Goal: Task Accomplishment & Management: Use online tool/utility

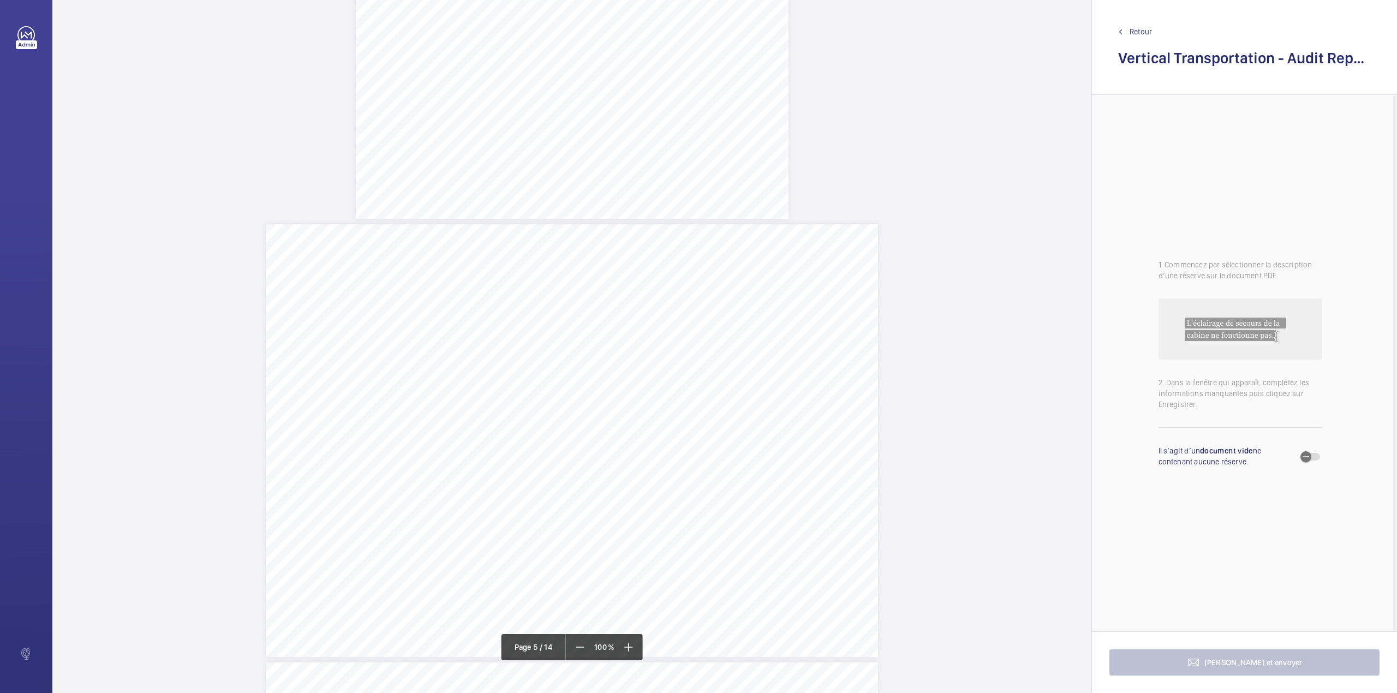
scroll to position [2473, 0]
click at [629, 653] on mat-icon at bounding box center [627, 647] width 13 height 13
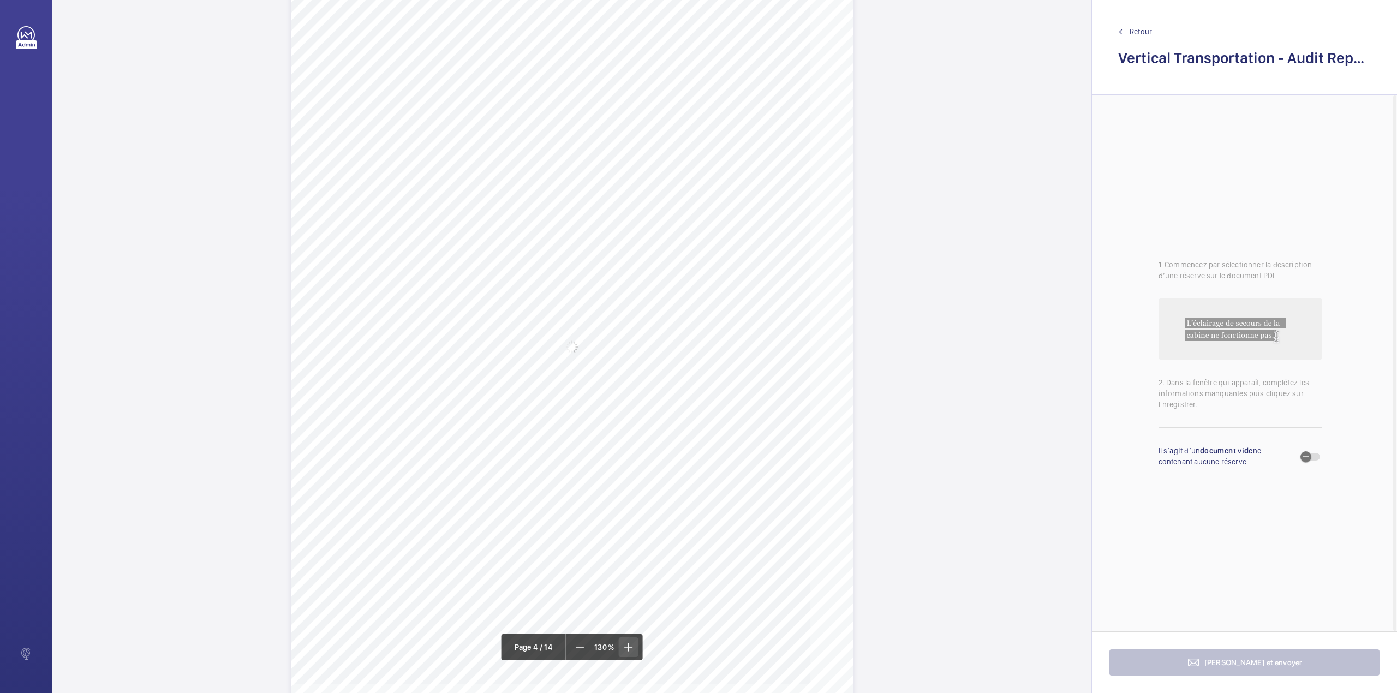
click at [629, 653] on mat-icon at bounding box center [627, 647] width 13 height 13
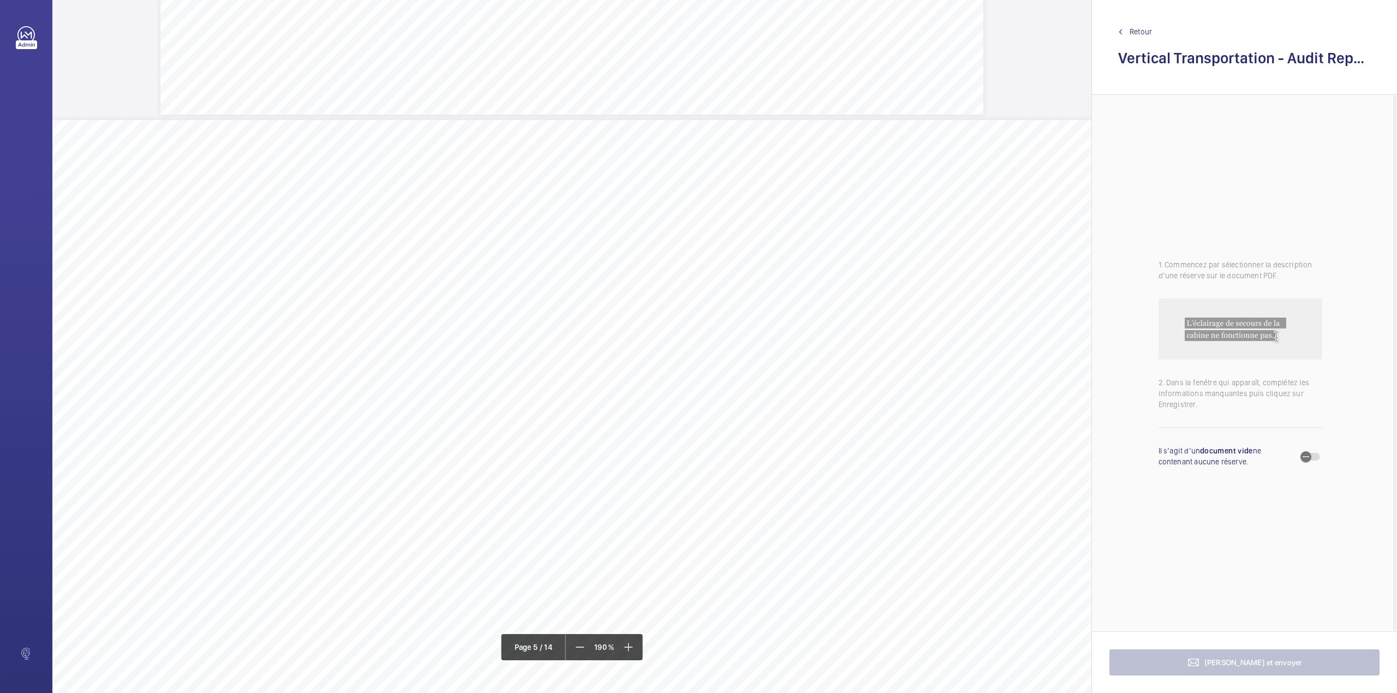
scroll to position [4656, 0]
click at [627, 646] on mat-icon at bounding box center [627, 647] width 13 height 13
click at [627, 646] on mat-icon at bounding box center [628, 647] width 13 height 13
drag, startPoint x: 706, startPoint y: 689, endPoint x: 775, endPoint y: 689, distance: 69.8
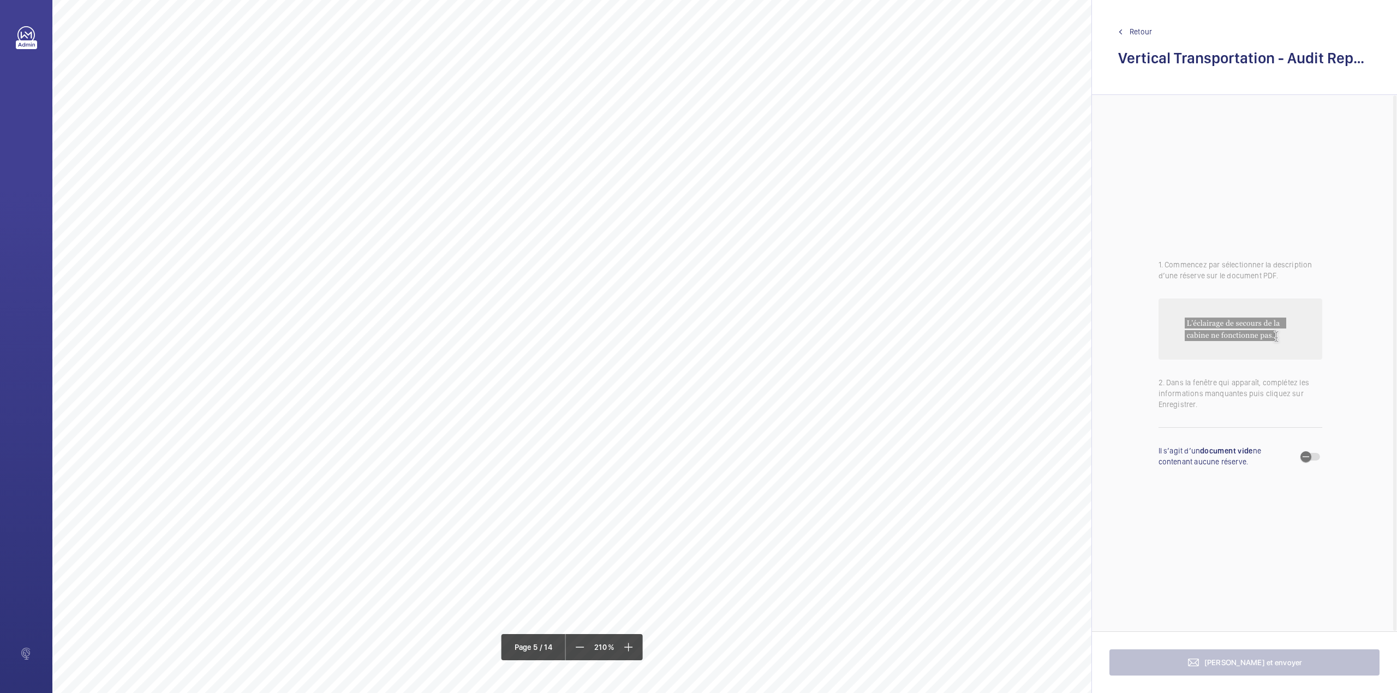
click at [775, 689] on div "Category Item Element Audit Item Detail of Non Compliance Repeat Item Priority …" at bounding box center [695, 327] width 1286 height 909
click at [650, 541] on span "shaft. Lift contractor is to rectify and ensure a smooth lift travel on normal …" at bounding box center [715, 537] width 480 height 9
click at [646, 495] on span "FL12 - There are various lids, covers, guards and or screens missing or incorre…" at bounding box center [710, 493] width 471 height 9
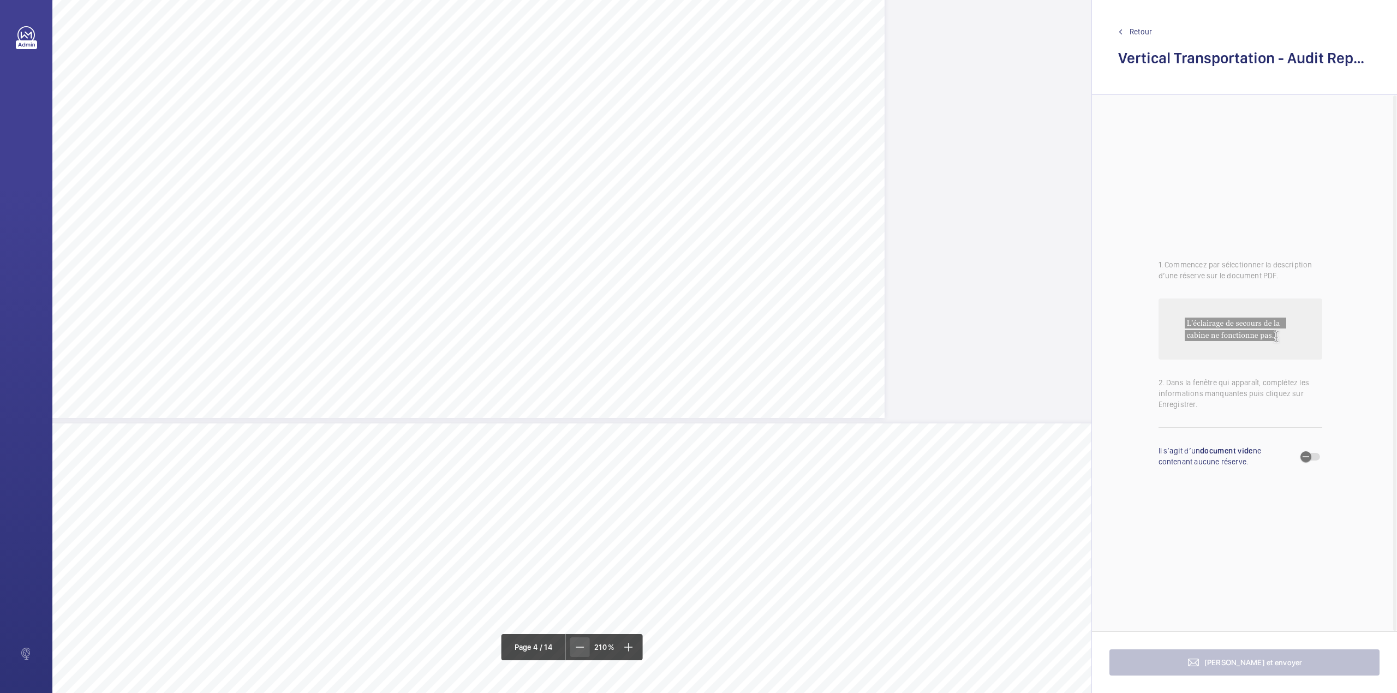
click at [579, 655] on span at bounding box center [580, 647] width 20 height 20
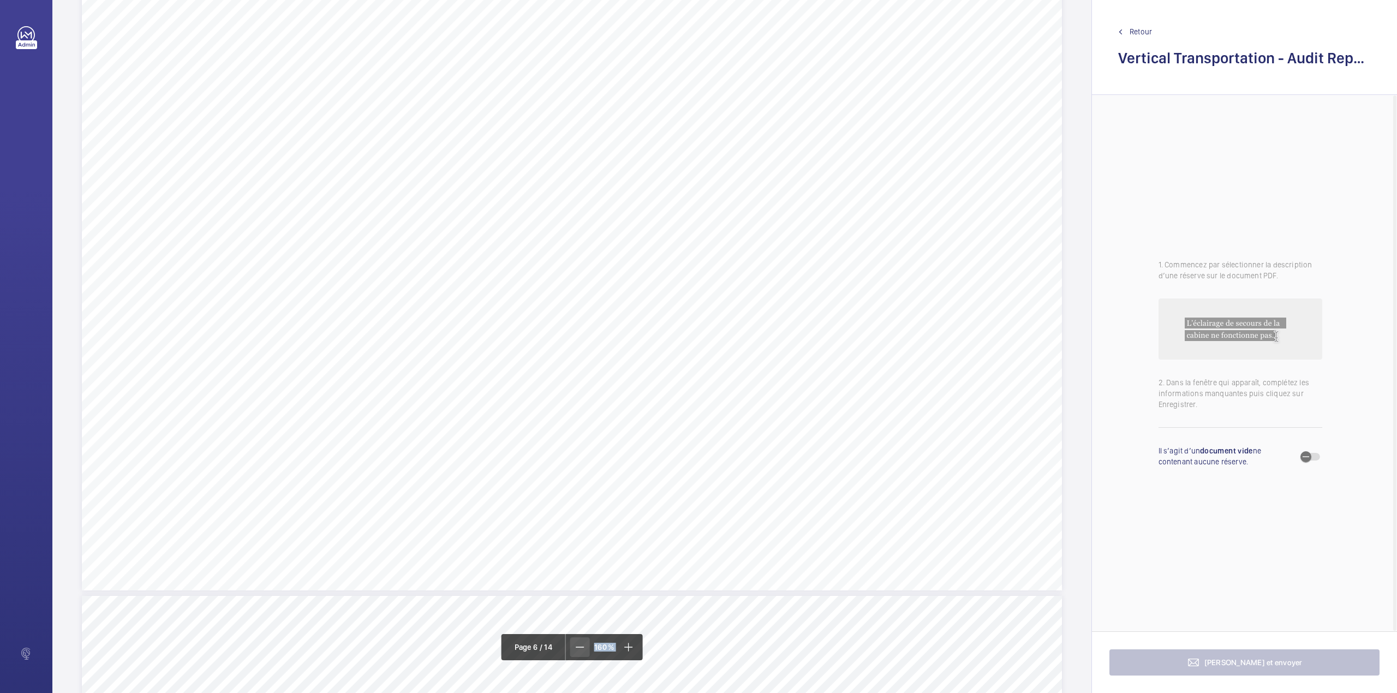
click at [579, 655] on span at bounding box center [580, 647] width 20 height 20
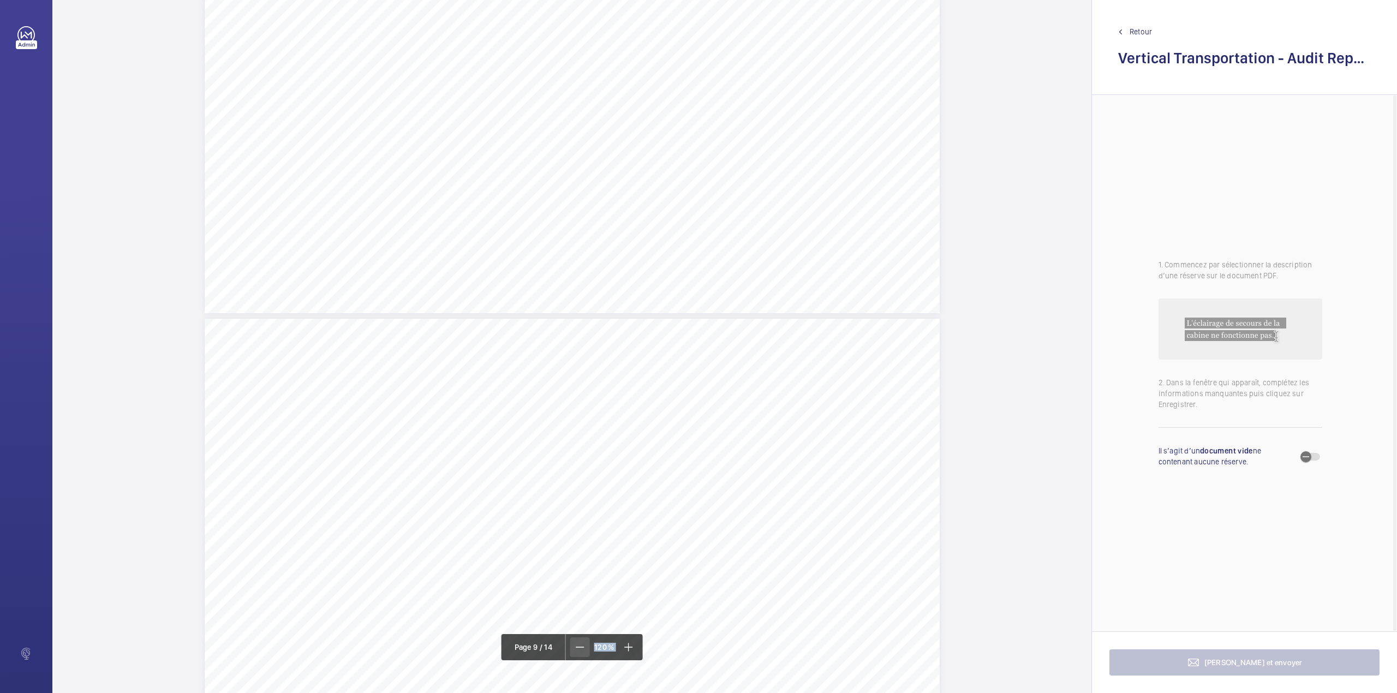
click at [579, 655] on span at bounding box center [580, 647] width 20 height 20
click at [579, 655] on span at bounding box center [581, 647] width 20 height 20
click at [660, 539] on span "Portable maintenance safety barriers are available for use on site." at bounding box center [616, 541] width 126 height 4
click at [662, 272] on div "Vertical Transportation - Audit Report - Fire-Fighting Lifts 5.13 N/A N/A Not a…" at bounding box center [571, 444] width 551 height 390
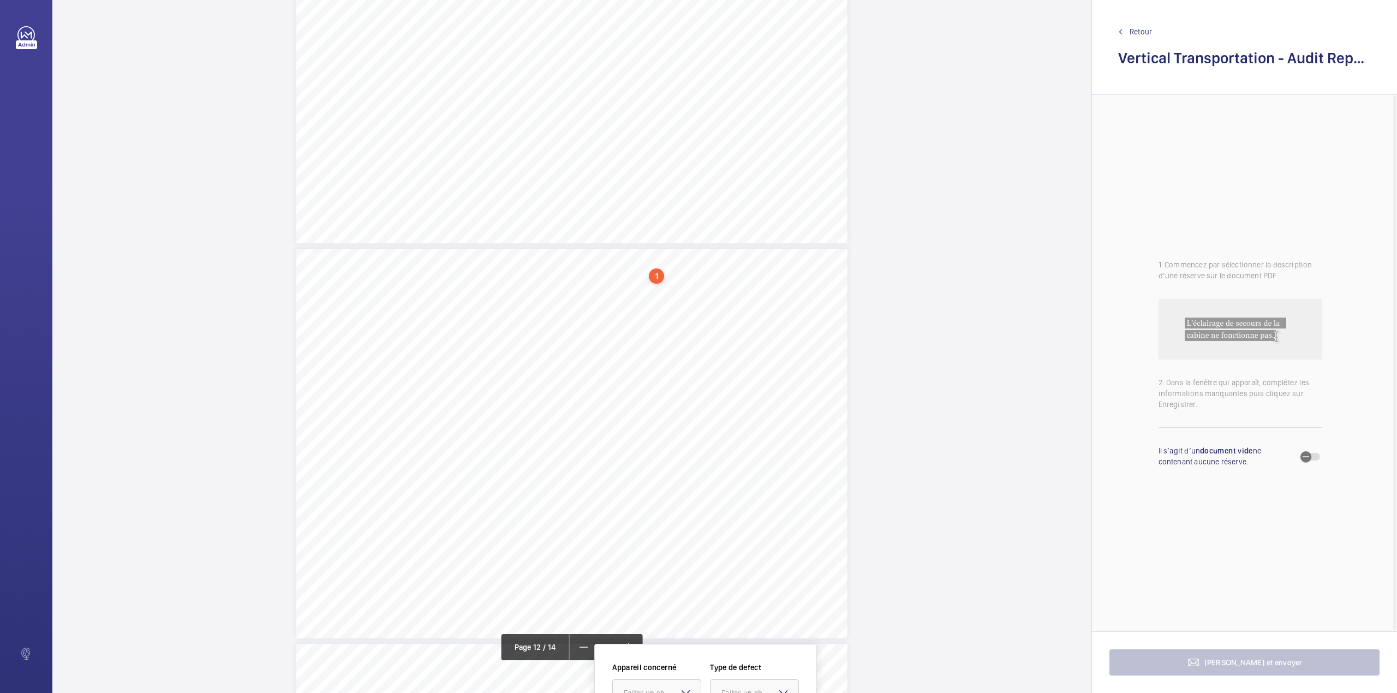
scroll to position [4783, 0]
click at [583, 646] on mat-icon at bounding box center [583, 647] width 13 height 13
click at [655, 483] on div at bounding box center [649, 490] width 88 height 26
click at [701, 609] on button "Annuler" at bounding box center [702, 609] width 61 height 26
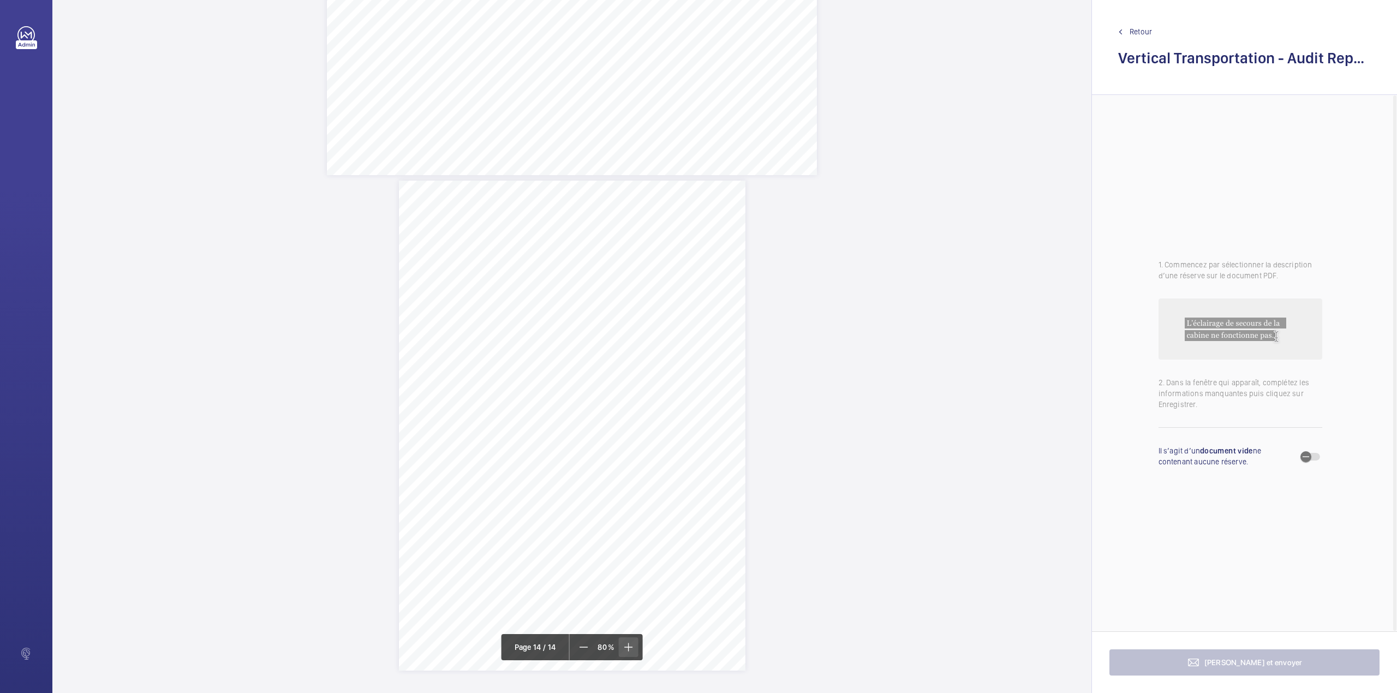
click at [627, 643] on mat-icon at bounding box center [627, 647] width 13 height 13
click at [627, 643] on mat-icon at bounding box center [629, 647] width 13 height 13
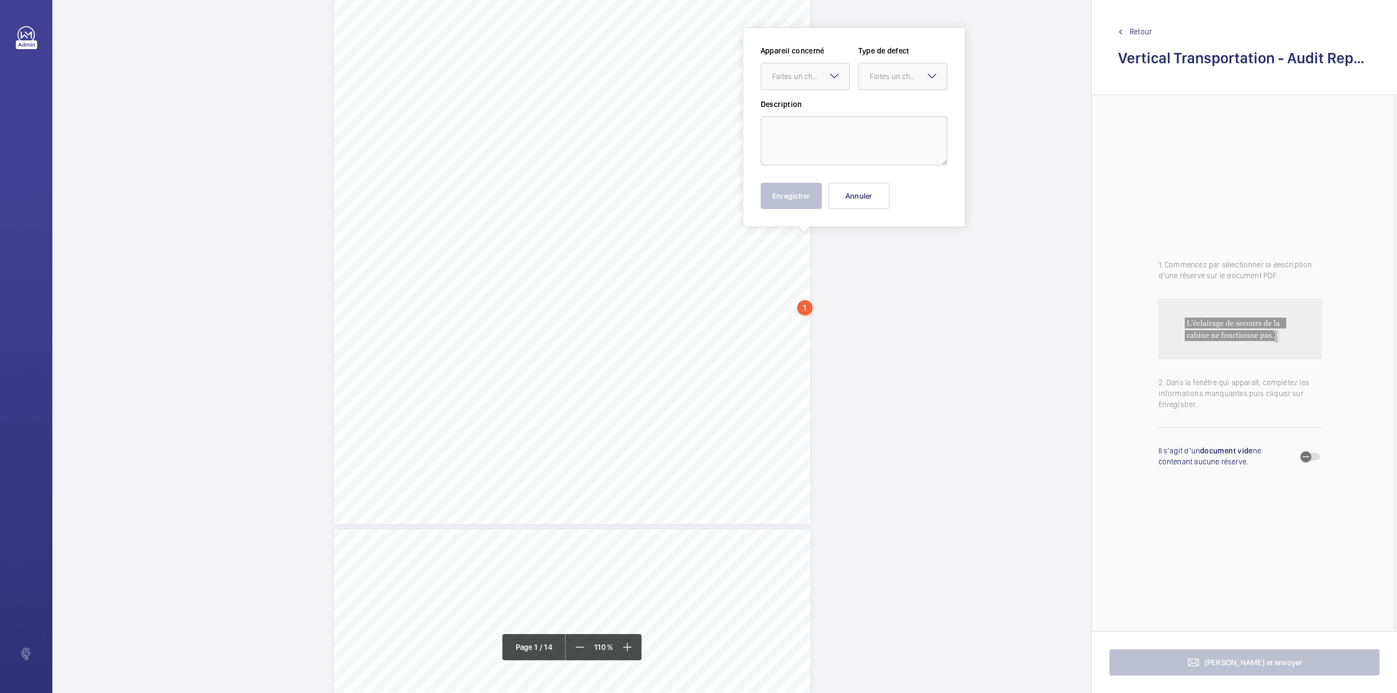
scroll to position [166, 0]
click at [792, 75] on div "Faites un choix" at bounding box center [810, 76] width 77 height 11
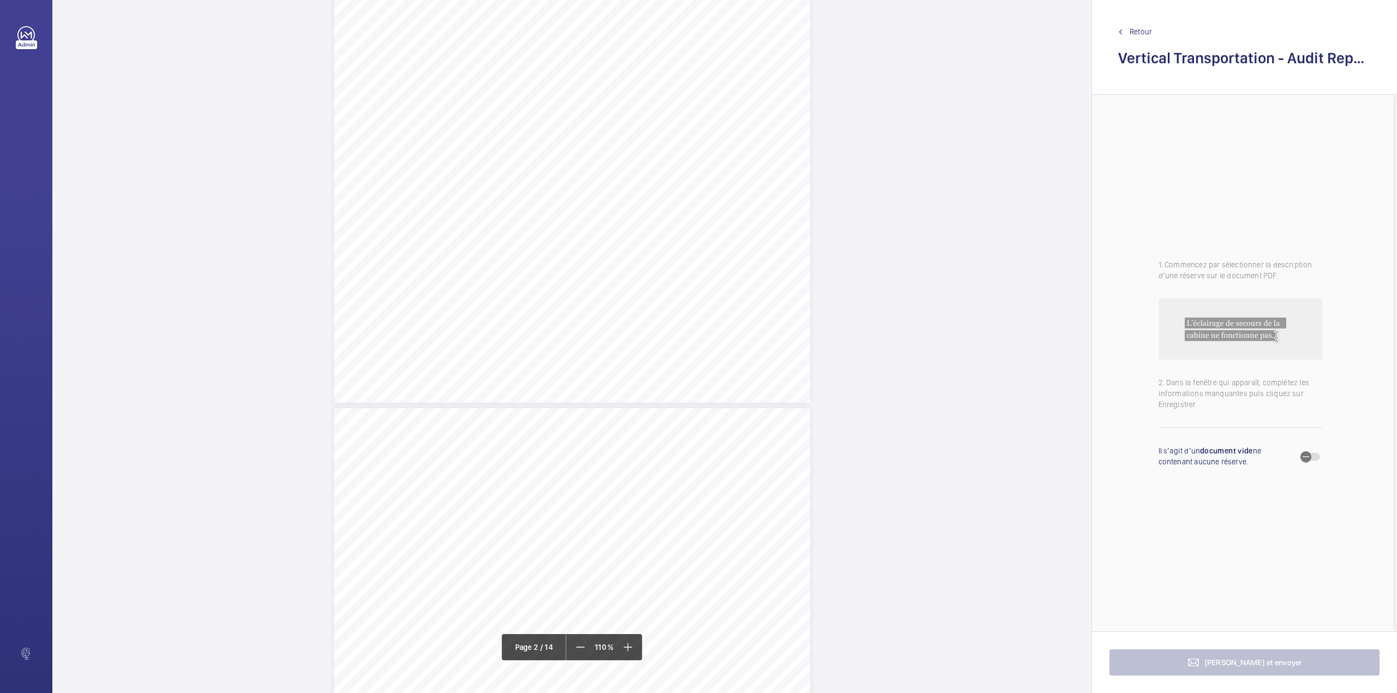
scroll to position [530, 0]
click at [822, 56] on div "Faites un choix" at bounding box center [835, 53] width 77 height 11
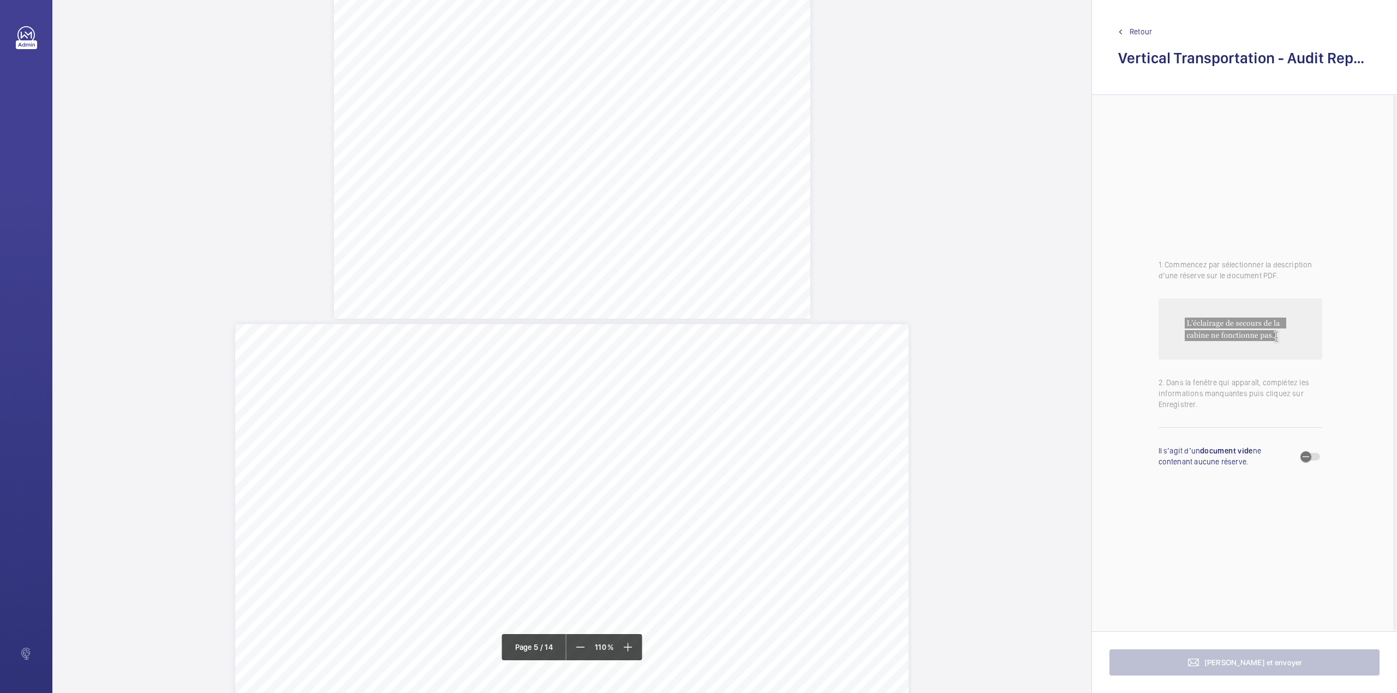
scroll to position [2619, 0]
click at [625, 653] on mat-icon at bounding box center [627, 647] width 13 height 13
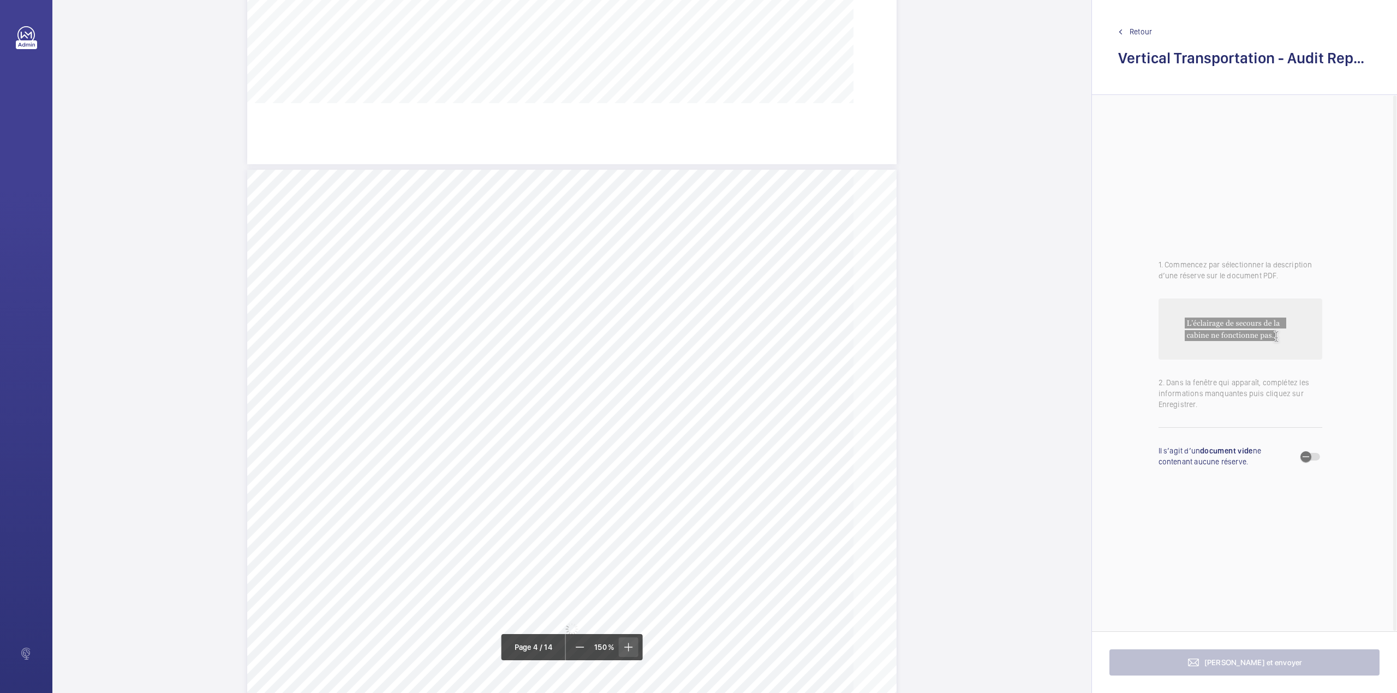
click at [625, 653] on mat-icon at bounding box center [627, 647] width 13 height 13
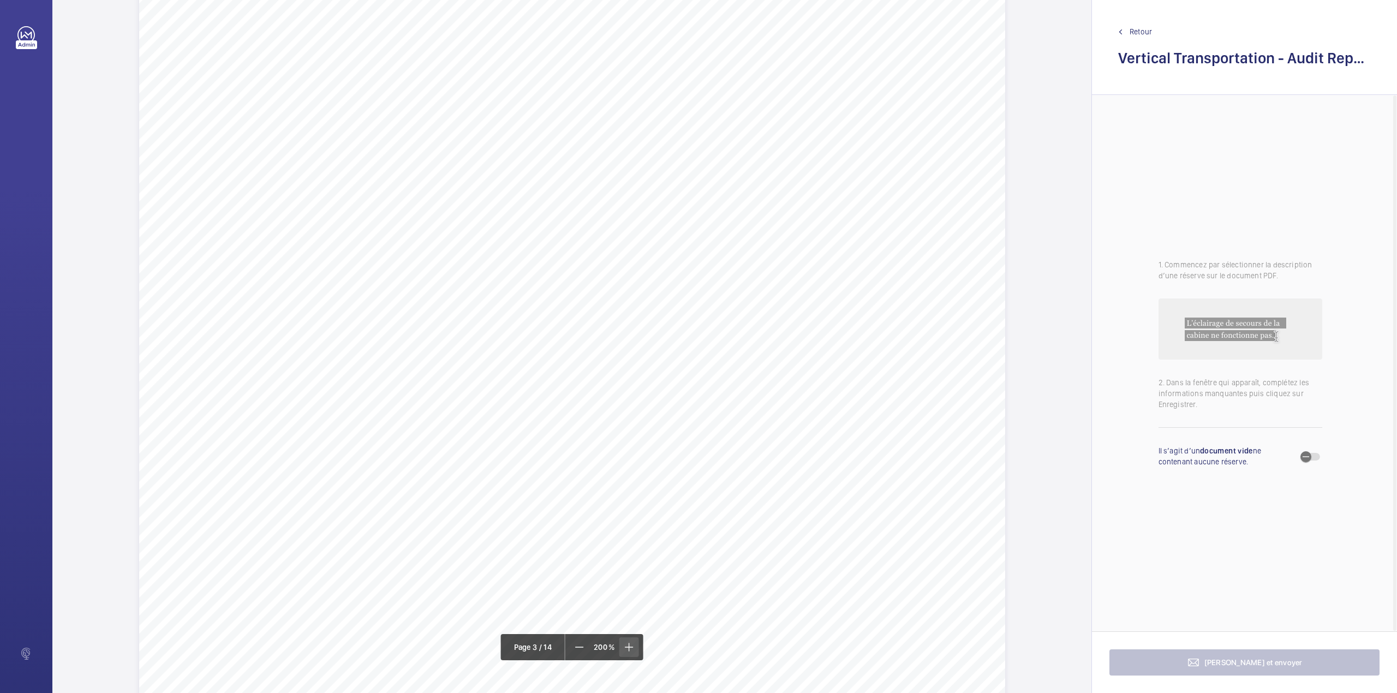
click at [625, 653] on mat-icon at bounding box center [628, 647] width 13 height 13
click at [579, 644] on mat-icon at bounding box center [579, 647] width 13 height 13
click at [579, 644] on mat-icon at bounding box center [578, 647] width 13 height 13
click at [579, 644] on mat-icon at bounding box center [579, 647] width 13 height 13
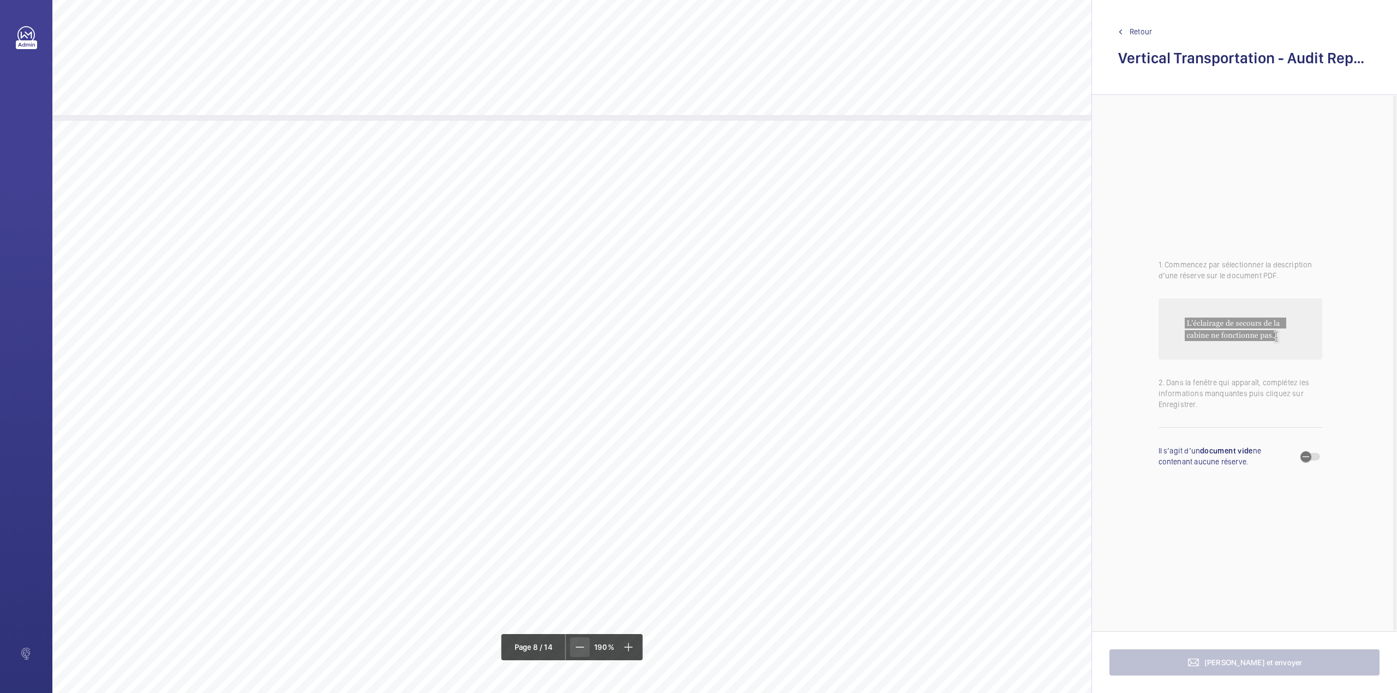
click at [579, 644] on mat-icon at bounding box center [579, 647] width 13 height 13
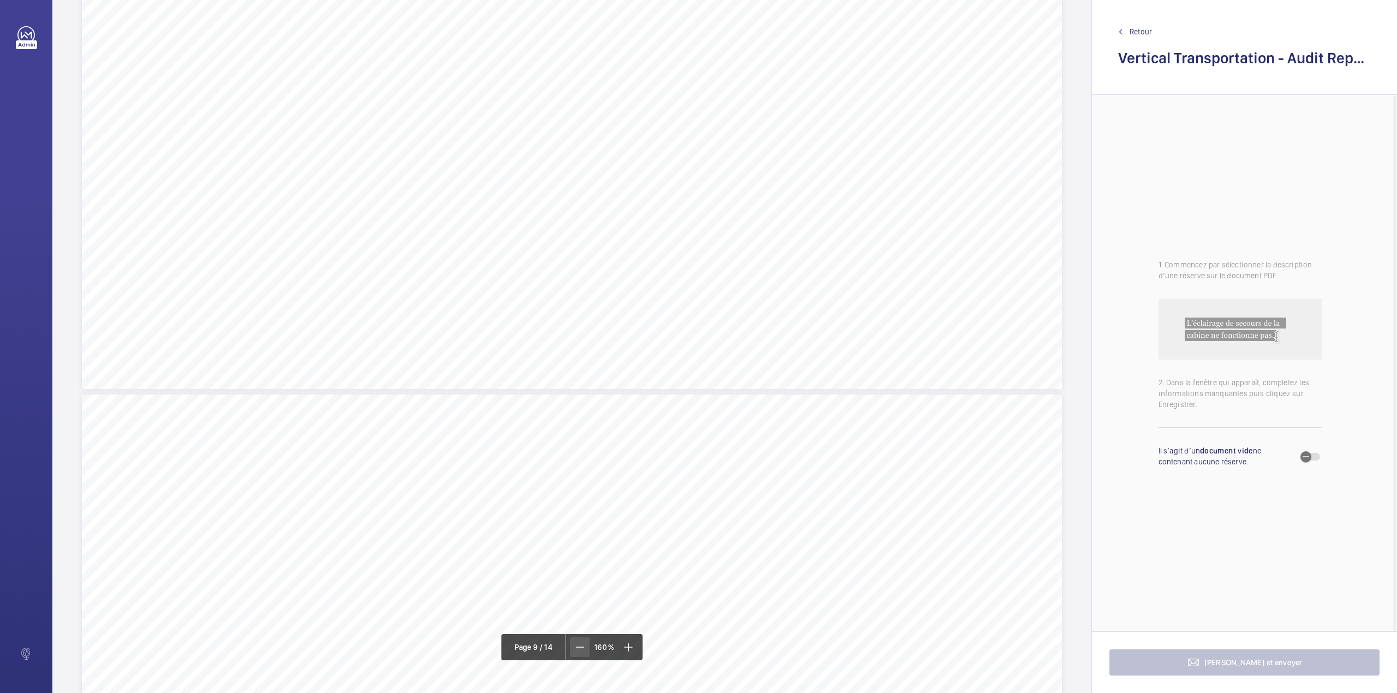
click at [579, 644] on mat-icon at bounding box center [579, 647] width 13 height 13
click at [579, 644] on mat-icon at bounding box center [581, 647] width 13 height 13
click at [579, 644] on mat-icon at bounding box center [582, 647] width 13 height 13
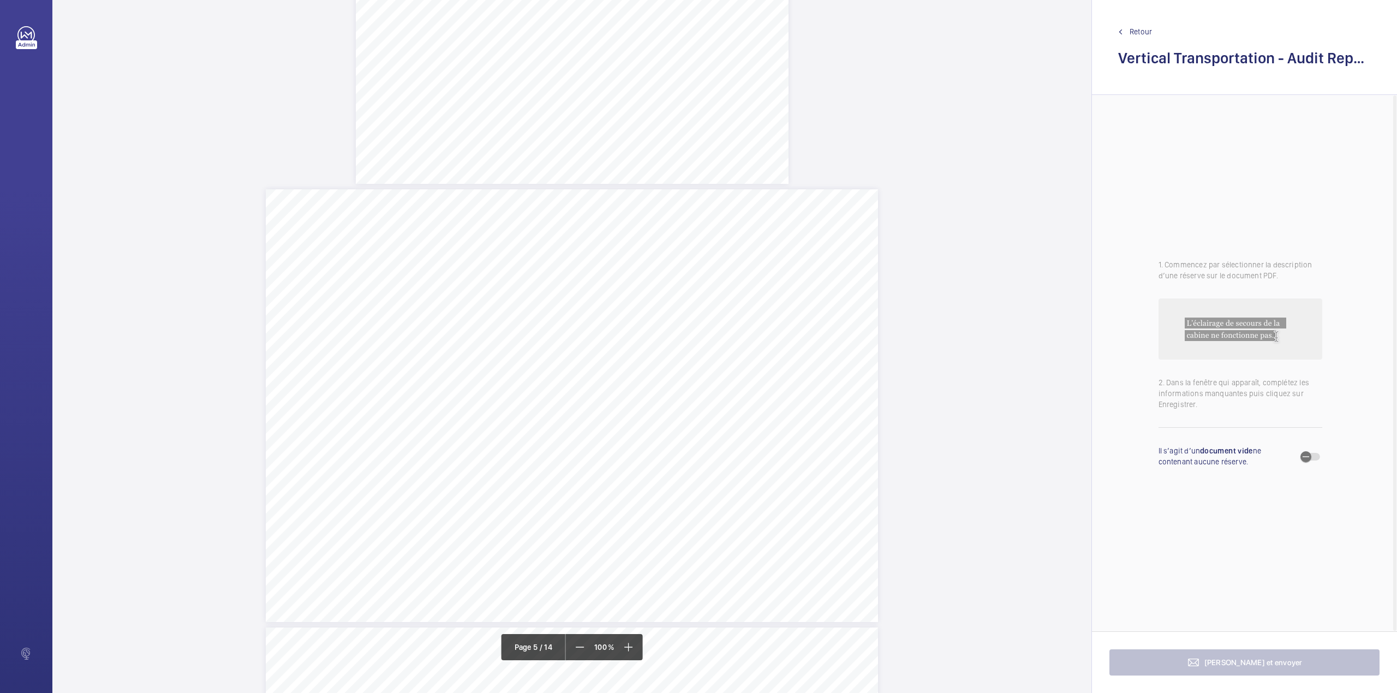
click at [721, 246] on div "Category Item Element Audit Item Detail of Non Compliance Repeat Item Priority …" at bounding box center [572, 405] width 612 height 433
click at [630, 648] on mat-icon at bounding box center [627, 647] width 13 height 13
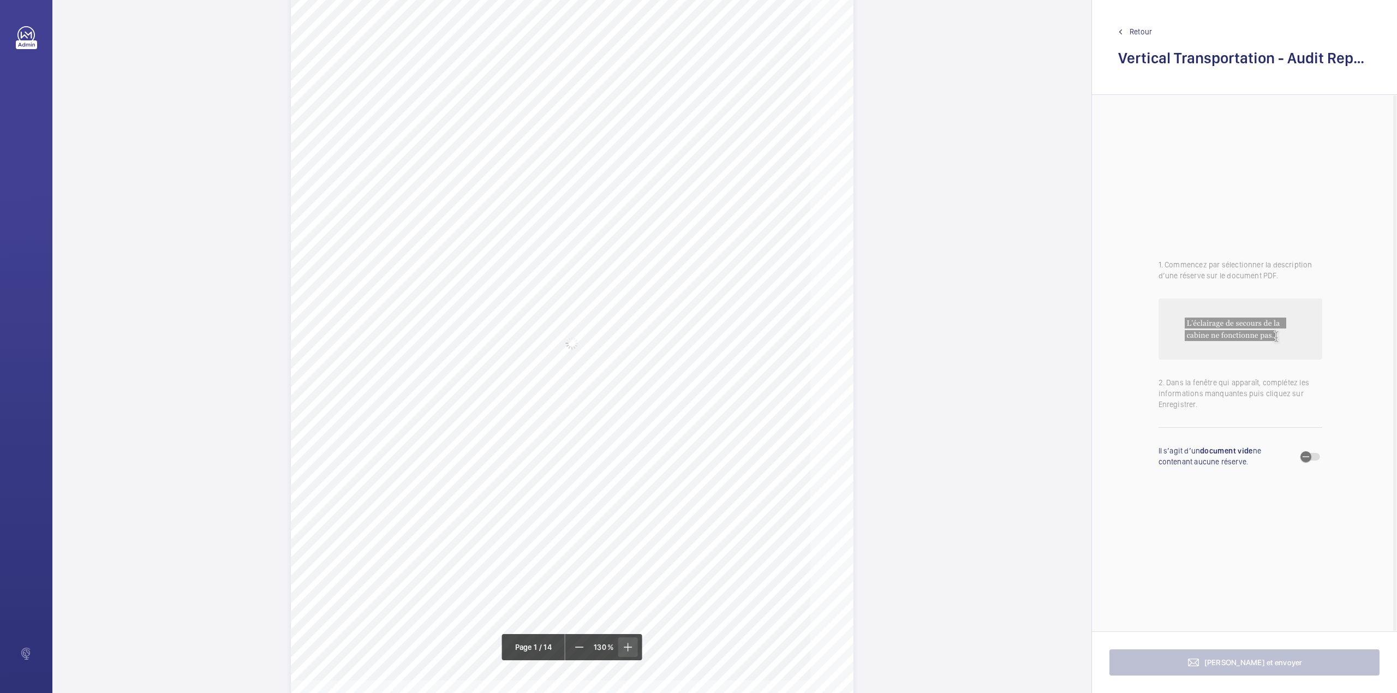
click at [630, 648] on mat-icon at bounding box center [627, 647] width 13 height 13
drag, startPoint x: 494, startPoint y: 523, endPoint x: 718, endPoint y: 524, distance: 223.7
click at [594, 524] on span "[STREET_ADDRESS]" at bounding box center [544, 524] width 98 height 10
copy span "[STREET_ADDRESS]"
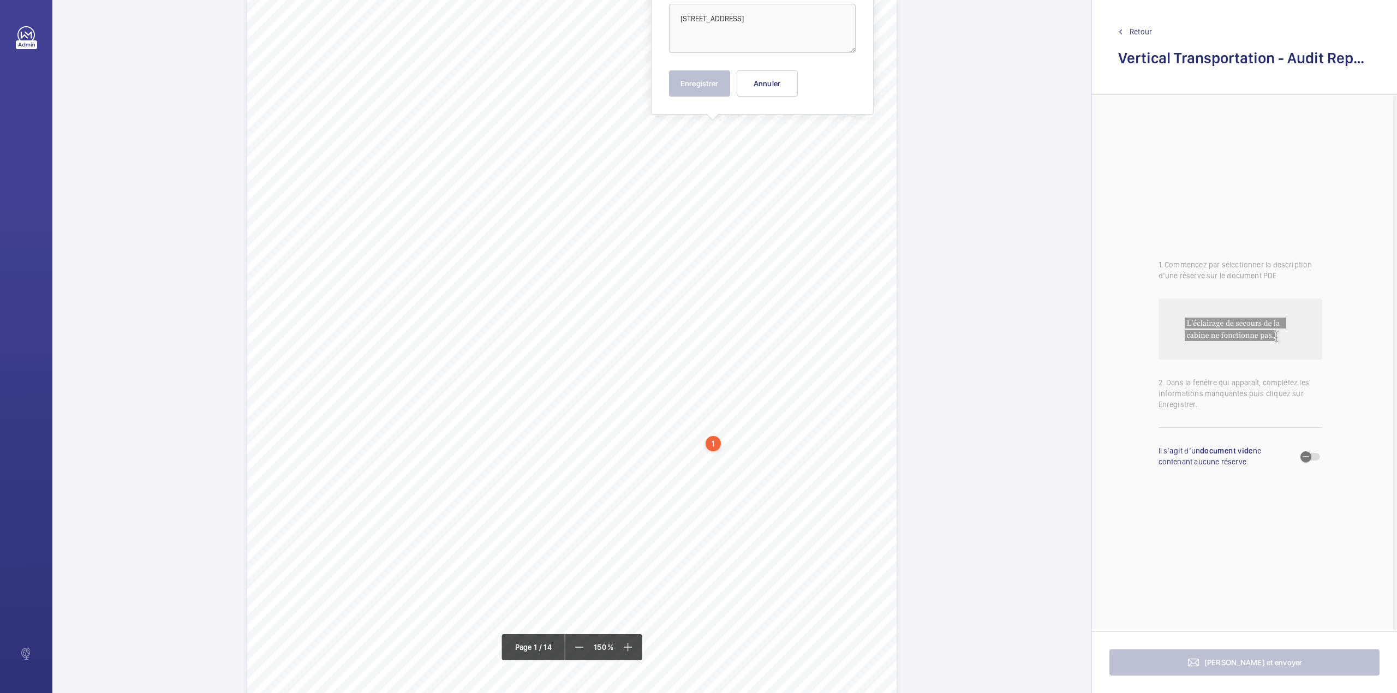
scroll to position [184, 0]
drag, startPoint x: 495, startPoint y: 433, endPoint x: 593, endPoint y: 433, distance: 97.1
click at [593, 433] on span "[GEOGRAPHIC_DATA] and Inner M25" at bounding box center [582, 434] width 175 height 10
copy span "[GEOGRAPHIC_DATA] and Inner M25"
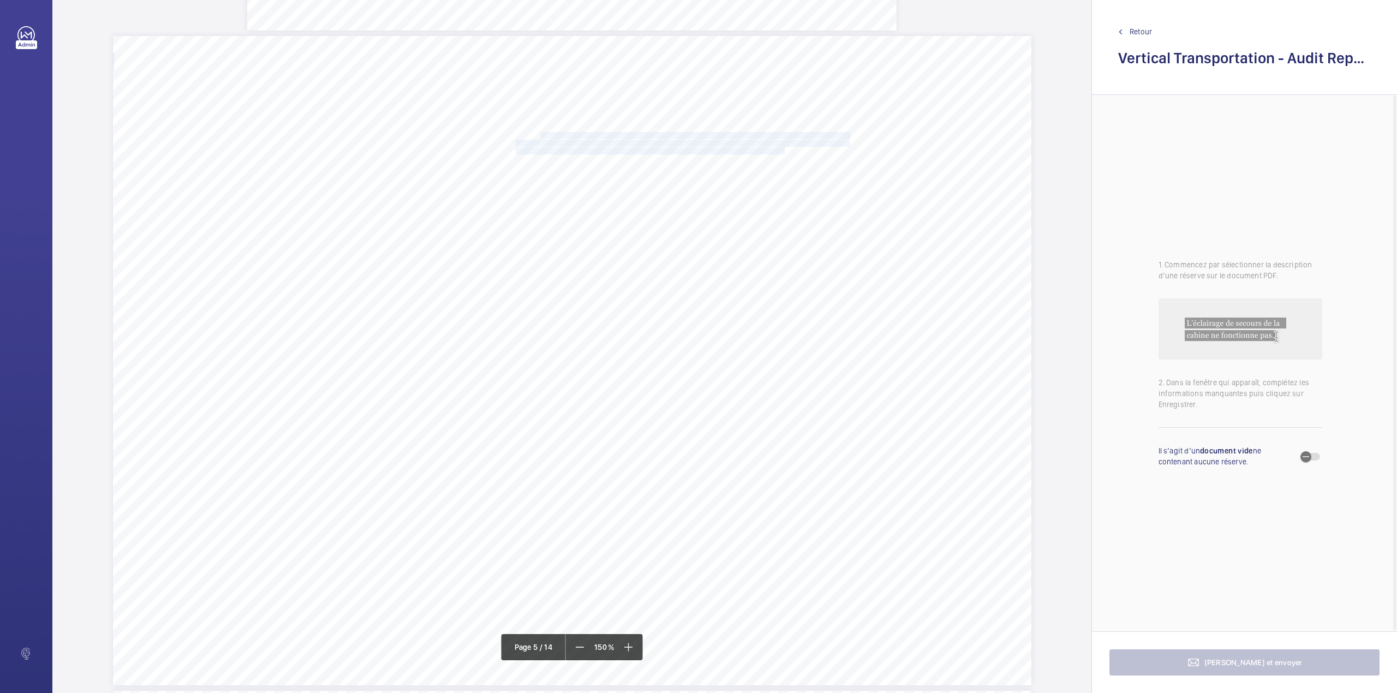
drag, startPoint x: 540, startPoint y: 134, endPoint x: 784, endPoint y: 148, distance: 244.3
click at [784, 148] on div "Category Item Element Audit Item Detail of Non Compliance Repeat Item Priority …" at bounding box center [572, 360] width 918 height 649
click at [577, 651] on mat-icon at bounding box center [579, 647] width 13 height 13
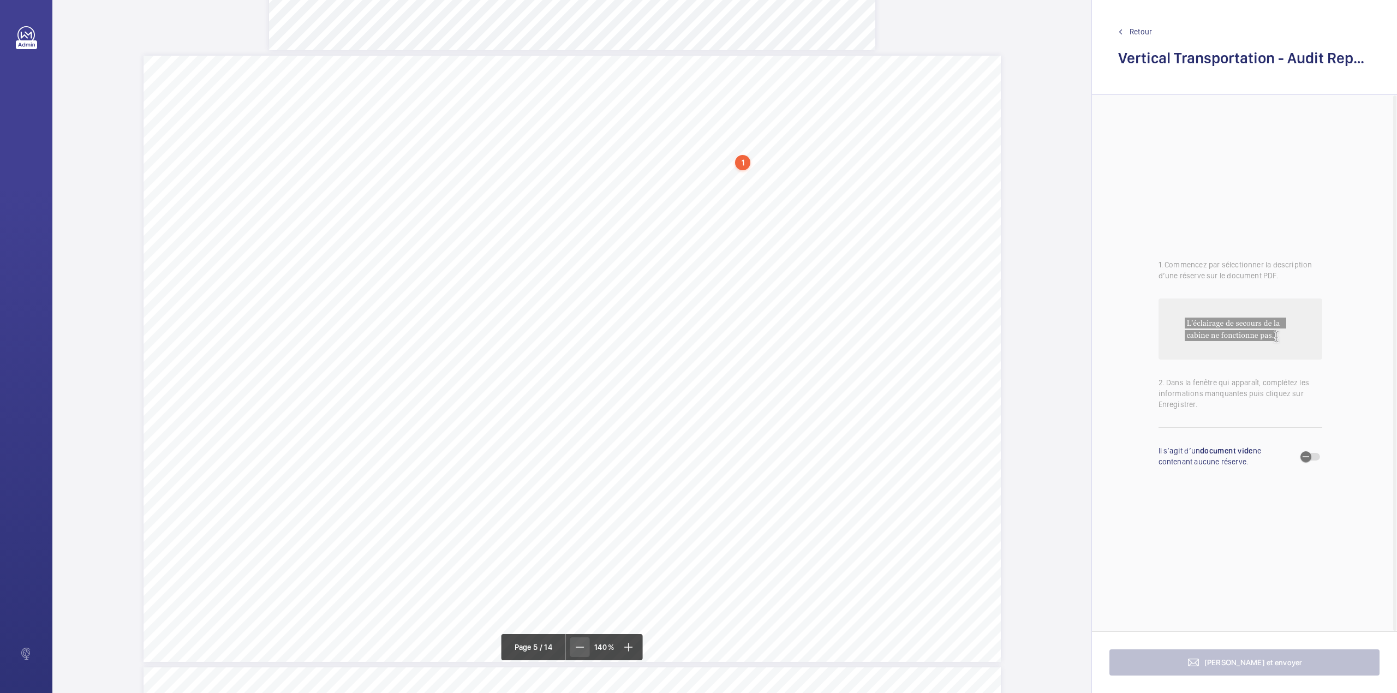
click at [577, 651] on mat-icon at bounding box center [579, 647] width 13 height 13
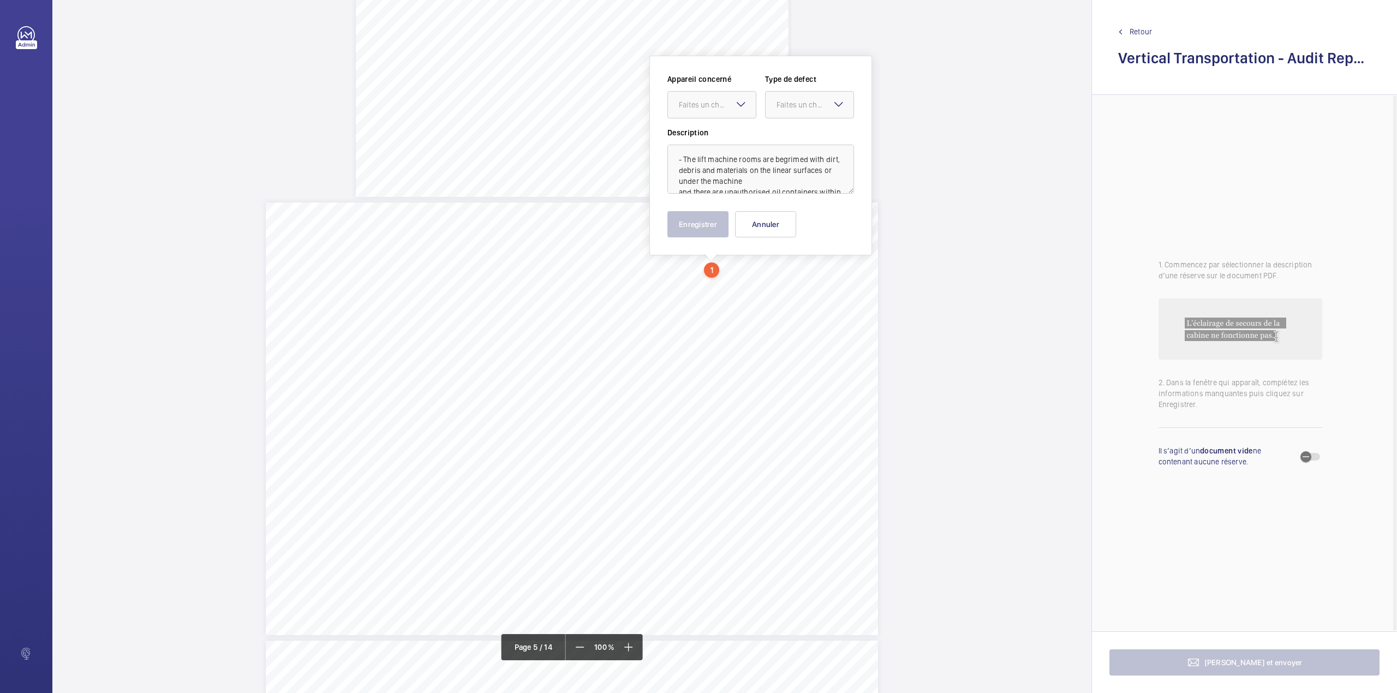
scroll to position [2103, 0]
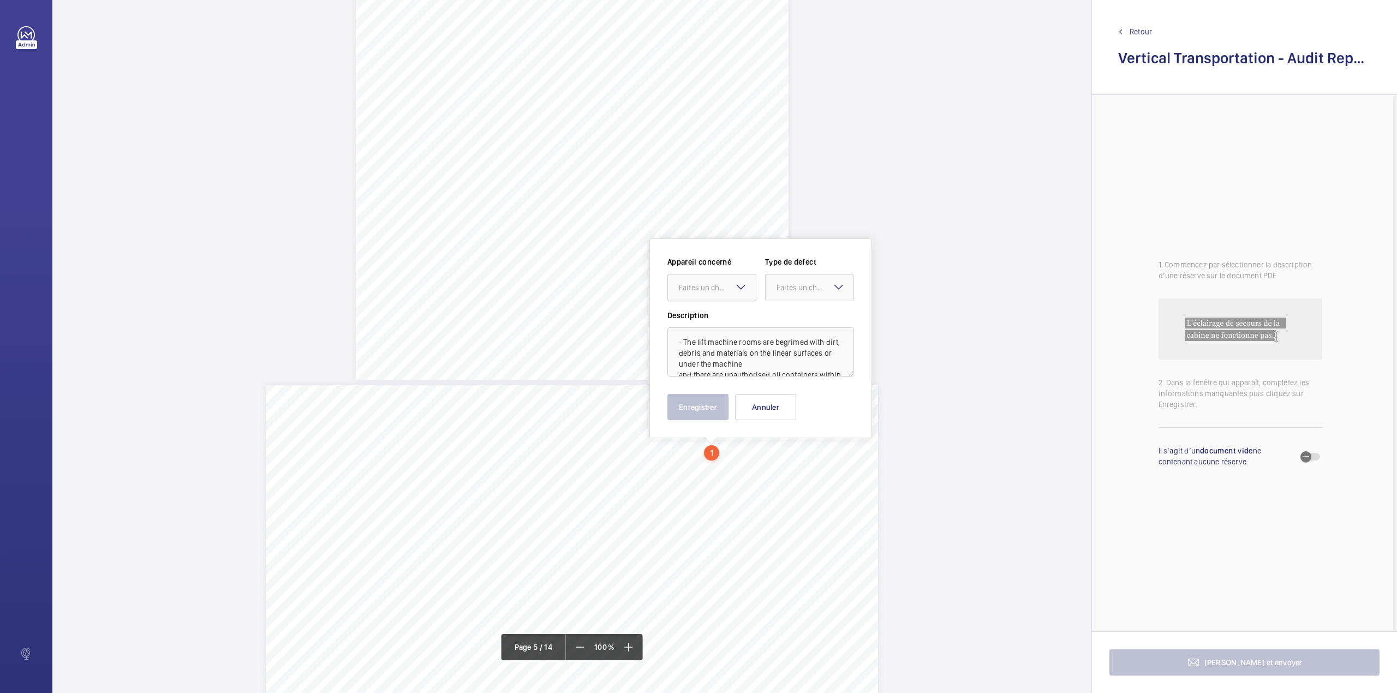
drag, startPoint x: 720, startPoint y: 273, endPoint x: 717, endPoint y: 290, distance: 17.2
click at [720, 274] on div "Faites un choix" at bounding box center [711, 287] width 89 height 27
click at [718, 306] on div "Appareil concerné Faites un choix Midcity Place FF 10-12 - VT Audit Report 7633…" at bounding box center [760, 282] width 187 height 53
click at [721, 289] on div "Faites un choix" at bounding box center [717, 287] width 77 height 11
drag, startPoint x: 721, startPoint y: 315, endPoint x: 736, endPoint y: 314, distance: 14.8
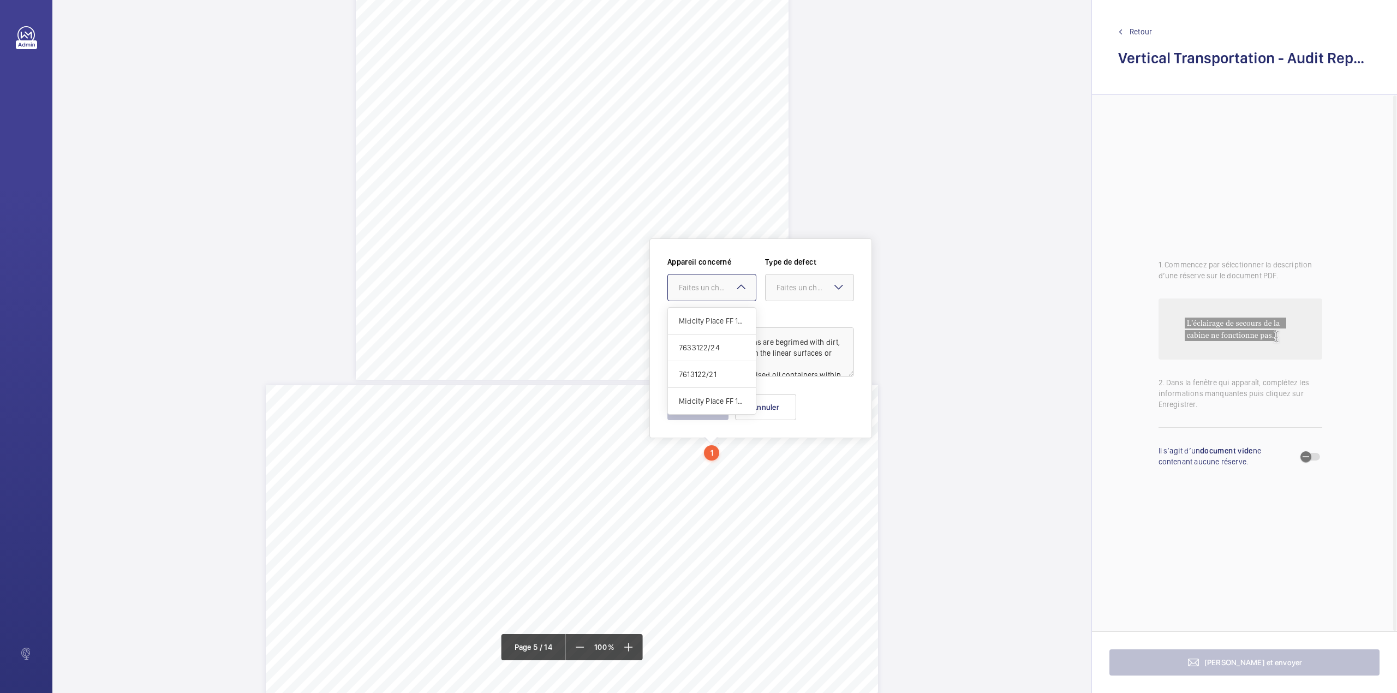
click at [725, 315] on div "Midcity Place FF 10-12 - VT Audit Report" at bounding box center [712, 321] width 88 height 27
drag, startPoint x: 802, startPoint y: 295, endPoint x: 803, endPoint y: 313, distance: 18.6
click at [802, 295] on div at bounding box center [810, 287] width 88 height 26
click at [803, 313] on div "Standard" at bounding box center [810, 321] width 88 height 27
click at [712, 406] on button "Enregistrer" at bounding box center [697, 407] width 61 height 26
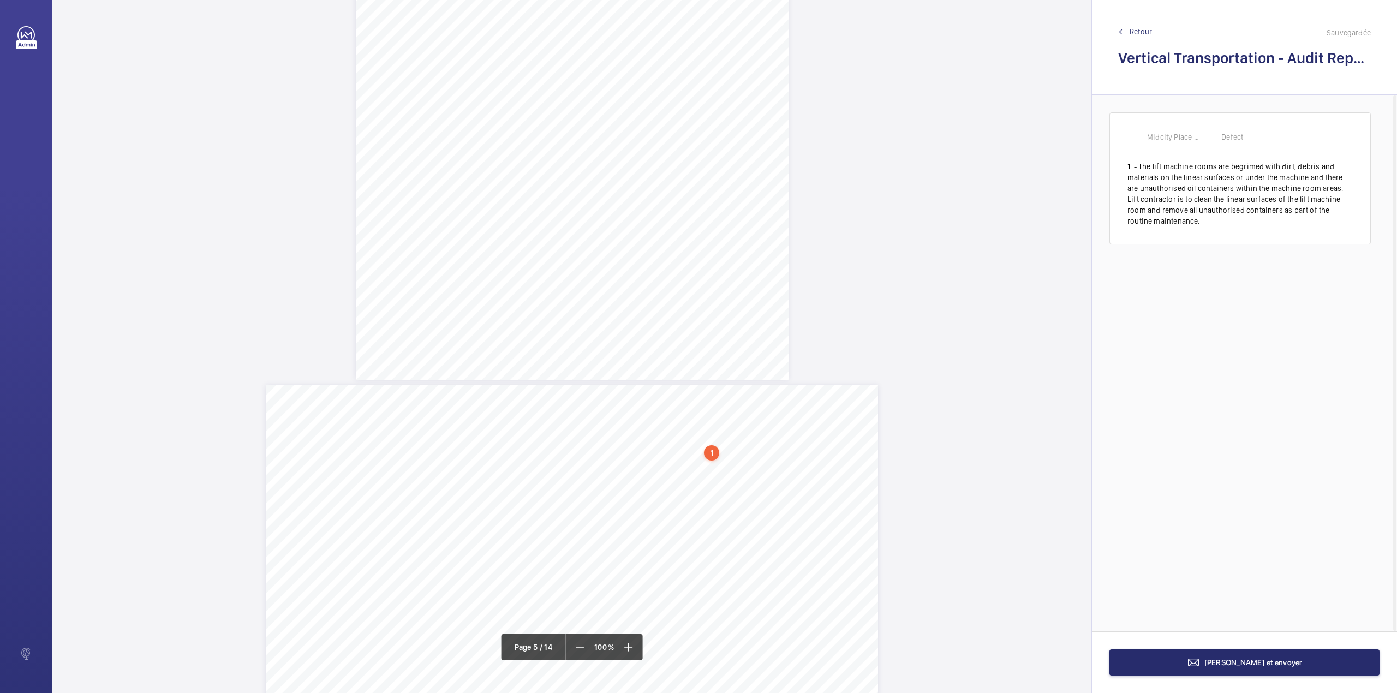
click at [730, 450] on span "All Lifts - The lift machine rooms are begrimed with dirt, debris and materials…" at bounding box center [645, 452] width 222 height 4
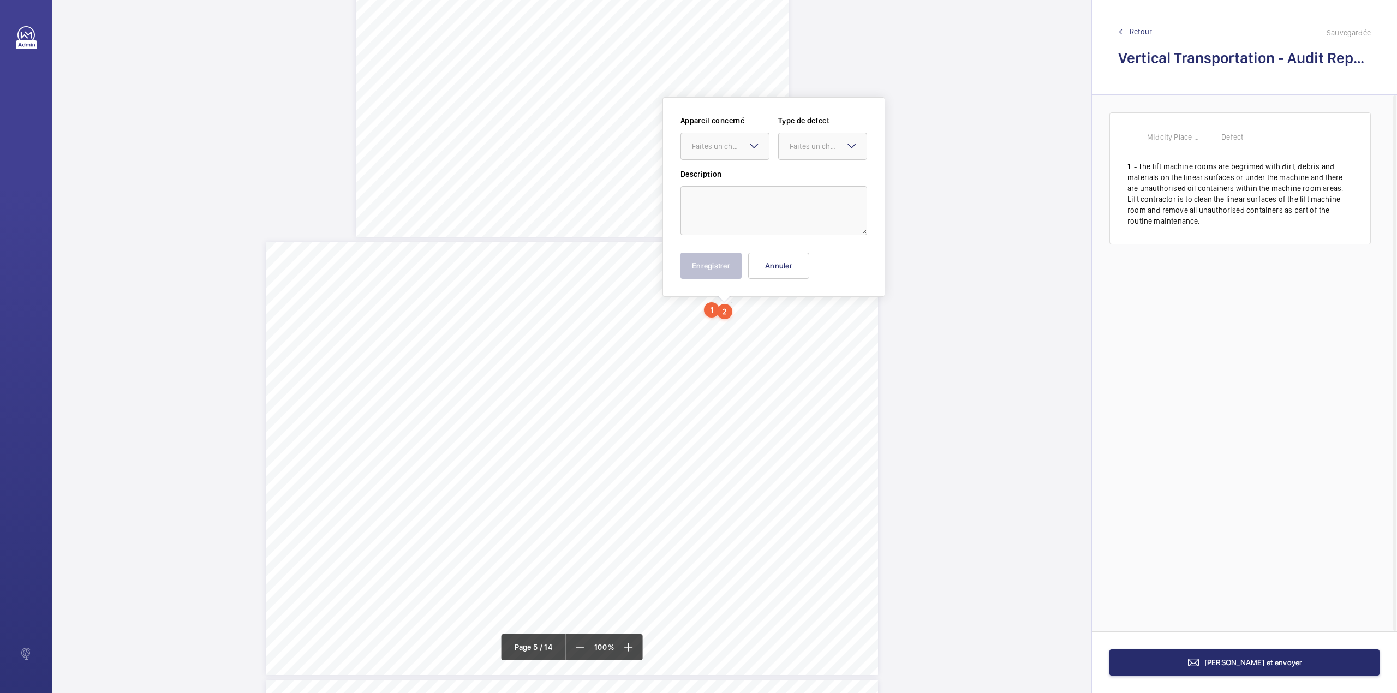
scroll to position [2277, 0]
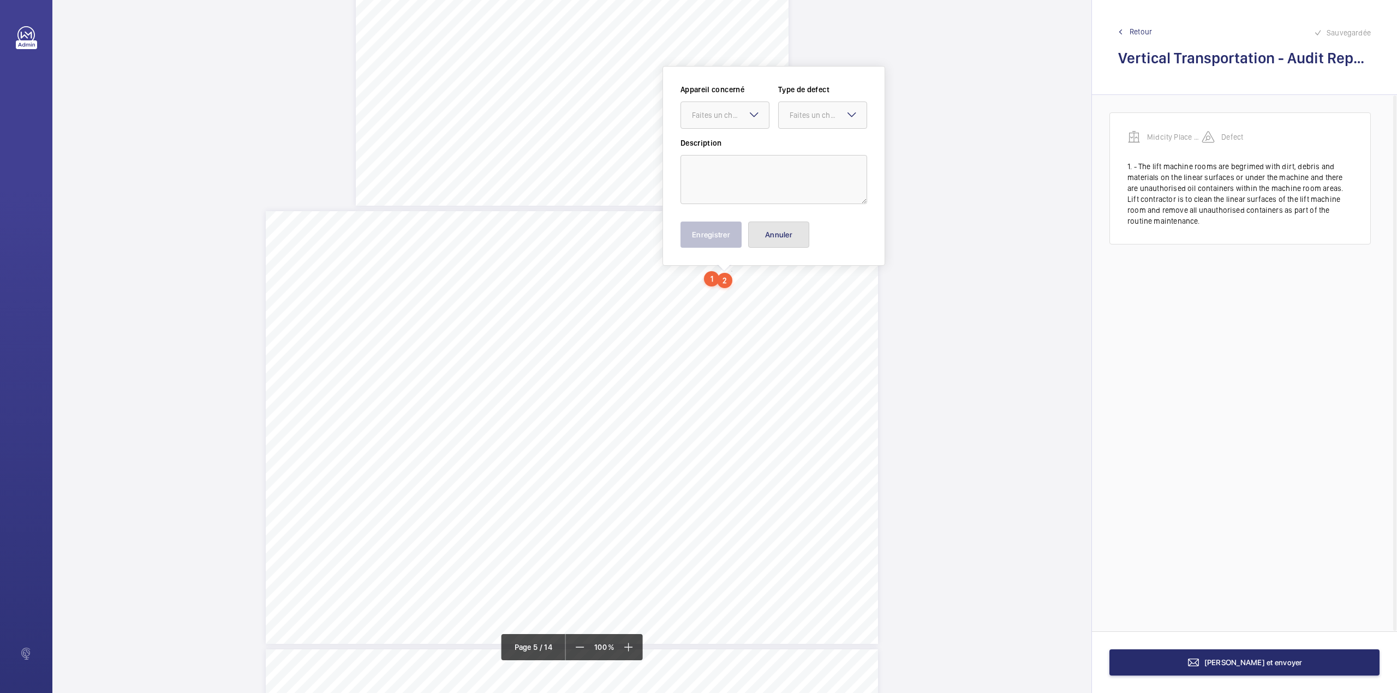
click at [788, 237] on button "Annuler" at bounding box center [778, 235] width 61 height 26
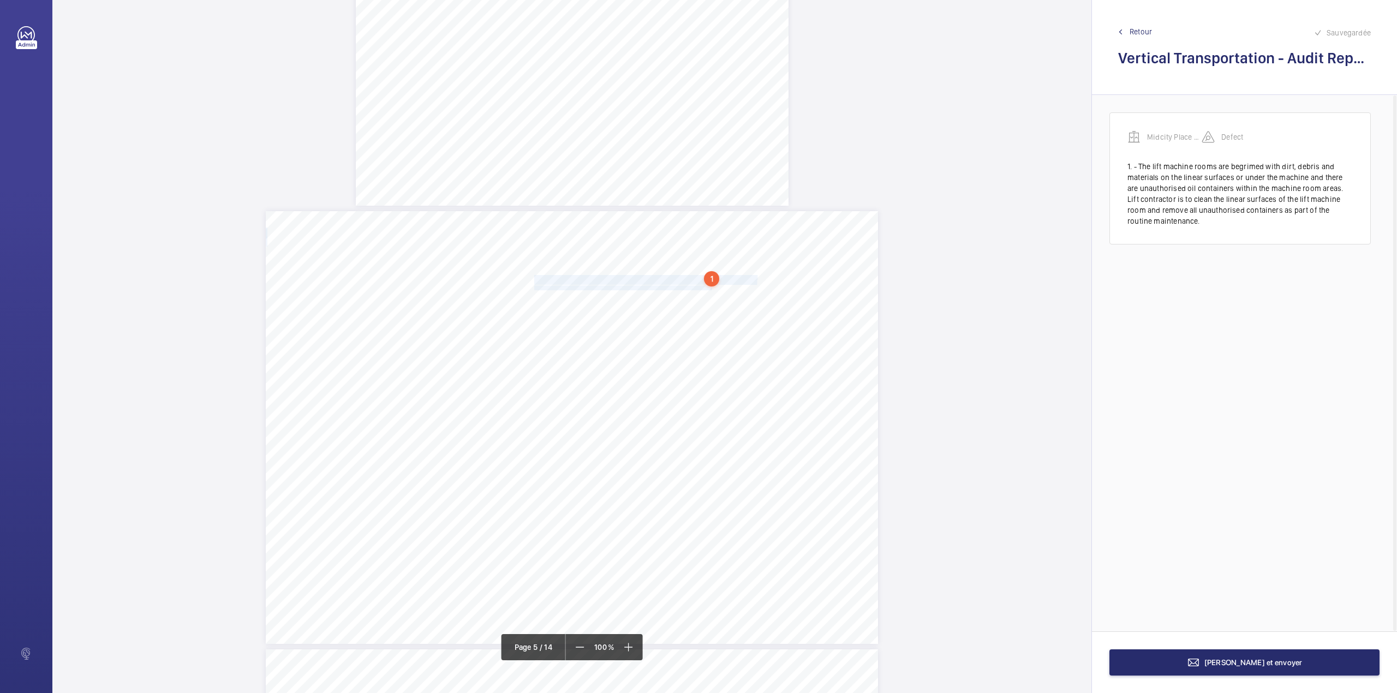
drag, startPoint x: 533, startPoint y: 276, endPoint x: 710, endPoint y: 288, distance: 177.2
click at [710, 288] on div "Category Item Element Audit Item Detail of Non Compliance Repeat Item Priority …" at bounding box center [572, 427] width 612 height 433
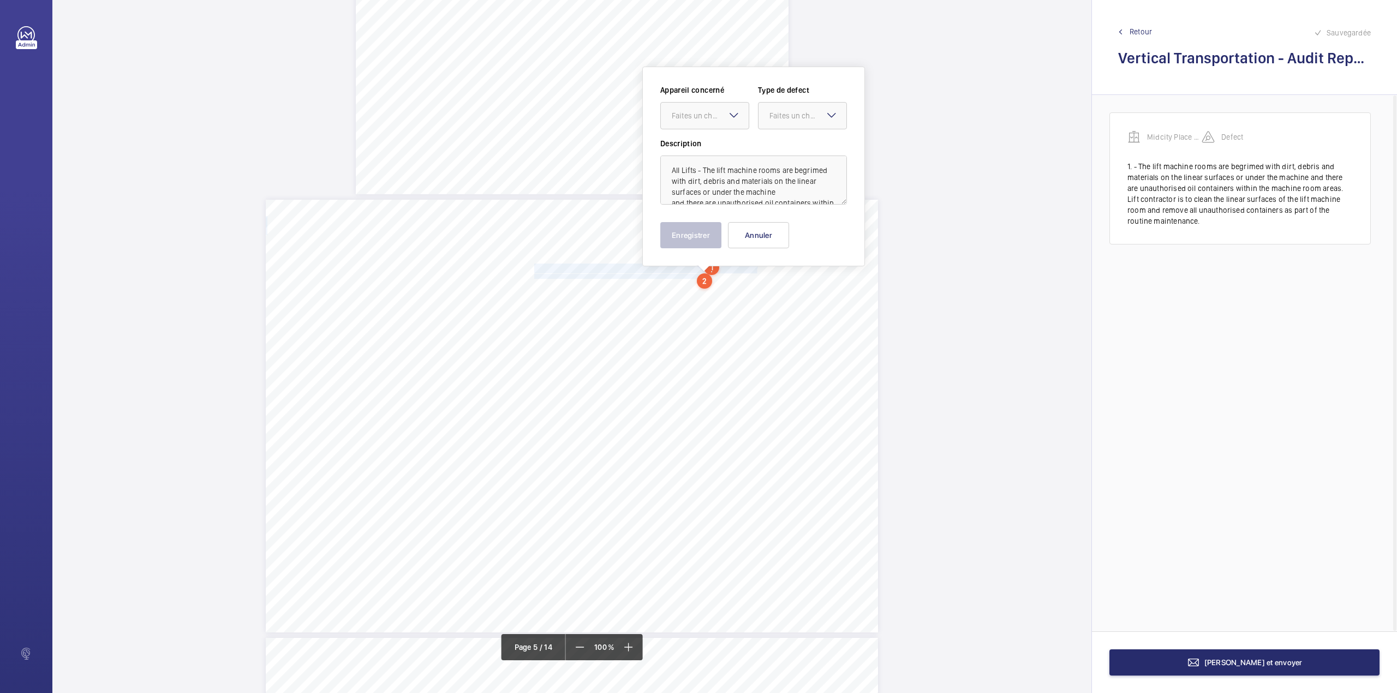
scroll to position [68, 0]
click at [749, 187] on textarea "All Lifts - The lift machine rooms are begrimed with dirt, debris and materials…" at bounding box center [753, 180] width 187 height 49
click at [699, 114] on div "Faites un choix" at bounding box center [710, 115] width 77 height 11
click at [696, 178] on span "7633122/24" at bounding box center [705, 175] width 66 height 11
click at [790, 122] on div at bounding box center [802, 116] width 88 height 26
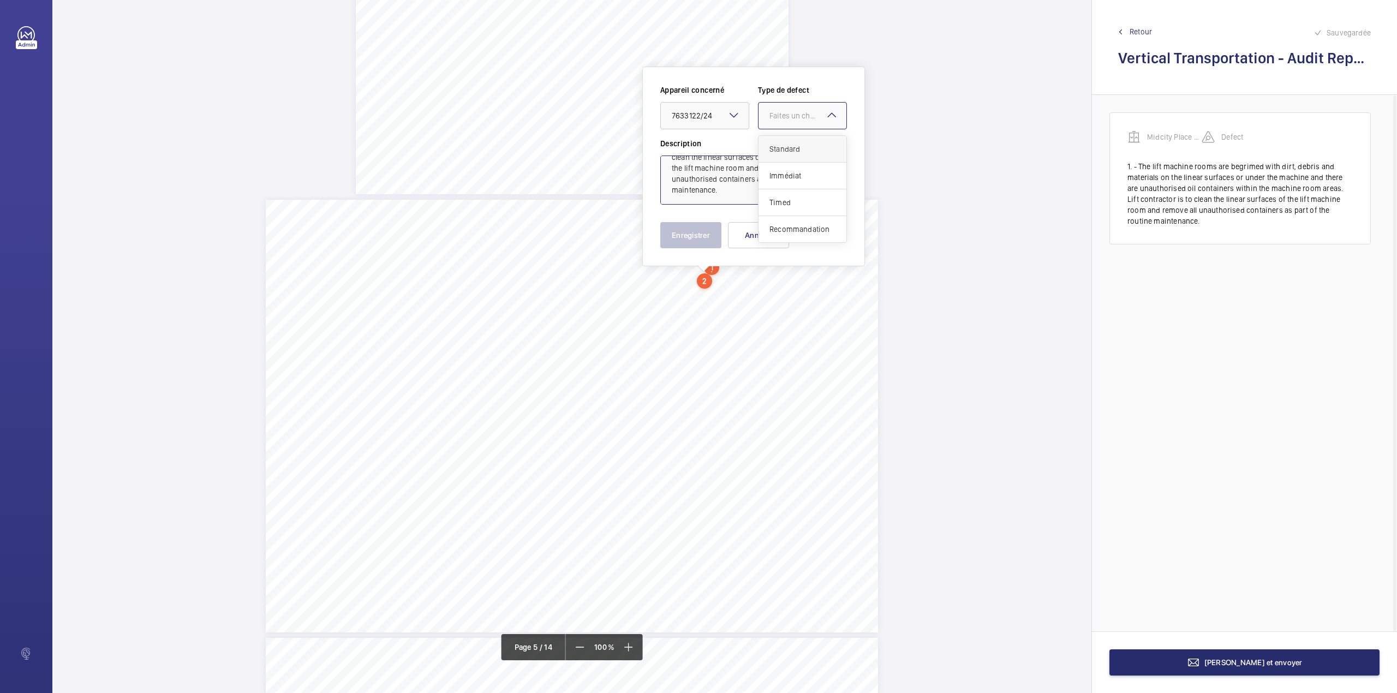
drag, startPoint x: 789, startPoint y: 146, endPoint x: 776, endPoint y: 170, distance: 27.3
click at [788, 147] on span "Standard" at bounding box center [802, 149] width 66 height 11
type textarea "All Lifts - The lift machine rooms are begrimed with dirt, debris and materials…"
click at [706, 230] on button "Enregistrer" at bounding box center [690, 235] width 61 height 26
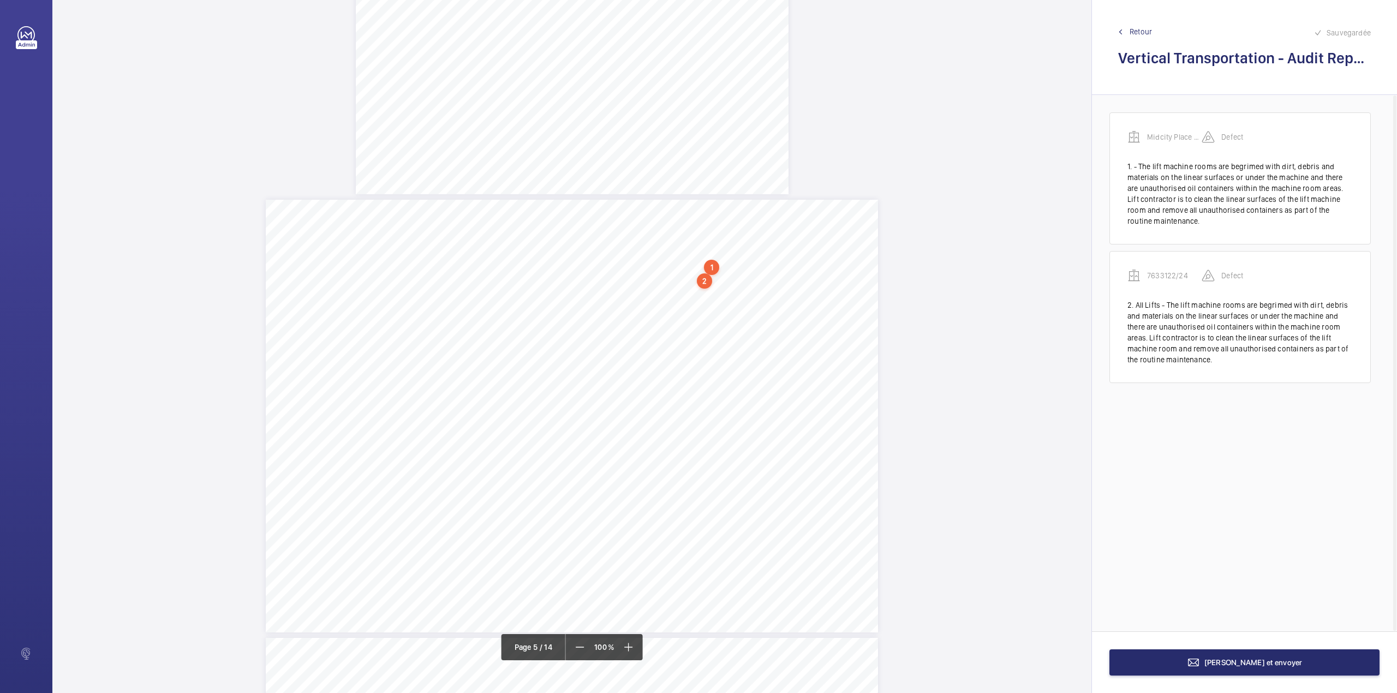
click at [679, 264] on span "All Lifts - The lift machine rooms are begrimed with dirt, debris and materials…" at bounding box center [645, 266] width 222 height 4
click at [716, 236] on button "Annuler" at bounding box center [727, 235] width 61 height 26
drag, startPoint x: 533, startPoint y: 277, endPoint x: 697, endPoint y: 285, distance: 163.9
click at [697, 285] on div "Category Item Element Audit Item Detail of Non Compliance Repeat Item Priority …" at bounding box center [572, 429] width 612 height 433
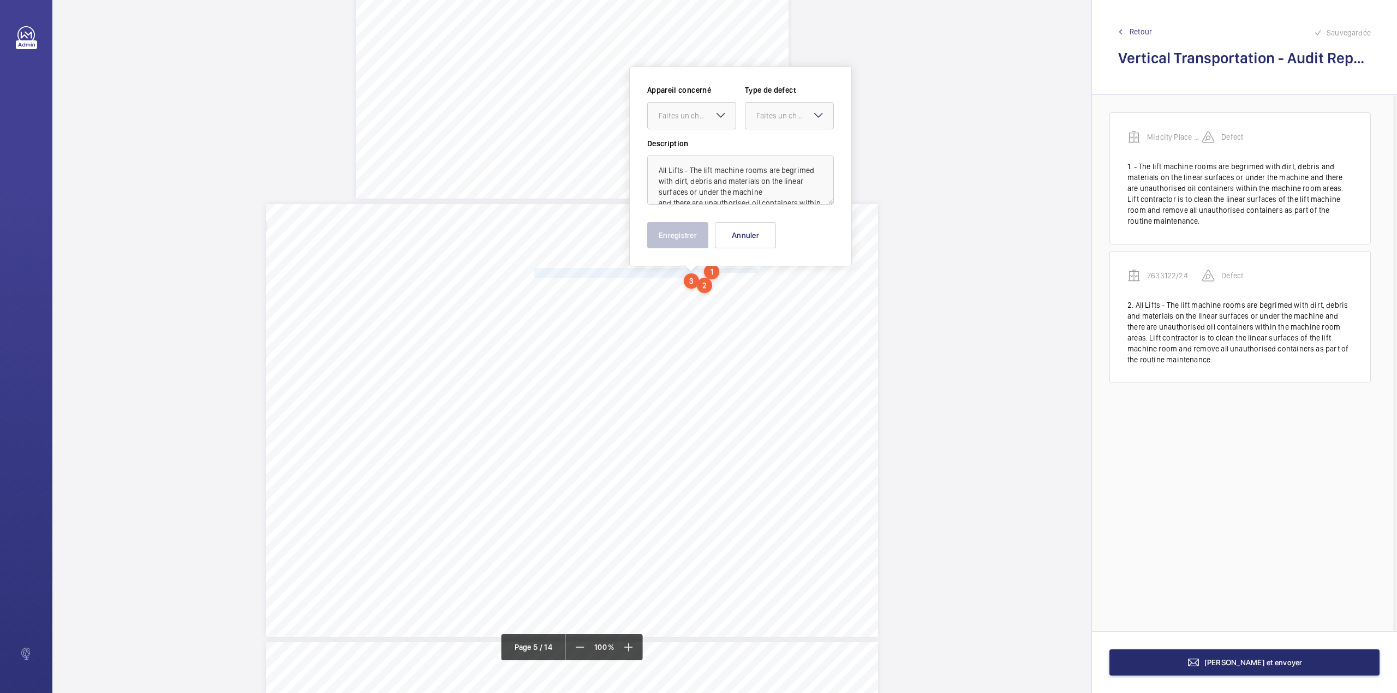
scroll to position [35, 0]
click at [718, 188] on textarea "All Lifts - The lift machine rooms are begrimed with dirt, debris and materials…" at bounding box center [740, 180] width 187 height 49
click at [738, 226] on button "Annuler" at bounding box center [745, 235] width 61 height 26
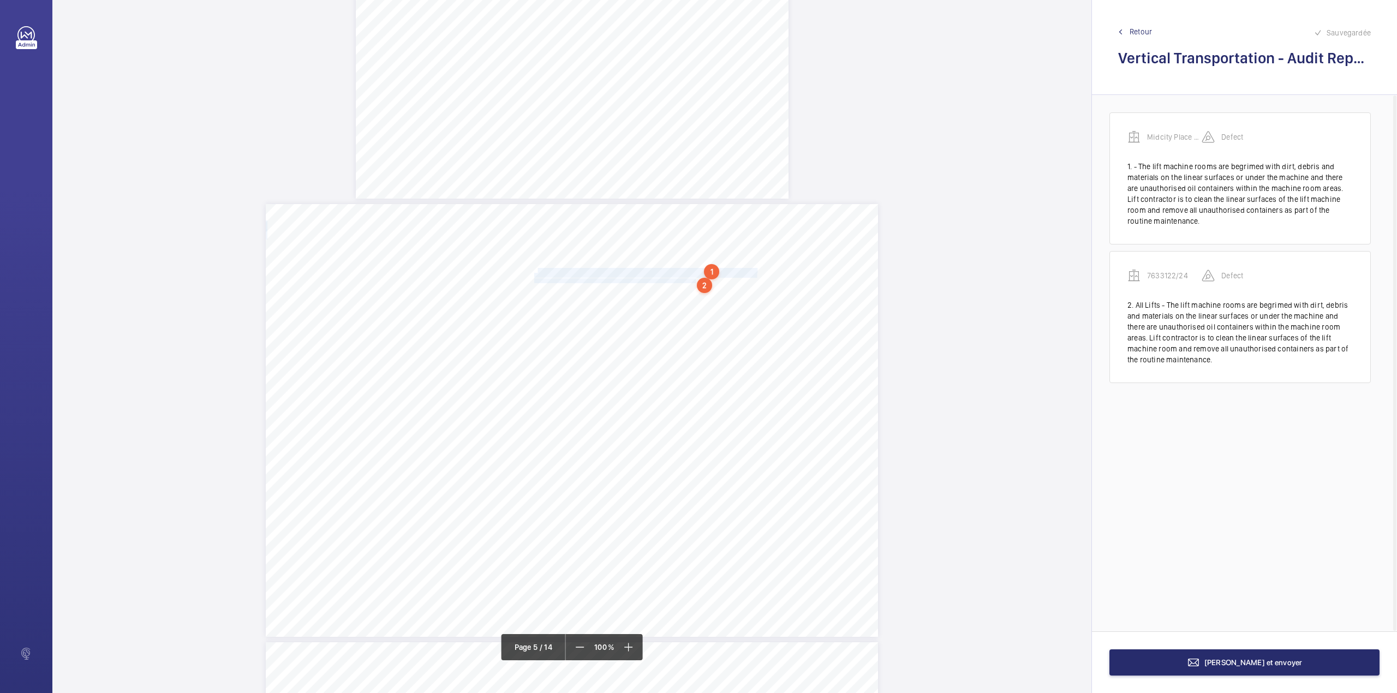
drag, startPoint x: 535, startPoint y: 267, endPoint x: 695, endPoint y: 280, distance: 160.4
click at [695, 280] on div "Category Item Element Audit Item Detail of Non Compliance Repeat Item Priority …" at bounding box center [572, 420] width 612 height 433
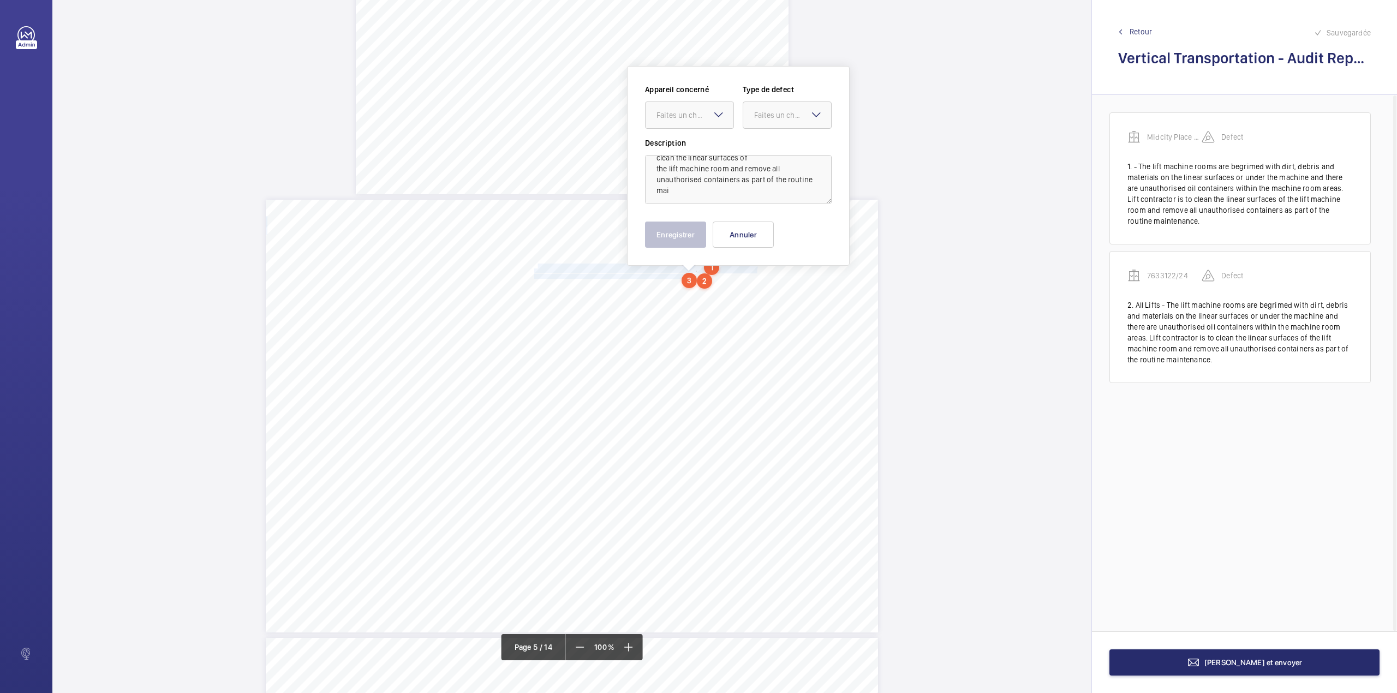
scroll to position [68, 0]
click at [719, 191] on textarea "ll Lifts - The lift machine rooms are begrimed with dirt, debris and materials …" at bounding box center [738, 179] width 187 height 49
click at [664, 107] on div at bounding box center [689, 115] width 88 height 26
click at [668, 203] on span "7613122/21" at bounding box center [689, 201] width 66 height 11
click at [777, 120] on div "Faites un choix" at bounding box center [792, 115] width 77 height 11
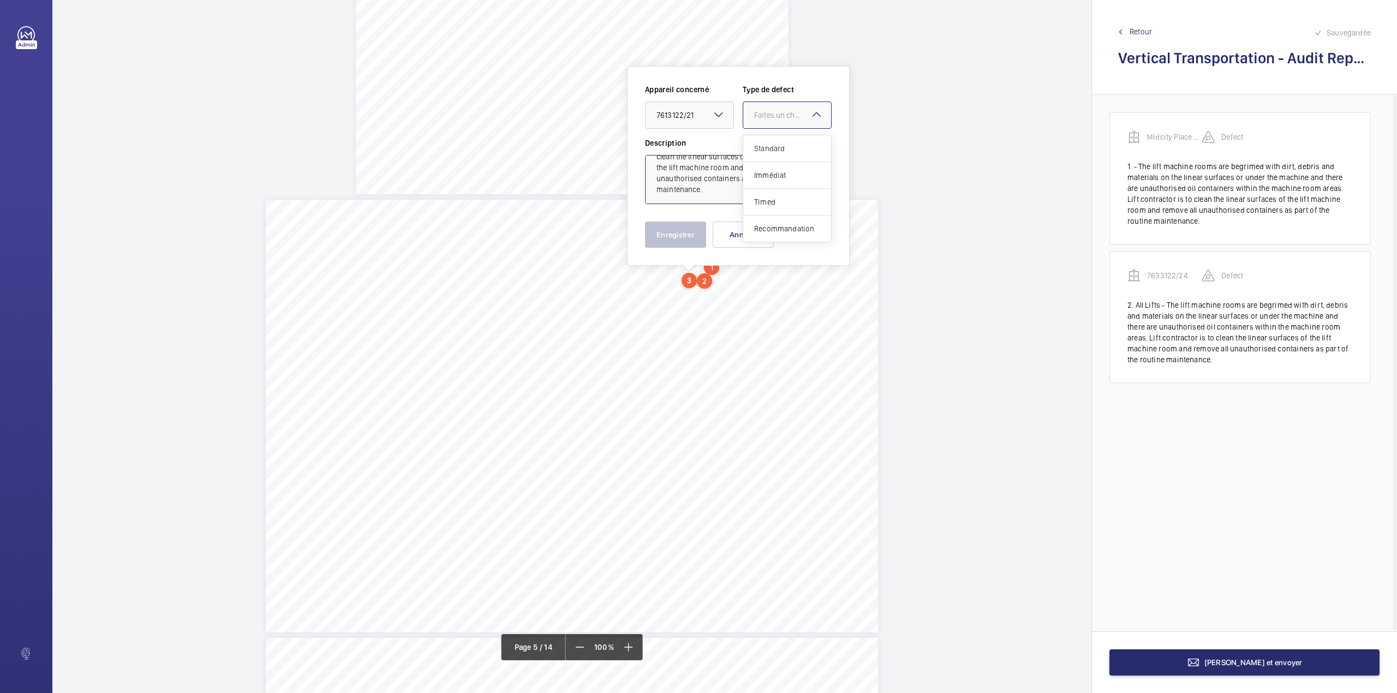
click at [780, 146] on span "Standard" at bounding box center [787, 148] width 66 height 11
type textarea "ll Lifts - The lift machine rooms are begrimed with dirt, debris and materials …"
click at [685, 230] on button "Enregistrer" at bounding box center [675, 235] width 61 height 26
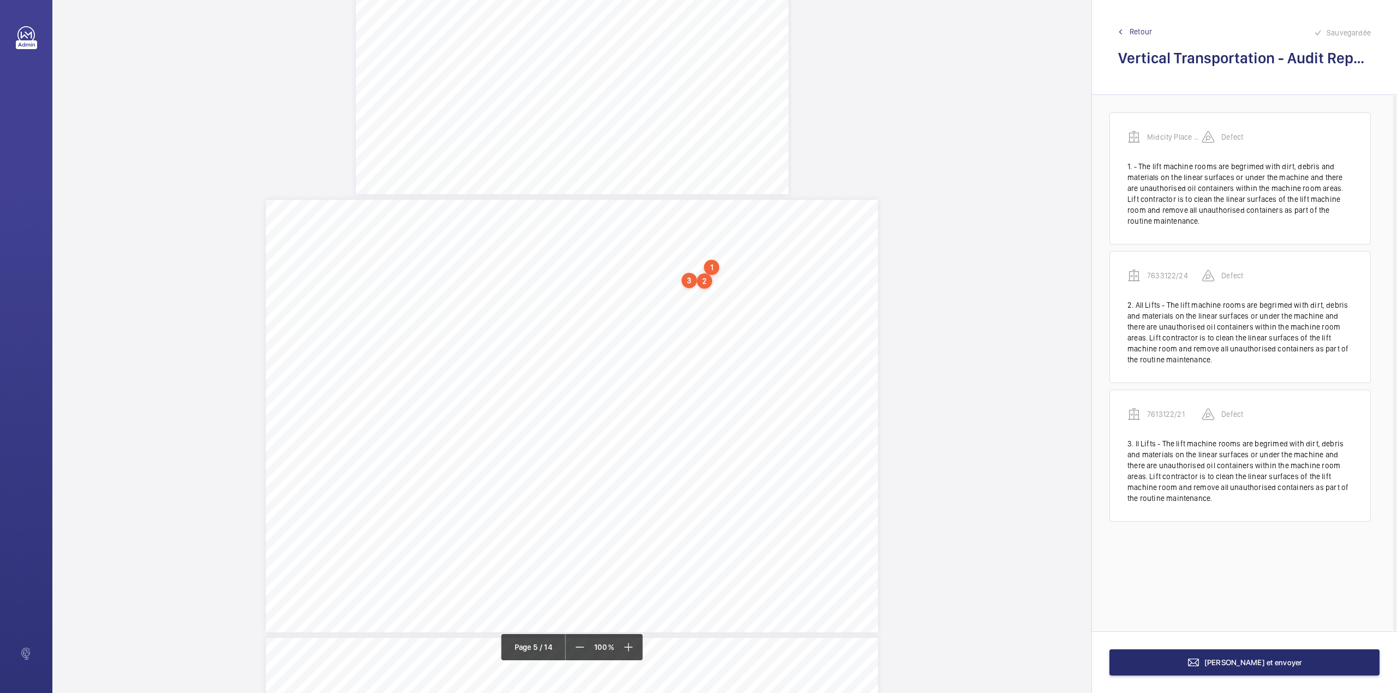
click at [684, 279] on div "3" at bounding box center [688, 280] width 15 height 15
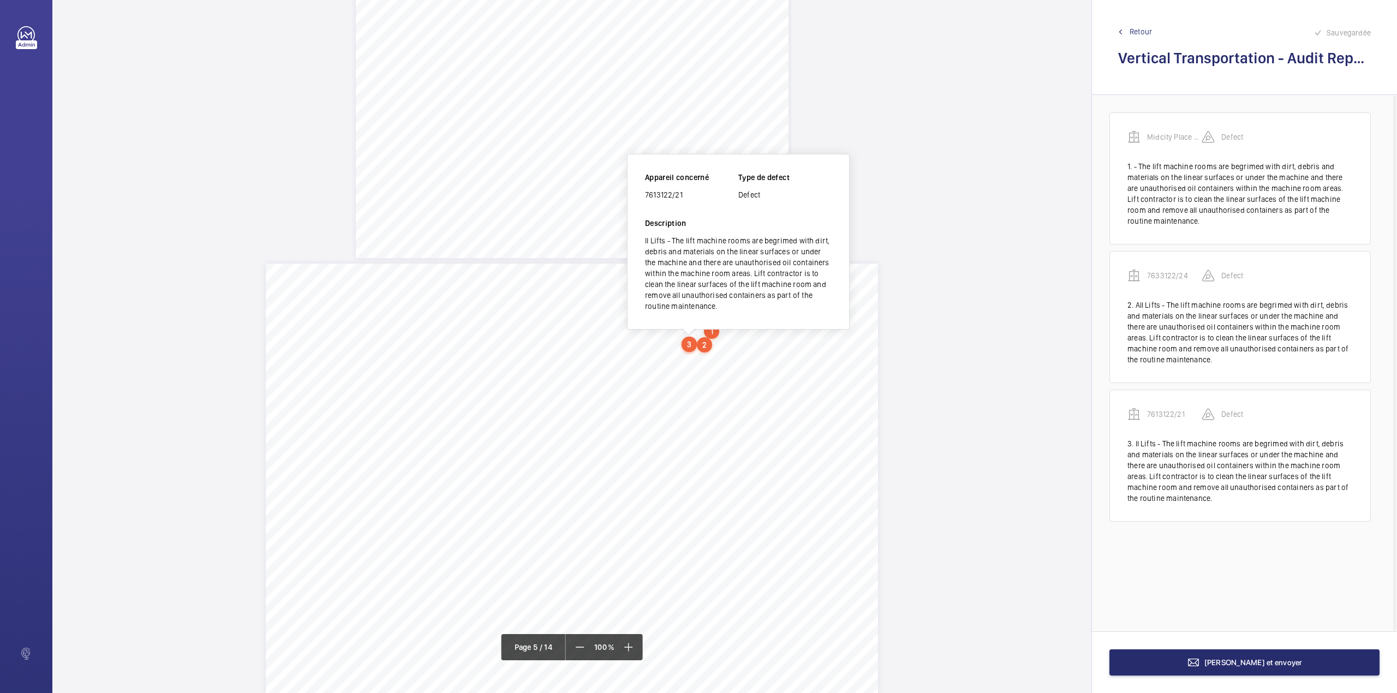
scroll to position [2222, 0]
click at [830, 177] on wm-front-icon-button at bounding box center [829, 176] width 26 height 26
click at [788, 227] on div "Supprimer" at bounding box center [799, 228] width 86 height 20
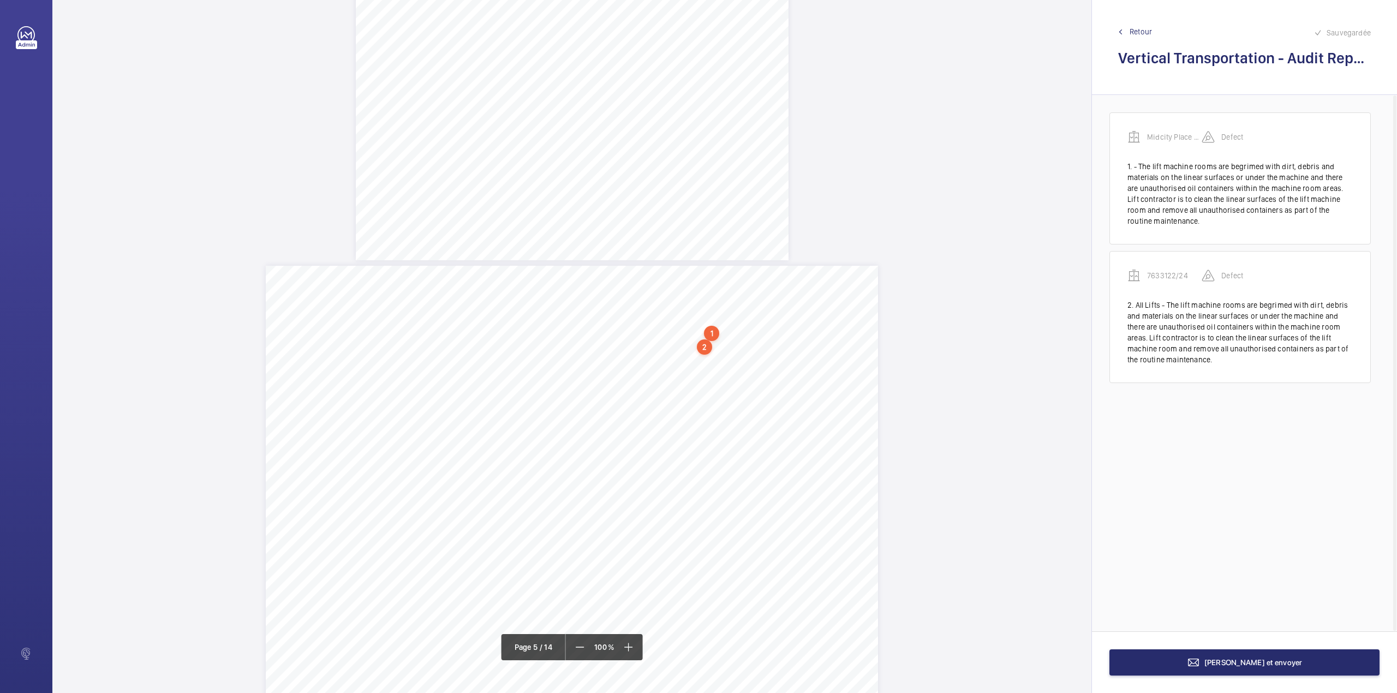
click at [705, 347] on div "2" at bounding box center [704, 346] width 15 height 15
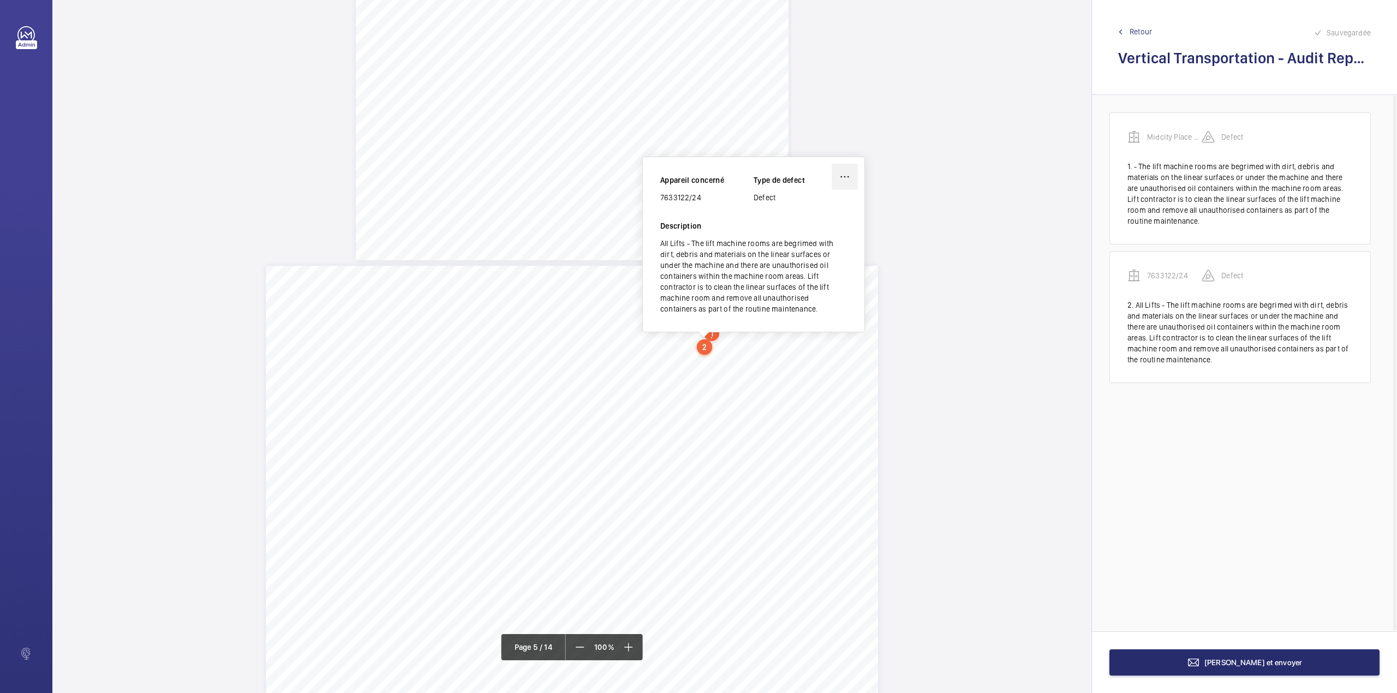
click at [845, 179] on wm-front-icon-button at bounding box center [845, 177] width 26 height 26
click at [818, 228] on div "Supprimer" at bounding box center [814, 229] width 86 height 20
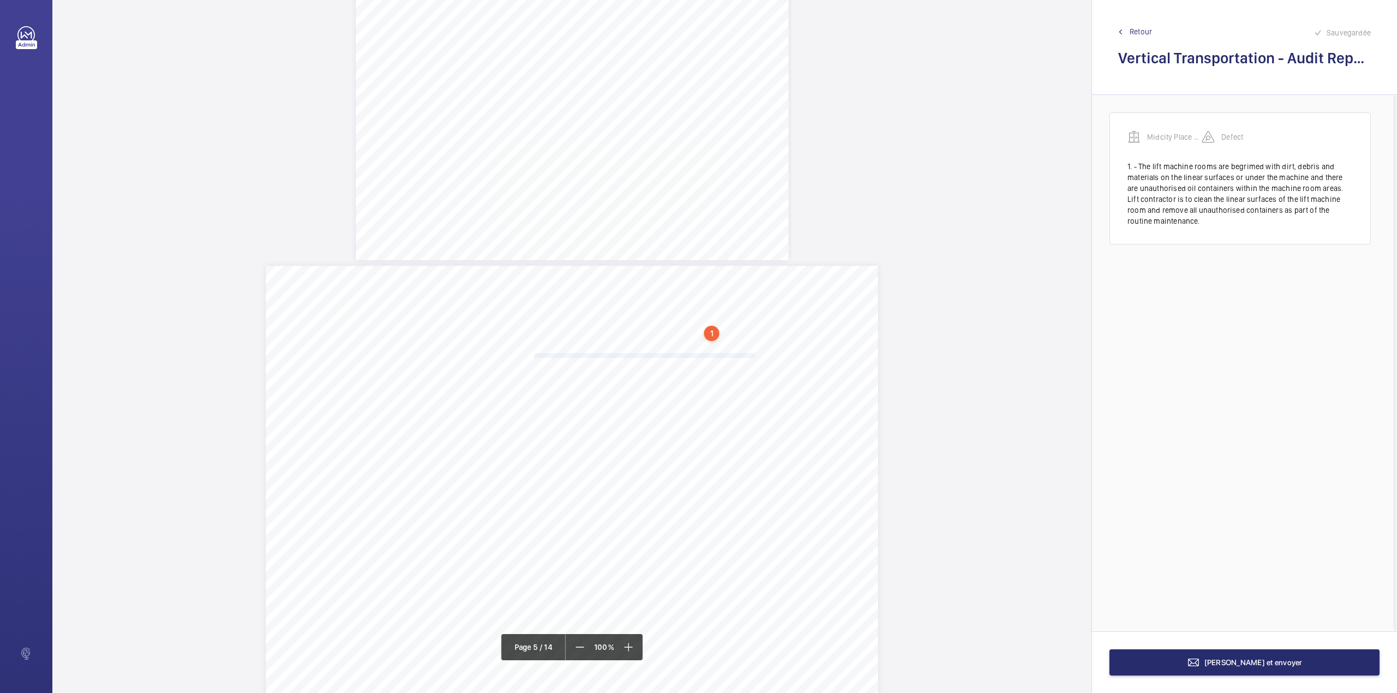
drag, startPoint x: 533, startPoint y: 354, endPoint x: 753, endPoint y: 354, distance: 220.4
click at [753, 354] on div "Category Item Element Audit Item Detail of Non Compliance Repeat Item Priority …" at bounding box center [572, 482] width 612 height 433
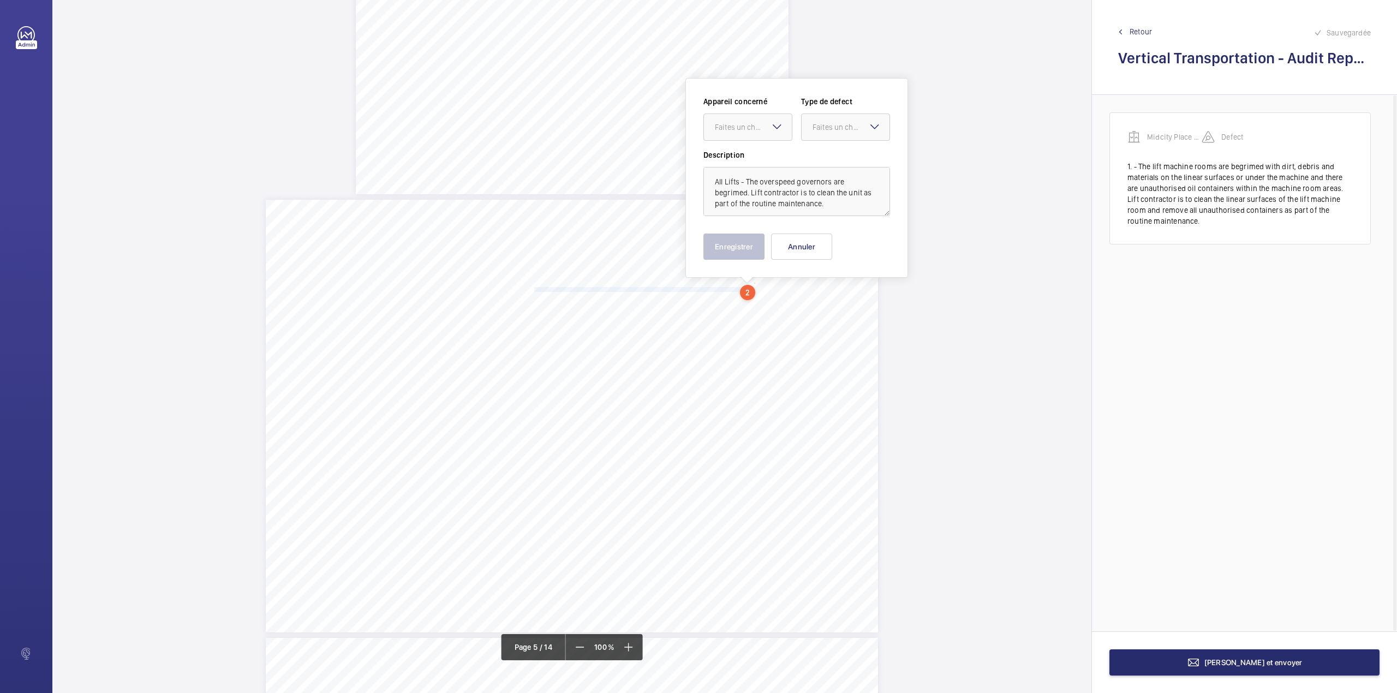
scroll to position [2300, 0]
click at [754, 127] on div at bounding box center [748, 115] width 88 height 26
drag, startPoint x: 754, startPoint y: 129, endPoint x: 821, endPoint y: 125, distance: 67.8
click at [754, 149] on span "Midcity Place FF 10-12 - VT Audit Report" at bounding box center [748, 148] width 66 height 11
click at [822, 123] on div at bounding box center [846, 115] width 88 height 26
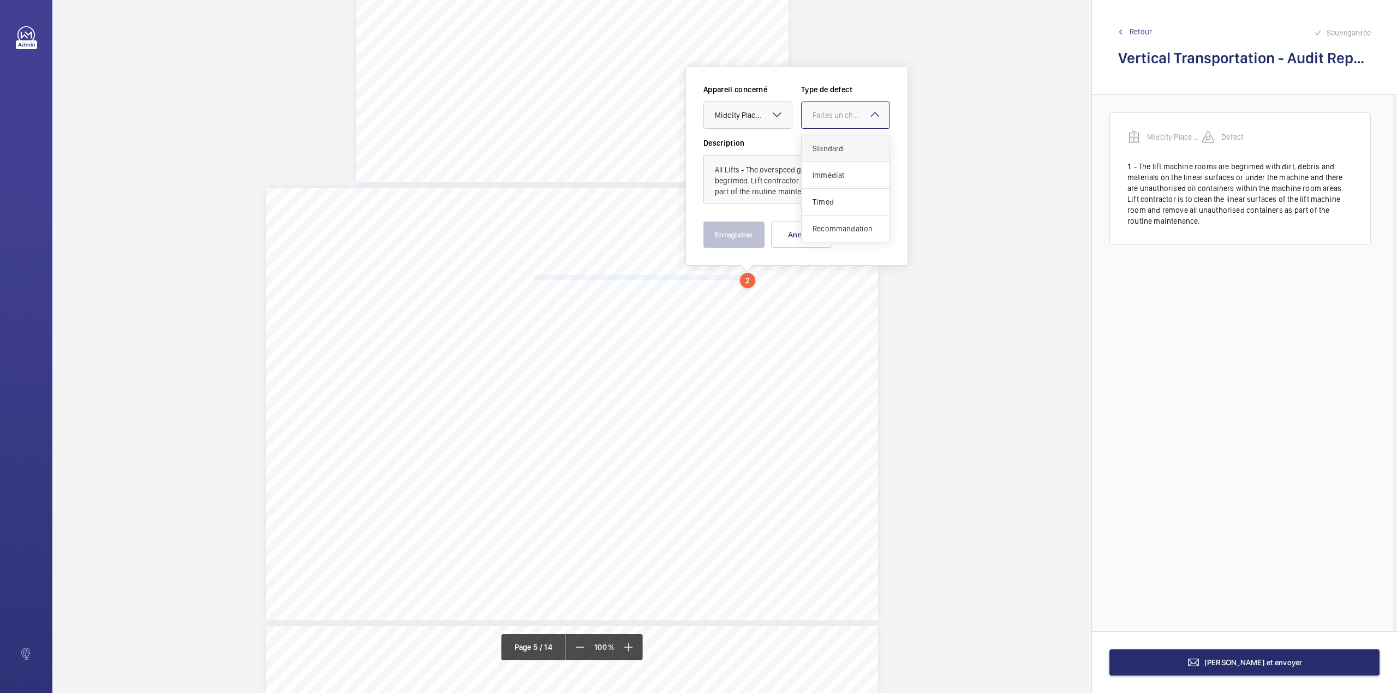
click at [822, 150] on span "Standard" at bounding box center [845, 148] width 66 height 11
click at [732, 234] on button "Enregistrer" at bounding box center [733, 235] width 61 height 26
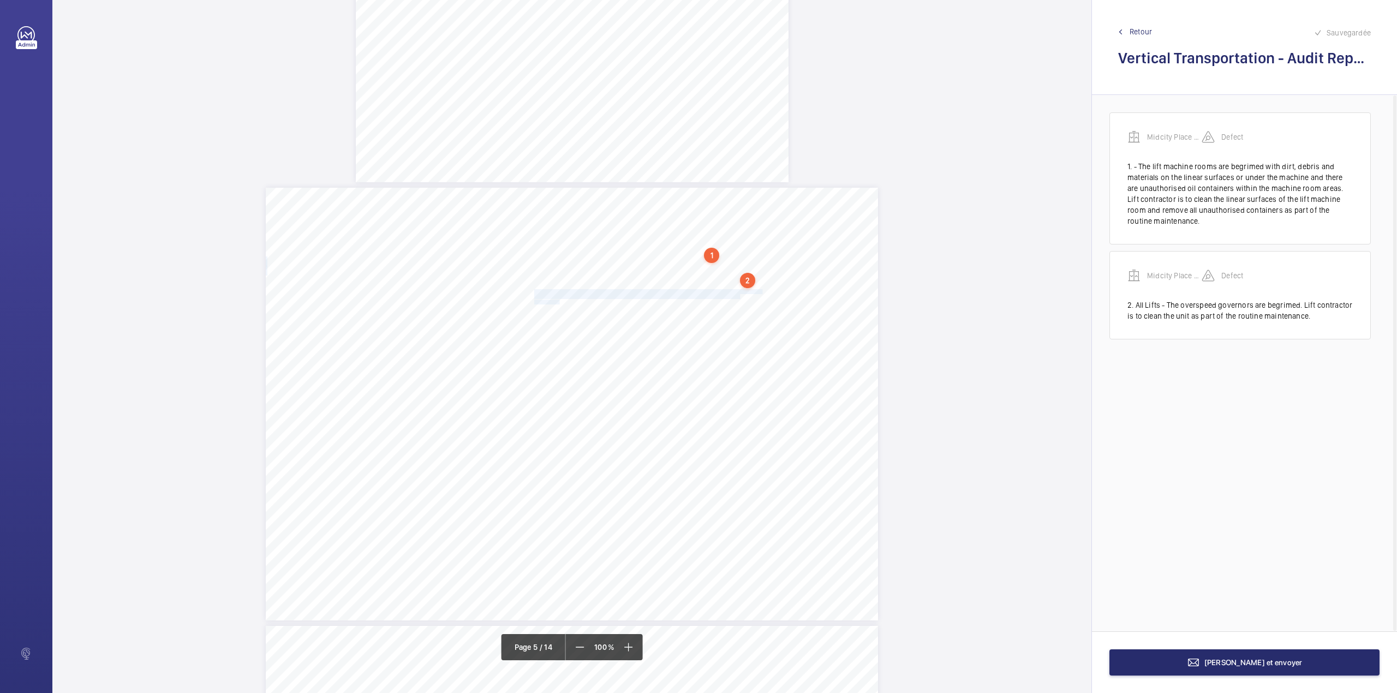
drag, startPoint x: 533, startPoint y: 291, endPoint x: 558, endPoint y: 299, distance: 25.7
click at [558, 299] on div "Category Item Element Audit Item Detail of Non Compliance Repeat Item Priority …" at bounding box center [572, 404] width 612 height 433
drag, startPoint x: 563, startPoint y: 117, endPoint x: 563, endPoint y: 143, distance: 26.2
click at [563, 118] on div "Faites un choix" at bounding box center [557, 115] width 77 height 11
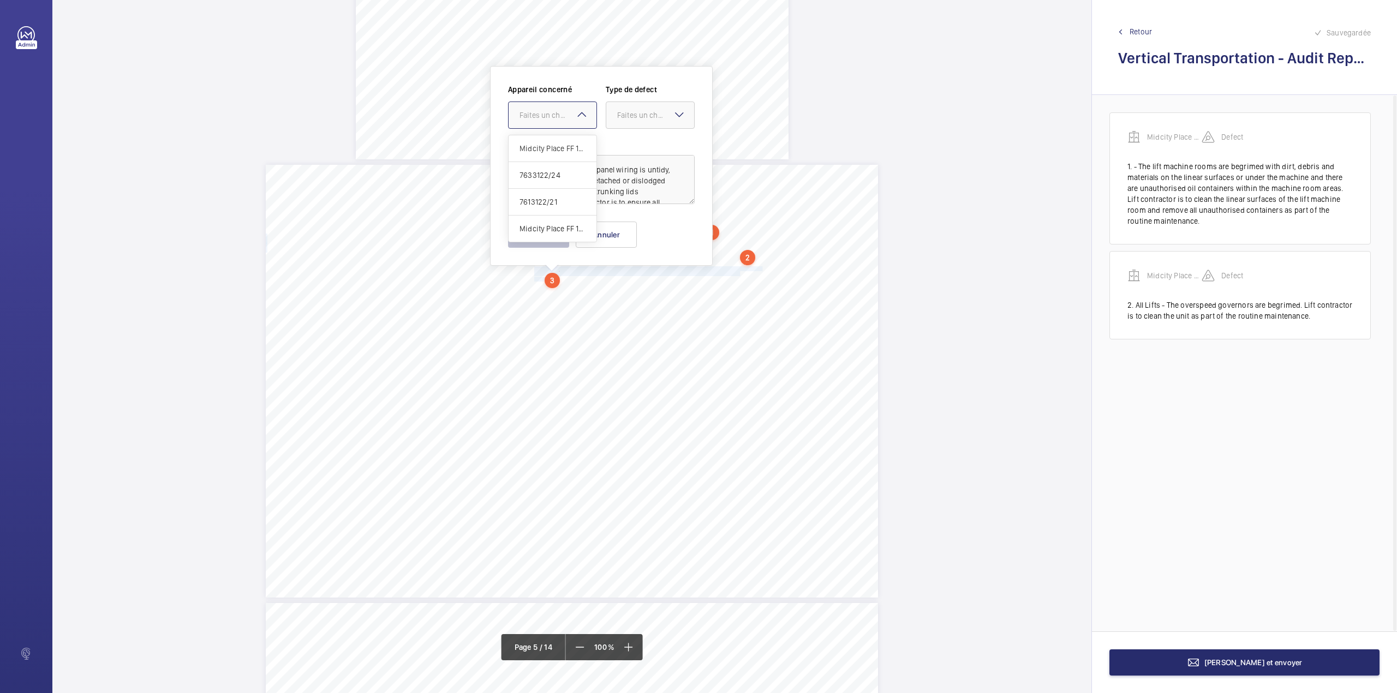
drag, startPoint x: 563, startPoint y: 143, endPoint x: 575, endPoint y: 143, distance: 11.5
click at [564, 143] on span "Midcity Place FF 10-12 - VT Audit Report" at bounding box center [552, 148] width 66 height 11
drag, startPoint x: 641, startPoint y: 122, endPoint x: 642, endPoint y: 145, distance: 22.9
click at [641, 124] on div at bounding box center [650, 115] width 88 height 26
click at [642, 145] on span "Standard" at bounding box center [650, 148] width 66 height 11
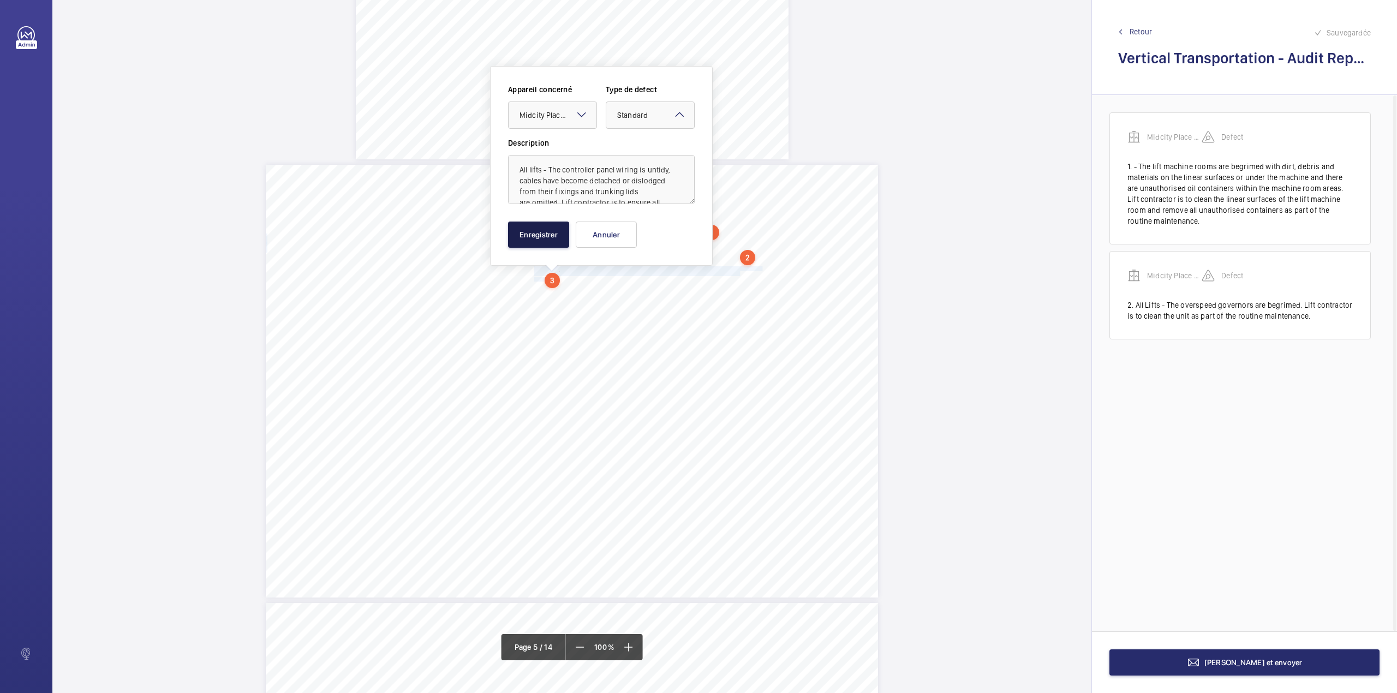
click at [526, 241] on button "Enregistrer" at bounding box center [538, 235] width 61 height 26
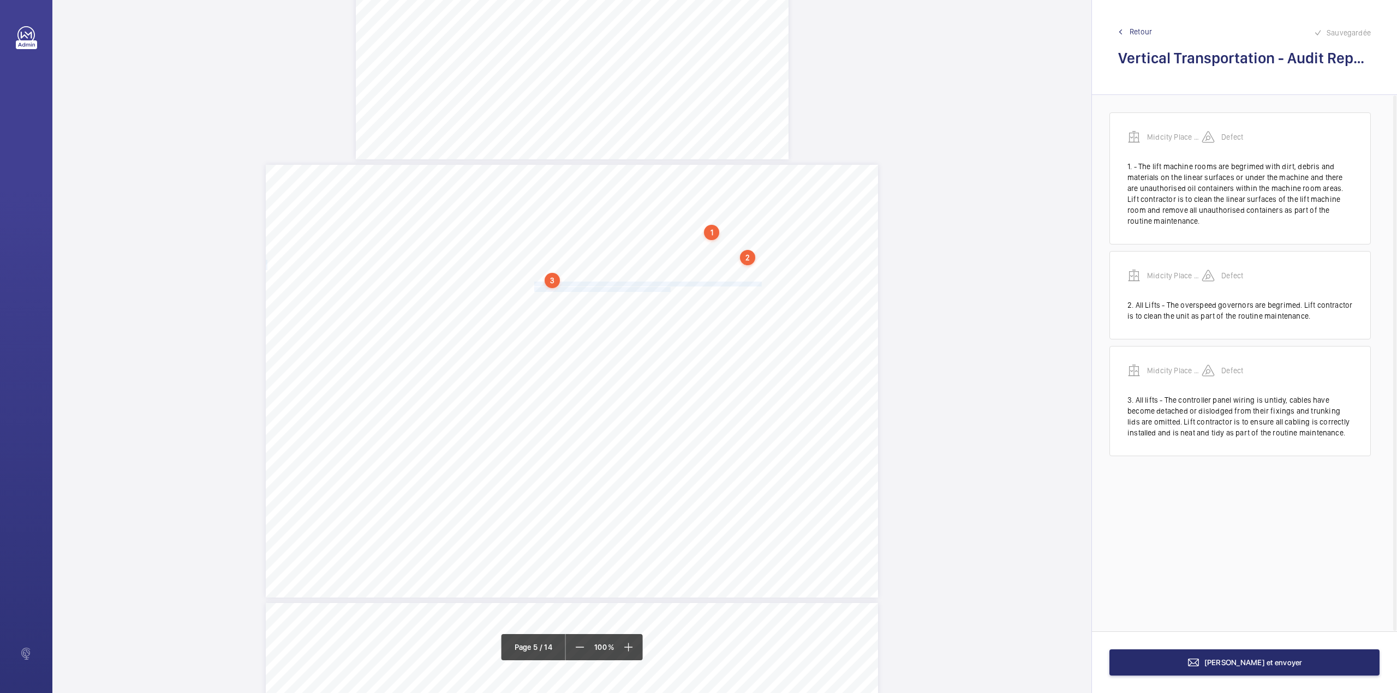
drag, startPoint x: 533, startPoint y: 282, endPoint x: 669, endPoint y: 288, distance: 136.0
click at [669, 288] on div "Category Item Element Audit Item Detail of Non Compliance Repeat Item Priority …" at bounding box center [572, 381] width 612 height 433
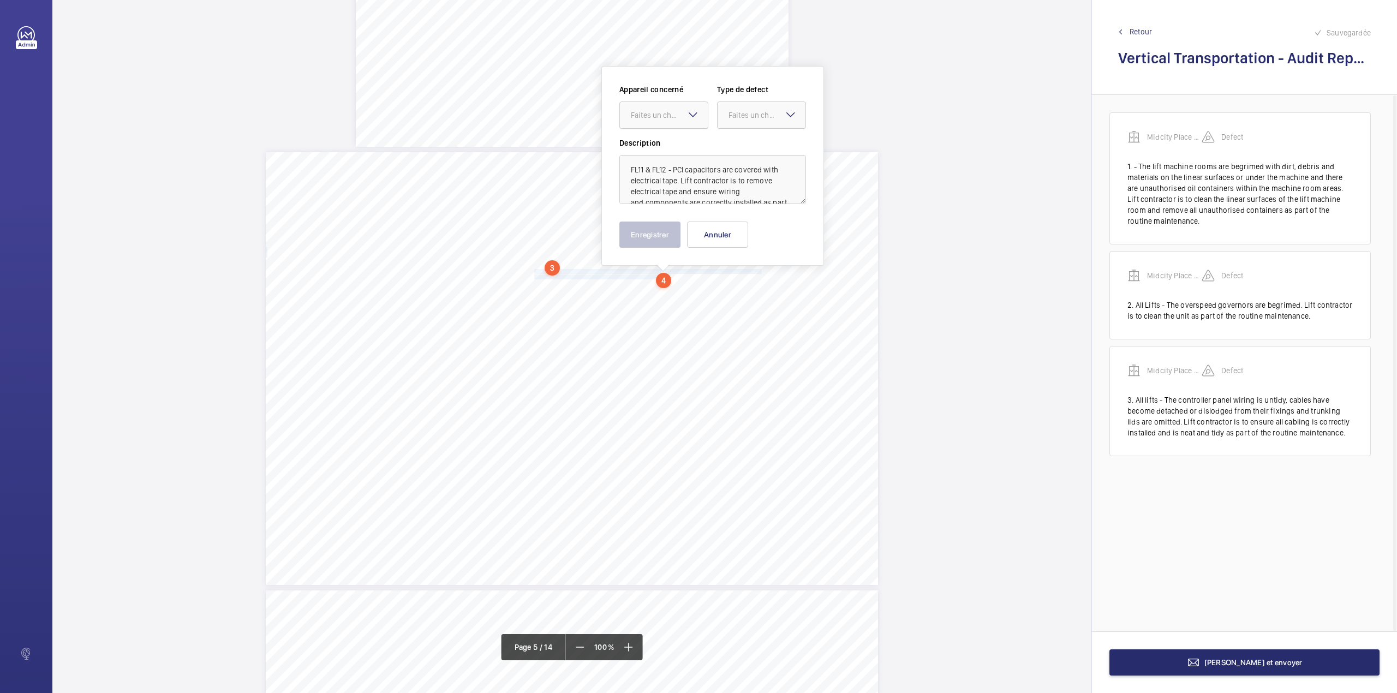
drag, startPoint x: 659, startPoint y: 112, endPoint x: 659, endPoint y: 129, distance: 16.9
click at [659, 117] on div "Faites un choix" at bounding box center [669, 115] width 77 height 11
drag, startPoint x: 660, startPoint y: 145, endPoint x: 724, endPoint y: 125, distance: 66.3
click at [661, 145] on span "Midcity Place FF 10-12 - VT Audit Report" at bounding box center [664, 148] width 66 height 11
drag, startPoint x: 725, startPoint y: 124, endPoint x: 725, endPoint y: 131, distance: 7.1
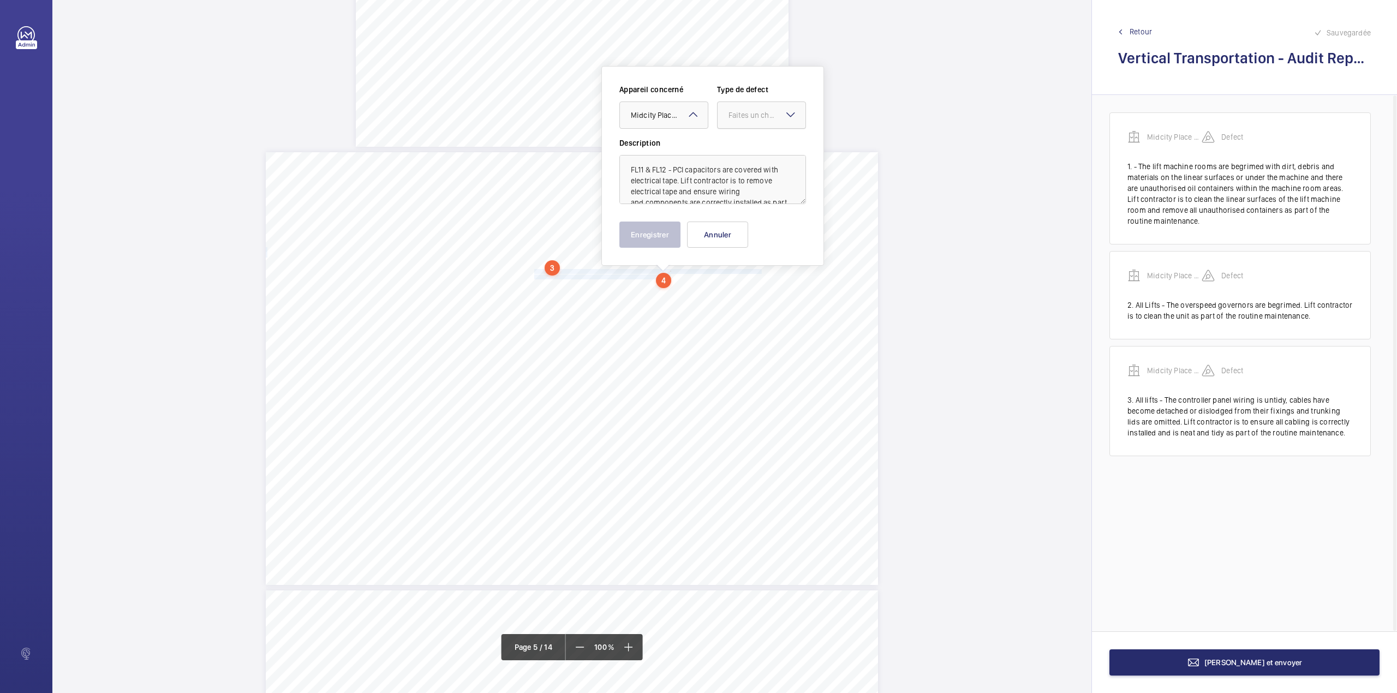
click at [725, 127] on div at bounding box center [762, 115] width 88 height 26
click at [727, 145] on div "Standard" at bounding box center [762, 148] width 88 height 27
click at [745, 194] on textarea "FL11 & FL12 - PCI capacitors are covered with electrical tape. Lift contractor …" at bounding box center [712, 179] width 187 height 49
type textarea "FL11 & FL12 - PCI capacitors are covered with electrical tape. Lift contractor …"
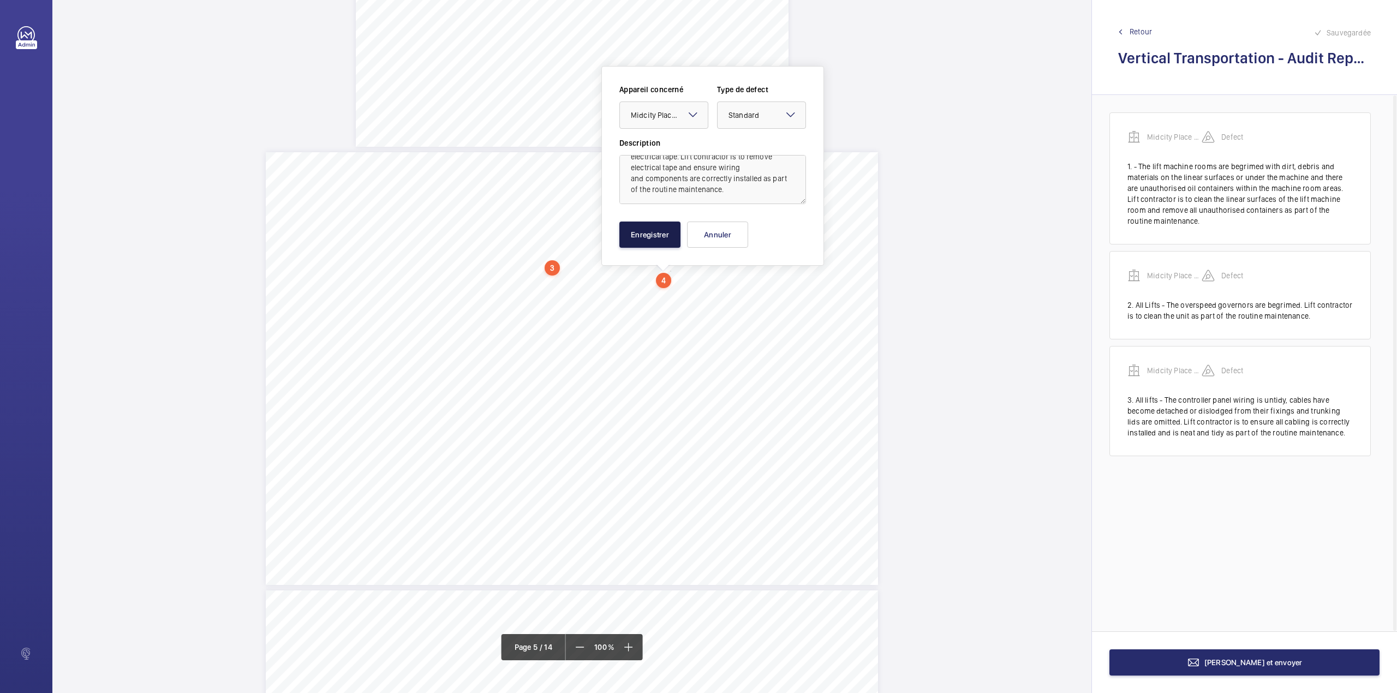
click at [646, 228] on button "Enregistrer" at bounding box center [649, 235] width 61 height 26
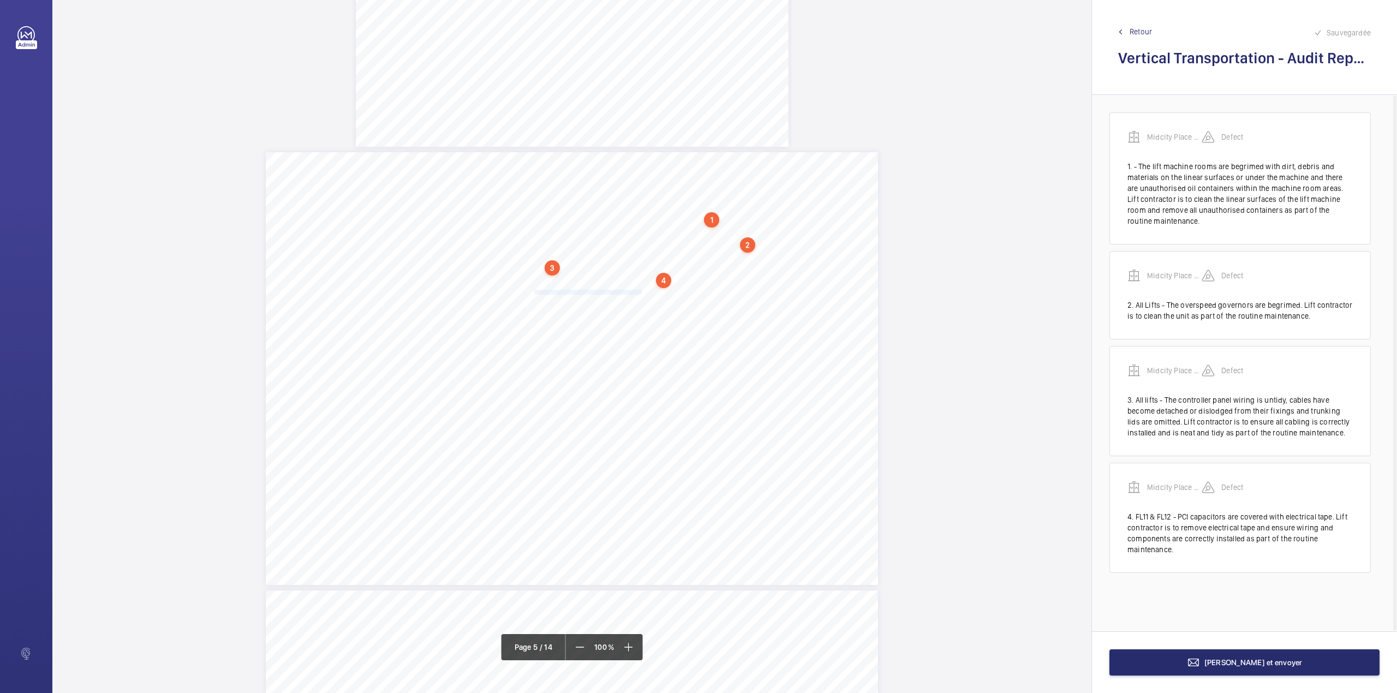
drag, startPoint x: 533, startPoint y: 289, endPoint x: 639, endPoint y: 289, distance: 106.4
click at [639, 290] on span "covers are correctly fastened as part of the routine maintenance." at bounding box center [593, 292] width 119 height 4
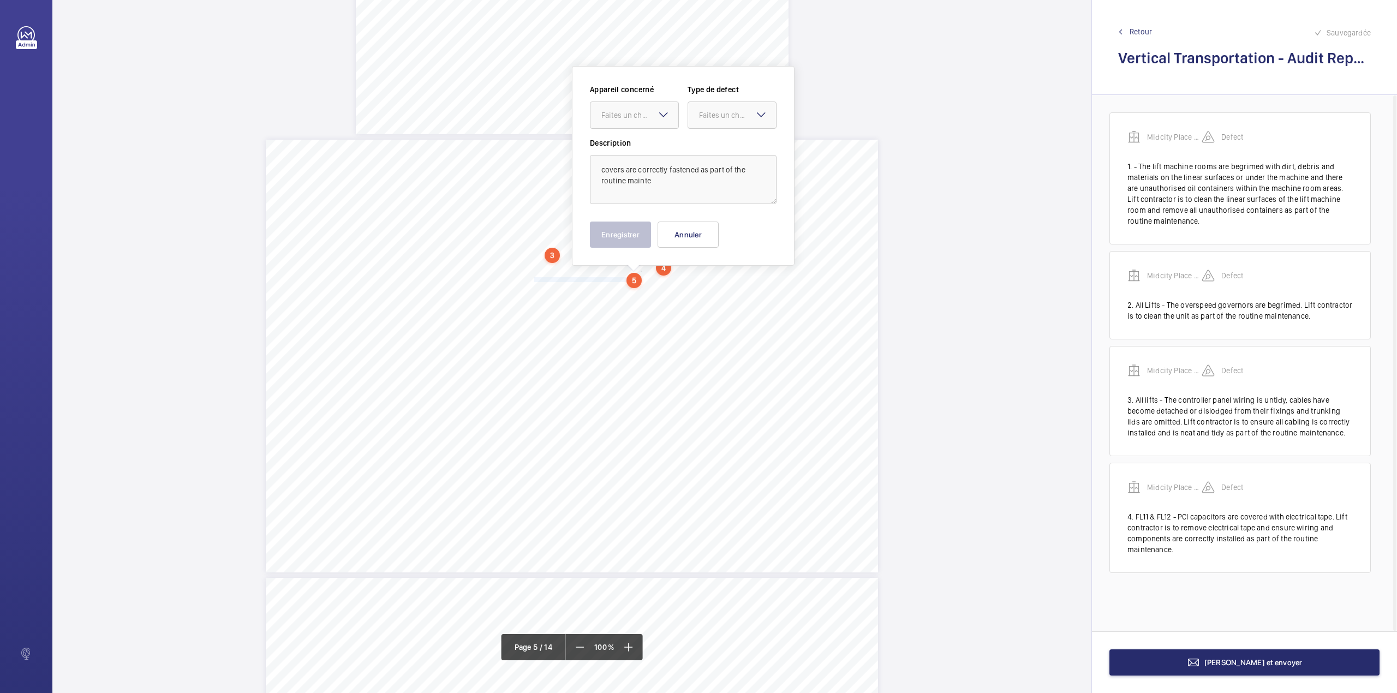
click at [579, 278] on span "covers are correctly fastened as part of the routine maintenance." at bounding box center [593, 280] width 119 height 4
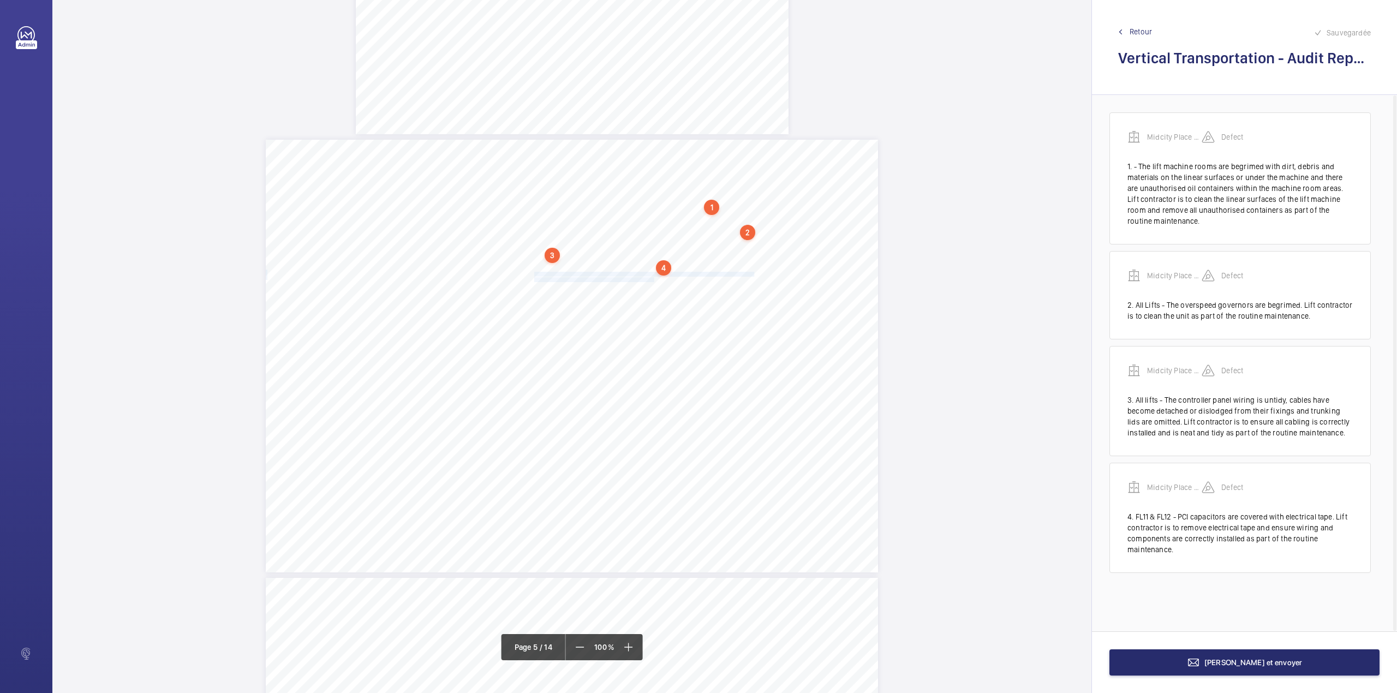
drag, startPoint x: 533, startPoint y: 271, endPoint x: 651, endPoint y: 279, distance: 119.2
click at [651, 279] on div "Category Item Element Audit Item Detail of Non Compliance Repeat Item Priority …" at bounding box center [572, 356] width 612 height 433
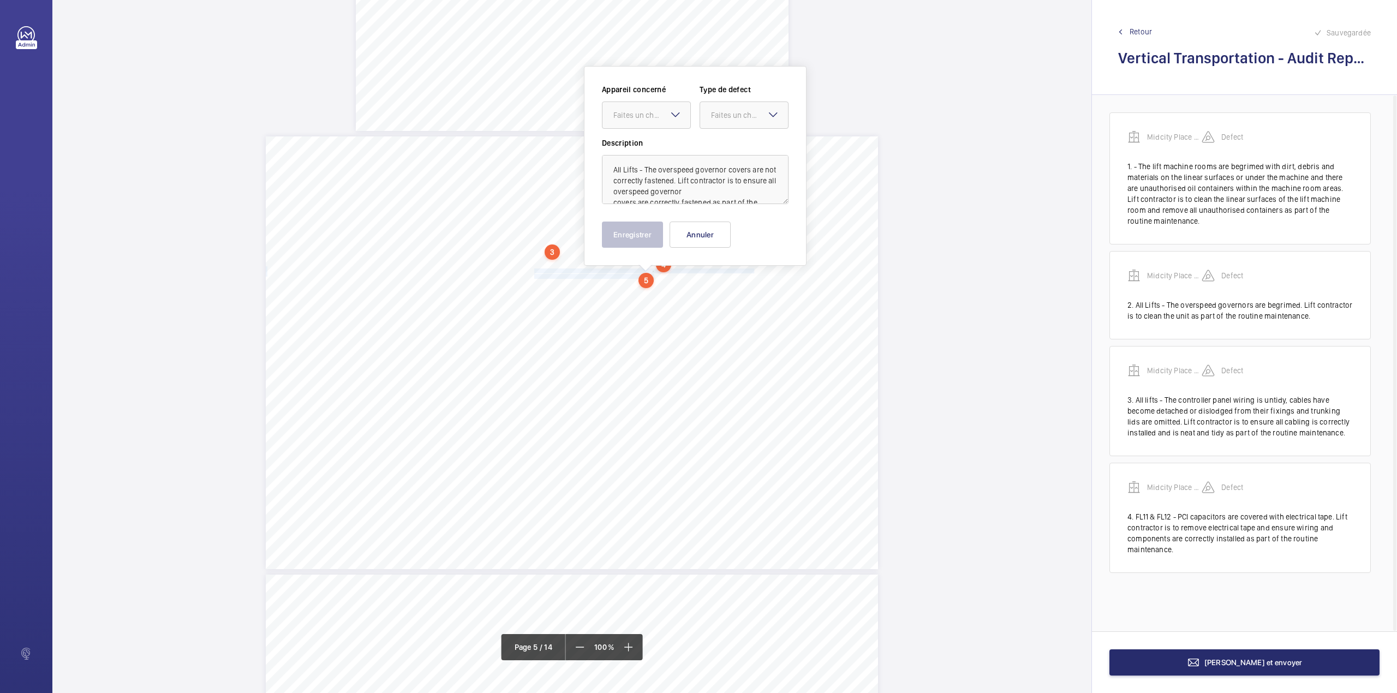
drag, startPoint x: 647, startPoint y: 121, endPoint x: 647, endPoint y: 134, distance: 13.1
click at [647, 123] on div at bounding box center [646, 115] width 88 height 26
click at [713, 118] on div "Faites un choix" at bounding box center [749, 115] width 77 height 11
click at [721, 147] on span "Standard" at bounding box center [744, 148] width 66 height 11
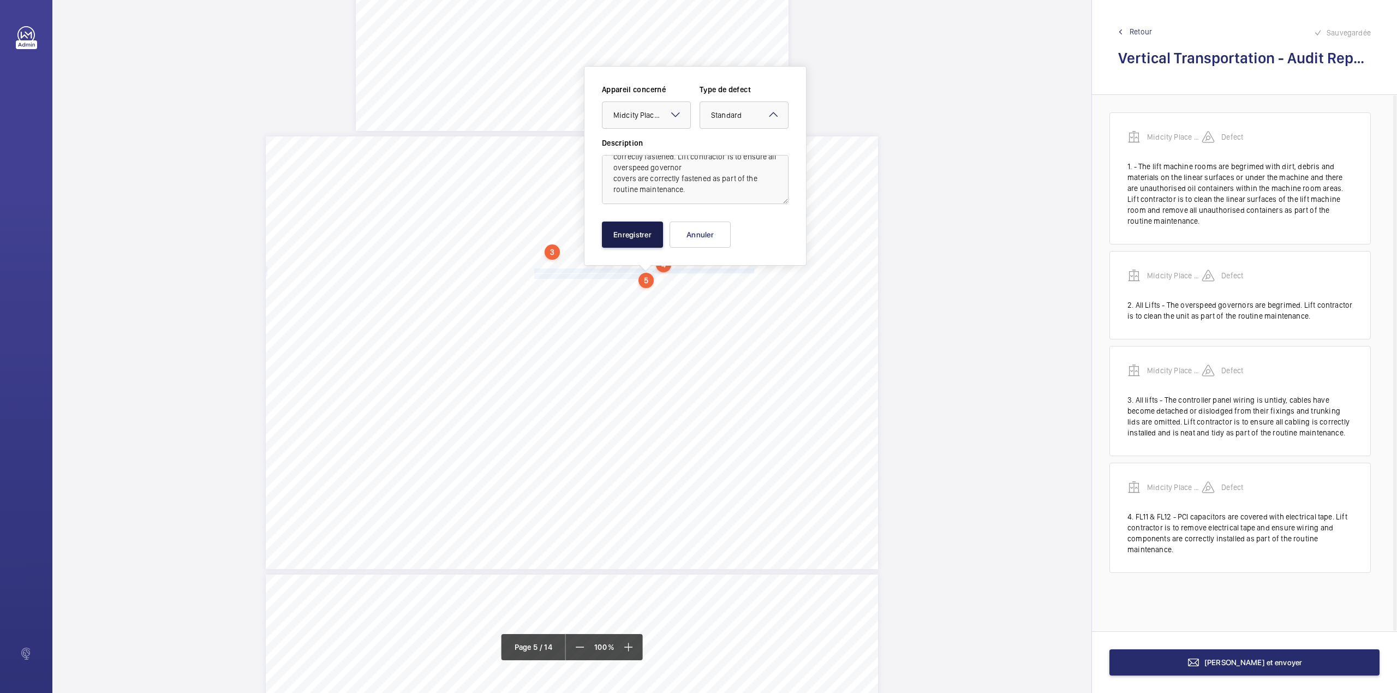
click at [653, 230] on button "Enregistrer" at bounding box center [632, 235] width 61 height 26
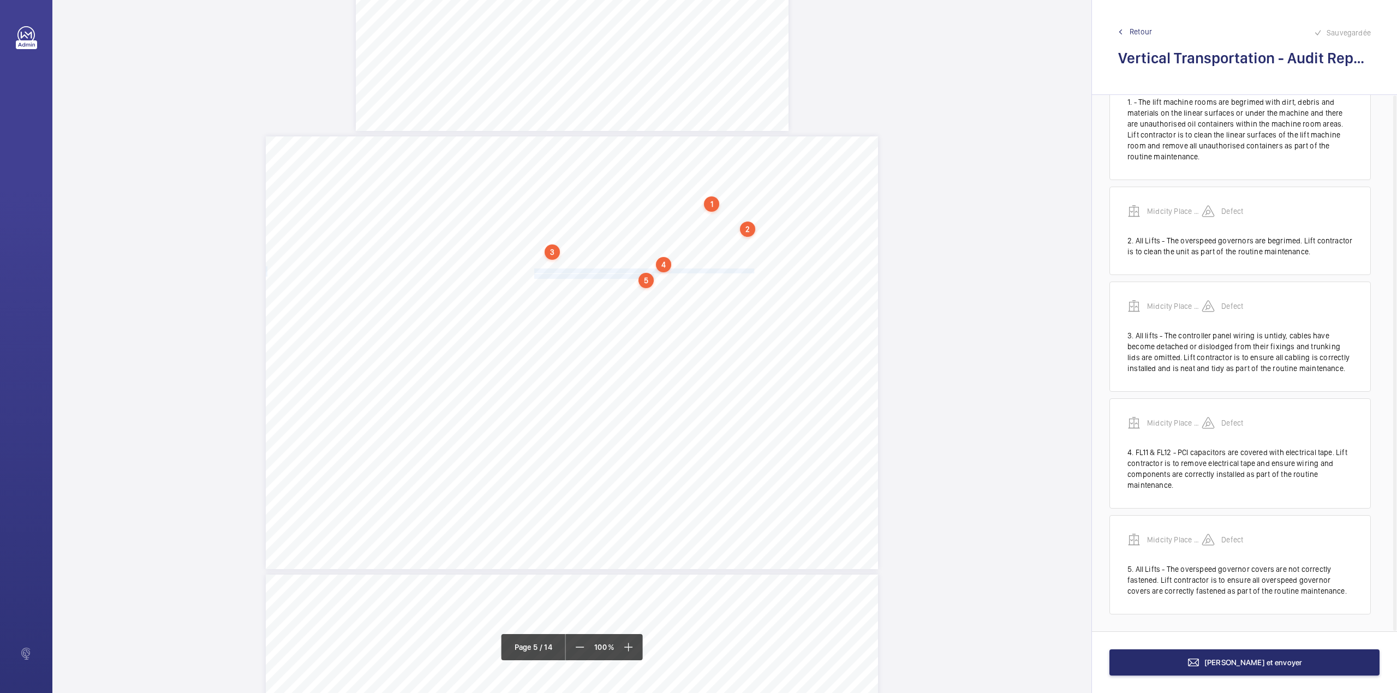
scroll to position [67, 0]
drag, startPoint x: 533, startPoint y: 279, endPoint x: 558, endPoint y: 291, distance: 27.6
click at [558, 291] on div "Category Item Element Audit Item Detail of Non Compliance Repeat Item Priority …" at bounding box center [572, 352] width 612 height 433
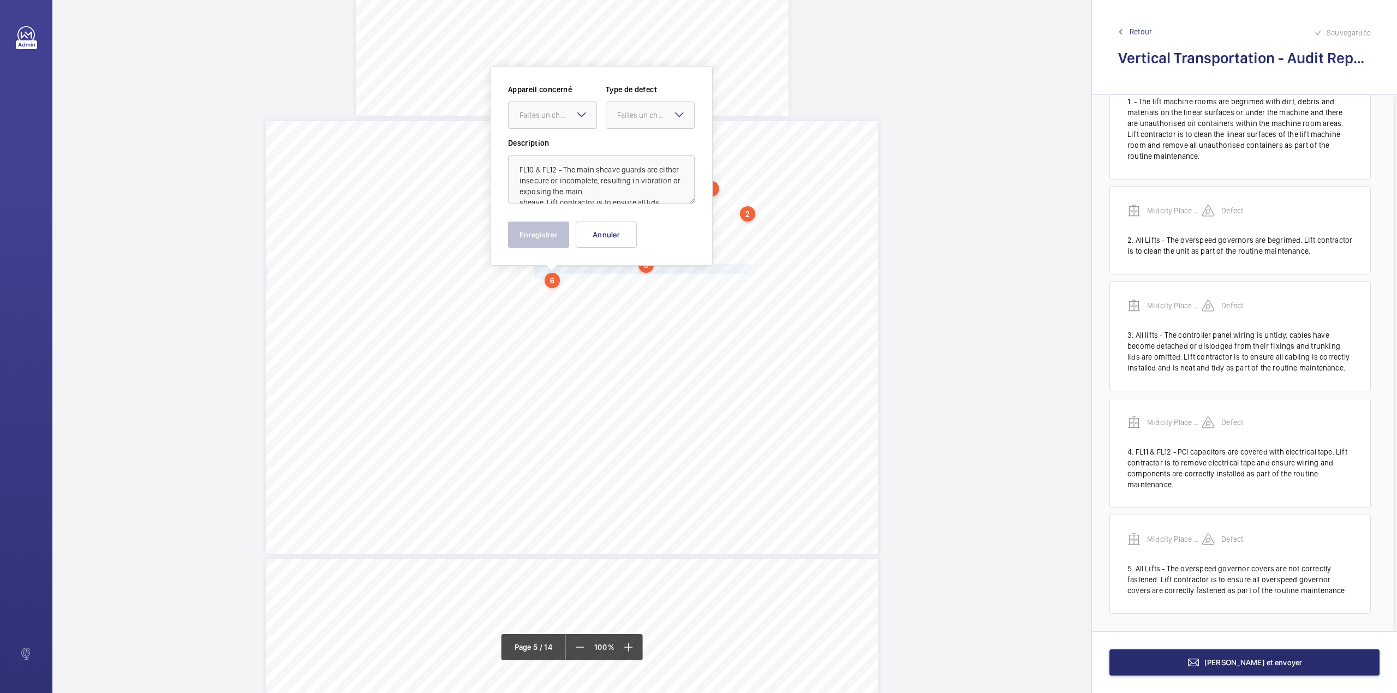
drag, startPoint x: 538, startPoint y: 112, endPoint x: 542, endPoint y: 130, distance: 17.9
click at [539, 113] on div "Faites un choix" at bounding box center [557, 115] width 77 height 11
click at [629, 118] on div "Faites un choix" at bounding box center [655, 115] width 77 height 11
click at [633, 143] on span "Standard" at bounding box center [650, 148] width 66 height 11
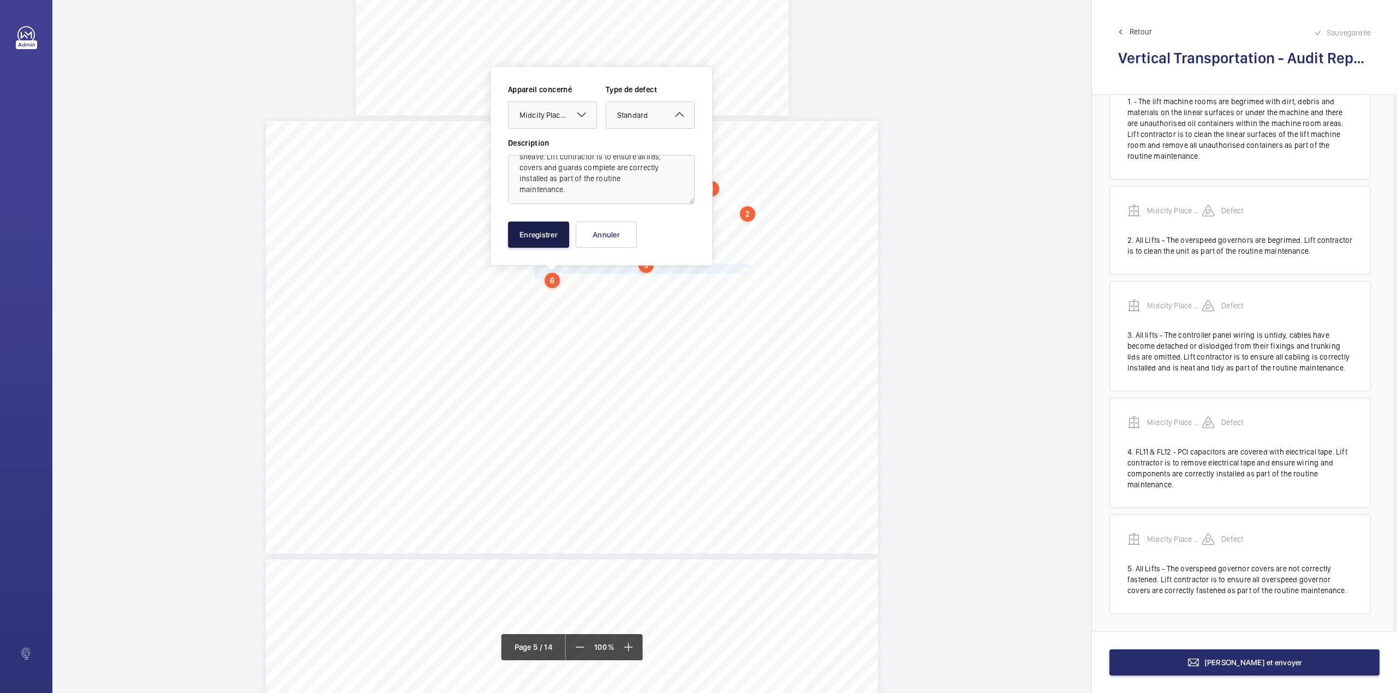
click at [529, 235] on button "Enregistrer" at bounding box center [538, 235] width 61 height 26
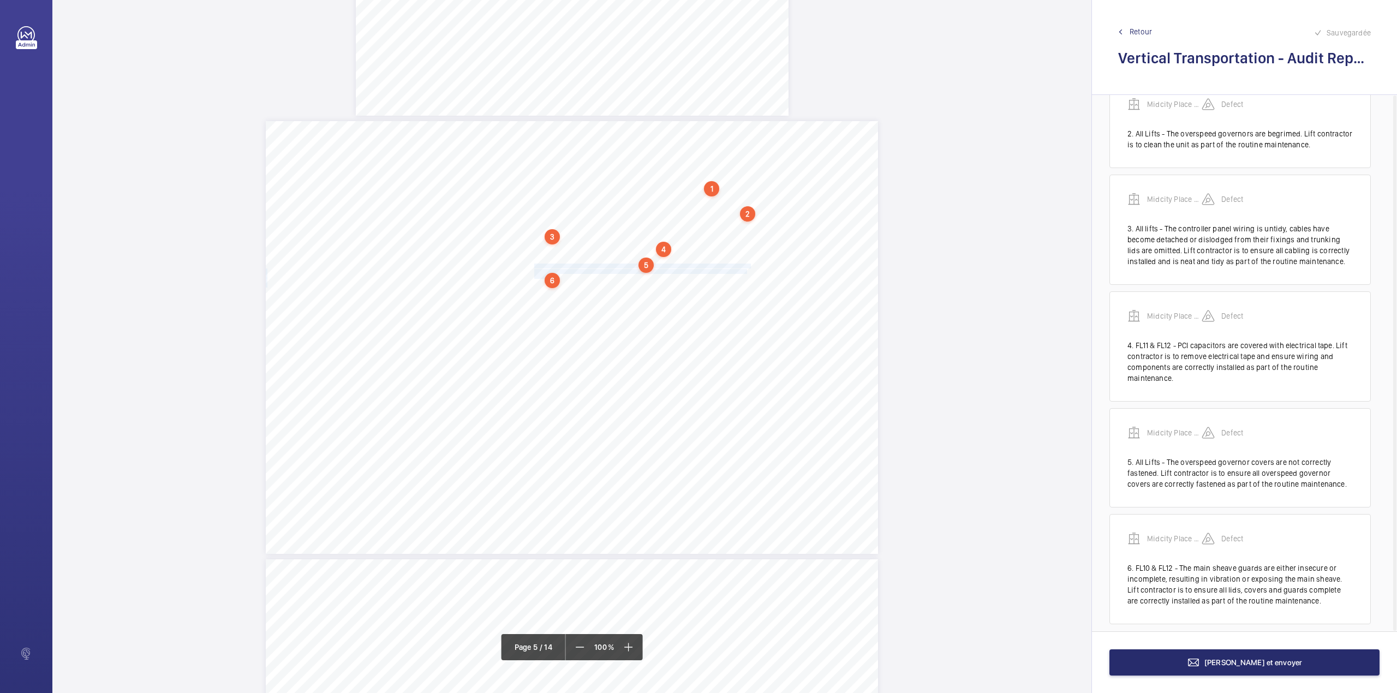
scroll to position [184, 0]
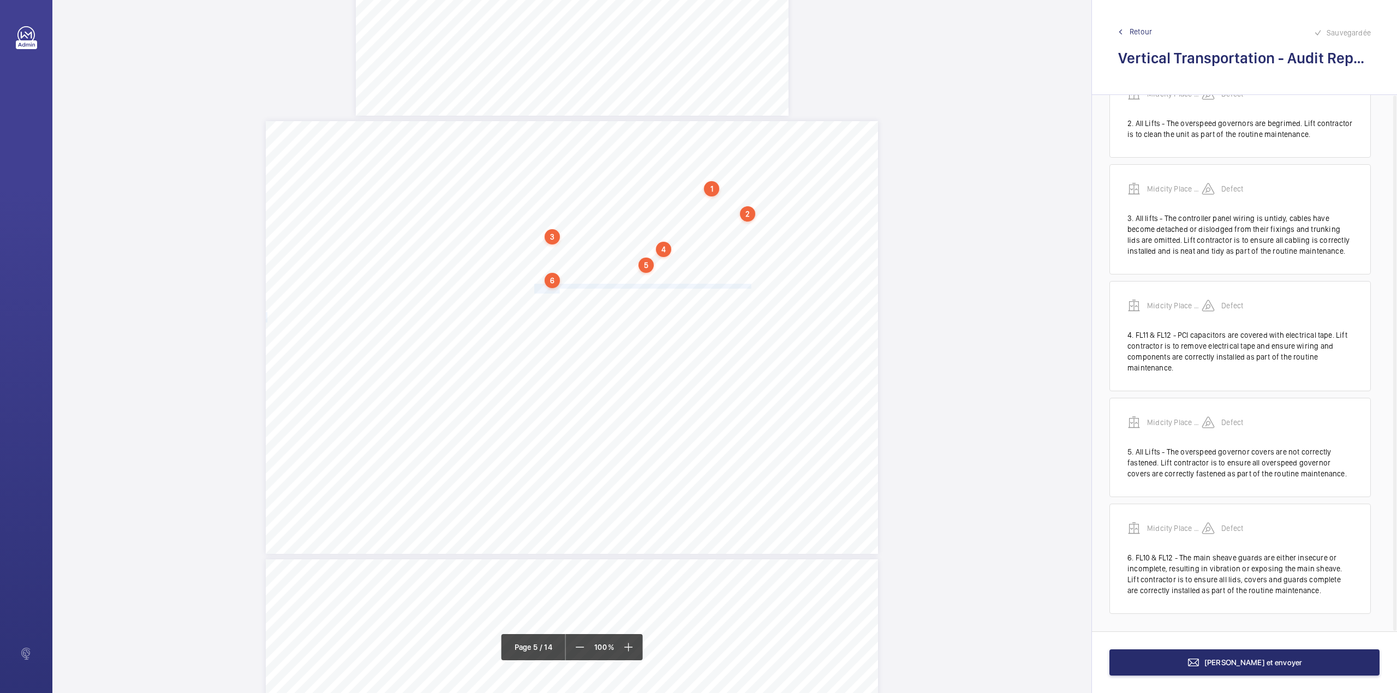
drag, startPoint x: 533, startPoint y: 285, endPoint x: 558, endPoint y: 290, distance: 25.7
click at [558, 290] on div "Category Item Element Audit Item Detail of Non Compliance Repeat Item Priority …" at bounding box center [572, 337] width 612 height 433
drag, startPoint x: 535, startPoint y: 107, endPoint x: 540, endPoint y: 140, distance: 32.6
click at [535, 110] on div "Faites un choix" at bounding box center [553, 115] width 88 height 11
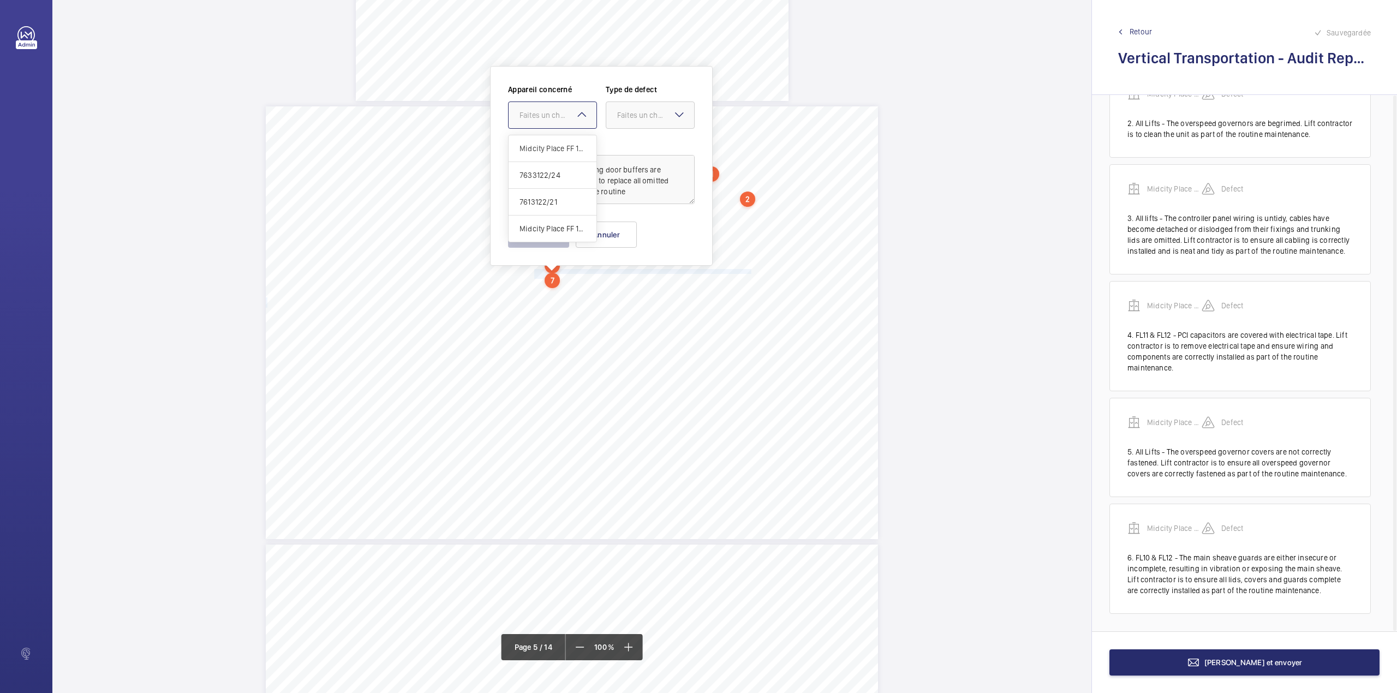
drag, startPoint x: 540, startPoint y: 140, endPoint x: 557, endPoint y: 140, distance: 16.9
click at [541, 140] on div "Midcity Place FF 10-12 - VT Audit Report" at bounding box center [553, 148] width 88 height 27
click at [635, 121] on div at bounding box center [650, 115] width 88 height 26
click at [634, 144] on span "Standard" at bounding box center [650, 148] width 66 height 11
click at [558, 235] on button "Enregistrer" at bounding box center [538, 235] width 61 height 26
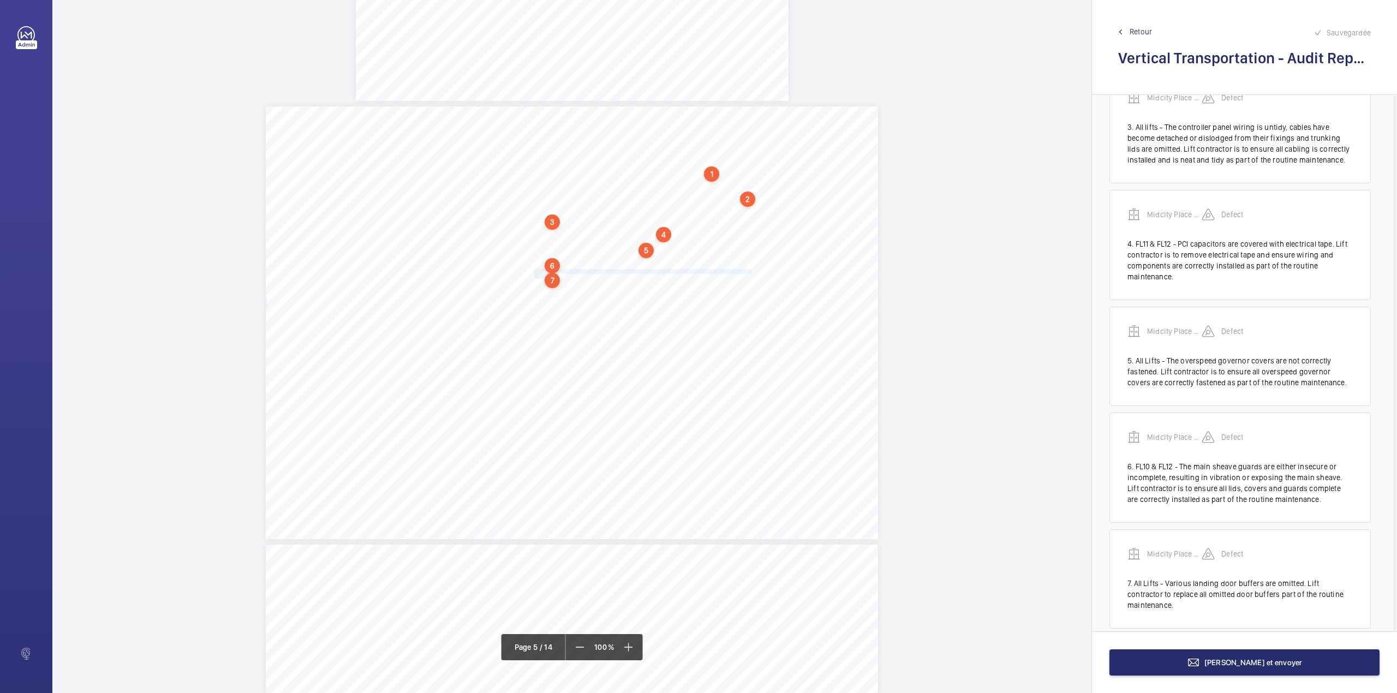
scroll to position [279, 0]
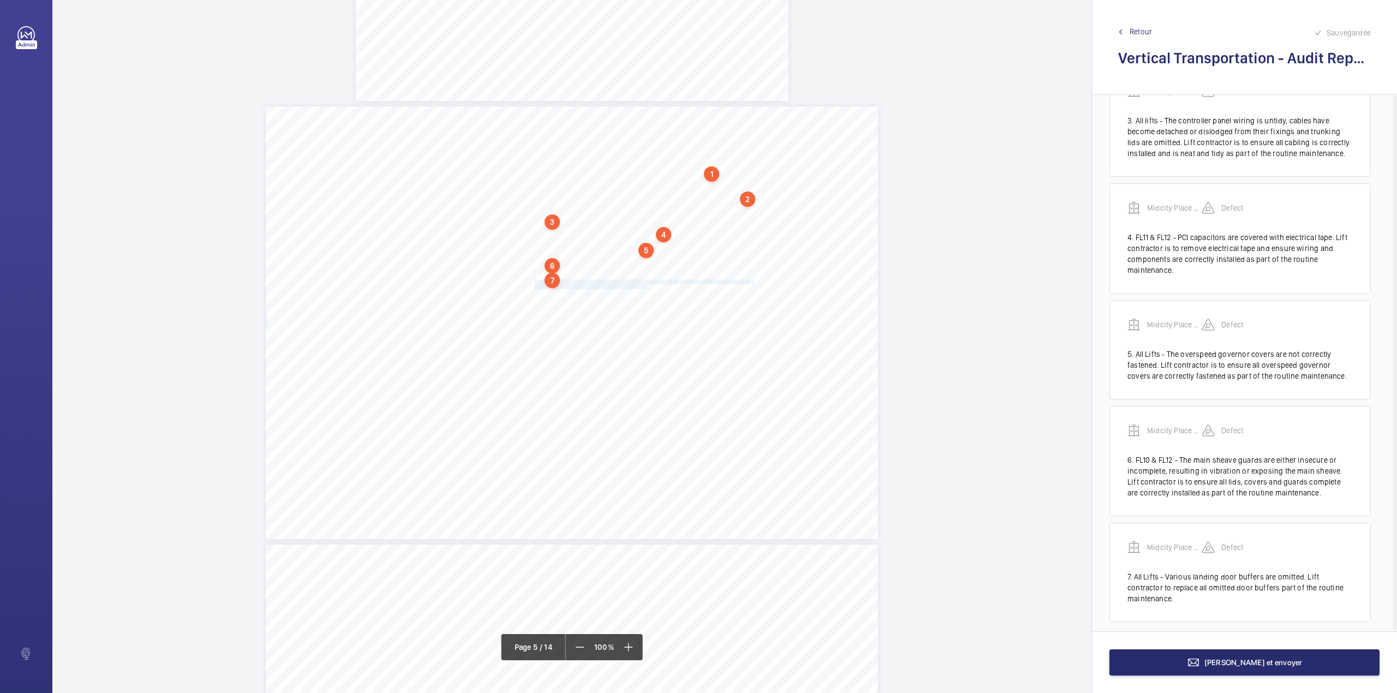
drag, startPoint x: 533, startPoint y: 282, endPoint x: 644, endPoint y: 286, distance: 111.9
click at [644, 286] on div "Category Item Element Audit Item Detail of Non Compliance Repeat Item Priority …" at bounding box center [572, 322] width 612 height 433
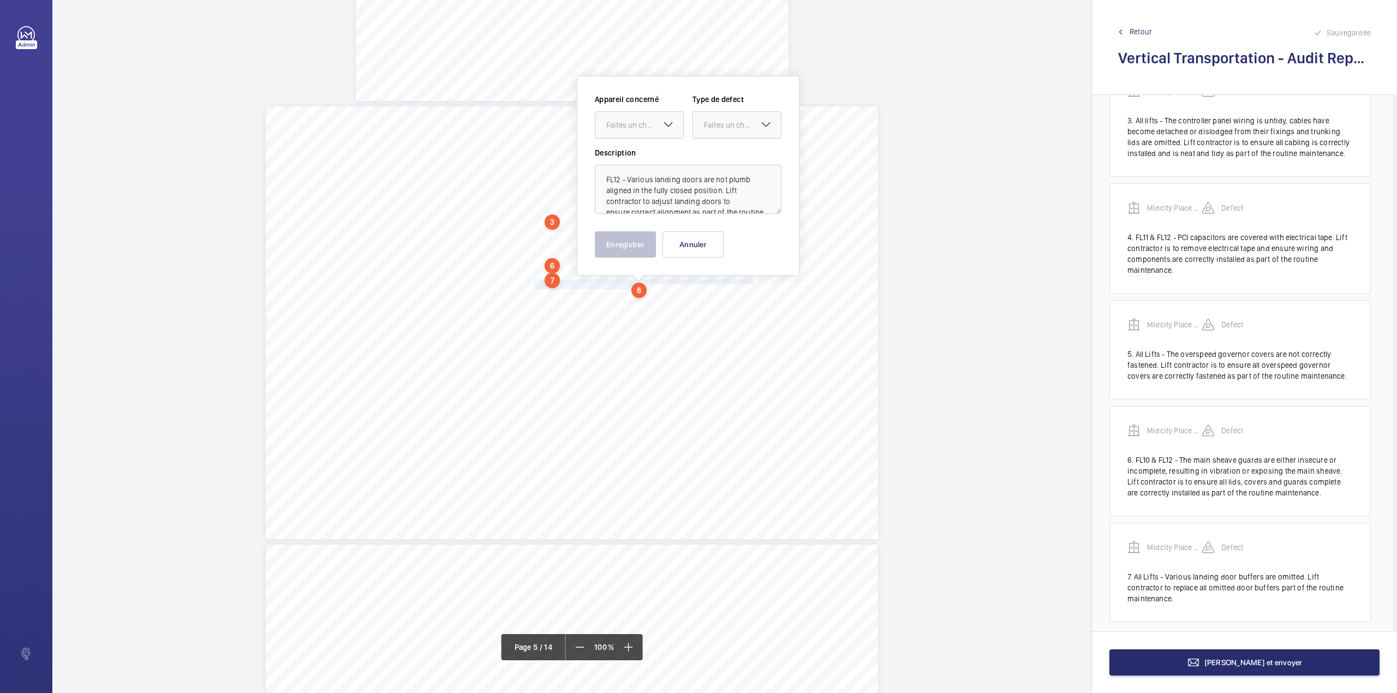
scroll to position [2391, 0]
click at [625, 109] on div at bounding box center [639, 116] width 88 height 26
click at [629, 153] on span "Midcity Place FF 10-12 - VT Audit Report" at bounding box center [639, 149] width 66 height 11
click at [721, 123] on div at bounding box center [737, 116] width 88 height 26
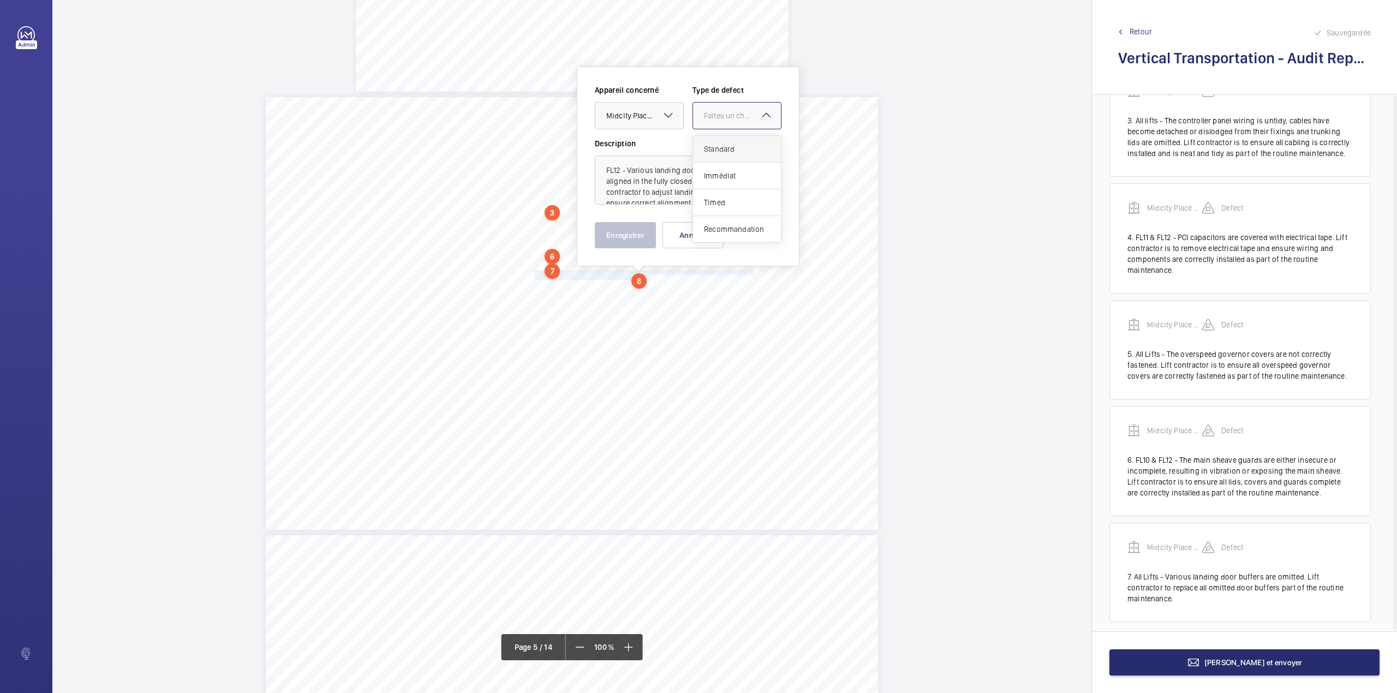
click at [721, 144] on span "Standard" at bounding box center [737, 149] width 66 height 11
click at [631, 234] on button "Enregistrer" at bounding box center [625, 235] width 61 height 26
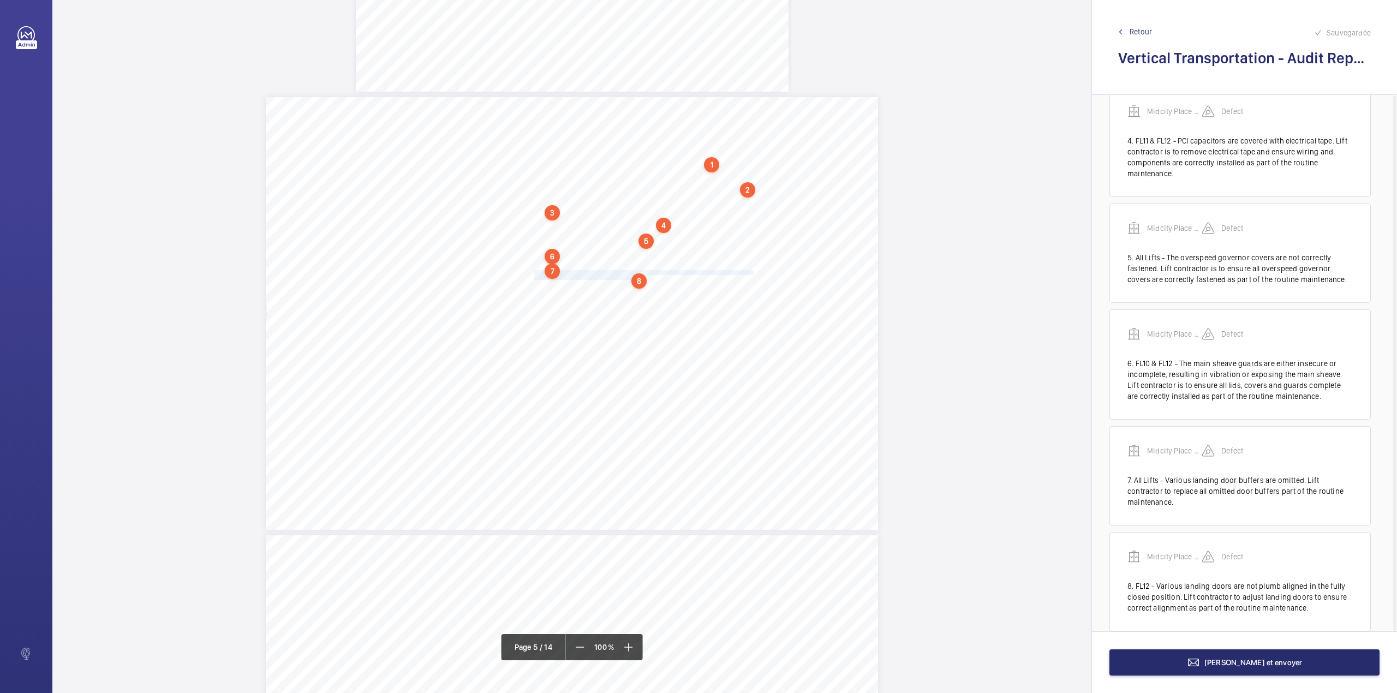
scroll to position [385, 0]
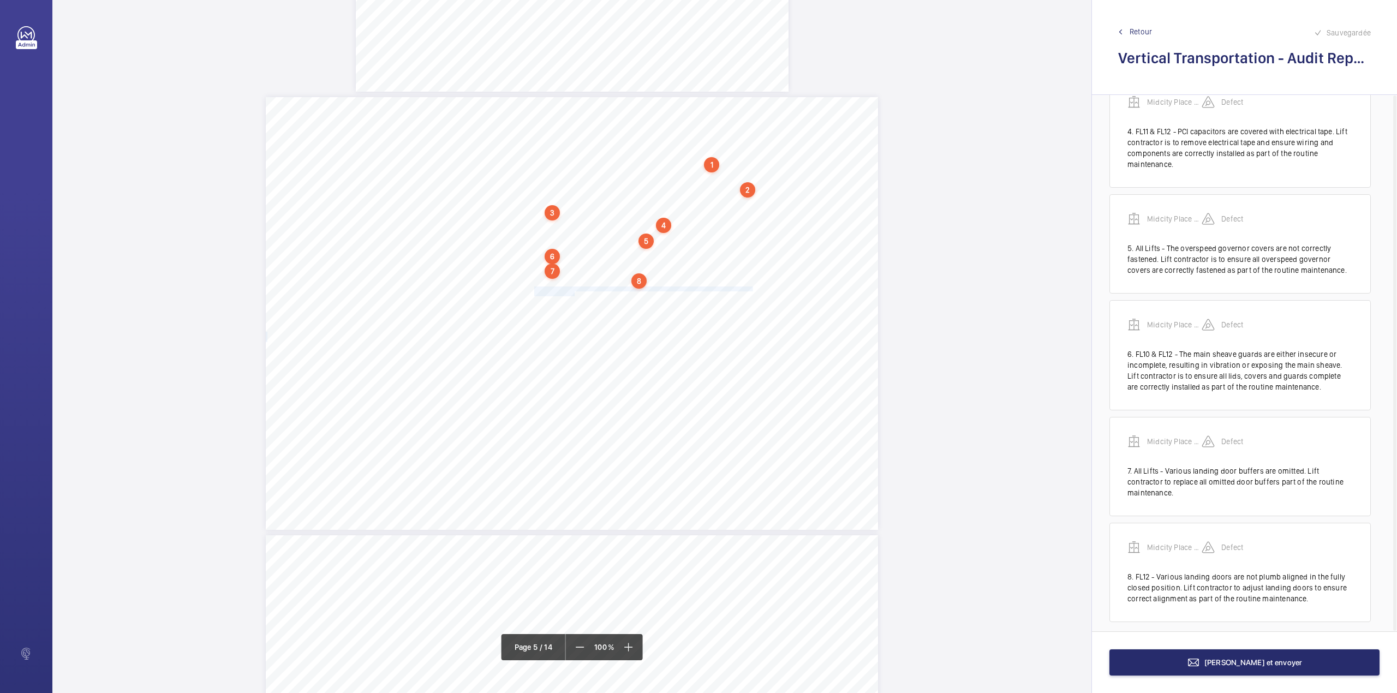
drag, startPoint x: 533, startPoint y: 288, endPoint x: 572, endPoint y: 293, distance: 40.1
click at [572, 293] on div "Category Item Element Audit Item Detail of Non Compliance Repeat Item Priority …" at bounding box center [572, 313] width 612 height 433
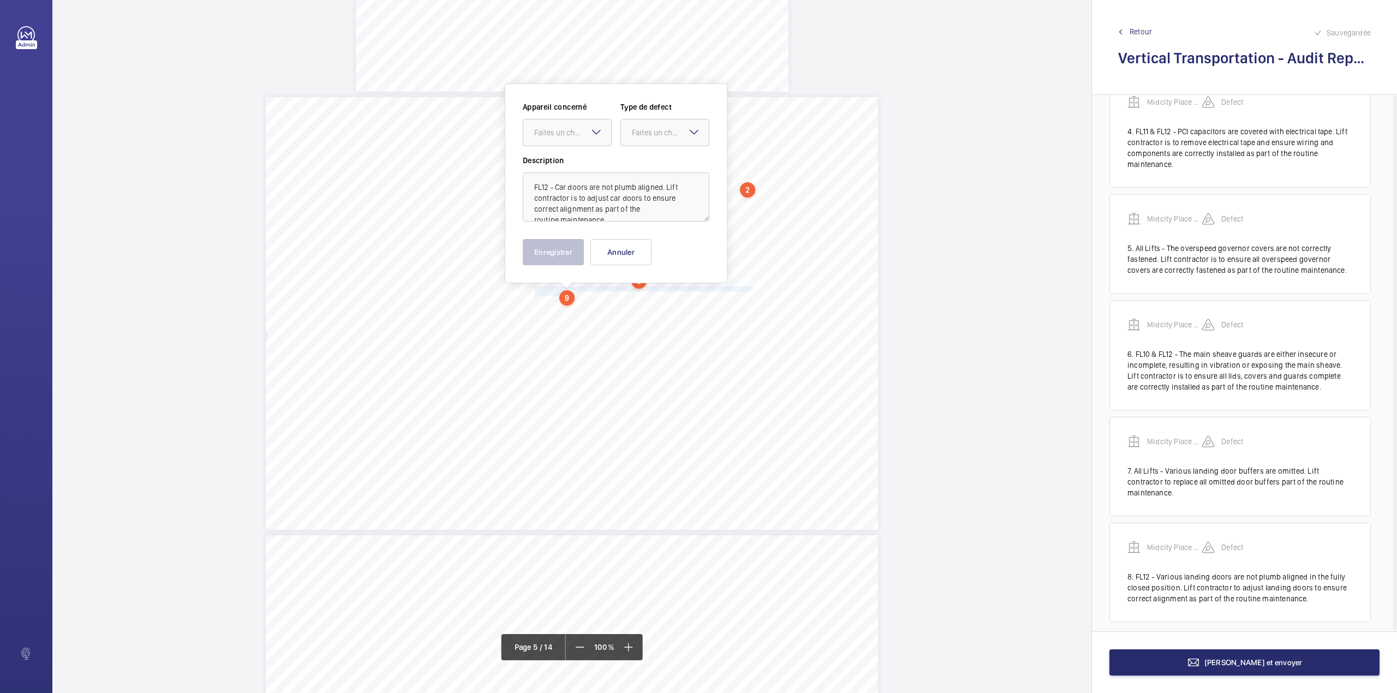
scroll to position [2408, 0]
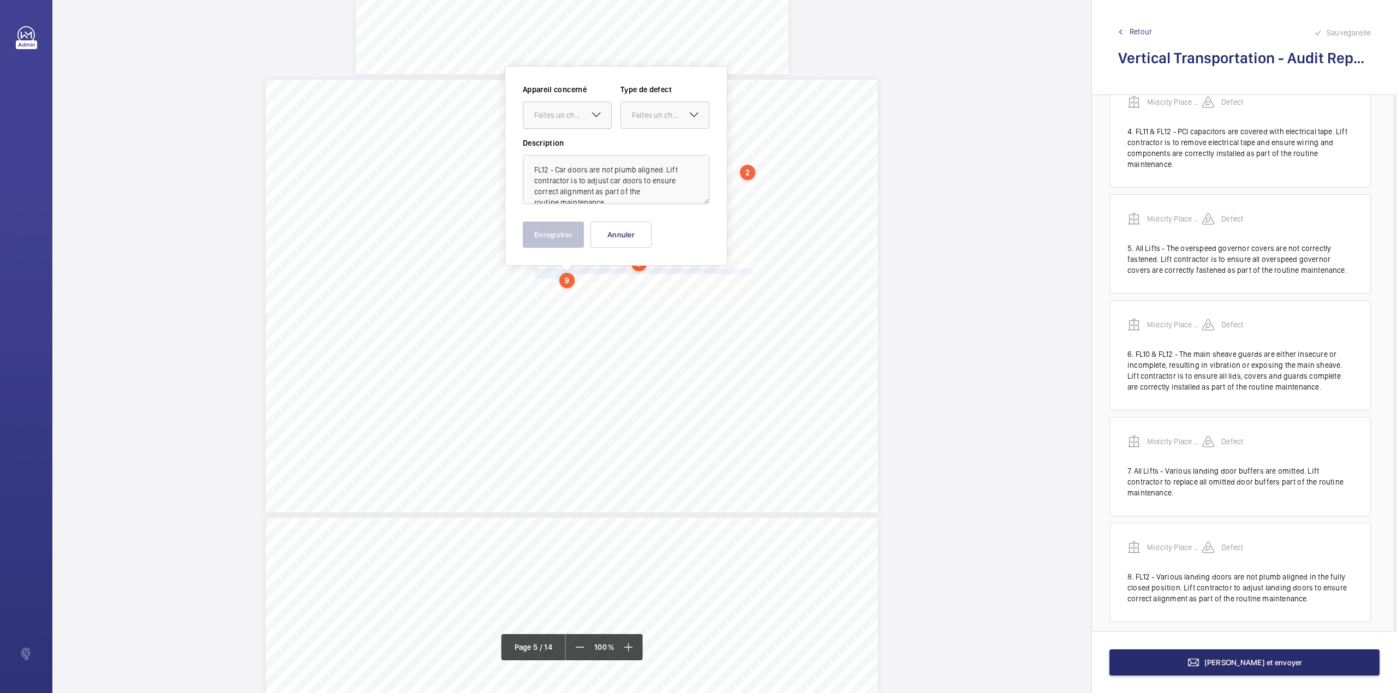
click at [565, 122] on div at bounding box center [567, 115] width 88 height 26
click at [561, 156] on div "Midcity Place FF 10-12 - VT Audit Report" at bounding box center [567, 148] width 88 height 27
click at [670, 118] on div "Faites un choix" at bounding box center [670, 115] width 77 height 11
click at [671, 143] on span "Standard" at bounding box center [665, 148] width 66 height 11
click at [557, 231] on button "Enregistrer" at bounding box center [553, 235] width 61 height 26
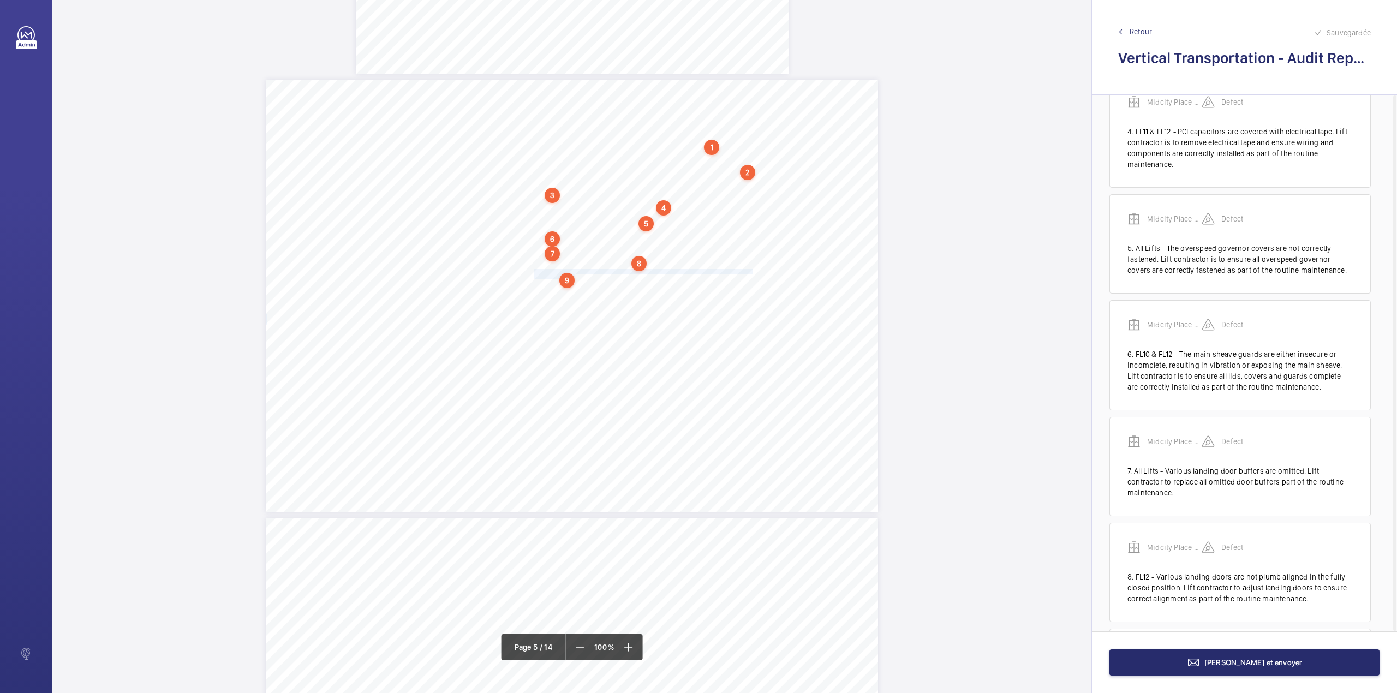
scroll to position [492, 0]
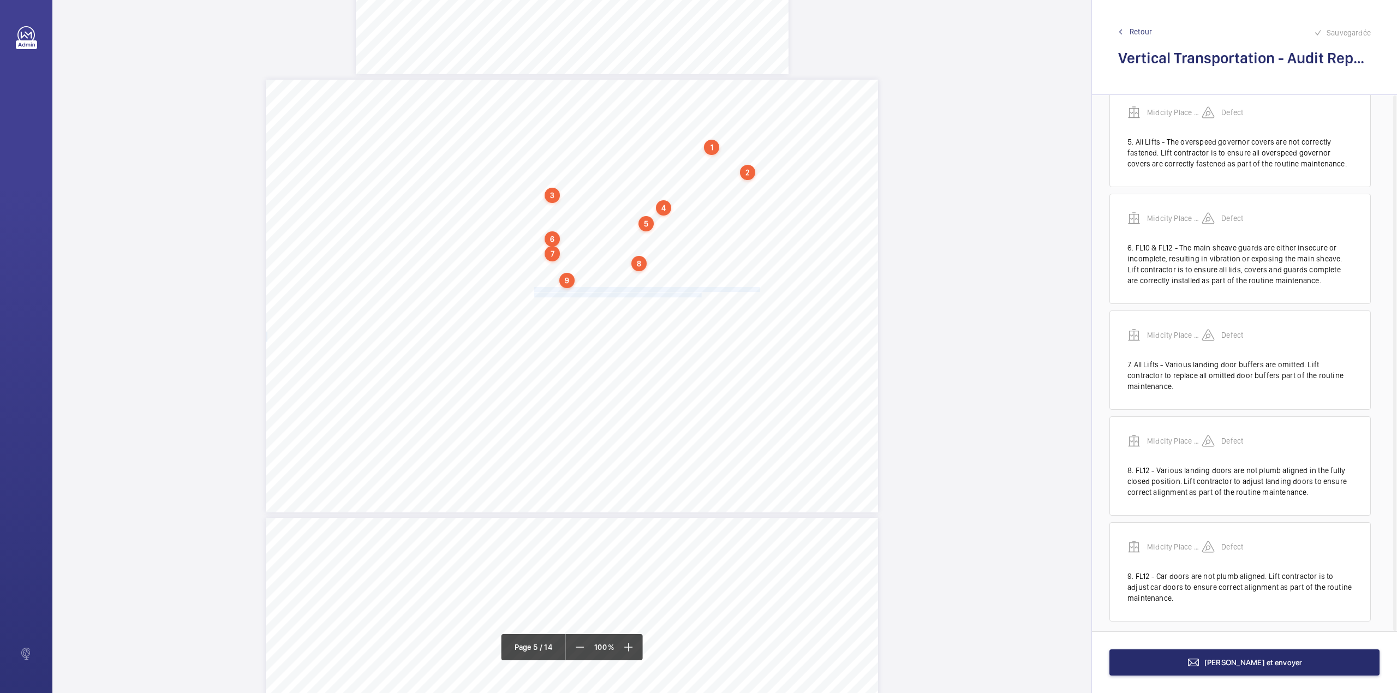
drag, startPoint x: 533, startPoint y: 289, endPoint x: 700, endPoint y: 292, distance: 166.5
click at [700, 292] on div "Category Item Element Audit Item Detail of Non Compliance Repeat Item Priority …" at bounding box center [572, 296] width 612 height 433
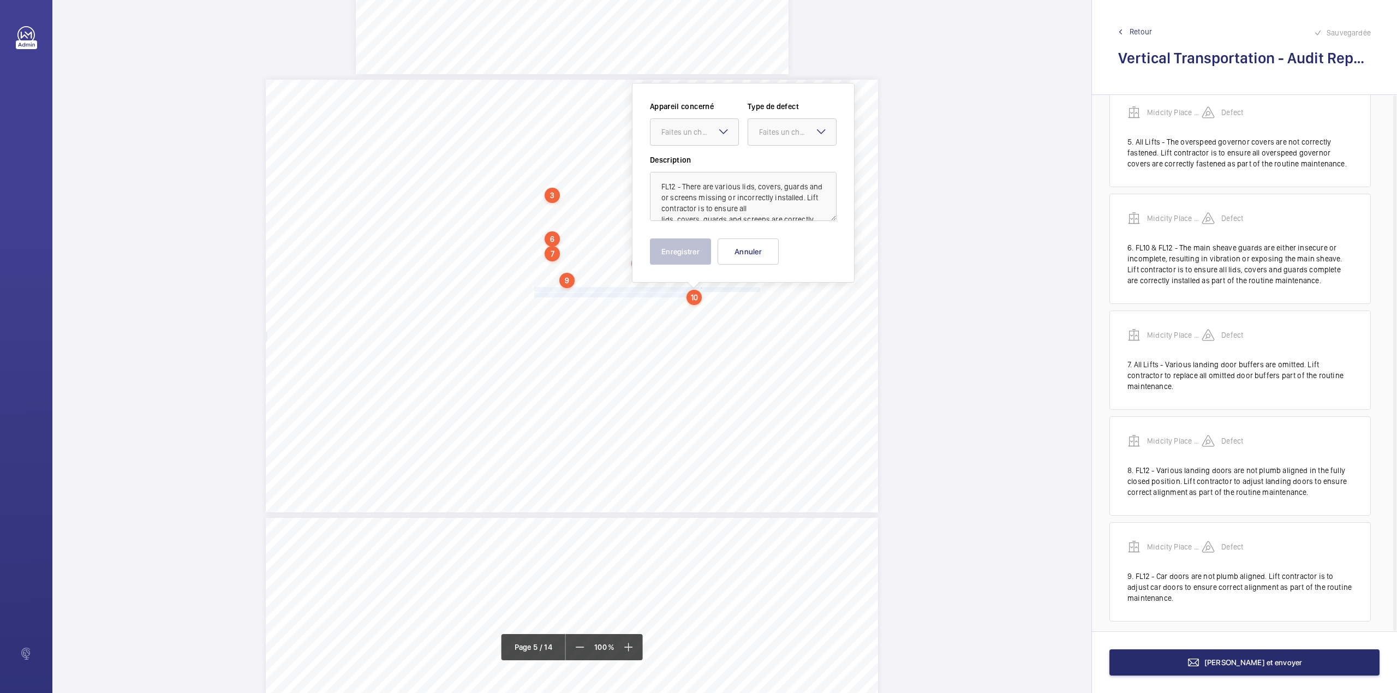
scroll to position [2425, 0]
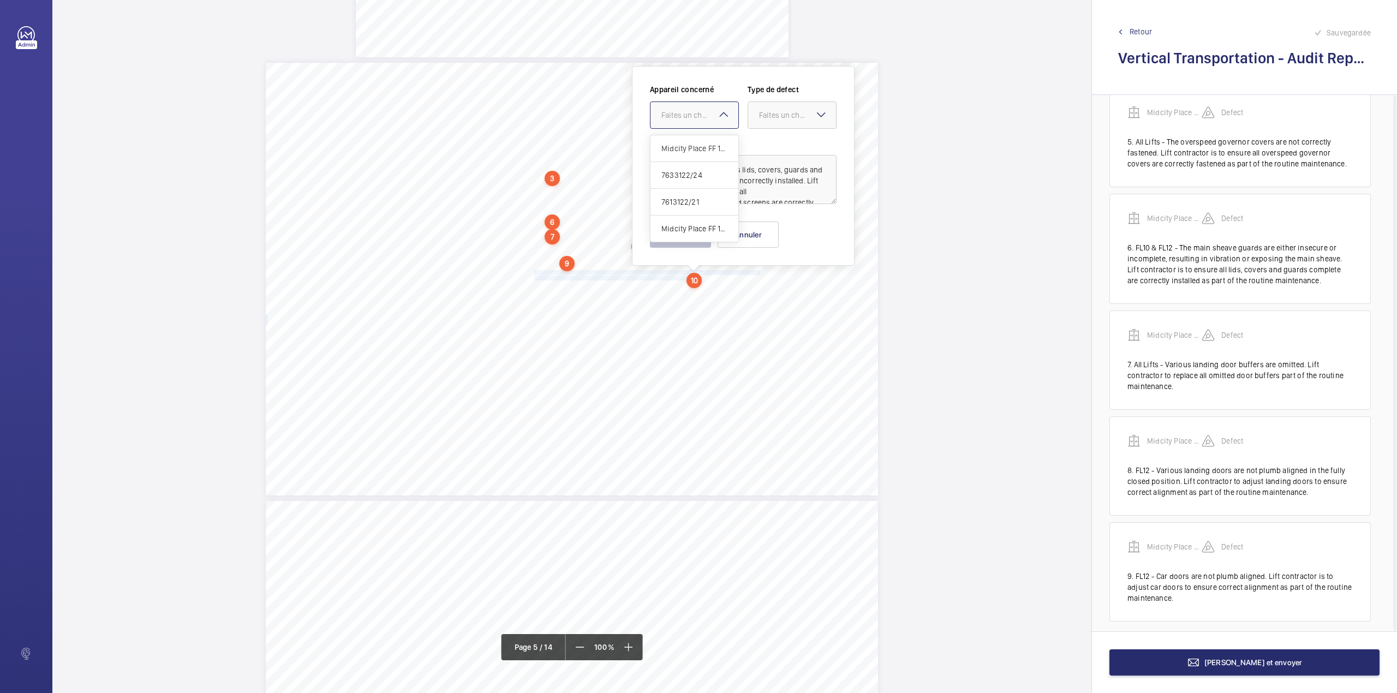
click at [668, 118] on div "Faites un choix" at bounding box center [699, 115] width 77 height 11
click at [695, 139] on div "Midcity Place FF 10-12 - VT Audit Report" at bounding box center [694, 148] width 88 height 27
click at [756, 115] on div at bounding box center [792, 115] width 88 height 26
click at [763, 146] on span "Standard" at bounding box center [792, 148] width 66 height 11
click at [688, 227] on button "Enregistrer" at bounding box center [680, 235] width 61 height 26
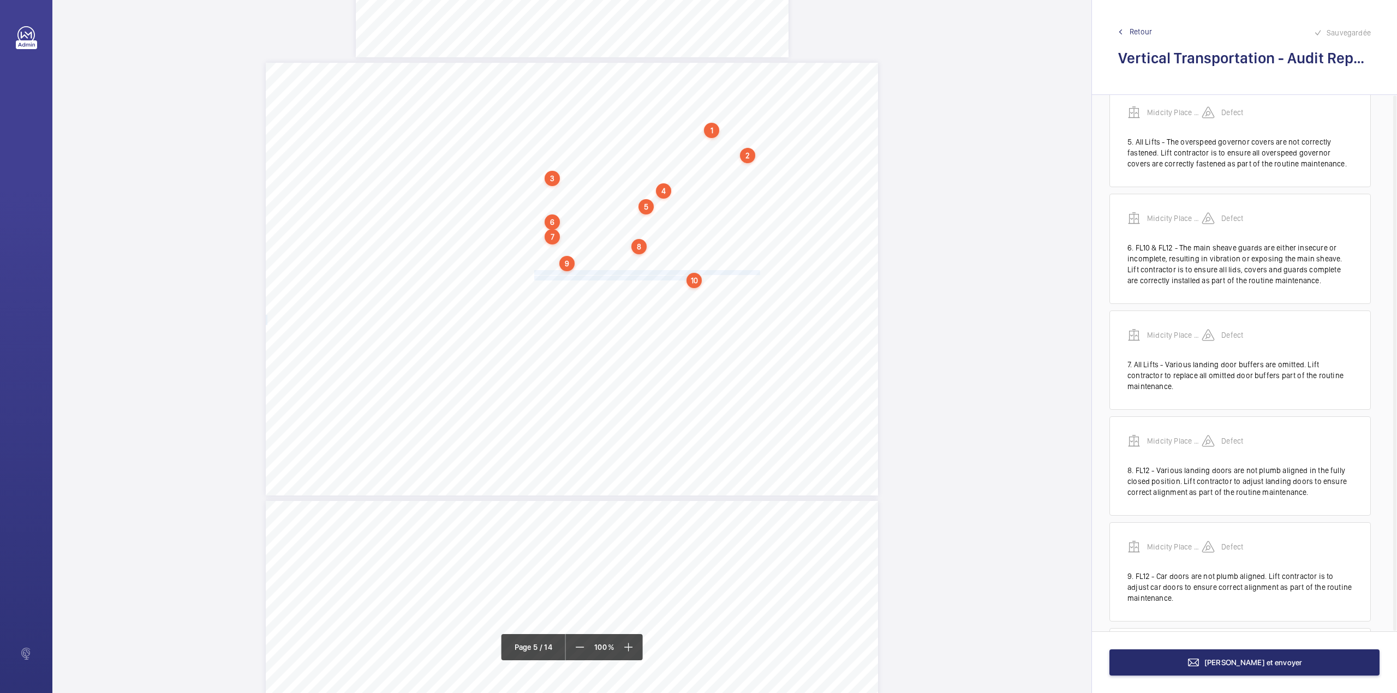
scroll to position [609, 0]
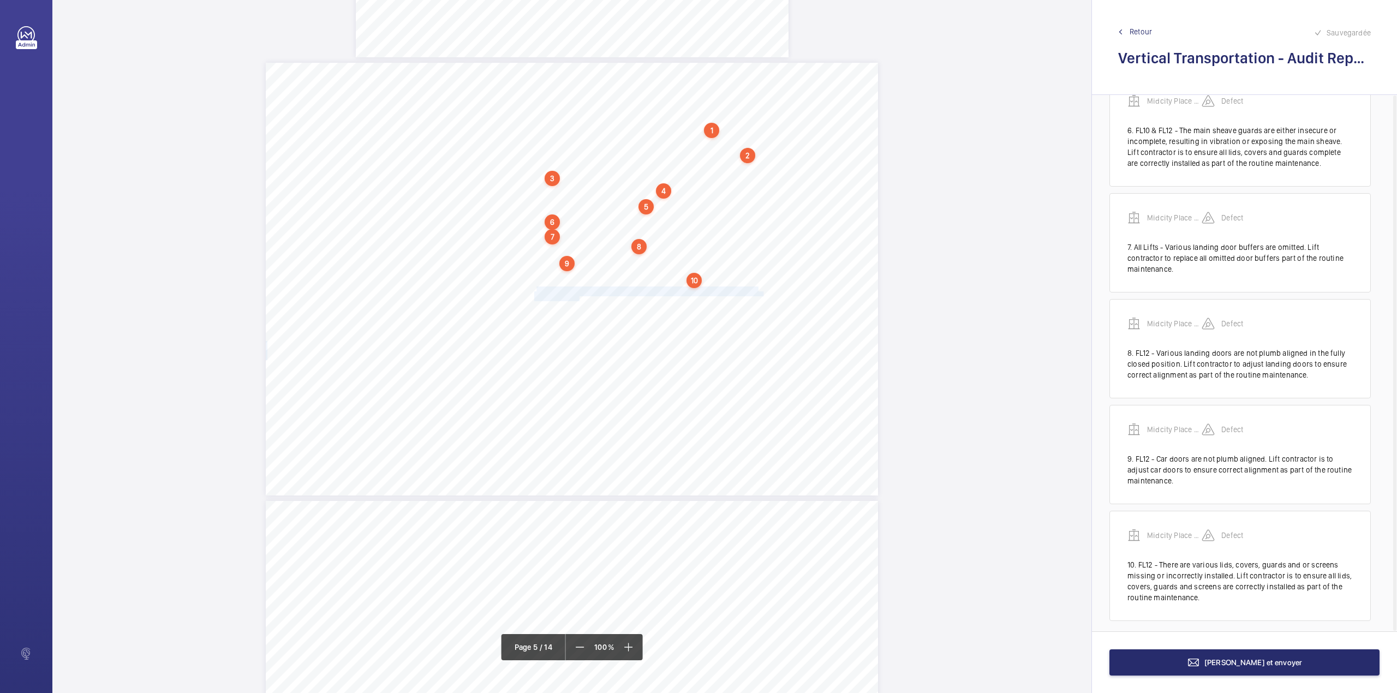
drag, startPoint x: 534, startPoint y: 288, endPoint x: 577, endPoint y: 299, distance: 45.0
click at [577, 299] on div "Category Item Element Audit Item Detail of Non Compliance Repeat Item Priority …" at bounding box center [572, 279] width 612 height 433
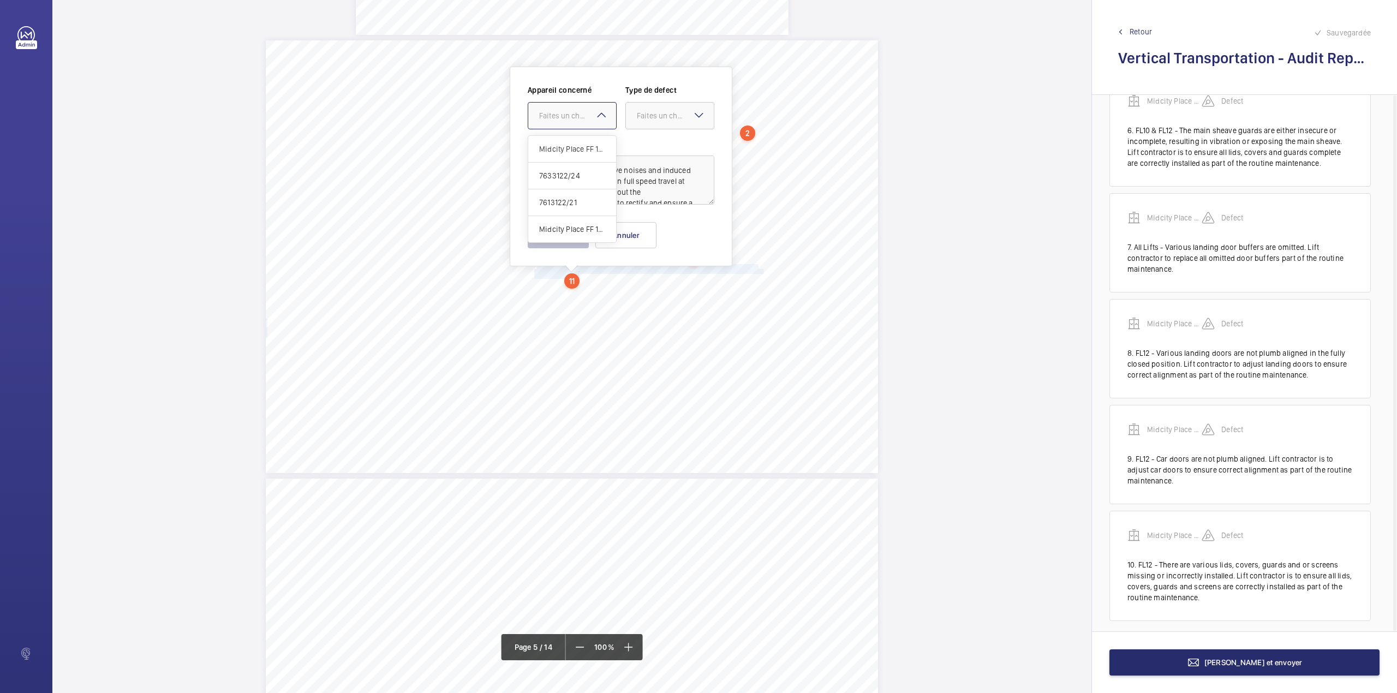
drag, startPoint x: 568, startPoint y: 116, endPoint x: 569, endPoint y: 142, distance: 26.2
click at [566, 119] on div "Faites un choix" at bounding box center [577, 115] width 77 height 11
click at [569, 142] on div "Midcity Place FF 10-12 - VT Audit Report" at bounding box center [572, 149] width 88 height 27
click at [662, 118] on div "Faites un choix" at bounding box center [675, 115] width 77 height 11
drag, startPoint x: 662, startPoint y: 147, endPoint x: 660, endPoint y: 153, distance: 7.1
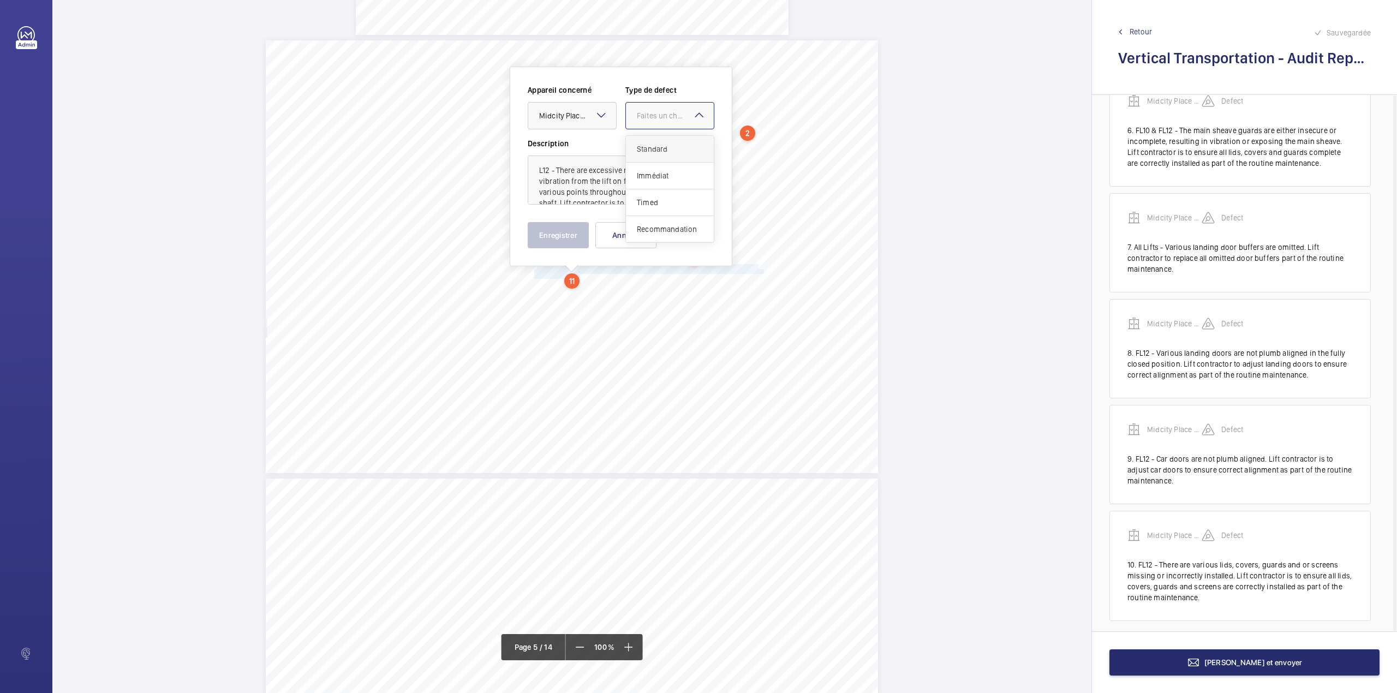
click at [662, 147] on span "Standard" at bounding box center [670, 149] width 66 height 11
click at [632, 195] on textarea "L12 - There are excessive noises and induced vibration from the lift on full sp…" at bounding box center [621, 180] width 187 height 49
type textarea "L12 - There are excessive noises and induced vibration from the lift on full sp…"
click at [566, 227] on button "Enregistrer" at bounding box center [558, 235] width 61 height 26
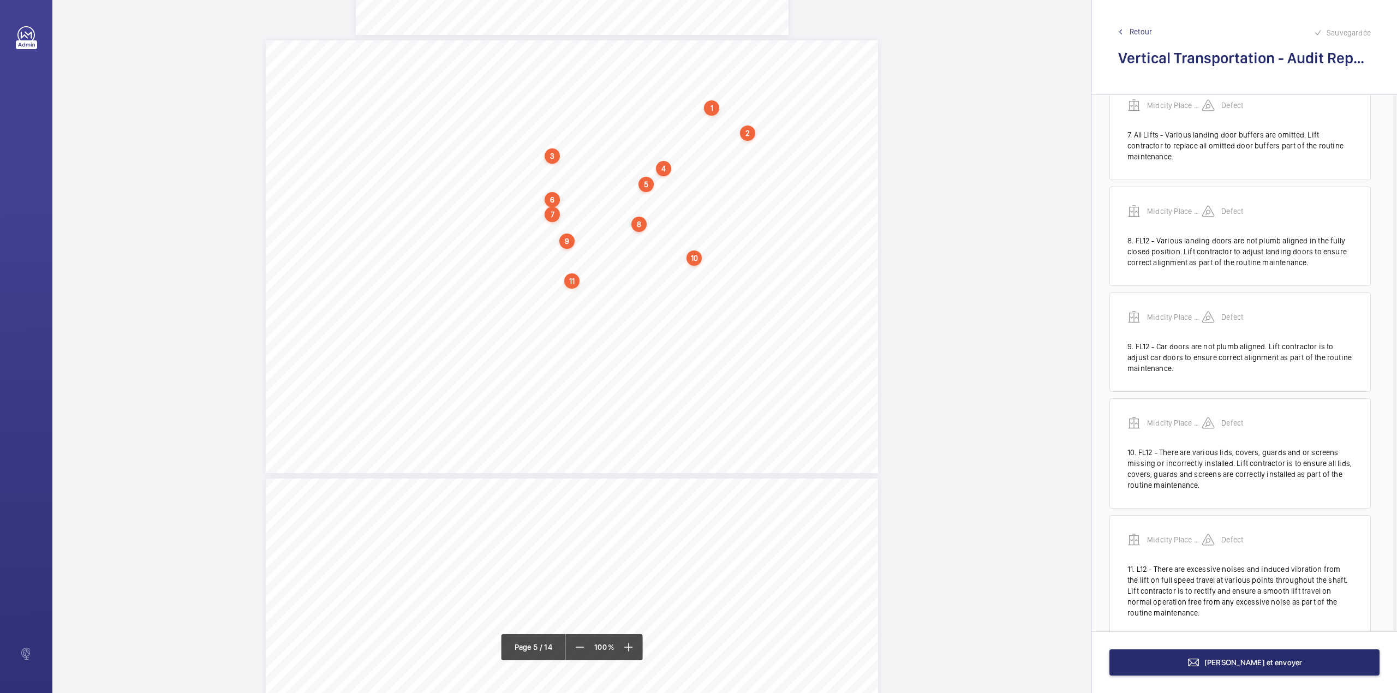
scroll to position [737, 0]
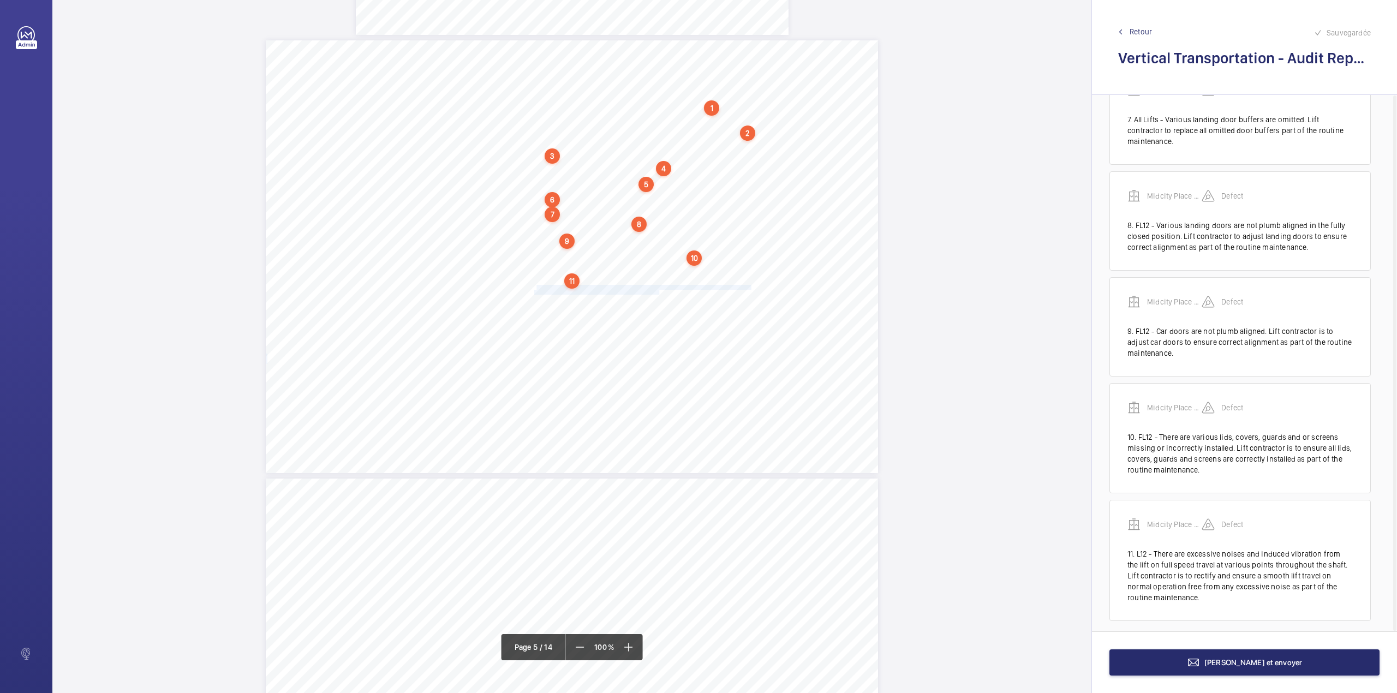
drag, startPoint x: 534, startPoint y: 287, endPoint x: 656, endPoint y: 291, distance: 122.3
click at [656, 291] on div "Category Item Element Audit Item Detail of Non Compliance Repeat Item Priority …" at bounding box center [572, 256] width 612 height 433
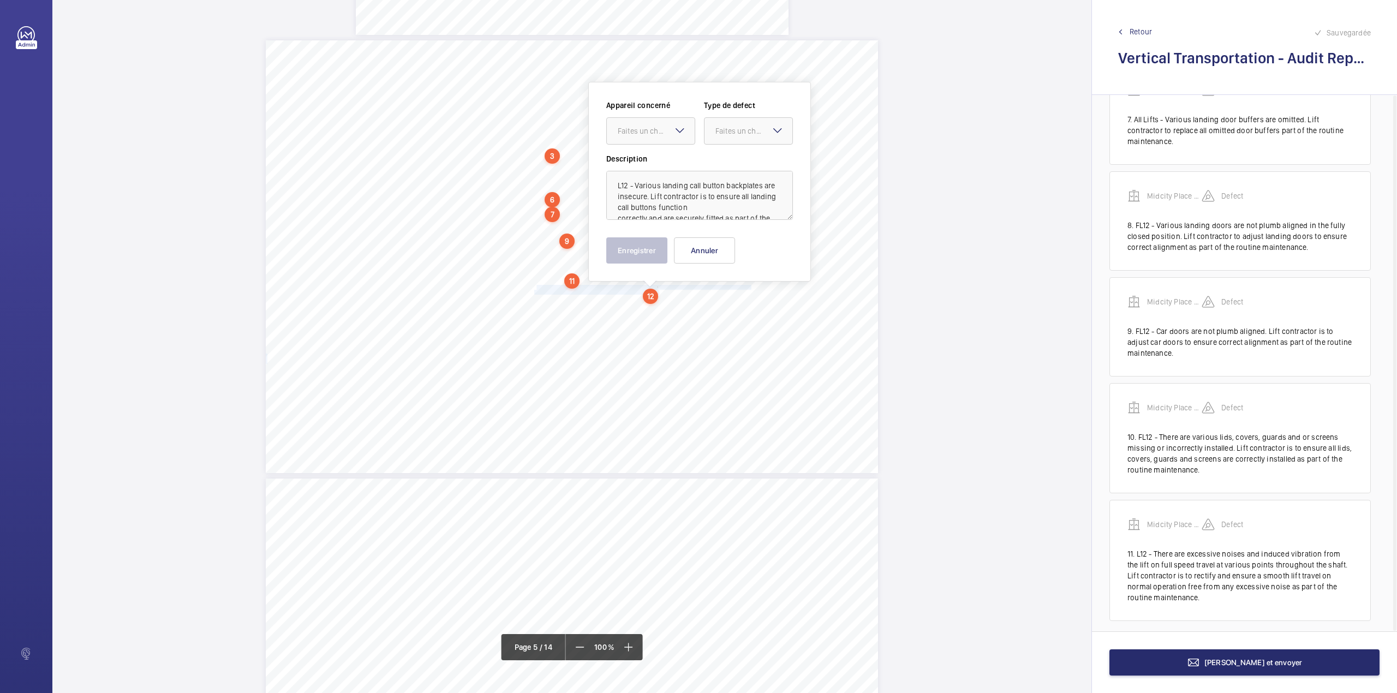
scroll to position [2463, 0]
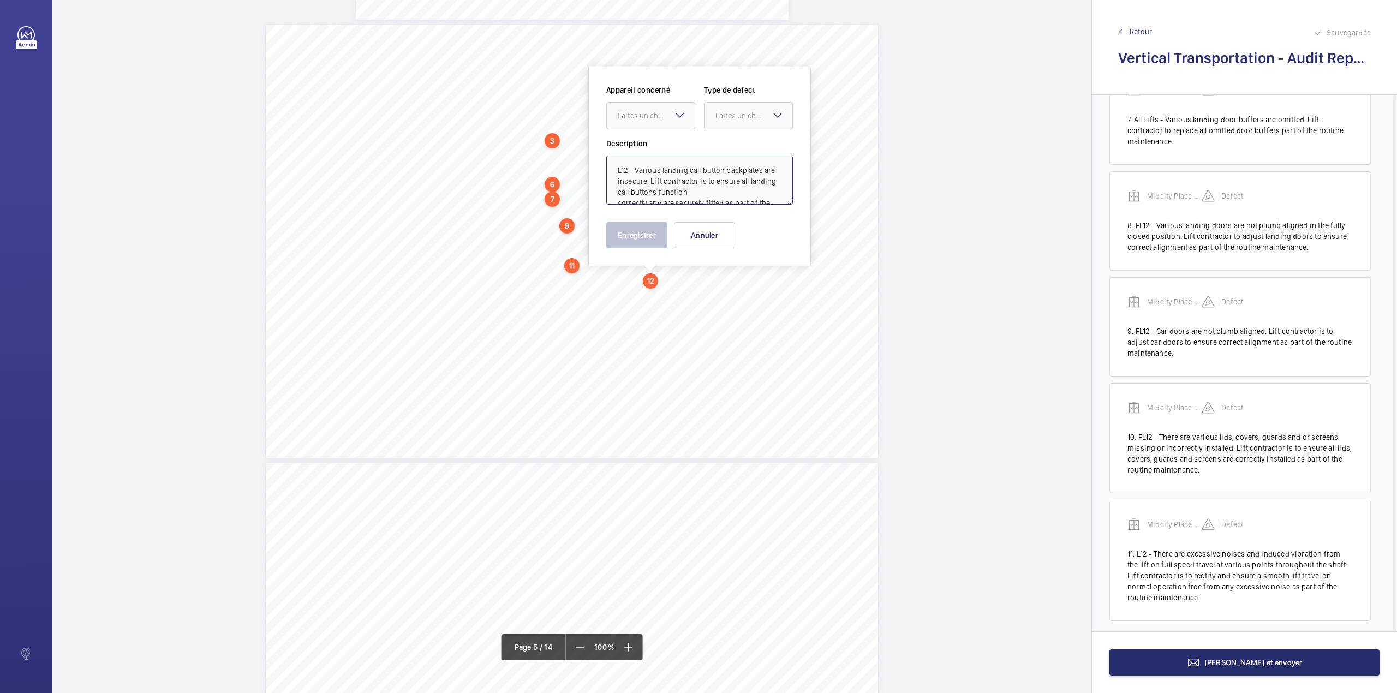
click at [618, 168] on textarea "L12 - Various landing call button backplates are insecure. Lift contractor is t…" at bounding box center [699, 180] width 187 height 49
drag, startPoint x: 632, startPoint y: 111, endPoint x: 635, endPoint y: 134, distance: 22.6
click at [632, 113] on div "Faites un choix" at bounding box center [656, 115] width 77 height 11
click at [636, 140] on div "Midcity Place FF 10-12 - VT Audit Report" at bounding box center [651, 149] width 88 height 27
drag, startPoint x: 751, startPoint y: 119, endPoint x: 749, endPoint y: 134, distance: 14.8
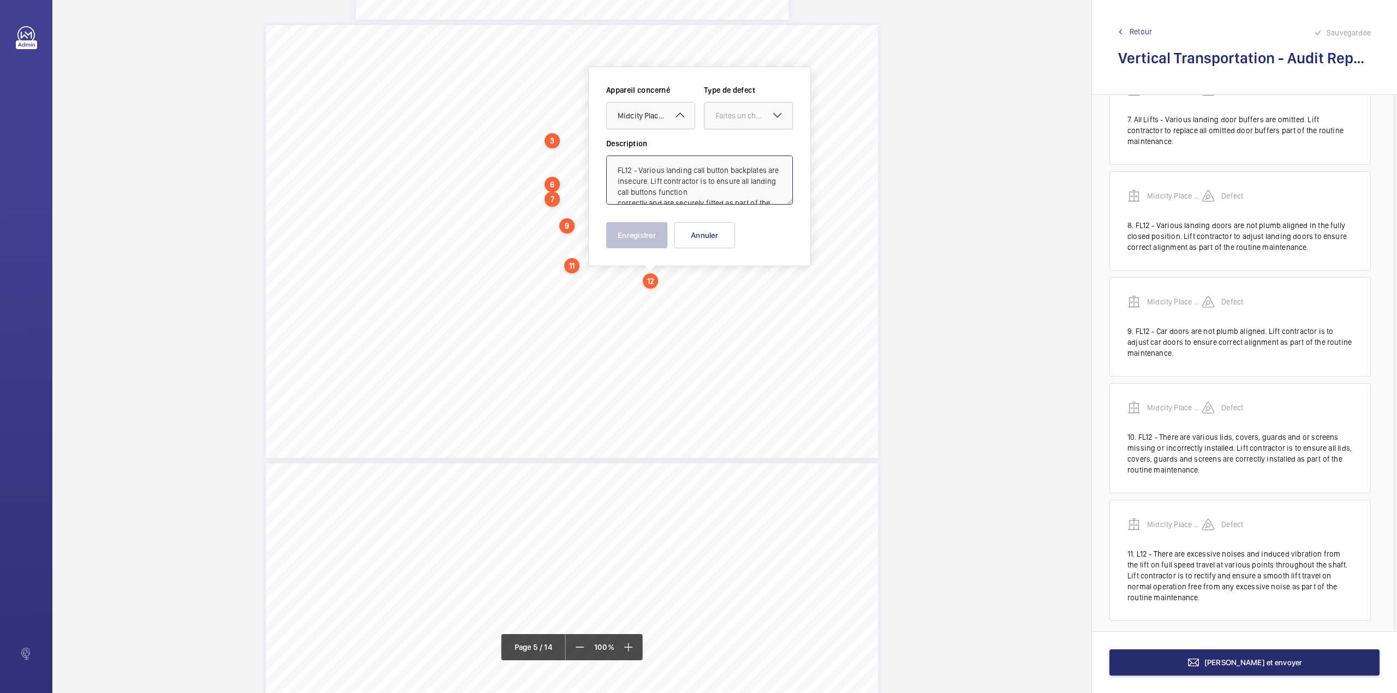
click at [751, 121] on div "Faites un choix" at bounding box center [748, 115] width 88 height 11
click at [744, 151] on span "Standard" at bounding box center [748, 149] width 66 height 11
type textarea "FL12 - Various landing call button backplates are insecure. Lift contractor is …"
click at [646, 238] on button "Enregistrer" at bounding box center [636, 235] width 61 height 26
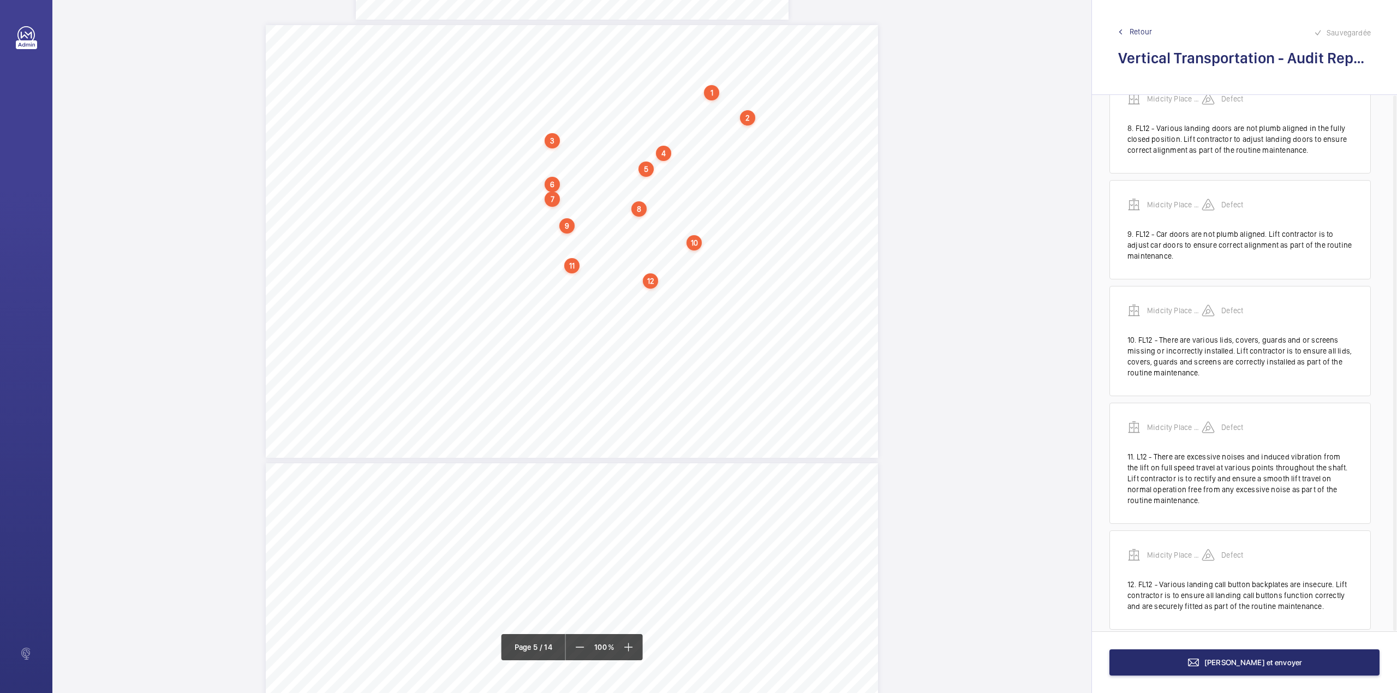
scroll to position [843, 0]
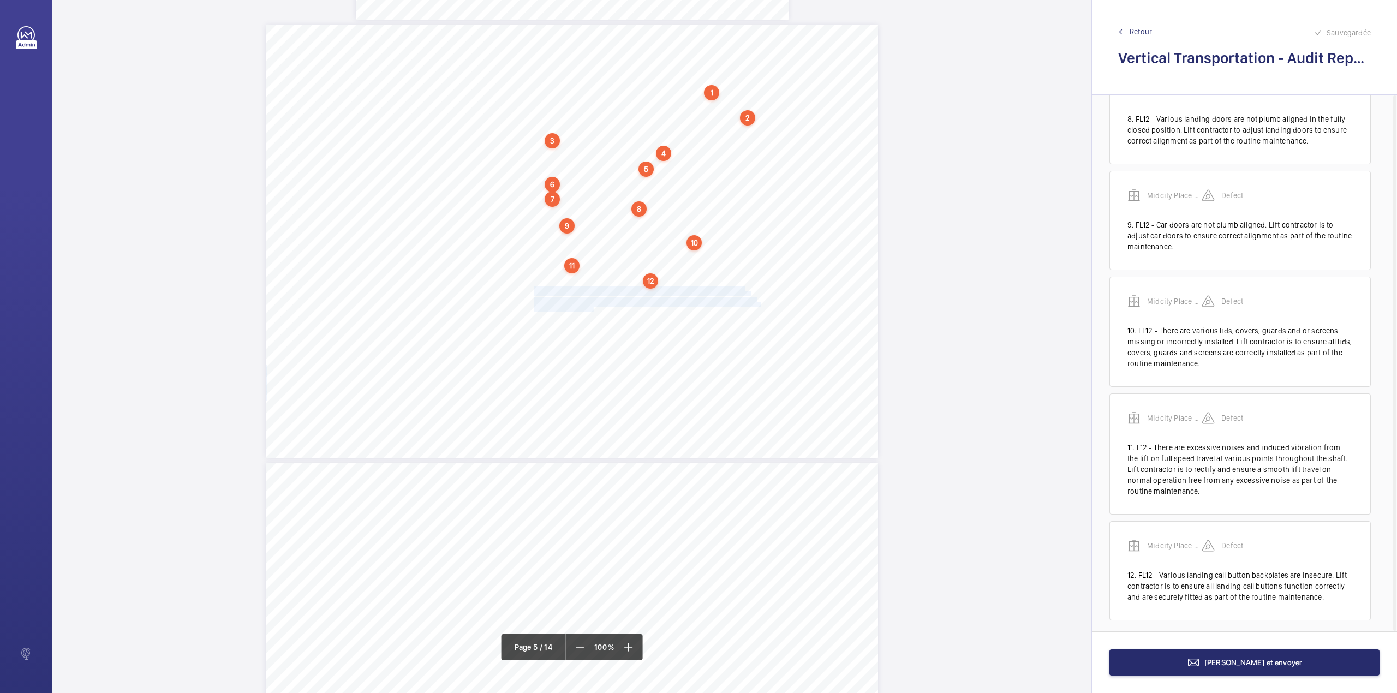
drag, startPoint x: 533, startPoint y: 286, endPoint x: 591, endPoint y: 308, distance: 62.8
click at [591, 308] on div "Category Item Element Audit Item Detail of Non Compliance Repeat Item Priority …" at bounding box center [572, 241] width 612 height 433
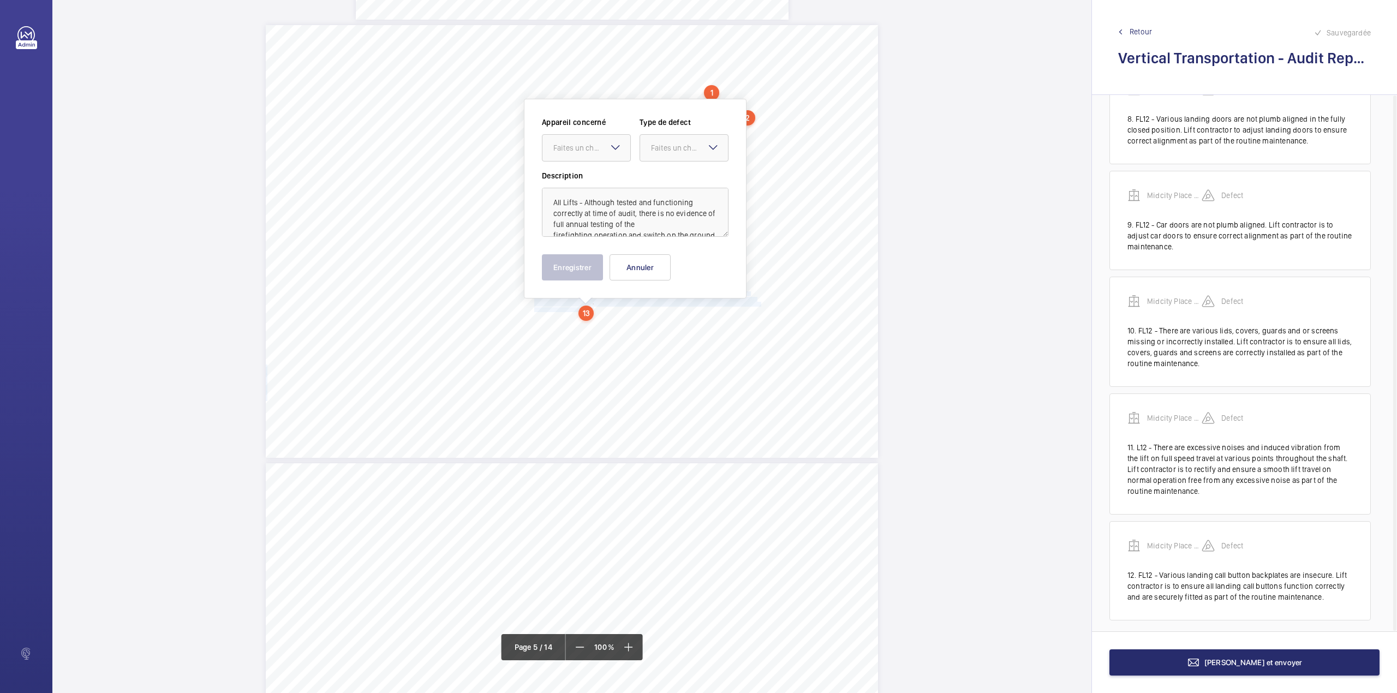
scroll to position [2496, 0]
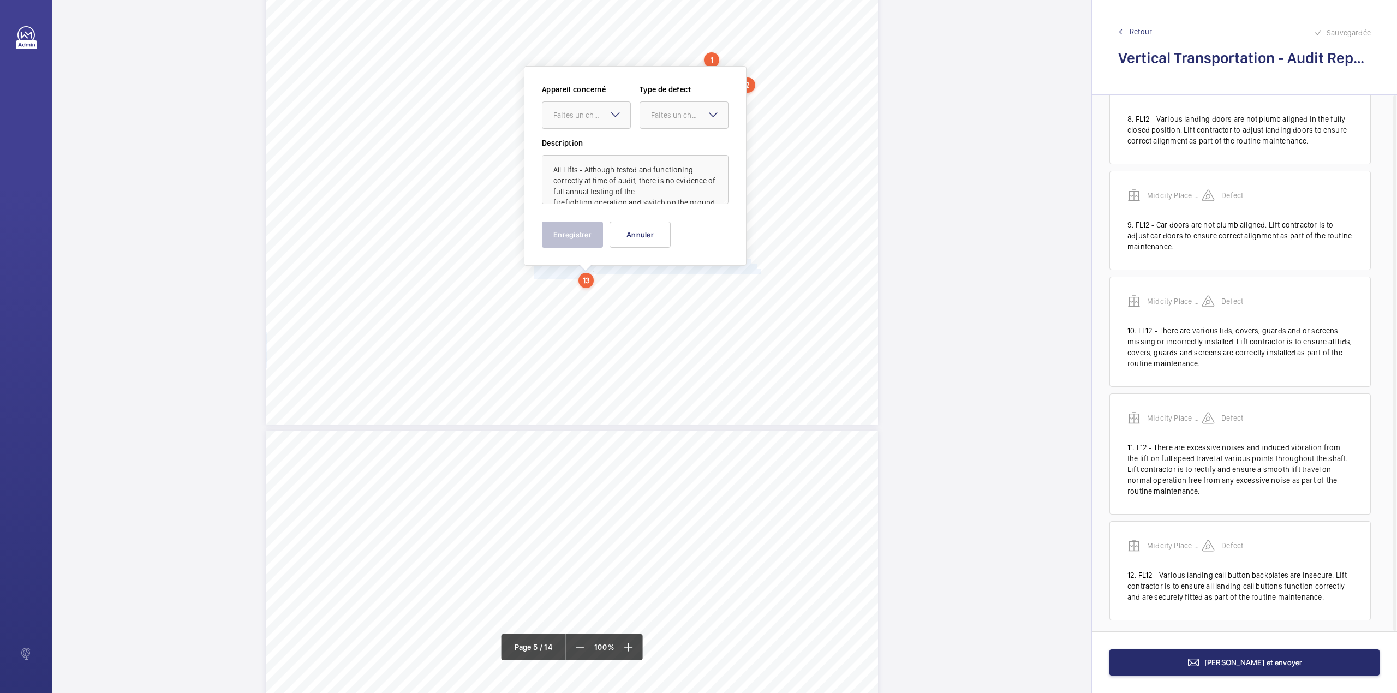
drag, startPoint x: 570, startPoint y: 117, endPoint x: 571, endPoint y: 134, distance: 16.9
click at [570, 119] on div "Faites un choix" at bounding box center [591, 115] width 77 height 11
click at [572, 140] on div "Midcity Place FF 10-12 - VT Audit Report" at bounding box center [586, 148] width 88 height 27
drag, startPoint x: 671, startPoint y: 121, endPoint x: 671, endPoint y: 128, distance: 6.5
click at [671, 123] on div at bounding box center [684, 115] width 88 height 26
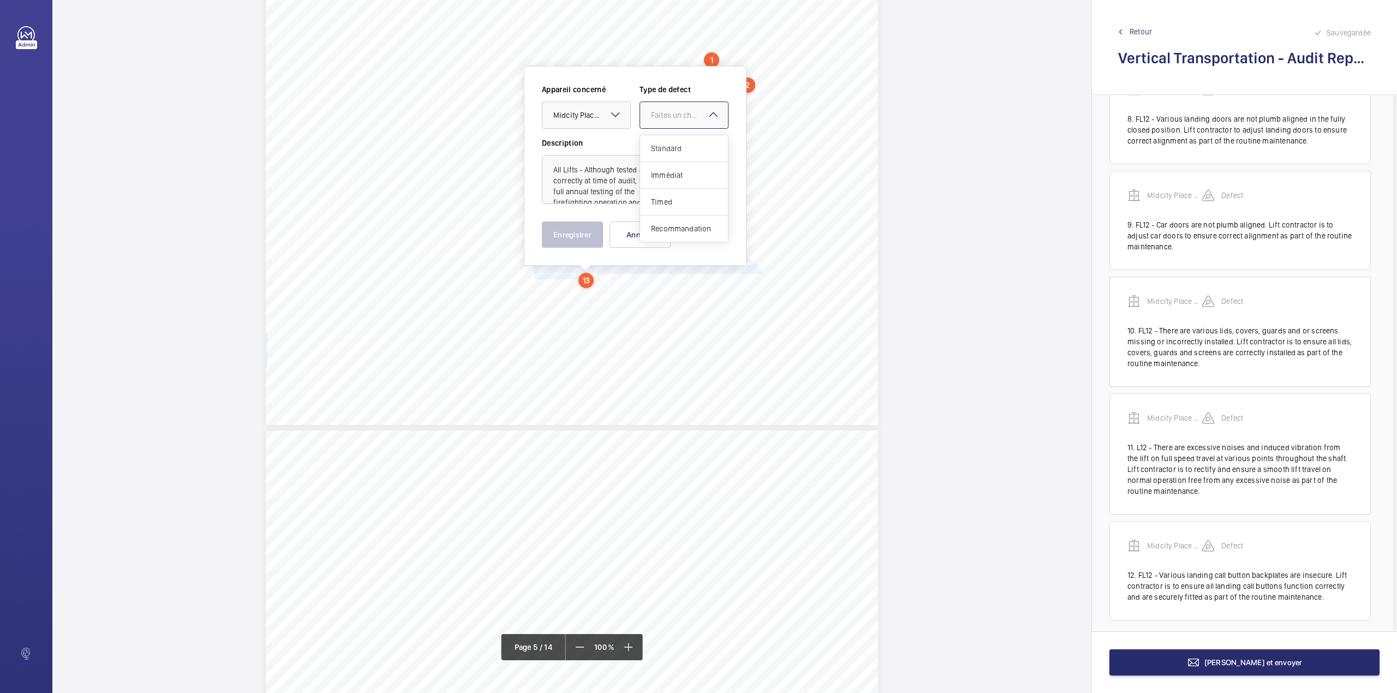
click at [672, 146] on span "Standard" at bounding box center [684, 148] width 66 height 11
click at [583, 230] on button "Enregistrer" at bounding box center [572, 235] width 61 height 26
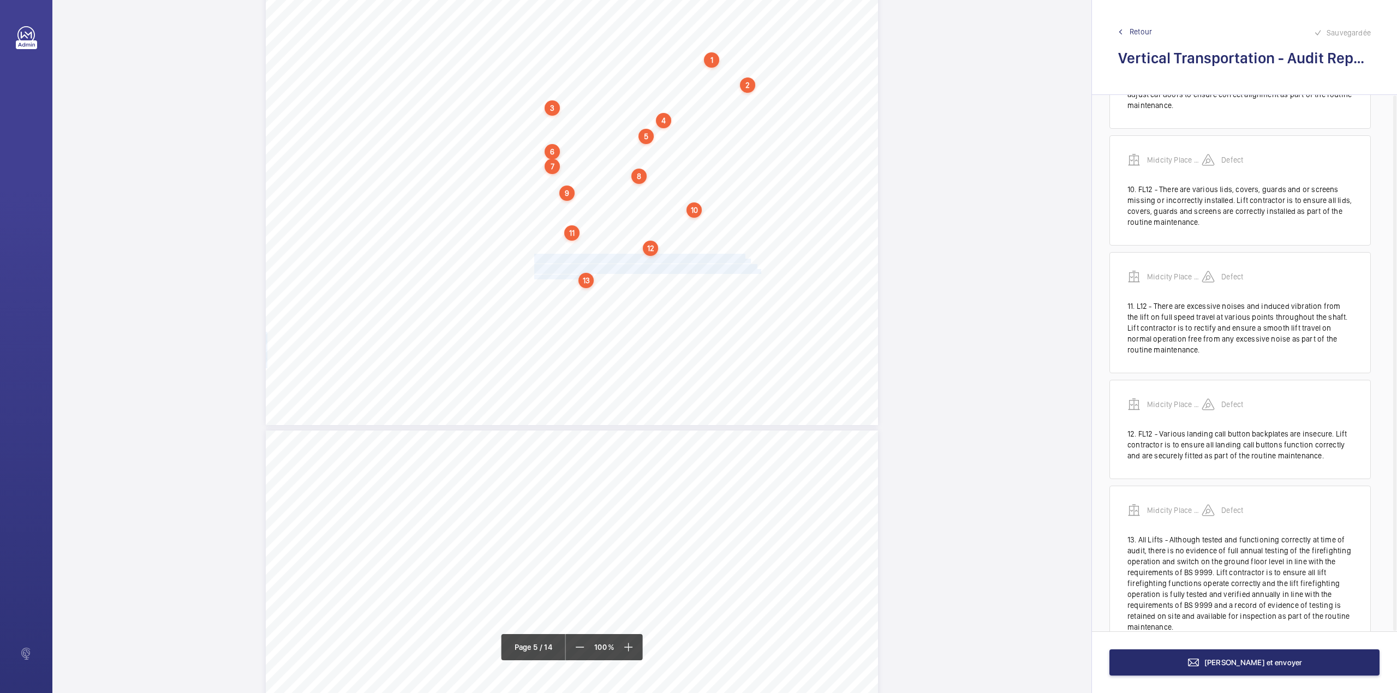
scroll to position [1015, 0]
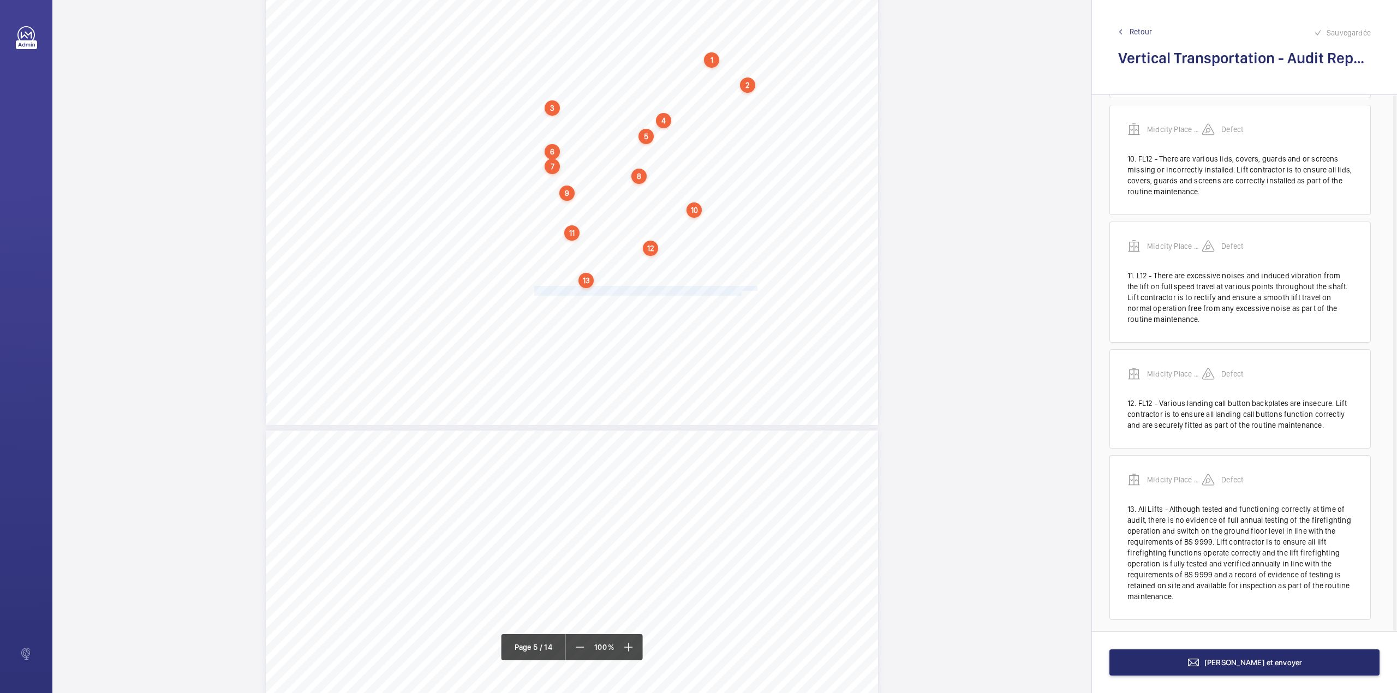
drag, startPoint x: 534, startPoint y: 286, endPoint x: 739, endPoint y: 295, distance: 205.3
click at [739, 295] on div "Category Item Element Audit Item Detail of Non Compliance Repeat Item Priority …" at bounding box center [572, 208] width 612 height 433
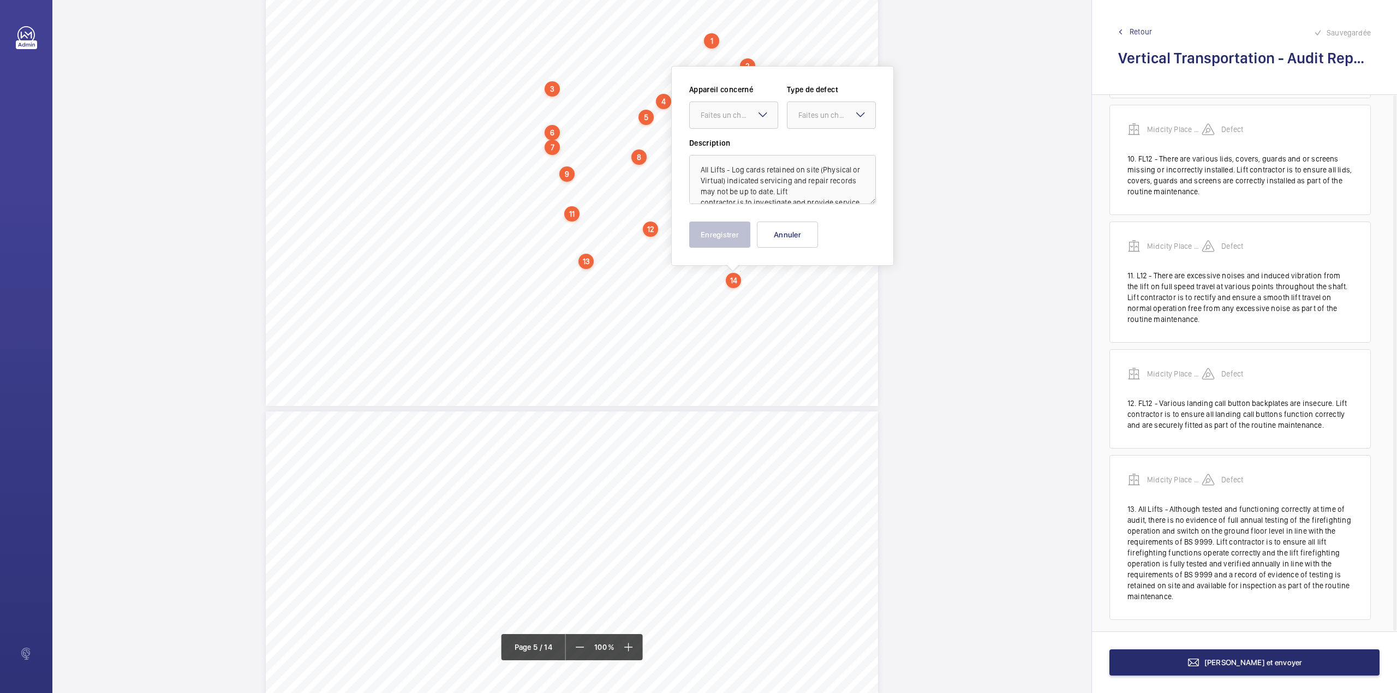
drag, startPoint x: 718, startPoint y: 100, endPoint x: 719, endPoint y: 121, distance: 20.8
click at [719, 100] on wm-front-input-dropdown "Appareil concerné Faites un choix" at bounding box center [733, 106] width 89 height 45
click at [723, 139] on label "Description" at bounding box center [782, 143] width 187 height 11
drag, startPoint x: 743, startPoint y: 123, endPoint x: 743, endPoint y: 132, distance: 9.3
click at [743, 125] on div at bounding box center [734, 115] width 88 height 26
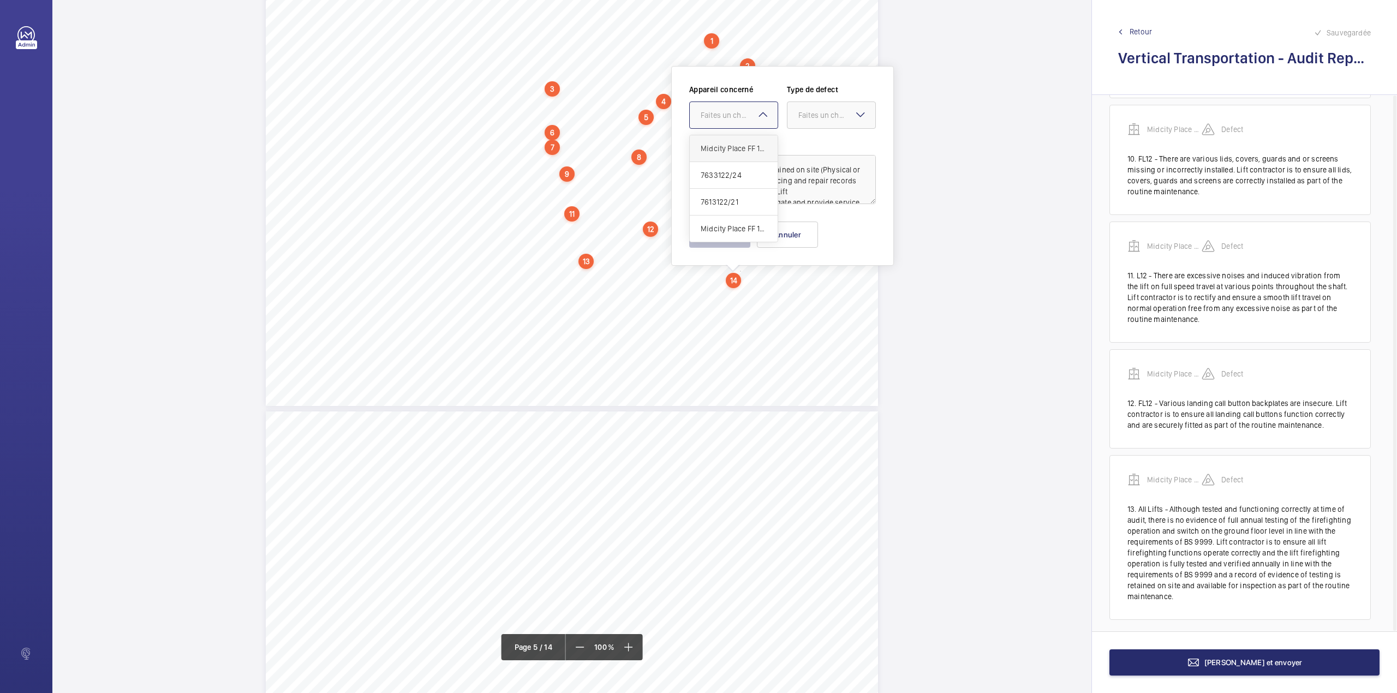
drag, startPoint x: 743, startPoint y: 148, endPoint x: 785, endPoint y: 138, distance: 43.4
click at [745, 148] on span "Midcity Place FF 10-12 - VT Audit Report" at bounding box center [734, 148] width 66 height 11
click at [799, 128] on div "Faites un choix" at bounding box center [831, 114] width 89 height 27
click at [802, 147] on span "Standard" at bounding box center [831, 148] width 66 height 11
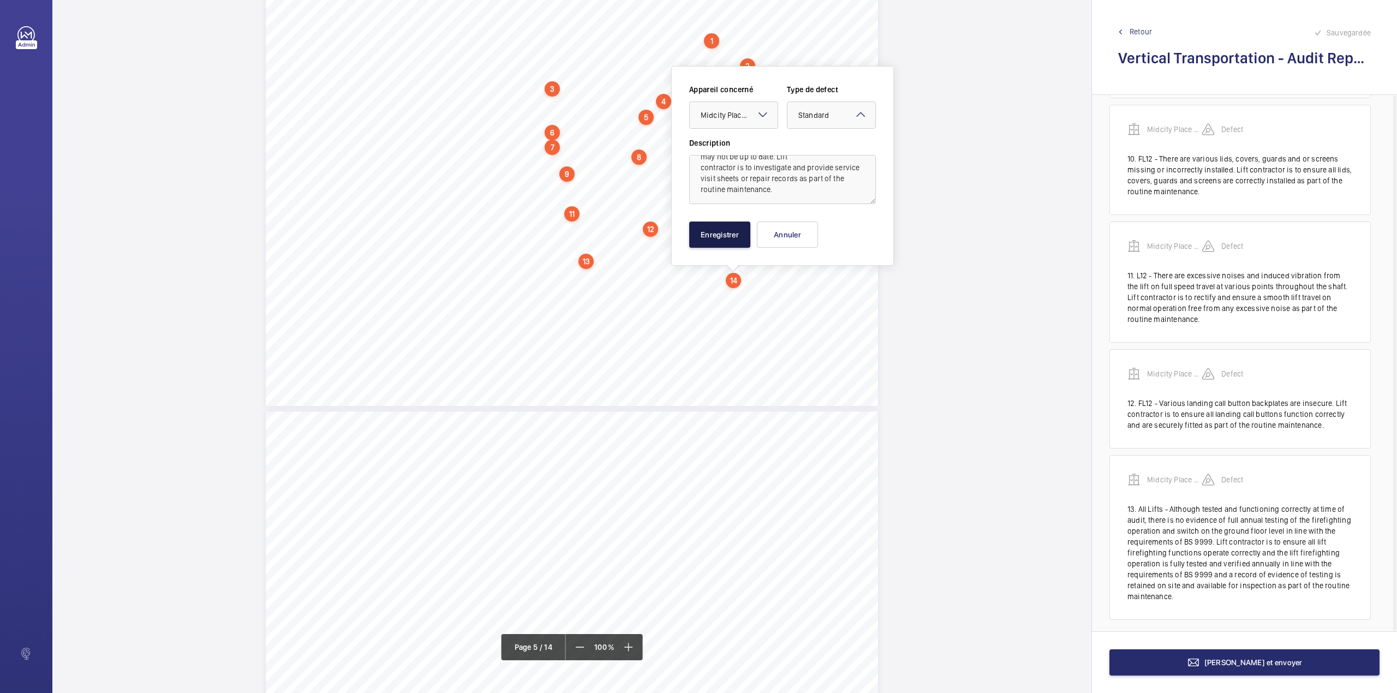
click at [704, 228] on button "Enregistrer" at bounding box center [719, 235] width 61 height 26
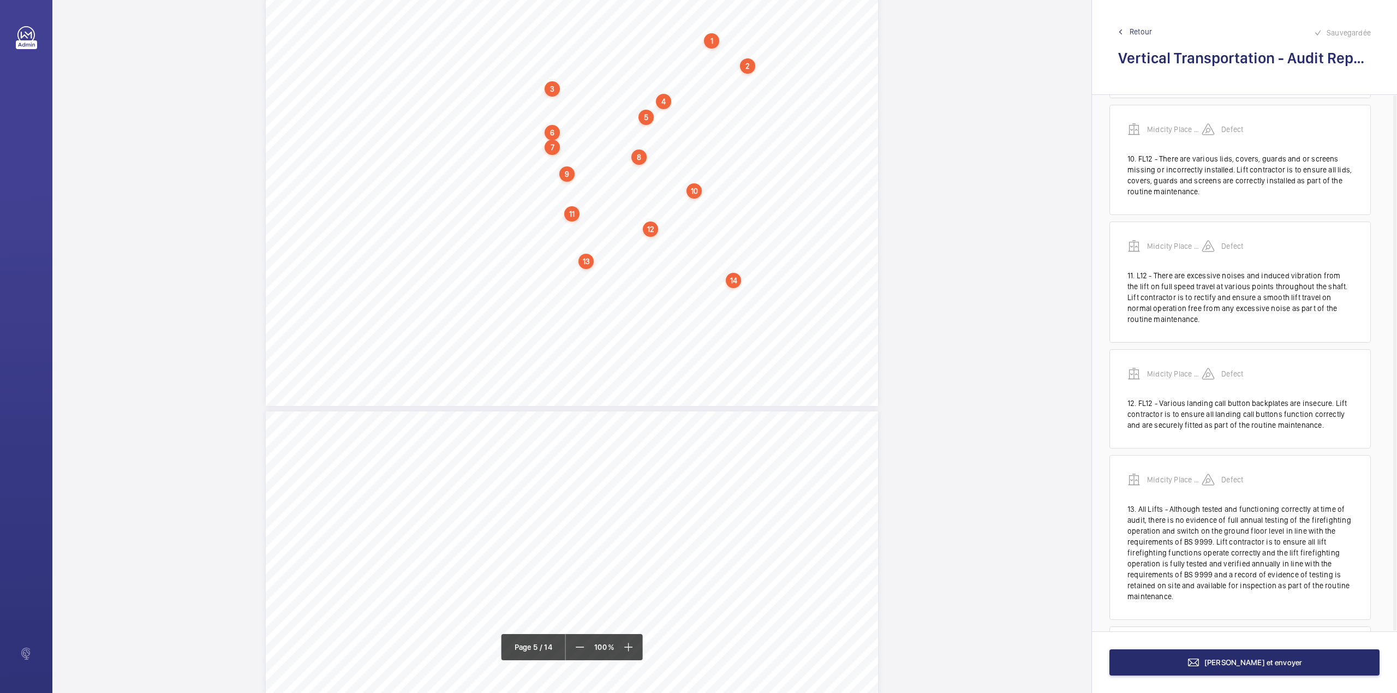
scroll to position [1132, 0]
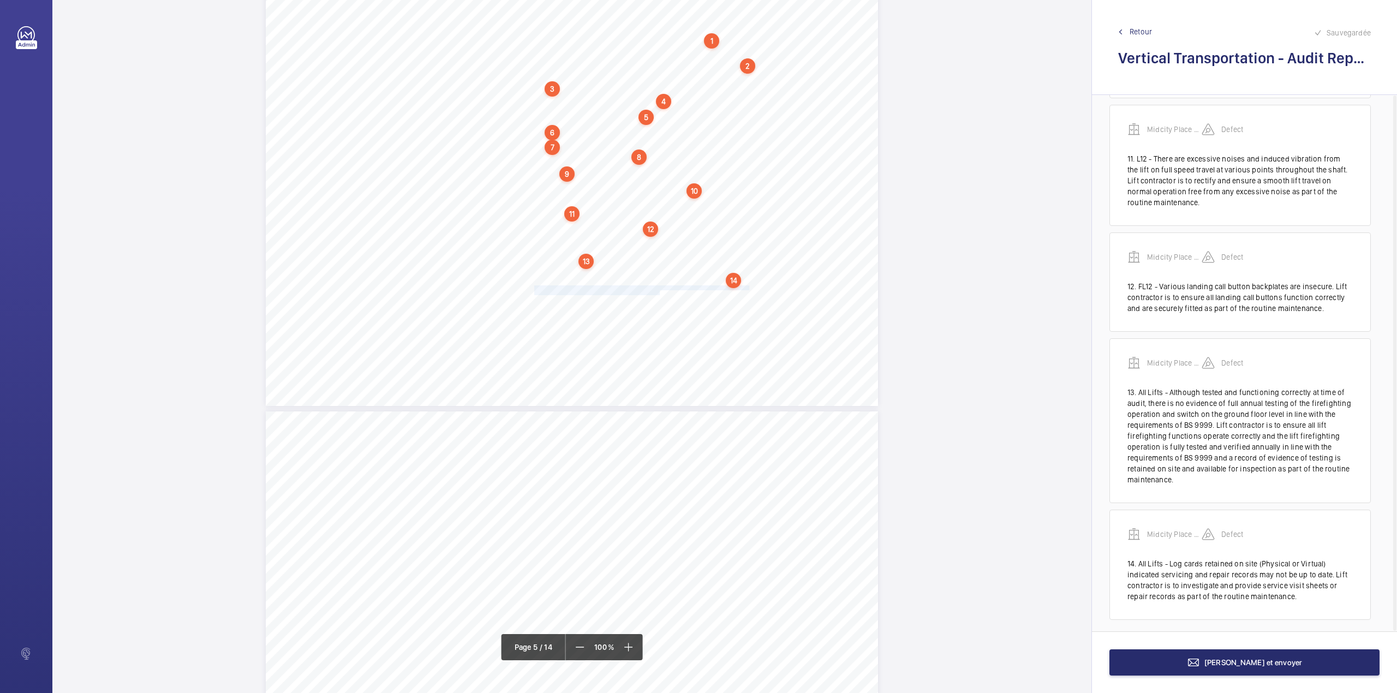
drag, startPoint x: 533, startPoint y: 286, endPoint x: 657, endPoint y: 295, distance: 125.3
click at [657, 295] on div "Category Item Element Audit Item Detail of Non Compliance Repeat Item Priority …" at bounding box center [572, 189] width 612 height 433
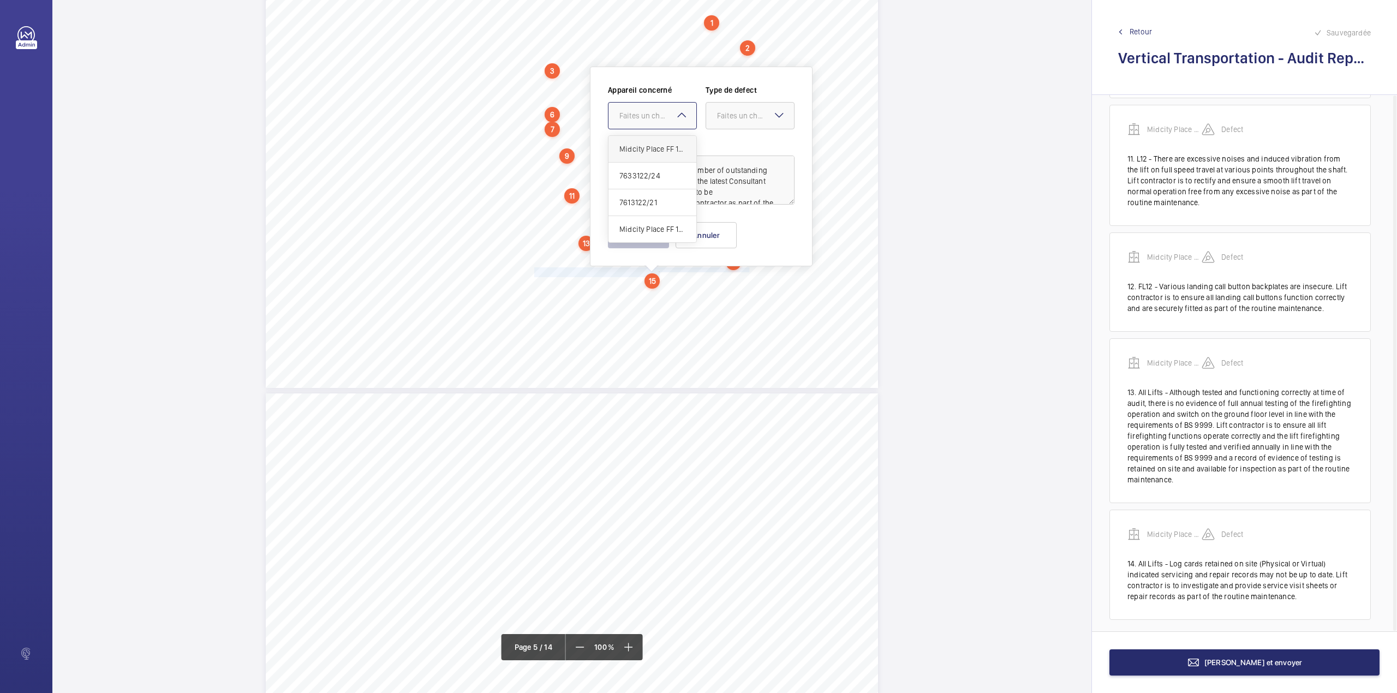
drag, startPoint x: 640, startPoint y: 111, endPoint x: 643, endPoint y: 142, distance: 30.7
click at [640, 115] on div "Faites un choix" at bounding box center [657, 115] width 77 height 11
drag, startPoint x: 643, startPoint y: 142, endPoint x: 688, endPoint y: 141, distance: 44.8
click at [646, 142] on div "Midcity Place FF 10-12 - VT Audit Report" at bounding box center [652, 149] width 88 height 27
click at [732, 121] on div "Faites un choix" at bounding box center [750, 115] width 88 height 11
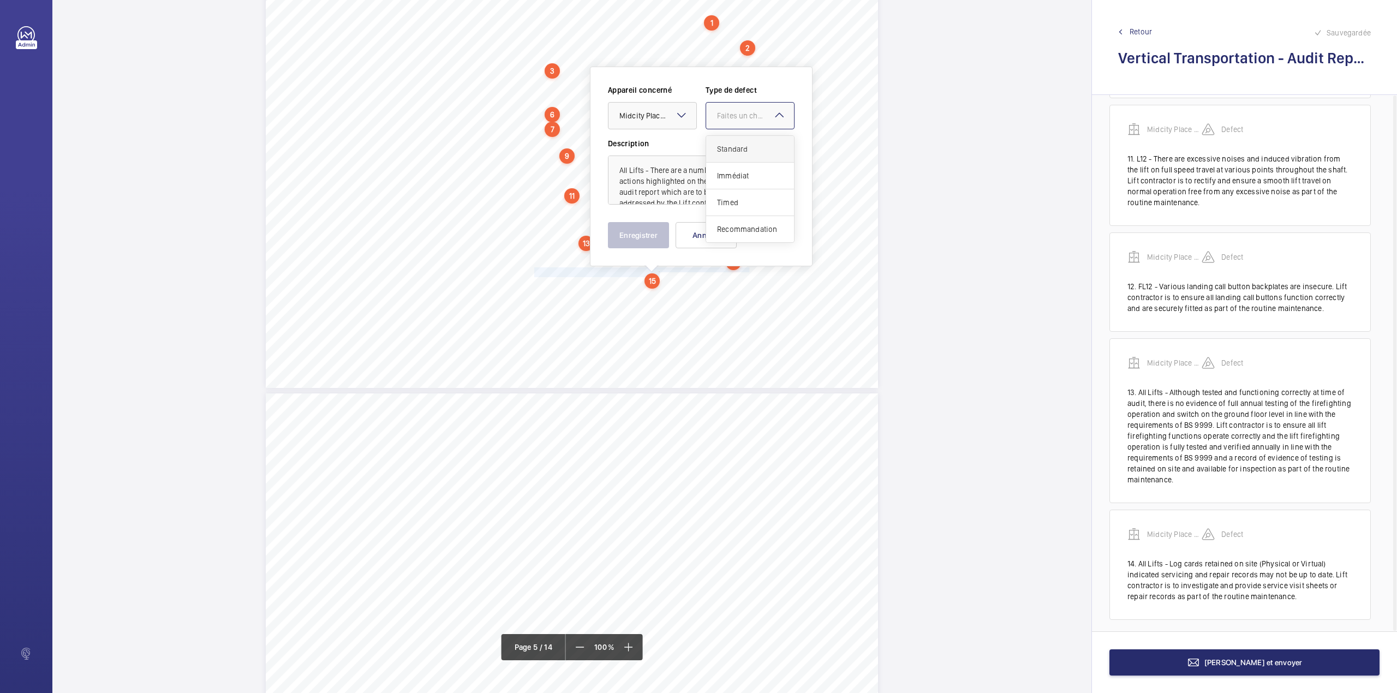
click at [734, 147] on span "Standard" at bounding box center [750, 149] width 66 height 11
click at [631, 240] on button "Enregistrer" at bounding box center [638, 235] width 61 height 26
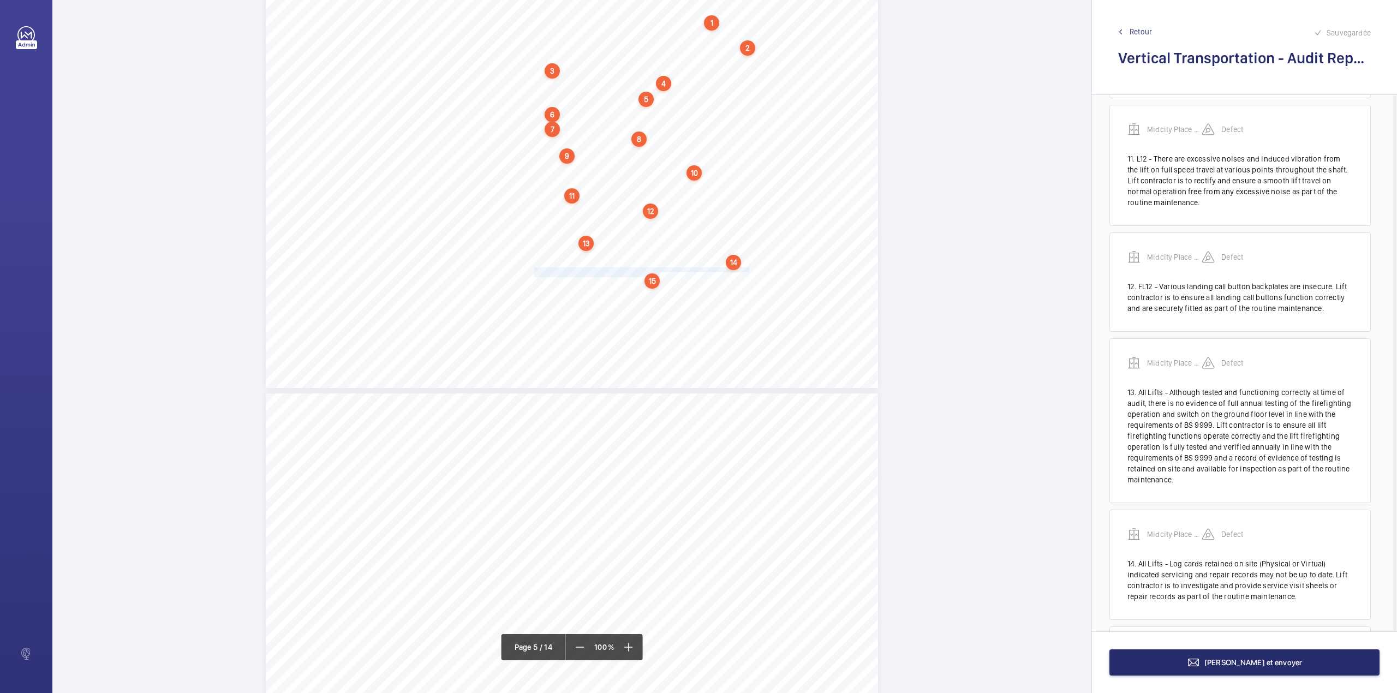
scroll to position [1238, 0]
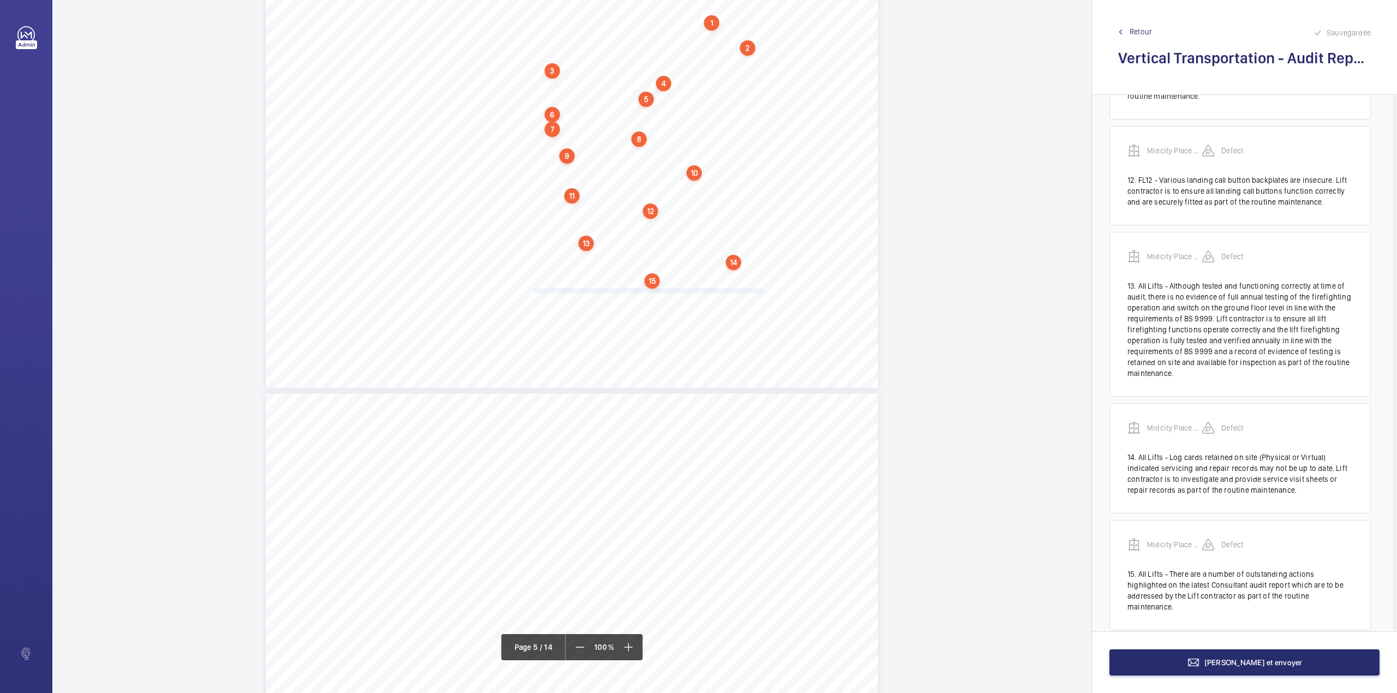
drag, startPoint x: 533, startPoint y: 289, endPoint x: 761, endPoint y: 291, distance: 227.5
click at [761, 291] on div "Category Item Element Audit Item Detail of Non Compliance Repeat Item Priority …" at bounding box center [572, 171] width 612 height 433
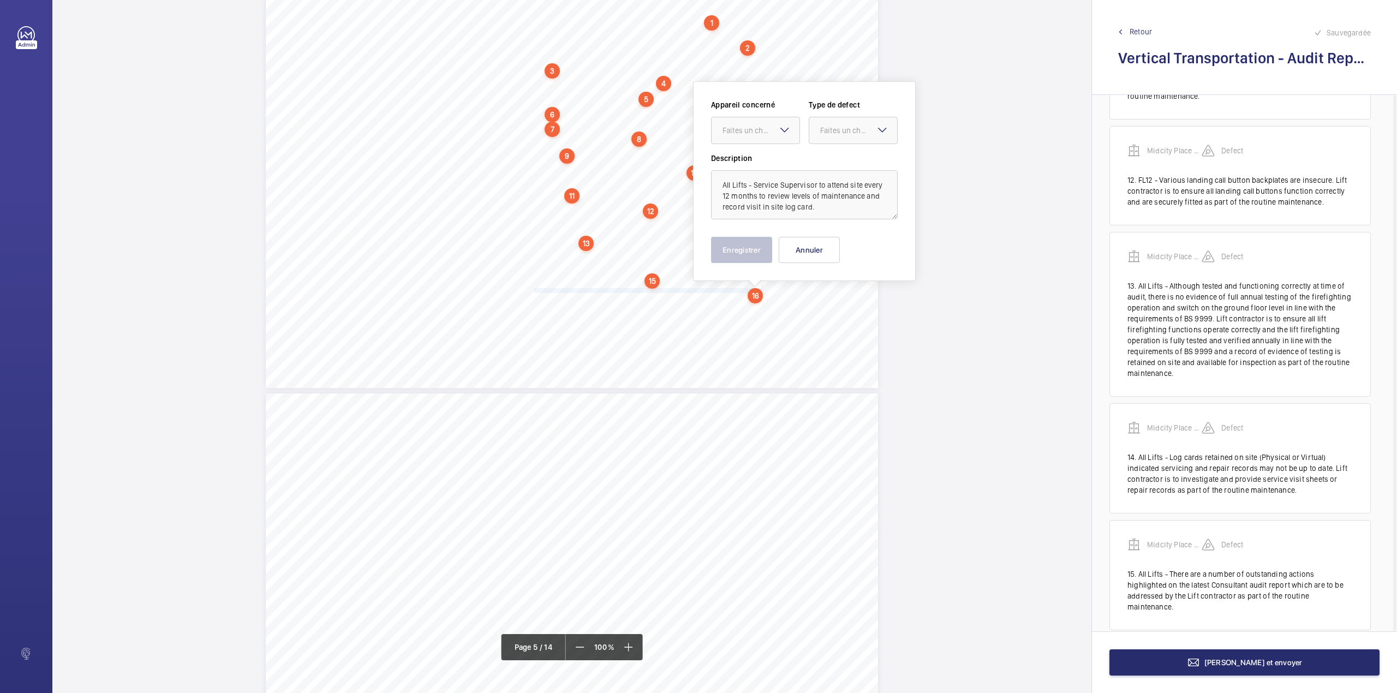
scroll to position [2548, 0]
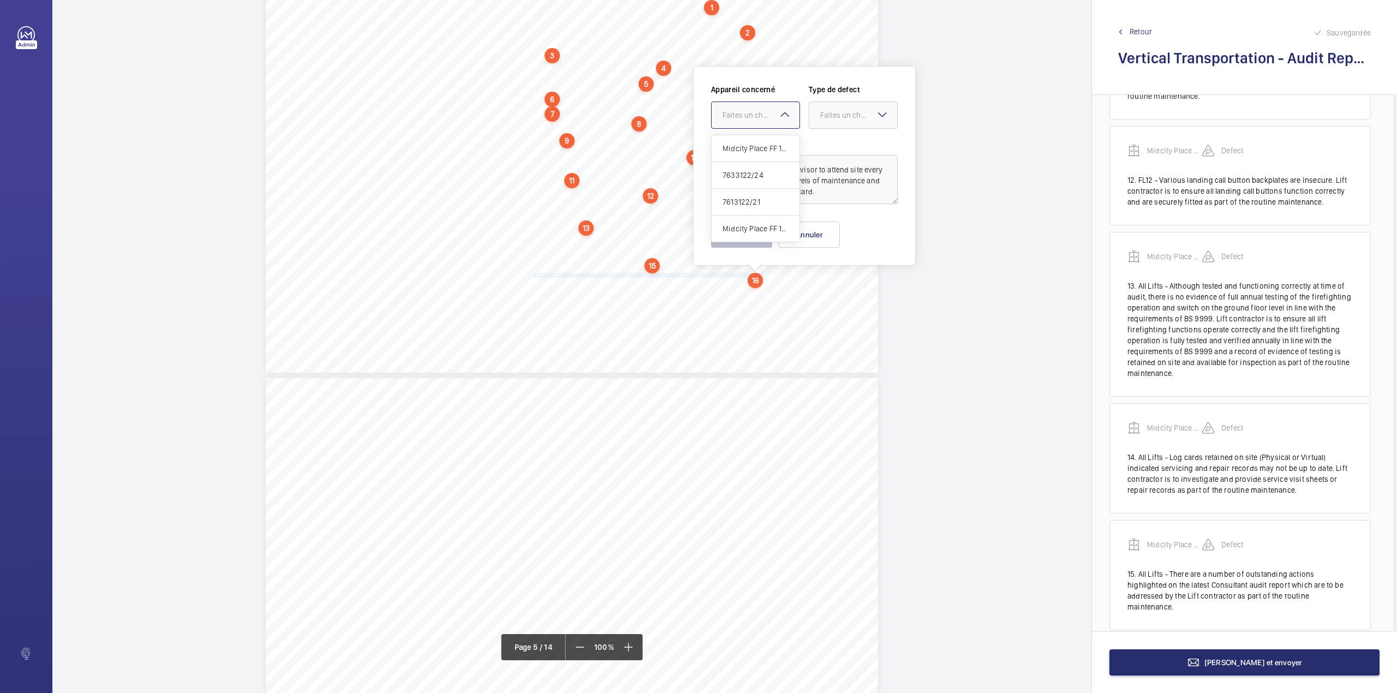
drag, startPoint x: 743, startPoint y: 120, endPoint x: 743, endPoint y: 135, distance: 15.3
click at [743, 120] on div "Faites un choix" at bounding box center [760, 115] width 77 height 11
click at [744, 138] on div "Midcity Place FF 10-12 - VT Audit Report" at bounding box center [756, 148] width 88 height 27
click at [828, 117] on div "Faites un choix" at bounding box center [858, 115] width 77 height 11
click at [829, 143] on span "Standard" at bounding box center [853, 148] width 66 height 11
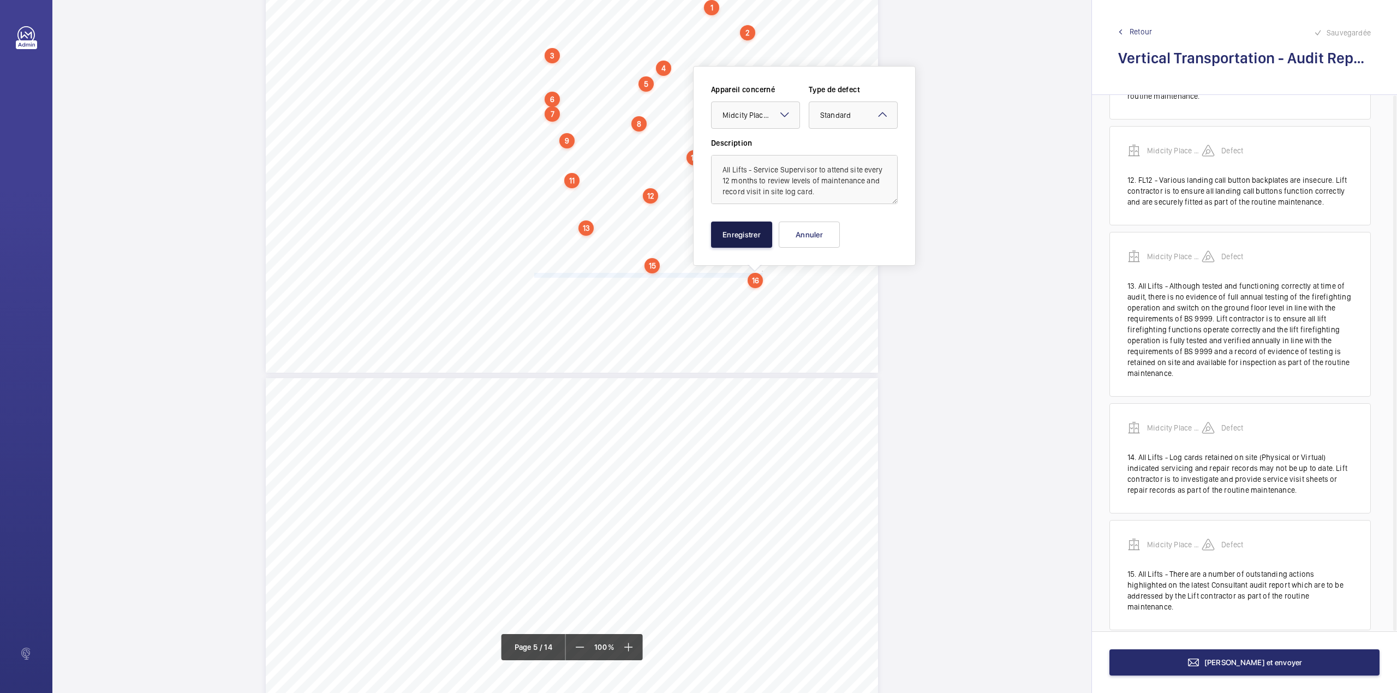
click at [745, 242] on button "Enregistrer" at bounding box center [741, 235] width 61 height 26
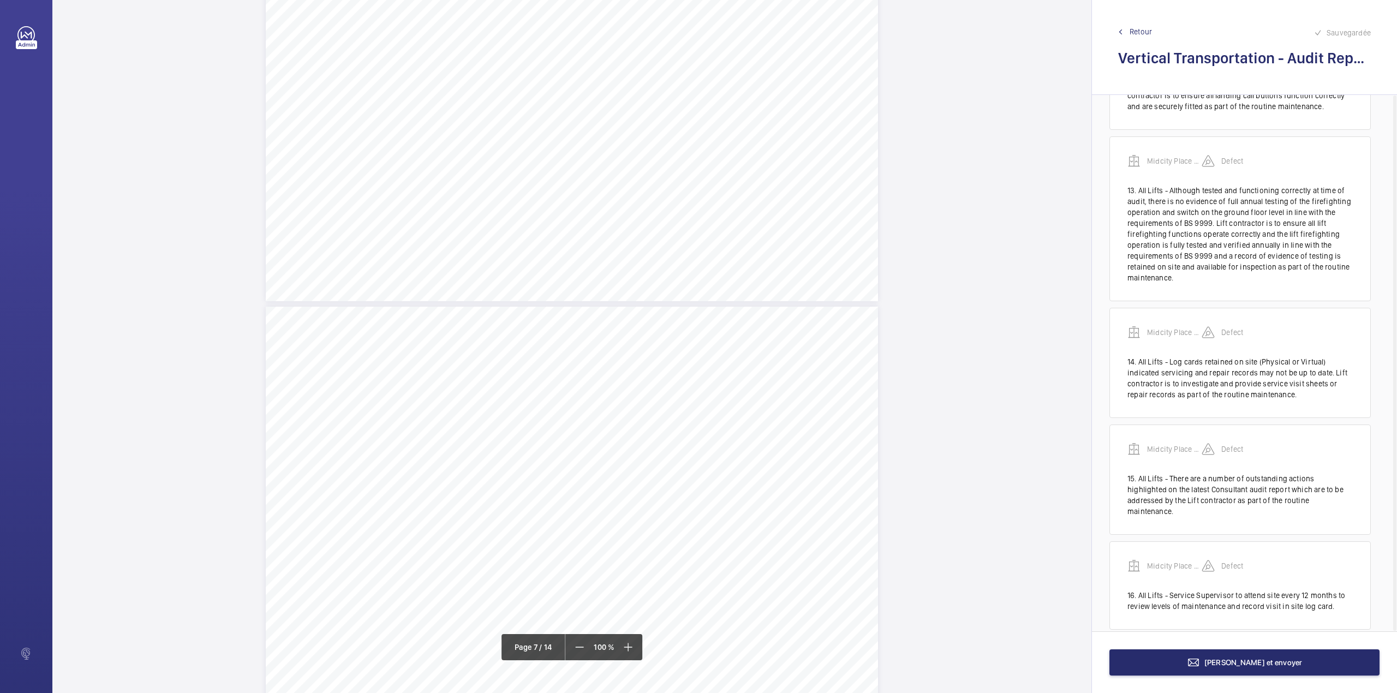
scroll to position [3130, 0]
drag, startPoint x: 551, startPoint y: 340, endPoint x: 624, endPoint y: 361, distance: 76.0
click at [624, 361] on div "Maintenance Quality Repeat Item Detail Priority 1.01 Unsatisfactory Yes All Lif…" at bounding box center [572, 450] width 612 height 433
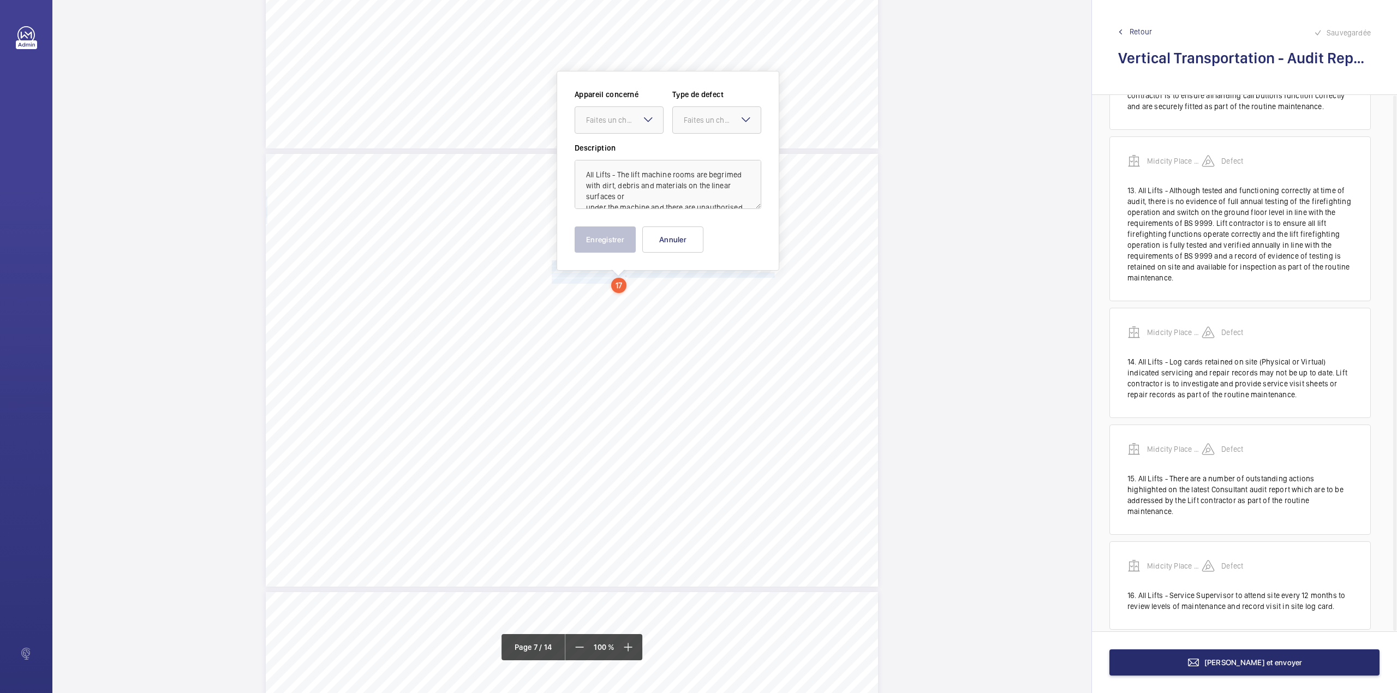
scroll to position [3215, 0]
click at [618, 116] on div "Faites un choix" at bounding box center [624, 115] width 77 height 11
drag, startPoint x: 620, startPoint y: 145, endPoint x: 712, endPoint y: 118, distance: 95.1
click at [623, 146] on span "Midcity Place FF 10-12 - VT Audit Report" at bounding box center [619, 148] width 66 height 11
drag, startPoint x: 714, startPoint y: 113, endPoint x: 712, endPoint y: 144, distance: 30.6
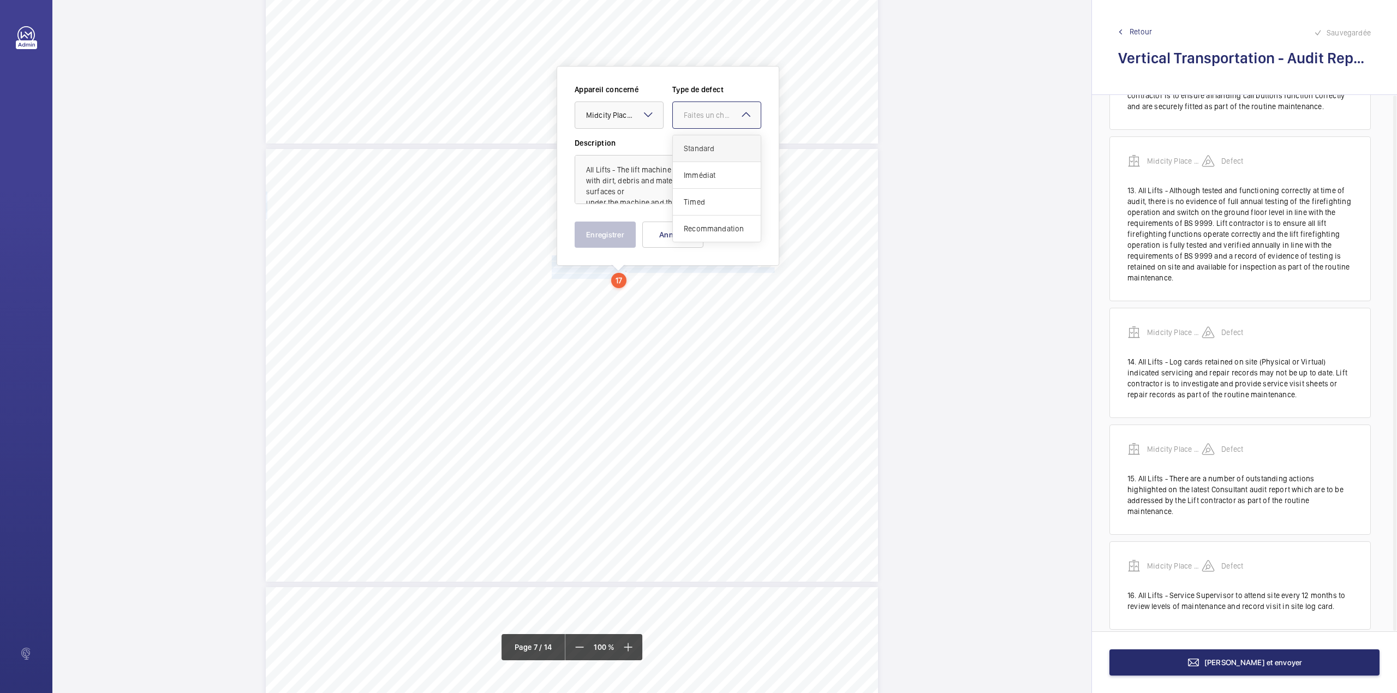
click at [714, 118] on div "Faites un choix" at bounding box center [722, 115] width 77 height 11
click at [712, 144] on span "Standard" at bounding box center [717, 148] width 66 height 11
click at [631, 234] on button "Enregistrer" at bounding box center [605, 235] width 61 height 26
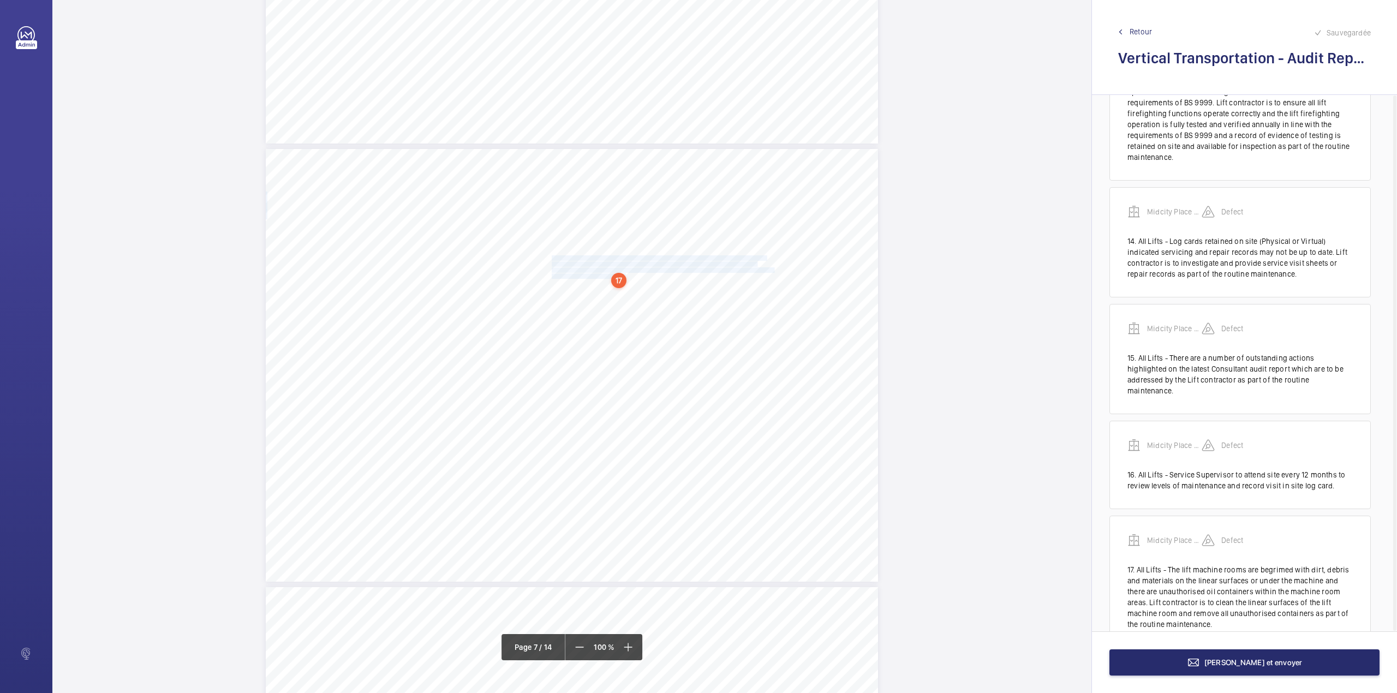
scroll to position [1472, 0]
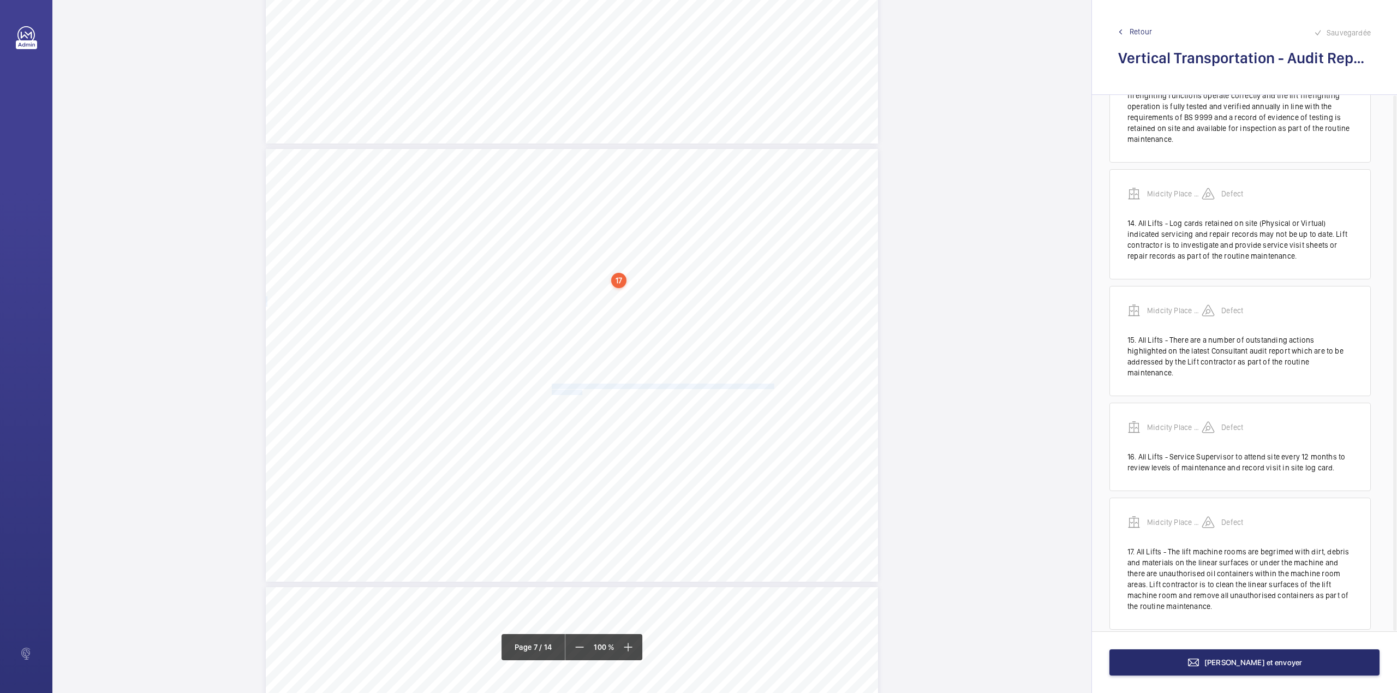
drag, startPoint x: 551, startPoint y: 384, endPoint x: 579, endPoint y: 392, distance: 29.4
click at [579, 392] on div "Maintenance Quality Repeat Item Detail Priority 1.01 Unsatisfactory Yes All Lif…" at bounding box center [572, 365] width 612 height 433
click at [571, 121] on div "Faites un choix" at bounding box center [574, 115] width 88 height 11
click at [572, 146] on span "Midcity Place FF 10-12 - VT Audit Report" at bounding box center [574, 148] width 66 height 11
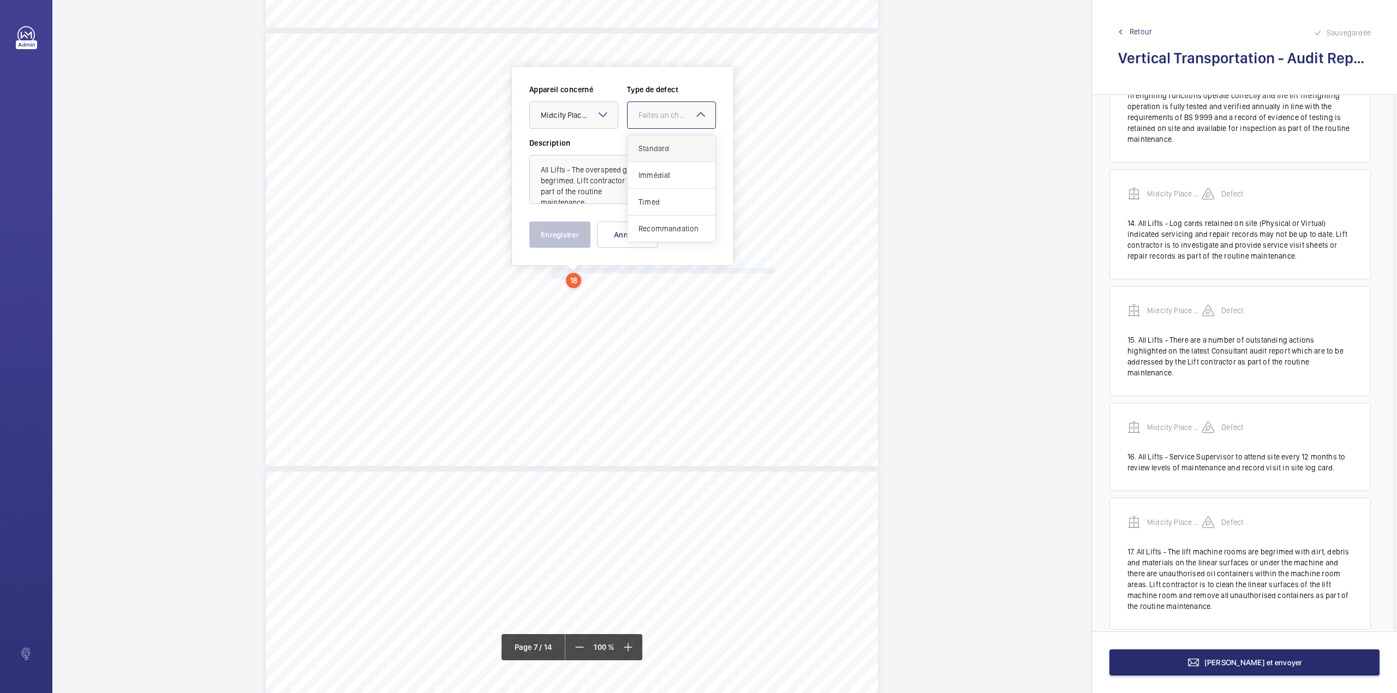
drag, startPoint x: 655, startPoint y: 118, endPoint x: 655, endPoint y: 148, distance: 30.0
click at [655, 121] on div "Faites un choix" at bounding box center [671, 115] width 88 height 11
click at [655, 148] on span "Standard" at bounding box center [671, 148] width 66 height 11
click at [564, 237] on button "Enregistrer" at bounding box center [559, 235] width 61 height 26
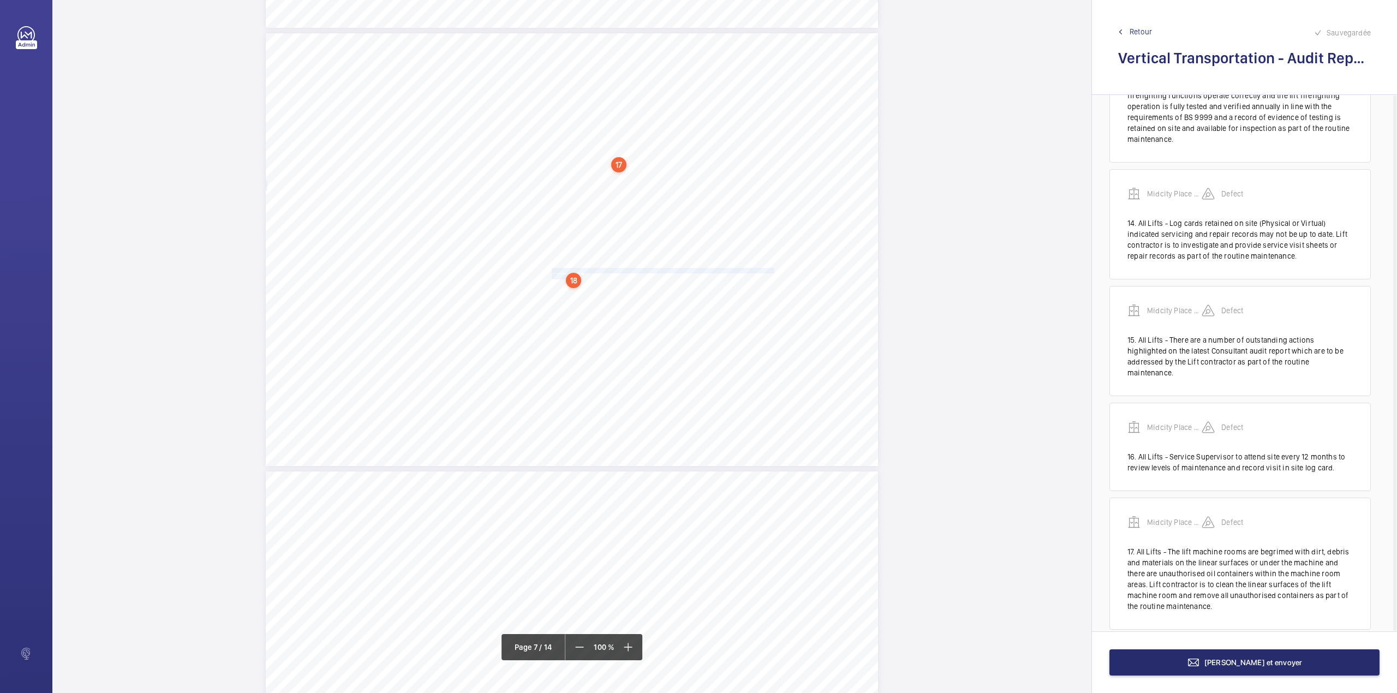
scroll to position [1568, 0]
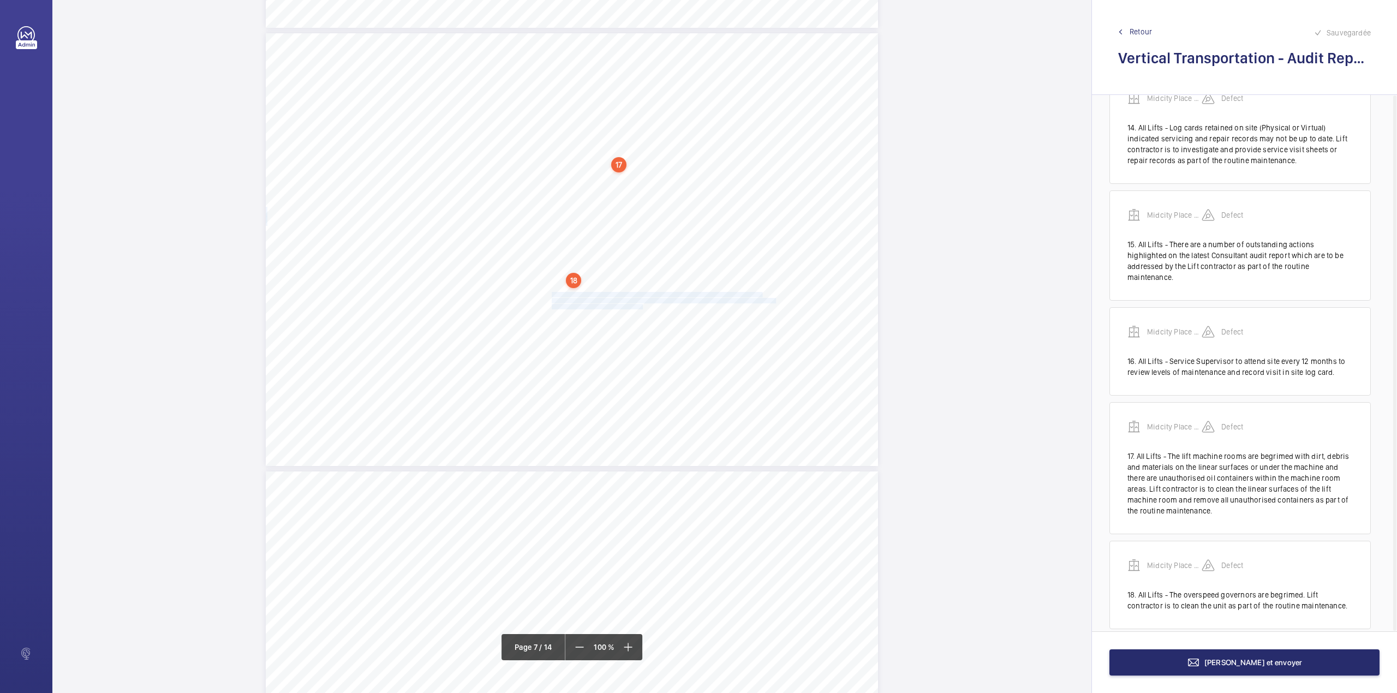
drag, startPoint x: 551, startPoint y: 293, endPoint x: 642, endPoint y: 306, distance: 92.1
click at [642, 306] on div "Maintenance Quality Repeat Item Detail Priority 1.01 Unsatisfactory Yes All Lif…" at bounding box center [572, 249] width 612 height 433
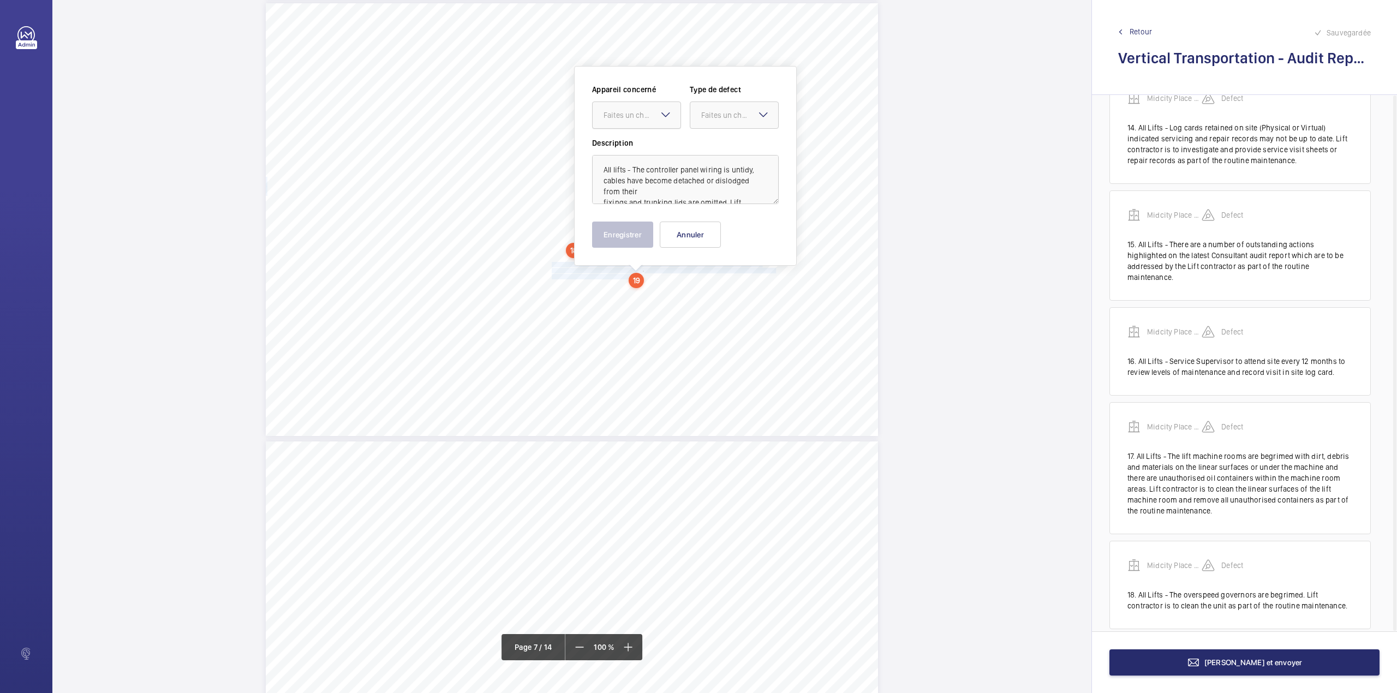
drag, startPoint x: 625, startPoint y: 115, endPoint x: 626, endPoint y: 133, distance: 18.6
click at [625, 118] on div "Faites un choix" at bounding box center [641, 115] width 77 height 11
click at [709, 129] on div "Faites un choix" at bounding box center [734, 114] width 89 height 27
click at [709, 149] on span "Standard" at bounding box center [734, 148] width 66 height 11
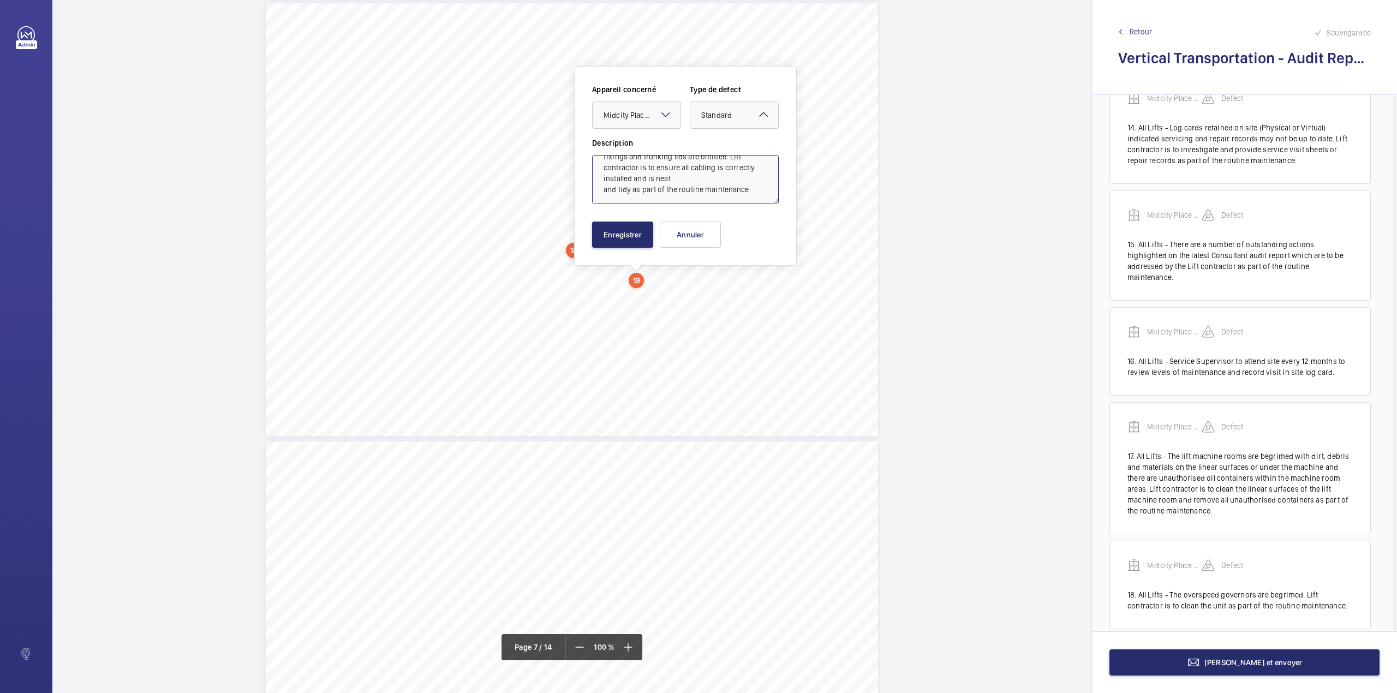
click at [753, 190] on textarea "All lifts - The controller panel wiring is untidy, cables have become detached …" at bounding box center [685, 179] width 187 height 49
type textarea "All lifts - The controller panel wiring is untidy, cables have become detached …"
click at [608, 226] on button "Enregistrer" at bounding box center [622, 235] width 61 height 26
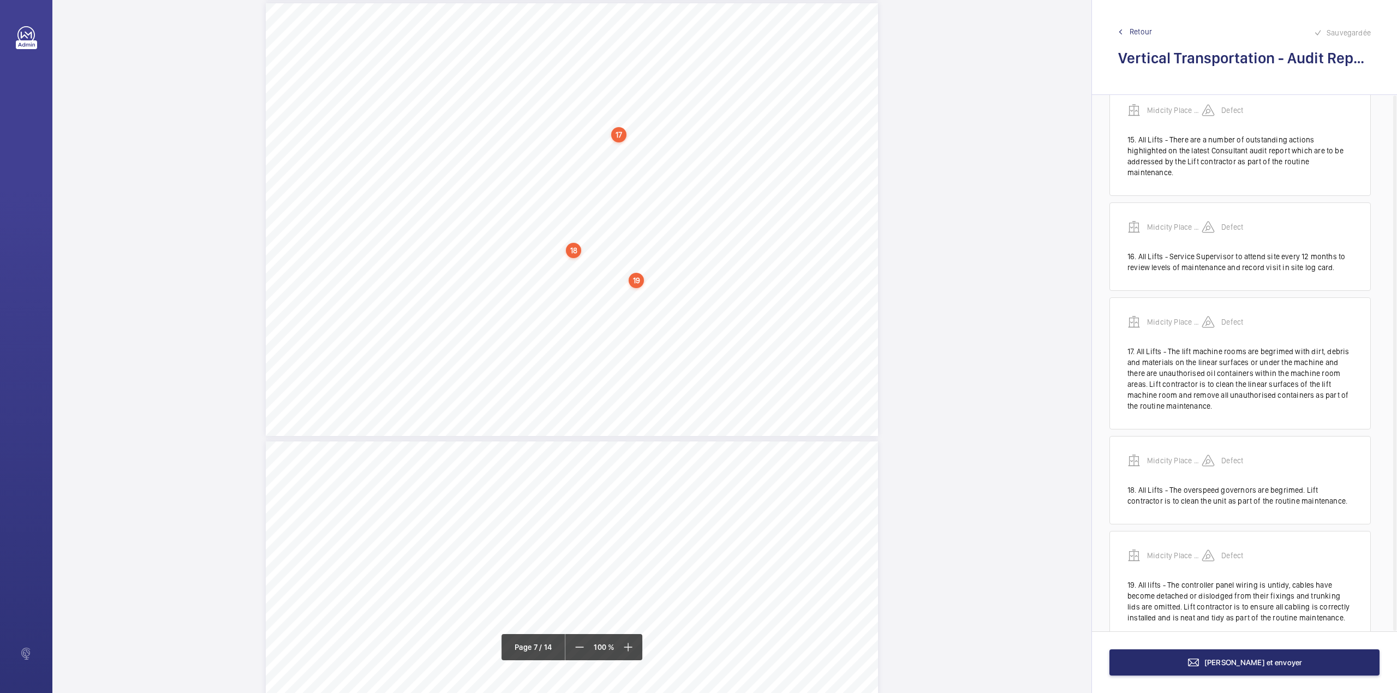
scroll to position [1685, 0]
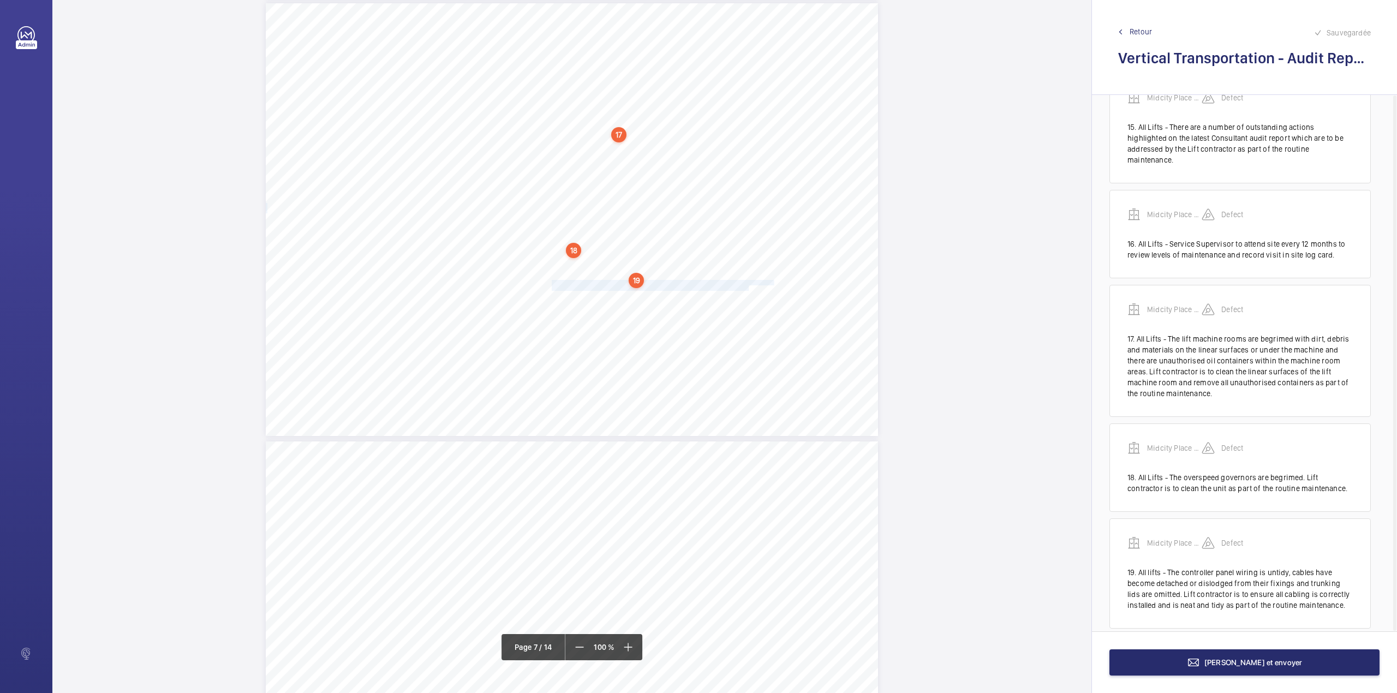
drag, startPoint x: 550, startPoint y: 284, endPoint x: 747, endPoint y: 289, distance: 197.0
click at [747, 289] on div "Maintenance Quality Repeat Item Detail Priority 1.01 Unsatisfactory Yes All Lif…" at bounding box center [572, 219] width 612 height 433
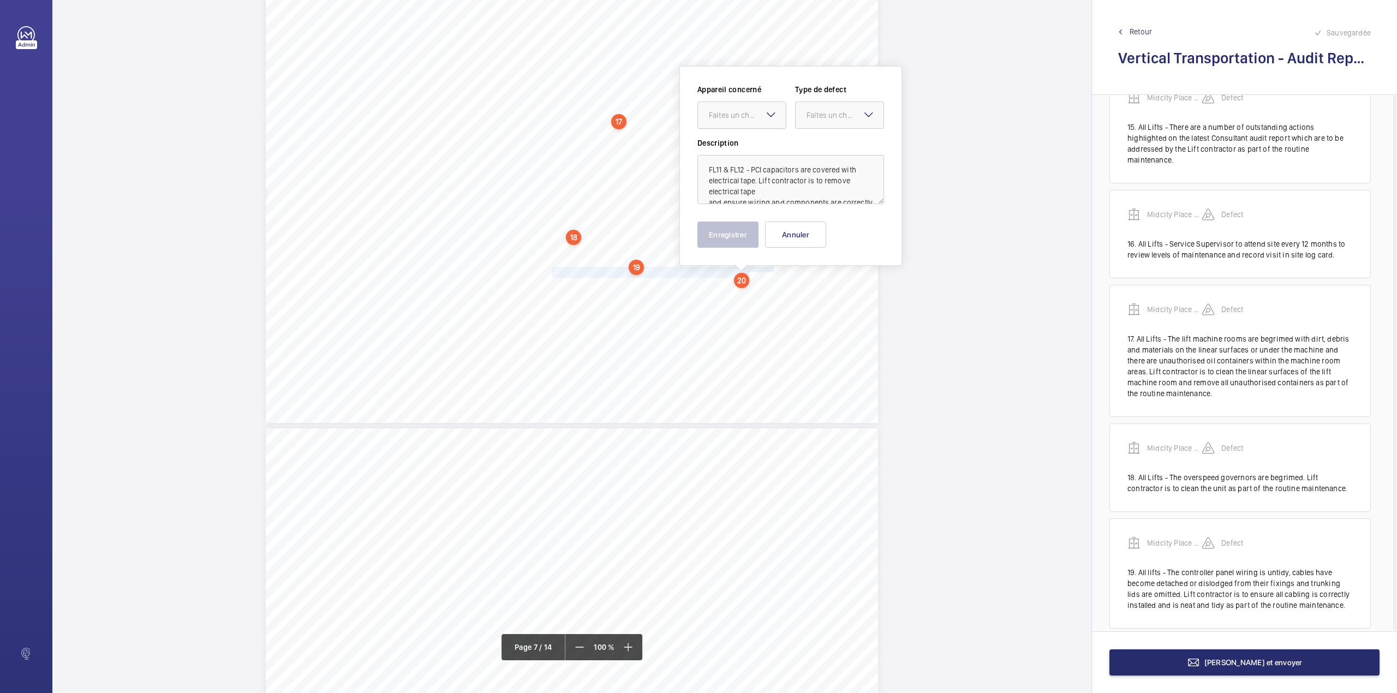
drag, startPoint x: 729, startPoint y: 113, endPoint x: 729, endPoint y: 131, distance: 17.5
click at [729, 115] on div "Faites un choix" at bounding box center [747, 115] width 77 height 11
click at [730, 138] on div "Midcity Place FF 10-12 - VT Audit Report" at bounding box center [742, 148] width 88 height 27
drag, startPoint x: 823, startPoint y: 117, endPoint x: 822, endPoint y: 131, distance: 14.8
click at [823, 119] on div "Faites un choix" at bounding box center [844, 115] width 77 height 11
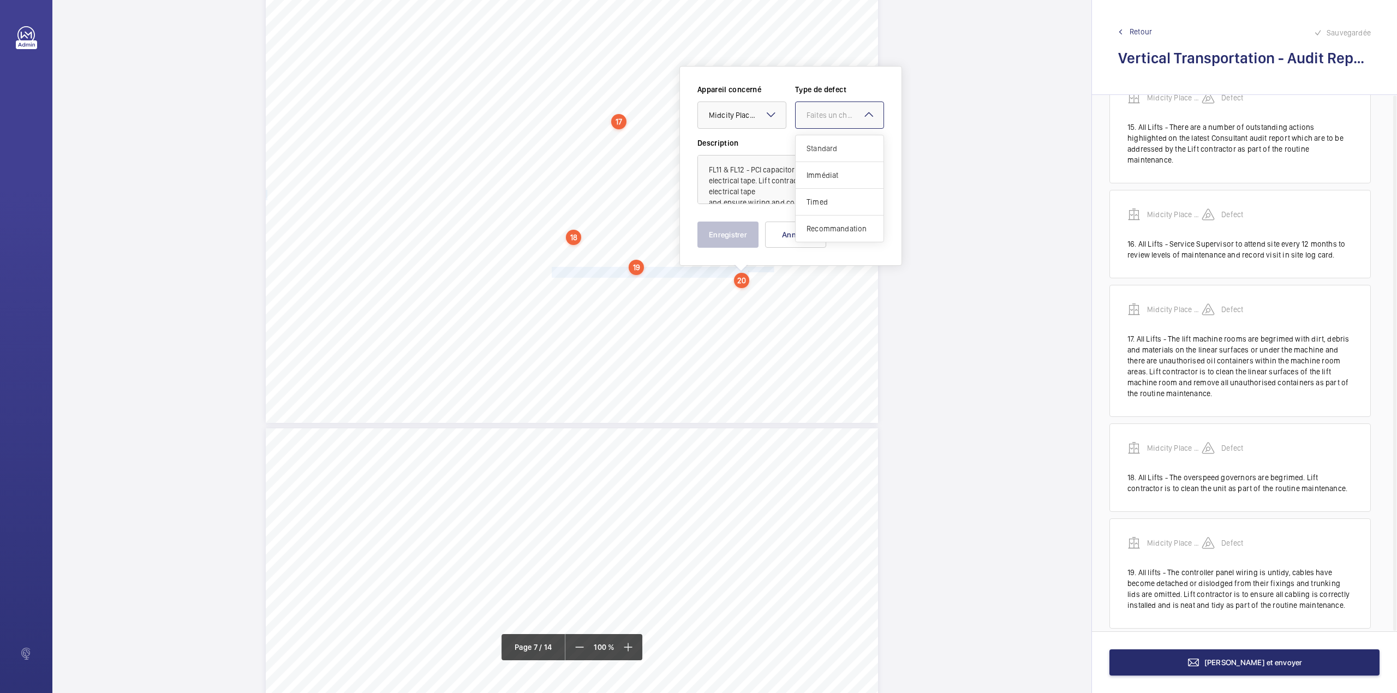
click at [822, 147] on span "Standard" at bounding box center [839, 148] width 66 height 11
click at [736, 241] on button "Enregistrer" at bounding box center [727, 235] width 61 height 26
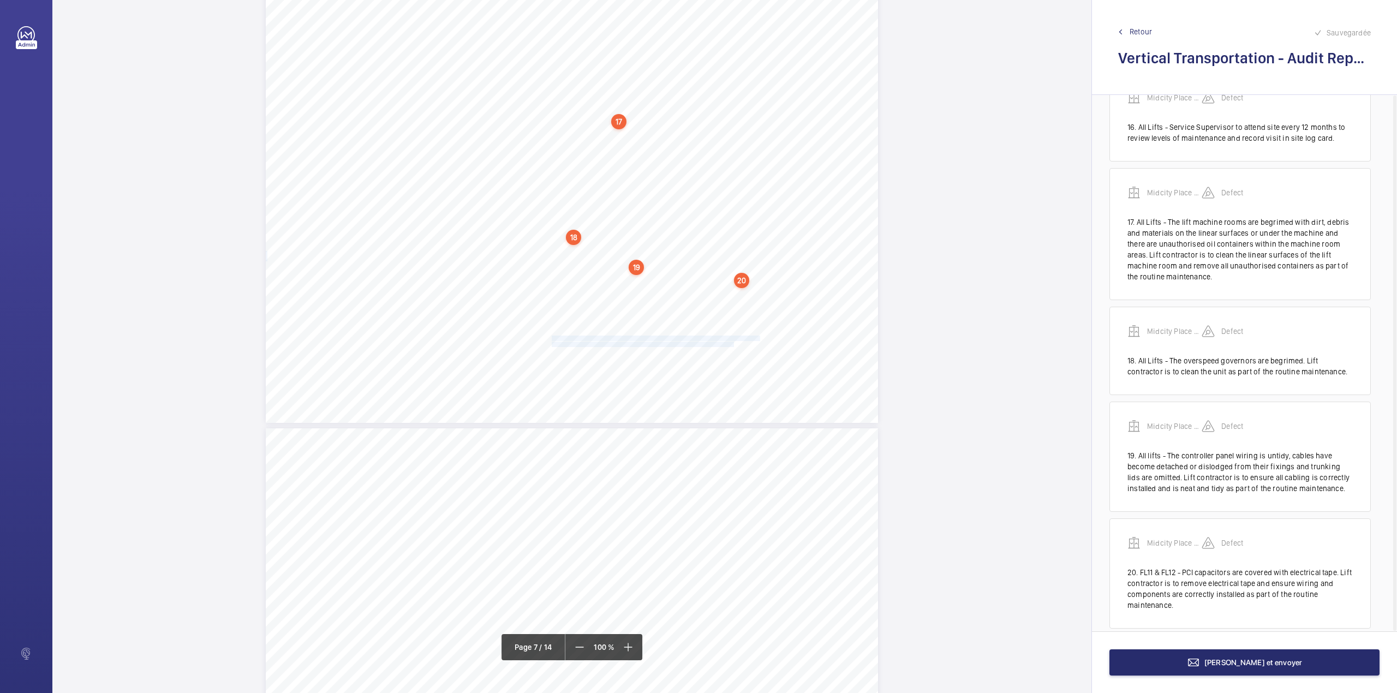
drag, startPoint x: 555, startPoint y: 339, endPoint x: 732, endPoint y: 343, distance: 176.3
click at [732, 343] on div "Maintenance Quality Repeat Item Detail Priority 1.01 Unsatisfactory Yes All Lif…" at bounding box center [572, 206] width 612 height 433
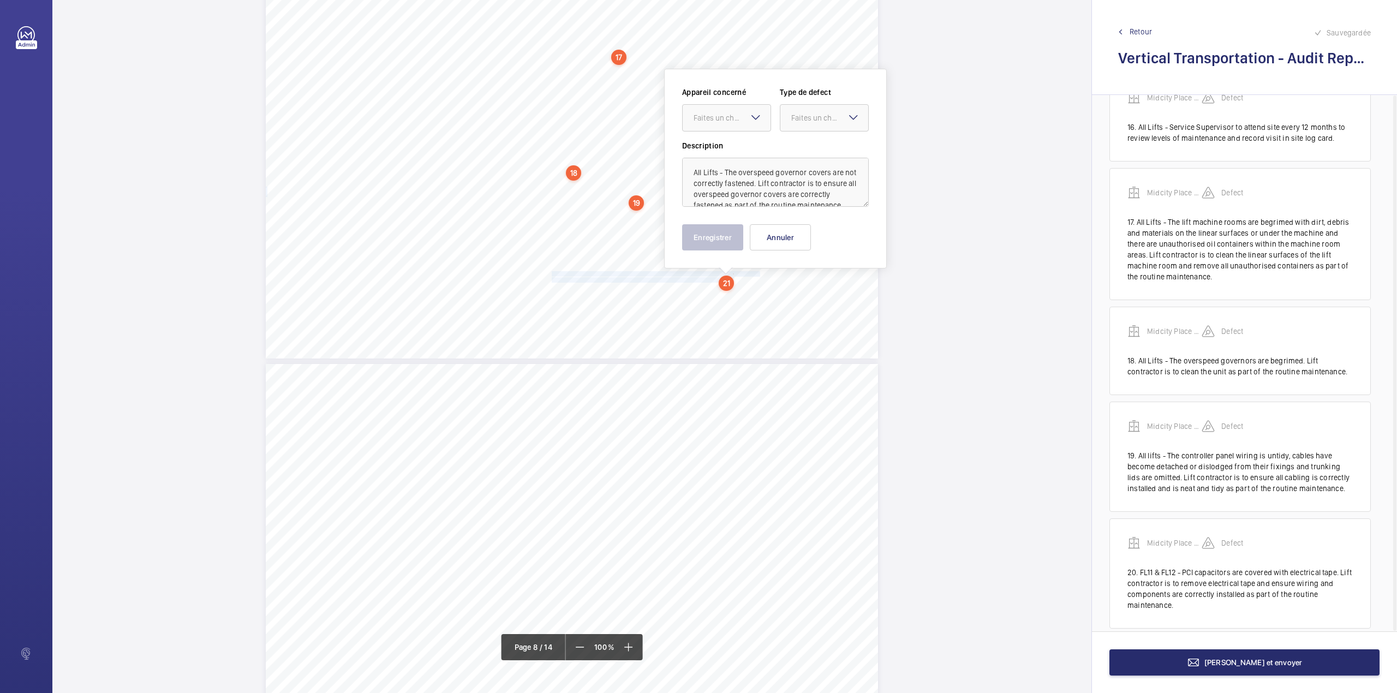
scroll to position [3441, 0]
drag, startPoint x: 722, startPoint y: 113, endPoint x: 721, endPoint y: 134, distance: 20.2
click at [721, 119] on div "Faites un choix" at bounding box center [732, 115] width 77 height 11
click at [722, 151] on span "Midcity Place FF 10-12 - VT Audit Report" at bounding box center [727, 149] width 66 height 11
drag, startPoint x: 803, startPoint y: 120, endPoint x: 803, endPoint y: 129, distance: 8.7
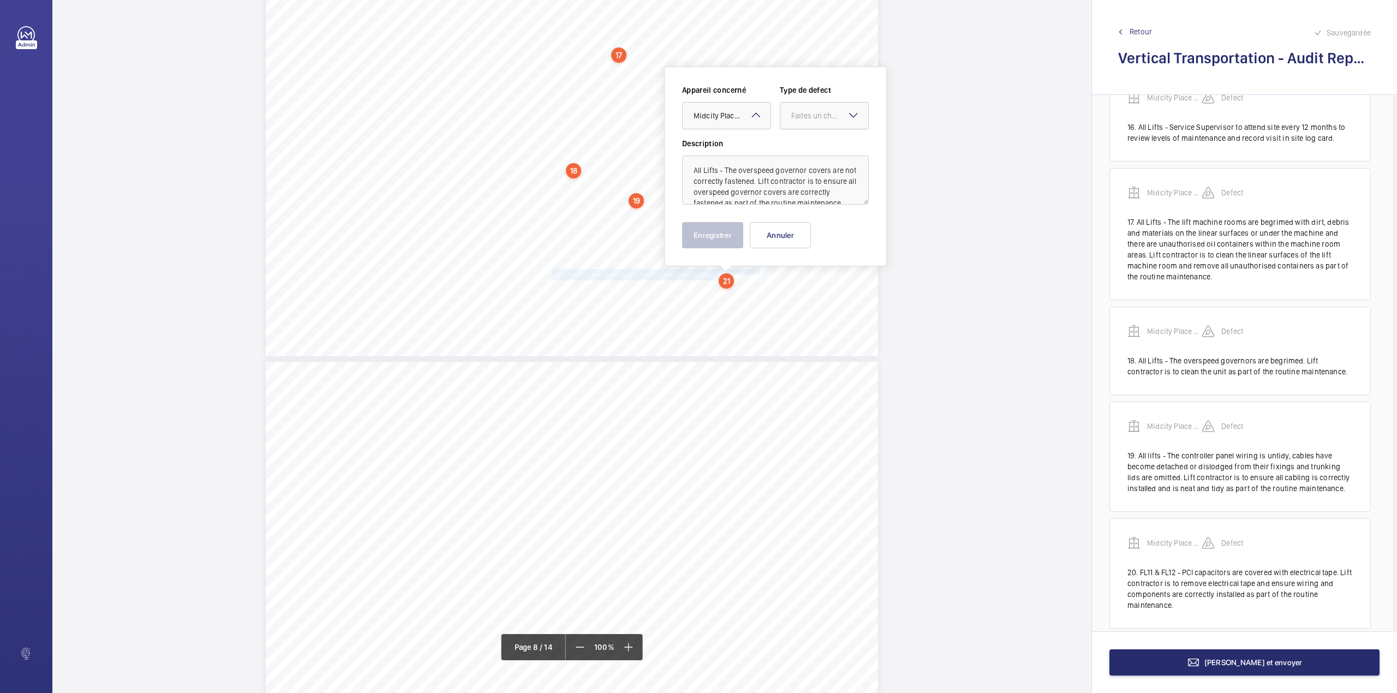
click at [803, 121] on div "Faites un choix" at bounding box center [824, 115] width 88 height 11
click at [803, 147] on span "Standard" at bounding box center [824, 149] width 66 height 11
click at [712, 245] on button "Enregistrer" at bounding box center [712, 235] width 61 height 26
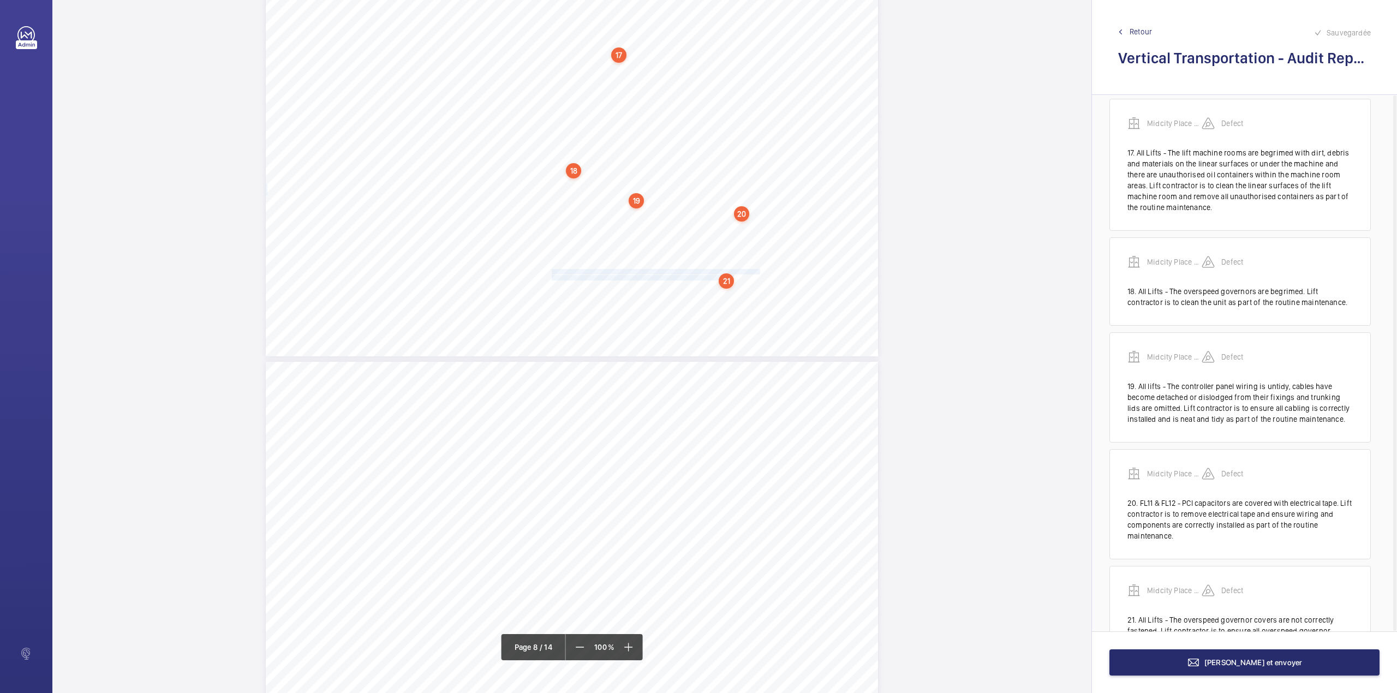
scroll to position [1908, 0]
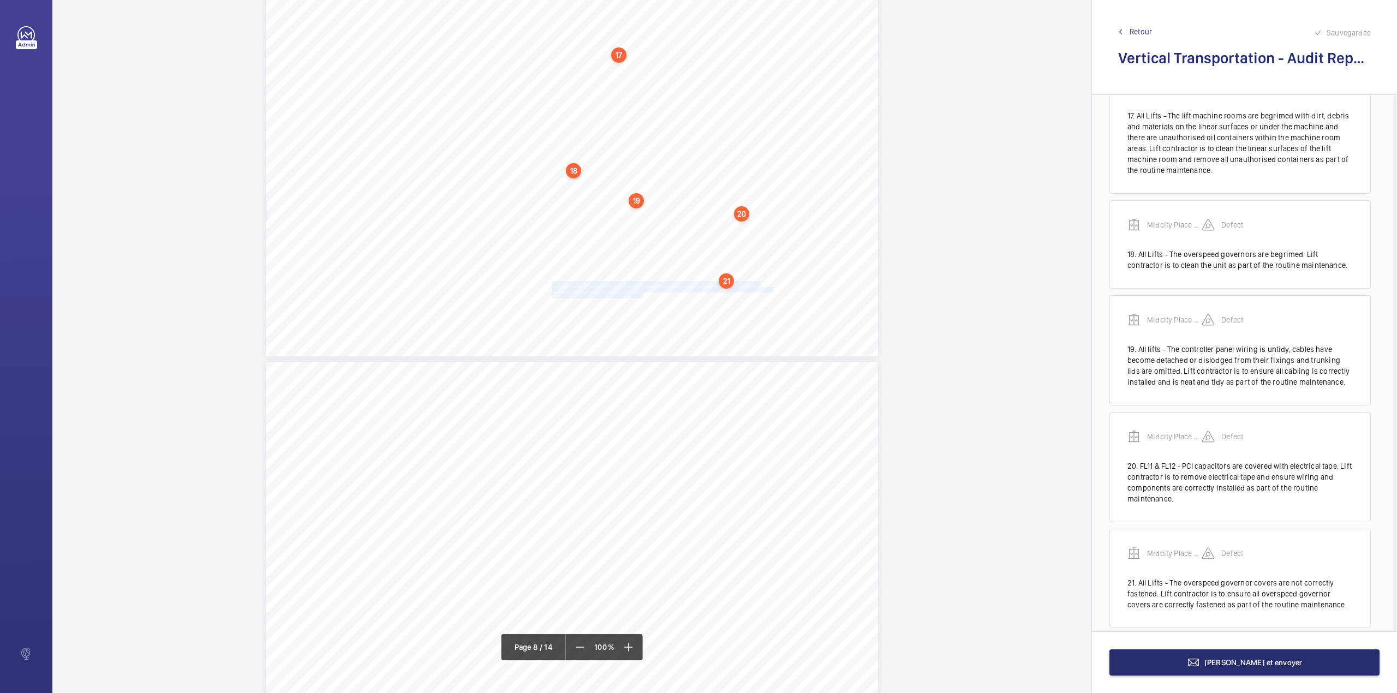
drag, startPoint x: 550, startPoint y: 284, endPoint x: 642, endPoint y: 295, distance: 92.9
click at [642, 295] on div "Maintenance Quality Repeat Item Detail Priority 1.01 Unsatisfactory Yes All Lif…" at bounding box center [572, 140] width 612 height 433
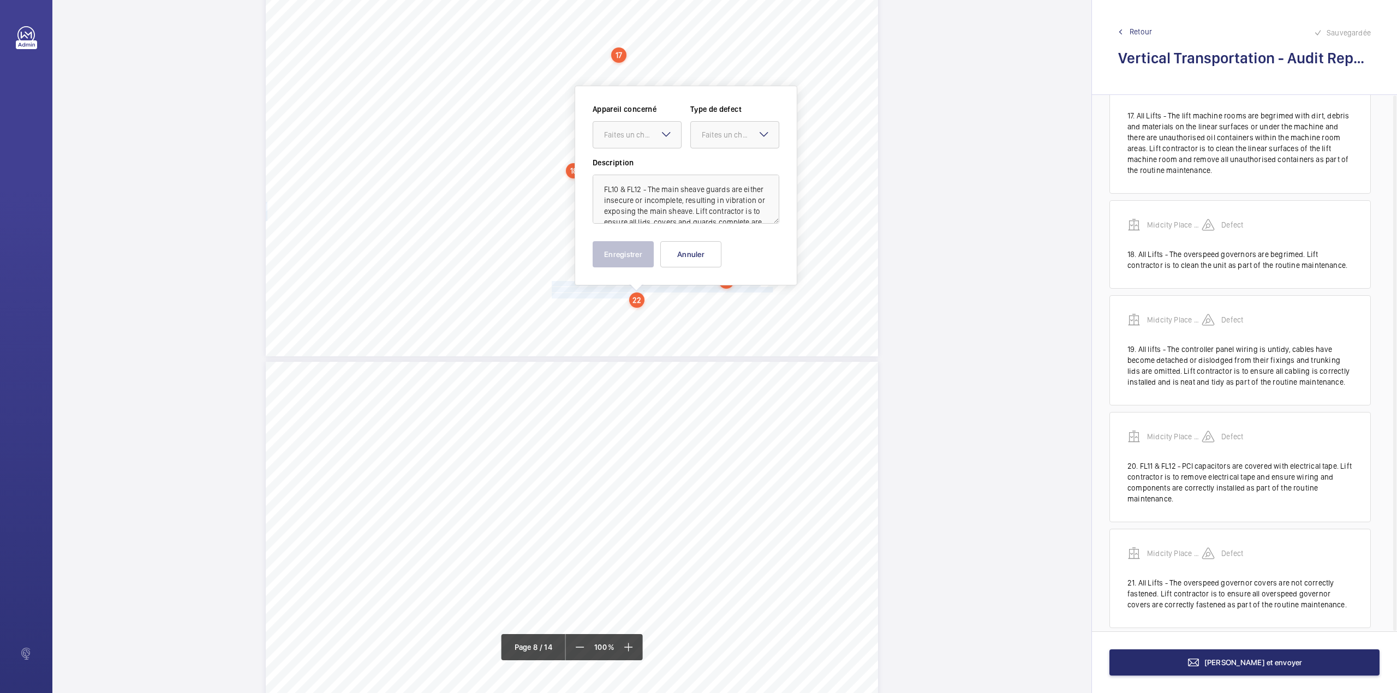
scroll to position [3460, 0]
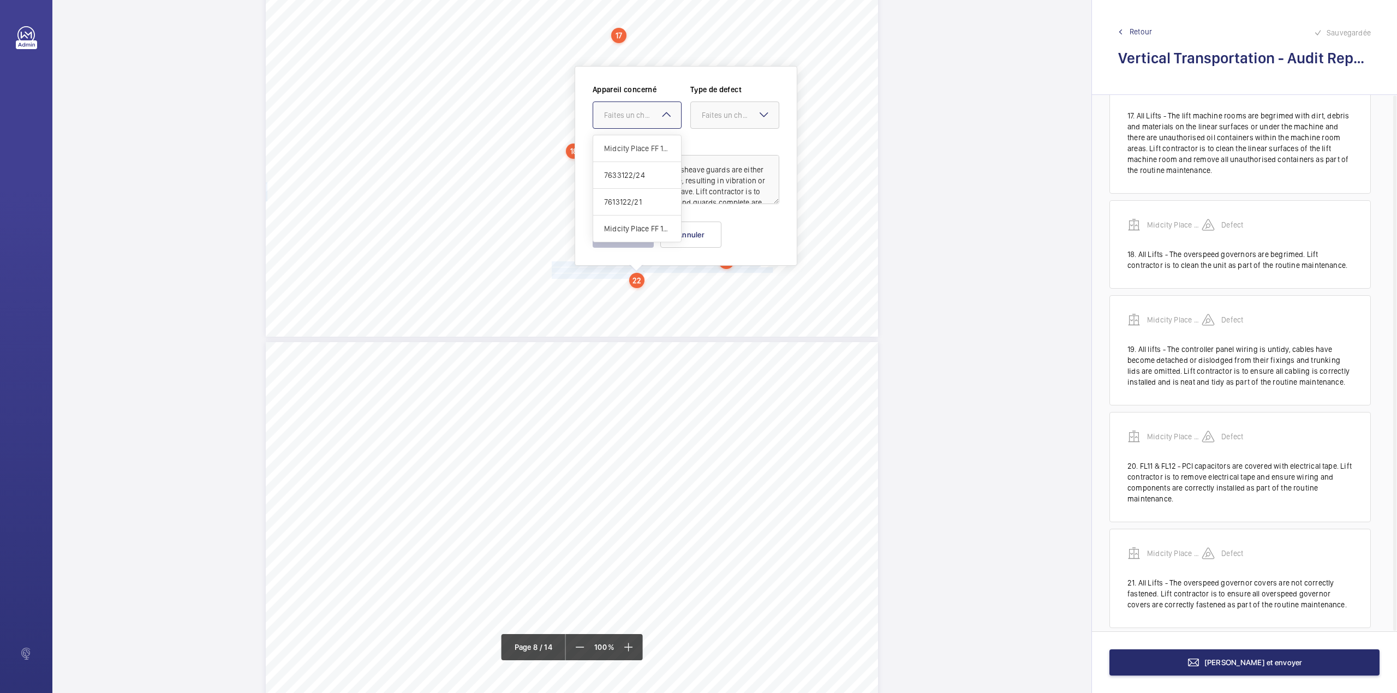
drag, startPoint x: 643, startPoint y: 109, endPoint x: 644, endPoint y: 133, distance: 24.0
click at [643, 111] on div "Faites un choix" at bounding box center [642, 115] width 77 height 11
drag, startPoint x: 644, startPoint y: 133, endPoint x: 678, endPoint y: 131, distance: 33.9
click at [647, 134] on div "Appareil concerné Faites un choix Midcity Place FF 10-12 - VT Audit Report 7633…" at bounding box center [686, 110] width 187 height 53
drag, startPoint x: 655, startPoint y: 118, endPoint x: 657, endPoint y: 129, distance: 11.0
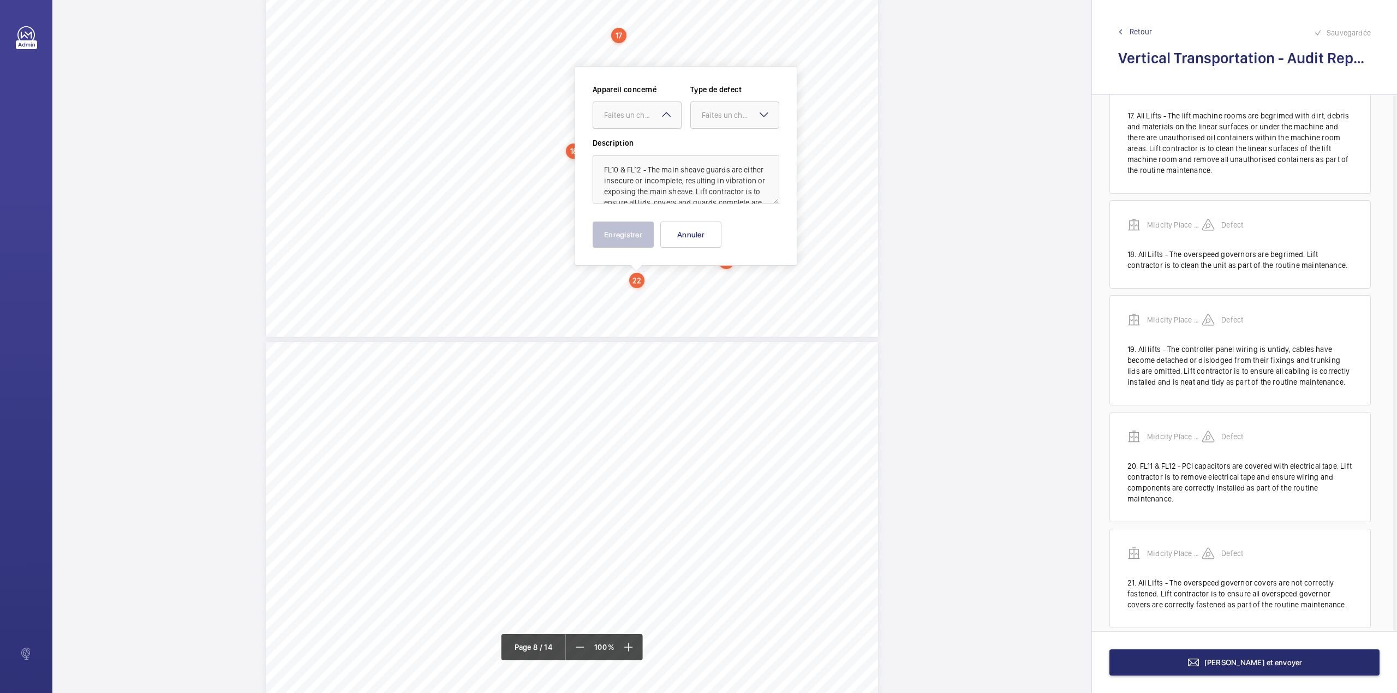
click at [655, 119] on div "Faites un choix" at bounding box center [642, 115] width 77 height 11
drag, startPoint x: 659, startPoint y: 136, endPoint x: 701, endPoint y: 128, distance: 42.9
click at [659, 138] on div "Midcity Place FF 10-12 - VT Audit Report" at bounding box center [637, 148] width 88 height 27
click at [712, 121] on div at bounding box center [735, 115] width 88 height 26
drag, startPoint x: 710, startPoint y: 147, endPoint x: 701, endPoint y: 157, distance: 13.9
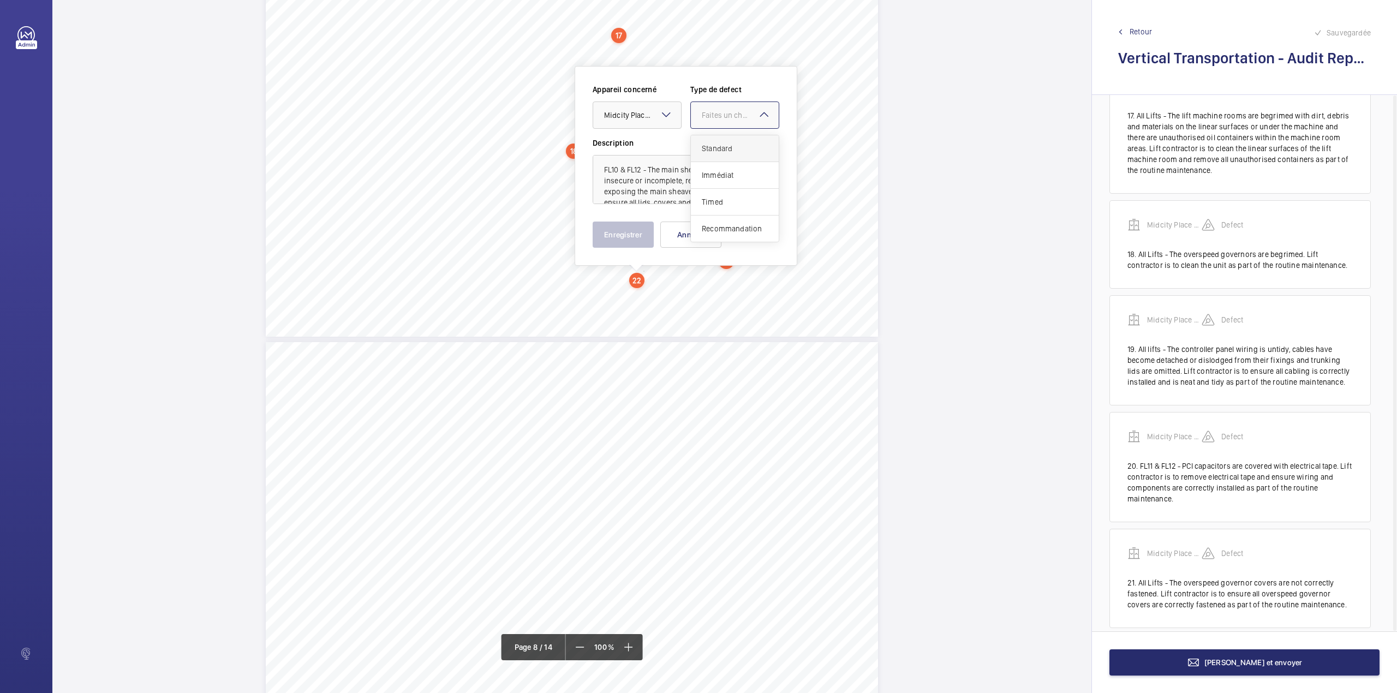
click at [709, 147] on span "Standard" at bounding box center [735, 148] width 66 height 11
click at [754, 193] on textarea "FL10 & FL12 - The main sheave guards are either insecure or incomplete, resulti…" at bounding box center [686, 179] width 187 height 49
type textarea "FL10 & FL12 - The main sheave guards are either insecure or incomplete, resulti…"
click at [645, 231] on button "Enregistrer" at bounding box center [623, 235] width 61 height 26
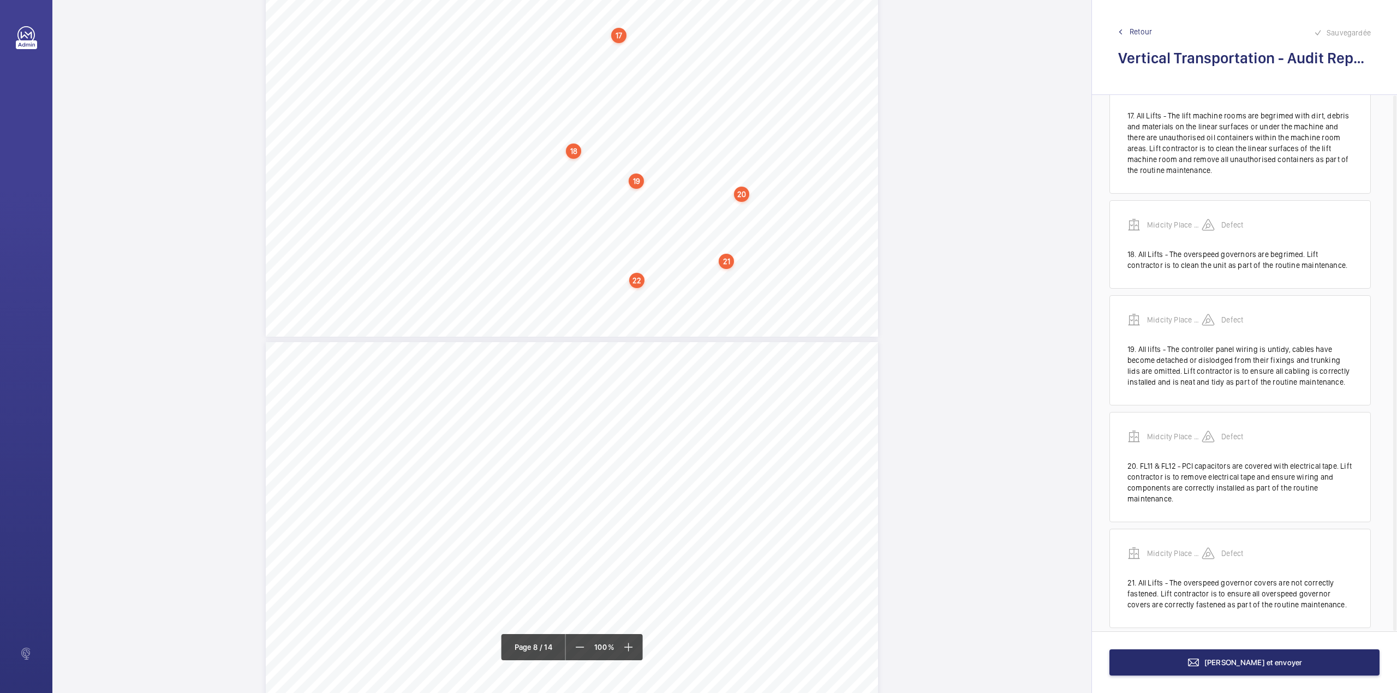
scroll to position [2025, 0]
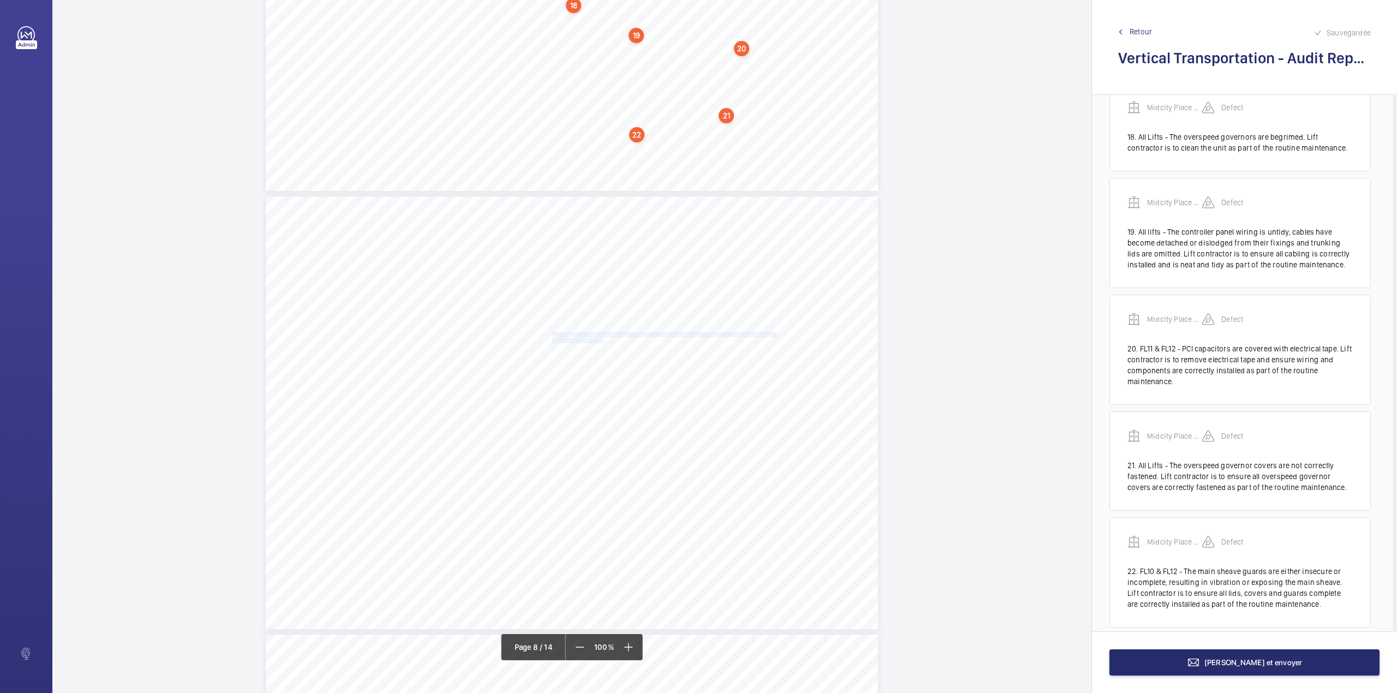
drag, startPoint x: 550, startPoint y: 334, endPoint x: 601, endPoint y: 339, distance: 51.5
click at [601, 339] on div "Vertical Transportation - Audit Report - Fire-Fighting Lifts 2.01 Satisfactory …" at bounding box center [572, 412] width 612 height 433
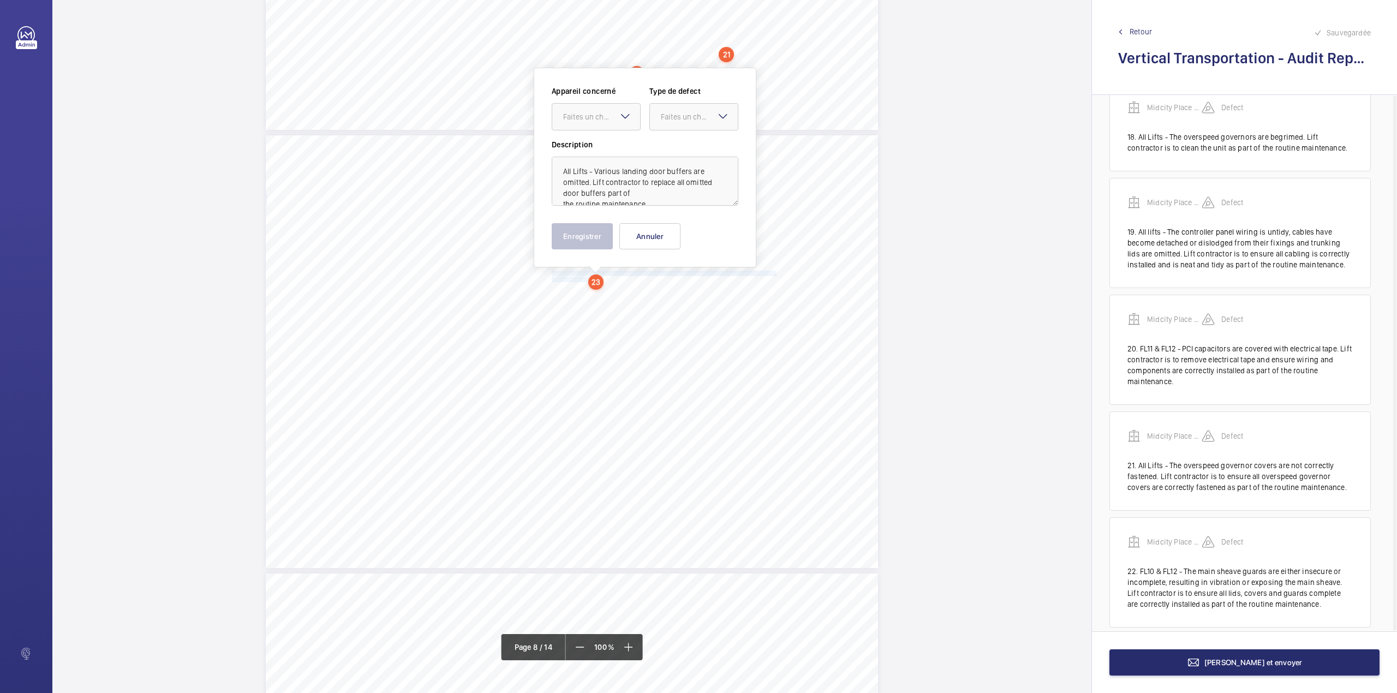
scroll to position [3669, 0]
drag, startPoint x: 601, startPoint y: 110, endPoint x: 600, endPoint y: 132, distance: 22.4
click at [600, 110] on div "Faites un choix" at bounding box center [601, 115] width 77 height 11
click at [603, 140] on div "Midcity Place FF 10-12 - VT Audit Report" at bounding box center [596, 148] width 88 height 27
drag, startPoint x: 680, startPoint y: 118, endPoint x: 679, endPoint y: 129, distance: 10.9
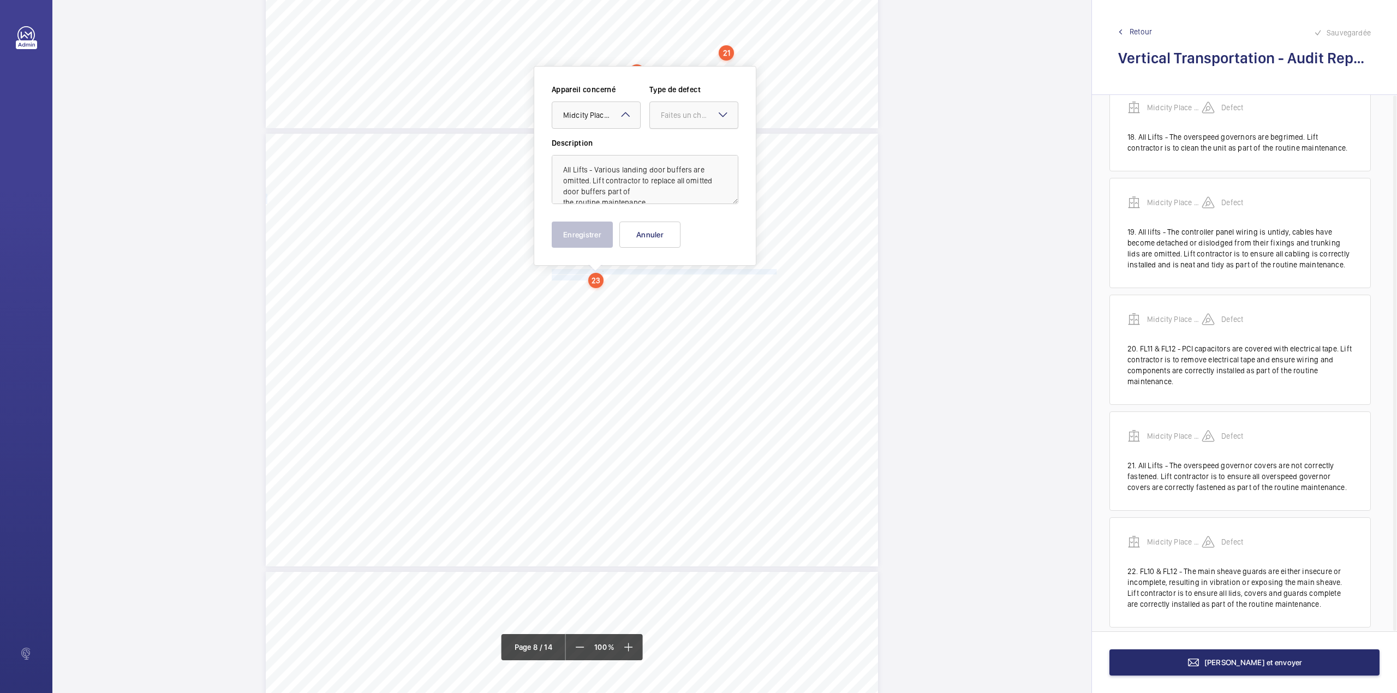
click at [681, 121] on div "Faites un choix" at bounding box center [694, 115] width 88 height 11
click at [679, 147] on span "Standard" at bounding box center [694, 148] width 66 height 11
click at [654, 196] on textarea "All Lifts - Various landing door buffers are omitted. Lift contractor to replac…" at bounding box center [645, 179] width 187 height 49
type textarea "All Lifts - Various landing door buffers are omitted. Lift contractor to replac…"
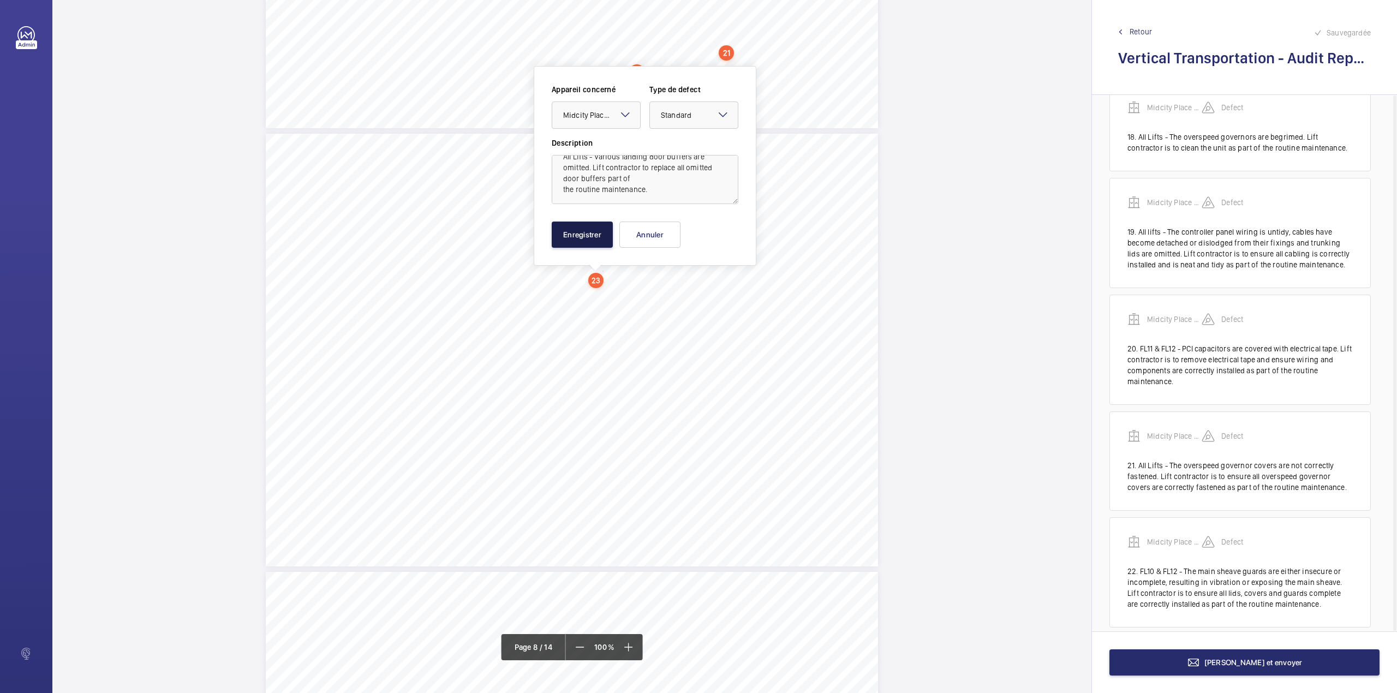
click at [593, 231] on button "Enregistrer" at bounding box center [582, 235] width 61 height 26
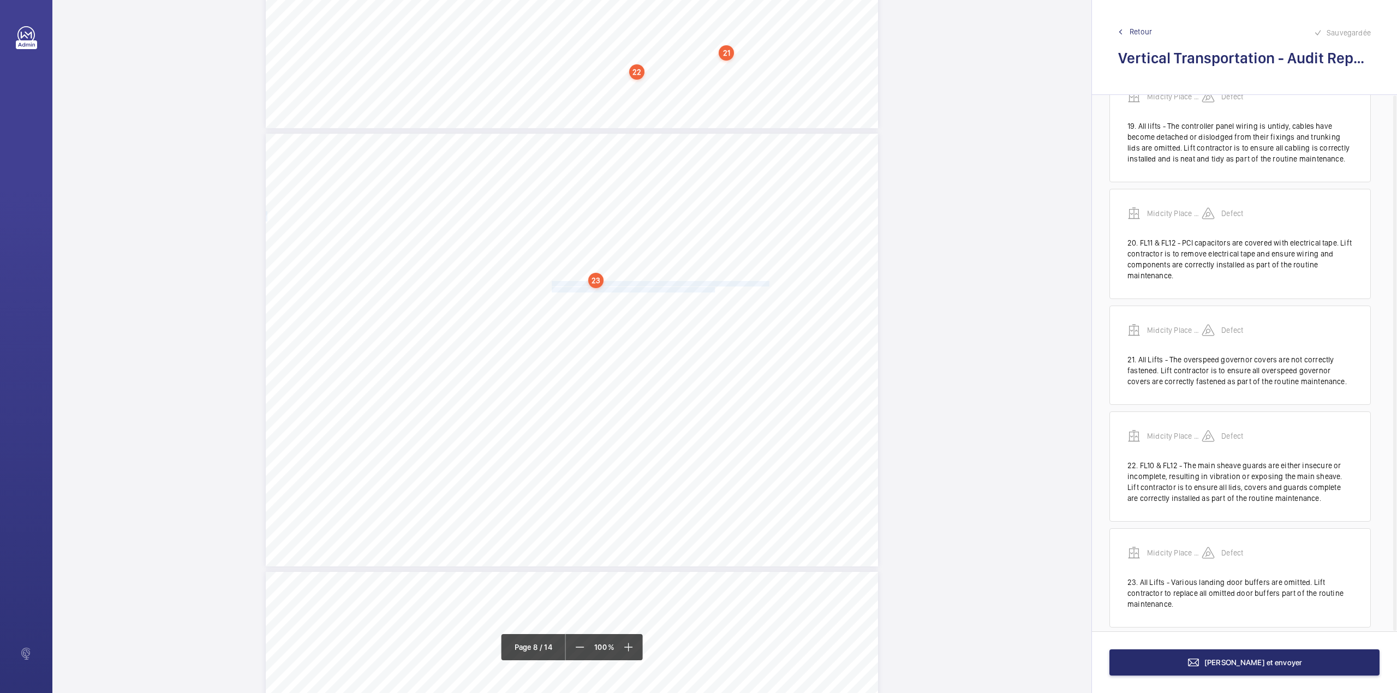
drag, startPoint x: 550, startPoint y: 284, endPoint x: 712, endPoint y: 289, distance: 162.1
click at [712, 289] on div "Vertical Transportation - Audit Report - Fire-Fighting Lifts 2.01 Satisfactory …" at bounding box center [572, 350] width 612 height 433
drag, startPoint x: 689, startPoint y: 112, endPoint x: 691, endPoint y: 140, distance: 27.9
click at [689, 116] on div "Faites un choix" at bounding box center [712, 115] width 77 height 11
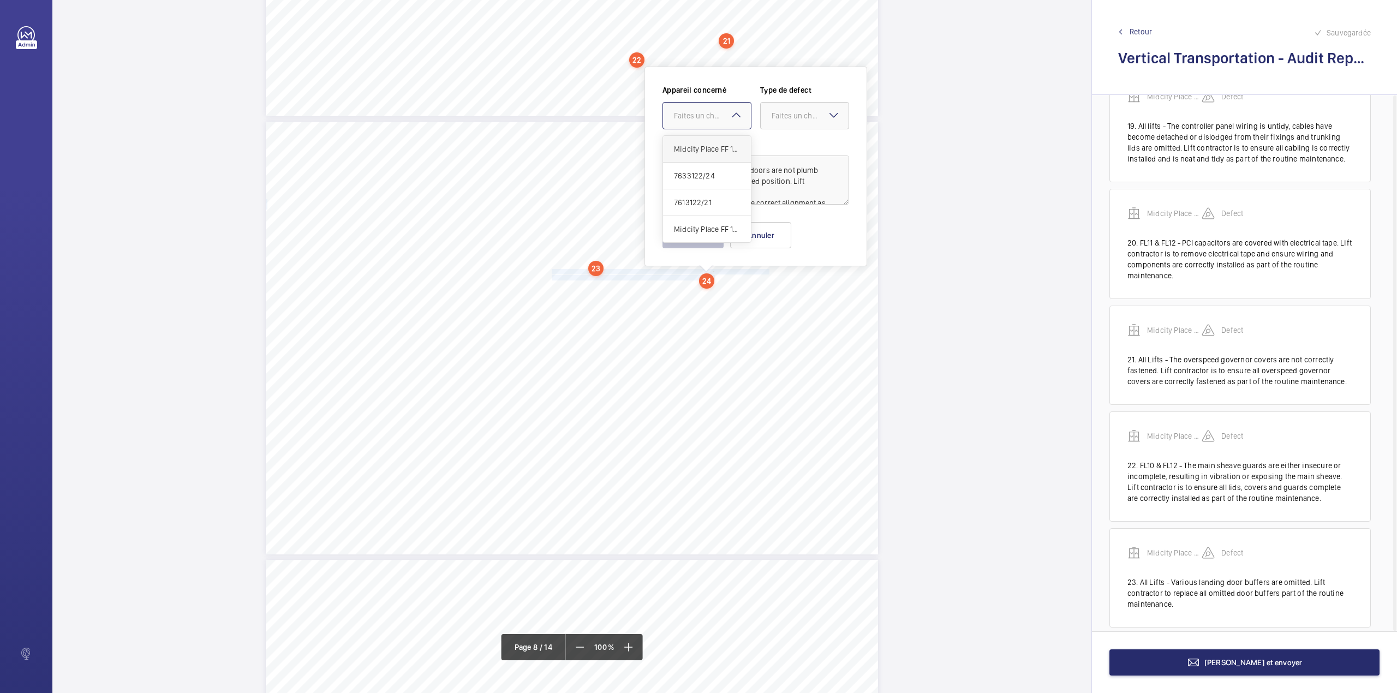
click at [692, 141] on div "Midcity Place FF 10-12 - VT Audit Report" at bounding box center [707, 149] width 88 height 27
drag, startPoint x: 790, startPoint y: 119, endPoint x: 788, endPoint y: 129, distance: 10.5
click at [789, 121] on div "Faites un choix" at bounding box center [805, 115] width 88 height 11
click at [788, 145] on span "Standard" at bounding box center [805, 149] width 66 height 11
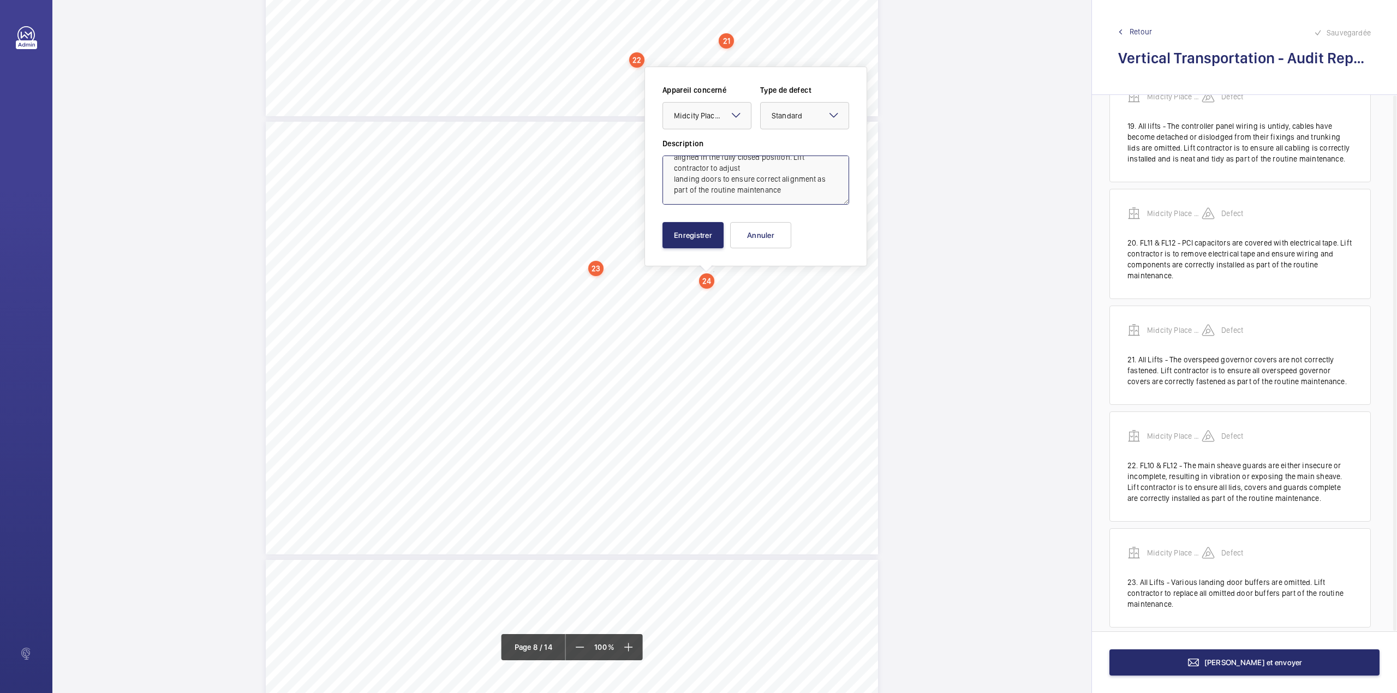
click at [787, 194] on textarea "FL12 - Various landing doors are not plumb aligned in the fully closed position…" at bounding box center [755, 180] width 187 height 49
type textarea "FL12 - Various landing doors are not plumb aligned in the fully closed position…"
click at [703, 232] on button "Enregistrer" at bounding box center [692, 235] width 61 height 26
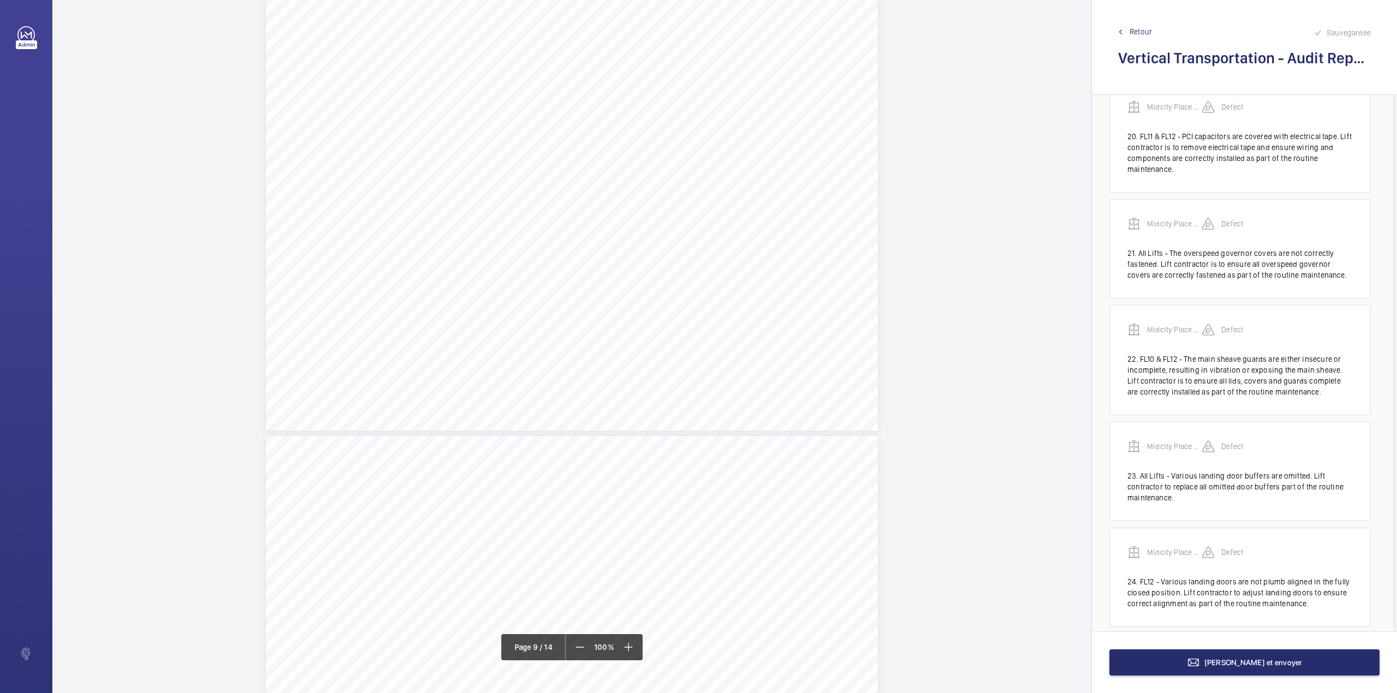
scroll to position [4263, 0]
drag, startPoint x: 551, startPoint y: 301, endPoint x: 625, endPoint y: 311, distance: 74.3
click at [625, 311] on div "Vertical Transportation - Audit Report - Fire-Fighting Lifts 2.16 Satisfactory …" at bounding box center [572, 194] width 612 height 433
drag, startPoint x: 622, startPoint y: 110, endPoint x: 626, endPoint y: 142, distance: 33.0
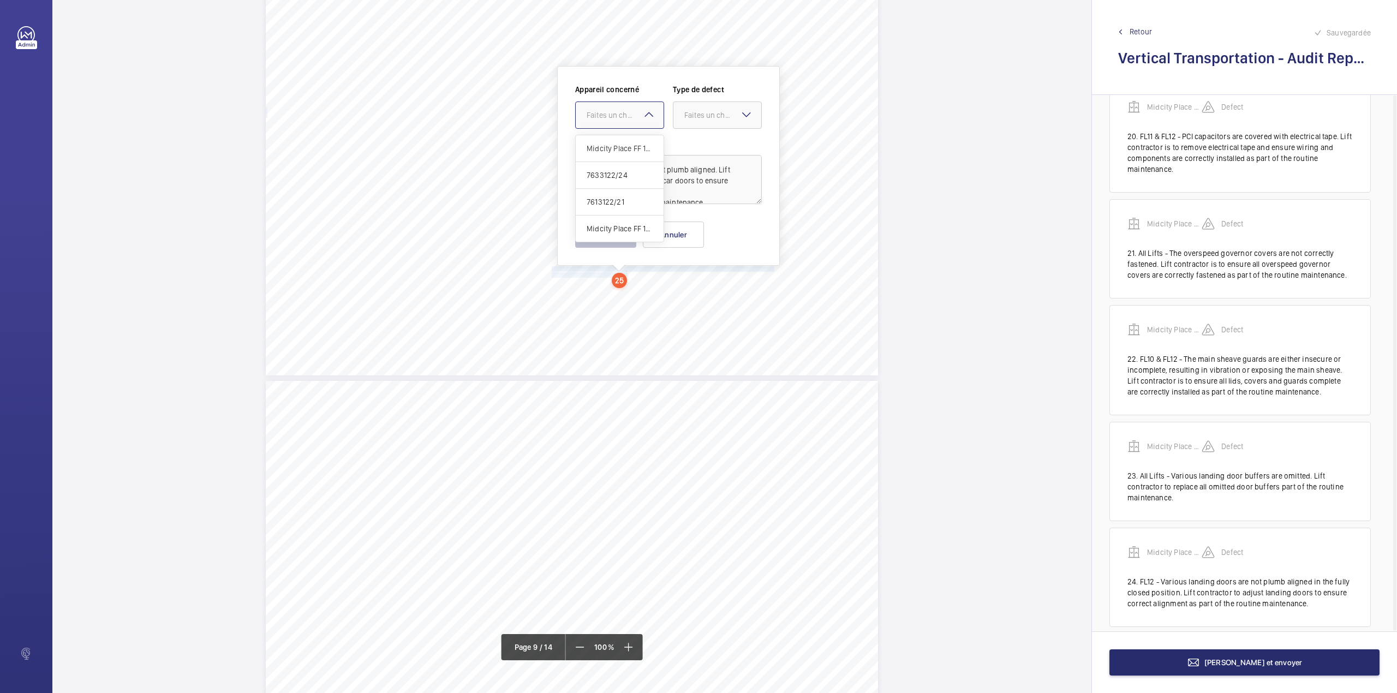
click at [622, 110] on div "Faites un choix" at bounding box center [625, 115] width 77 height 11
click at [626, 143] on span "Midcity Place FF 10-12 - VT Audit Report" at bounding box center [620, 148] width 66 height 11
drag, startPoint x: 706, startPoint y: 121, endPoint x: 706, endPoint y: 148, distance: 27.8
click at [706, 125] on div at bounding box center [717, 115] width 88 height 26
click at [706, 148] on span "Standard" at bounding box center [717, 148] width 66 height 11
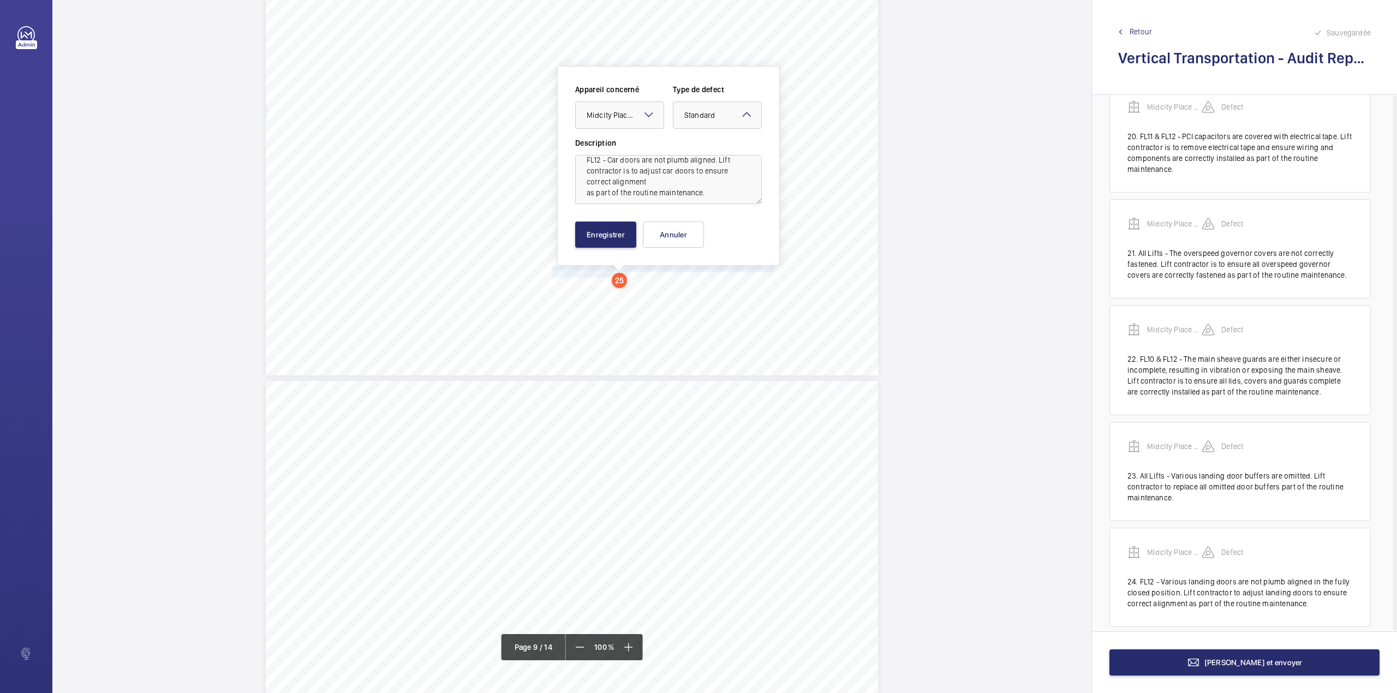
scroll to position [13, 0]
click at [594, 241] on button "Enregistrer" at bounding box center [605, 235] width 61 height 26
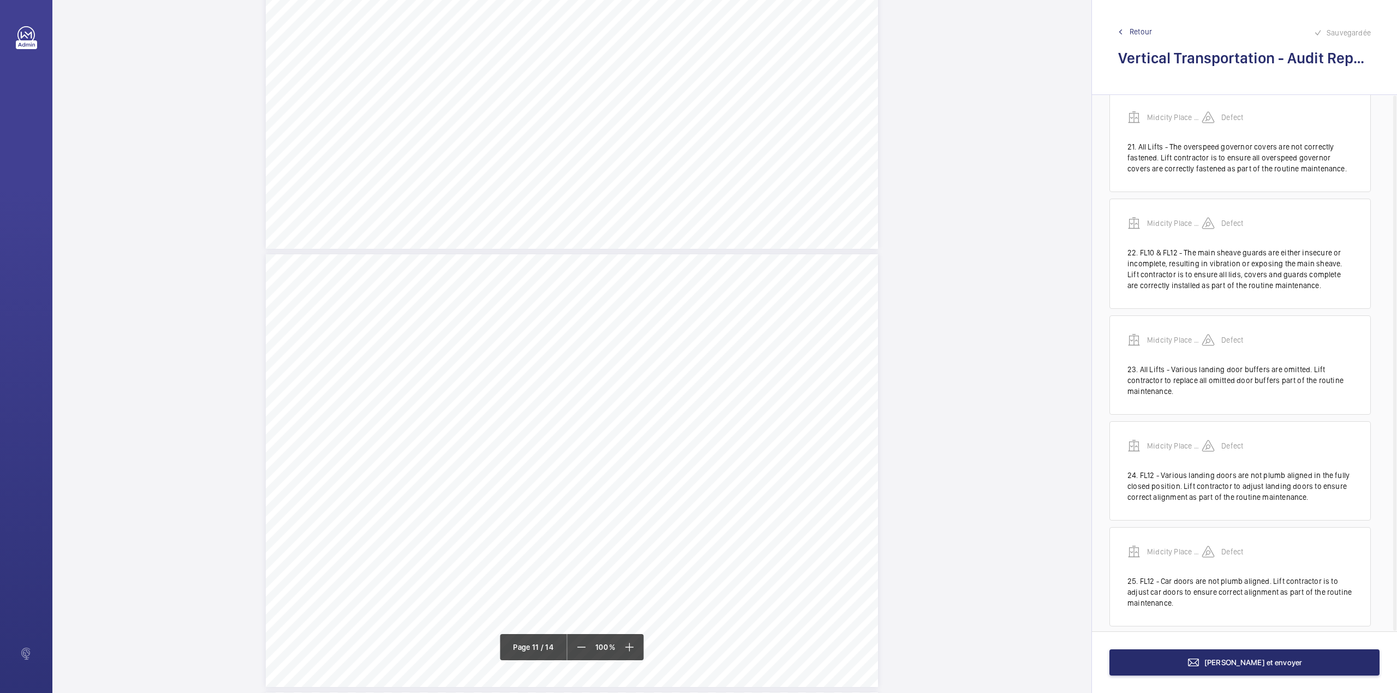
scroll to position [0, 0]
drag, startPoint x: 550, startPoint y: 231, endPoint x: 579, endPoint y: 241, distance: 30.4
click at [579, 241] on div "Vertical Transportation - Audit Report - Fire-Fighting Lifts 4.10 Unsatisfactor…" at bounding box center [572, 380] width 612 height 433
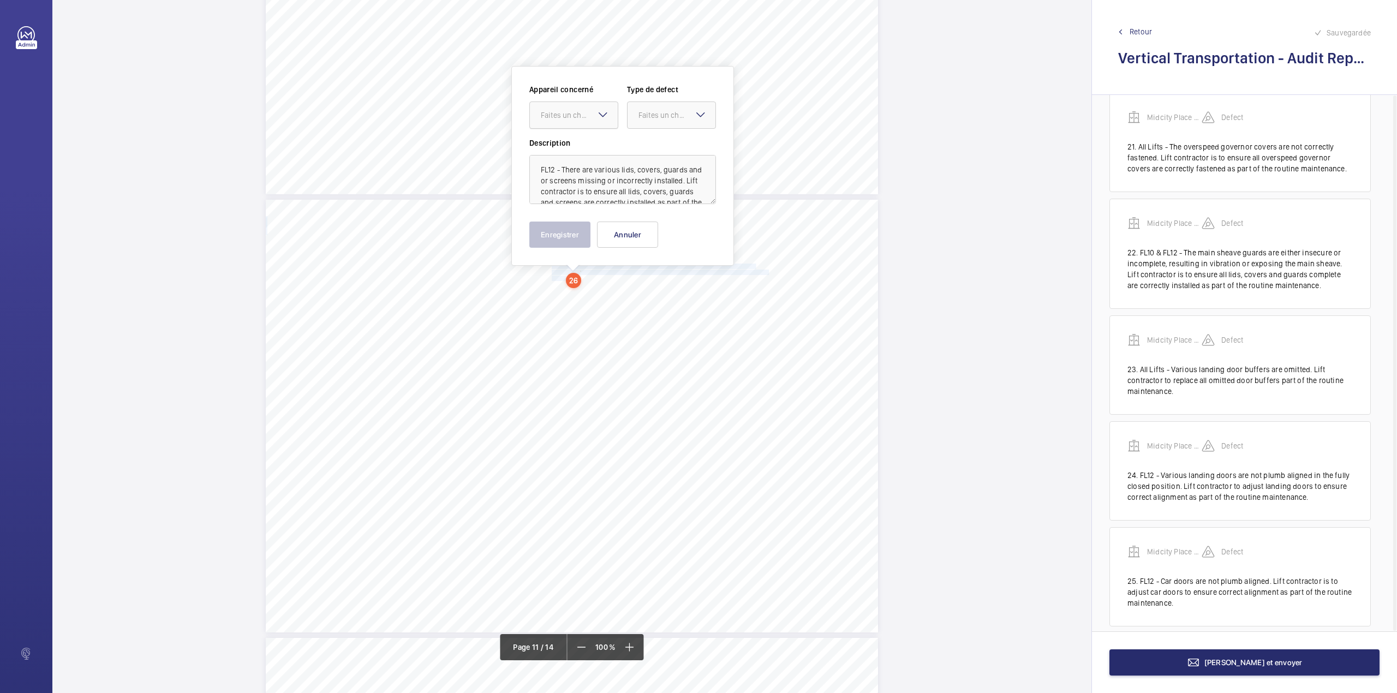
click at [582, 109] on div at bounding box center [574, 115] width 88 height 26
drag, startPoint x: 582, startPoint y: 134, endPoint x: 618, endPoint y: 130, distance: 36.8
click at [582, 134] on div "Appareil concerné Faites un choix Midcity Place FF 10-12 - VT Audit Report 7633…" at bounding box center [622, 110] width 187 height 53
click at [603, 118] on mat-icon at bounding box center [602, 114] width 13 height 13
click at [603, 145] on span "Midcity Place FF 10-12 - VT Audit Report" at bounding box center [574, 148] width 66 height 11
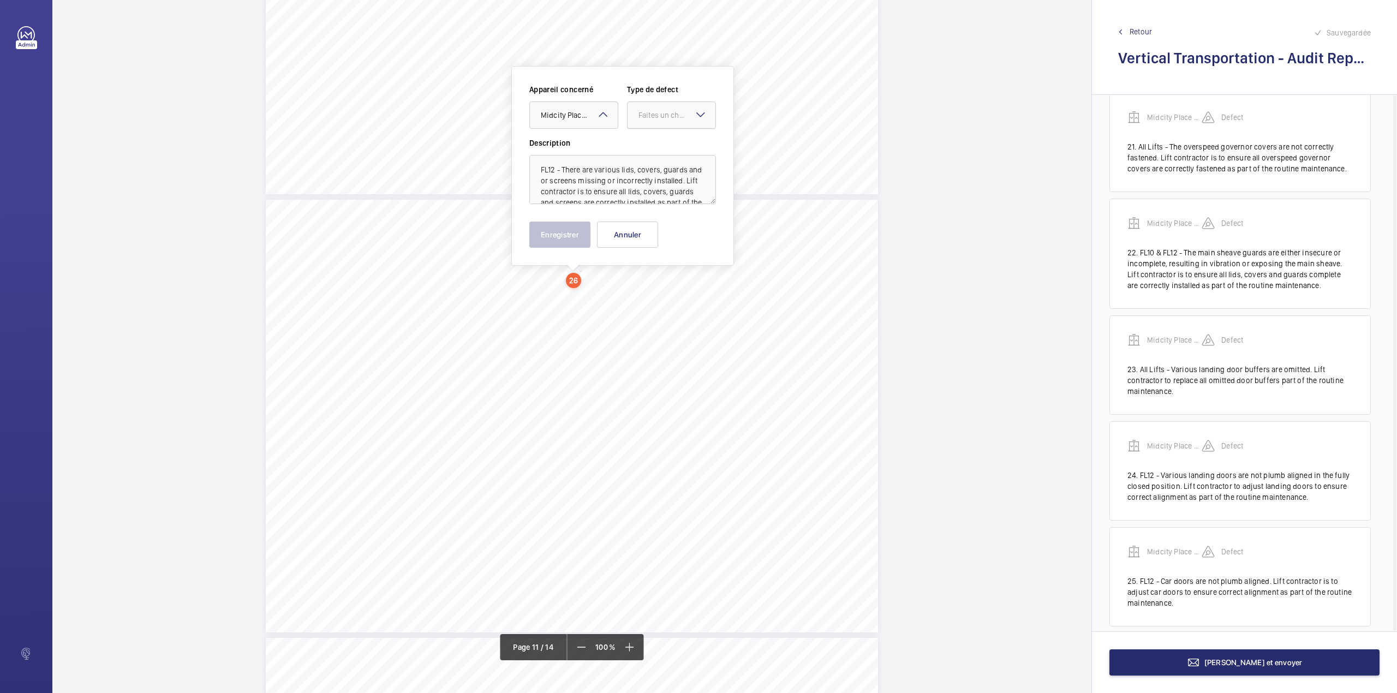
click at [642, 127] on div at bounding box center [671, 115] width 88 height 26
click at [647, 151] on span "Standard" at bounding box center [671, 148] width 66 height 11
click at [575, 230] on button "Enregistrer" at bounding box center [559, 235] width 61 height 26
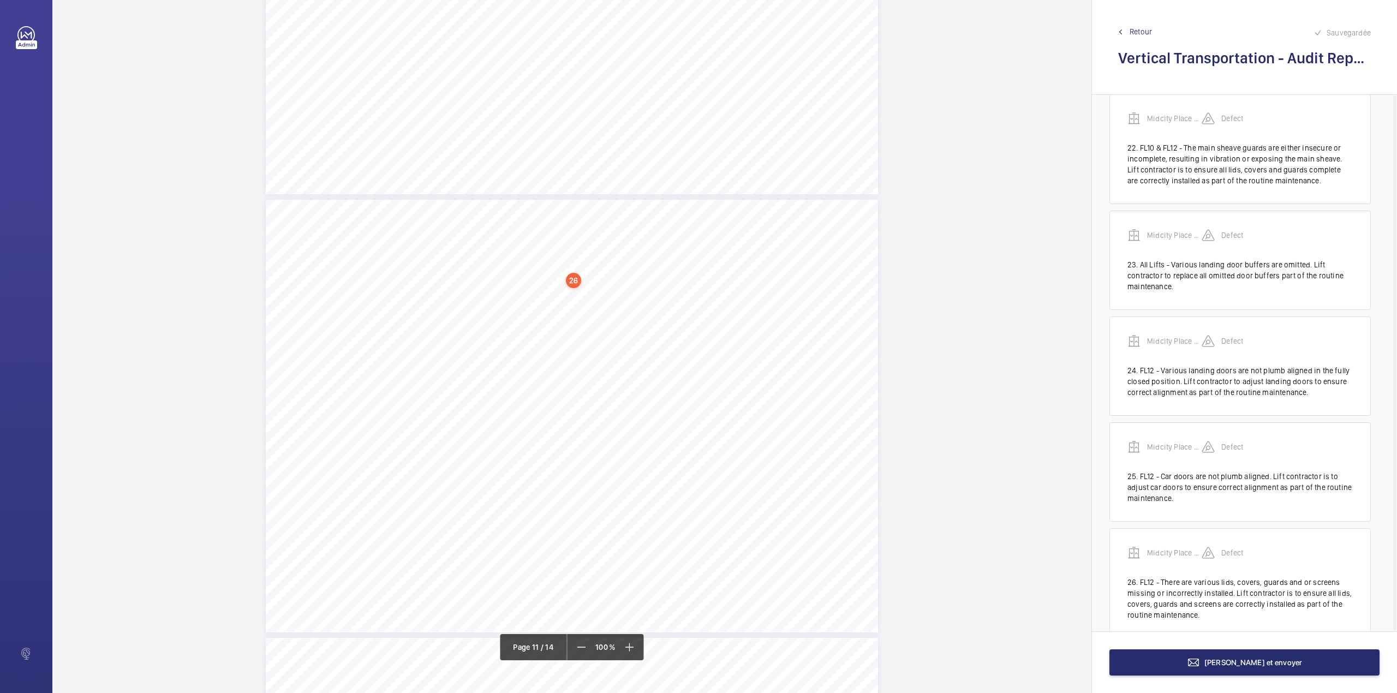
scroll to position [2461, 0]
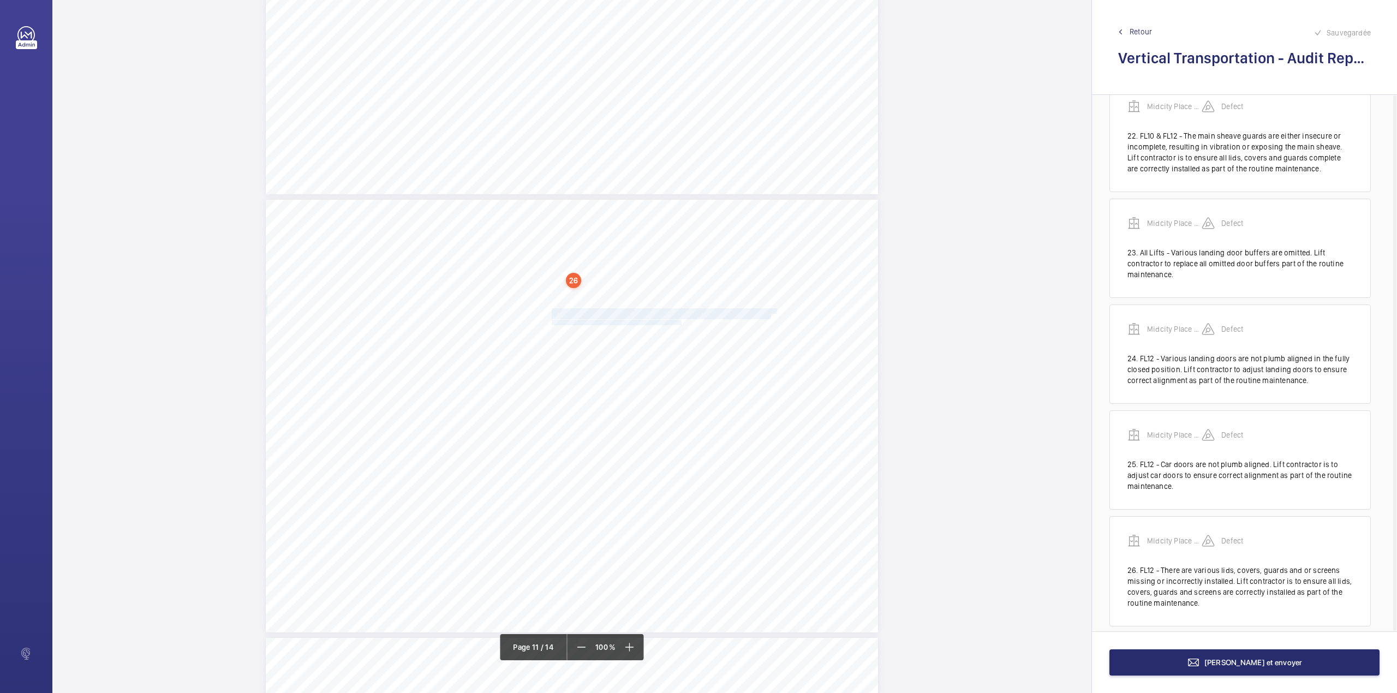
drag, startPoint x: 550, startPoint y: 310, endPoint x: 679, endPoint y: 321, distance: 129.8
click at [679, 321] on div "Vertical Transportation - Audit Report - Fire-Fighting Lifts 4.10 Unsatisfactor…" at bounding box center [572, 416] width 612 height 433
drag, startPoint x: 686, startPoint y: 117, endPoint x: 686, endPoint y: 148, distance: 31.6
click at [686, 121] on div "Faites un choix" at bounding box center [674, 115] width 88 height 11
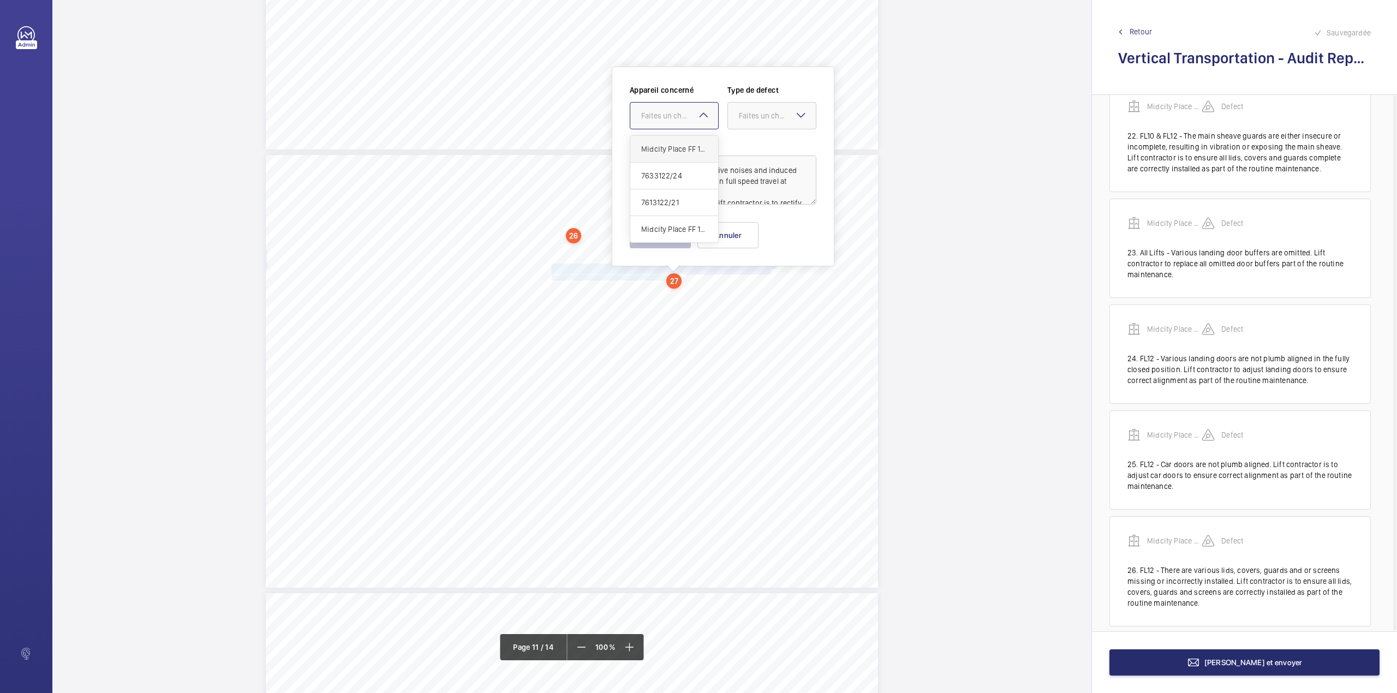
drag, startPoint x: 686, startPoint y: 148, endPoint x: 703, endPoint y: 147, distance: 17.0
click at [688, 148] on span "Midcity Place FF 10-12 - VT Audit Report" at bounding box center [674, 149] width 66 height 11
drag, startPoint x: 762, startPoint y: 119, endPoint x: 758, endPoint y: 153, distance: 34.7
click at [762, 121] on div "Faites un choix" at bounding box center [772, 115] width 88 height 11
click at [758, 153] on span "Standard" at bounding box center [772, 149] width 66 height 11
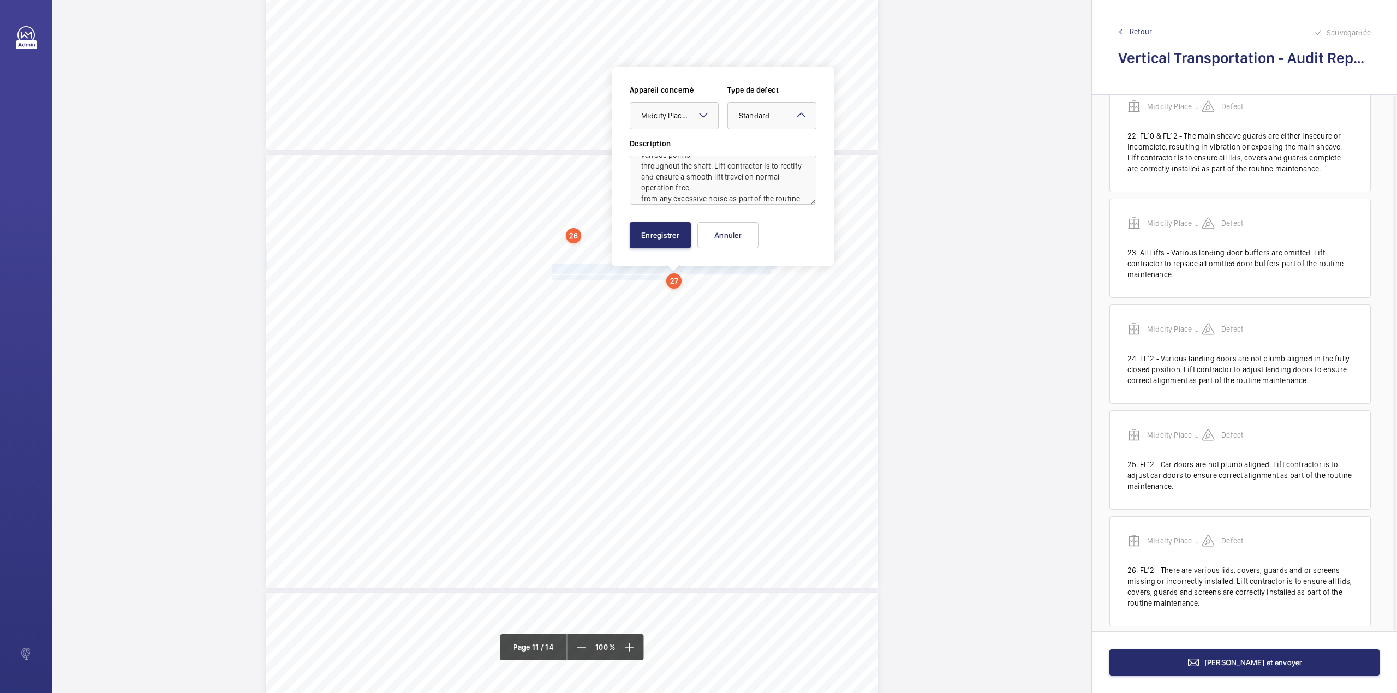
scroll to position [57, 0]
click at [659, 238] on button "Enregistrer" at bounding box center [660, 235] width 61 height 26
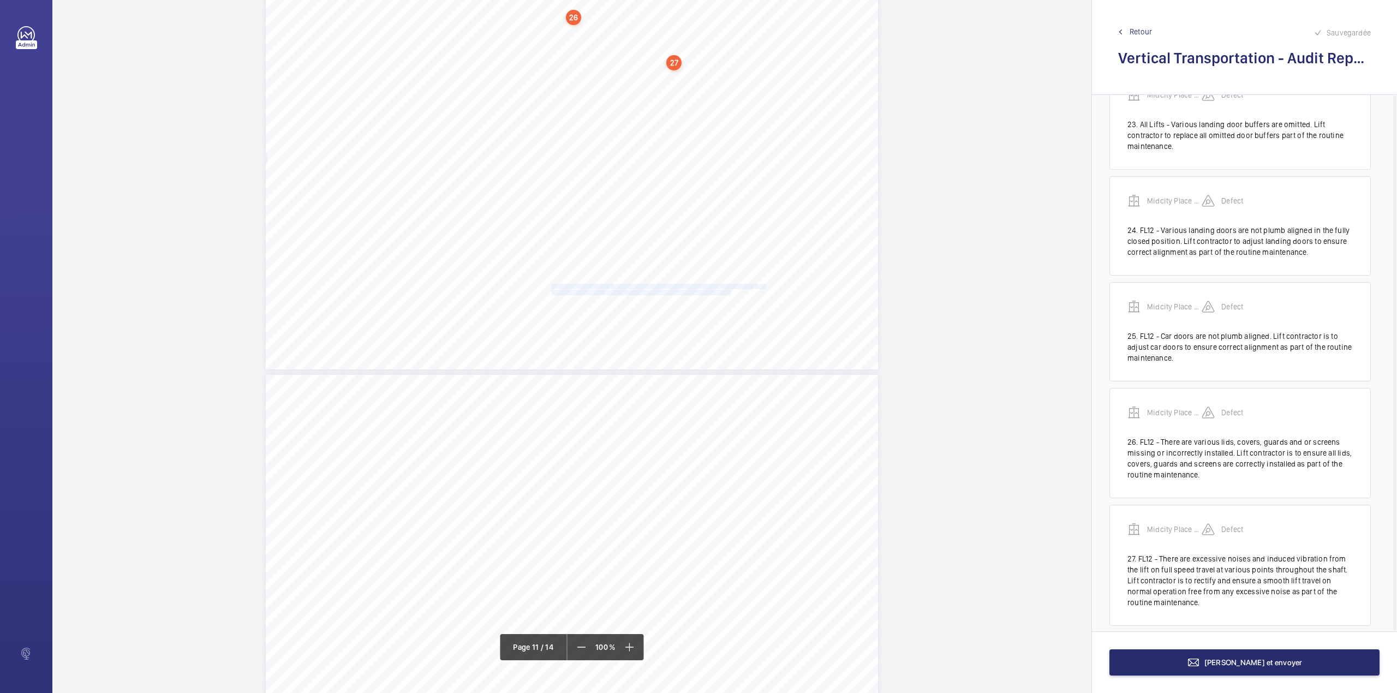
drag, startPoint x: 573, startPoint y: 285, endPoint x: 728, endPoint y: 292, distance: 155.1
click at [728, 292] on div "Vertical Transportation - Audit Report - Fire-Fighting Lifts 4.10 Unsatisfactor…" at bounding box center [572, 153] width 612 height 433
drag, startPoint x: 733, startPoint y: 118, endPoint x: 733, endPoint y: 140, distance: 21.8
click at [733, 121] on div "Faites un choix" at bounding box center [723, 115] width 88 height 11
drag, startPoint x: 733, startPoint y: 140, endPoint x: 758, endPoint y: 140, distance: 25.1
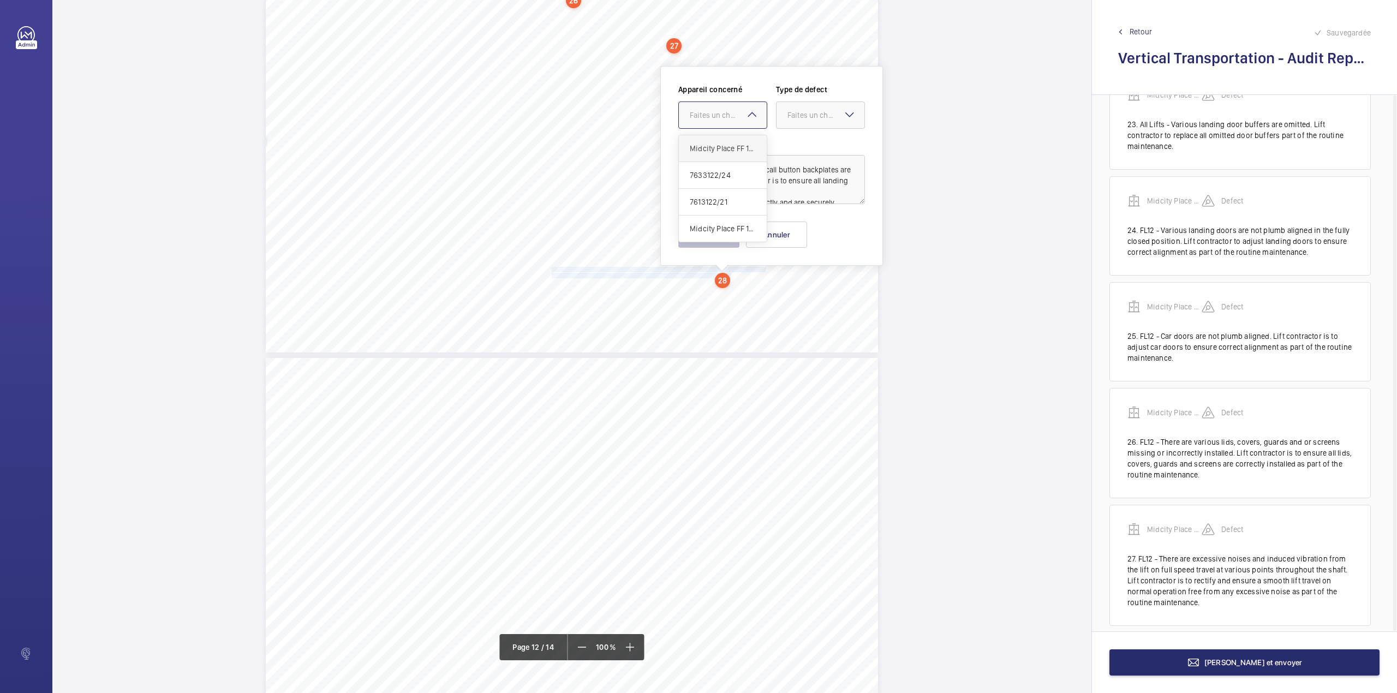
click at [734, 141] on div "Midcity Place FF 10-12 - VT Audit Report" at bounding box center [723, 148] width 88 height 27
drag, startPoint x: 802, startPoint y: 121, endPoint x: 804, endPoint y: 149, distance: 28.4
click at [802, 127] on div at bounding box center [820, 115] width 88 height 26
click at [804, 149] on span "Standard" at bounding box center [820, 148] width 66 height 11
click at [732, 230] on button "Enregistrer" at bounding box center [708, 235] width 61 height 26
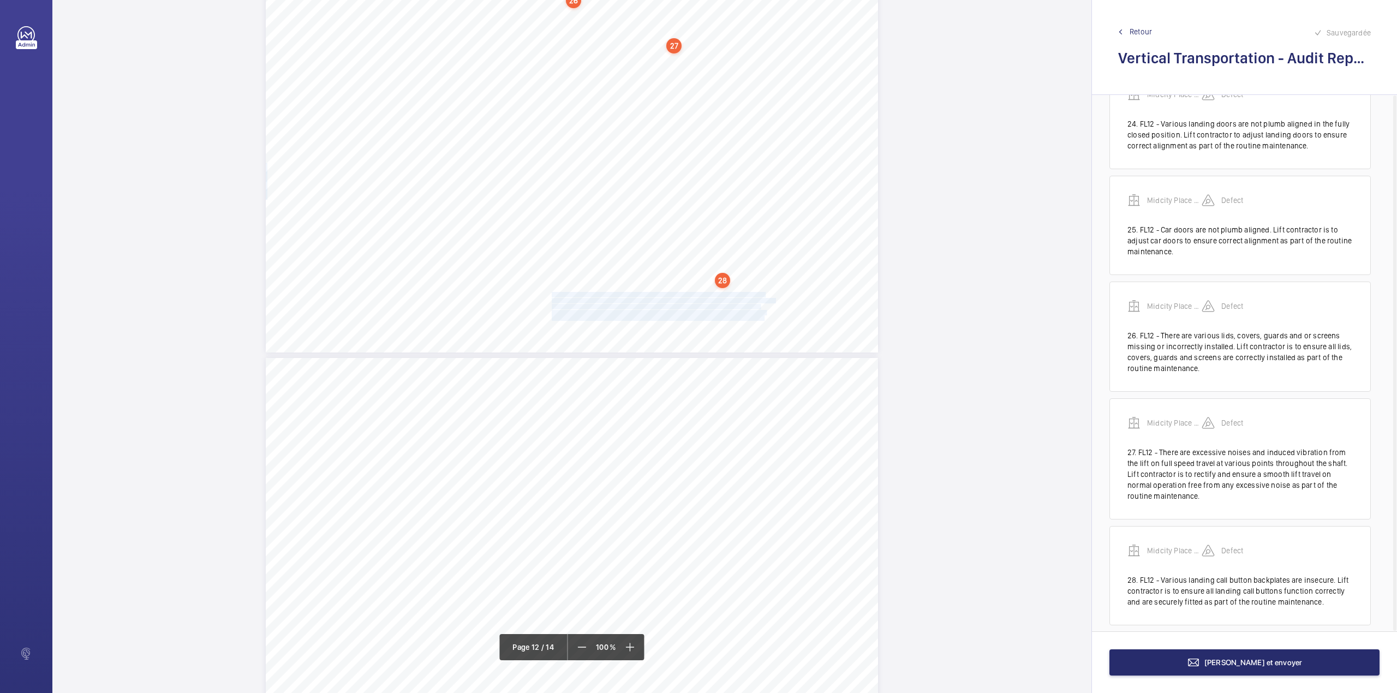
drag, startPoint x: 551, startPoint y: 295, endPoint x: 762, endPoint y: 318, distance: 212.9
click at [762, 318] on div "Vertical Transportation - Audit Report - Fire-Fighting Lifts 4.10 Unsatisfactor…" at bounding box center [572, 136] width 612 height 433
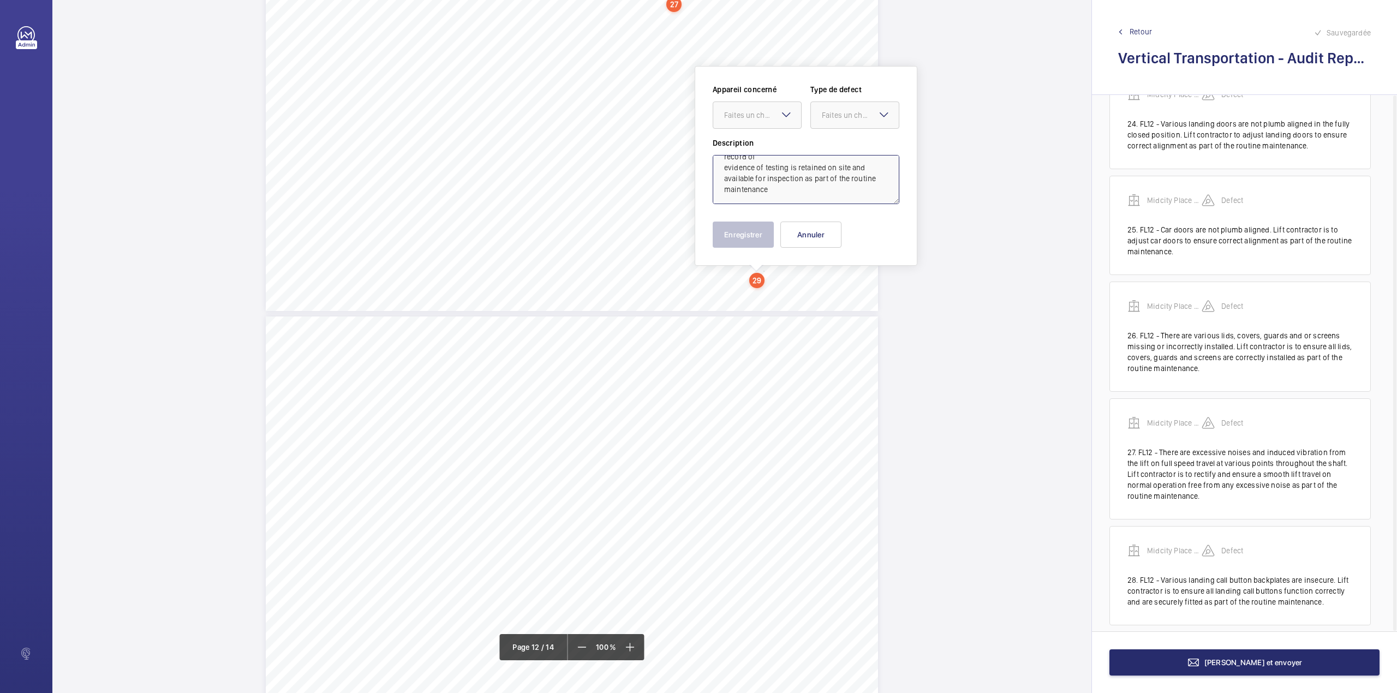
click at [774, 199] on textarea "All Lifts - Although tested and functioning correctly at time of audit, there i…" at bounding box center [806, 179] width 187 height 49
drag, startPoint x: 752, startPoint y: 116, endPoint x: 754, endPoint y: 133, distance: 17.1
click at [753, 117] on div "Faites un choix" at bounding box center [762, 115] width 77 height 11
drag, startPoint x: 758, startPoint y: 153, endPoint x: 852, endPoint y: 123, distance: 99.1
click at [758, 153] on span "Midcity Place FF 10-12 - VT Audit Report" at bounding box center [757, 148] width 66 height 11
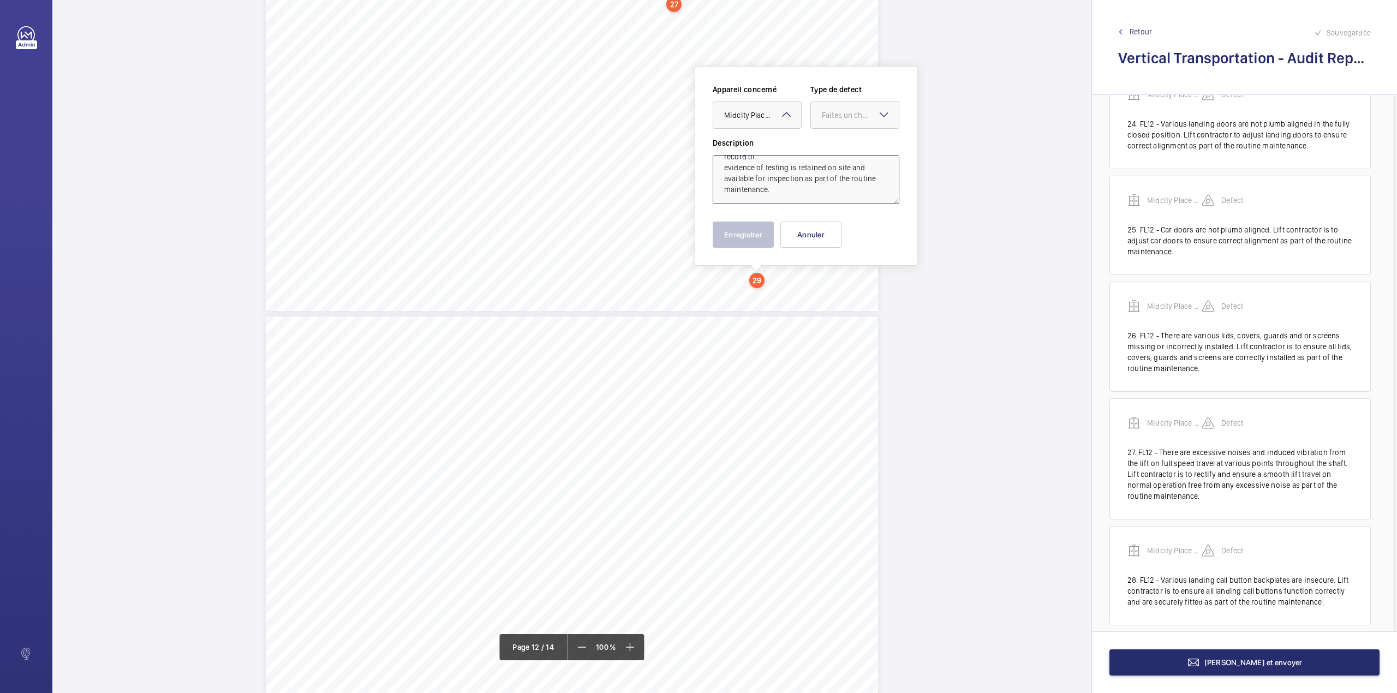
drag, startPoint x: 856, startPoint y: 116, endPoint x: 854, endPoint y: 133, distance: 17.5
click at [856, 117] on div "Faites un choix" at bounding box center [860, 115] width 77 height 11
click at [854, 153] on span "Standard" at bounding box center [855, 148] width 66 height 11
type textarea "All Lifts - Although tested and functioning correctly at time of audit, there i…"
click at [748, 224] on button "Enregistrer" at bounding box center [743, 235] width 61 height 26
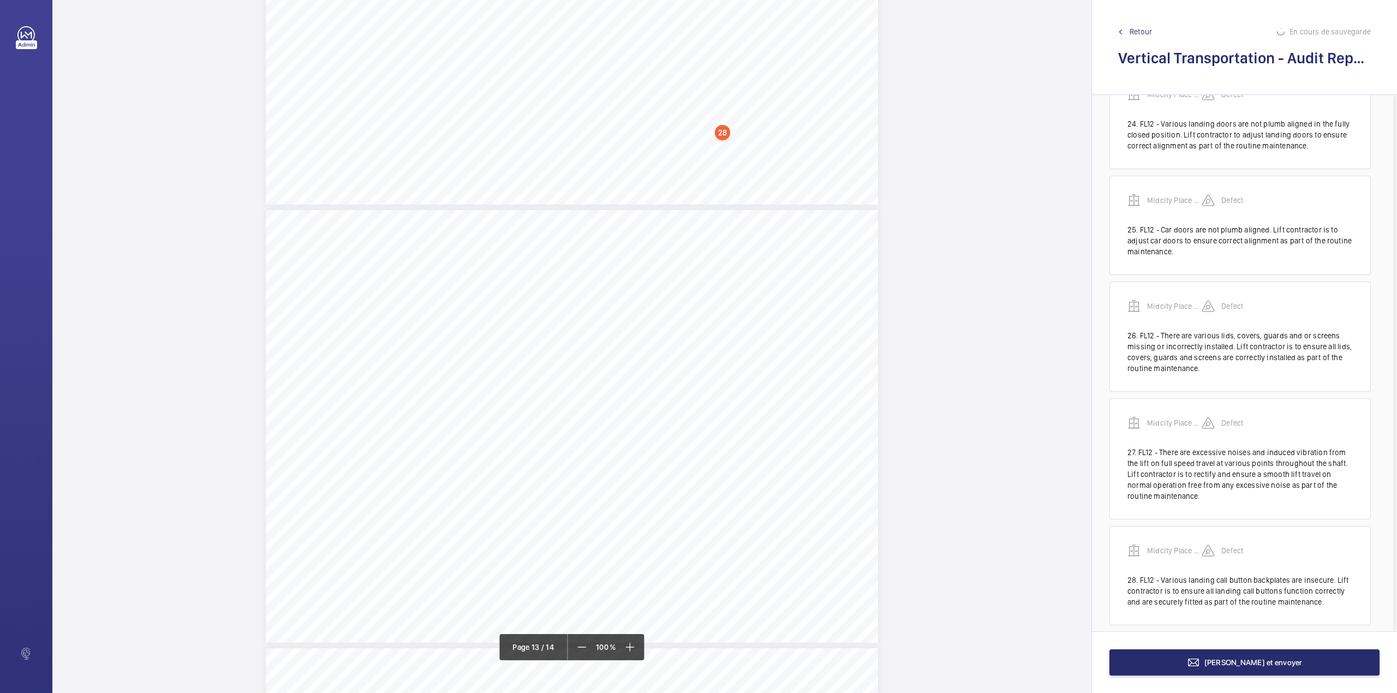
scroll to position [5675, 0]
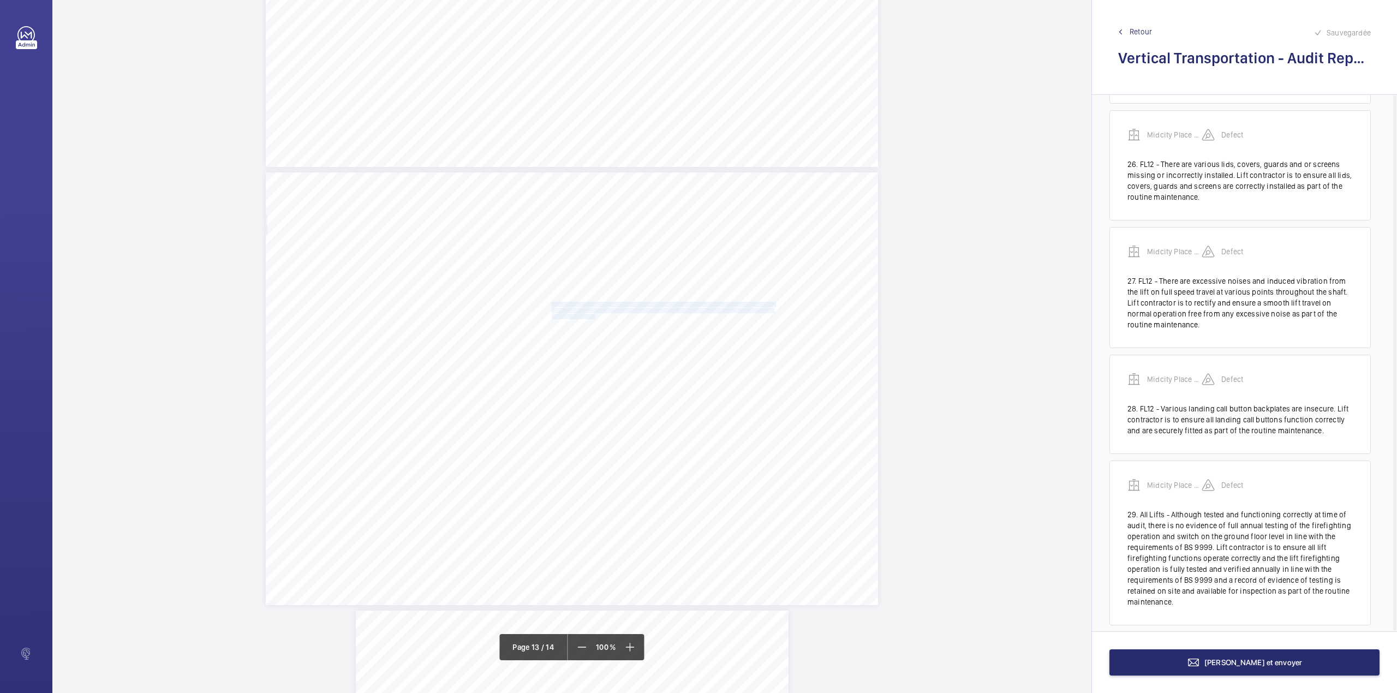
drag, startPoint x: 557, startPoint y: 304, endPoint x: 594, endPoint y: 315, distance: 39.1
click at [594, 315] on div "Vertical Transportation - Audit Report - Fire-Fighting Lifts 7.06 Yes No All st…" at bounding box center [572, 388] width 612 height 433
click at [593, 123] on div at bounding box center [589, 116] width 88 height 26
click at [594, 147] on span "Midcity Place FF 10-12 - VT Audit Report" at bounding box center [589, 149] width 66 height 11
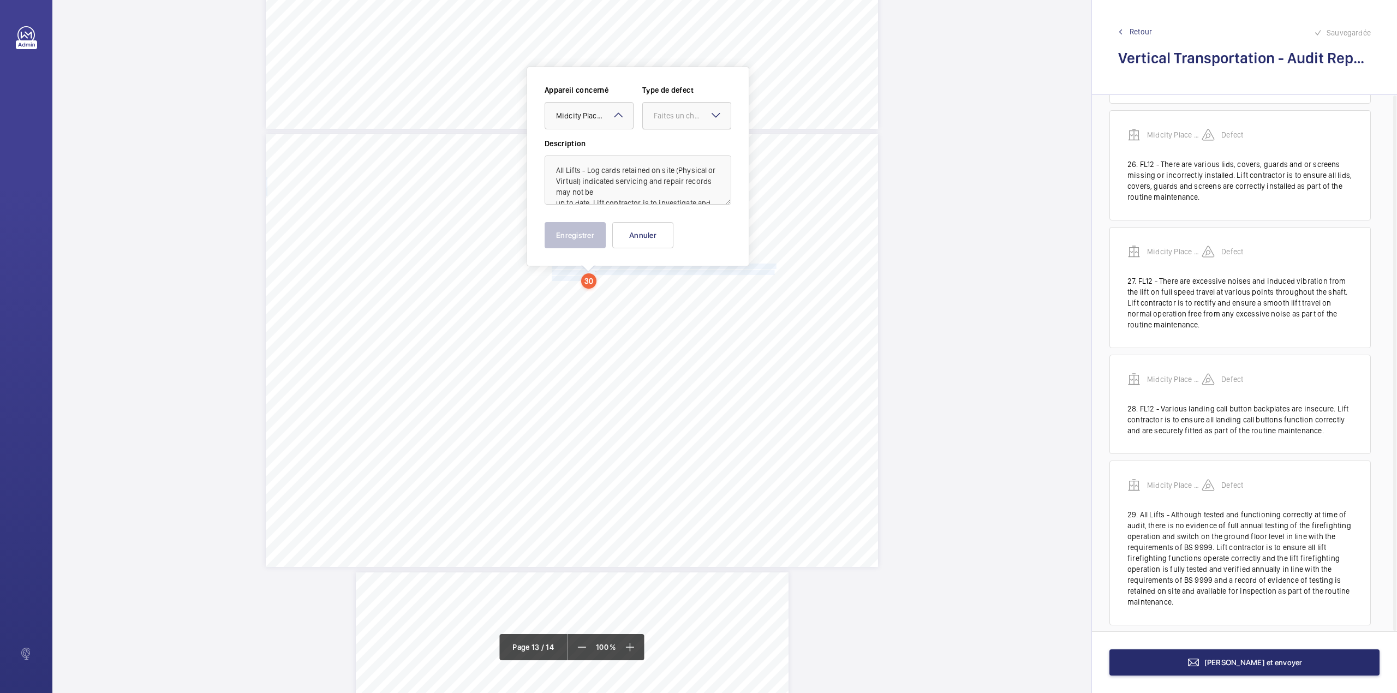
click at [666, 119] on div "Faites un choix" at bounding box center [692, 115] width 77 height 11
click at [640, 189] on textarea "All Lifts - Log cards retained on site (Physical or Virtual) indicated servicin…" at bounding box center [638, 180] width 187 height 49
type textarea "All Lifts - Log cards retained on site (Physical or Virtual) indicated servicin…"
click at [584, 237] on button "Enregistrer" at bounding box center [575, 235] width 61 height 26
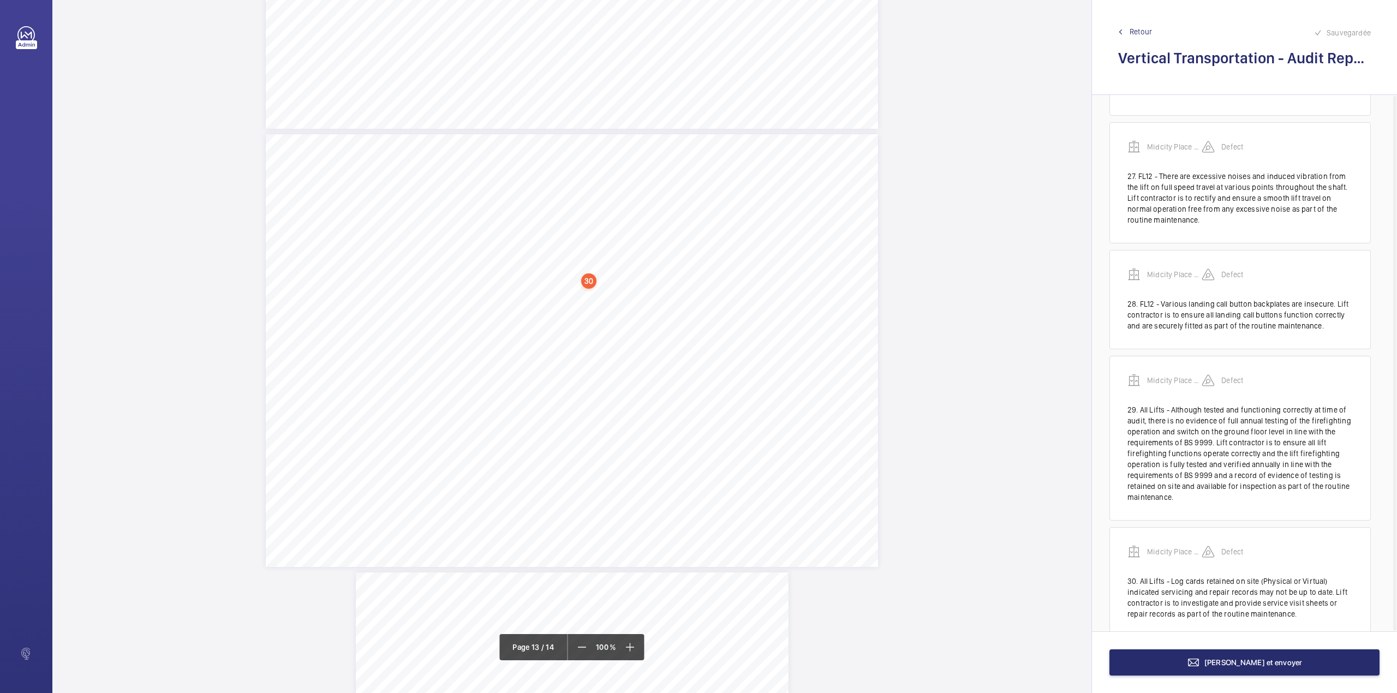
scroll to position [2984, 0]
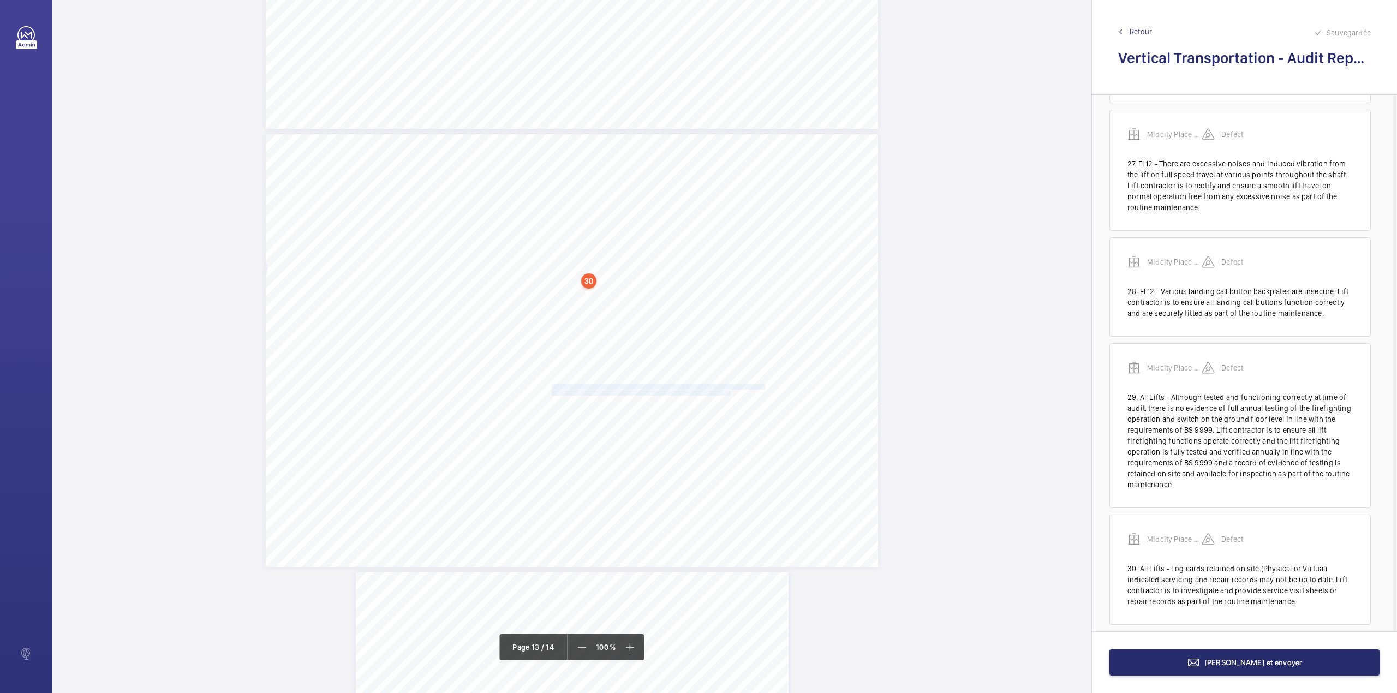
drag, startPoint x: 551, startPoint y: 386, endPoint x: 727, endPoint y: 392, distance: 176.3
click at [727, 392] on div "Vertical Transportation - Audit Report - Fire-Fighting Lifts 7.06 Yes No All st…" at bounding box center [572, 350] width 612 height 433
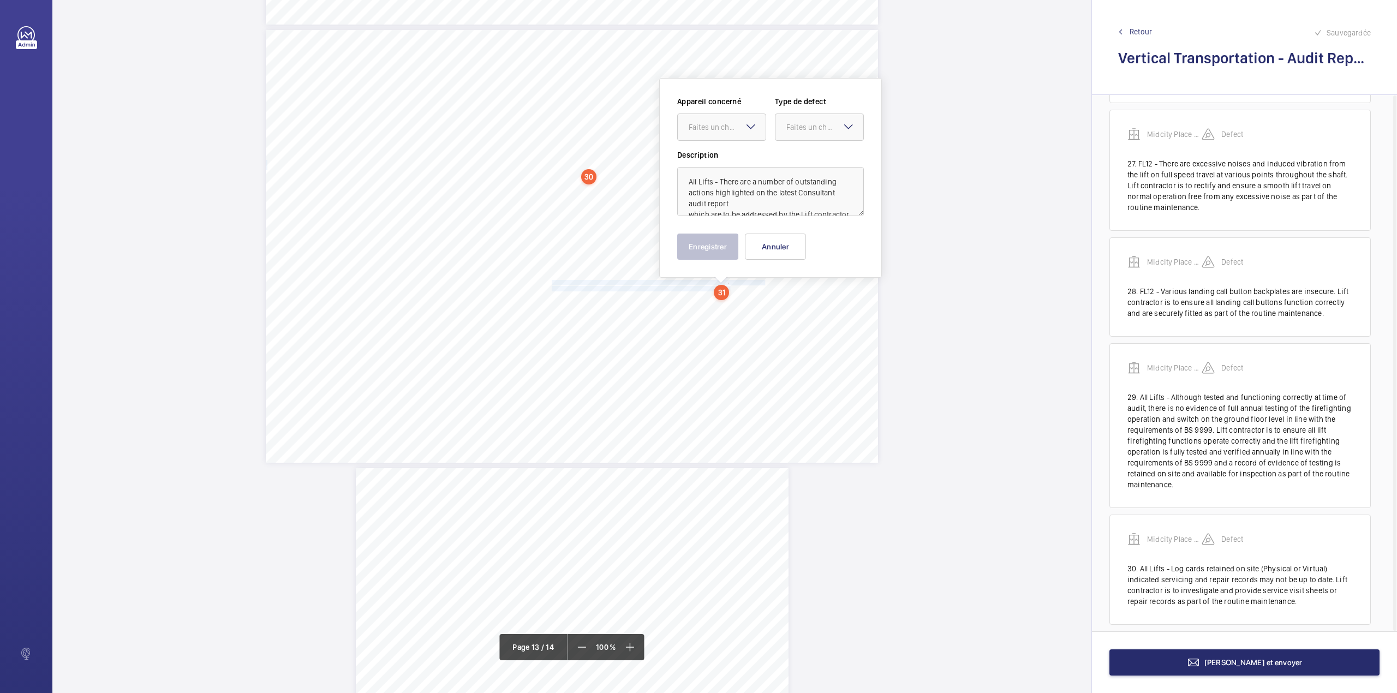
scroll to position [5975, 0]
click at [706, 106] on div at bounding box center [722, 116] width 88 height 26
click at [734, 147] on span "Midcity Place FF 10-12 - VT Audit Report" at bounding box center [722, 149] width 66 height 11
click at [808, 115] on div "Faites un choix" at bounding box center [824, 115] width 77 height 11
click at [804, 154] on span "Standard" at bounding box center [819, 149] width 66 height 11
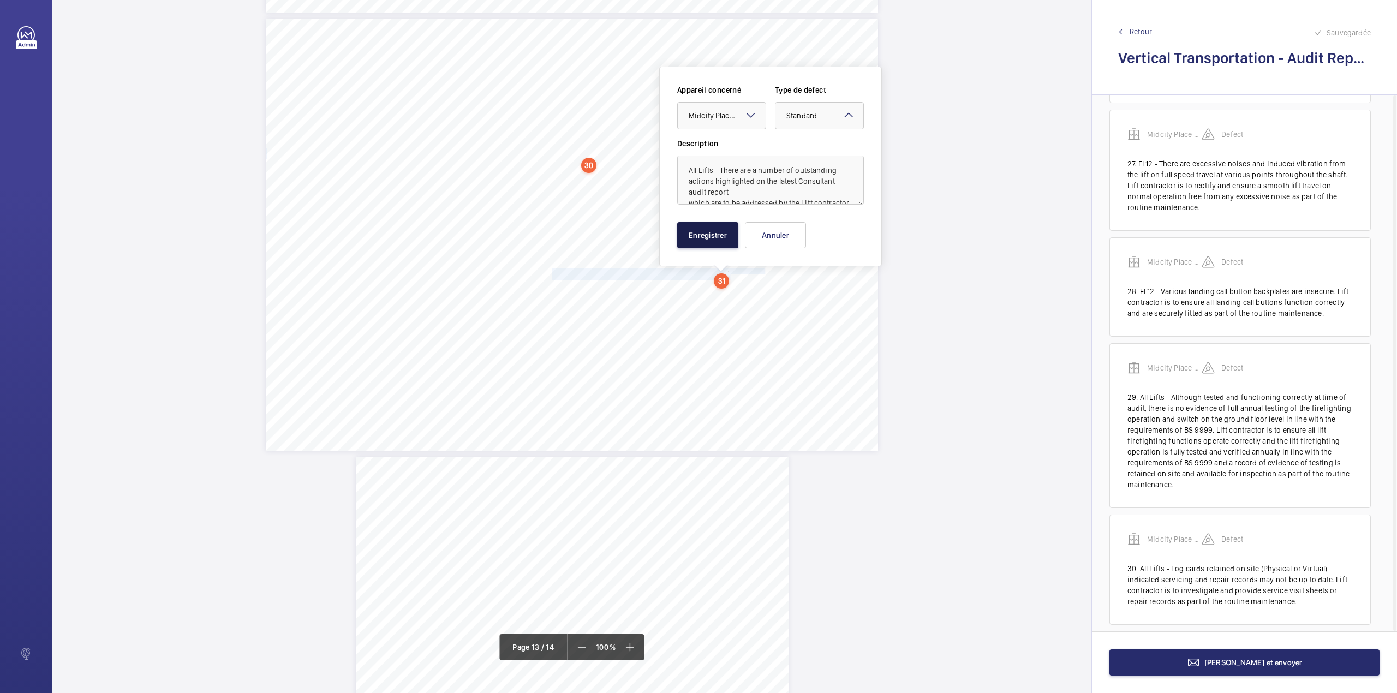
click at [725, 232] on button "Enregistrer" at bounding box center [707, 235] width 61 height 26
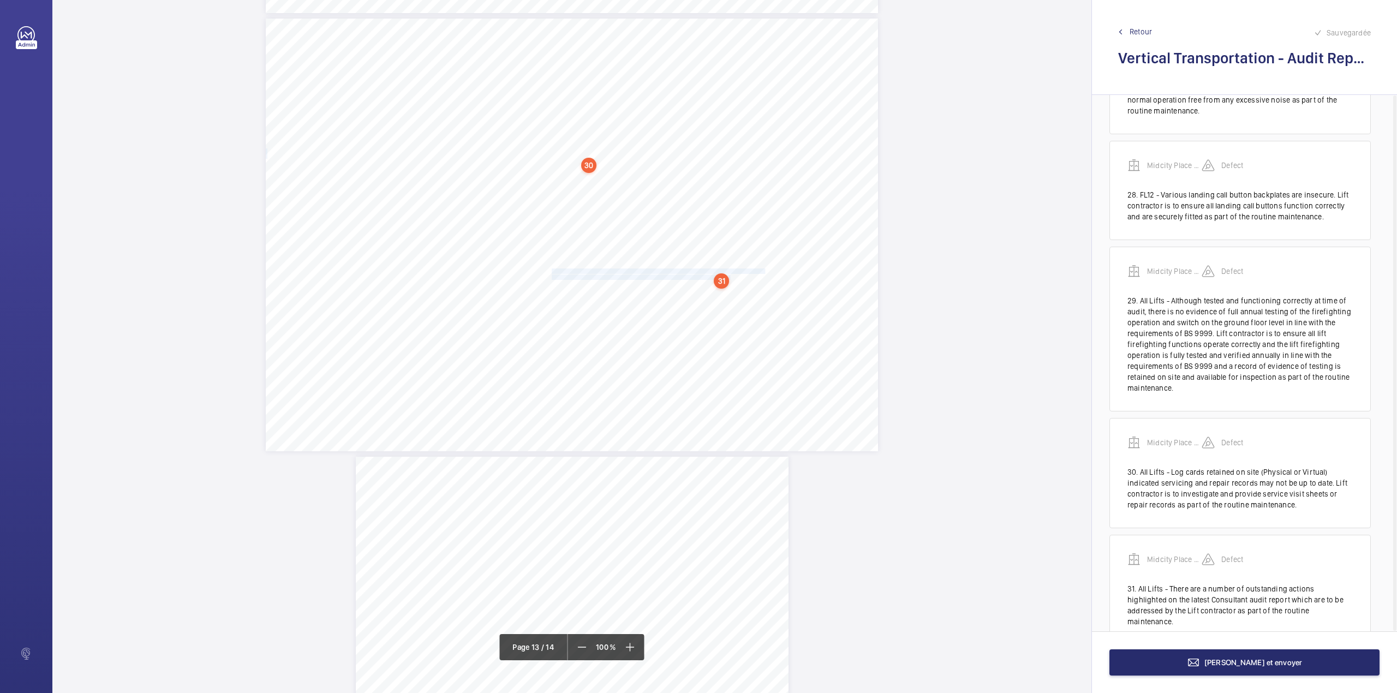
scroll to position [3090, 0]
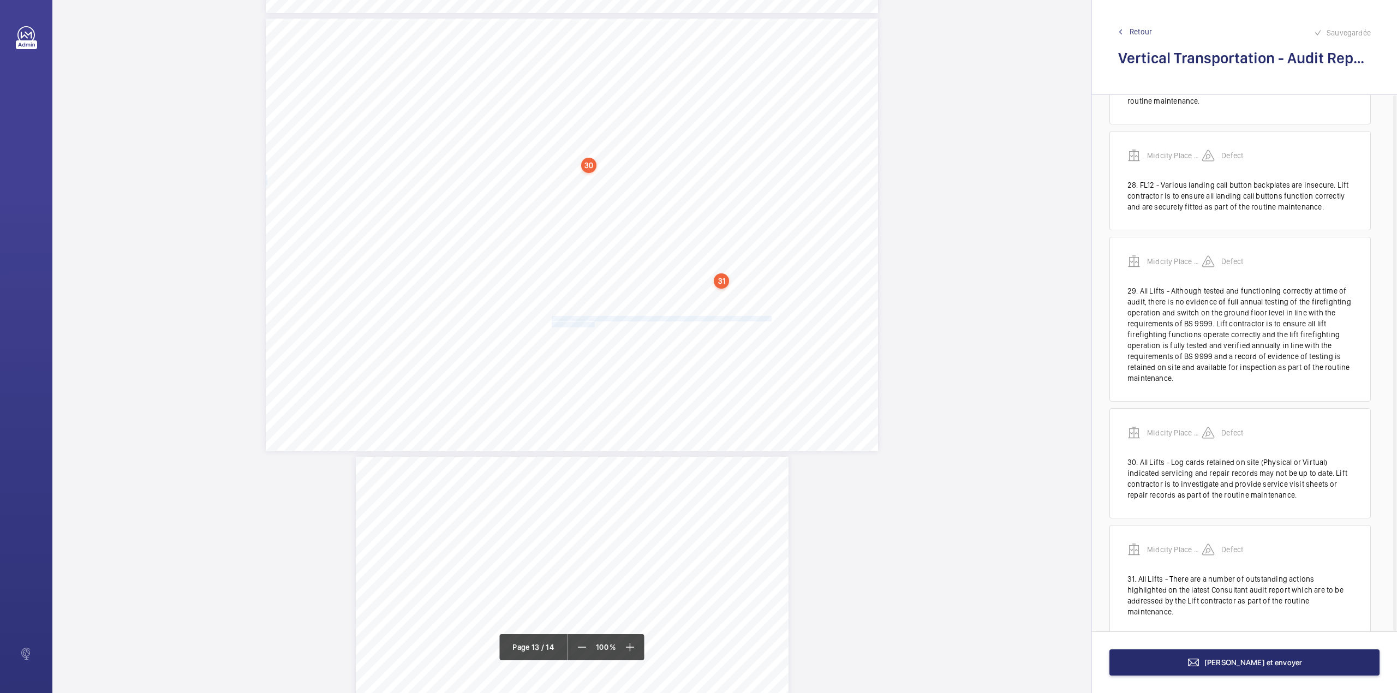
drag, startPoint x: 551, startPoint y: 316, endPoint x: 592, endPoint y: 324, distance: 42.2
click at [592, 324] on div "Vertical Transportation - Audit Report - Fire-Fighting Lifts 7.06 Yes No All st…" at bounding box center [572, 235] width 612 height 433
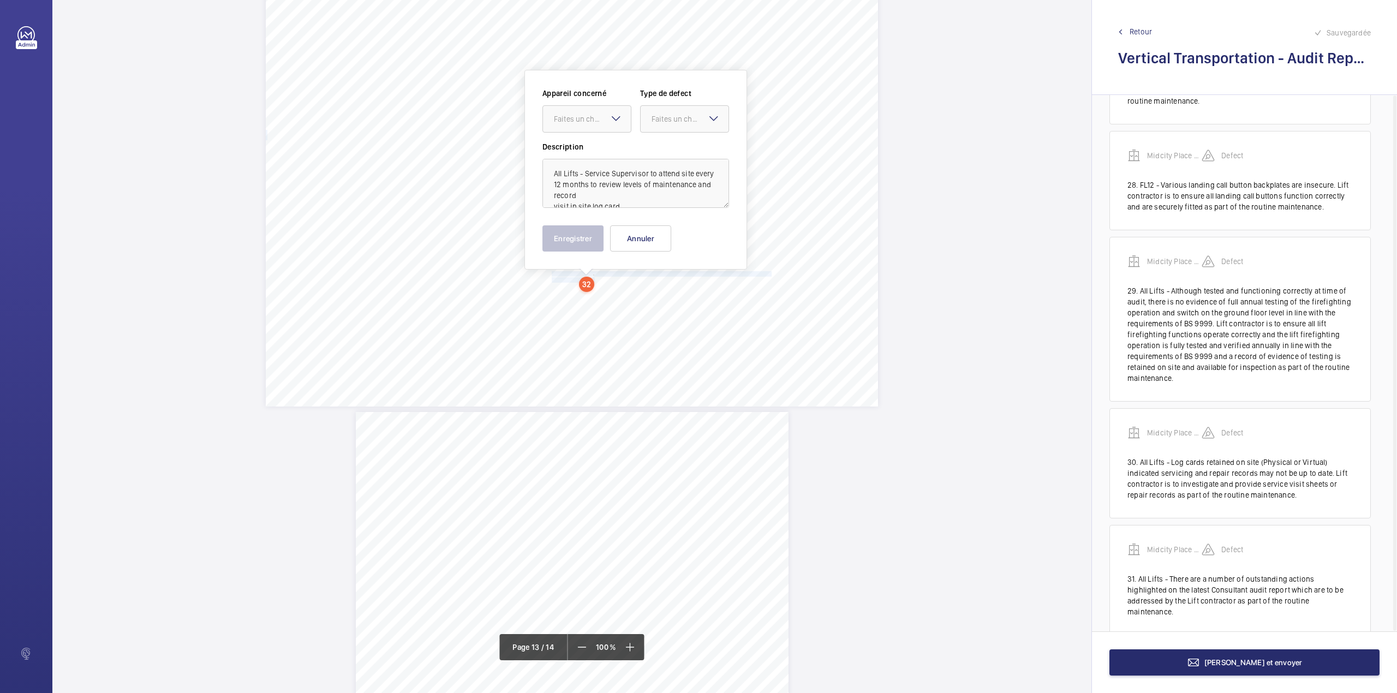
scroll to position [6023, 0]
drag, startPoint x: 572, startPoint y: 112, endPoint x: 572, endPoint y: 125, distance: 12.5
click at [572, 116] on div "Faites un choix" at bounding box center [592, 115] width 77 height 11
click at [579, 154] on span "Midcity Place FF 10-12 - VT Audit Report" at bounding box center [587, 149] width 66 height 11
click at [660, 122] on div at bounding box center [685, 116] width 88 height 26
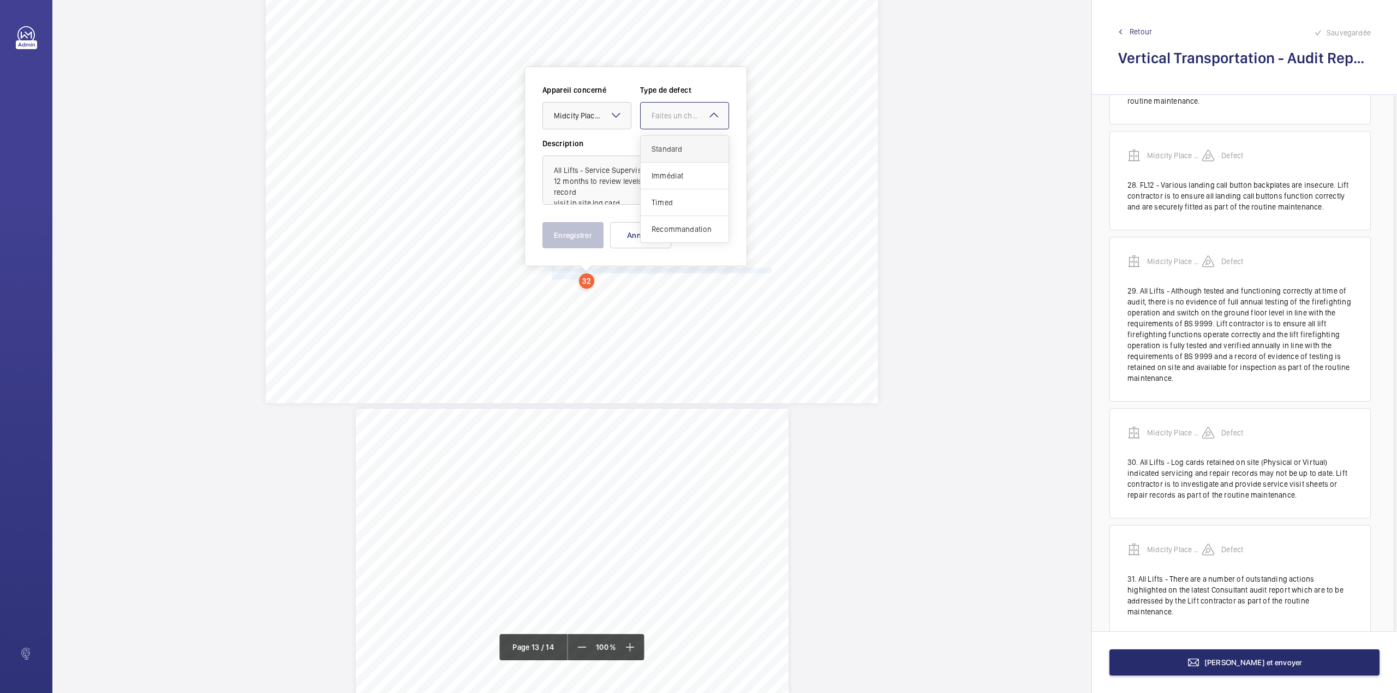
click at [660, 149] on span "Standard" at bounding box center [684, 149] width 66 height 11
click at [566, 228] on button "Enregistrer" at bounding box center [572, 235] width 61 height 26
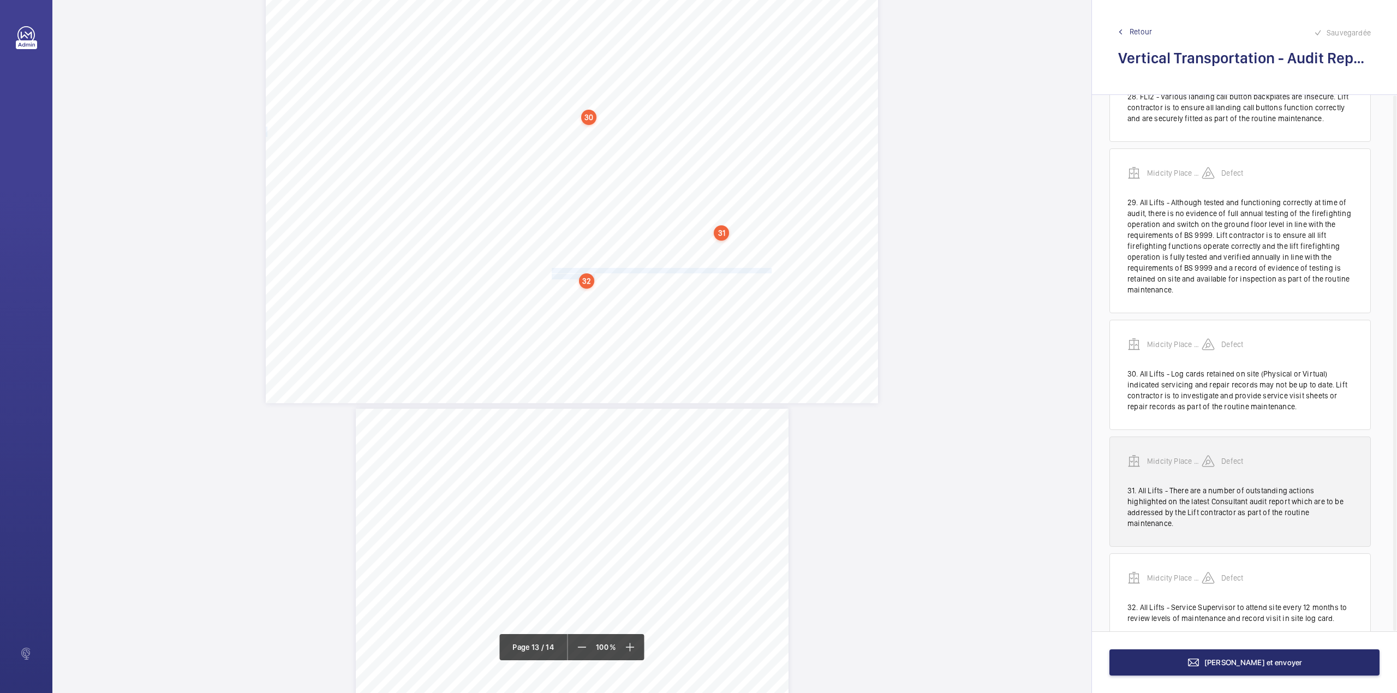
scroll to position [3185, 0]
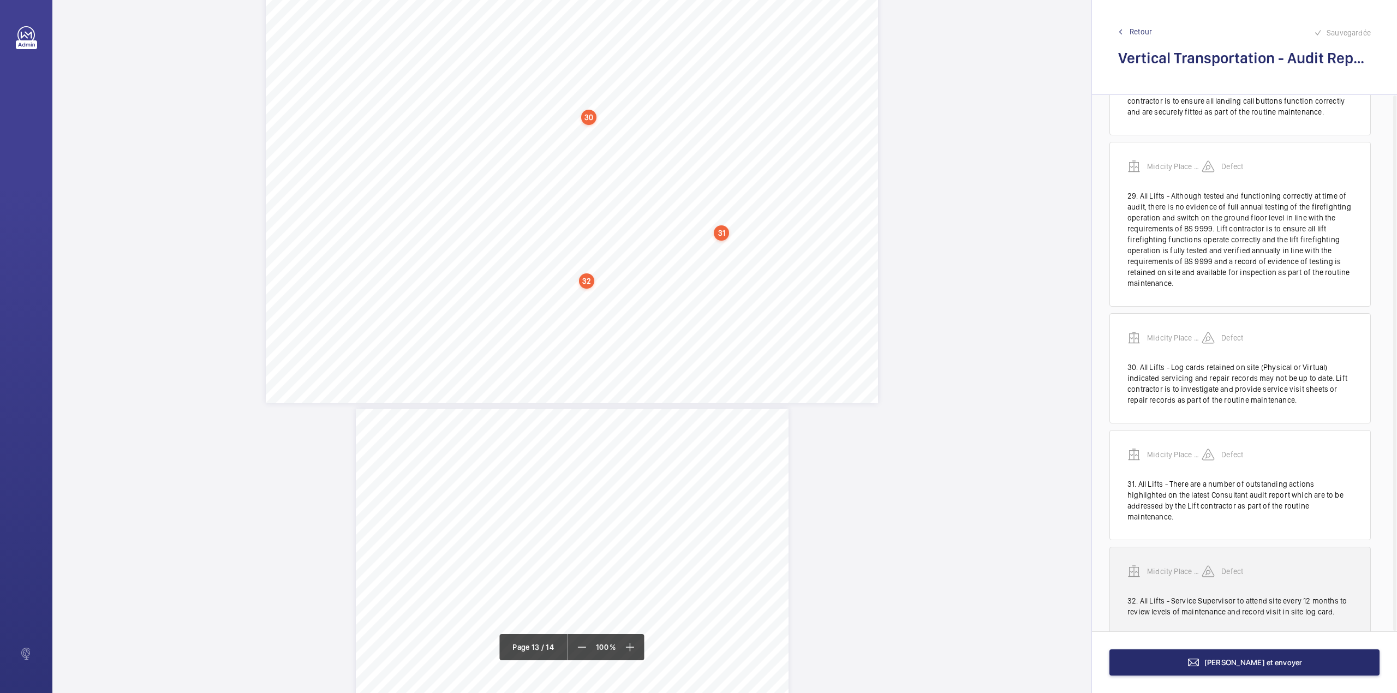
click at [1179, 565] on div "Midcity Place FF 10-12 - VT Audit Report Defect" at bounding box center [1239, 580] width 225 height 31
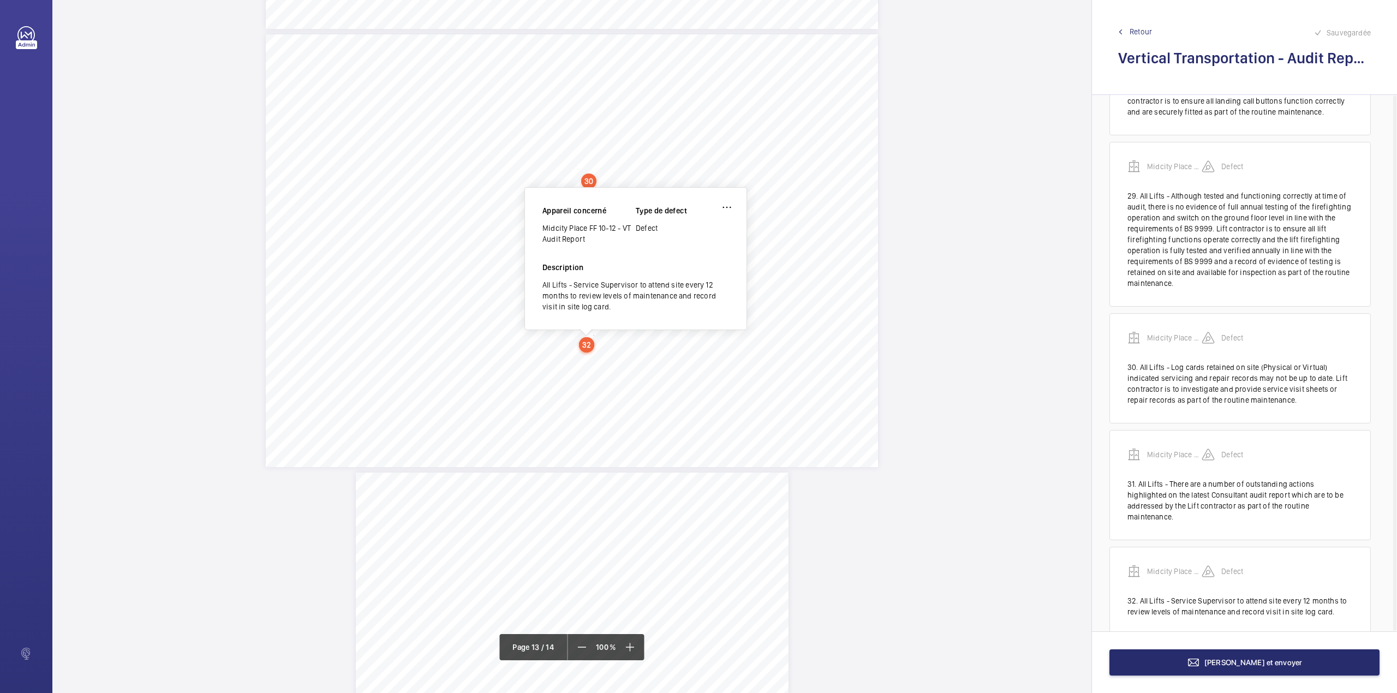
scroll to position [5957, 0]
drag, startPoint x: 543, startPoint y: 231, endPoint x: 585, endPoint y: 241, distance: 43.1
click at [585, 241] on div "Midcity Place FF 10-12 - VT Audit Report" at bounding box center [588, 236] width 93 height 22
copy div "Midcity Place FF 10-12 - VT Audit Report"
click at [1159, 662] on button "[PERSON_NAME] et envoyer" at bounding box center [1244, 662] width 270 height 26
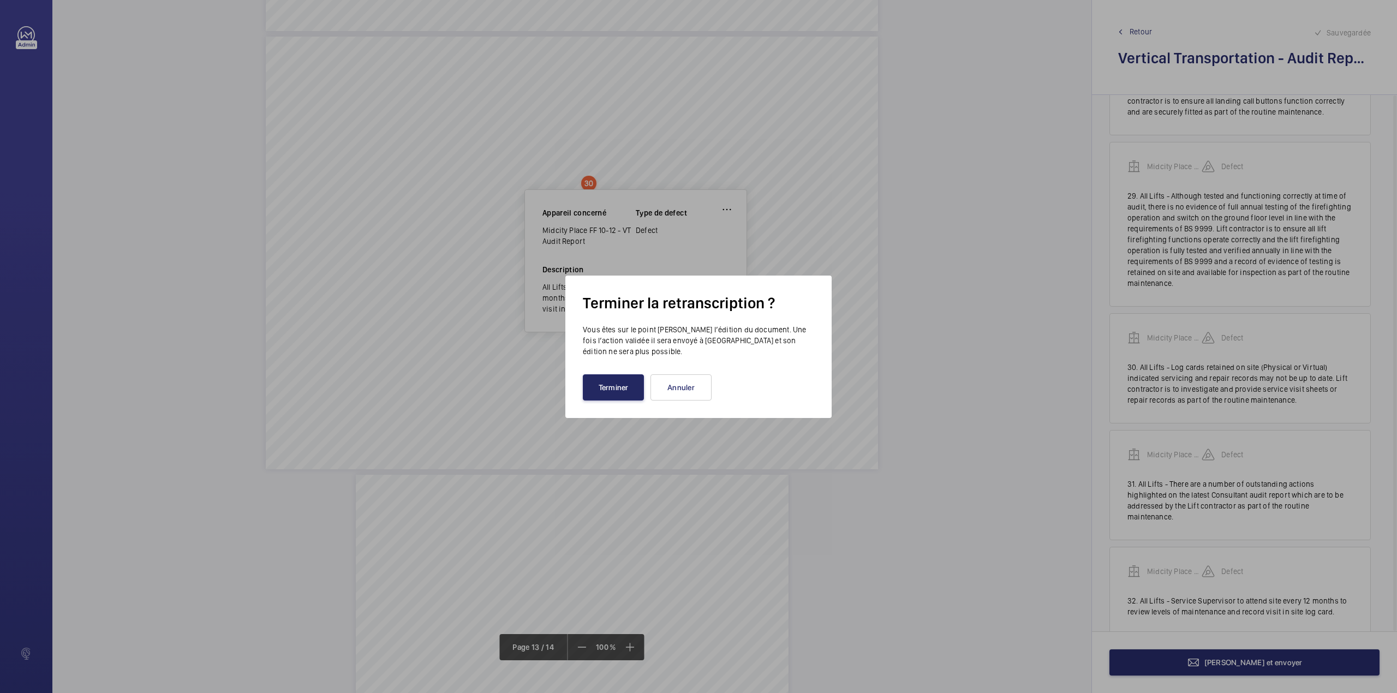
click at [611, 384] on button "Terminer" at bounding box center [613, 387] width 61 height 26
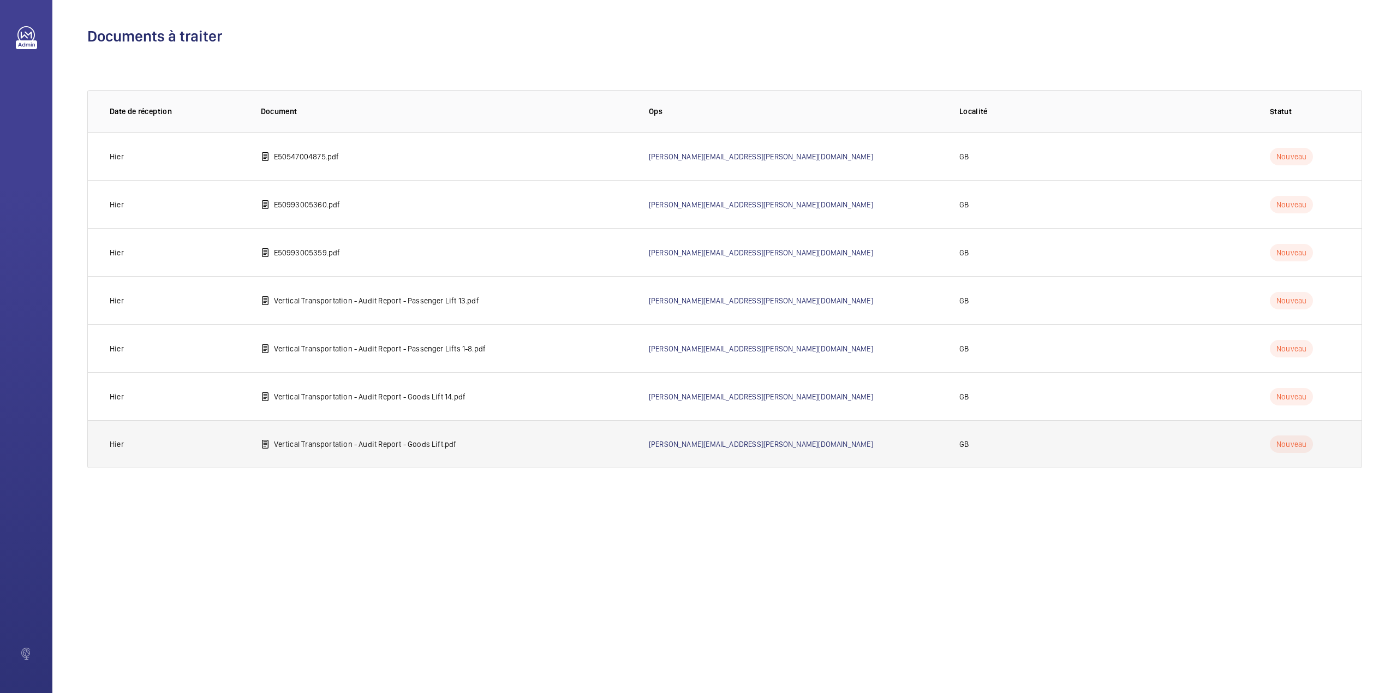
click at [310, 446] on p "Vertical Transportation - Audit Report - Goods Lift.pdf" at bounding box center [365, 444] width 183 height 11
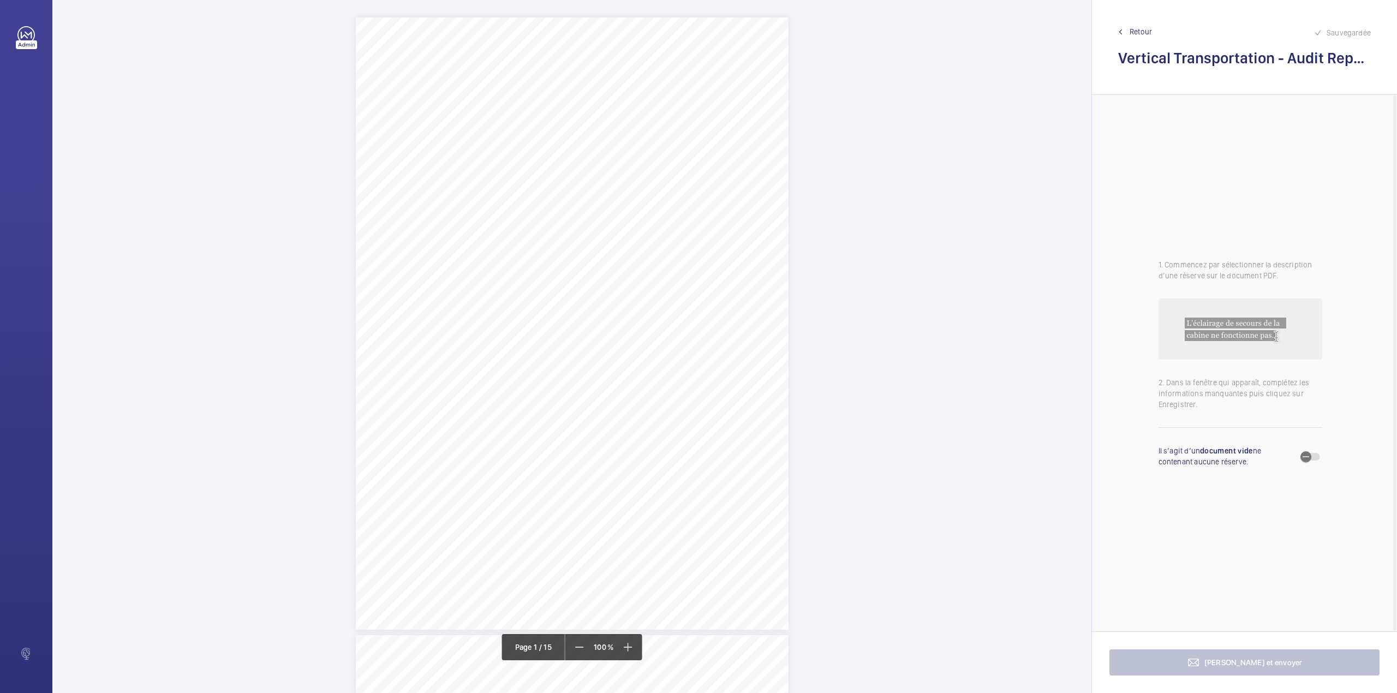
drag, startPoint x: 519, startPoint y: 402, endPoint x: 670, endPoint y: 403, distance: 150.6
click at [587, 403] on span "[STREET_ADDRESS]" at bounding box center [553, 403] width 65 height 7
copy span "[STREET_ADDRESS]"
click at [744, 191] on div "Category Item Element Audit Item Detail of Non Compliance Repeat Item Priority …" at bounding box center [572, 395] width 612 height 433
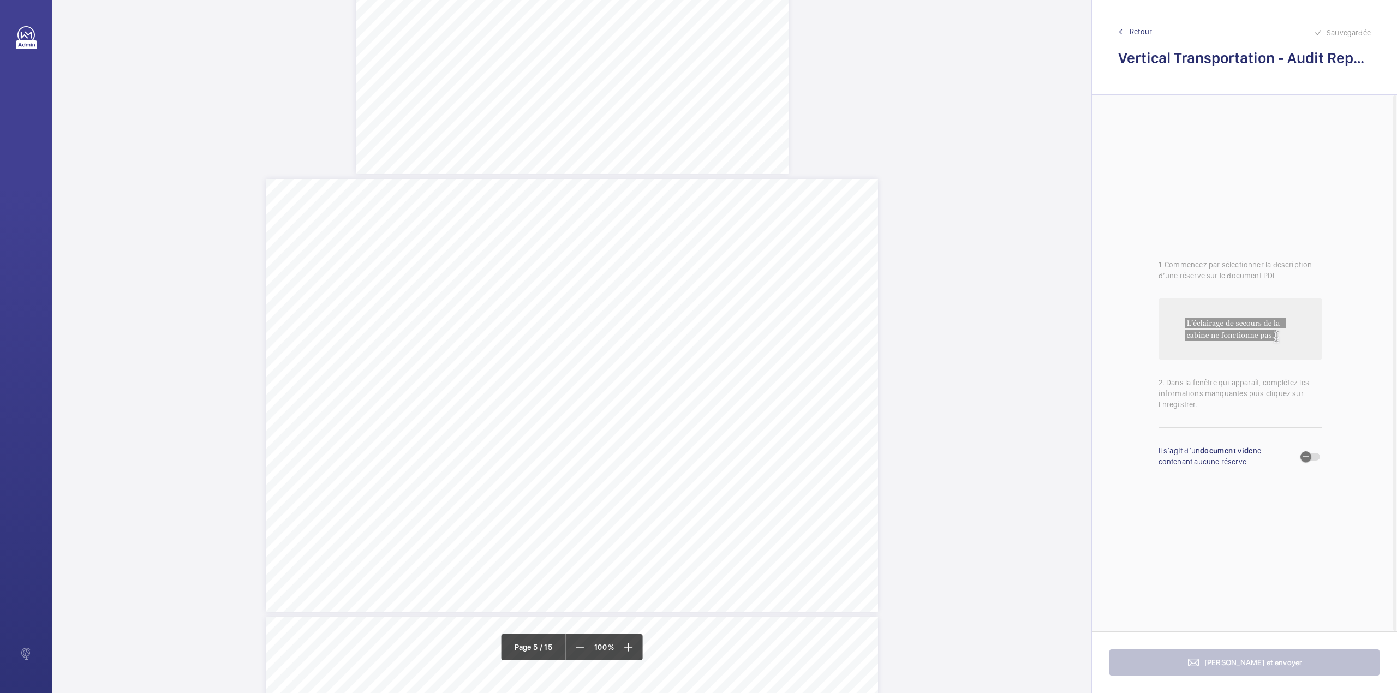
click at [773, 118] on div "Faites un choix" at bounding box center [773, 115] width 77 height 11
click at [819, 238] on button "Annuler" at bounding box center [821, 235] width 61 height 26
drag, startPoint x: 533, startPoint y: 358, endPoint x: 696, endPoint y: 363, distance: 163.8
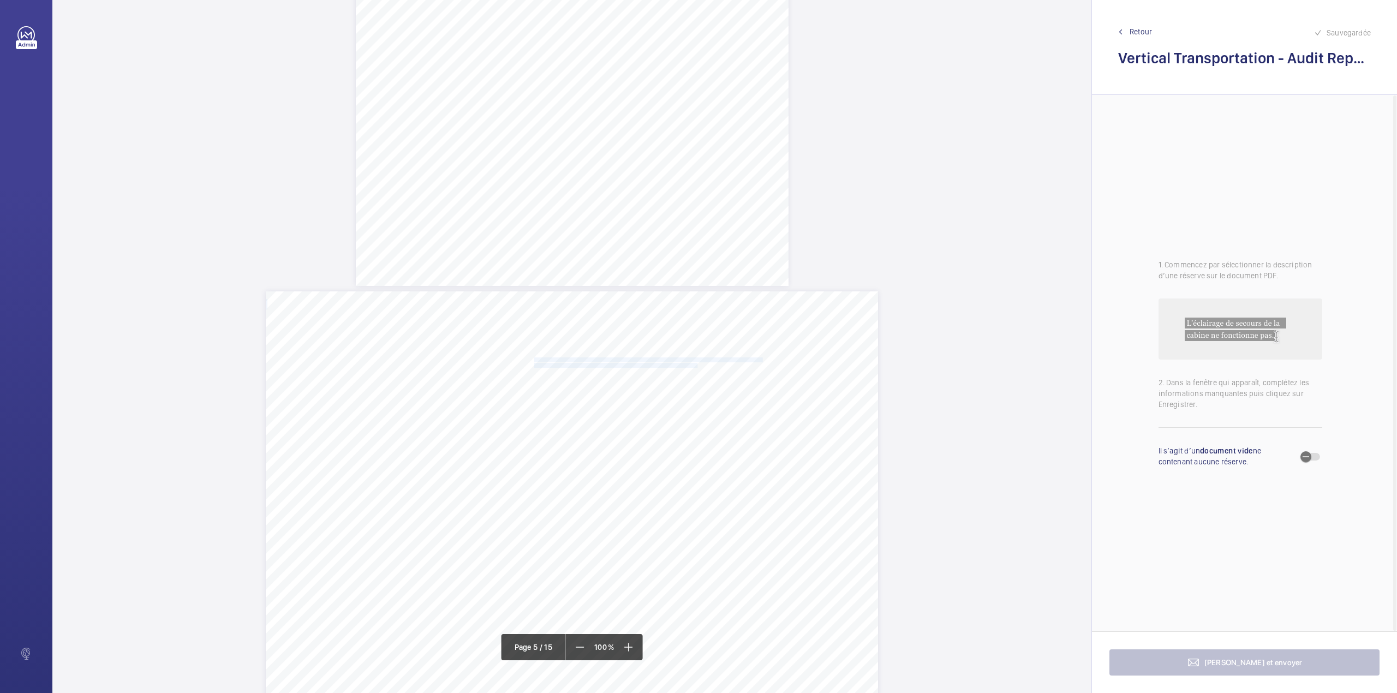
click at [696, 363] on div "Category Item Element Audit Item Detail of Non Compliance Repeat Item Priority …" at bounding box center [572, 507] width 612 height 433
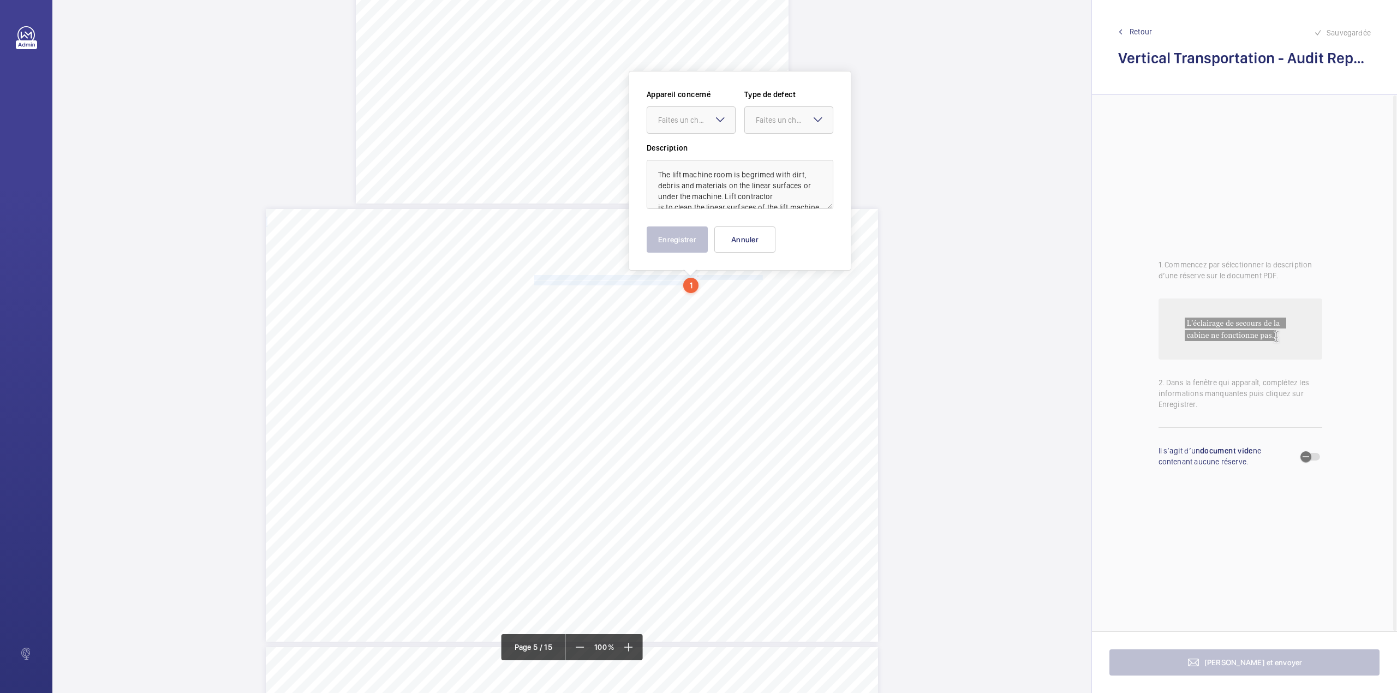
scroll to position [2284, 0]
drag, startPoint x: 696, startPoint y: 112, endPoint x: 702, endPoint y: 138, distance: 26.8
click at [697, 115] on div "Faites un choix" at bounding box center [696, 115] width 77 height 11
click at [702, 138] on div "7583122/22" at bounding box center [691, 148] width 88 height 26
click at [773, 125] on div at bounding box center [789, 115] width 88 height 26
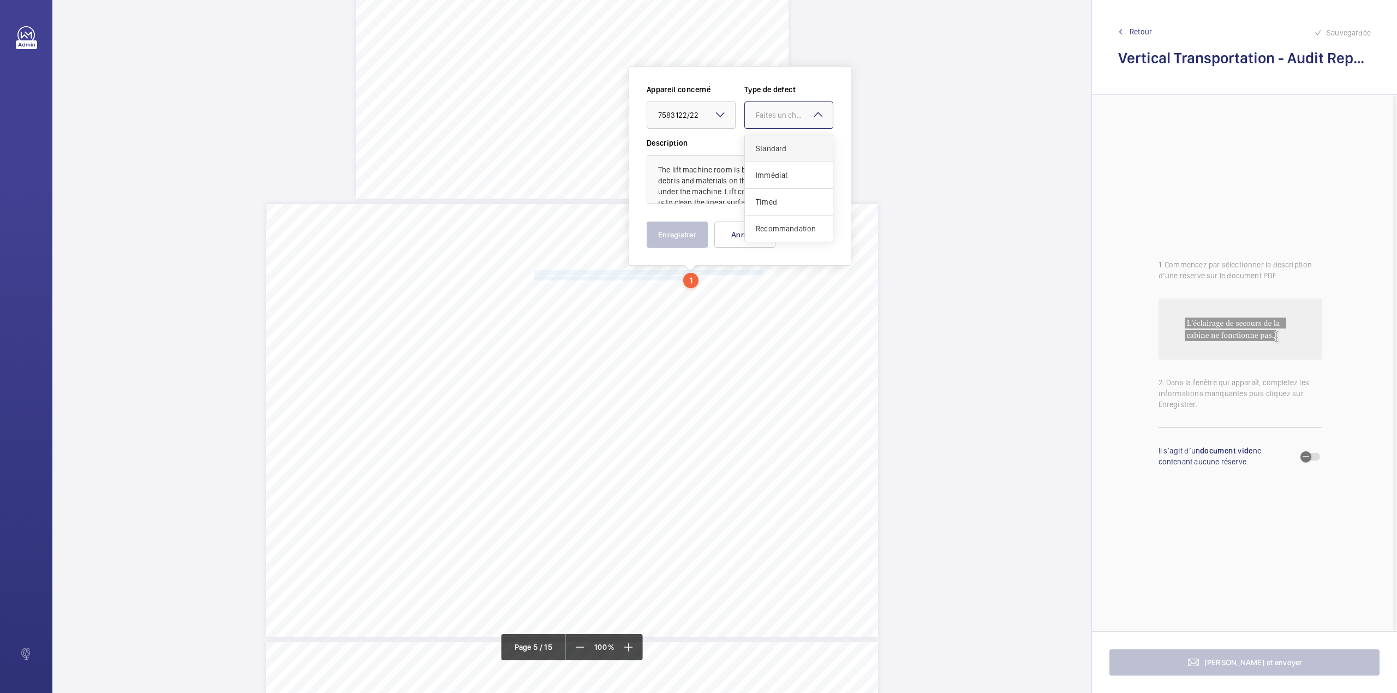
click at [774, 151] on span "Standard" at bounding box center [789, 148] width 66 height 11
click at [723, 193] on textarea "The lift machine room is begrimed with dirt, debris and materials on the linear…" at bounding box center [740, 179] width 187 height 49
type textarea "The lift machine room is begrimed with dirt, debris and materials on the linear…"
click at [666, 234] on button "Enregistrer" at bounding box center [677, 235] width 61 height 26
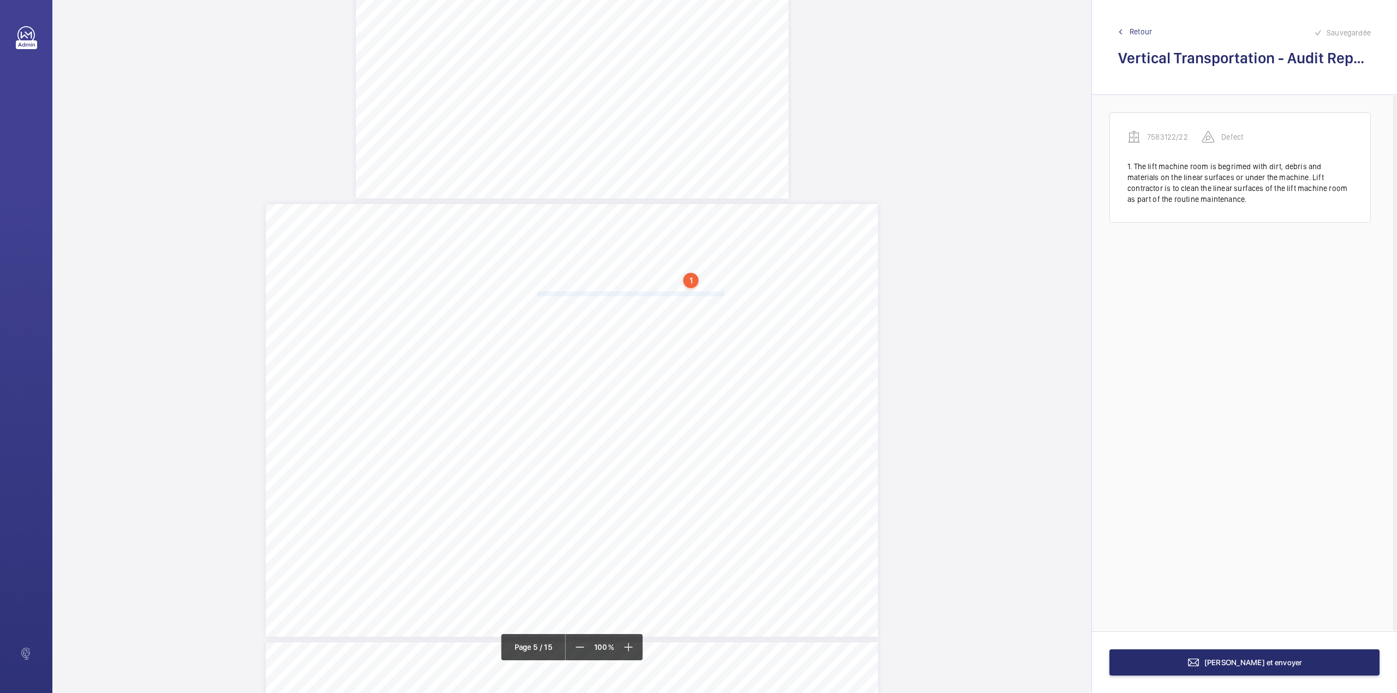
drag, startPoint x: 534, startPoint y: 291, endPoint x: 721, endPoint y: 292, distance: 187.7
click at [721, 292] on div "Category Item Element Audit Item Detail of Non Compliance Repeat Item Priority …" at bounding box center [572, 420] width 612 height 433
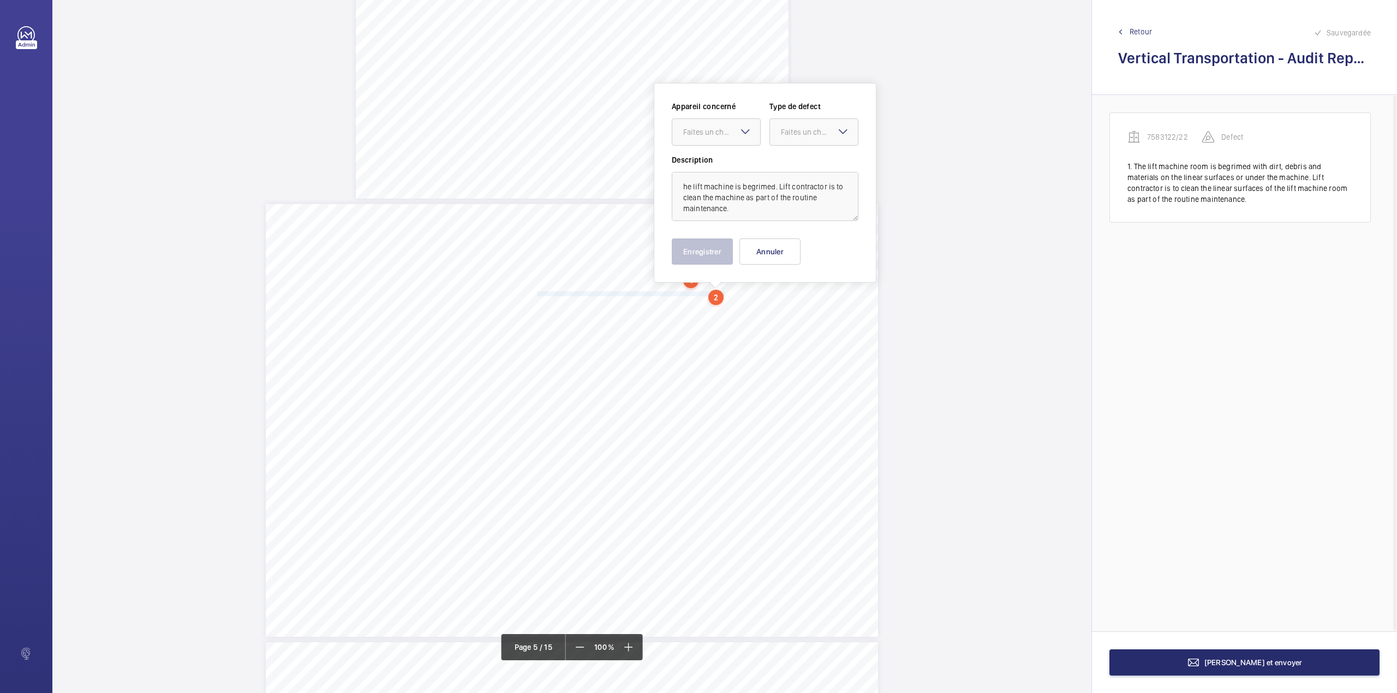
scroll to position [2301, 0]
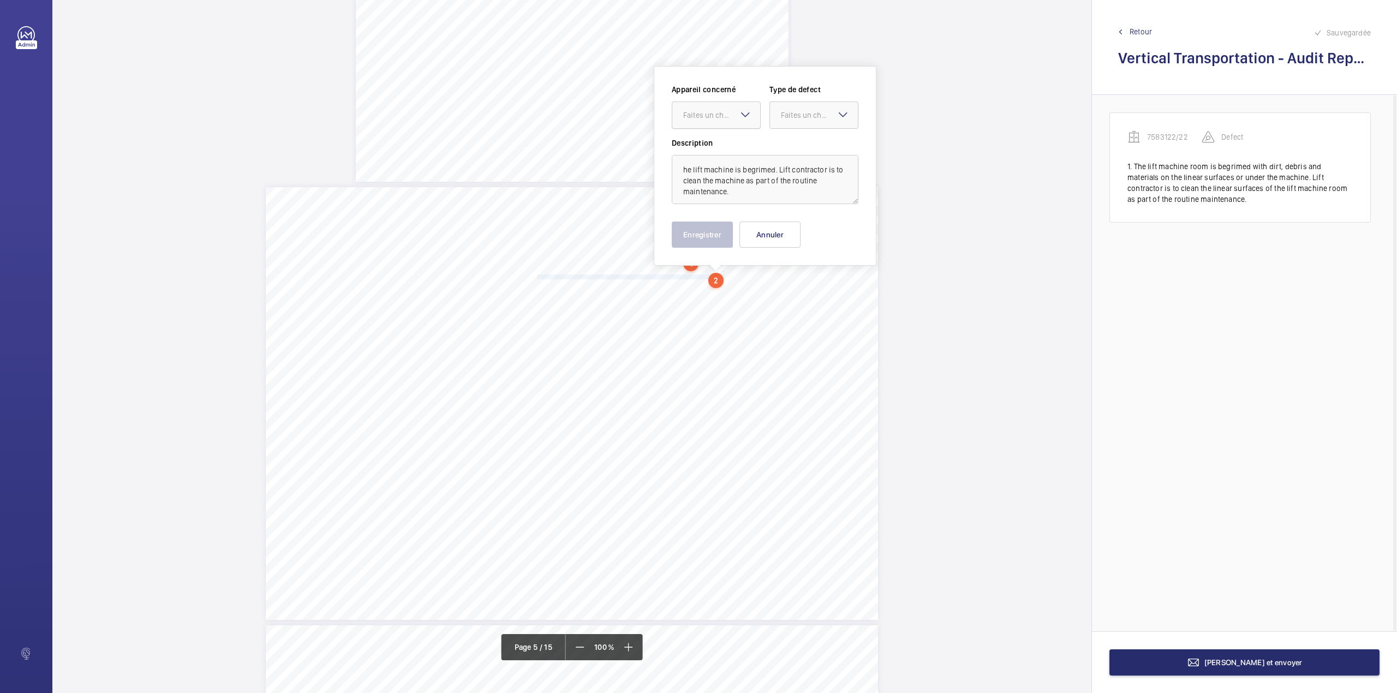
drag, startPoint x: 698, startPoint y: 112, endPoint x: 702, endPoint y: 129, distance: 16.7
click at [699, 114] on div "Faites un choix" at bounding box center [721, 115] width 77 height 11
click at [709, 147] on span "7583122/22" at bounding box center [716, 148] width 66 height 11
drag, startPoint x: 793, startPoint y: 120, endPoint x: 793, endPoint y: 132, distance: 12.0
click at [793, 121] on div "Faites un choix" at bounding box center [814, 115] width 88 height 11
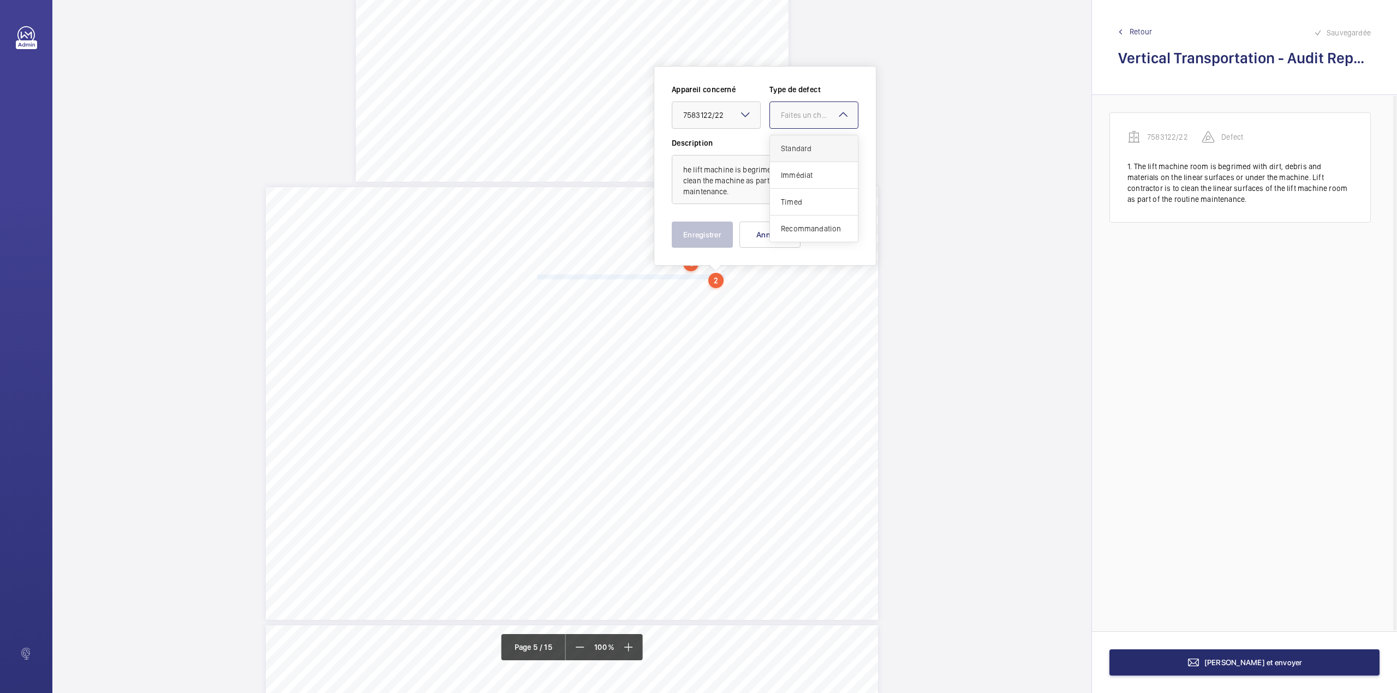
click at [797, 149] on span "Standard" at bounding box center [814, 148] width 66 height 11
click at [679, 171] on textarea "he lift machine is begrimed. Lift contractor is to clean the machine as part of…" at bounding box center [765, 179] width 187 height 49
type textarea "The lift machine is begrimed. Lift contractor is to clean the machine as part o…"
click at [712, 231] on button "Enregistrer" at bounding box center [702, 235] width 61 height 26
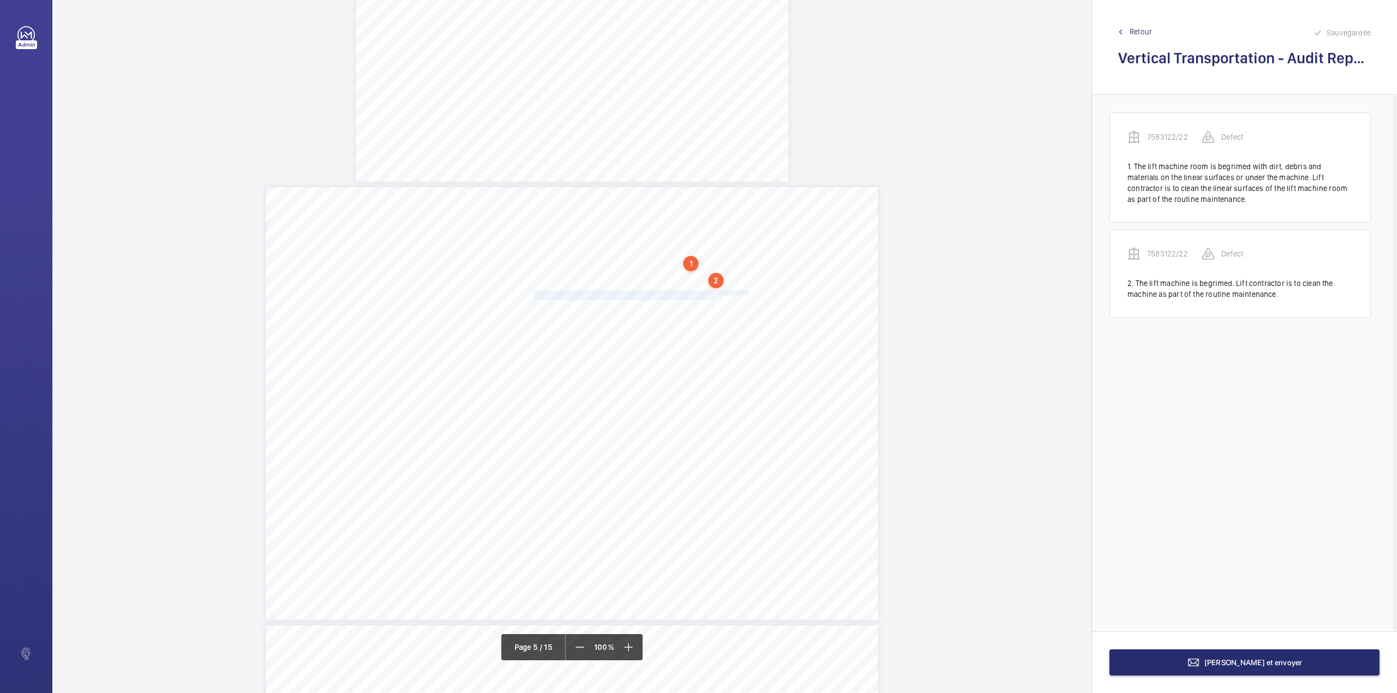
drag, startPoint x: 533, startPoint y: 292, endPoint x: 713, endPoint y: 298, distance: 179.6
click at [713, 298] on div "Category Item Element Audit Item Detail of Non Compliance Repeat Item Priority …" at bounding box center [572, 403] width 612 height 433
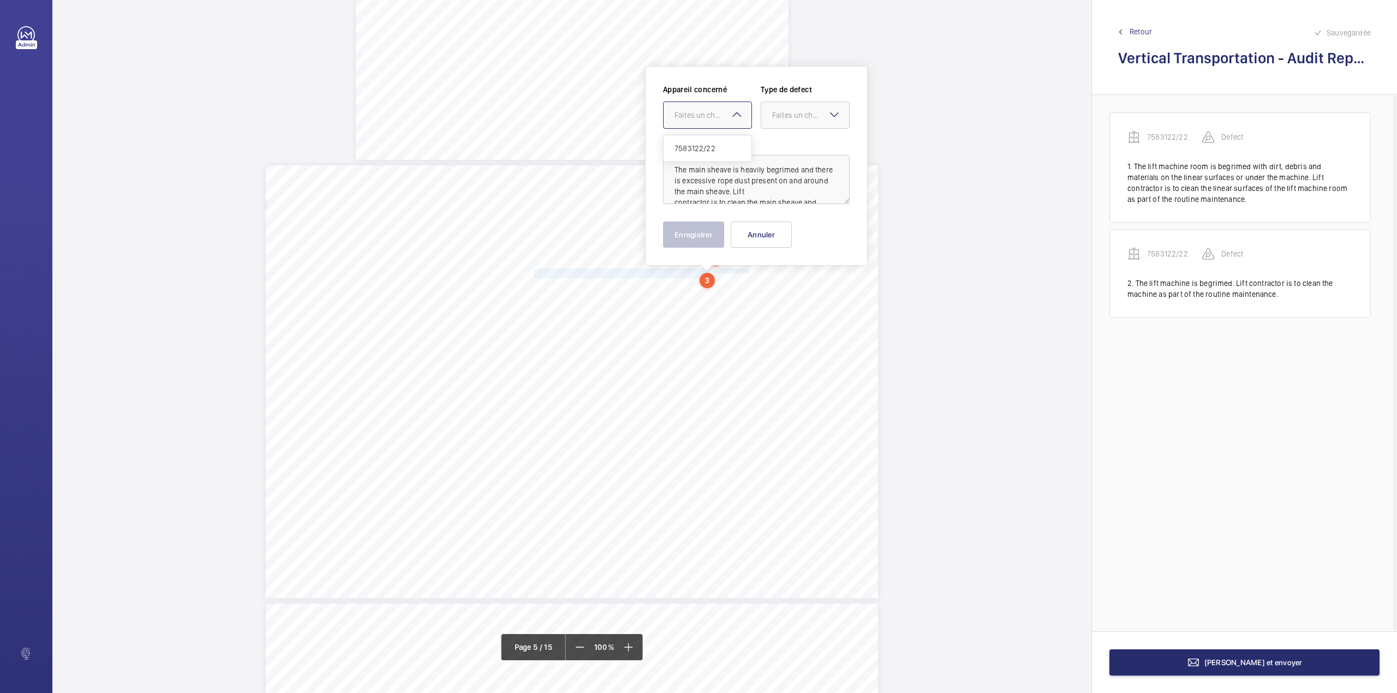
drag, startPoint x: 708, startPoint y: 117, endPoint x: 712, endPoint y: 138, distance: 21.1
click at [708, 119] on div "Faites un choix" at bounding box center [712, 115] width 77 height 11
drag, startPoint x: 712, startPoint y: 138, endPoint x: 756, endPoint y: 131, distance: 44.6
click at [712, 138] on div "7583122/22" at bounding box center [707, 148] width 88 height 26
drag, startPoint x: 785, startPoint y: 116, endPoint x: 786, endPoint y: 145, distance: 28.9
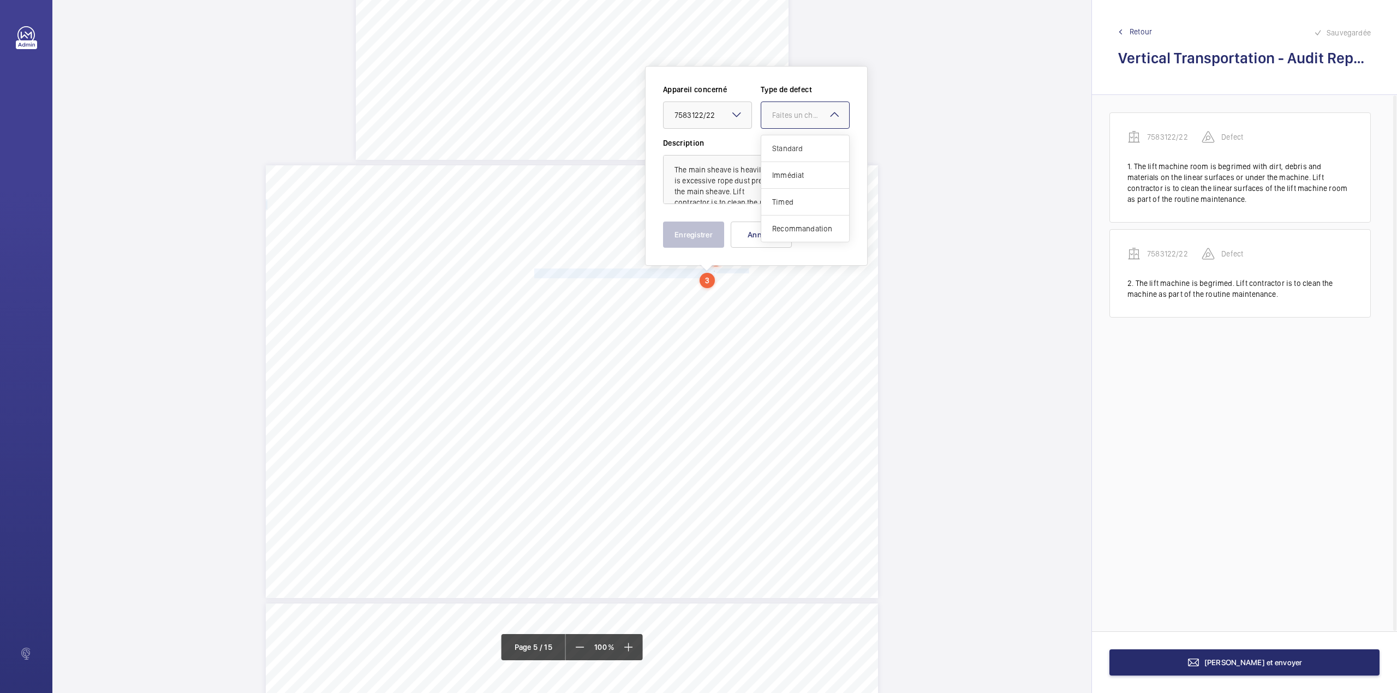
click at [785, 119] on div "Faites un choix" at bounding box center [810, 115] width 77 height 11
click at [786, 145] on span "Standard" at bounding box center [805, 148] width 66 height 11
click at [689, 252] on div "Appareil concerné Faites un choix × 7583122/22 × Type de defect Faites un choix…" at bounding box center [756, 166] width 223 height 200
click at [694, 238] on button "Enregistrer" at bounding box center [693, 235] width 61 height 26
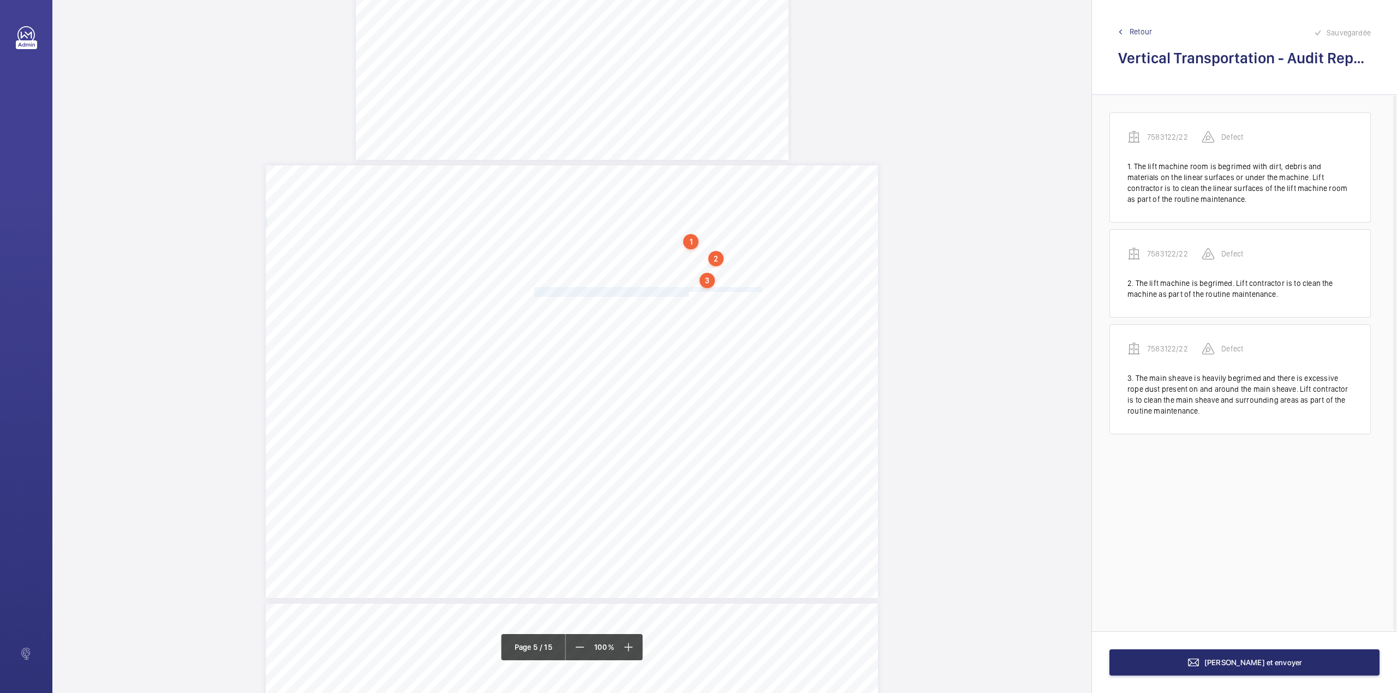
drag, startPoint x: 533, startPoint y: 286, endPoint x: 686, endPoint y: 295, distance: 154.1
click at [686, 295] on div "Category Item Element Audit Item Detail of Non Compliance Repeat Item Priority …" at bounding box center [572, 381] width 612 height 433
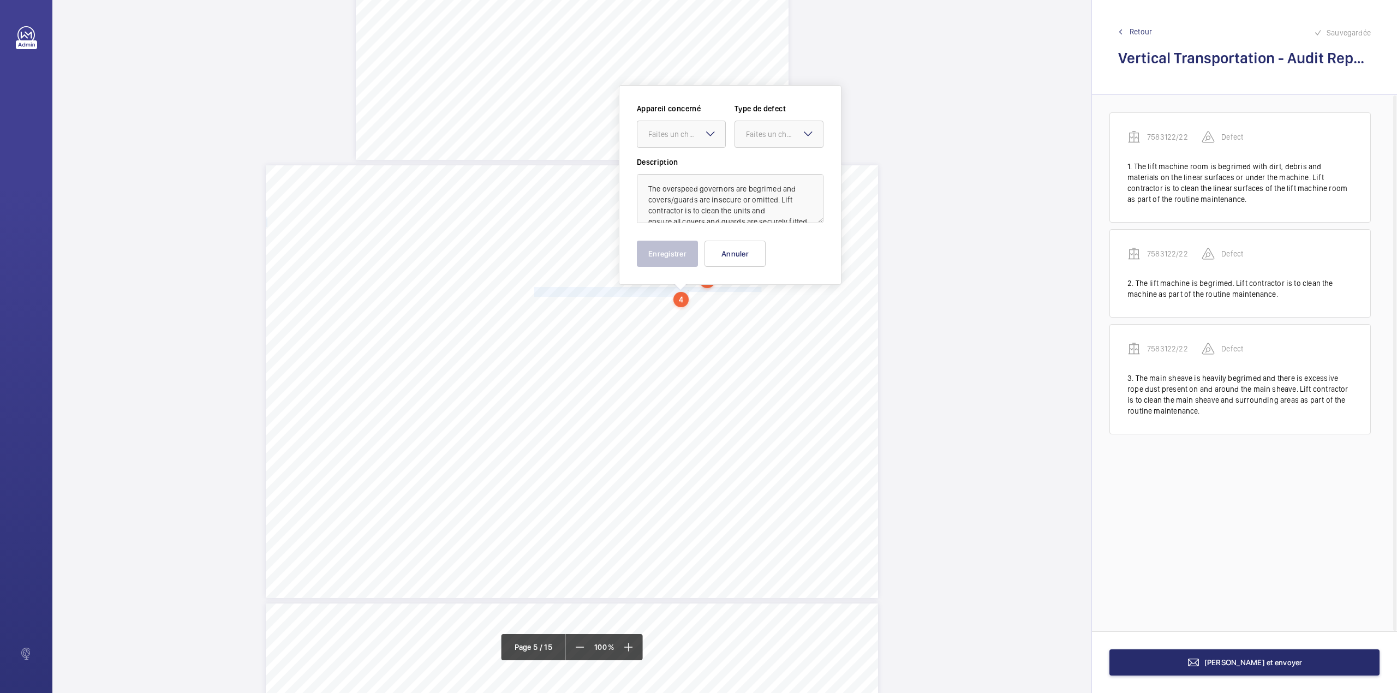
scroll to position [2342, 0]
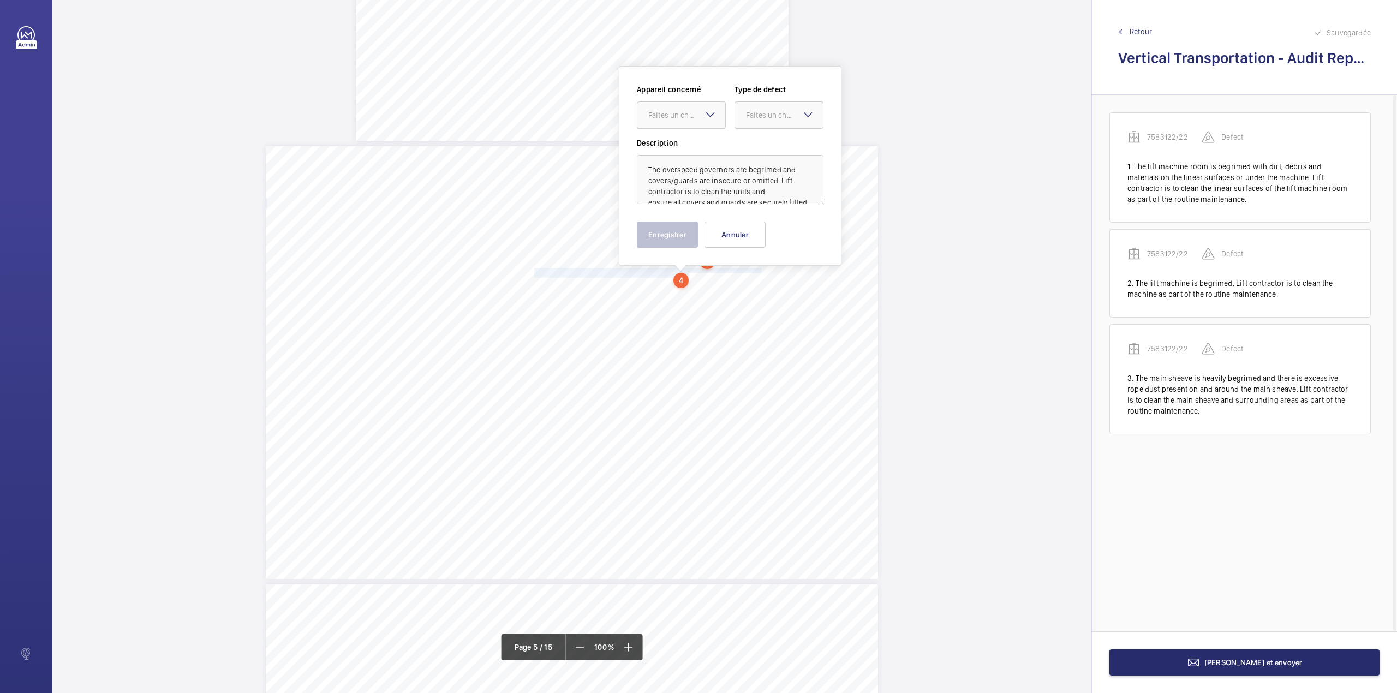
click at [683, 125] on div at bounding box center [681, 115] width 88 height 26
drag, startPoint x: 683, startPoint y: 134, endPoint x: 684, endPoint y: 140, distance: 6.0
click at [684, 140] on div "7583122/22" at bounding box center [681, 148] width 88 height 26
click at [751, 112] on div "Faites un choix" at bounding box center [784, 115] width 77 height 11
click at [752, 138] on div "Standard" at bounding box center [779, 148] width 88 height 27
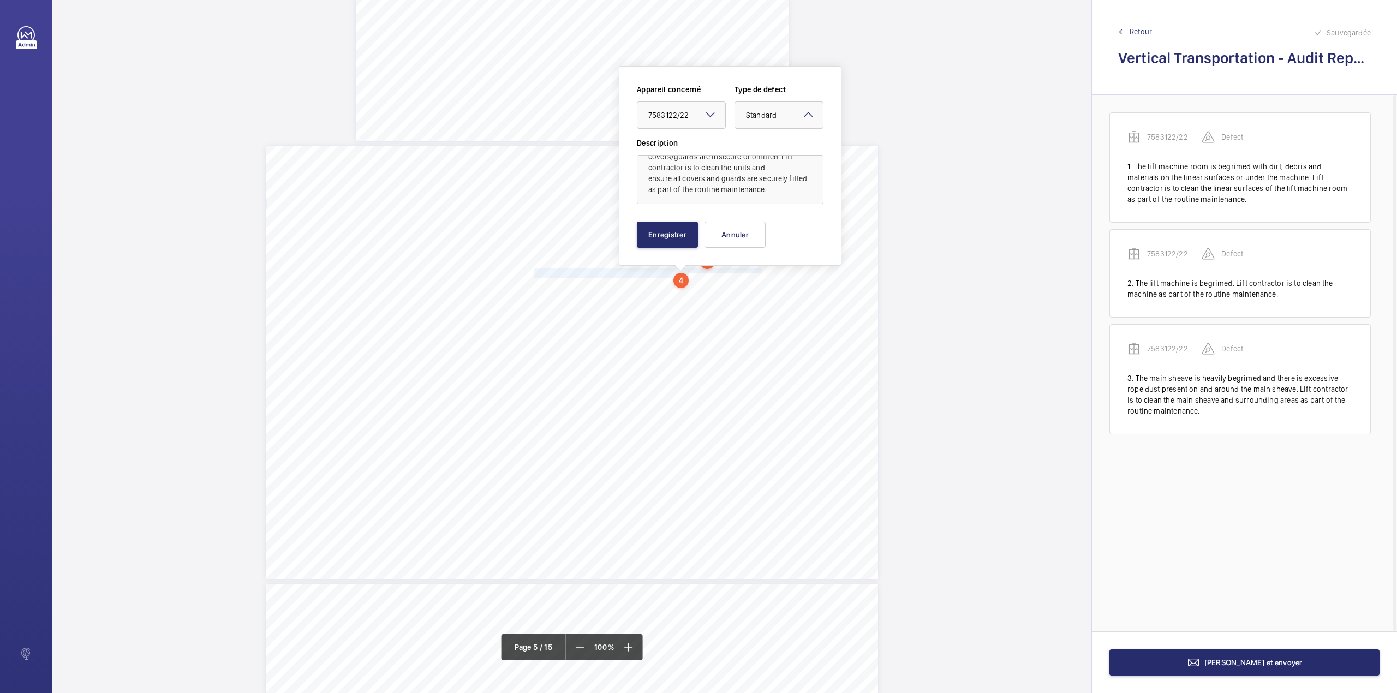
scroll to position [0, 0]
click at [672, 230] on button "Enregistrer" at bounding box center [667, 235] width 61 height 26
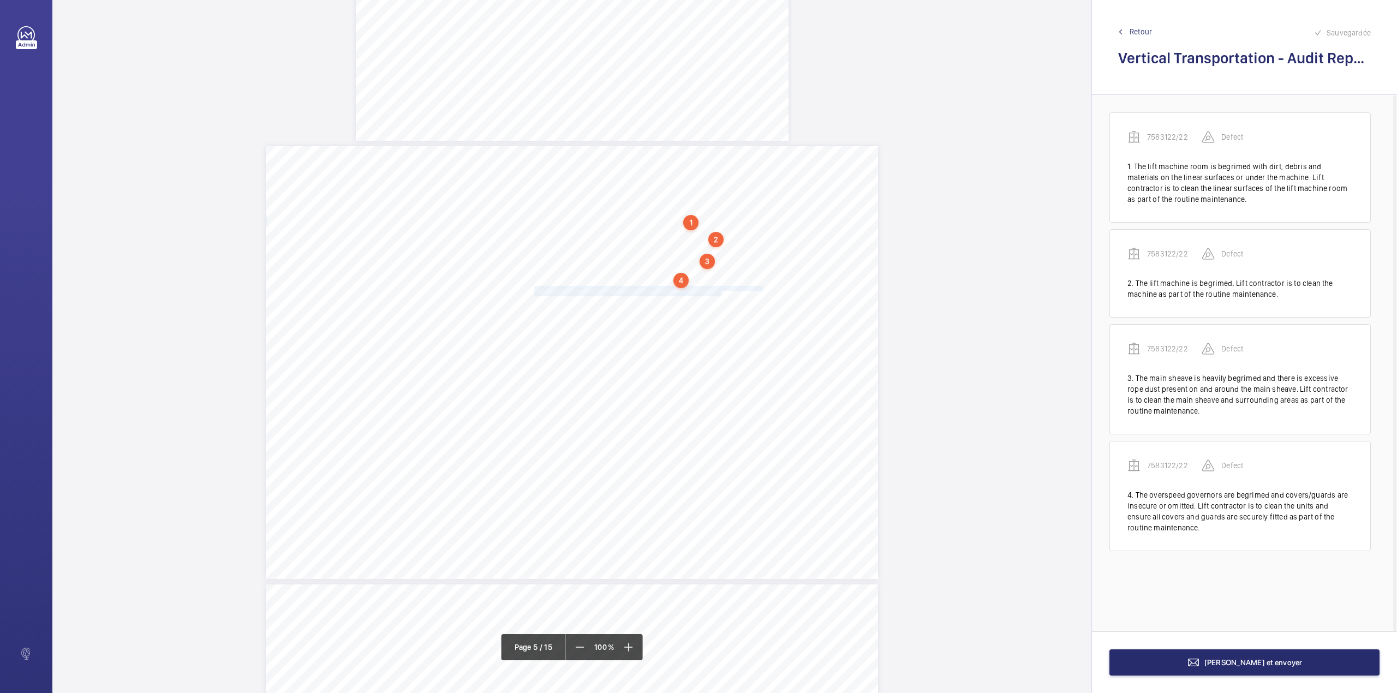
drag, startPoint x: 533, startPoint y: 287, endPoint x: 719, endPoint y: 291, distance: 186.1
click at [719, 291] on div "Category Item Element Audit Item Detail of Non Compliance Repeat Item Priority …" at bounding box center [572, 362] width 612 height 433
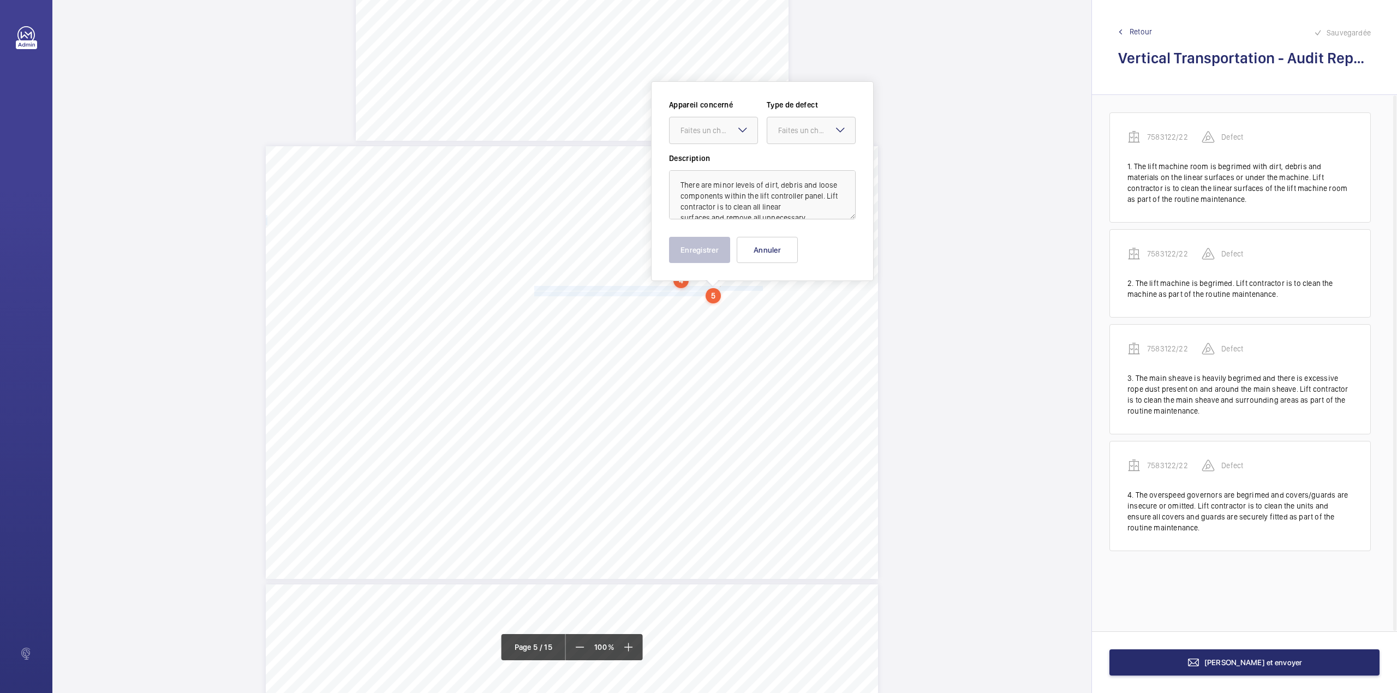
scroll to position [2357, 0]
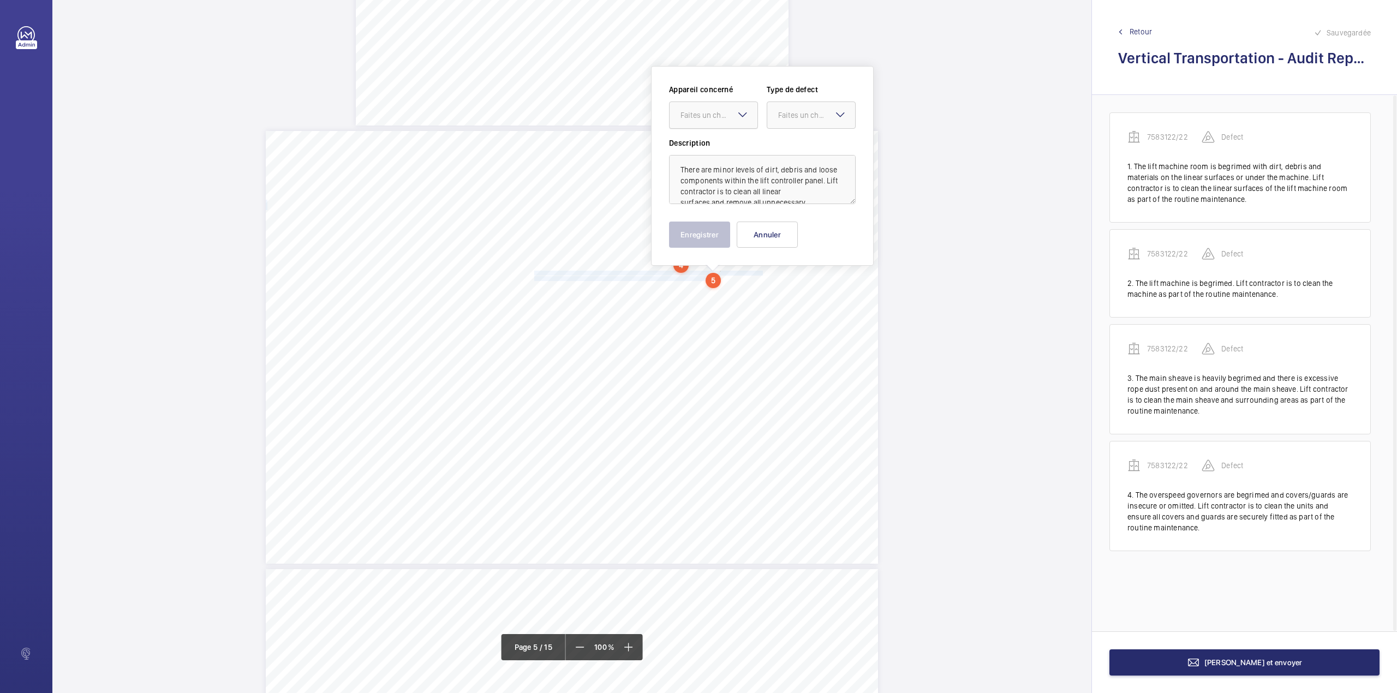
click at [708, 113] on div "Faites un choix" at bounding box center [718, 115] width 77 height 11
click at [708, 142] on div "7583122/22" at bounding box center [713, 148] width 88 height 26
click at [780, 125] on div at bounding box center [811, 115] width 88 height 26
click at [784, 156] on div "Standard" at bounding box center [811, 148] width 88 height 27
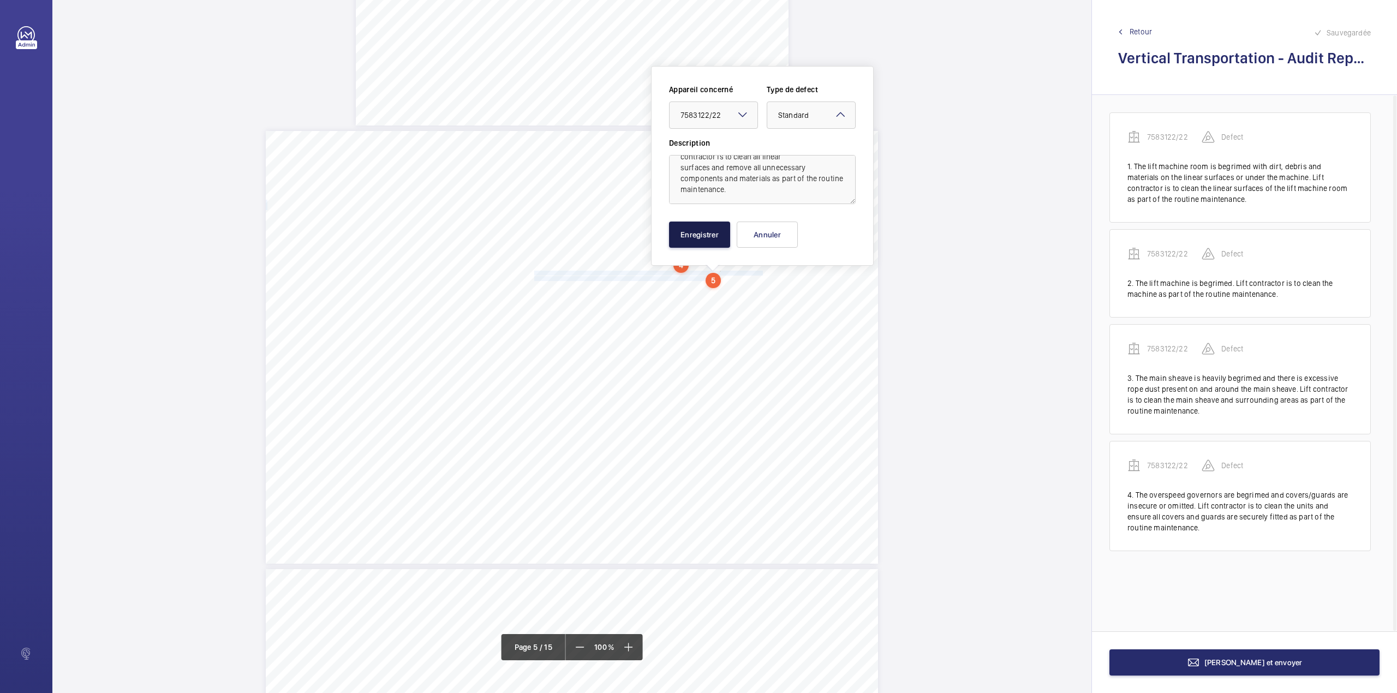
click at [692, 234] on button "Enregistrer" at bounding box center [699, 235] width 61 height 26
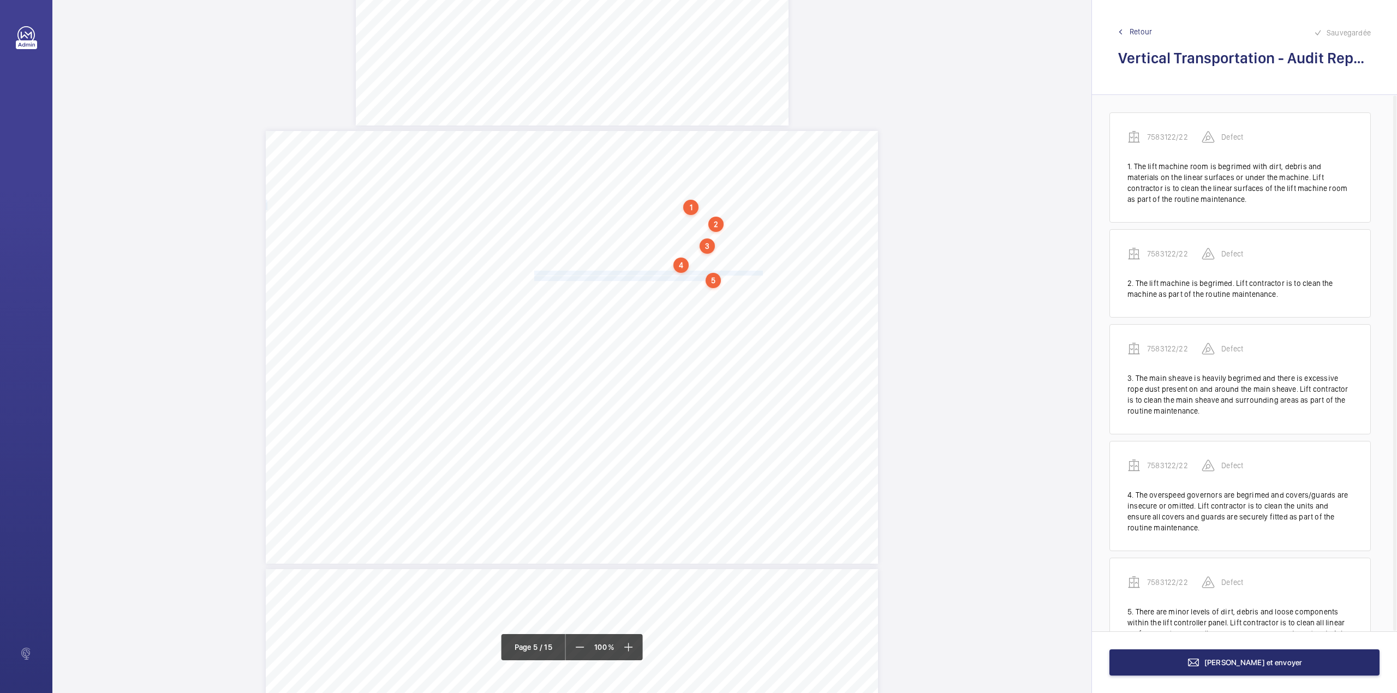
scroll to position [56, 0]
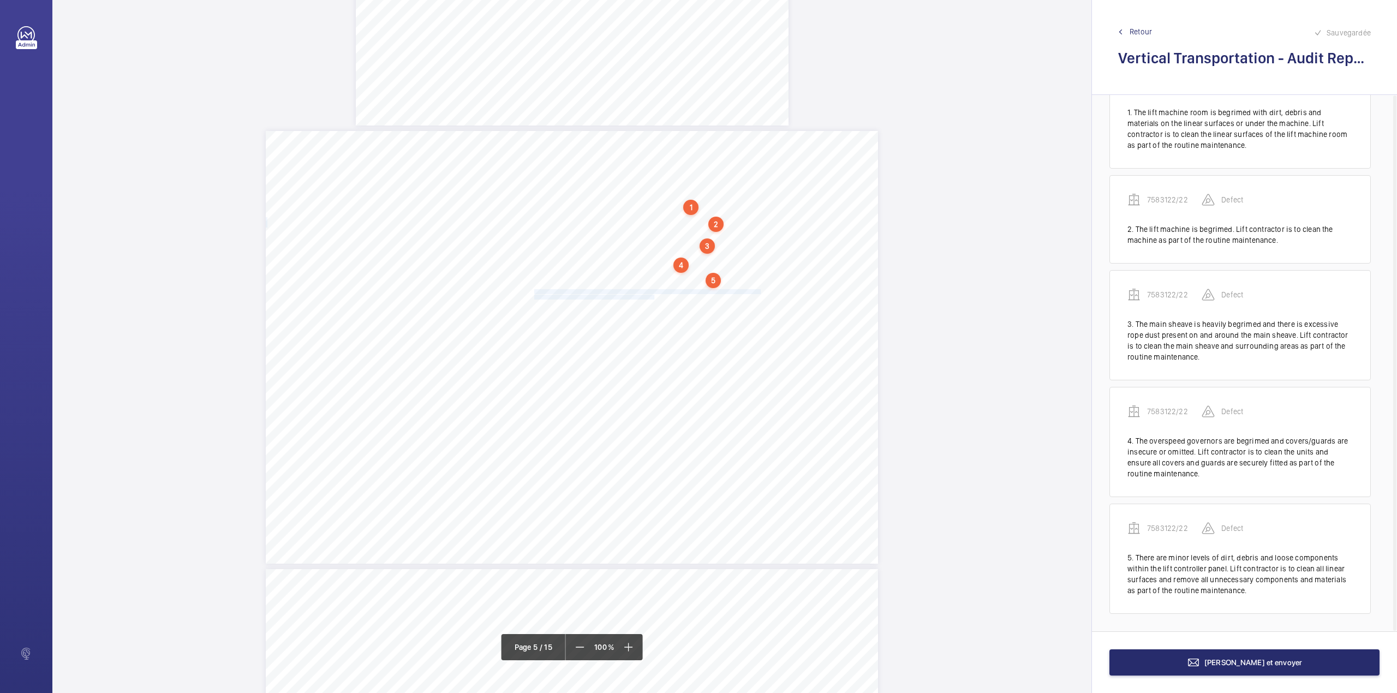
drag, startPoint x: 533, startPoint y: 293, endPoint x: 653, endPoint y: 295, distance: 120.1
click at [653, 295] on div "Category Item Element Audit Item Detail of Non Compliance Repeat Item Priority …" at bounding box center [572, 347] width 612 height 433
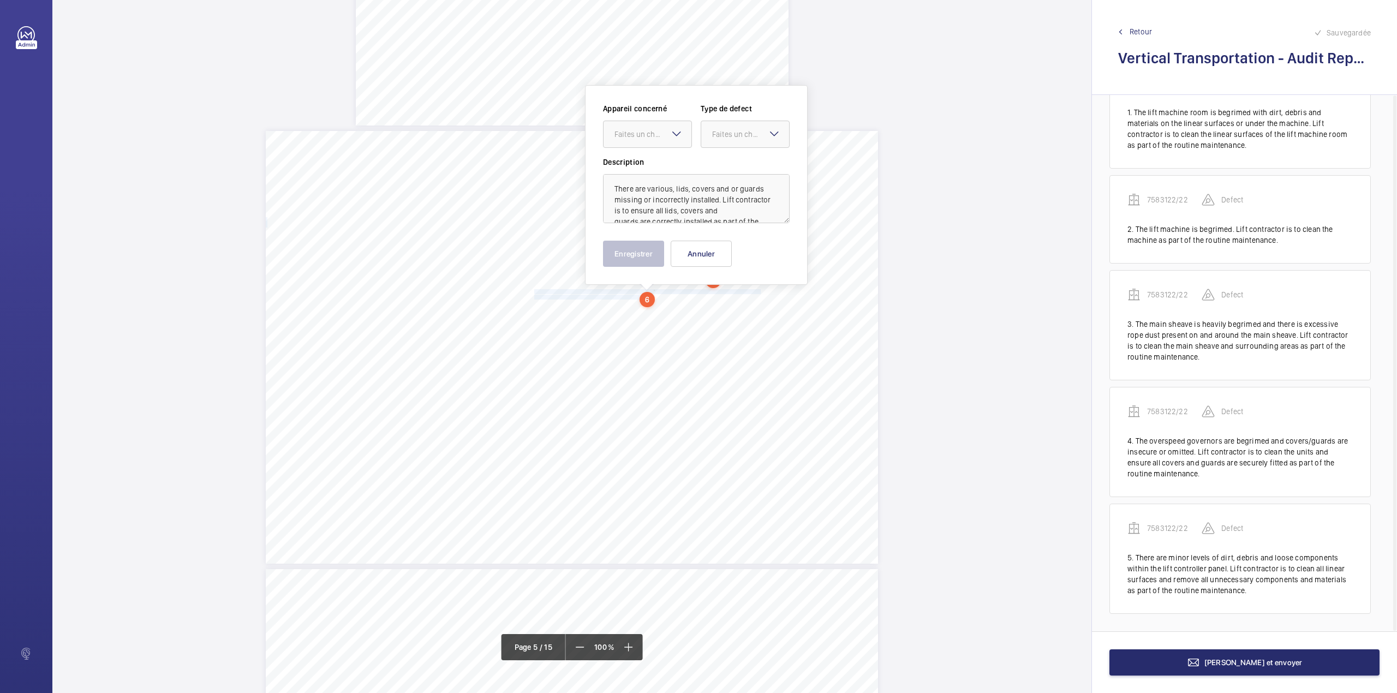
scroll to position [2376, 0]
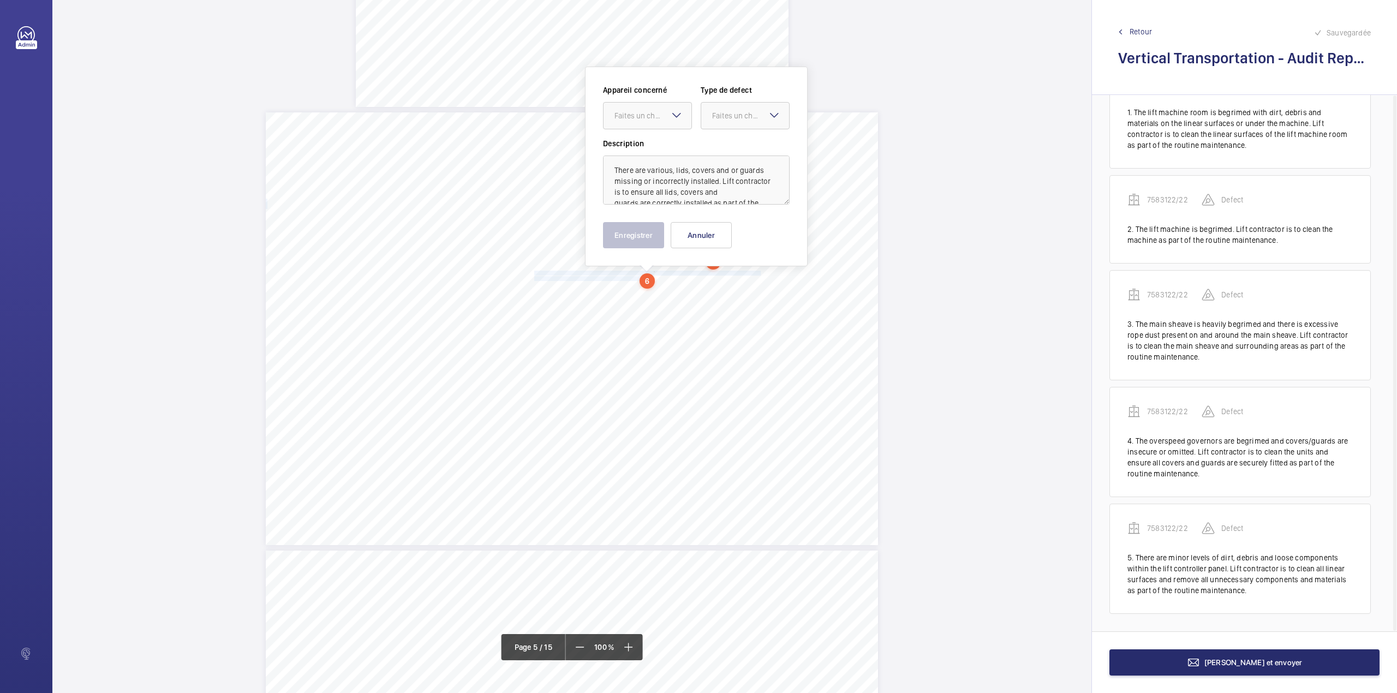
drag, startPoint x: 642, startPoint y: 116, endPoint x: 642, endPoint y: 131, distance: 15.3
click at [642, 118] on div "Faites un choix" at bounding box center [652, 115] width 77 height 11
drag, startPoint x: 644, startPoint y: 149, endPoint x: 700, endPoint y: 136, distance: 57.1
click at [644, 150] on span "7583122/22" at bounding box center [647, 149] width 66 height 11
drag, startPoint x: 730, startPoint y: 116, endPoint x: 730, endPoint y: 123, distance: 7.1
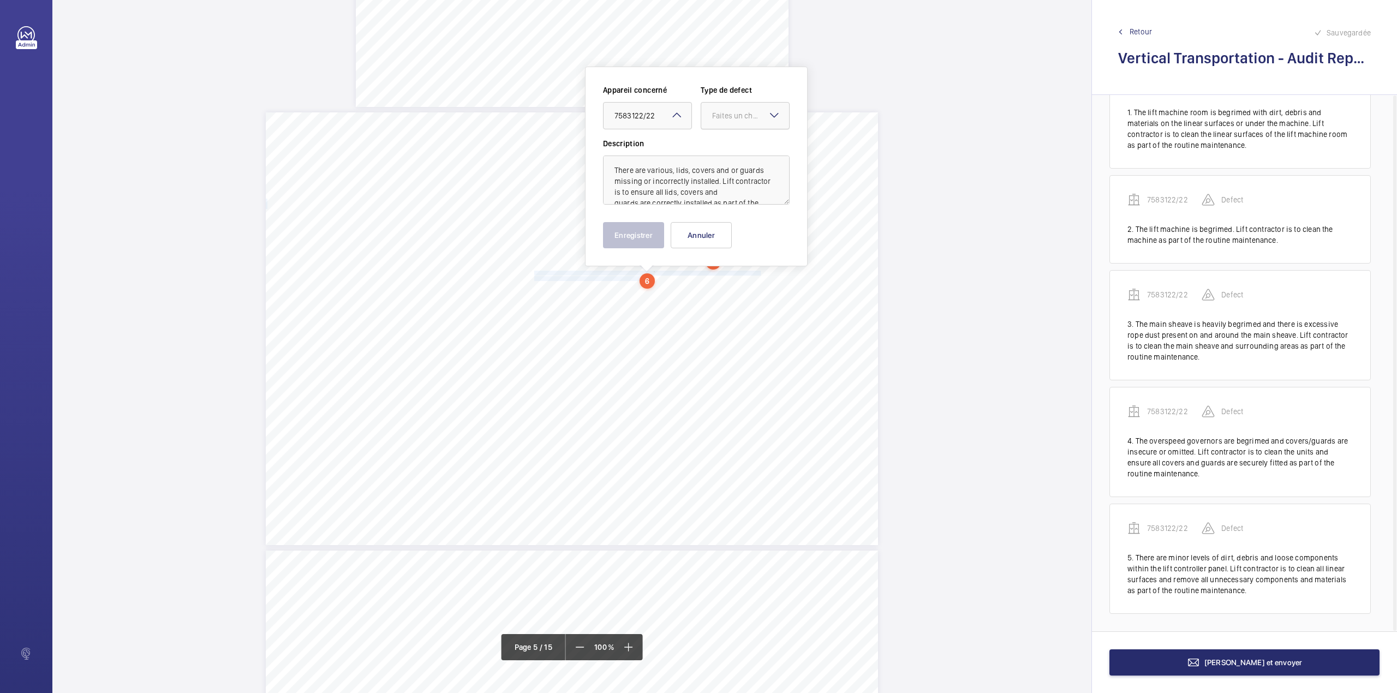
click at [730, 121] on div "Faites un choix" at bounding box center [750, 115] width 77 height 11
click at [729, 146] on span "Standard" at bounding box center [745, 149] width 66 height 11
click at [651, 236] on button "Enregistrer" at bounding box center [633, 235] width 61 height 26
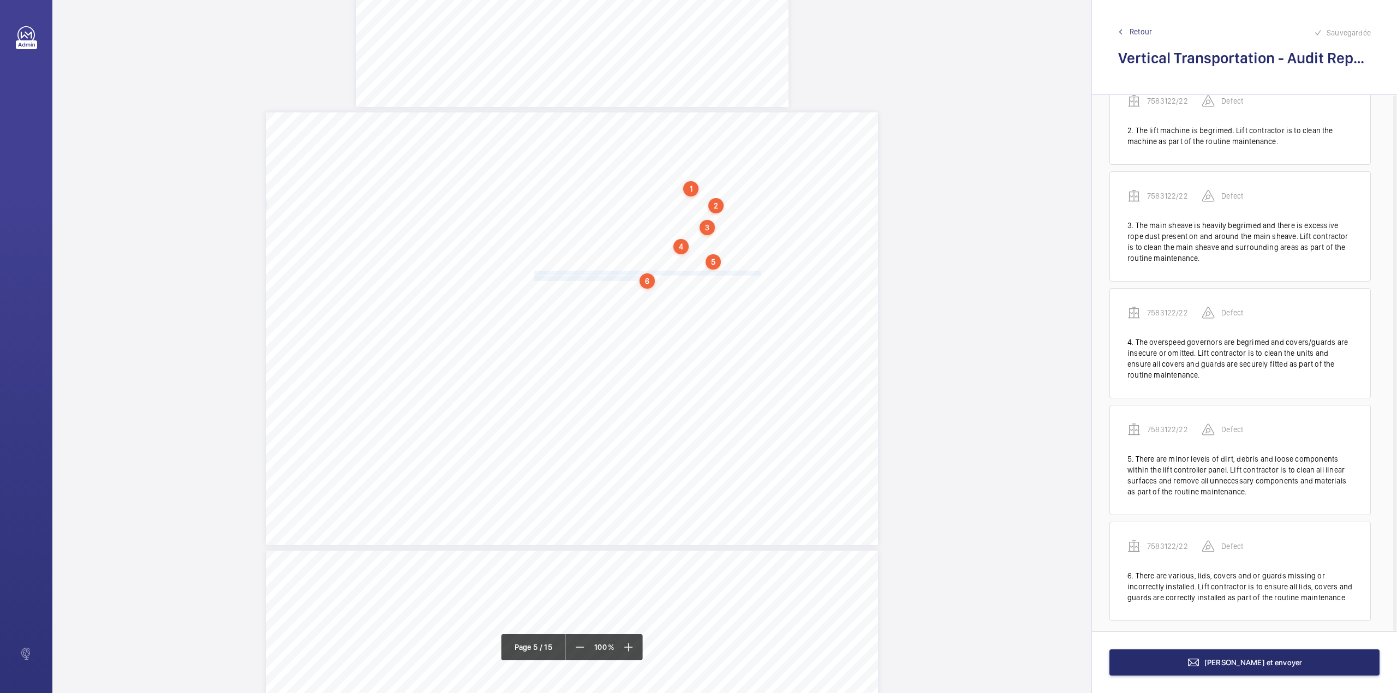
scroll to position [162, 0]
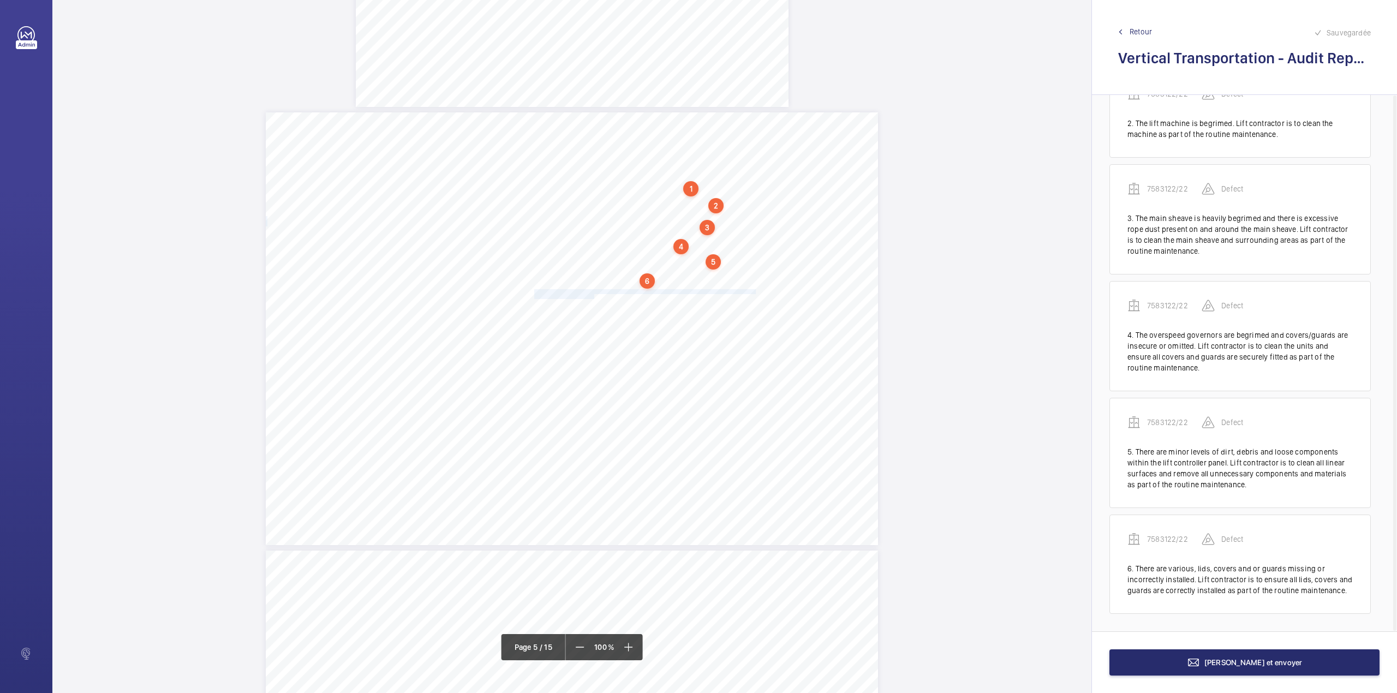
drag, startPoint x: 533, startPoint y: 290, endPoint x: 591, endPoint y: 295, distance: 59.1
click at [591, 295] on div "Category Item Element Audit Item Detail of Non Compliance Repeat Item Priority …" at bounding box center [572, 328] width 612 height 433
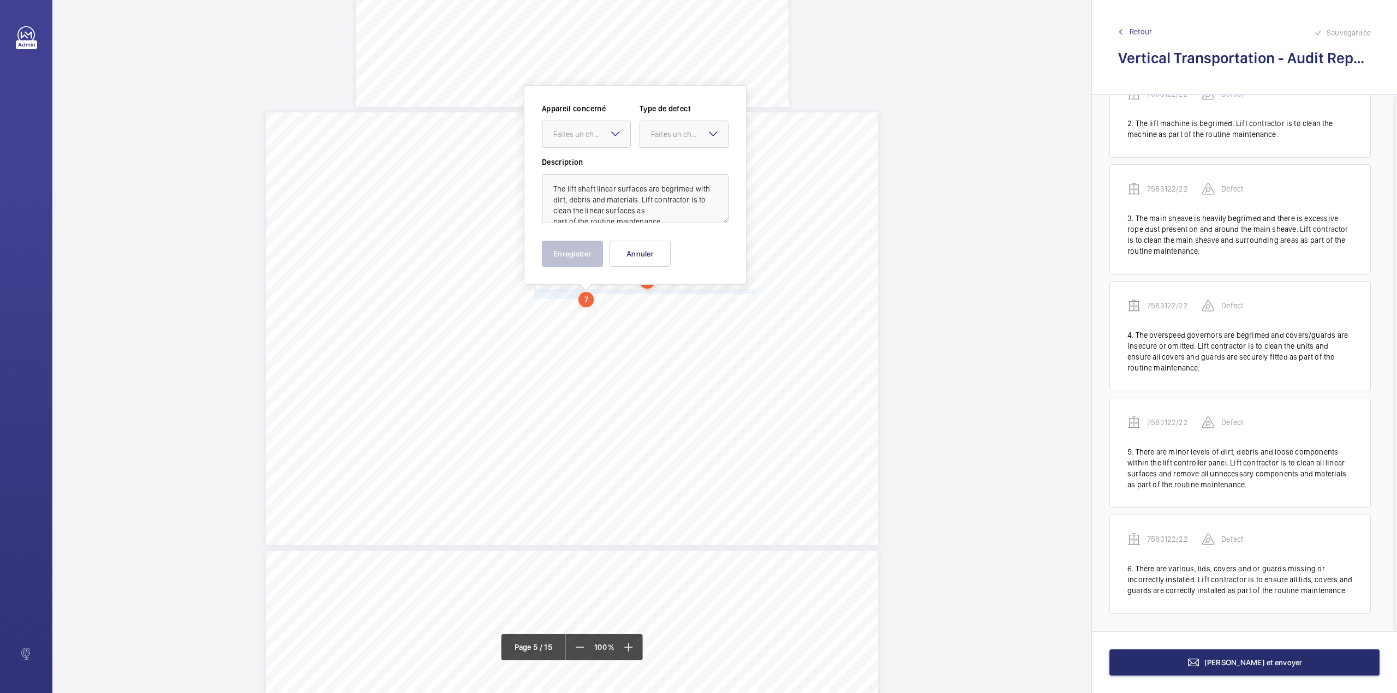
scroll to position [2395, 0]
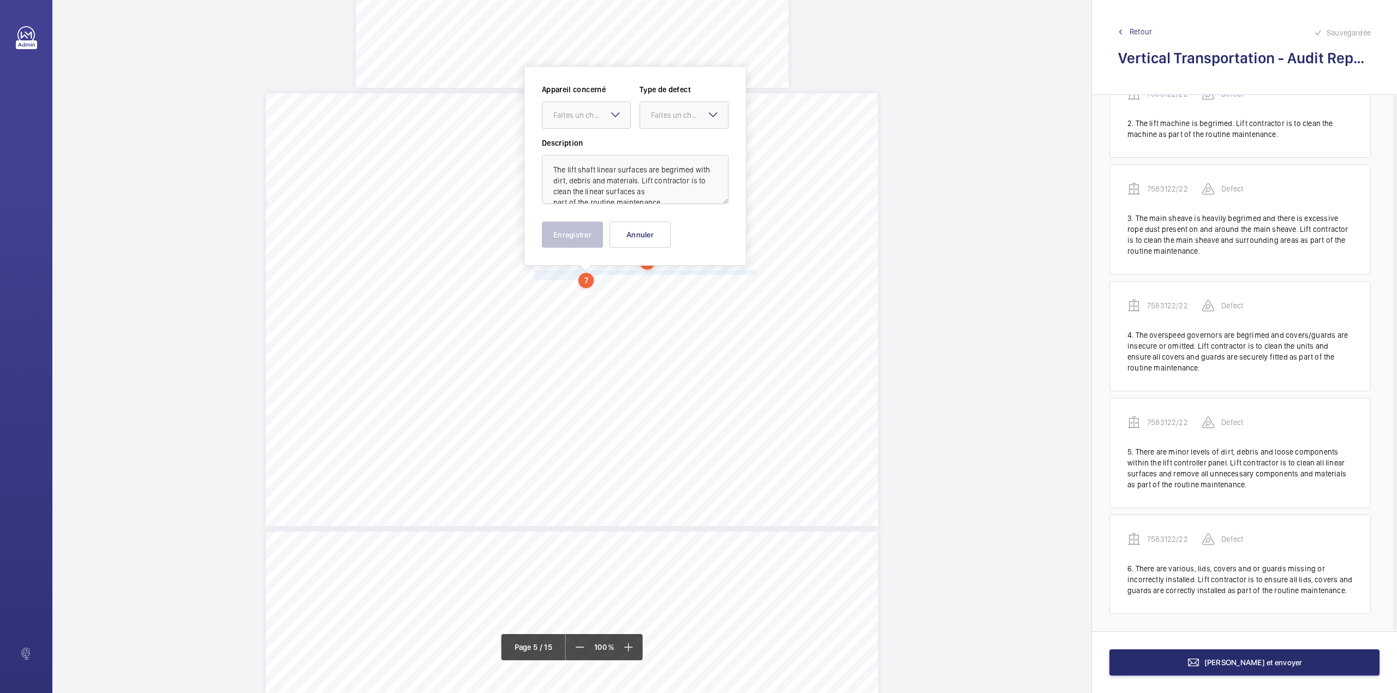
drag, startPoint x: 593, startPoint y: 121, endPoint x: 592, endPoint y: 133, distance: 12.6
click at [592, 121] on div at bounding box center [586, 115] width 88 height 26
click at [594, 141] on div "7583122/22" at bounding box center [586, 148] width 88 height 26
click at [649, 118] on div at bounding box center [684, 115] width 88 height 26
click at [657, 144] on span "Standard" at bounding box center [684, 148] width 66 height 11
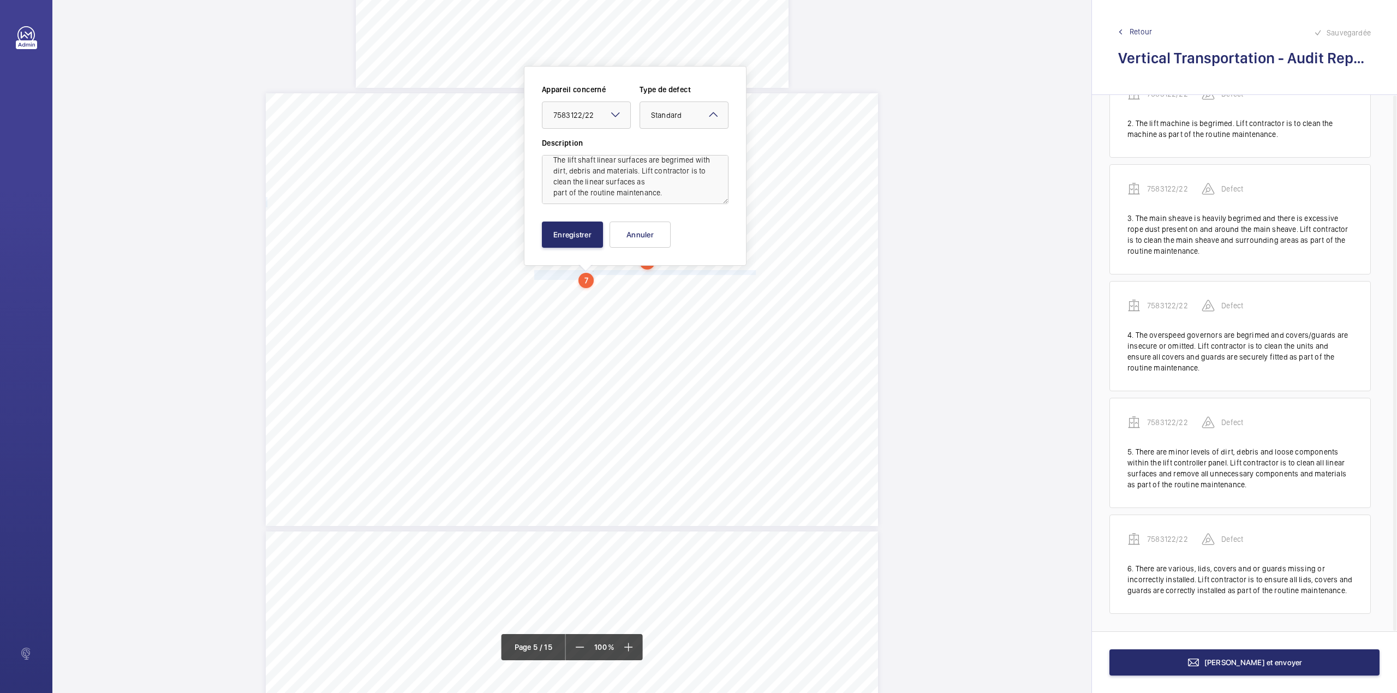
scroll to position [13, 0]
click at [599, 236] on button "Enregistrer" at bounding box center [572, 235] width 61 height 26
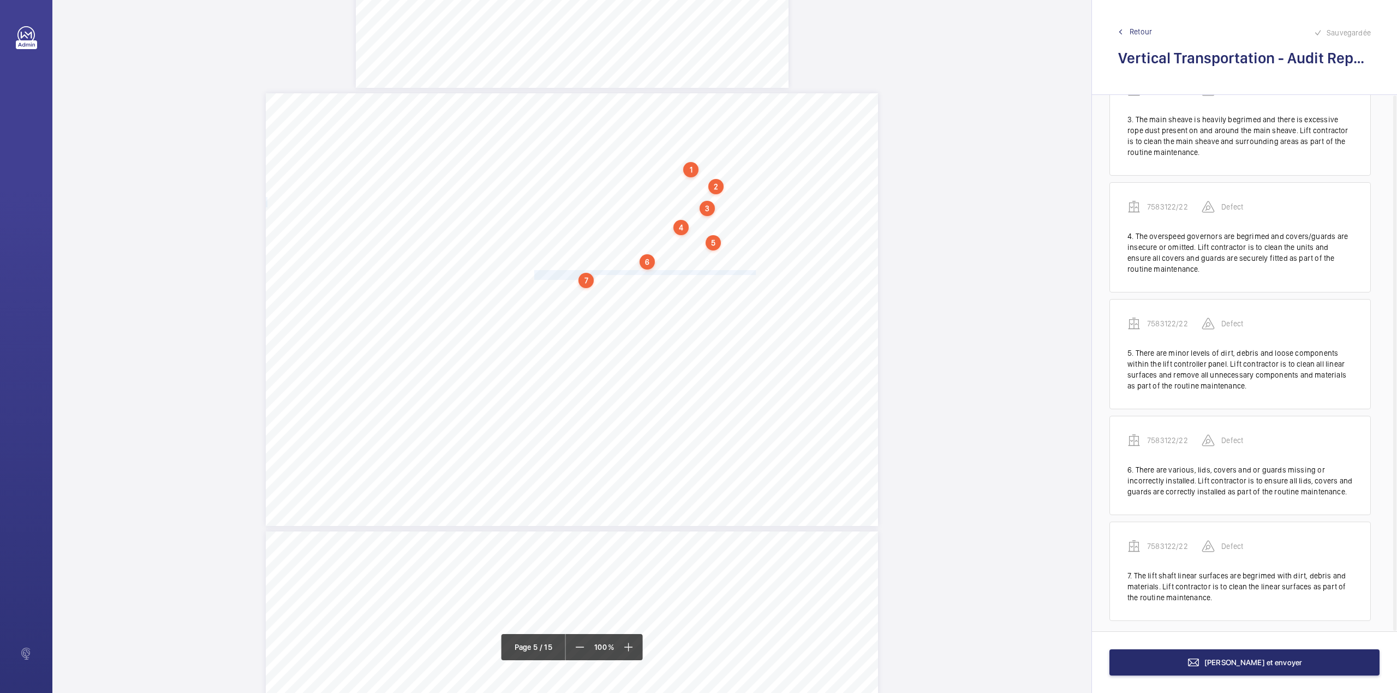
scroll to position [268, 0]
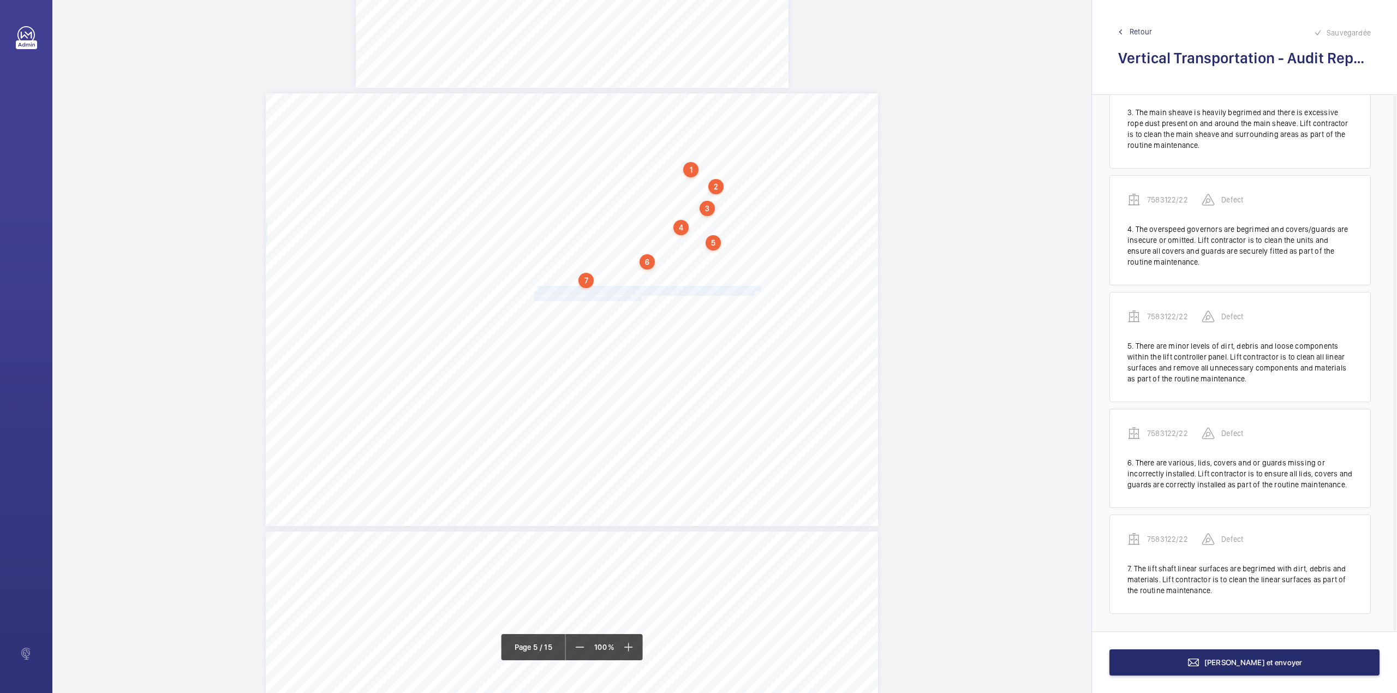
drag, startPoint x: 535, startPoint y: 287, endPoint x: 639, endPoint y: 299, distance: 105.4
click at [639, 299] on div "Category Item Element Audit Item Detail of Non Compliance Repeat Item Priority …" at bounding box center [572, 309] width 612 height 433
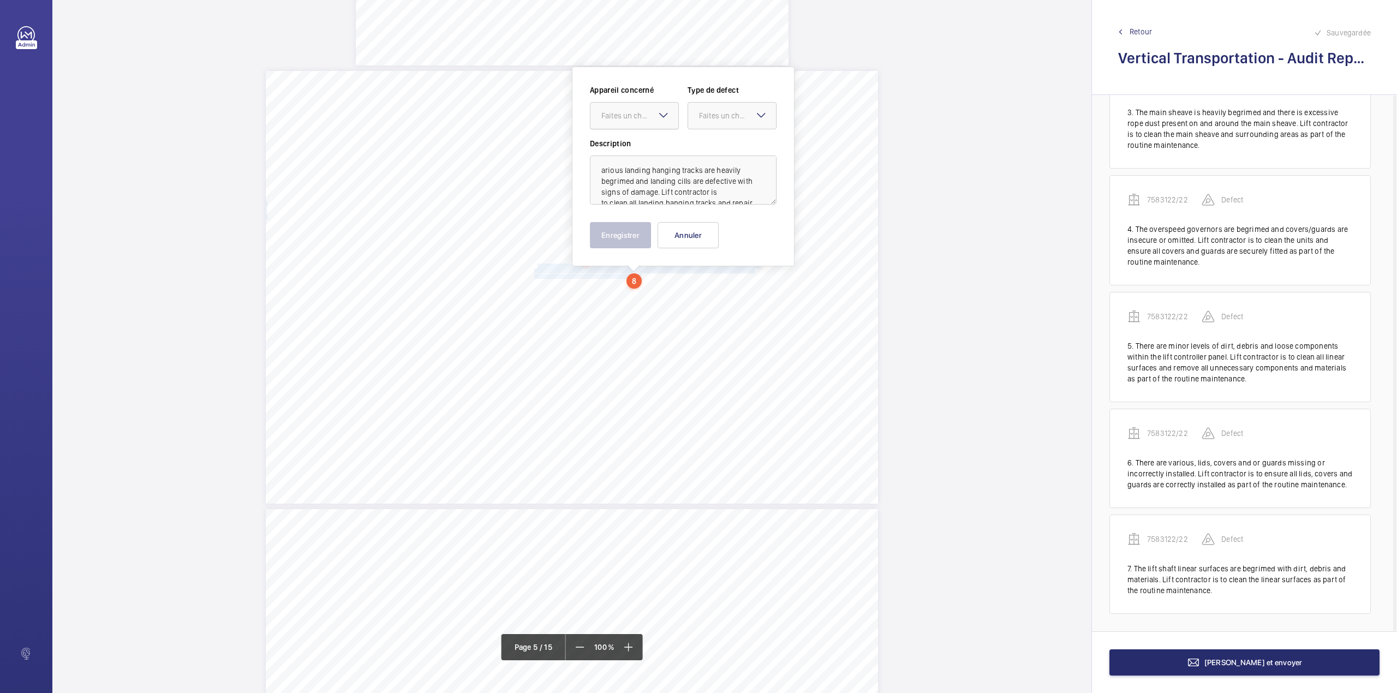
click at [645, 120] on div "Faites un choix" at bounding box center [639, 115] width 77 height 11
click at [650, 143] on div "7583122/22" at bounding box center [634, 149] width 88 height 26
drag, startPoint x: 720, startPoint y: 116, endPoint x: 721, endPoint y: 131, distance: 15.9
click at [720, 118] on div "Faites un choix" at bounding box center [737, 115] width 77 height 11
click at [724, 141] on div "Standard" at bounding box center [732, 149] width 88 height 27
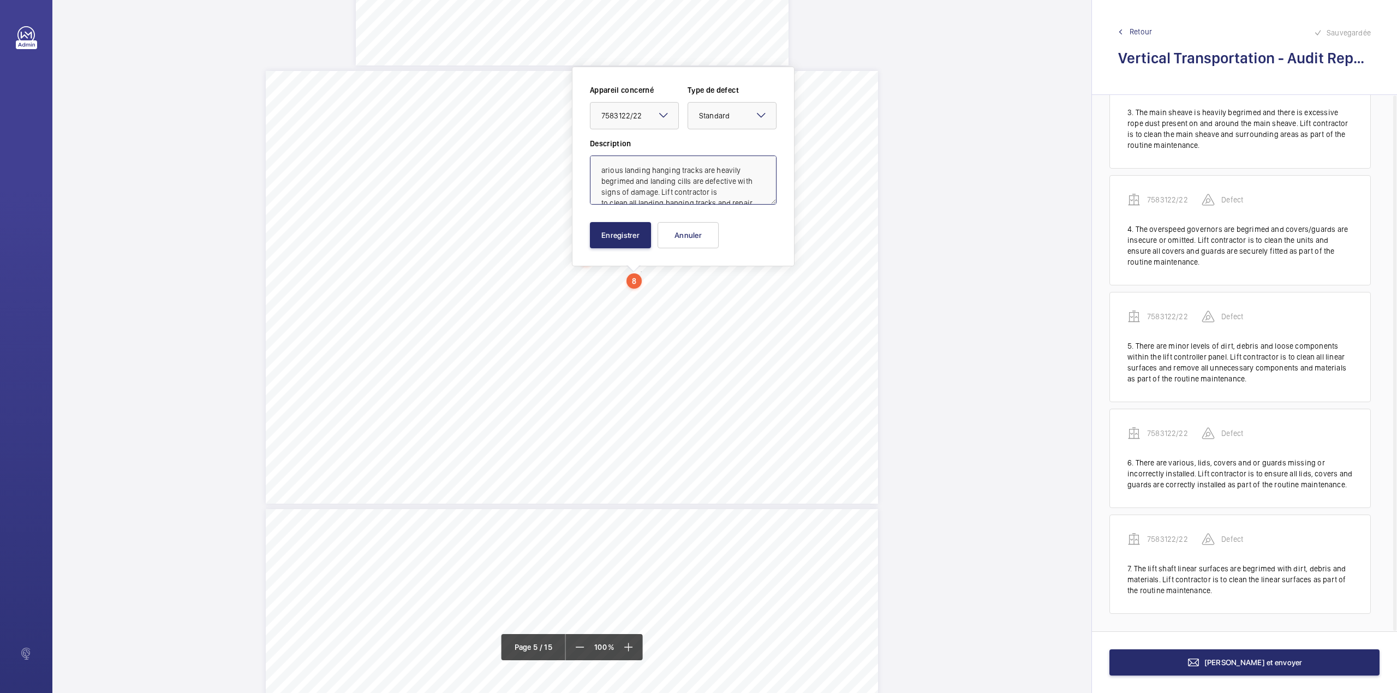
click at [596, 171] on textarea "arious landing hanging tracks are heavily begrimed and landing cills are defect…" at bounding box center [683, 180] width 187 height 49
type textarea "Various landing hanging tracks are heavily begrimed and landing cills are defec…"
click at [630, 228] on button "Enregistrer" at bounding box center [620, 235] width 61 height 26
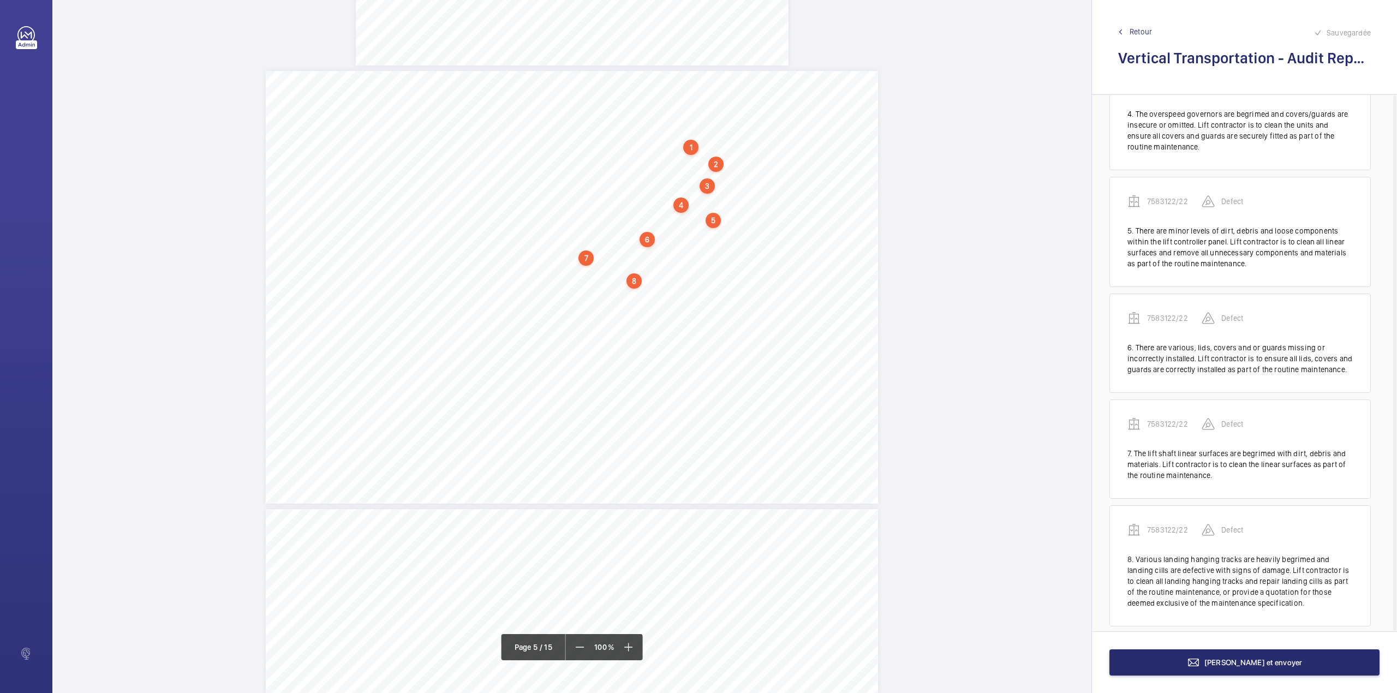
scroll to position [396, 0]
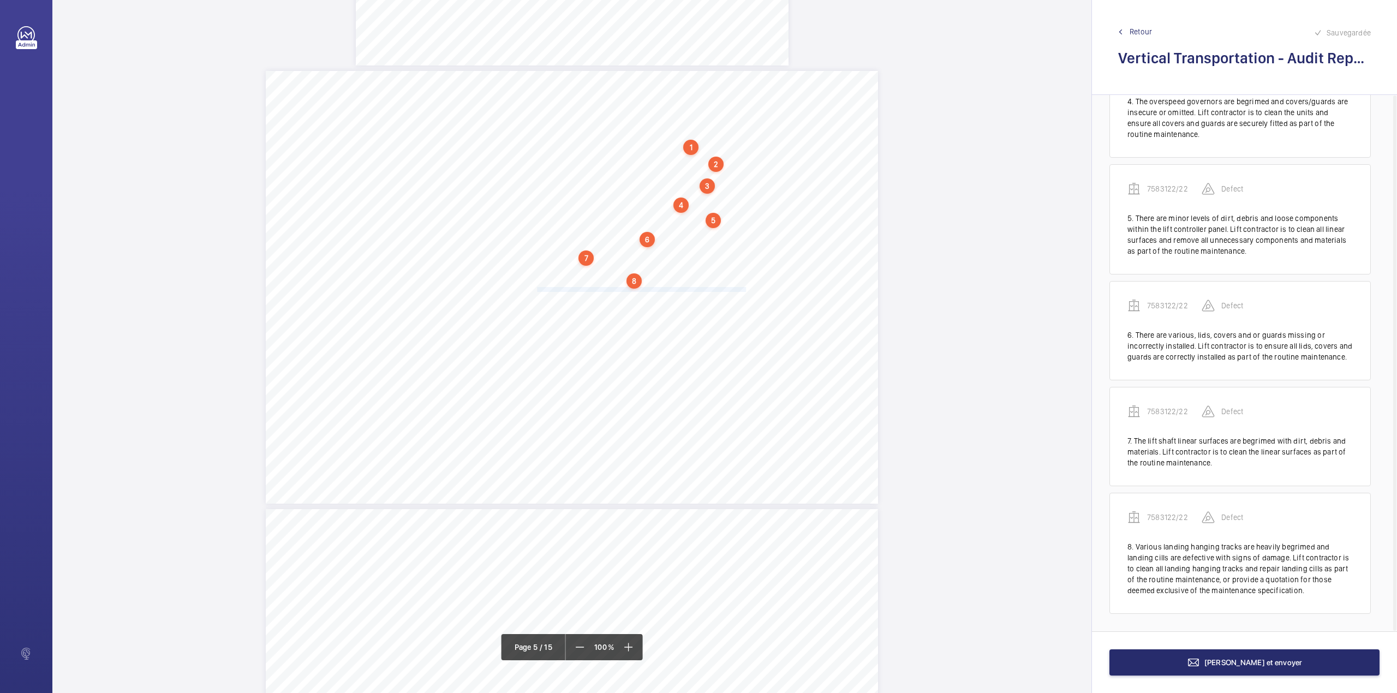
drag, startPoint x: 534, startPoint y: 290, endPoint x: 745, endPoint y: 289, distance: 211.2
click at [745, 289] on span "Various landing door rollers are worn. Lift contractor is to replace all worn r…" at bounding box center [640, 290] width 213 height 4
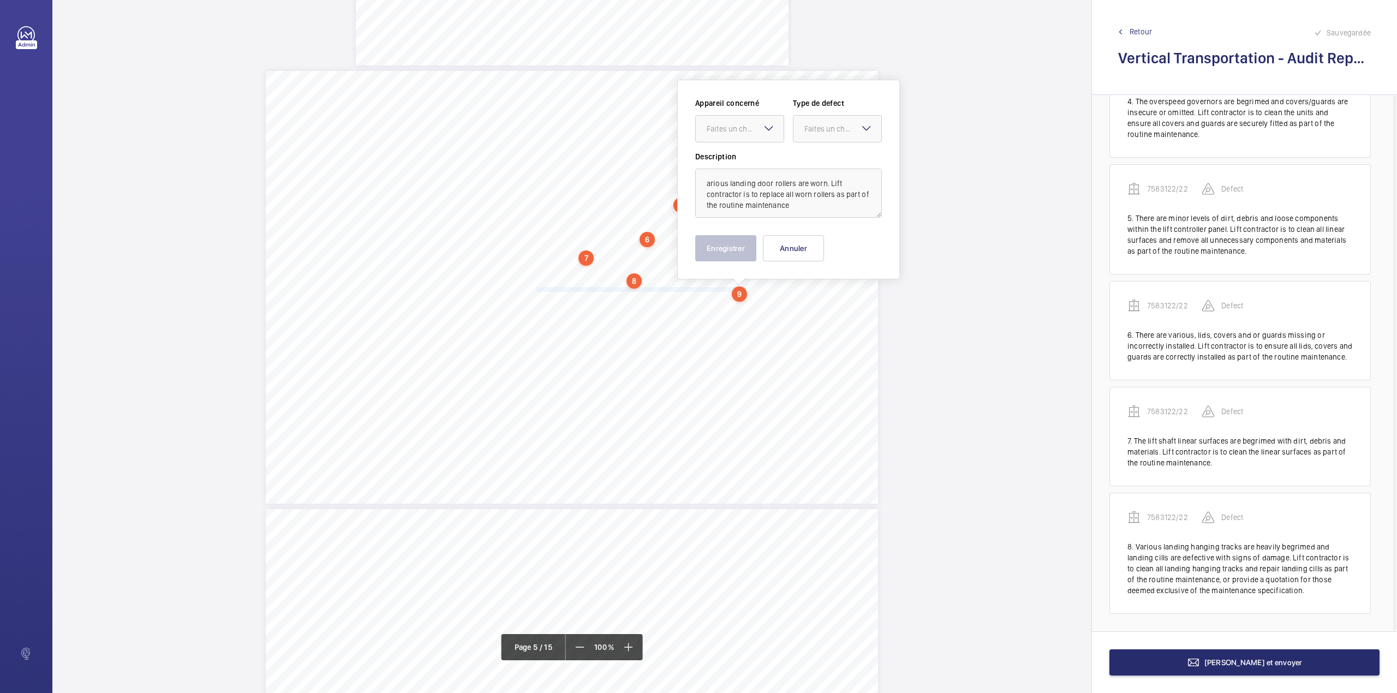
scroll to position [2430, 0]
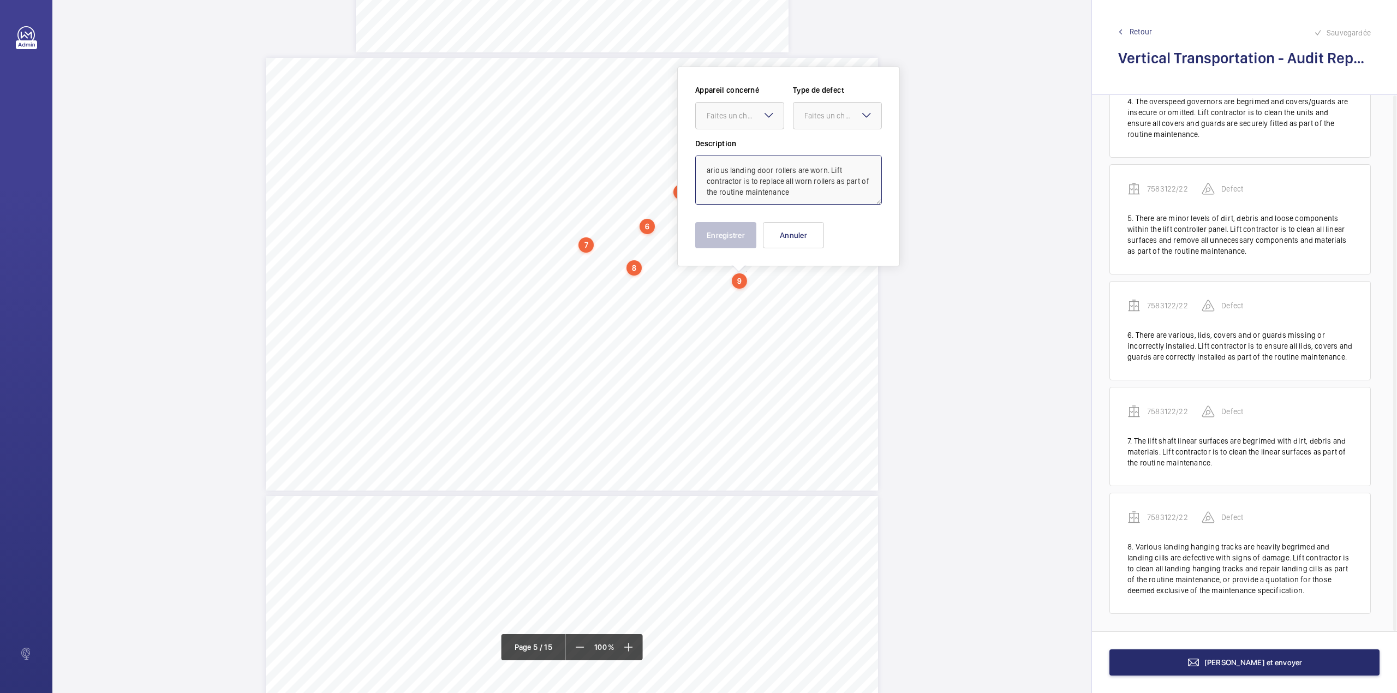
click at [702, 167] on textarea "arious landing door rollers are worn. Lift contractor is to replace all worn ro…" at bounding box center [788, 180] width 187 height 49
drag, startPoint x: 734, startPoint y: 117, endPoint x: 738, endPoint y: 138, distance: 21.0
click at [734, 120] on div "Faites un choix" at bounding box center [745, 115] width 77 height 11
click at [738, 138] on div "7583122/22" at bounding box center [740, 149] width 88 height 26
drag, startPoint x: 823, startPoint y: 110, endPoint x: 823, endPoint y: 136, distance: 26.2
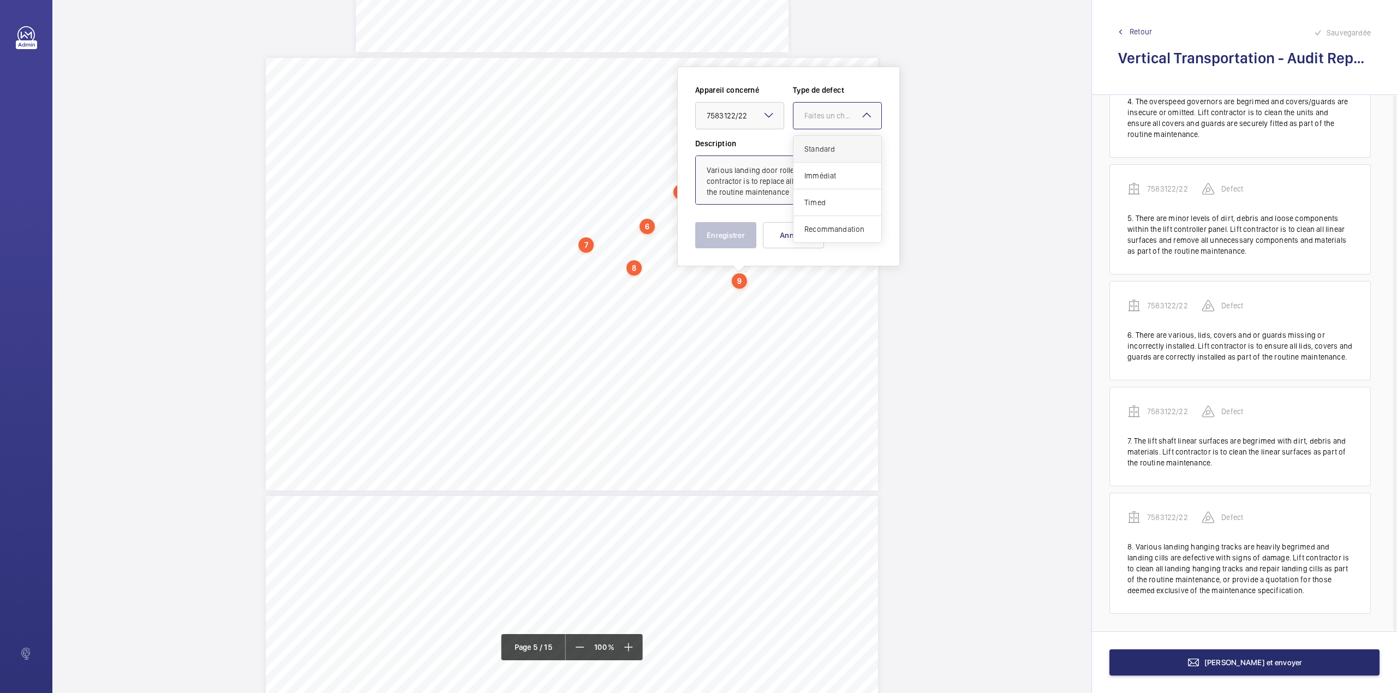
click at [823, 115] on div "Faites un choix" at bounding box center [842, 115] width 77 height 11
click at [823, 136] on div "Standard" at bounding box center [837, 149] width 88 height 27
click at [806, 196] on textarea "Various landing door rollers are worn. Lift contractor is to replace all worn r…" at bounding box center [788, 180] width 187 height 49
type textarea "Various landing door rollers are worn. Lift contractor is to replace all worn r…"
click at [719, 232] on button "Enregistrer" at bounding box center [725, 235] width 61 height 26
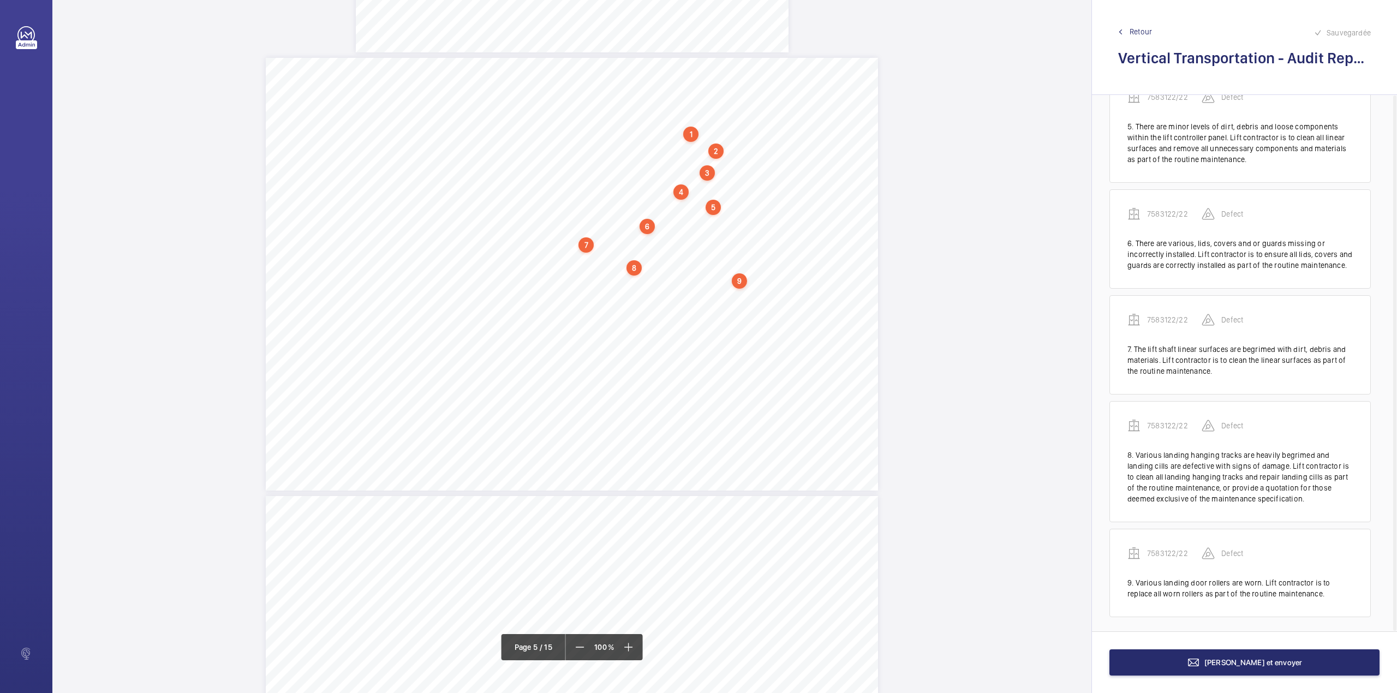
scroll to position [492, 0]
drag, startPoint x: 533, startPoint y: 287, endPoint x: 612, endPoint y: 299, distance: 79.5
click at [612, 299] on div "Category Item Element Audit Item Detail of Non Compliance Repeat Item Priority …" at bounding box center [572, 274] width 612 height 433
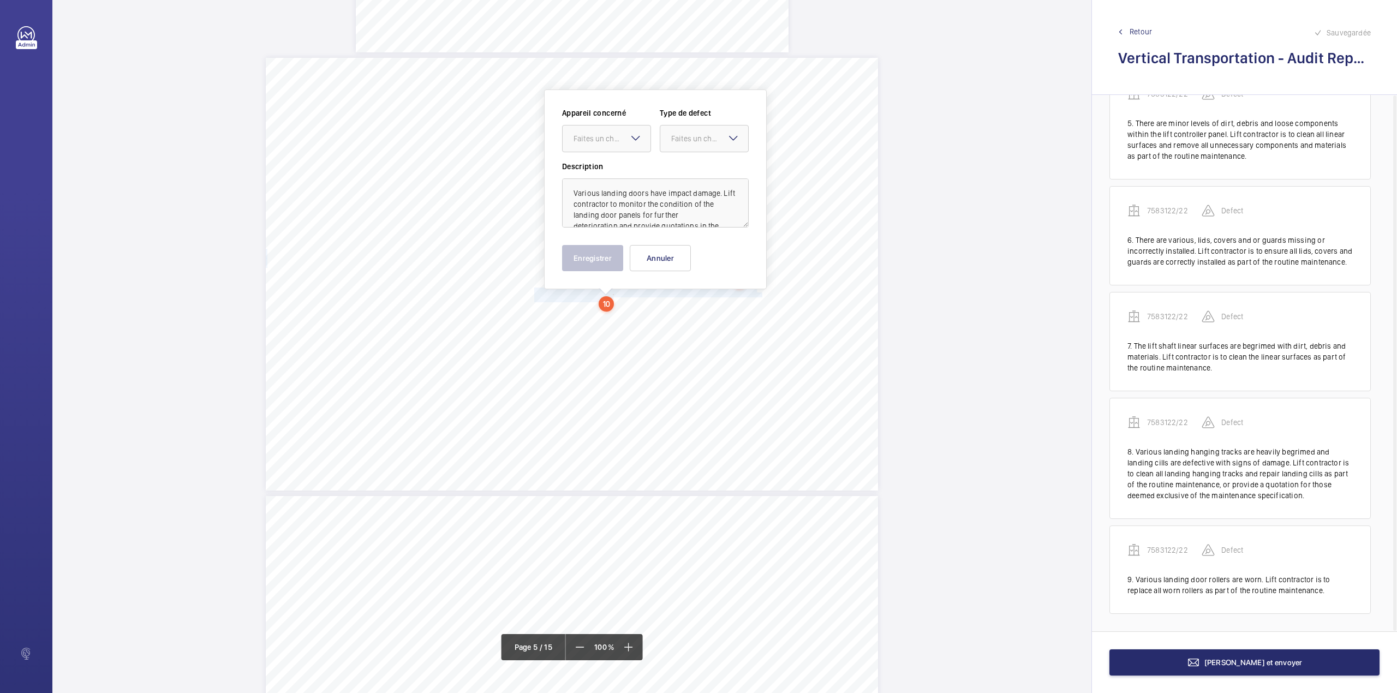
scroll to position [2454, 0]
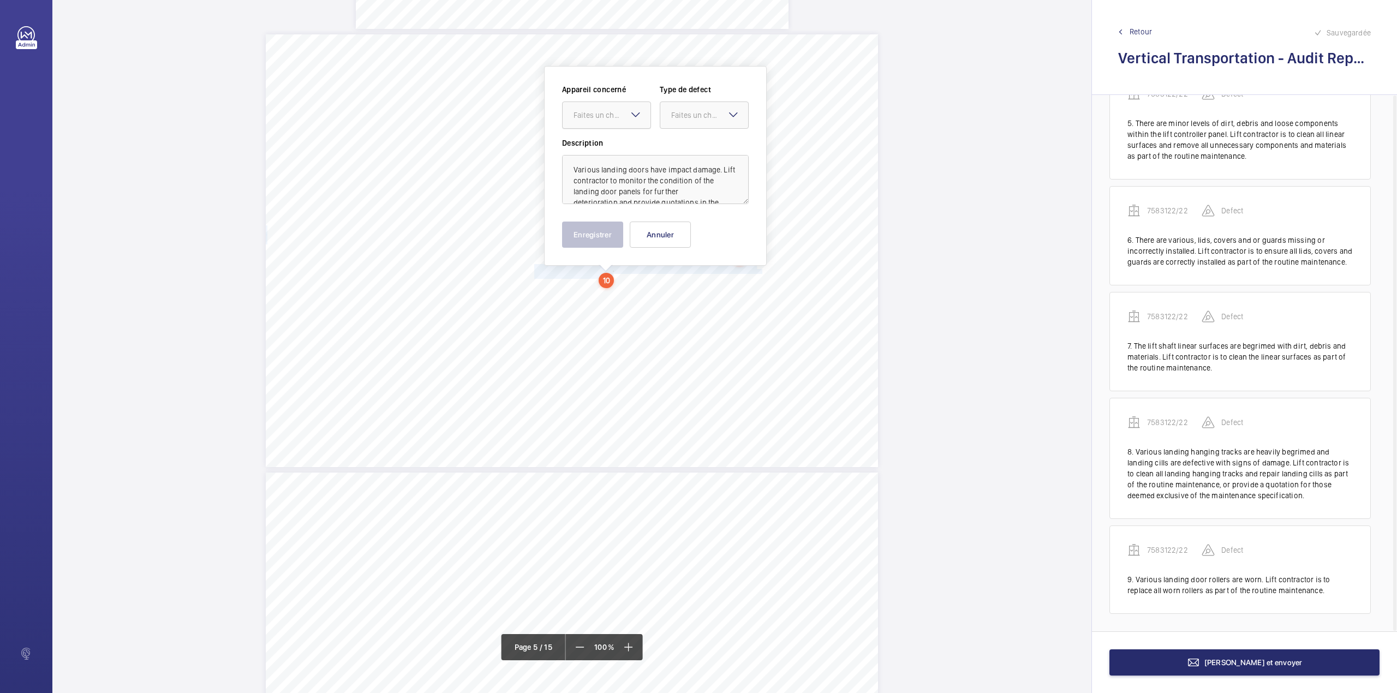
drag, startPoint x: 625, startPoint y: 113, endPoint x: 624, endPoint y: 131, distance: 17.5
click at [624, 114] on div "Faites un choix" at bounding box center [611, 115] width 77 height 11
click at [626, 140] on div "7583122/22" at bounding box center [607, 148] width 88 height 26
drag, startPoint x: 685, startPoint y: 118, endPoint x: 686, endPoint y: 132, distance: 14.2
click at [686, 118] on div "Faites un choix" at bounding box center [709, 115] width 77 height 11
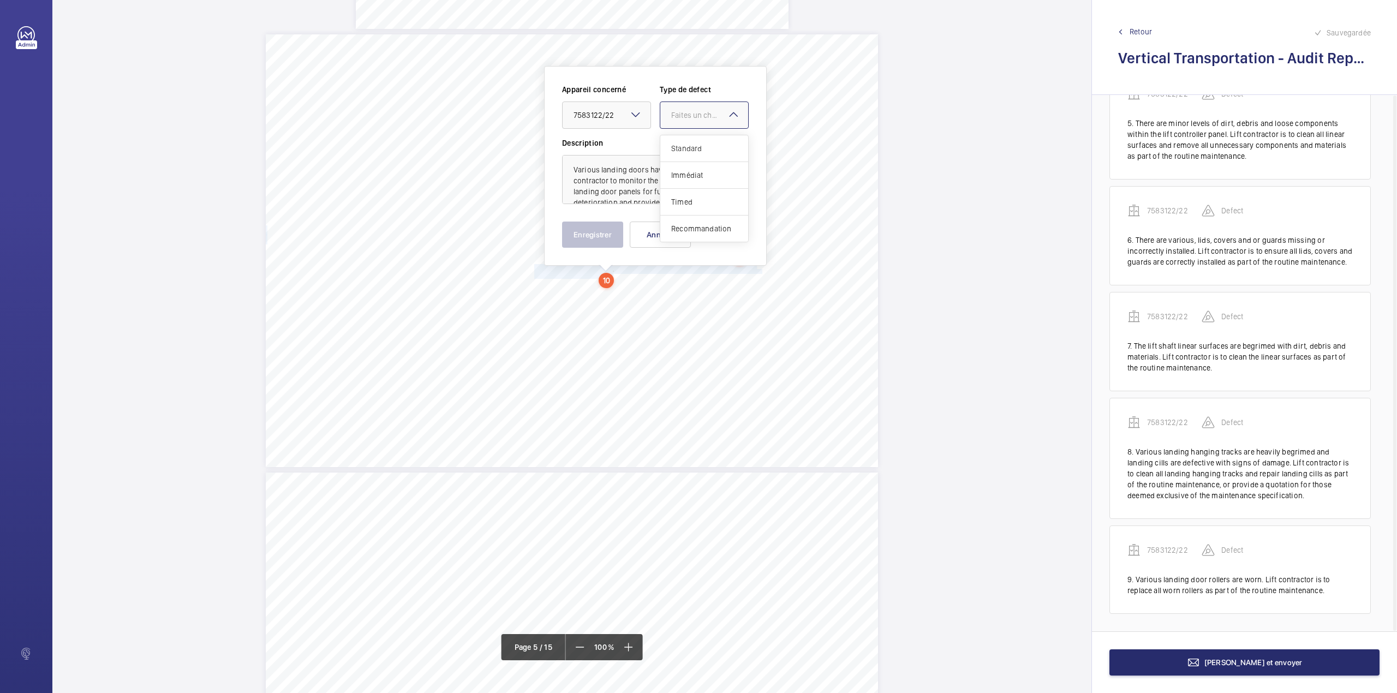
click at [686, 142] on div "Standard" at bounding box center [704, 148] width 88 height 27
click at [591, 244] on button "Enregistrer" at bounding box center [592, 235] width 61 height 26
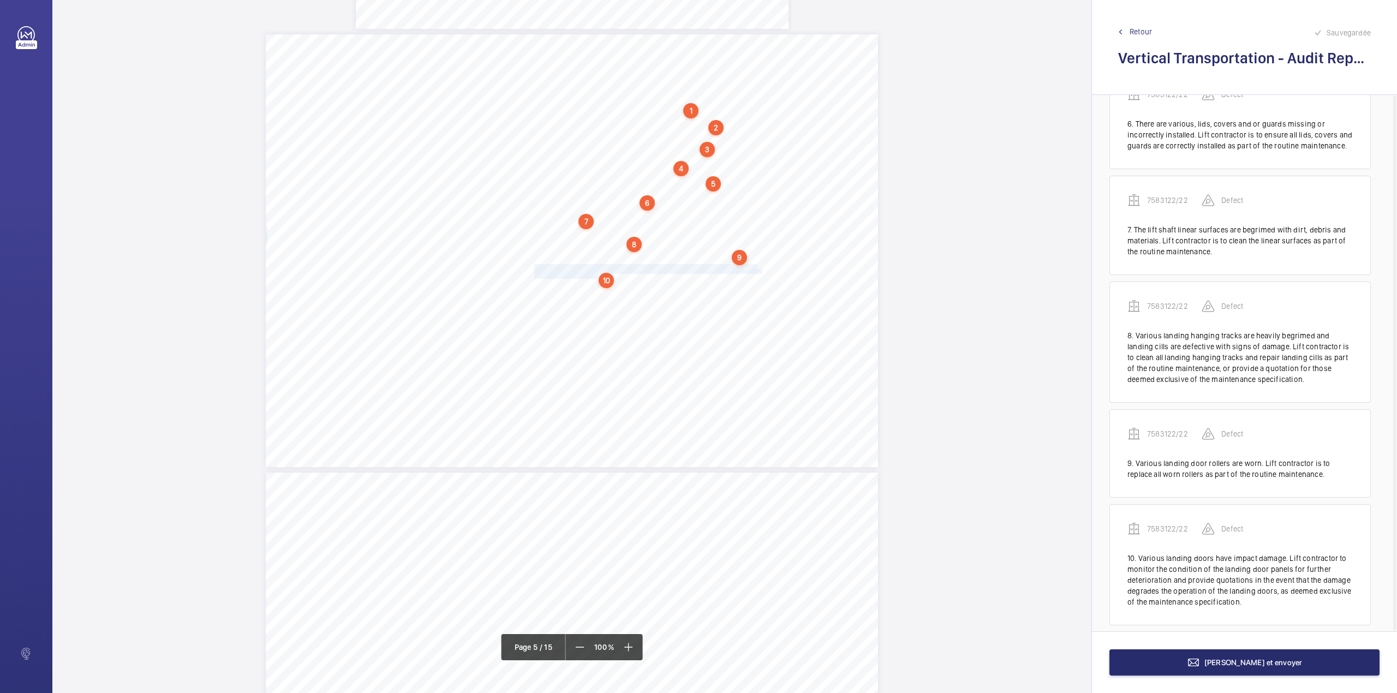
scroll to position [620, 0]
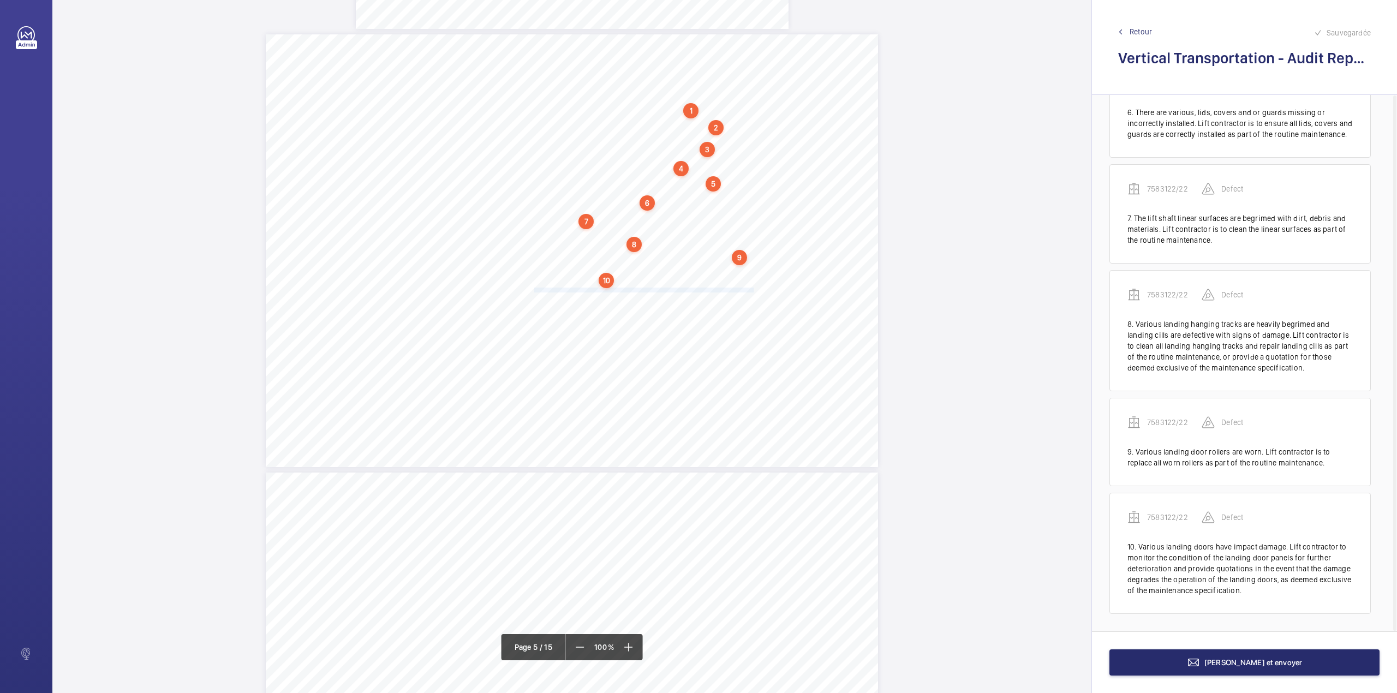
drag, startPoint x: 533, startPoint y: 289, endPoint x: 751, endPoint y: 289, distance: 218.3
click at [751, 289] on div "Category Item Element Audit Item Detail of Non Compliance Repeat Item Priority …" at bounding box center [572, 250] width 612 height 433
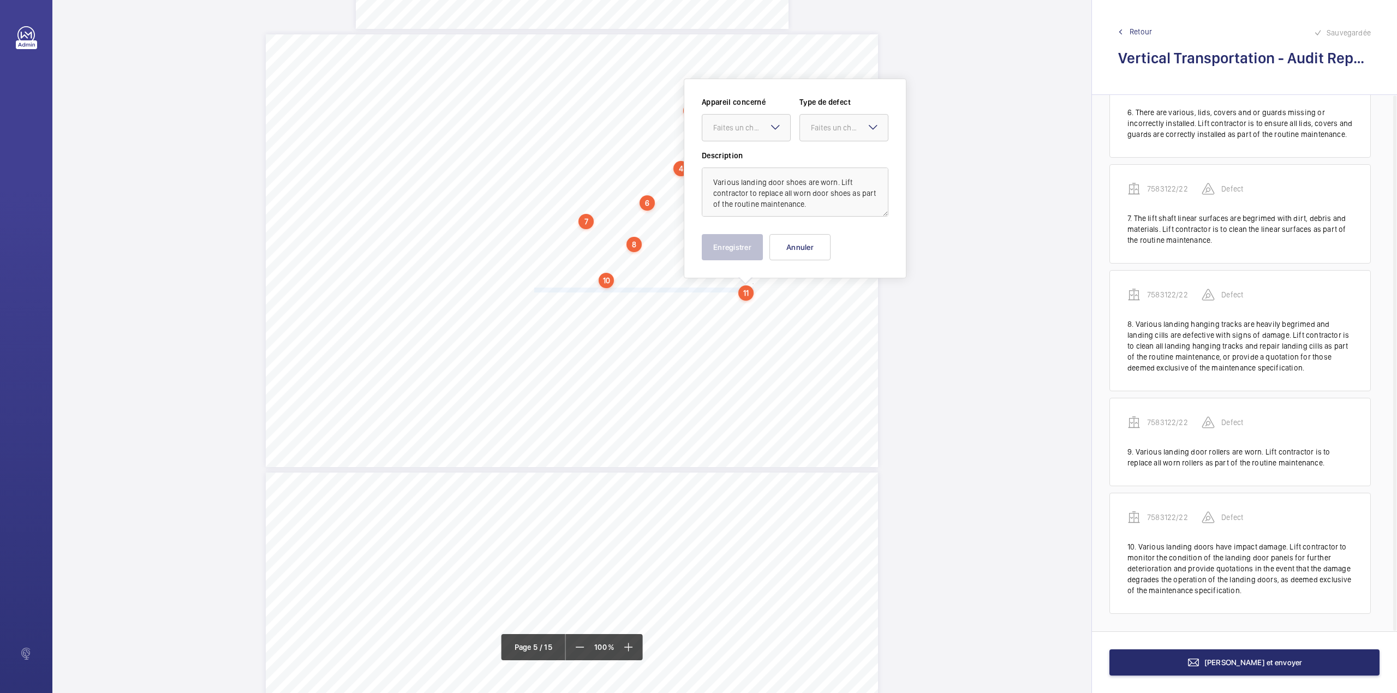
scroll to position [2466, 0]
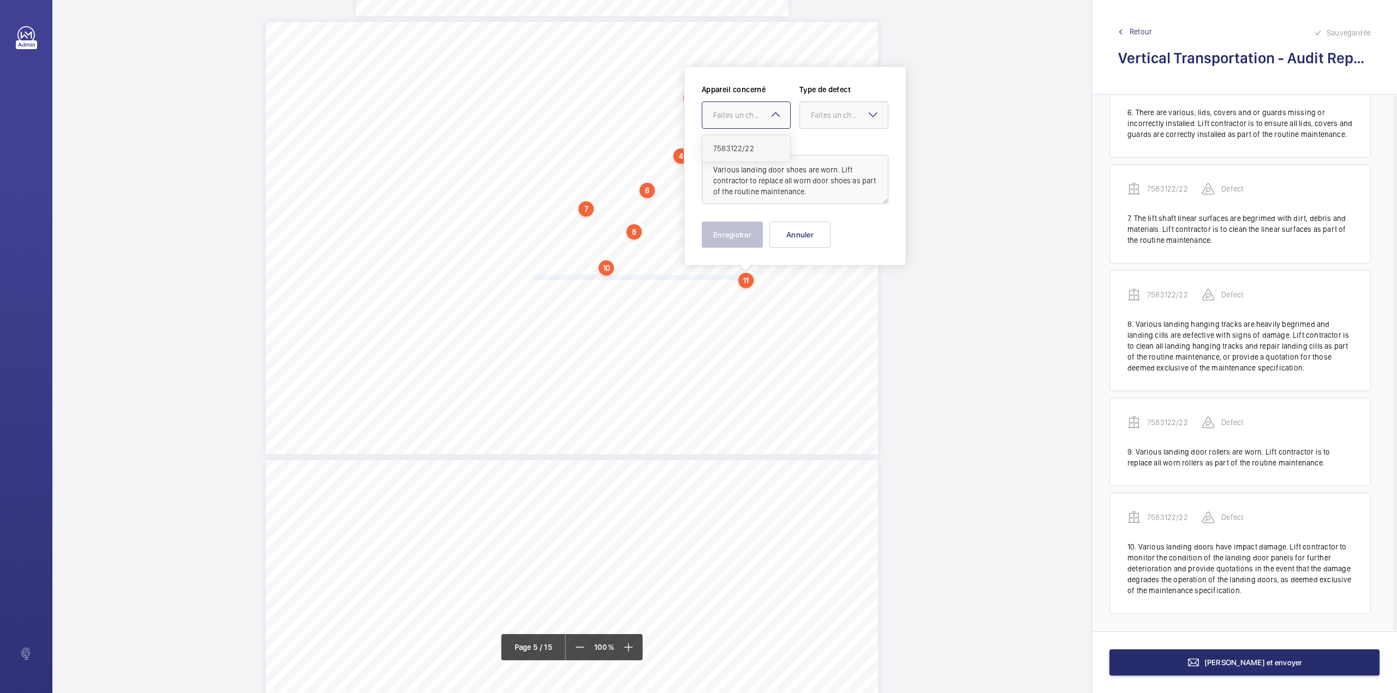
drag, startPoint x: 724, startPoint y: 112, endPoint x: 730, endPoint y: 147, distance: 35.5
click at [724, 113] on div "Faites un choix" at bounding box center [751, 115] width 77 height 11
click at [731, 147] on span "7583122/22" at bounding box center [746, 148] width 66 height 11
click at [815, 129] on div "Faites un choix" at bounding box center [843, 114] width 89 height 27
click at [818, 153] on span "Standard" at bounding box center [844, 148] width 66 height 11
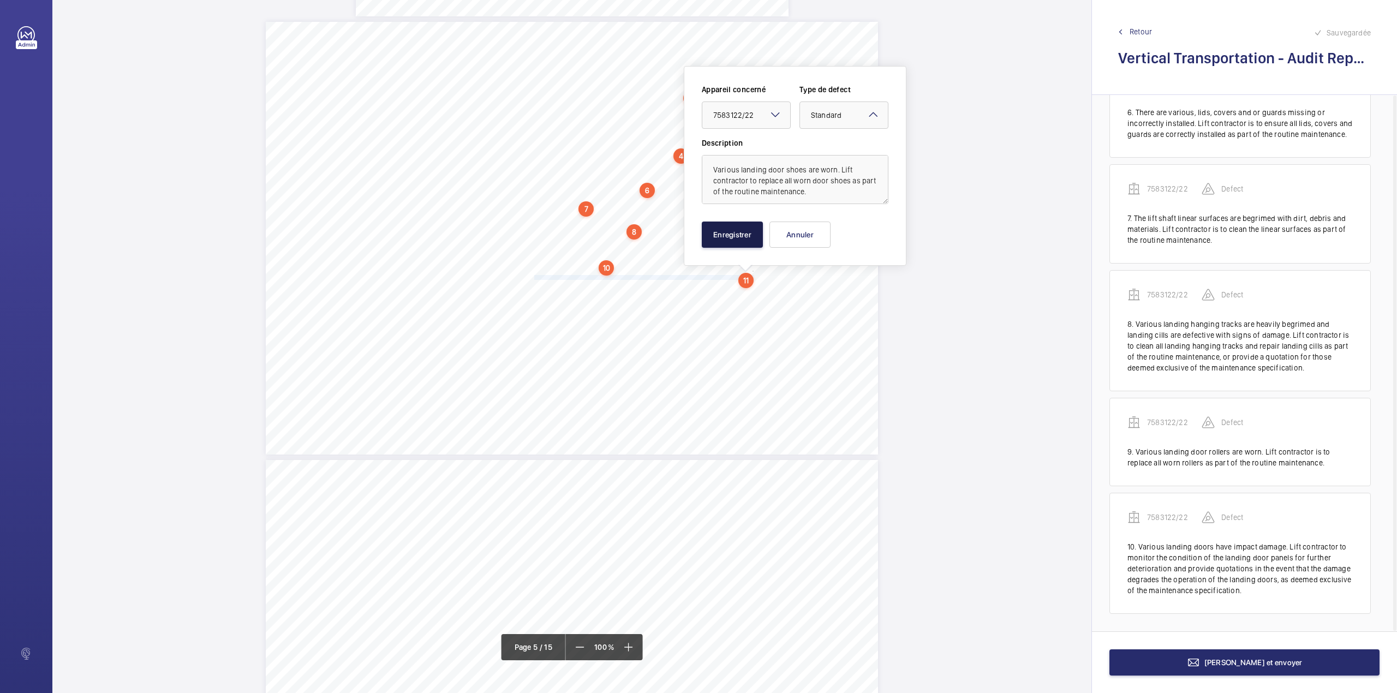
click at [744, 230] on button "Enregistrer" at bounding box center [732, 235] width 61 height 26
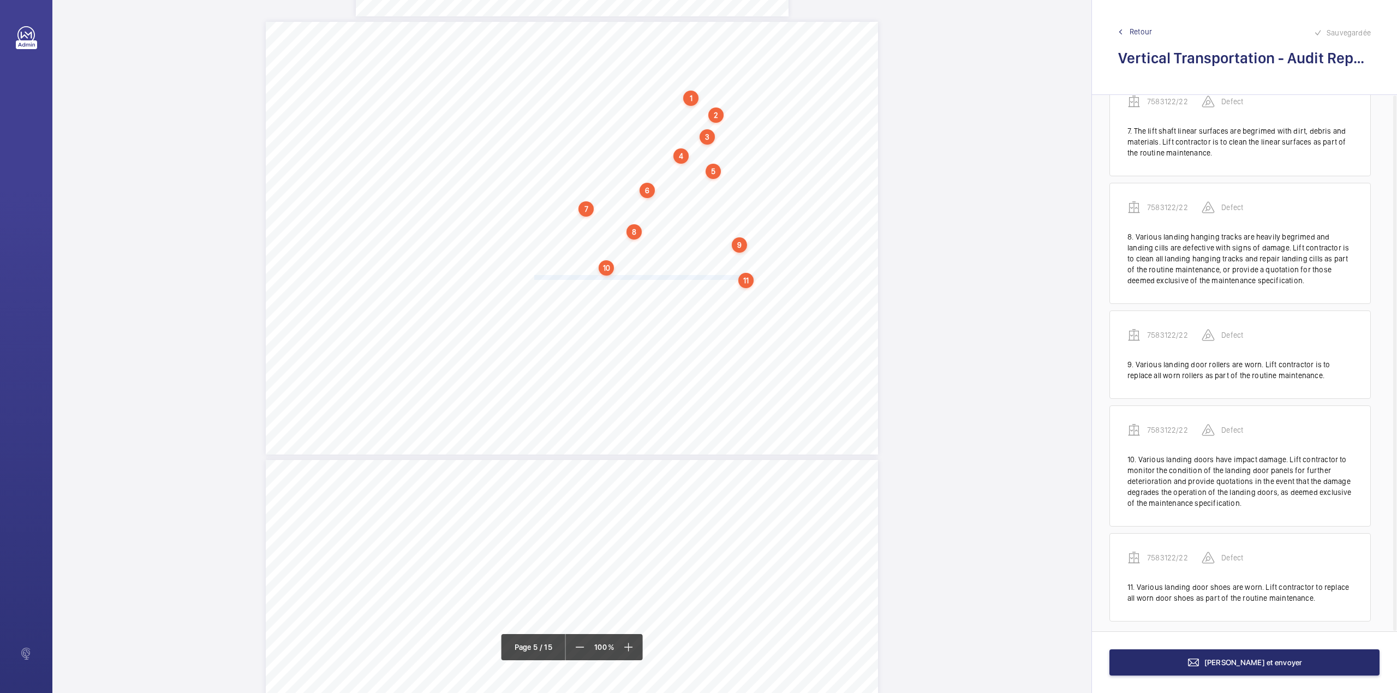
scroll to position [715, 0]
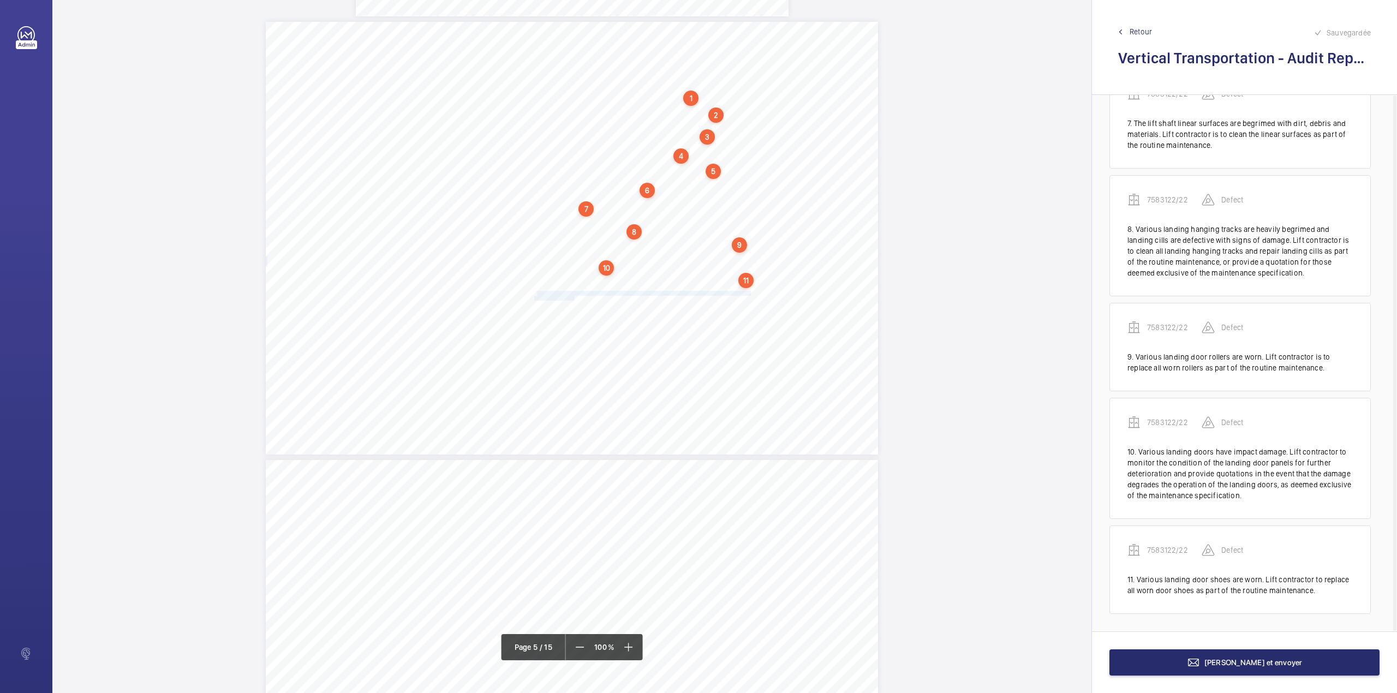
drag, startPoint x: 534, startPoint y: 294, endPoint x: 572, endPoint y: 300, distance: 38.7
click at [572, 300] on div "Category Item Element Audit Item Detail of Non Compliance Repeat Item Priority …" at bounding box center [572, 238] width 612 height 433
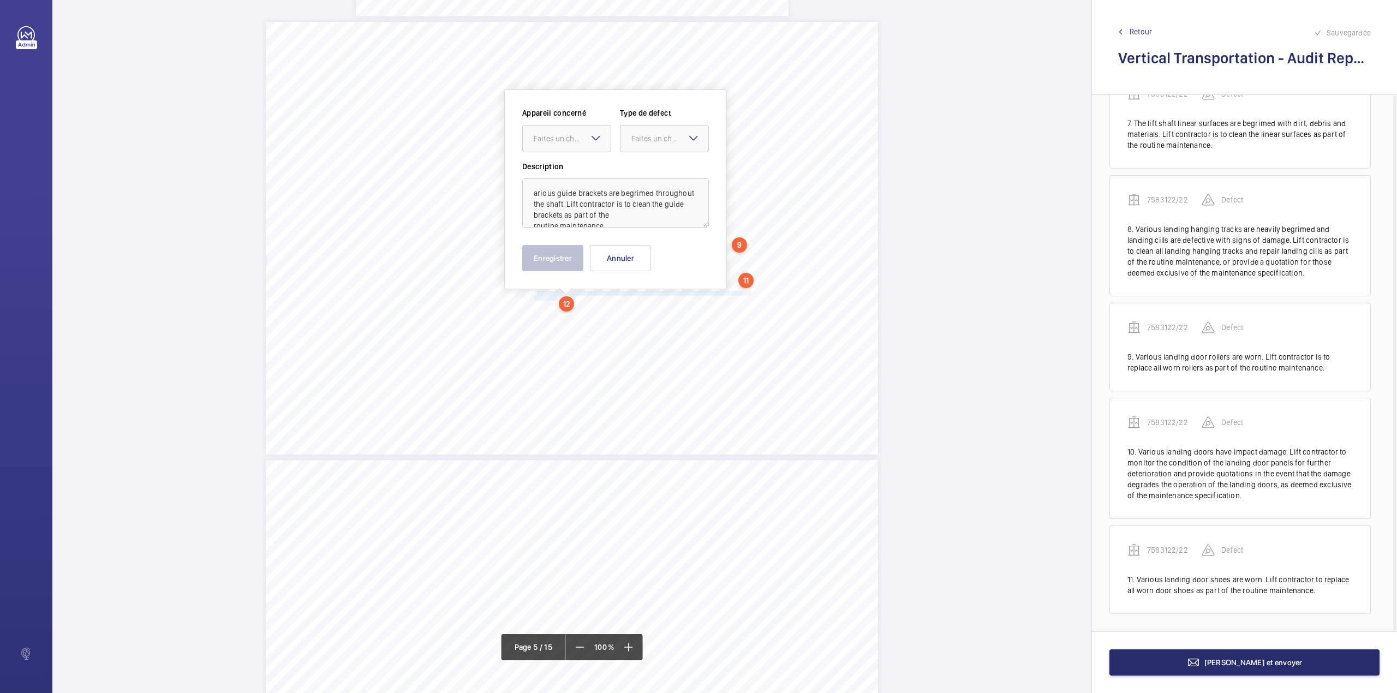
scroll to position [2489, 0]
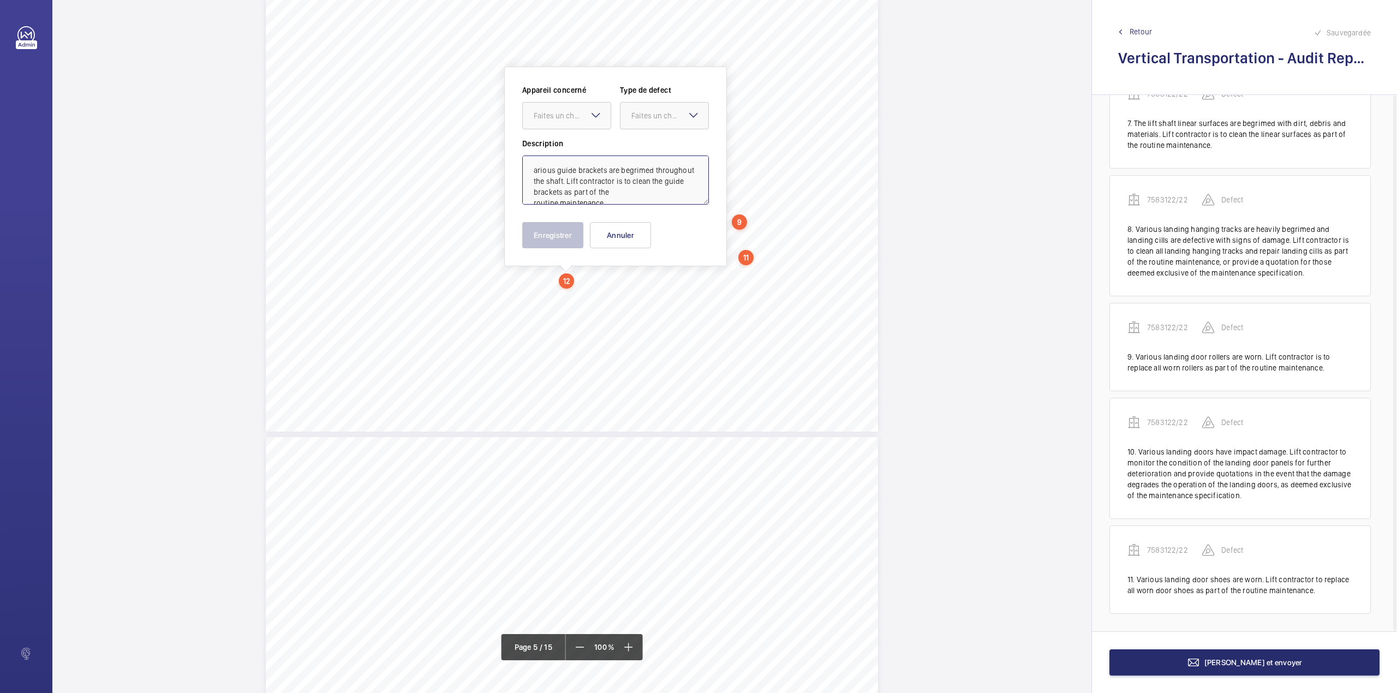
click at [525, 165] on textarea "arious guide brackets are begrimed throughout the shaft. Lift contractor is to …" at bounding box center [615, 180] width 187 height 49
drag, startPoint x: 577, startPoint y: 112, endPoint x: 577, endPoint y: 134, distance: 21.3
click at [577, 115] on div "Faites un choix" at bounding box center [572, 115] width 77 height 11
click at [578, 136] on div "7583122/22" at bounding box center [567, 149] width 88 height 26
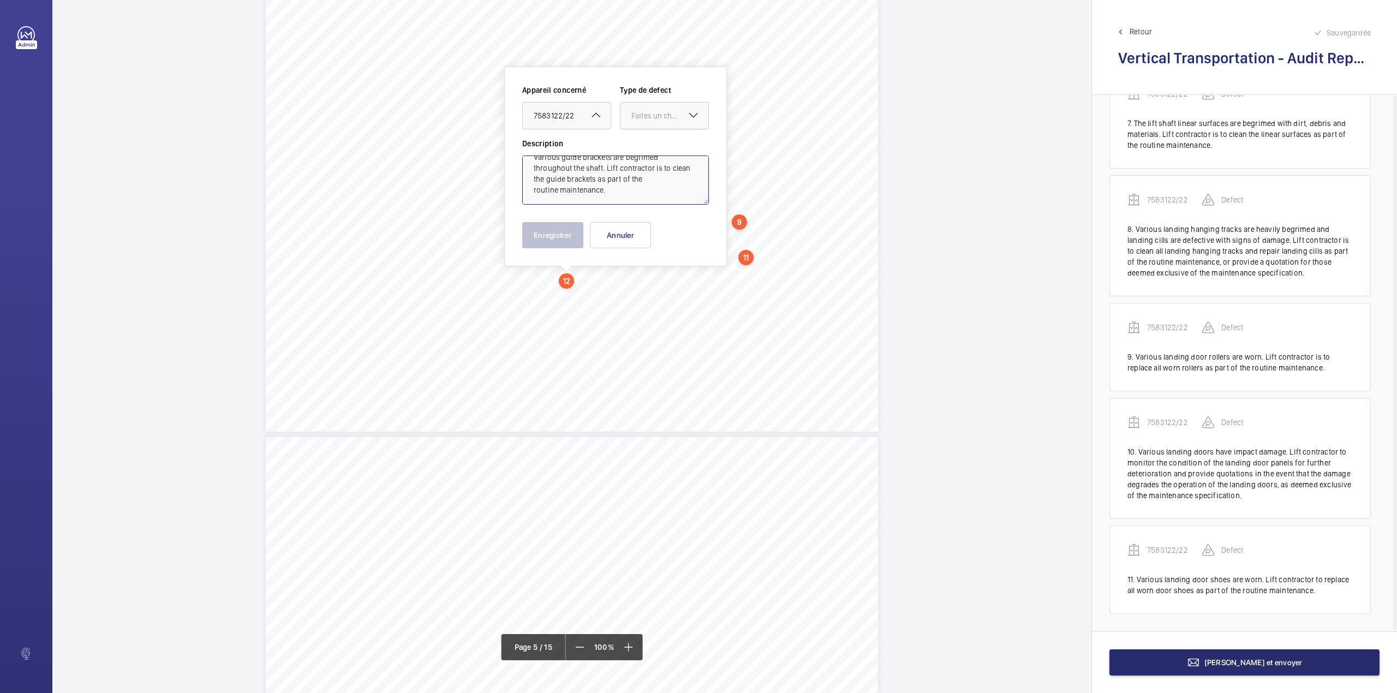
drag, startPoint x: 663, startPoint y: 108, endPoint x: 660, endPoint y: 129, distance: 21.5
click at [663, 112] on div "Faites un choix" at bounding box center [664, 115] width 88 height 11
click at [660, 144] on span "Standard" at bounding box center [664, 149] width 66 height 11
type textarea "Various guide brackets are begrimed throughout the shaft. Lift contractor is to…"
click at [559, 230] on button "Enregistrer" at bounding box center [552, 235] width 61 height 26
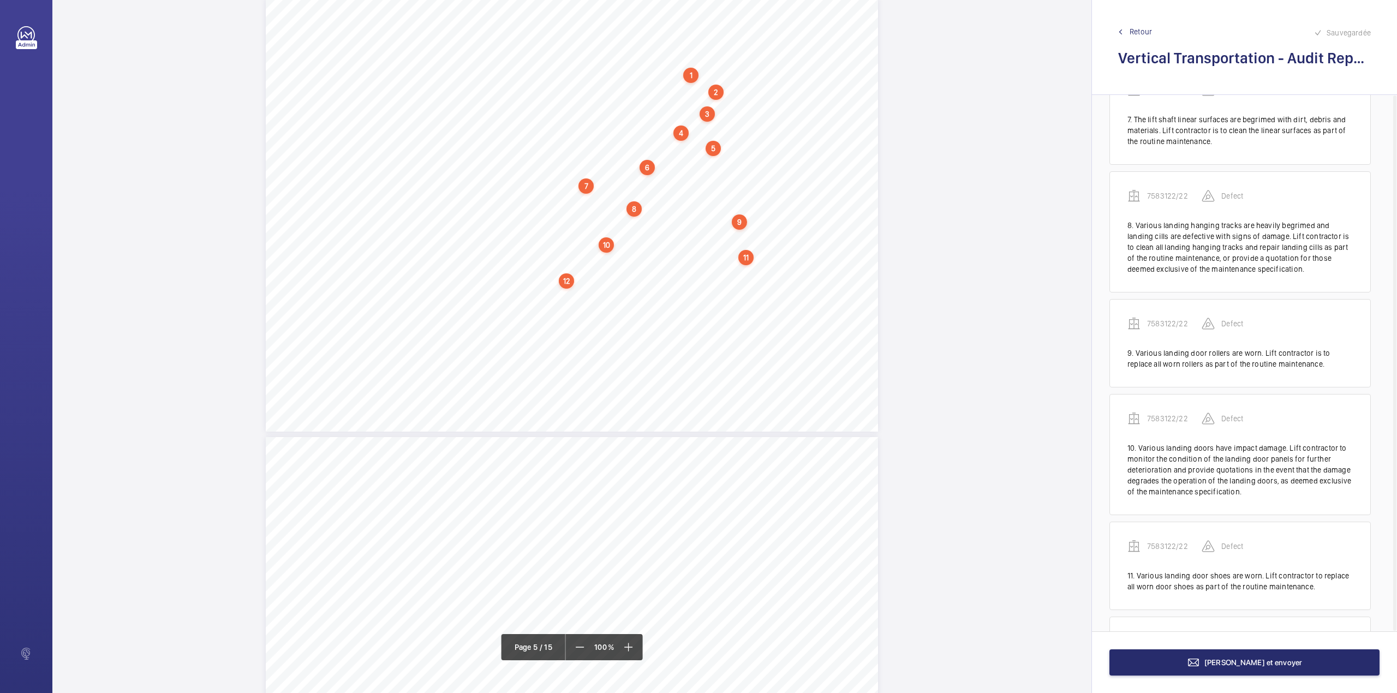
scroll to position [821, 0]
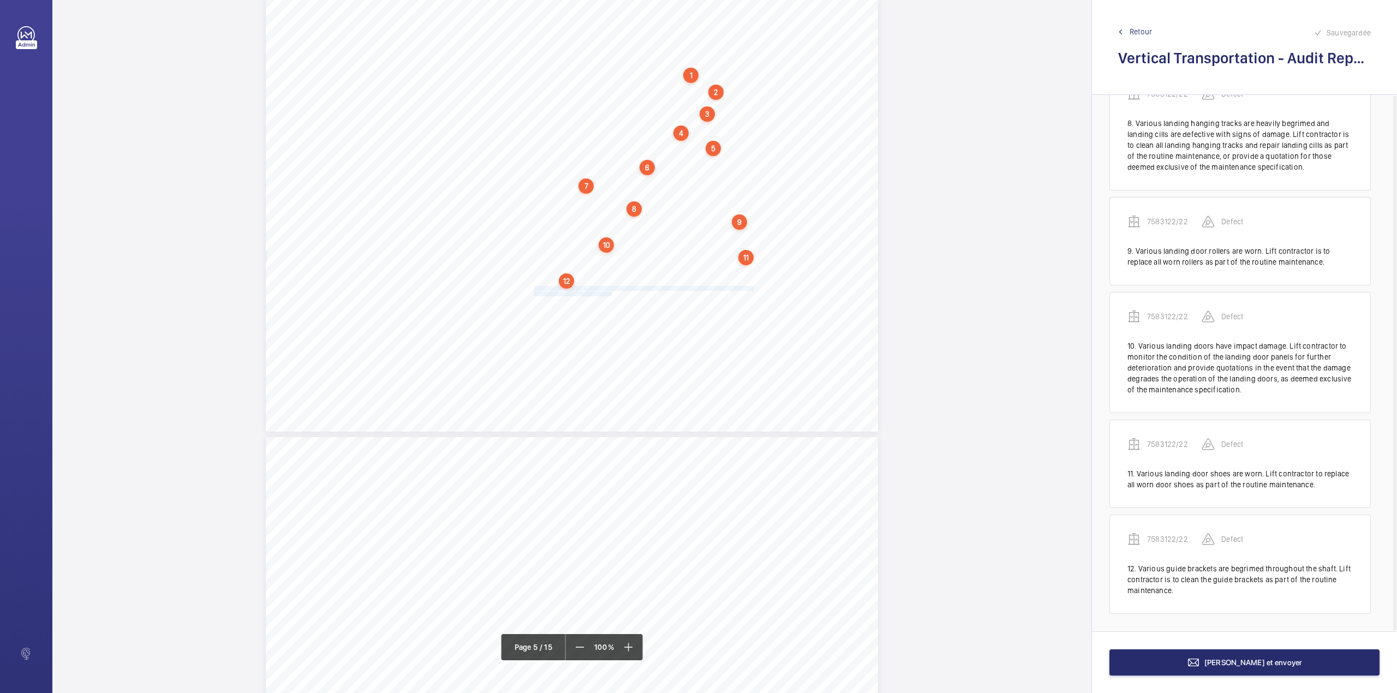
drag, startPoint x: 533, startPoint y: 289, endPoint x: 609, endPoint y: 291, distance: 76.4
click at [609, 291] on div "Category Item Element Audit Item Detail of Non Compliance Repeat Item Priority …" at bounding box center [572, 215] width 612 height 433
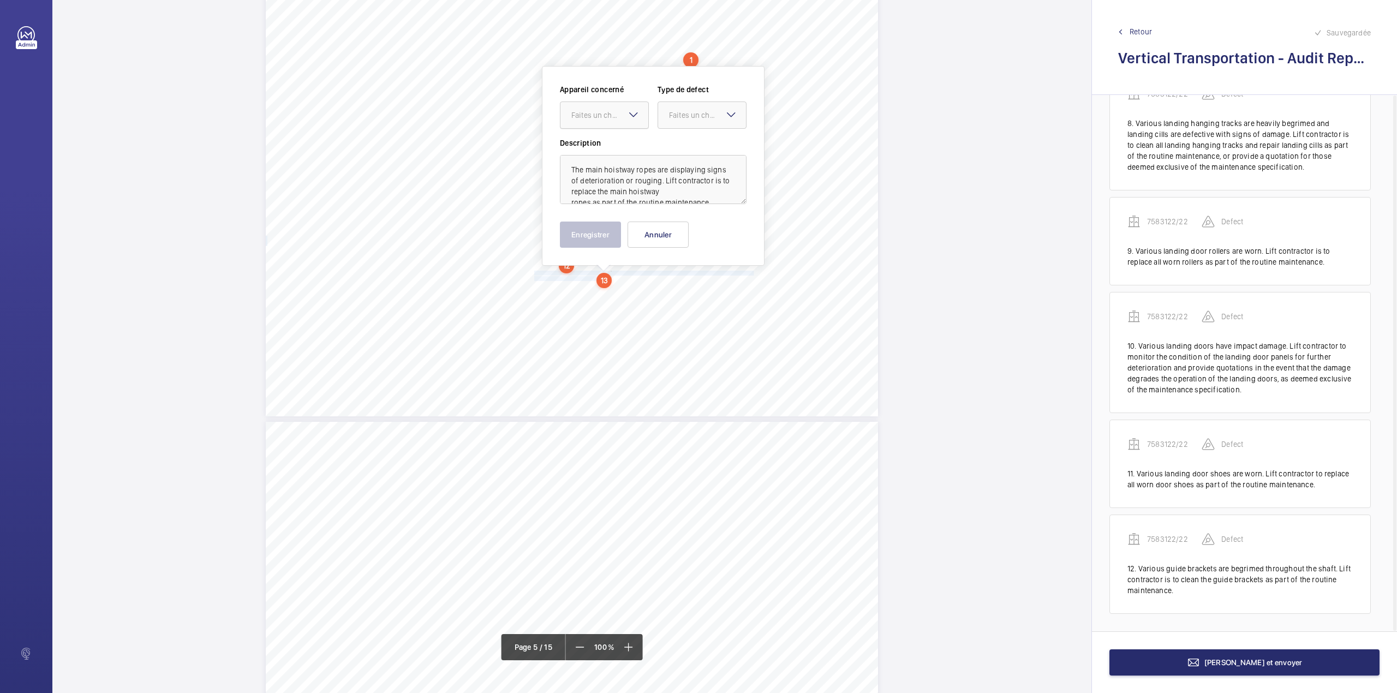
click at [585, 112] on div "Faites un choix" at bounding box center [609, 115] width 77 height 11
click at [589, 138] on div "7583122/22" at bounding box center [604, 148] width 88 height 26
drag, startPoint x: 684, startPoint y: 124, endPoint x: 686, endPoint y: 151, distance: 26.2
click at [684, 125] on div at bounding box center [702, 115] width 88 height 26
click at [686, 151] on span "Standard" at bounding box center [702, 148] width 66 height 11
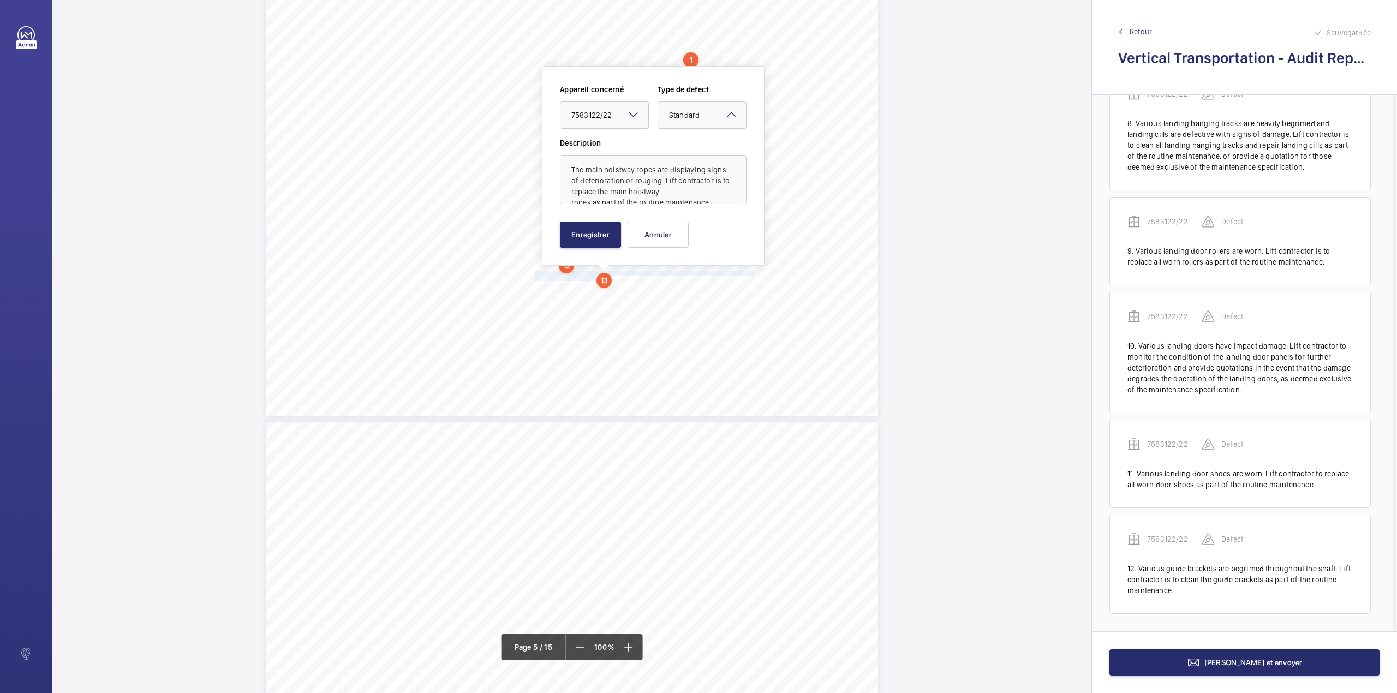
scroll to position [13, 0]
click at [575, 230] on button "Enregistrer" at bounding box center [590, 235] width 61 height 26
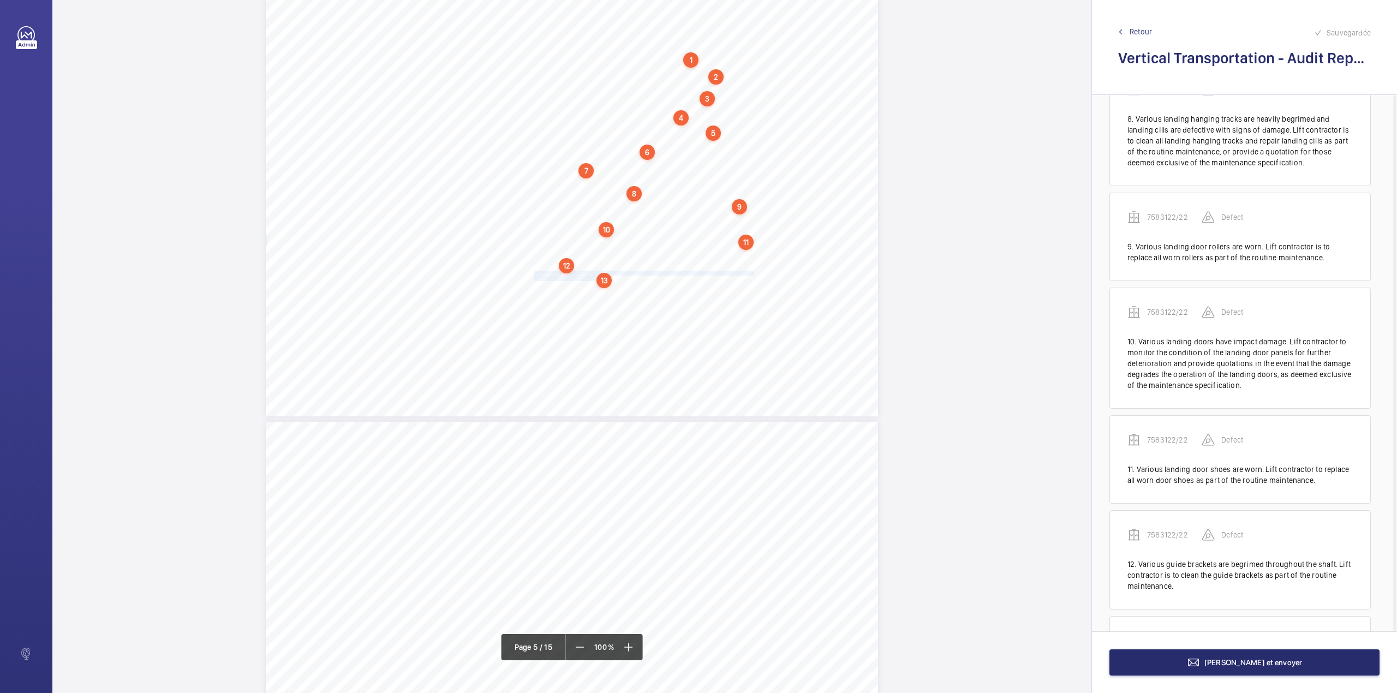
scroll to position [928, 0]
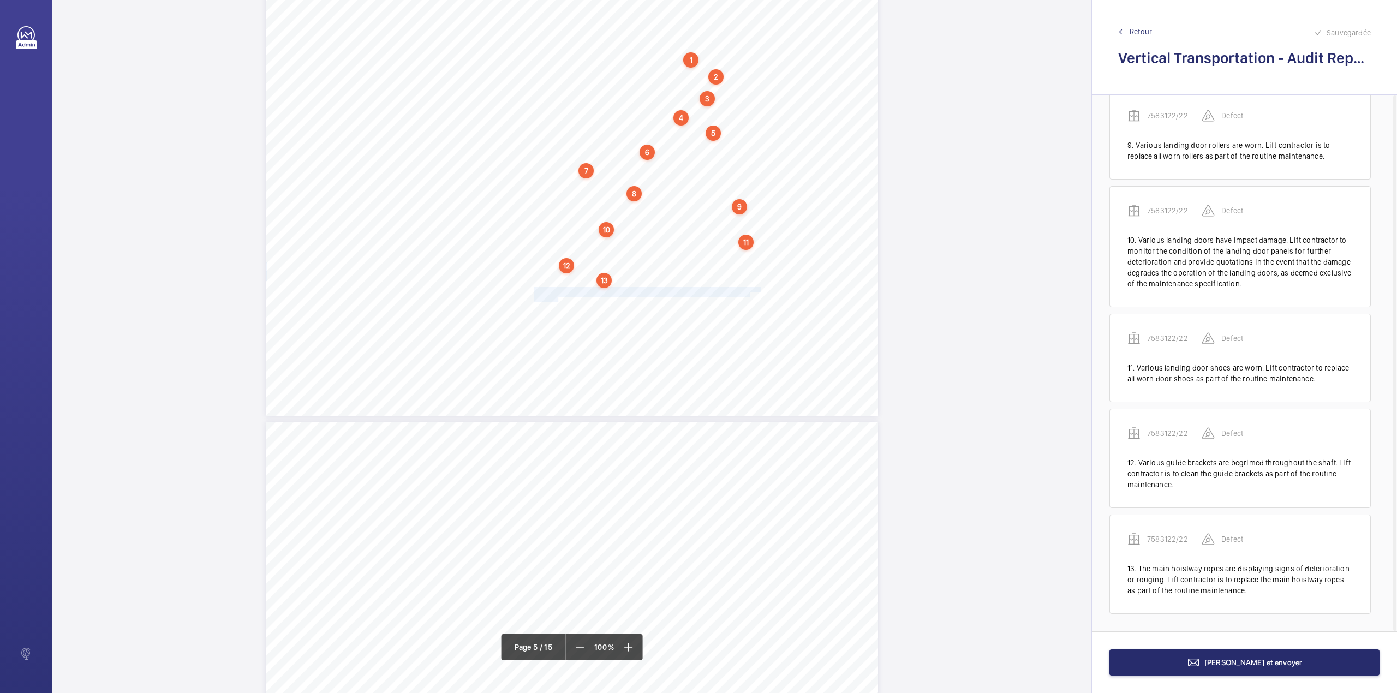
drag, startPoint x: 533, startPoint y: 287, endPoint x: 557, endPoint y: 300, distance: 26.6
click at [557, 300] on div "Category Item Element Audit Item Detail of Non Compliance Repeat Item Priority …" at bounding box center [572, 200] width 612 height 433
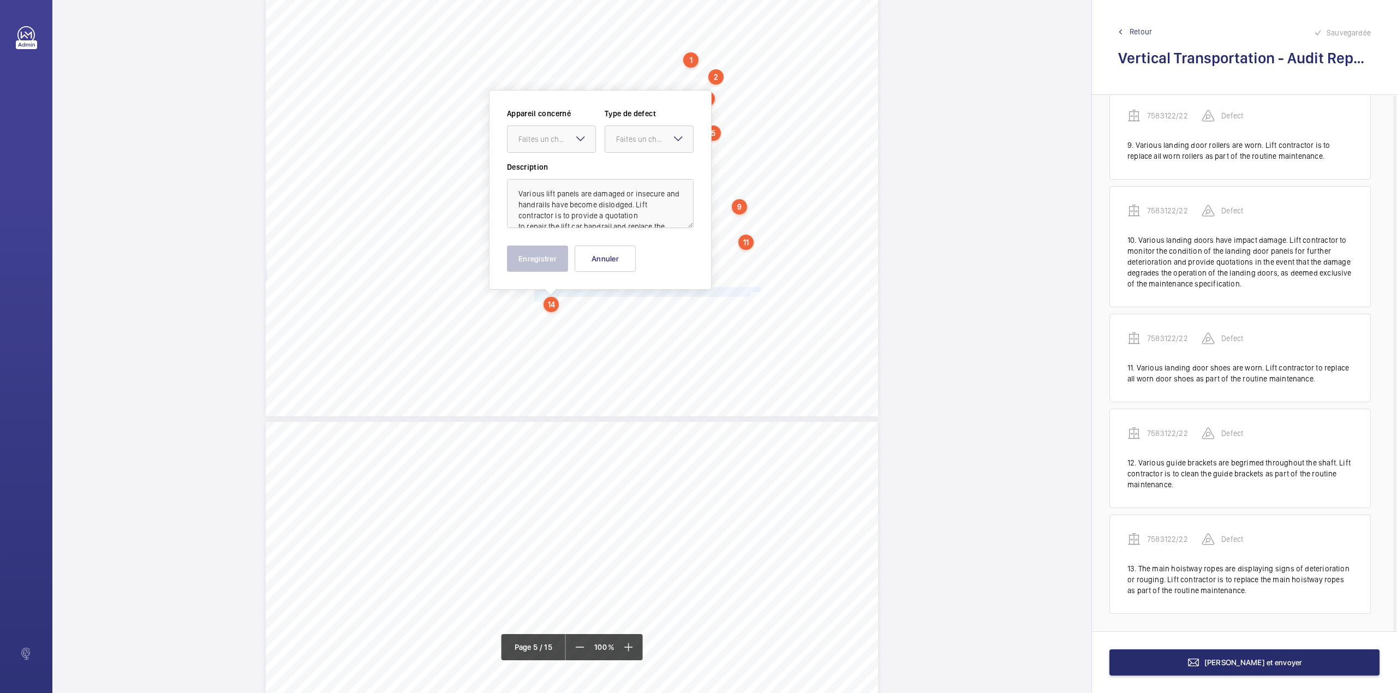
scroll to position [2528, 0]
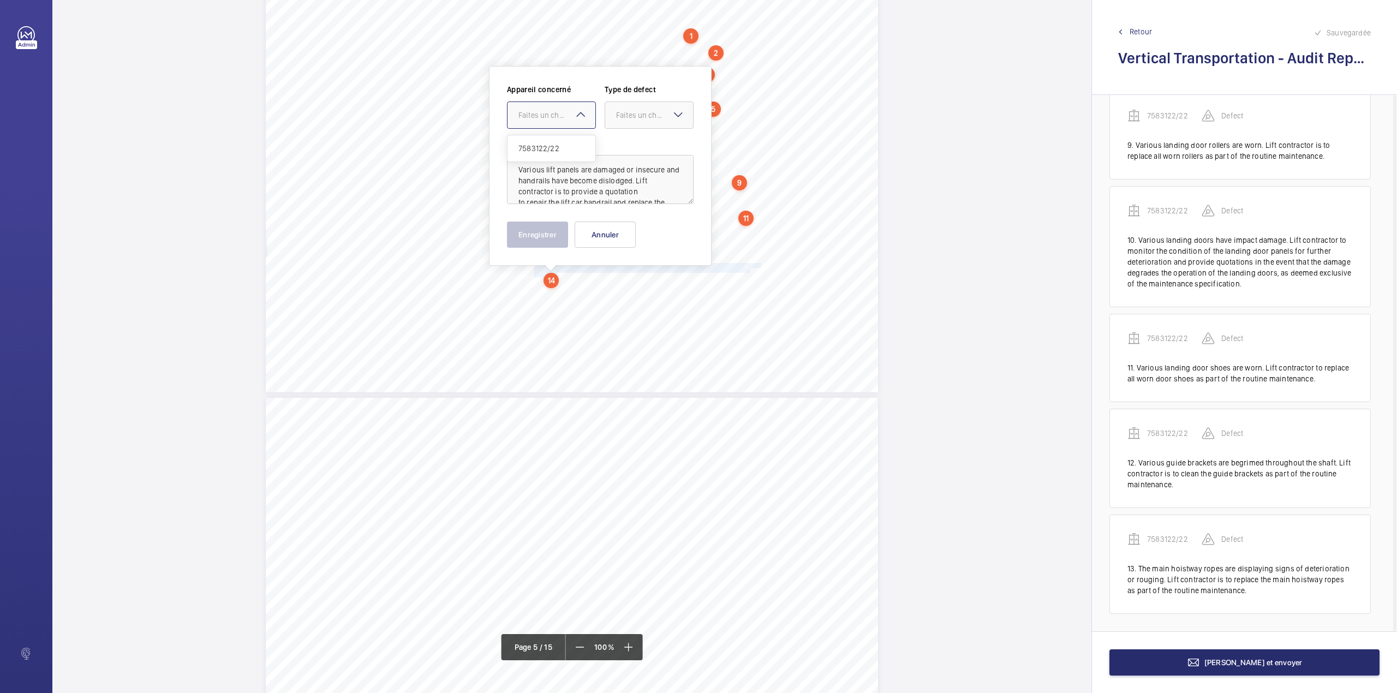
drag, startPoint x: 544, startPoint y: 111, endPoint x: 544, endPoint y: 118, distance: 7.1
click at [544, 113] on div "Faites un choix" at bounding box center [556, 115] width 77 height 11
click at [549, 146] on span "7583122/22" at bounding box center [551, 148] width 66 height 11
click at [610, 117] on div at bounding box center [649, 115] width 88 height 26
click at [620, 147] on span "Standard" at bounding box center [649, 148] width 66 height 11
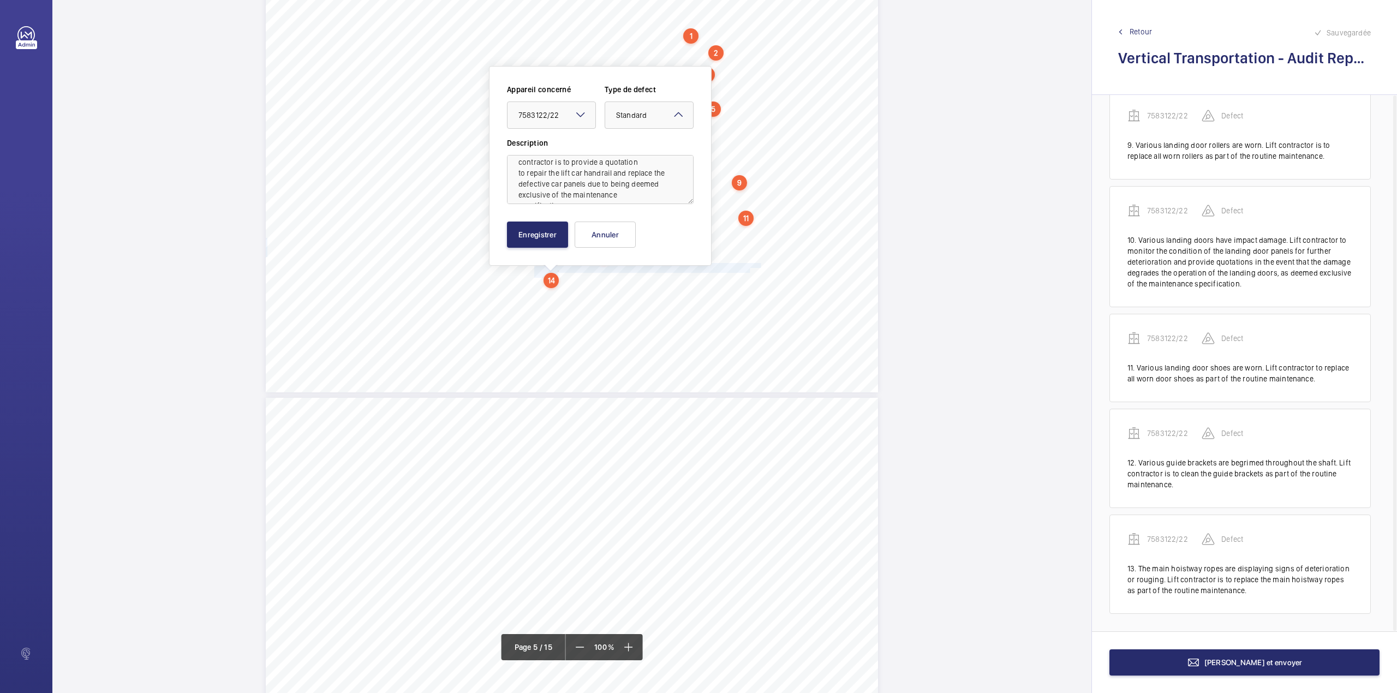
scroll to position [46, 0]
click at [560, 230] on button "Enregistrer" at bounding box center [537, 235] width 61 height 26
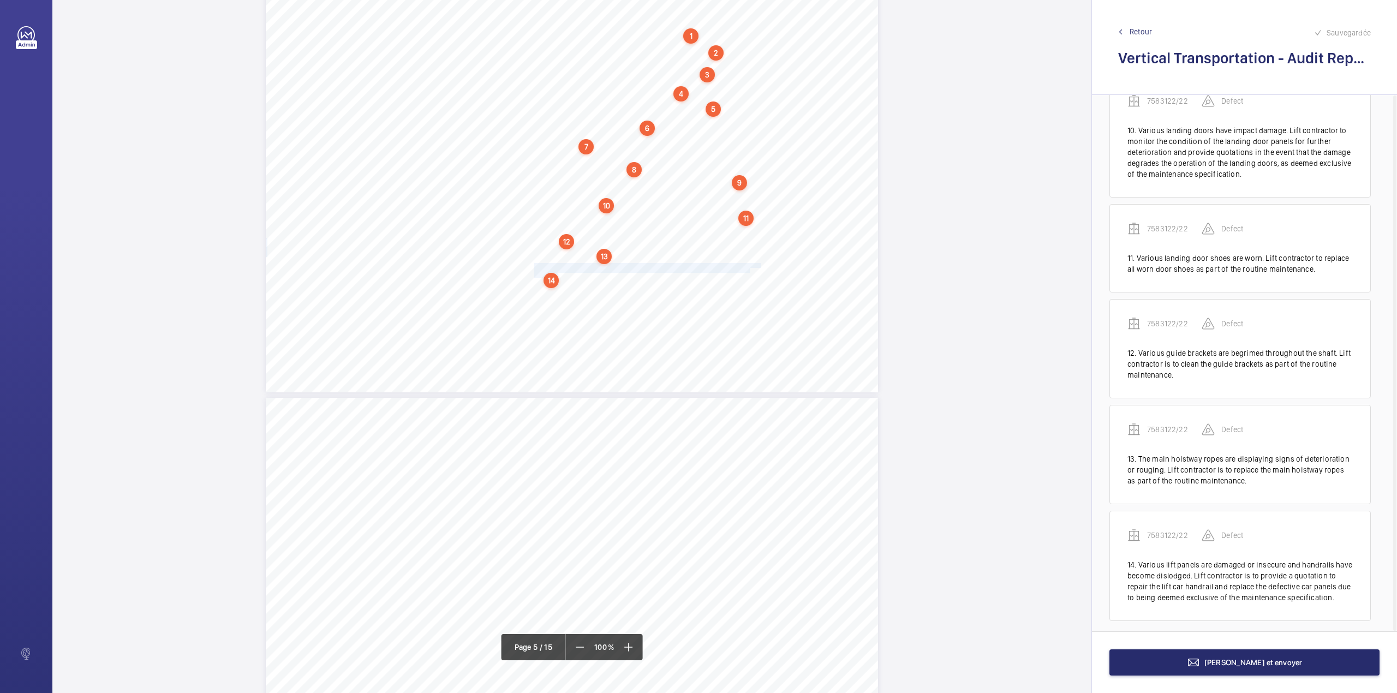
scroll to position [1044, 0]
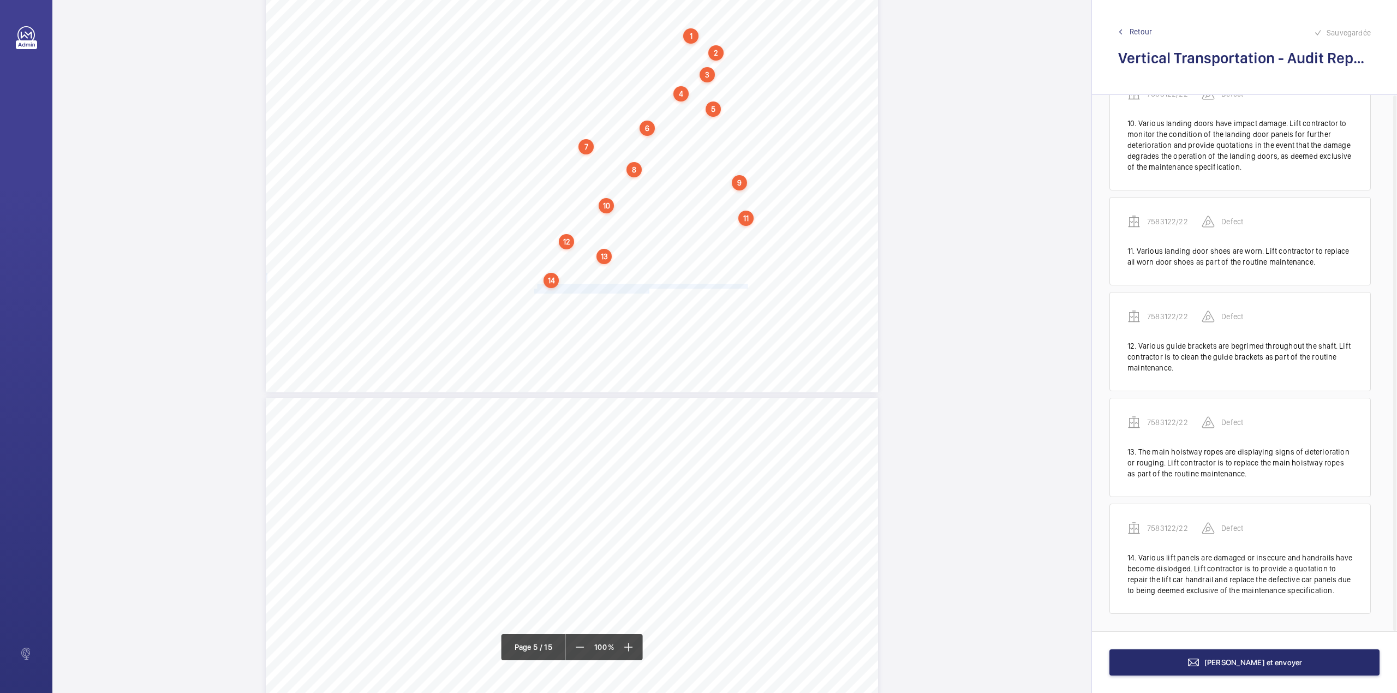
drag, startPoint x: 534, startPoint y: 283, endPoint x: 647, endPoint y: 289, distance: 113.7
click at [647, 289] on div "Category Item Element Audit Item Detail of Non Compliance Repeat Item Priority …" at bounding box center [572, 176] width 612 height 433
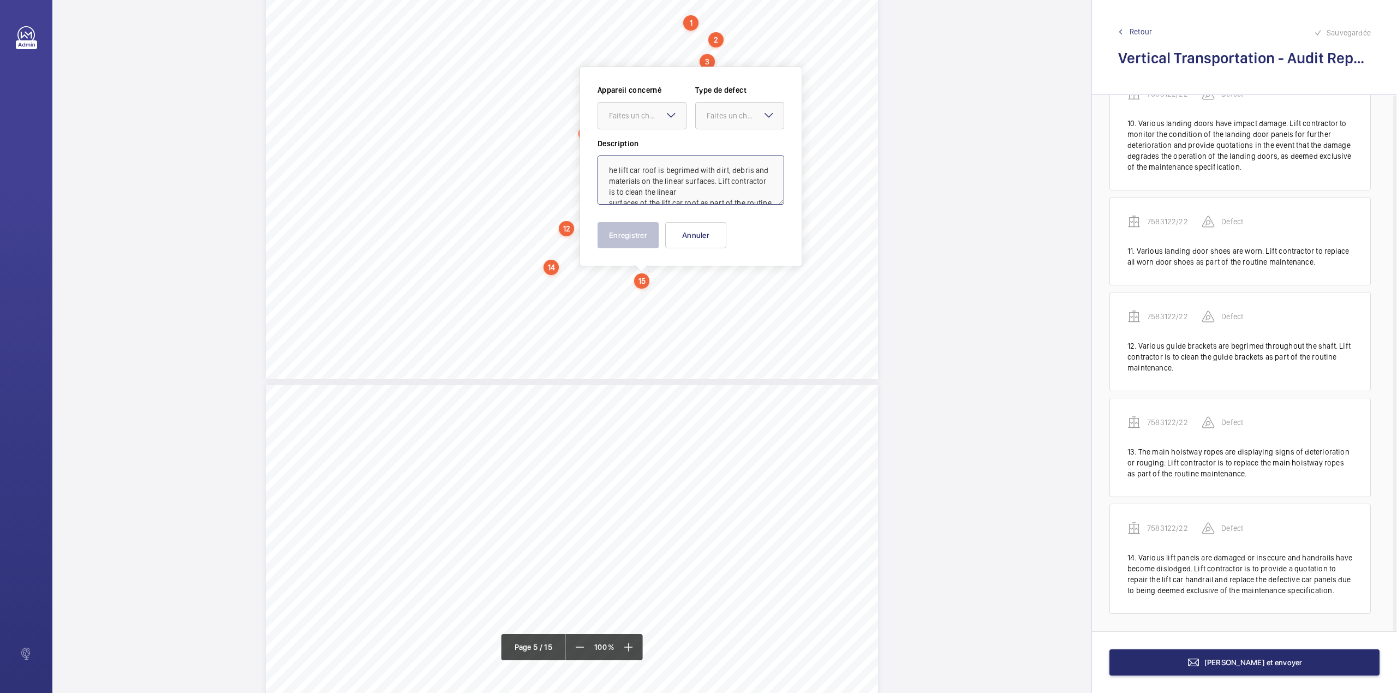
click at [600, 166] on textarea "he lift car roof is begrimed with dirt, debris and materials on the linear surf…" at bounding box center [690, 180] width 187 height 49
click at [649, 123] on div at bounding box center [642, 116] width 88 height 26
drag, startPoint x: 650, startPoint y: 142, endPoint x: 679, endPoint y: 134, distance: 29.5
click at [651, 142] on div "7583122/22" at bounding box center [642, 149] width 88 height 26
drag, startPoint x: 710, startPoint y: 120, endPoint x: 712, endPoint y: 129, distance: 9.4
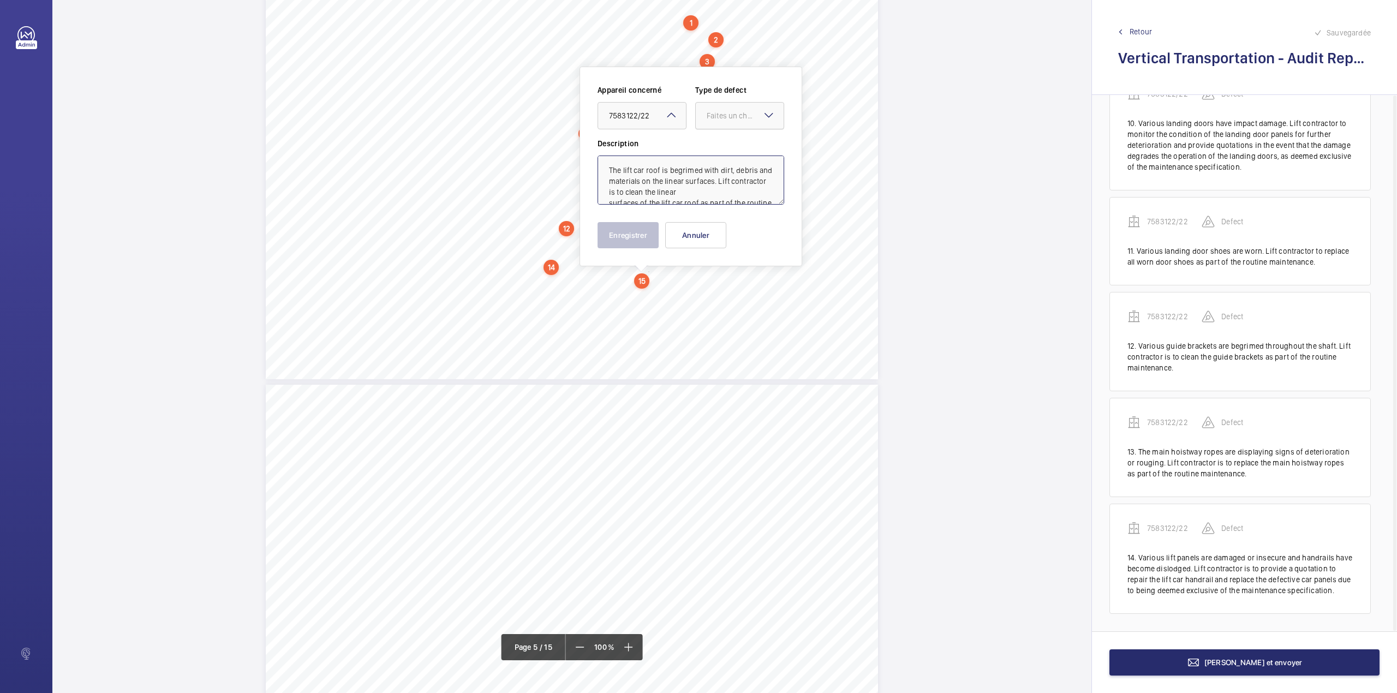
click at [710, 121] on div "Faites un choix" at bounding box center [745, 115] width 77 height 11
click at [715, 145] on span "Standard" at bounding box center [740, 149] width 66 height 11
type textarea "The lift car roof is begrimed with dirt, debris and materials on the linear sur…"
click at [609, 247] on button "Enregistrer" at bounding box center [627, 235] width 61 height 26
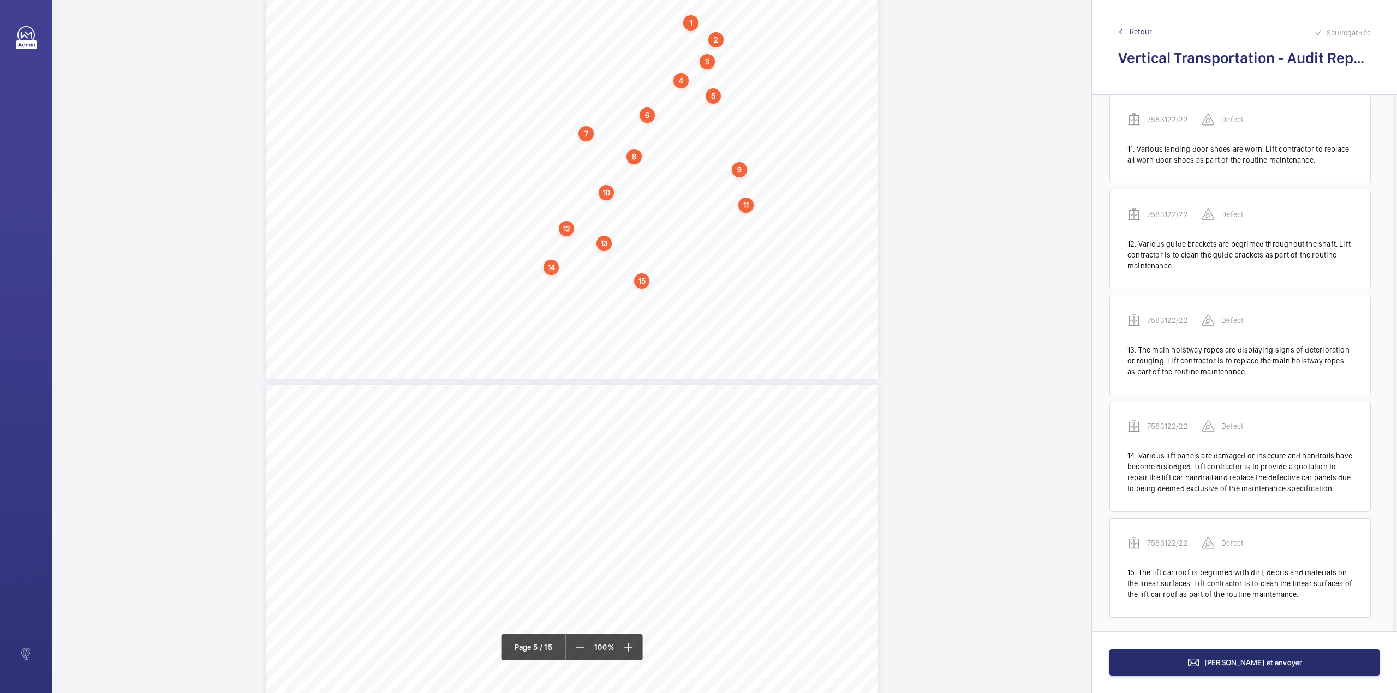
scroll to position [1151, 0]
drag, startPoint x: 533, startPoint y: 288, endPoint x: 558, endPoint y: 295, distance: 25.4
click at [558, 295] on div "Category Item Element Audit Item Detail of Non Compliance Repeat Item Priority …" at bounding box center [572, 163] width 612 height 433
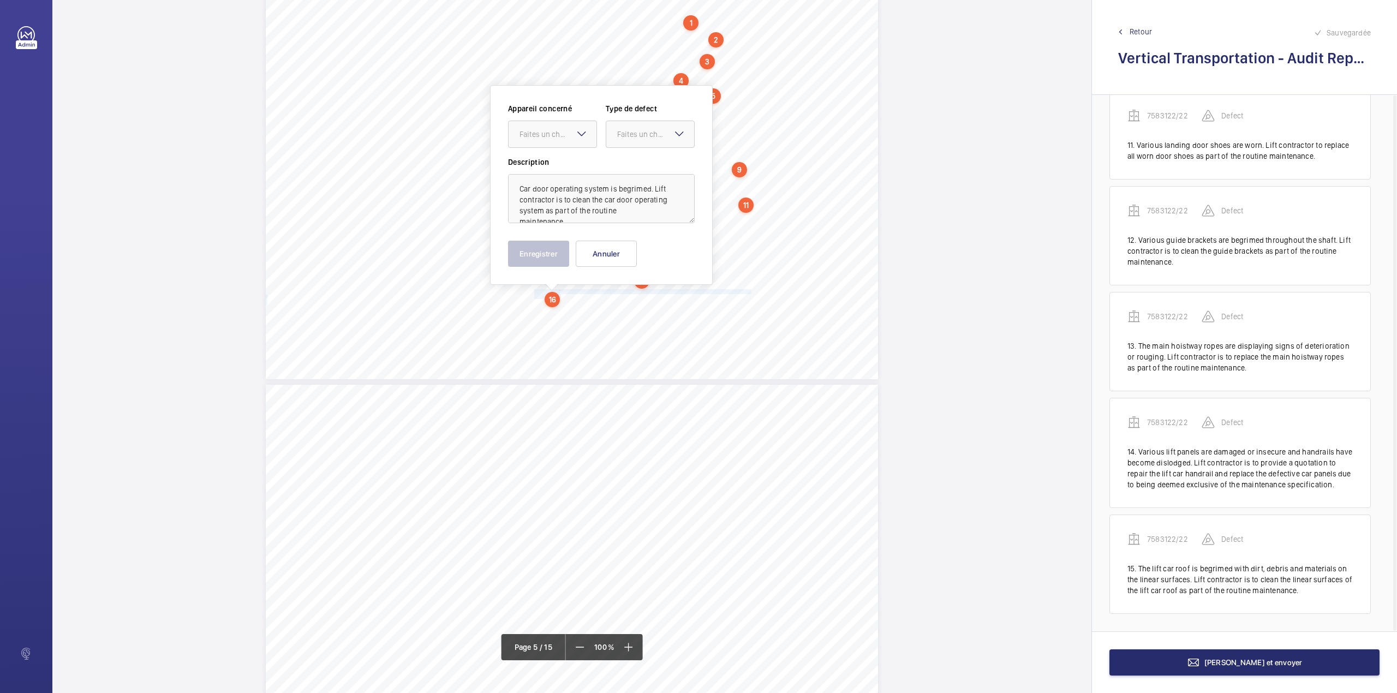
scroll to position [2561, 0]
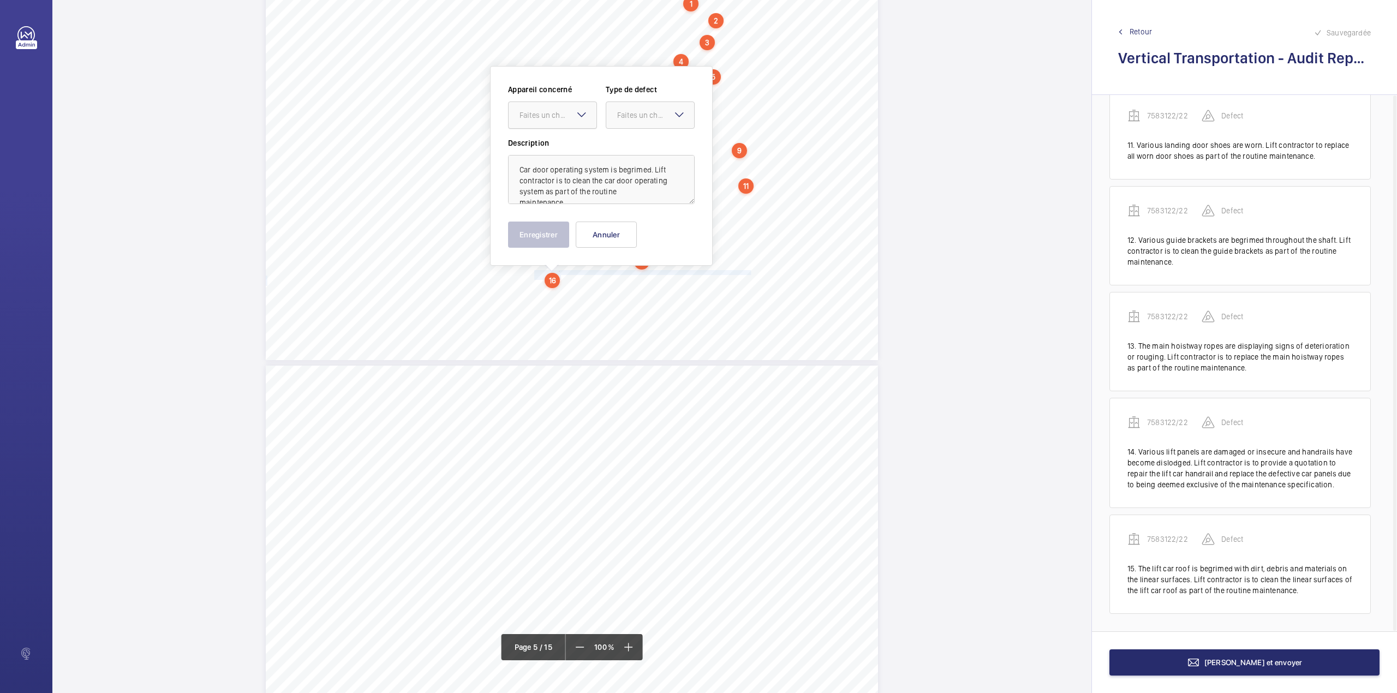
drag, startPoint x: 552, startPoint y: 121, endPoint x: 552, endPoint y: 134, distance: 13.1
click at [552, 122] on div at bounding box center [553, 115] width 88 height 26
click at [555, 150] on span "7583122/22" at bounding box center [552, 148] width 66 height 11
drag, startPoint x: 632, startPoint y: 129, endPoint x: 633, endPoint y: 141, distance: 12.1
click at [633, 129] on div "Appareil concerné Faites un choix × 7583122/22 × Type de defect Faites un choix" at bounding box center [601, 110] width 187 height 53
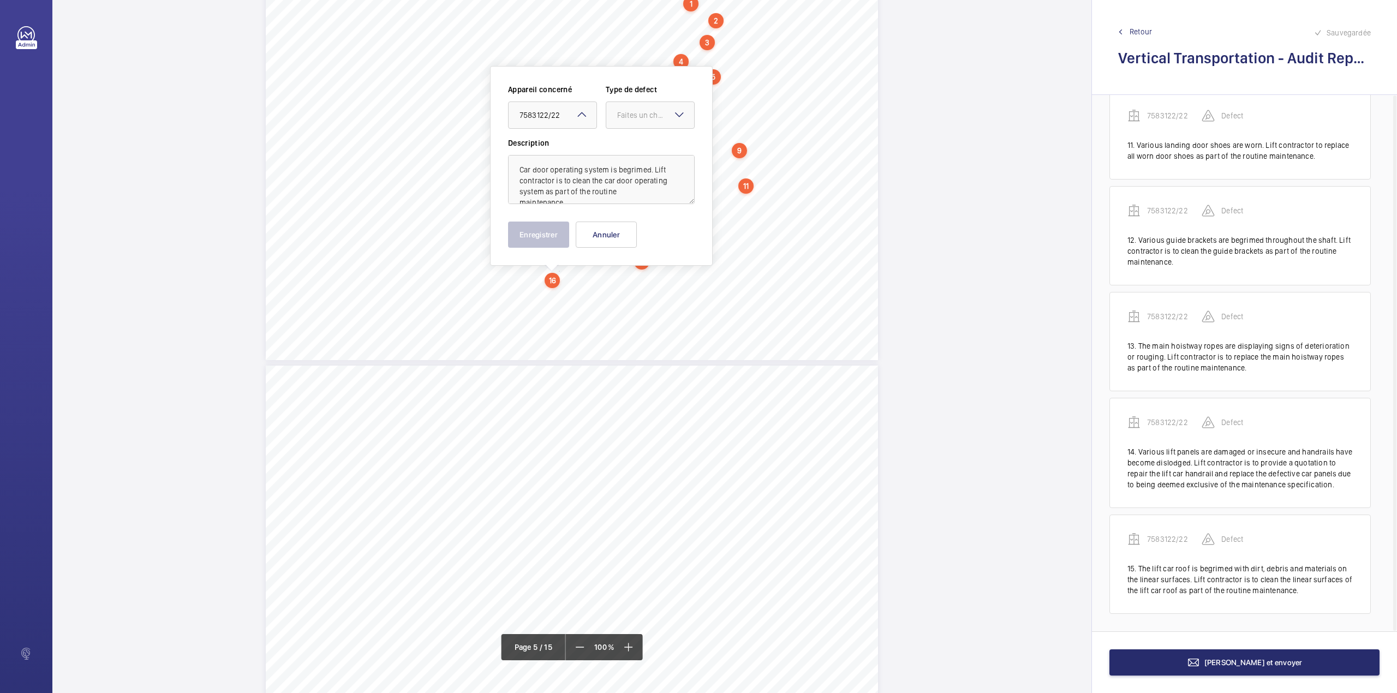
click at [633, 145] on label "Description" at bounding box center [601, 143] width 187 height 11
drag, startPoint x: 635, startPoint y: 112, endPoint x: 639, endPoint y: 138, distance: 26.6
click at [636, 113] on div "Faites un choix" at bounding box center [655, 115] width 77 height 11
click at [639, 138] on div "Standard" at bounding box center [650, 148] width 88 height 27
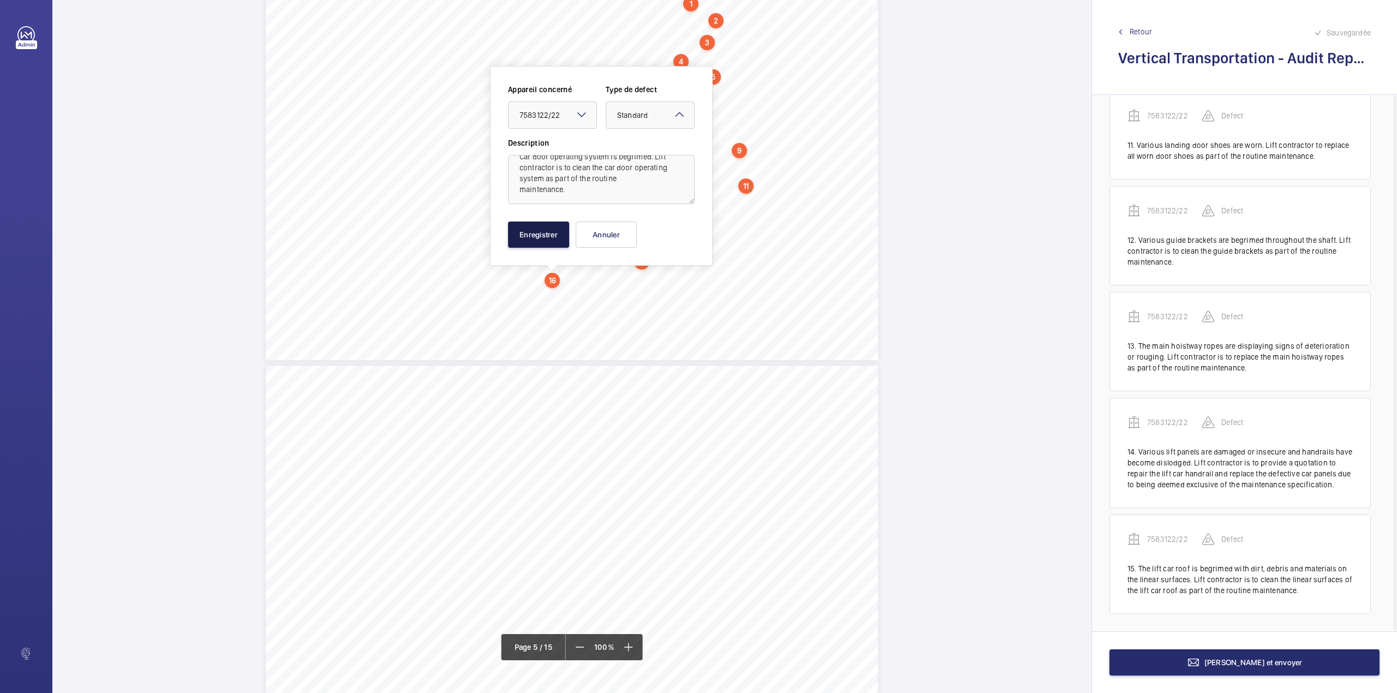
click at [552, 236] on button "Enregistrer" at bounding box center [538, 235] width 61 height 26
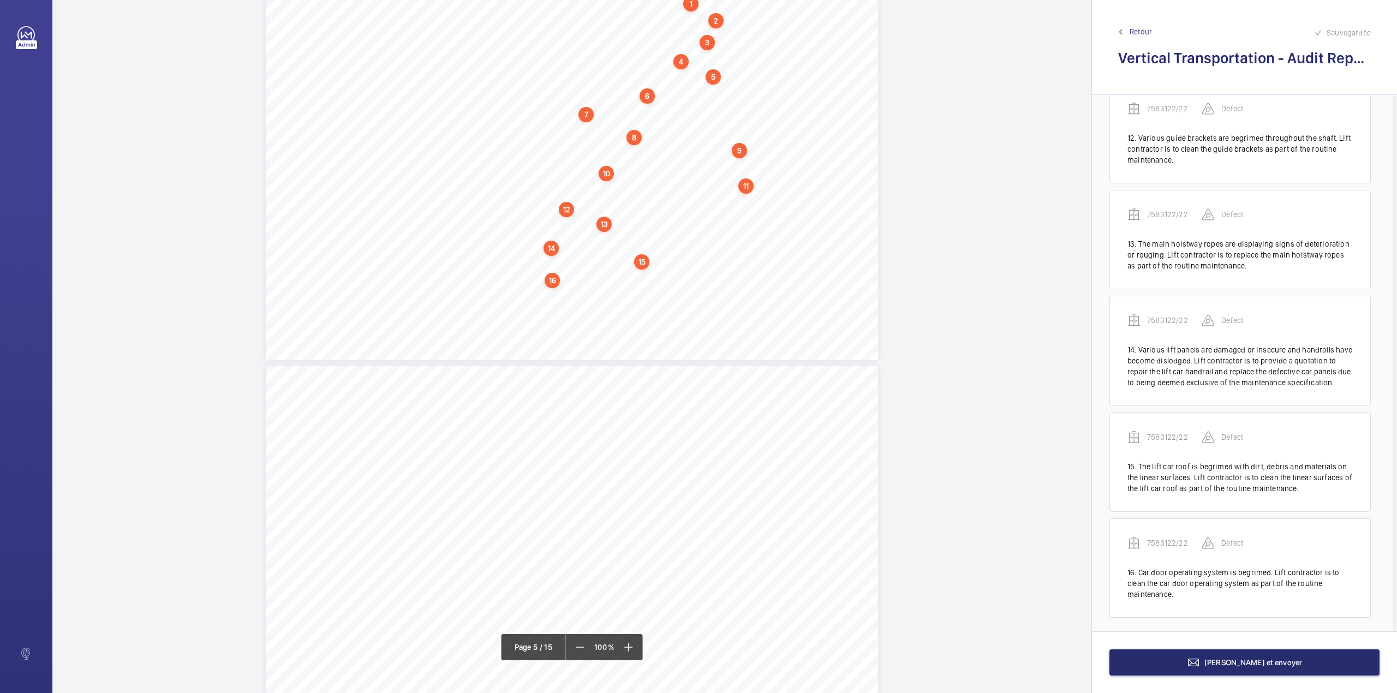
scroll to position [1257, 0]
drag, startPoint x: 533, startPoint y: 291, endPoint x: 609, endPoint y: 297, distance: 76.6
click at [609, 297] on div "Category Item Element Audit Item Detail of Non Compliance Repeat Item Priority …" at bounding box center [572, 143] width 612 height 433
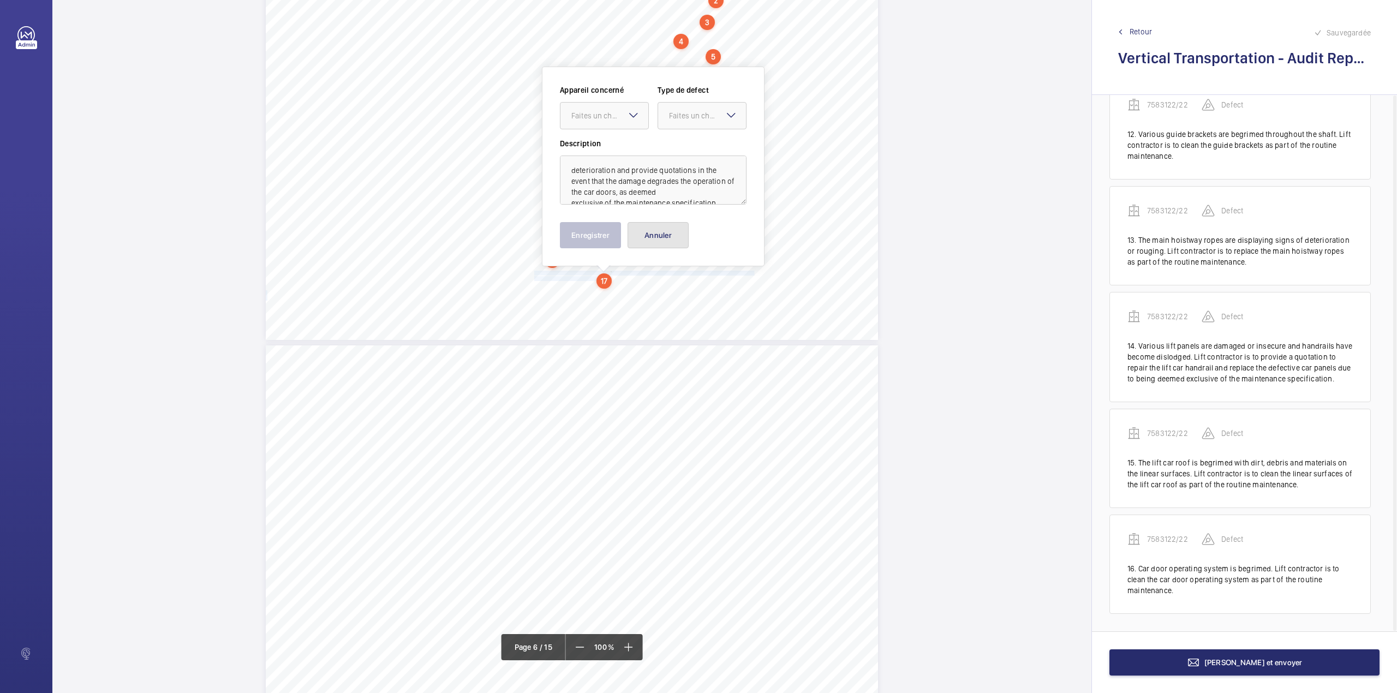
click at [636, 236] on button "Annuler" at bounding box center [657, 235] width 61 height 26
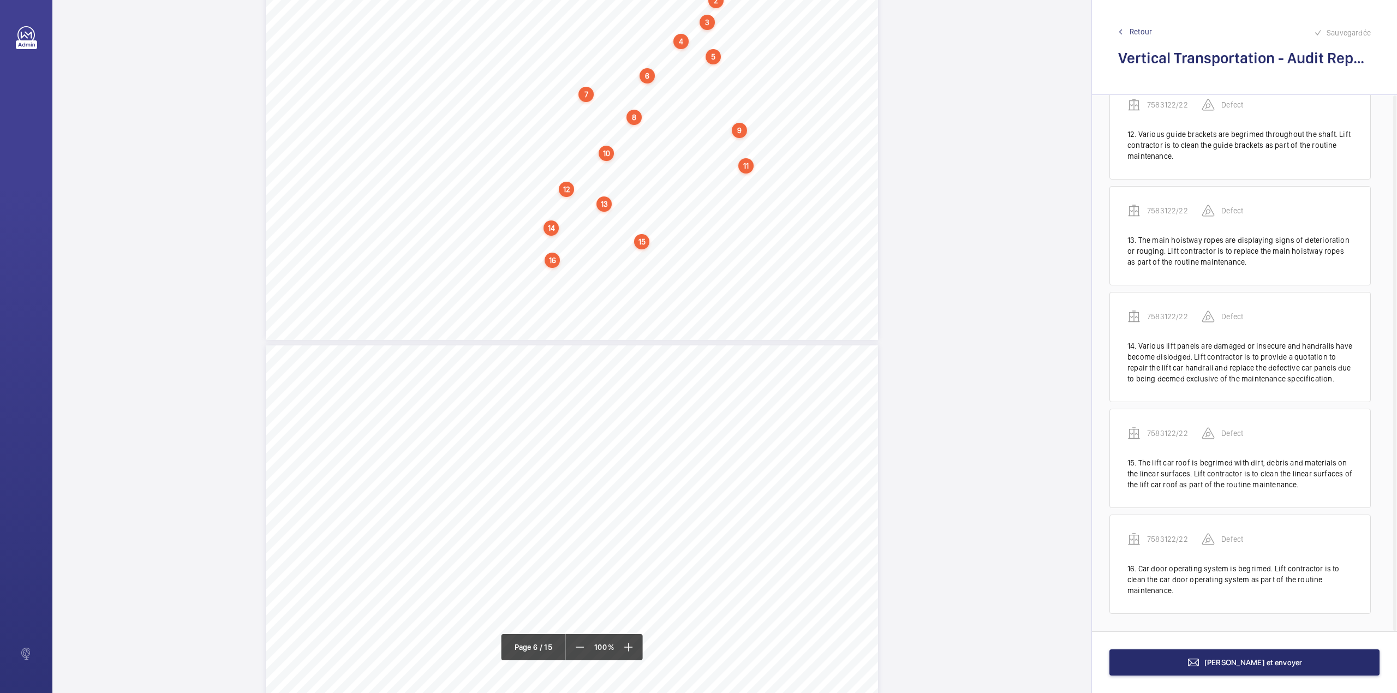
click at [559, 266] on span "Various car doors have impact damage. Lift contractor to monitor the condition …" at bounding box center [637, 268] width 206 height 4
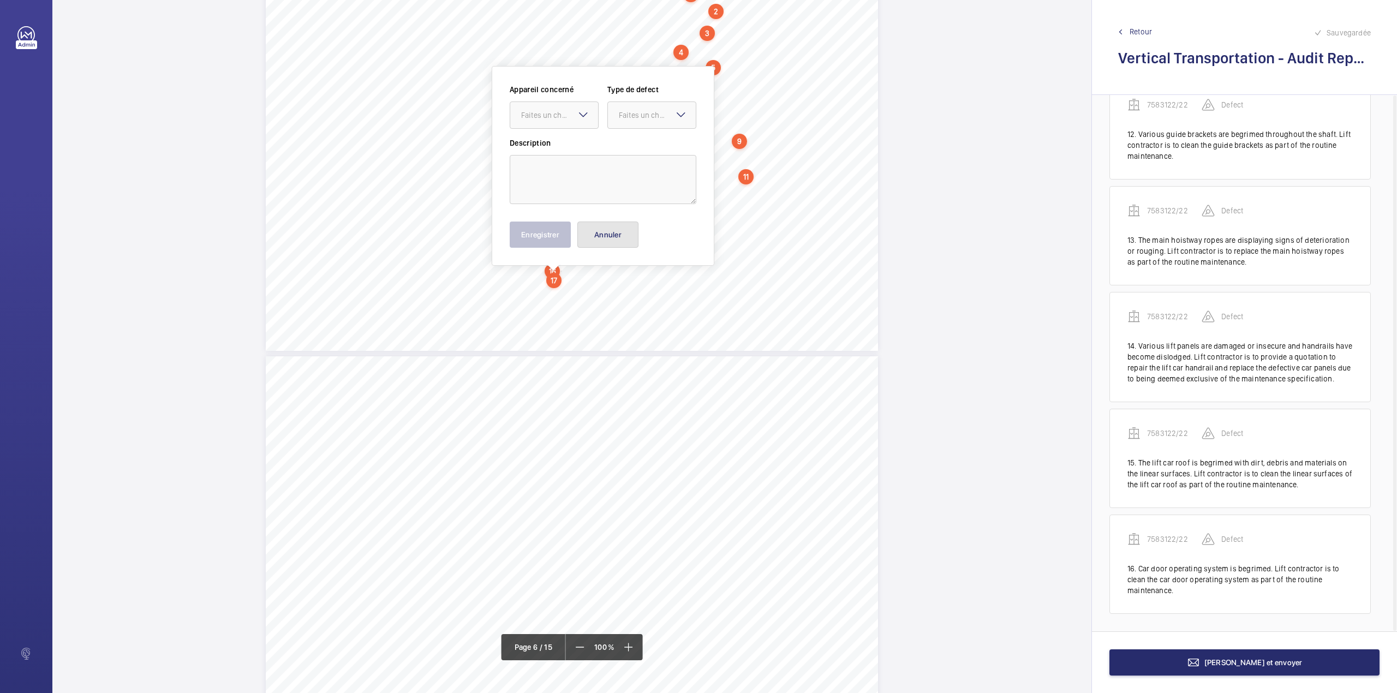
click at [605, 234] on button "Annuler" at bounding box center [607, 235] width 61 height 26
drag, startPoint x: 533, startPoint y: 276, endPoint x: 612, endPoint y: 290, distance: 79.8
click at [612, 290] on div "Category Item Element Audit Item Detail of Non Compliance Repeat Item Priority …" at bounding box center [572, 134] width 612 height 433
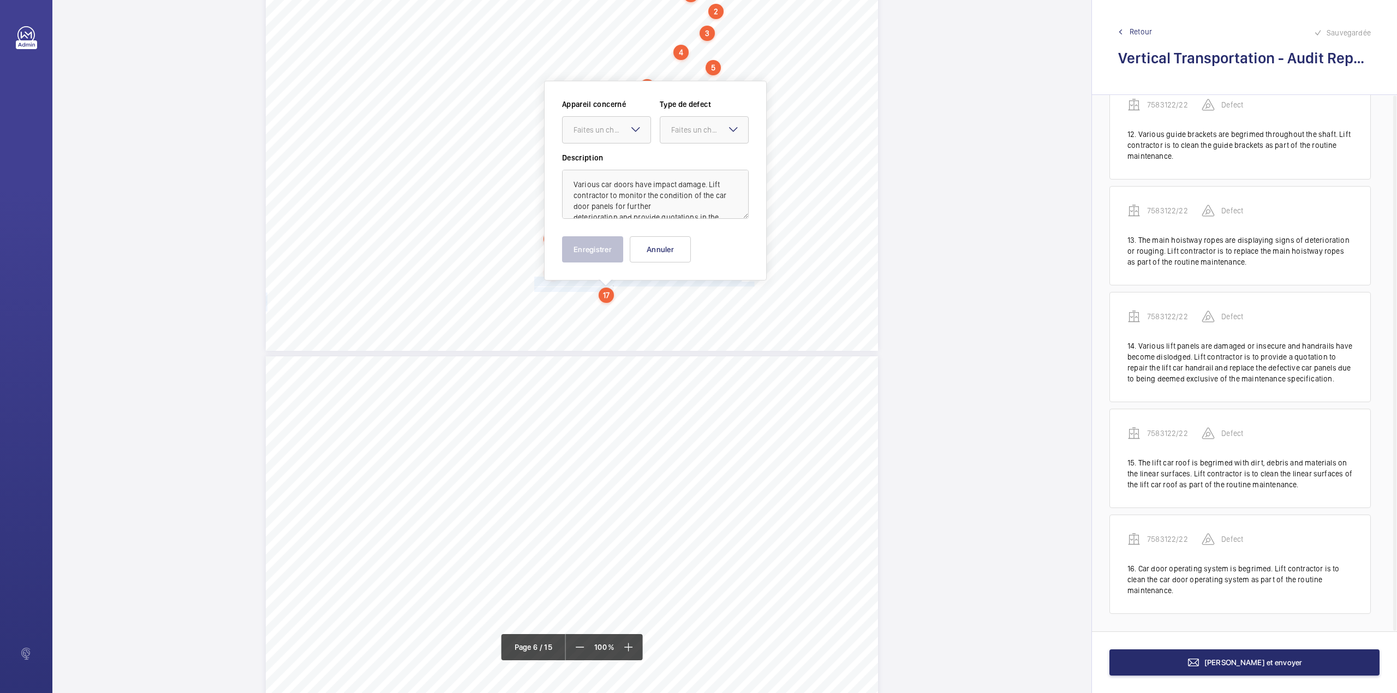
scroll to position [2585, 0]
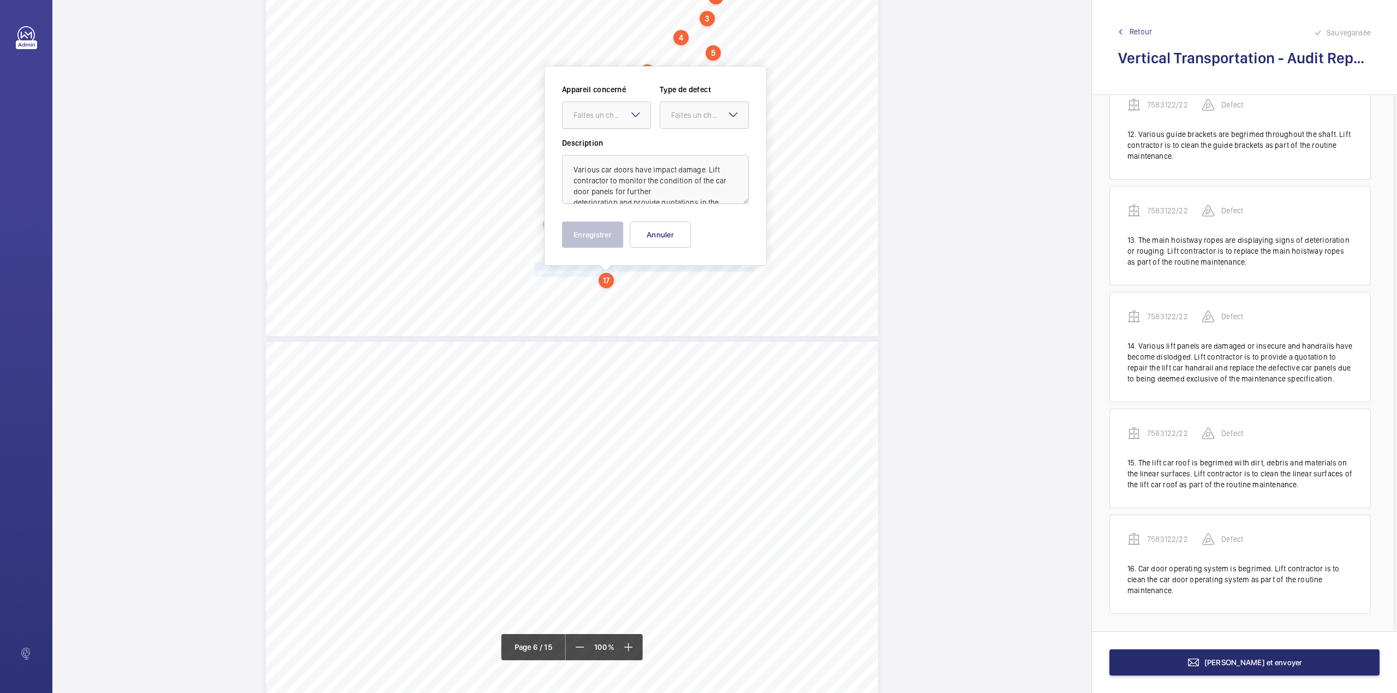
click at [616, 125] on div at bounding box center [607, 115] width 88 height 26
click at [616, 145] on span "7583122/22" at bounding box center [606, 148] width 66 height 11
click at [679, 121] on div at bounding box center [704, 115] width 88 height 26
click at [681, 151] on span "Standard" at bounding box center [704, 148] width 66 height 11
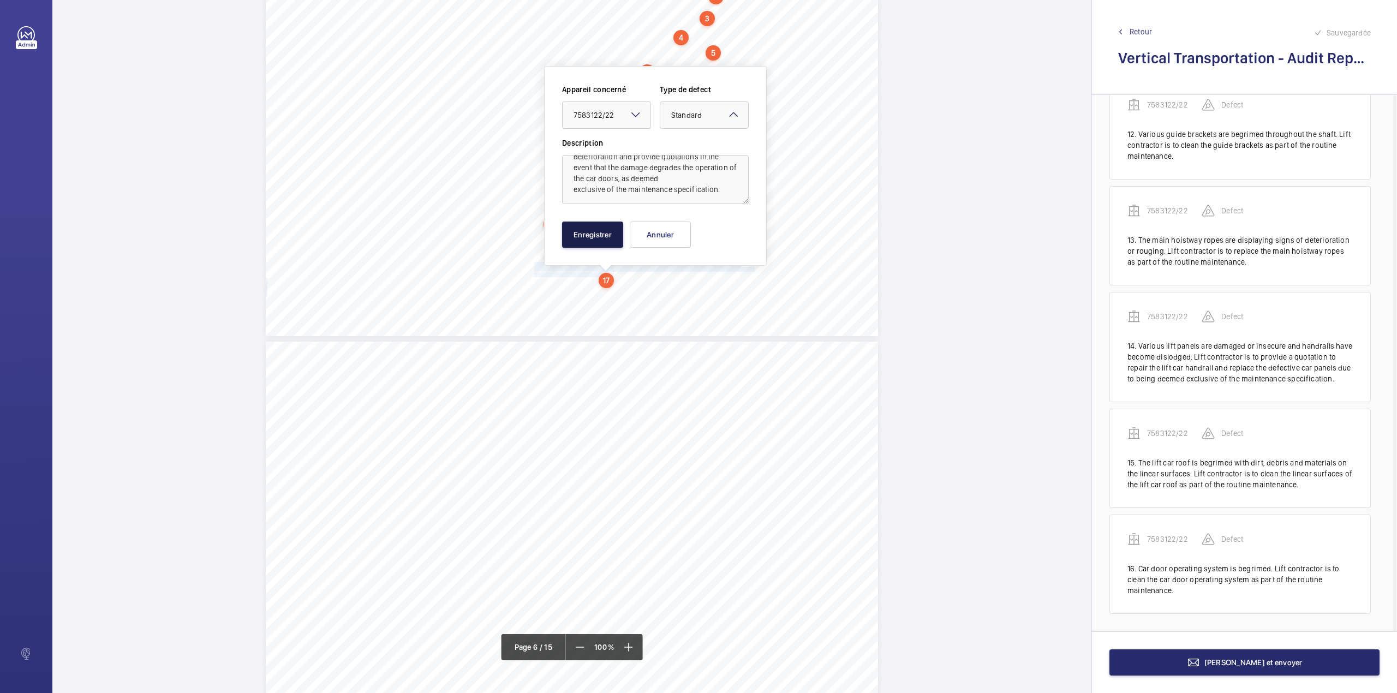
click at [595, 236] on button "Enregistrer" at bounding box center [592, 235] width 61 height 26
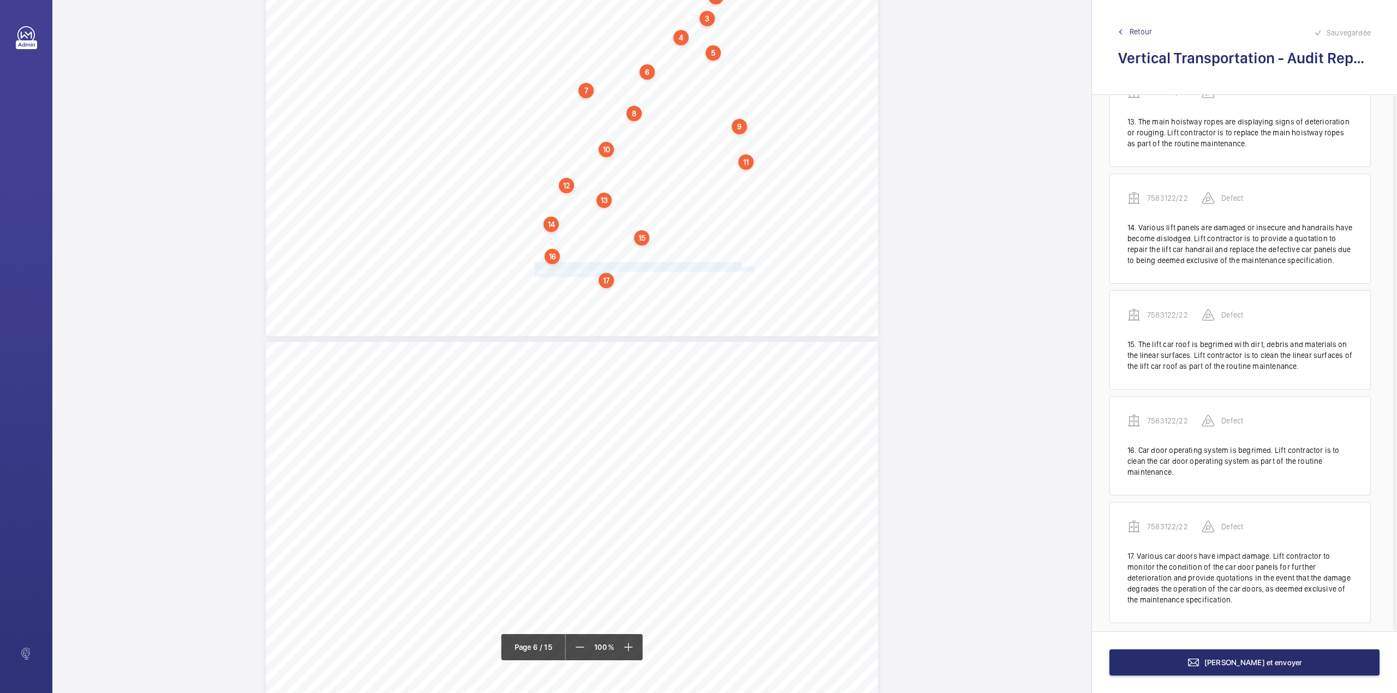
scroll to position [1385, 0]
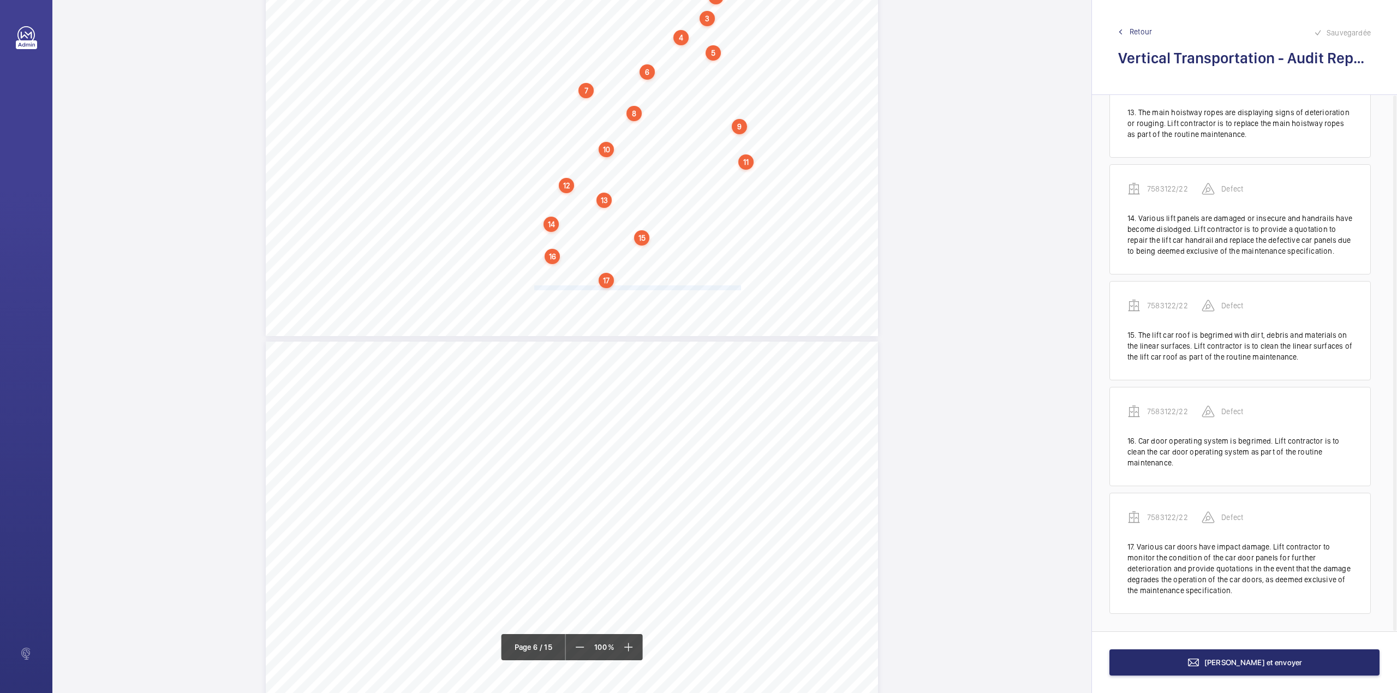
drag, startPoint x: 533, startPoint y: 289, endPoint x: 739, endPoint y: 287, distance: 205.7
click at [739, 287] on div "Category Item Element Audit Item Detail of Non Compliance Repeat Item Priority …" at bounding box center [572, 119] width 612 height 433
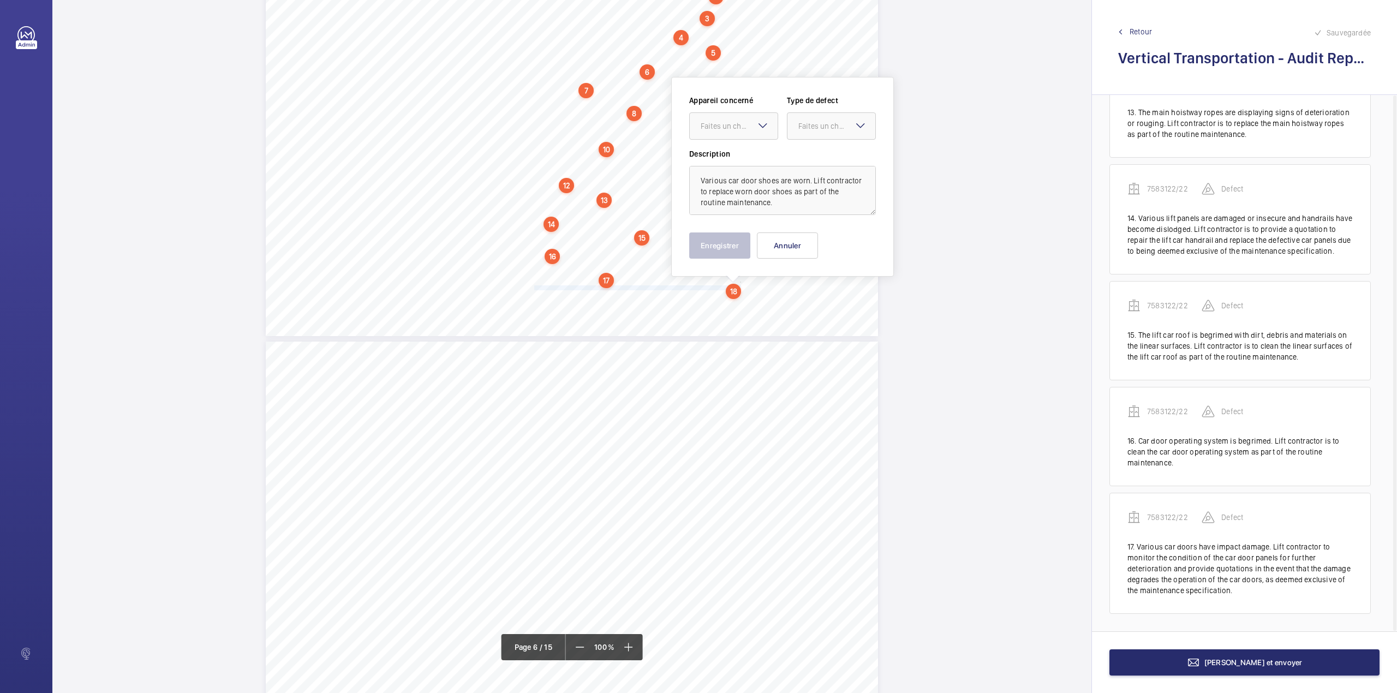
scroll to position [2596, 0]
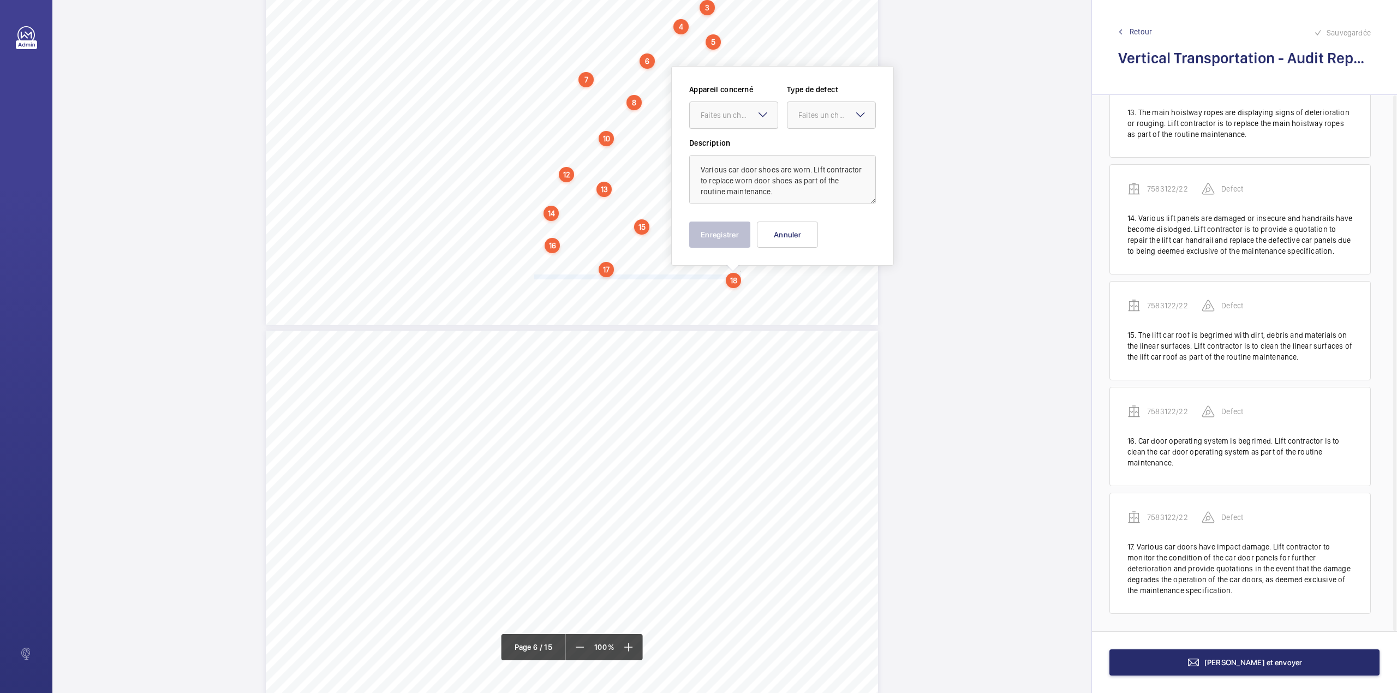
drag, startPoint x: 743, startPoint y: 109, endPoint x: 743, endPoint y: 116, distance: 6.5
click at [743, 110] on div "Faites un choix" at bounding box center [739, 115] width 77 height 11
click at [743, 138] on div "7583122/22" at bounding box center [734, 148] width 88 height 26
drag, startPoint x: 798, startPoint y: 119, endPoint x: 800, endPoint y: 129, distance: 10.1
click at [799, 121] on div "Faites un choix" at bounding box center [831, 115] width 88 height 11
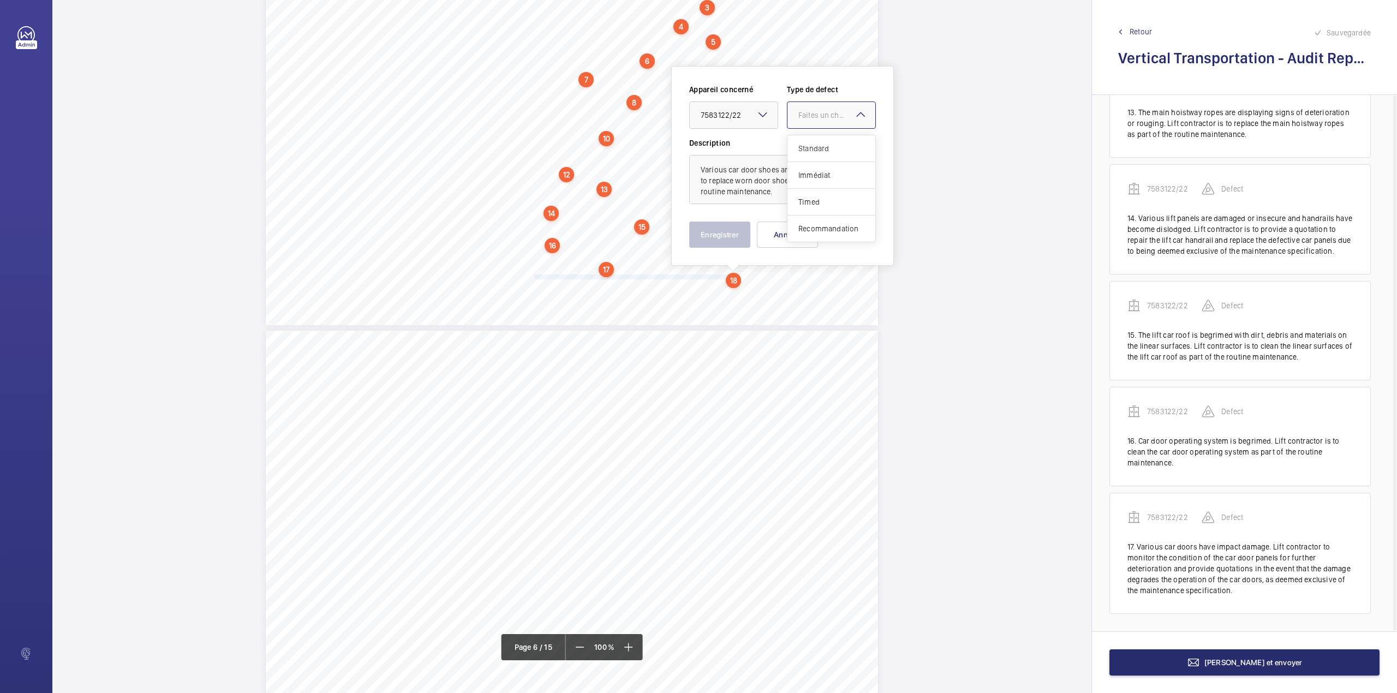
click at [803, 145] on span "Standard" at bounding box center [831, 148] width 66 height 11
click at [721, 236] on button "Enregistrer" at bounding box center [719, 235] width 61 height 26
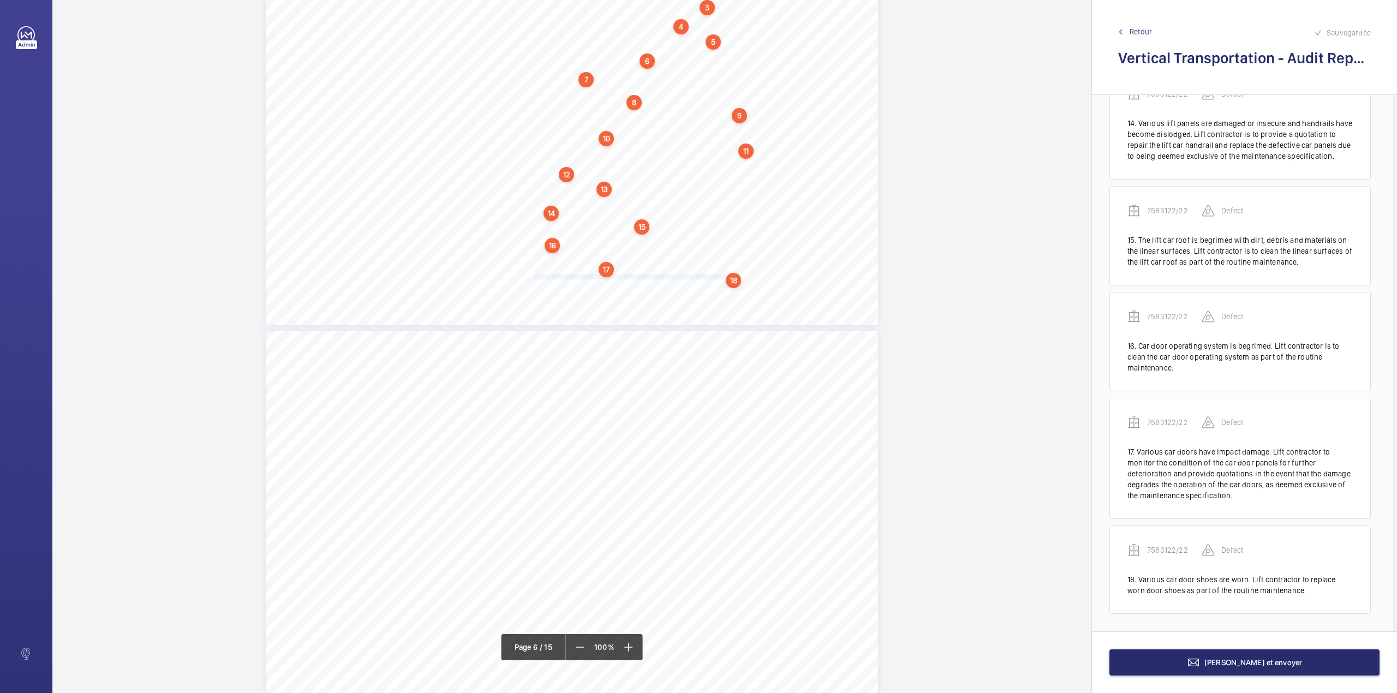
scroll to position [1480, 0]
drag, startPoint x: 534, startPoint y: 291, endPoint x: 647, endPoint y: 298, distance: 113.7
click at [647, 298] on div "Category Item Element Audit Item Detail of Non Compliance Repeat Item Priority …" at bounding box center [572, 109] width 612 height 433
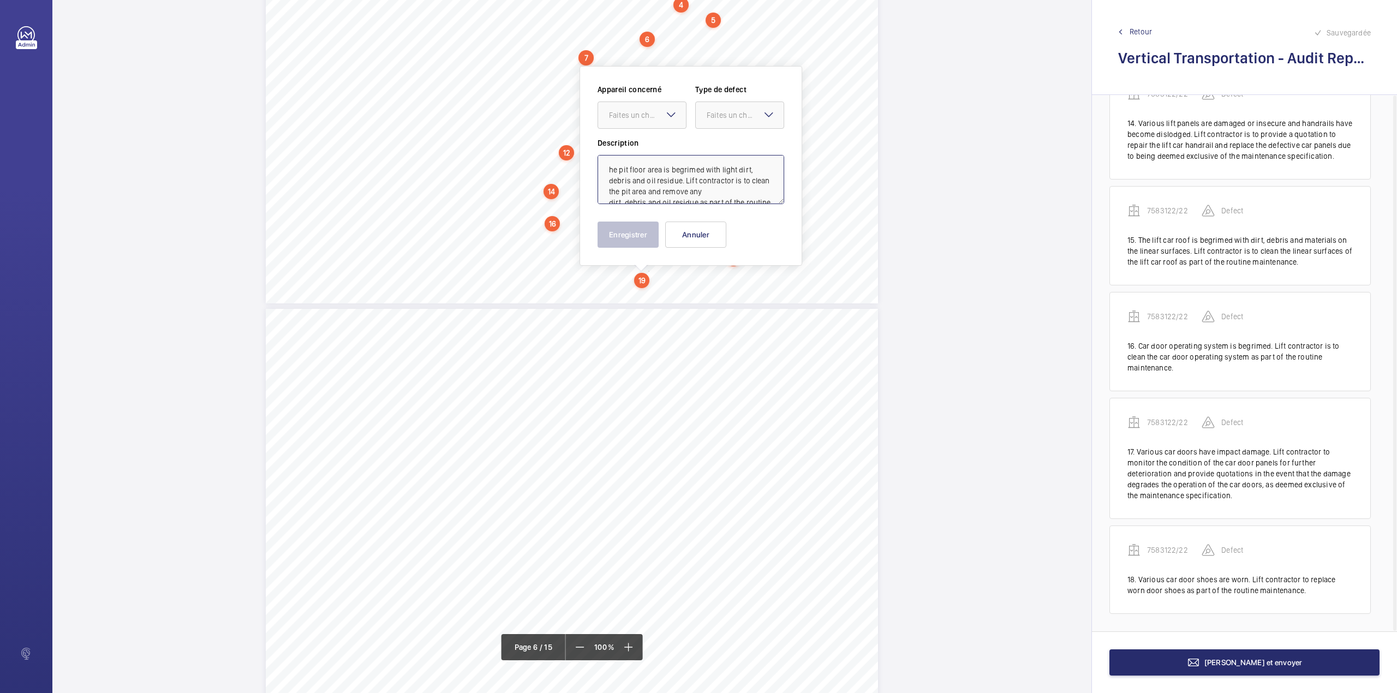
click at [602, 163] on textarea "he pit floor area is begrimed with light dirt, debris and oil residue. Lift con…" at bounding box center [690, 179] width 187 height 49
click at [626, 106] on div at bounding box center [642, 115] width 88 height 26
click at [626, 136] on div "7583122/22" at bounding box center [642, 148] width 88 height 26
click at [704, 117] on div at bounding box center [740, 115] width 88 height 26
click at [707, 139] on div "Standard" at bounding box center [740, 148] width 88 height 27
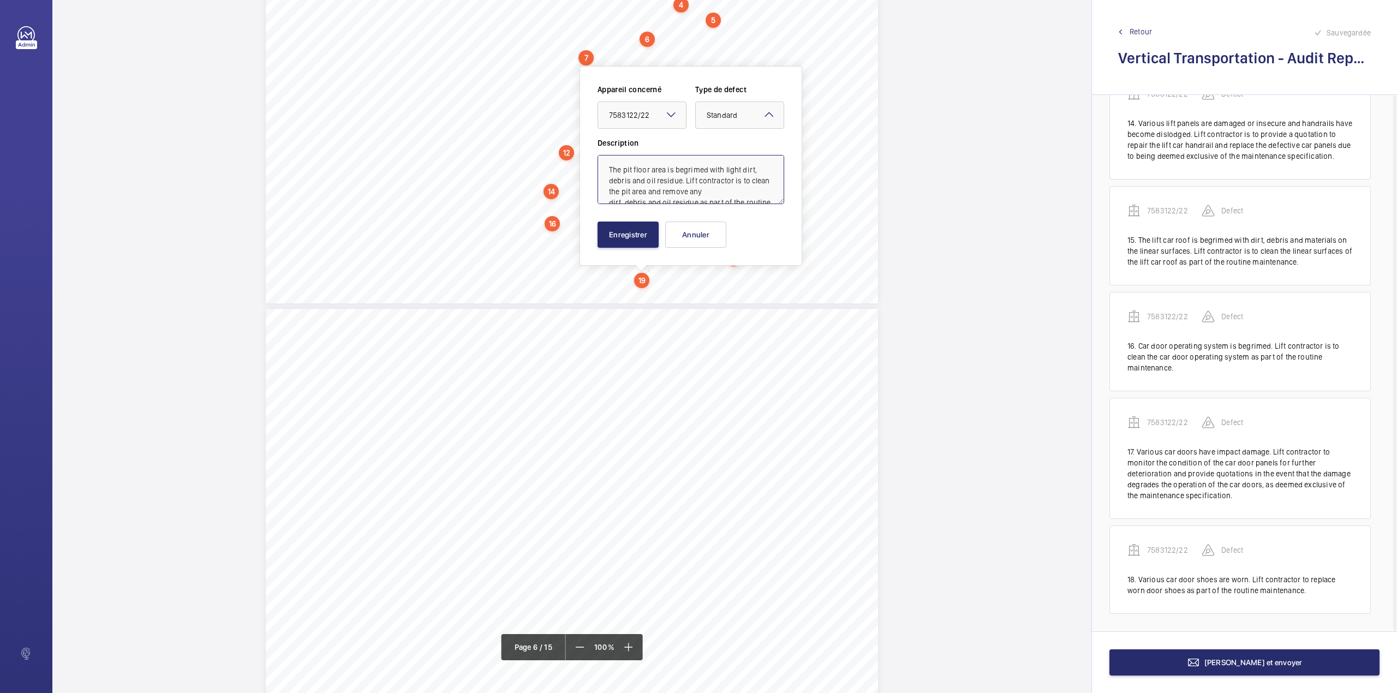
scroll to position [24, 0]
type textarea "The pit floor area is begrimed with light dirt, debris and oil residue. Lift co…"
click at [607, 244] on button "Enregistrer" at bounding box center [627, 235] width 61 height 26
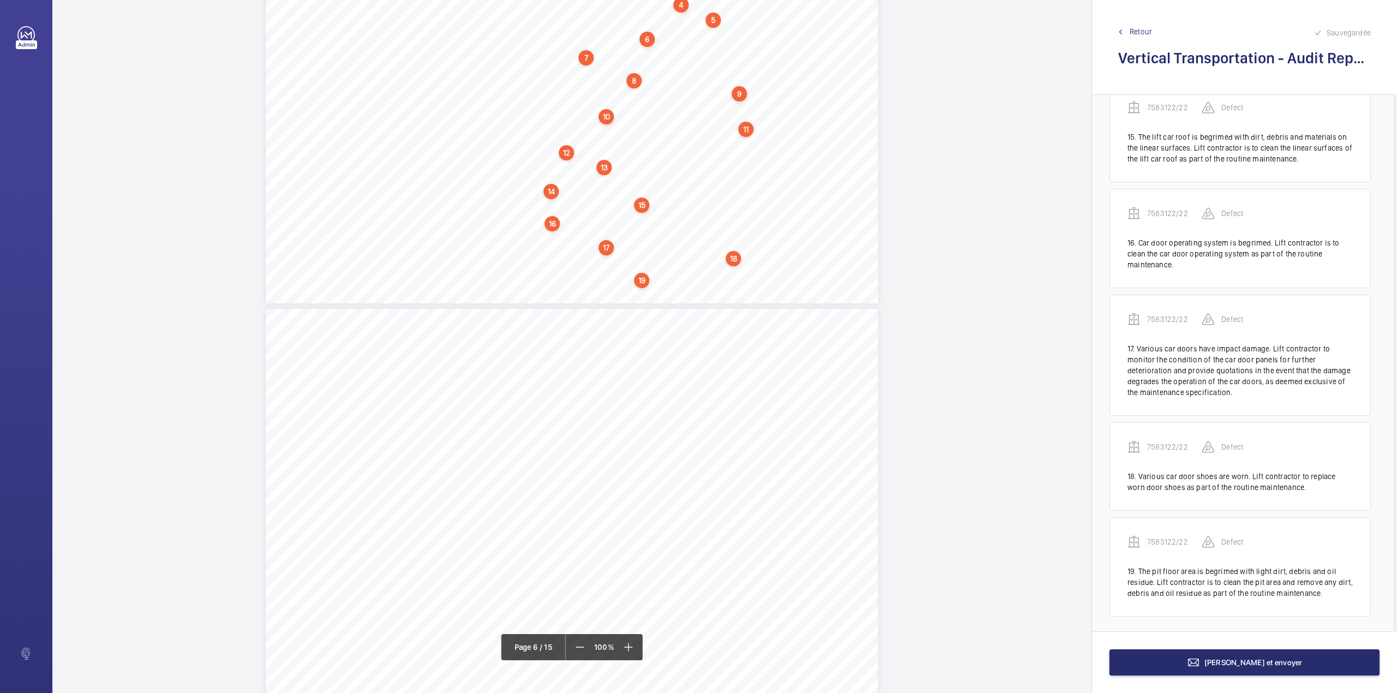
scroll to position [1587, 0]
drag, startPoint x: 533, startPoint y: 364, endPoint x: 706, endPoint y: 372, distance: 173.7
click at [706, 372] on div "Section 8: Audit Priority Levels & Actions Vertical Transportation - Audit Repo…" at bounding box center [572, 525] width 612 height 433
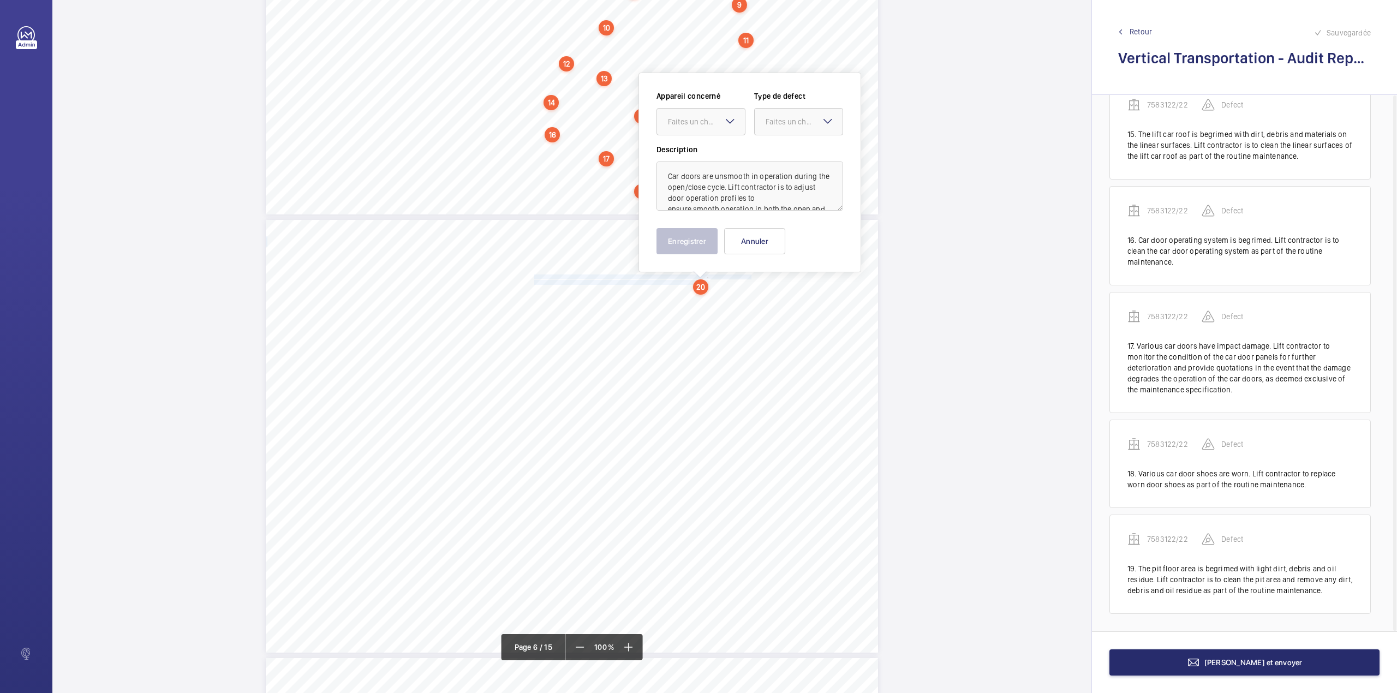
scroll to position [2713, 0]
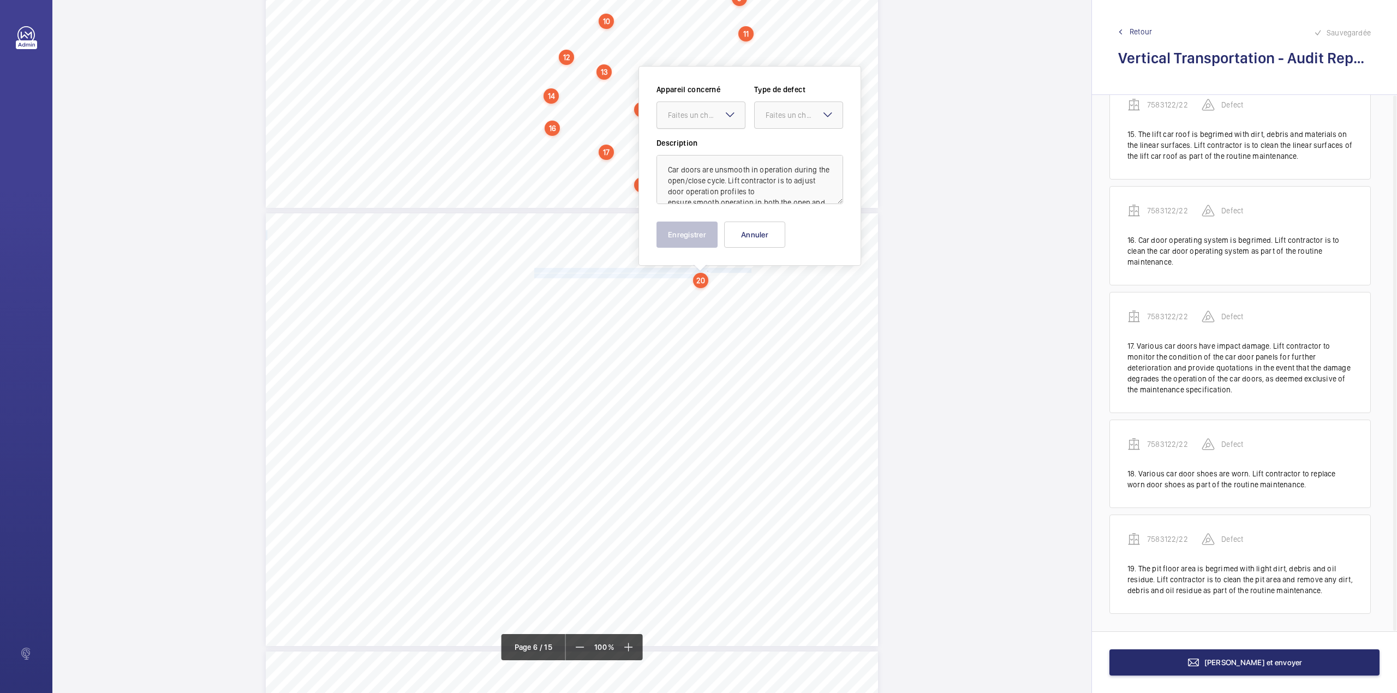
drag, startPoint x: 688, startPoint y: 113, endPoint x: 688, endPoint y: 134, distance: 20.2
click at [688, 114] on div "Faites un choix" at bounding box center [706, 115] width 77 height 11
click at [688, 147] on span "7583122/22" at bounding box center [701, 148] width 66 height 11
drag, startPoint x: 764, startPoint y: 116, endPoint x: 767, endPoint y: 131, distance: 15.4
click at [765, 116] on div "Faites un choix" at bounding box center [799, 115] width 88 height 11
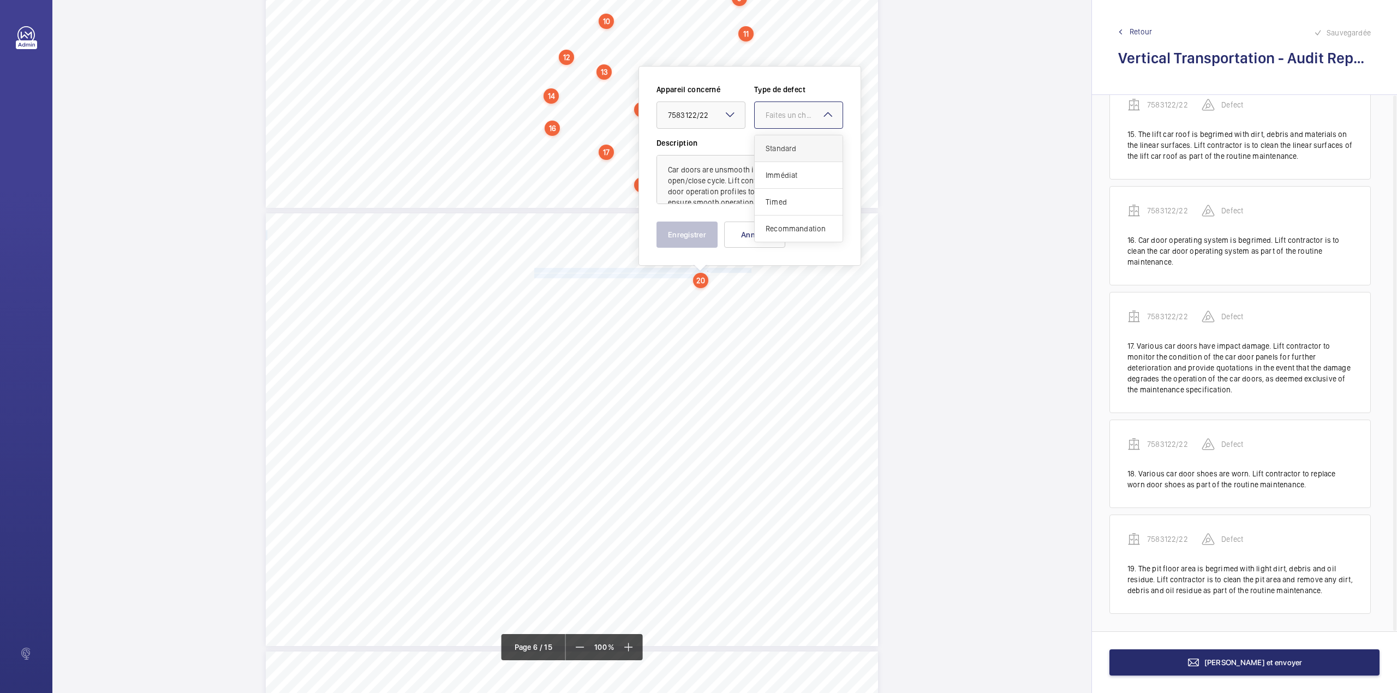
click at [769, 143] on span "Standard" at bounding box center [799, 148] width 66 height 11
click at [706, 236] on button "Enregistrer" at bounding box center [686, 235] width 61 height 26
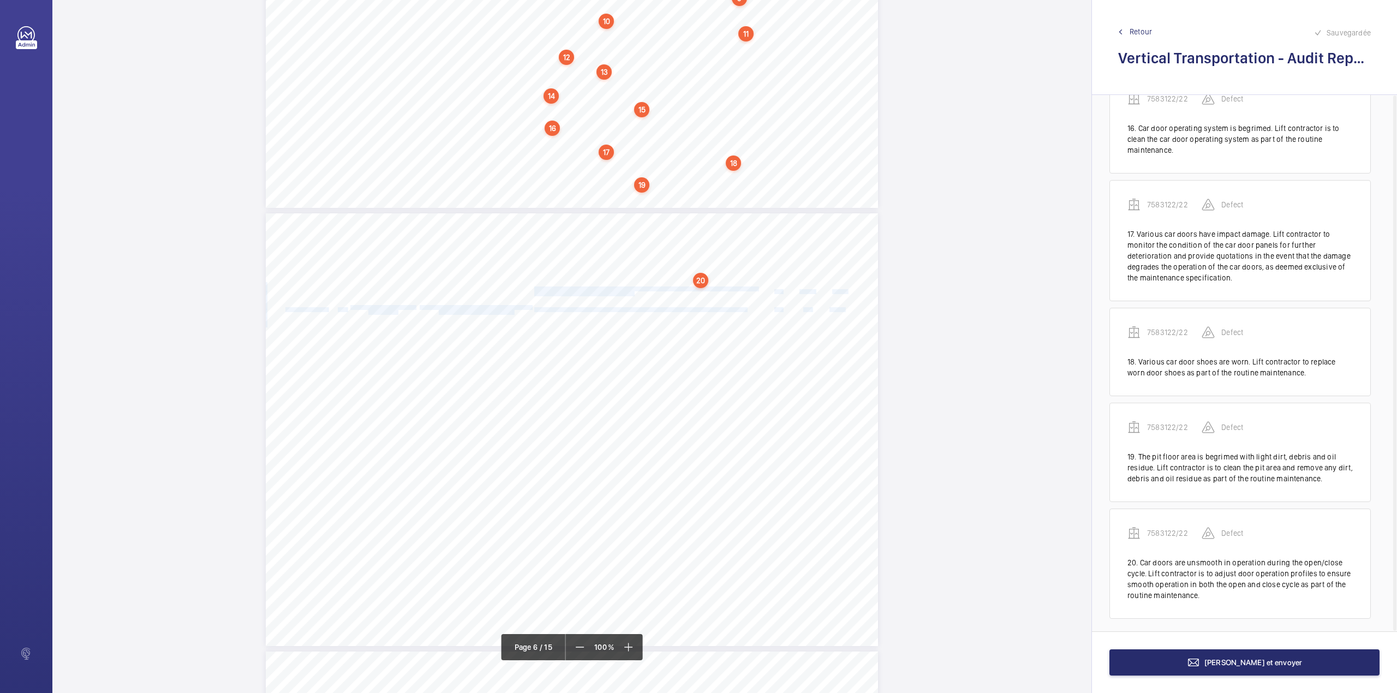
scroll to position [1703, 0]
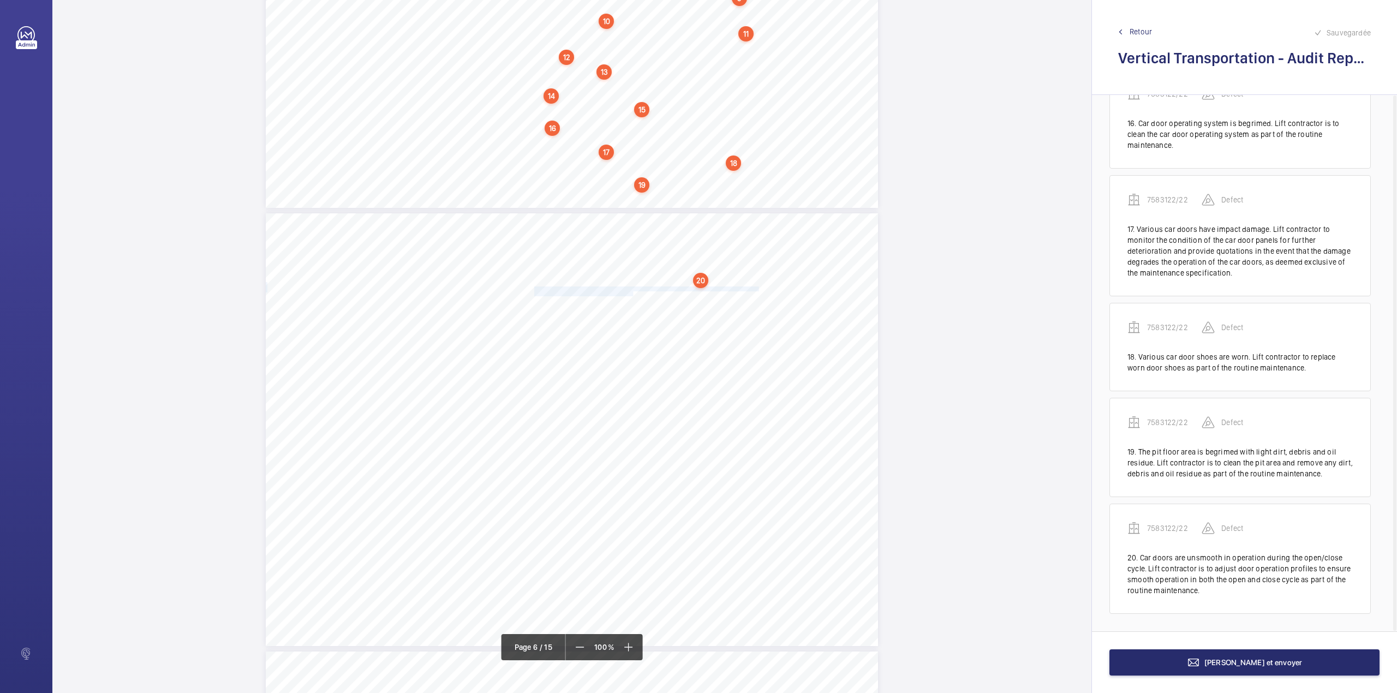
drag, startPoint x: 533, startPoint y: 289, endPoint x: 631, endPoint y: 295, distance: 97.9
click at [631, 295] on div "Section 8: Audit Priority Levels & Actions Vertical Transportation - Audit Repo…" at bounding box center [572, 429] width 612 height 433
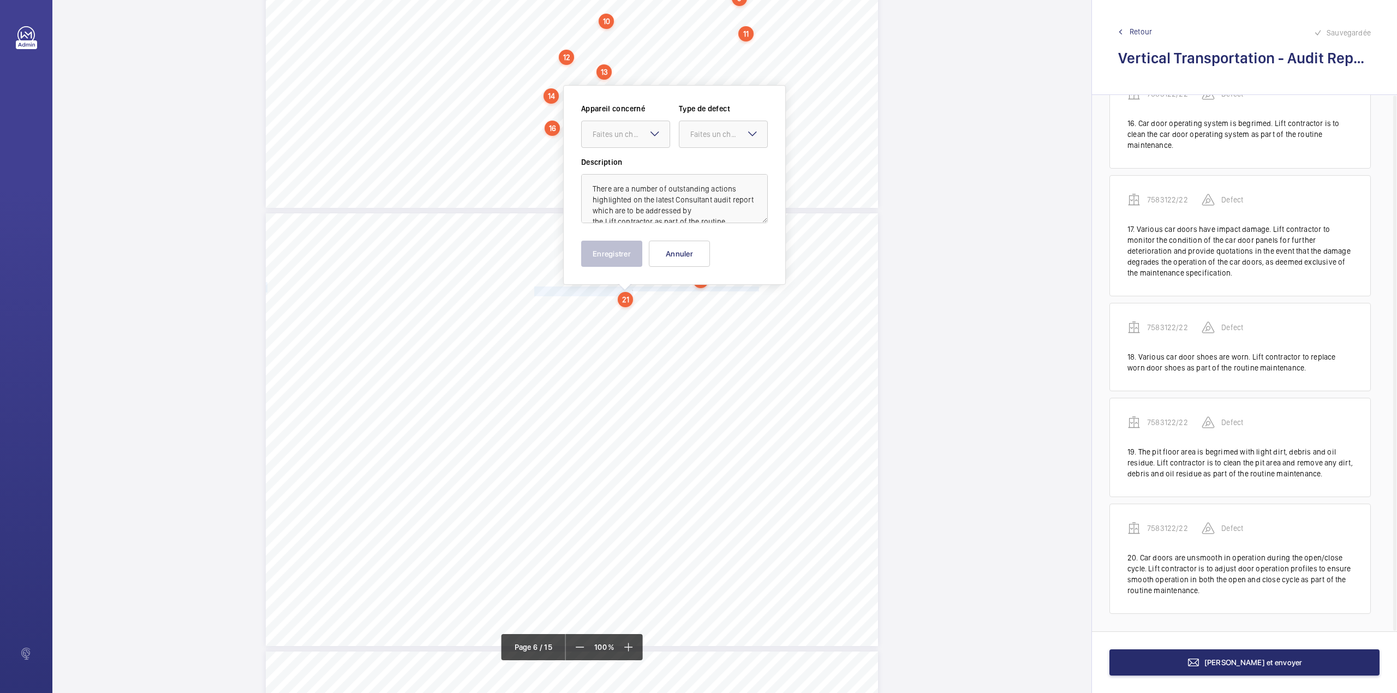
scroll to position [2731, 0]
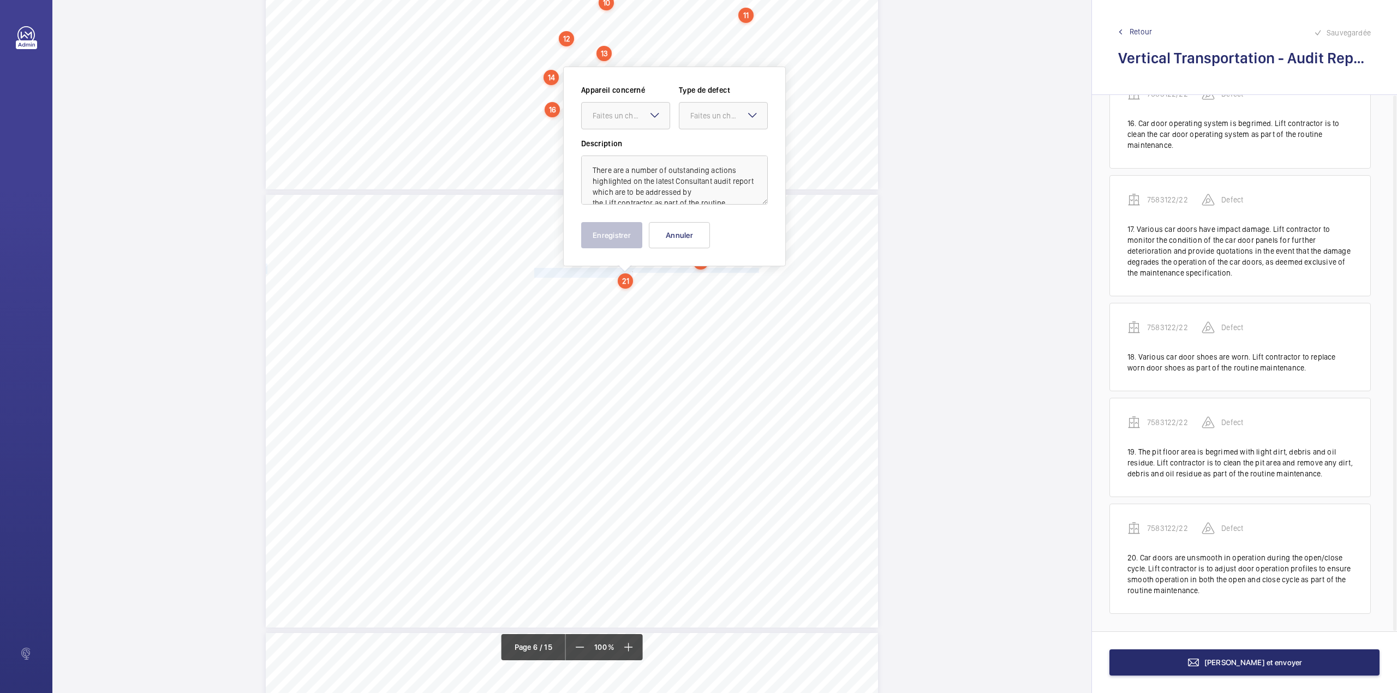
drag, startPoint x: 607, startPoint y: 118, endPoint x: 607, endPoint y: 131, distance: 13.1
click at [607, 121] on div "Faites un choix" at bounding box center [626, 115] width 88 height 11
click at [609, 140] on div "7583122/22" at bounding box center [626, 149] width 88 height 26
drag, startPoint x: 718, startPoint y: 115, endPoint x: 718, endPoint y: 129, distance: 14.7
click at [718, 116] on div "Faites un choix" at bounding box center [728, 115] width 77 height 11
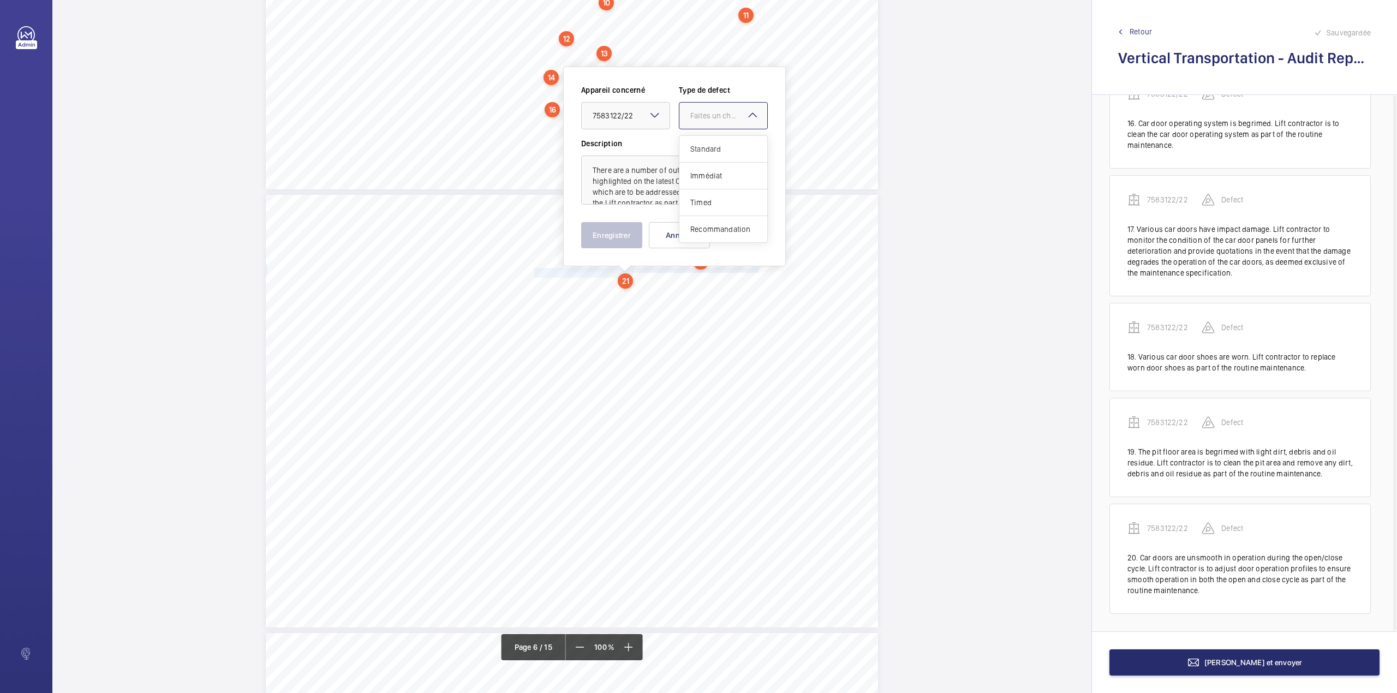
click at [718, 149] on span "Standard" at bounding box center [723, 149] width 66 height 11
click at [635, 234] on button "Enregistrer" at bounding box center [611, 235] width 61 height 26
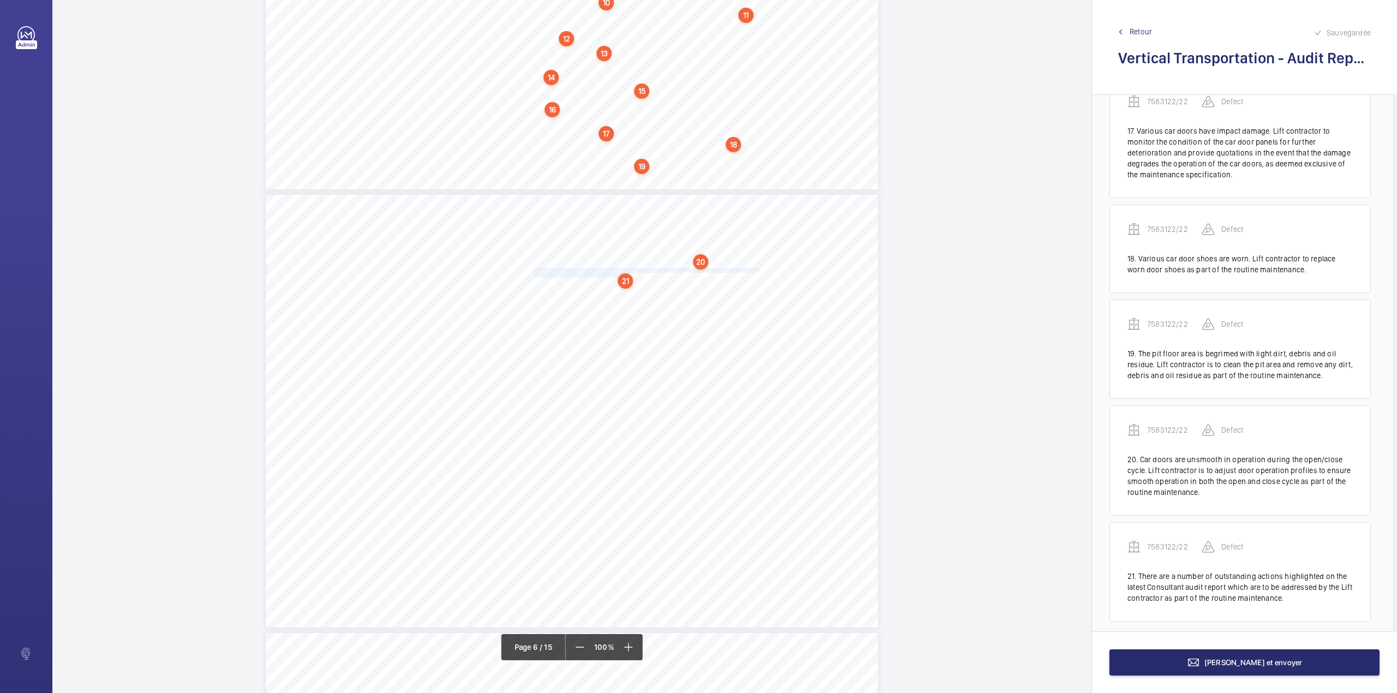
scroll to position [1810, 0]
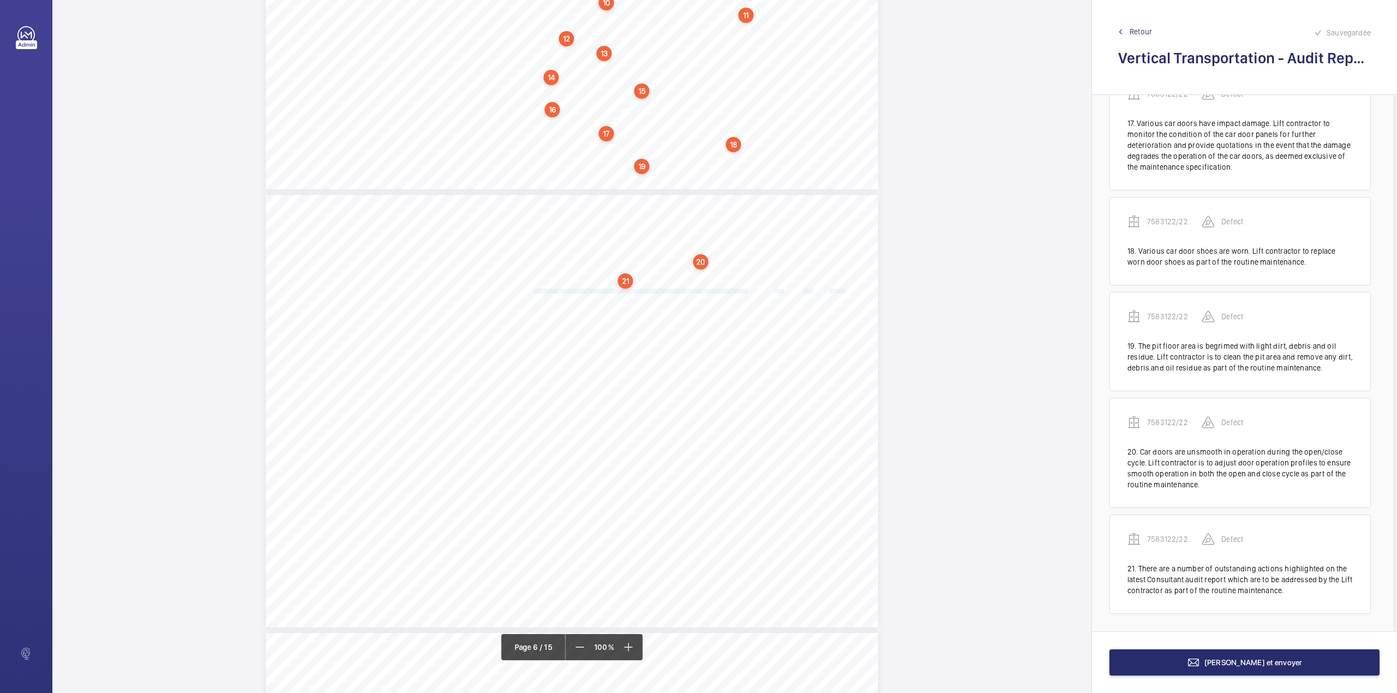
drag, startPoint x: 533, startPoint y: 291, endPoint x: 748, endPoint y: 292, distance: 215.0
click at [748, 292] on div "Section 8: Audit Priority Levels & Actions Vertical Transportation - Audit Repo…" at bounding box center [572, 411] width 612 height 433
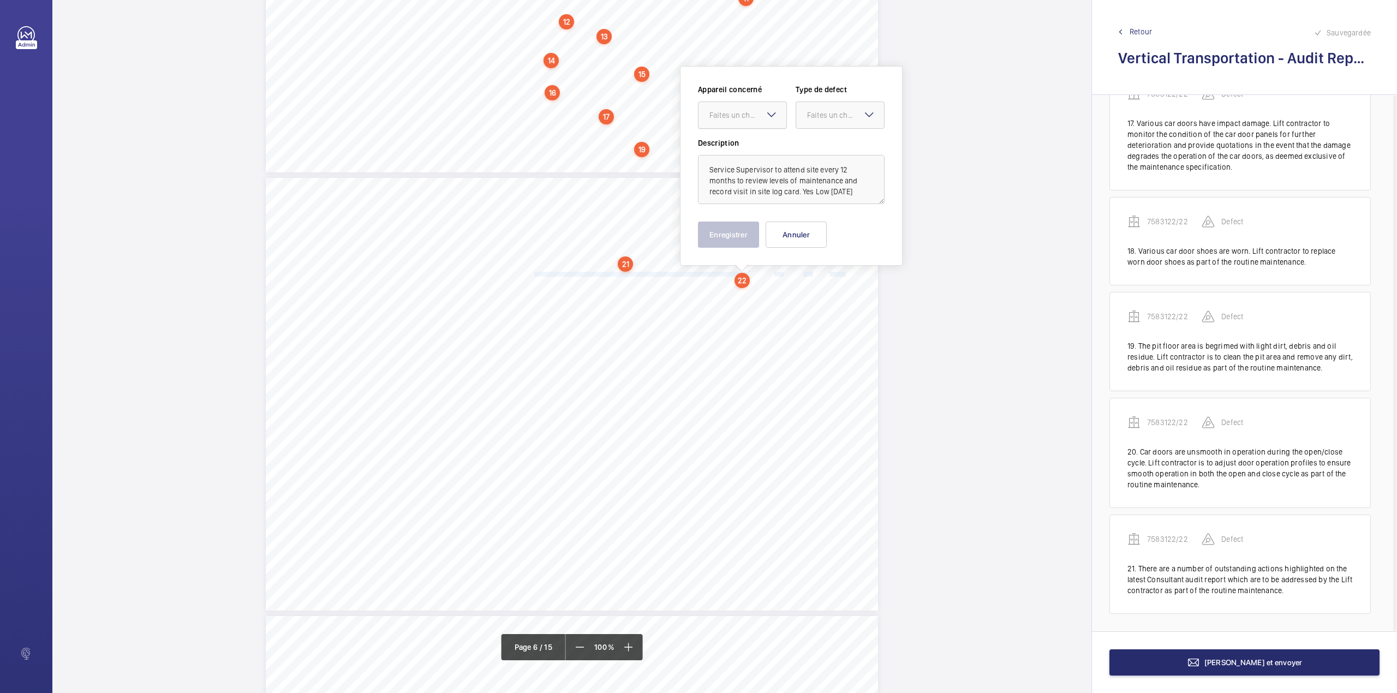
click at [725, 122] on div at bounding box center [742, 115] width 88 height 26
click at [727, 134] on div "Appareil concerné Faites un choix Type de defect Faites un choix" at bounding box center [791, 110] width 187 height 53
drag, startPoint x: 817, startPoint y: 120, endPoint x: 816, endPoint y: 133, distance: 13.1
click at [817, 121] on div "Faites un choix" at bounding box center [840, 115] width 88 height 11
click at [815, 149] on span "Standard" at bounding box center [840, 148] width 66 height 11
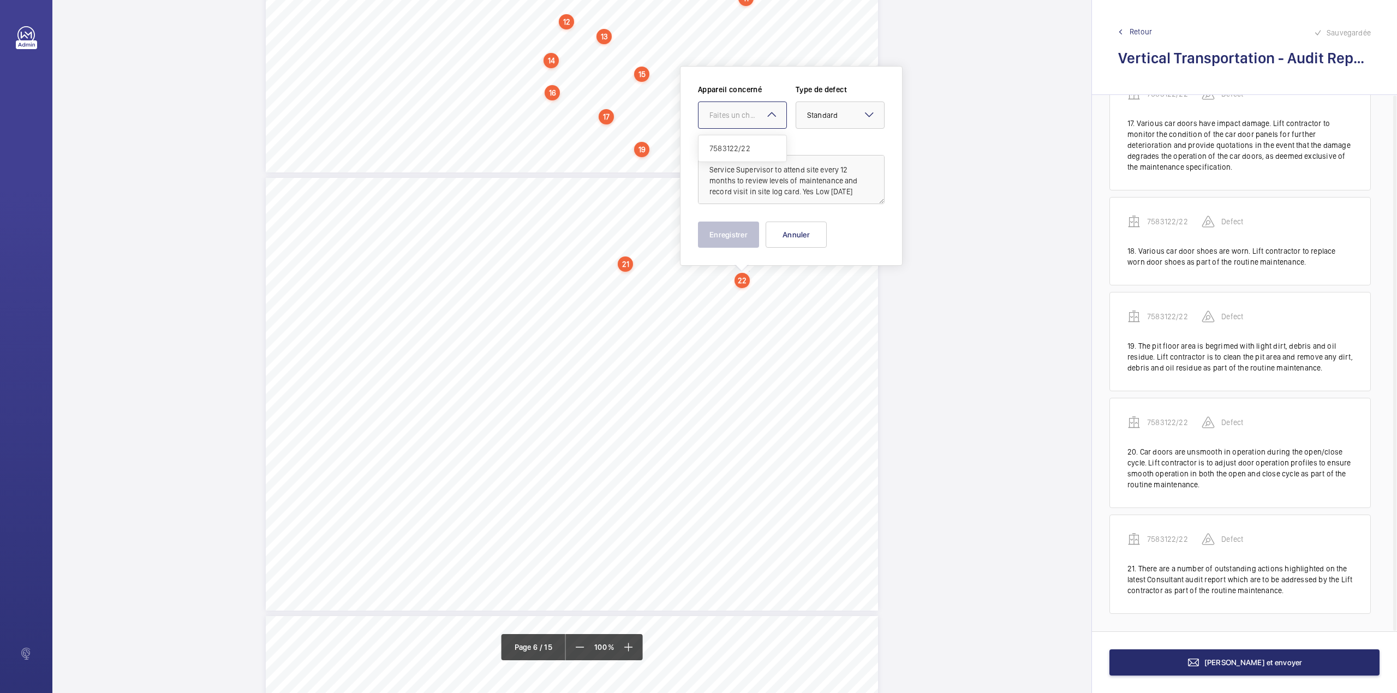
drag, startPoint x: 726, startPoint y: 128, endPoint x: 730, endPoint y: 151, distance: 23.8
click at [725, 128] on div "Faites un choix" at bounding box center [742, 114] width 89 height 27
click at [730, 151] on span "7583122/22" at bounding box center [742, 148] width 66 height 11
click at [718, 231] on button "Enregistrer" at bounding box center [728, 235] width 61 height 26
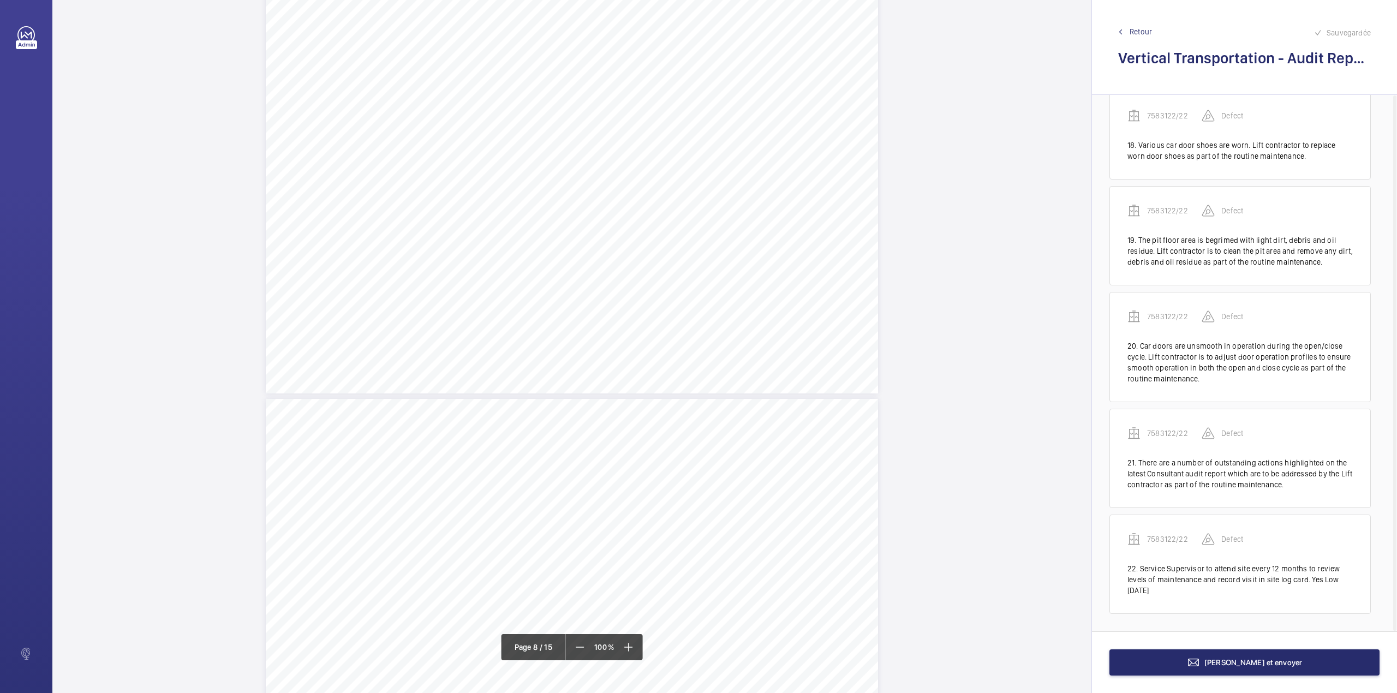
scroll to position [3767, 0]
drag, startPoint x: 551, startPoint y: 147, endPoint x: 578, endPoint y: 158, distance: 30.1
click at [578, 158] on div "Maintenance Quality Repeat Item Detail Priority 1.01 Unsatisfactory Yes The lif…" at bounding box center [572, 251] width 612 height 433
drag, startPoint x: 572, startPoint y: 115, endPoint x: 572, endPoint y: 129, distance: 14.7
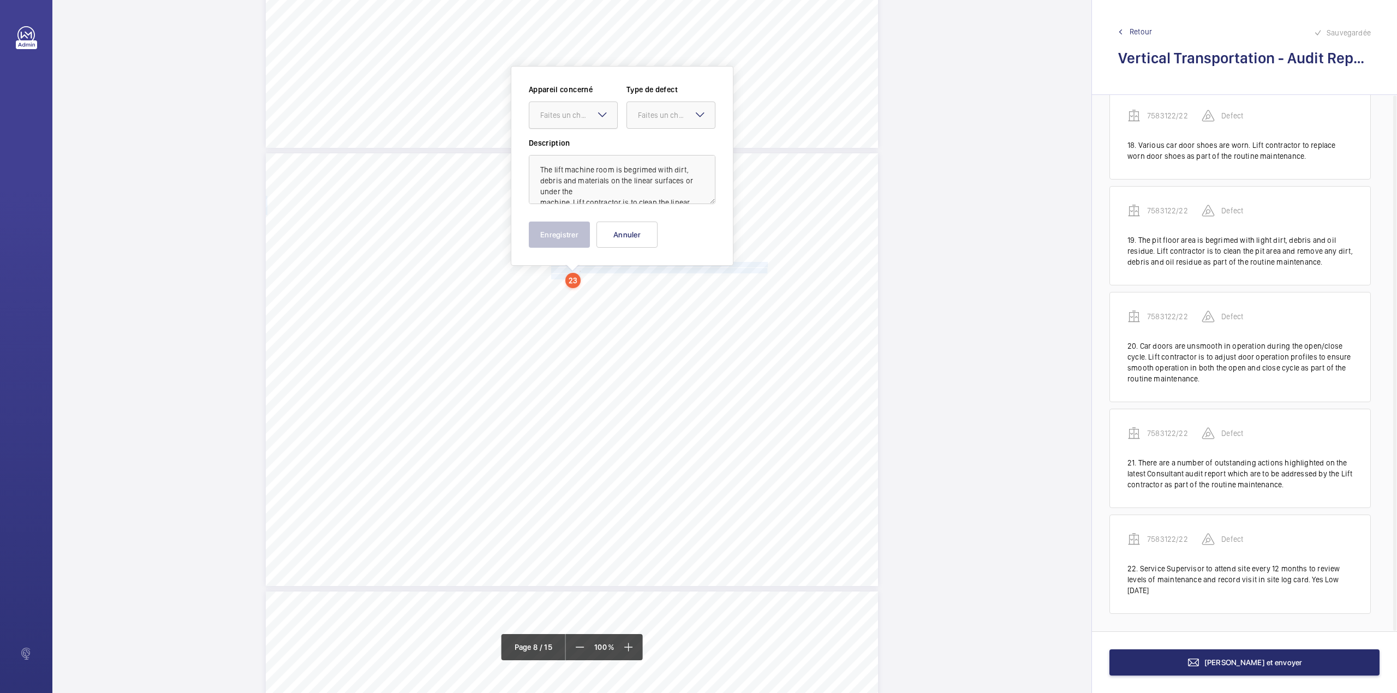
click at [572, 116] on div "Faites un choix" at bounding box center [578, 115] width 77 height 11
drag, startPoint x: 575, startPoint y: 140, endPoint x: 642, endPoint y: 136, distance: 67.2
click at [576, 140] on div "7583122/22" at bounding box center [573, 148] width 88 height 26
drag, startPoint x: 663, startPoint y: 118, endPoint x: 663, endPoint y: 125, distance: 7.6
click at [663, 121] on div "Faites un choix" at bounding box center [671, 115] width 88 height 11
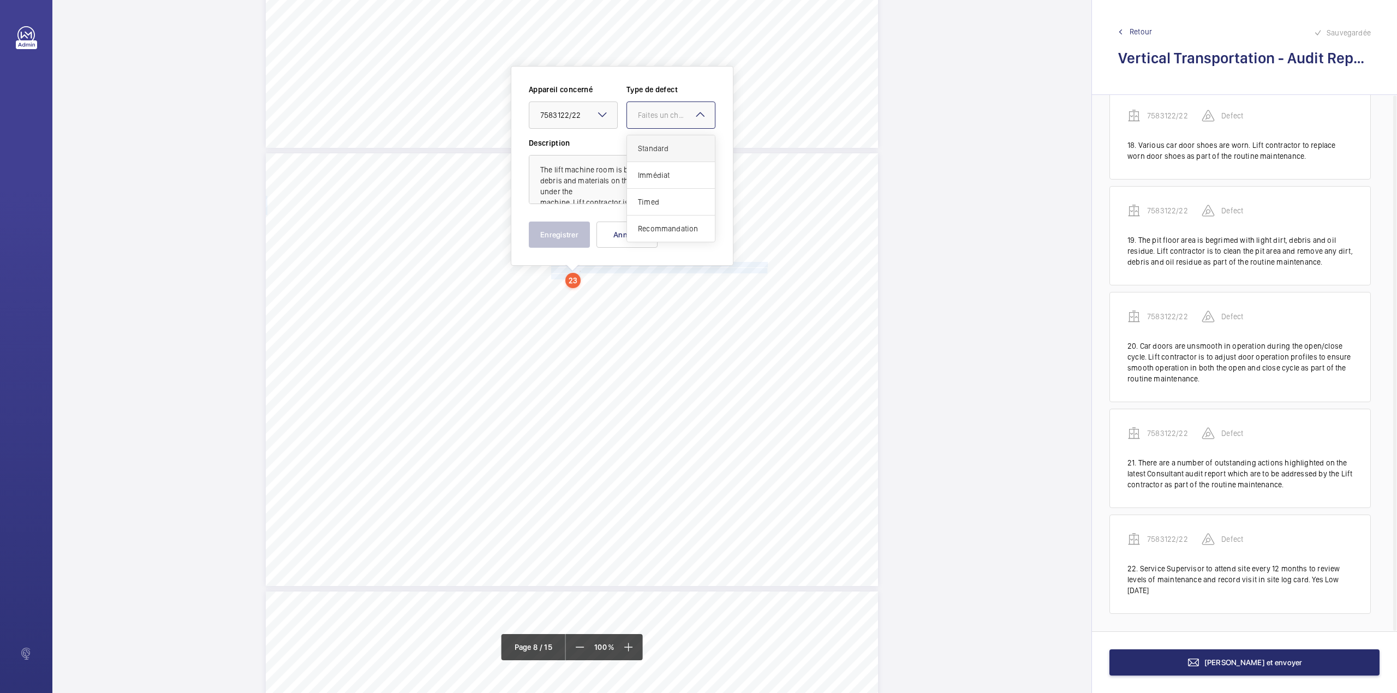
click at [664, 154] on div "Standard" at bounding box center [671, 148] width 88 height 27
drag, startPoint x: 559, startPoint y: 235, endPoint x: 554, endPoint y: 240, distance: 7.0
click at [555, 238] on button "Enregistrer" at bounding box center [559, 235] width 61 height 26
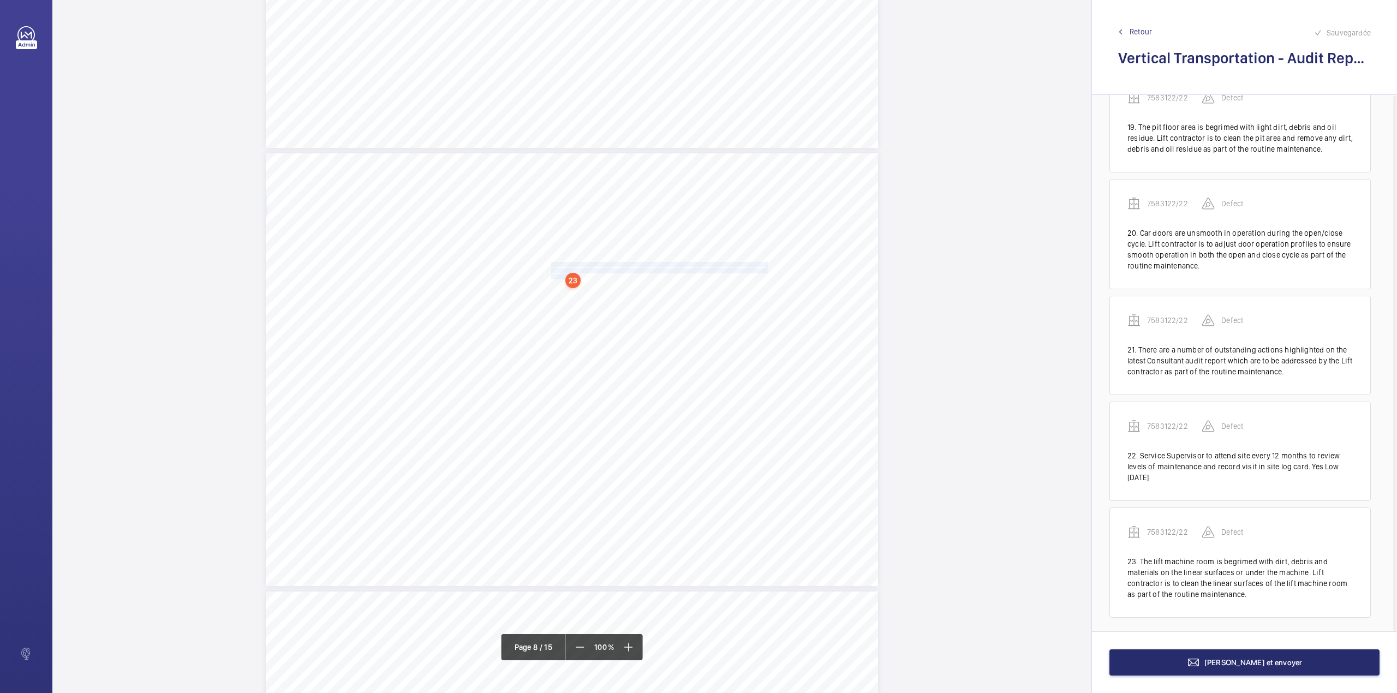
scroll to position [2033, 0]
drag, startPoint x: 549, startPoint y: 296, endPoint x: 773, endPoint y: 295, distance: 224.3
click at [773, 295] on div "Maintenance Quality Repeat Item Detail Priority 1.01 Unsatisfactory Yes The lif…" at bounding box center [572, 369] width 612 height 433
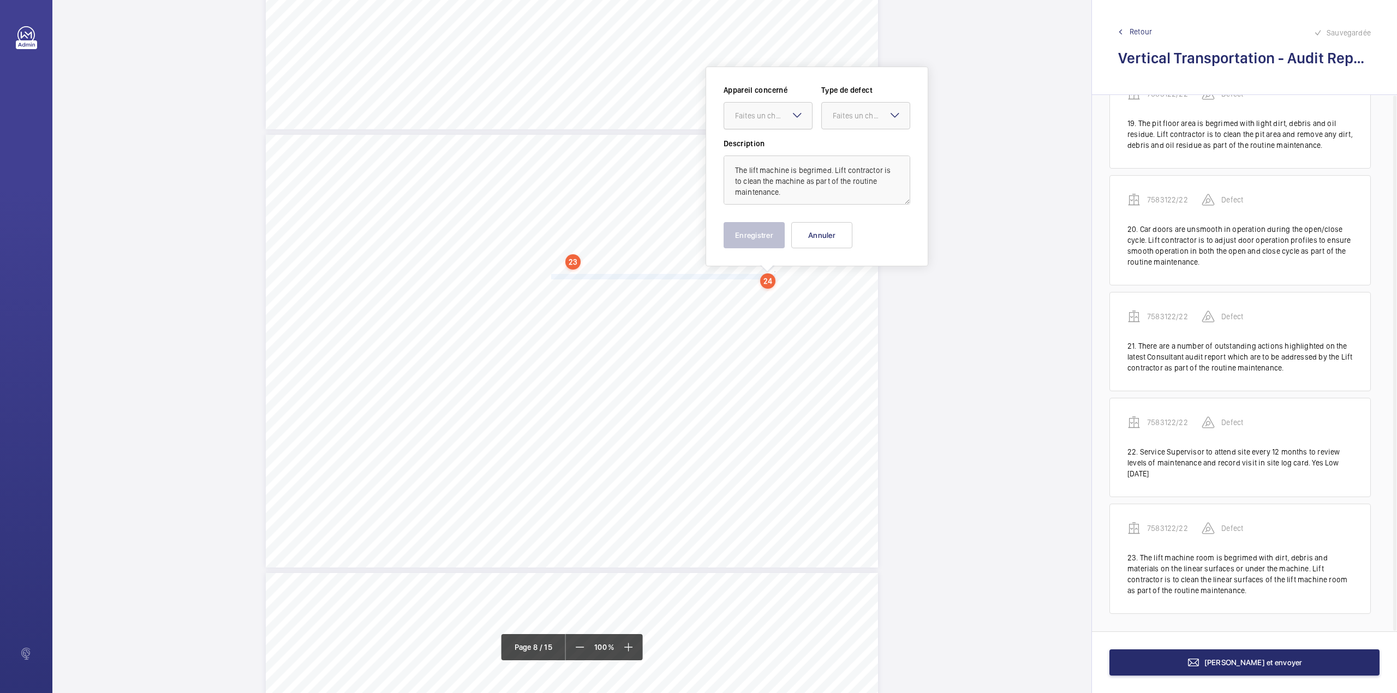
click at [758, 118] on div "Faites un choix" at bounding box center [773, 115] width 77 height 11
click at [761, 139] on div "7583122/22" at bounding box center [768, 149] width 88 height 26
click at [852, 127] on div at bounding box center [866, 116] width 88 height 26
click at [852, 144] on span "Standard" at bounding box center [866, 149] width 66 height 11
click at [767, 226] on button "Enregistrer" at bounding box center [754, 235] width 61 height 26
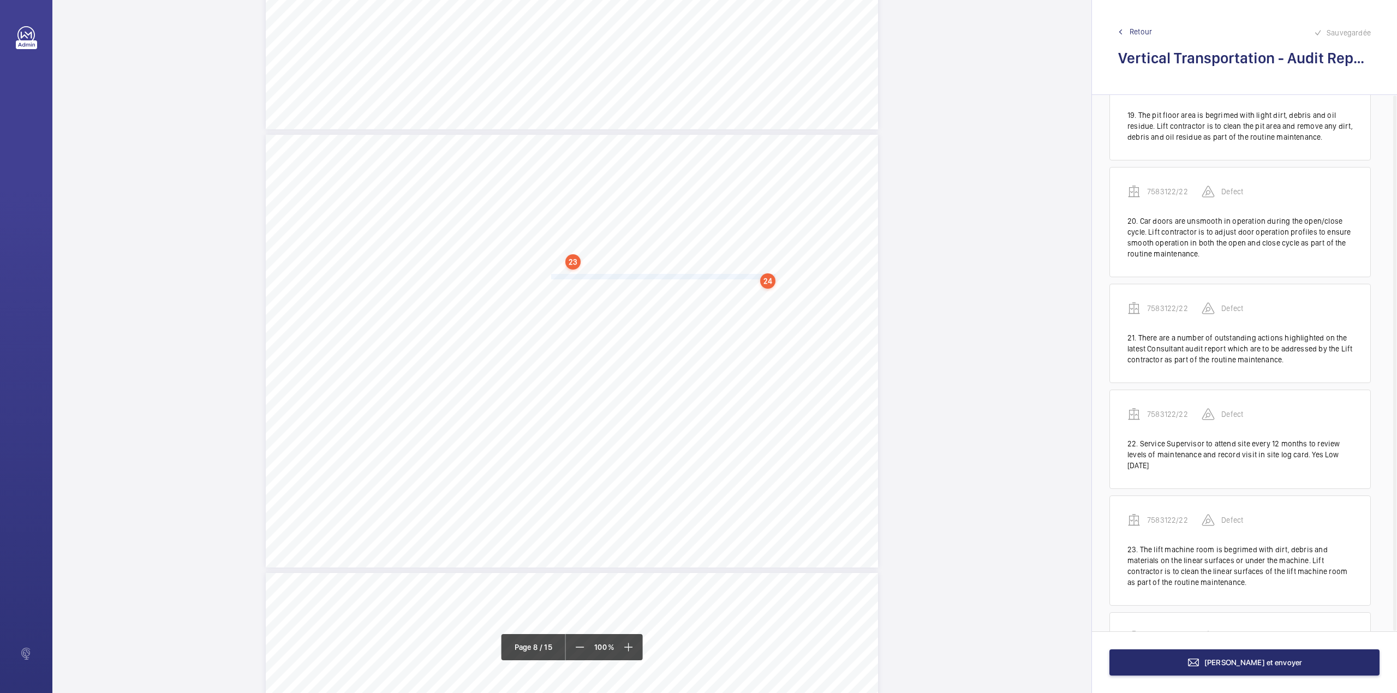
scroll to position [2129, 0]
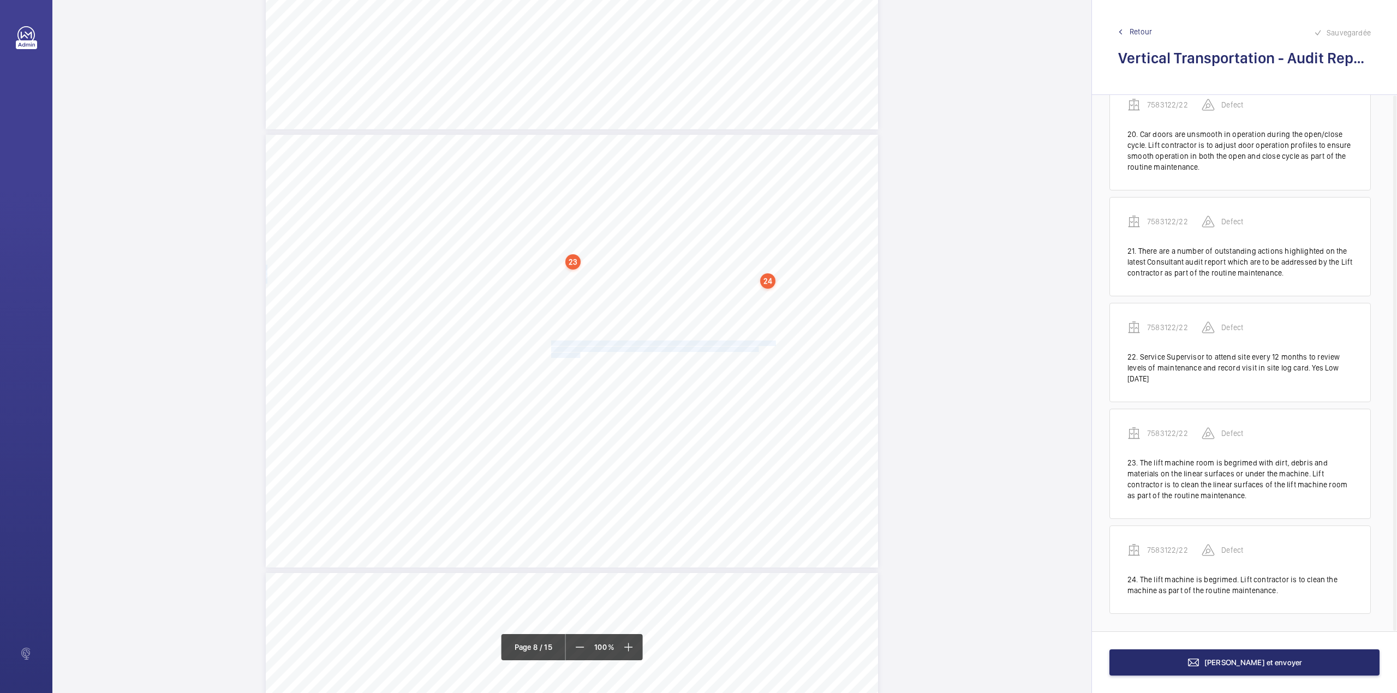
drag, startPoint x: 549, startPoint y: 342, endPoint x: 578, endPoint y: 352, distance: 31.4
click at [578, 352] on div "Maintenance Quality Repeat Item Detail Priority 1.01 Unsatisfactory Yes The lif…" at bounding box center [572, 351] width 612 height 433
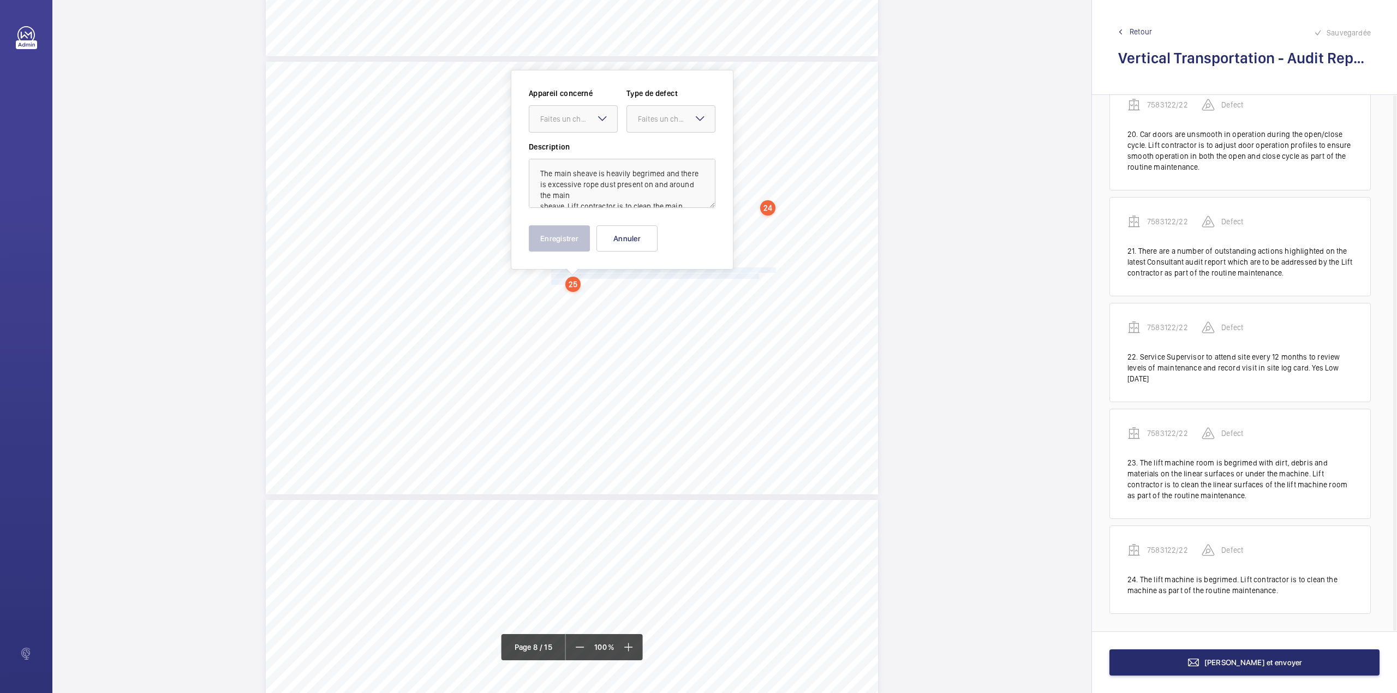
scroll to position [3744, 0]
drag, startPoint x: 579, startPoint y: 119, endPoint x: 581, endPoint y: 140, distance: 21.4
click at [579, 120] on div "Faites un choix" at bounding box center [578, 115] width 77 height 11
click at [581, 140] on div "7583122/22" at bounding box center [573, 149] width 88 height 26
click at [639, 118] on div "Faites un choix" at bounding box center [676, 115] width 77 height 11
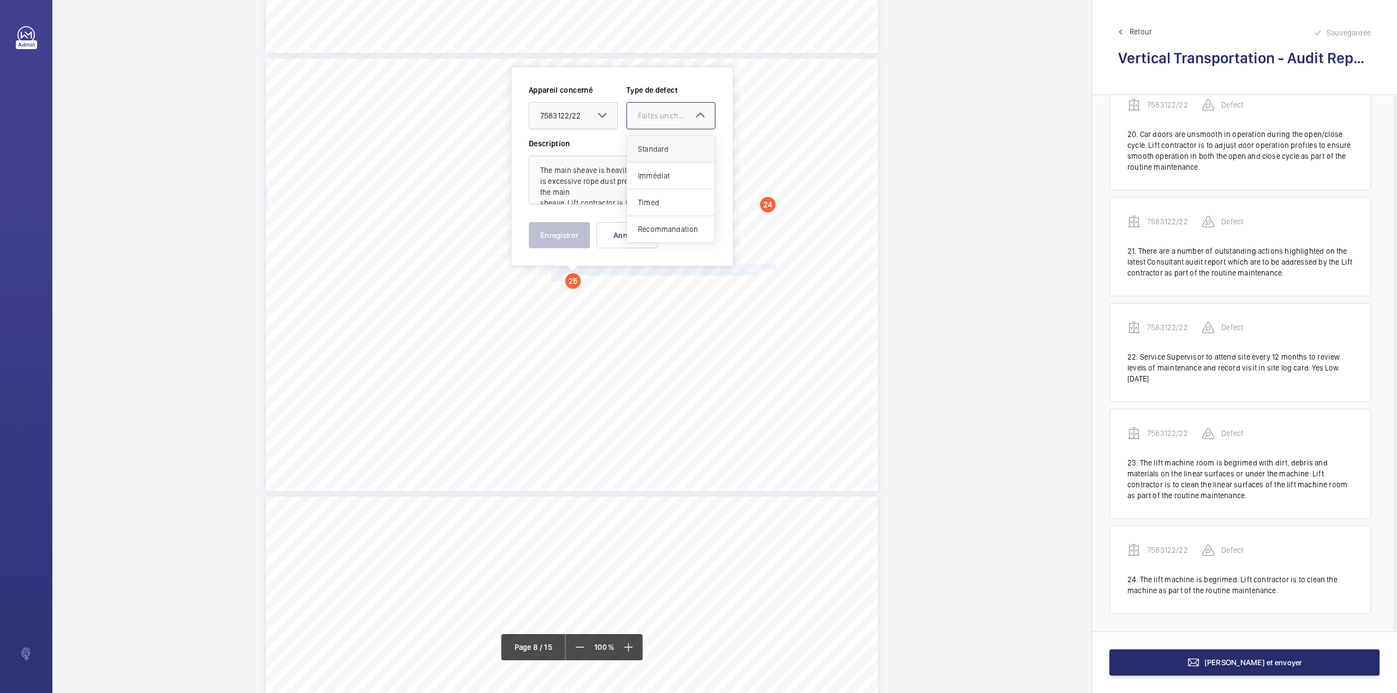
click at [644, 144] on span "Standard" at bounding box center [671, 149] width 66 height 11
click at [576, 245] on button "Enregistrer" at bounding box center [559, 235] width 61 height 26
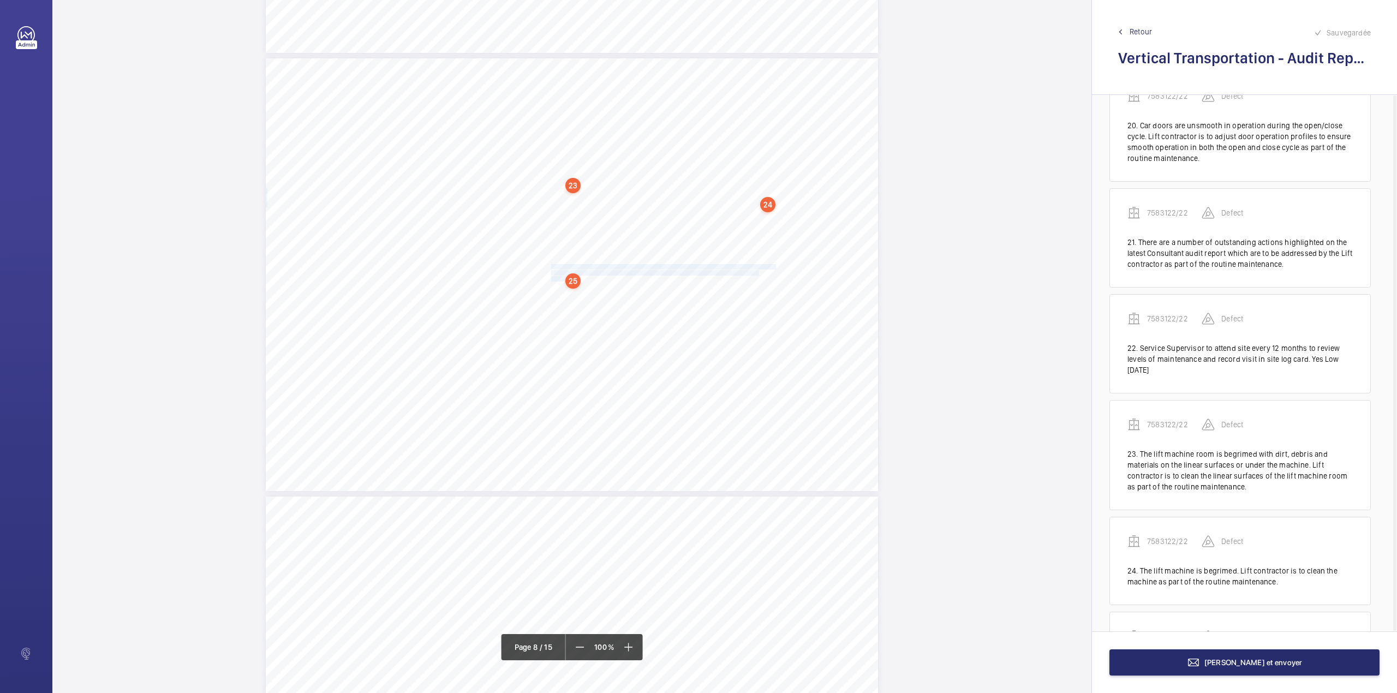
scroll to position [2246, 0]
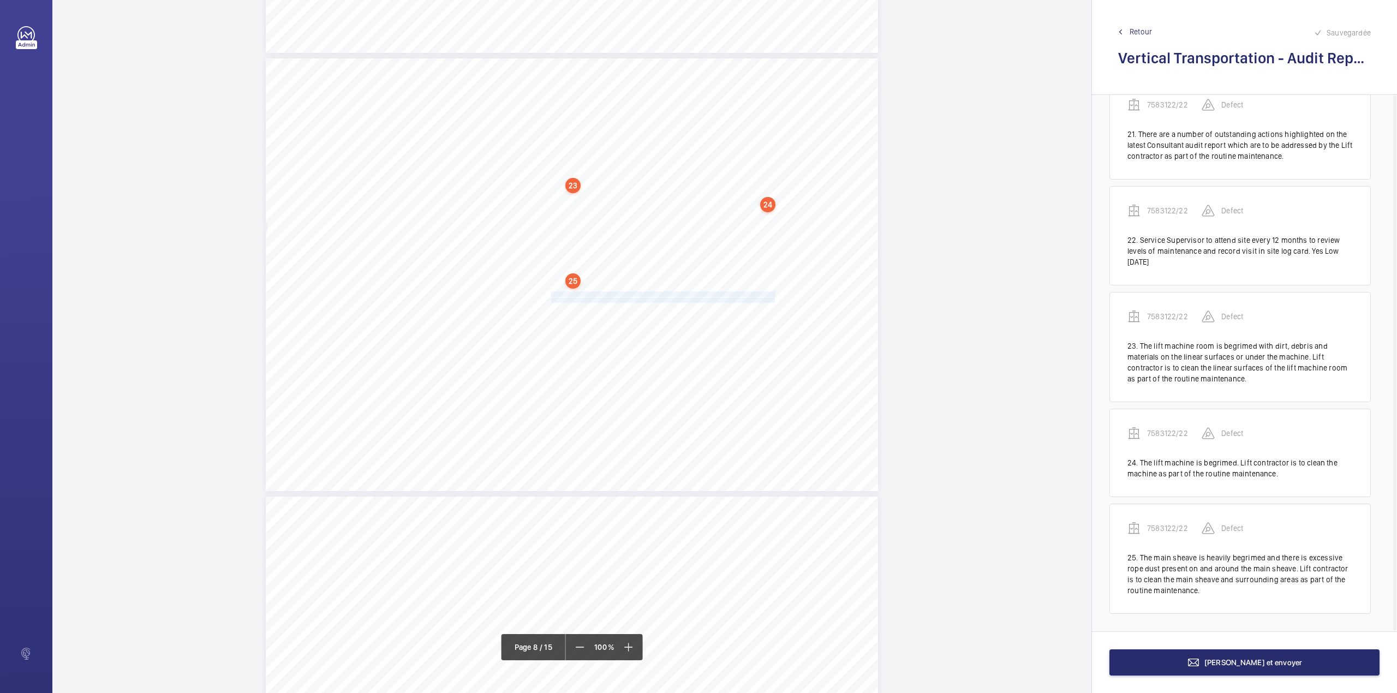
drag, startPoint x: 550, startPoint y: 292, endPoint x: 773, endPoint y: 300, distance: 222.7
click at [773, 300] on div "Maintenance Quality Repeat Item Detail Priority 1.01 Unsatisfactory Yes The lif…" at bounding box center [572, 274] width 612 height 433
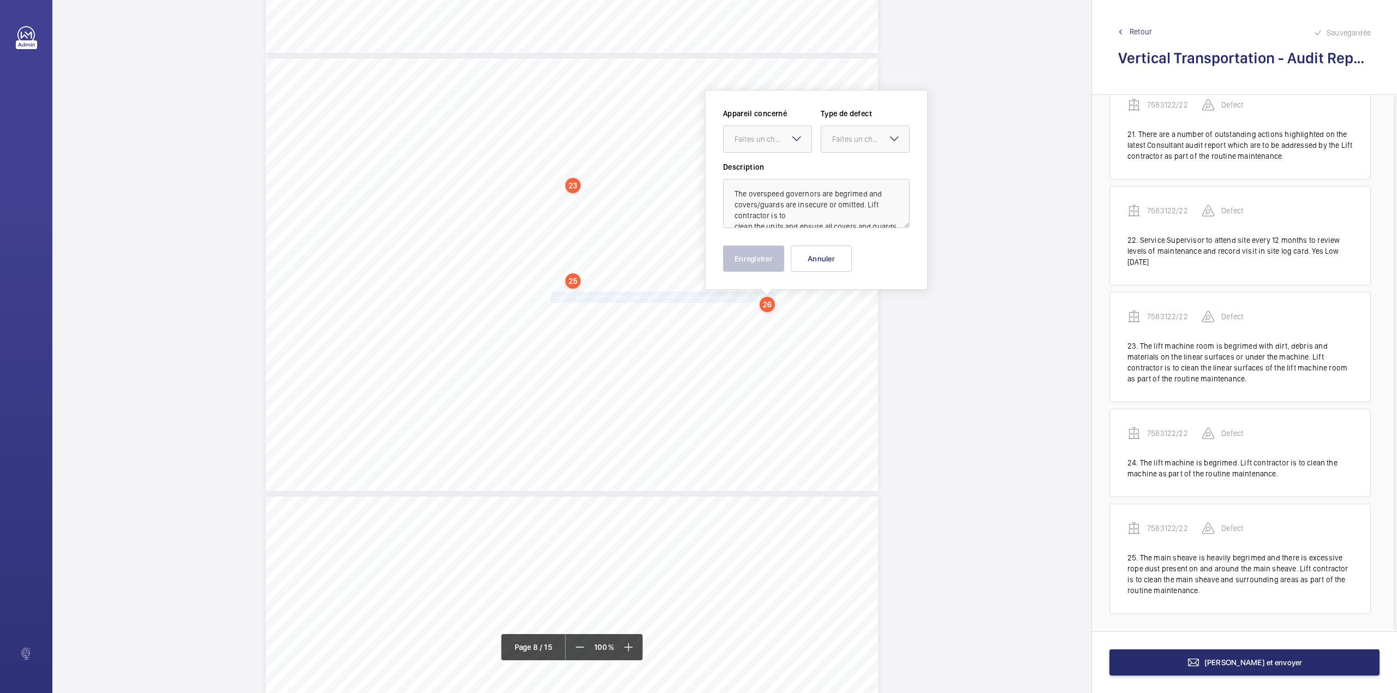
scroll to position [3768, 0]
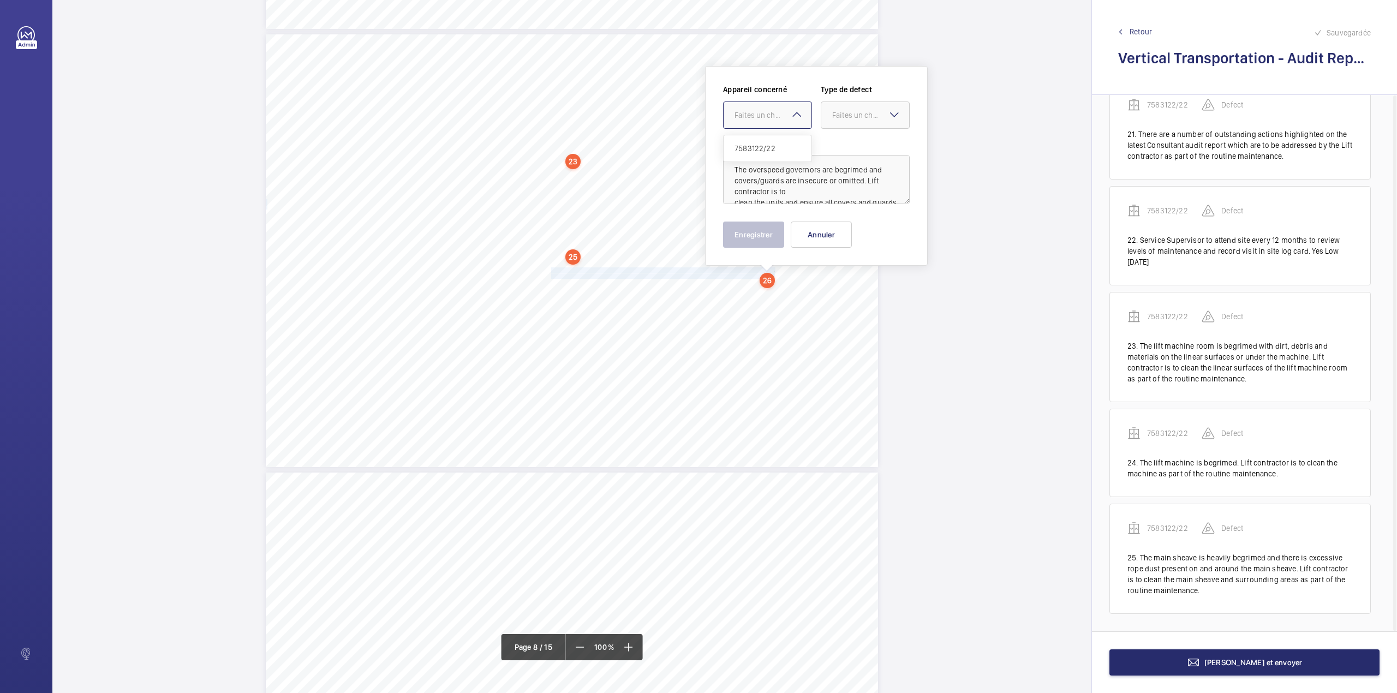
click at [767, 114] on div "Faites un choix" at bounding box center [772, 115] width 77 height 11
click at [768, 136] on div "7583122/22" at bounding box center [768, 148] width 88 height 26
drag, startPoint x: 843, startPoint y: 120, endPoint x: 845, endPoint y: 134, distance: 13.7
click at [843, 121] on div "Faites un choix" at bounding box center [865, 115] width 88 height 11
click at [845, 140] on div "Standard" at bounding box center [865, 148] width 88 height 27
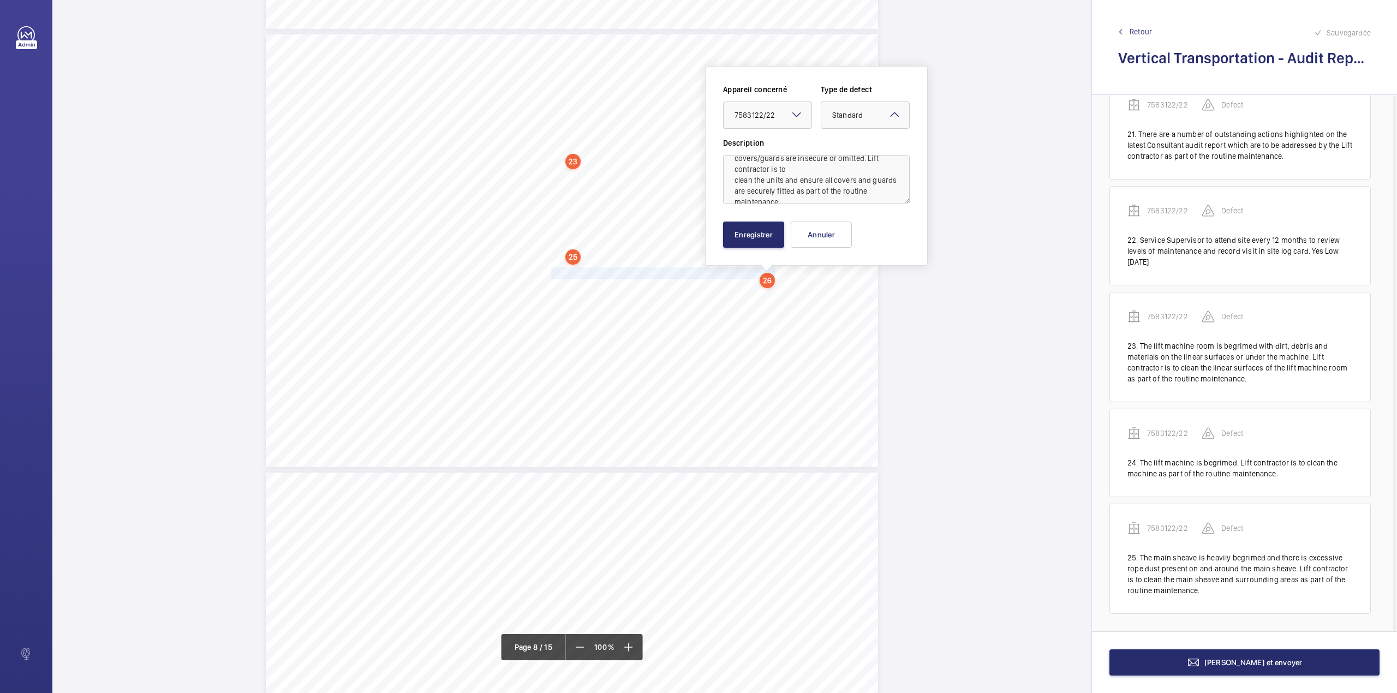
scroll to position [35, 0]
click at [763, 234] on button "Enregistrer" at bounding box center [753, 235] width 61 height 26
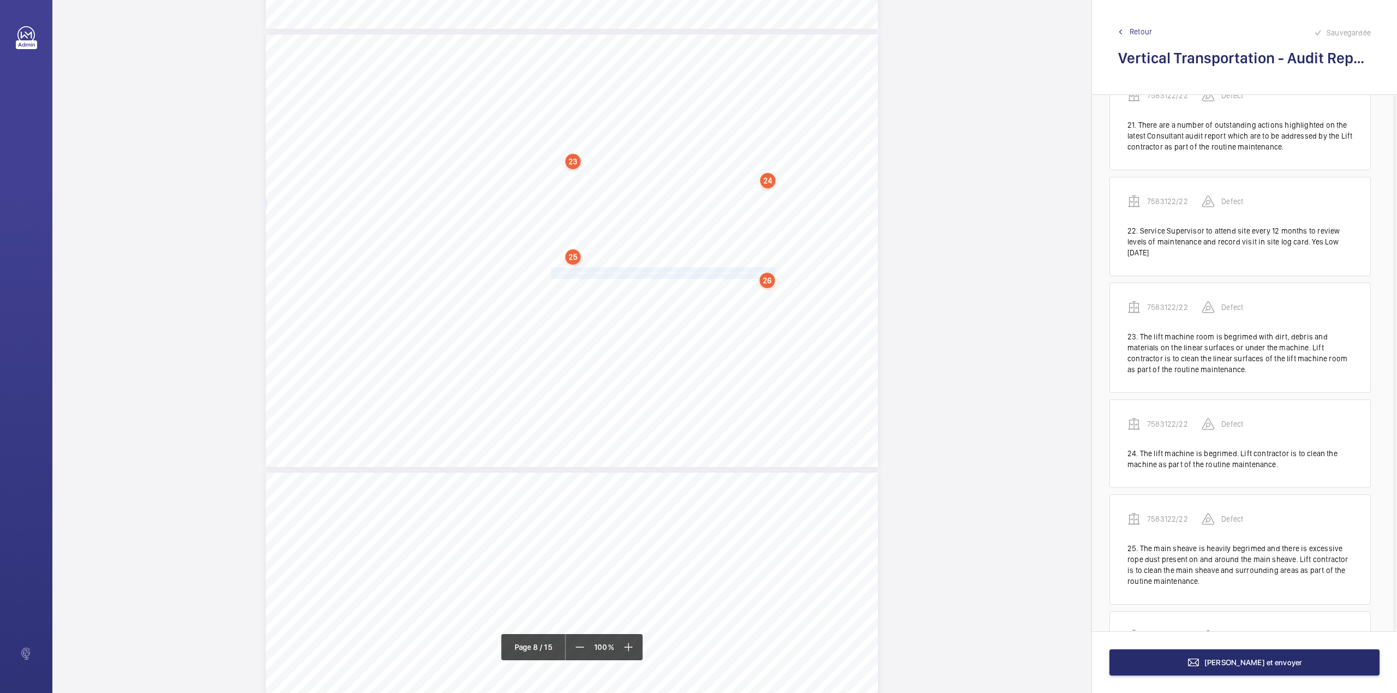
scroll to position [2363, 0]
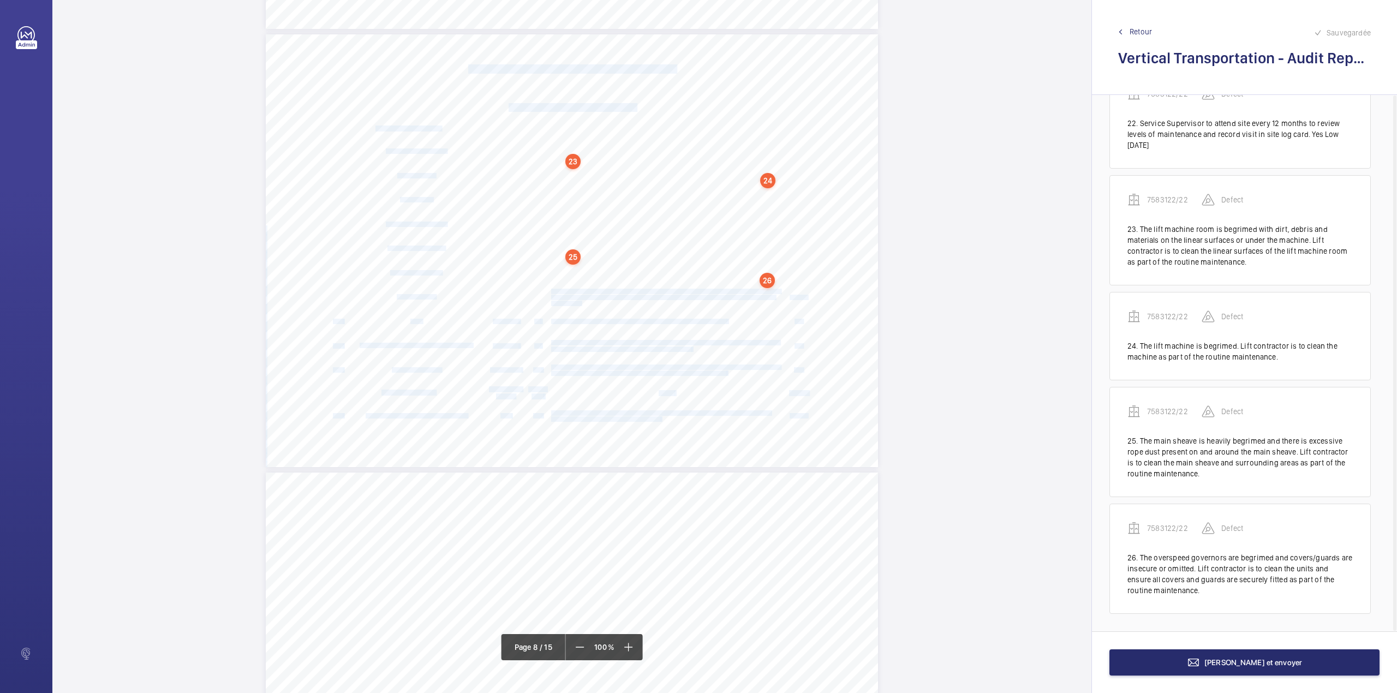
drag, startPoint x: 550, startPoint y: 291, endPoint x: 579, endPoint y: 301, distance: 30.7
click at [579, 301] on div "Maintenance Quality Repeat Item Detail Priority 1.01 Unsatisfactory Yes The lif…" at bounding box center [572, 250] width 612 height 433
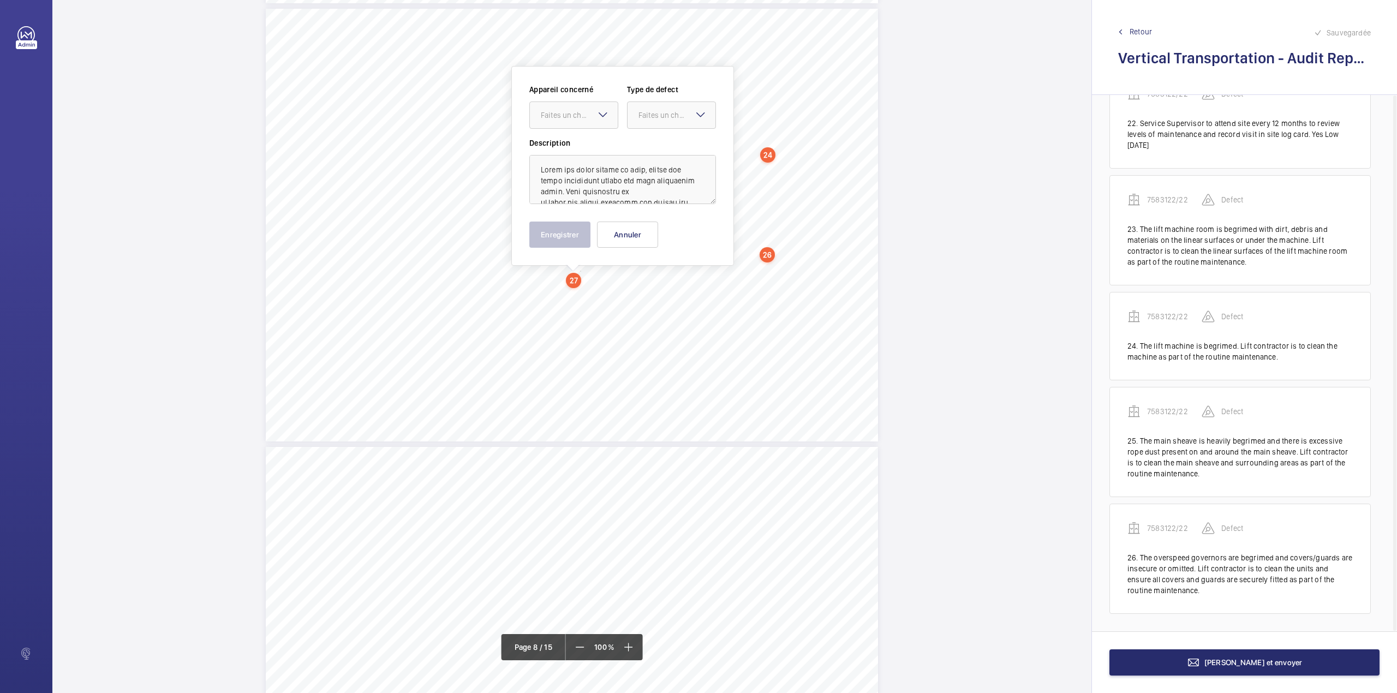
click at [570, 279] on div "27" at bounding box center [573, 280] width 15 height 15
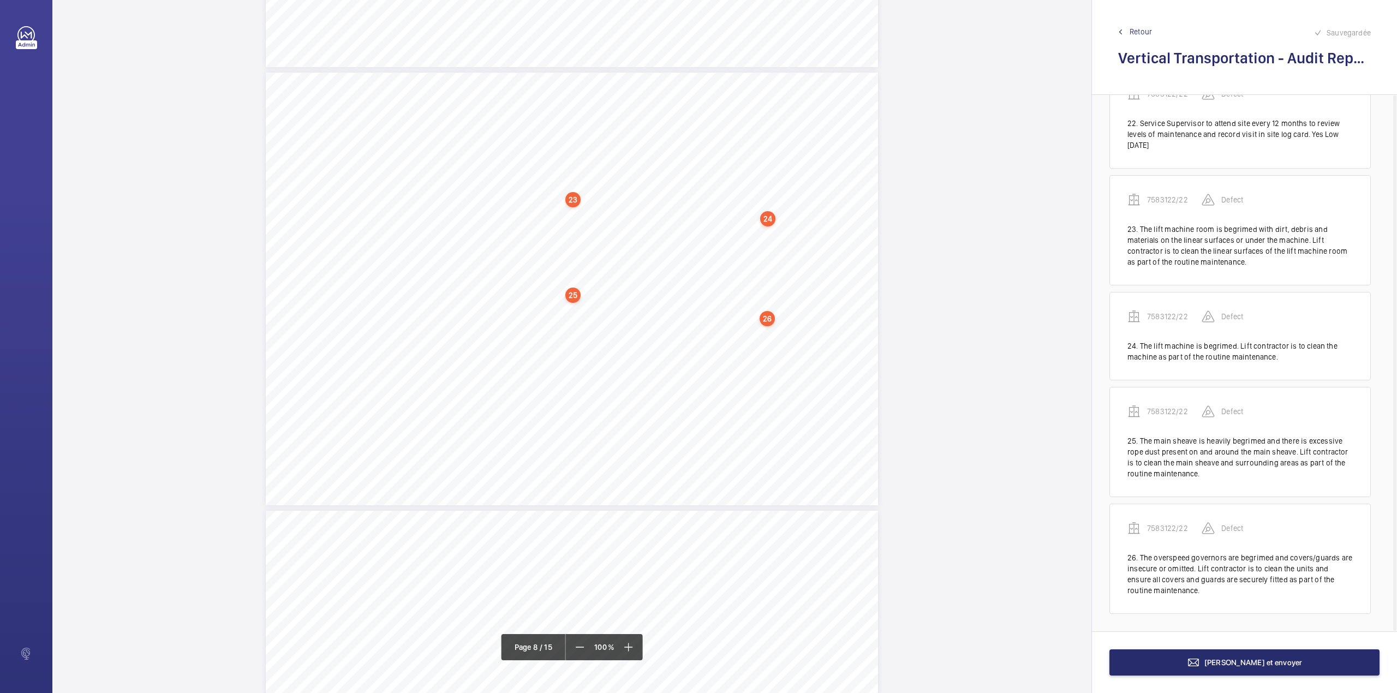
scroll to position [3728, 0]
drag, startPoint x: 550, startPoint y: 328, endPoint x: 578, endPoint y: 343, distance: 32.0
click at [578, 343] on div "Maintenance Quality Repeat Item Detail Priority 1.01 Unsatisfactory Yes The lif…" at bounding box center [572, 291] width 612 height 433
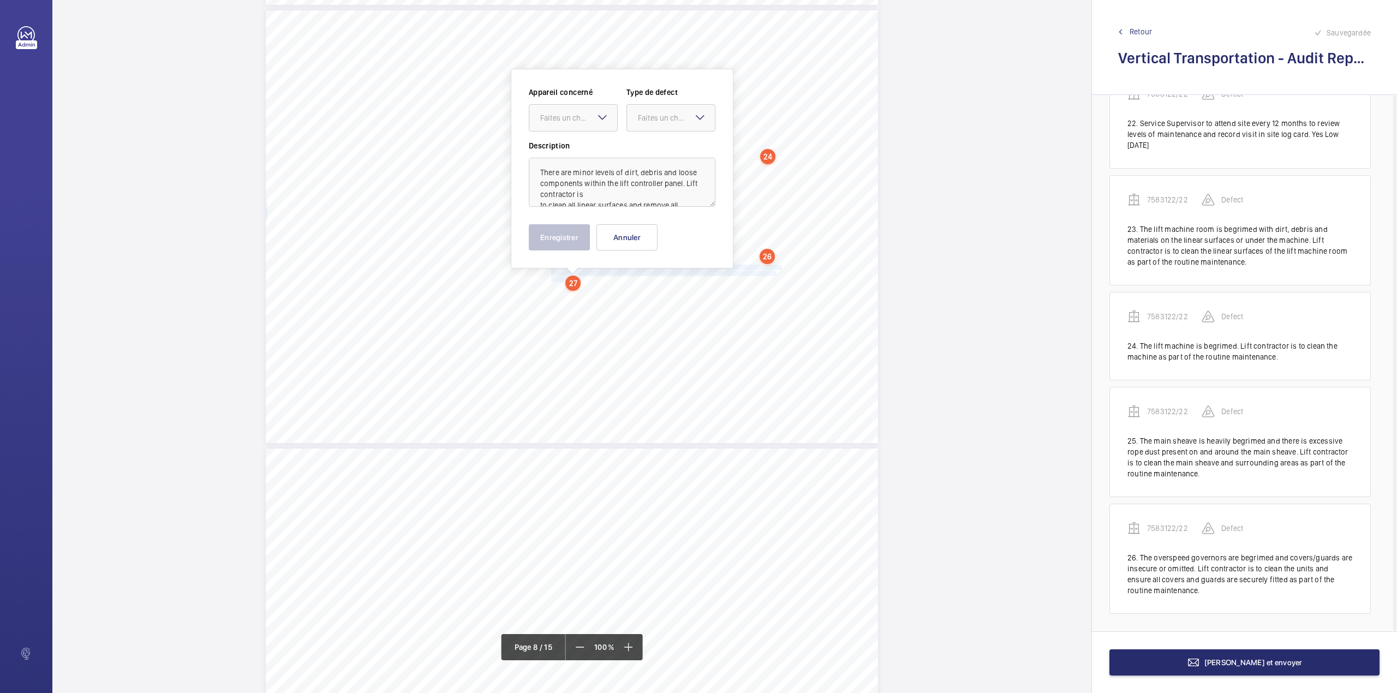
scroll to position [3794, 0]
drag, startPoint x: 570, startPoint y: 121, endPoint x: 570, endPoint y: 127, distance: 6.5
click at [570, 121] on div "Faites un choix" at bounding box center [573, 115] width 88 height 11
click at [572, 146] on span "7583122/22" at bounding box center [573, 149] width 66 height 11
drag, startPoint x: 642, startPoint y: 123, endPoint x: 644, endPoint y: 132, distance: 9.4
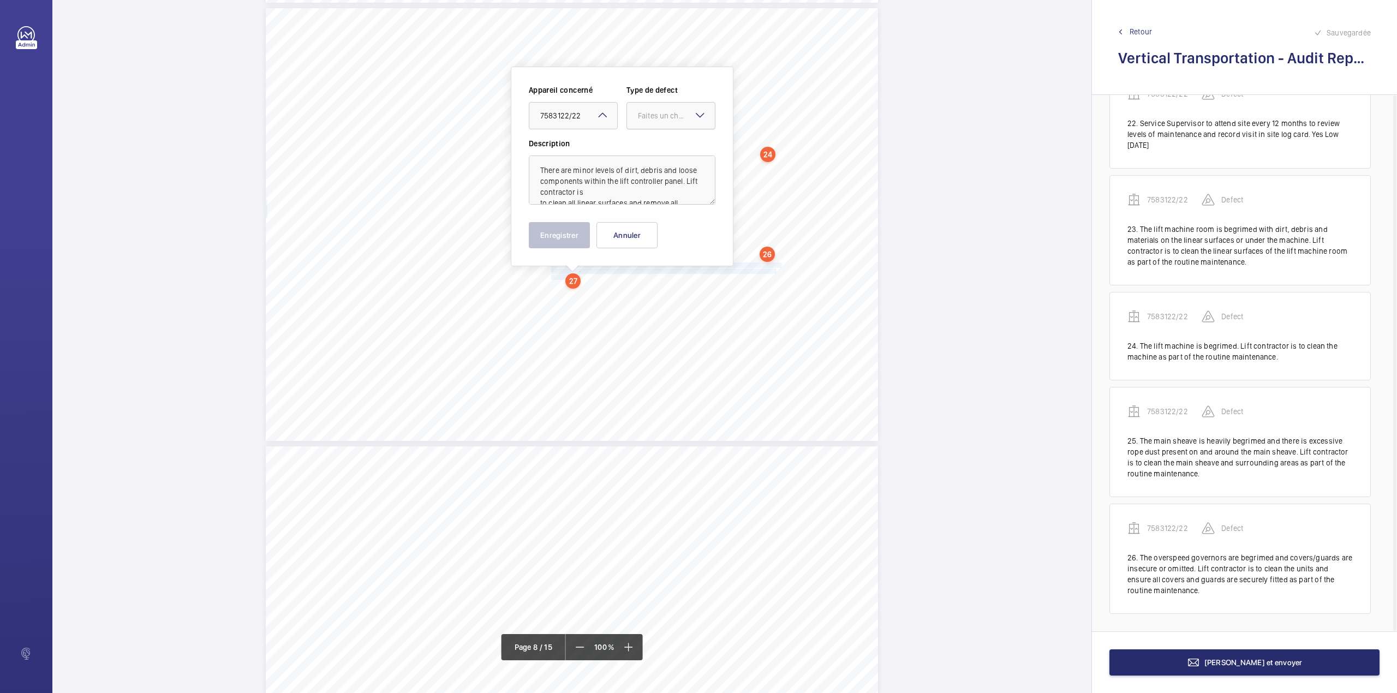
click at [642, 123] on div at bounding box center [671, 116] width 88 height 26
click at [647, 151] on span "Standard" at bounding box center [671, 149] width 66 height 11
click at [567, 240] on button "Enregistrer" at bounding box center [559, 235] width 61 height 26
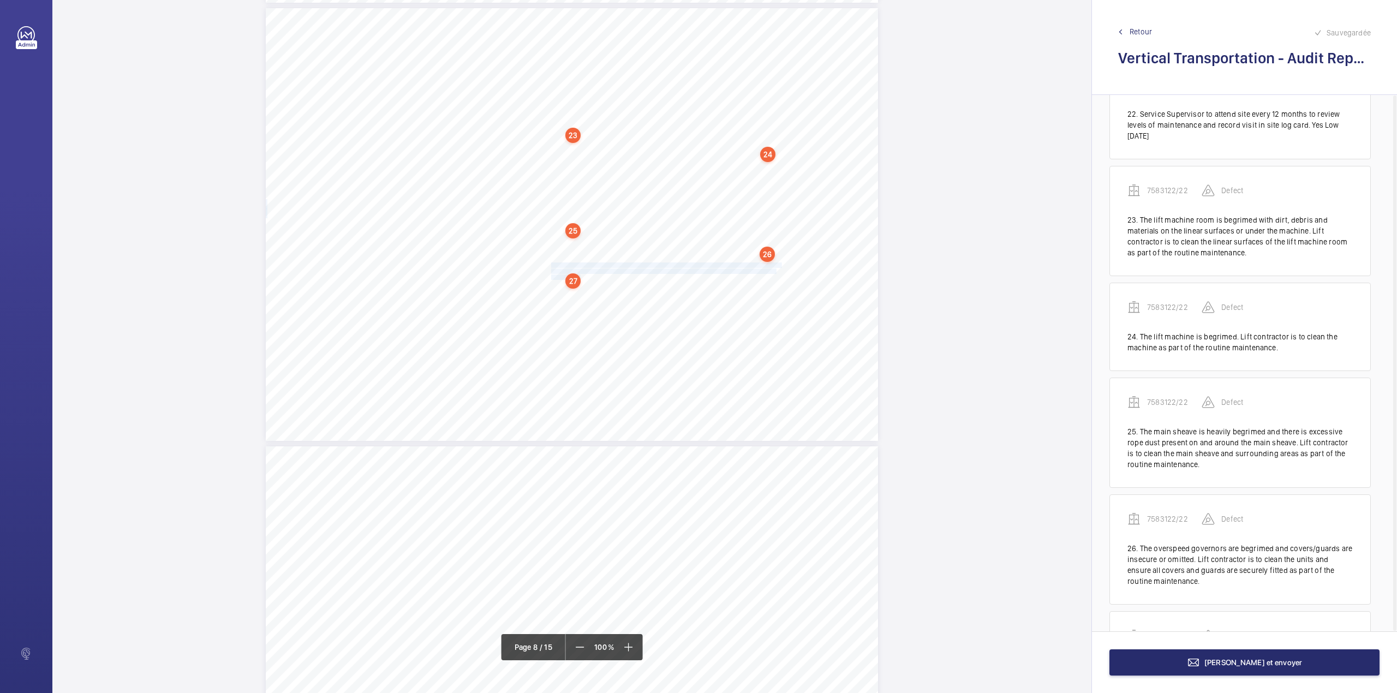
scroll to position [2480, 0]
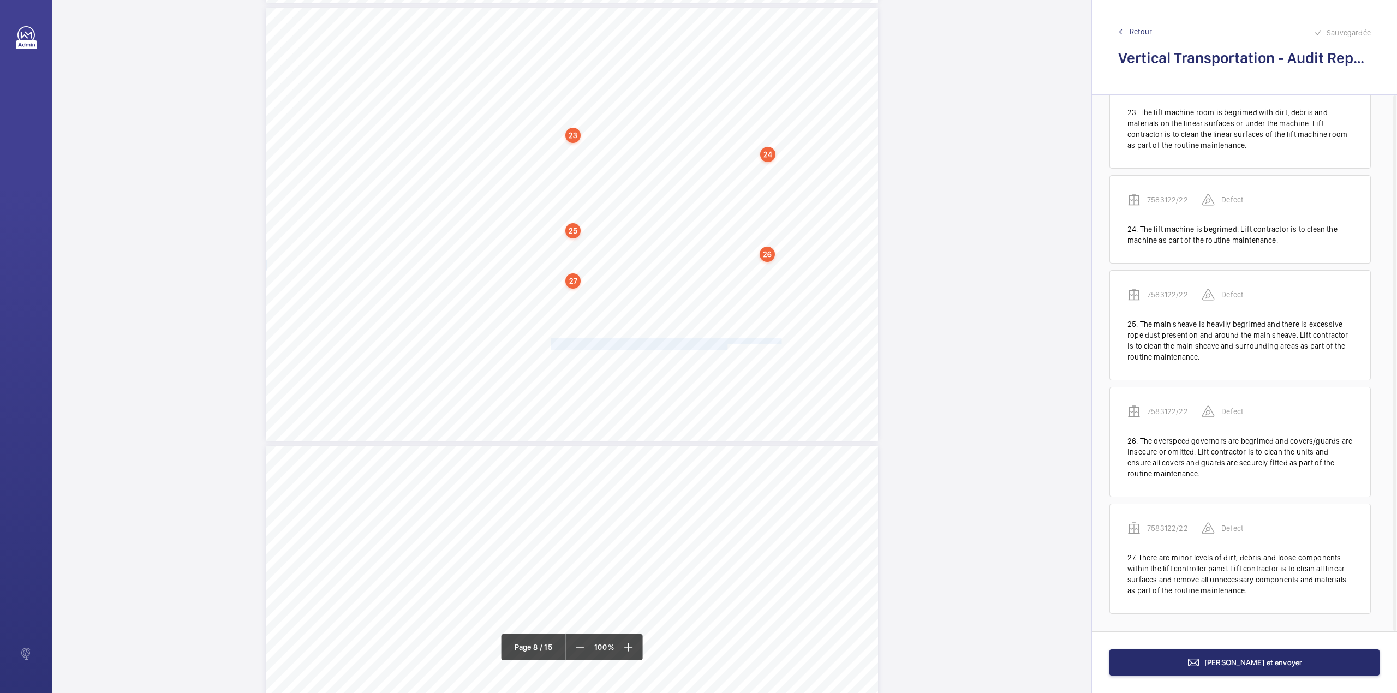
drag, startPoint x: 550, startPoint y: 337, endPoint x: 724, endPoint y: 348, distance: 173.9
click at [724, 348] on div "Maintenance Quality Repeat Item Detail Priority 1.01 Unsatisfactory Yes The lif…" at bounding box center [572, 224] width 612 height 433
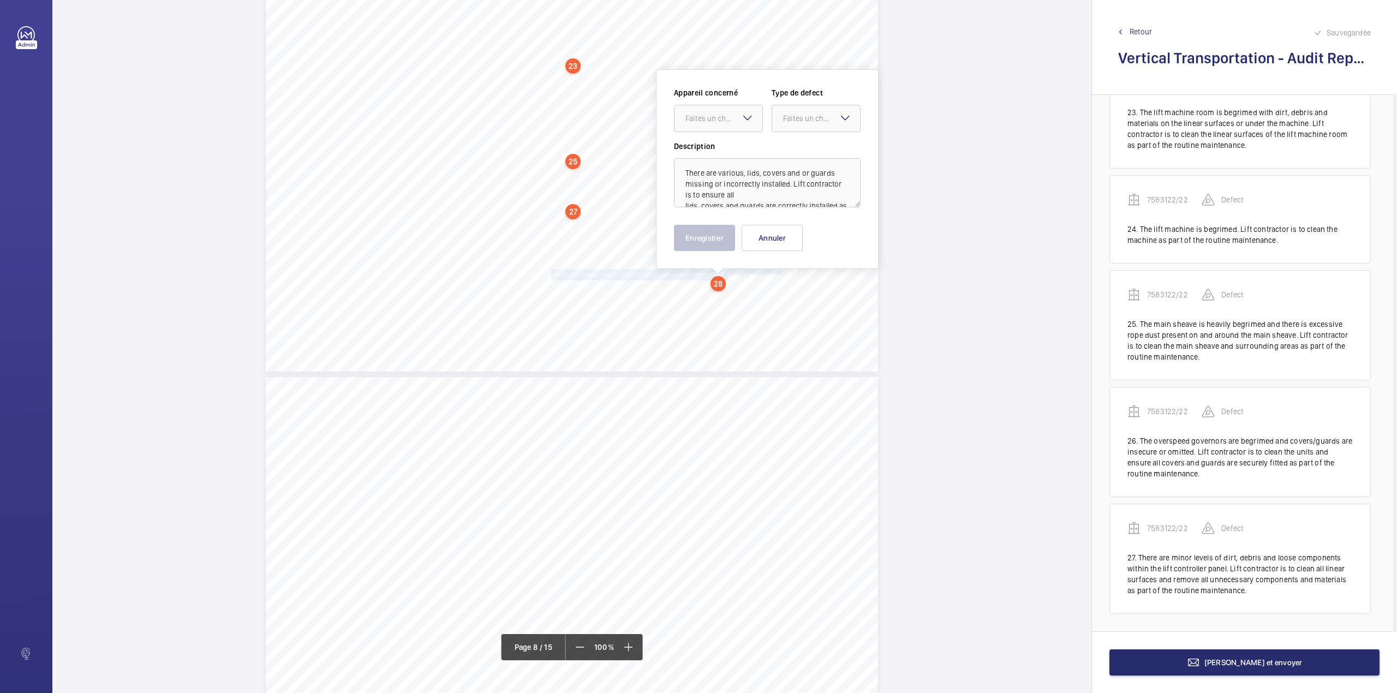
scroll to position [3866, 0]
click at [707, 119] on div "Faites un choix" at bounding box center [723, 115] width 77 height 11
click at [710, 142] on div "7583122/22" at bounding box center [718, 149] width 88 height 26
click at [799, 121] on div at bounding box center [816, 116] width 88 height 26
click at [799, 148] on span "Standard" at bounding box center [816, 149] width 66 height 11
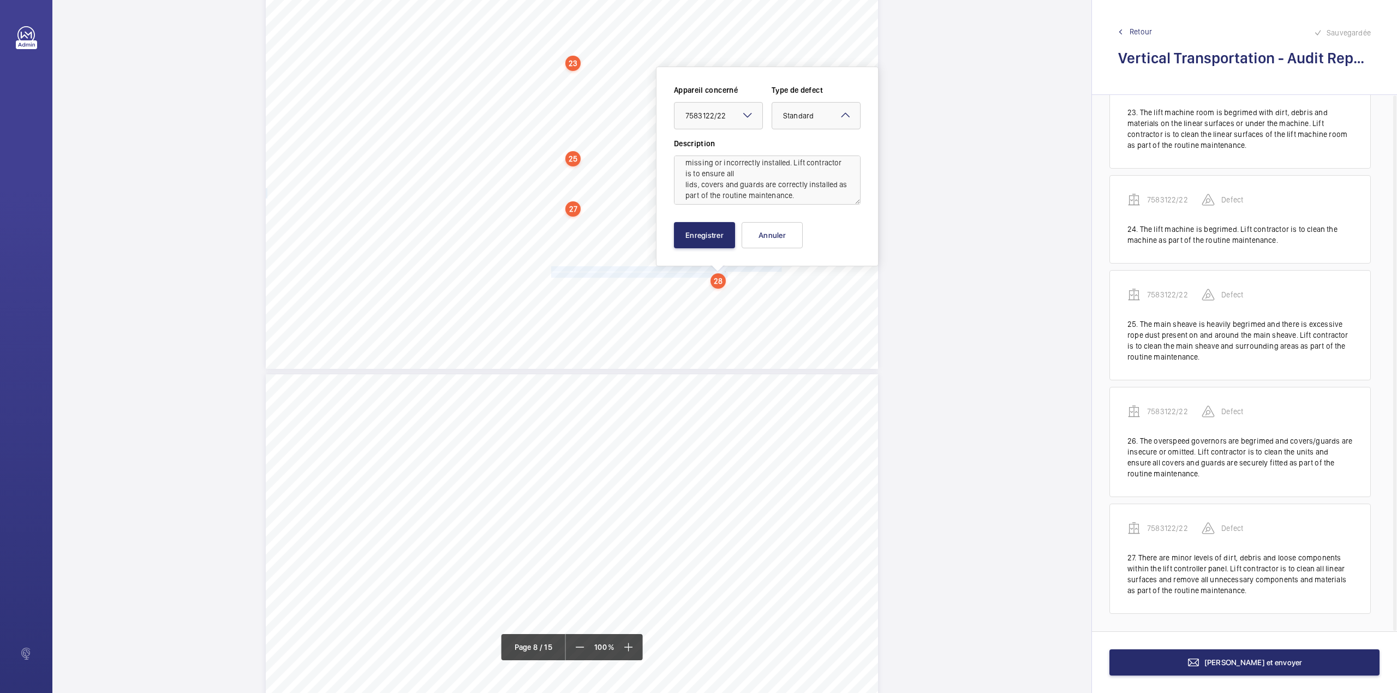
scroll to position [24, 0]
click at [719, 226] on button "Enregistrer" at bounding box center [704, 235] width 61 height 26
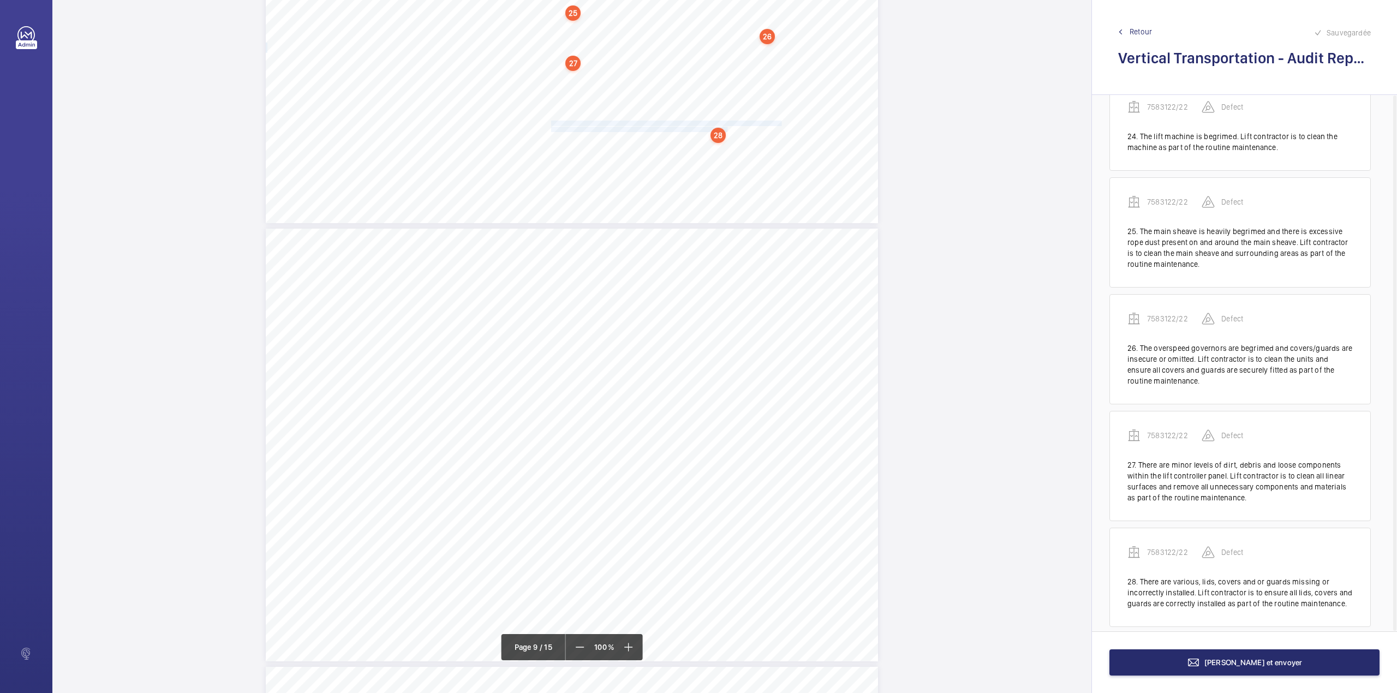
scroll to position [2586, 0]
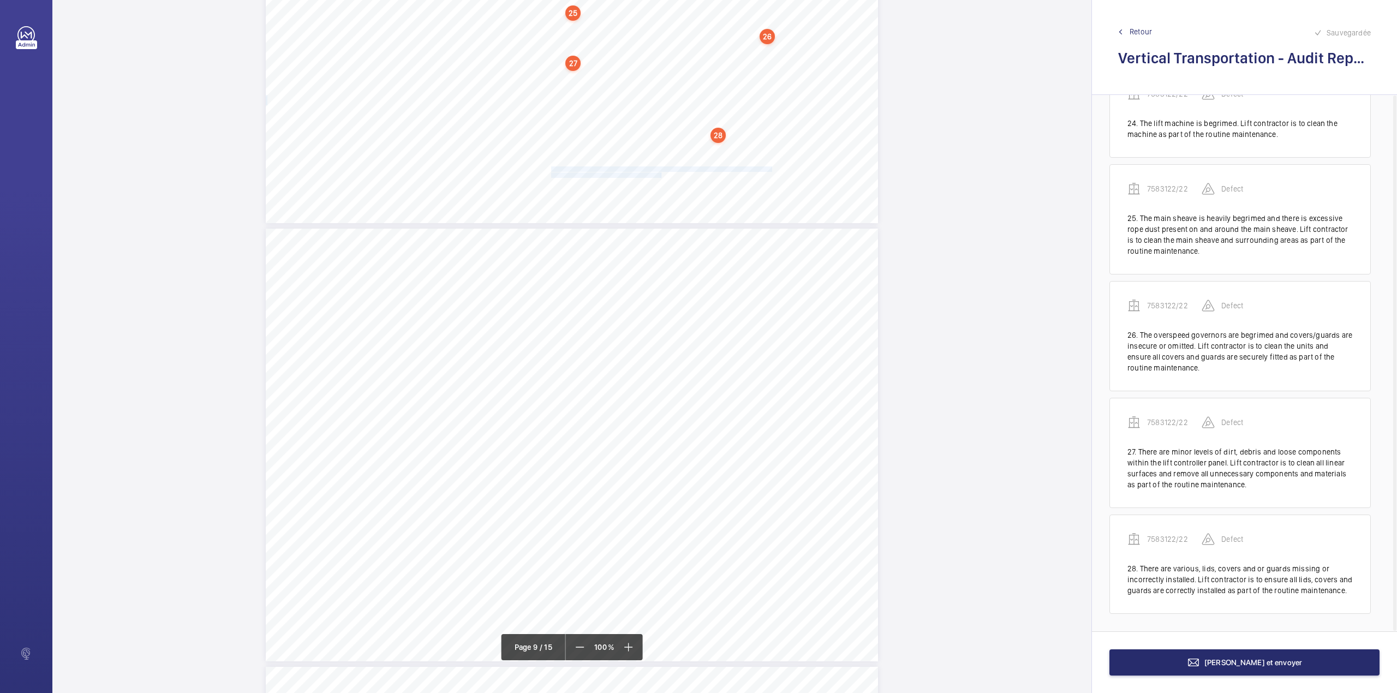
drag, startPoint x: 549, startPoint y: 168, endPoint x: 659, endPoint y: 175, distance: 110.4
click at [659, 175] on div "Maintenance Quality Repeat Item Detail Priority 1.01 Unsatisfactory Yes The lif…" at bounding box center [572, 6] width 612 height 433
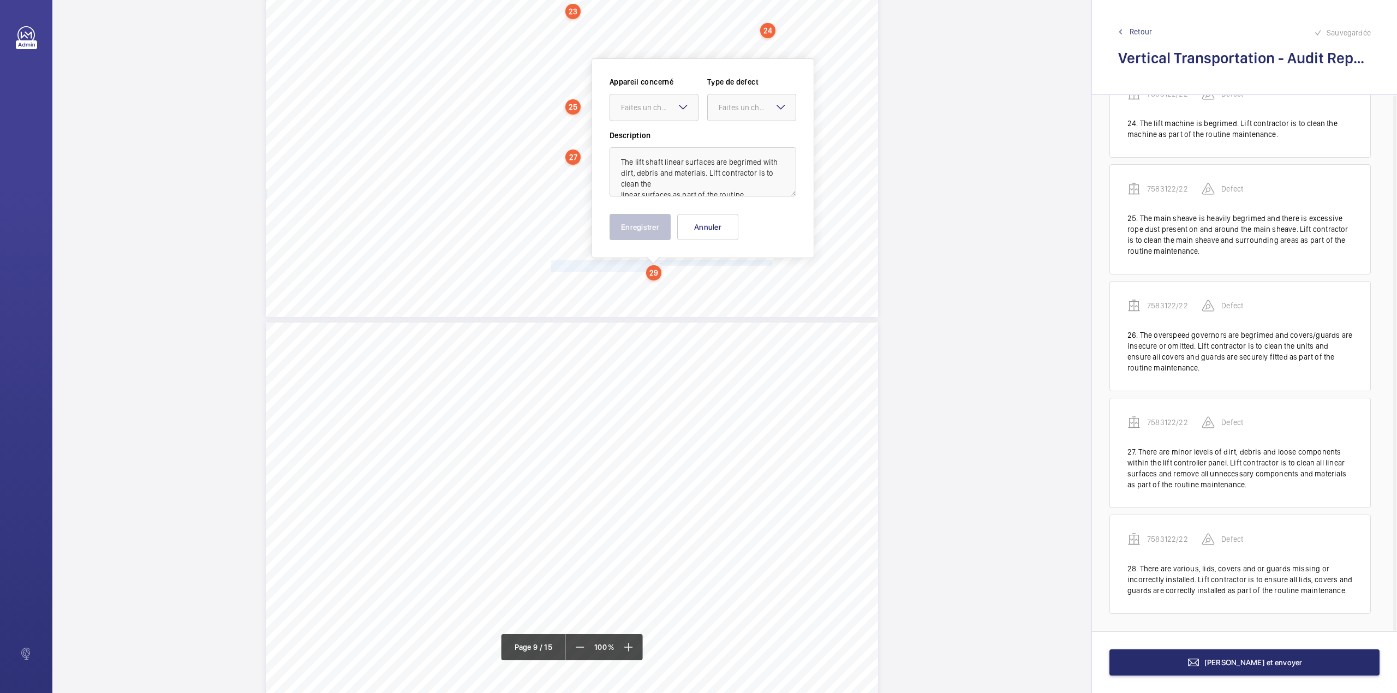
scroll to position [3910, 0]
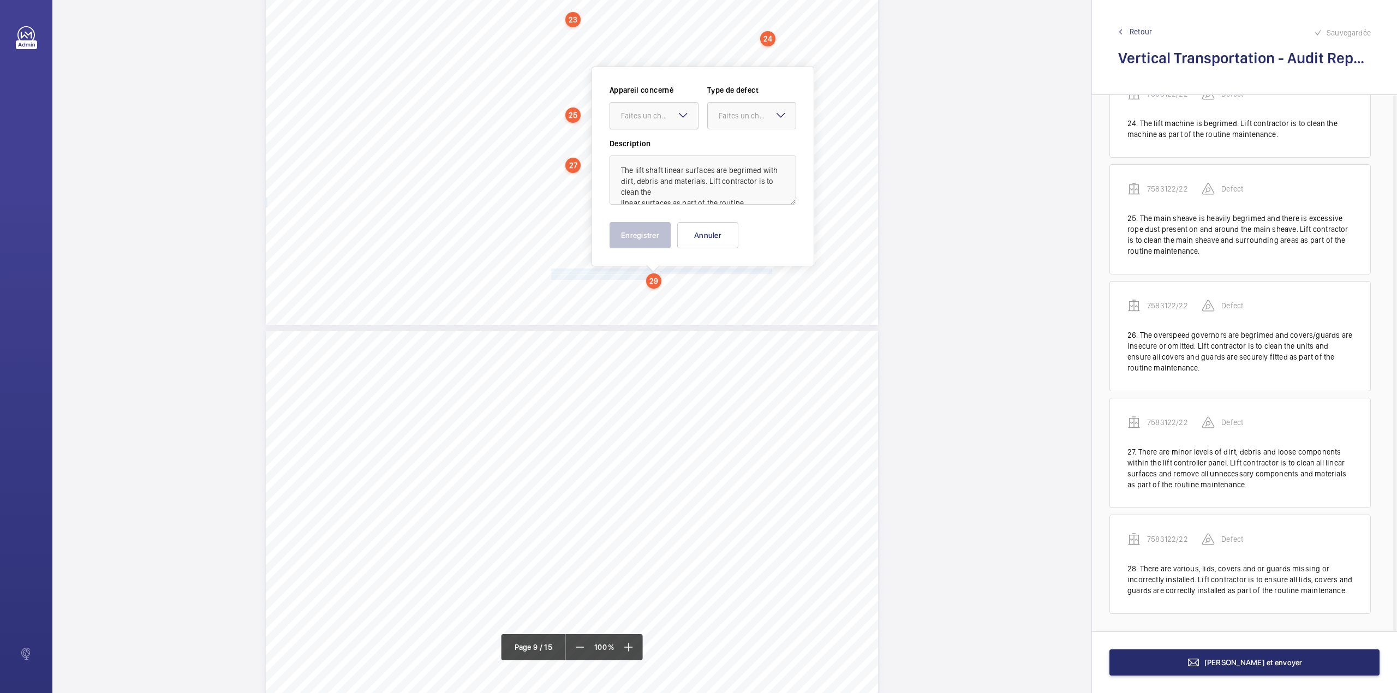
click at [662, 116] on div "Faites un choix" at bounding box center [659, 115] width 77 height 11
click at [666, 142] on div "7583122/22" at bounding box center [654, 149] width 88 height 26
click at [742, 124] on div at bounding box center [752, 116] width 88 height 26
click at [740, 140] on div "Standard" at bounding box center [752, 149] width 88 height 27
click at [634, 232] on button "Enregistrer" at bounding box center [639, 235] width 61 height 26
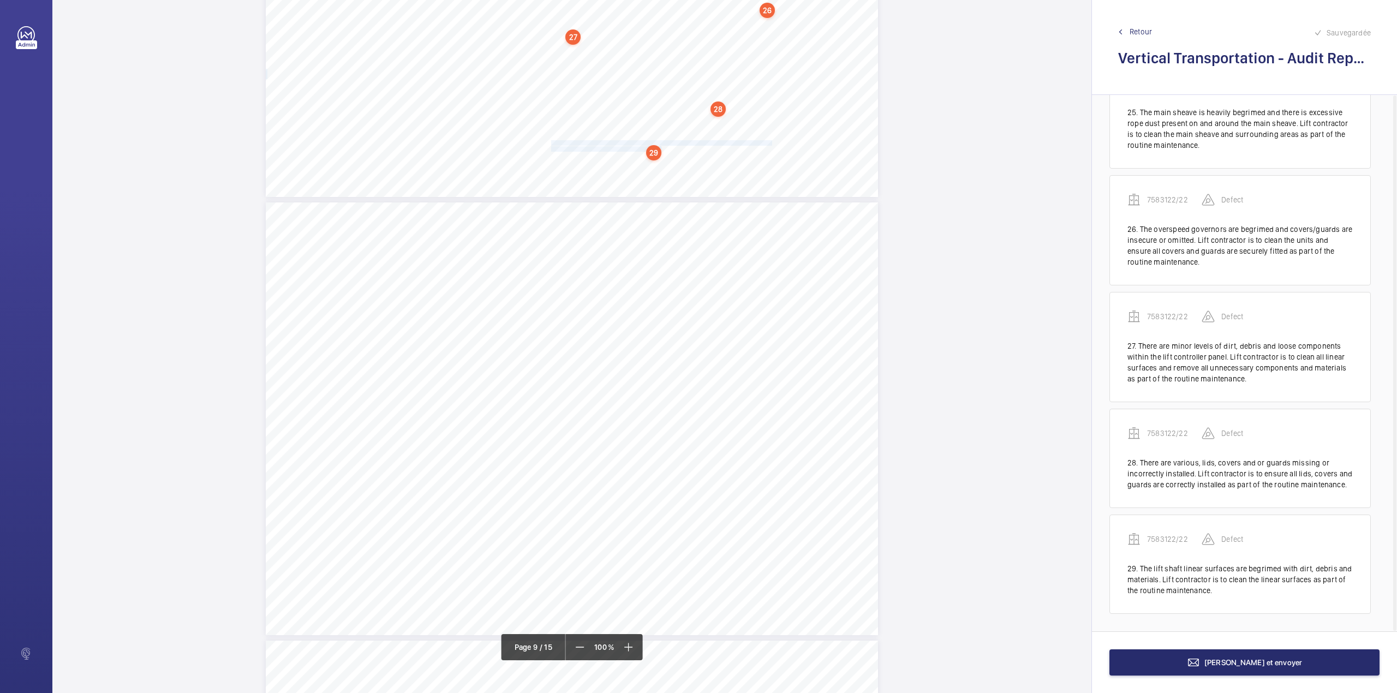
scroll to position [2692, 0]
drag, startPoint x: 550, startPoint y: 256, endPoint x: 761, endPoint y: 269, distance: 211.0
click at [761, 269] on div "Vertical Transportation - Audit Report - Goods Lift 2.02 Unsatisfactory Yes Var…" at bounding box center [572, 401] width 612 height 433
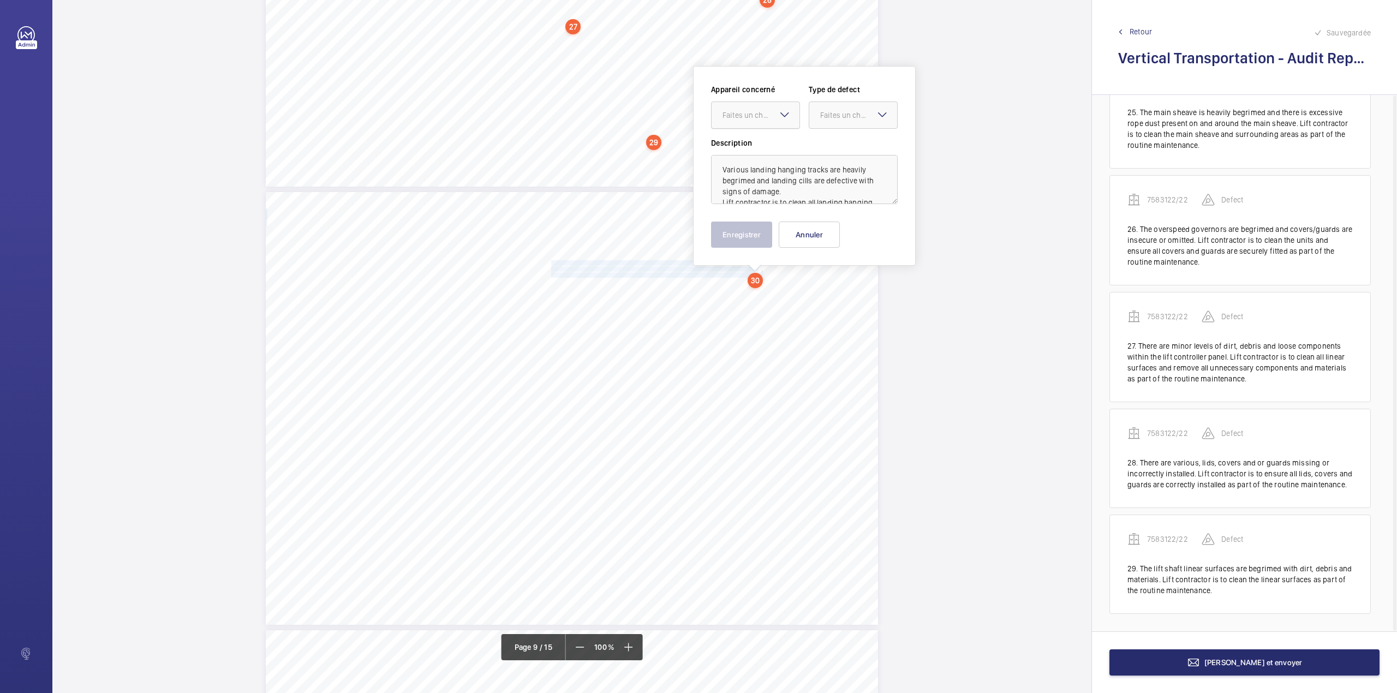
click at [742, 115] on div "Faites un choix" at bounding box center [760, 115] width 77 height 11
click at [743, 139] on div "7583122/22" at bounding box center [756, 148] width 88 height 26
drag, startPoint x: 839, startPoint y: 116, endPoint x: 838, endPoint y: 130, distance: 13.7
click at [839, 119] on div "Faites un choix" at bounding box center [858, 115] width 77 height 11
click at [836, 150] on span "Standard" at bounding box center [853, 148] width 66 height 11
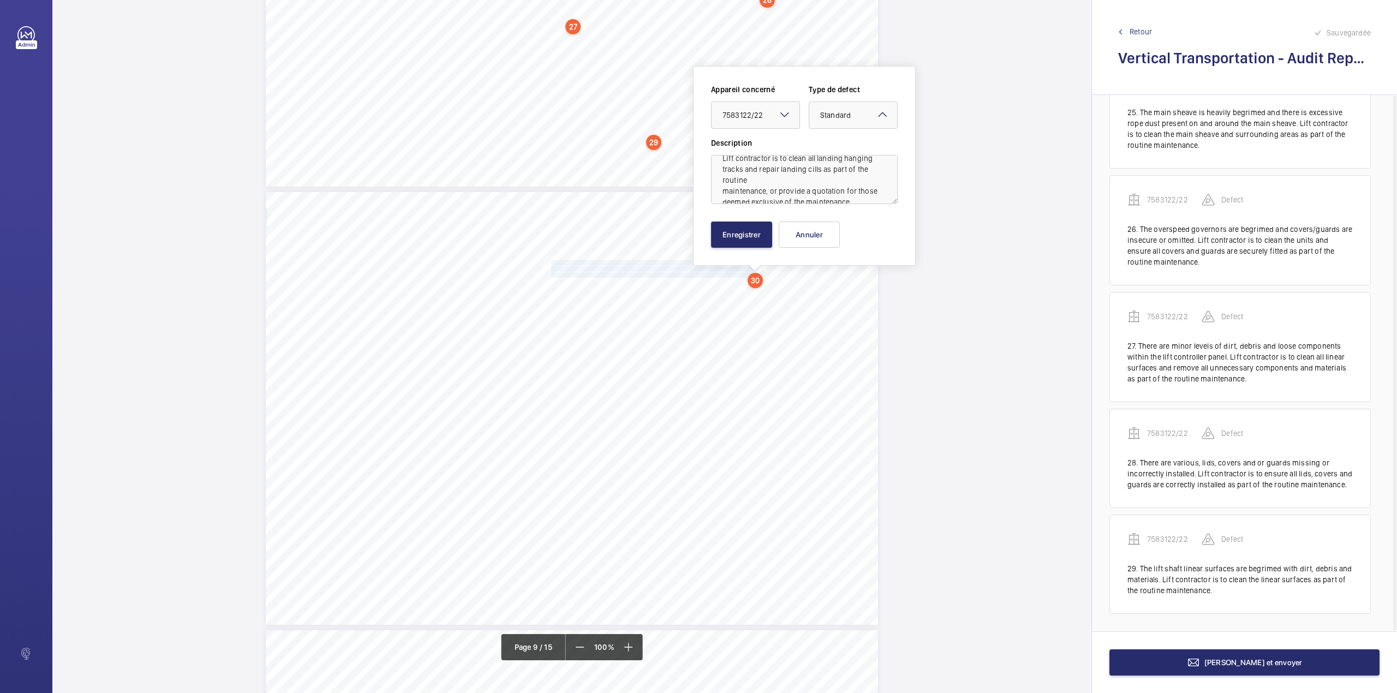
scroll to position [68, 0]
click at [758, 232] on button "Enregistrer" at bounding box center [741, 235] width 61 height 26
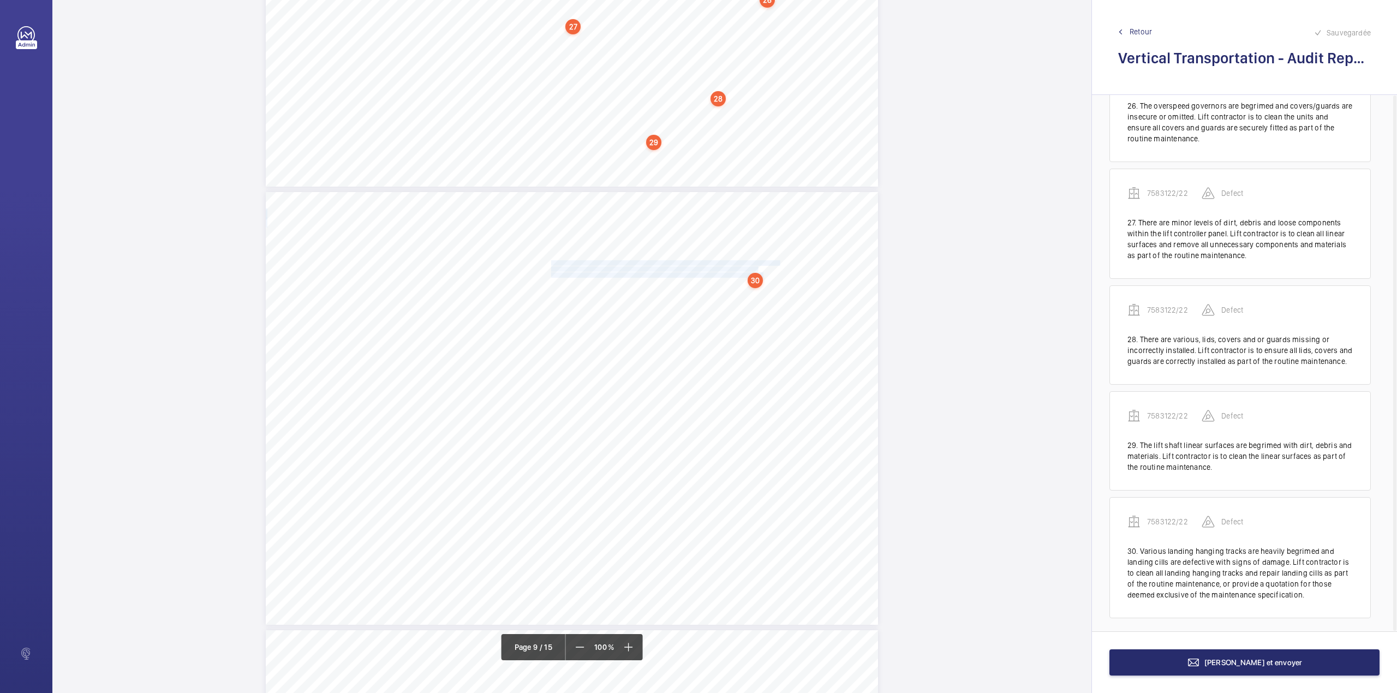
scroll to position [2820, 0]
drag, startPoint x: 550, startPoint y: 291, endPoint x: 579, endPoint y: 298, distance: 30.2
click at [579, 298] on div "Vertical Transportation - Audit Report - Goods Lift 2.02 Unsatisfactory Yes Var…" at bounding box center [572, 408] width 612 height 433
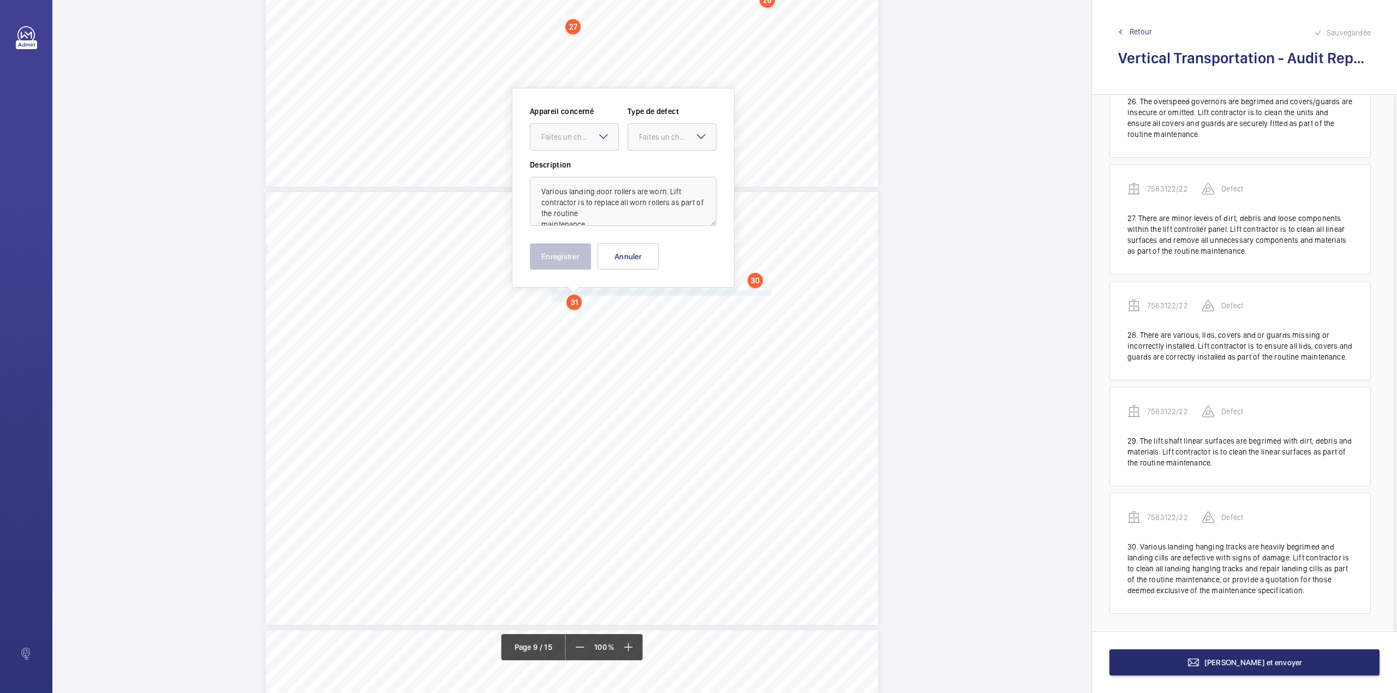
scroll to position [4070, 0]
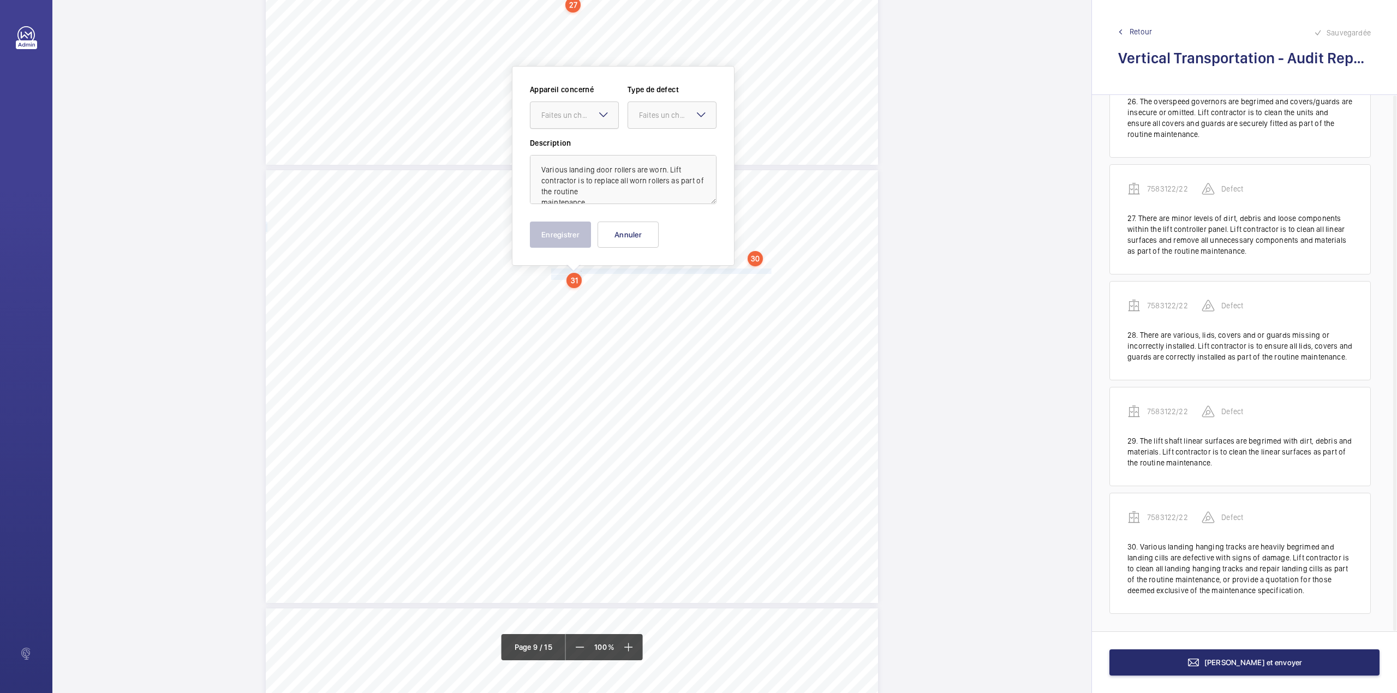
drag, startPoint x: 579, startPoint y: 112, endPoint x: 579, endPoint y: 130, distance: 18.0
click at [579, 114] on div "Faites un choix" at bounding box center [579, 115] width 77 height 11
click at [579, 142] on div "7583122/22" at bounding box center [574, 148] width 88 height 26
drag, startPoint x: 638, startPoint y: 118, endPoint x: 639, endPoint y: 132, distance: 13.7
click at [639, 119] on div "Faites un choix" at bounding box center [677, 115] width 77 height 11
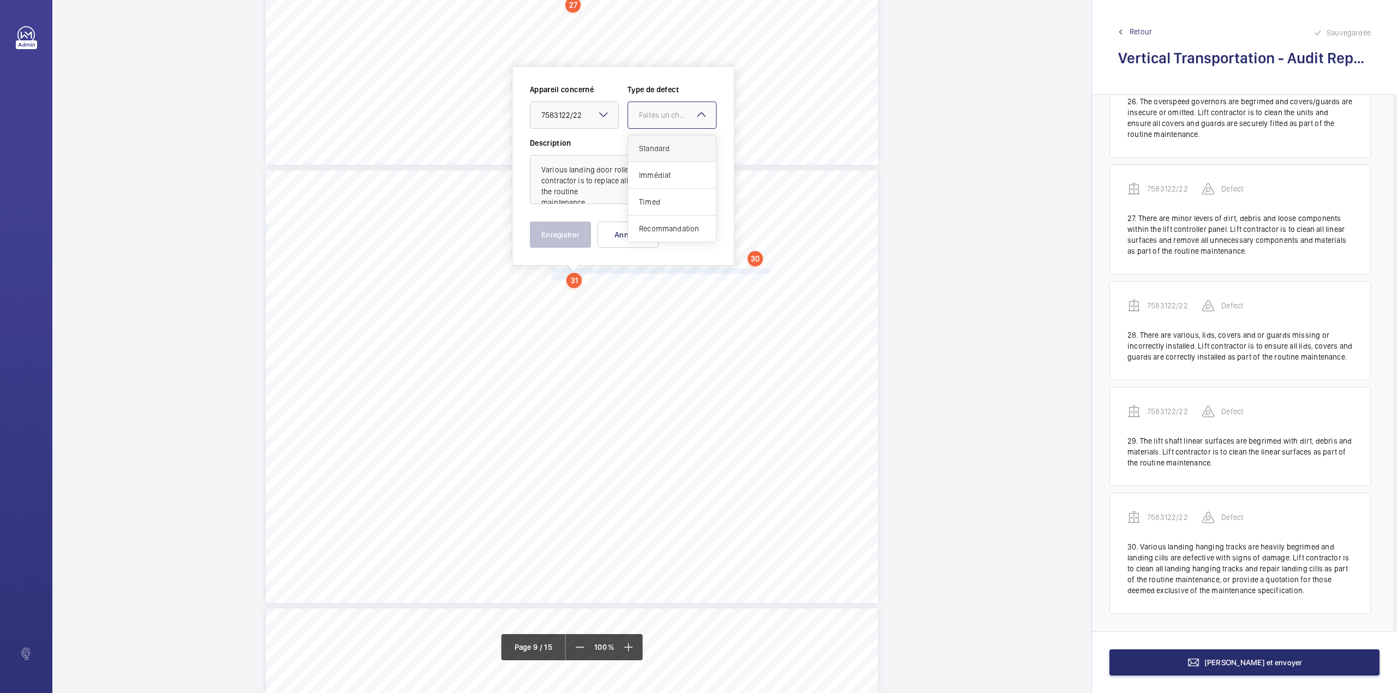
click at [642, 143] on div "Standard" at bounding box center [672, 148] width 88 height 27
click at [575, 245] on button "Enregistrer" at bounding box center [560, 235] width 61 height 26
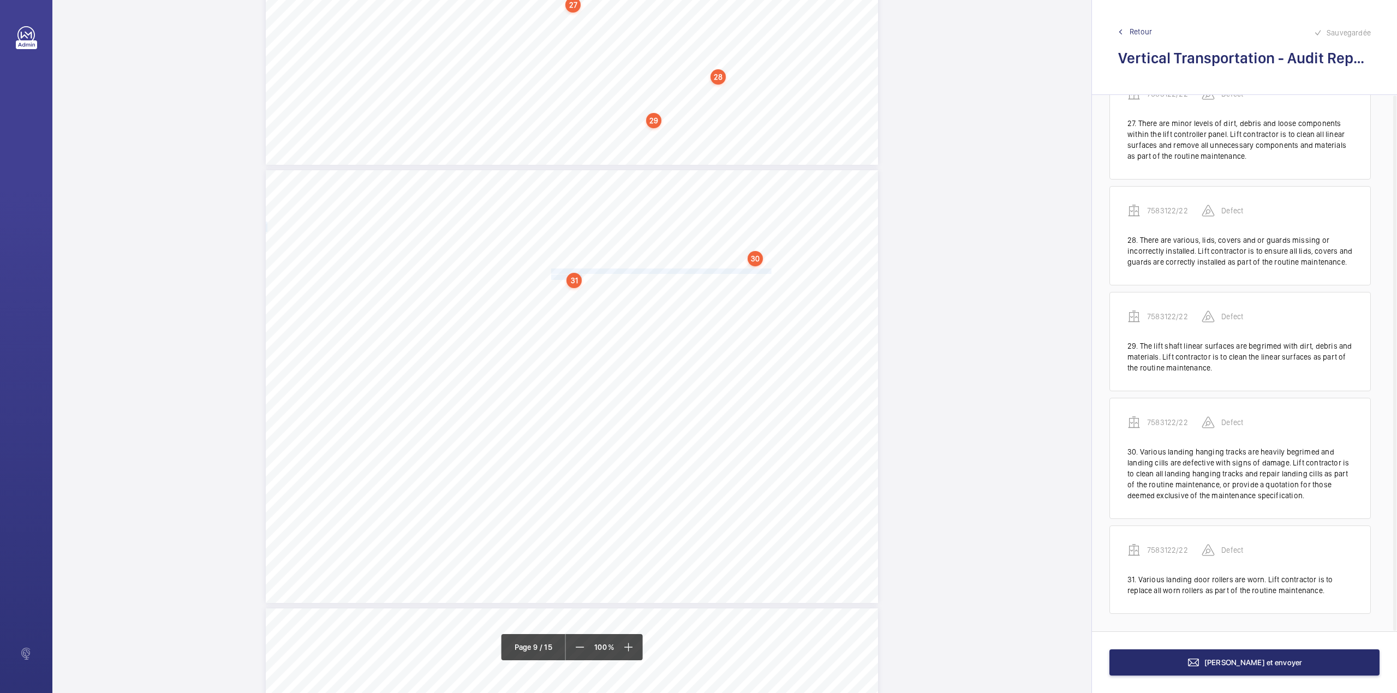
scroll to position [2916, 0]
drag, startPoint x: 549, startPoint y: 292, endPoint x: 734, endPoint y: 309, distance: 186.2
click at [734, 309] on div "Vertical Transportation - Audit Report - Goods Lift 2.02 Unsatisfactory Yes Var…" at bounding box center [572, 386] width 612 height 433
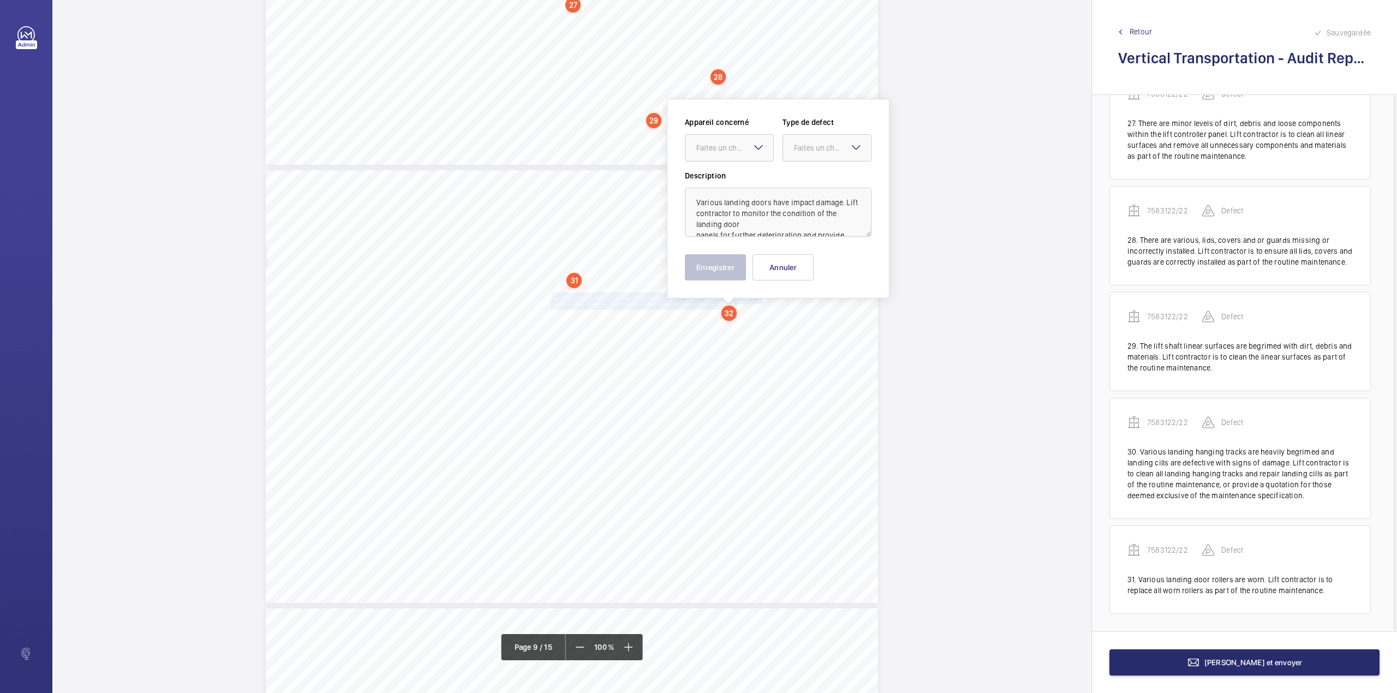
scroll to position [4103, 0]
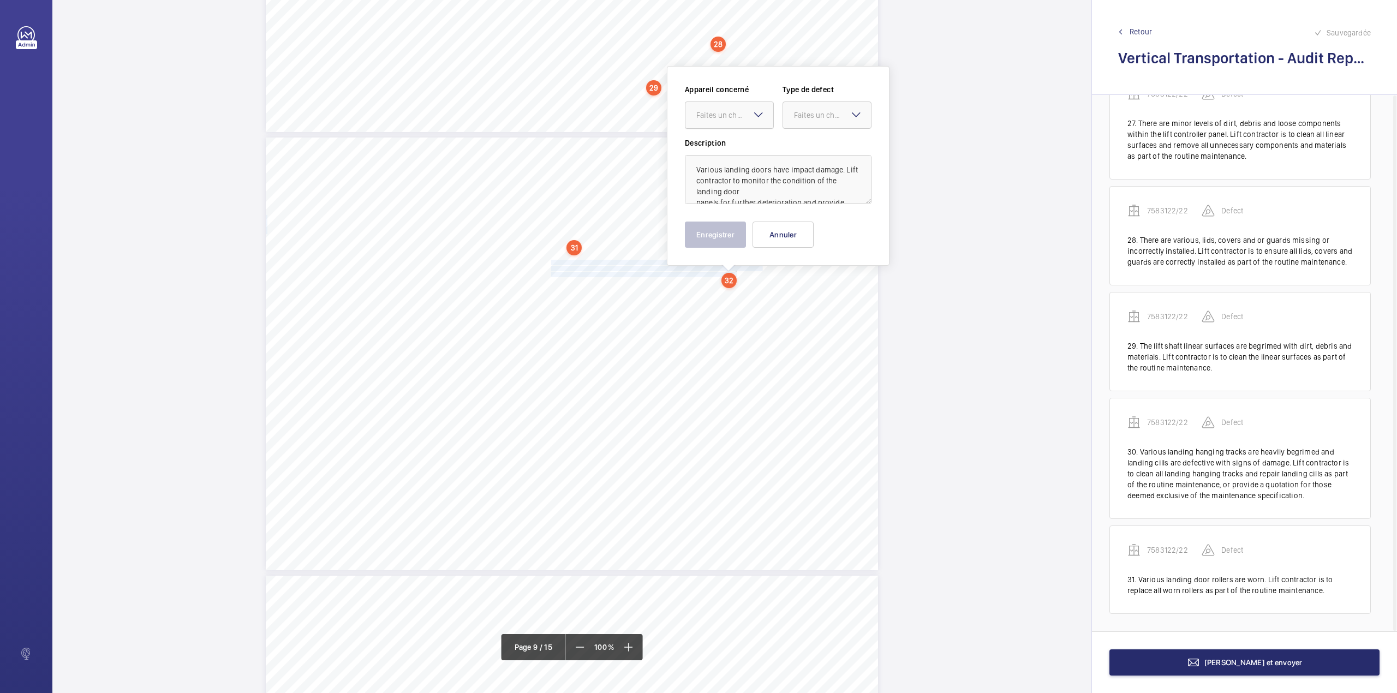
drag, startPoint x: 712, startPoint y: 119, endPoint x: 712, endPoint y: 128, distance: 8.7
click at [712, 120] on div "Faites un choix" at bounding box center [734, 115] width 77 height 11
click at [714, 145] on span "7583122/22" at bounding box center [729, 148] width 66 height 11
drag, startPoint x: 812, startPoint y: 122, endPoint x: 812, endPoint y: 146, distance: 24.0
click at [812, 125] on div at bounding box center [827, 115] width 88 height 26
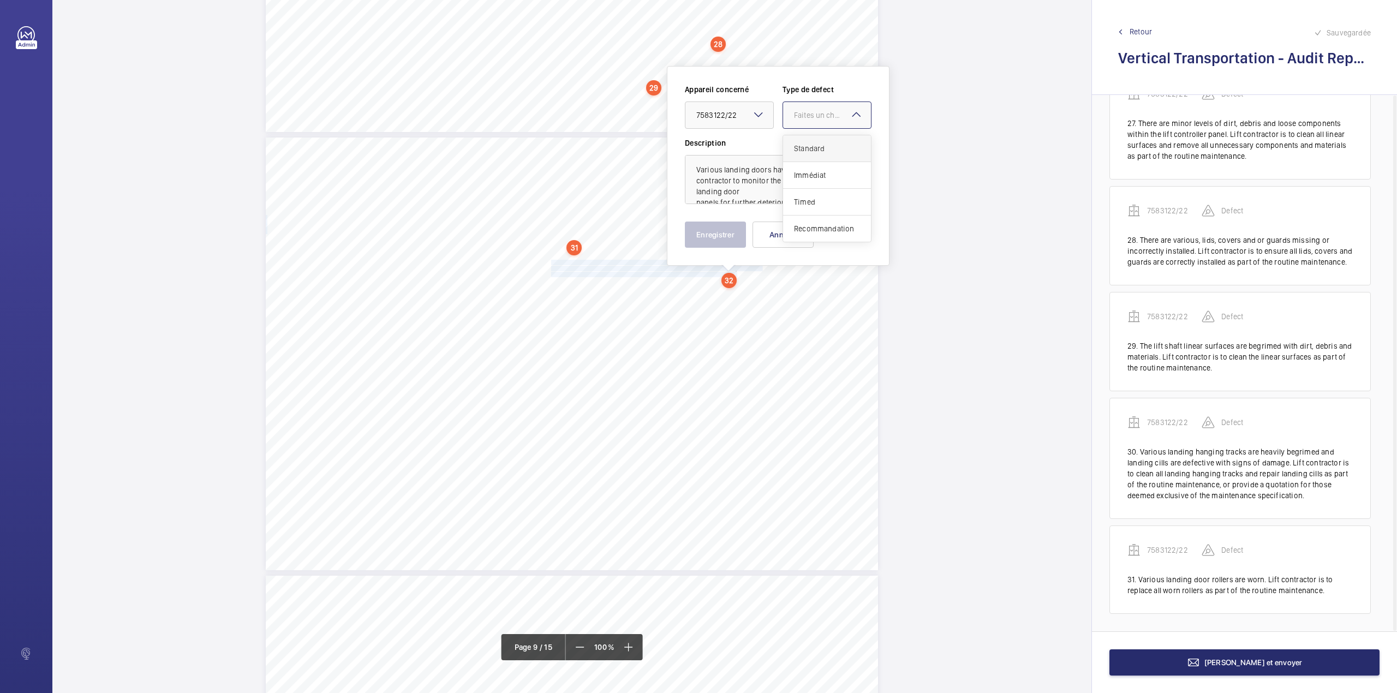
click at [812, 146] on span "Standard" at bounding box center [827, 148] width 66 height 11
click at [726, 232] on button "Enregistrer" at bounding box center [715, 235] width 61 height 26
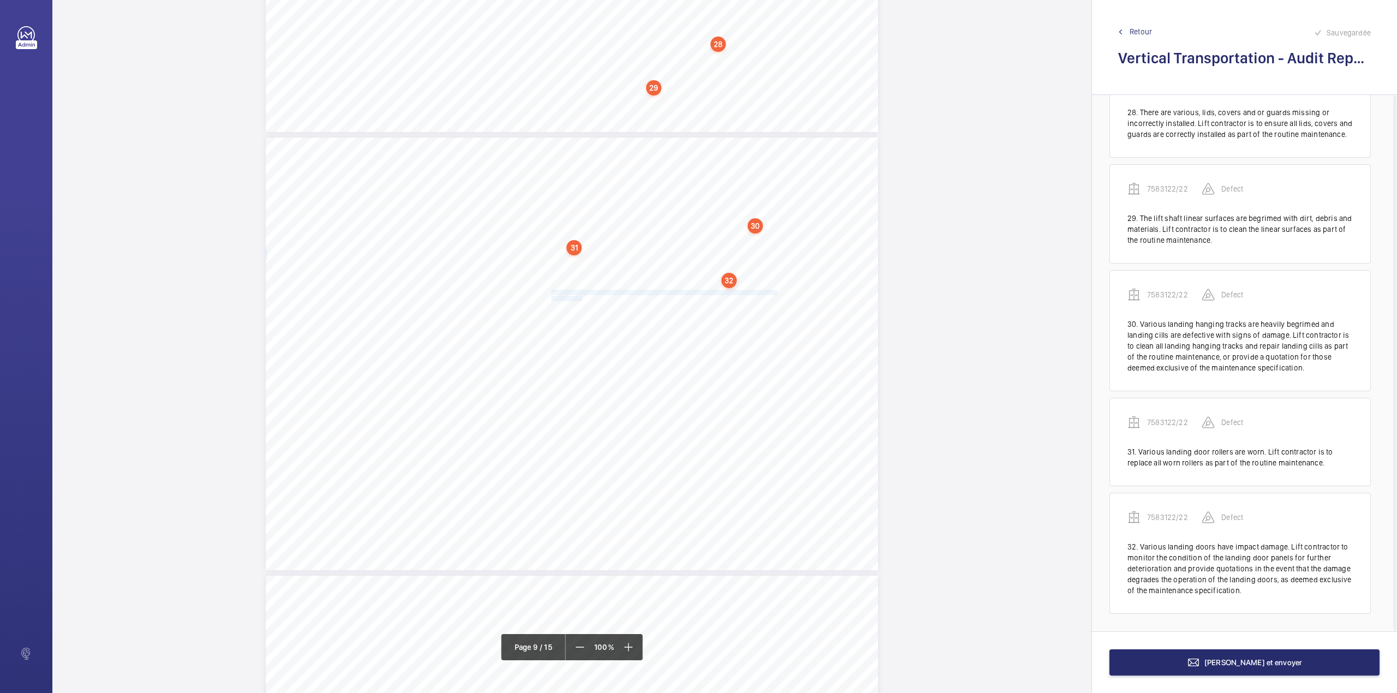
drag, startPoint x: 549, startPoint y: 289, endPoint x: 578, endPoint y: 297, distance: 30.6
click at [578, 297] on div "Vertical Transportation - Audit Report - Goods Lift 2.02 Unsatisfactory Yes Var…" at bounding box center [572, 354] width 612 height 433
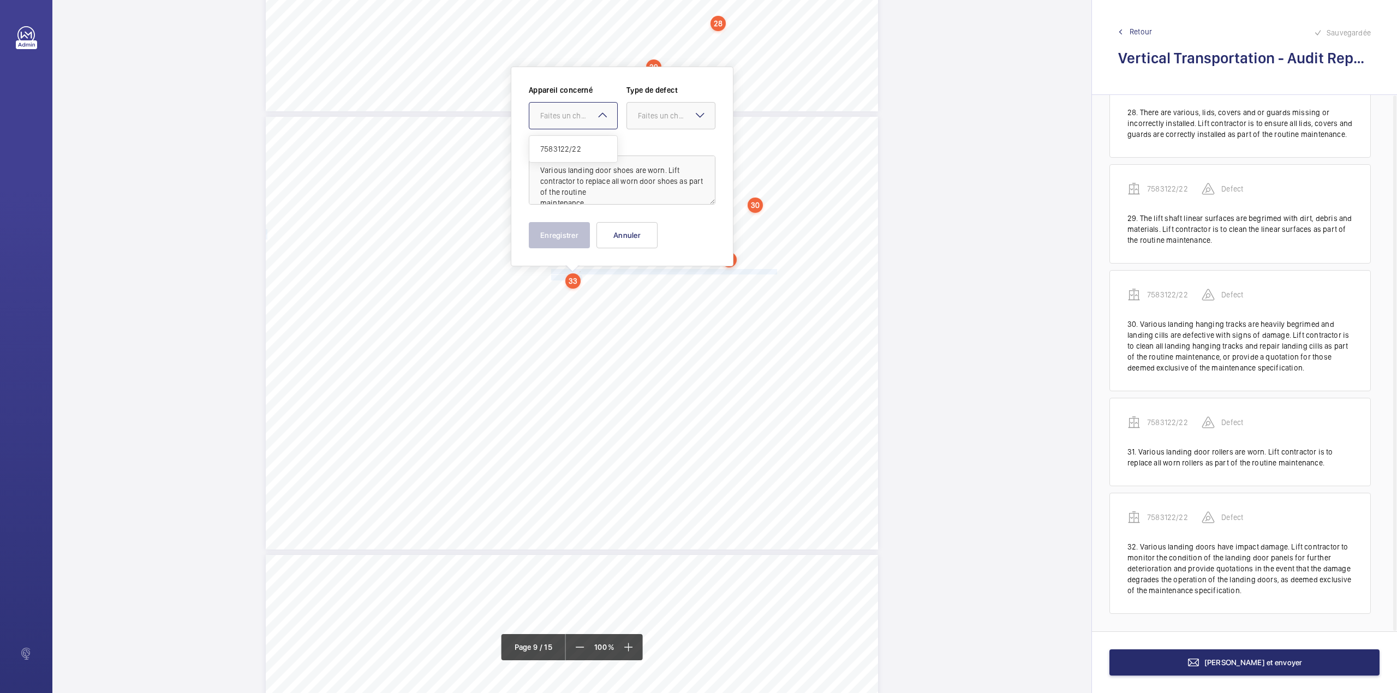
click at [573, 109] on div at bounding box center [573, 116] width 88 height 26
click at [574, 138] on div "7583122/22" at bounding box center [573, 149] width 88 height 26
drag, startPoint x: 650, startPoint y: 120, endPoint x: 654, endPoint y: 140, distance: 20.5
click at [650, 121] on div "Faites un choix" at bounding box center [676, 115] width 77 height 11
click at [654, 140] on div "Standard" at bounding box center [671, 149] width 88 height 27
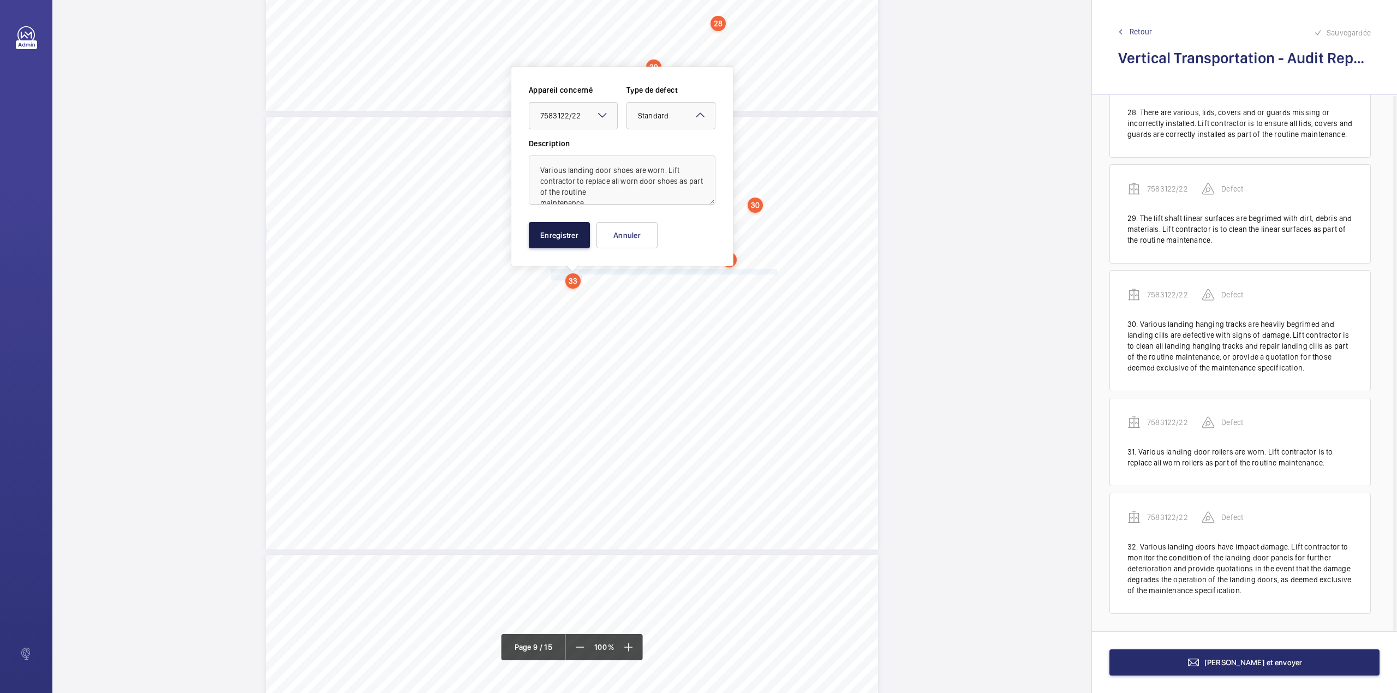
click at [568, 227] on button "Enregistrer" at bounding box center [559, 235] width 61 height 26
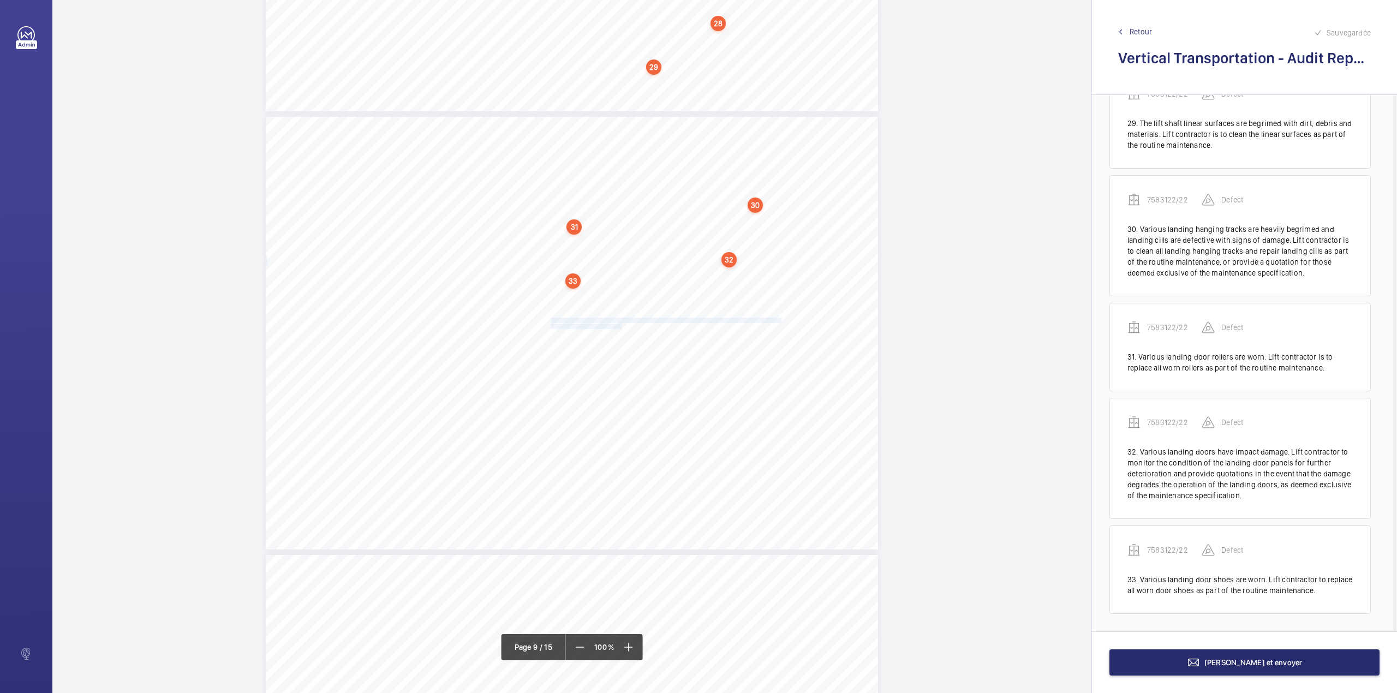
drag, startPoint x: 549, startPoint y: 319, endPoint x: 618, endPoint y: 327, distance: 69.8
click at [618, 327] on div "Vertical Transportation - Audit Report - Goods Lift 2.02 Unsatisfactory Yes Var…" at bounding box center [572, 333] width 612 height 433
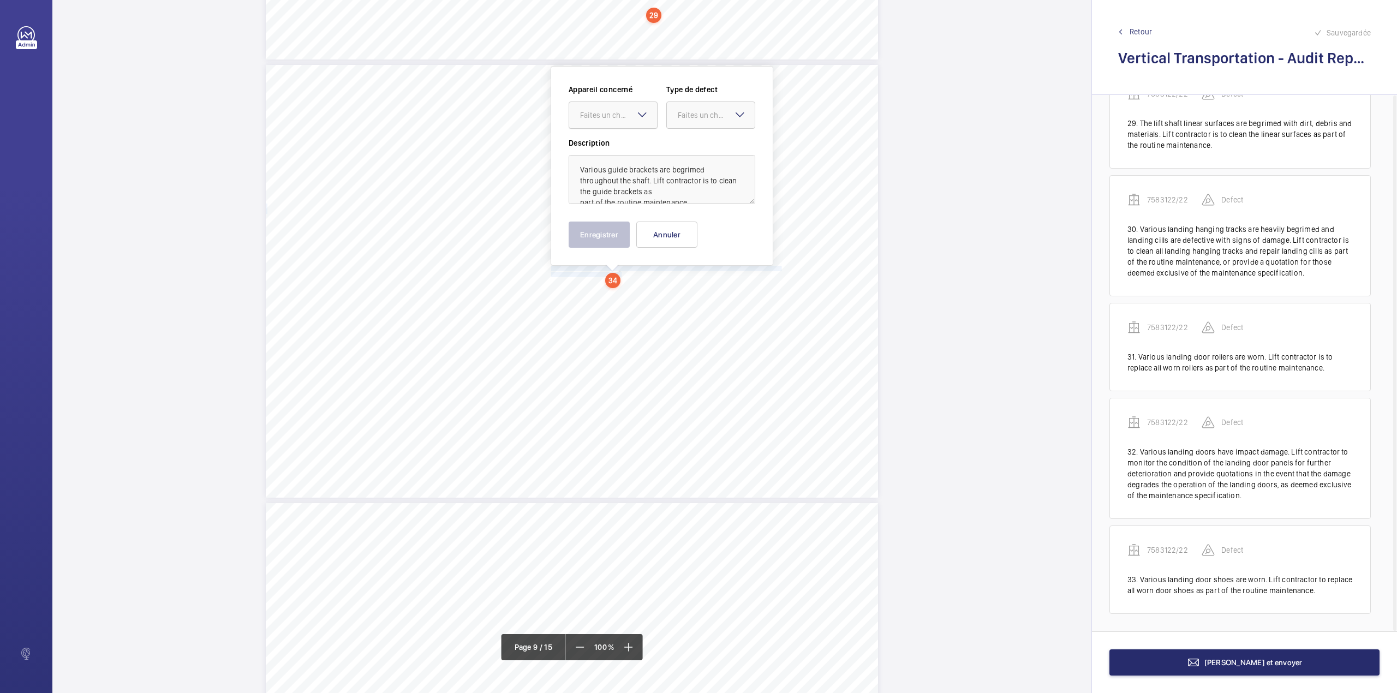
drag, startPoint x: 610, startPoint y: 110, endPoint x: 610, endPoint y: 134, distance: 23.5
click at [610, 111] on div "Faites un choix" at bounding box center [618, 115] width 77 height 11
drag, startPoint x: 610, startPoint y: 144, endPoint x: 664, endPoint y: 122, distance: 58.3
click at [610, 145] on span "7583122/22" at bounding box center [613, 148] width 66 height 11
click at [668, 119] on div at bounding box center [711, 115] width 88 height 26
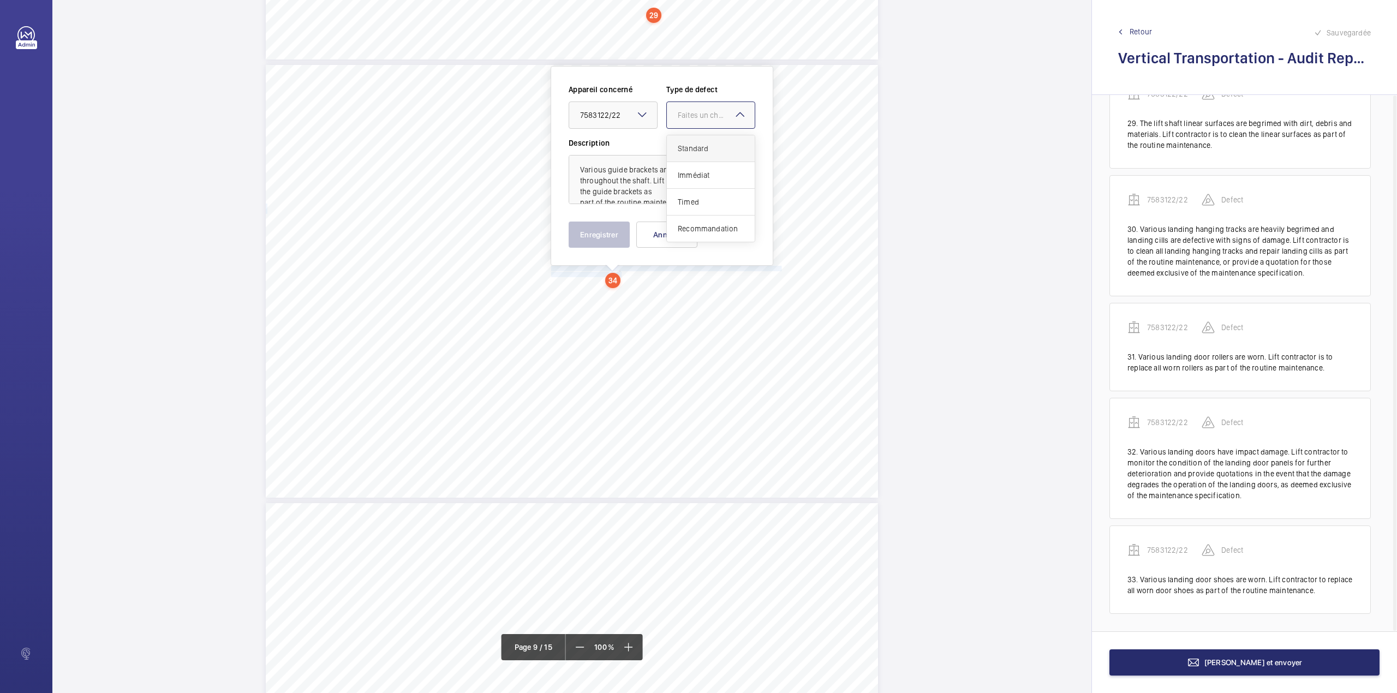
click at [680, 145] on span "Standard" at bounding box center [711, 148] width 66 height 11
click at [622, 239] on button "Enregistrer" at bounding box center [599, 235] width 61 height 26
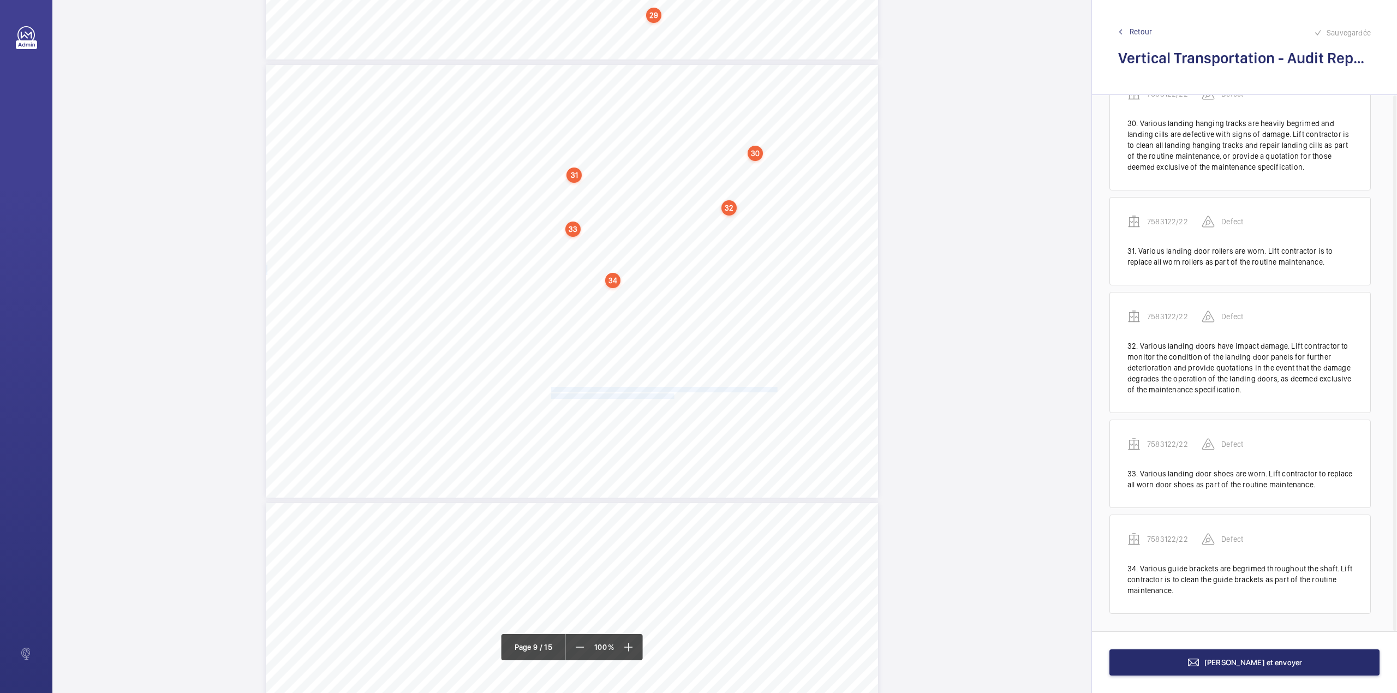
drag, startPoint x: 549, startPoint y: 387, endPoint x: 671, endPoint y: 396, distance: 122.5
click at [671, 396] on div "Vertical Transportation - Audit Report - Goods Lift 2.02 Unsatisfactory Yes Var…" at bounding box center [572, 281] width 612 height 433
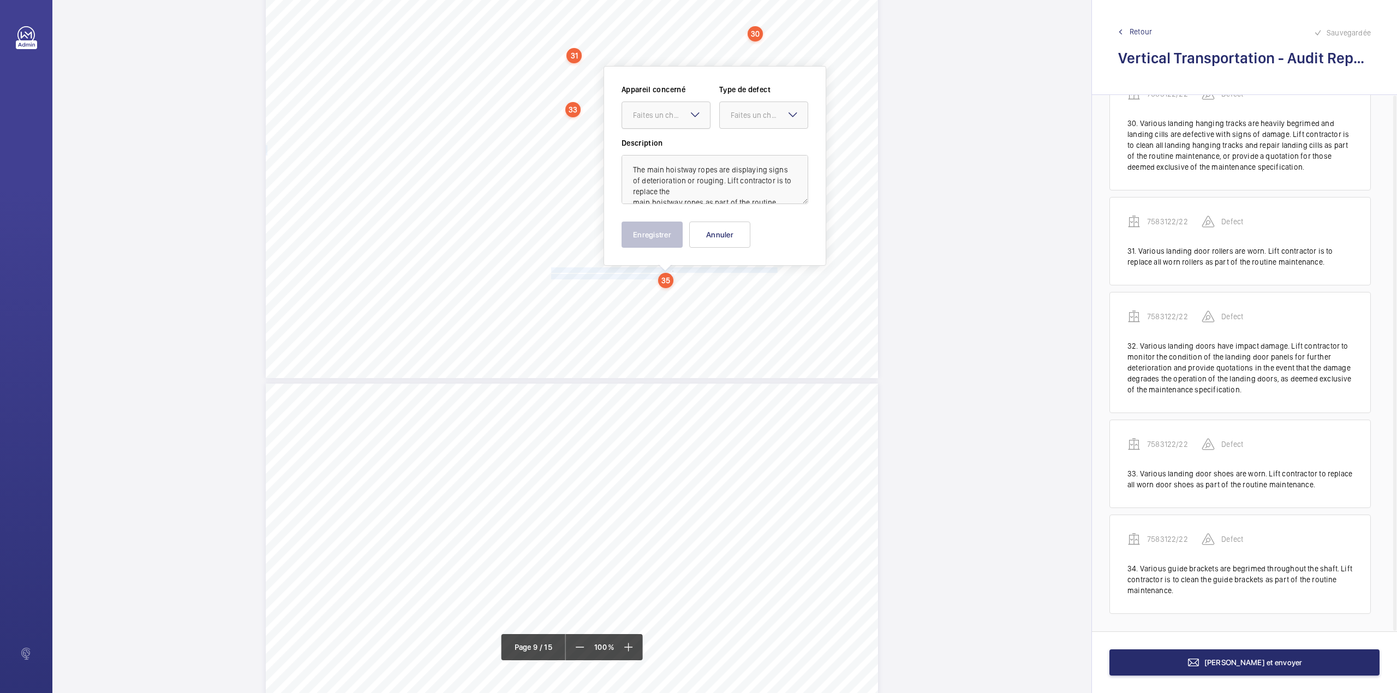
click at [654, 104] on div at bounding box center [666, 115] width 88 height 26
click at [655, 147] on span "7583122/22" at bounding box center [666, 148] width 66 height 11
drag, startPoint x: 747, startPoint y: 118, endPoint x: 746, endPoint y: 133, distance: 14.7
click at [748, 118] on div "Faites un choix" at bounding box center [769, 115] width 77 height 11
click at [746, 147] on span "Standard" at bounding box center [764, 148] width 66 height 11
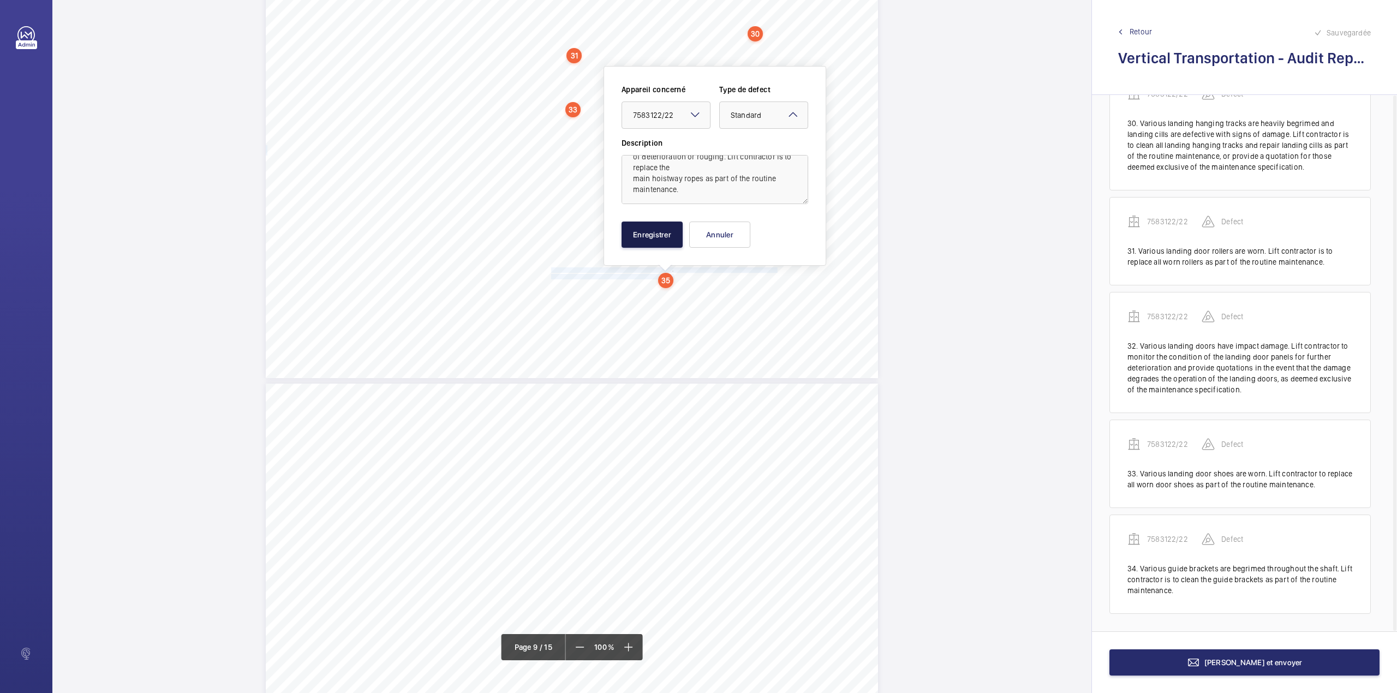
click at [664, 232] on button "Enregistrer" at bounding box center [651, 235] width 61 height 26
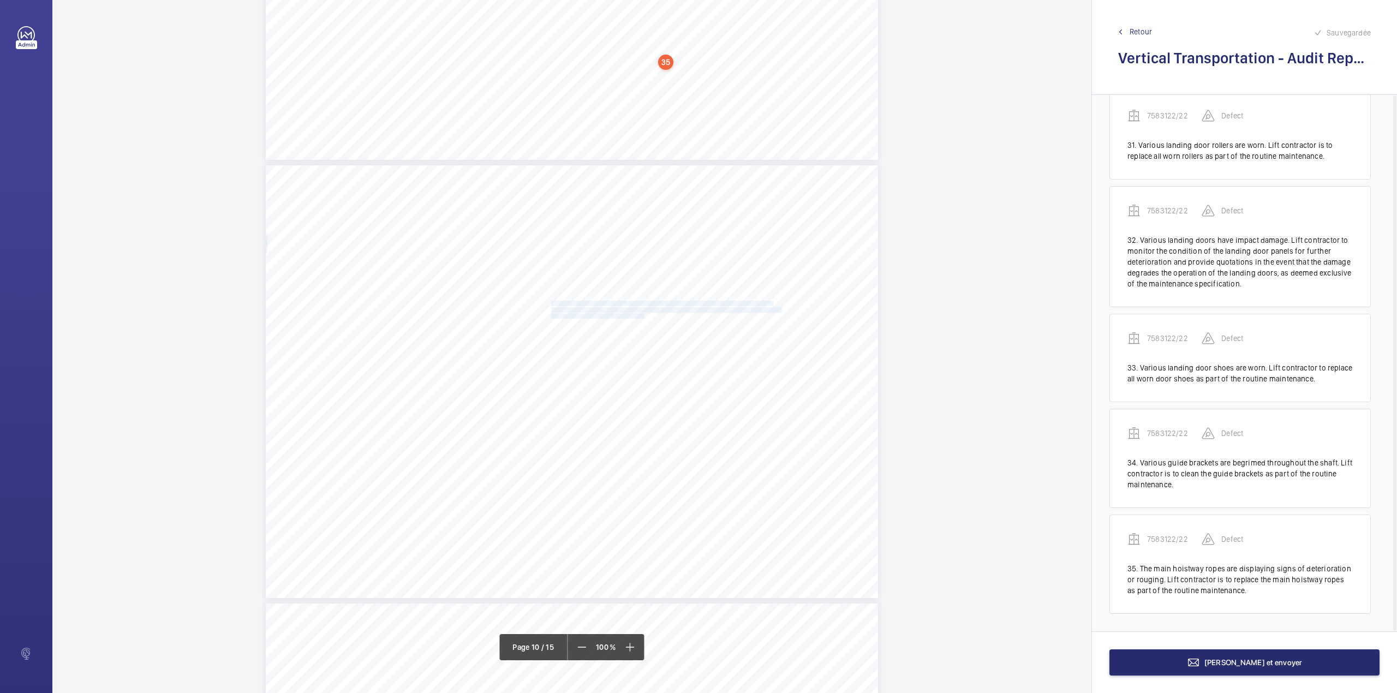
drag, startPoint x: 550, startPoint y: 304, endPoint x: 642, endPoint y: 314, distance: 92.8
click at [642, 314] on div "Vertical Transportation - Audit Report - Goods Lift 2.16 Satisfactory No All te…" at bounding box center [572, 381] width 612 height 433
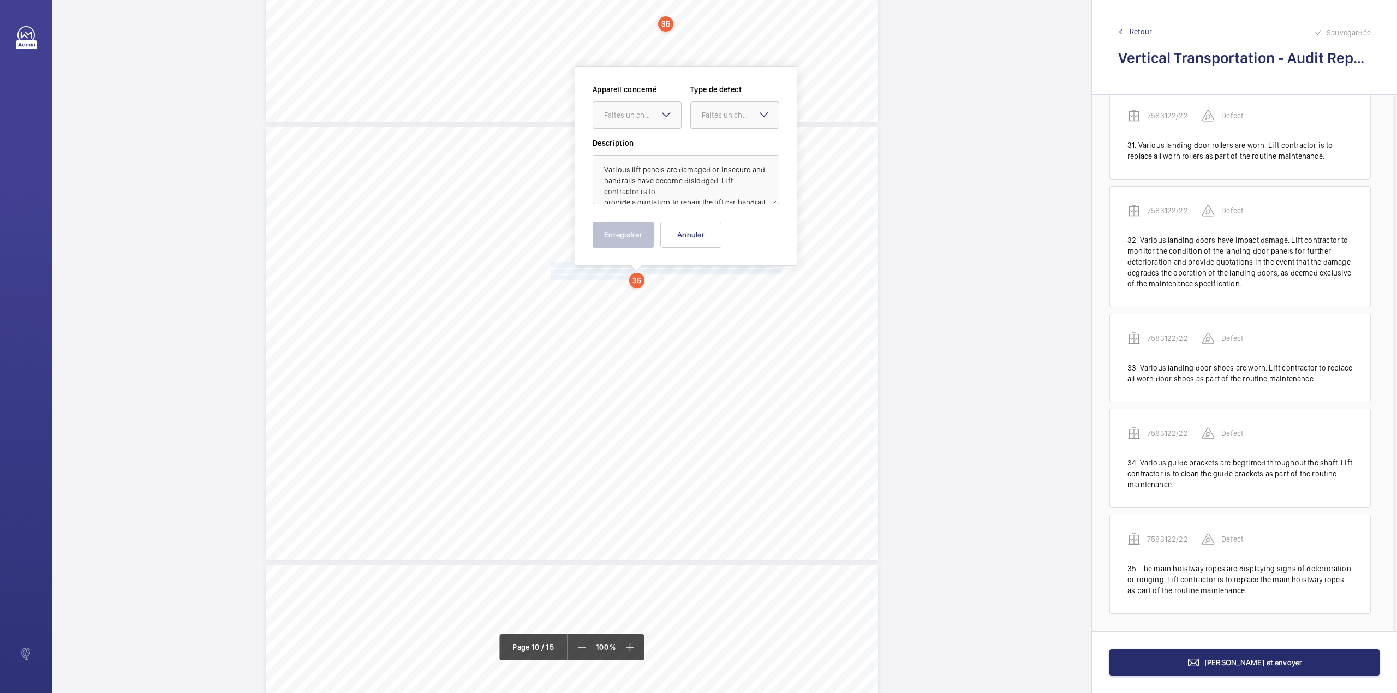
click at [624, 112] on div "Faites un choix" at bounding box center [642, 115] width 77 height 11
click at [630, 142] on div "7583122/22" at bounding box center [637, 148] width 88 height 26
drag, startPoint x: 708, startPoint y: 118, endPoint x: 714, endPoint y: 140, distance: 22.5
click at [710, 121] on div "Faites un choix" at bounding box center [735, 115] width 88 height 11
drag, startPoint x: 714, startPoint y: 140, endPoint x: 712, endPoint y: 154, distance: 13.7
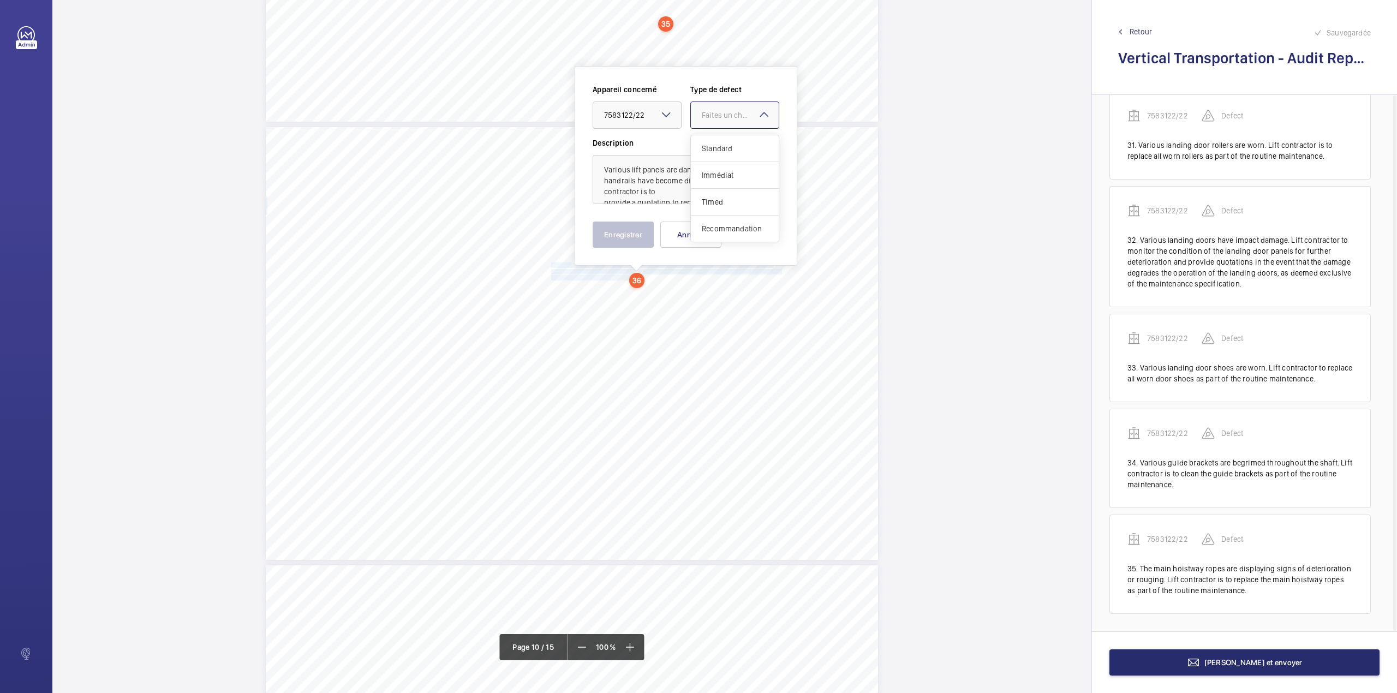
click at [714, 147] on div "Standard" at bounding box center [735, 148] width 88 height 27
click at [612, 237] on button "Enregistrer" at bounding box center [623, 235] width 61 height 26
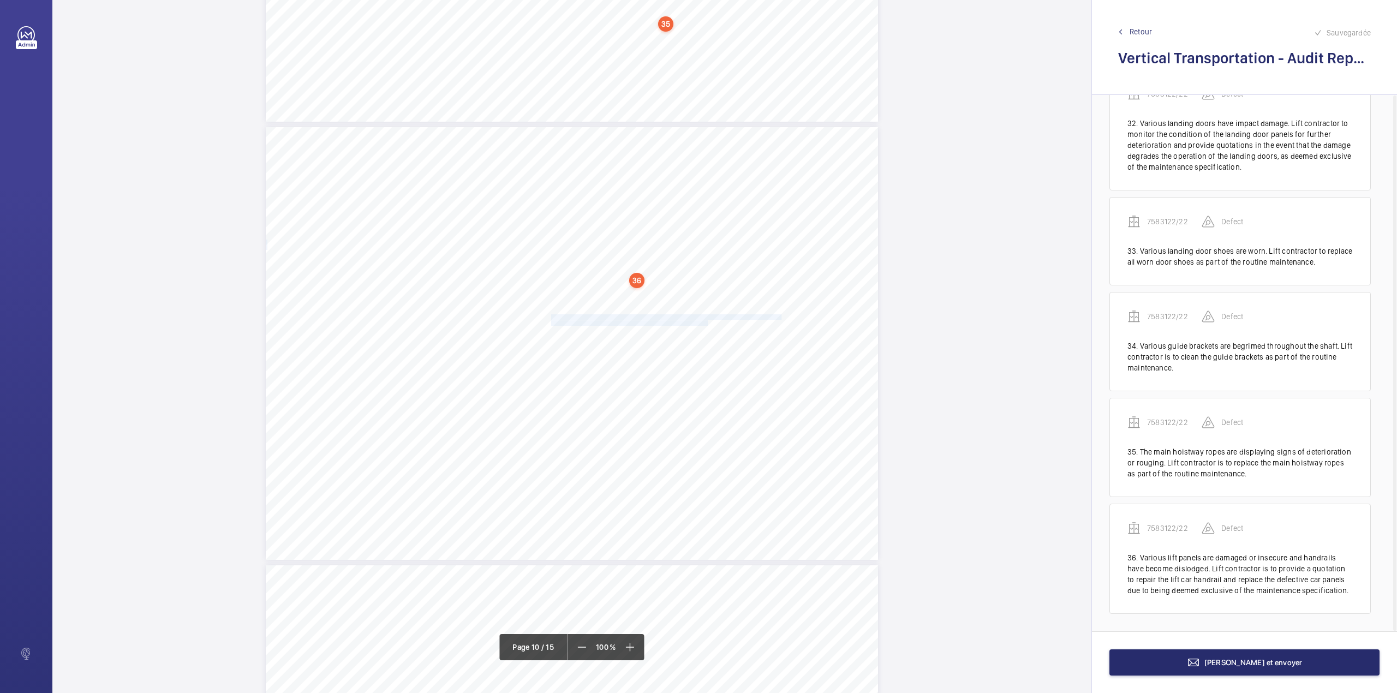
drag, startPoint x: 551, startPoint y: 315, endPoint x: 705, endPoint y: 320, distance: 154.5
click at [705, 320] on div "Vertical Transportation - Audit Report - Goods Lift 2.16 Satisfactory No All te…" at bounding box center [572, 343] width 612 height 433
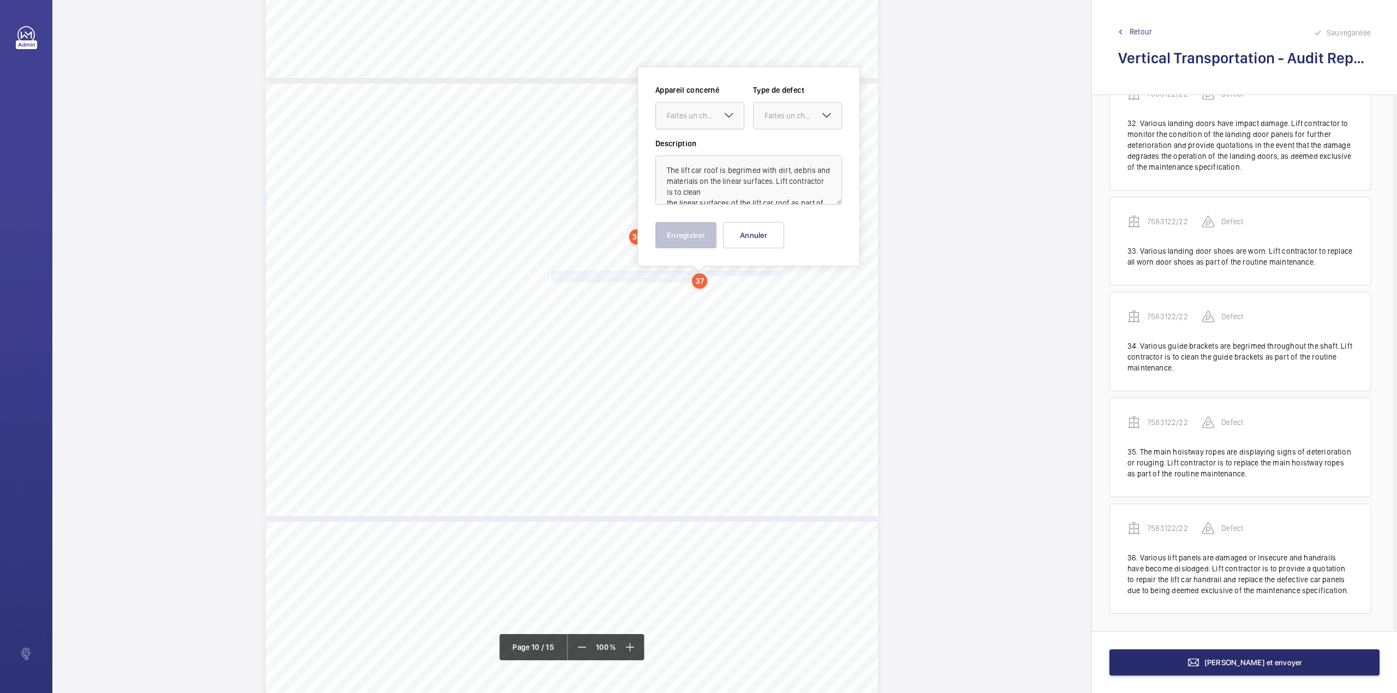
click at [677, 116] on div "Faites un choix" at bounding box center [705, 115] width 77 height 11
click at [682, 145] on span "7583122/22" at bounding box center [700, 149] width 66 height 11
drag, startPoint x: 804, startPoint y: 118, endPoint x: 792, endPoint y: 147, distance: 31.6
click at [804, 118] on div "Faites un choix" at bounding box center [802, 115] width 77 height 11
click at [792, 147] on span "Standard" at bounding box center [797, 149] width 66 height 11
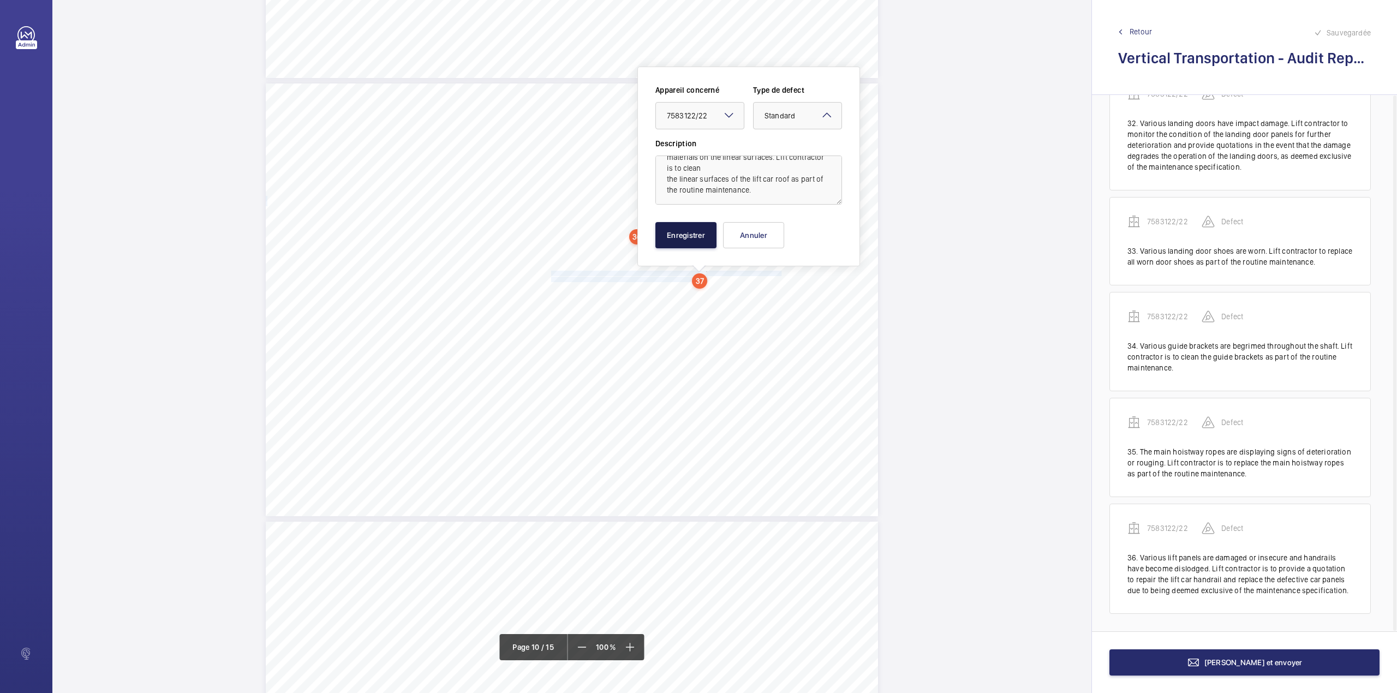
click at [692, 232] on button "Enregistrer" at bounding box center [685, 235] width 61 height 26
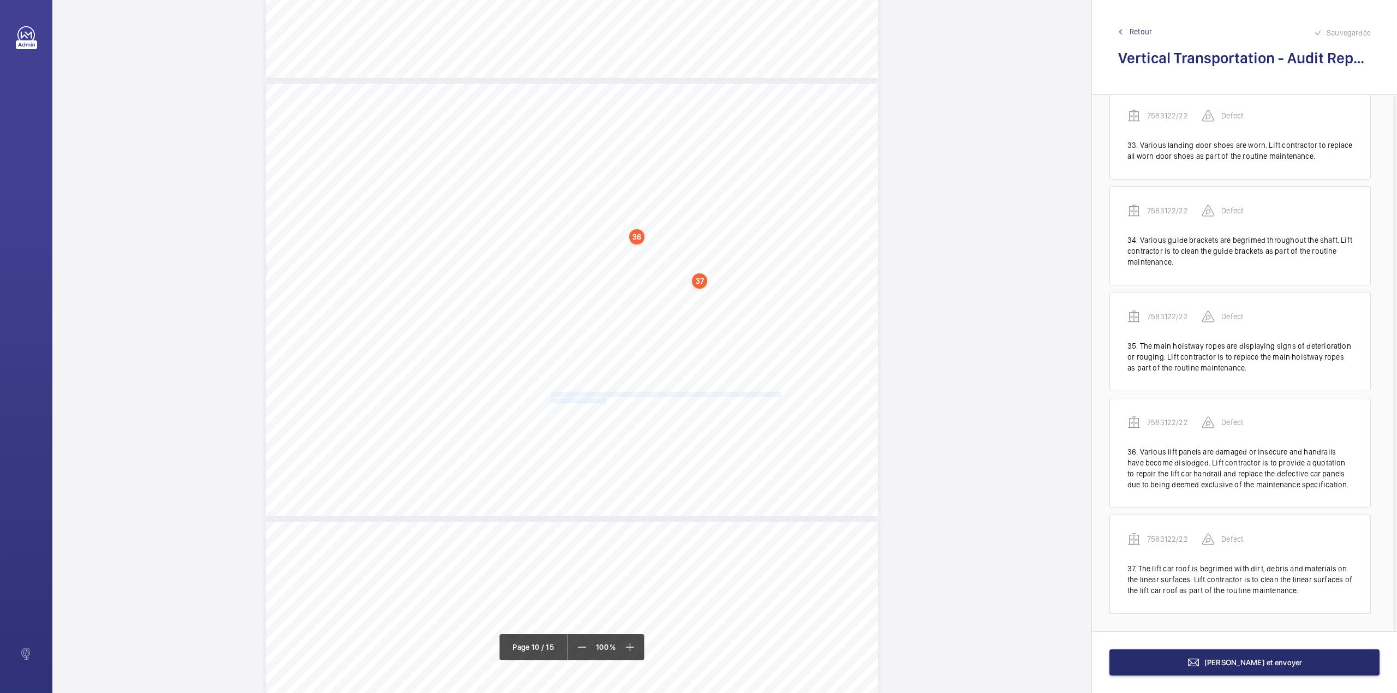
drag, startPoint x: 550, startPoint y: 391, endPoint x: 605, endPoint y: 399, distance: 55.2
click at [605, 399] on div "Vertical Transportation - Audit Report - Goods Lift 2.16 Satisfactory No All te…" at bounding box center [572, 299] width 612 height 433
drag, startPoint x: 598, startPoint y: 114, endPoint x: 598, endPoint y: 125, distance: 11.5
click at [598, 115] on div "Faites un choix" at bounding box center [604, 115] width 77 height 11
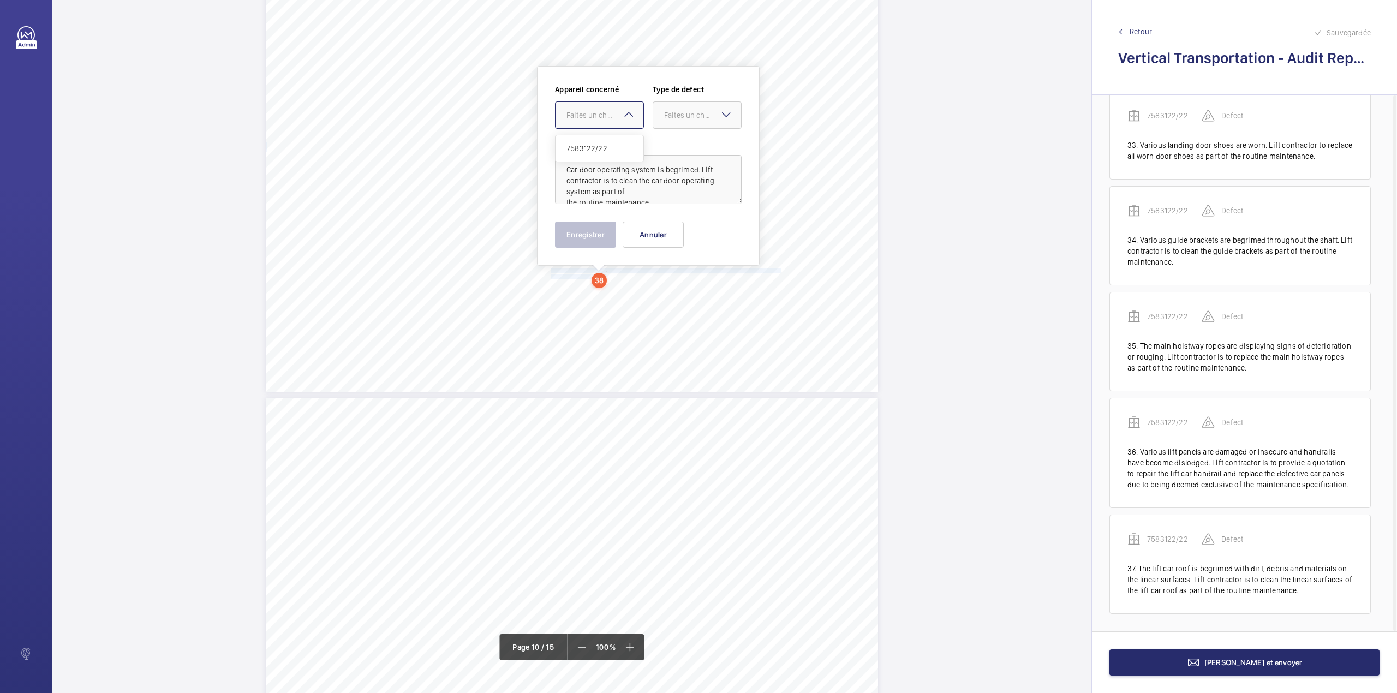
click at [603, 151] on span "7583122/22" at bounding box center [599, 148] width 66 height 11
drag, startPoint x: 689, startPoint y: 113, endPoint x: 686, endPoint y: 133, distance: 19.8
click at [688, 117] on div "Faites un choix" at bounding box center [702, 115] width 77 height 11
click at [686, 140] on div "Standard" at bounding box center [697, 148] width 88 height 27
click at [590, 232] on button "Enregistrer" at bounding box center [585, 235] width 61 height 26
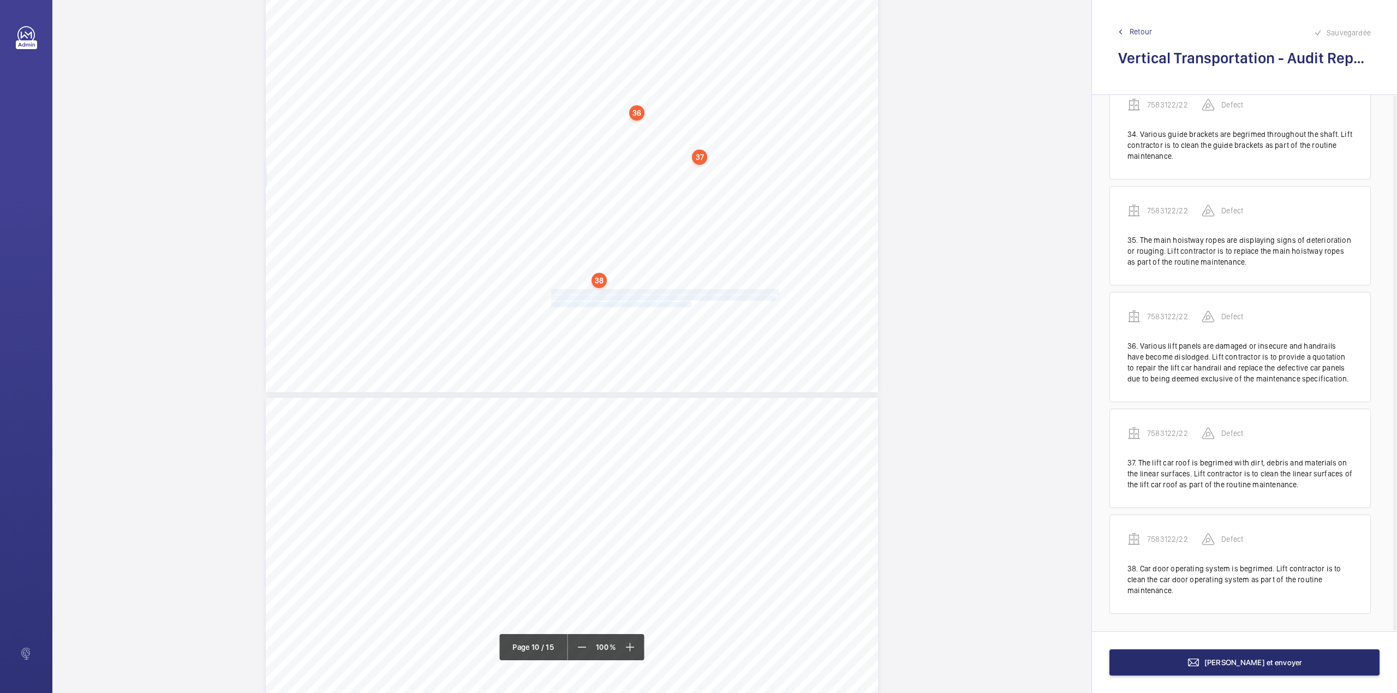
drag, startPoint x: 549, startPoint y: 289, endPoint x: 690, endPoint y: 304, distance: 142.2
click at [690, 304] on div "Vertical Transportation - Audit Report - Goods Lift 2.16 Satisfactory No All te…" at bounding box center [572, 176] width 612 height 433
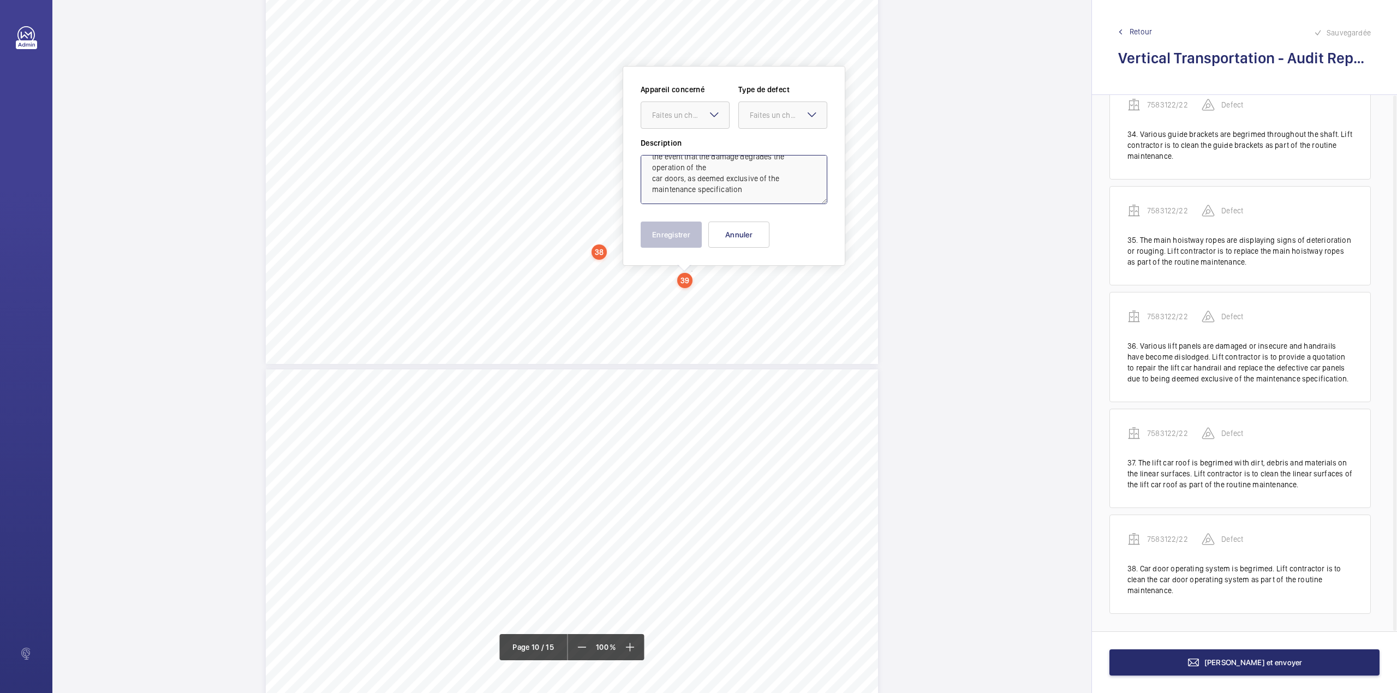
click at [753, 194] on textarea "Various car doors have impact damage. Lift contractor to monitor the condition …" at bounding box center [734, 179] width 187 height 49
drag, startPoint x: 706, startPoint y: 113, endPoint x: 705, endPoint y: 132, distance: 18.6
click at [705, 115] on div "Faites un choix" at bounding box center [685, 114] width 89 height 27
click at [705, 141] on div "7583122/22" at bounding box center [685, 148] width 88 height 26
click at [786, 120] on div "Faites un choix" at bounding box center [788, 115] width 77 height 11
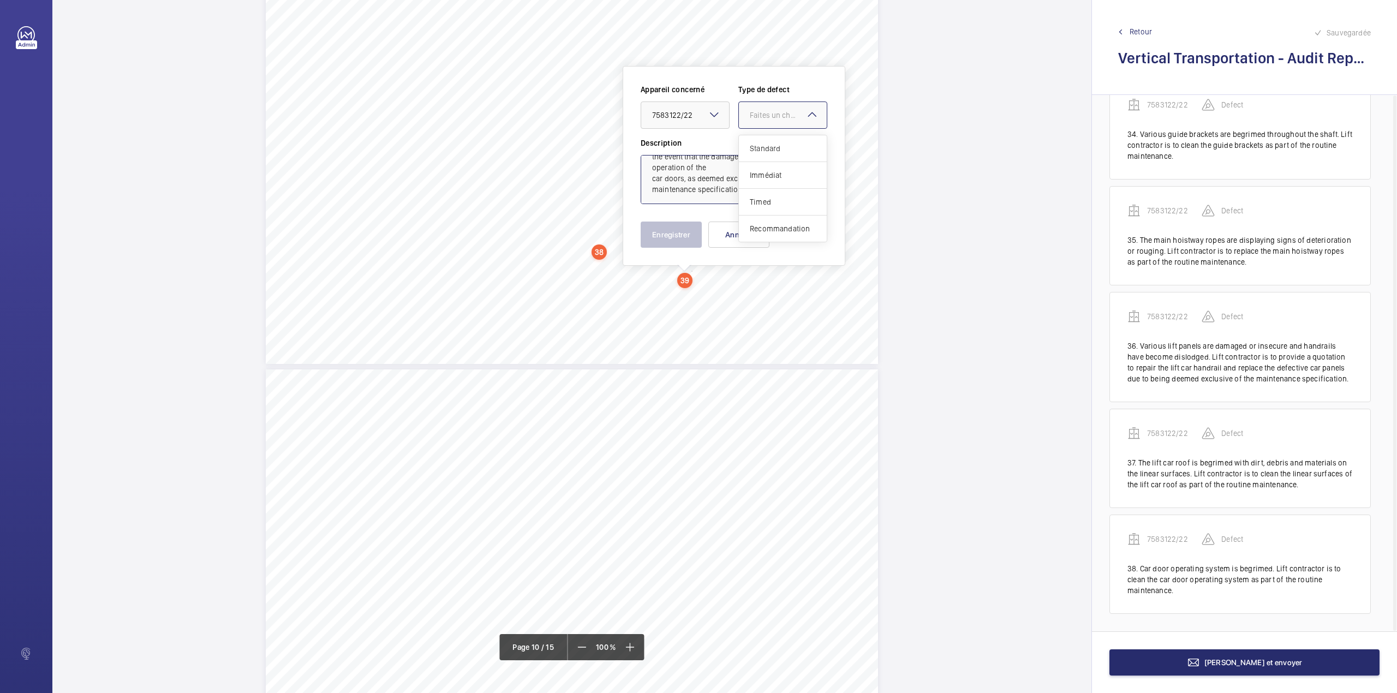
click at [779, 143] on span "Standard" at bounding box center [783, 148] width 66 height 11
type textarea "Various car doors have impact damage. Lift contractor to monitor the condition …"
click at [685, 223] on button "Enregistrer" at bounding box center [671, 235] width 61 height 26
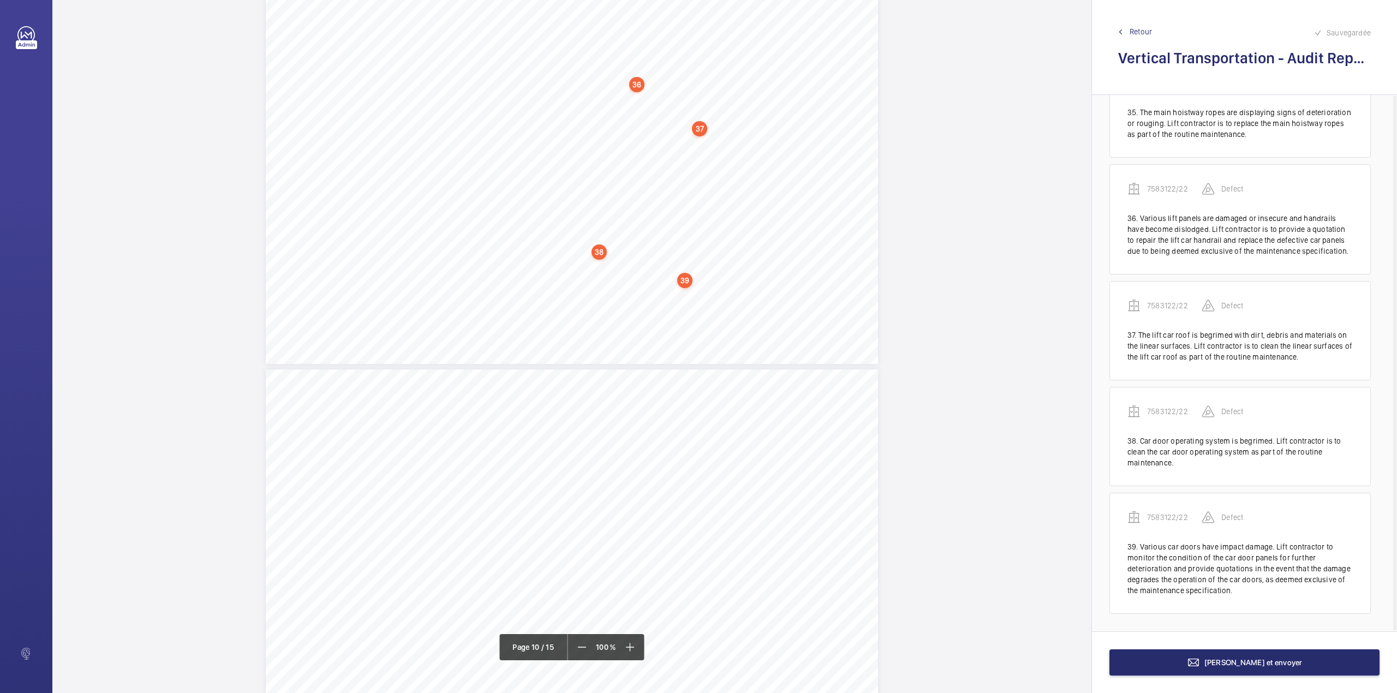
scroll to position [3809, 0]
drag, startPoint x: 548, startPoint y: 289, endPoint x: 555, endPoint y: 289, distance: 6.5
click at [555, 289] on div "Vertical Transportation - Audit Report - Goods Lift 2.16 Satisfactory No All te…" at bounding box center [572, 147] width 612 height 433
click at [576, 231] on button "Annuler" at bounding box center [603, 235] width 61 height 26
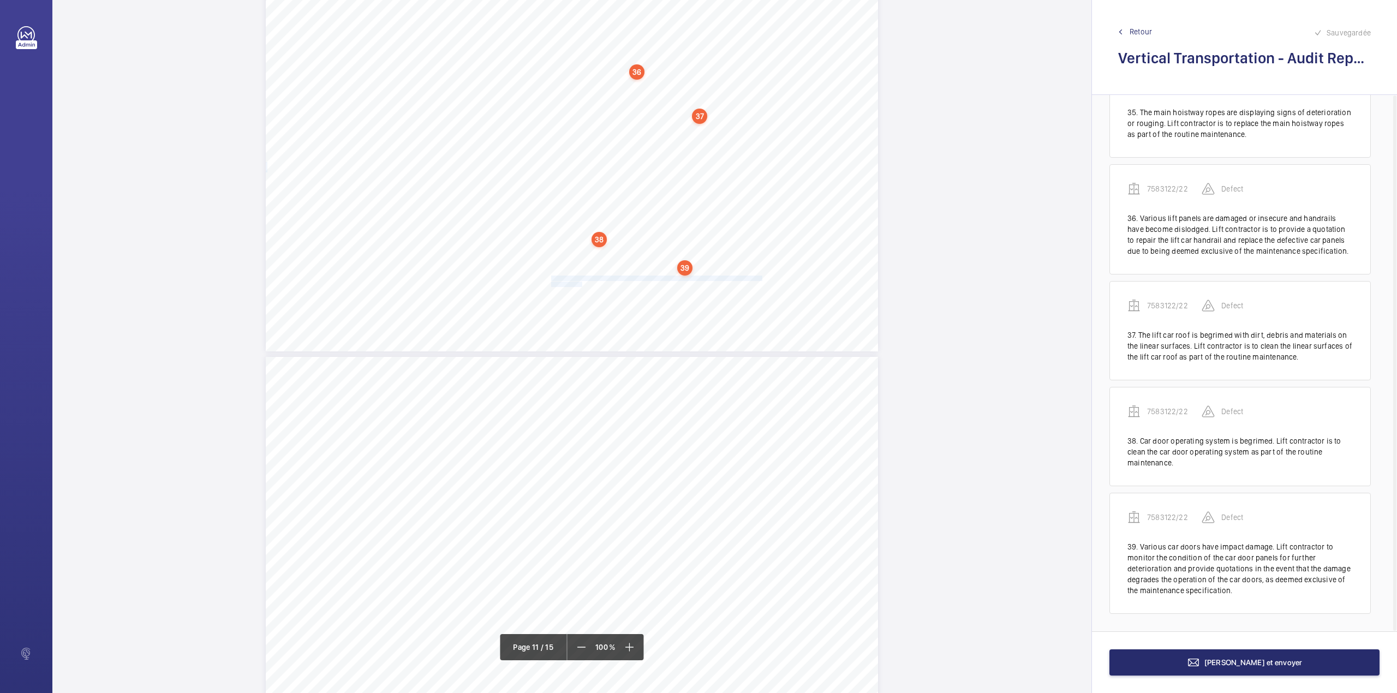
drag, startPoint x: 550, startPoint y: 275, endPoint x: 578, endPoint y: 283, distance: 29.4
click at [578, 283] on div "Vertical Transportation - Audit Report - Goods Lift 2.16 Satisfactory No All te…" at bounding box center [572, 135] width 612 height 433
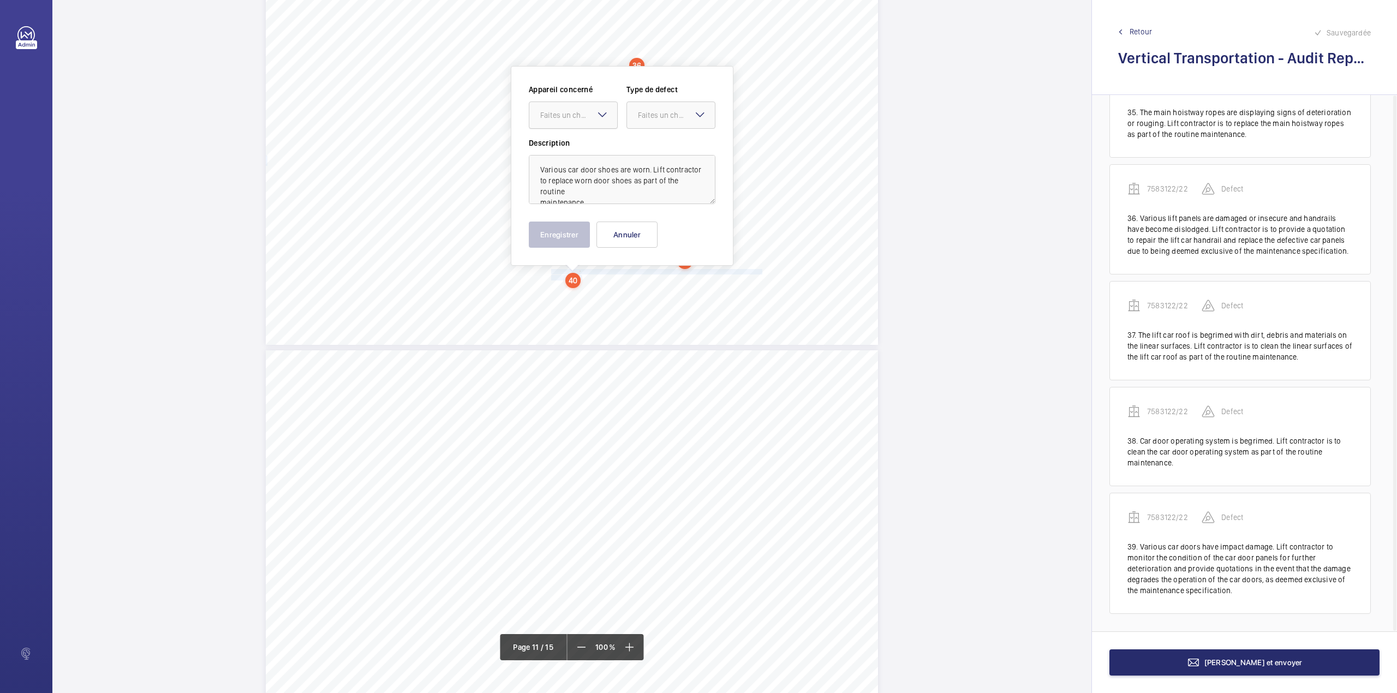
click at [579, 119] on div "Faites un choix" at bounding box center [578, 115] width 77 height 11
click at [610, 139] on div "7583122/22" at bounding box center [573, 148] width 88 height 26
drag, startPoint x: 657, startPoint y: 114, endPoint x: 658, endPoint y: 129, distance: 14.7
click at [658, 118] on div "Faites un choix" at bounding box center [676, 115] width 77 height 11
click at [658, 144] on span "Standard" at bounding box center [671, 148] width 66 height 11
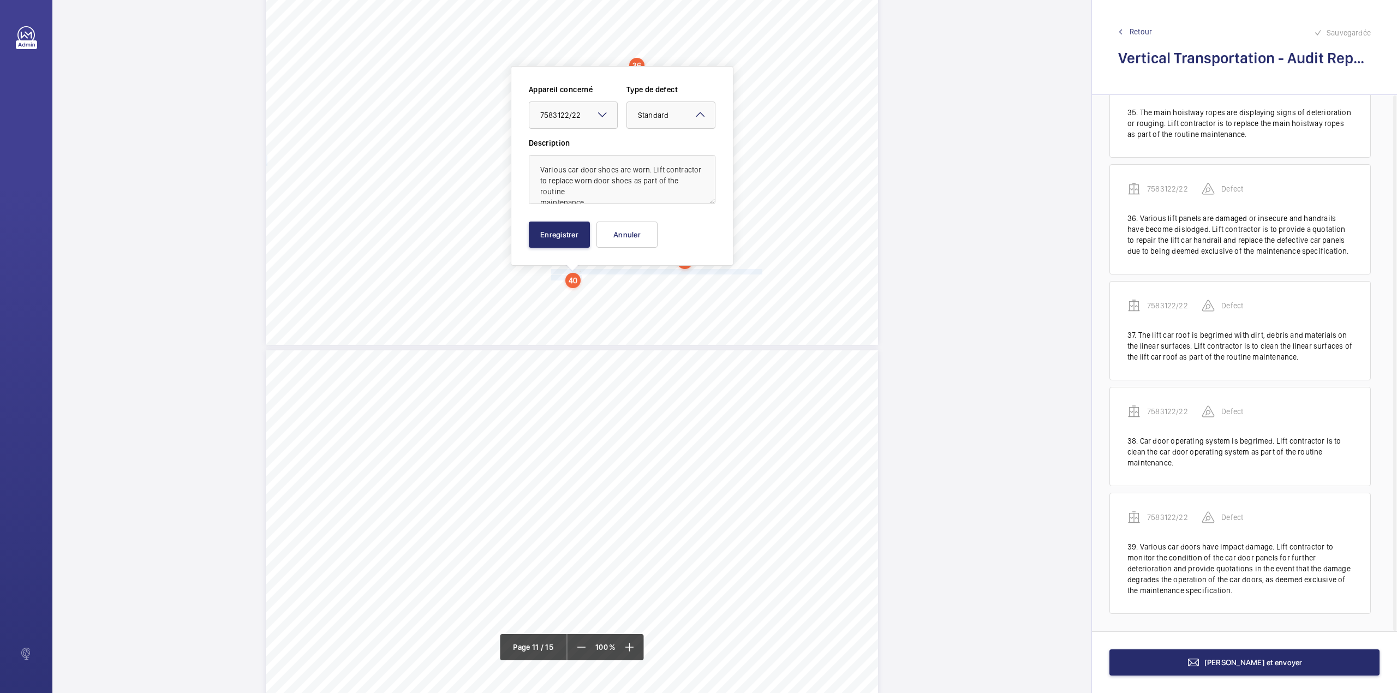
scroll to position [13, 0]
click at [577, 242] on button "Enregistrer" at bounding box center [559, 235] width 61 height 26
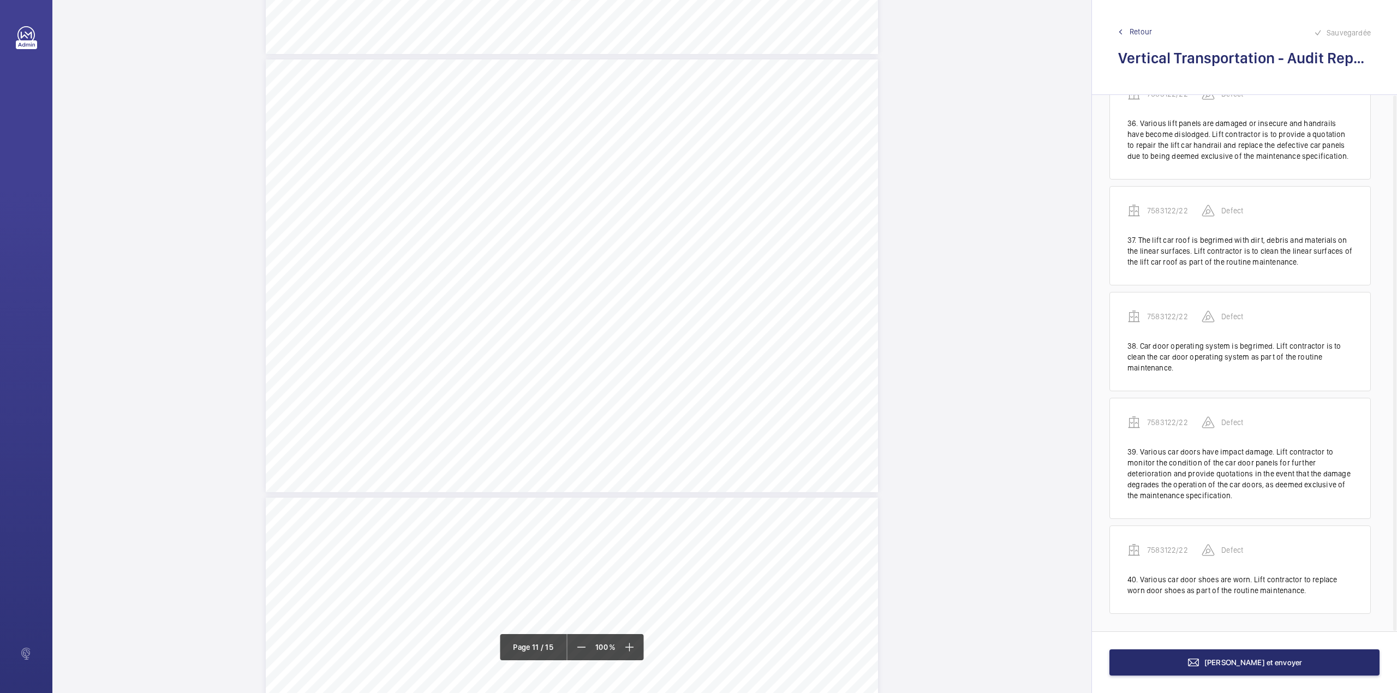
scroll to position [3905, 0]
drag, startPoint x: 550, startPoint y: 296, endPoint x: 720, endPoint y: 304, distance: 170.4
click at [720, 304] on div "Vertical Transportation - Audit Report - Goods Lift 3.12 Satisfactory No A visu…" at bounding box center [572, 275] width 612 height 433
drag, startPoint x: 716, startPoint y: 112, endPoint x: 716, endPoint y: 131, distance: 19.6
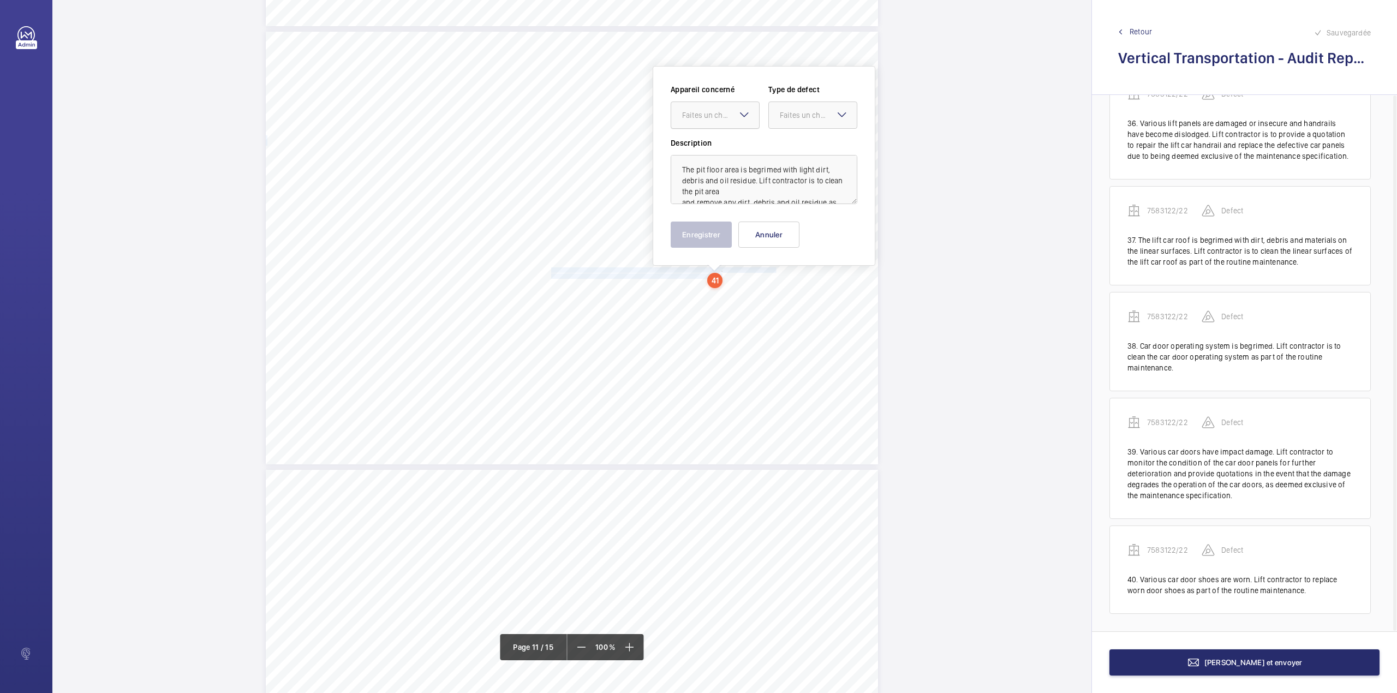
click at [716, 112] on div "Faites un choix" at bounding box center [720, 115] width 77 height 11
click at [716, 138] on div "7583122/22" at bounding box center [715, 148] width 88 height 26
click at [780, 117] on div "Faites un choix" at bounding box center [818, 115] width 77 height 11
click at [788, 153] on span "Standard" at bounding box center [813, 148] width 66 height 11
click at [706, 230] on button "Enregistrer" at bounding box center [701, 235] width 61 height 26
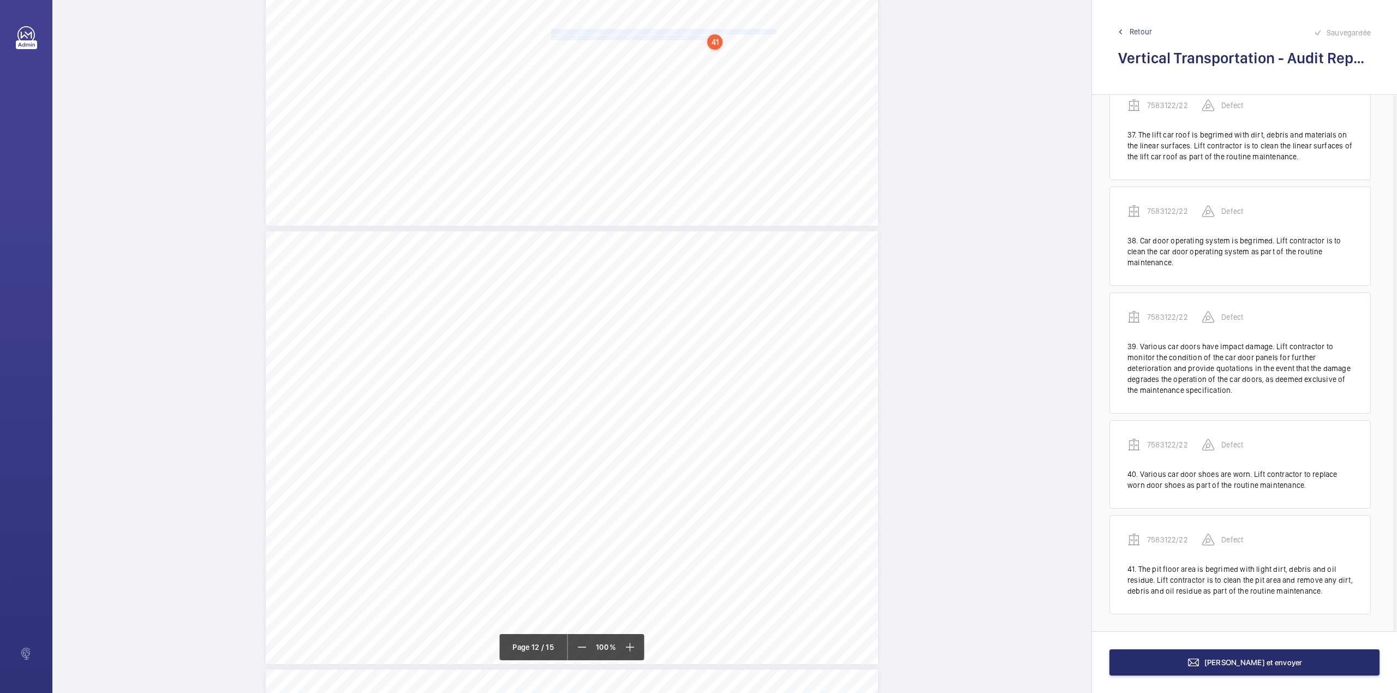
scroll to position [4010, 0]
drag, startPoint x: 550, startPoint y: 340, endPoint x: 578, endPoint y: 354, distance: 31.5
click at [578, 354] on div "Vertical Transportation - Audit Report - Goods Lift 4.08 Satisfactory No A visu…" at bounding box center [572, 322] width 612 height 433
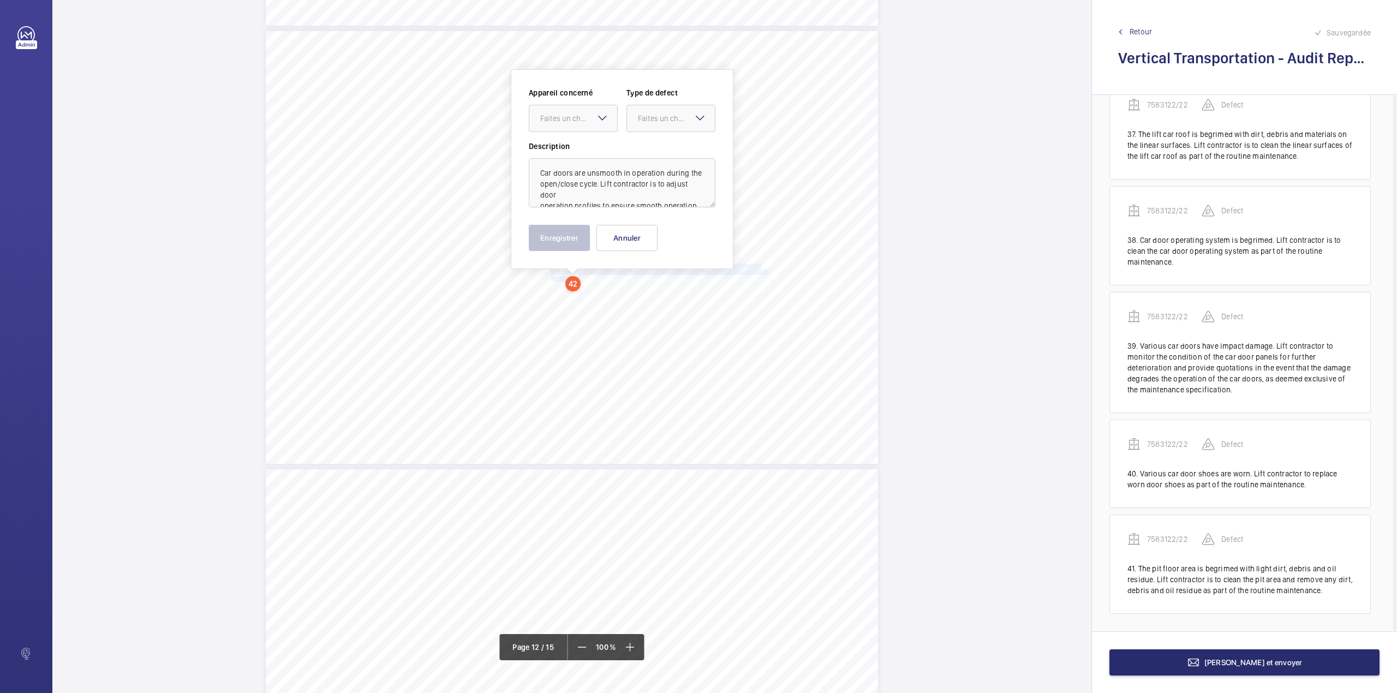
scroll to position [5527, 0]
drag, startPoint x: 562, startPoint y: 117, endPoint x: 562, endPoint y: 130, distance: 13.1
click at [562, 121] on div "Faites un choix" at bounding box center [573, 115] width 88 height 11
click at [562, 147] on div "7583122/22" at bounding box center [573, 148] width 88 height 26
click at [562, 147] on label "Description" at bounding box center [622, 143] width 187 height 11
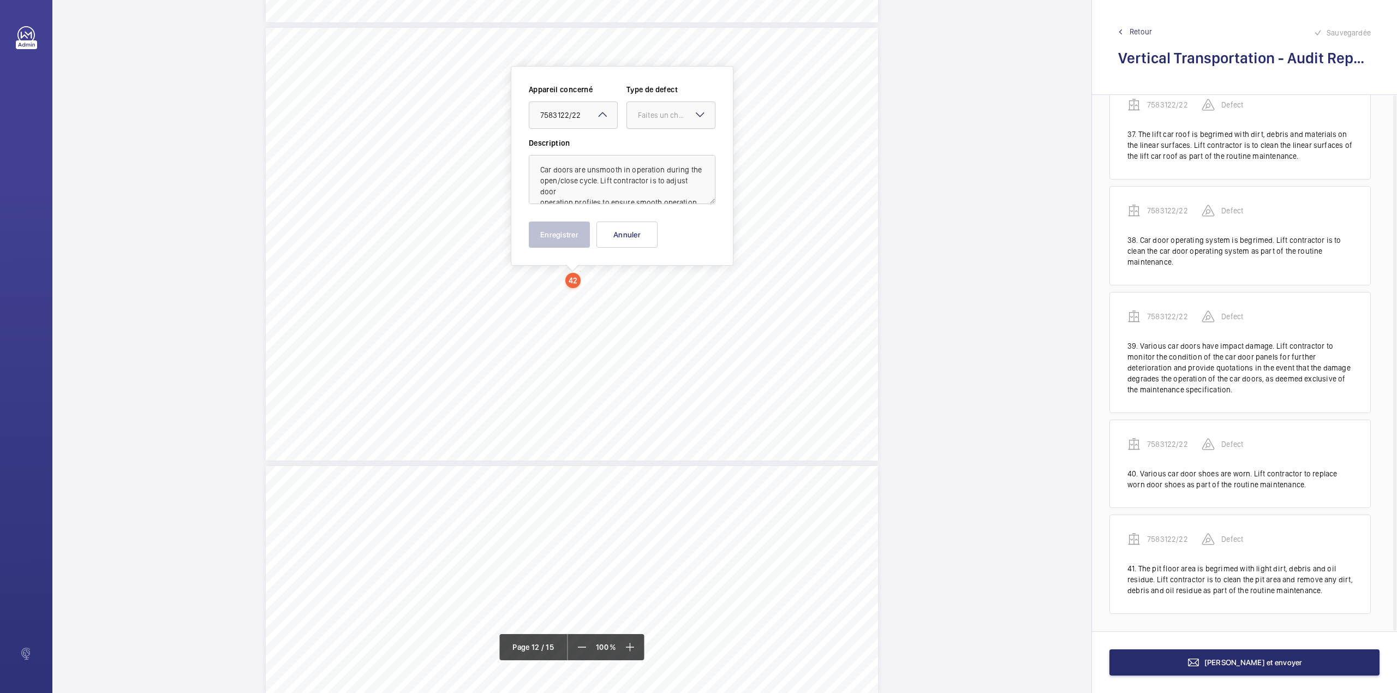
drag, startPoint x: 665, startPoint y: 112, endPoint x: 664, endPoint y: 120, distance: 7.7
click at [665, 113] on div "Faites un choix" at bounding box center [676, 115] width 77 height 11
click at [664, 141] on div "Standard" at bounding box center [671, 148] width 88 height 27
click at [570, 234] on button "Enregistrer" at bounding box center [559, 235] width 61 height 26
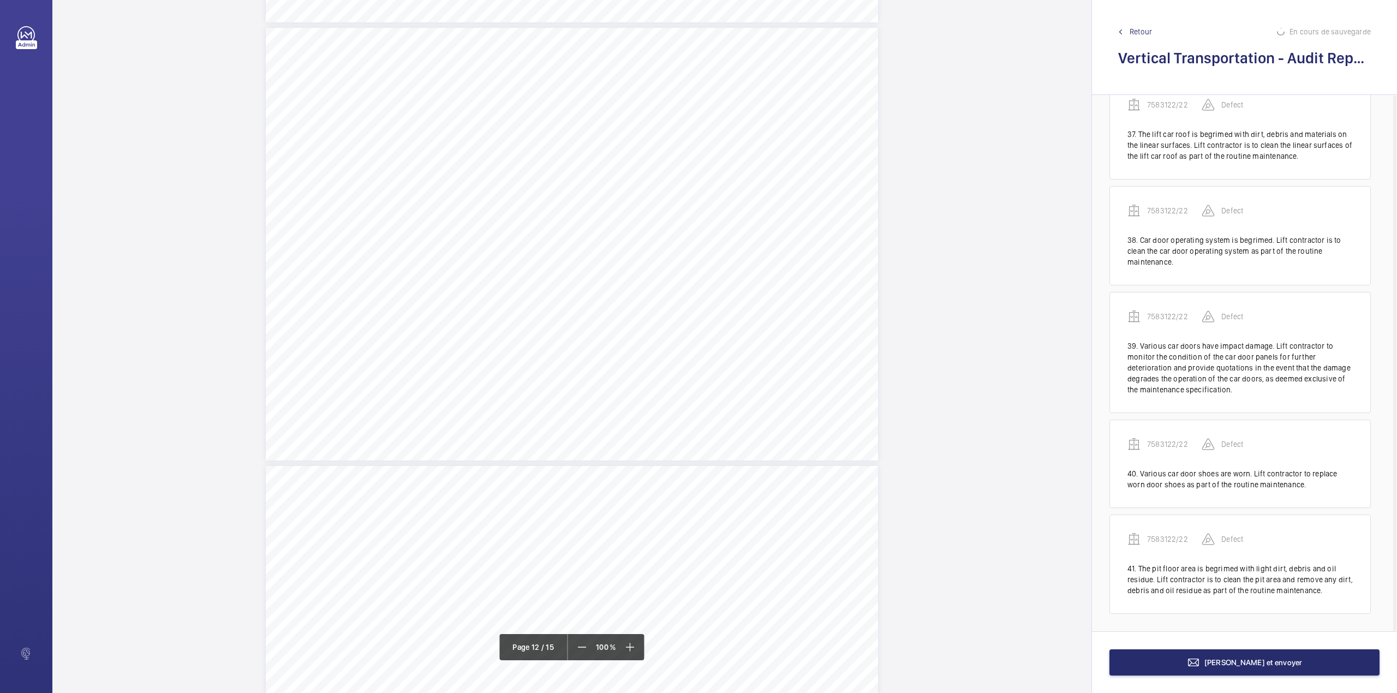
scroll to position [5891, 0]
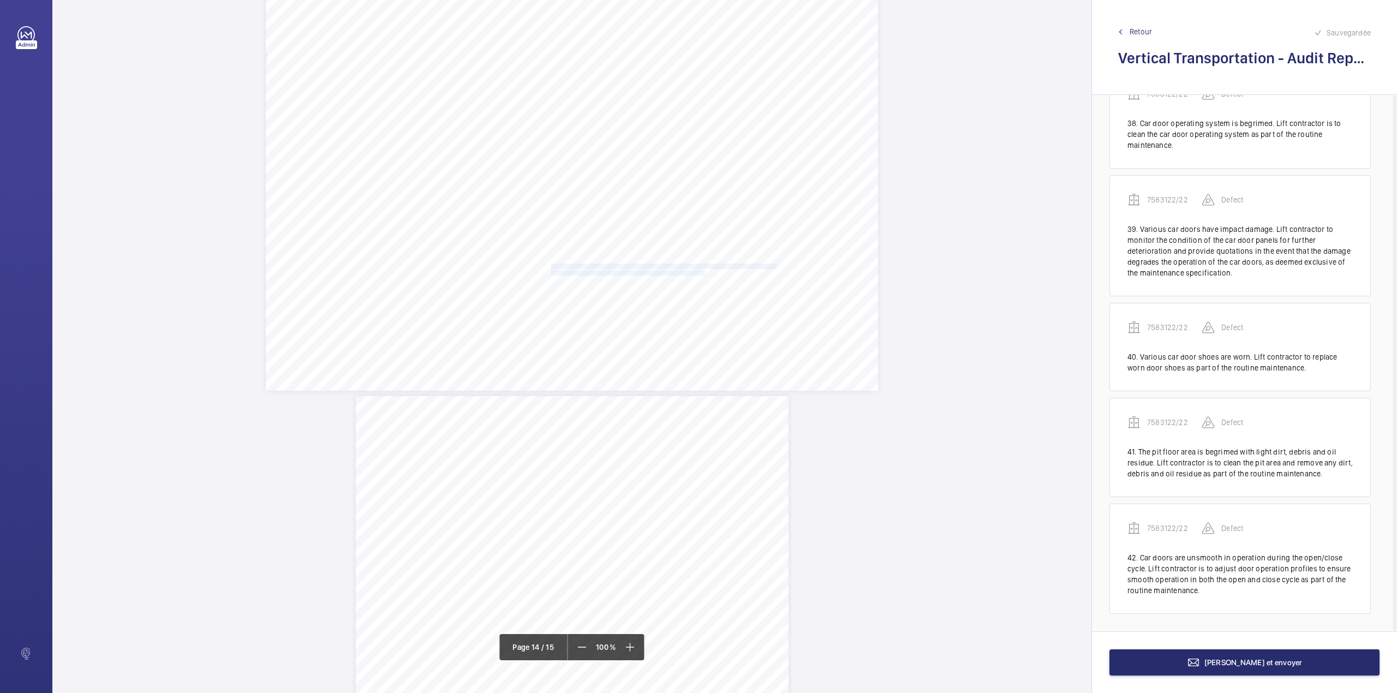
drag, startPoint x: 549, startPoint y: 263, endPoint x: 703, endPoint y: 274, distance: 154.3
click at [703, 274] on div "Vertical Transportation - Audit Report - Goods Lift 7.04 Yes No Machine room do…" at bounding box center [572, 174] width 612 height 433
drag, startPoint x: 695, startPoint y: 119, endPoint x: 695, endPoint y: 130, distance: 10.9
click at [695, 121] on div "Faites un choix" at bounding box center [698, 115] width 88 height 11
click at [695, 142] on div "7583122/22" at bounding box center [698, 148] width 88 height 26
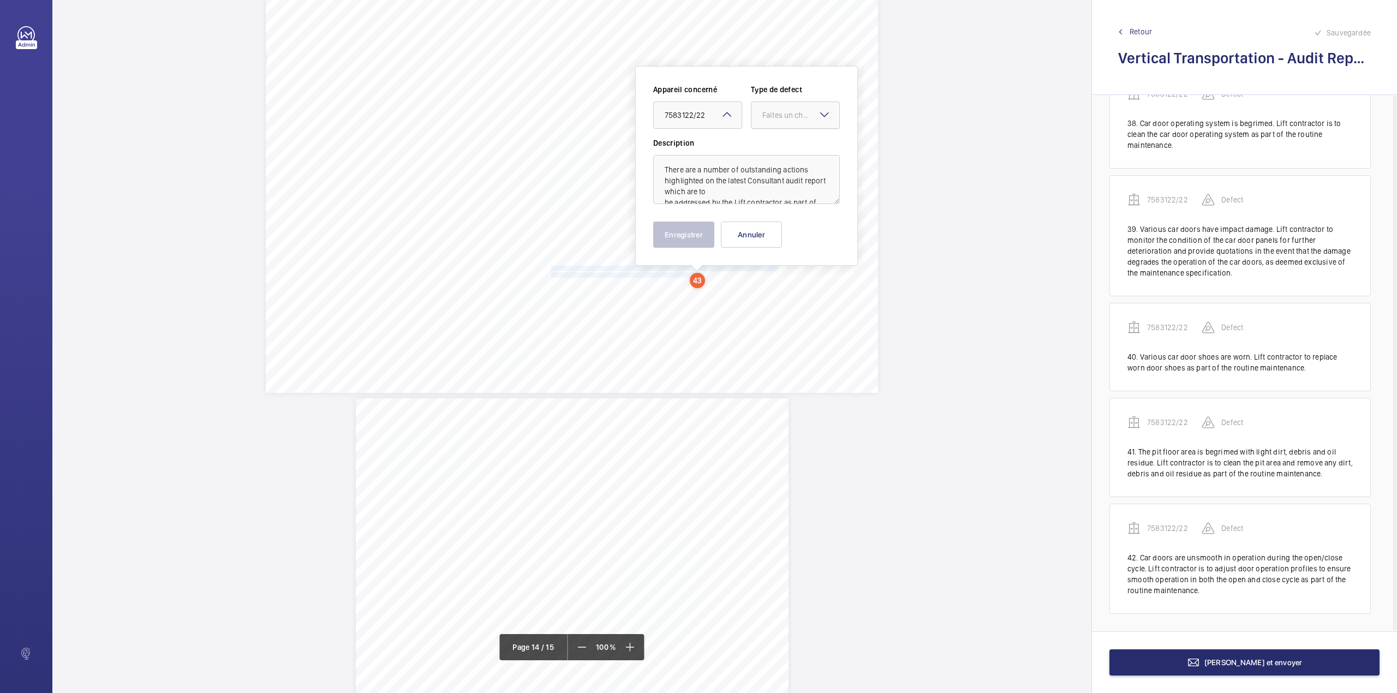
click at [757, 125] on div at bounding box center [795, 115] width 88 height 26
click at [760, 145] on div "Standard" at bounding box center [795, 148] width 88 height 27
click at [682, 240] on button "Enregistrer" at bounding box center [683, 235] width 61 height 26
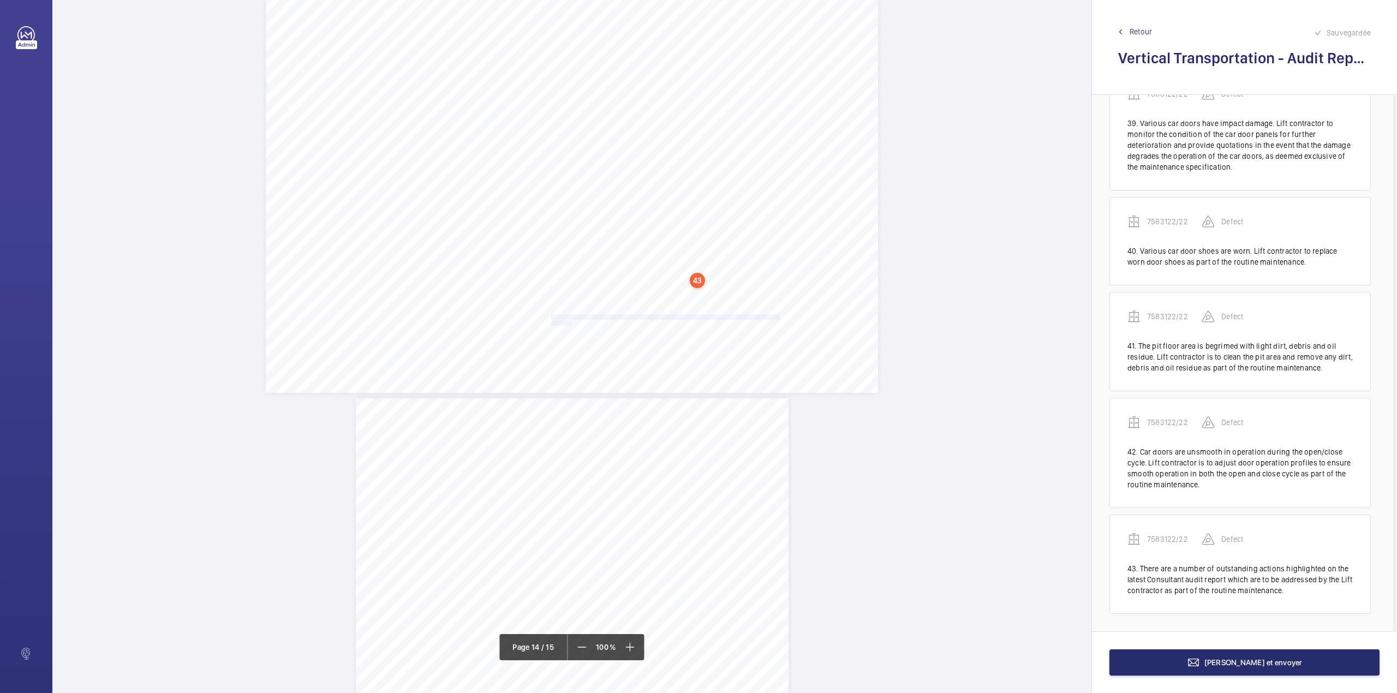
drag, startPoint x: 549, startPoint y: 315, endPoint x: 568, endPoint y: 322, distance: 20.4
click at [568, 322] on div "Vertical Transportation - Audit Report - Goods Lift 7.04 Yes No Machine room do…" at bounding box center [572, 176] width 612 height 433
click at [575, 119] on div "Faites un choix" at bounding box center [568, 115] width 77 height 11
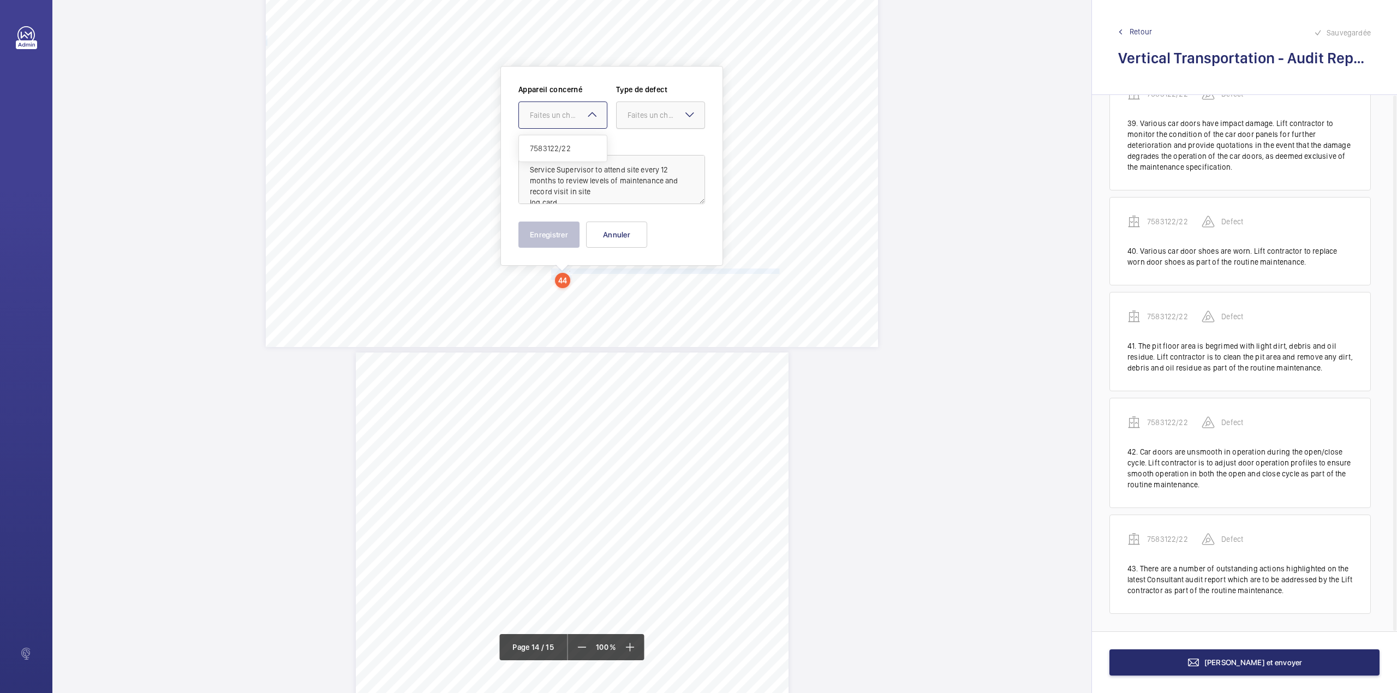
drag, startPoint x: 575, startPoint y: 145, endPoint x: 642, endPoint y: 127, distance: 69.3
click at [576, 145] on span "7583122/22" at bounding box center [563, 148] width 66 height 11
drag, startPoint x: 646, startPoint y: 123, endPoint x: 644, endPoint y: 131, distance: 8.3
click at [644, 128] on div at bounding box center [661, 115] width 88 height 26
click at [644, 142] on div "Standard" at bounding box center [661, 148] width 88 height 27
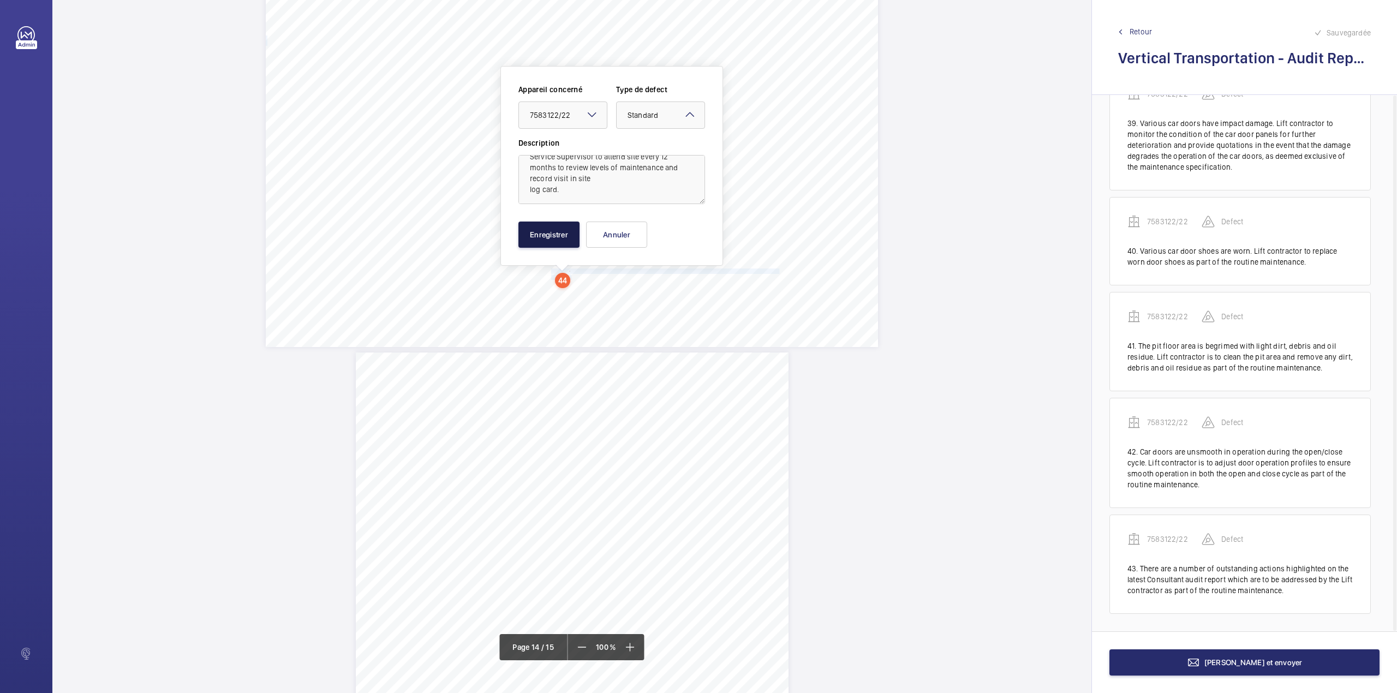
click at [557, 230] on button "Enregistrer" at bounding box center [548, 235] width 61 height 26
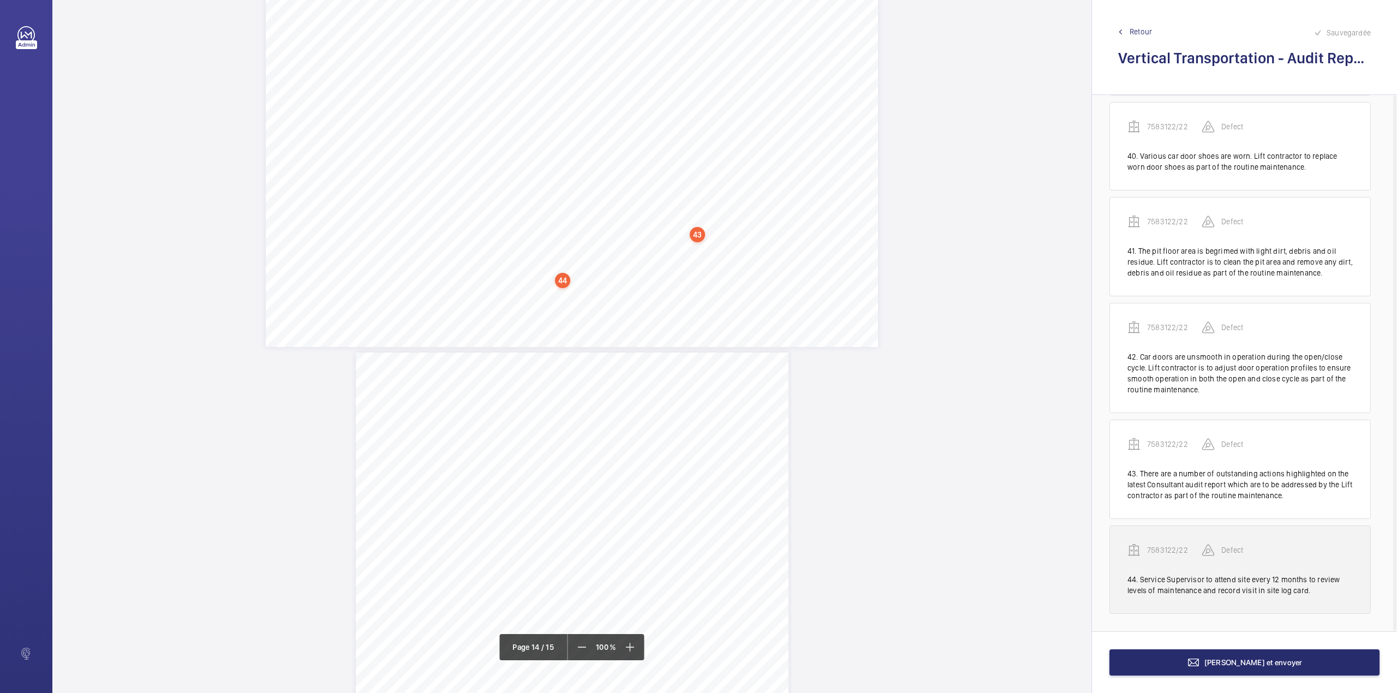
click at [1159, 545] on p "7583122/22" at bounding box center [1174, 550] width 55 height 11
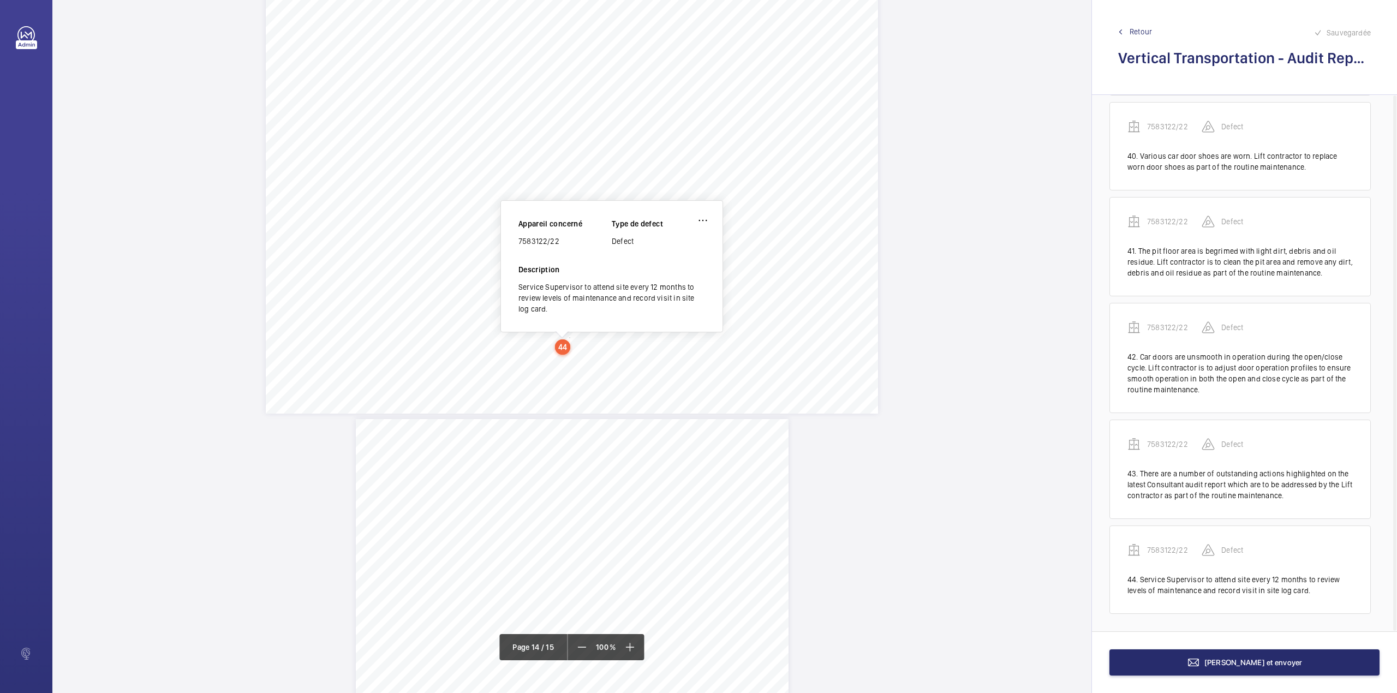
drag, startPoint x: 520, startPoint y: 241, endPoint x: 561, endPoint y: 245, distance: 41.7
click at [561, 245] on div "7583122/22" at bounding box center [564, 241] width 93 height 11
copy div "7583122/22"
click at [1189, 673] on button "[PERSON_NAME] et envoyer" at bounding box center [1244, 662] width 270 height 26
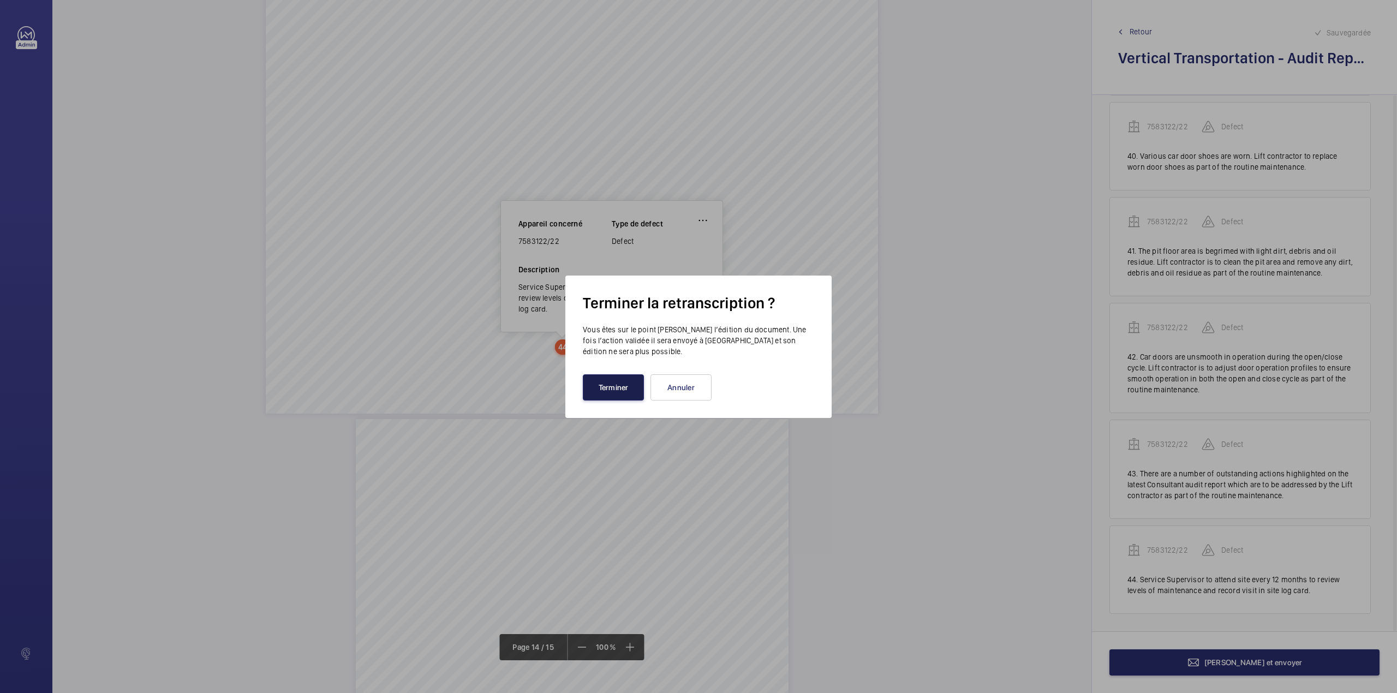
drag, startPoint x: 614, startPoint y: 391, endPoint x: 606, endPoint y: 380, distance: 14.1
click at [614, 390] on button "Terminer" at bounding box center [613, 387] width 61 height 26
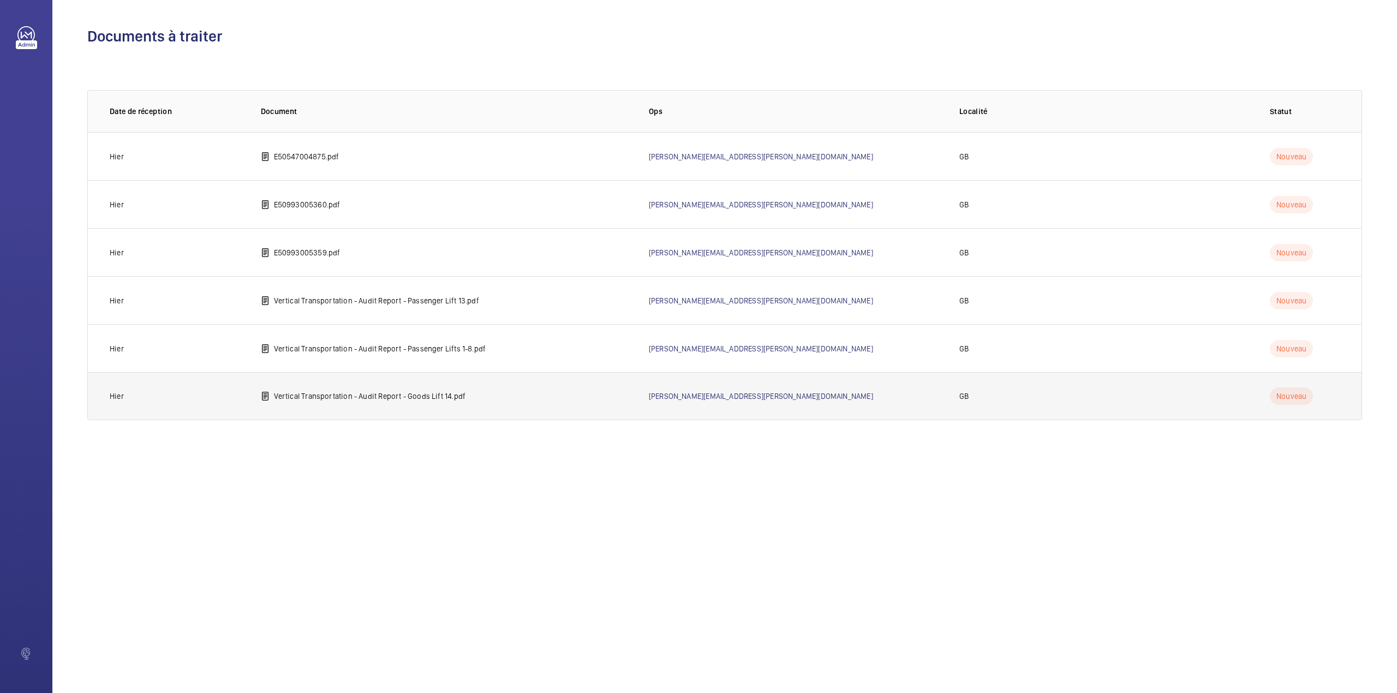
click at [290, 395] on p "Vertical Transportation - Audit Report - Goods Lift 14.pdf" at bounding box center [370, 396] width 192 height 11
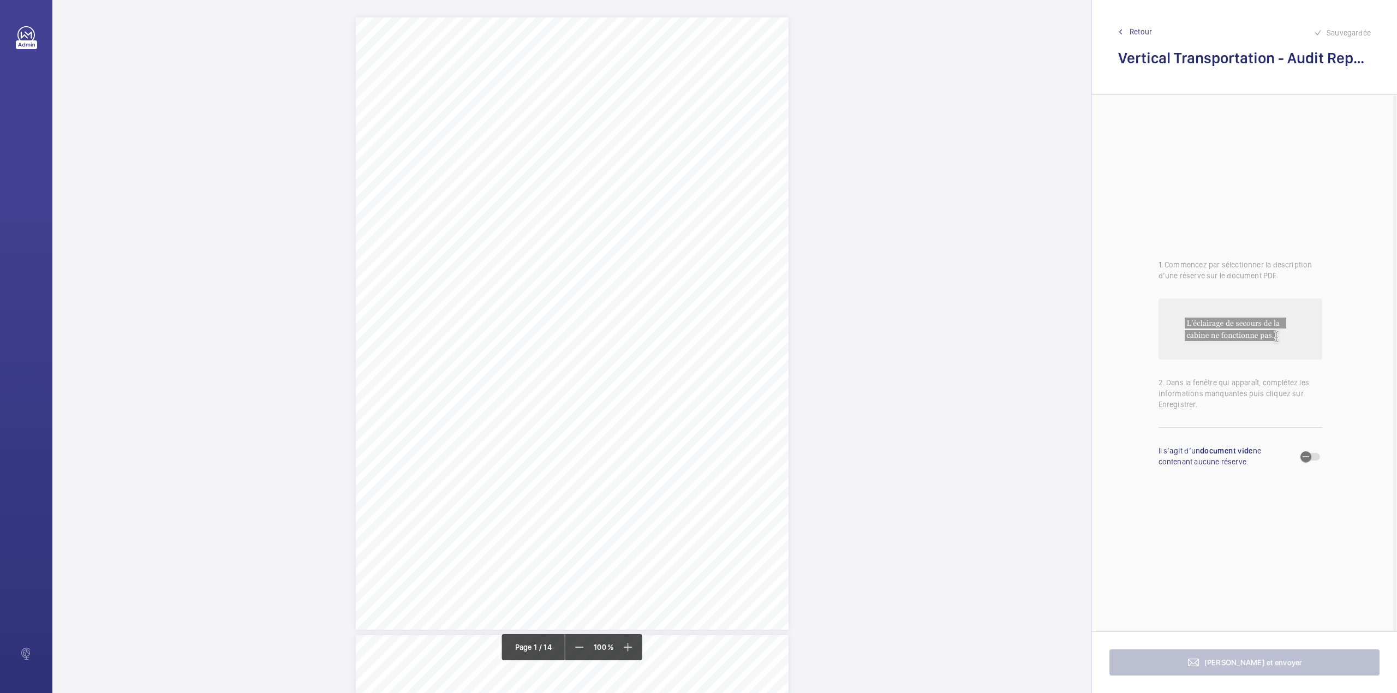
drag, startPoint x: 520, startPoint y: 403, endPoint x: 668, endPoint y: 400, distance: 148.4
click at [587, 400] on span "[STREET_ADDRESS]" at bounding box center [553, 402] width 65 height 7
copy span "[STREET_ADDRESS]"
drag, startPoint x: 533, startPoint y: 173, endPoint x: 698, endPoint y: 184, distance: 165.7
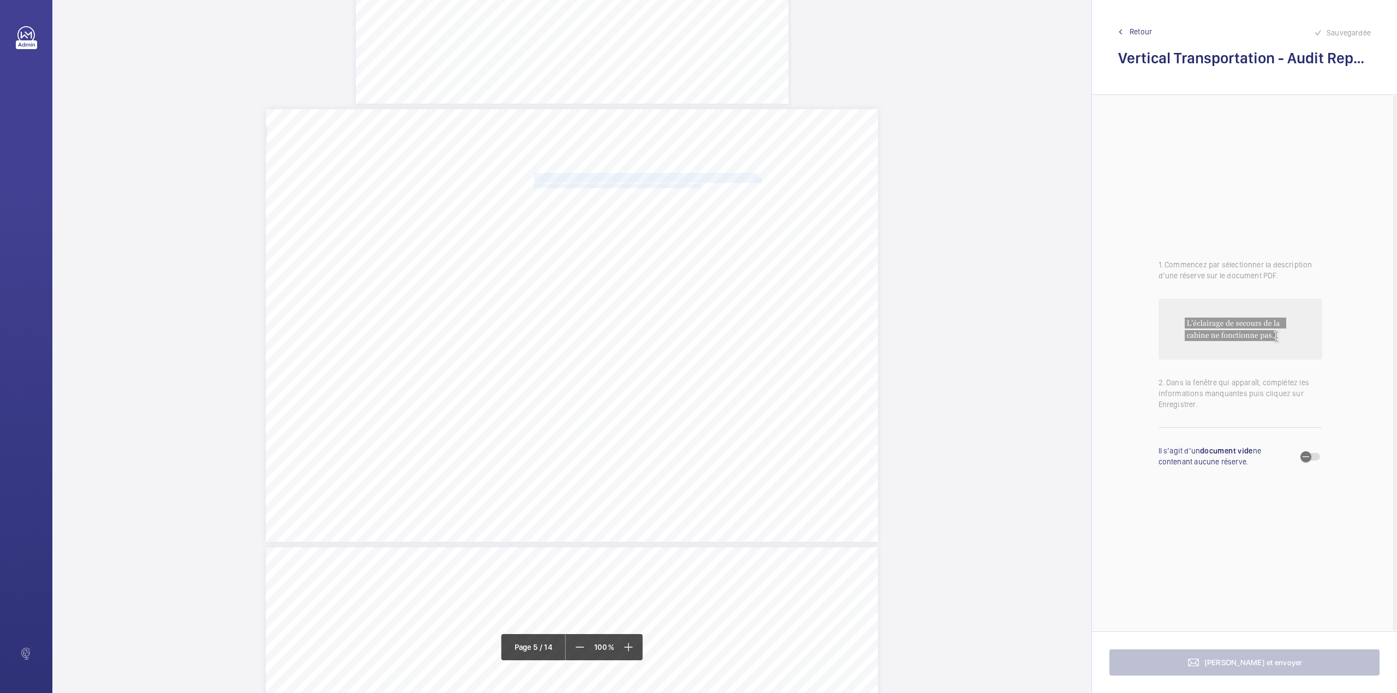
click at [698, 184] on div "Category Item Element Audit Item Detail of Non Compliance Repeat Item Priority …" at bounding box center [572, 325] width 612 height 433
click at [699, 184] on span "pump room and remove all unauthorised oil containers as part of the routine mai…" at bounding box center [617, 186] width 167 height 4
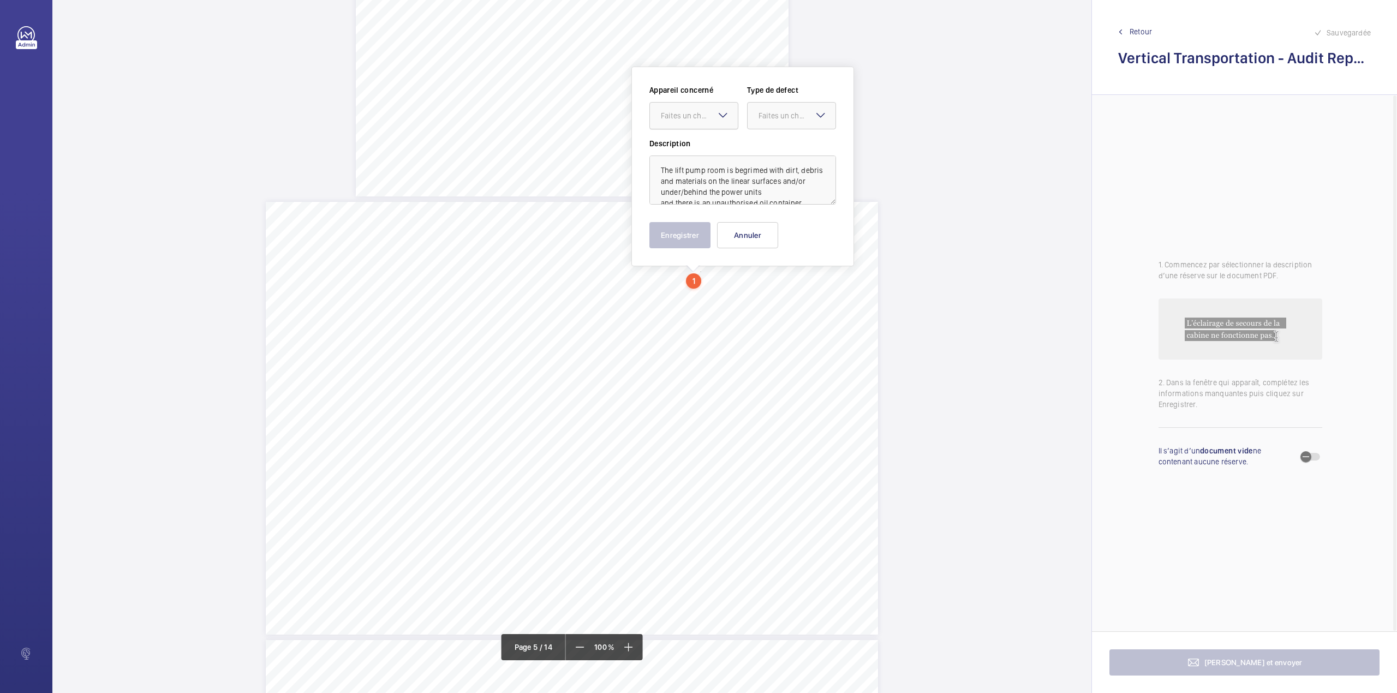
click at [698, 115] on div "Faites un choix" at bounding box center [699, 115] width 77 height 11
click at [701, 145] on span "7613122/21" at bounding box center [694, 149] width 66 height 11
click at [760, 121] on div "Faites un choix" at bounding box center [792, 115] width 88 height 11
click at [763, 144] on span "Standard" at bounding box center [791, 149] width 66 height 11
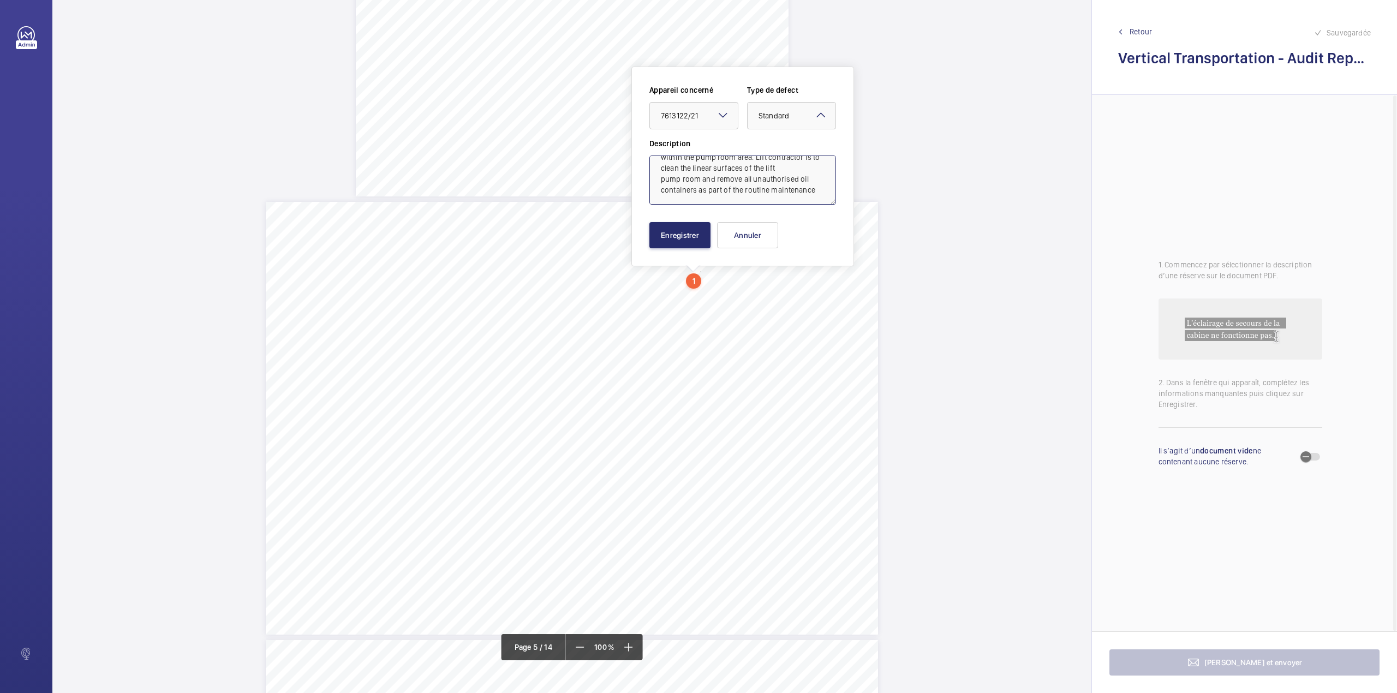
click at [811, 191] on textarea "The lift pump room is begrimed with dirt, debris and materials on the linear su…" at bounding box center [742, 180] width 187 height 49
type textarea "The lift pump room is begrimed with dirt, debris and materials on the linear su…"
click at [667, 236] on button "Enregistrer" at bounding box center [679, 235] width 61 height 26
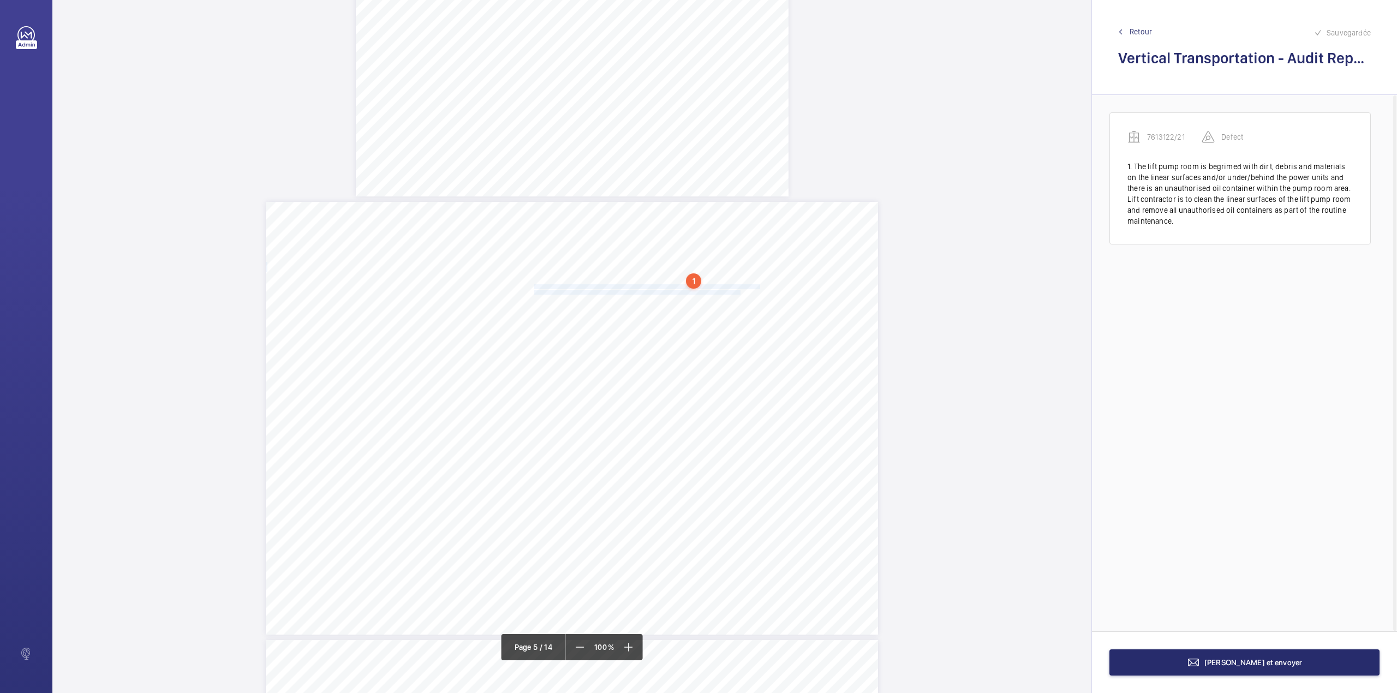
drag, startPoint x: 533, startPoint y: 286, endPoint x: 739, endPoint y: 289, distance: 205.7
click at [739, 289] on div "Category Item Element Audit Item Detail of Non Compliance Repeat Item Priority …" at bounding box center [572, 418] width 612 height 433
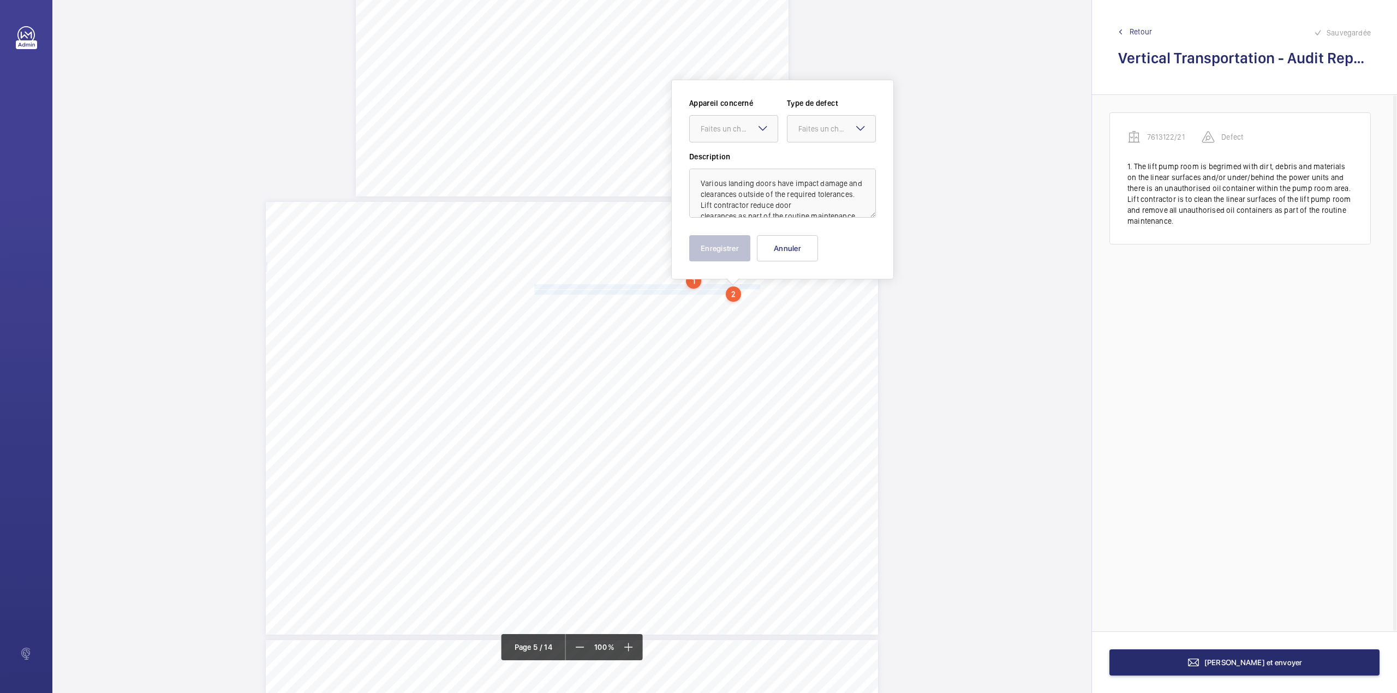
scroll to position [2299, 0]
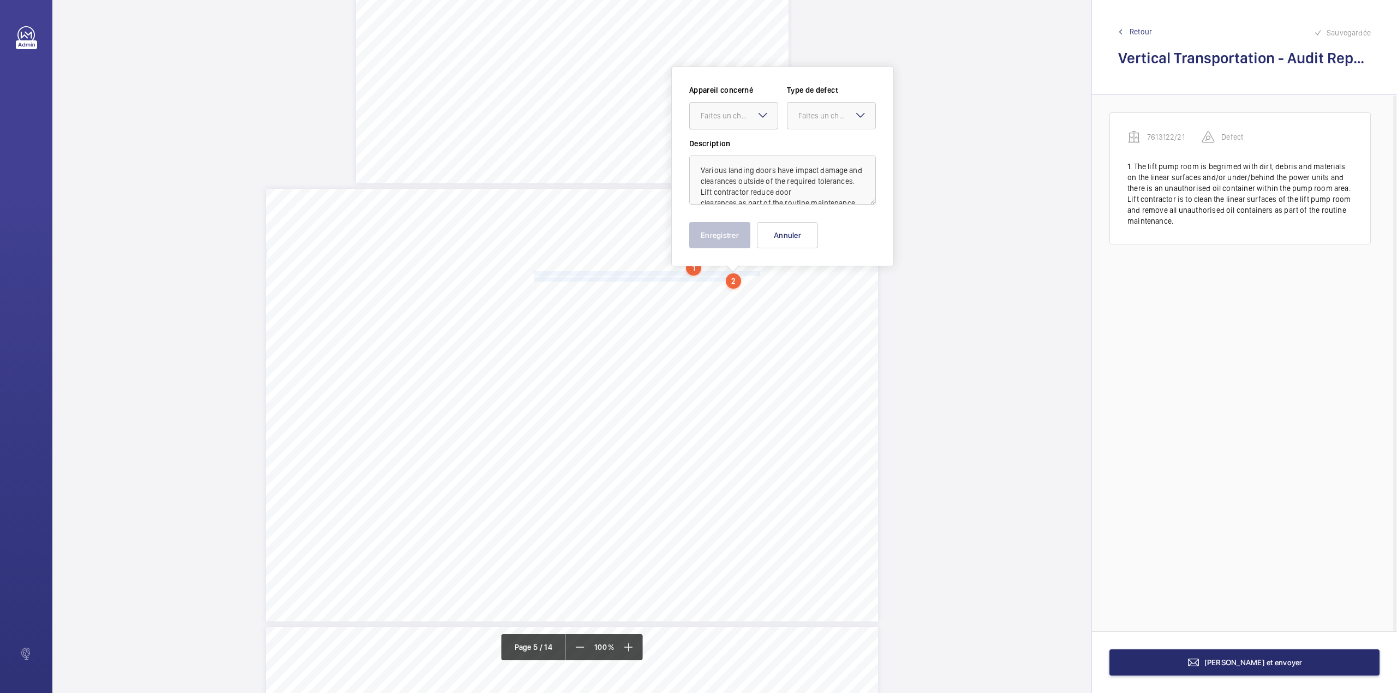
click at [738, 121] on div at bounding box center [734, 116] width 88 height 26
click at [738, 140] on div "7613122/21" at bounding box center [734, 149] width 88 height 26
click at [805, 119] on div "Faites un choix" at bounding box center [836, 115] width 77 height 11
click at [805, 147] on span "Standard" at bounding box center [831, 149] width 66 height 11
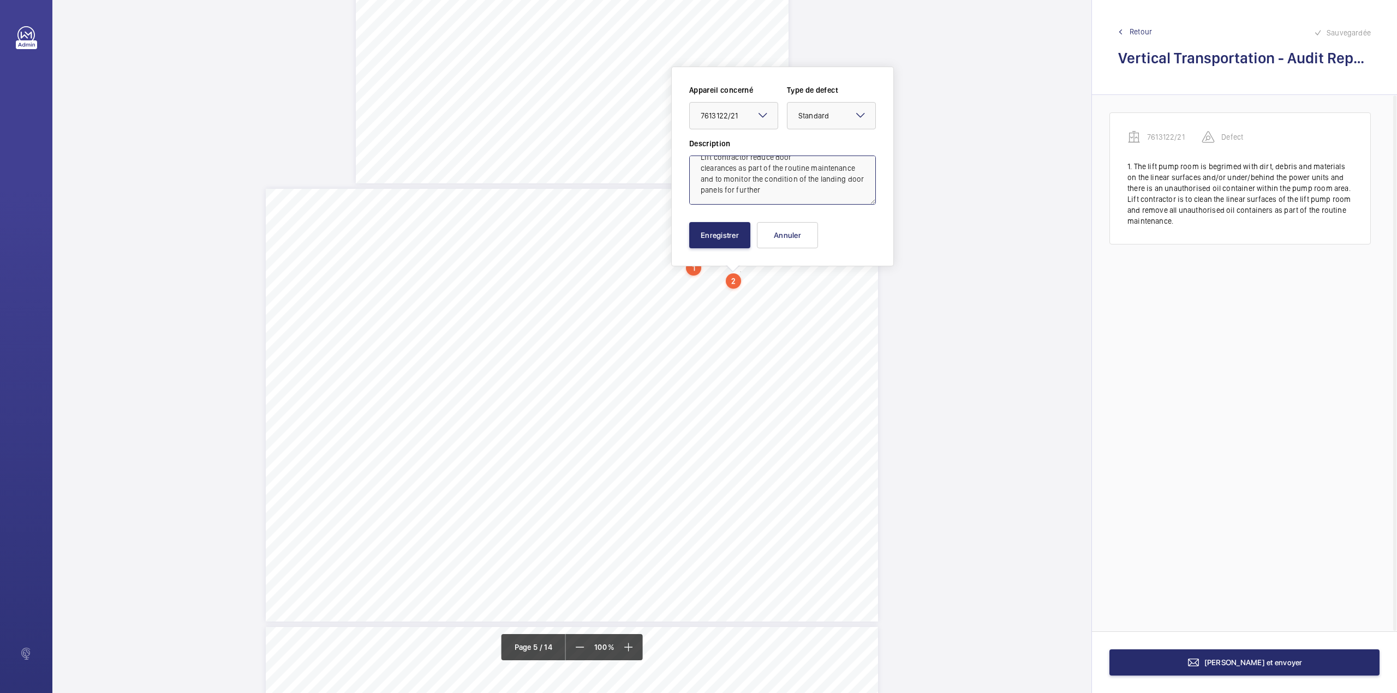
click at [817, 193] on textarea "Various landing doors have impact damage and clearances outside of the required…" at bounding box center [782, 180] width 187 height 49
type textarea "Various landing doors have impact damage and clearances outside of the required…"
click at [727, 239] on button "Enregistrer" at bounding box center [719, 235] width 61 height 26
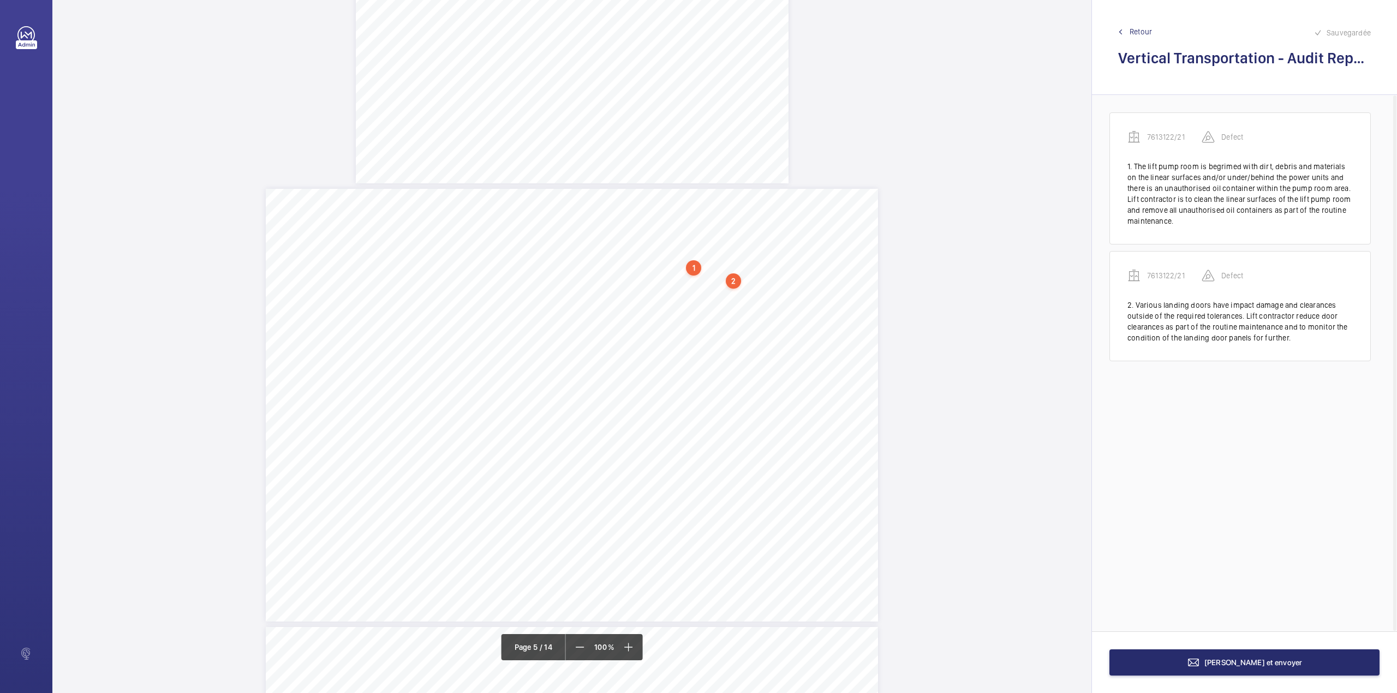
click at [732, 278] on div "2" at bounding box center [733, 280] width 15 height 15
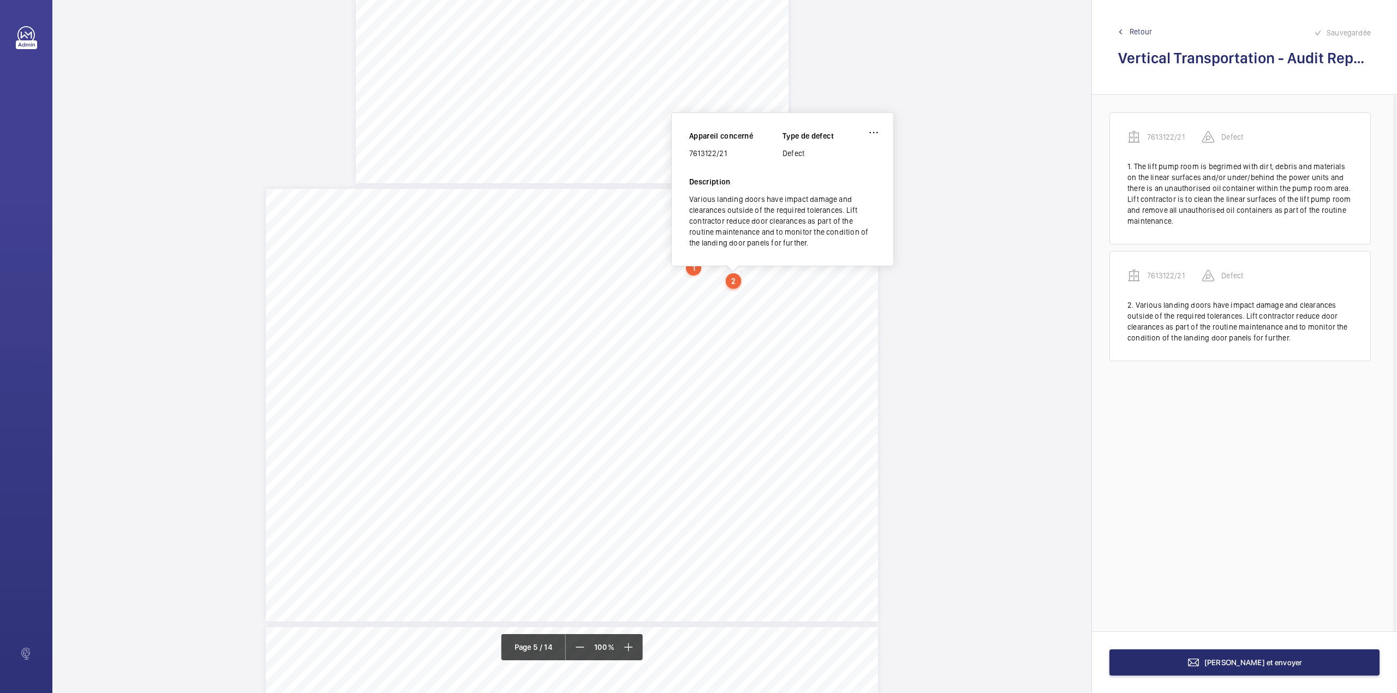
scroll to position [2233, 0]
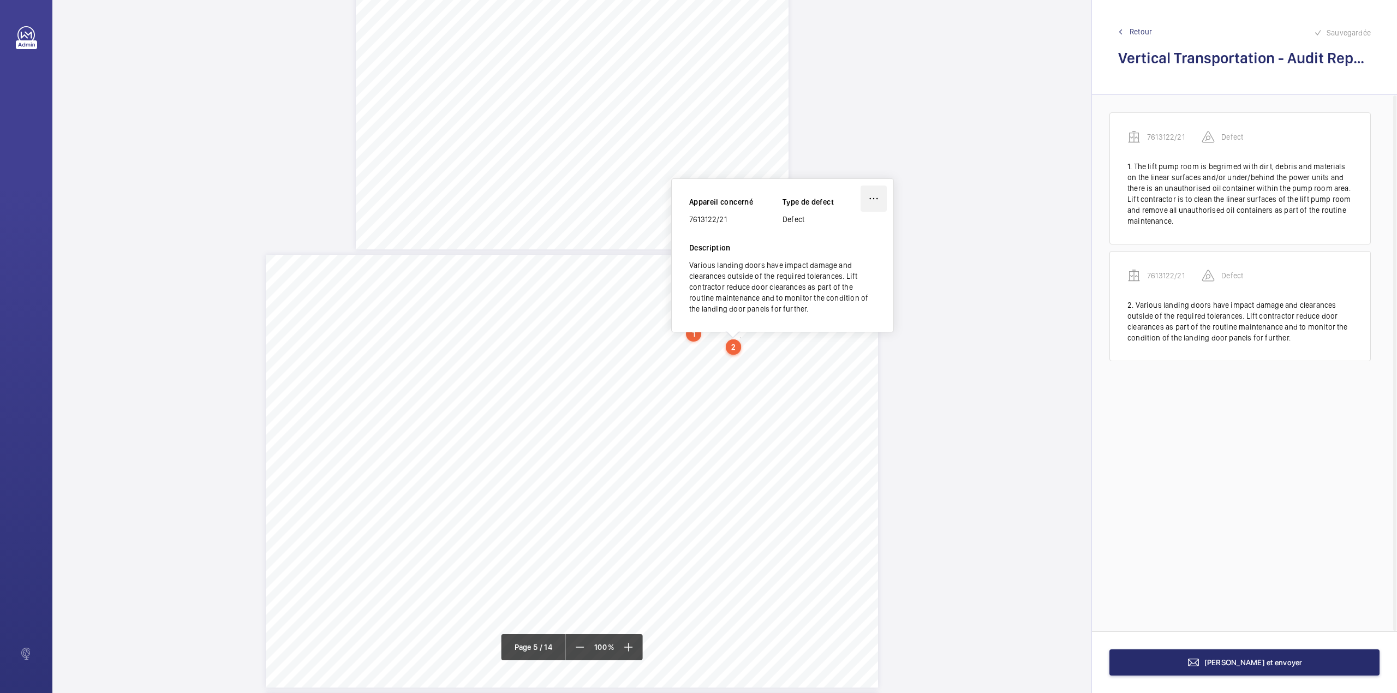
click at [867, 195] on wm-front-icon-button at bounding box center [873, 199] width 26 height 26
click at [818, 251] on div "Supprimer" at bounding box center [843, 251] width 86 height 20
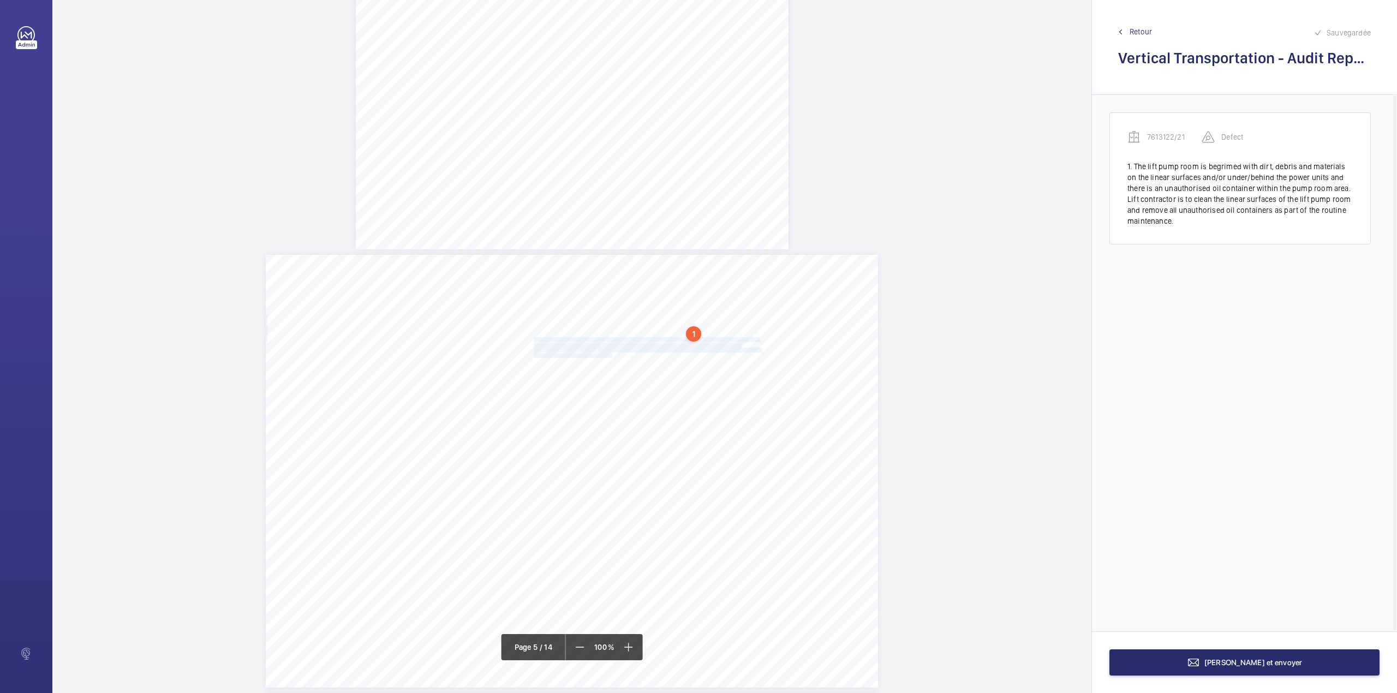
drag, startPoint x: 533, startPoint y: 338, endPoint x: 611, endPoint y: 356, distance: 80.6
click at [611, 356] on div "Category Item Element Audit Item Detail of Non Compliance Repeat Item Priority …" at bounding box center [572, 471] width 612 height 433
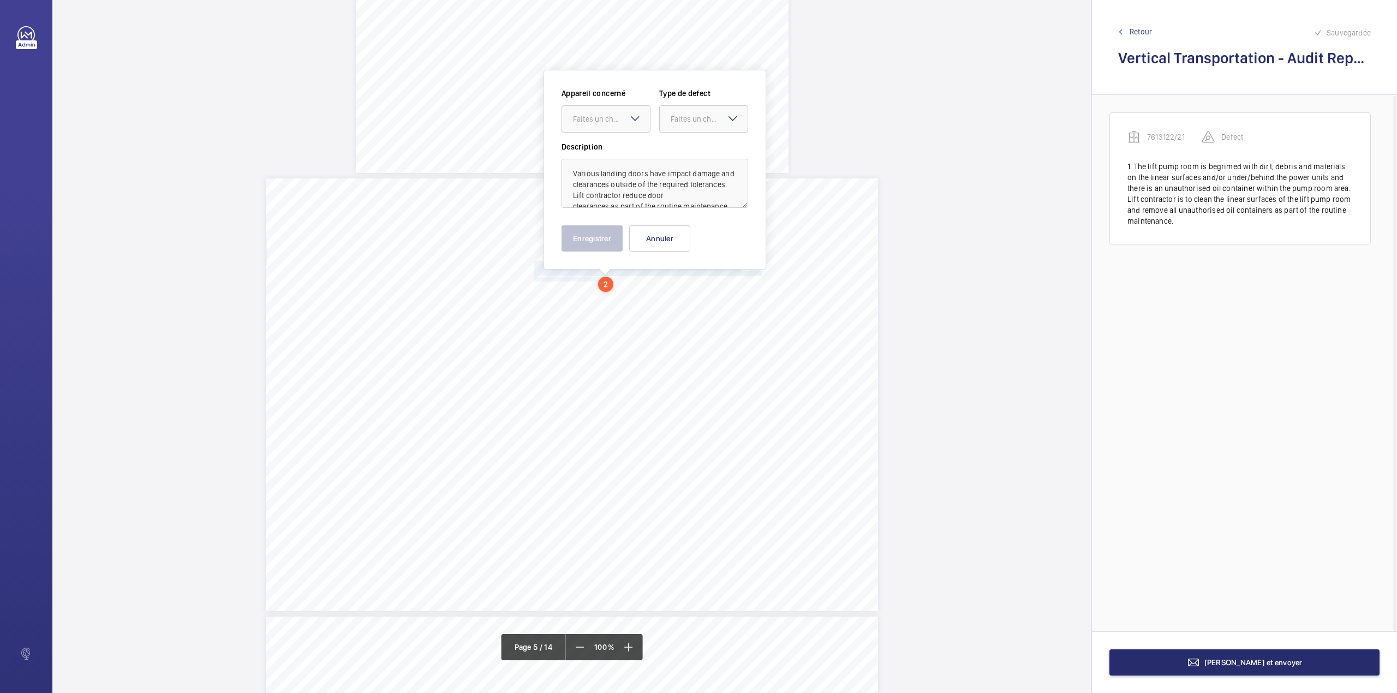
scroll to position [2313, 0]
click at [607, 117] on div "Faites un choix" at bounding box center [611, 115] width 77 height 11
drag, startPoint x: 610, startPoint y: 147, endPoint x: 644, endPoint y: 145, distance: 33.9
click at [612, 149] on span "7613122/21" at bounding box center [606, 148] width 66 height 11
click at [684, 127] on div at bounding box center [704, 115] width 88 height 26
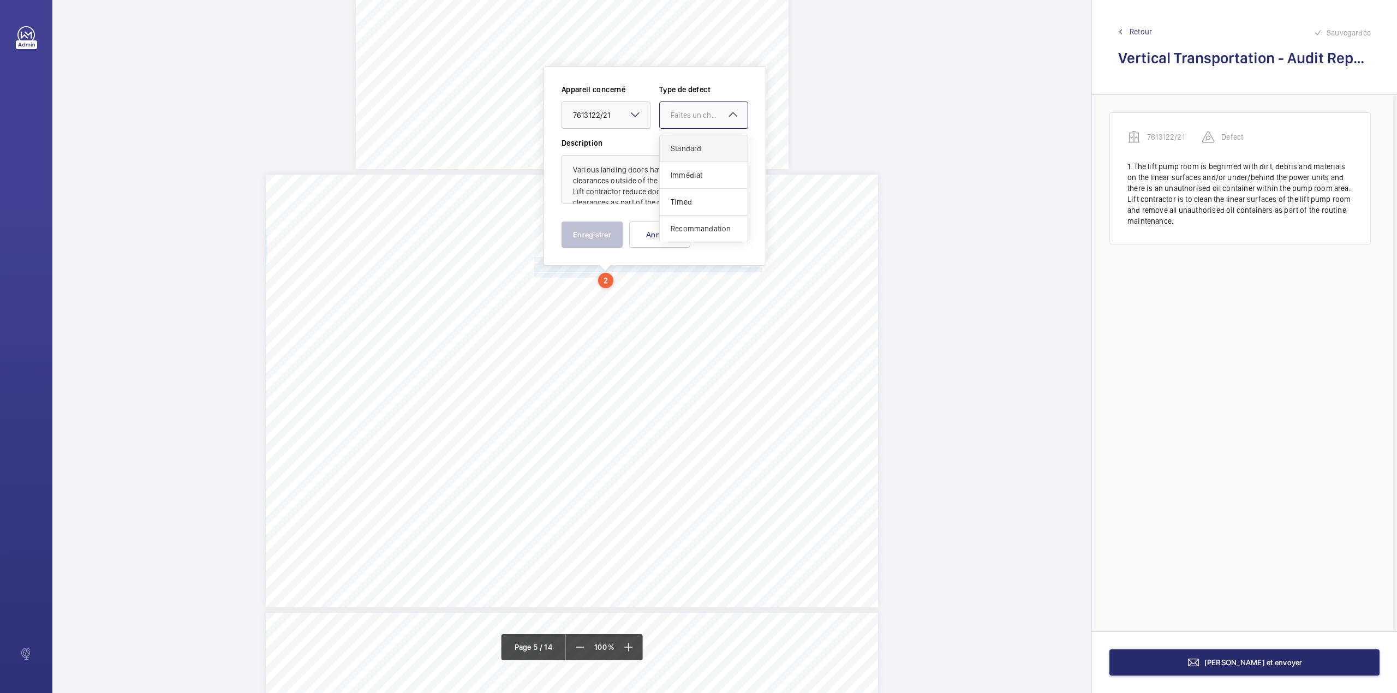
click at [684, 148] on span "Standard" at bounding box center [704, 148] width 66 height 11
click at [716, 196] on textarea "Various landing doors have impact damage and clearances outside of the required…" at bounding box center [654, 179] width 187 height 49
type textarea "Various landing doors have impact damage and clearances outside of the required…"
click at [614, 238] on button "Enregistrer" at bounding box center [591, 235] width 61 height 26
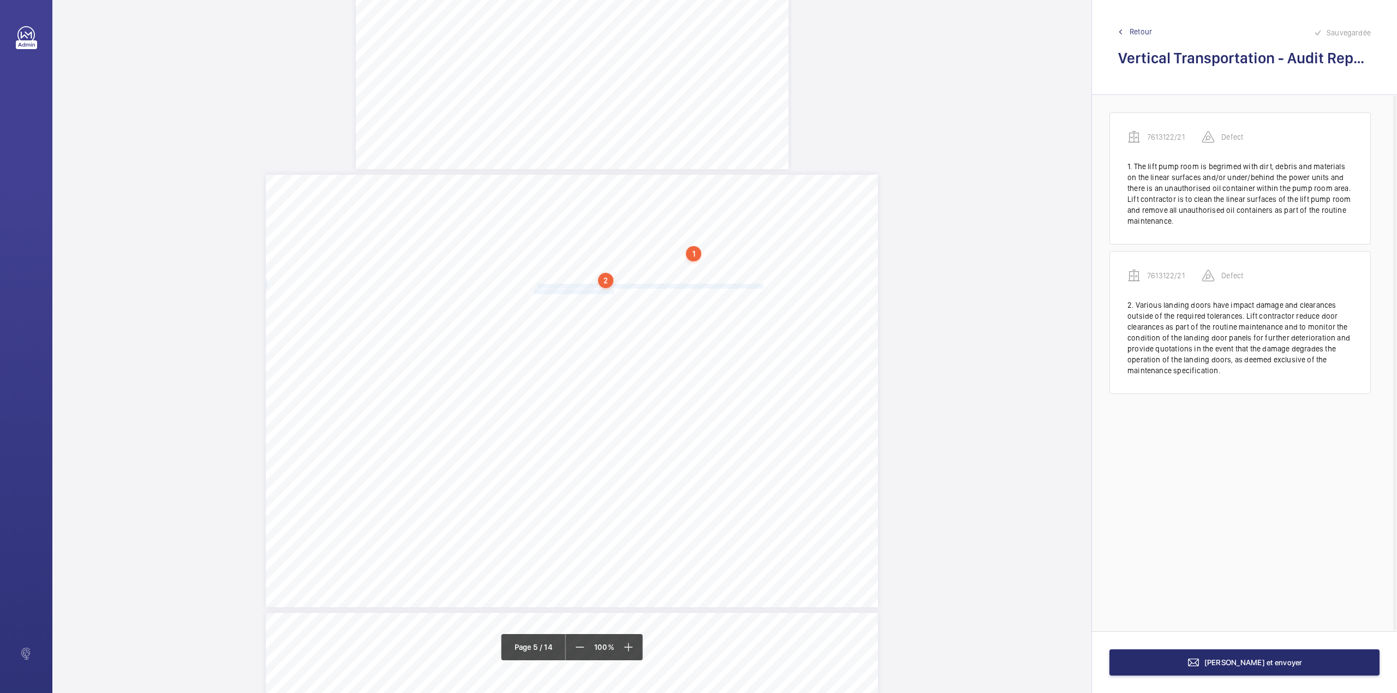
drag, startPoint x: 534, startPoint y: 288, endPoint x: 612, endPoint y: 291, distance: 78.1
click at [612, 291] on div "Category Item Element Audit Item Detail of Non Compliance Repeat Item Priority …" at bounding box center [572, 391] width 612 height 433
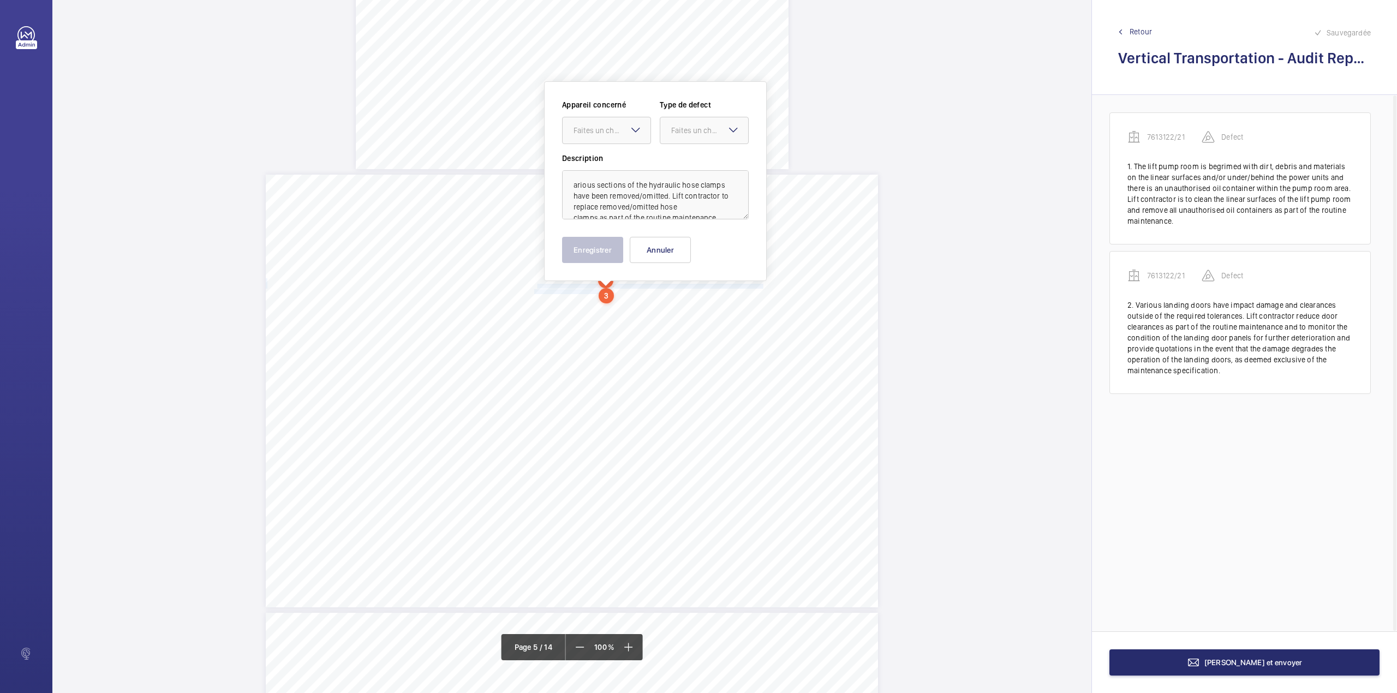
scroll to position [2329, 0]
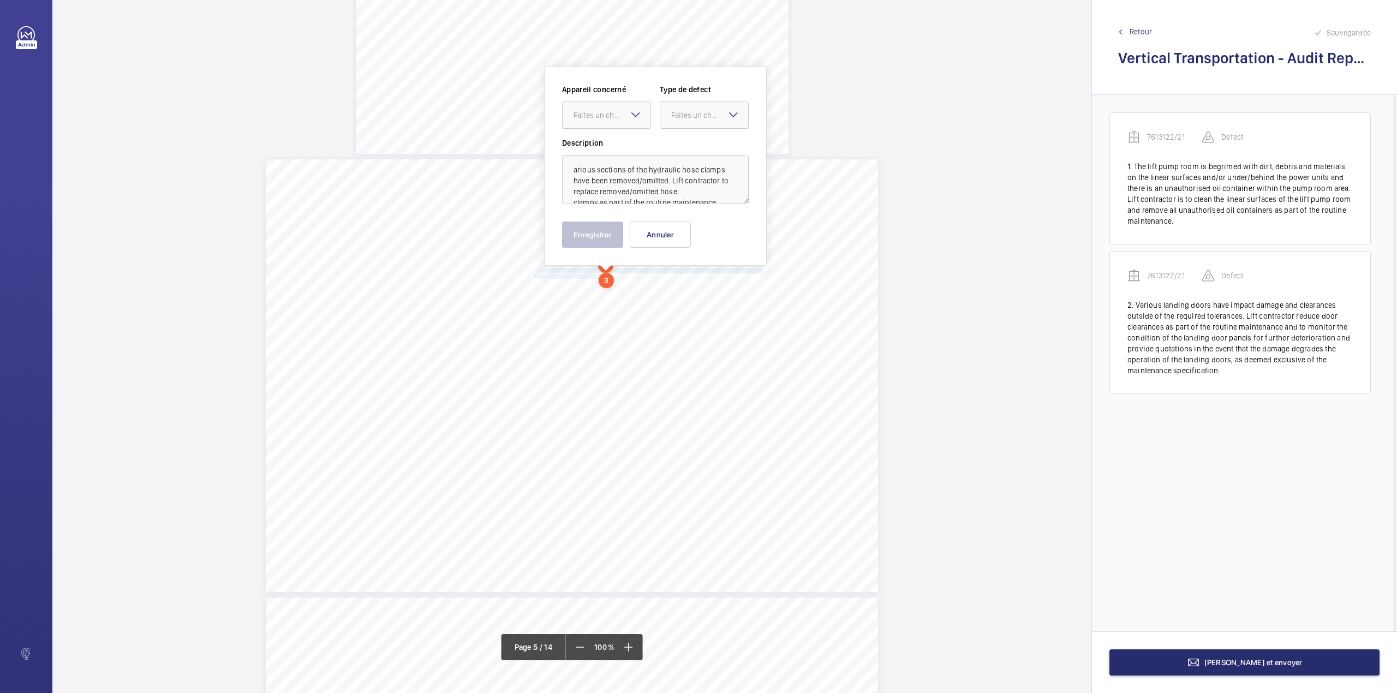
drag, startPoint x: 597, startPoint y: 114, endPoint x: 599, endPoint y: 127, distance: 13.3
click at [598, 115] on div "Faites un choix" at bounding box center [611, 115] width 77 height 11
click at [603, 144] on span "7613122/21" at bounding box center [606, 148] width 66 height 11
click at [686, 118] on div "Faites un choix" at bounding box center [709, 115] width 77 height 11
click at [686, 150] on span "Standard" at bounding box center [704, 148] width 66 height 11
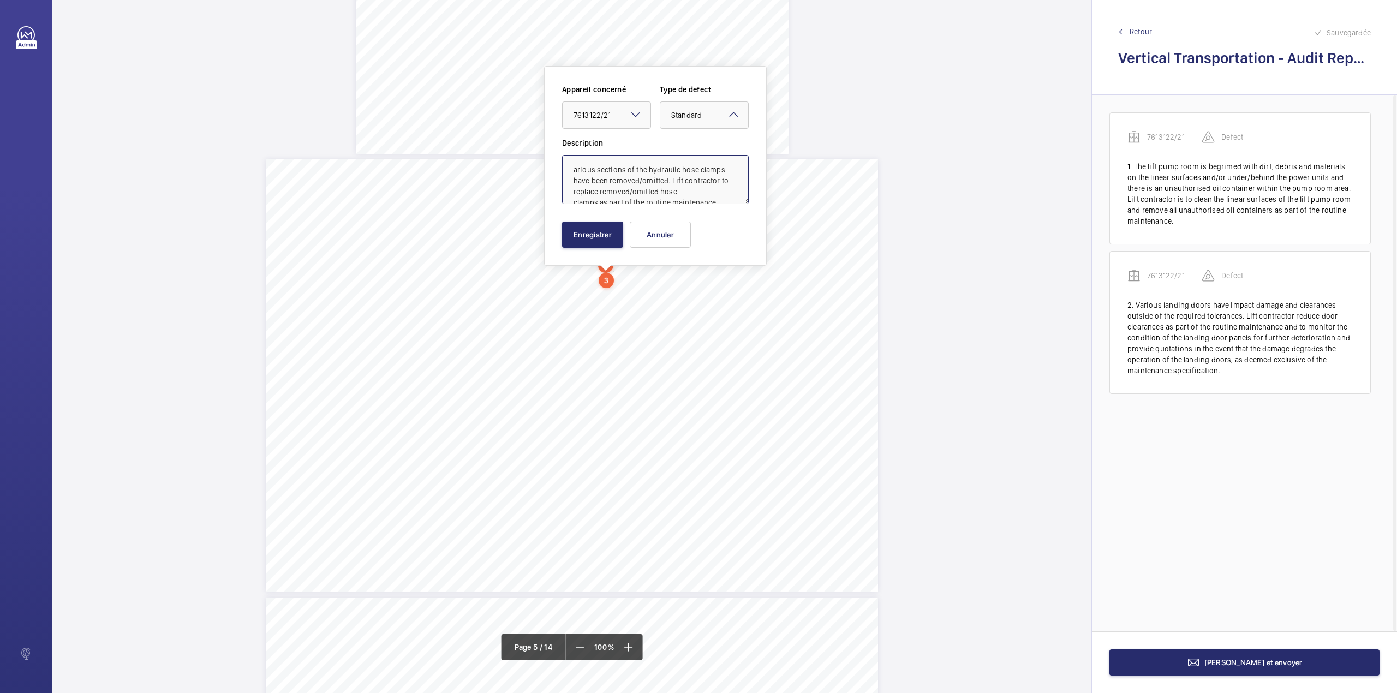
click at [571, 163] on textarea "arious sections of the hydraulic hose clamps have been removed/omitted. Lift co…" at bounding box center [655, 179] width 187 height 49
type textarea "Various sections of the hydraulic hose clamps have been removed/omitted. Lift c…"
click at [593, 238] on button "Enregistrer" at bounding box center [592, 235] width 61 height 26
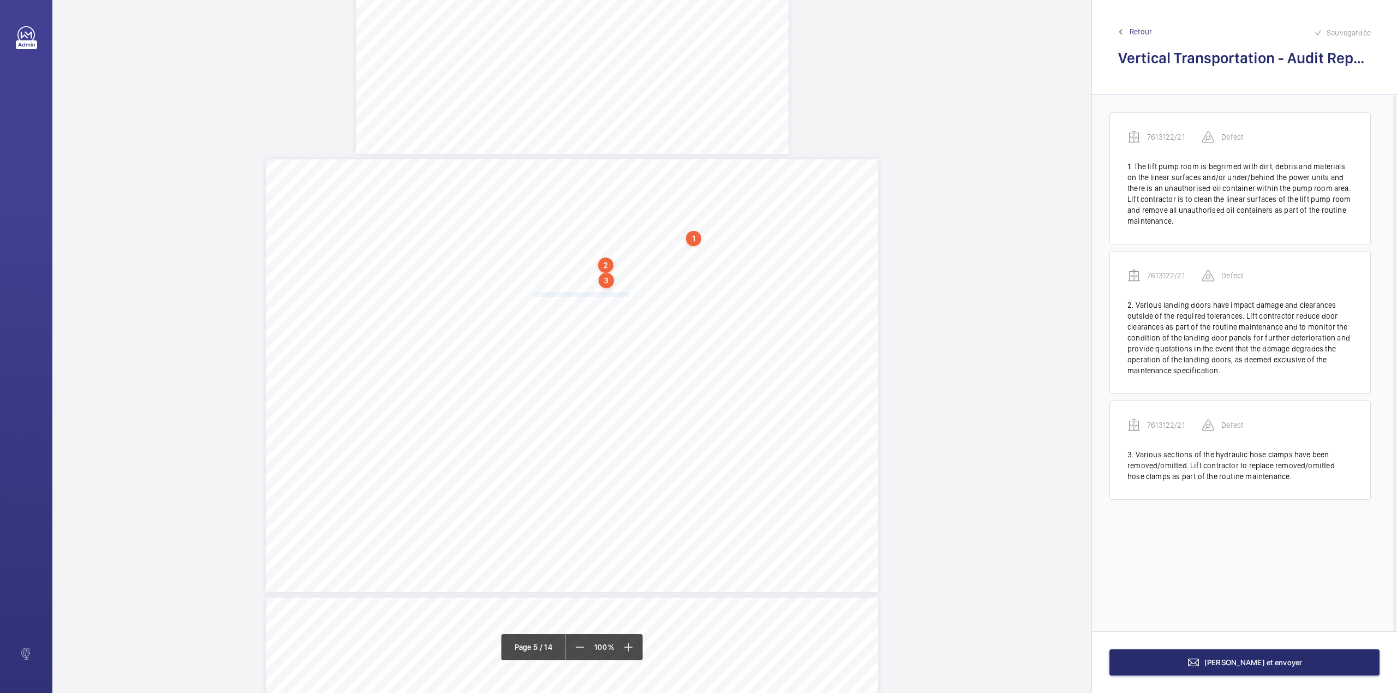
drag, startPoint x: 533, startPoint y: 291, endPoint x: 629, endPoint y: 293, distance: 95.5
click at [629, 293] on span "chains and reduce operational noise as part of the routine maintenance." at bounding box center [600, 294] width 133 height 4
click at [626, 295] on span "from the sheaves/pulleys as part of the routine maintenance." at bounding box center [590, 297] width 112 height 4
drag, startPoint x: 533, startPoint y: 273, endPoint x: 666, endPoint y: 276, distance: 133.7
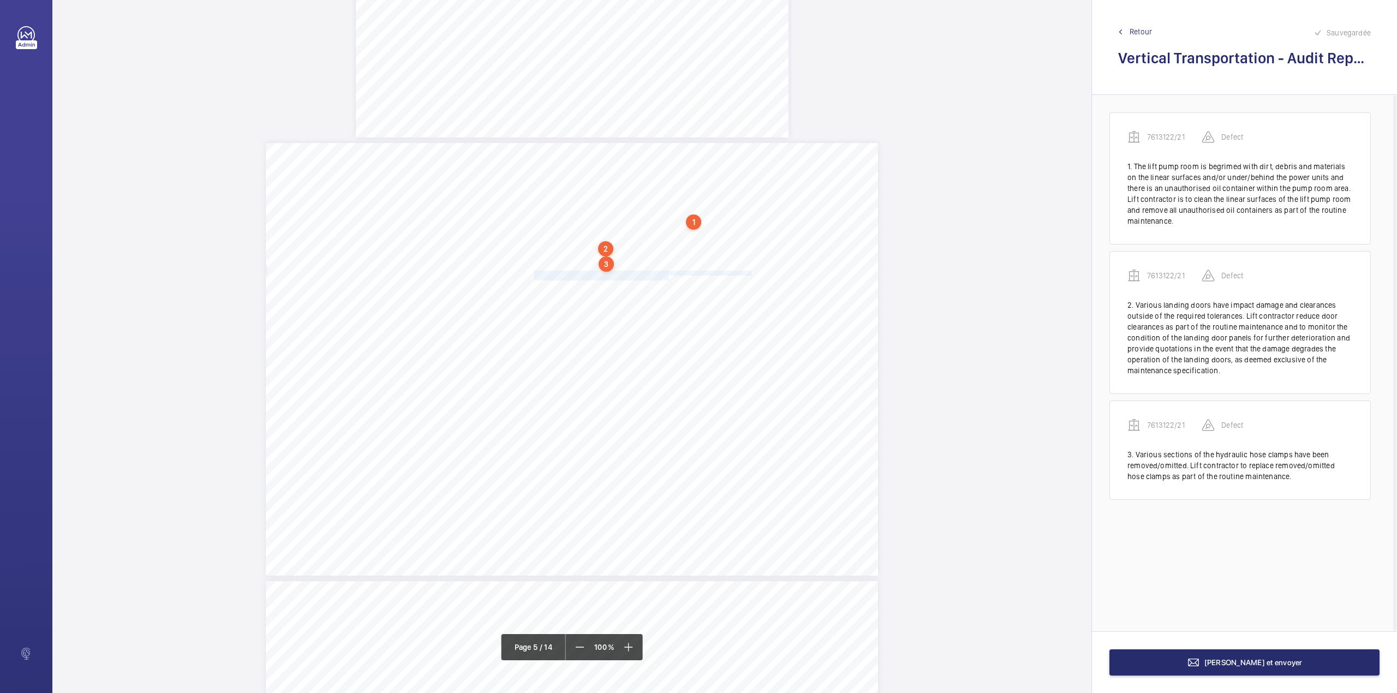
click at [666, 276] on div "Category Item Element Audit Item Detail of Non Compliance Repeat Item Priority …" at bounding box center [572, 359] width 612 height 433
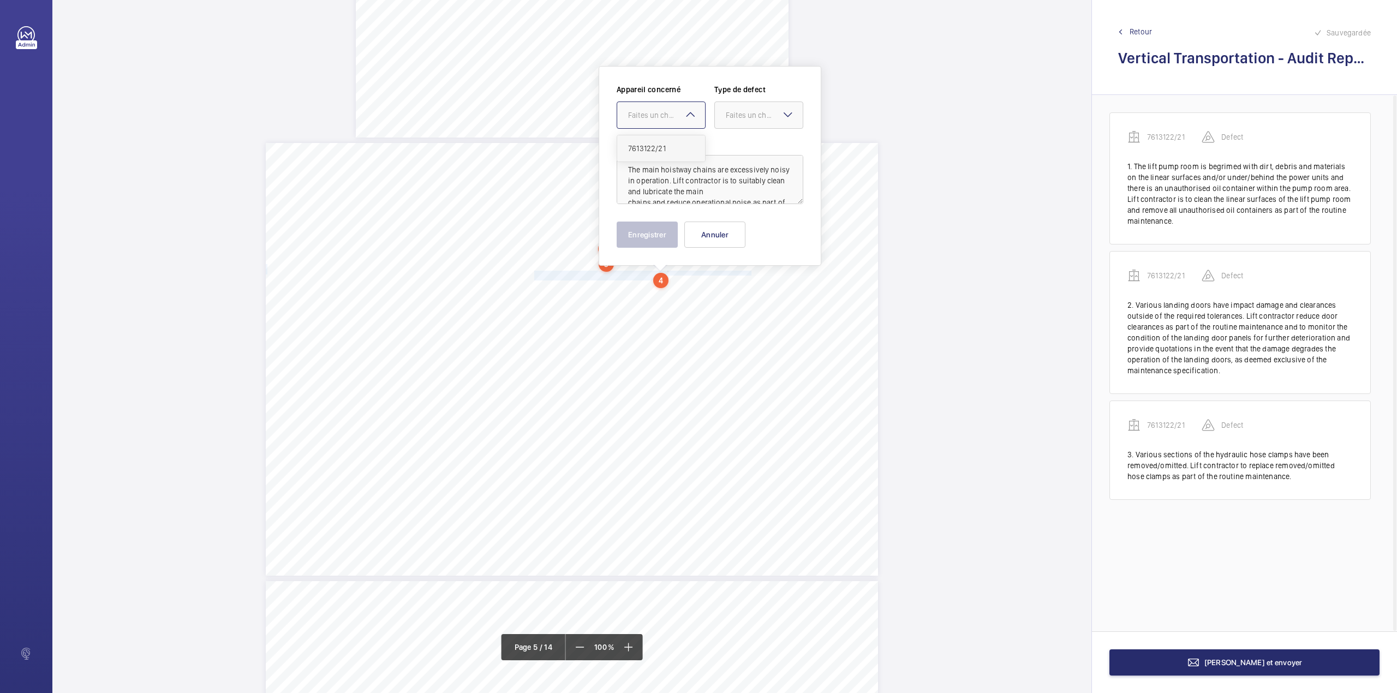
drag, startPoint x: 666, startPoint y: 116, endPoint x: 666, endPoint y: 141, distance: 24.6
click at [666, 119] on div "Faites un choix" at bounding box center [666, 115] width 77 height 11
click at [666, 141] on div "7613122/21" at bounding box center [661, 148] width 88 height 26
drag, startPoint x: 756, startPoint y: 118, endPoint x: 749, endPoint y: 145, distance: 27.0
click at [755, 121] on div "Faites un choix" at bounding box center [759, 115] width 88 height 11
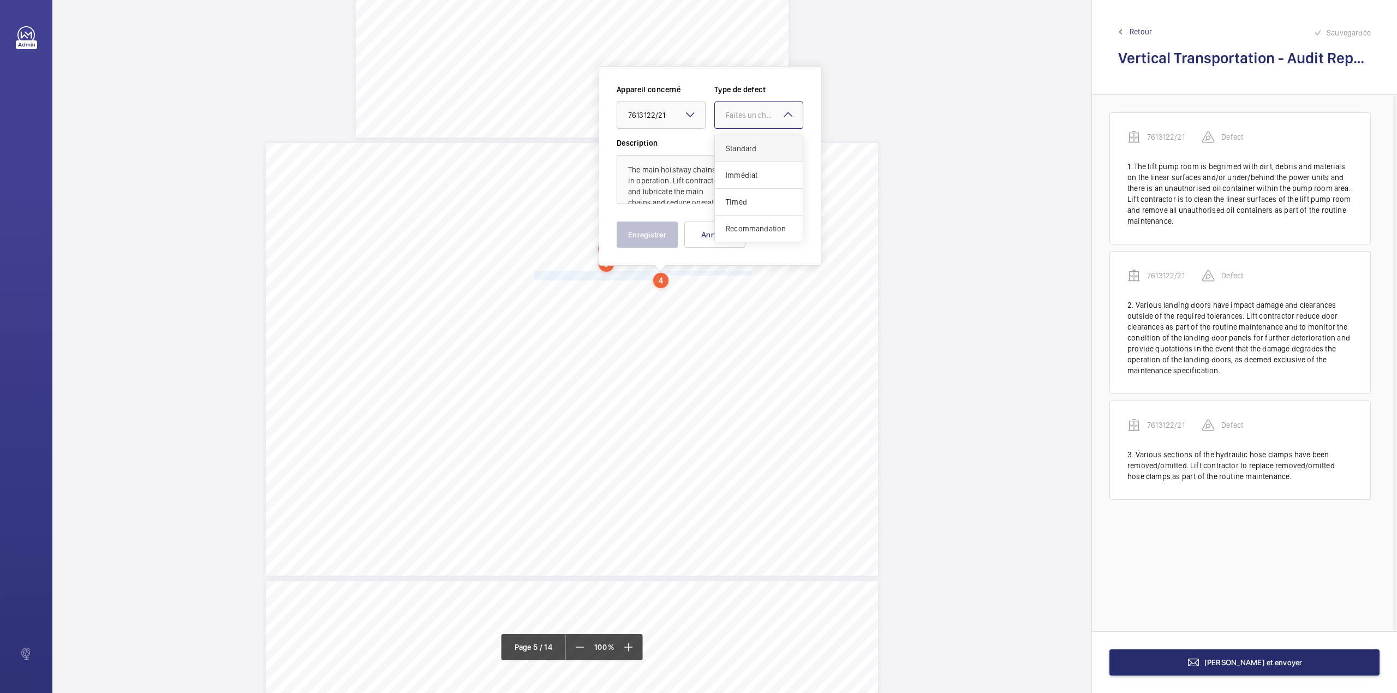
click at [749, 145] on span "Standard" at bounding box center [759, 148] width 66 height 11
click at [632, 230] on button "Enregistrer" at bounding box center [647, 235] width 61 height 26
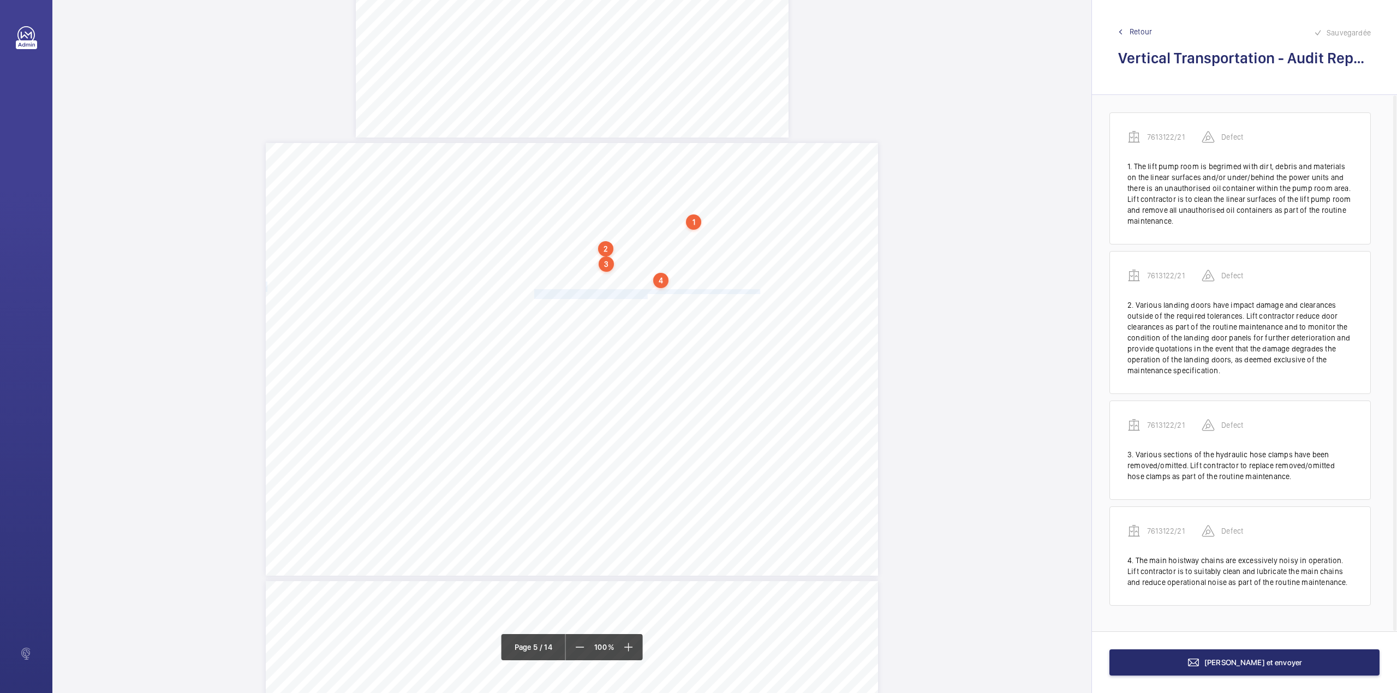
drag, startPoint x: 533, startPoint y: 291, endPoint x: 644, endPoint y: 296, distance: 112.0
click at [644, 296] on div "Category Item Element Audit Item Detail of Non Compliance Repeat Item Priority …" at bounding box center [572, 359] width 612 height 433
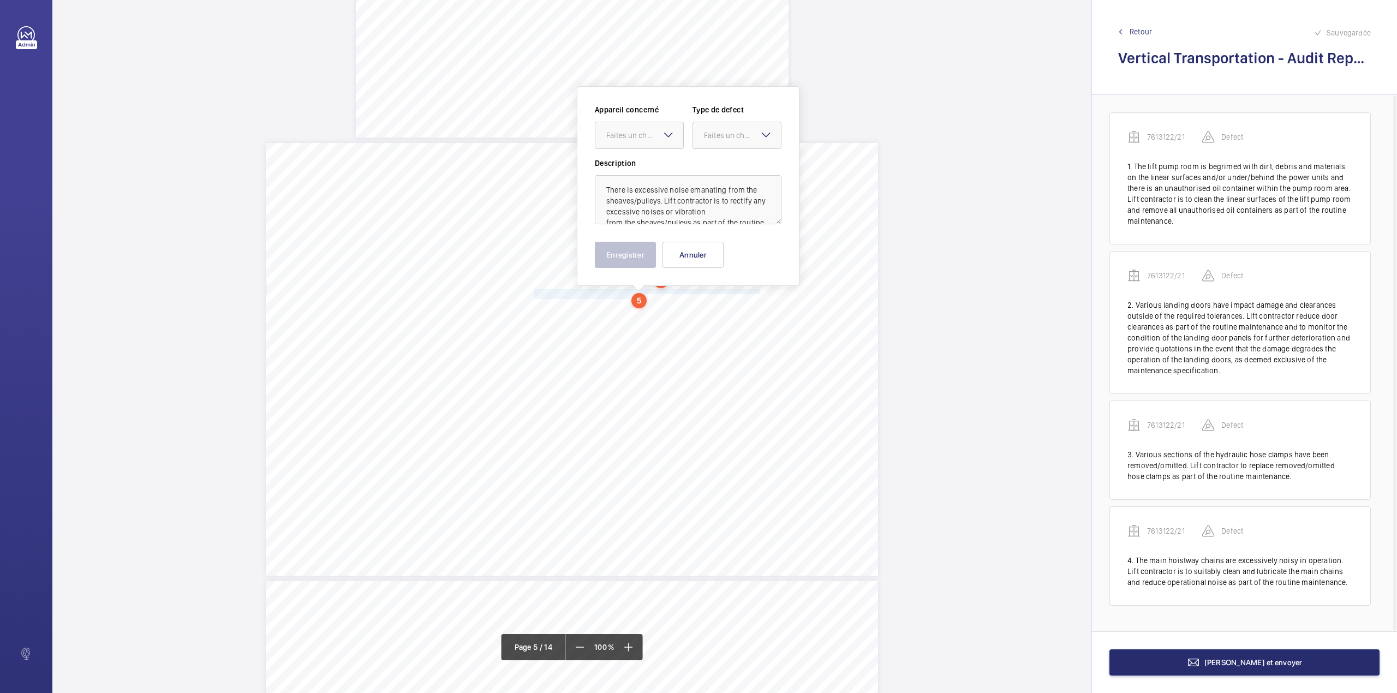
scroll to position [2365, 0]
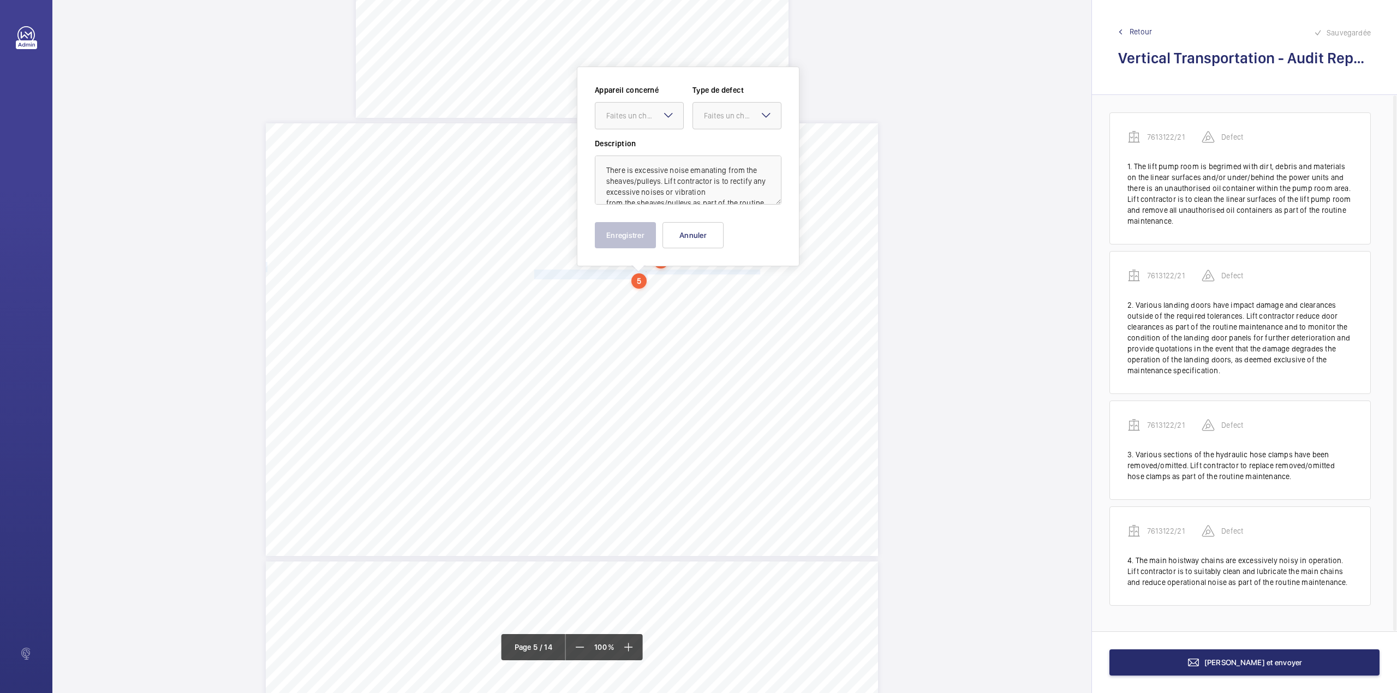
drag, startPoint x: 640, startPoint y: 114, endPoint x: 638, endPoint y: 129, distance: 15.4
click at [638, 121] on div "Faites un choix" at bounding box center [644, 115] width 77 height 11
click at [638, 140] on div "7613122/21" at bounding box center [639, 149] width 88 height 26
drag, startPoint x: 715, startPoint y: 118, endPoint x: 715, endPoint y: 132, distance: 14.2
click at [715, 121] on div "Faites un choix" at bounding box center [742, 115] width 77 height 11
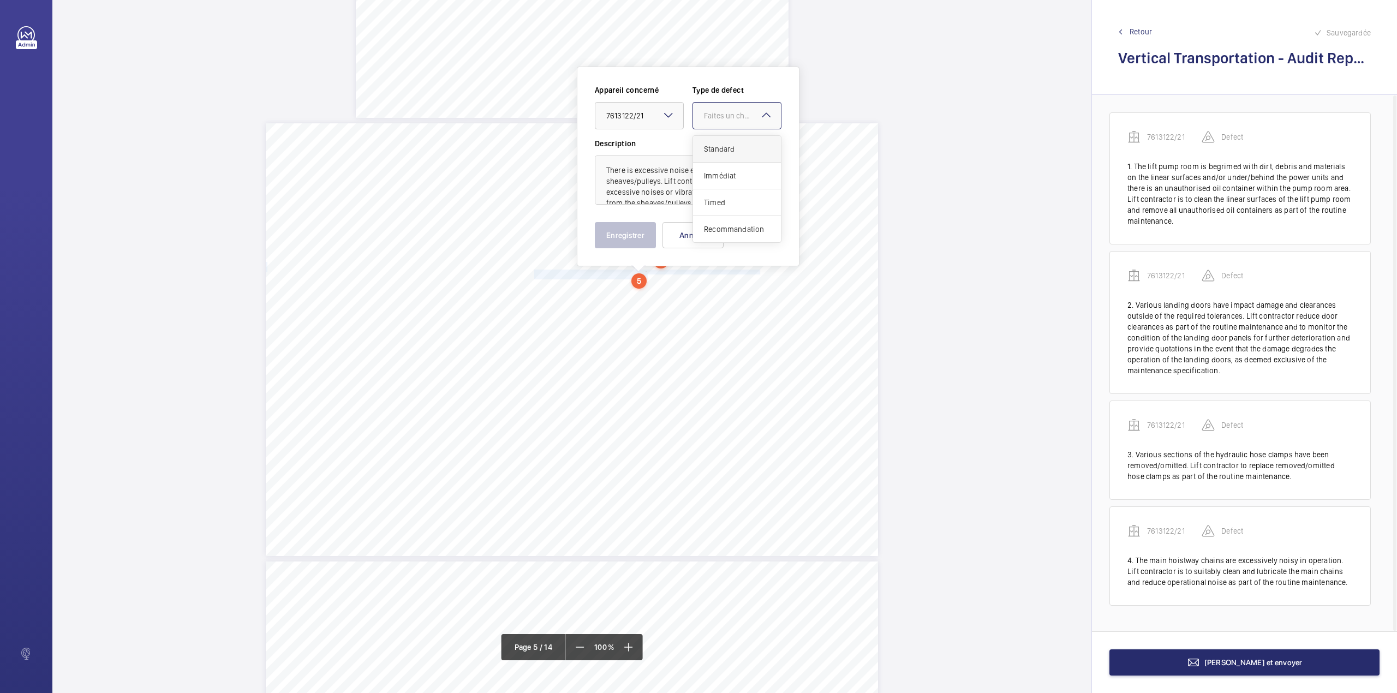
click at [717, 144] on span "Standard" at bounding box center [737, 149] width 66 height 11
click at [623, 232] on button "Enregistrer" at bounding box center [625, 235] width 61 height 26
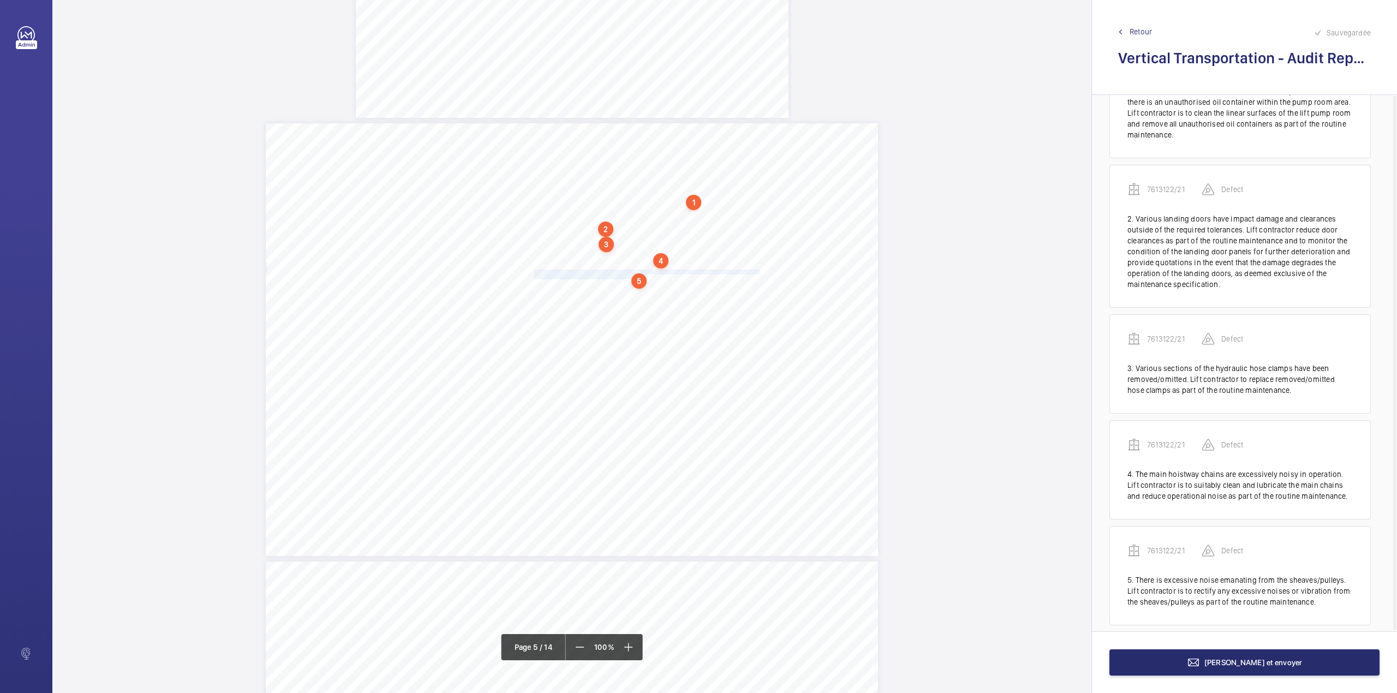
scroll to position [99, 0]
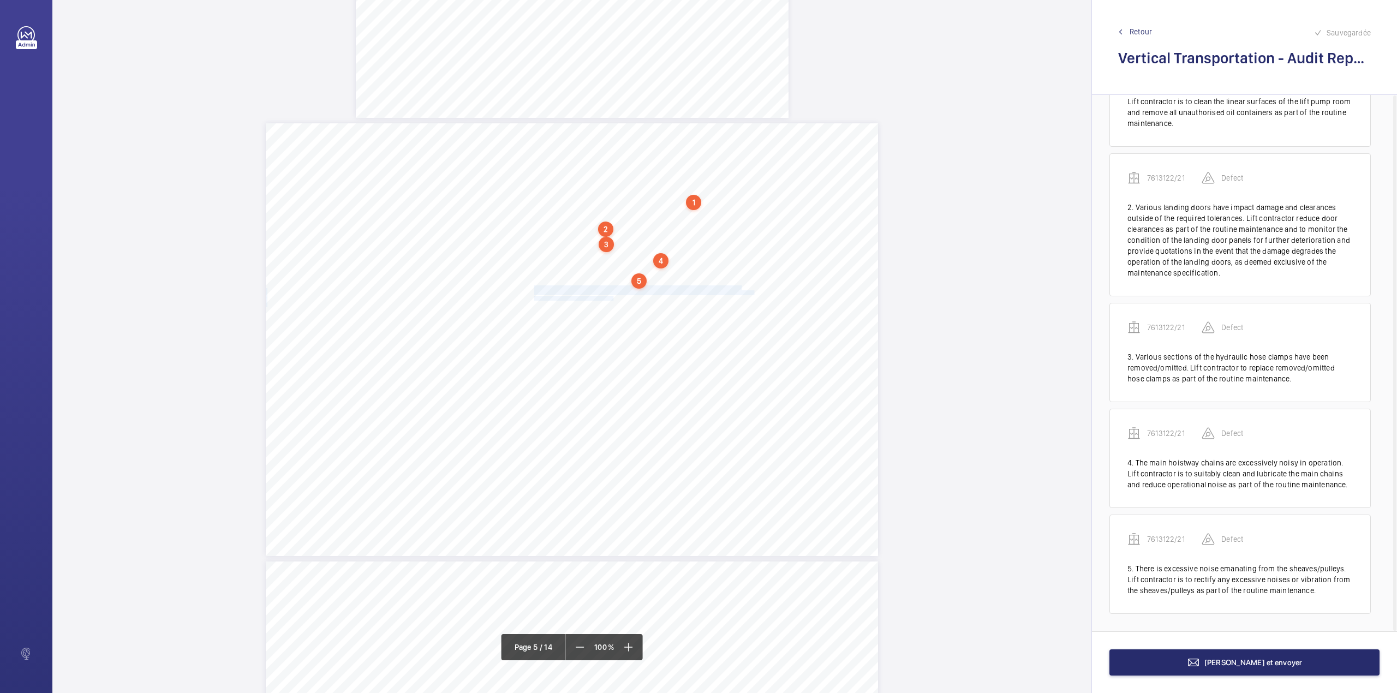
drag, startPoint x: 533, startPoint y: 286, endPoint x: 612, endPoint y: 297, distance: 79.4
click at [612, 297] on div "Category Item Element Audit Item Detail of Non Compliance Repeat Item Priority …" at bounding box center [572, 339] width 612 height 433
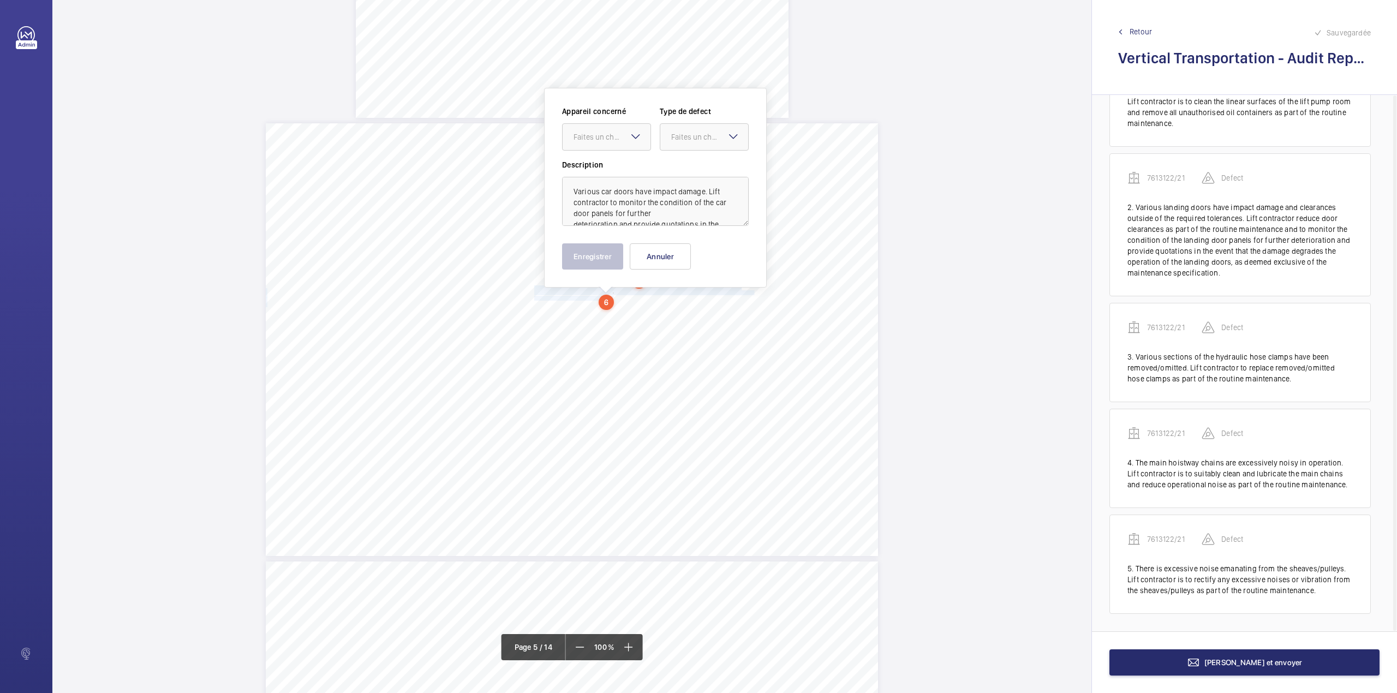
scroll to position [2387, 0]
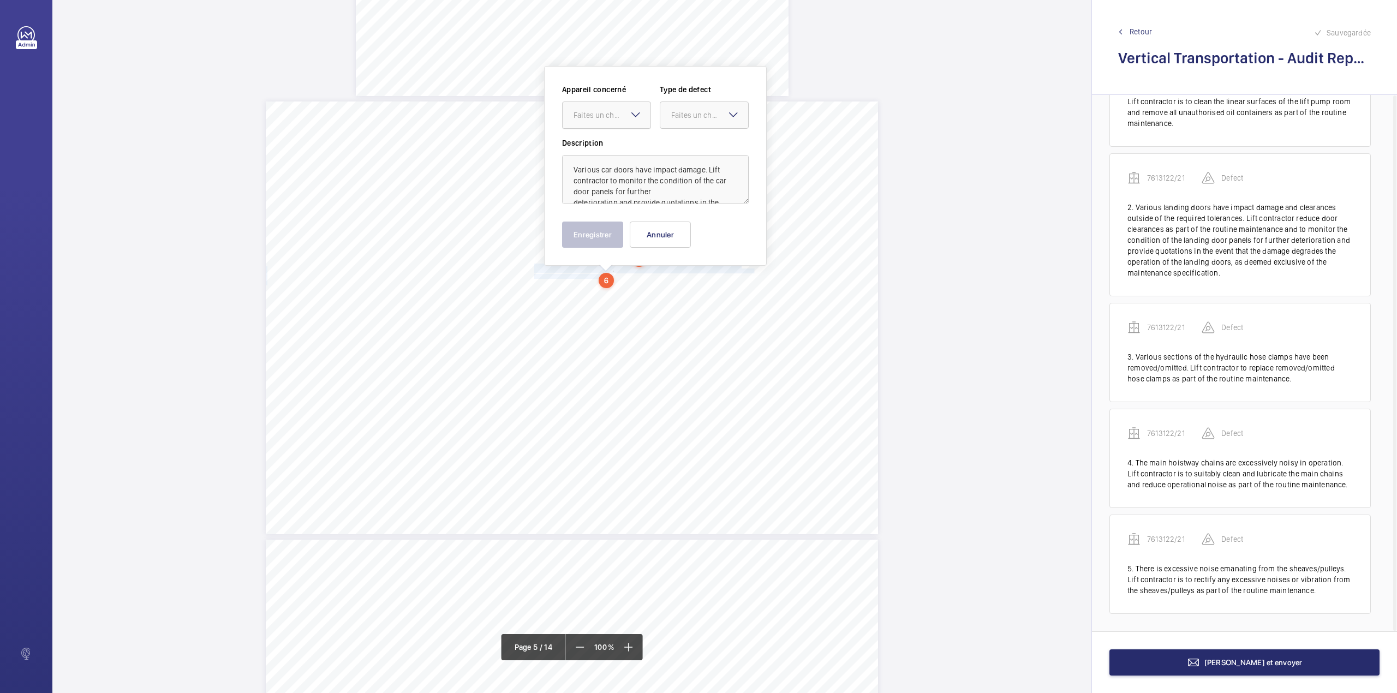
drag, startPoint x: 594, startPoint y: 118, endPoint x: 596, endPoint y: 129, distance: 11.7
click at [596, 121] on div "Faites un choix" at bounding box center [607, 115] width 88 height 11
click at [599, 140] on div "7613122/21" at bounding box center [607, 148] width 88 height 26
drag, startPoint x: 691, startPoint y: 118, endPoint x: 690, endPoint y: 134, distance: 15.3
click at [691, 119] on div "Faites un choix" at bounding box center [709, 115] width 77 height 11
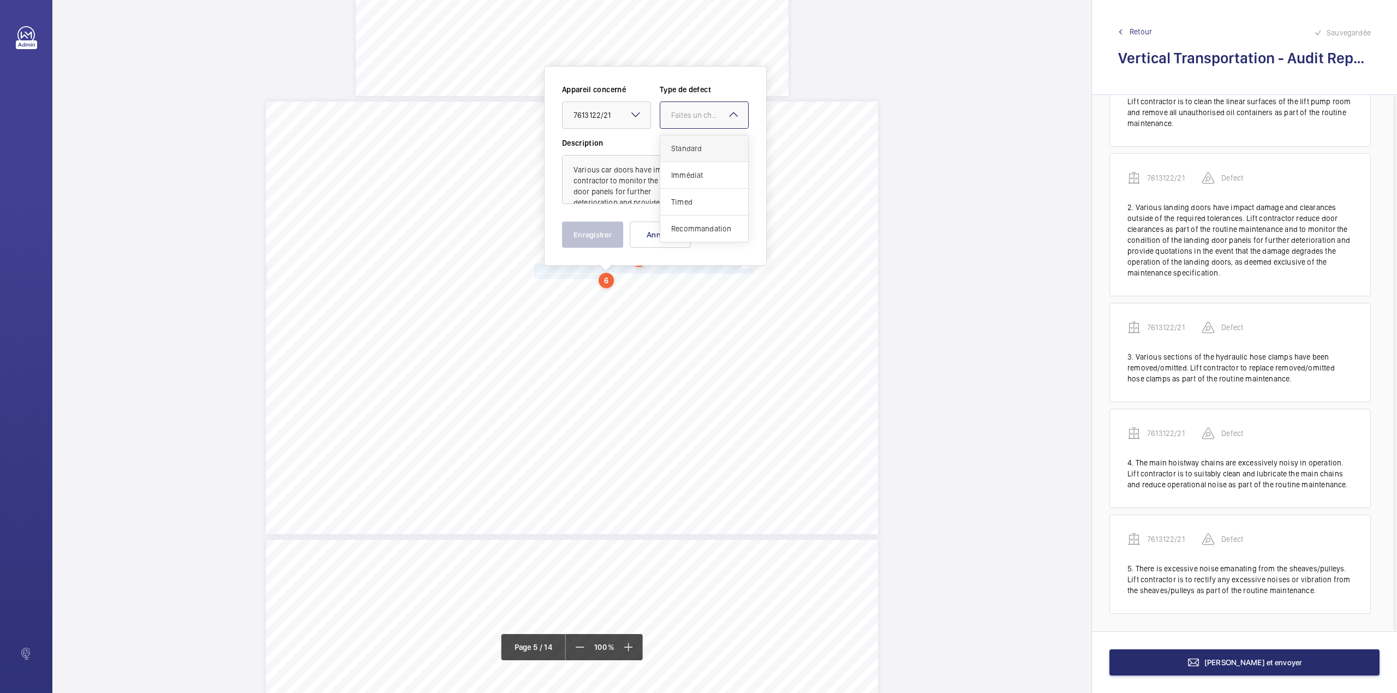
click at [690, 140] on div "Standard" at bounding box center [704, 148] width 88 height 27
click at [570, 237] on button "Enregistrer" at bounding box center [592, 235] width 61 height 26
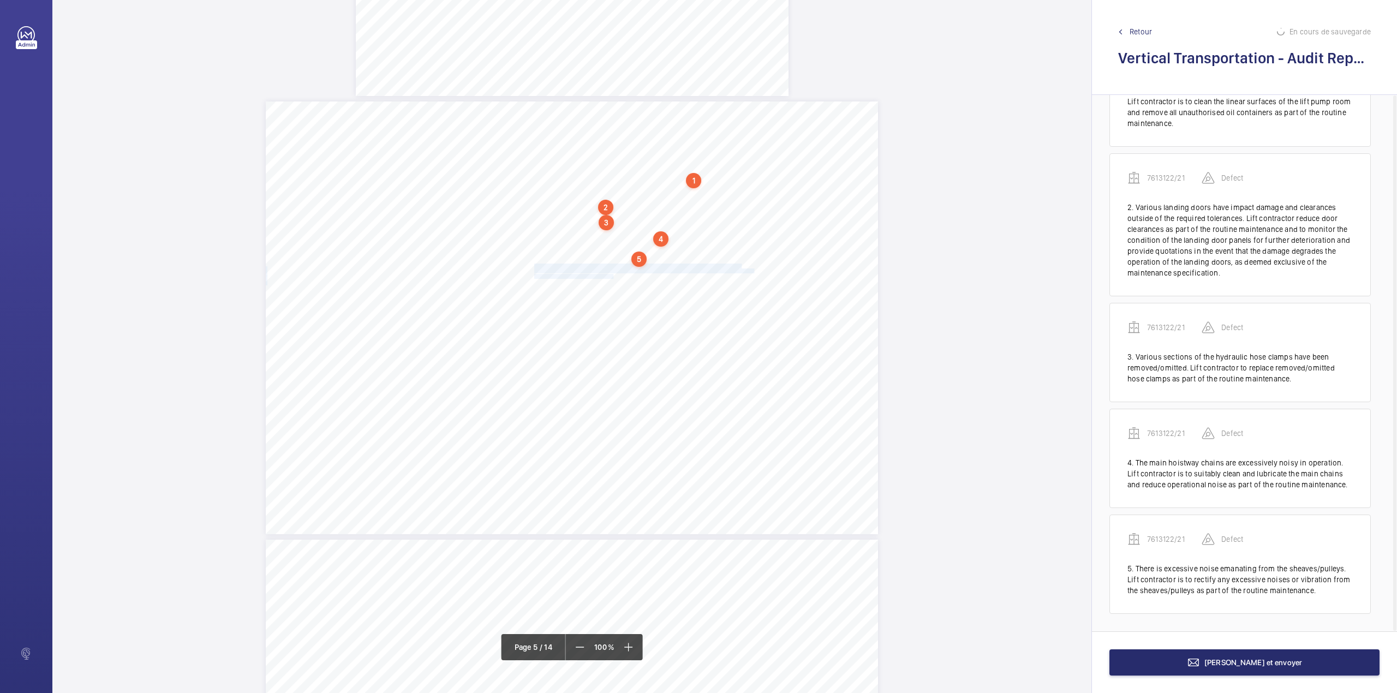
scroll to position [228, 0]
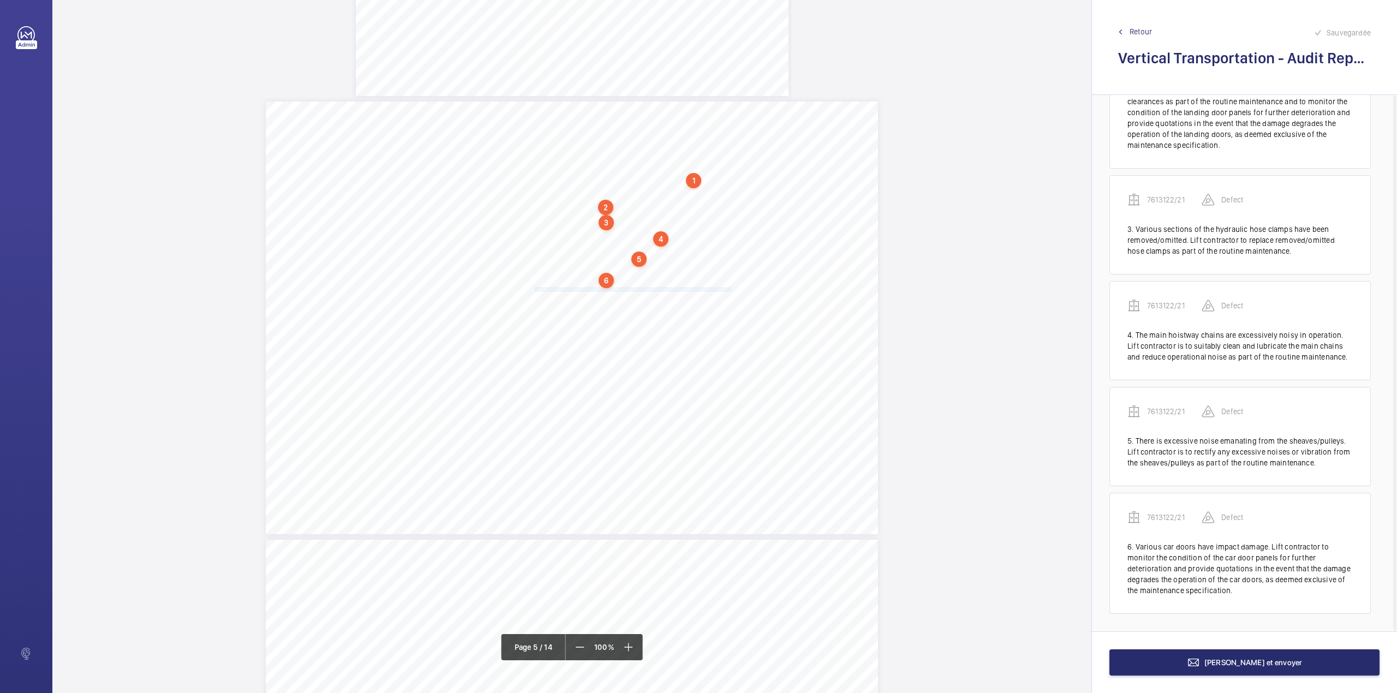
drag, startPoint x: 533, startPoint y: 289, endPoint x: 729, endPoint y: 291, distance: 196.4
click at [729, 291] on div "Category Item Element Audit Item Detail of Non Compliance Repeat Item Priority …" at bounding box center [572, 317] width 612 height 433
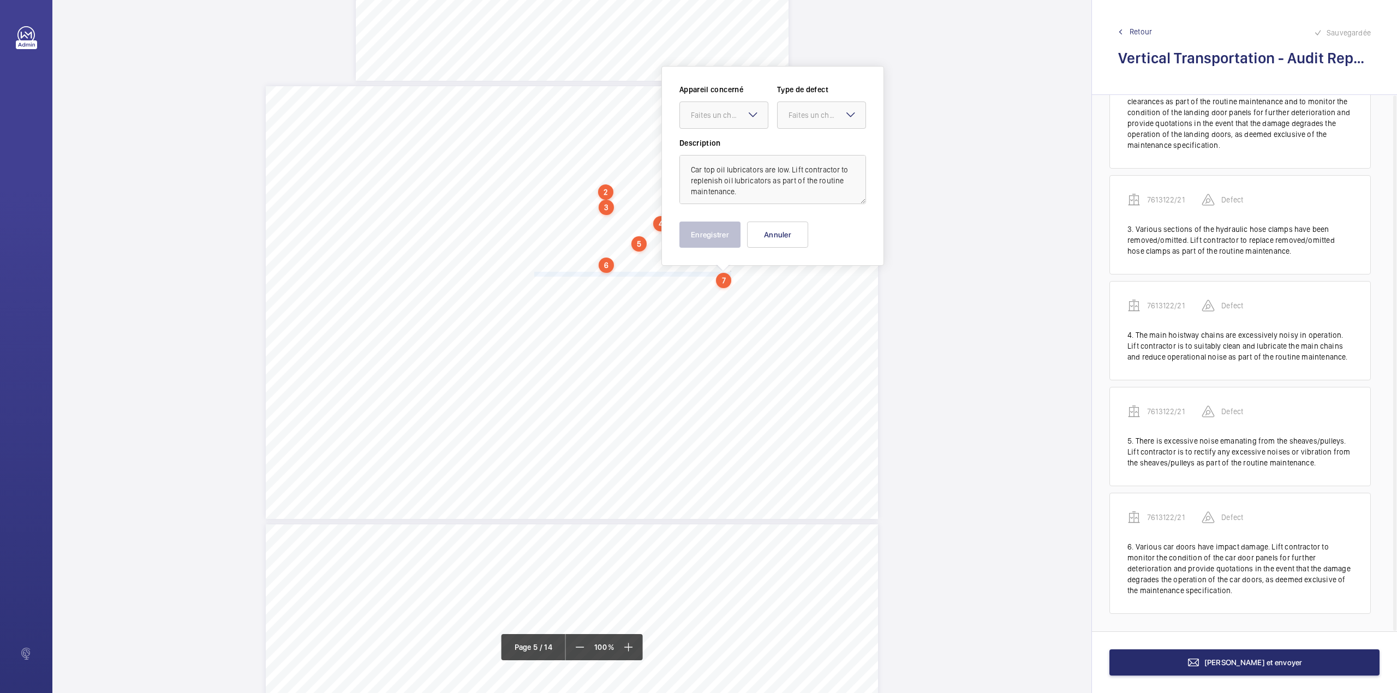
click at [725, 121] on div "Faites un choix" at bounding box center [724, 115] width 88 height 11
click at [725, 144] on div "7613122/21" at bounding box center [724, 148] width 88 height 26
click at [725, 145] on label "Description" at bounding box center [772, 143] width 187 height 11
drag, startPoint x: 793, startPoint y: 121, endPoint x: 793, endPoint y: 134, distance: 13.1
click at [793, 123] on div at bounding box center [822, 115] width 88 height 26
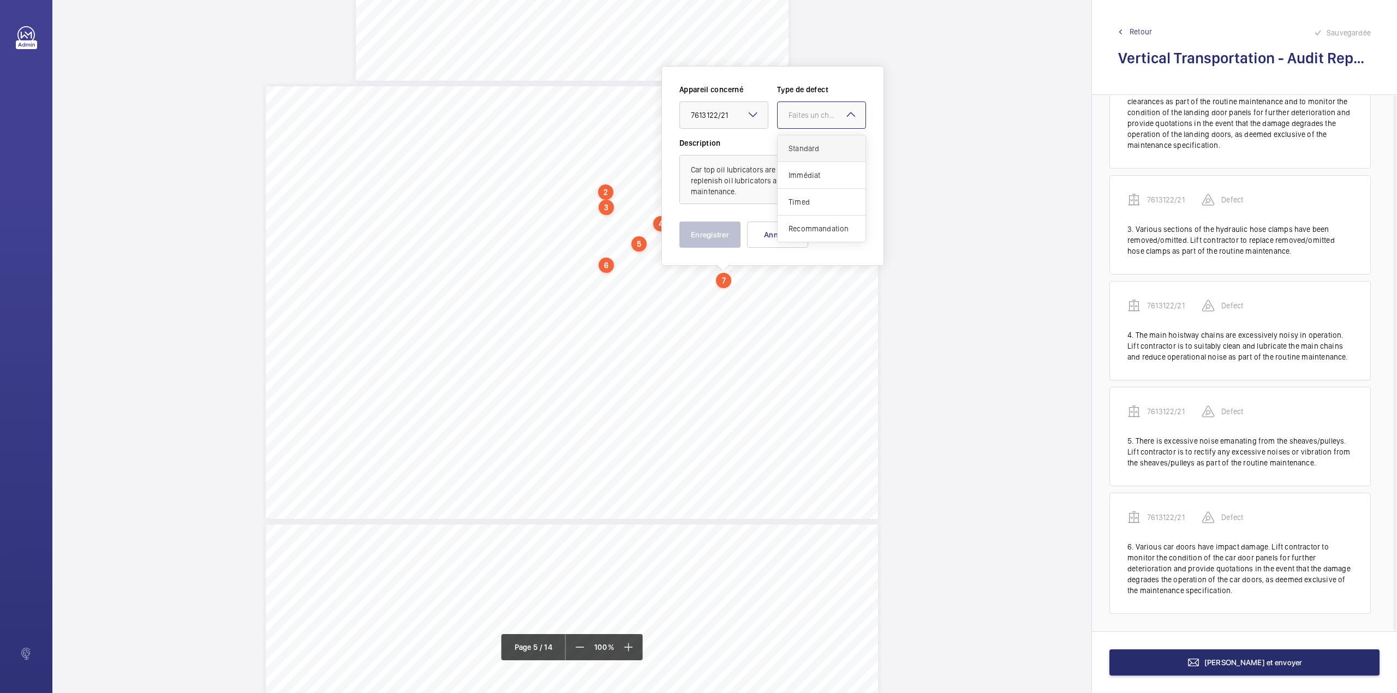
click at [796, 145] on span "Standard" at bounding box center [821, 148] width 66 height 11
click at [706, 241] on button "Enregistrer" at bounding box center [709, 235] width 61 height 26
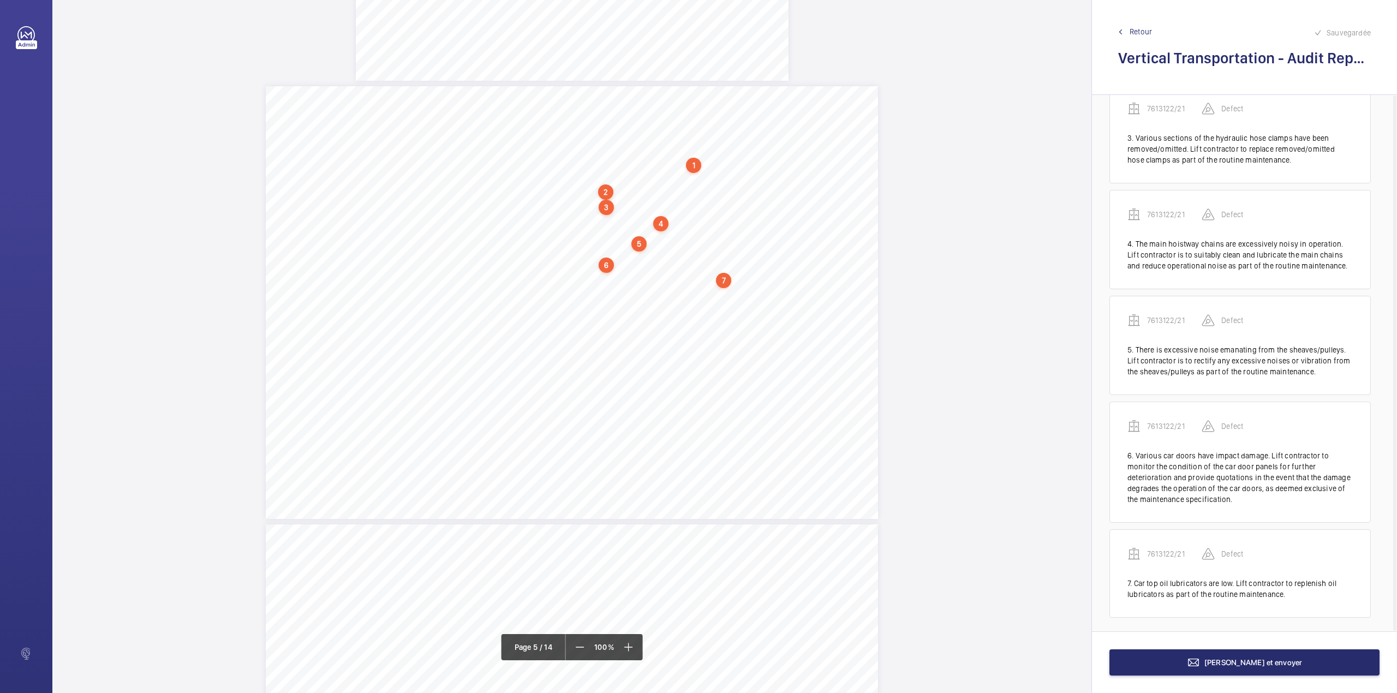
scroll to position [323, 0]
drag, startPoint x: 533, startPoint y: 289, endPoint x: 558, endPoint y: 295, distance: 25.3
click at [558, 295] on div "Category Item Element Audit Item Detail of Non Compliance Repeat Item Priority …" at bounding box center [572, 302] width 612 height 433
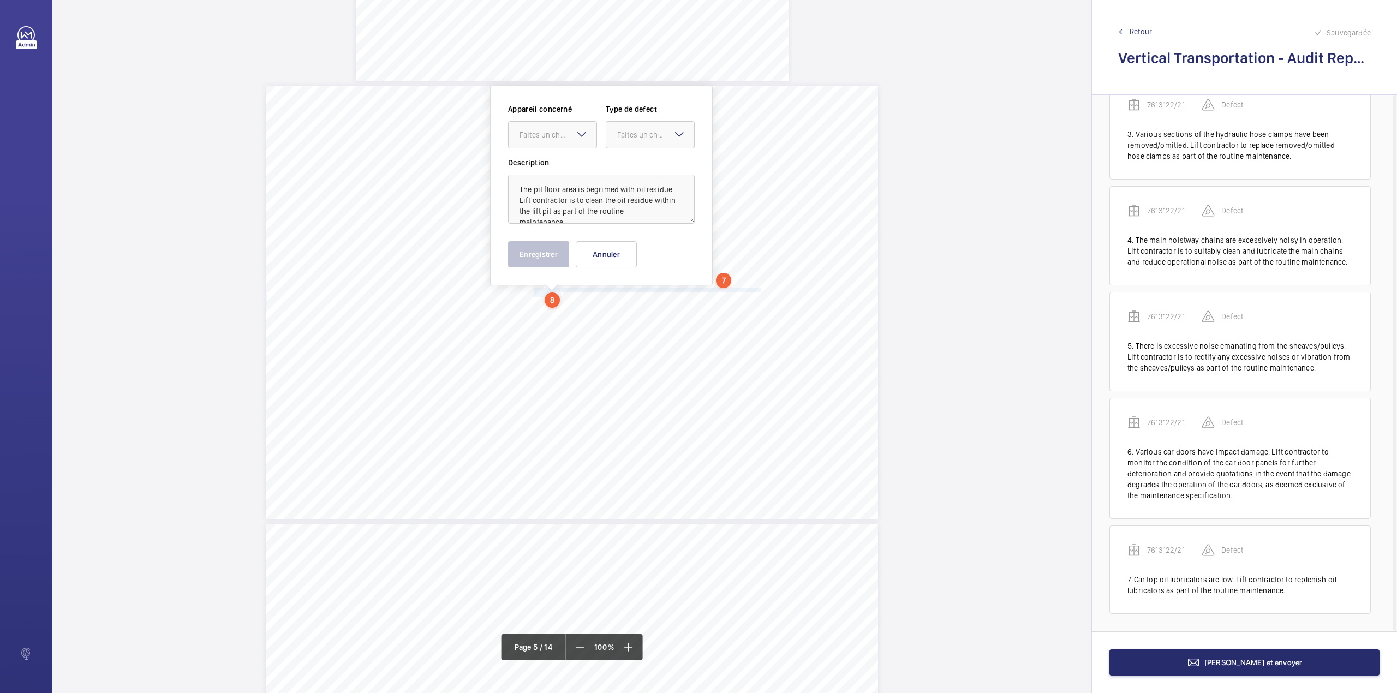
scroll to position [2422, 0]
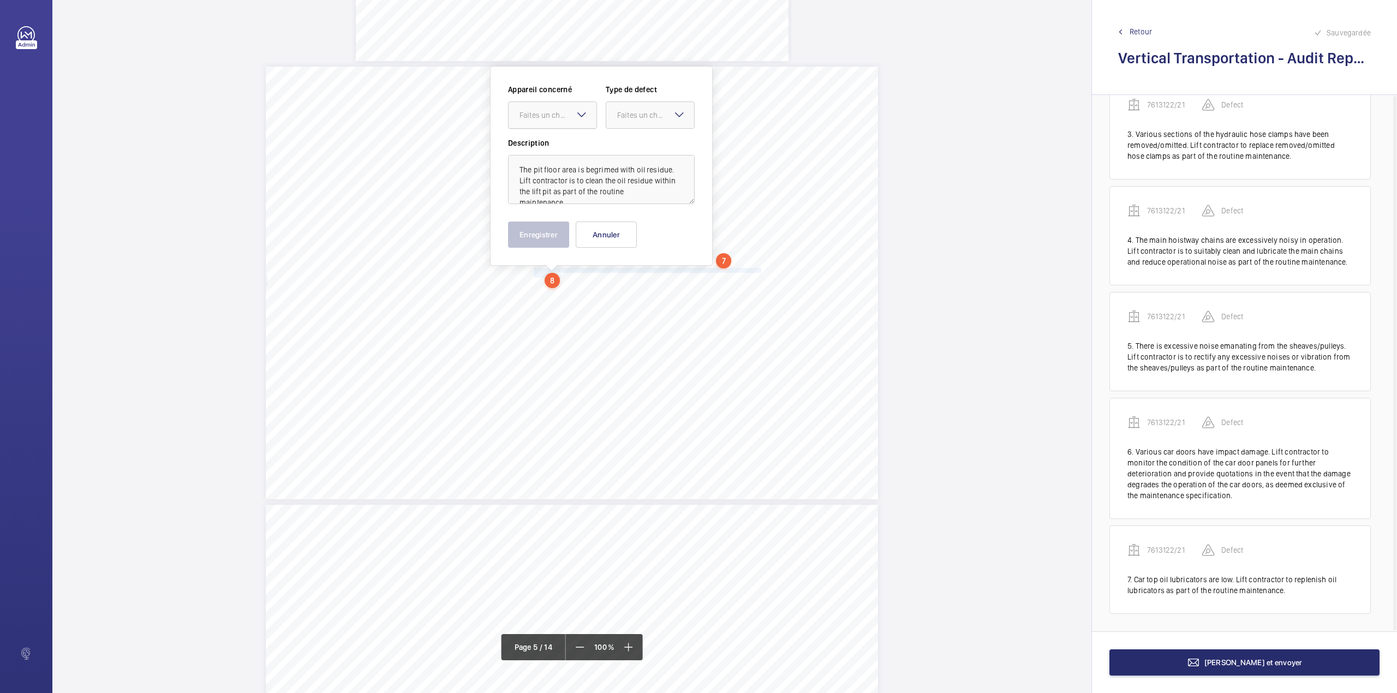
drag, startPoint x: 553, startPoint y: 114, endPoint x: 553, endPoint y: 131, distance: 17.5
click at [553, 115] on div "Faites un choix" at bounding box center [557, 115] width 77 height 11
click at [554, 143] on span "7613122/21" at bounding box center [552, 148] width 66 height 11
click at [630, 123] on div at bounding box center [650, 115] width 88 height 26
click at [630, 146] on span "Standard" at bounding box center [650, 148] width 66 height 11
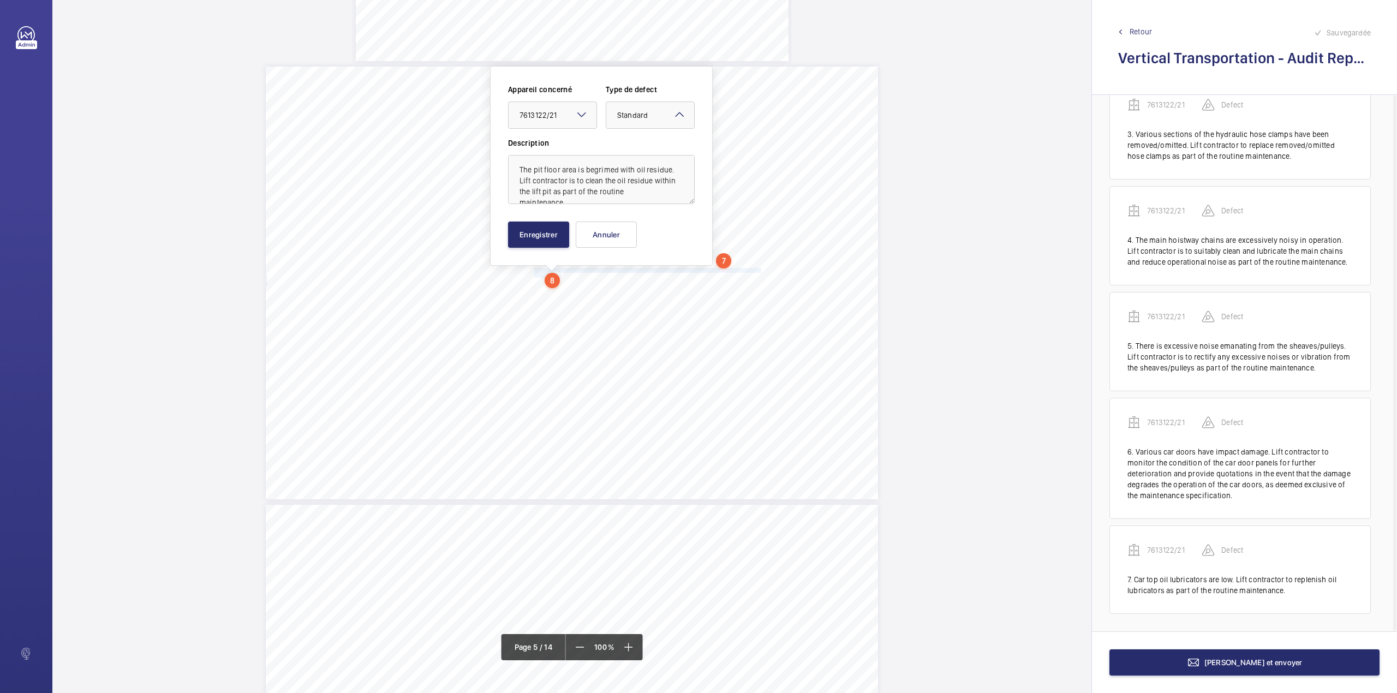
scroll to position [13, 0]
click at [539, 246] on button "Enregistrer" at bounding box center [538, 235] width 61 height 26
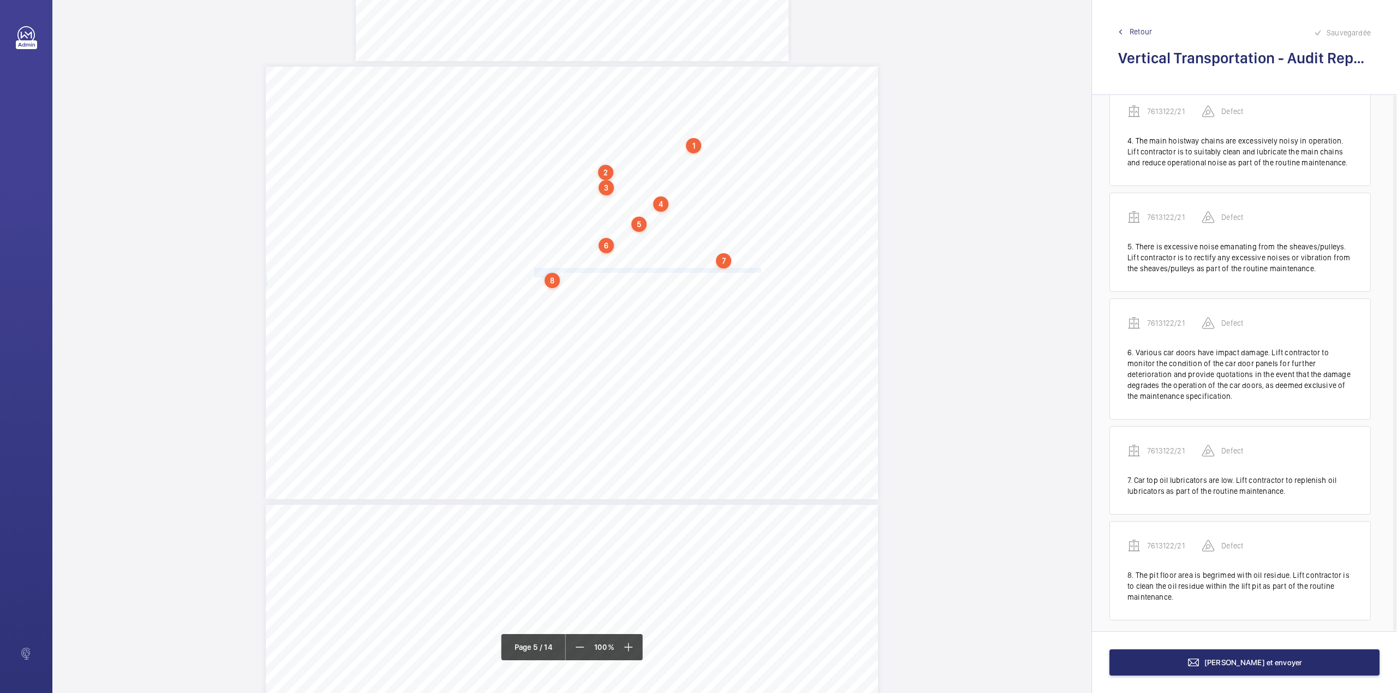
scroll to position [429, 0]
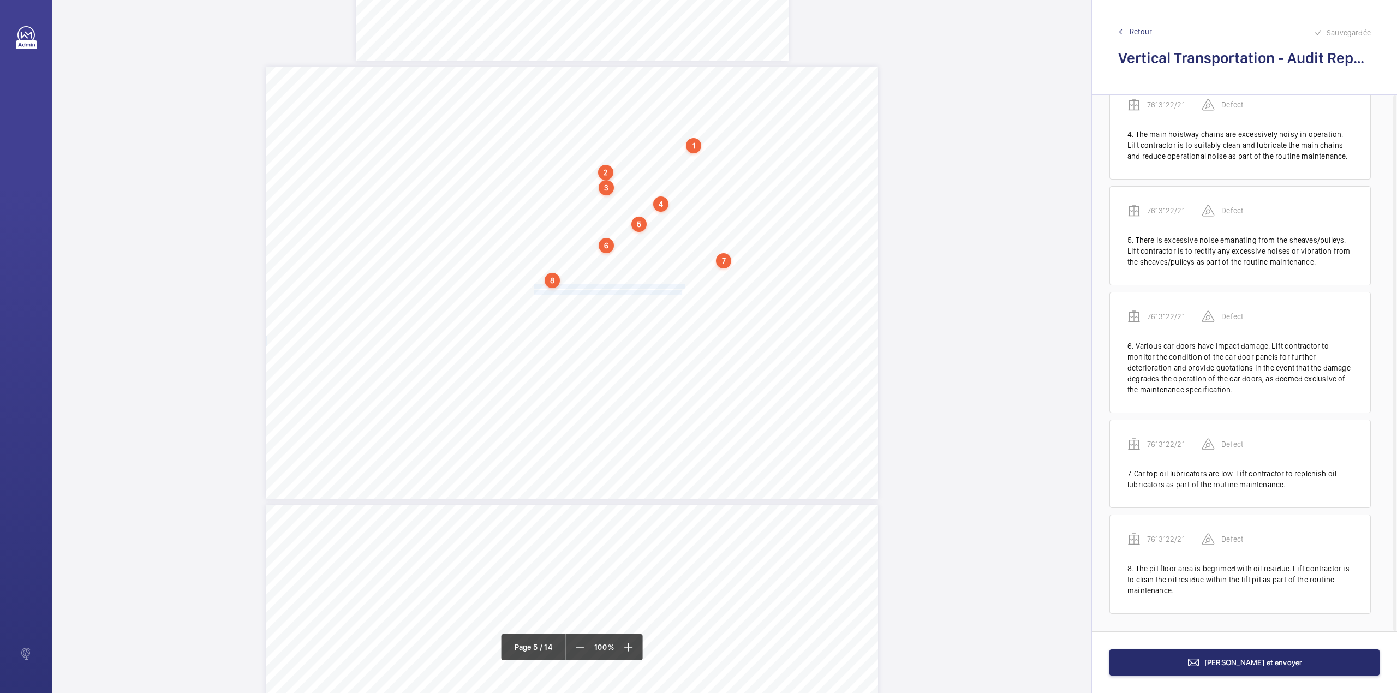
drag, startPoint x: 533, startPoint y: 285, endPoint x: 680, endPoint y: 290, distance: 146.9
click at [680, 290] on div "Category Item Element Audit Item Detail of Non Compliance Repeat Item Priority …" at bounding box center [572, 283] width 612 height 433
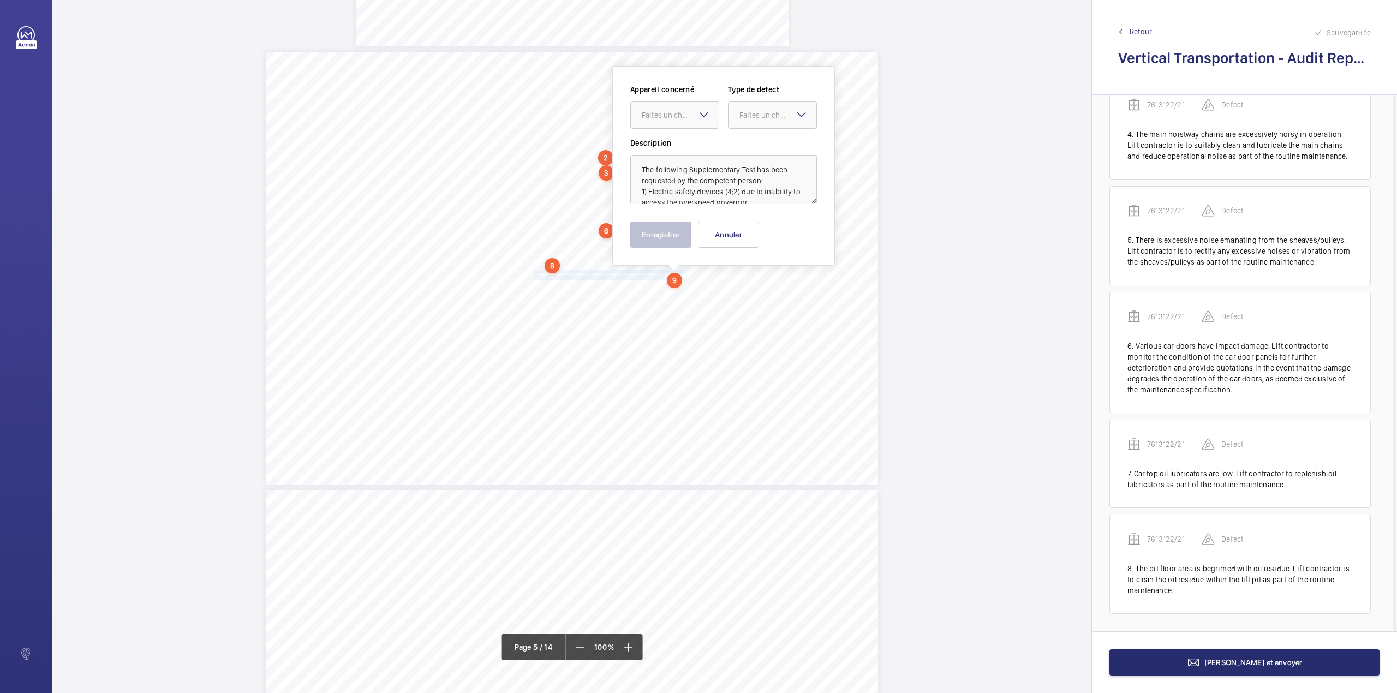
scroll to position [13, 0]
drag, startPoint x: 681, startPoint y: 105, endPoint x: 681, endPoint y: 131, distance: 26.2
click at [681, 107] on div at bounding box center [675, 115] width 88 height 26
drag, startPoint x: 683, startPoint y: 146, endPoint x: 726, endPoint y: 136, distance: 43.8
click at [684, 146] on span "7613122/21" at bounding box center [675, 148] width 66 height 11
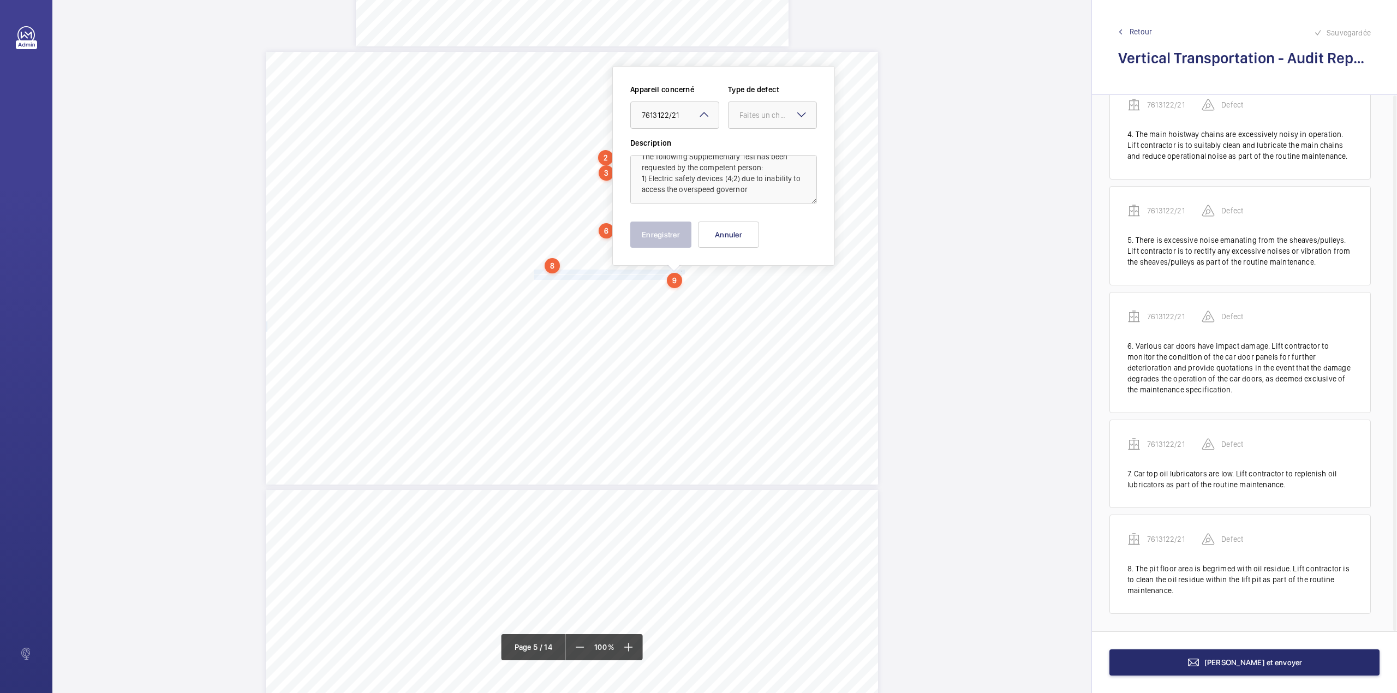
drag, startPoint x: 757, startPoint y: 120, endPoint x: 757, endPoint y: 131, distance: 10.9
click at [757, 121] on div "Faites un choix" at bounding box center [772, 115] width 88 height 11
click at [758, 146] on span "Standard" at bounding box center [772, 148] width 66 height 11
click at [672, 234] on button "Enregistrer" at bounding box center [660, 235] width 61 height 26
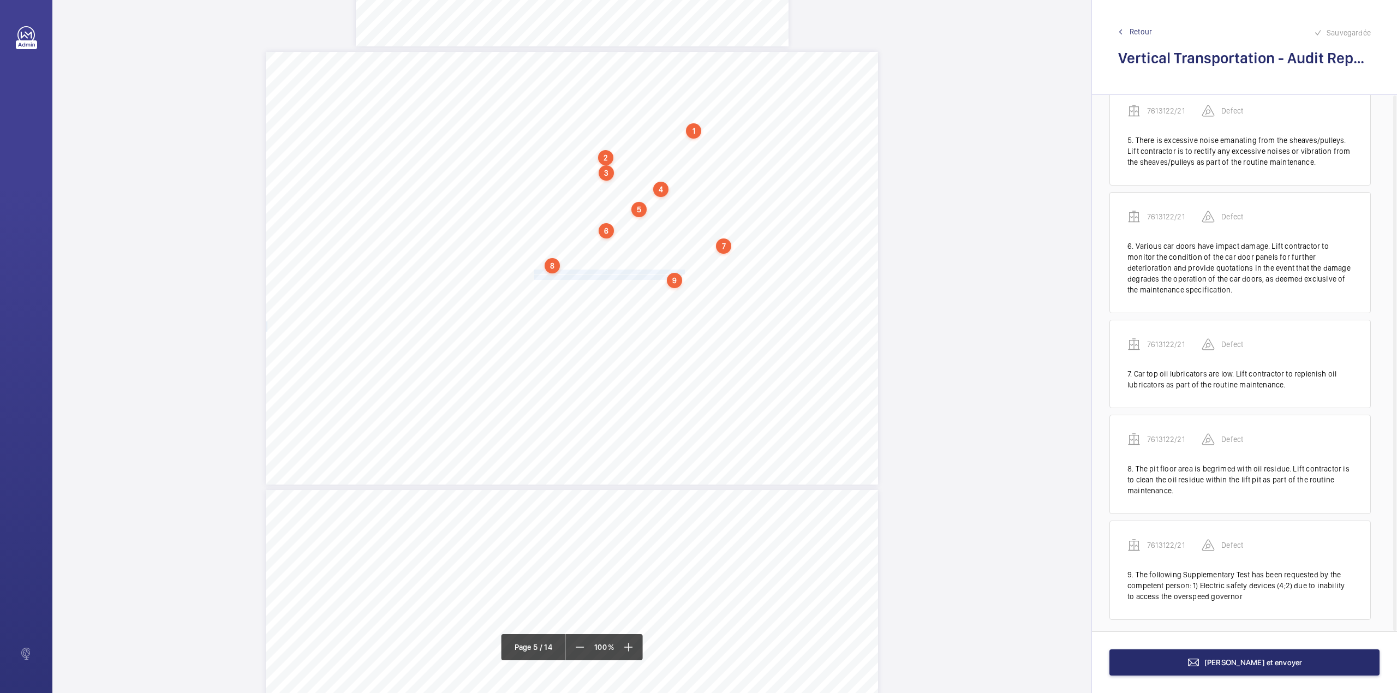
scroll to position [535, 0]
drag, startPoint x: 533, startPoint y: 285, endPoint x: 663, endPoint y: 284, distance: 130.4
click at [663, 285] on span "scope of works falls outside of the maintenance specification as a matter of ur…" at bounding box center [612, 287] width 156 height 4
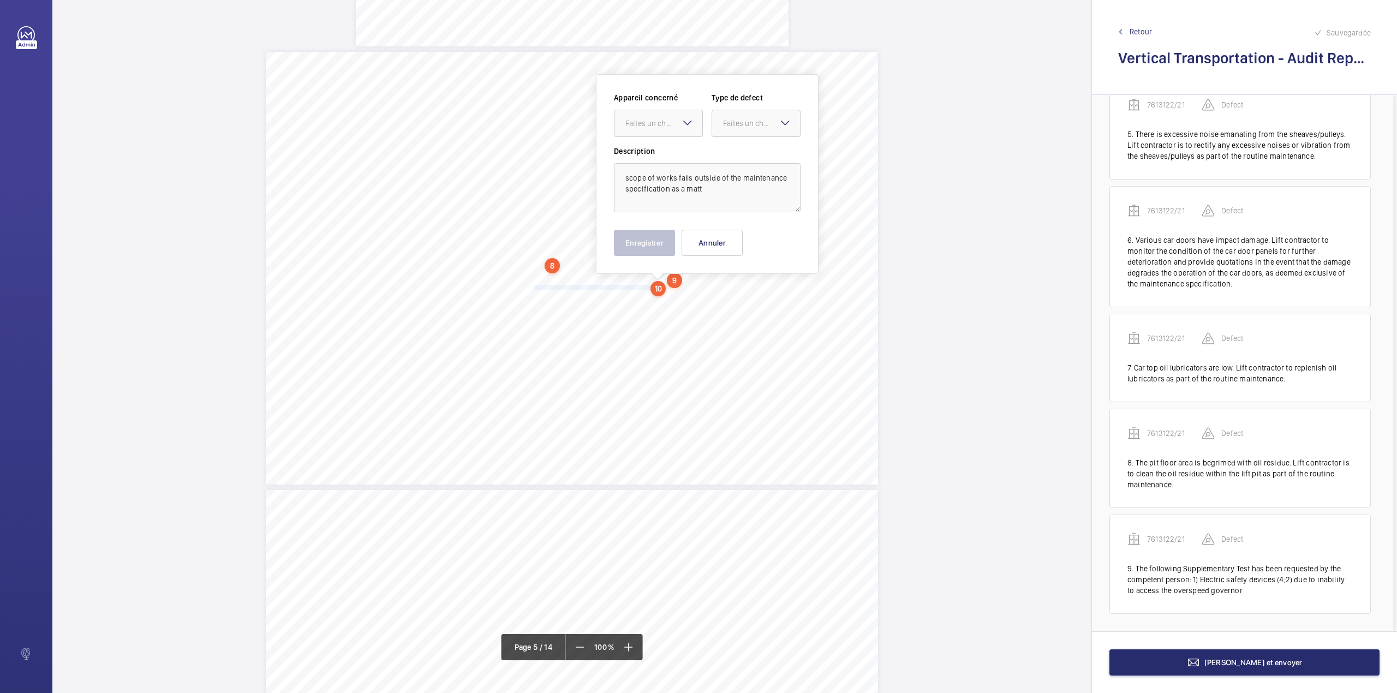
scroll to position [2444, 0]
click at [727, 231] on button "Annuler" at bounding box center [711, 235] width 61 height 26
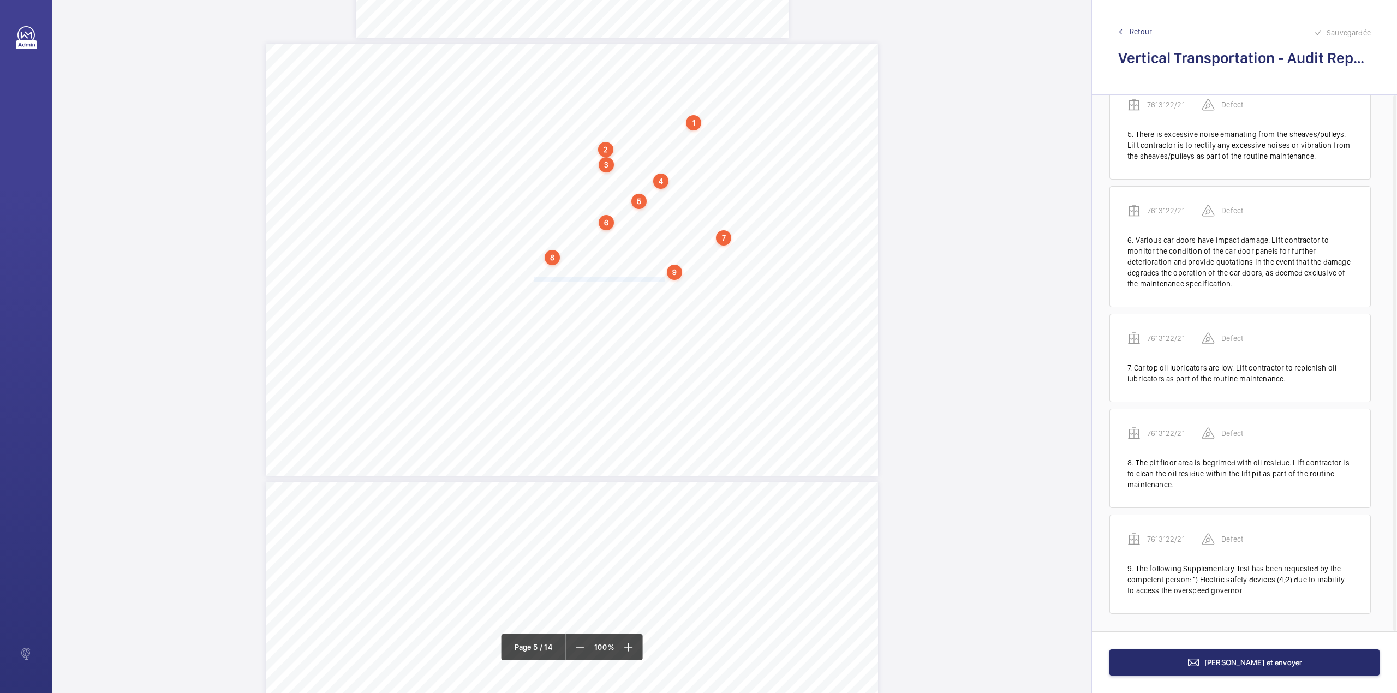
click at [535, 277] on span "scope of works falls outside of the maintenance specification as a matter of ur…" at bounding box center [612, 279] width 156 height 4
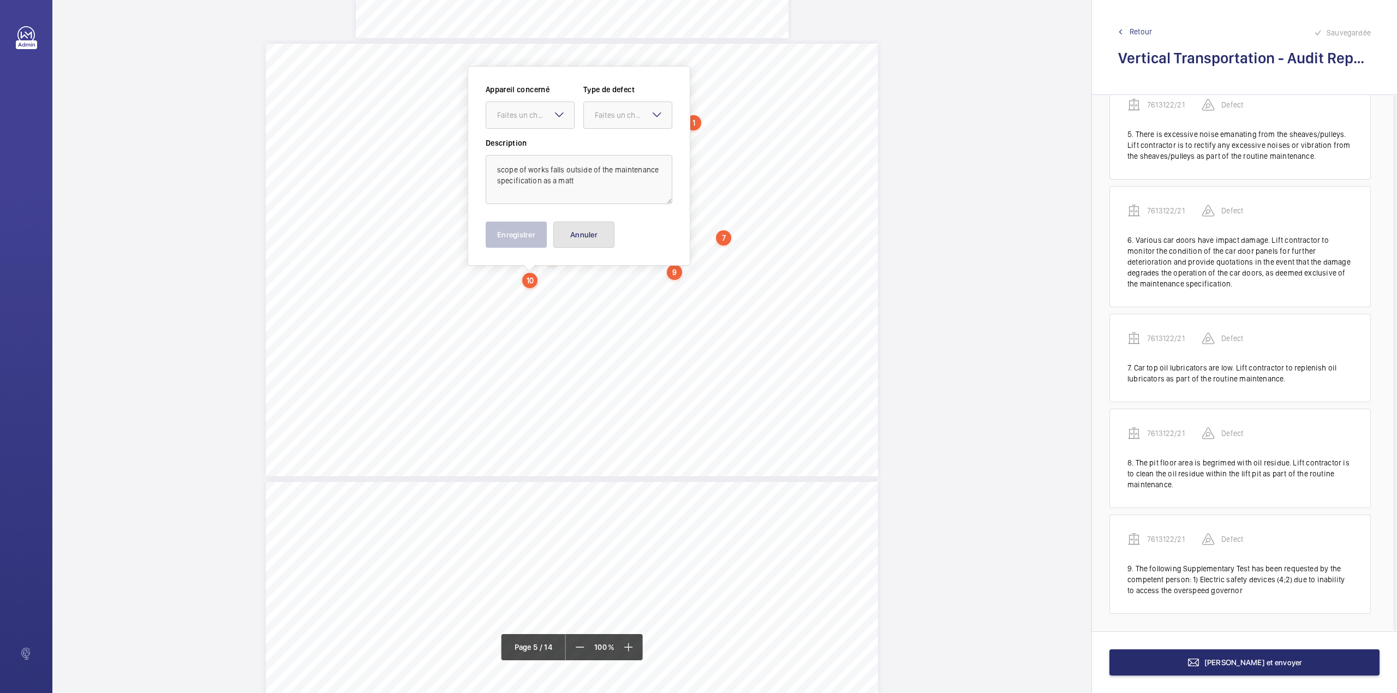
click at [566, 238] on button "Annuler" at bounding box center [583, 235] width 61 height 26
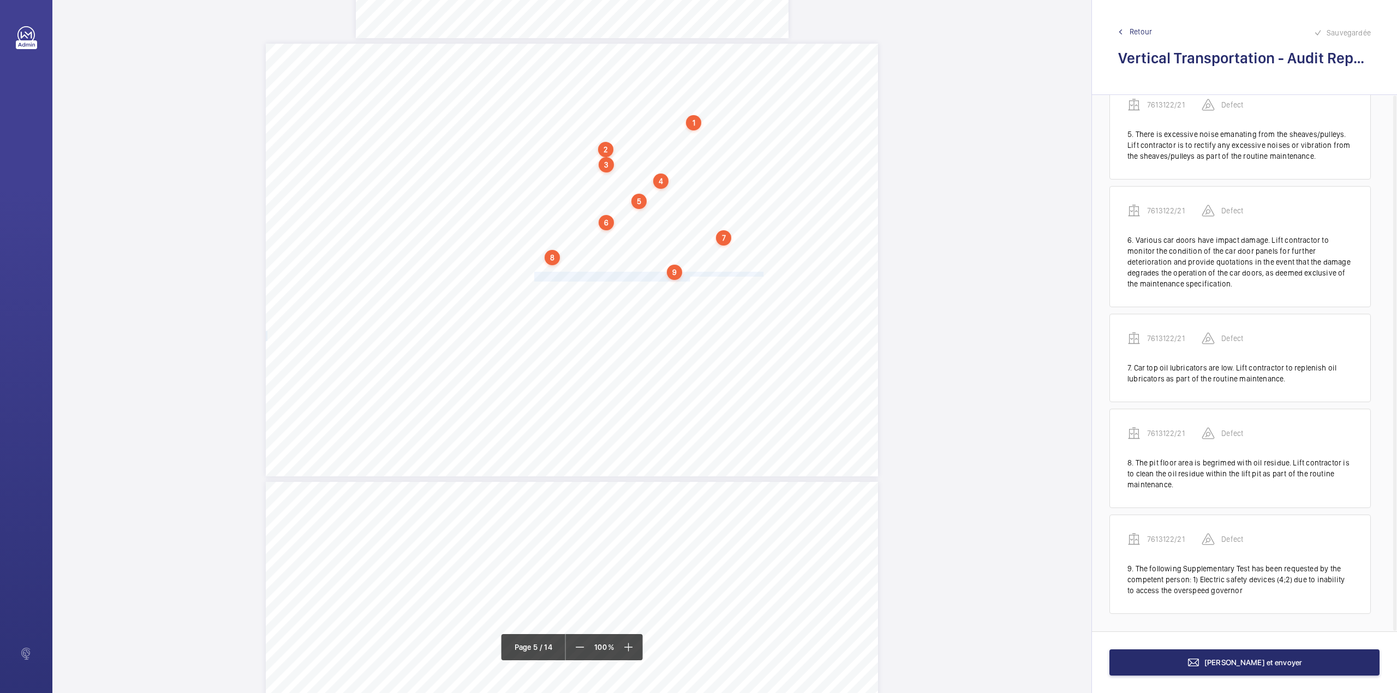
drag, startPoint x: 533, startPoint y: 274, endPoint x: 688, endPoint y: 279, distance: 155.6
click at [688, 279] on div "Category Item Element Audit Item Detail of Non Compliance Repeat Item Priority …" at bounding box center [572, 260] width 612 height 433
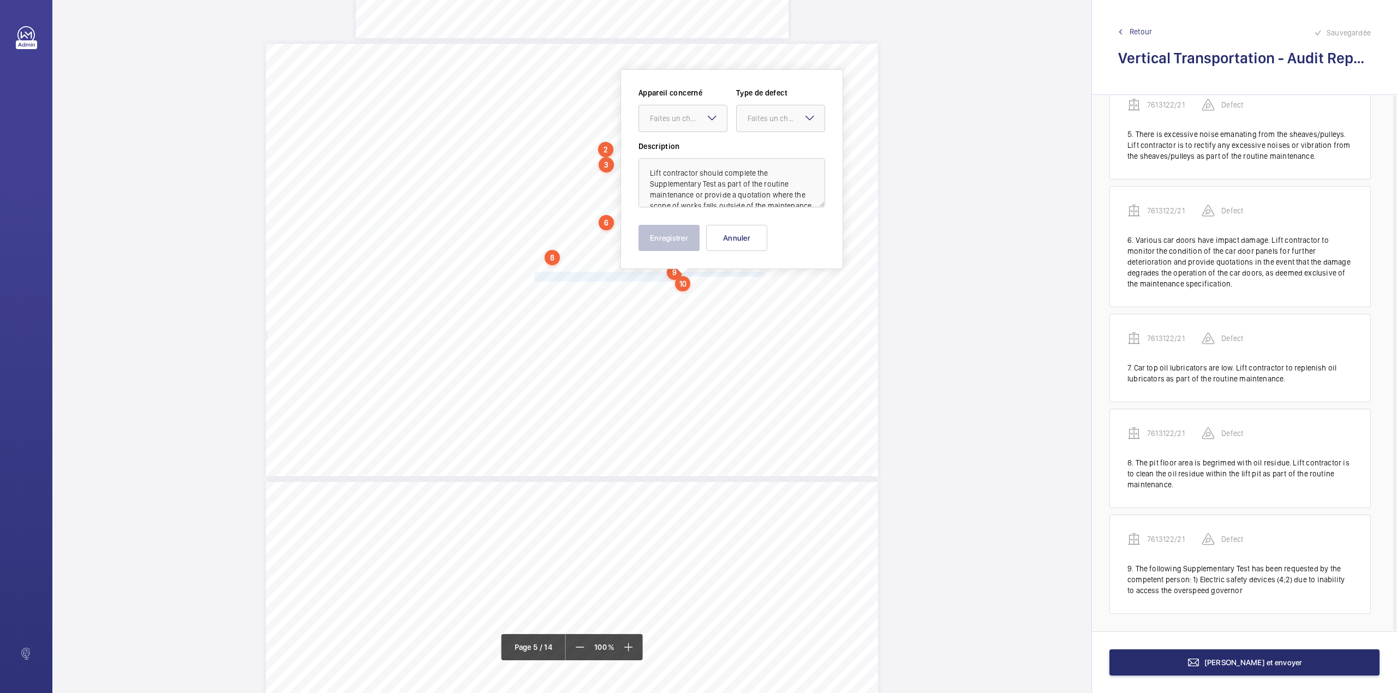
scroll to position [2448, 0]
drag, startPoint x: 678, startPoint y: 115, endPoint x: 677, endPoint y: 131, distance: 16.4
click at [677, 119] on div "Faites un choix" at bounding box center [688, 115] width 77 height 11
drag, startPoint x: 677, startPoint y: 131, endPoint x: 749, endPoint y: 131, distance: 71.5
click at [679, 145] on span "7613122/21" at bounding box center [683, 148] width 66 height 11
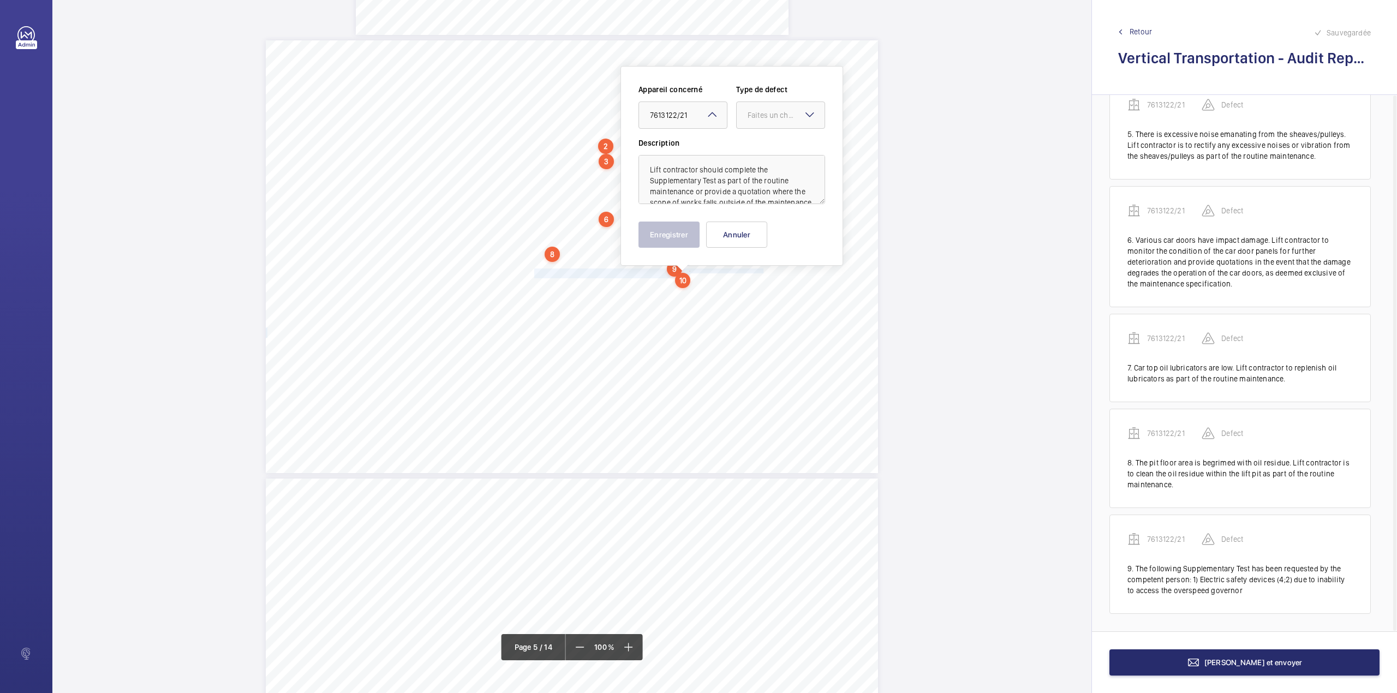
drag, startPoint x: 766, startPoint y: 121, endPoint x: 764, endPoint y: 132, distance: 11.6
click at [766, 124] on div at bounding box center [781, 115] width 88 height 26
drag, startPoint x: 764, startPoint y: 147, endPoint x: 754, endPoint y: 159, distance: 15.9
click at [763, 148] on span "Standard" at bounding box center [781, 148] width 66 height 11
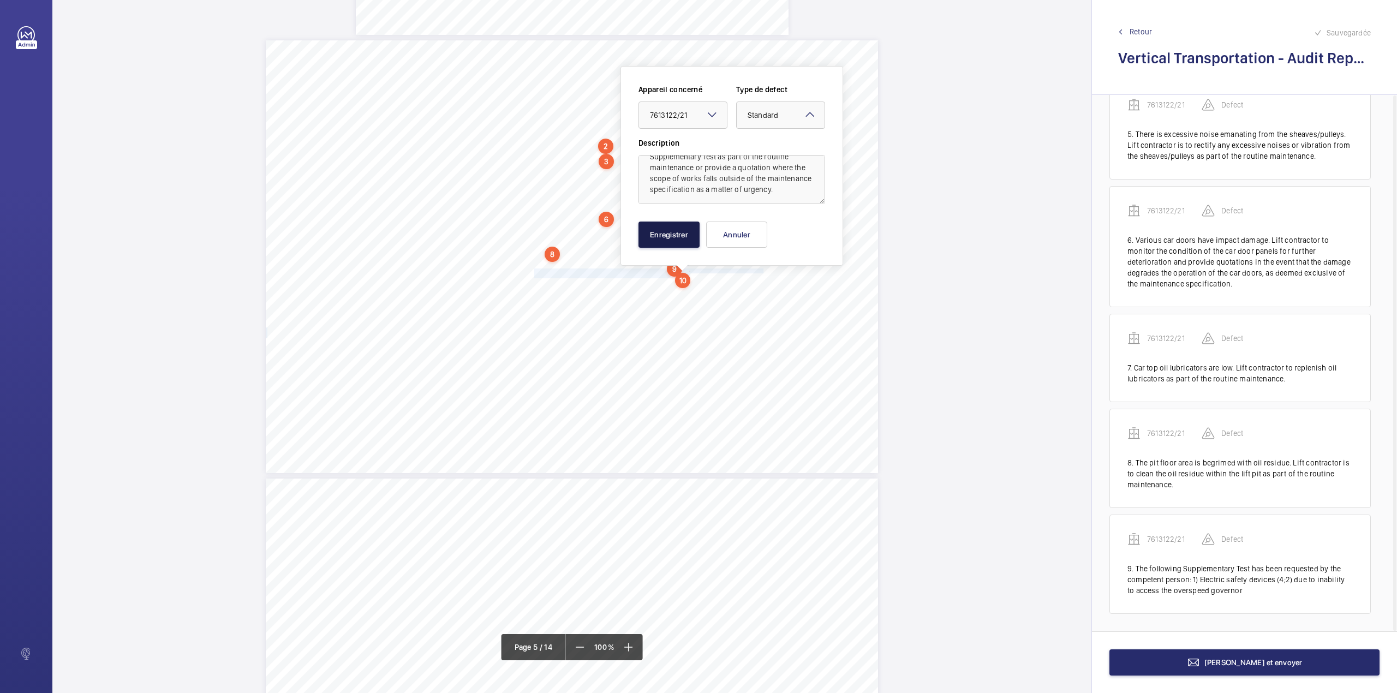
click at [671, 225] on button "Enregistrer" at bounding box center [668, 235] width 61 height 26
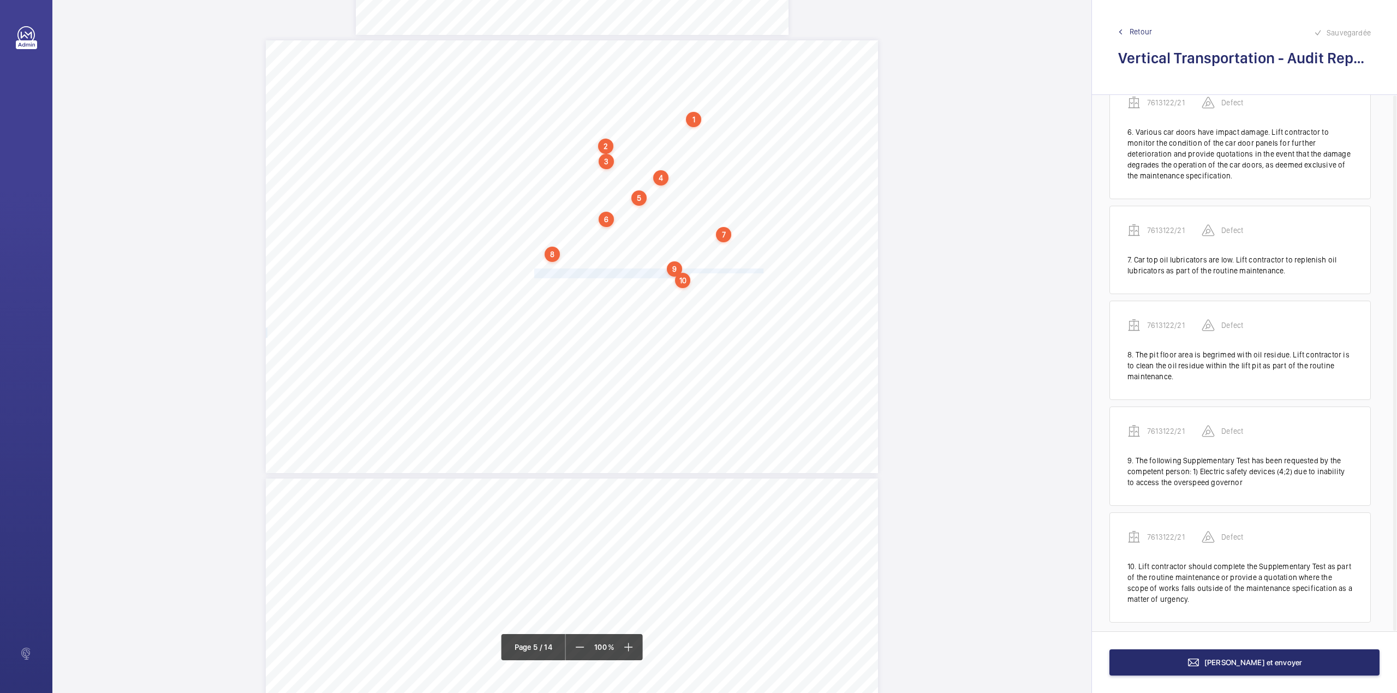
scroll to position [653, 0]
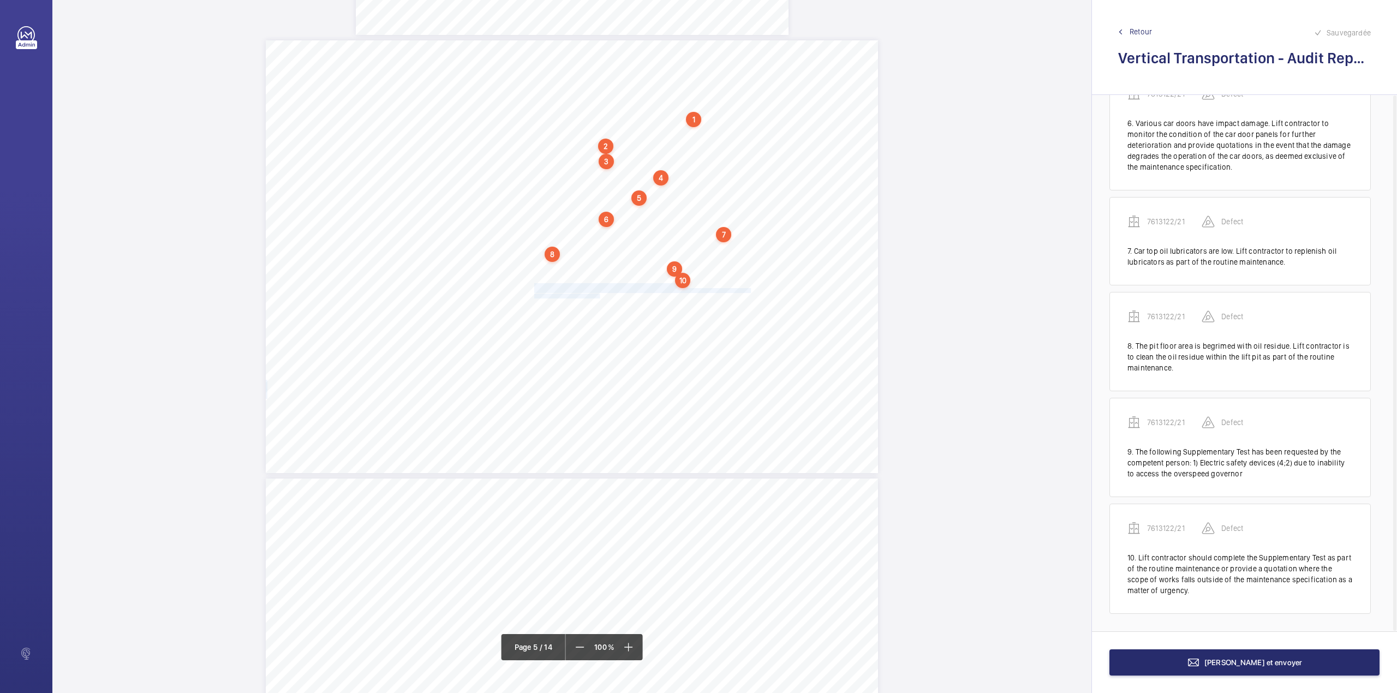
drag, startPoint x: 533, startPoint y: 285, endPoint x: 599, endPoint y: 295, distance: 66.7
click at [599, 295] on div "Category Item Element Audit Item Detail of Non Compliance Repeat Item Priority …" at bounding box center [572, 256] width 612 height 433
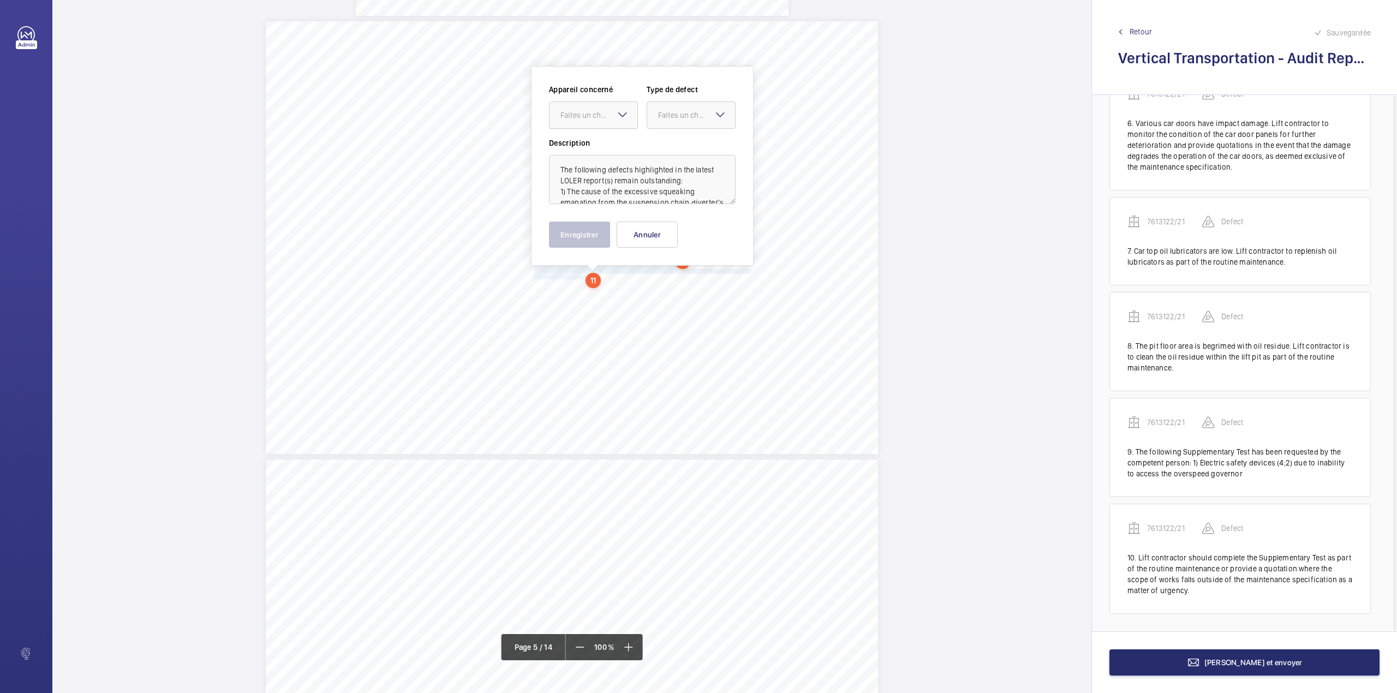
click at [588, 120] on div "Faites un choix" at bounding box center [598, 115] width 77 height 11
drag, startPoint x: 588, startPoint y: 132, endPoint x: 664, endPoint y: 125, distance: 76.1
click at [590, 144] on span "7613122/21" at bounding box center [593, 148] width 66 height 11
click at [666, 123] on div at bounding box center [691, 115] width 88 height 26
click at [667, 147] on span "Standard" at bounding box center [691, 148] width 66 height 11
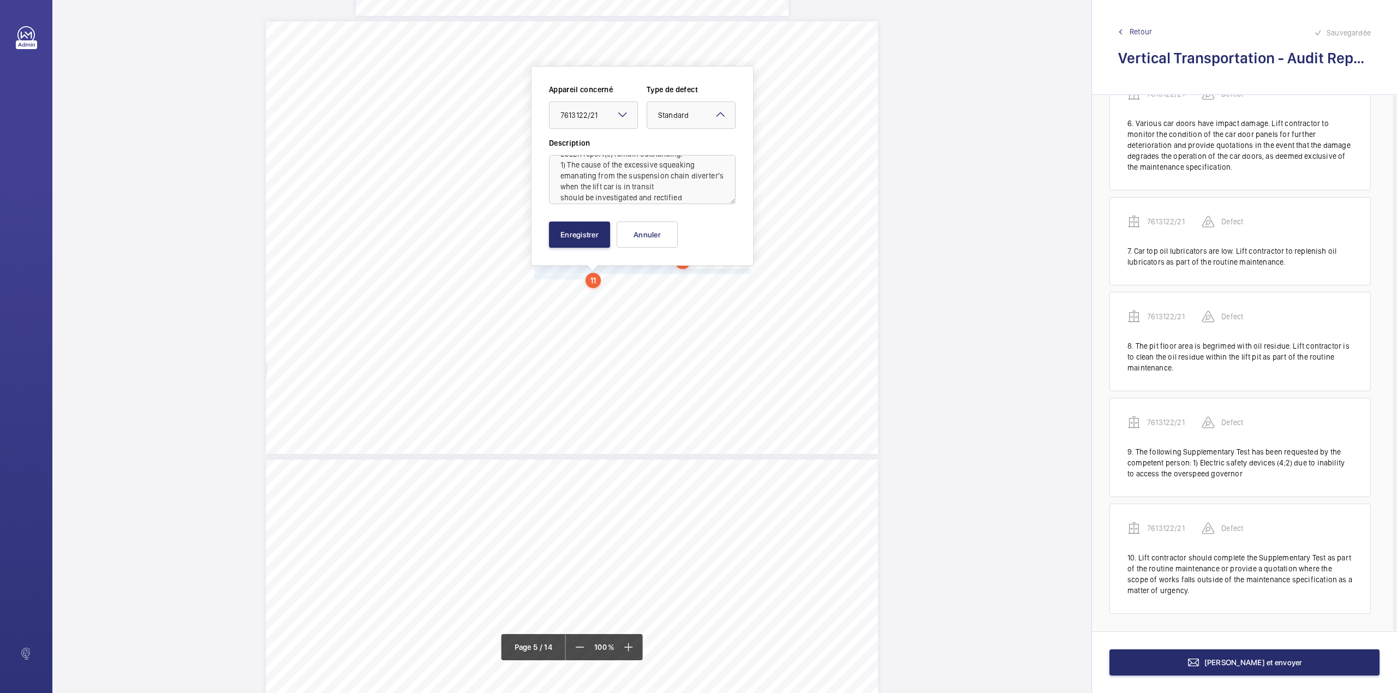
scroll to position [35, 0]
click at [688, 190] on textarea "The following defects highlighted in the latest LOLER report(s) remain outstand…" at bounding box center [642, 179] width 187 height 49
type textarea "The following defects highlighted in the latest LOLER report(s) remain outstand…"
click at [589, 234] on button "Enregistrer" at bounding box center [579, 235] width 61 height 26
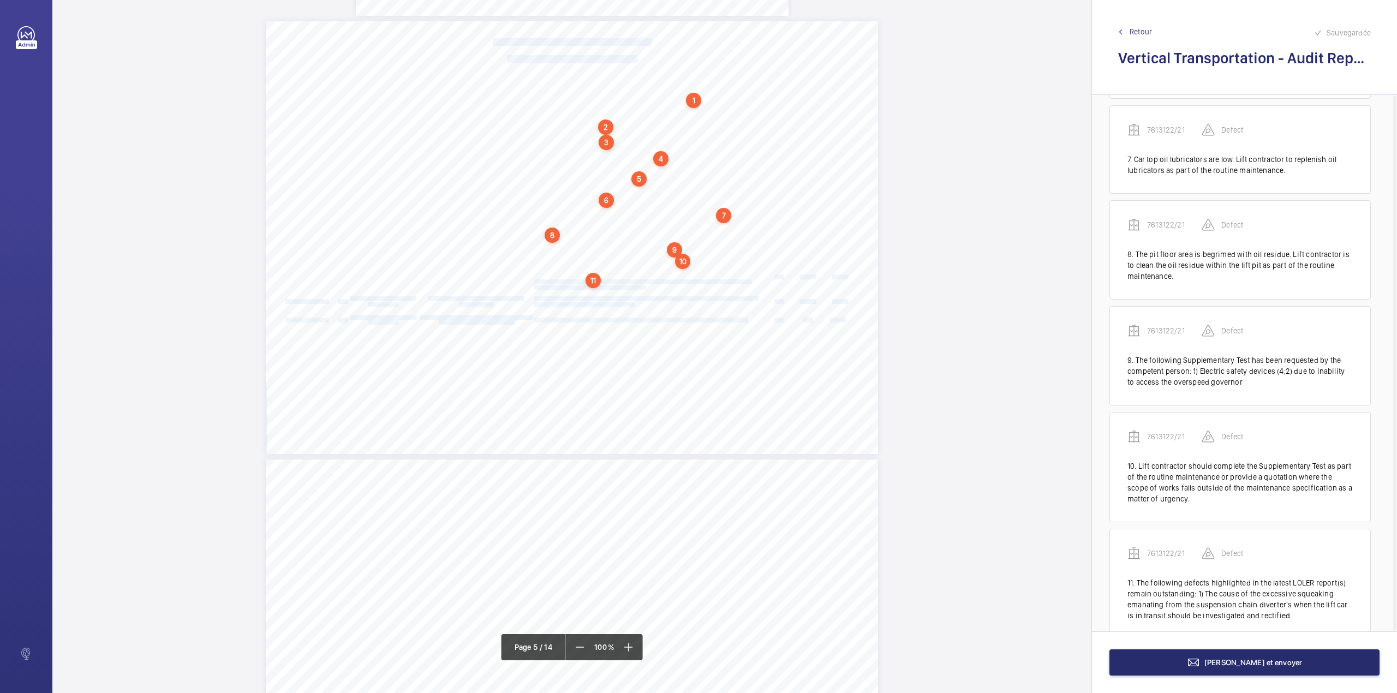
scroll to position [769, 0]
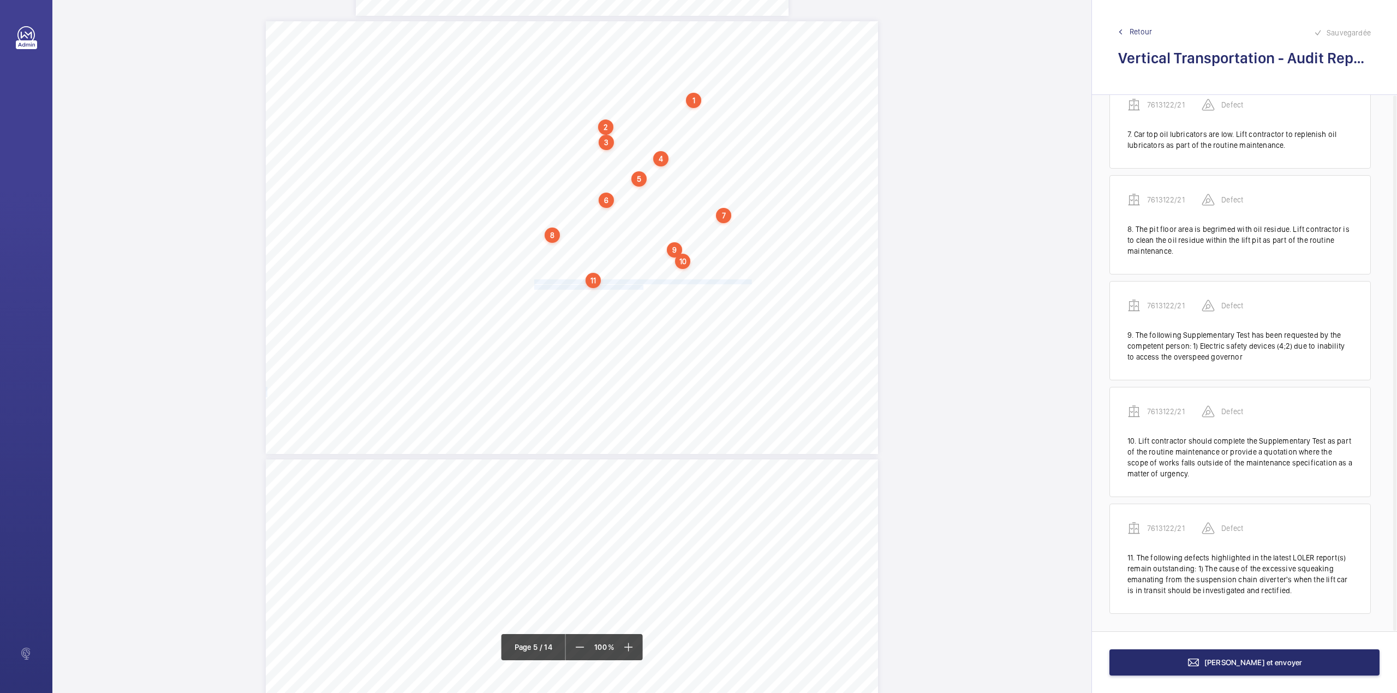
drag, startPoint x: 533, startPoint y: 282, endPoint x: 642, endPoint y: 285, distance: 109.7
click at [642, 285] on div "Category Item Element Audit Item Detail of Non Compliance Repeat Item Priority …" at bounding box center [572, 237] width 612 height 433
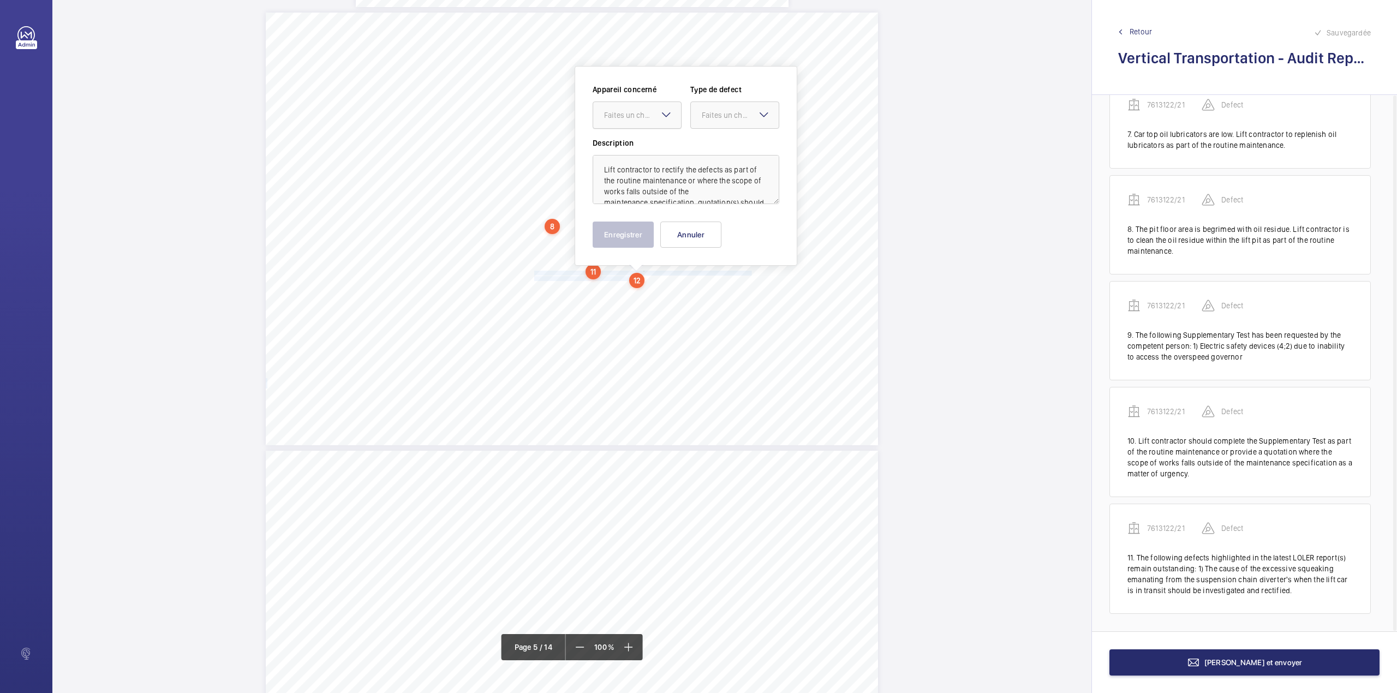
drag, startPoint x: 634, startPoint y: 113, endPoint x: 634, endPoint y: 121, distance: 7.1
click at [634, 116] on div "Faites un choix" at bounding box center [642, 115] width 77 height 11
click at [636, 145] on span "7613122/21" at bounding box center [637, 148] width 66 height 11
drag, startPoint x: 716, startPoint y: 113, endPoint x: 716, endPoint y: 125, distance: 11.5
click at [716, 121] on div "Faites un choix" at bounding box center [735, 115] width 88 height 11
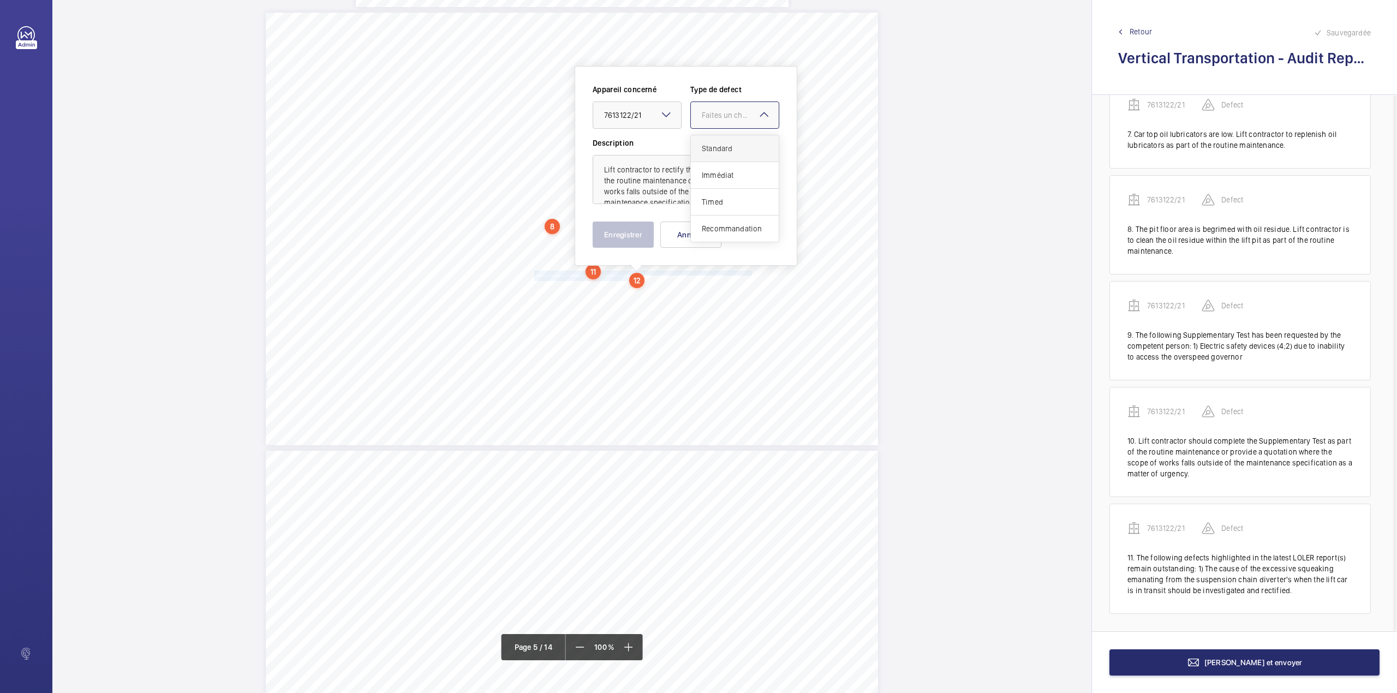
click at [716, 152] on span "Standard" at bounding box center [735, 148] width 66 height 11
click at [680, 193] on textarea "Lift contractor to rectify the defects as part of the routine maintenance or wh…" at bounding box center [686, 179] width 187 height 49
type textarea "Lift contractor to rectify the defects as part of the routine maintenance or wh…"
click at [644, 229] on button "Enregistrer" at bounding box center [623, 235] width 61 height 26
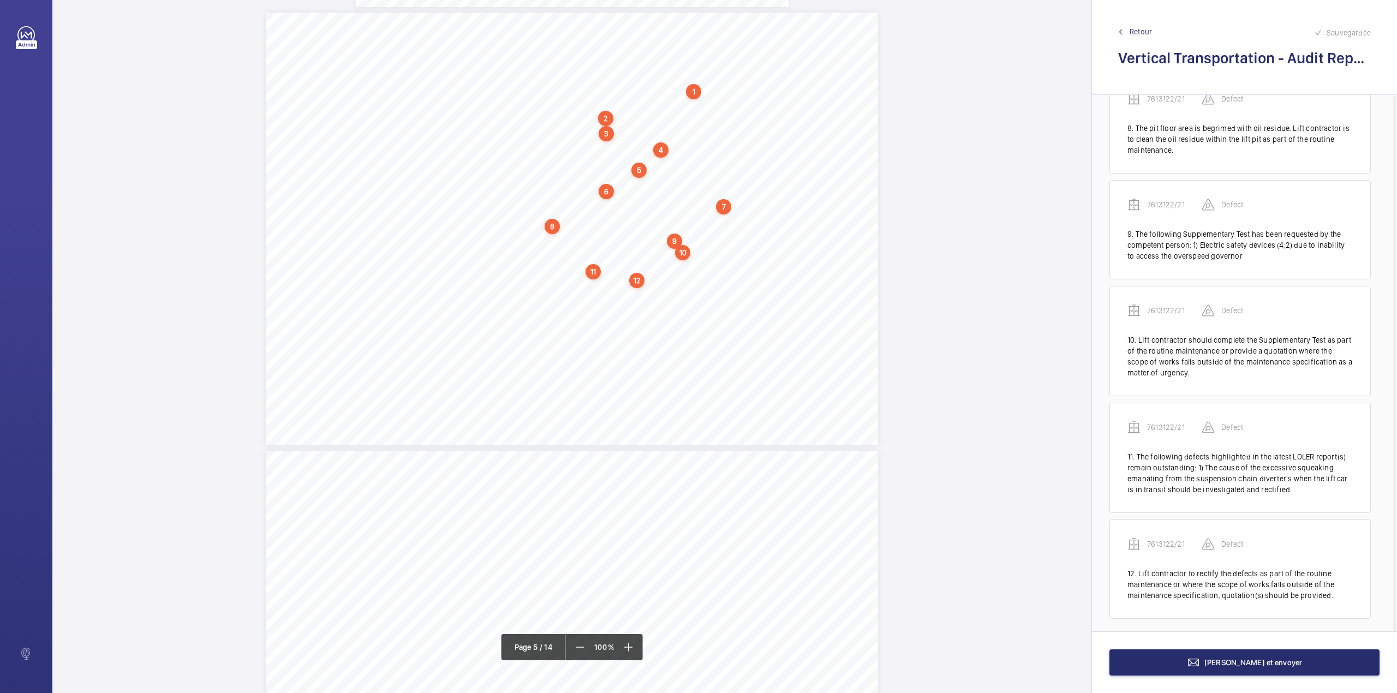
scroll to position [876, 0]
drag, startPoint x: 533, startPoint y: 289, endPoint x: 630, endPoint y: 293, distance: 96.7
click at [630, 293] on div "Category Item Element Audit Item Detail of Non Compliance Repeat Item Priority …" at bounding box center [572, 229] width 612 height 433
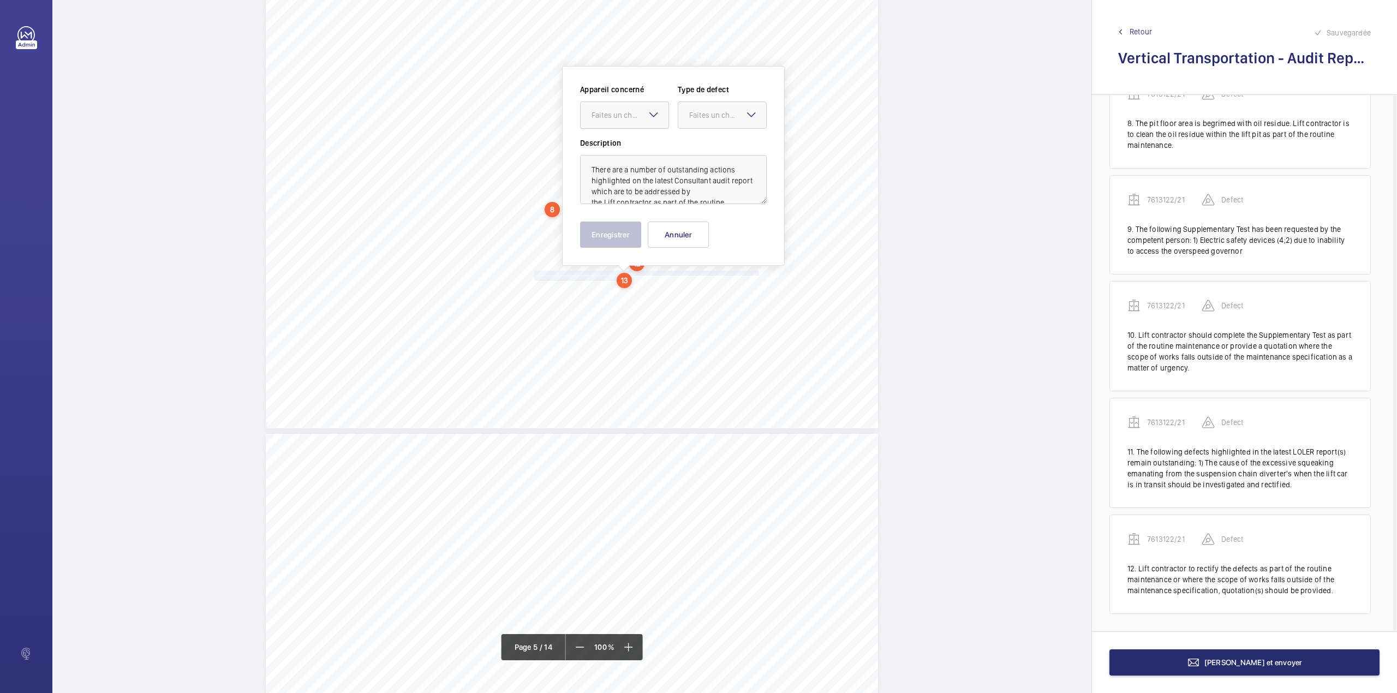
drag, startPoint x: 615, startPoint y: 110, endPoint x: 615, endPoint y: 127, distance: 16.4
click at [615, 121] on div "Faites un choix" at bounding box center [625, 115] width 88 height 11
click at [618, 145] on span "7613122/21" at bounding box center [624, 148] width 66 height 11
drag, startPoint x: 720, startPoint y: 115, endPoint x: 719, endPoint y: 124, distance: 9.9
click at [720, 121] on div "Faites un choix" at bounding box center [722, 115] width 88 height 11
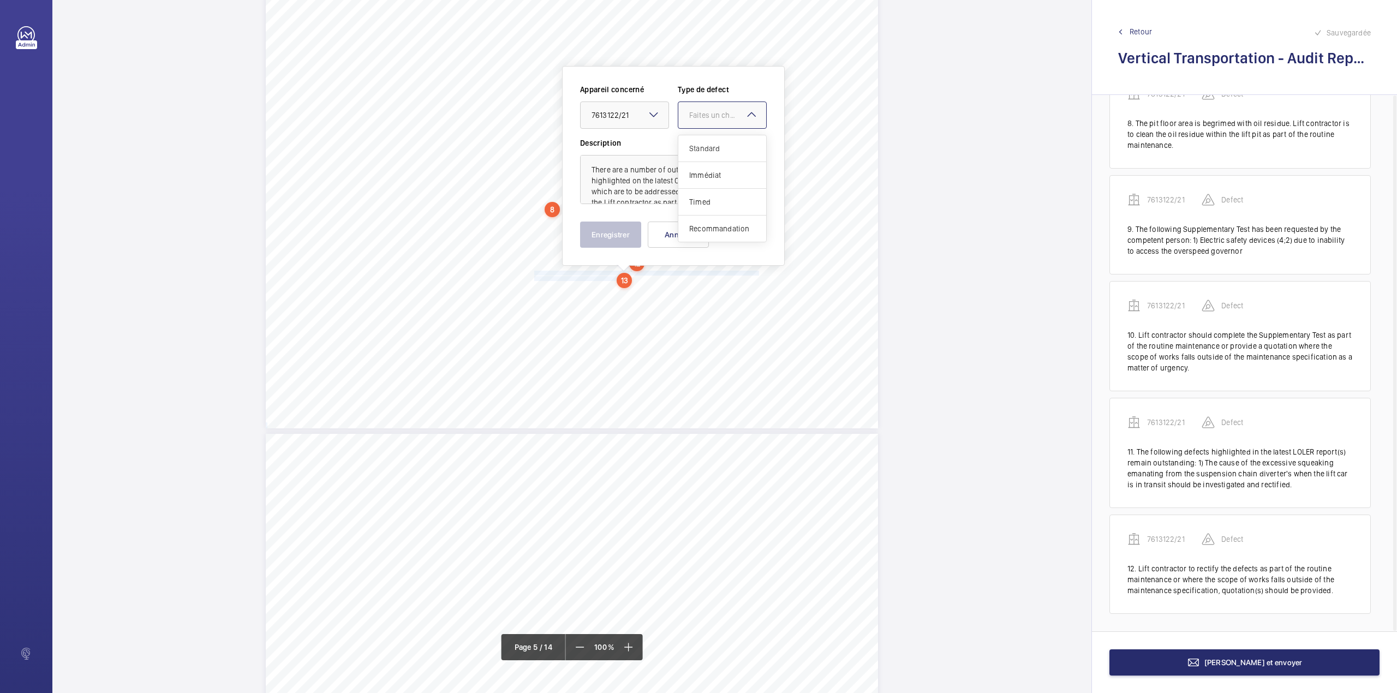
click at [718, 144] on span "Standard" at bounding box center [722, 148] width 66 height 11
click at [654, 190] on textarea "There are a number of outstanding actions highlighted on the latest Consultant …" at bounding box center [673, 179] width 187 height 49
type textarea "There are a number of outstanding actions highlighted on the latest Consultant …"
click at [618, 237] on button "Enregistrer" at bounding box center [610, 235] width 61 height 26
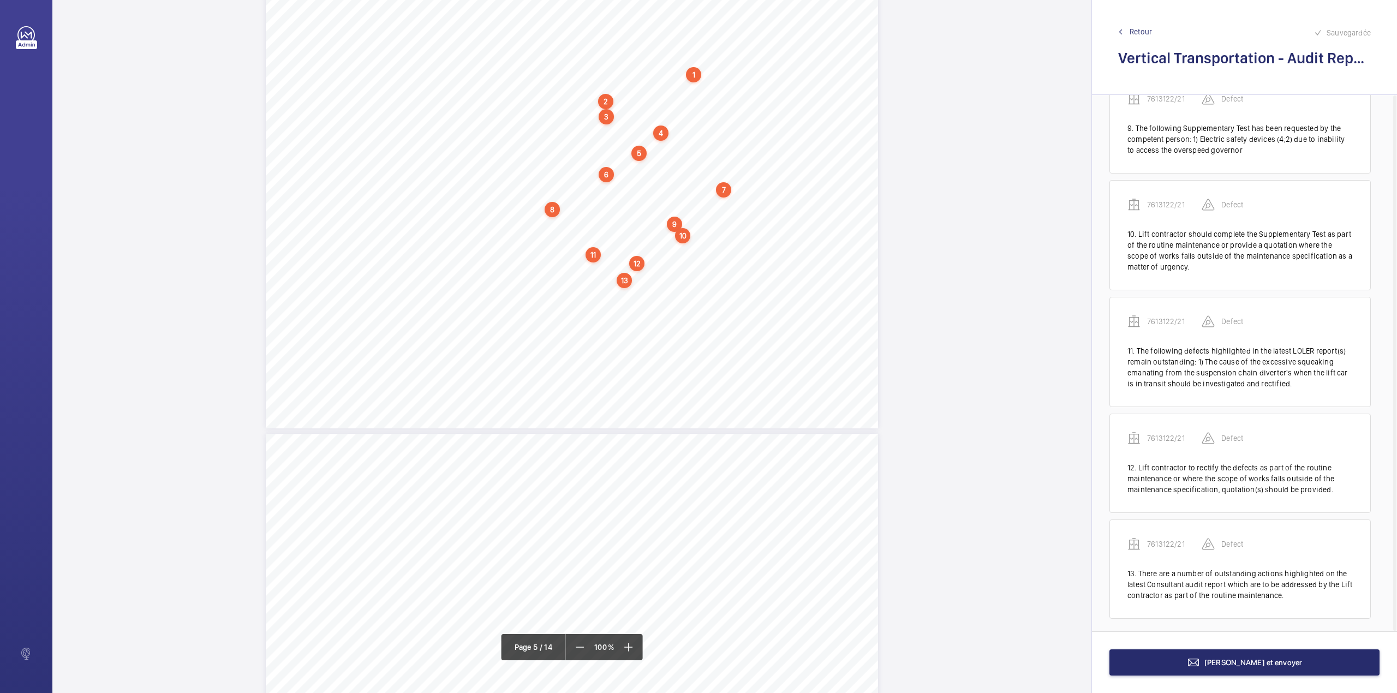
scroll to position [982, 0]
drag, startPoint x: 533, startPoint y: 295, endPoint x: 744, endPoint y: 295, distance: 211.2
click at [744, 295] on div "Category Item Element Audit Item Detail of Non Compliance Repeat Item Priority …" at bounding box center [572, 212] width 612 height 433
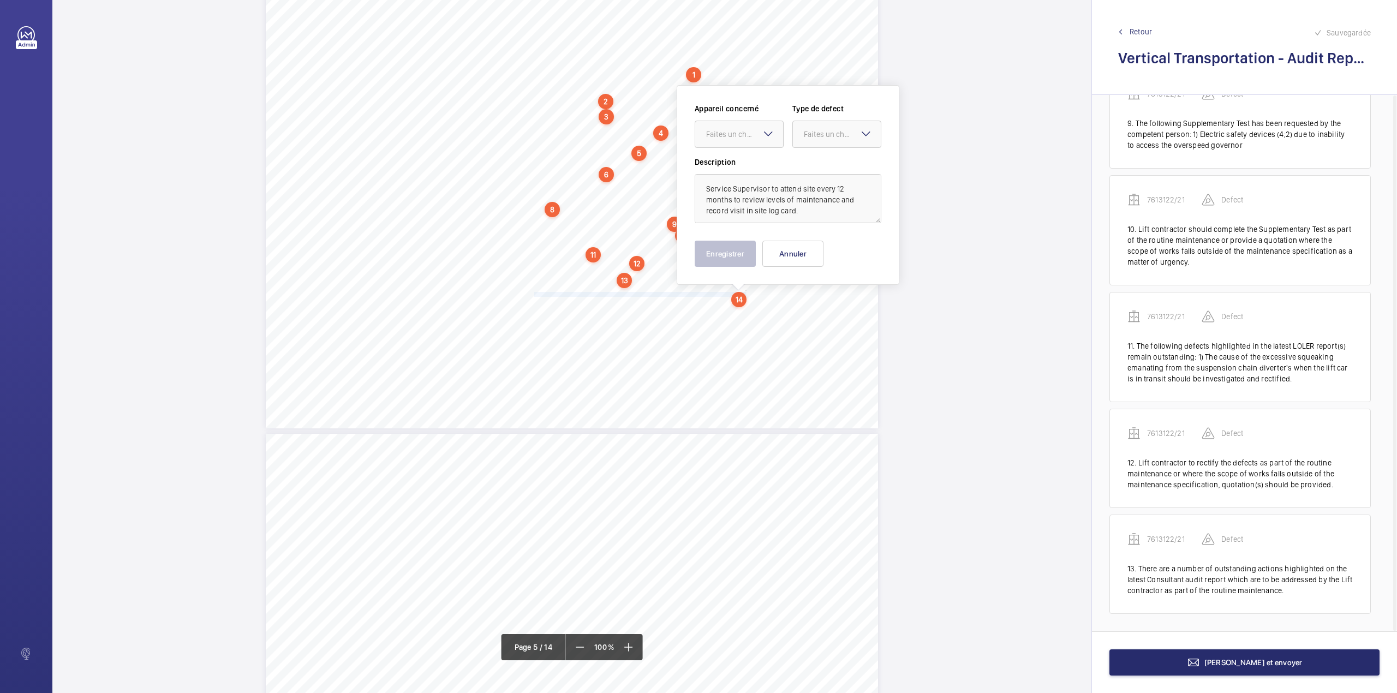
scroll to position [2511, 0]
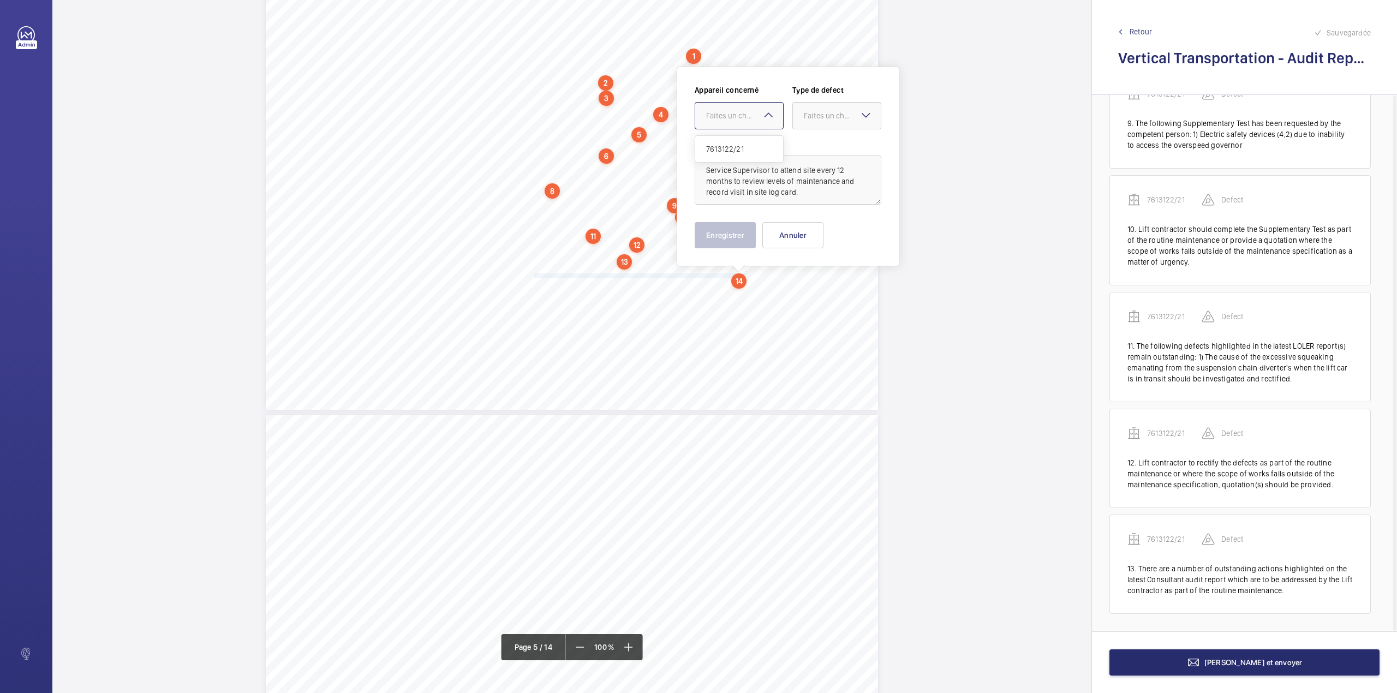
drag, startPoint x: 718, startPoint y: 105, endPoint x: 727, endPoint y: 141, distance: 37.2
click at [719, 105] on div at bounding box center [739, 116] width 88 height 26
click at [727, 141] on div "7613122/21" at bounding box center [739, 149] width 88 height 26
click at [821, 119] on div "Faites un choix" at bounding box center [842, 115] width 77 height 11
click at [821, 147] on span "Standard" at bounding box center [837, 149] width 66 height 11
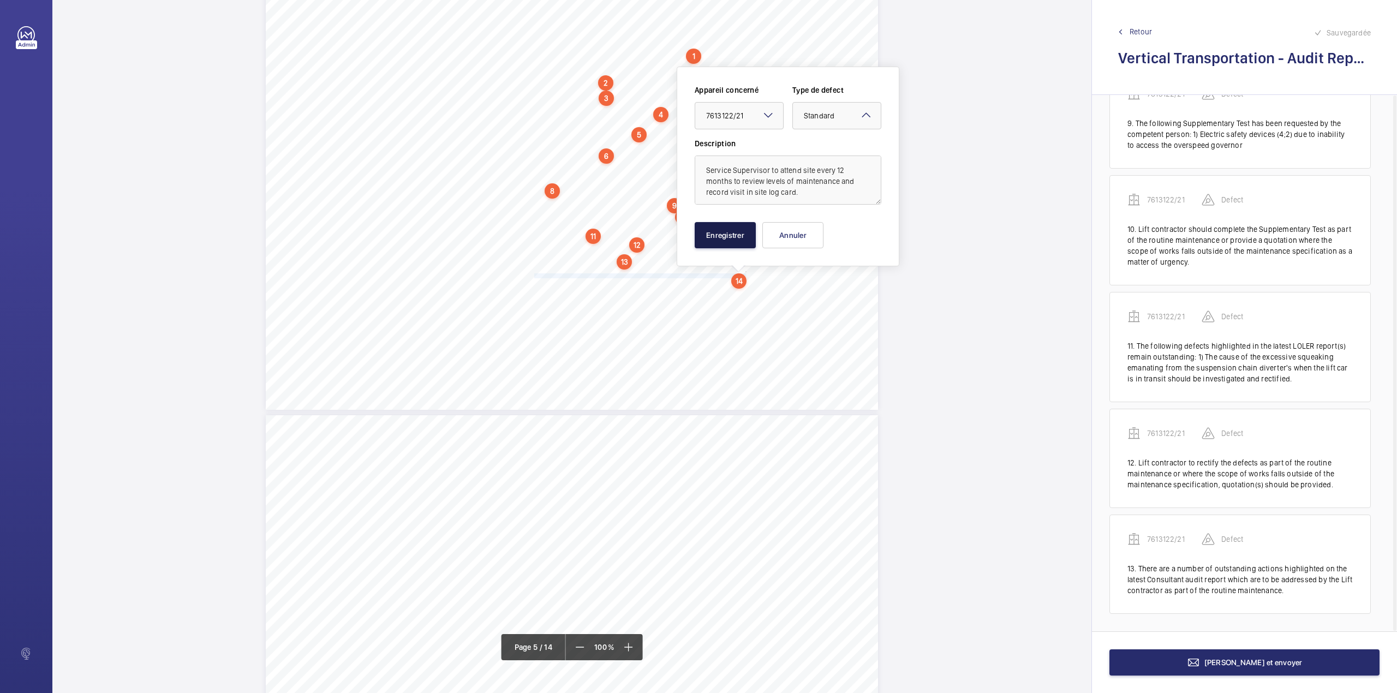
click at [732, 232] on button "Enregistrer" at bounding box center [725, 235] width 61 height 26
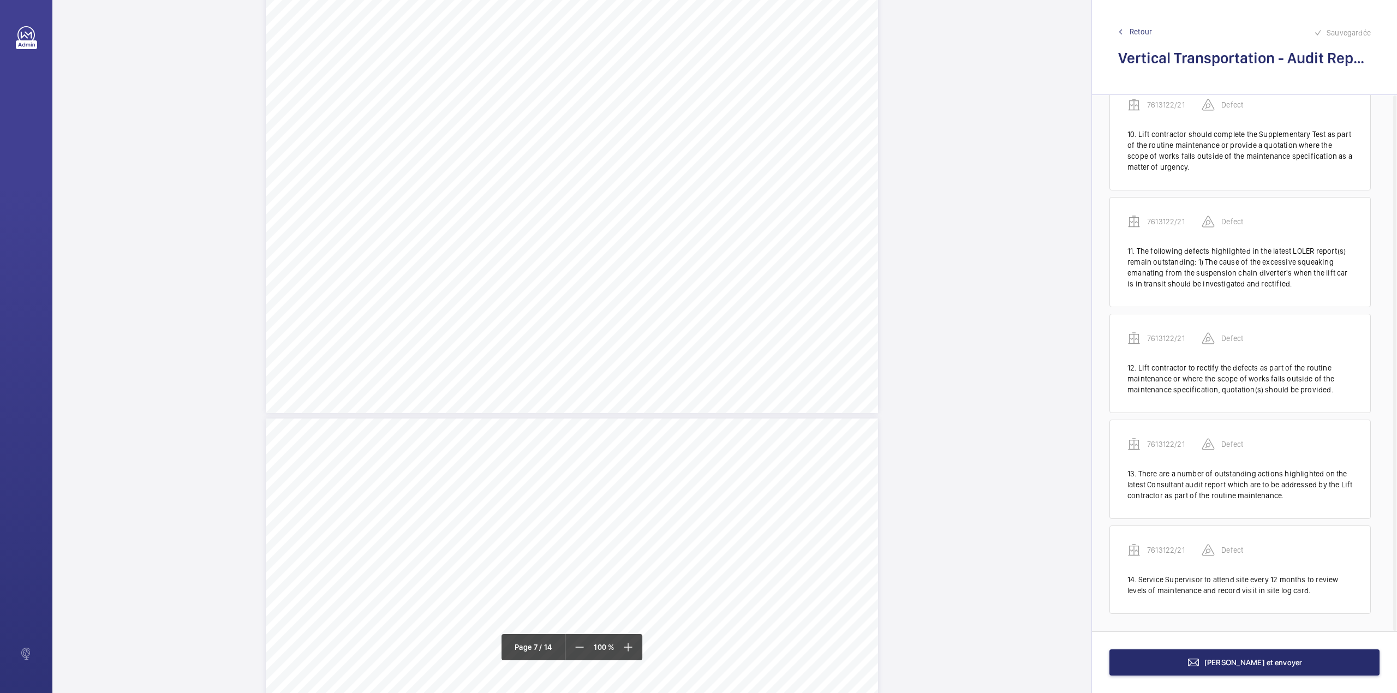
scroll to position [3311, 0]
drag, startPoint x: 549, startPoint y: 164, endPoint x: 596, endPoint y: 184, distance: 50.9
click at [596, 184] on div "Maintenance Quality Repeat Item Detail Priority 1.01 Unsatisfactory Yes The lif…" at bounding box center [572, 269] width 612 height 433
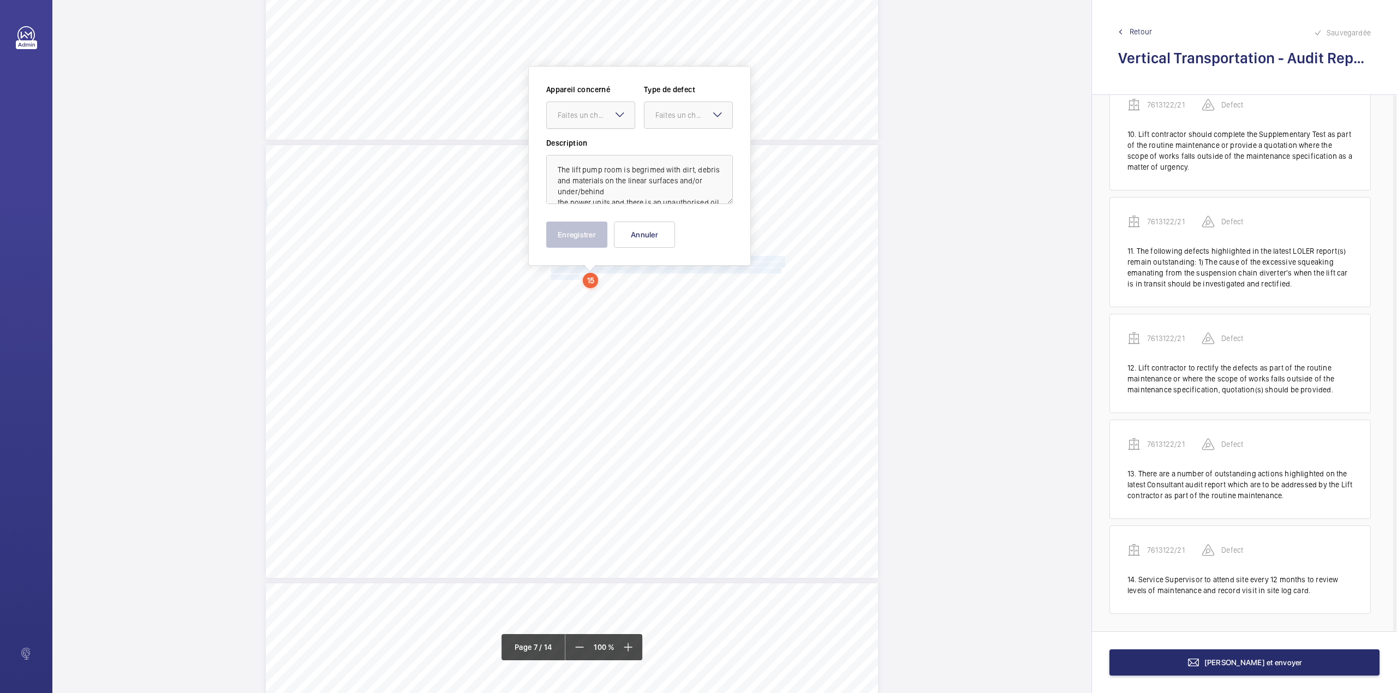
drag, startPoint x: 603, startPoint y: 118, endPoint x: 602, endPoint y: 130, distance: 11.5
click at [602, 120] on div "Faites un choix" at bounding box center [596, 115] width 77 height 11
click at [643, 136] on div "Appareil concerné Faites un choix 7613122/21 Type de defect Faites un choix" at bounding box center [639, 110] width 187 height 53
drag, startPoint x: 671, startPoint y: 118, endPoint x: 671, endPoint y: 151, distance: 32.7
click at [671, 121] on div "Faites un choix" at bounding box center [688, 115] width 88 height 11
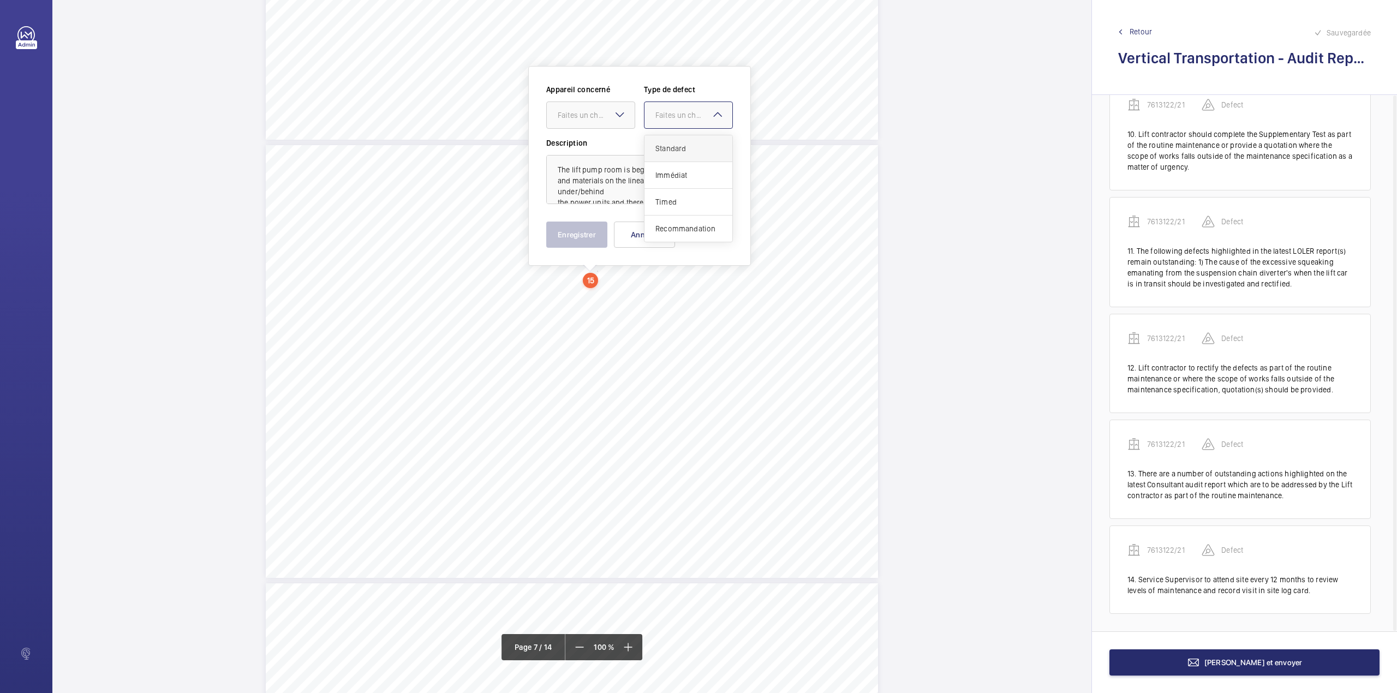
click at [671, 151] on span "Standard" at bounding box center [688, 148] width 66 height 11
click at [591, 121] on div at bounding box center [591, 115] width 88 height 26
click at [592, 151] on span "7613122/21" at bounding box center [591, 148] width 66 height 11
click at [597, 245] on button "Enregistrer" at bounding box center [576, 235] width 61 height 26
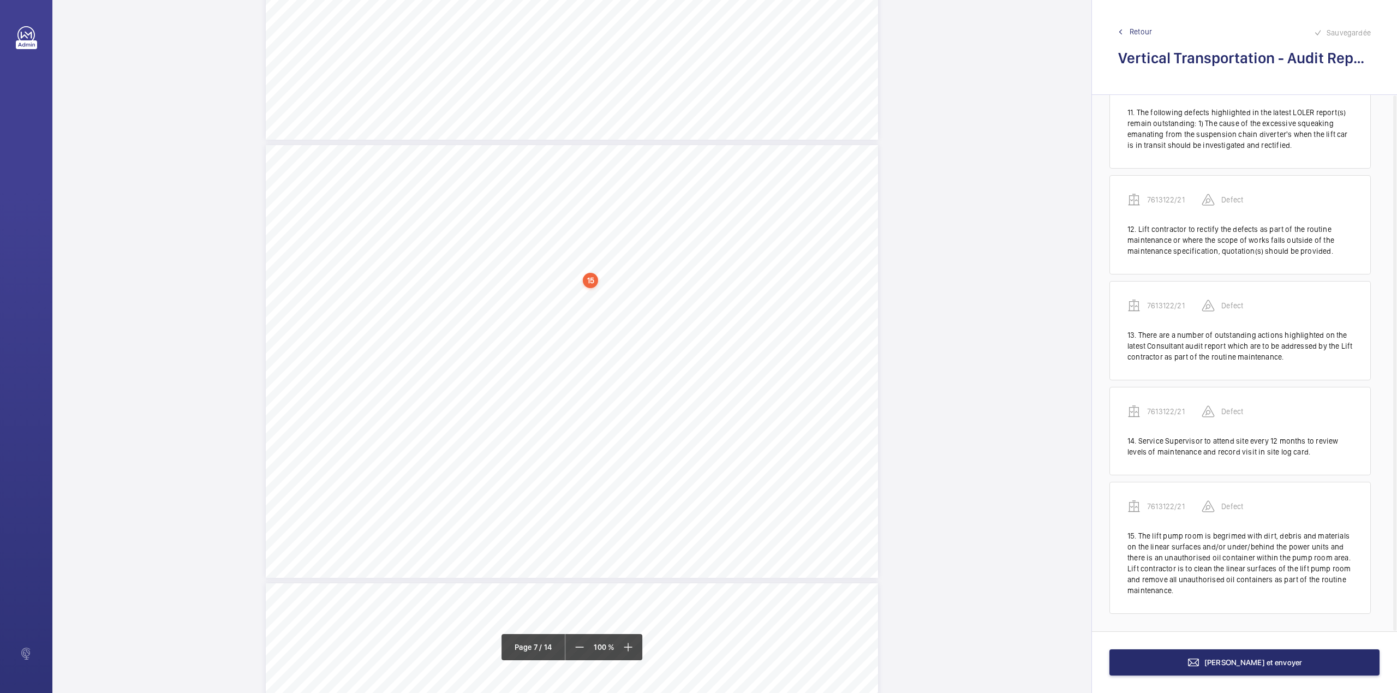
scroll to position [3656, 0]
drag, startPoint x: 550, startPoint y: 217, endPoint x: 771, endPoint y: 237, distance: 221.9
click at [771, 237] on div "Vertical Transportation - Audit Report - Goods Lift 2.04 Unsatisfactory Yes Var…" at bounding box center [572, 363] width 612 height 433
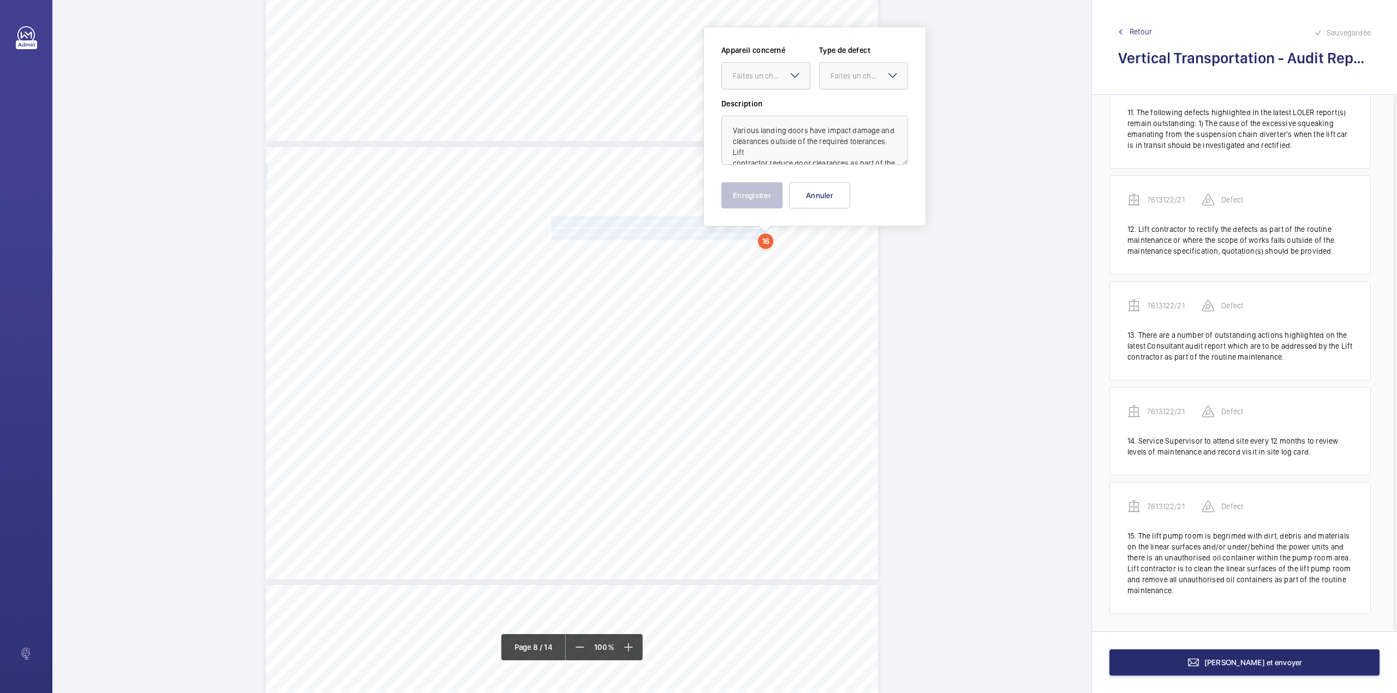
scroll to position [3616, 0]
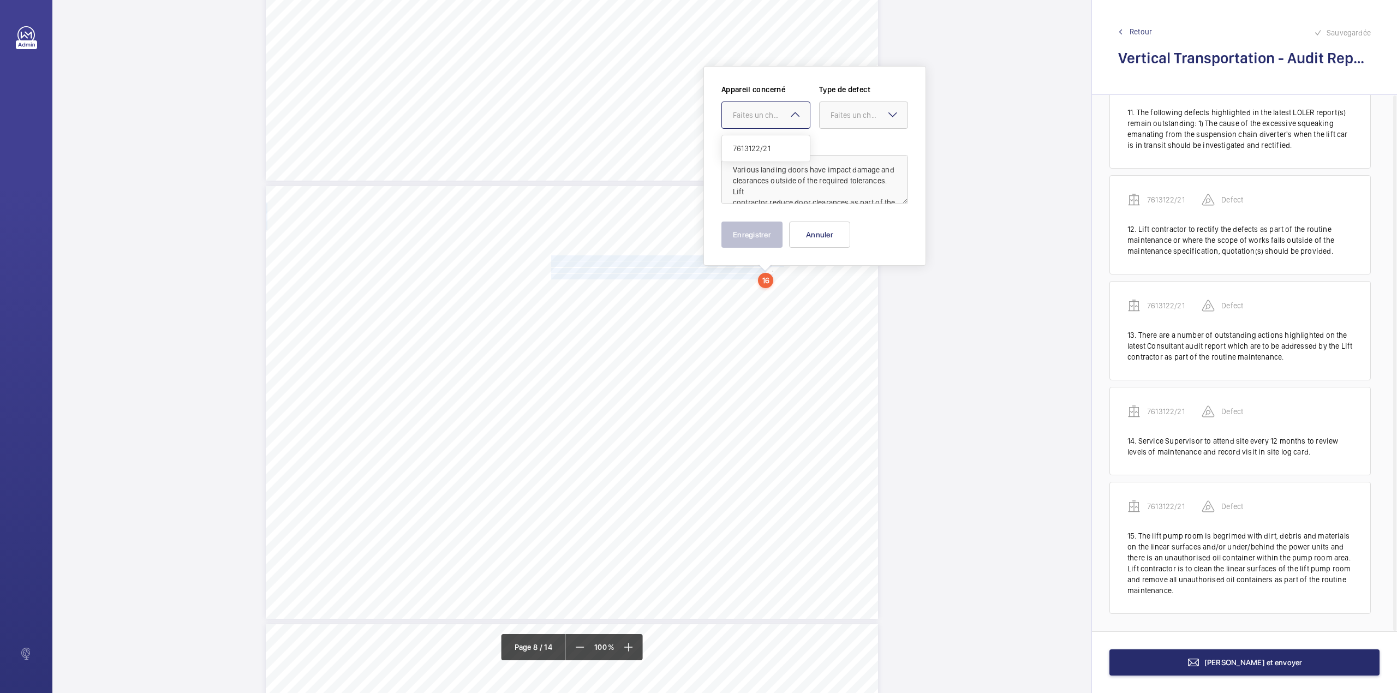
click at [771, 118] on div "Faites un choix" at bounding box center [771, 115] width 77 height 11
click at [774, 140] on div "7613122/21" at bounding box center [766, 148] width 88 height 26
drag, startPoint x: 839, startPoint y: 121, endPoint x: 842, endPoint y: 133, distance: 13.1
click at [840, 123] on div at bounding box center [864, 115] width 88 height 26
click at [846, 147] on span "Standard" at bounding box center [863, 148] width 66 height 11
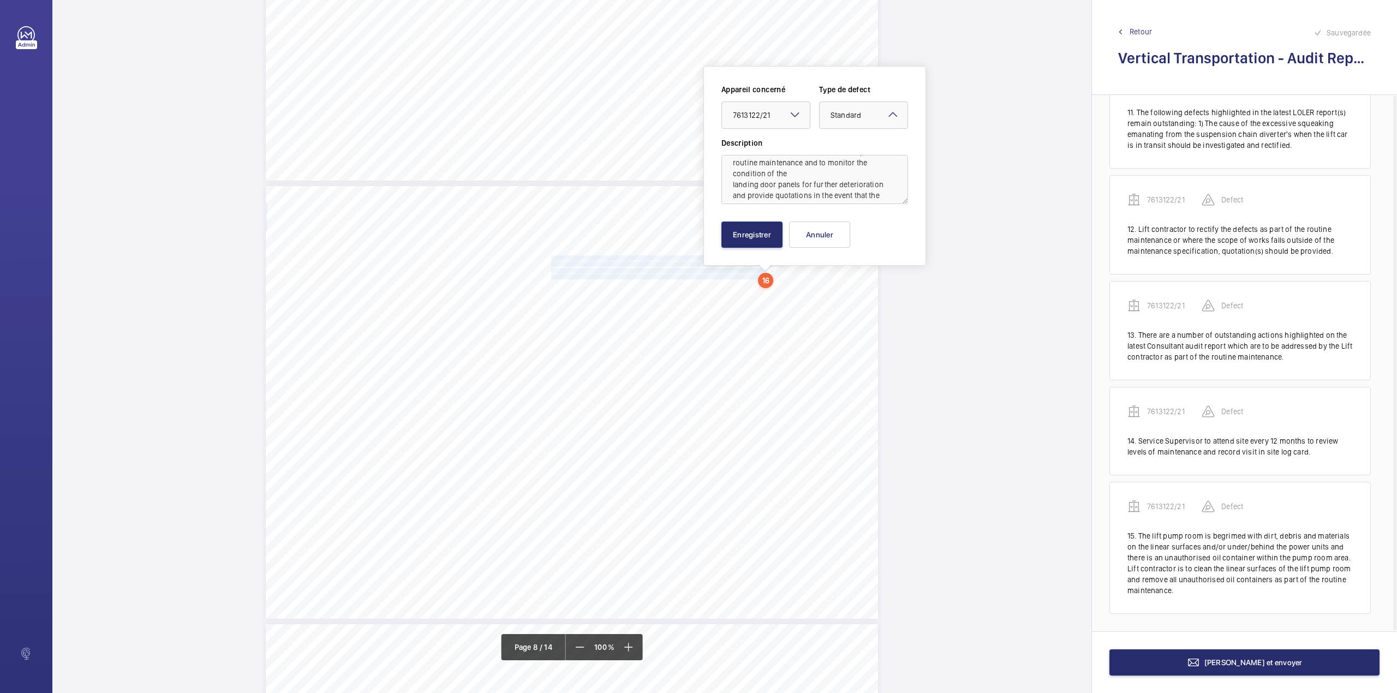
scroll to position [100, 0]
click at [763, 225] on button "Enregistrer" at bounding box center [751, 235] width 61 height 26
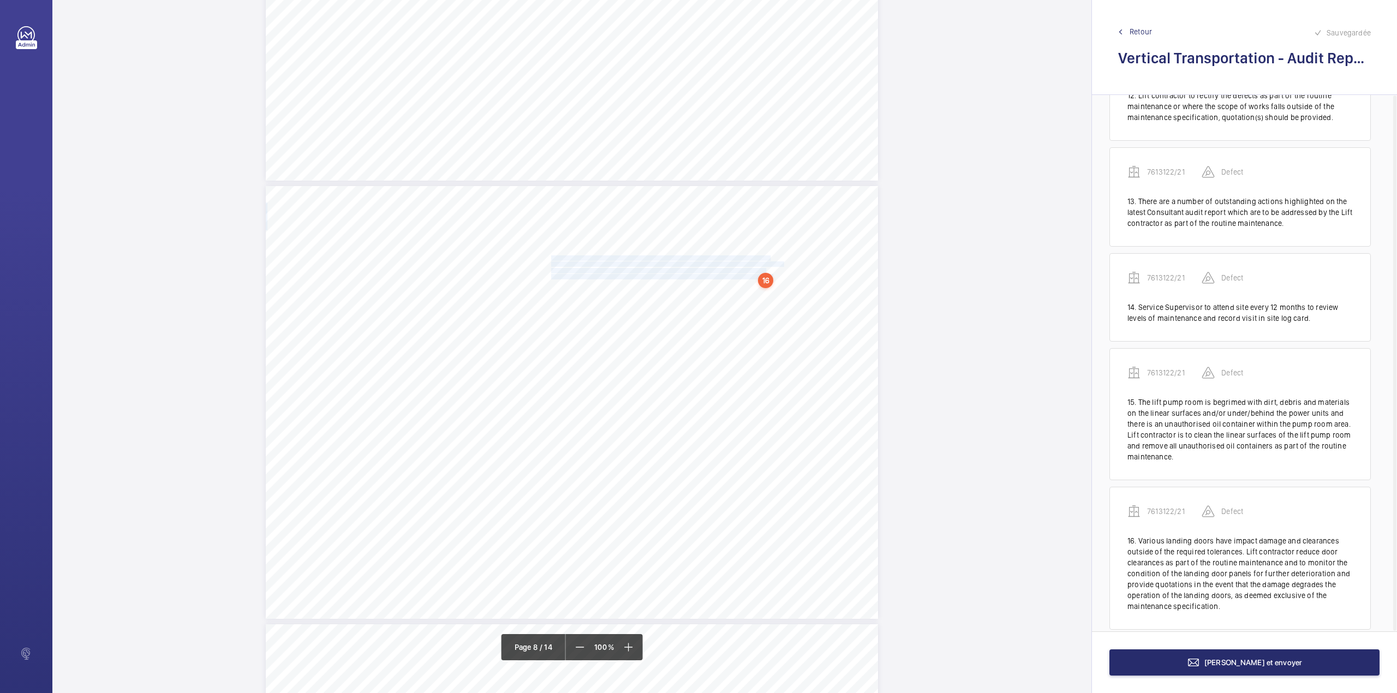
scroll to position [1366, 0]
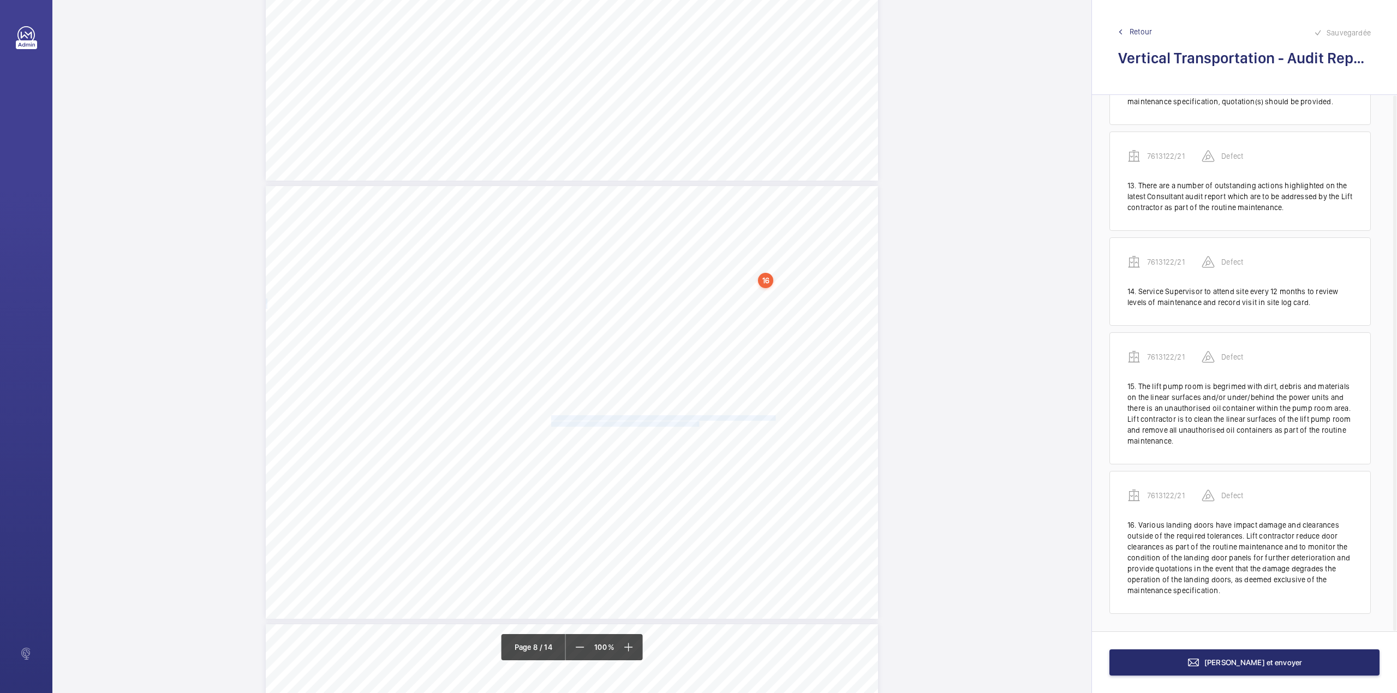
drag, startPoint x: 550, startPoint y: 417, endPoint x: 697, endPoint y: 425, distance: 146.9
click at [697, 425] on div "Vertical Transportation - Audit Report - Goods Lift 2.04 Unsatisfactory Yes Var…" at bounding box center [572, 402] width 612 height 433
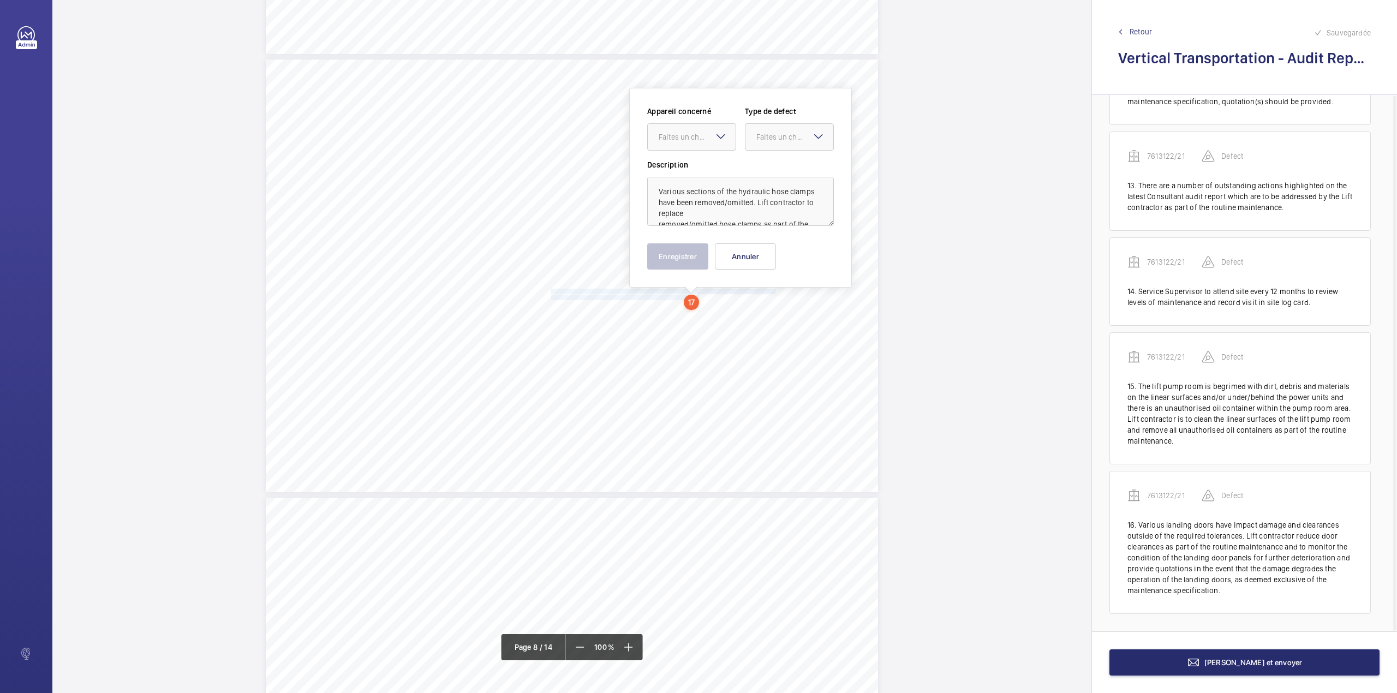
scroll to position [3765, 0]
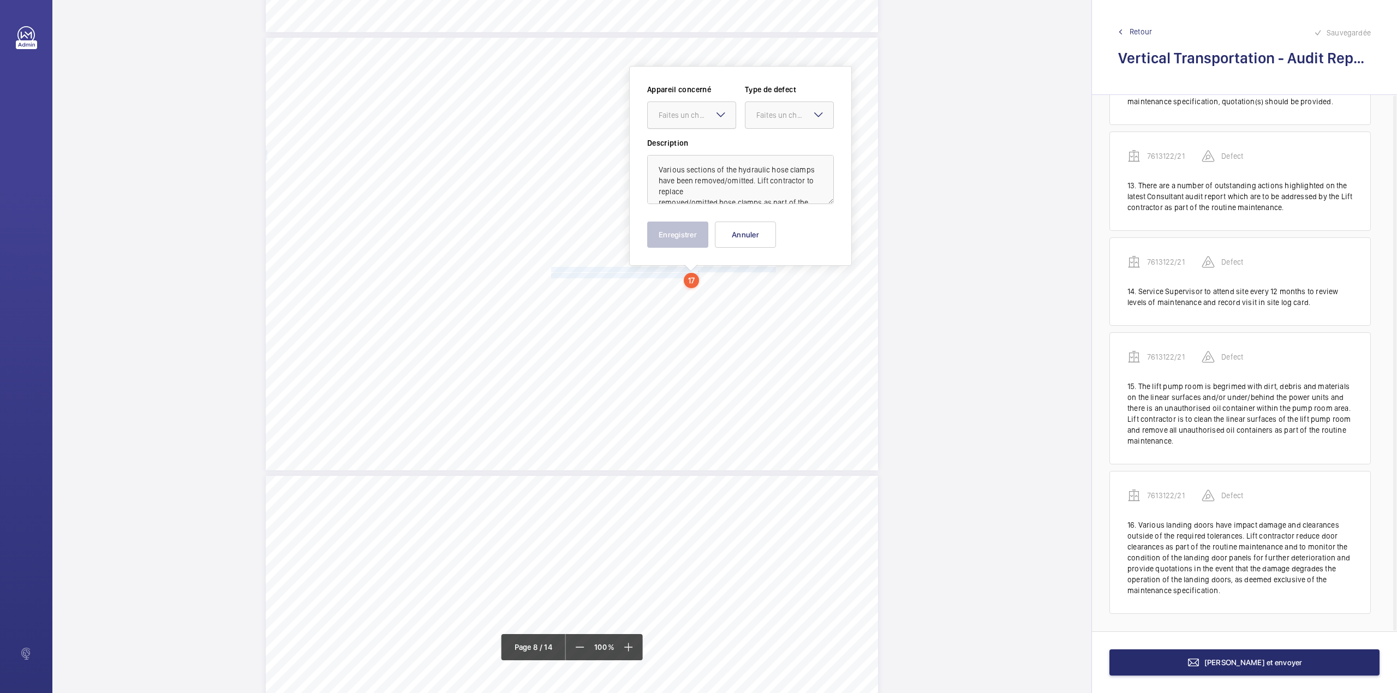
click at [684, 119] on div "Faites un choix" at bounding box center [697, 115] width 77 height 11
drag, startPoint x: 685, startPoint y: 147, endPoint x: 747, endPoint y: 131, distance: 63.5
click at [685, 147] on span "7613122/21" at bounding box center [692, 148] width 66 height 11
click at [758, 123] on div at bounding box center [789, 115] width 88 height 26
click at [764, 153] on span "Standard" at bounding box center [789, 148] width 66 height 11
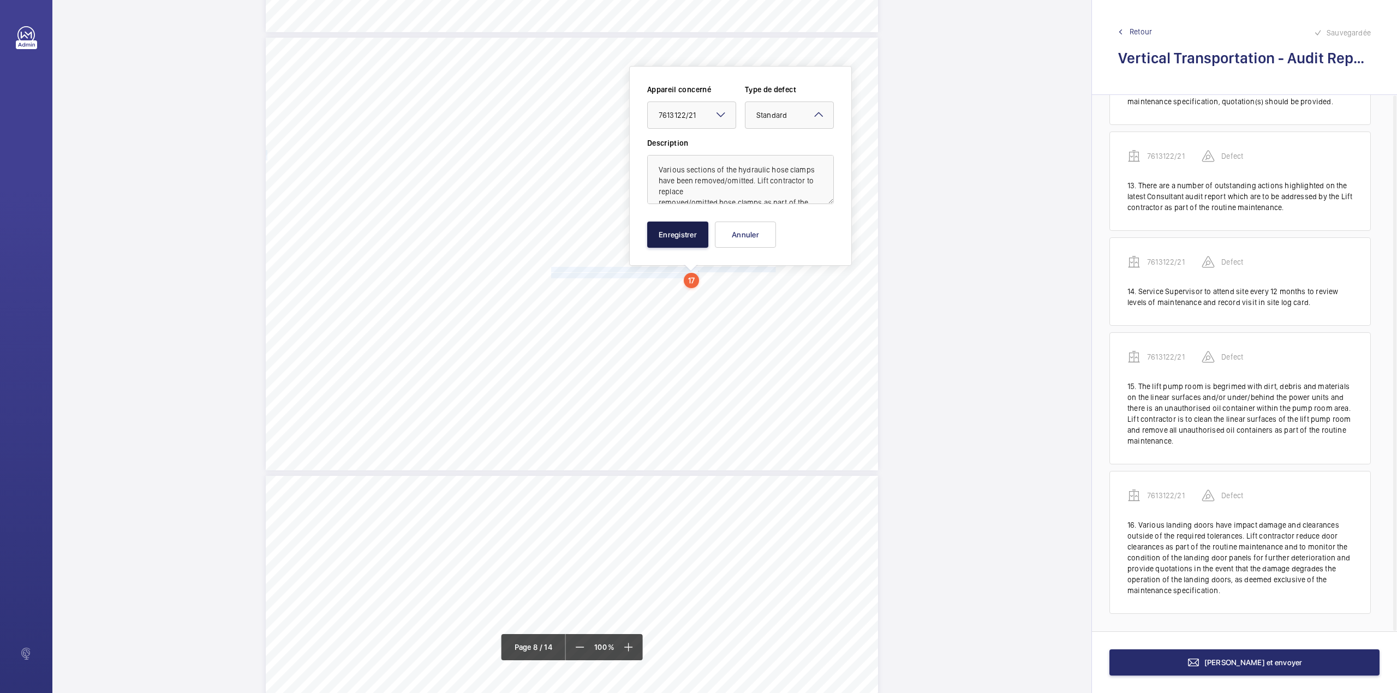
drag, startPoint x: 701, startPoint y: 227, endPoint x: 575, endPoint y: 295, distance: 143.1
click at [700, 228] on button "Enregistrer" at bounding box center [677, 235] width 61 height 26
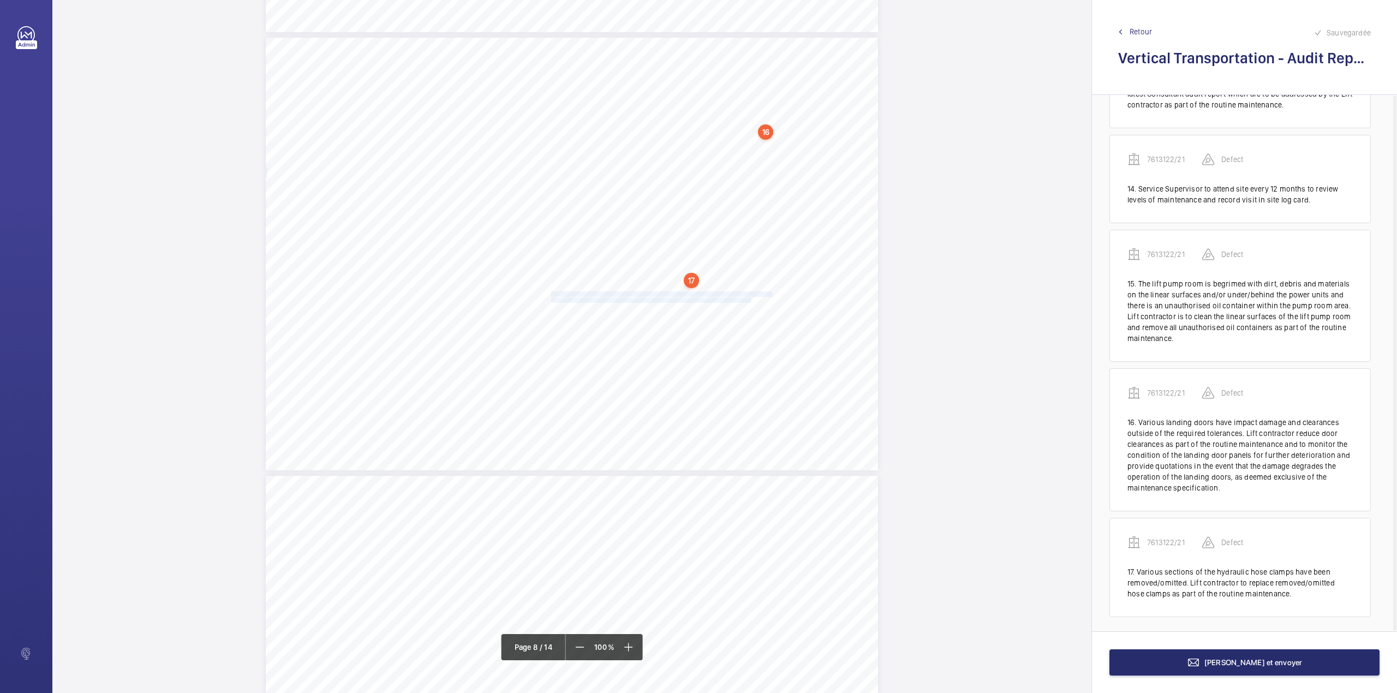
scroll to position [1472, 0]
drag, startPoint x: 549, startPoint y: 293, endPoint x: 751, endPoint y: 302, distance: 202.1
click at [751, 302] on div "Vertical Transportation - Audit Report - Goods Lift 2.04 Unsatisfactory Yes Var…" at bounding box center [572, 254] width 612 height 433
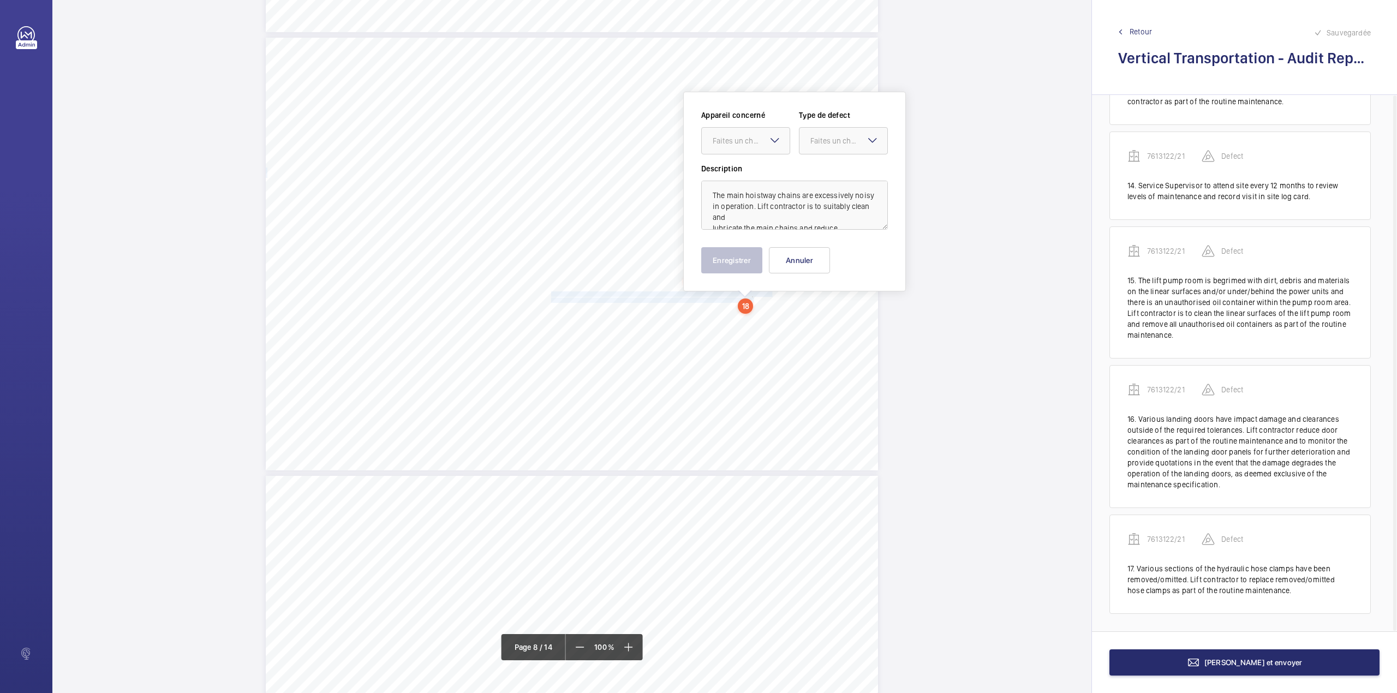
scroll to position [3790, 0]
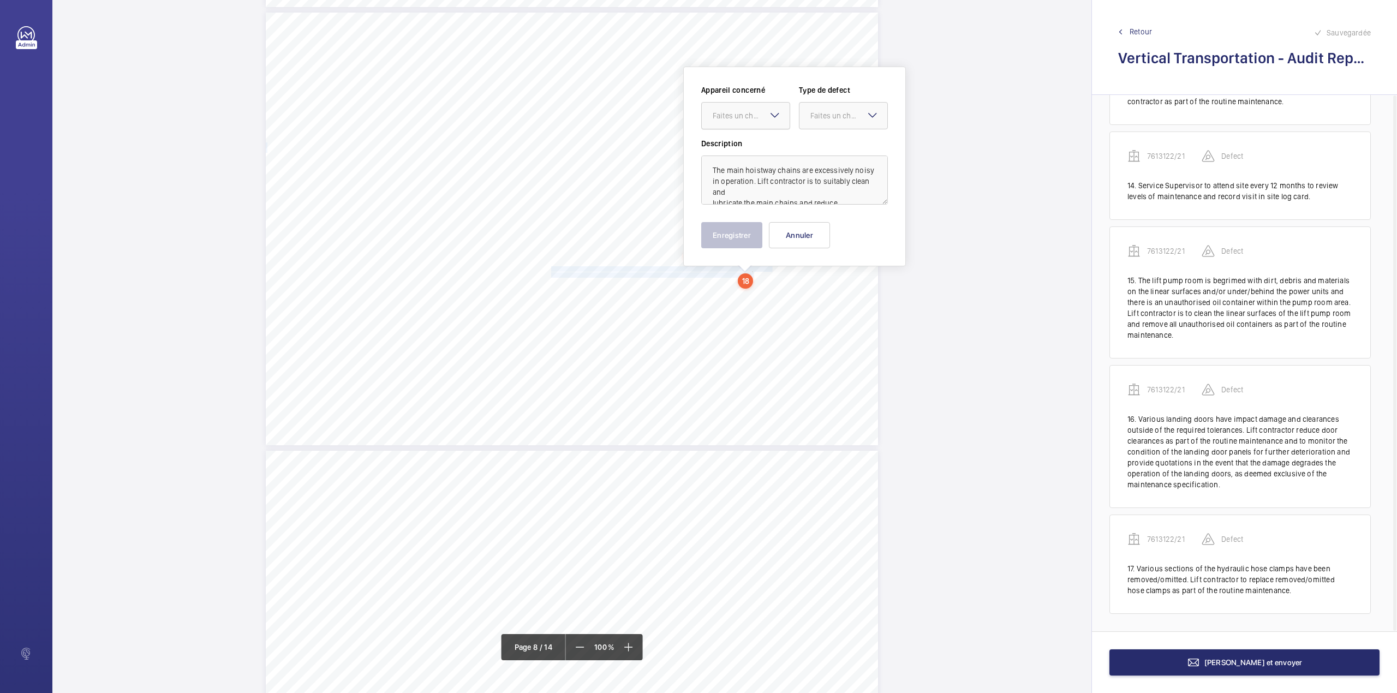
drag, startPoint x: 725, startPoint y: 114, endPoint x: 727, endPoint y: 122, distance: 8.3
click at [726, 118] on div "Faites un choix" at bounding box center [751, 115] width 77 height 11
click at [732, 146] on span "7613122/21" at bounding box center [746, 149] width 66 height 11
drag, startPoint x: 811, startPoint y: 123, endPoint x: 816, endPoint y: 145, distance: 23.0
click at [812, 125] on div at bounding box center [843, 116] width 88 height 26
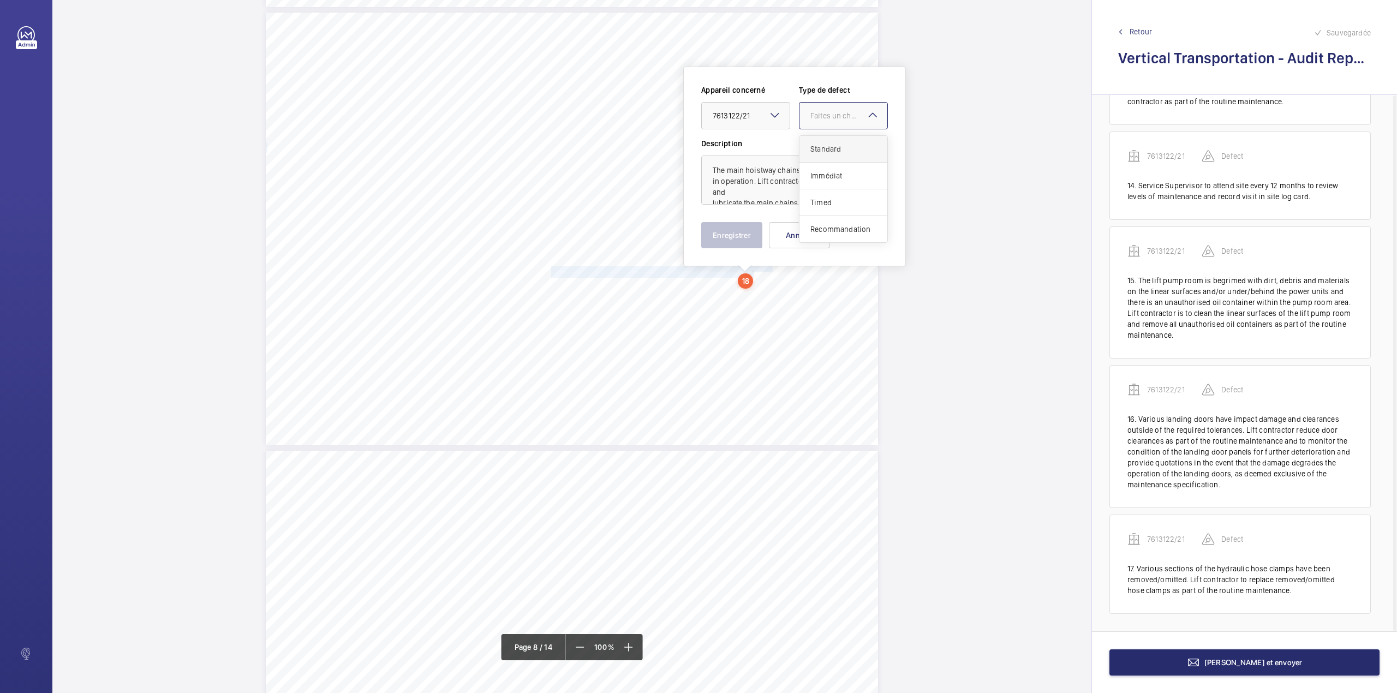
click at [816, 146] on span "Standard" at bounding box center [843, 149] width 66 height 11
click at [738, 238] on button "Enregistrer" at bounding box center [731, 235] width 61 height 26
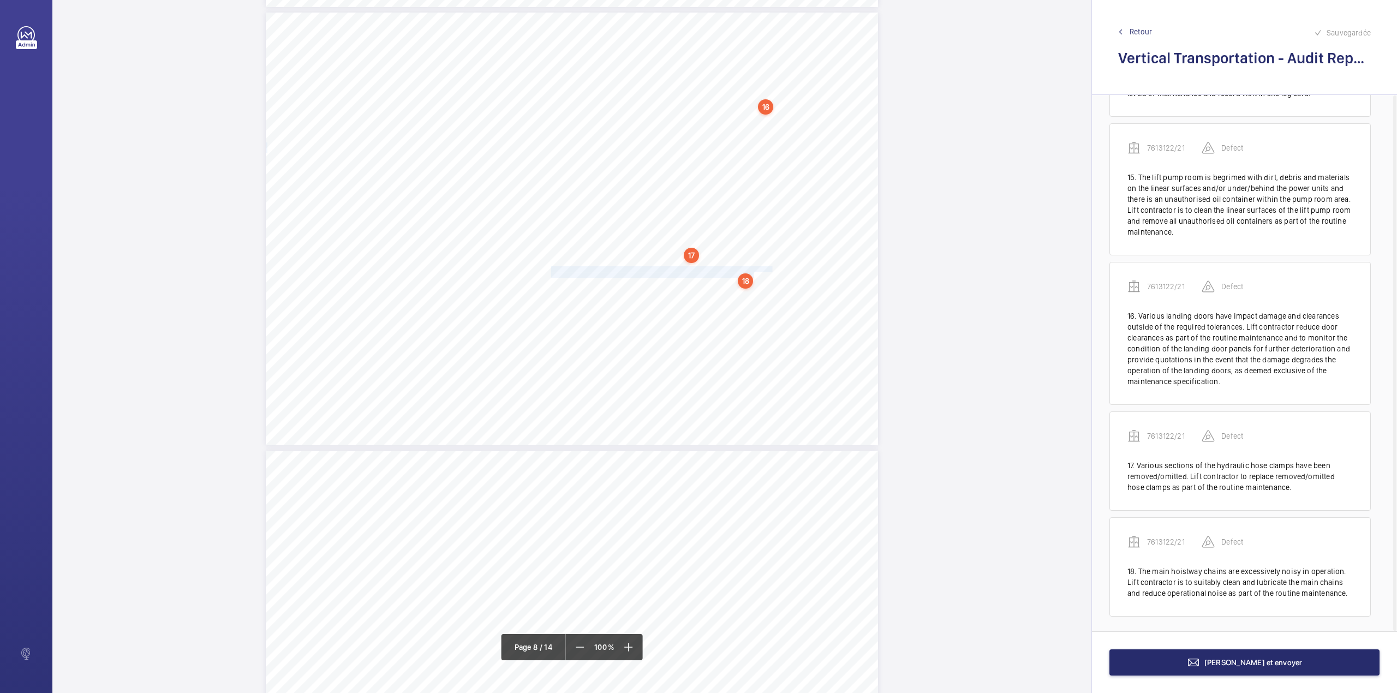
scroll to position [1579, 0]
drag, startPoint x: 549, startPoint y: 291, endPoint x: 727, endPoint y: 301, distance: 178.1
click at [727, 301] on div "Vertical Transportation - Audit Report - Goods Lift 2.04 Unsatisfactory Yes Var…" at bounding box center [572, 229] width 612 height 433
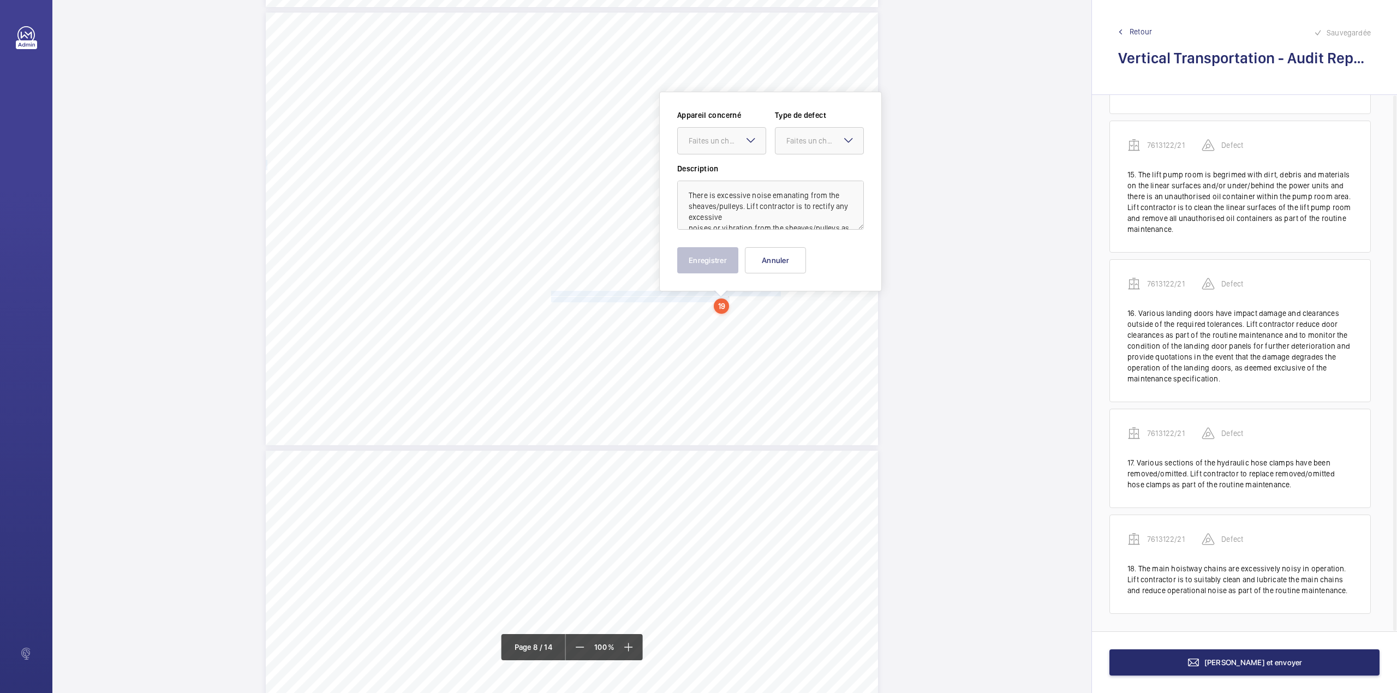
scroll to position [3816, 0]
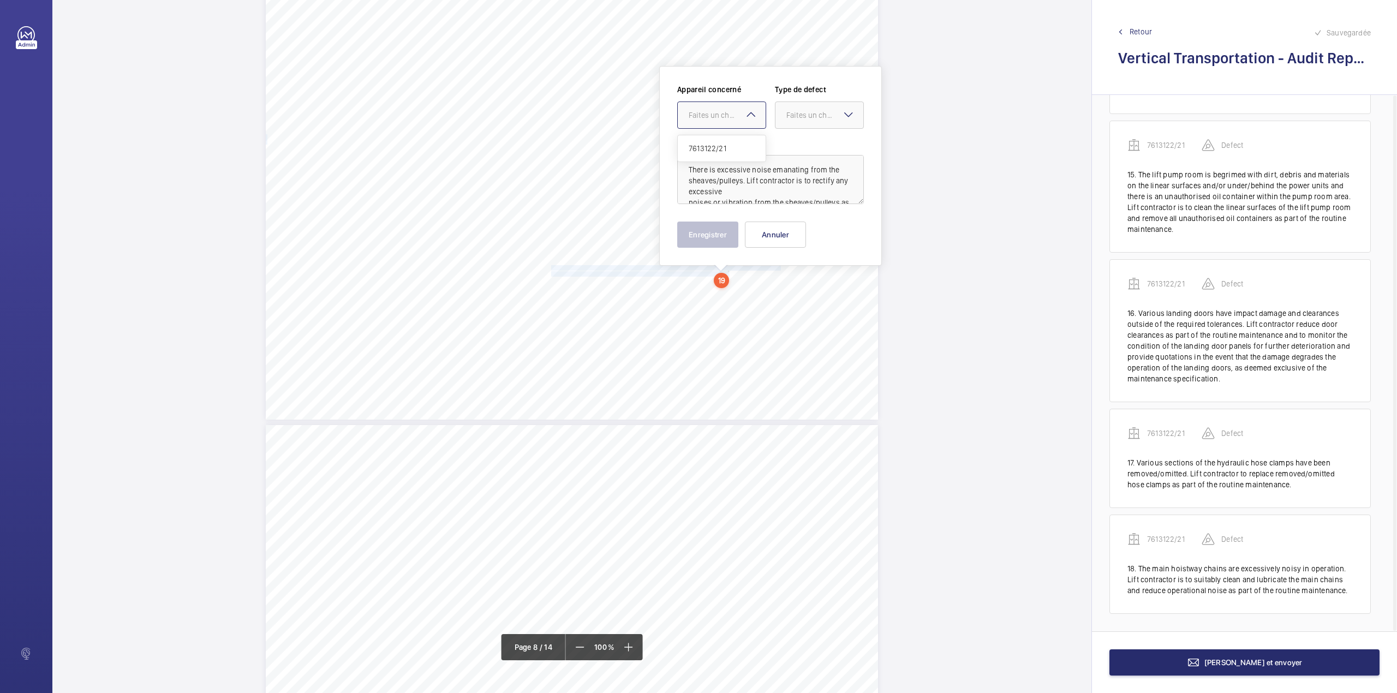
drag, startPoint x: 715, startPoint y: 114, endPoint x: 716, endPoint y: 123, distance: 8.8
click at [715, 119] on div "Faites un choix" at bounding box center [727, 115] width 77 height 11
drag, startPoint x: 720, startPoint y: 144, endPoint x: 739, endPoint y: 145, distance: 18.6
click at [721, 144] on span "7613122/21" at bounding box center [722, 148] width 66 height 11
drag, startPoint x: 804, startPoint y: 120, endPoint x: 804, endPoint y: 142, distance: 21.8
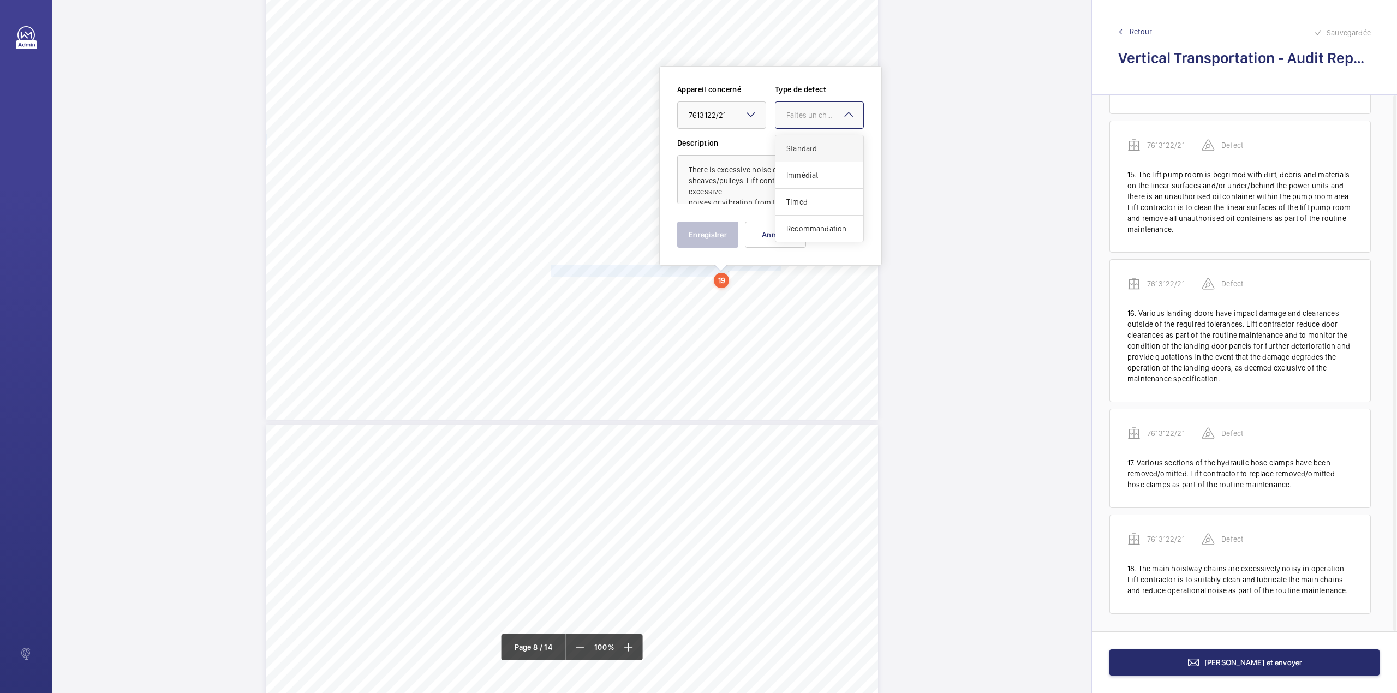
click at [804, 121] on div "Faites un choix" at bounding box center [819, 115] width 88 height 11
click at [804, 142] on div "Standard" at bounding box center [819, 148] width 88 height 27
click at [706, 231] on button "Enregistrer" at bounding box center [707, 235] width 61 height 26
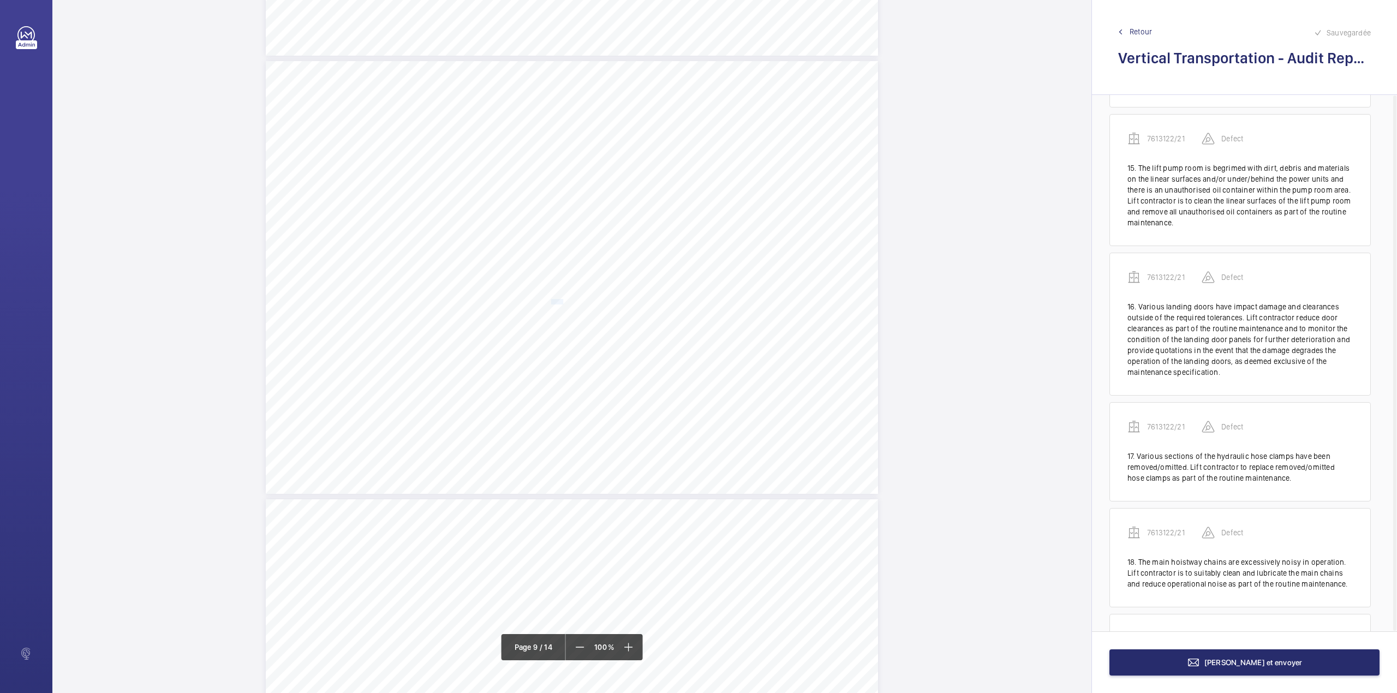
scroll to position [1685, 0]
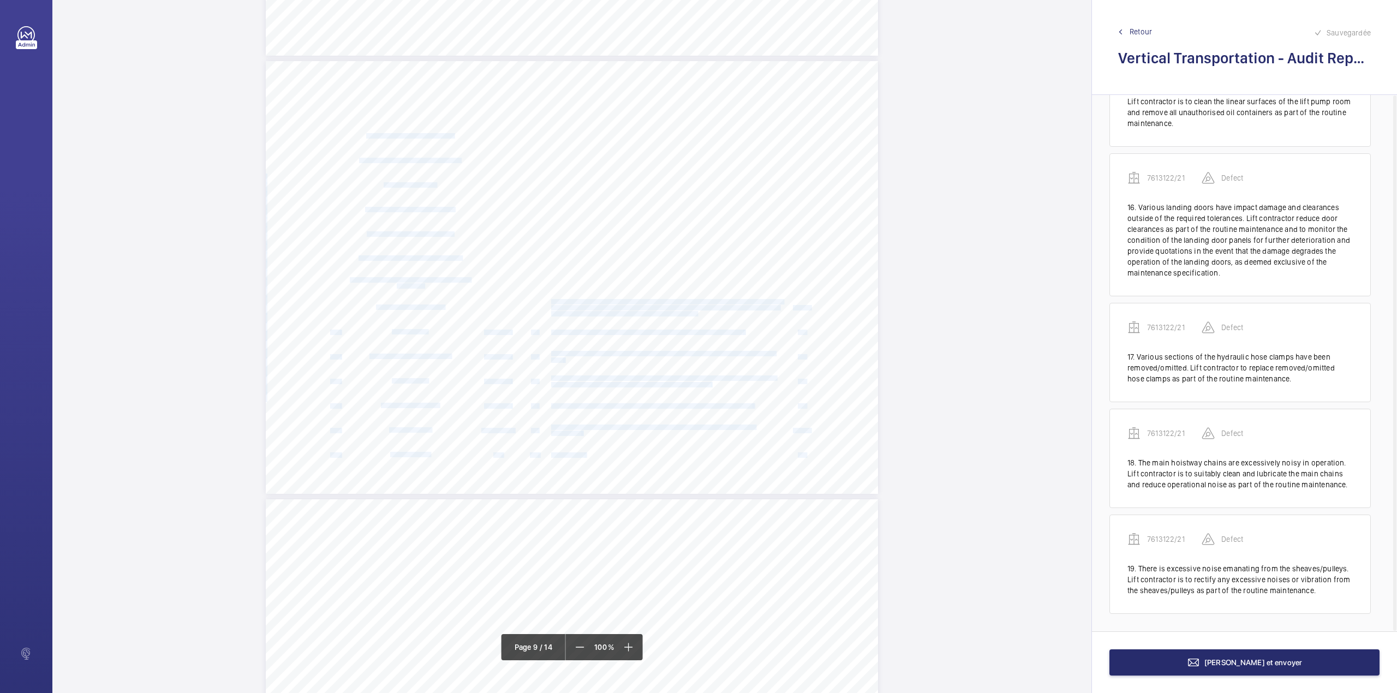
drag, startPoint x: 550, startPoint y: 302, endPoint x: 695, endPoint y: 315, distance: 145.7
click at [695, 315] on div "Vertical Transportation - Audit Report - Goods Lift 3.02 Satisfactory No All te…" at bounding box center [572, 277] width 612 height 433
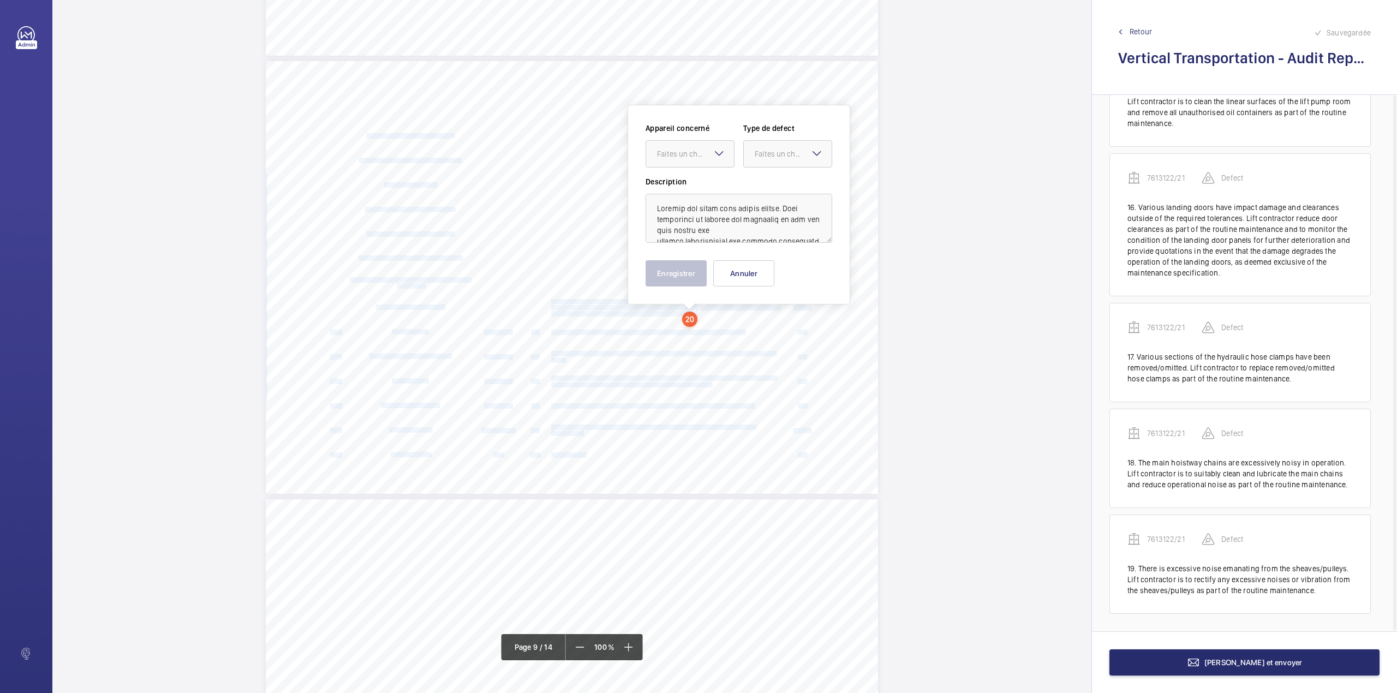
scroll to position [4218, 0]
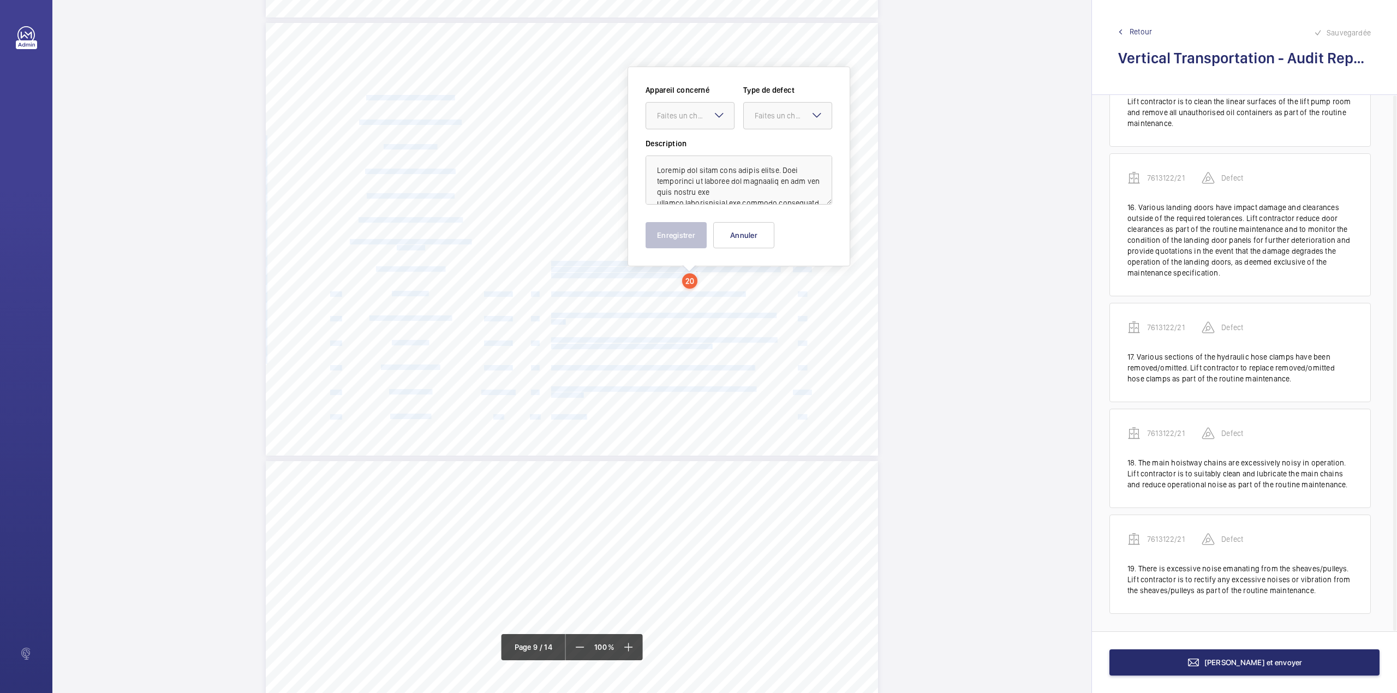
click at [695, 315] on span "A visual inspection of the car door locks and/or mechanical locks has highlight…" at bounding box center [663, 315] width 224 height 5
click at [582, 271] on span "further deterioration and provide quotations in the event that the damage degra…" at bounding box center [665, 269] width 229 height 5
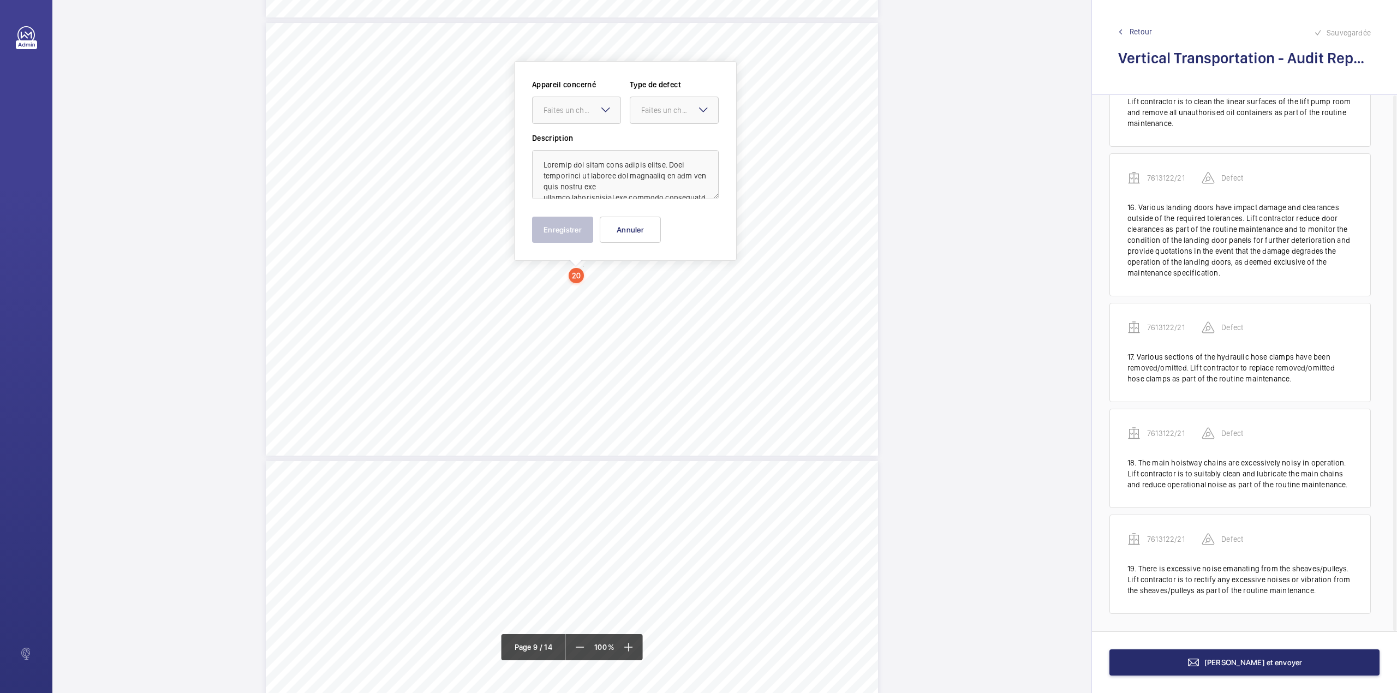
scroll to position [4213, 0]
click at [647, 229] on button "Annuler" at bounding box center [630, 235] width 61 height 26
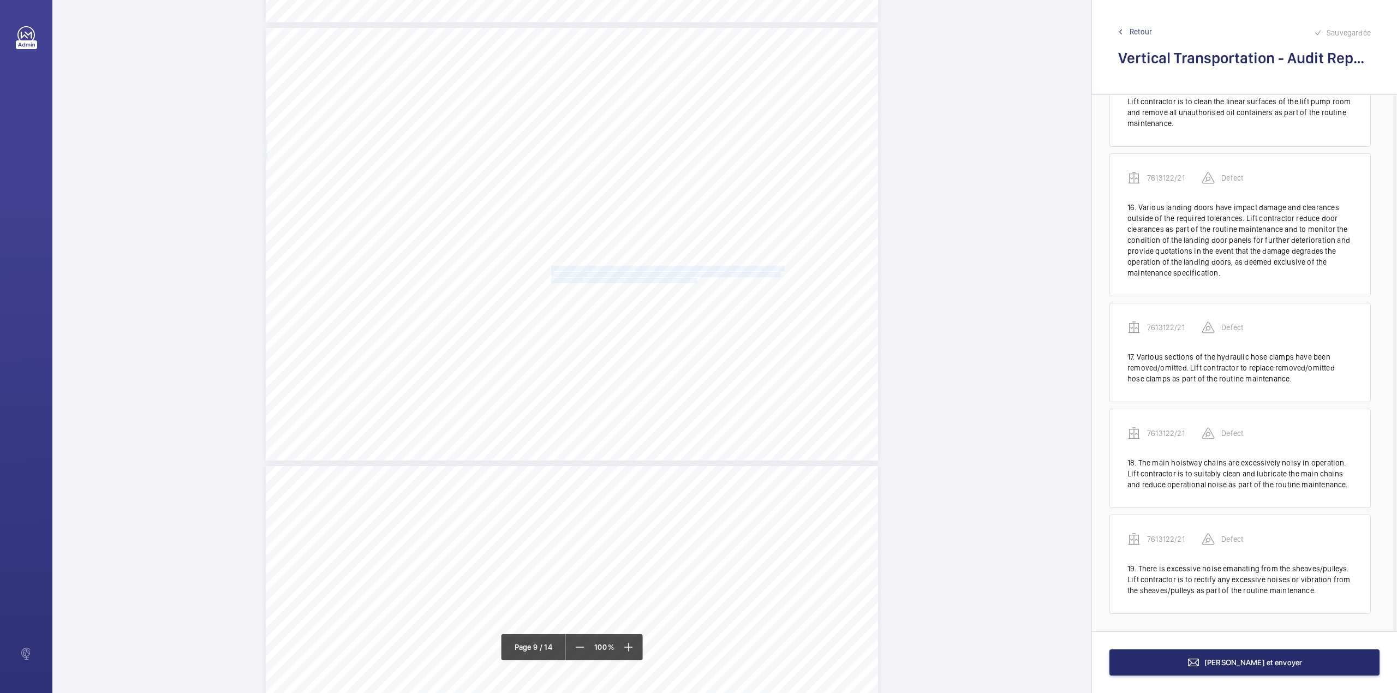
drag, startPoint x: 550, startPoint y: 266, endPoint x: 695, endPoint y: 280, distance: 145.3
click at [695, 280] on div "Vertical Transportation - Audit Report - Goods Lift 3.02 Satisfactory No All te…" at bounding box center [572, 244] width 612 height 433
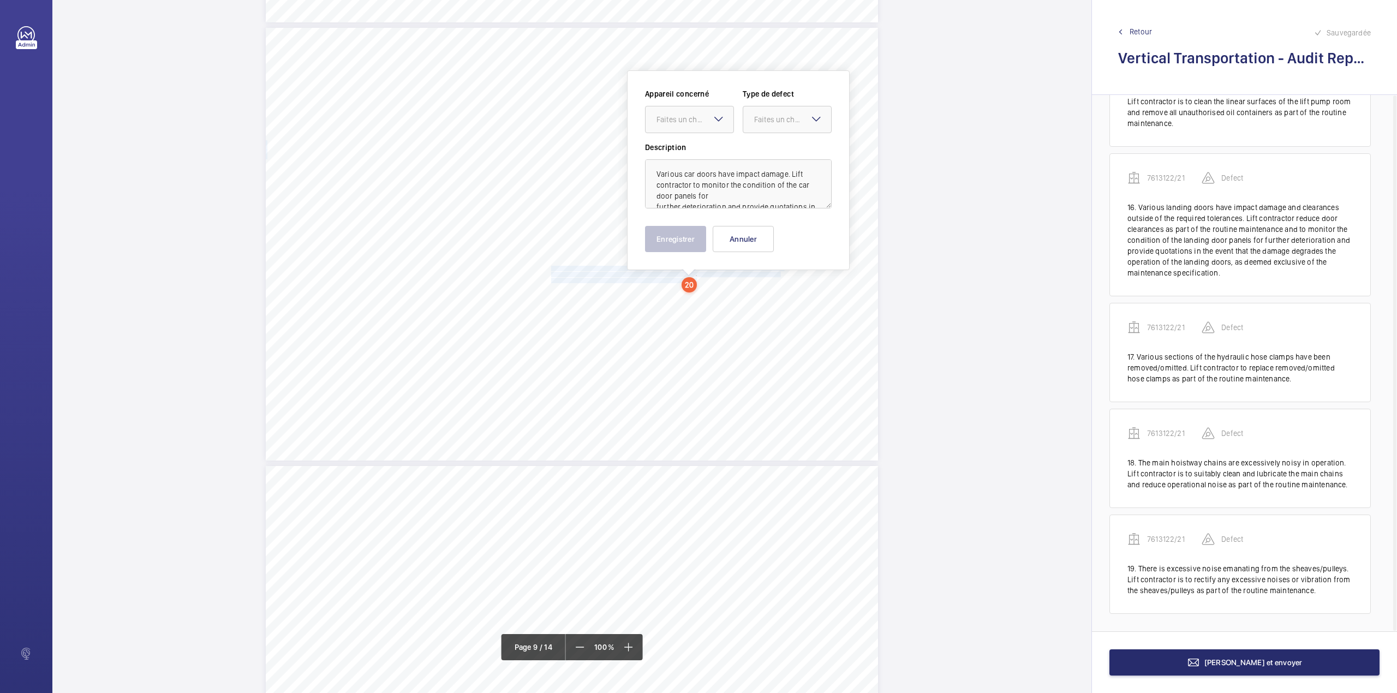
scroll to position [4217, 0]
drag, startPoint x: 684, startPoint y: 112, endPoint x: 688, endPoint y: 133, distance: 21.0
click at [684, 116] on div "Faites un choix" at bounding box center [694, 115] width 77 height 11
click at [689, 139] on div "7613122/21" at bounding box center [689, 148] width 88 height 26
drag, startPoint x: 793, startPoint y: 116, endPoint x: 791, endPoint y: 129, distance: 12.7
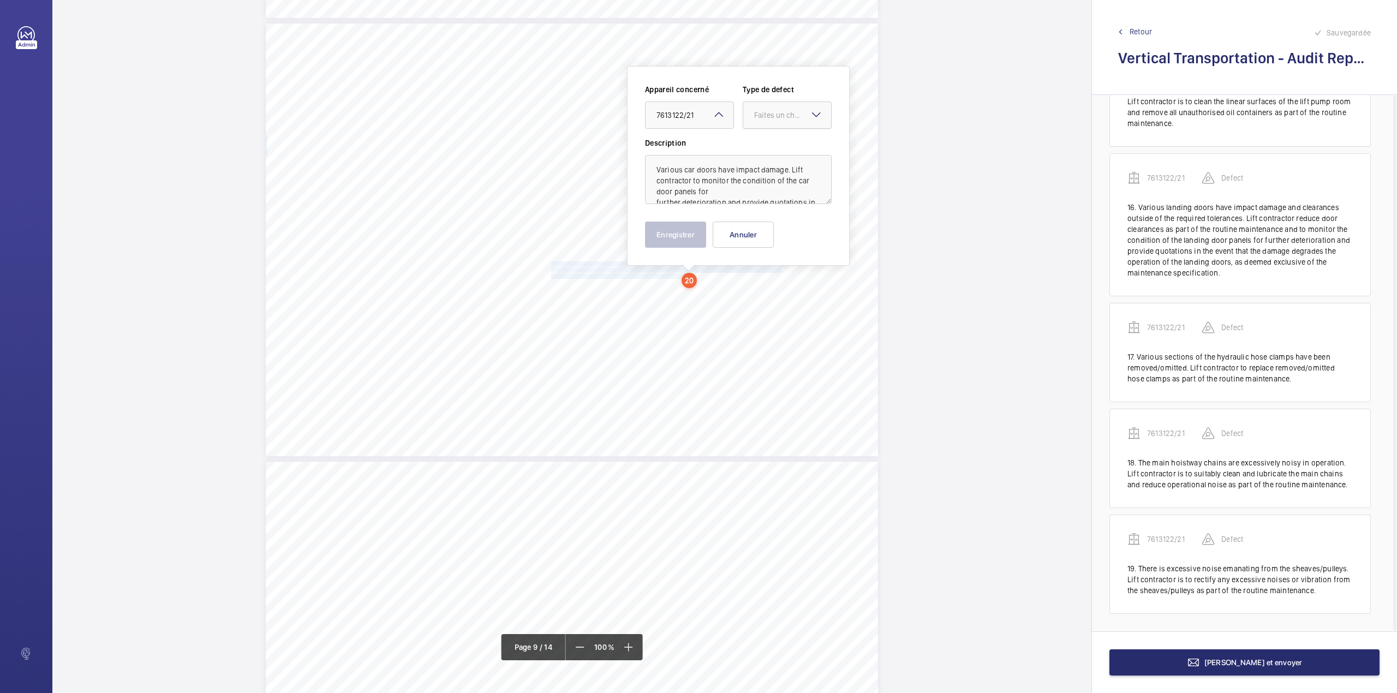
click at [793, 120] on div "Faites un choix" at bounding box center [792, 115] width 77 height 11
click at [789, 143] on span "Standard" at bounding box center [787, 148] width 66 height 11
click at [681, 234] on button "Enregistrer" at bounding box center [675, 235] width 61 height 26
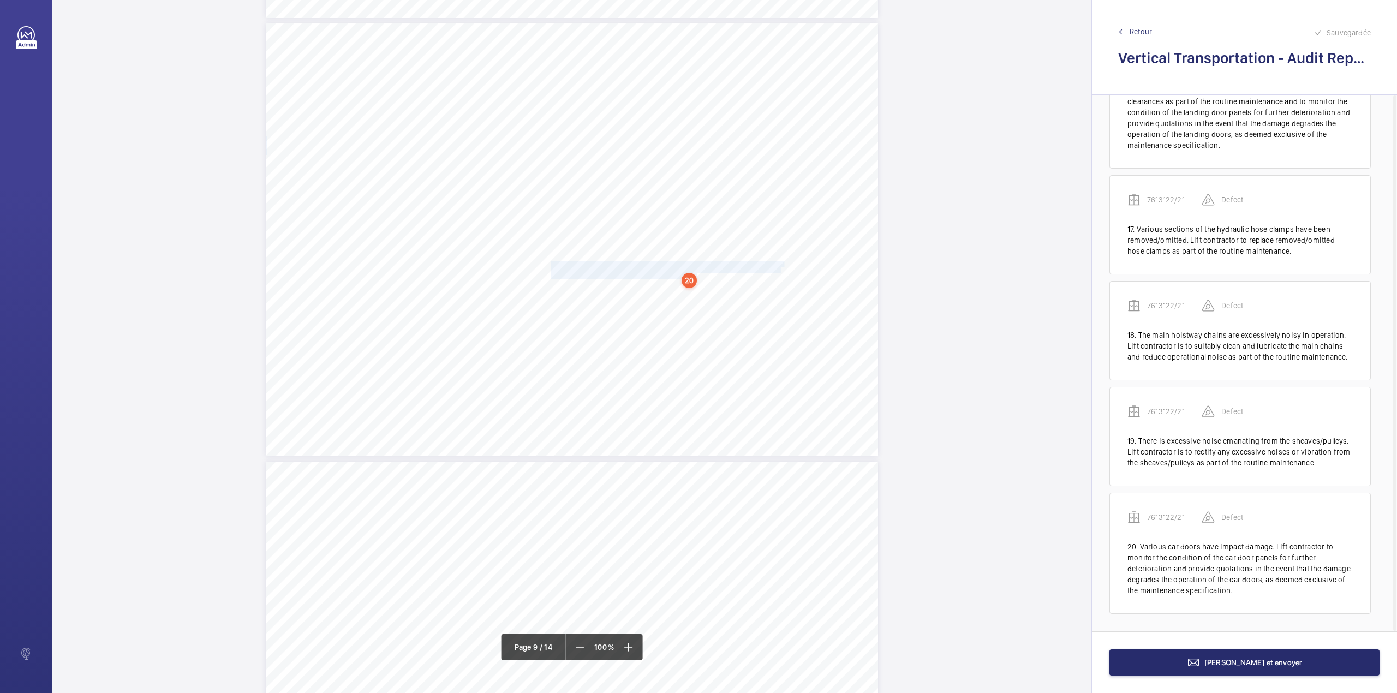
scroll to position [1813, 0]
drag, startPoint x: 550, startPoint y: 387, endPoint x: 579, endPoint y: 396, distance: 30.7
click at [579, 396] on div "Vertical Transportation - Audit Report - Goods Lift 3.02 Satisfactory No All te…" at bounding box center [572, 239] width 612 height 433
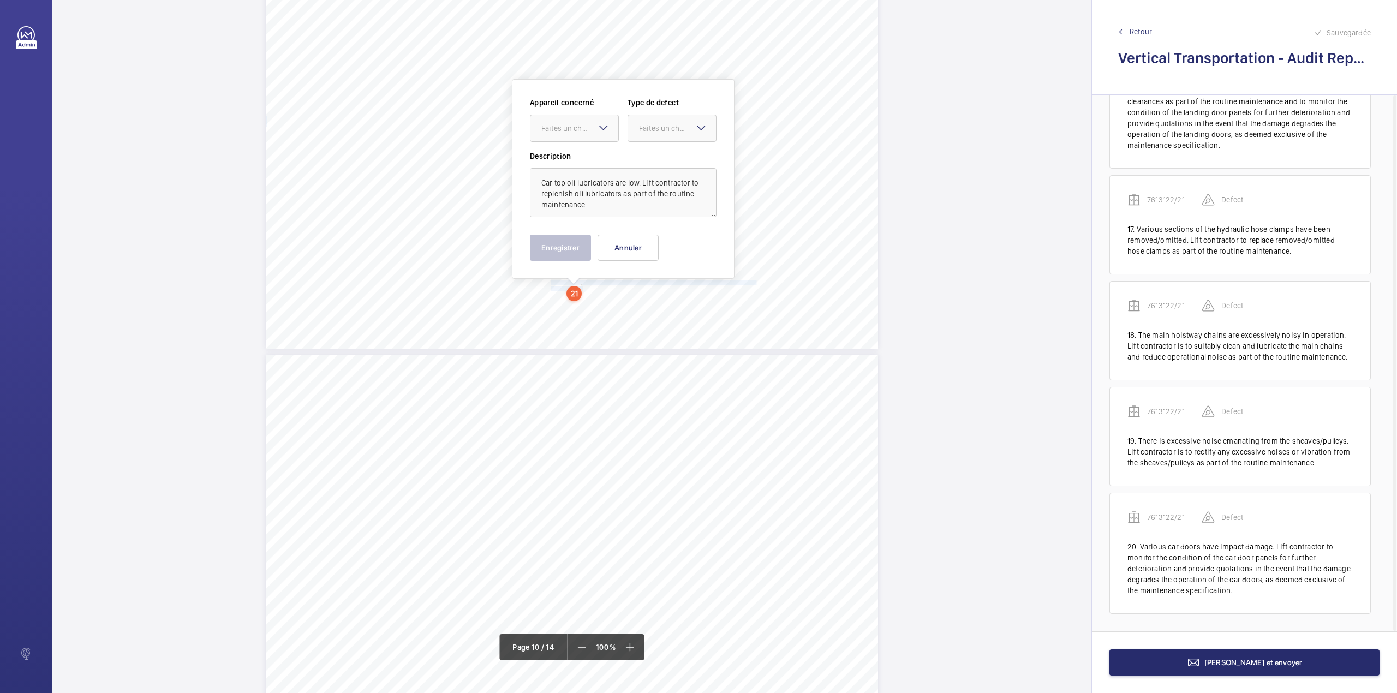
scroll to position [4337, 0]
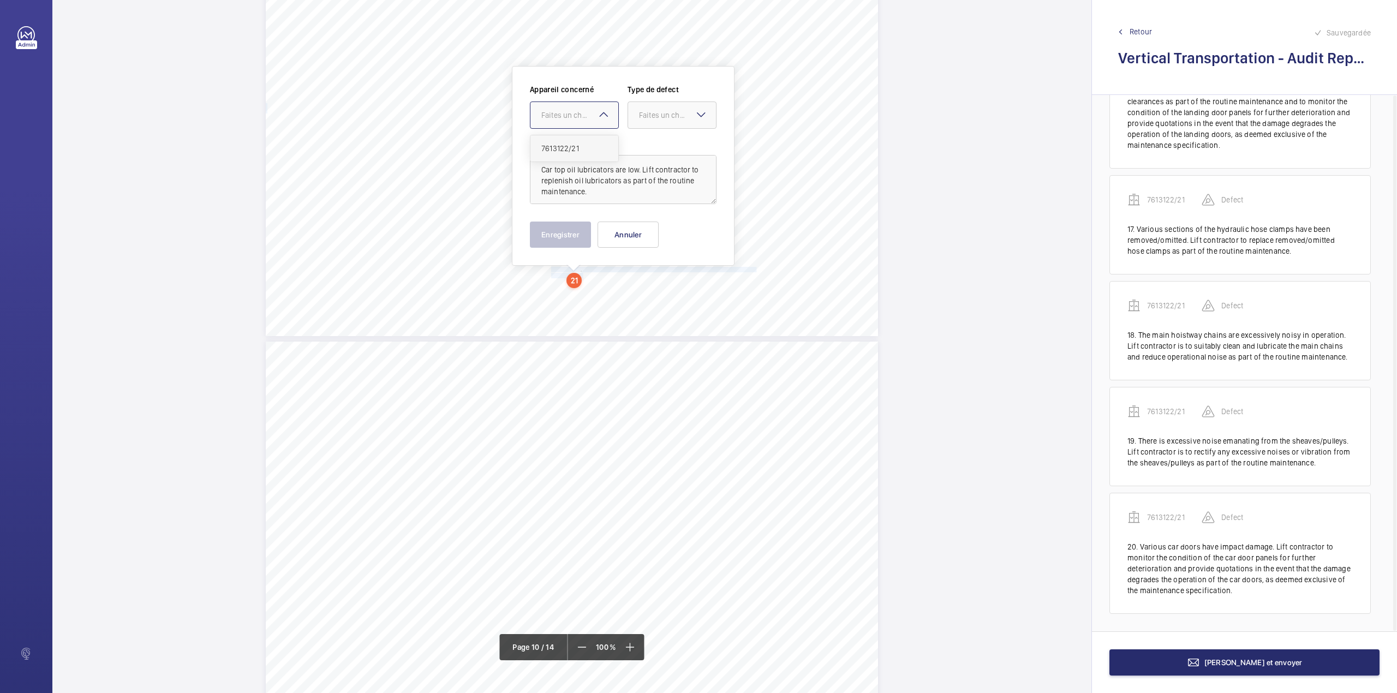
drag, startPoint x: 568, startPoint y: 115, endPoint x: 575, endPoint y: 142, distance: 28.7
click at [569, 118] on div "Faites un choix" at bounding box center [579, 115] width 77 height 11
click at [575, 142] on div "7613122/21" at bounding box center [574, 148] width 88 height 26
drag, startPoint x: 653, startPoint y: 118, endPoint x: 655, endPoint y: 145, distance: 26.3
click at [653, 121] on div "Faites un choix" at bounding box center [672, 115] width 88 height 11
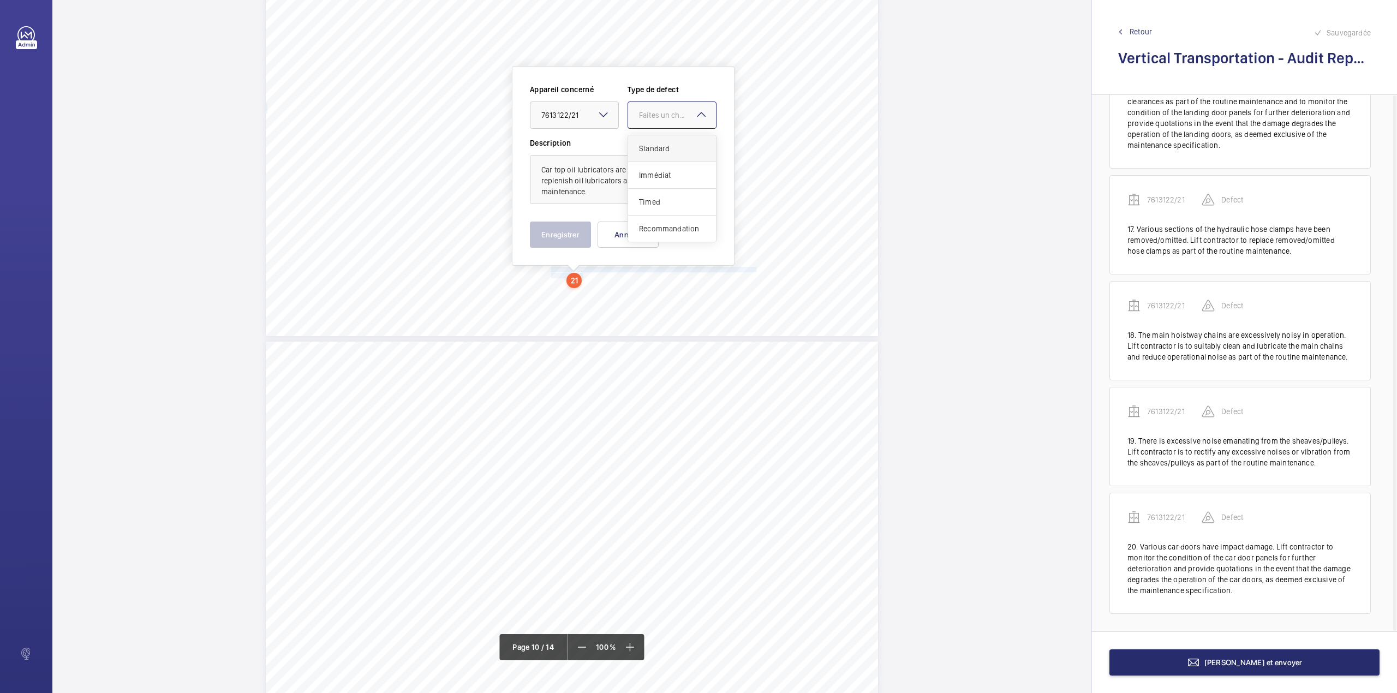
click at [655, 145] on span "Standard" at bounding box center [672, 148] width 66 height 11
click at [572, 234] on button "Enregistrer" at bounding box center [560, 235] width 61 height 26
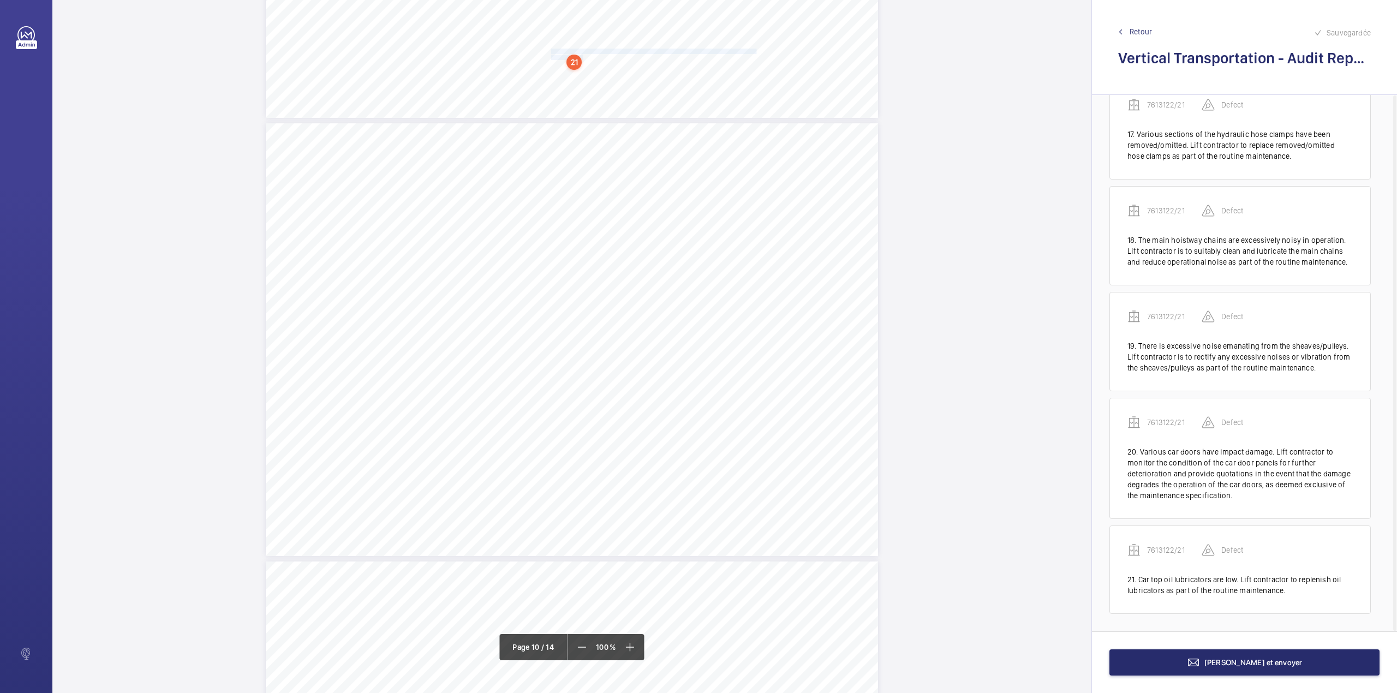
scroll to position [1908, 0]
drag, startPoint x: 550, startPoint y: 265, endPoint x: 620, endPoint y: 271, distance: 70.1
click at [620, 271] on div "Vertical Transportation - Audit Report - Goods Lift 3.16 N/A N/A Not Applicable…" at bounding box center [572, 339] width 612 height 433
click at [605, 123] on div at bounding box center [615, 116] width 88 height 26
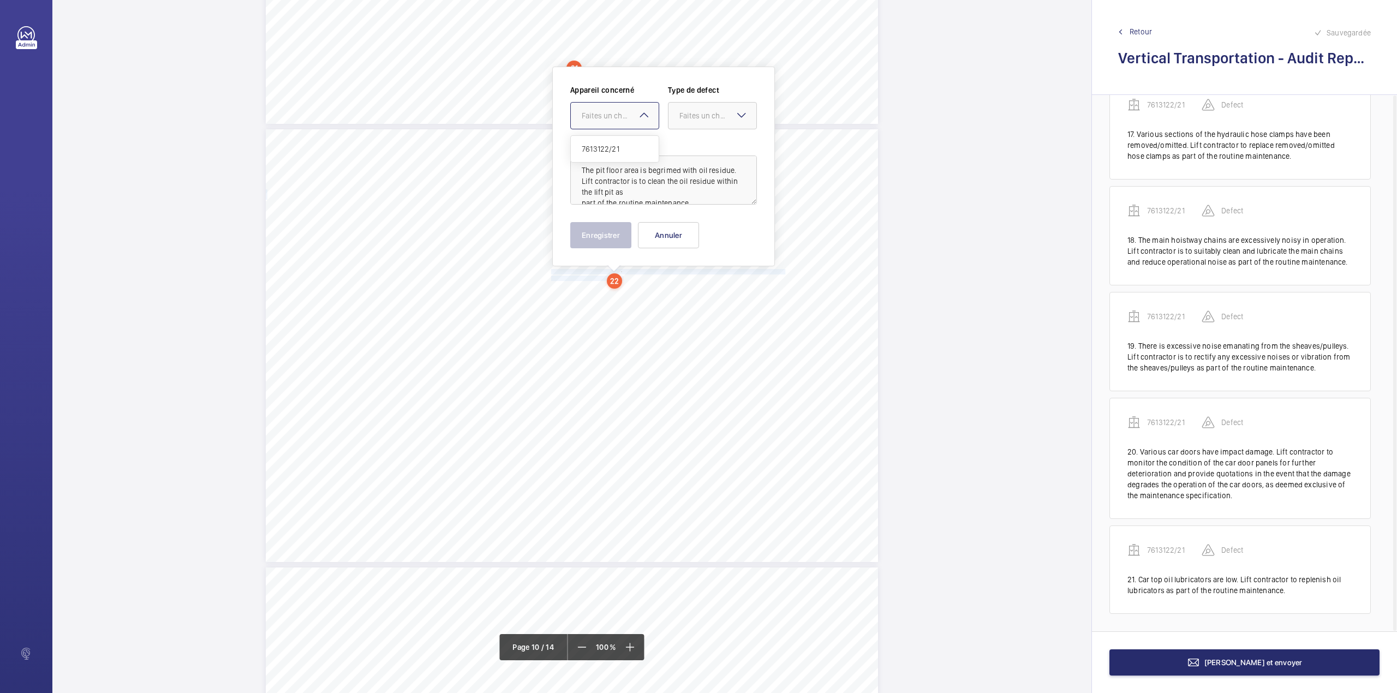
click at [607, 142] on div "7613122/21" at bounding box center [615, 149] width 88 height 26
click at [681, 121] on div "Faites un choix" at bounding box center [717, 115] width 77 height 11
click at [689, 153] on span "Standard" at bounding box center [712, 149] width 66 height 11
click at [598, 237] on button "Enregistrer" at bounding box center [600, 235] width 61 height 26
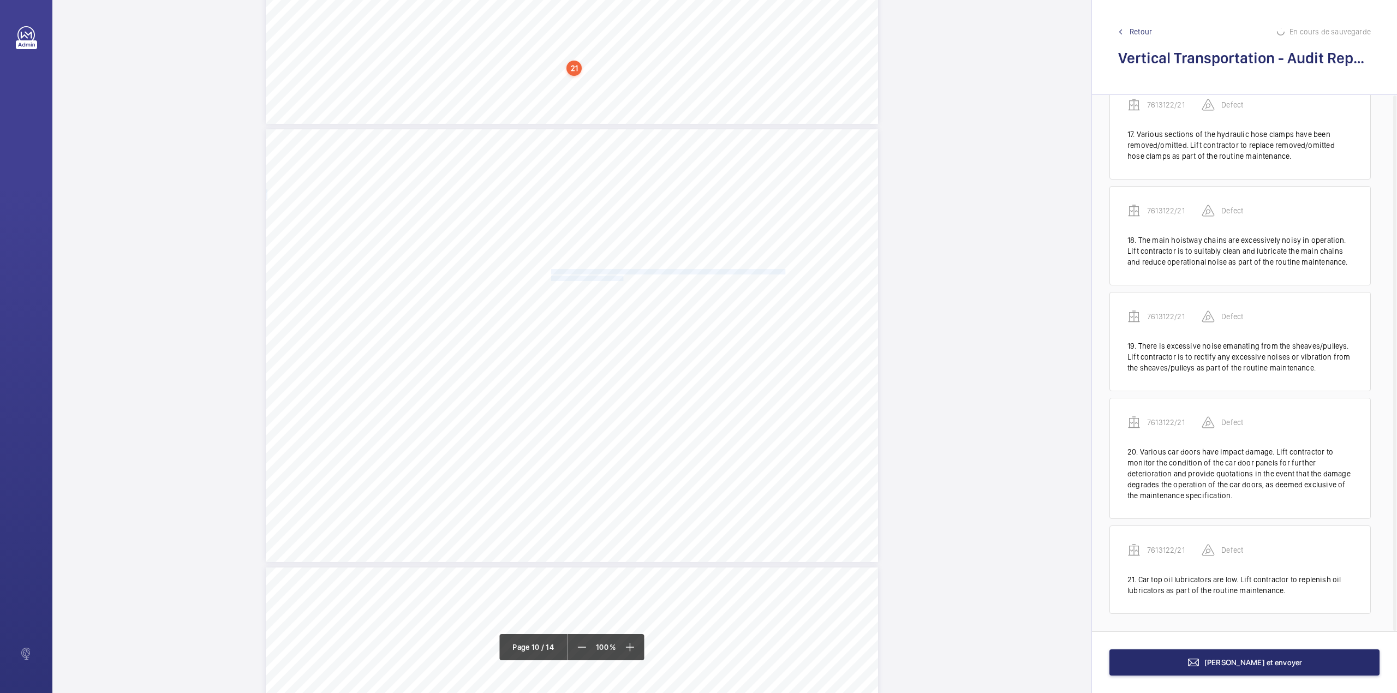
scroll to position [4660, 0]
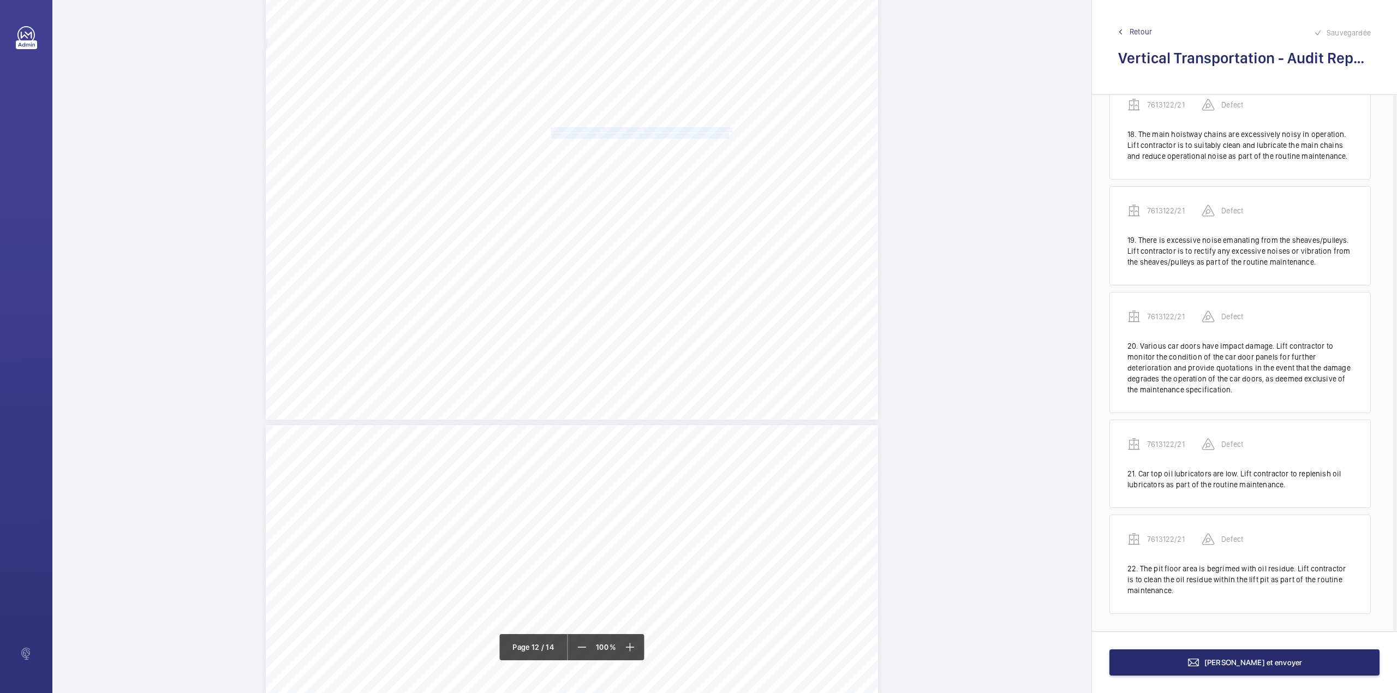
drag, startPoint x: 549, startPoint y: 128, endPoint x: 727, endPoint y: 135, distance: 178.0
click at [727, 135] on div "Vertical Transportation - Audit Report - Goods Lift Compliant Repeat Item Detai…" at bounding box center [572, 203] width 612 height 433
drag, startPoint x: 728, startPoint y: 115, endPoint x: 732, endPoint y: 135, distance: 21.1
click at [728, 116] on div "Faites un choix" at bounding box center [727, 115] width 77 height 11
click at [732, 136] on div "7613122/21" at bounding box center [722, 149] width 88 height 26
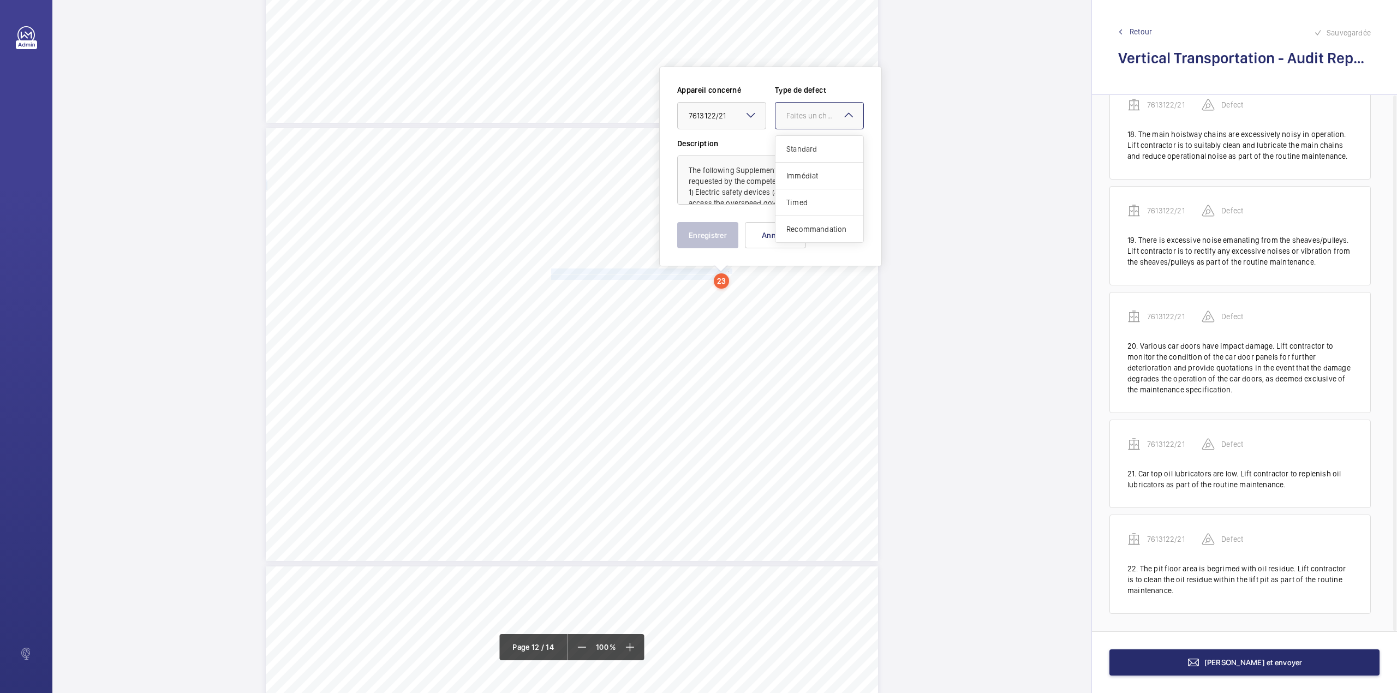
drag, startPoint x: 802, startPoint y: 116, endPoint x: 803, endPoint y: 141, distance: 25.1
click at [803, 117] on div "Faites un choix" at bounding box center [824, 115] width 77 height 11
click at [803, 141] on div "Standard" at bounding box center [819, 149] width 88 height 27
click at [706, 231] on button "Enregistrer" at bounding box center [707, 235] width 61 height 26
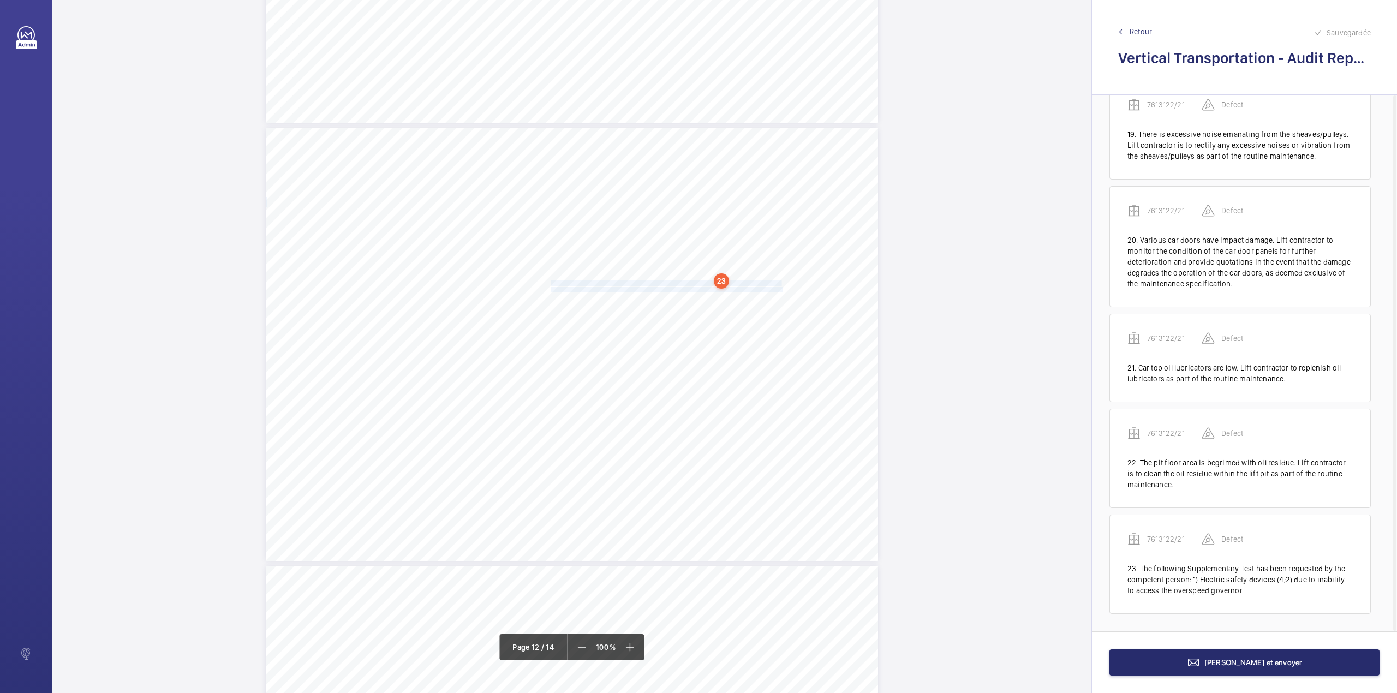
drag, startPoint x: 549, startPoint y: 282, endPoint x: 781, endPoint y: 288, distance: 232.5
click at [781, 288] on div "Vertical Transportation - Audit Report - Goods Lift Compliant Repeat Item Detai…" at bounding box center [572, 344] width 612 height 433
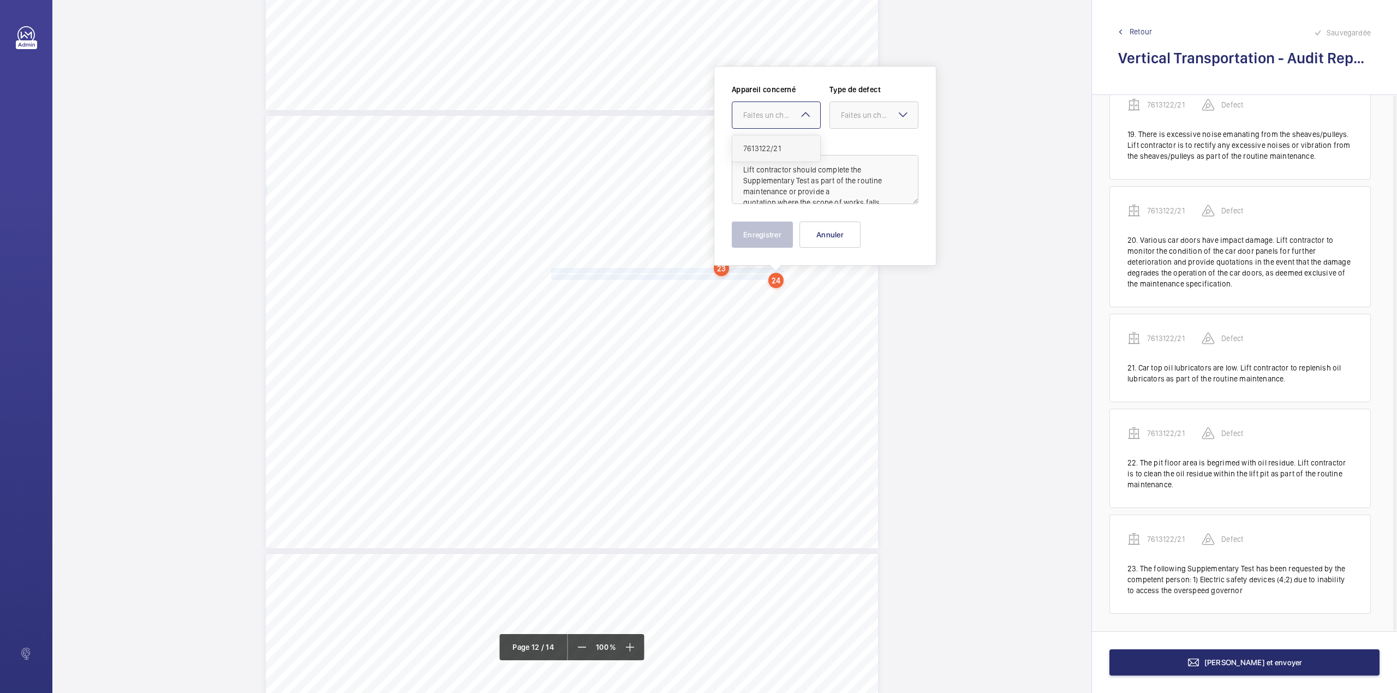
drag, startPoint x: 766, startPoint y: 112, endPoint x: 773, endPoint y: 140, distance: 28.2
click at [767, 118] on div "Faites un choix" at bounding box center [781, 115] width 77 height 11
click at [773, 140] on div "7613122/21" at bounding box center [776, 148] width 88 height 26
drag, startPoint x: 866, startPoint y: 112, endPoint x: 863, endPoint y: 144, distance: 32.4
click at [866, 116] on div "Faites un choix" at bounding box center [879, 115] width 77 height 11
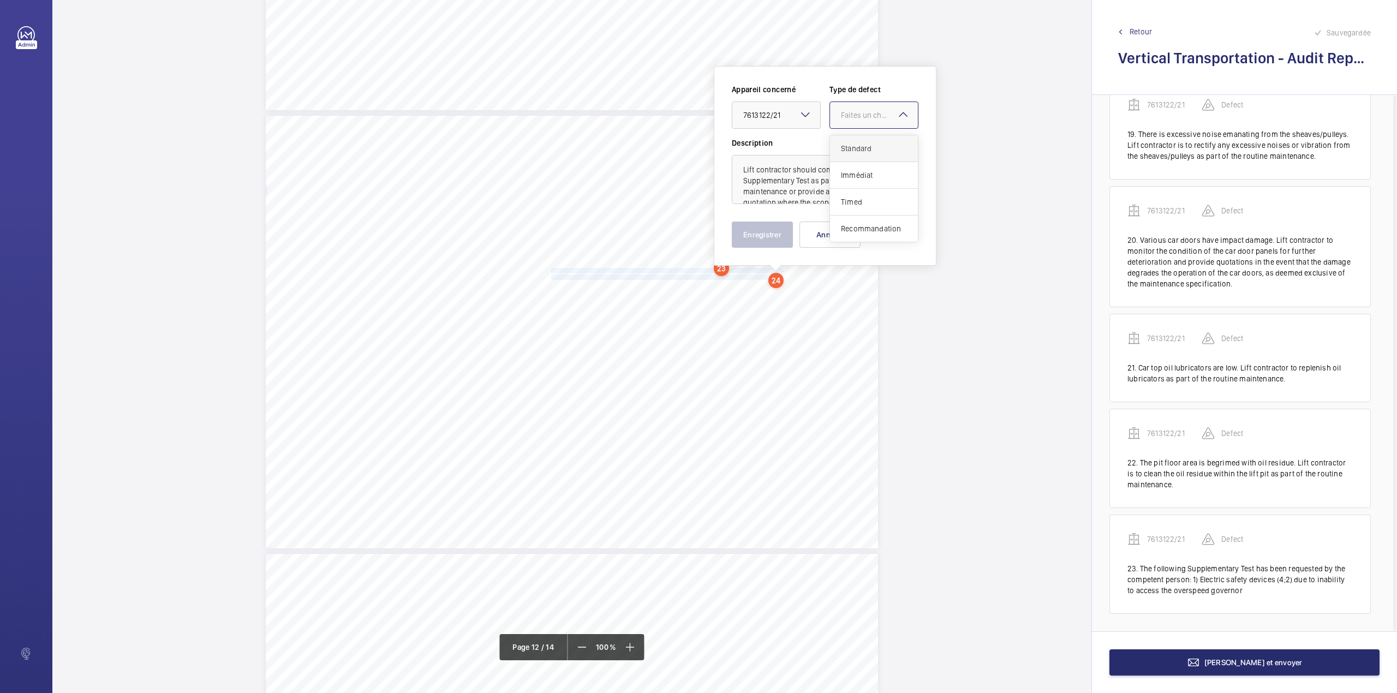
click at [863, 144] on span "Standard" at bounding box center [874, 148] width 66 height 11
click at [809, 195] on textarea "Lift contractor should complete the Supplementary Test as part of the routine m…" at bounding box center [825, 179] width 187 height 49
type textarea "Lift contractor should complete the Supplementary Test as part of the routine m…"
click at [781, 230] on button "Enregistrer" at bounding box center [762, 235] width 61 height 26
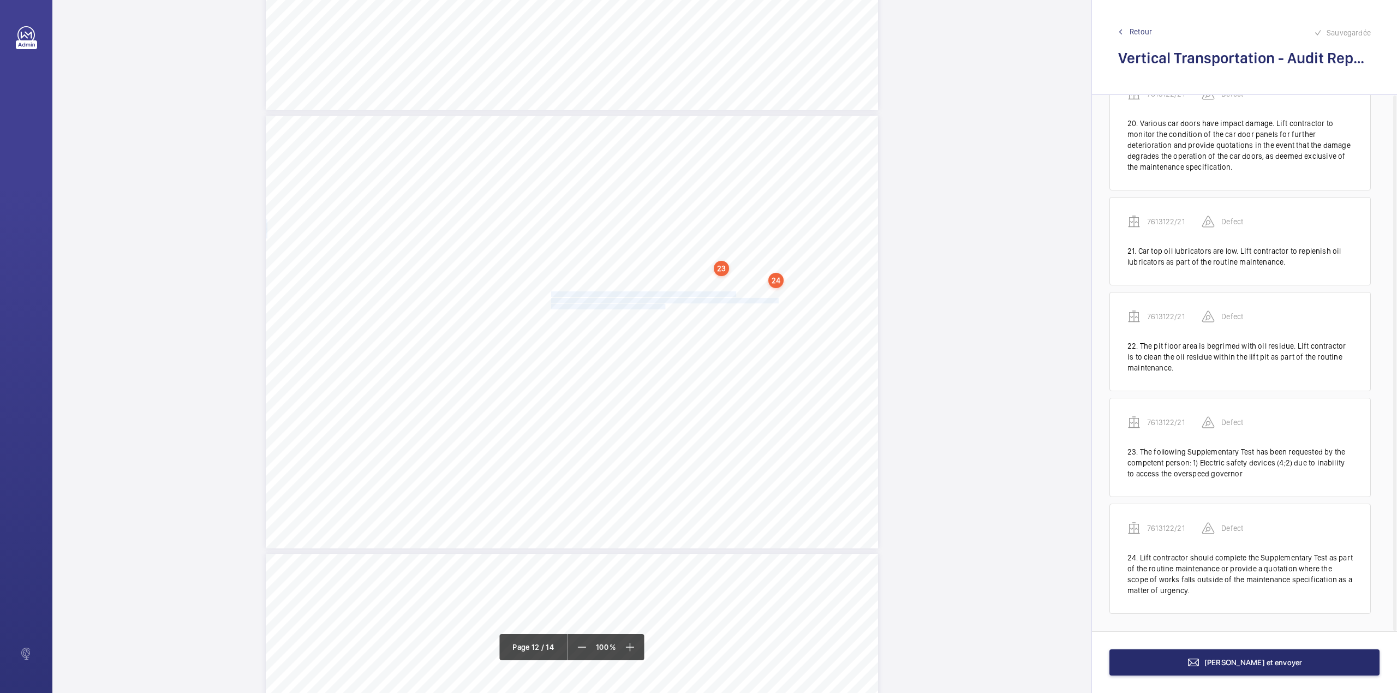
drag, startPoint x: 550, startPoint y: 291, endPoint x: 663, endPoint y: 303, distance: 114.2
click at [663, 303] on div "Vertical Transportation - Audit Report - Goods Lift Compliant Repeat Item Detai…" at bounding box center [572, 332] width 612 height 433
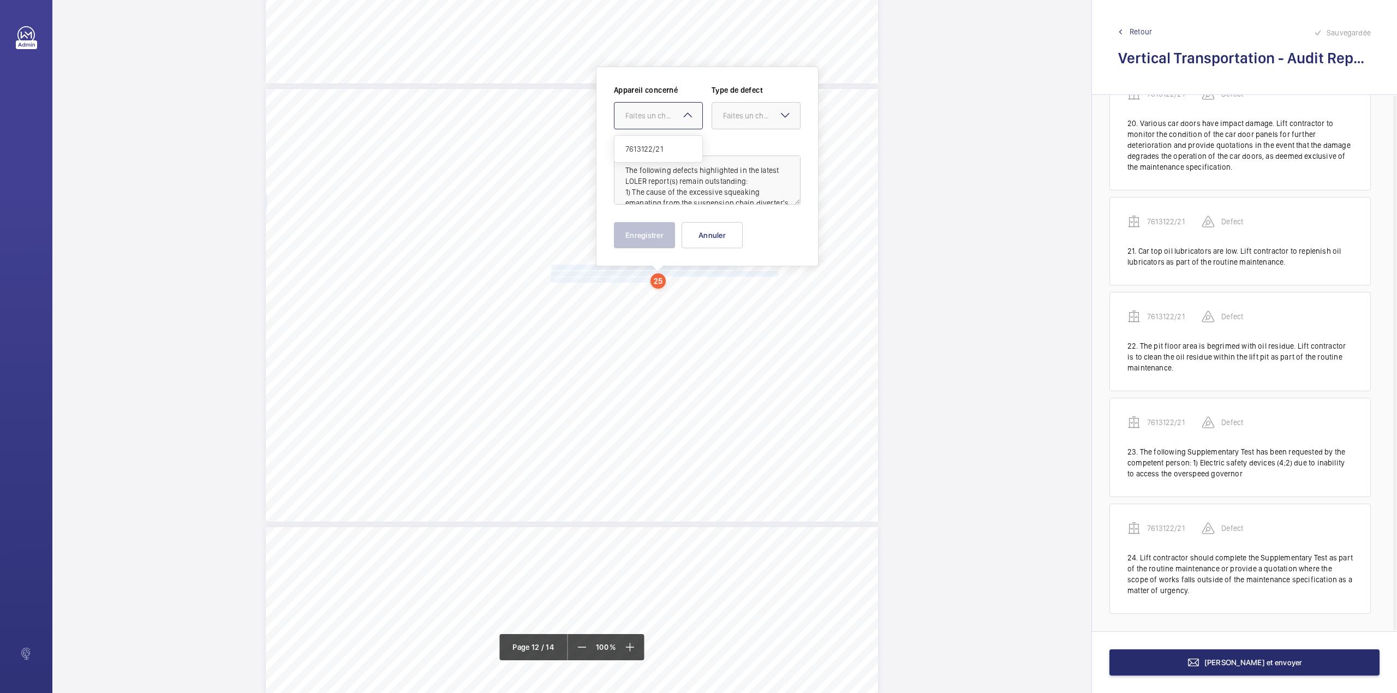
click at [659, 118] on div "Faites un choix" at bounding box center [663, 115] width 77 height 11
click at [664, 144] on span "7613122/21" at bounding box center [658, 149] width 66 height 11
drag, startPoint x: 742, startPoint y: 116, endPoint x: 742, endPoint y: 138, distance: 21.3
click at [742, 121] on div "Faites un choix" at bounding box center [756, 115] width 88 height 11
click at [742, 138] on div "Standard" at bounding box center [756, 149] width 88 height 27
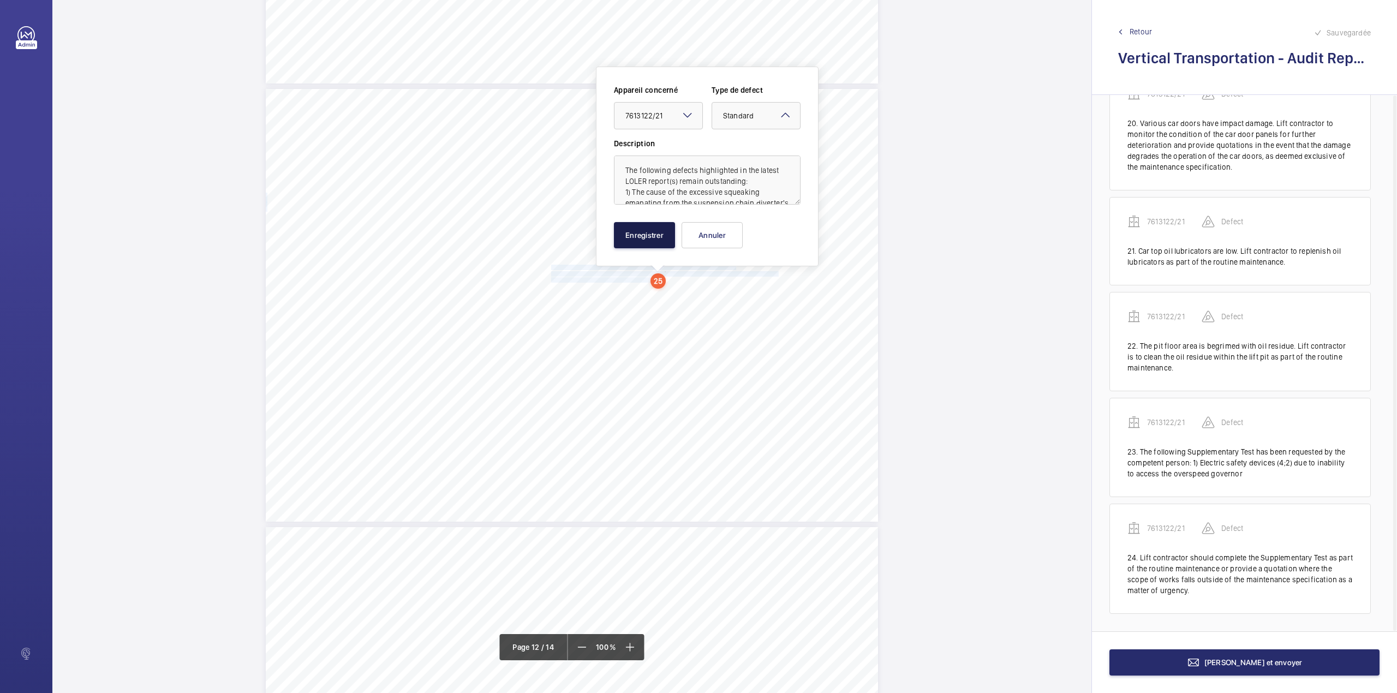
click at [644, 231] on button "Enregistrer" at bounding box center [644, 235] width 61 height 26
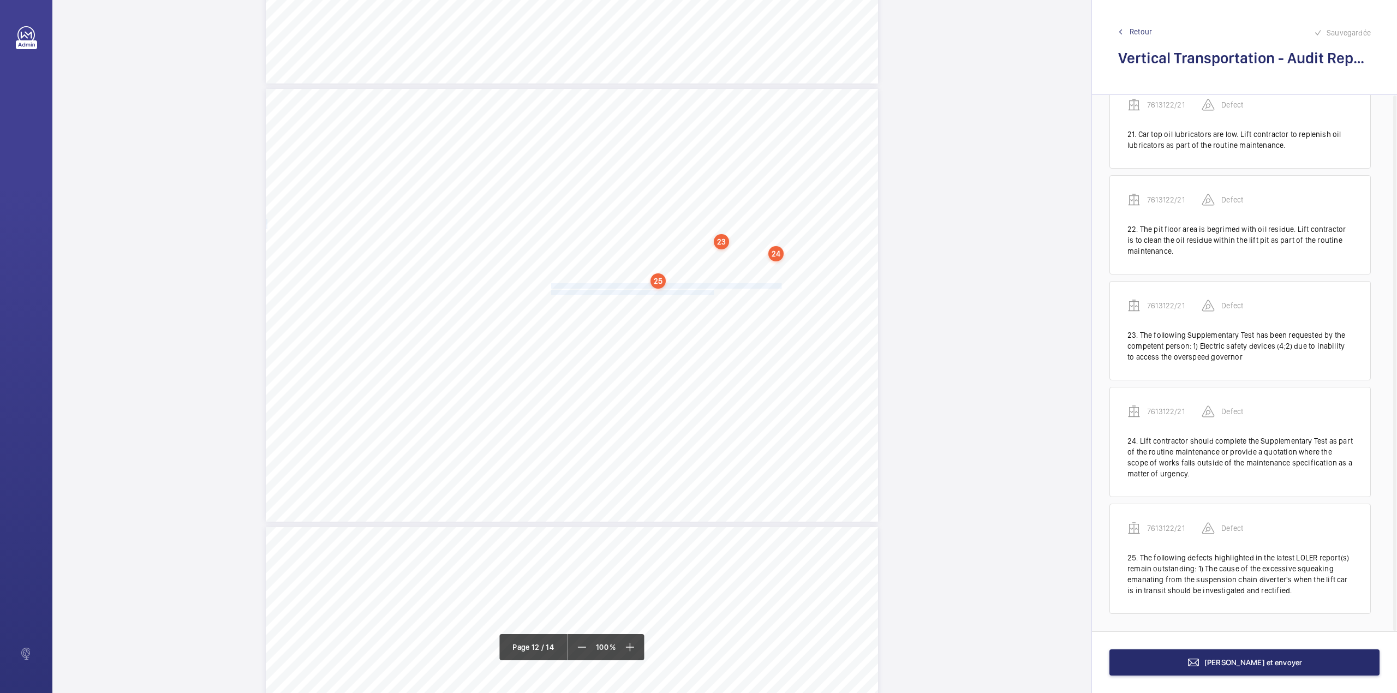
drag, startPoint x: 549, startPoint y: 286, endPoint x: 712, endPoint y: 291, distance: 163.2
click at [712, 291] on div "Vertical Transportation - Audit Report - Goods Lift Compliant Repeat Item Detai…" at bounding box center [572, 305] width 612 height 433
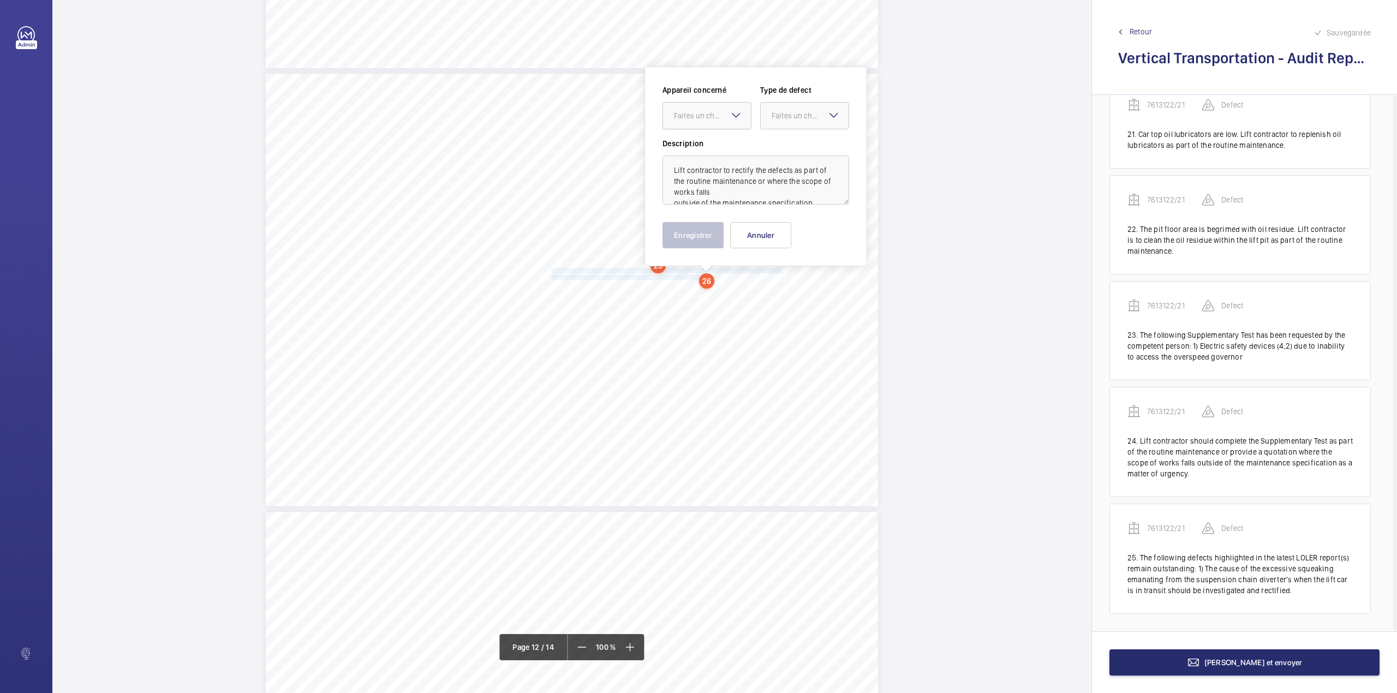
drag, startPoint x: 690, startPoint y: 116, endPoint x: 690, endPoint y: 127, distance: 10.4
click at [690, 120] on div "Faites un choix" at bounding box center [712, 115] width 77 height 11
click at [692, 151] on span "7613122/21" at bounding box center [707, 149] width 66 height 11
click at [791, 116] on div "Faites un choix" at bounding box center [810, 115] width 77 height 11
click at [791, 140] on div "Standard" at bounding box center [805, 149] width 88 height 27
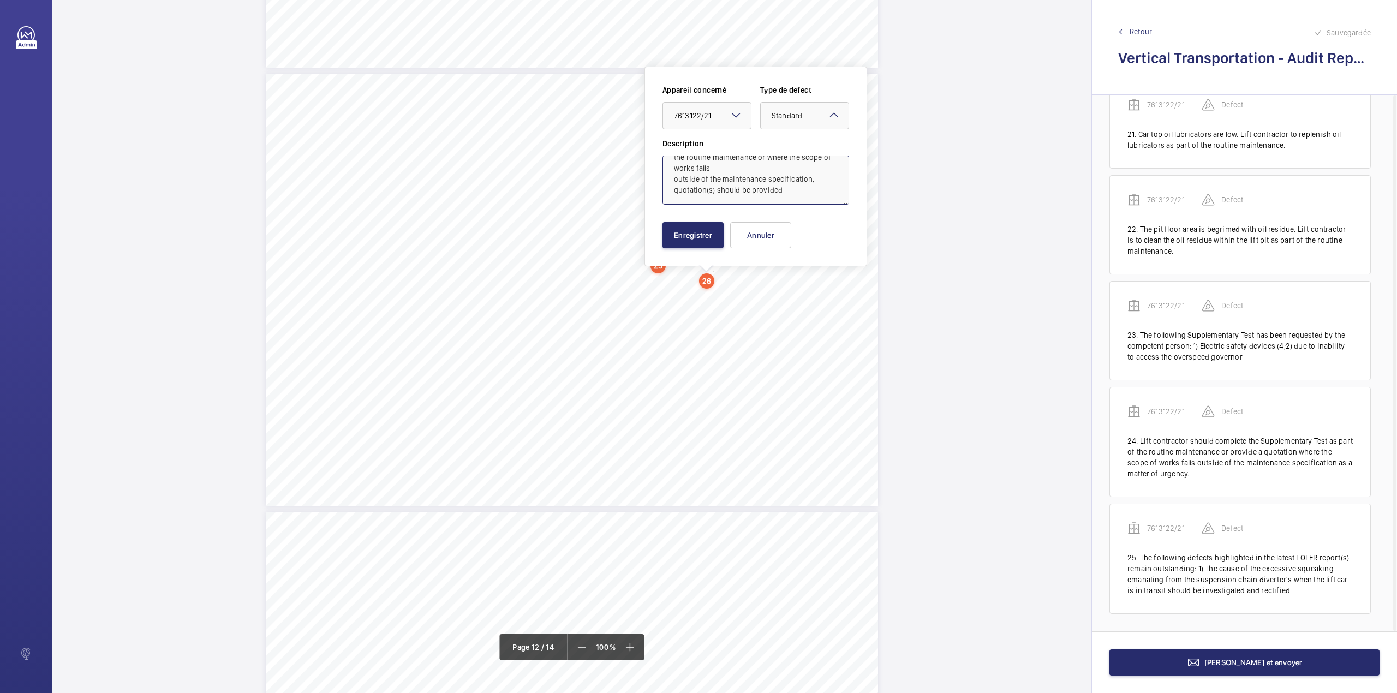
click at [787, 201] on textarea "Lift contractor to rectify the defects as part of the routine maintenance or wh…" at bounding box center [755, 180] width 187 height 49
type textarea "Lift contractor to rectify the defects as part of the routine maintenance or wh…"
click at [698, 228] on button "Enregistrer" at bounding box center [692, 235] width 61 height 26
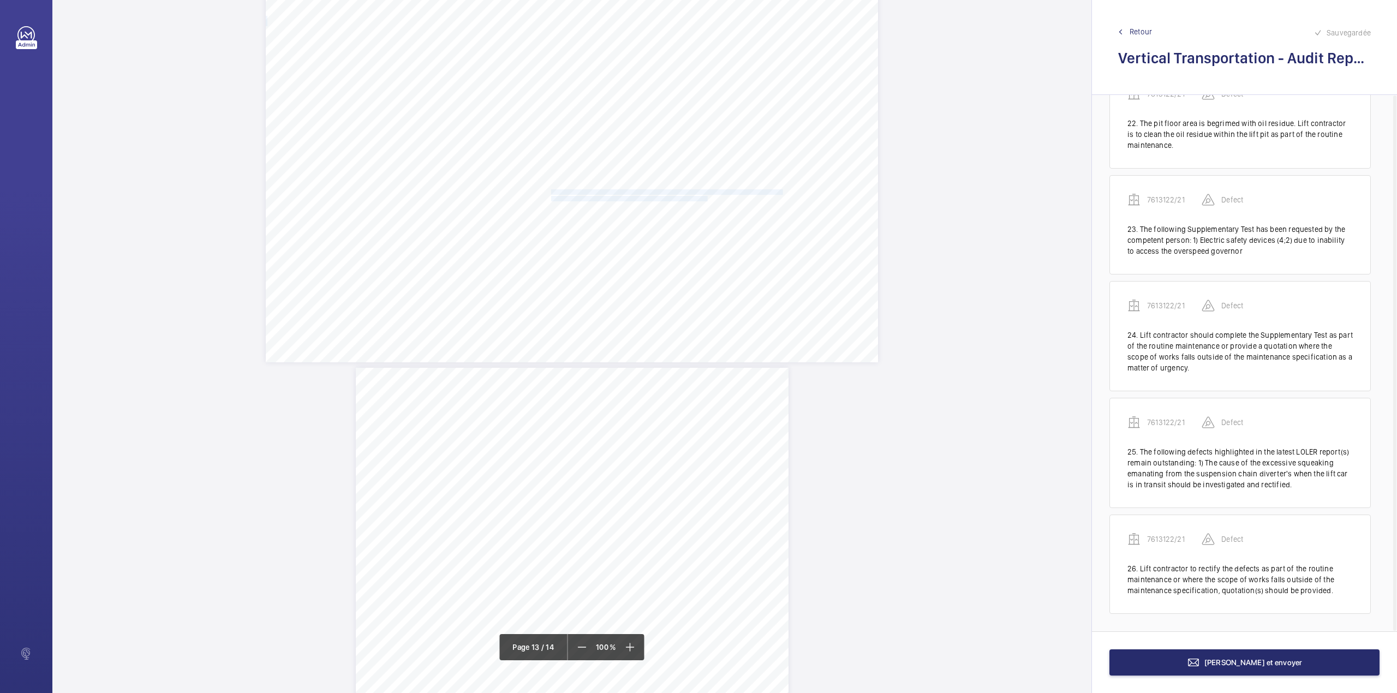
drag, startPoint x: 549, startPoint y: 190, endPoint x: 705, endPoint y: 199, distance: 156.3
click at [705, 199] on div "Vertical Transportation - Audit Report - Goods Lift 7.06 Yes No All statutory H…" at bounding box center [572, 146] width 612 height 433
click
drag, startPoint x: 777, startPoint y: 117, endPoint x: 777, endPoint y: 130, distance: 13.1
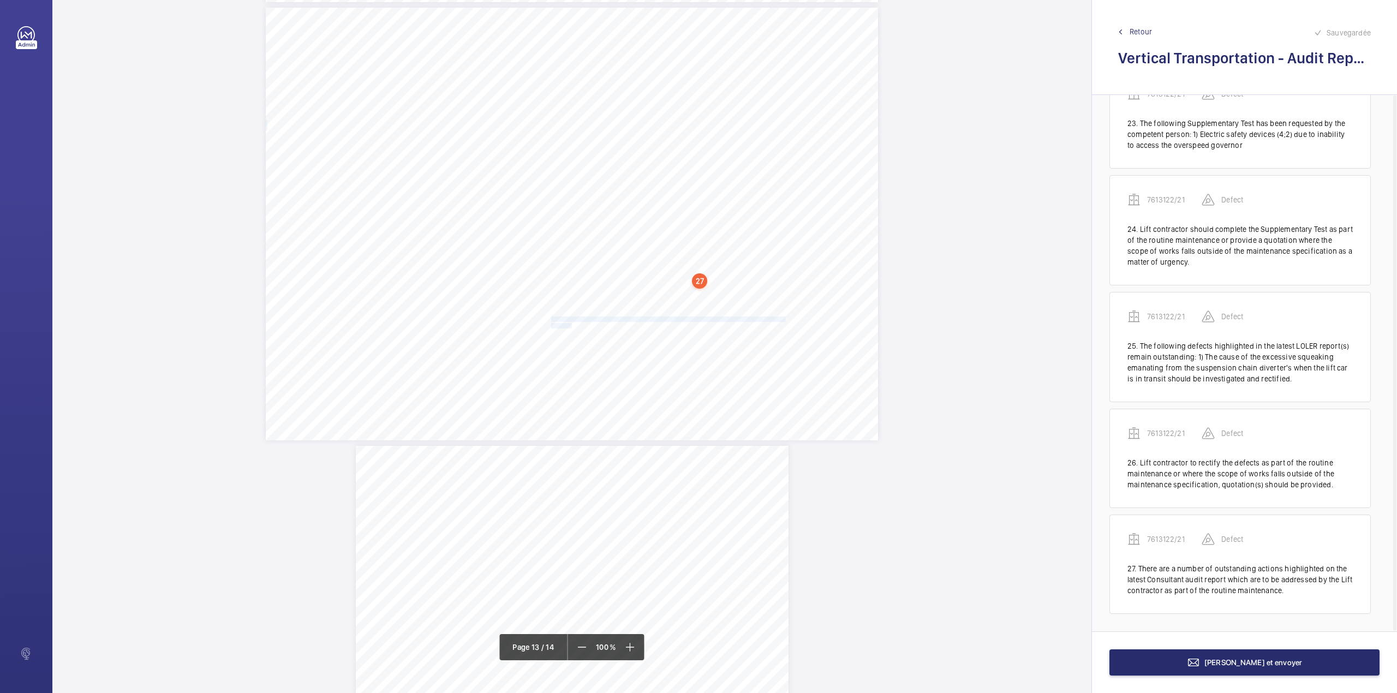
drag, startPoint x: 550, startPoint y: 315, endPoint x: 568, endPoint y: 324, distance: 20.0
drag, startPoint x: 559, startPoint y: 110, endPoint x: 559, endPoint y: 131, distance: 21.3
drag, startPoint x: 641, startPoint y: 120, endPoint x: 641, endPoint y: 131, distance: 11.5
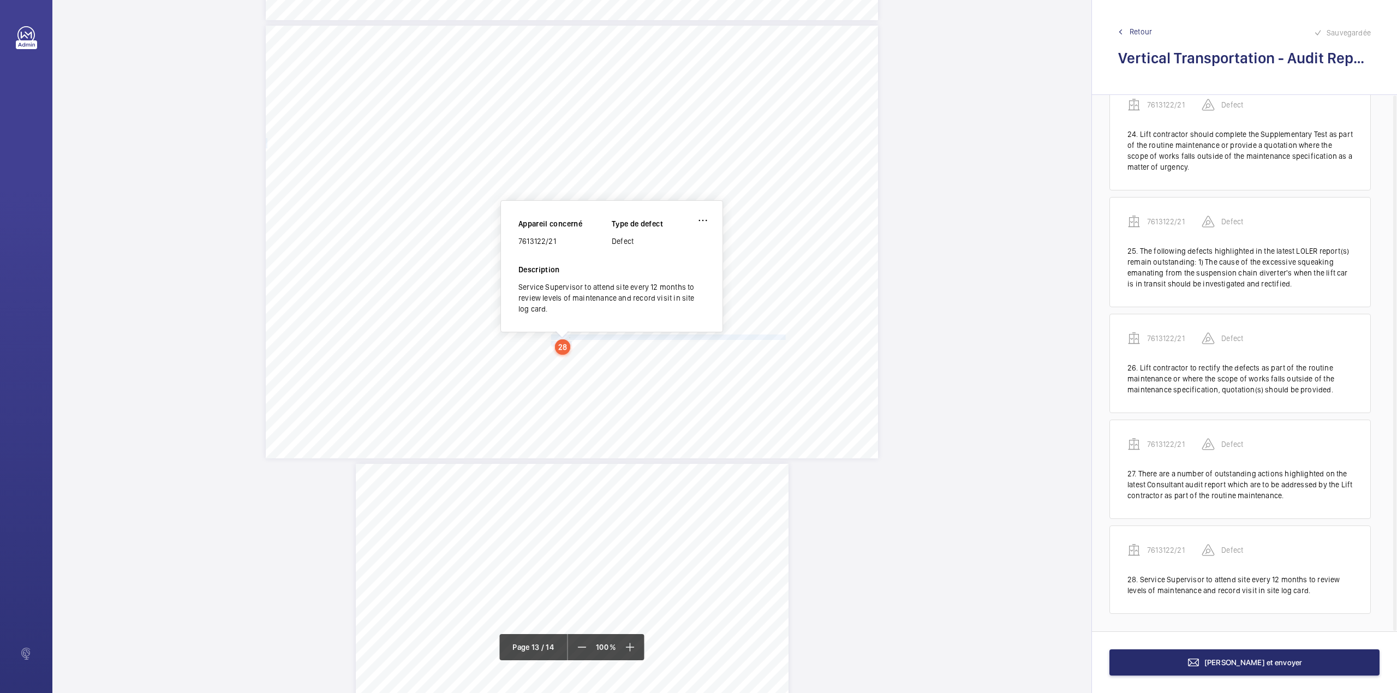
drag, startPoint x: 519, startPoint y: 242, endPoint x: 570, endPoint y: 241, distance: 50.2
copy div "7613122/21"
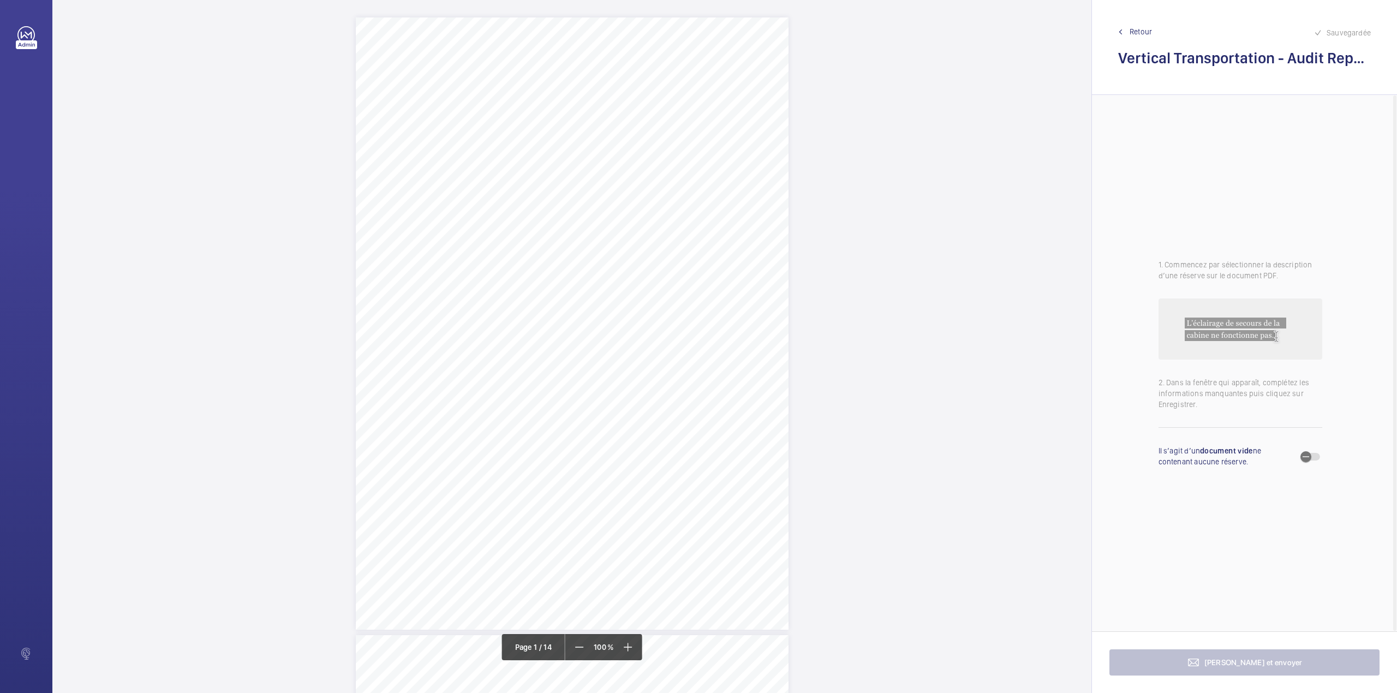
drag, startPoint x: 521, startPoint y: 402, endPoint x: 669, endPoint y: 405, distance: 148.4
copy span "[STREET_ADDRESS]"
drag, startPoint x: 533, startPoint y: 175, endPoint x: 754, endPoint y: 174, distance: 221.0
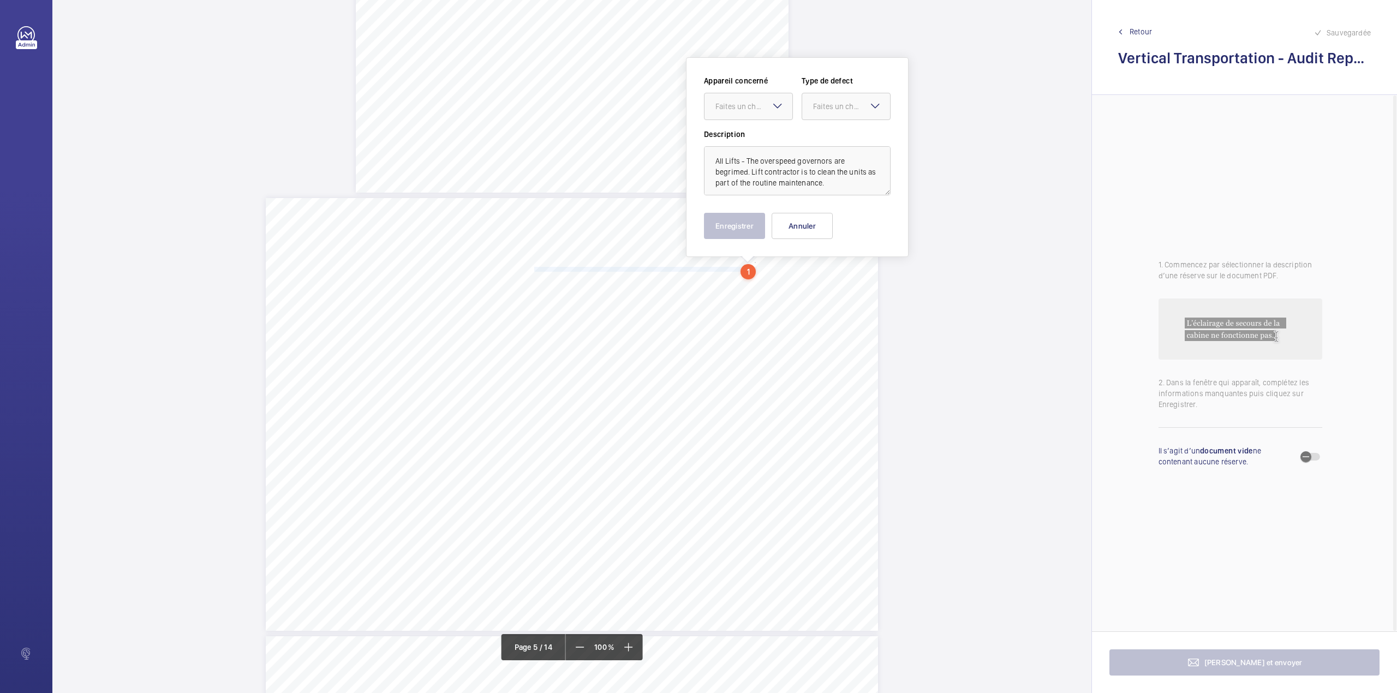
scroll to position [2281, 0]
drag, startPoint x: 758, startPoint y: 110, endPoint x: 760, endPoint y: 120, distance: 10.1
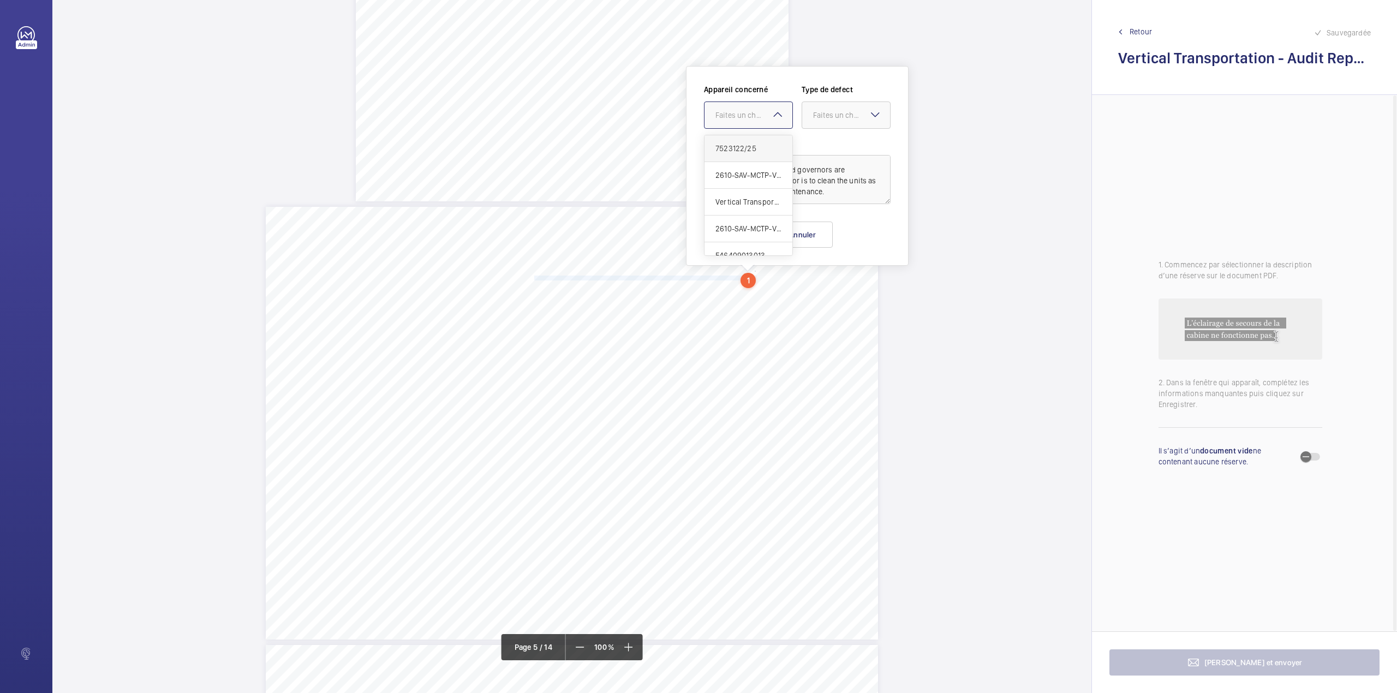
drag, startPoint x: 764, startPoint y: 150, endPoint x: 803, endPoint y: 142, distance: 39.4
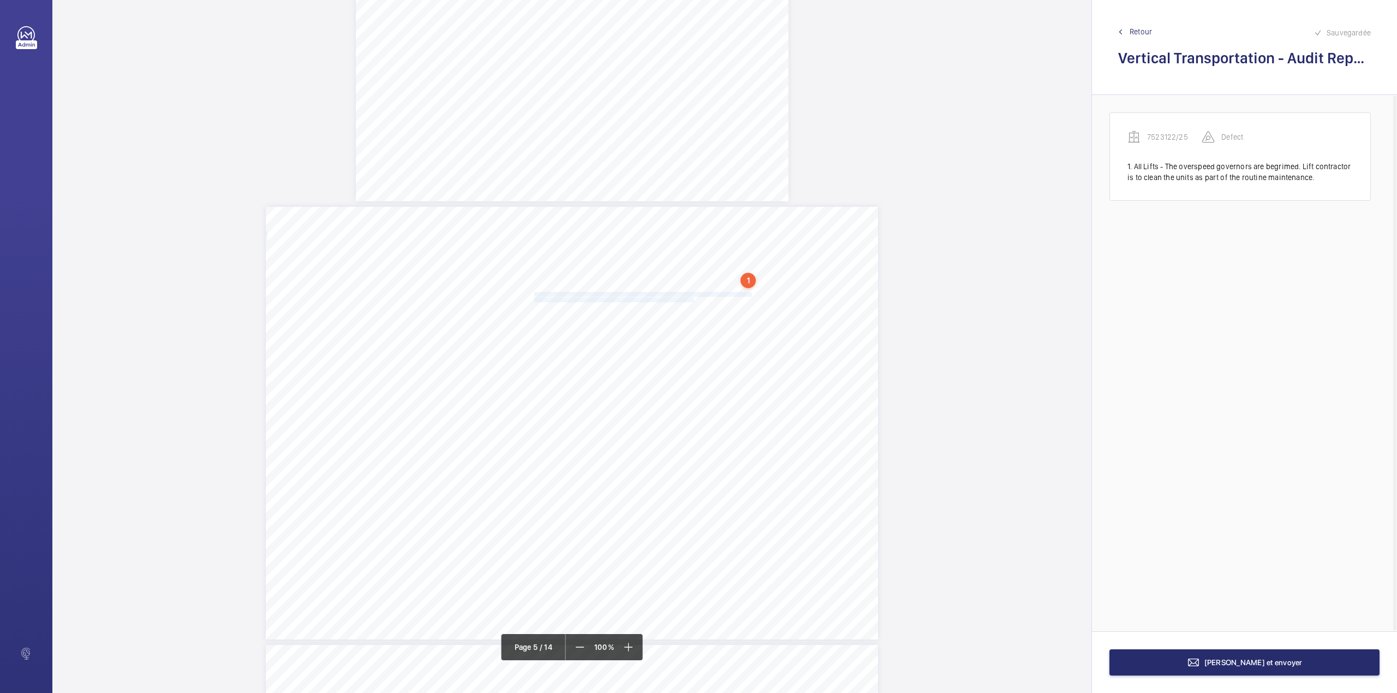
drag, startPoint x: 533, startPoint y: 296, endPoint x: 692, endPoint y: 297, distance: 159.3
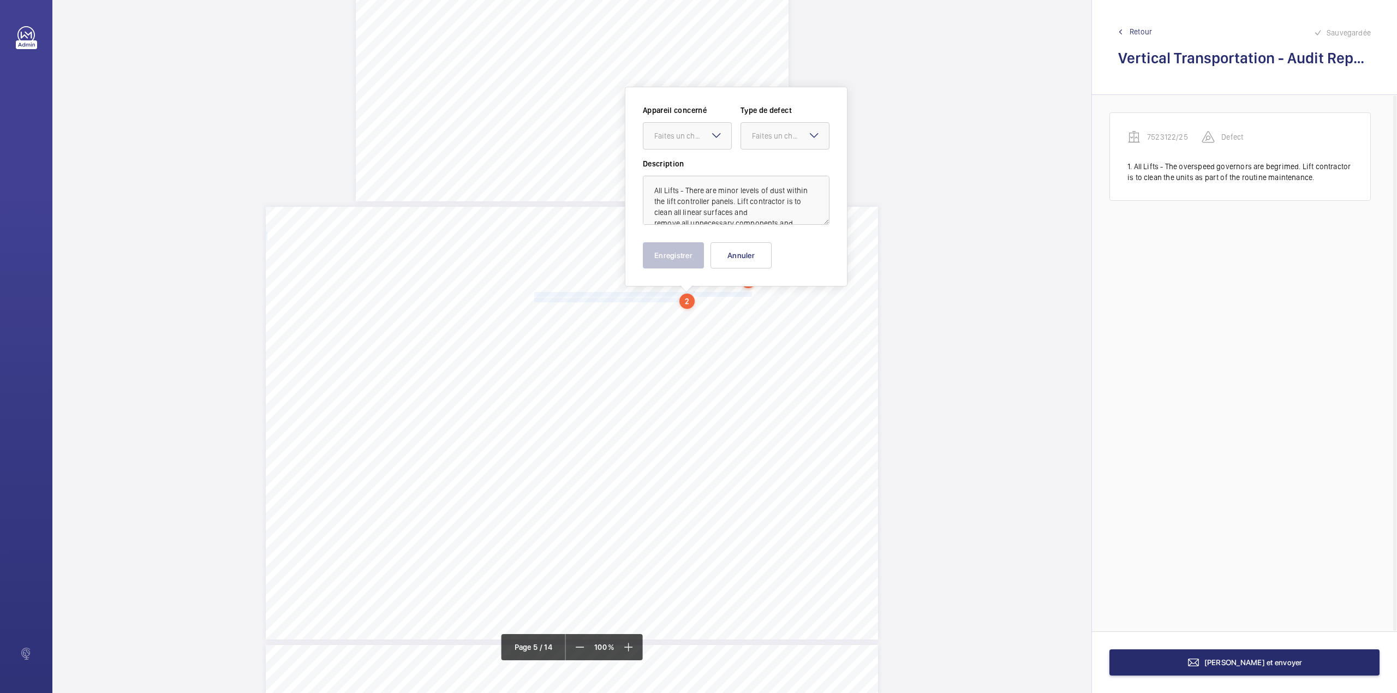
scroll to position [2301, 0]
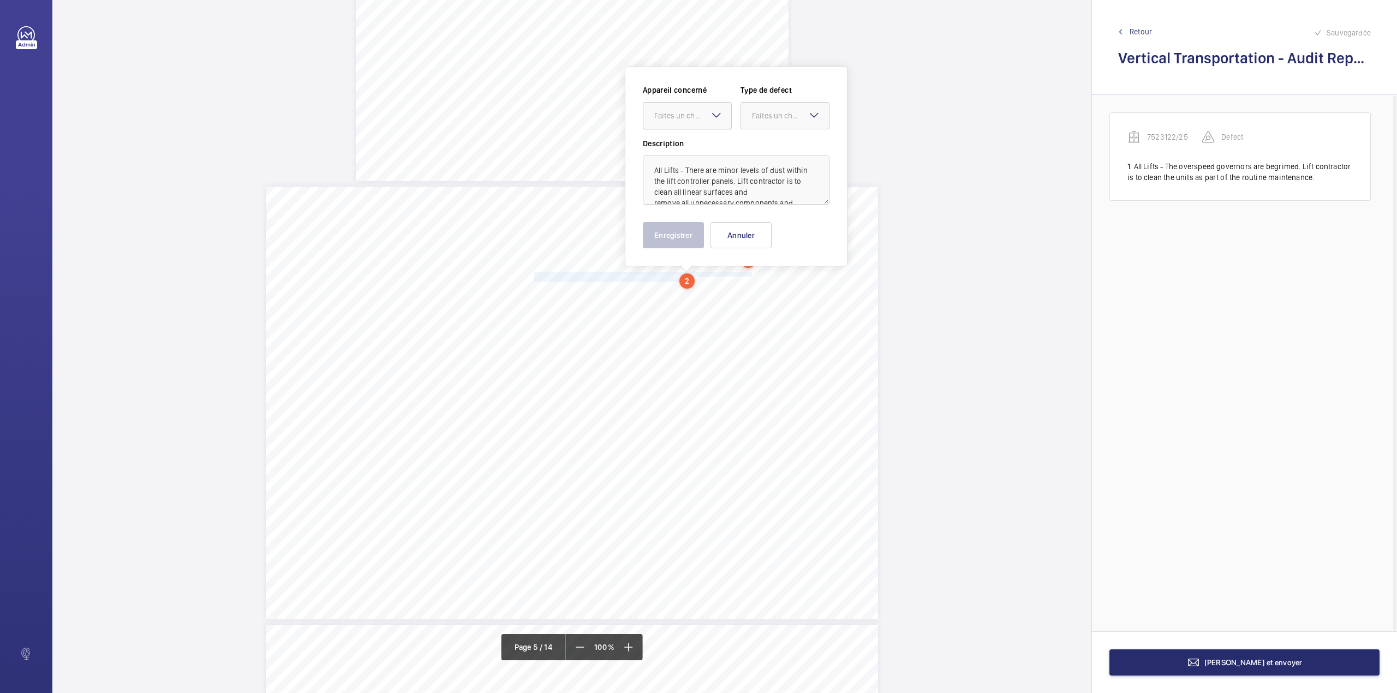
drag, startPoint x: 688, startPoint y: 107, endPoint x: 688, endPoint y: 132, distance: 24.6
type textarea "All Lifts - There are minor levels of dust within the lift controller panels. L…"
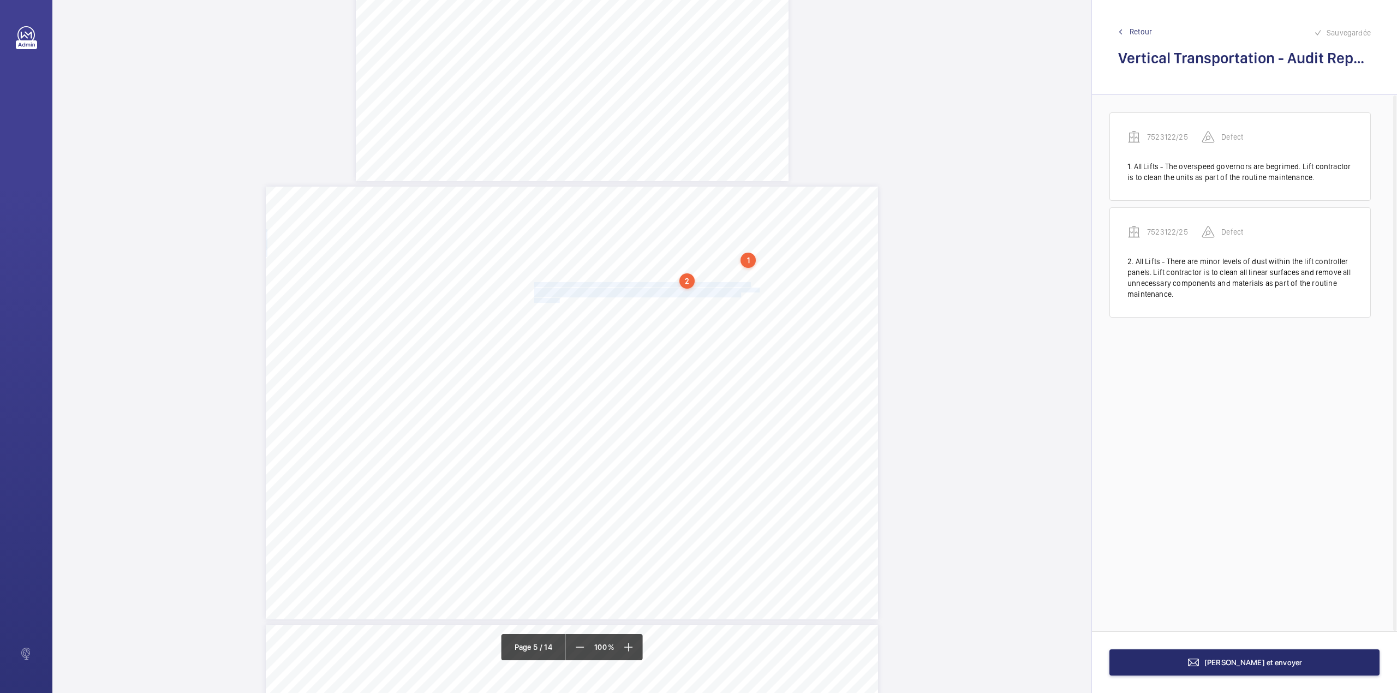
drag, startPoint x: 533, startPoint y: 286, endPoint x: 557, endPoint y: 297, distance: 26.4
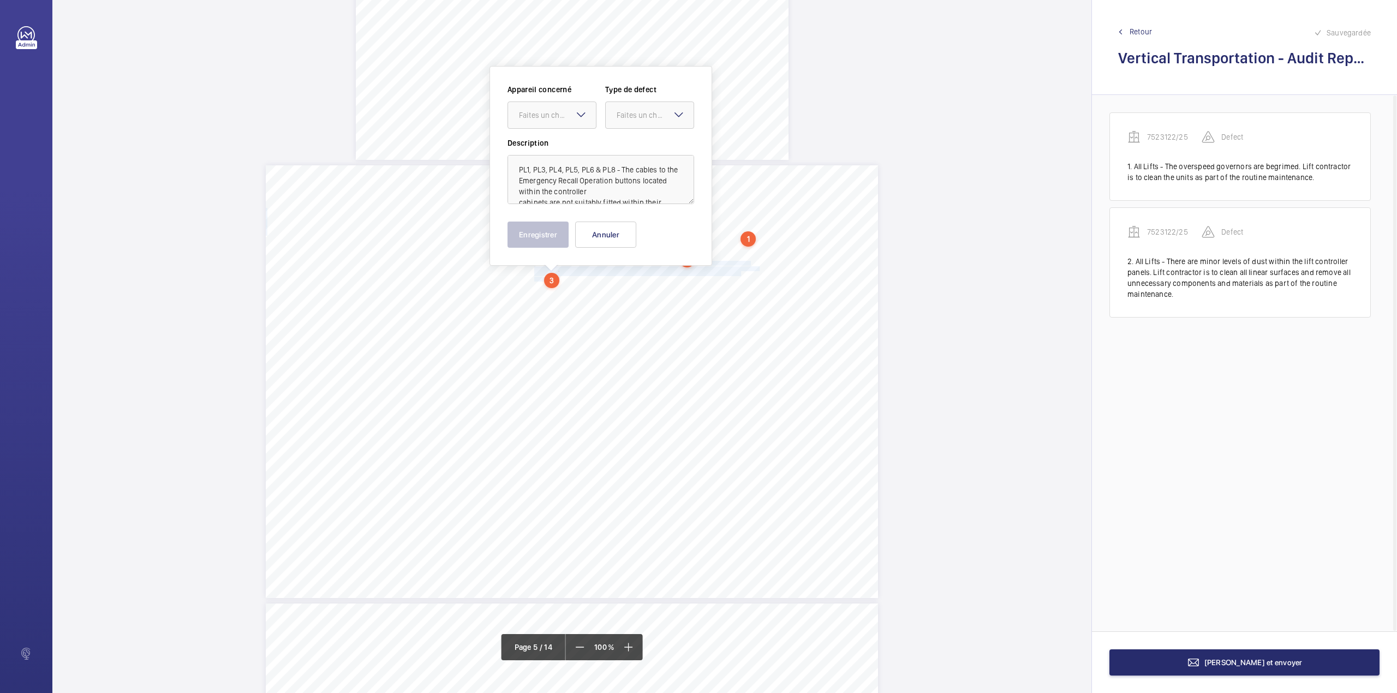
drag, startPoint x: 546, startPoint y: 121, endPoint x: 546, endPoint y: 134, distance: 13.1
drag, startPoint x: 636, startPoint y: 116, endPoint x: 633, endPoint y: 131, distance: 14.9
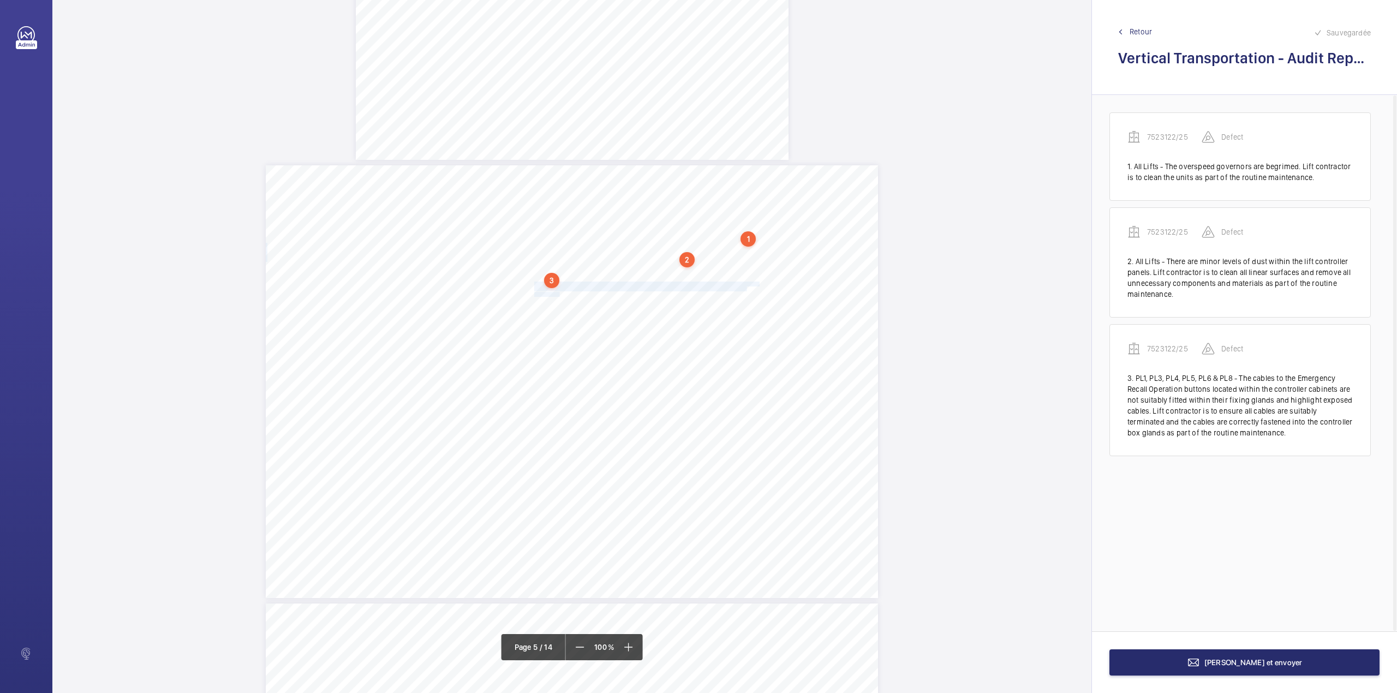
drag, startPoint x: 533, startPoint y: 282, endPoint x: 558, endPoint y: 293, distance: 27.4
drag, startPoint x: 555, startPoint y: 118, endPoint x: 555, endPoint y: 142, distance: 24.6
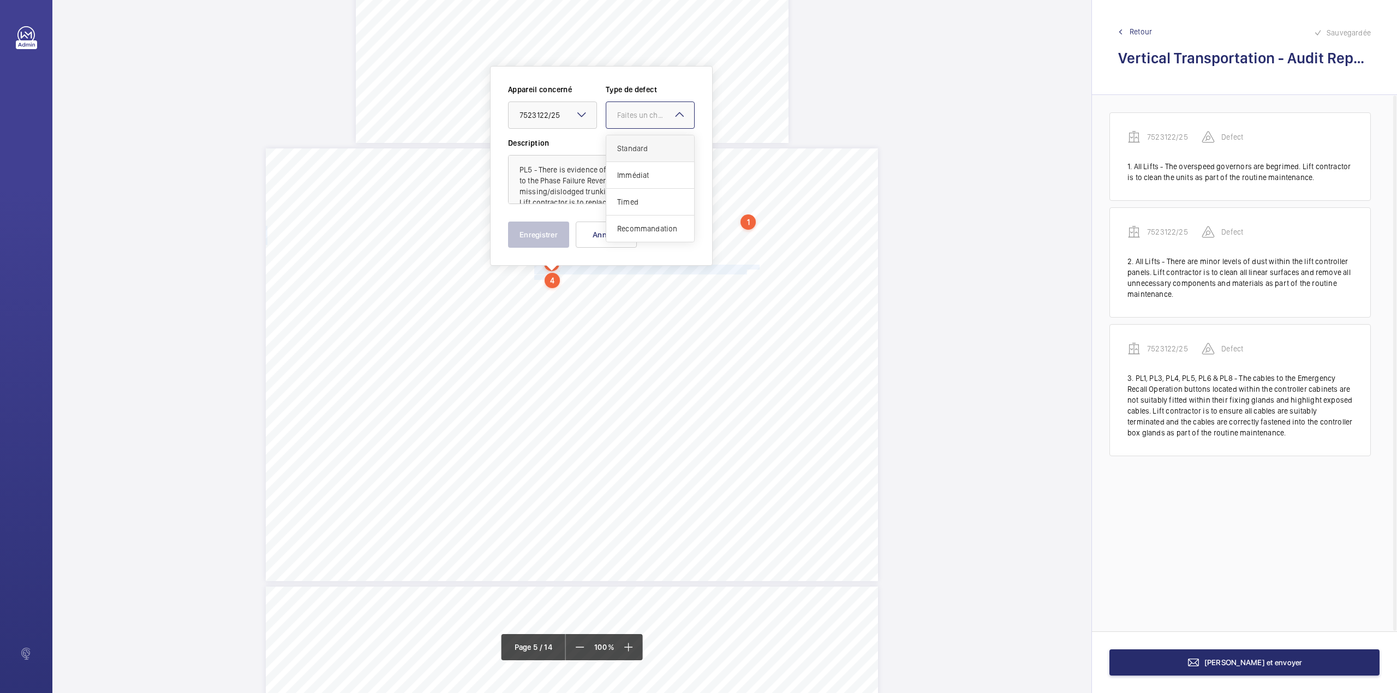
drag, startPoint x: 622, startPoint y: 124, endPoint x: 623, endPoint y: 153, distance: 28.4
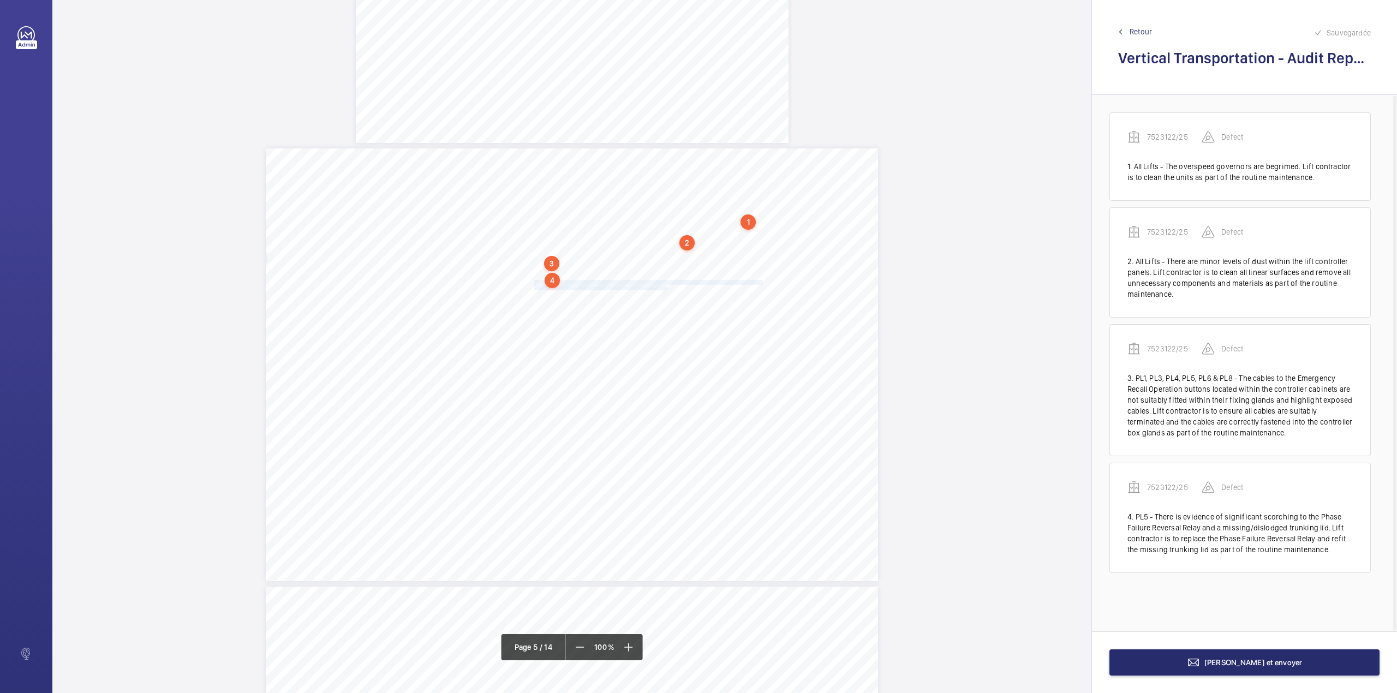
drag, startPoint x: 533, startPoint y: 282, endPoint x: 666, endPoint y: 288, distance: 133.8
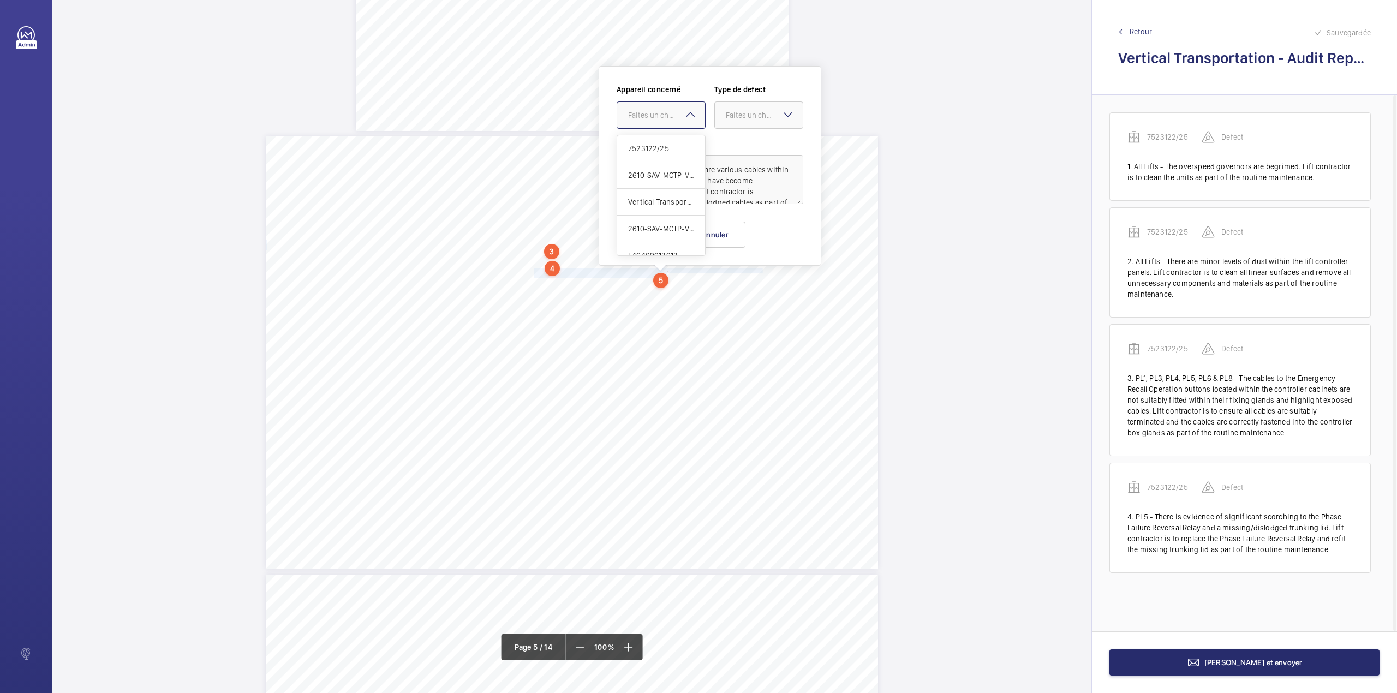
drag, startPoint x: 663, startPoint y: 120, endPoint x: 666, endPoint y: 143, distance: 23.1
drag, startPoint x: 738, startPoint y: 124, endPoint x: 738, endPoint y: 143, distance: 18.6
type textarea "PL6, PL7 & PL8 - There are various cables within the lift controller which have…"
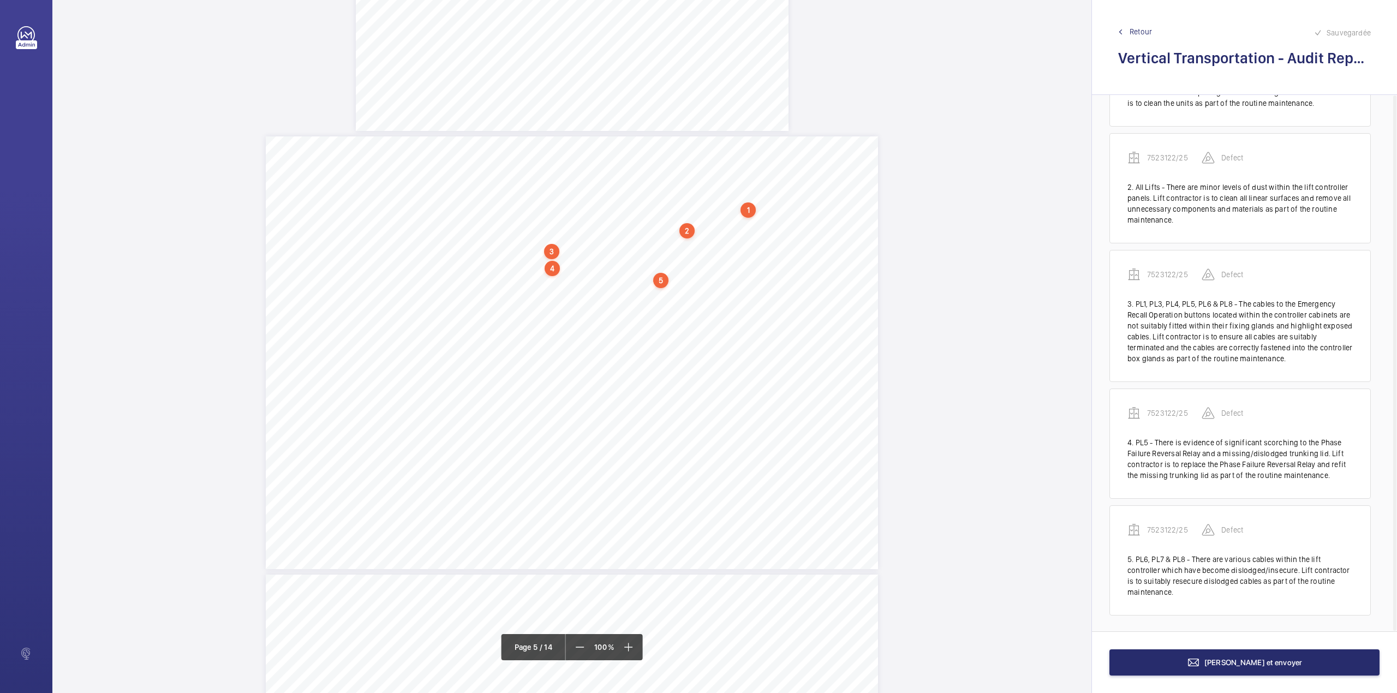
scroll to position [77, 0]
drag, startPoint x: 533, startPoint y: 289, endPoint x: 651, endPoint y: 295, distance: 119.1
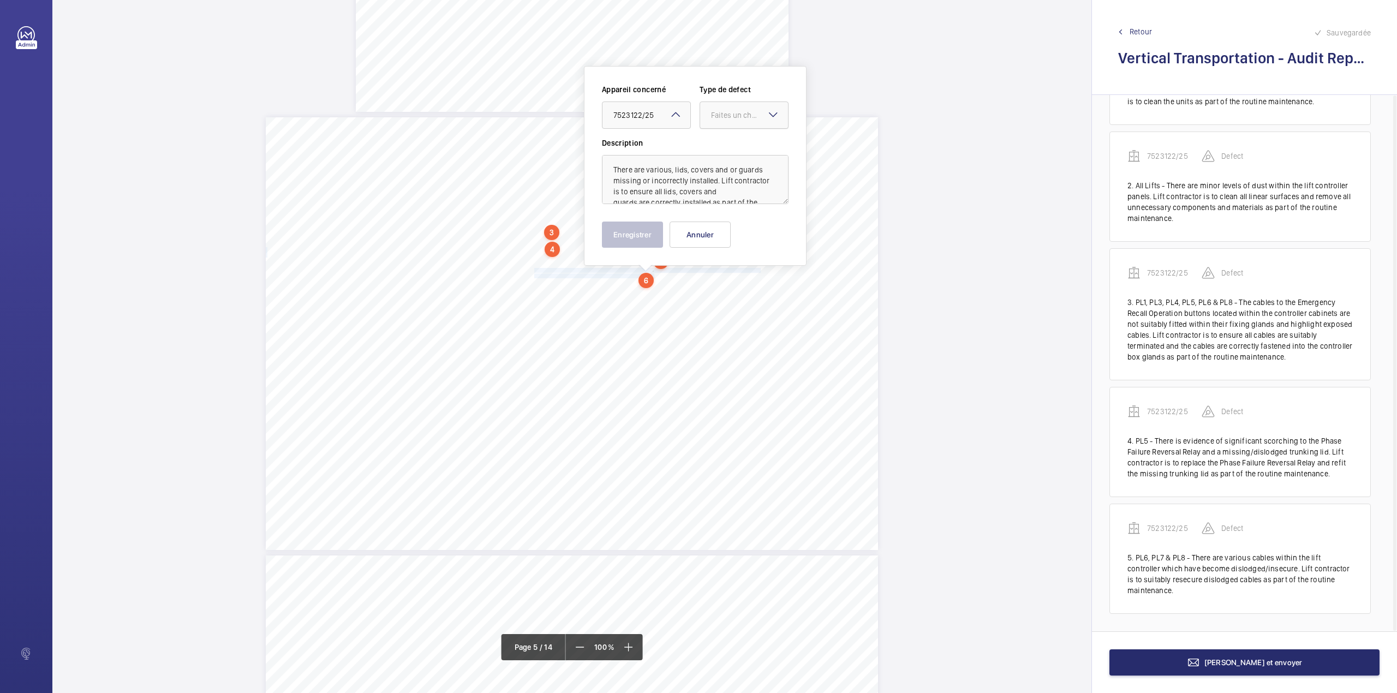
drag, startPoint x: 732, startPoint y: 119, endPoint x: 731, endPoint y: 128, distance: 8.8
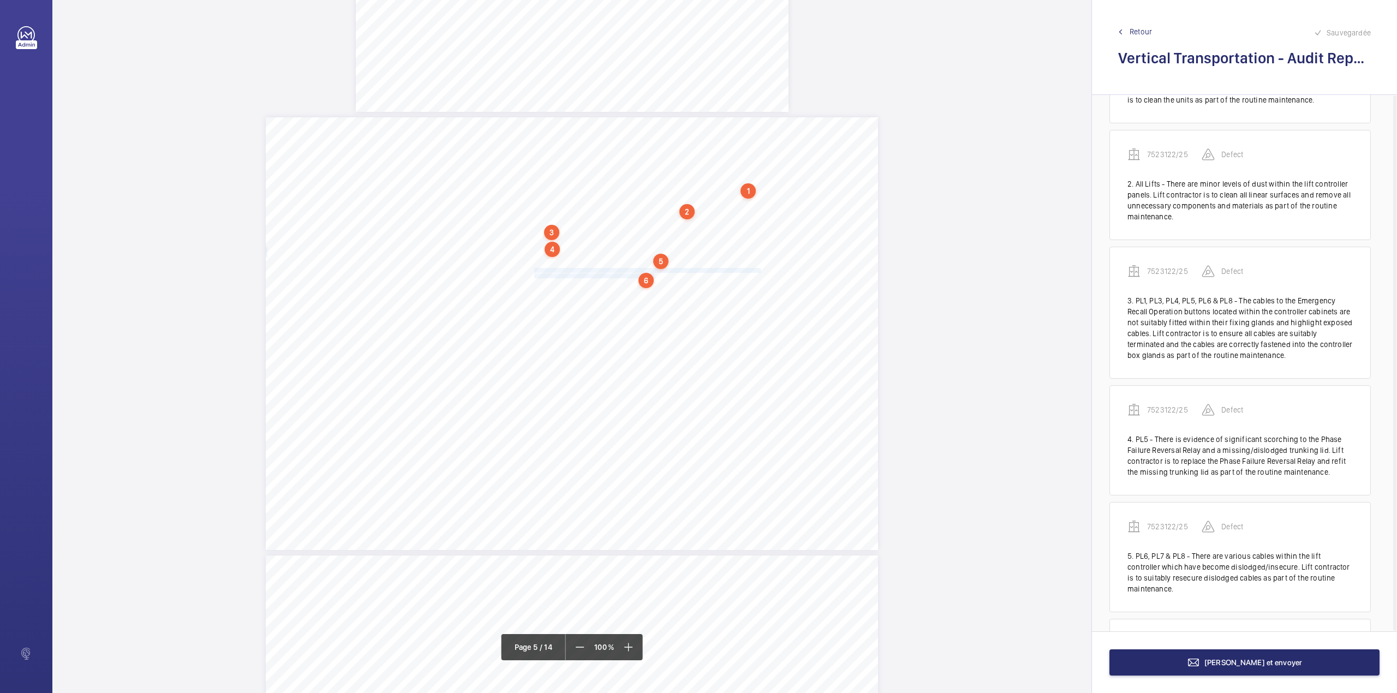
scroll to position [184, 0]
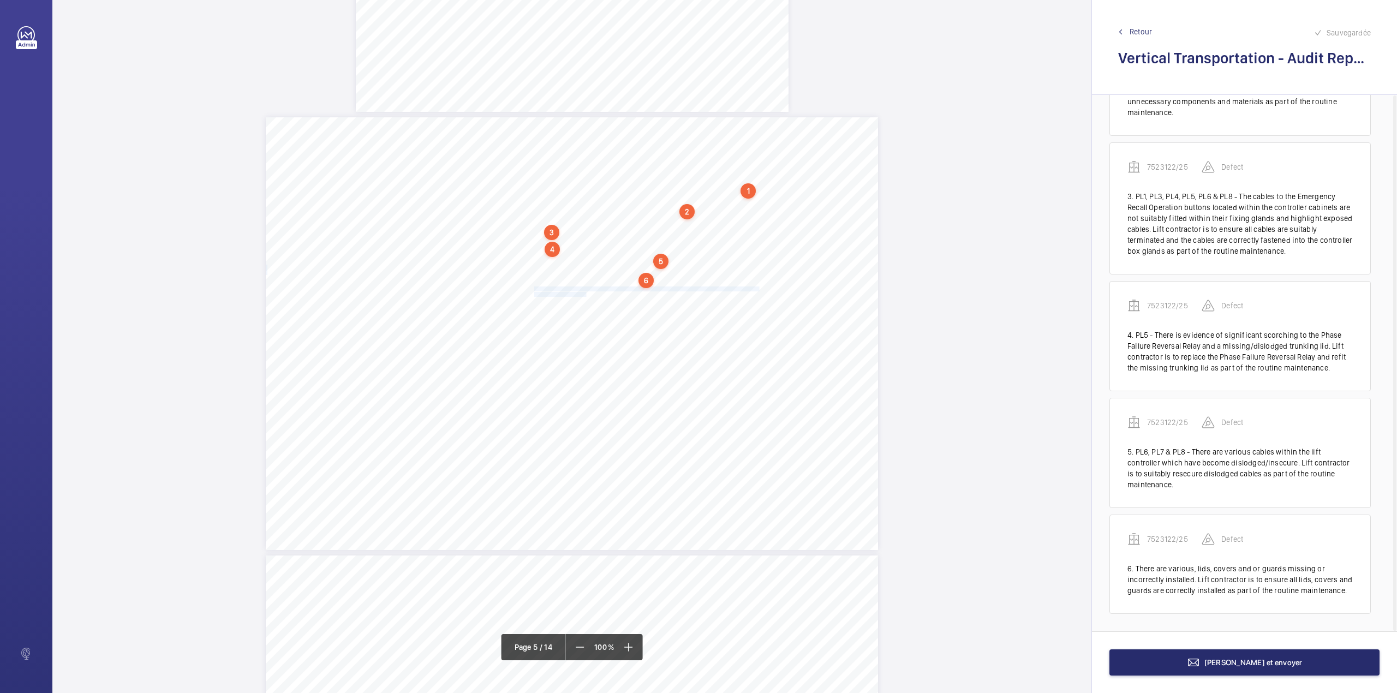
drag, startPoint x: 533, startPoint y: 287, endPoint x: 583, endPoint y: 294, distance: 51.2
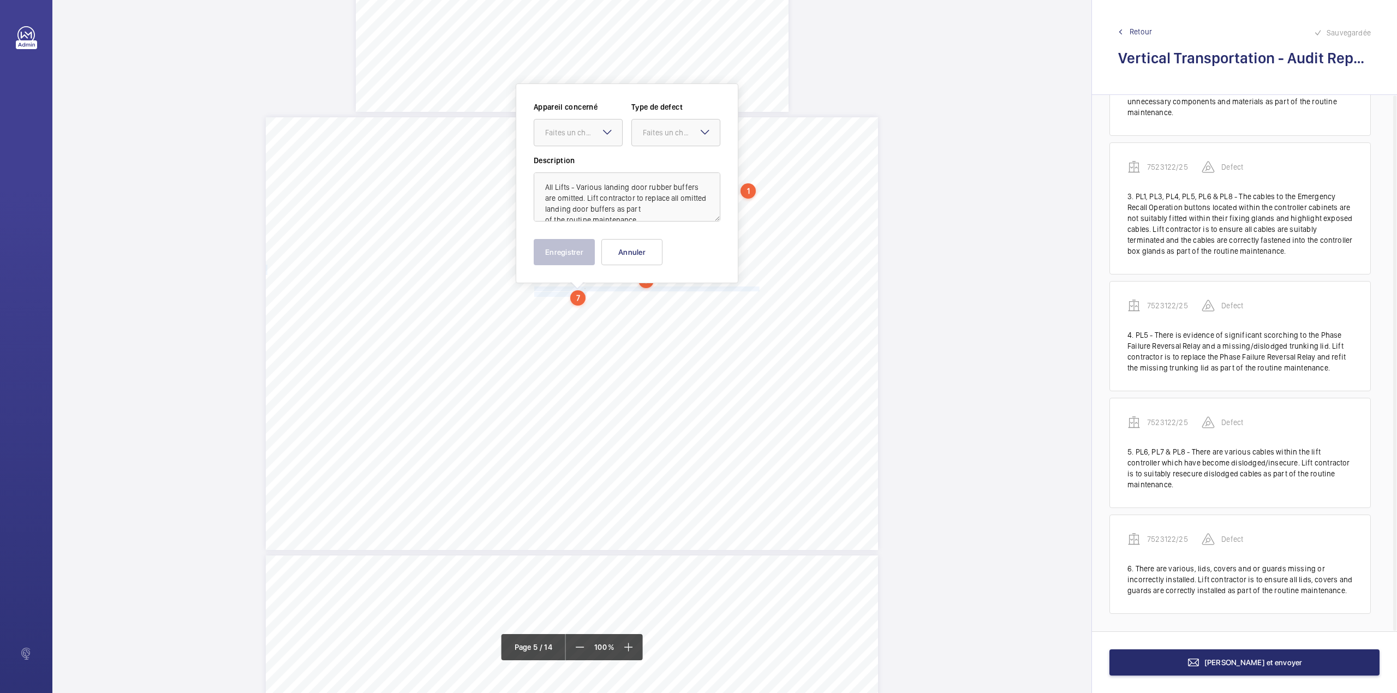
scroll to position [2388, 0]
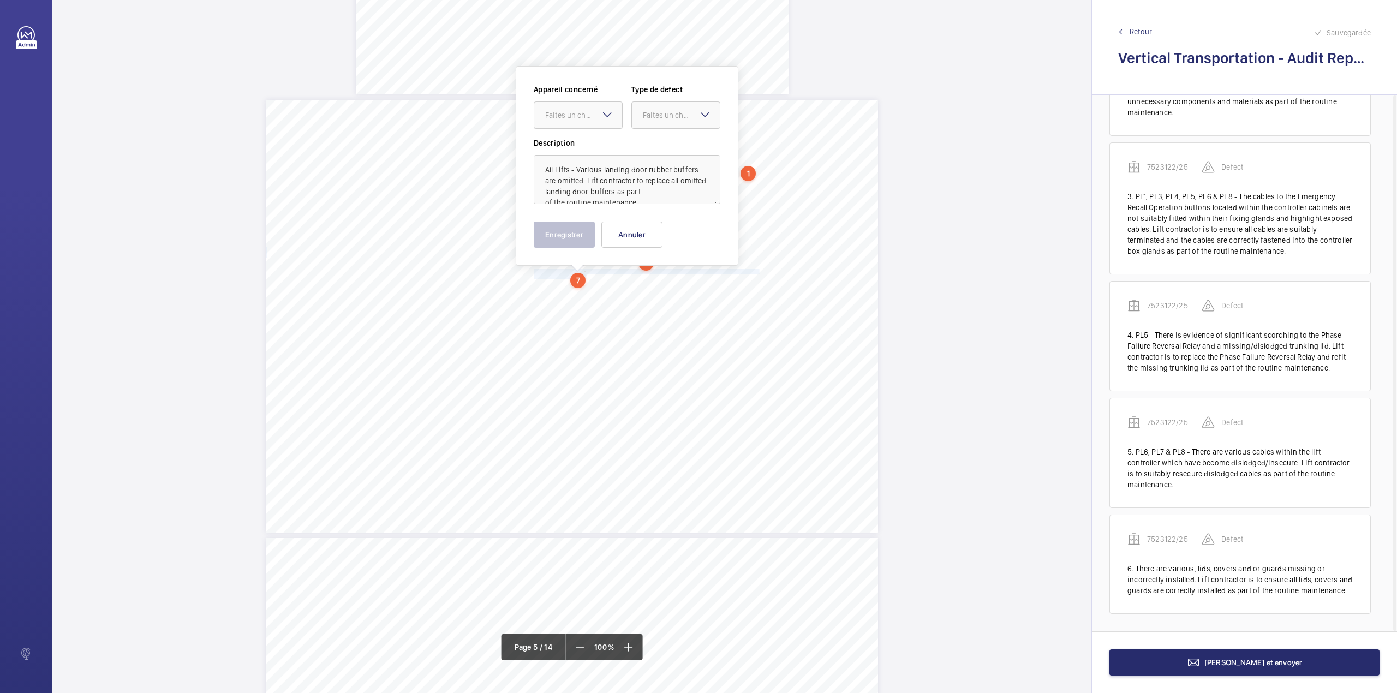
drag, startPoint x: 572, startPoint y: 118, endPoint x: 573, endPoint y: 134, distance: 15.3
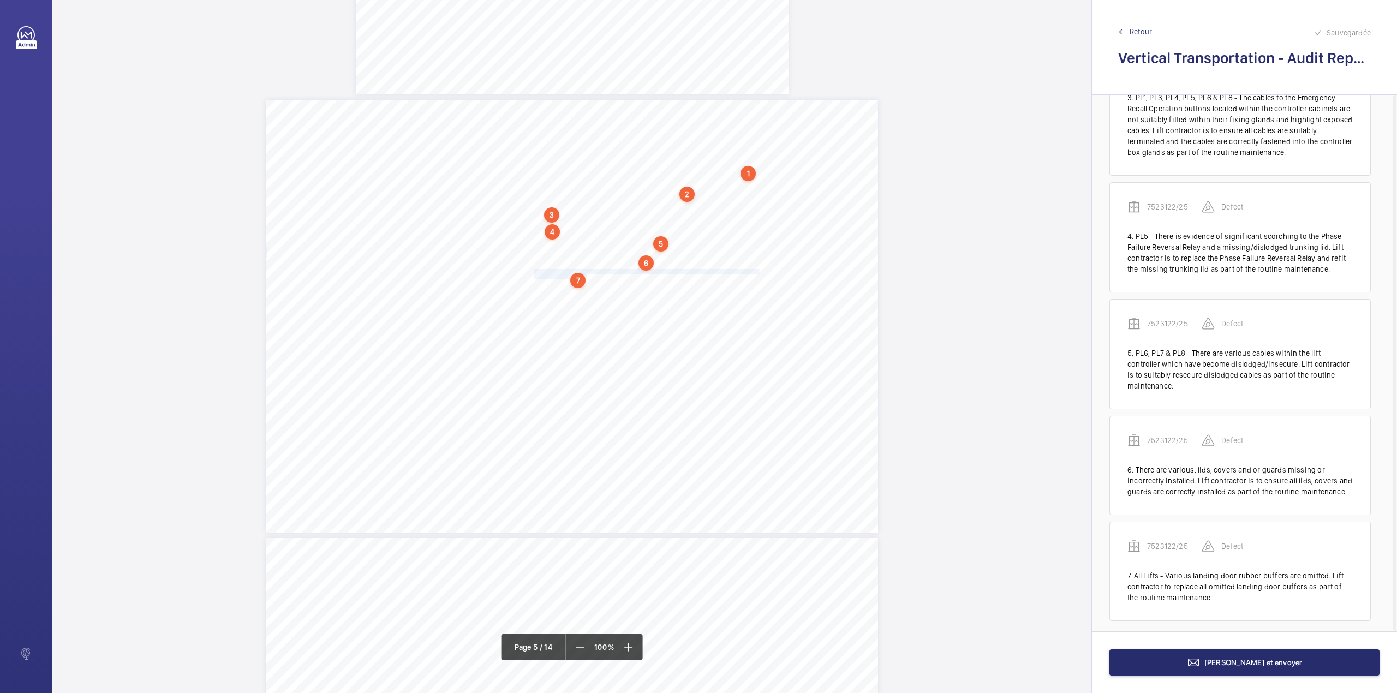
scroll to position [290, 0]
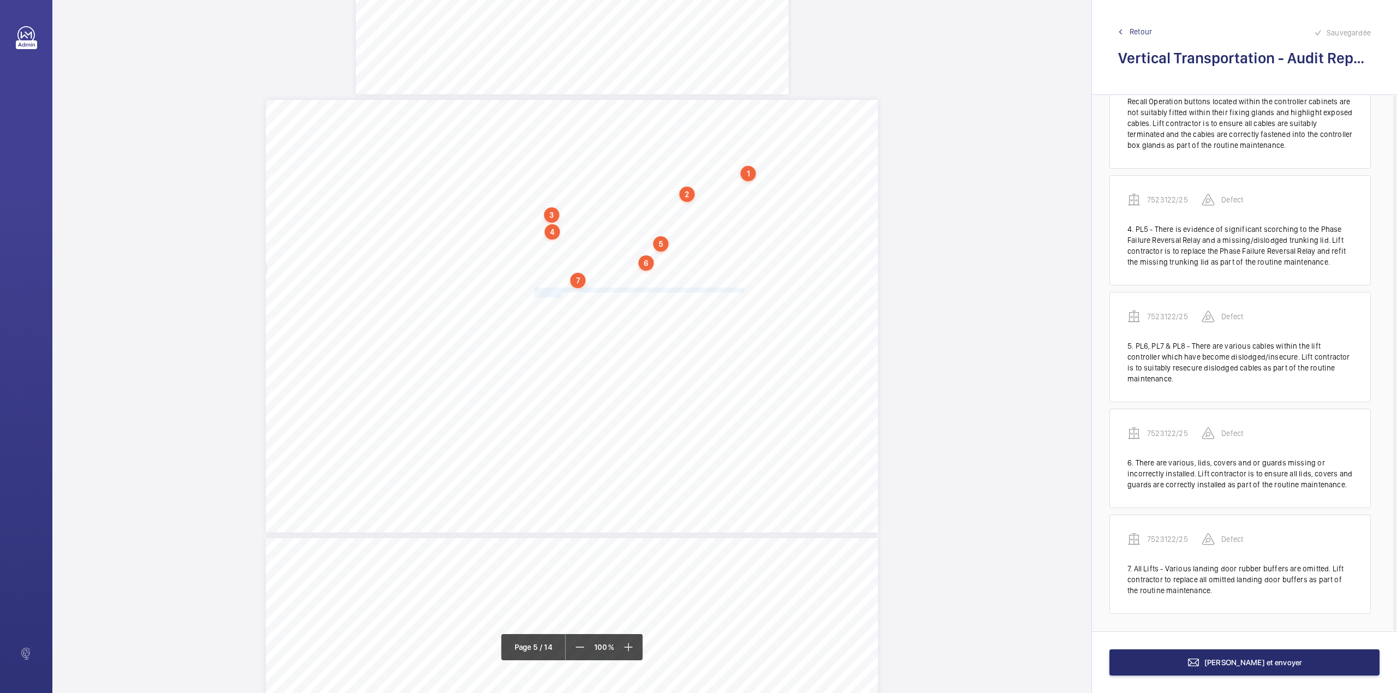
drag, startPoint x: 533, startPoint y: 288, endPoint x: 558, endPoint y: 292, distance: 24.9
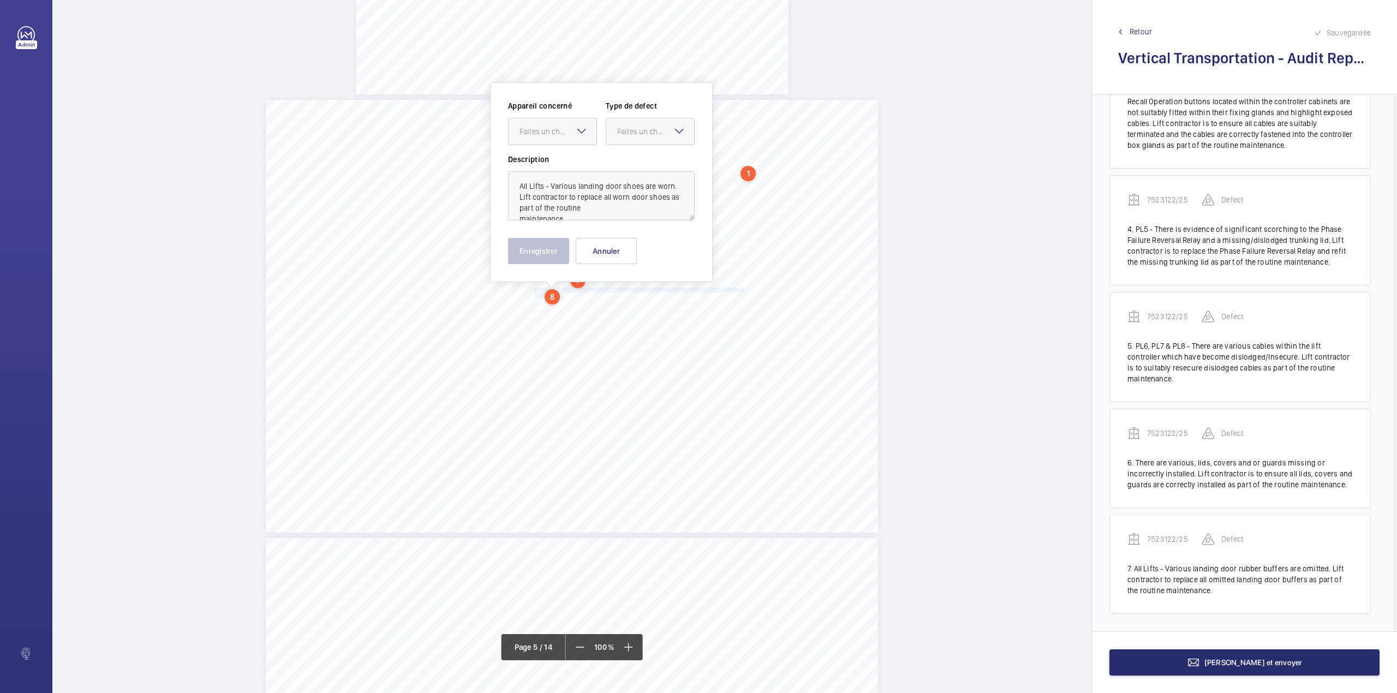
scroll to position [2404, 0]
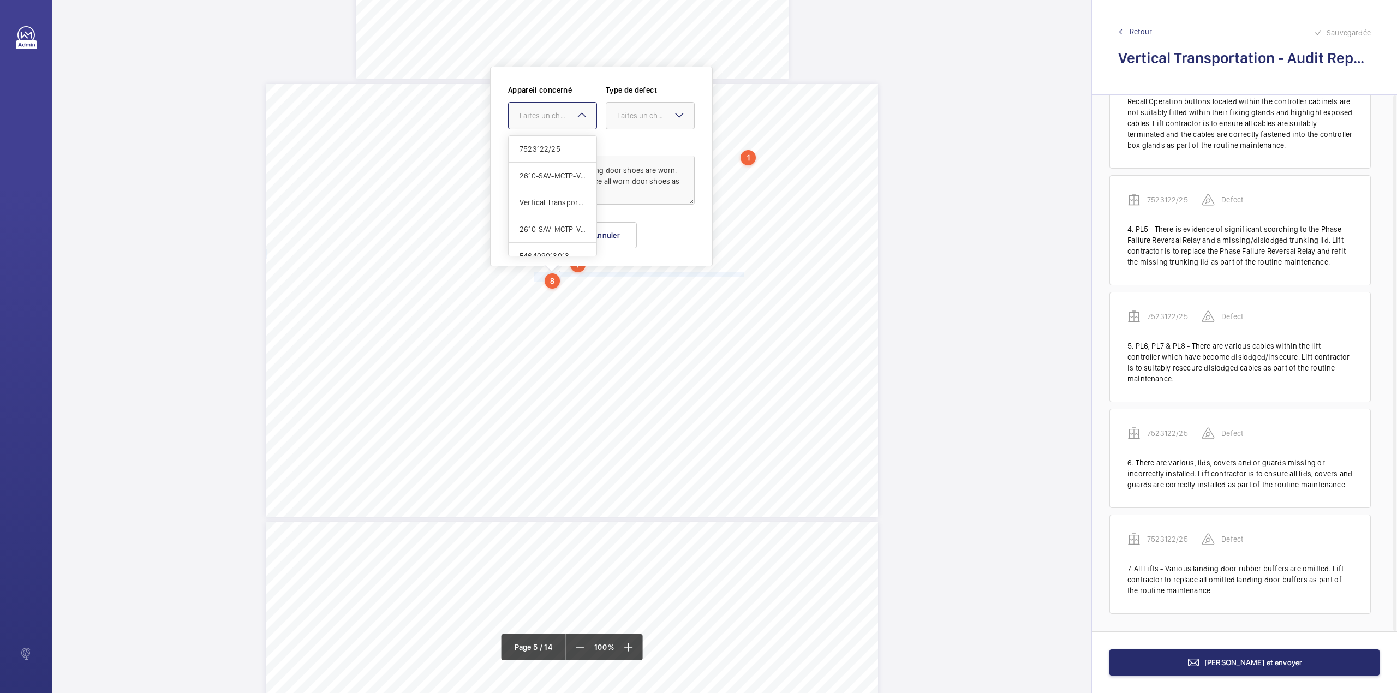
drag, startPoint x: 549, startPoint y: 139, endPoint x: 583, endPoint y: 133, distance: 34.3
drag, startPoint x: 617, startPoint y: 118, endPoint x: 624, endPoint y: 144, distance: 26.8
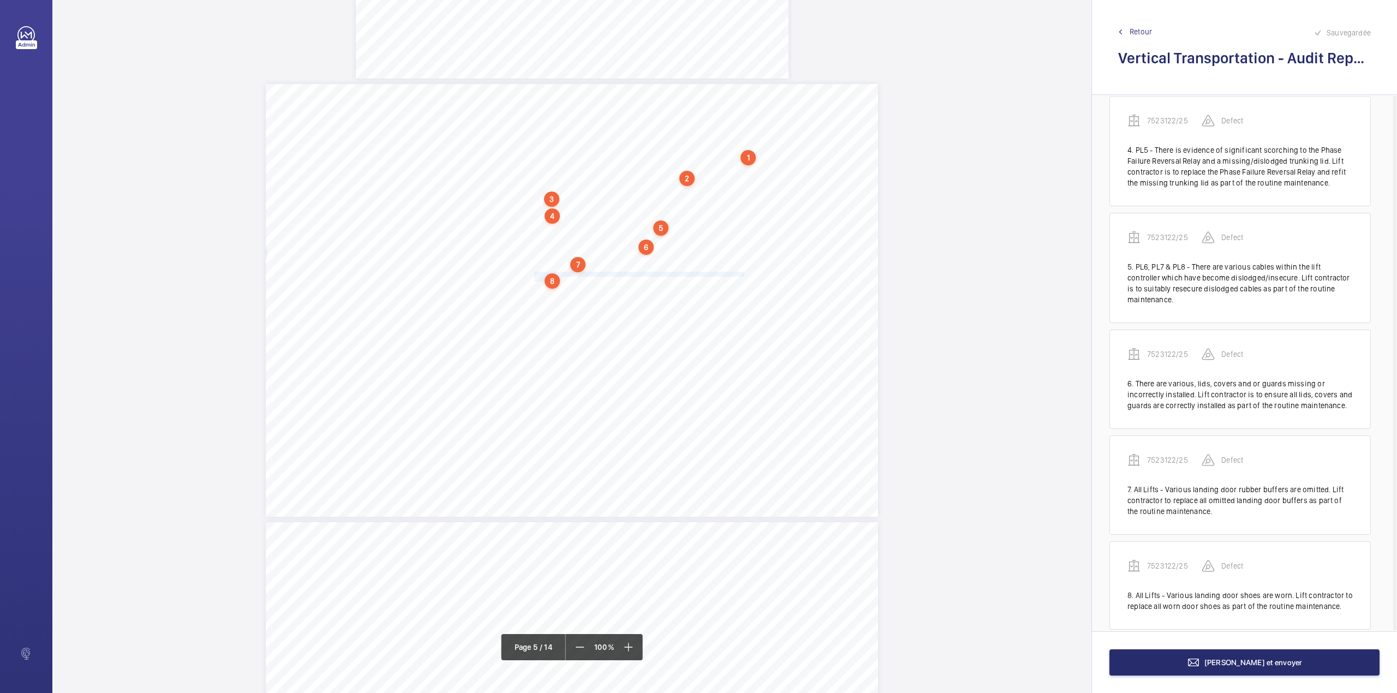
scroll to position [385, 0]
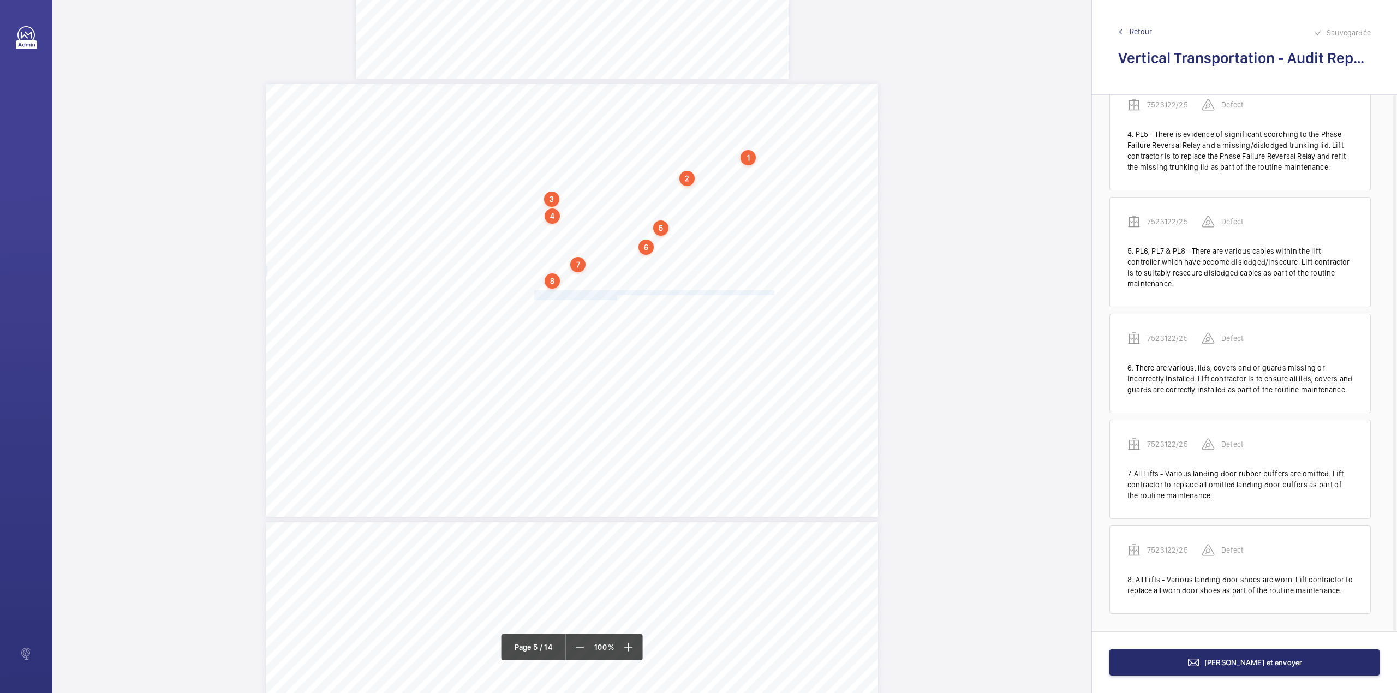
drag, startPoint x: 533, startPoint y: 293, endPoint x: 614, endPoint y: 297, distance: 81.9
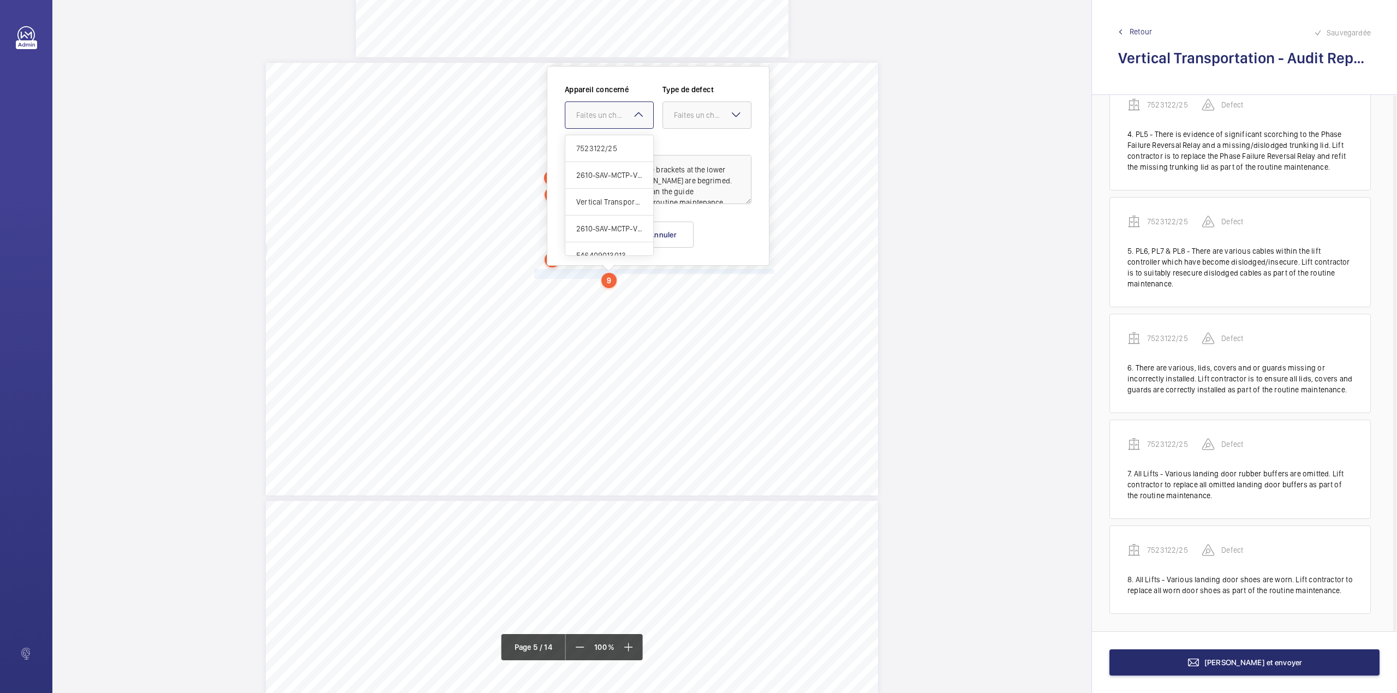
drag, startPoint x: 606, startPoint y: 115, endPoint x: 607, endPoint y: 123, distance: 8.8
drag, startPoint x: 613, startPoint y: 149, endPoint x: 668, endPoint y: 129, distance: 58.7
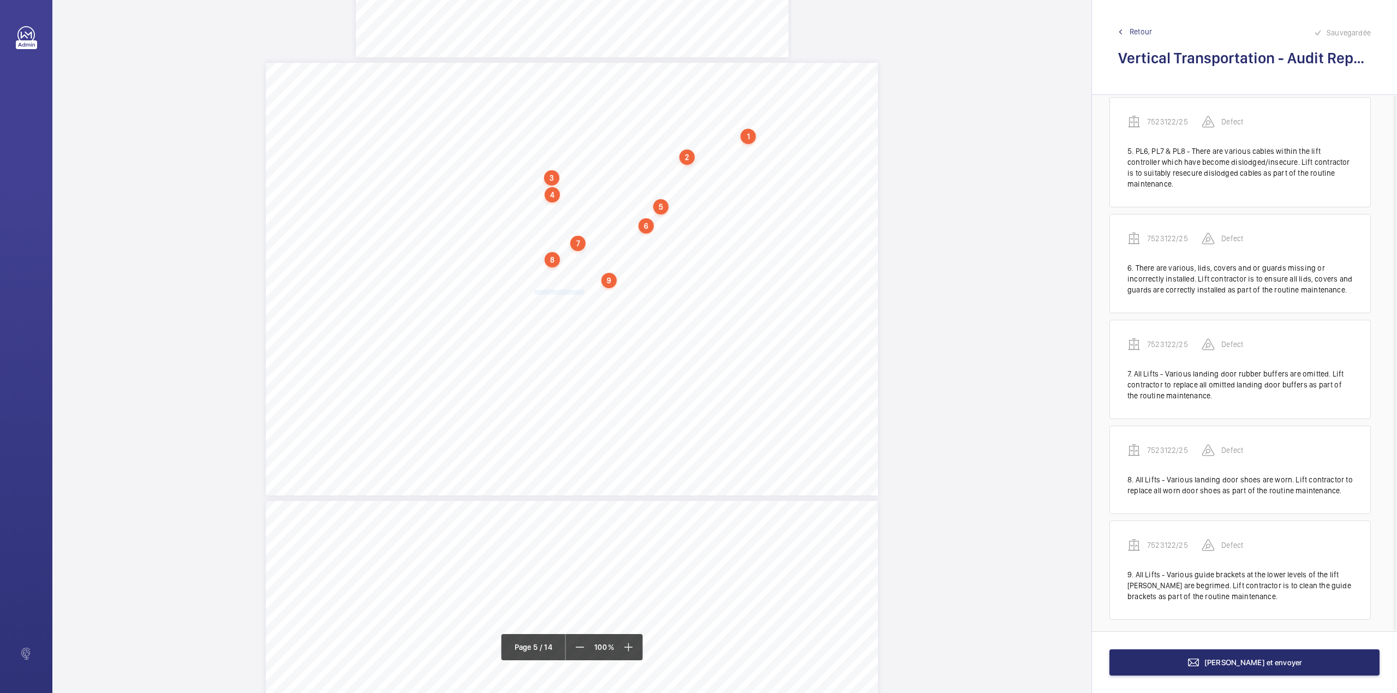
scroll to position [492, 0]
drag, startPoint x: 533, startPoint y: 294, endPoint x: 755, endPoint y: 291, distance: 222.1
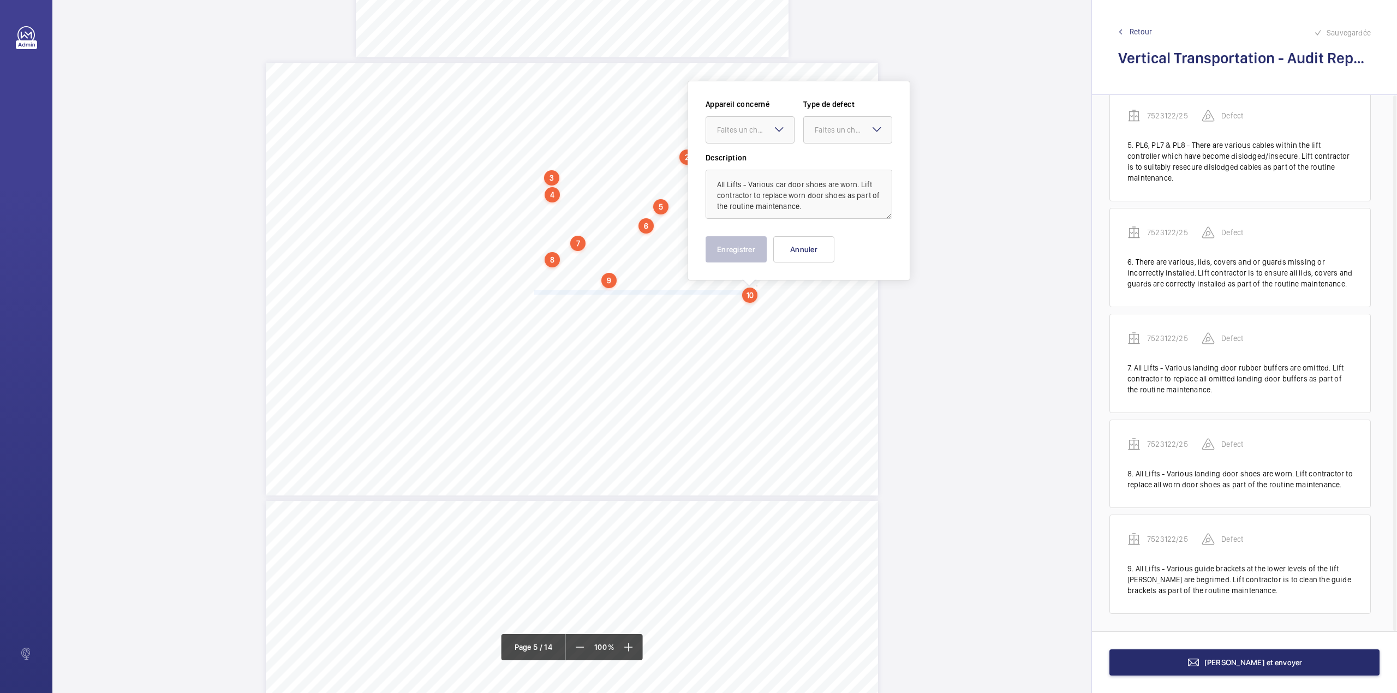
scroll to position [2440, 0]
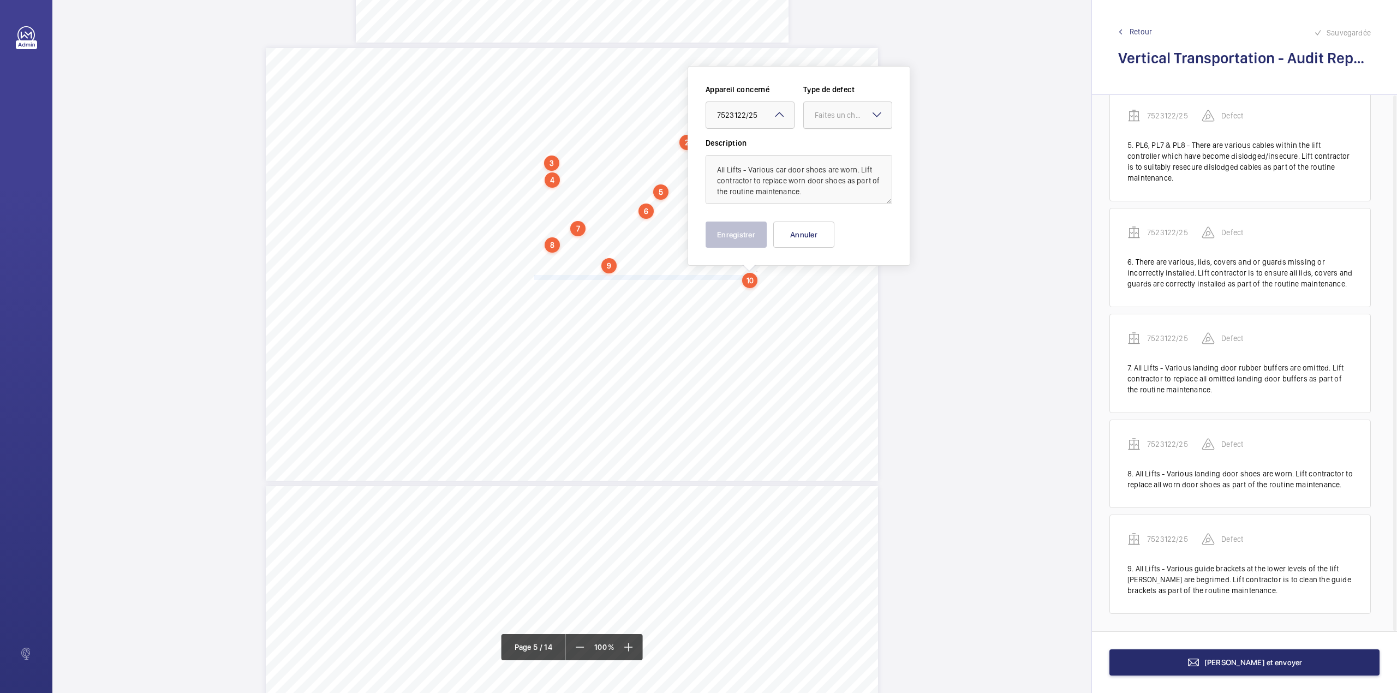
drag, startPoint x: 815, startPoint y: 118, endPoint x: 817, endPoint y: 131, distance: 12.7
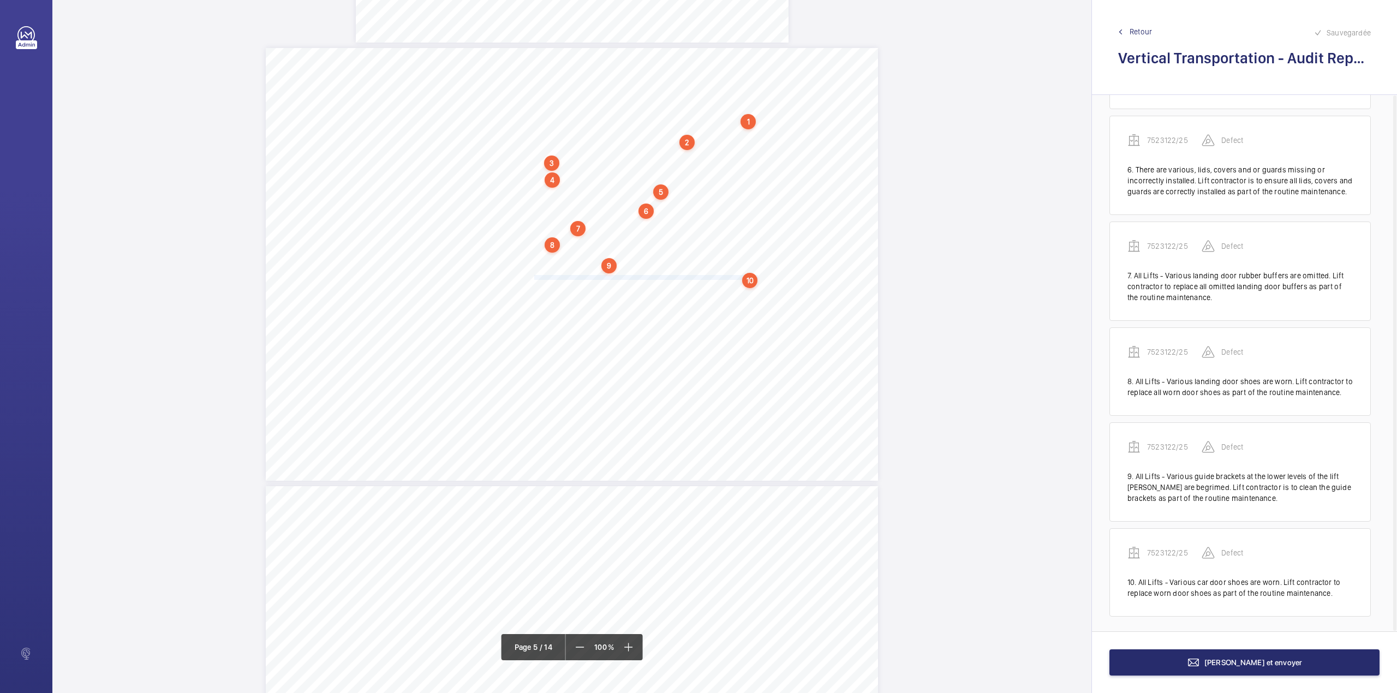
scroll to position [587, 0]
drag, startPoint x: 533, startPoint y: 294, endPoint x: 670, endPoint y: 300, distance: 137.7
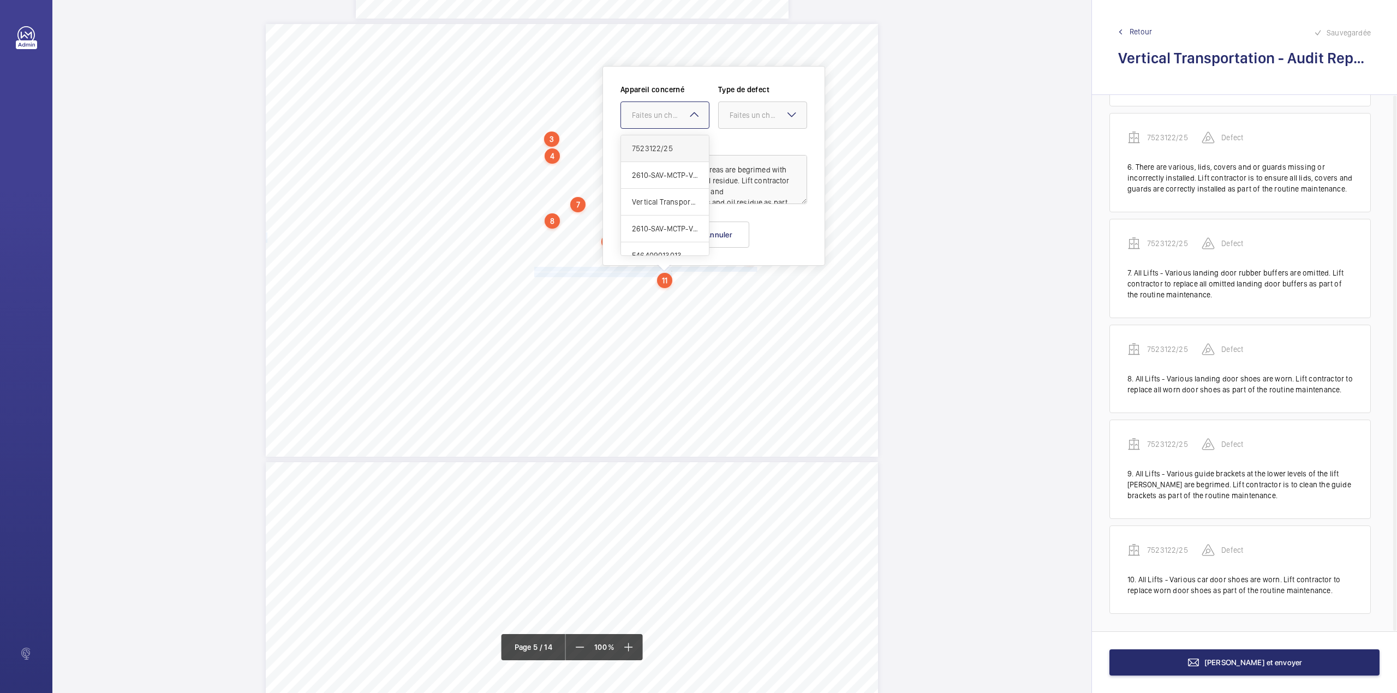
drag, startPoint x: 654, startPoint y: 110, endPoint x: 657, endPoint y: 144, distance: 34.5
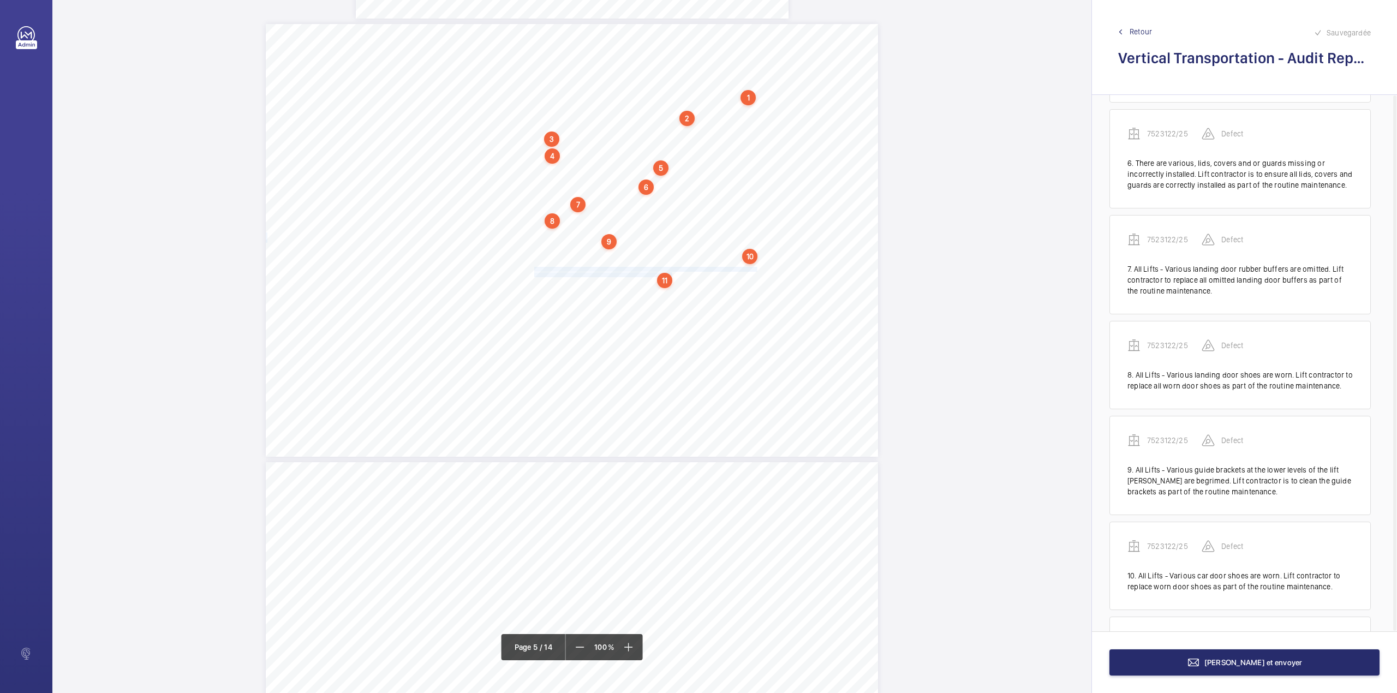
scroll to position [693, 0]
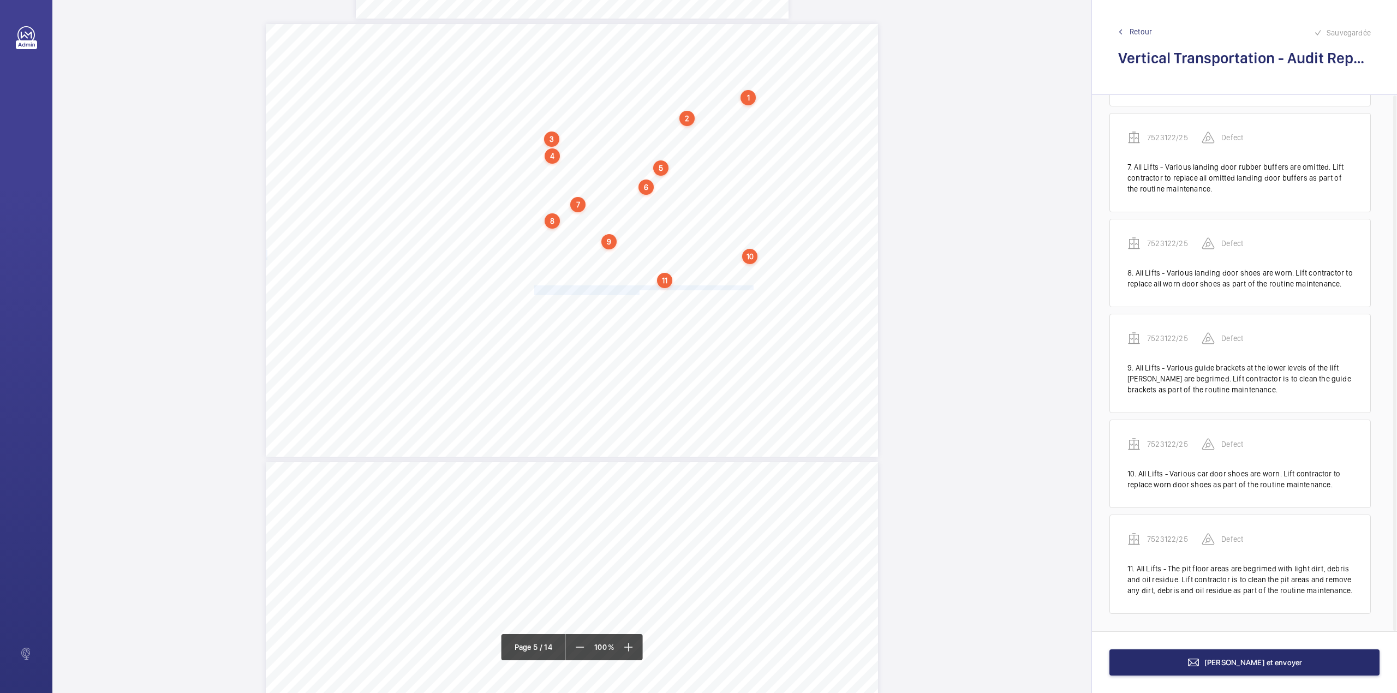
drag, startPoint x: 533, startPoint y: 288, endPoint x: 637, endPoint y: 292, distance: 104.9
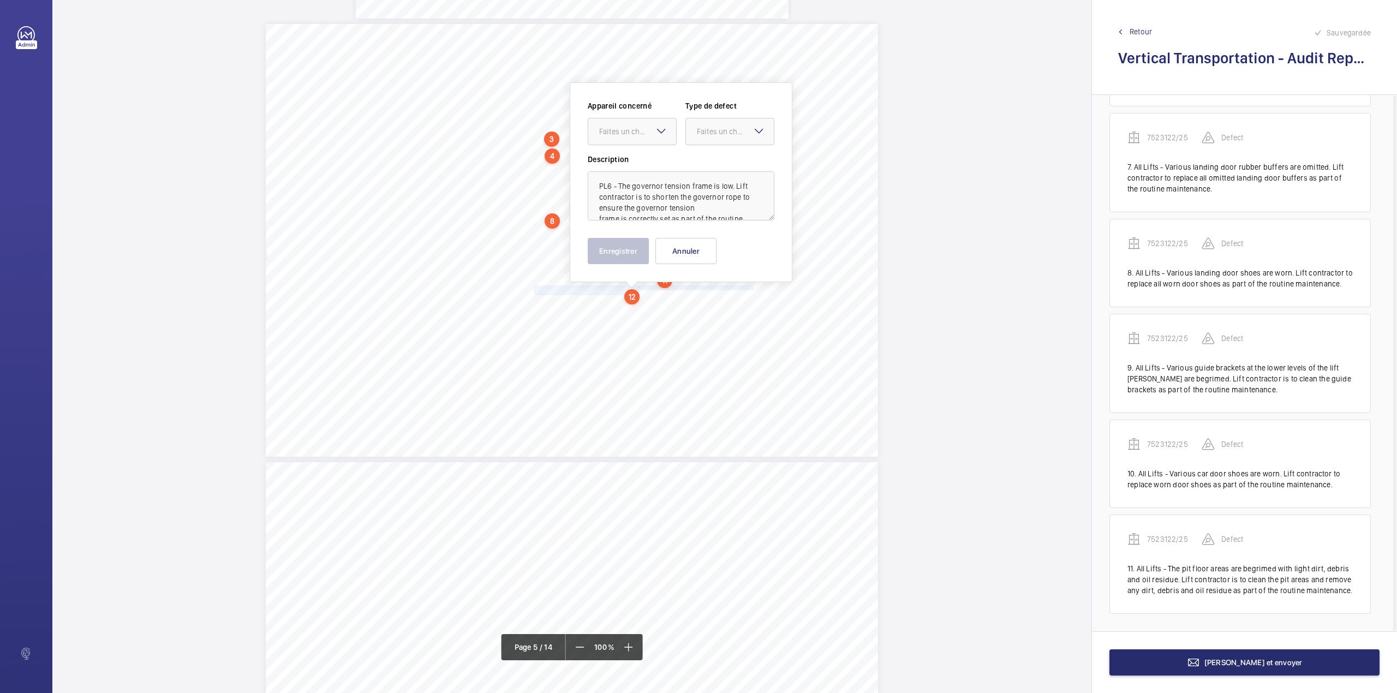
scroll to position [2480, 0]
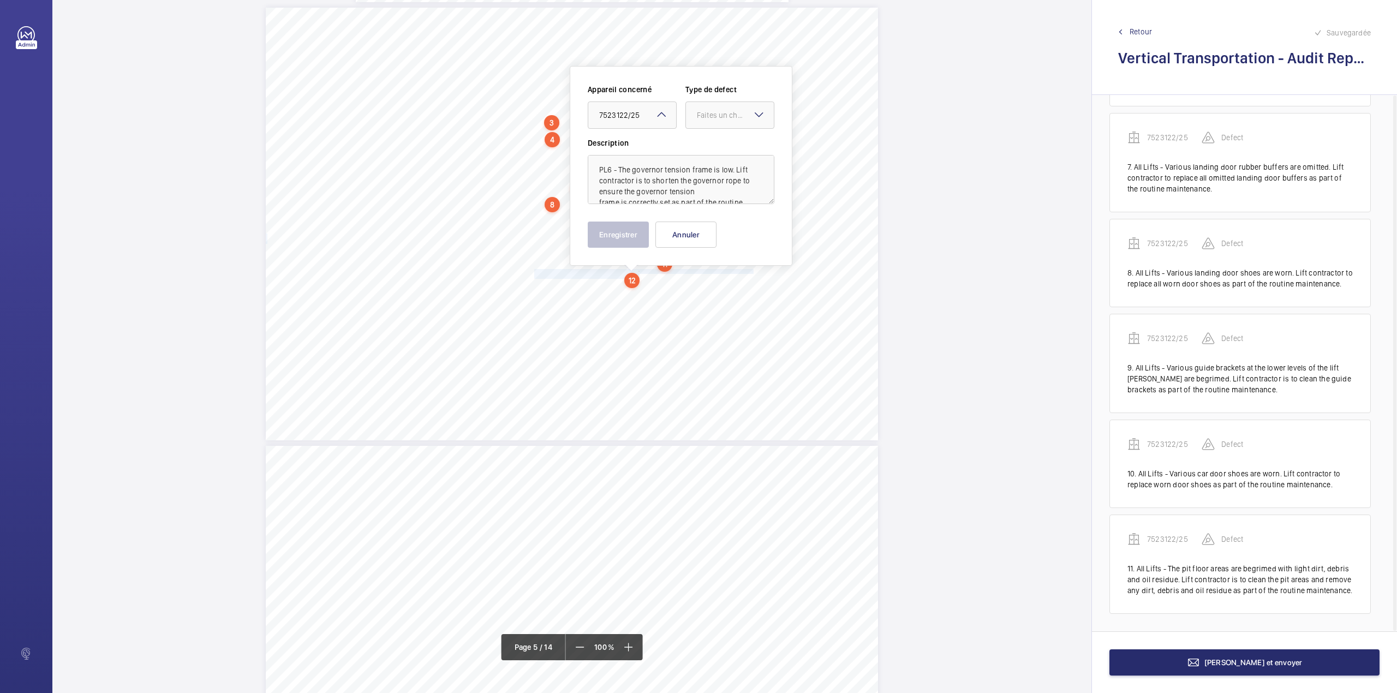
drag, startPoint x: 708, startPoint y: 121, endPoint x: 708, endPoint y: 134, distance: 12.5
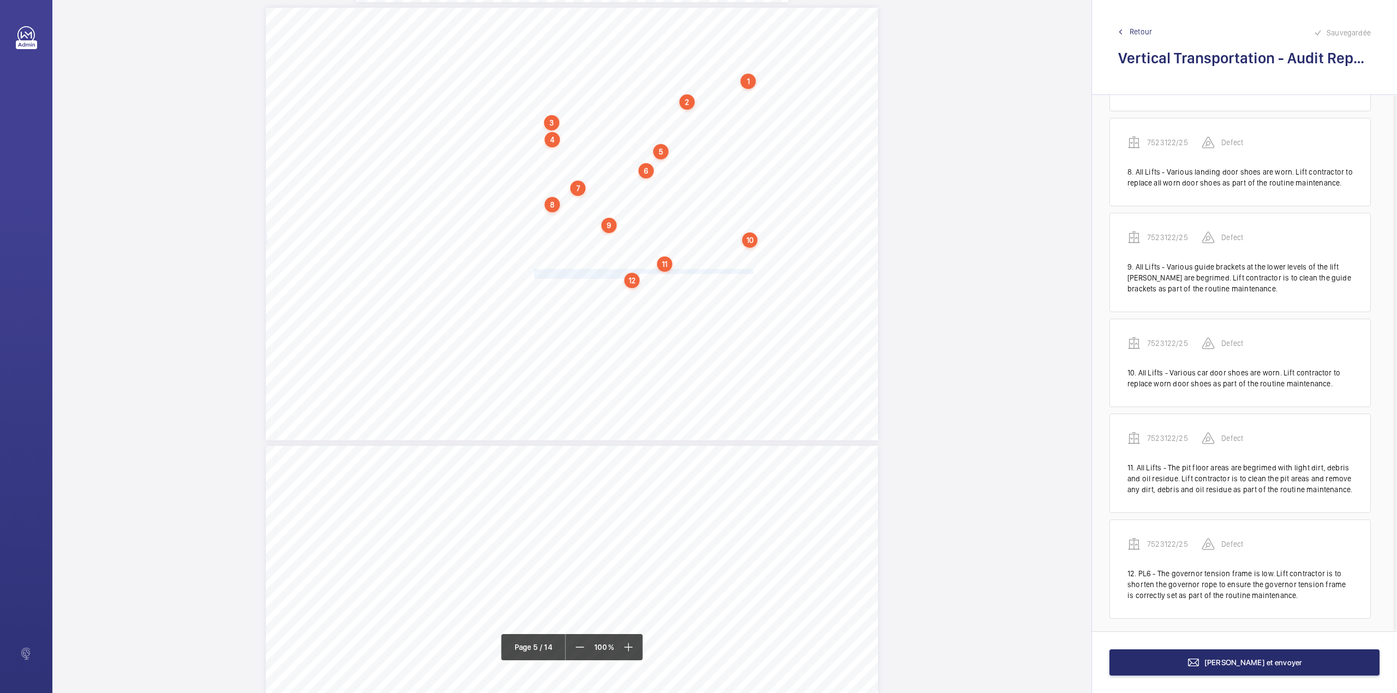
scroll to position [799, 0]
drag, startPoint x: 533, startPoint y: 290, endPoint x: 557, endPoint y: 293, distance: 24.7
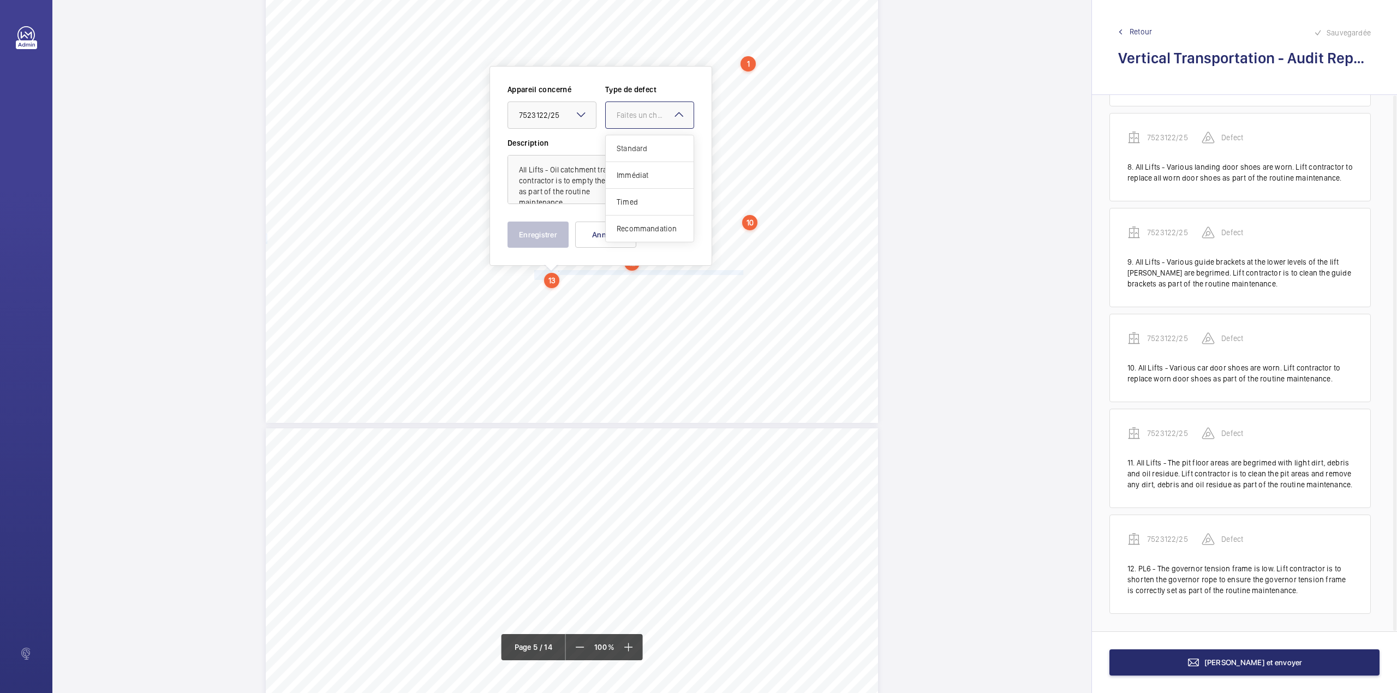
drag, startPoint x: 620, startPoint y: 120, endPoint x: 619, endPoint y: 147, distance: 26.8
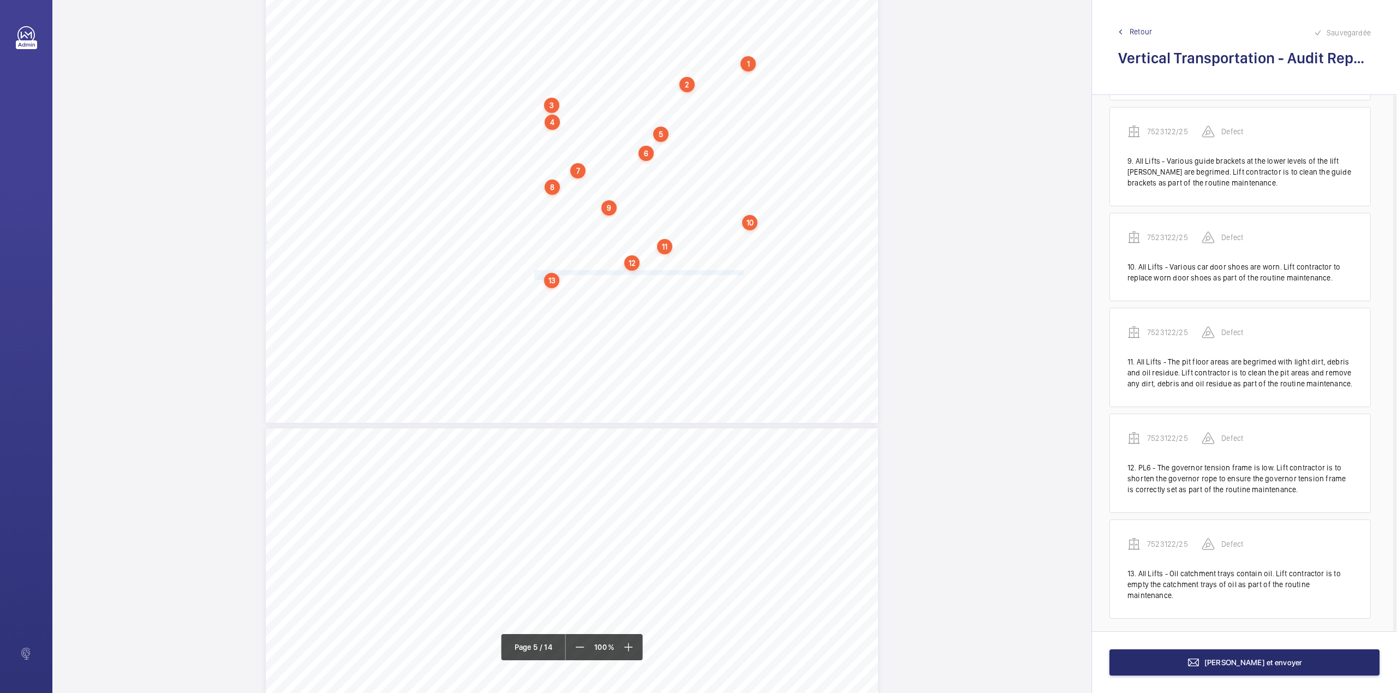
scroll to position [906, 0]
drag, startPoint x: 533, startPoint y: 290, endPoint x: 657, endPoint y: 296, distance: 125.1
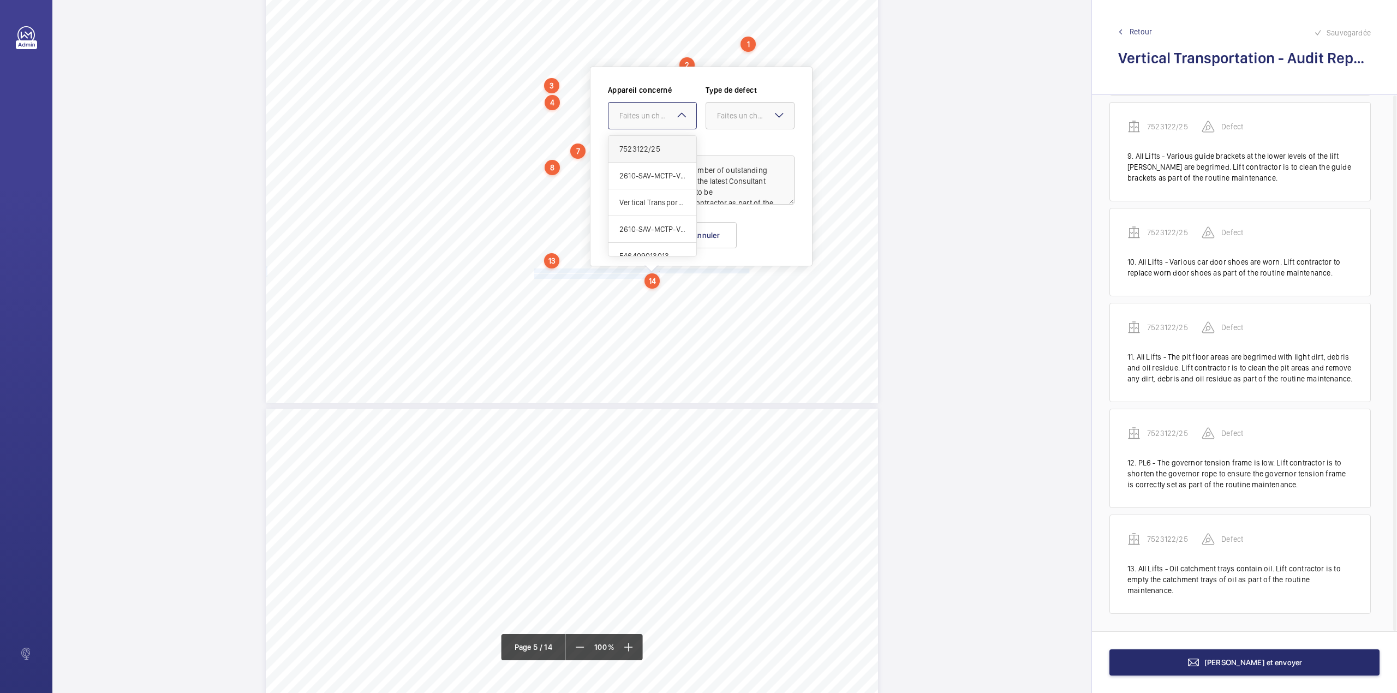
drag, startPoint x: 647, startPoint y: 110, endPoint x: 647, endPoint y: 142, distance: 31.7
drag, startPoint x: 647, startPoint y: 142, endPoint x: 669, endPoint y: 143, distance: 21.9
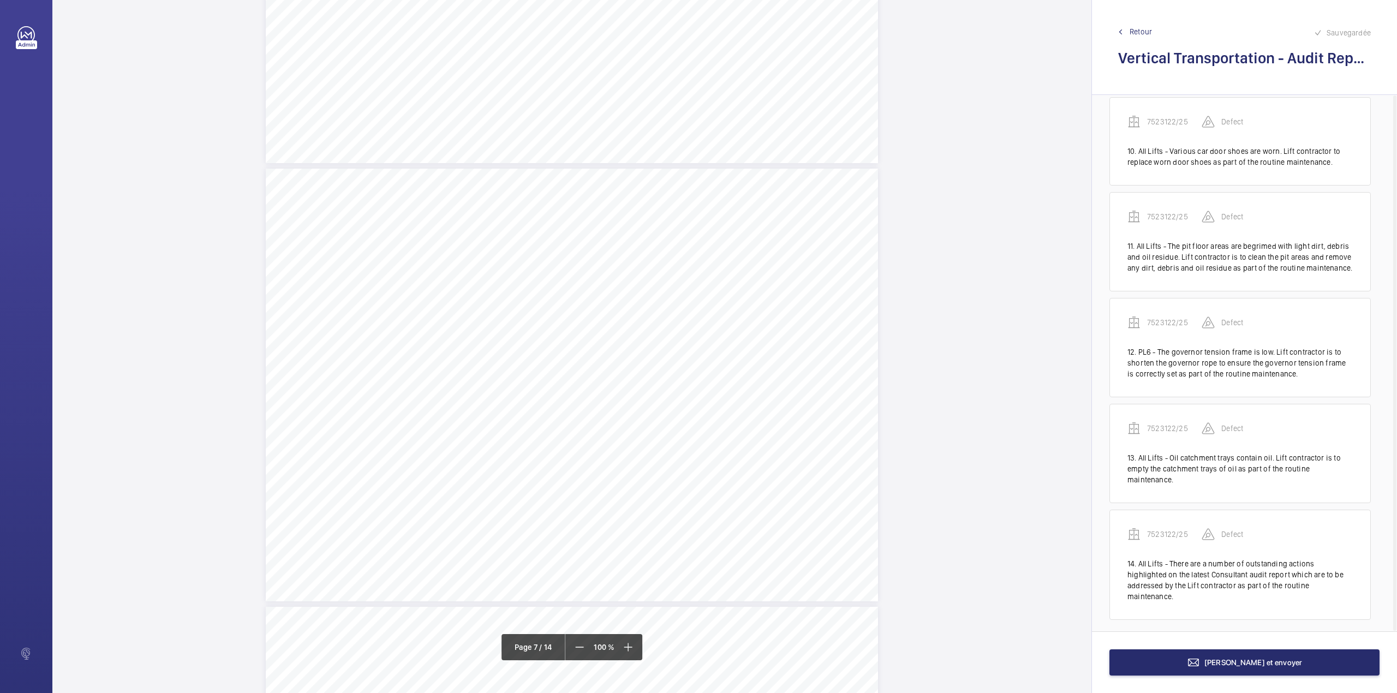
scroll to position [3391, 0]
drag, startPoint x: 550, startPoint y: 203, endPoint x: 579, endPoint y: 208, distance: 29.3
drag, startPoint x: 657, startPoint y: 123, endPoint x: 657, endPoint y: 133, distance: 10.4
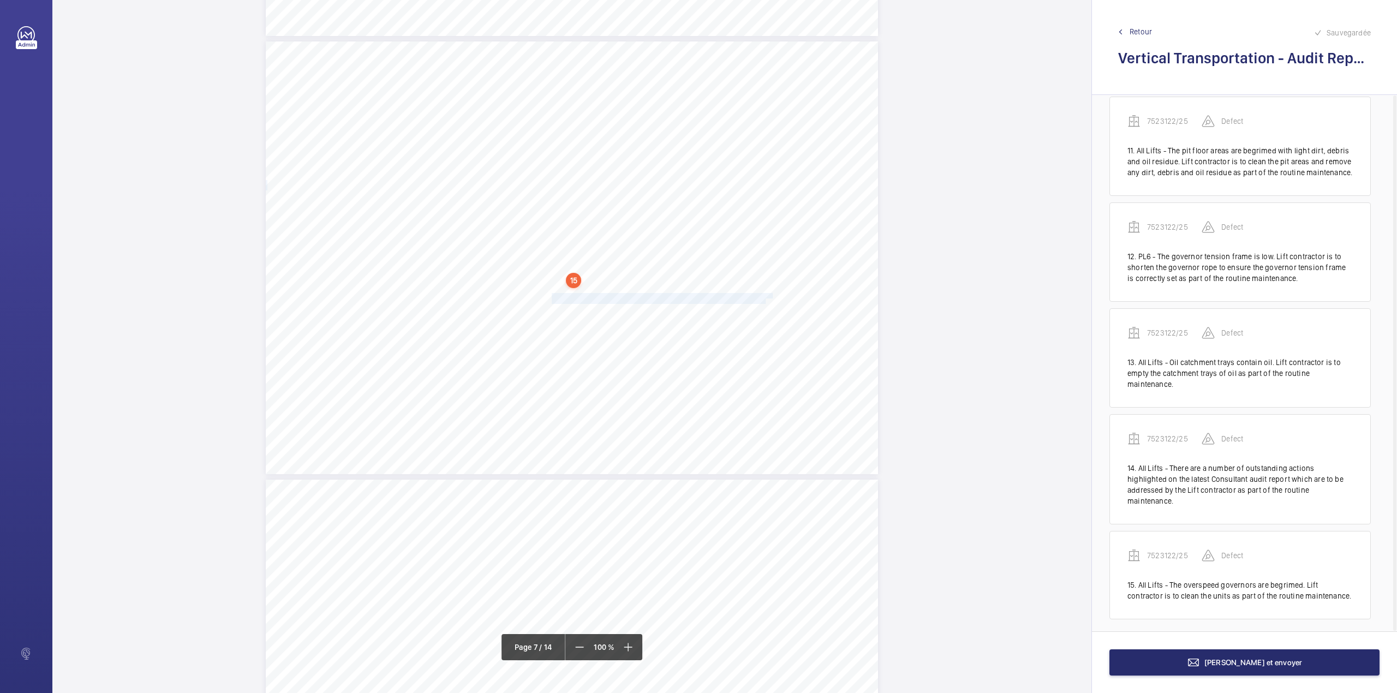
drag, startPoint x: 550, startPoint y: 292, endPoint x: 764, endPoint y: 299, distance: 214.0
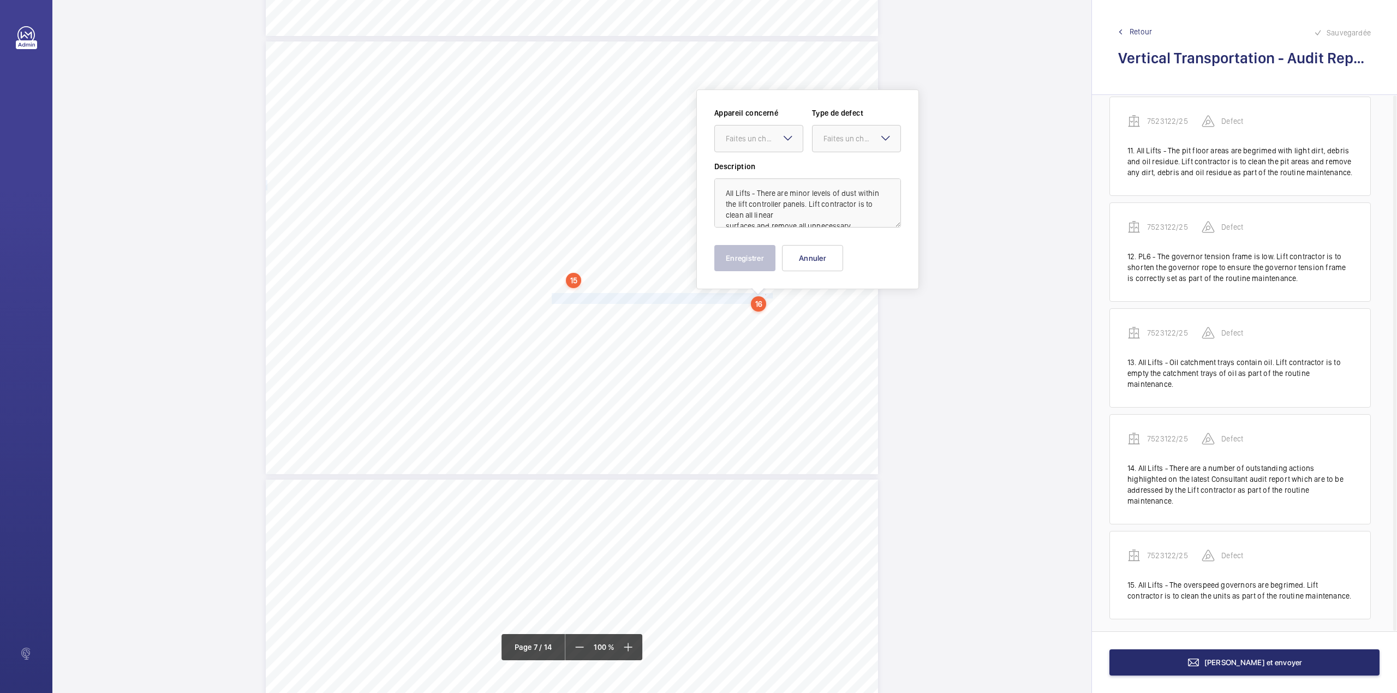
scroll to position [3346, 0]
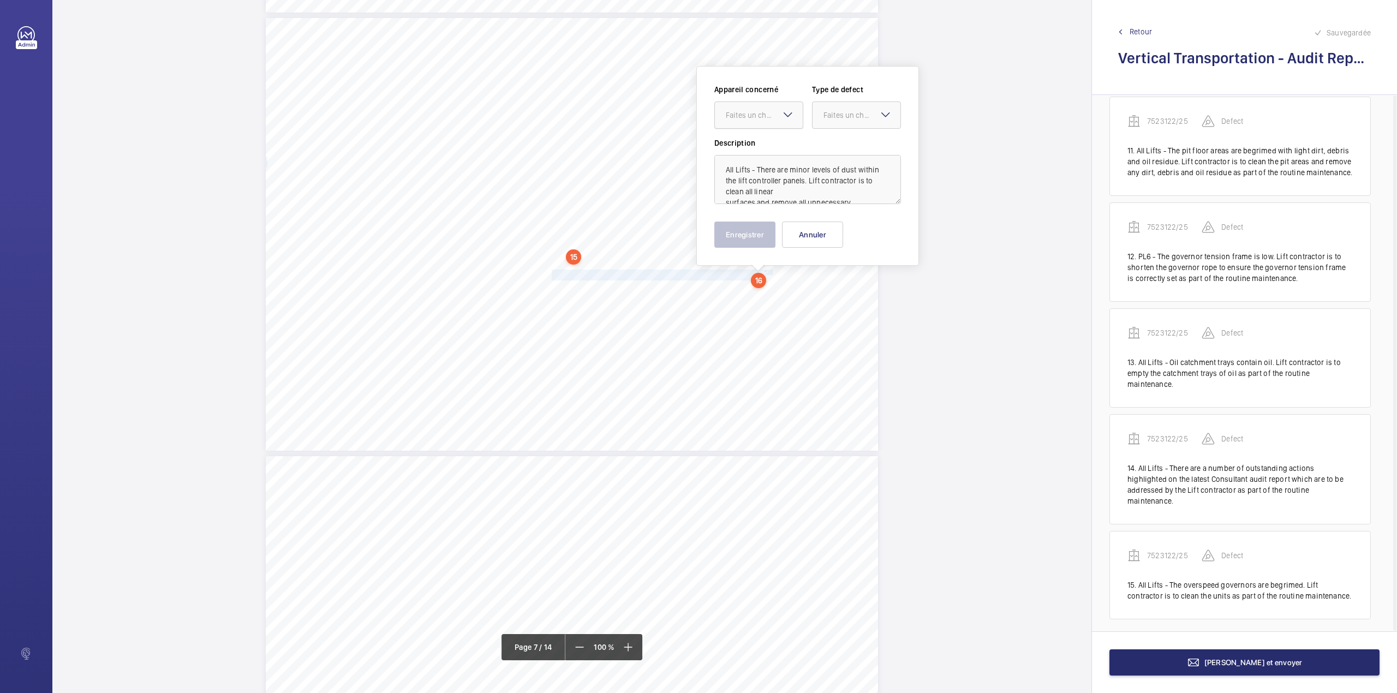
drag, startPoint x: 755, startPoint y: 111, endPoint x: 755, endPoint y: 131, distance: 20.2
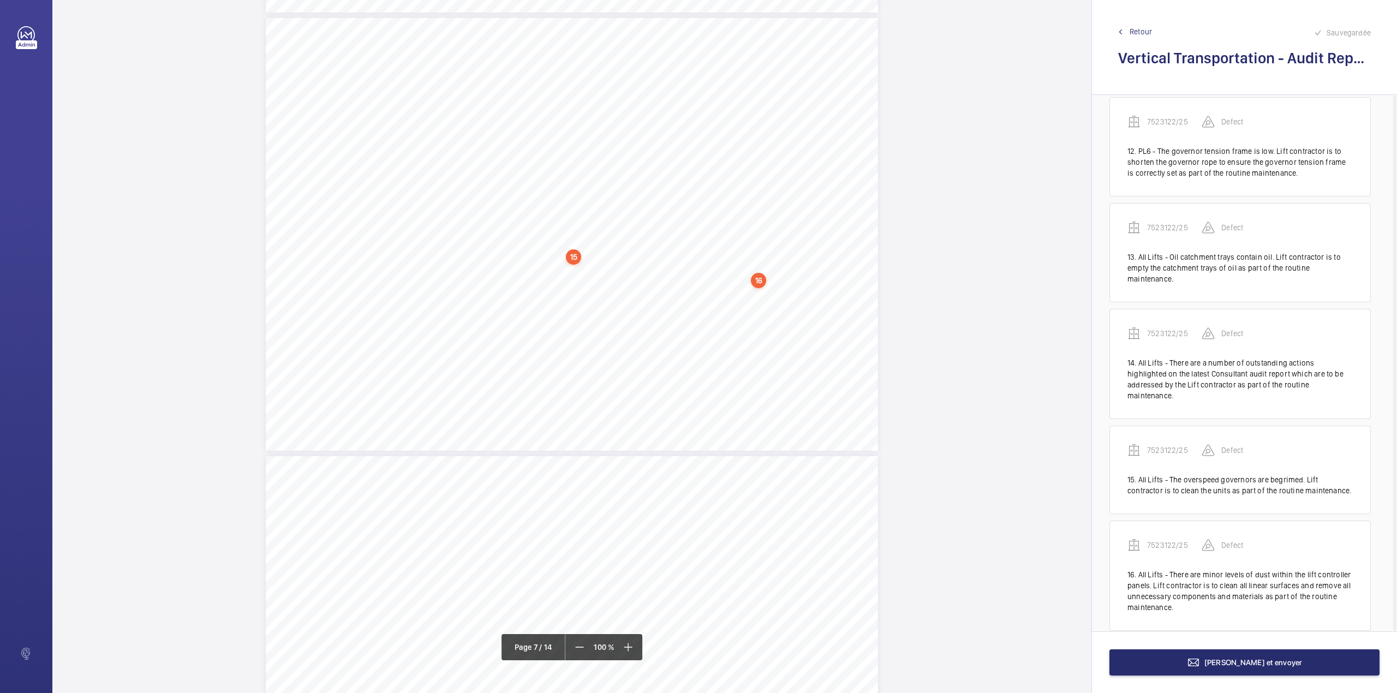
scroll to position [1224, 0]
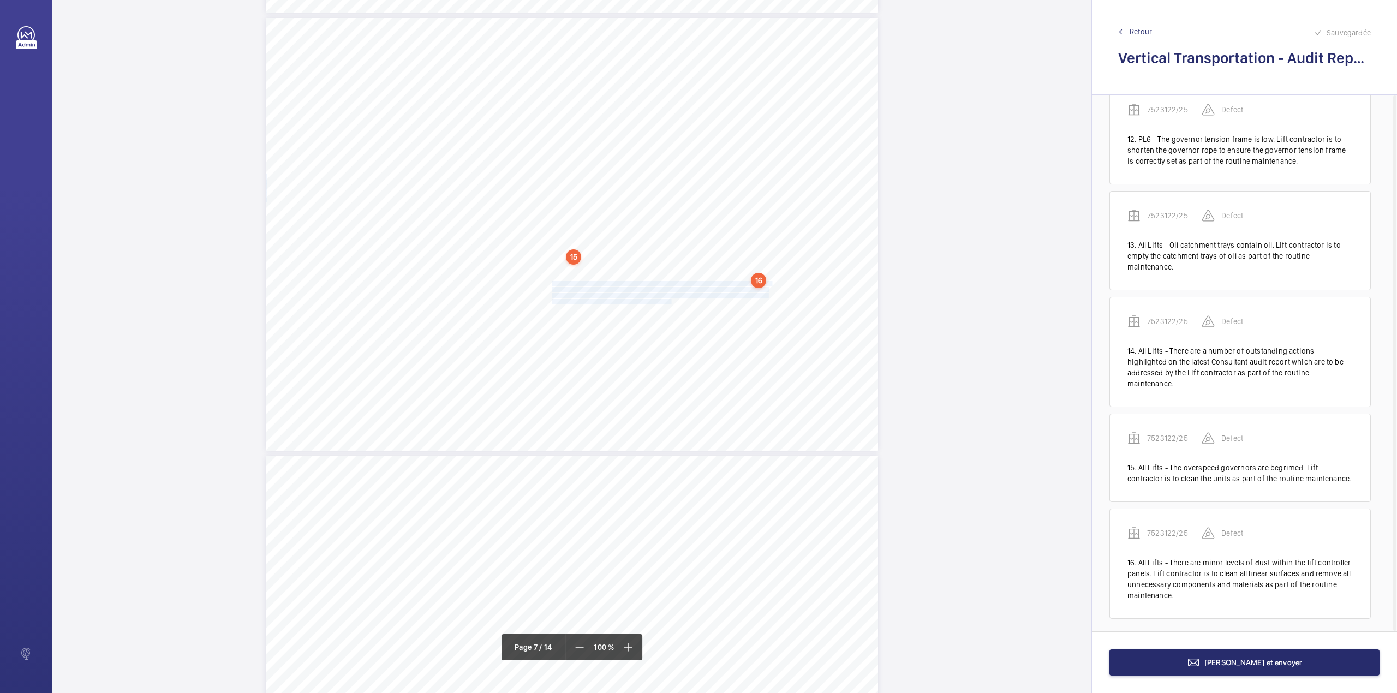
drag, startPoint x: 550, startPoint y: 284, endPoint x: 670, endPoint y: 300, distance: 121.2
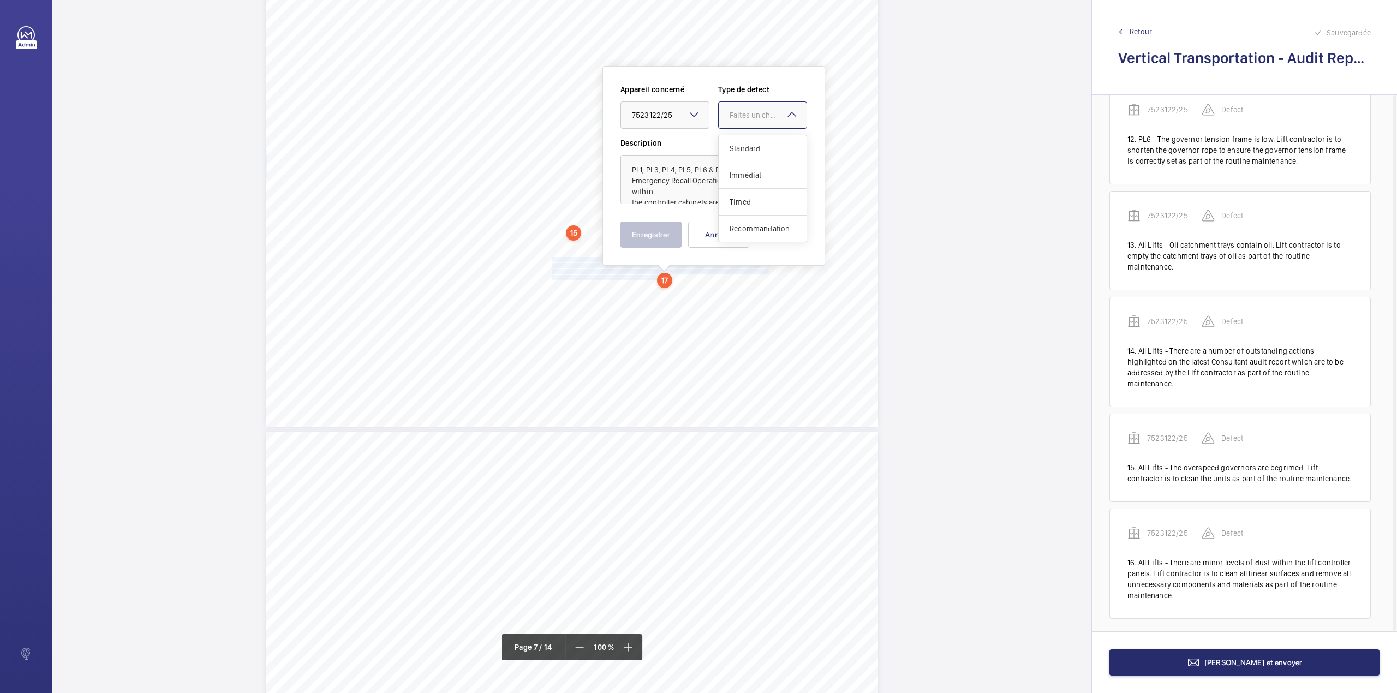
drag, startPoint x: 736, startPoint y: 125, endPoint x: 739, endPoint y: 148, distance: 23.7
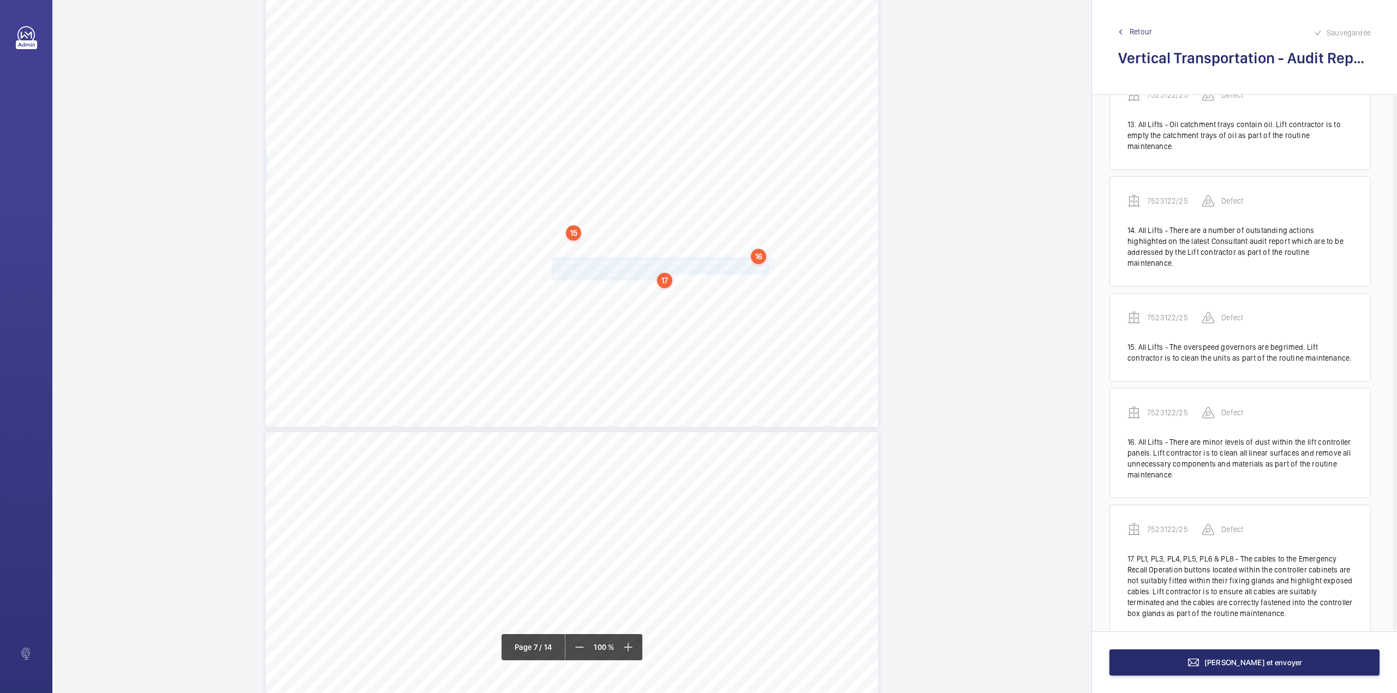
scroll to position [1363, 0]
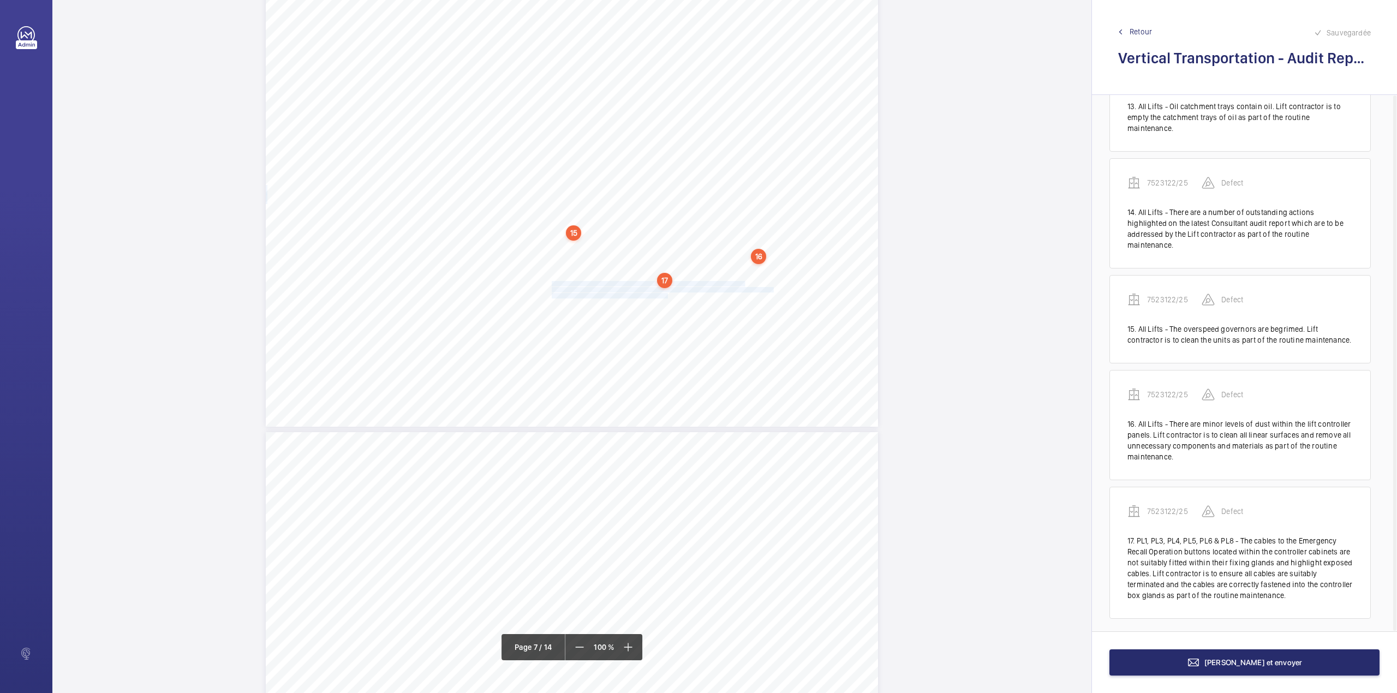
drag, startPoint x: 550, startPoint y: 283, endPoint x: 666, endPoint y: 293, distance: 116.7
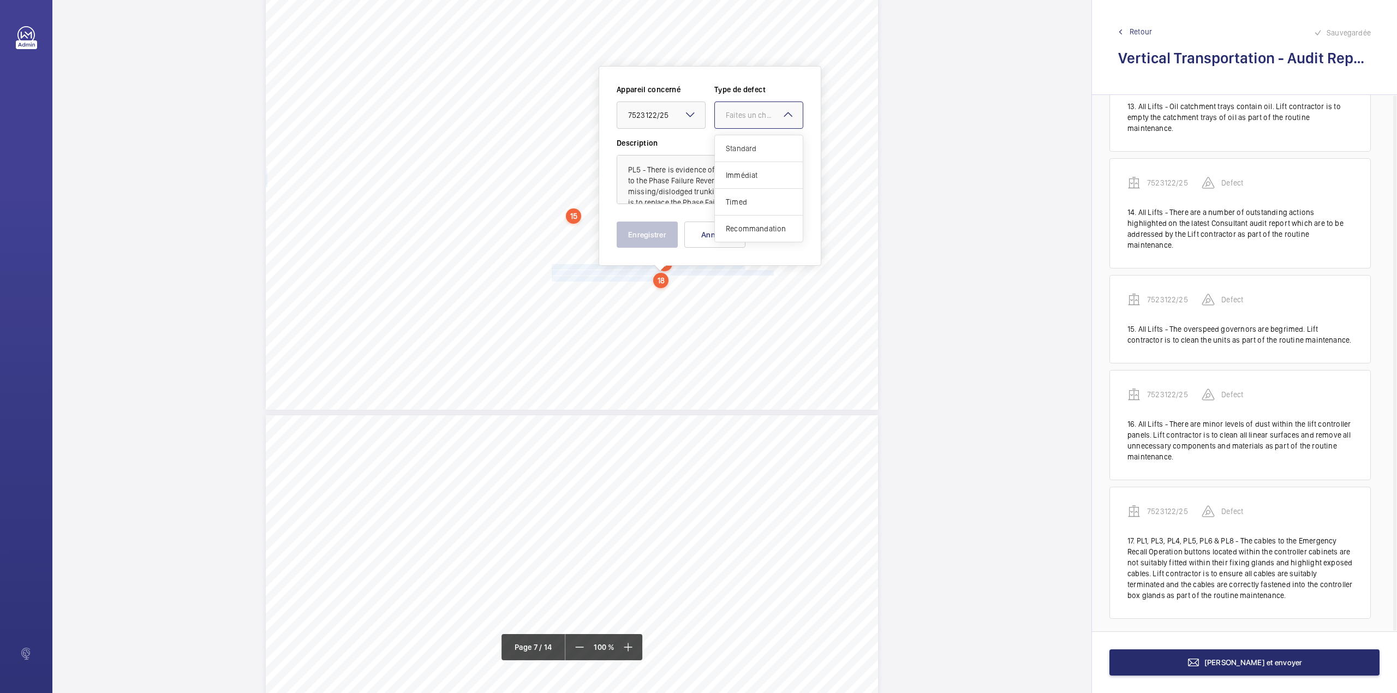
drag, startPoint x: 744, startPoint y: 118, endPoint x: 744, endPoint y: 156, distance: 37.1
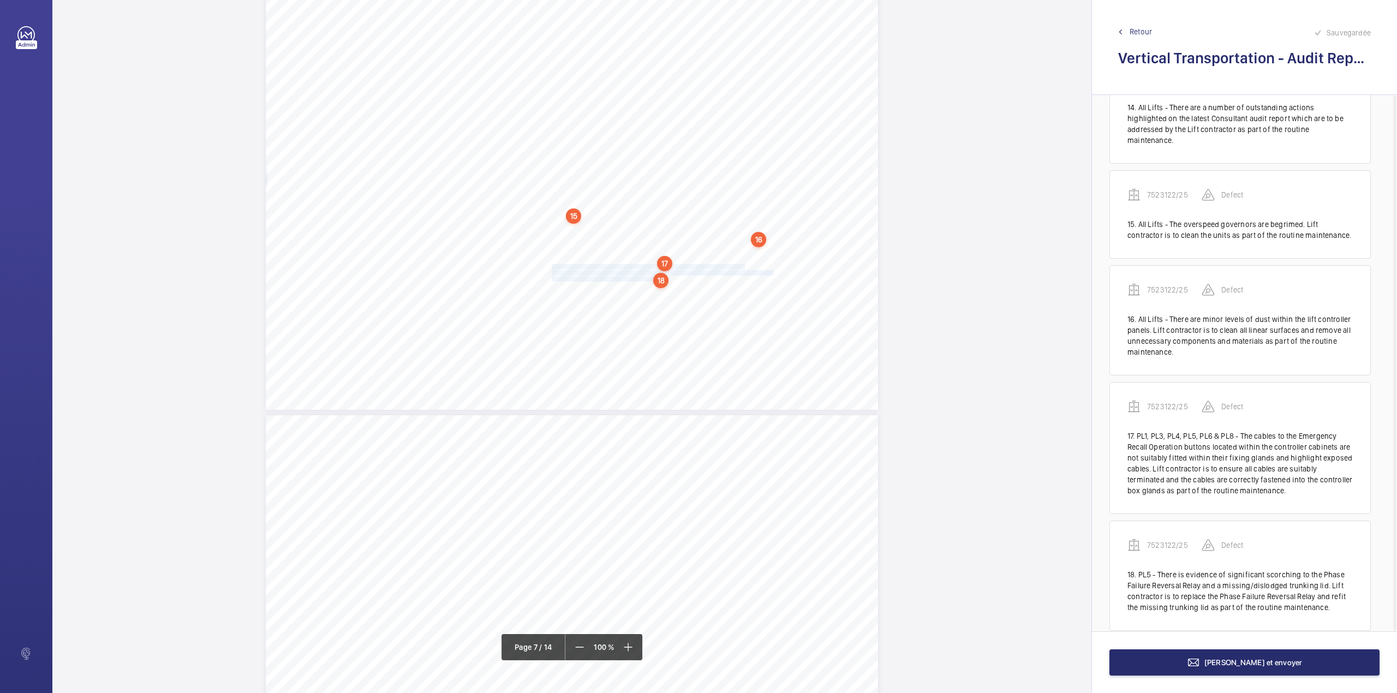
scroll to position [1480, 0]
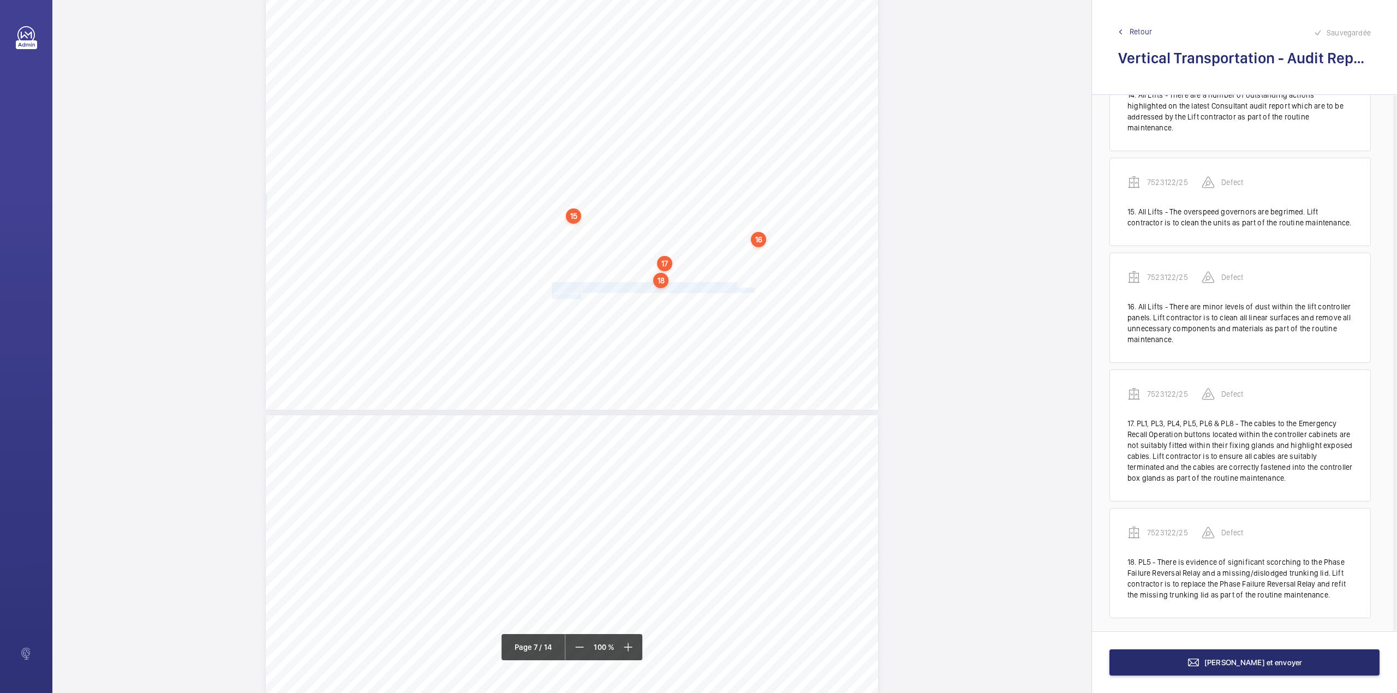
drag, startPoint x: 550, startPoint y: 283, endPoint x: 579, endPoint y: 297, distance: 32.2
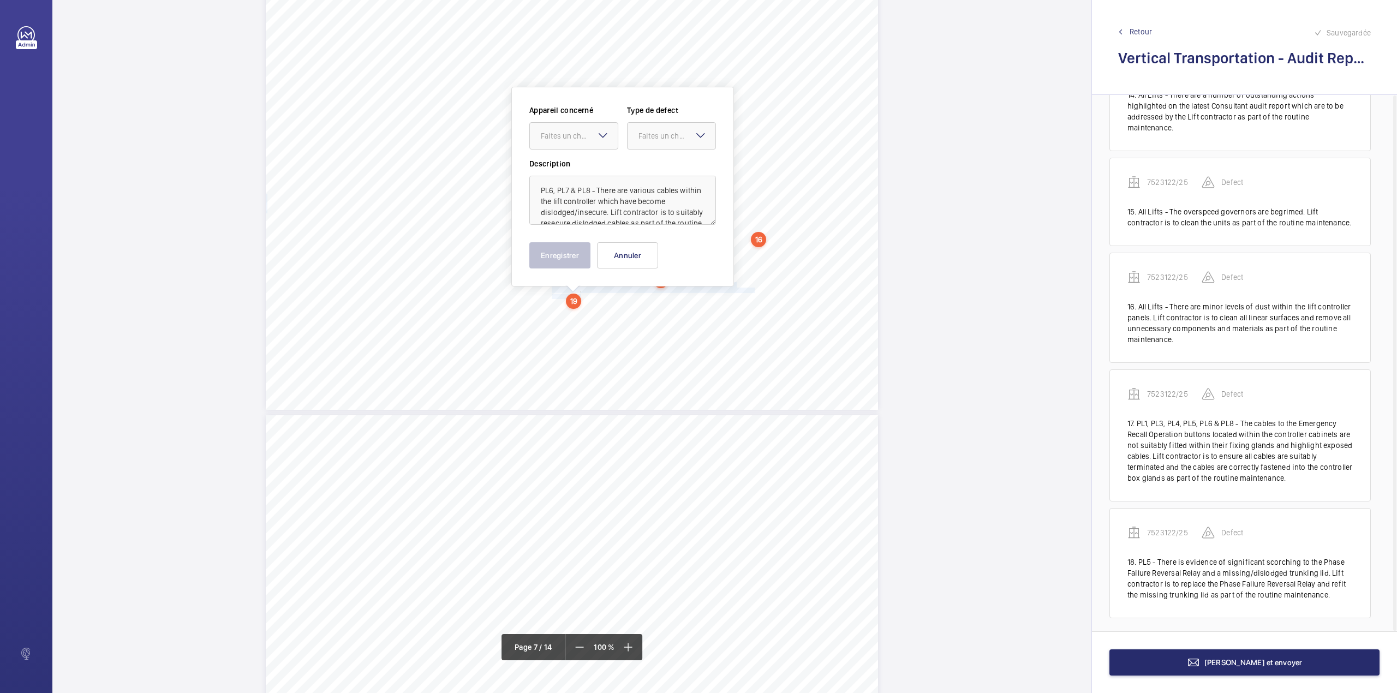
scroll to position [3408, 0]
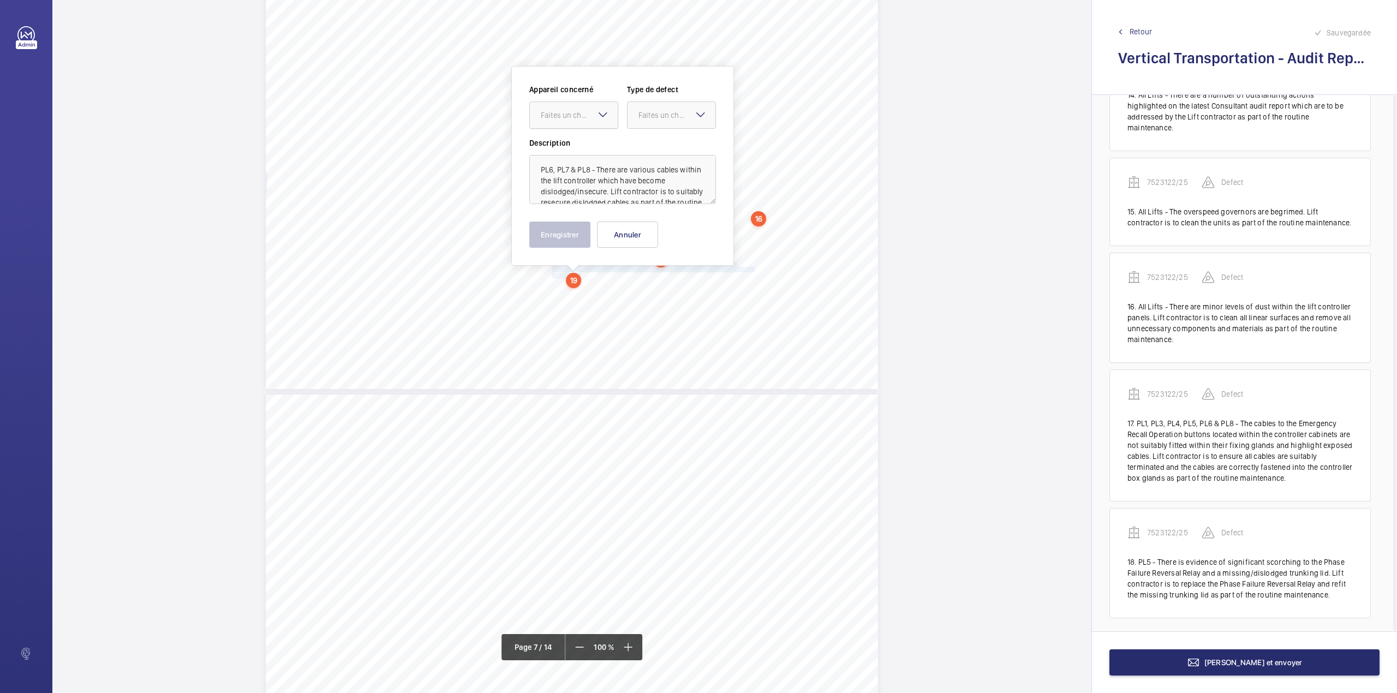
drag, startPoint x: 573, startPoint y: 107, endPoint x: 576, endPoint y: 127, distance: 19.9
drag, startPoint x: 657, startPoint y: 116, endPoint x: 657, endPoint y: 125, distance: 8.7
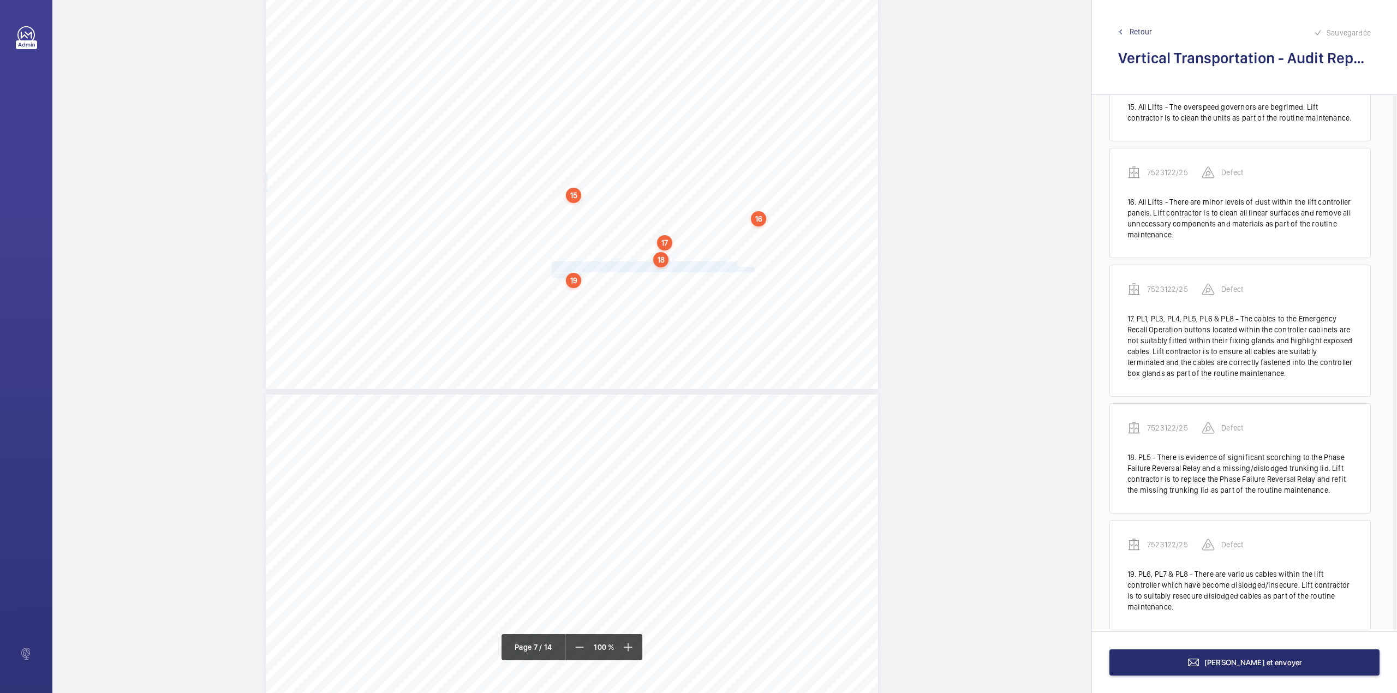
scroll to position [1598, 0]
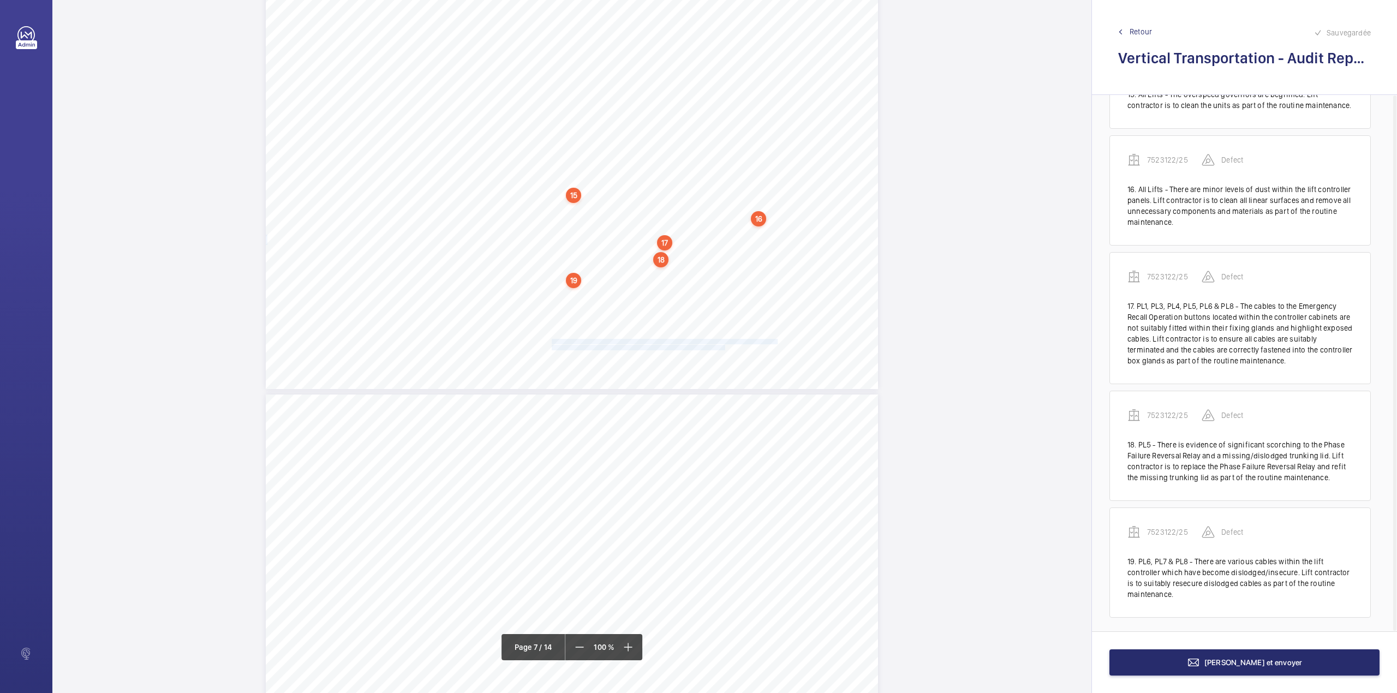
drag, startPoint x: 551, startPoint y: 339, endPoint x: 722, endPoint y: 344, distance: 171.9
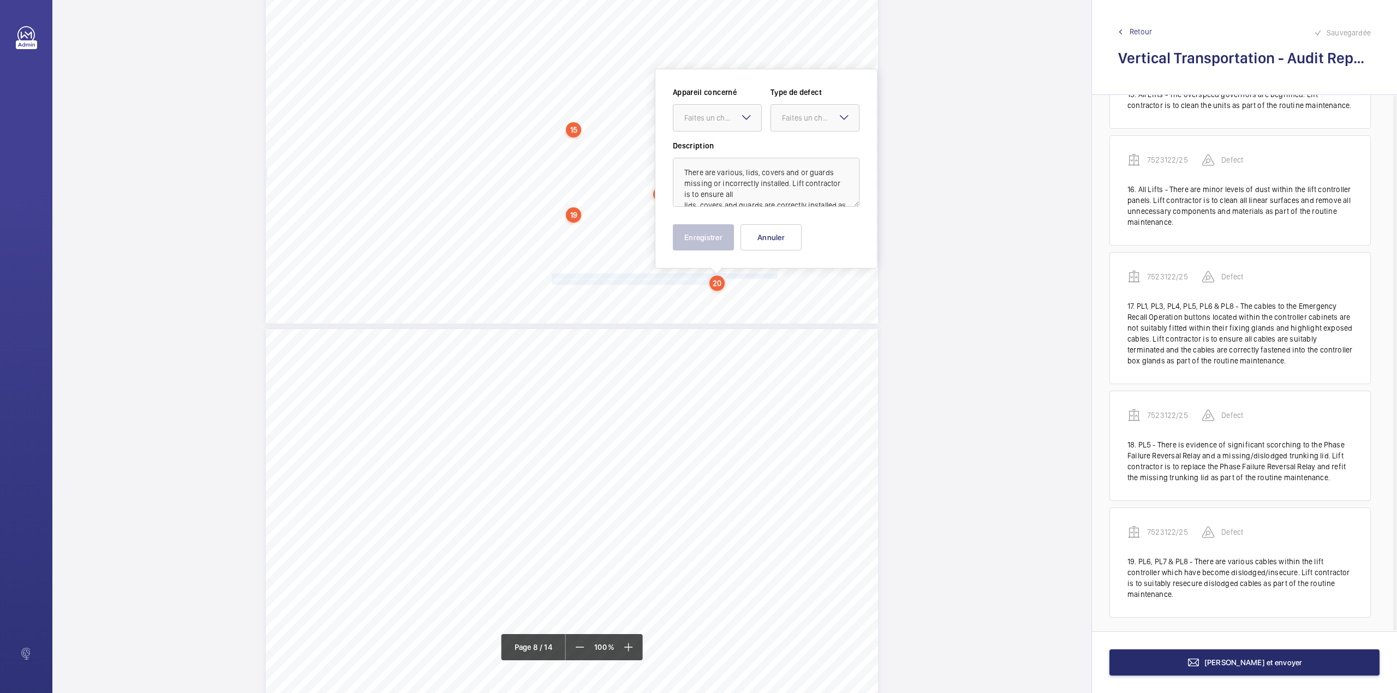
scroll to position [3476, 0]
drag, startPoint x: 706, startPoint y: 111, endPoint x: 709, endPoint y: 140, distance: 29.1
drag, startPoint x: 802, startPoint y: 112, endPoint x: 802, endPoint y: 125, distance: 12.5
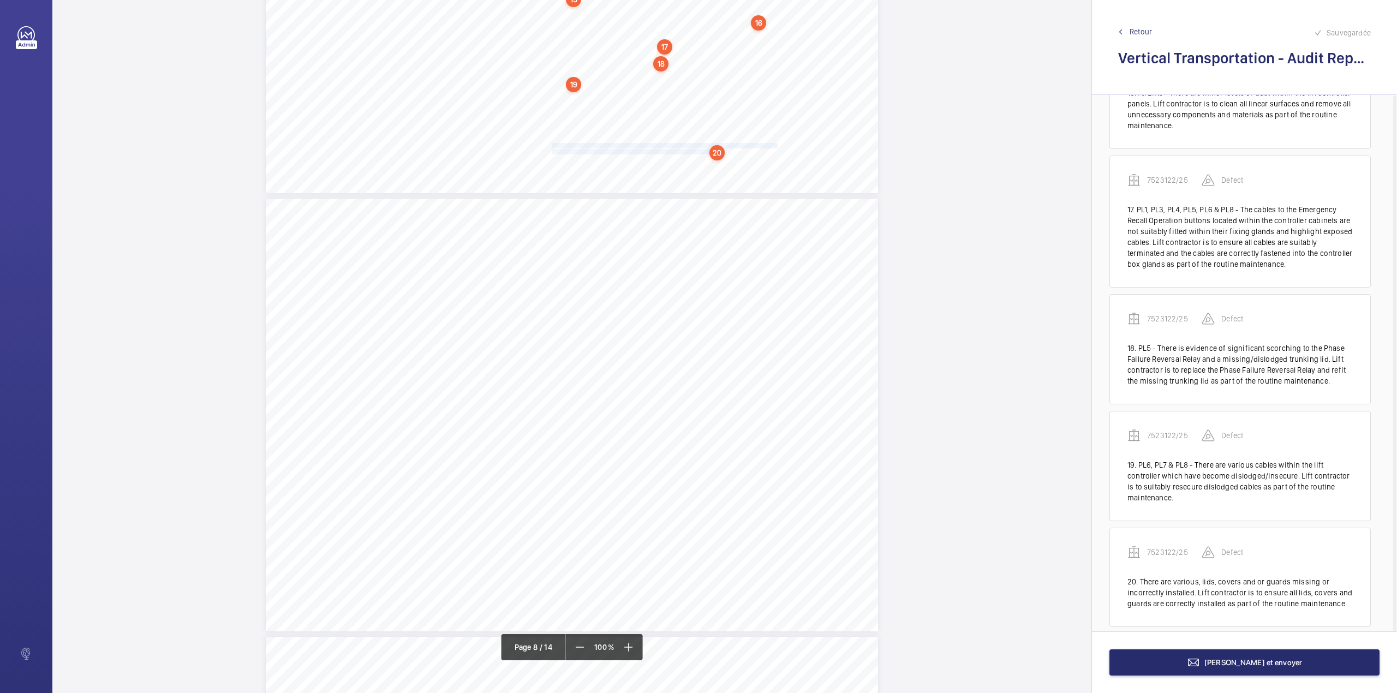
scroll to position [3840, 0]
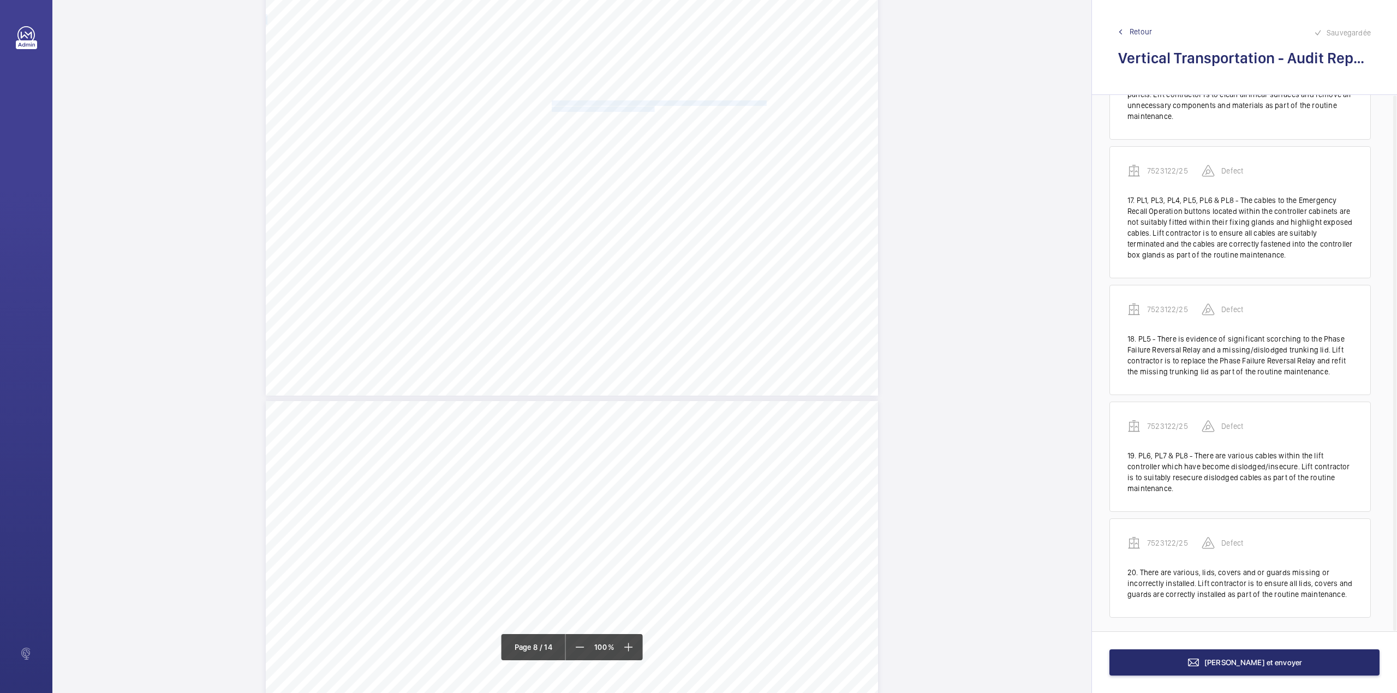
drag, startPoint x: 551, startPoint y: 103, endPoint x: 651, endPoint y: 110, distance: 101.2
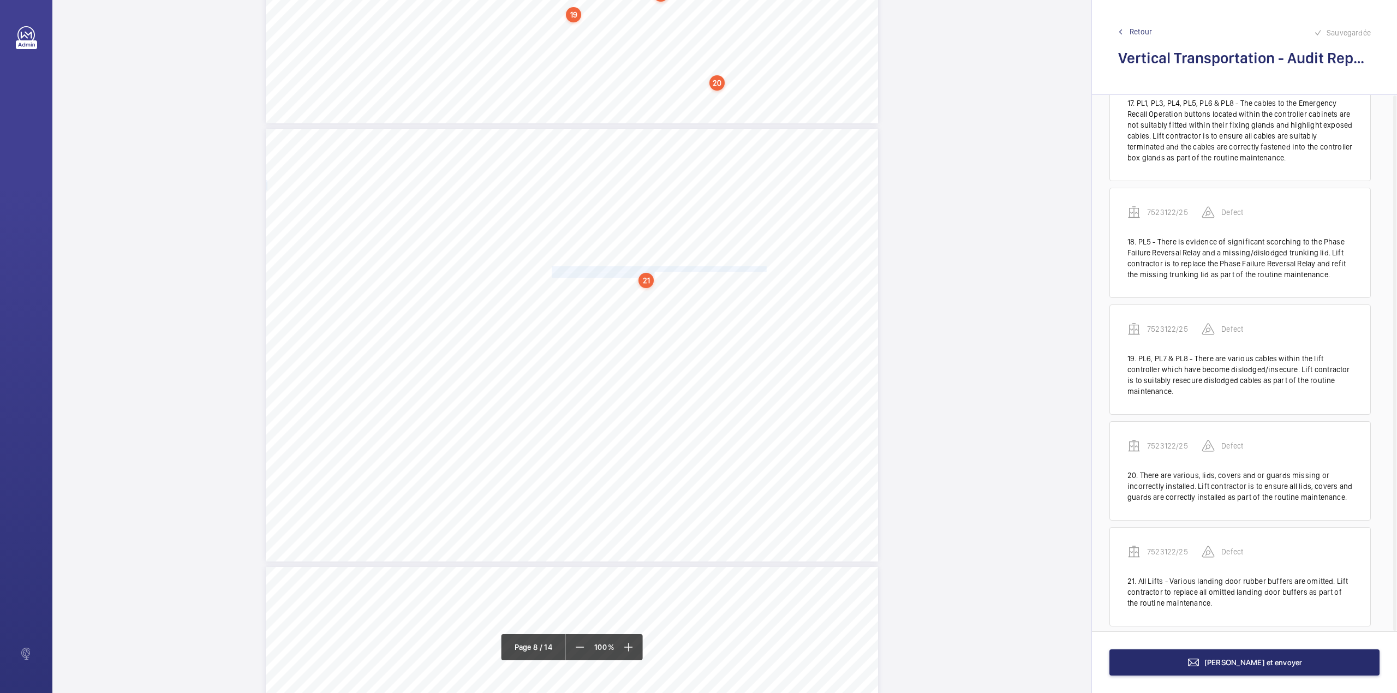
scroll to position [1810, 0]
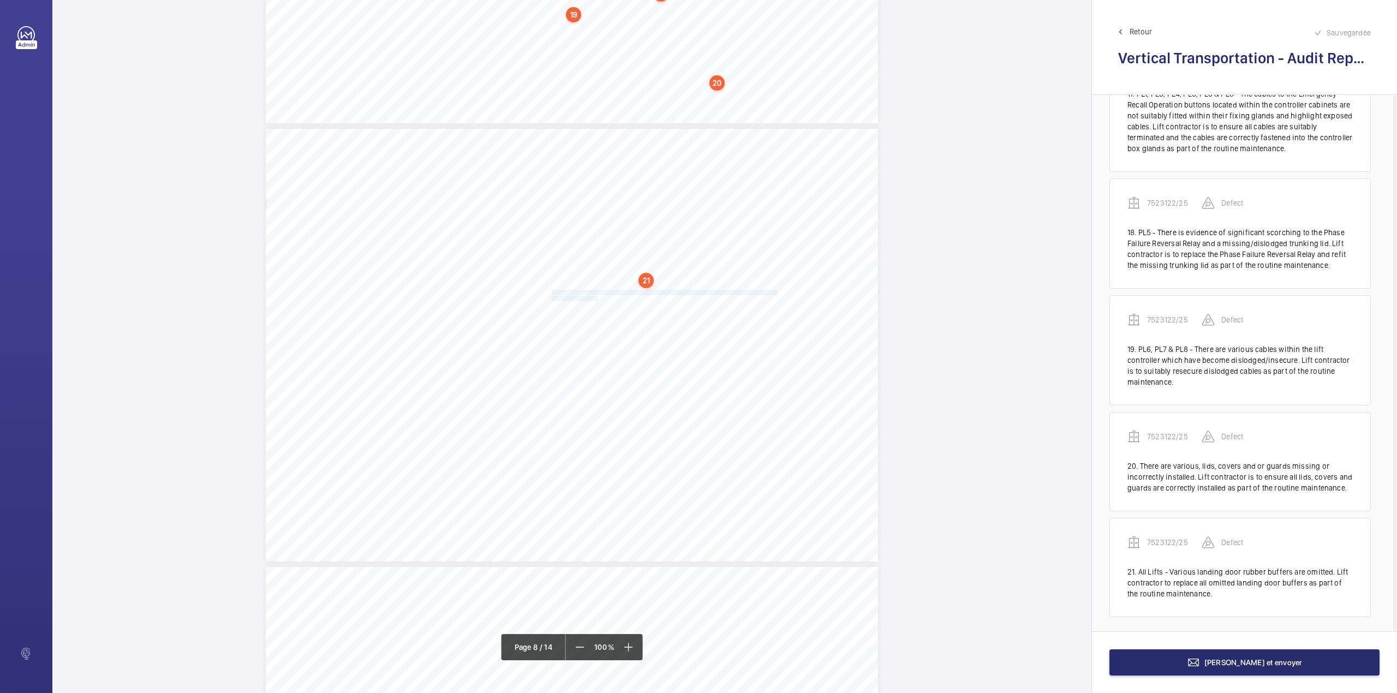
drag, startPoint x: 550, startPoint y: 291, endPoint x: 595, endPoint y: 298, distance: 45.3
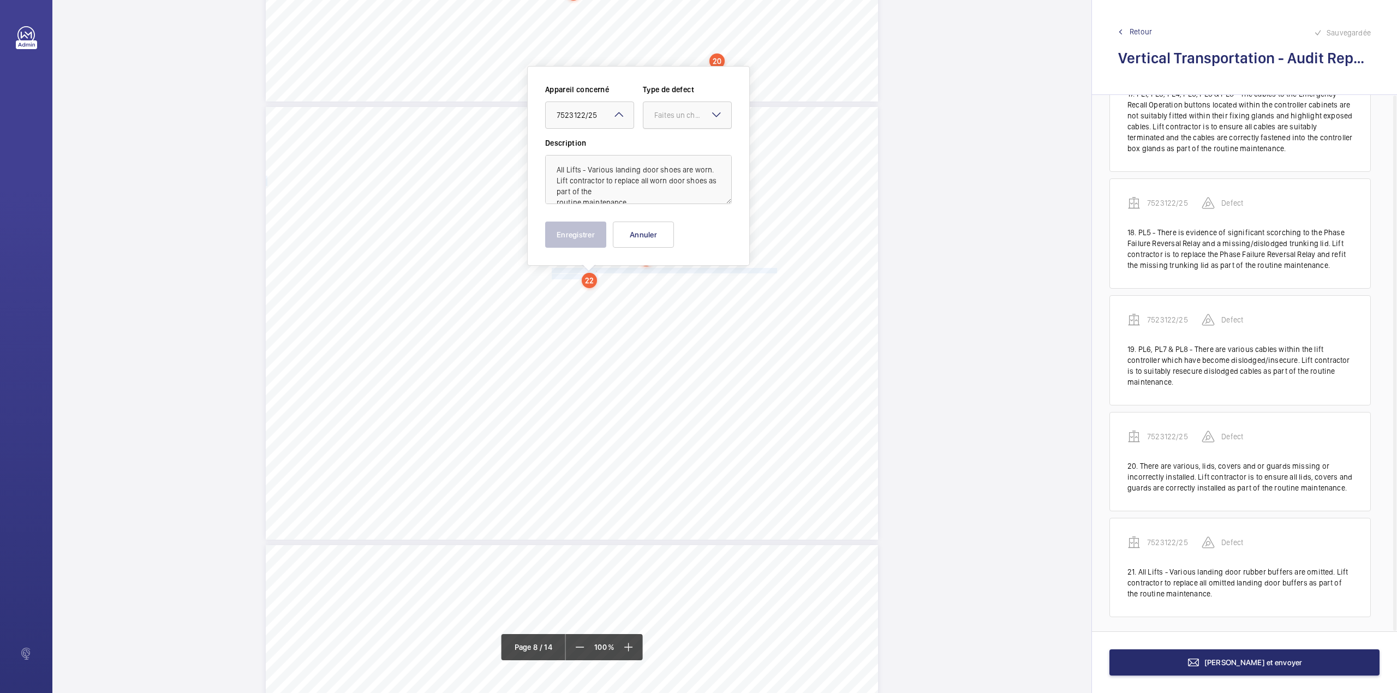
drag, startPoint x: 674, startPoint y: 111, endPoint x: 671, endPoint y: 128, distance: 16.7
drag, startPoint x: 671, startPoint y: 143, endPoint x: 666, endPoint y: 159, distance: 17.3
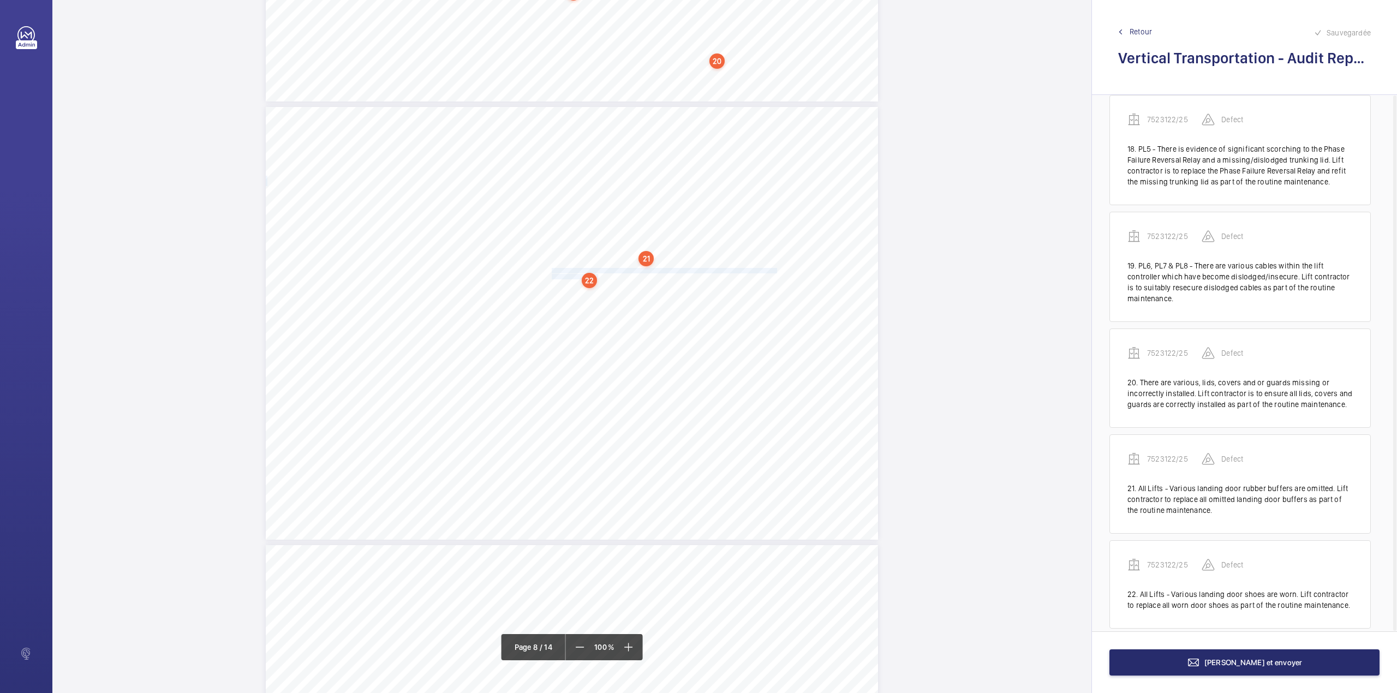
scroll to position [1905, 0]
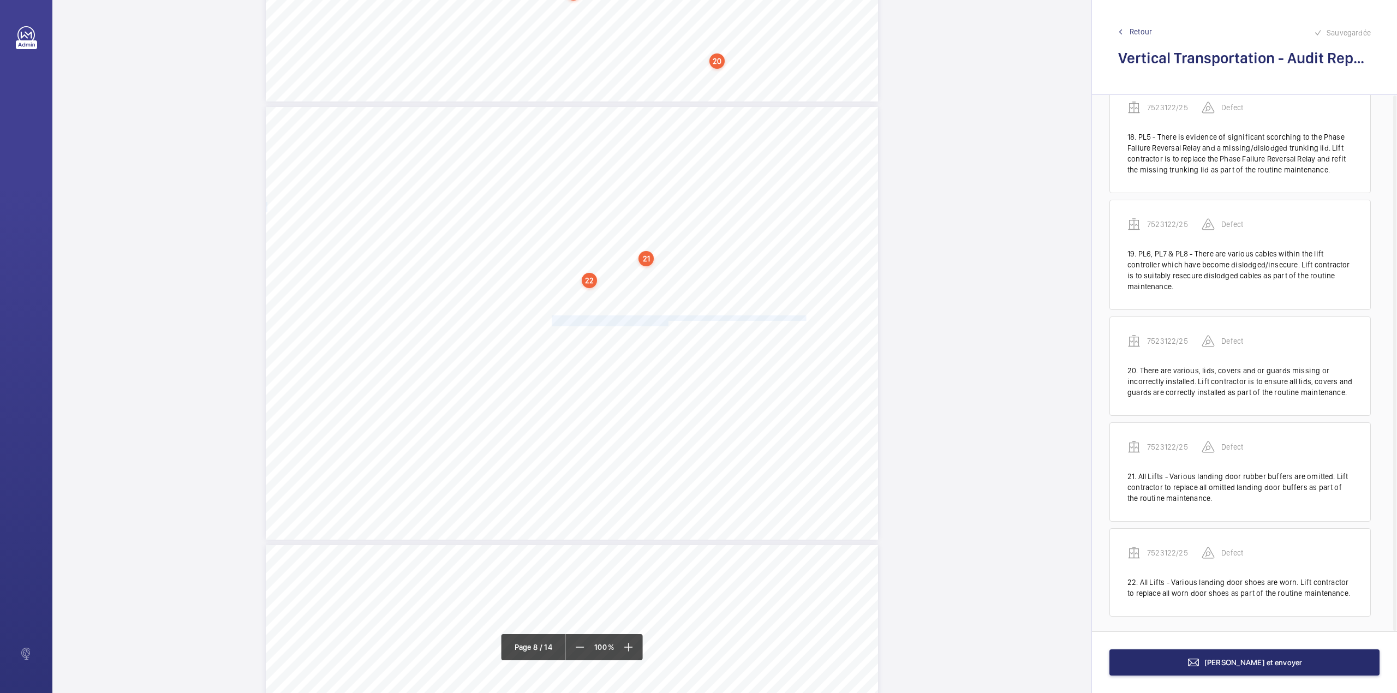
drag, startPoint x: 550, startPoint y: 317, endPoint x: 666, endPoint y: 324, distance: 115.9
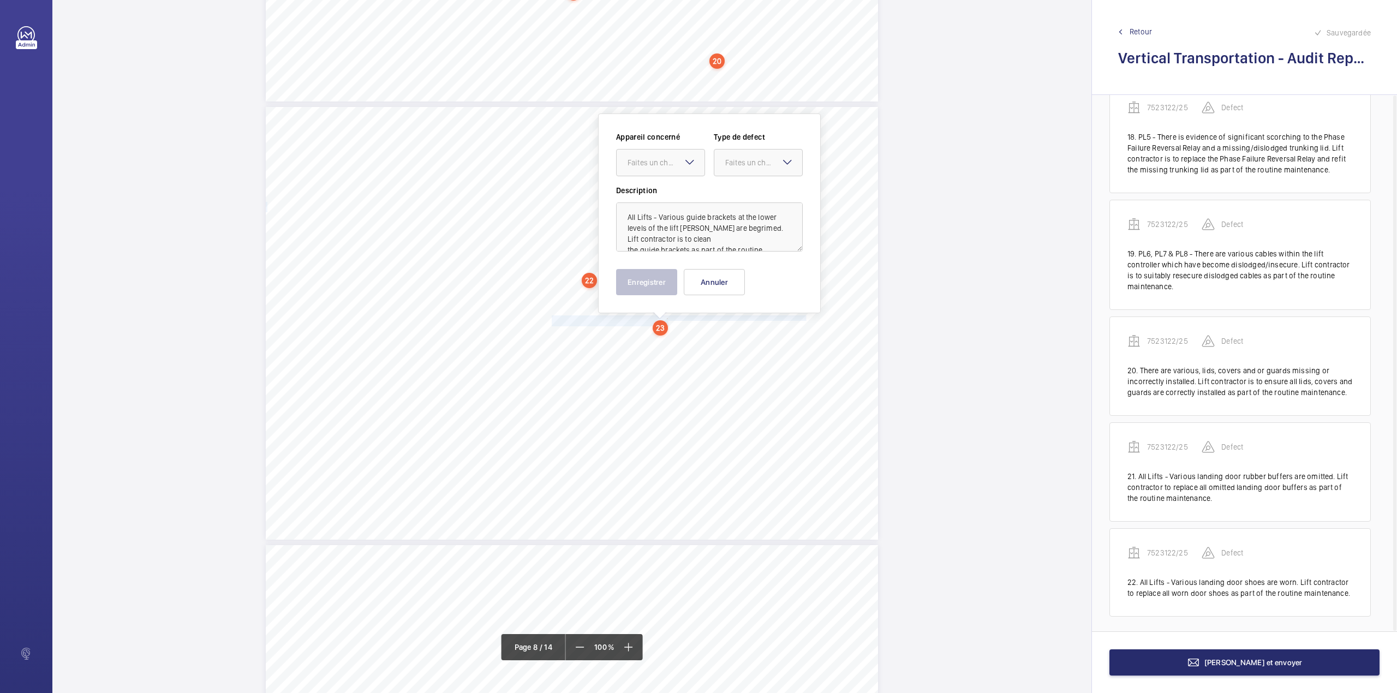
scroll to position [3743, 0]
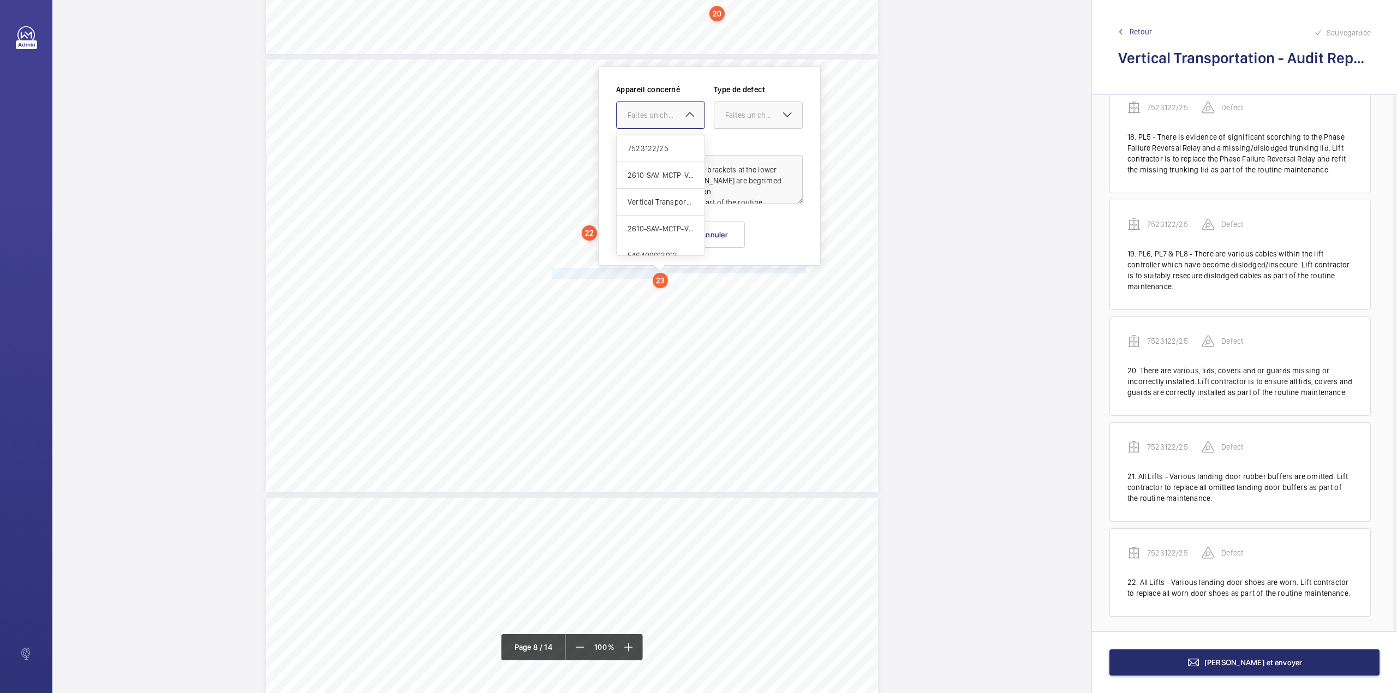
drag, startPoint x: 657, startPoint y: 131, endPoint x: 749, endPoint y: 121, distance: 92.2
drag, startPoint x: 754, startPoint y: 118, endPoint x: 753, endPoint y: 133, distance: 14.8
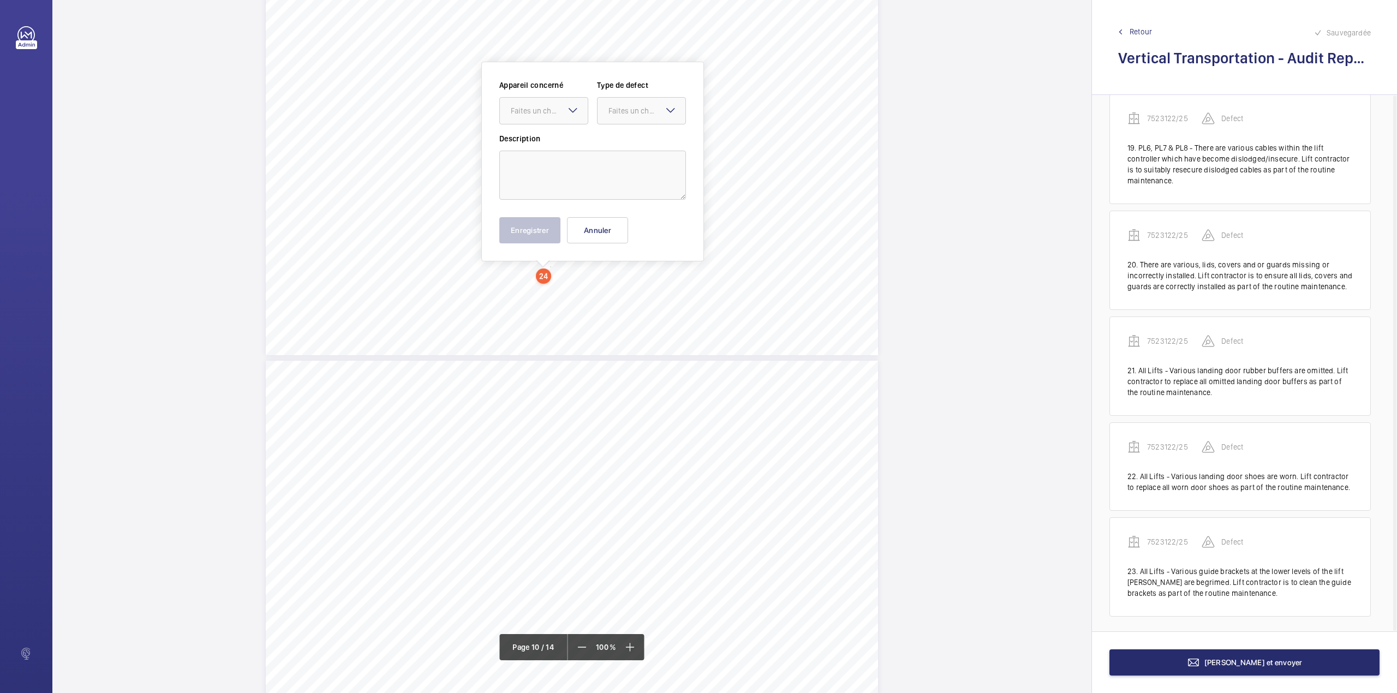
scroll to position [4314, 0]
drag, startPoint x: 550, startPoint y: 276, endPoint x: 596, endPoint y: 282, distance: 46.2
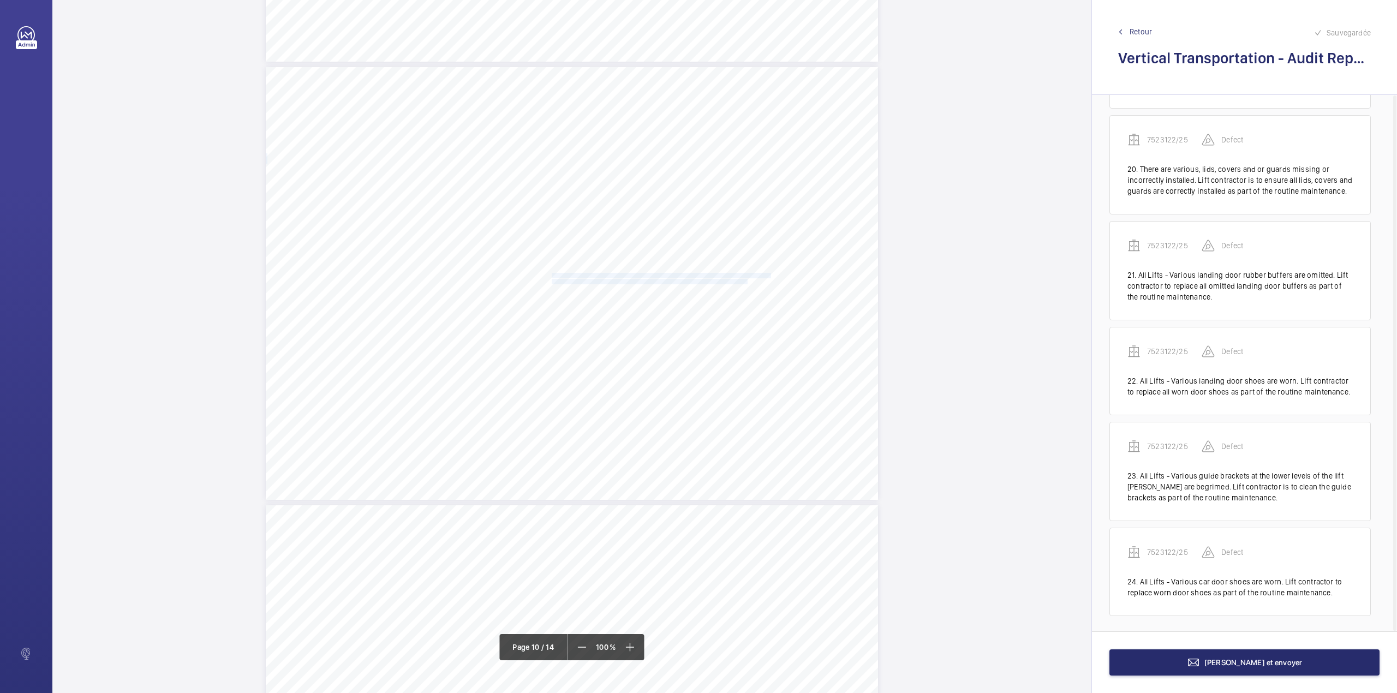
drag, startPoint x: 551, startPoint y: 274, endPoint x: 745, endPoint y: 282, distance: 193.9
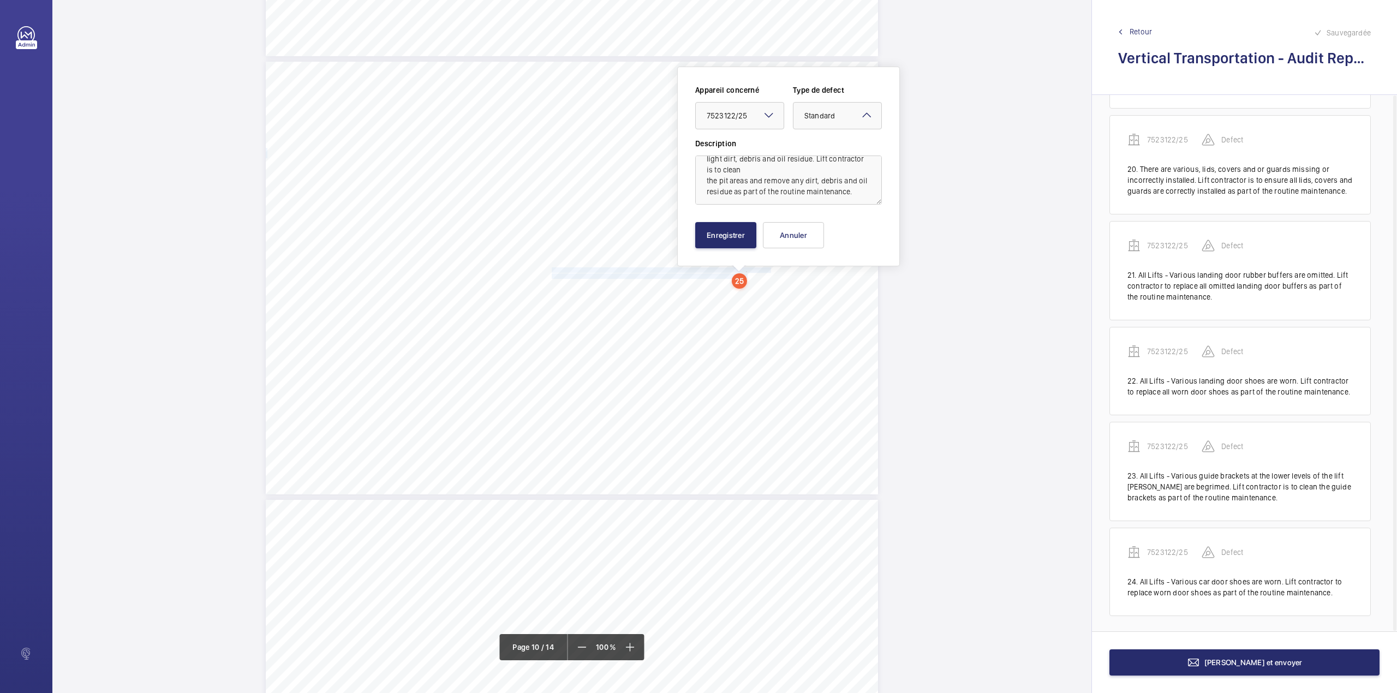
scroll to position [35, 0]
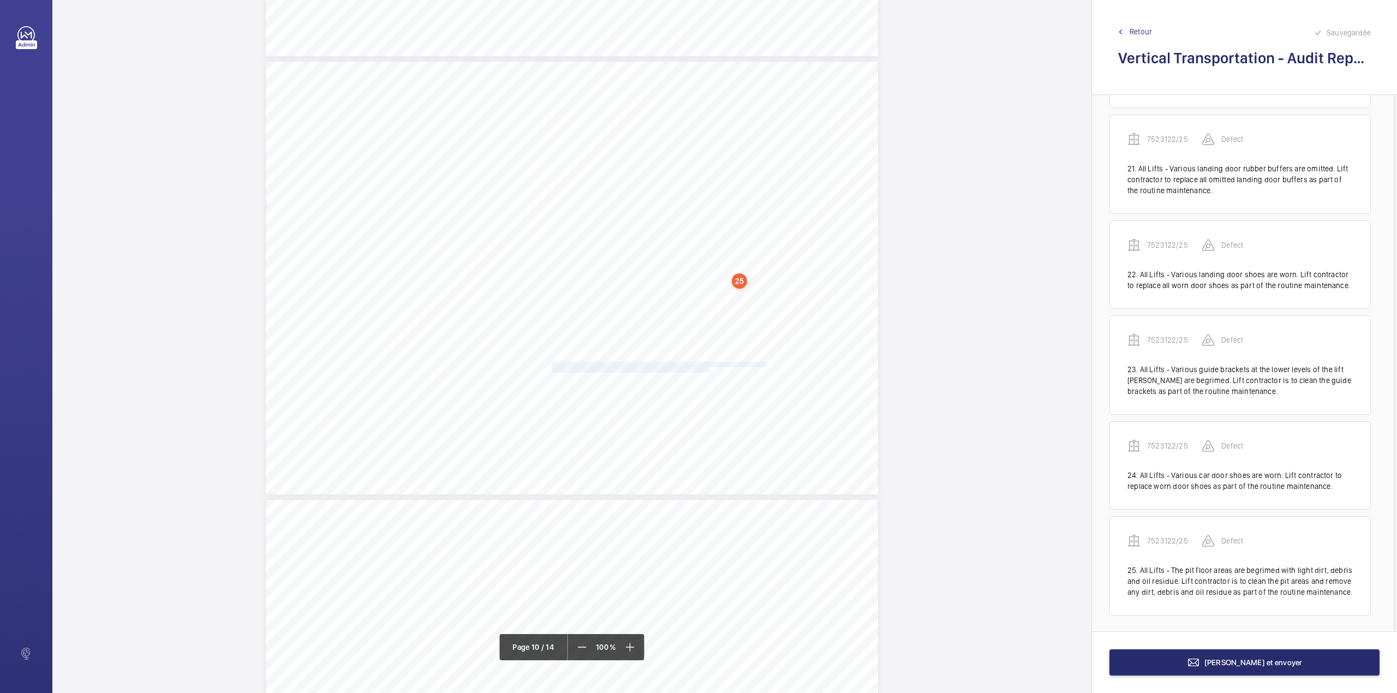
drag, startPoint x: 551, startPoint y: 361, endPoint x: 707, endPoint y: 368, distance: 156.7
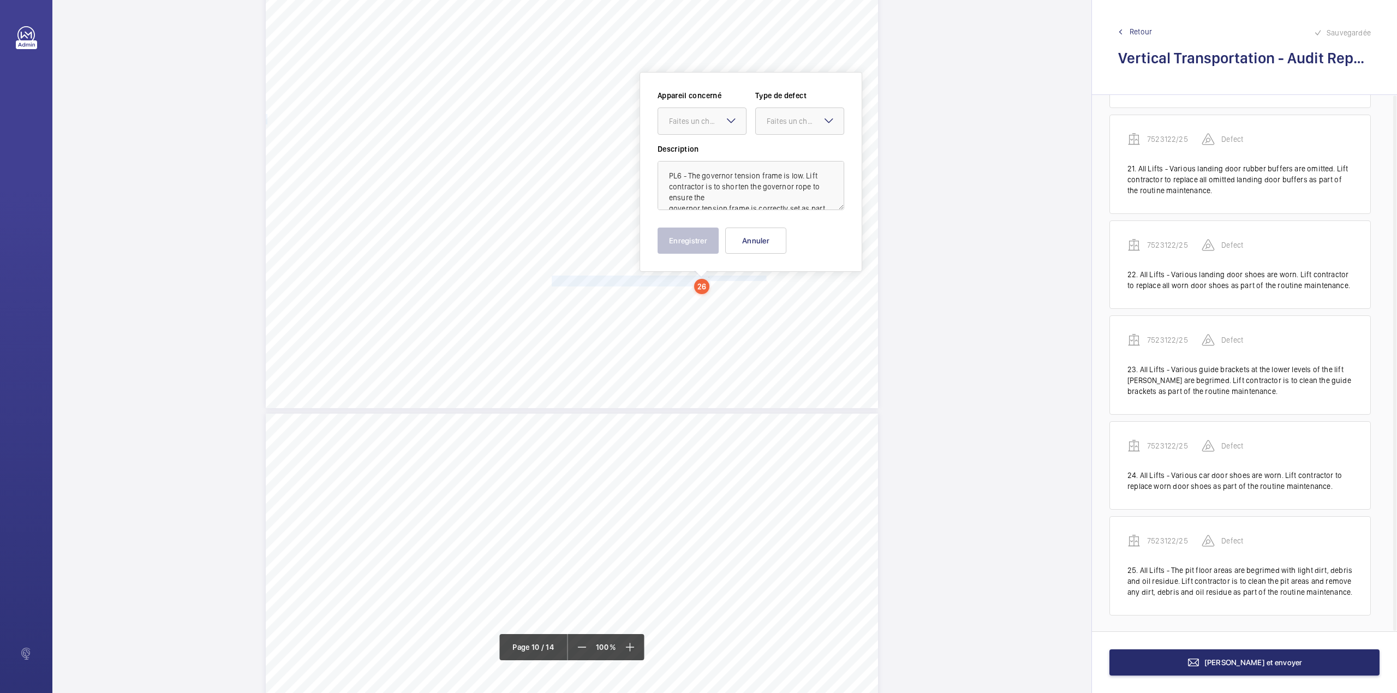
scroll to position [4709, 0]
drag, startPoint x: 694, startPoint y: 117, endPoint x: 694, endPoint y: 127, distance: 9.8
drag, startPoint x: 694, startPoint y: 127, endPoint x: 758, endPoint y: 130, distance: 64.5
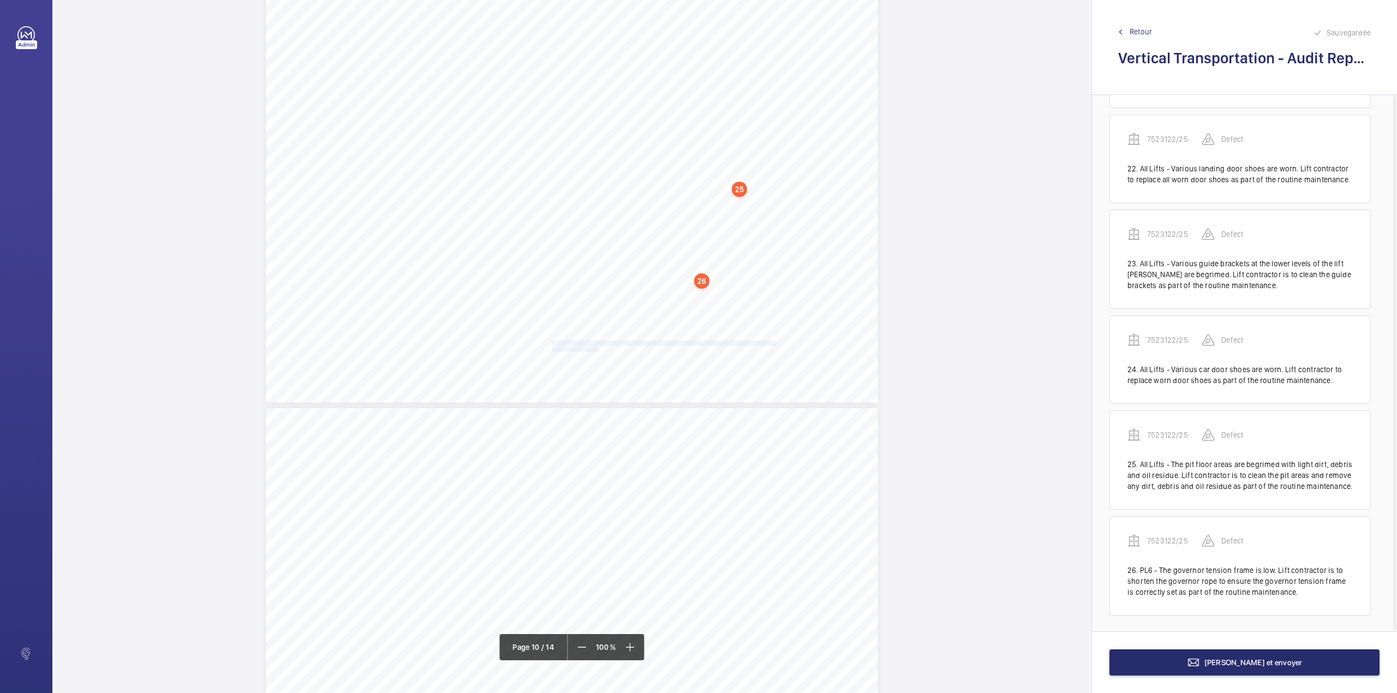
drag, startPoint x: 550, startPoint y: 341, endPoint x: 595, endPoint y: 348, distance: 45.3
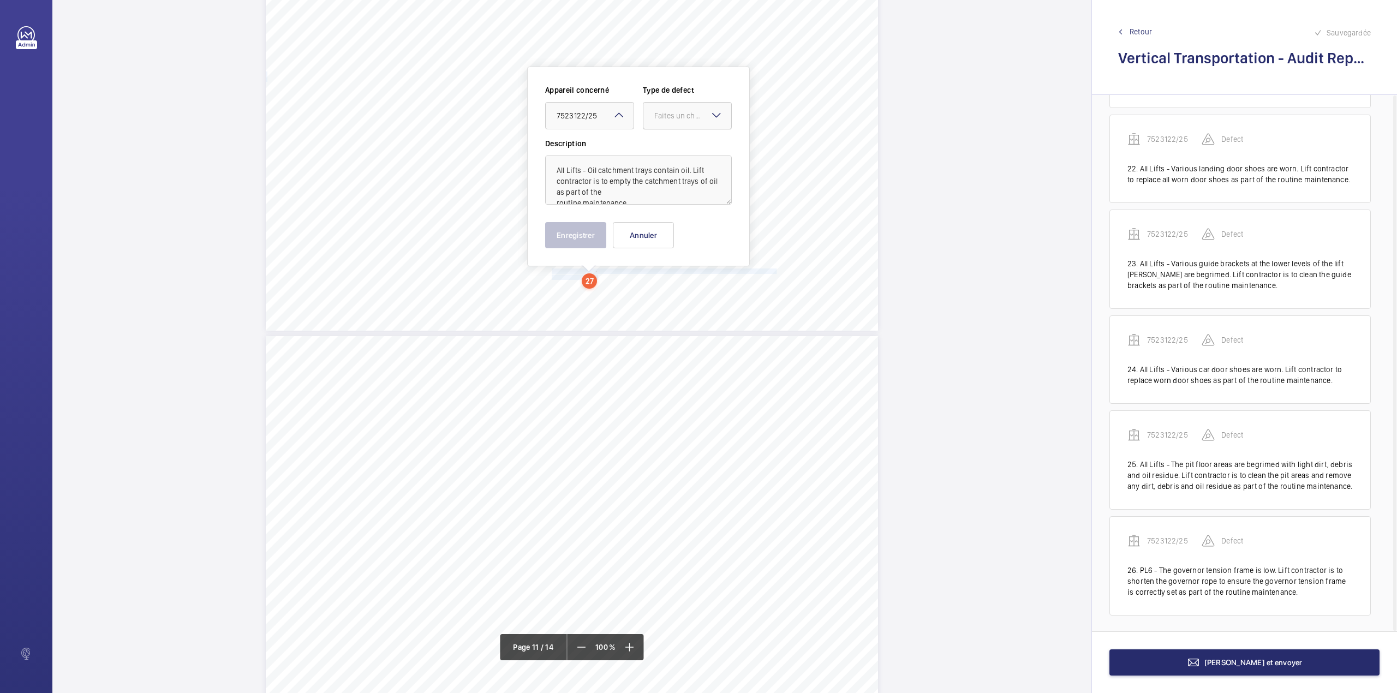
drag, startPoint x: 677, startPoint y: 121, endPoint x: 677, endPoint y: 133, distance: 12.5
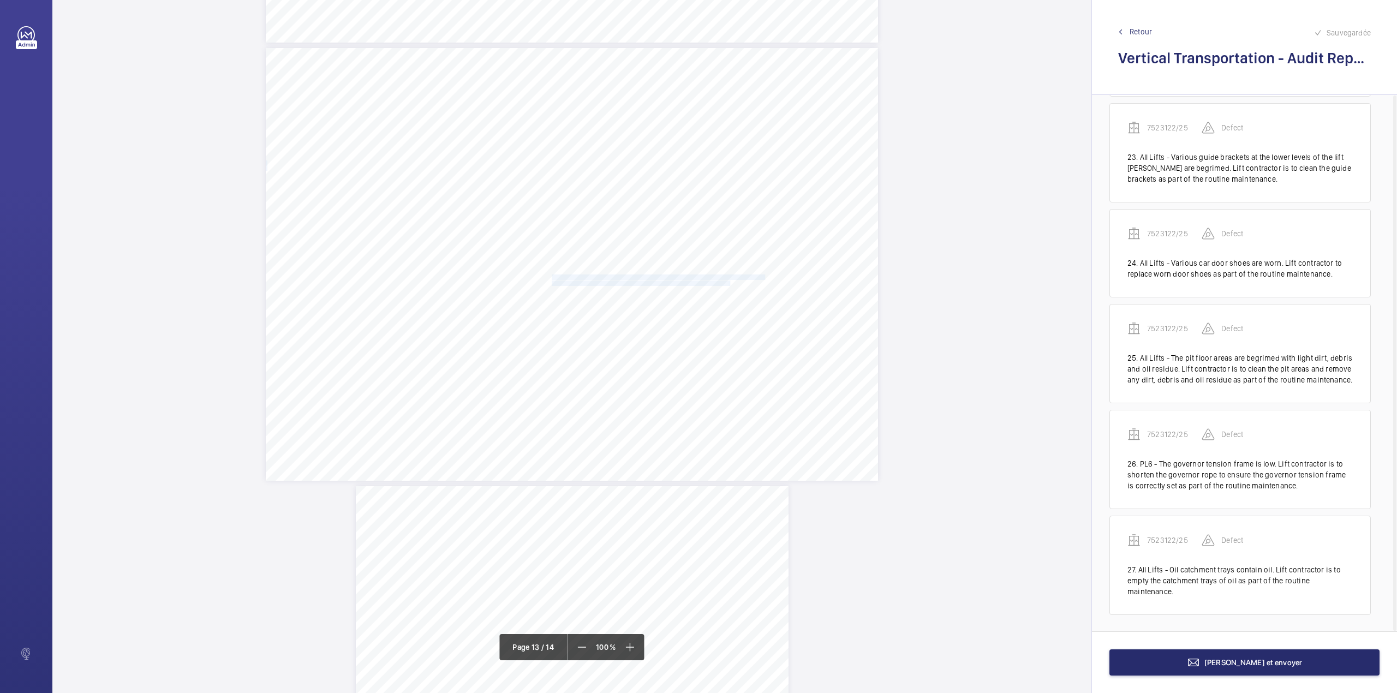
drag, startPoint x: 550, startPoint y: 277, endPoint x: 728, endPoint y: 282, distance: 177.9
drag, startPoint x: 723, startPoint y: 125, endPoint x: 721, endPoint y: 134, distance: 8.3
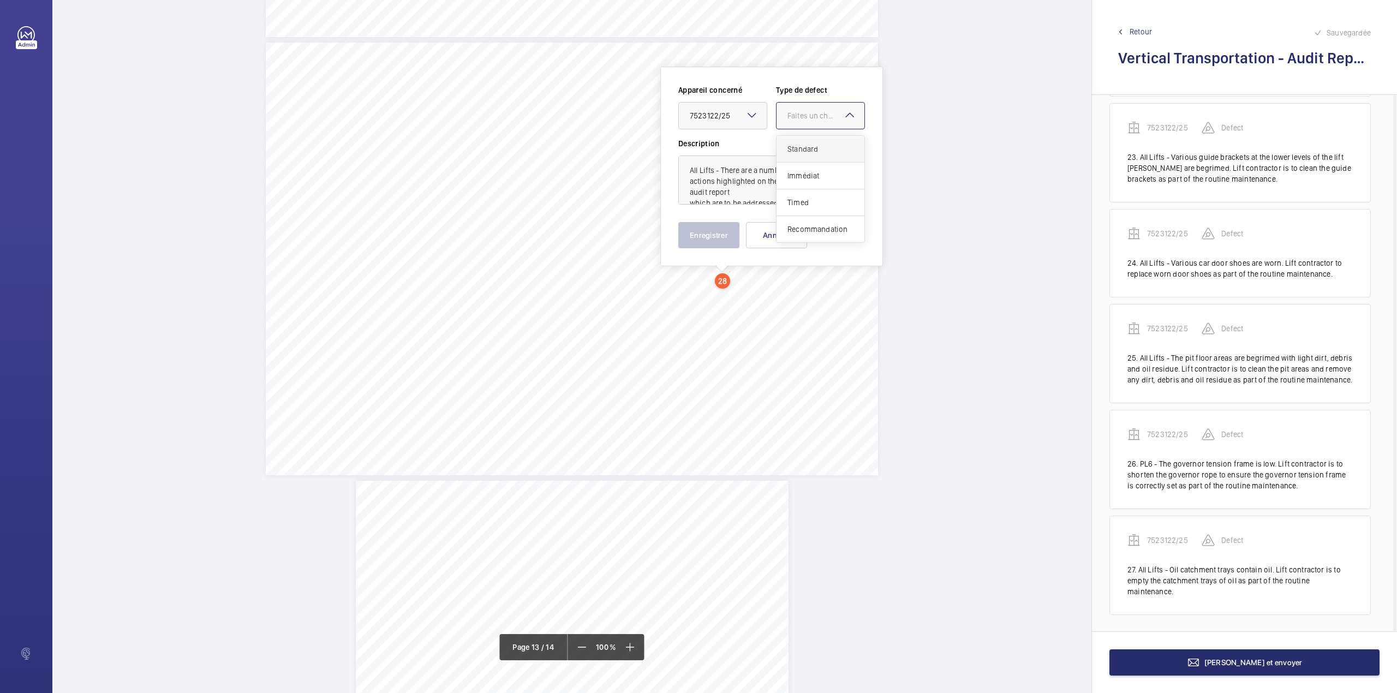
drag, startPoint x: 788, startPoint y: 120, endPoint x: 789, endPoint y: 146, distance: 26.2
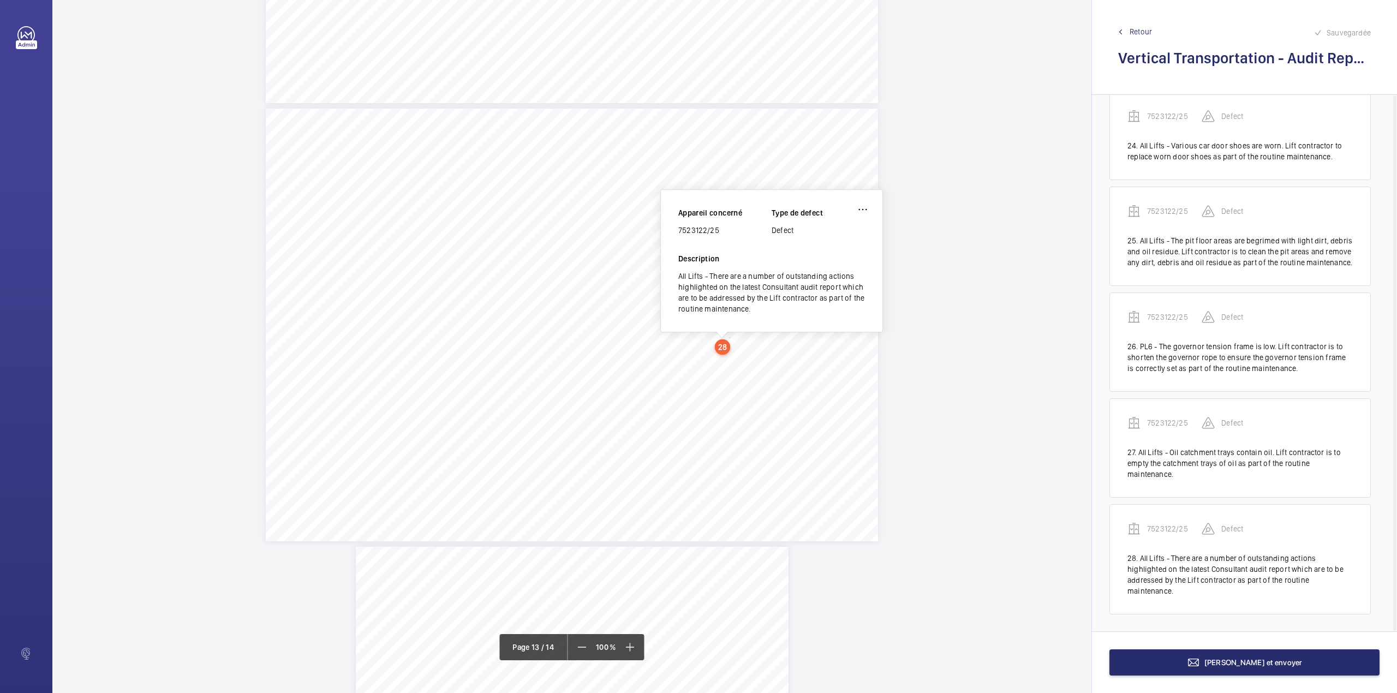
drag, startPoint x: 679, startPoint y: 231, endPoint x: 740, endPoint y: 231, distance: 61.1
copy div "7523122/25"
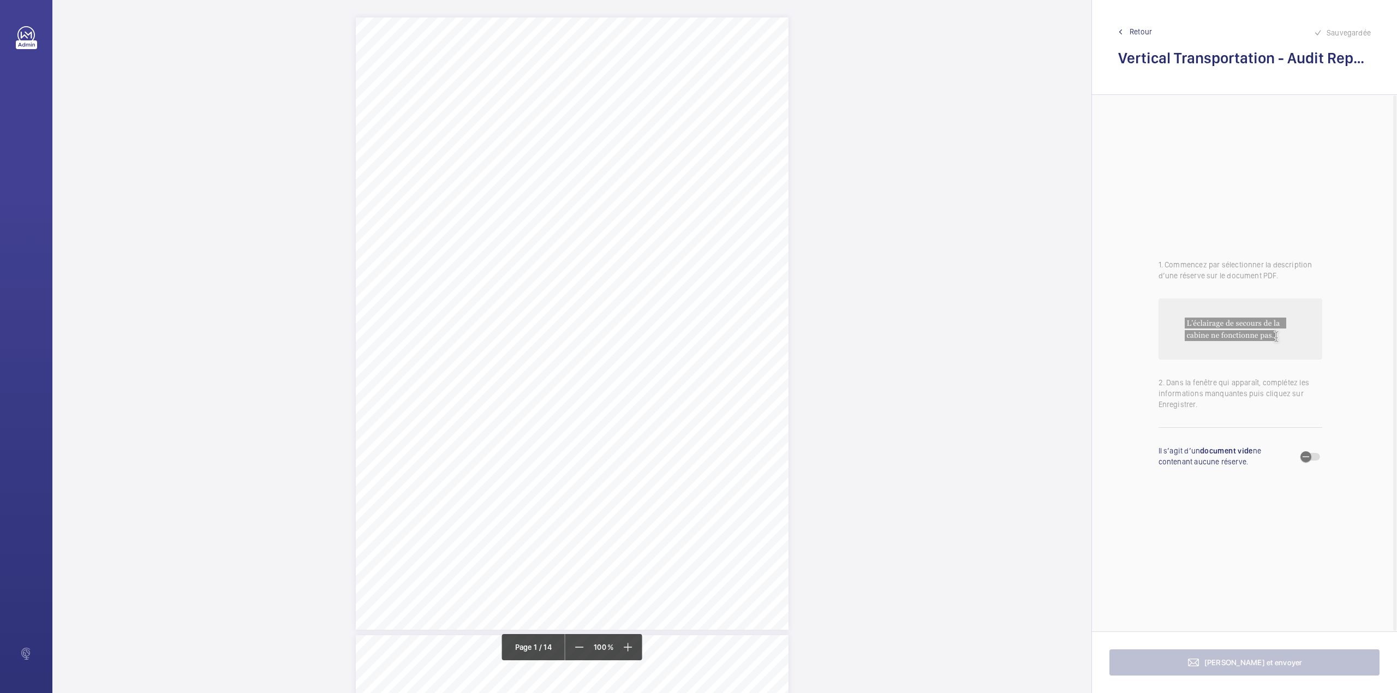
drag, startPoint x: 520, startPoint y: 402, endPoint x: 668, endPoint y: 405, distance: 148.4
copy span "[STREET_ADDRESS]"
drag, startPoint x: 533, startPoint y: 242, endPoint x: 699, endPoint y: 252, distance: 166.7
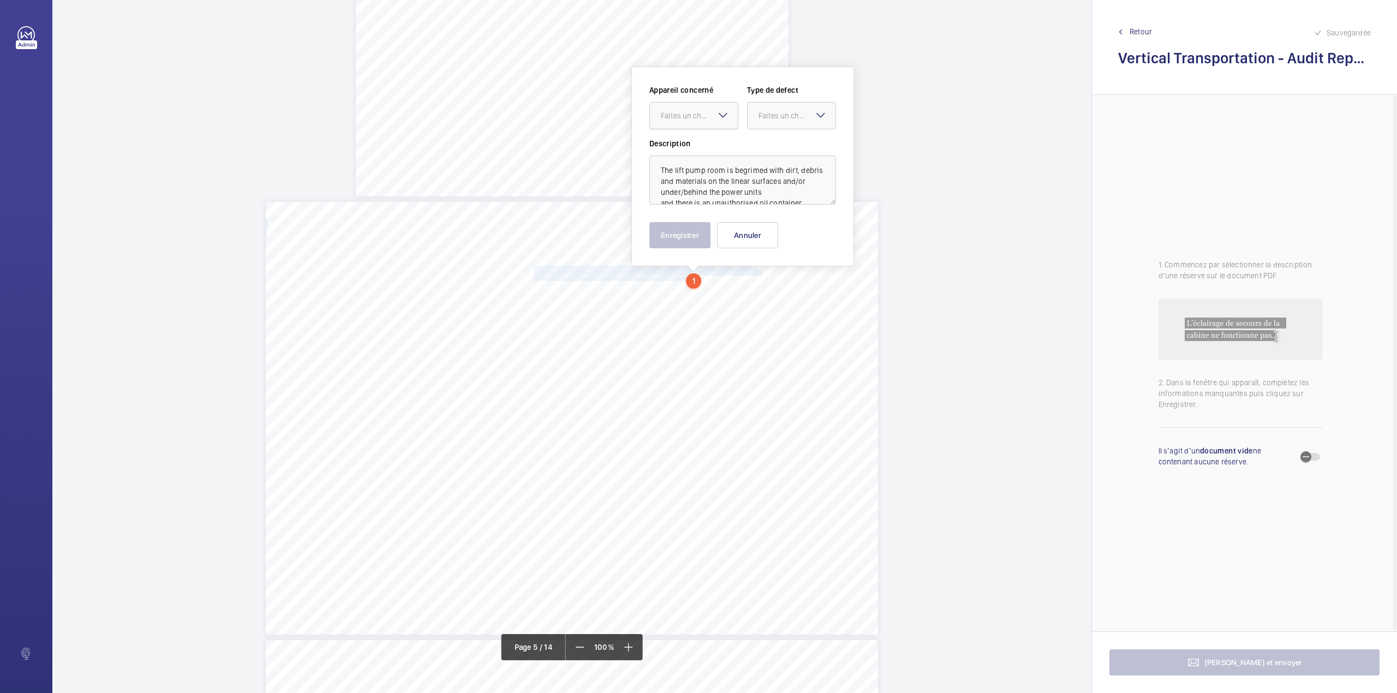
drag, startPoint x: 694, startPoint y: 121, endPoint x: 694, endPoint y: 129, distance: 8.2
drag, startPoint x: 767, startPoint y: 117, endPoint x: 766, endPoint y: 134, distance: 16.9
type textarea "The lift pump room is begrimed with dirt, debris and materials on the linear su…"
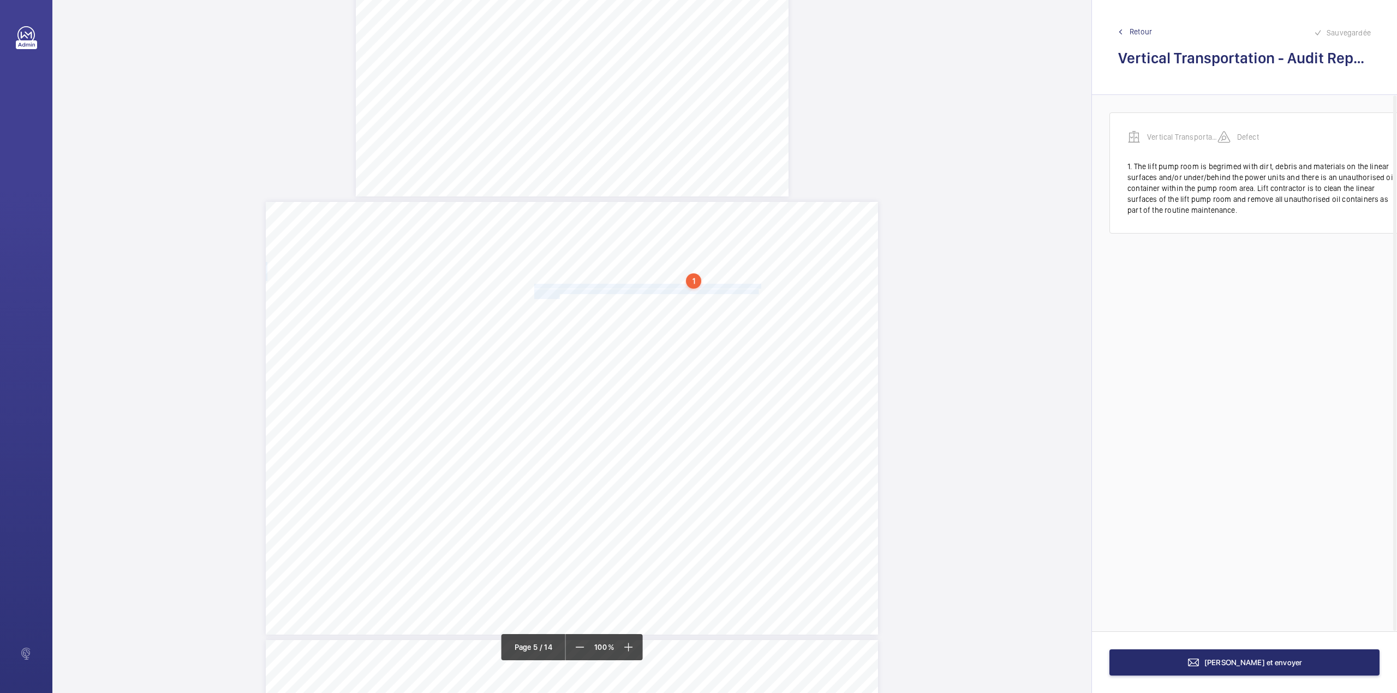
drag, startPoint x: 533, startPoint y: 286, endPoint x: 558, endPoint y: 297, distance: 27.2
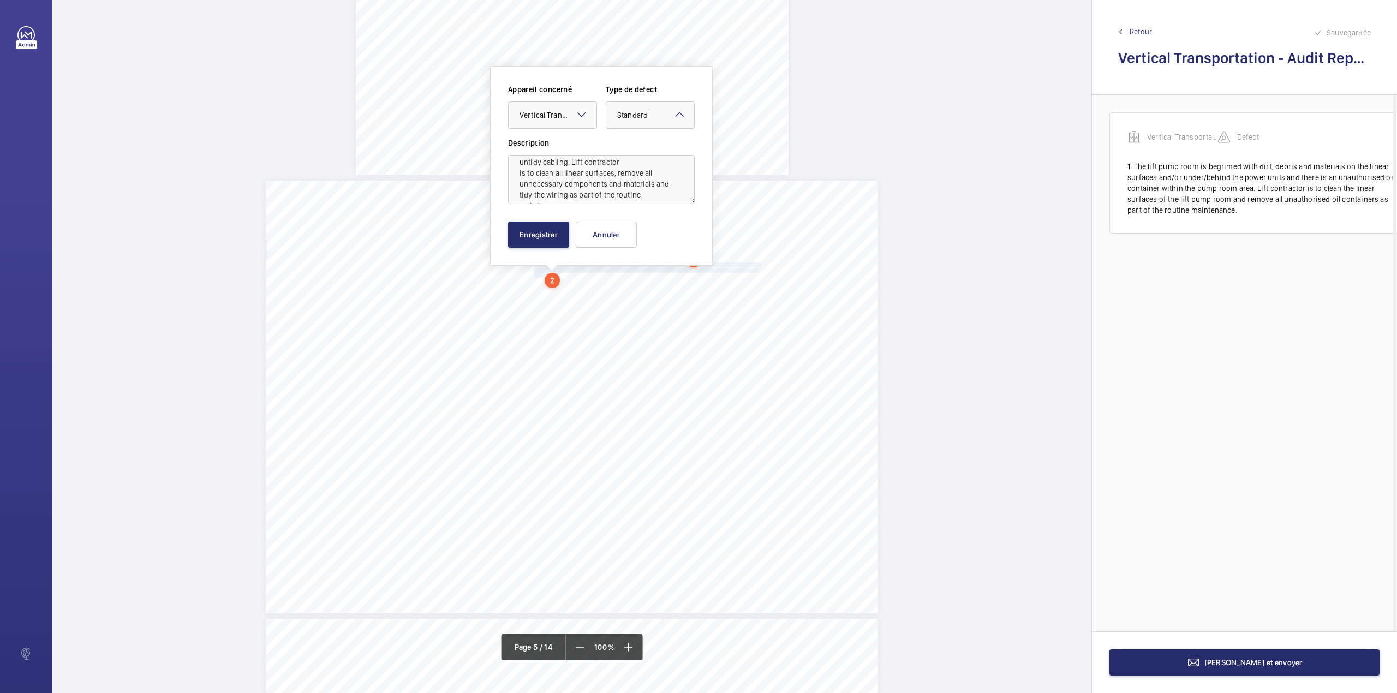
scroll to position [46, 0]
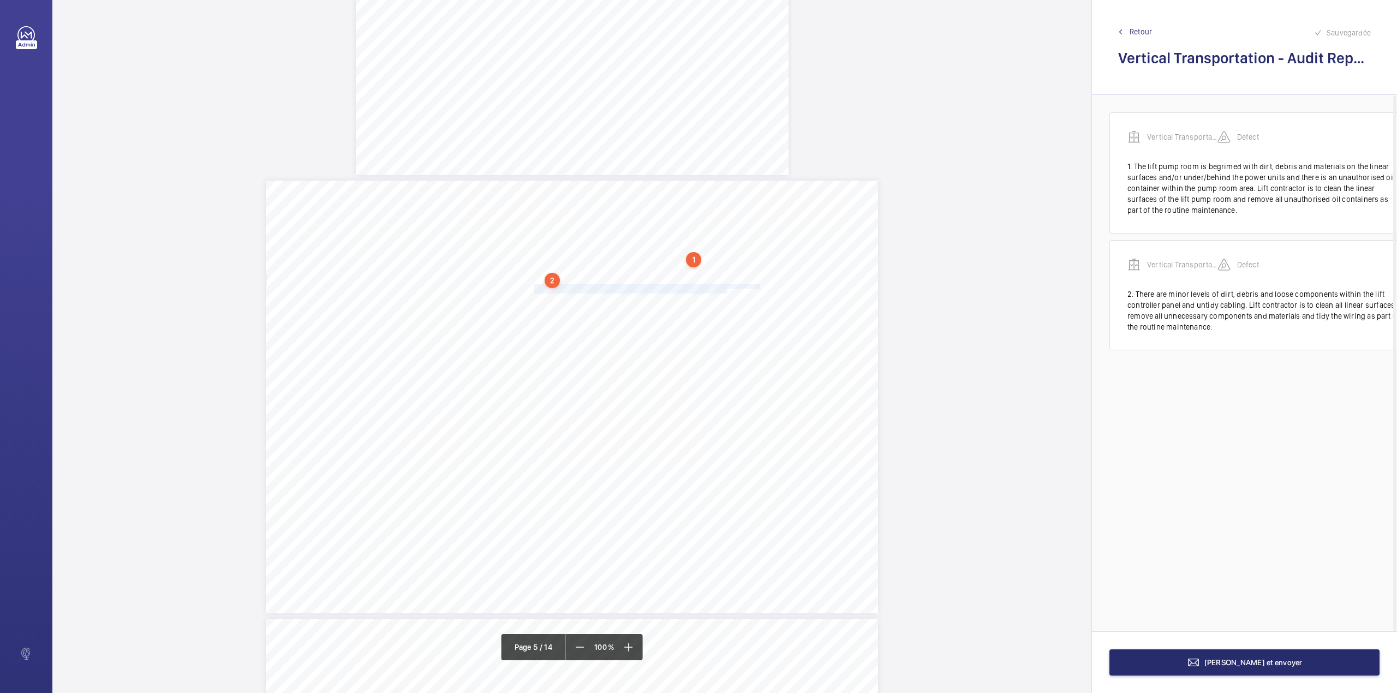
drag, startPoint x: 533, startPoint y: 286, endPoint x: 726, endPoint y: 291, distance: 193.2
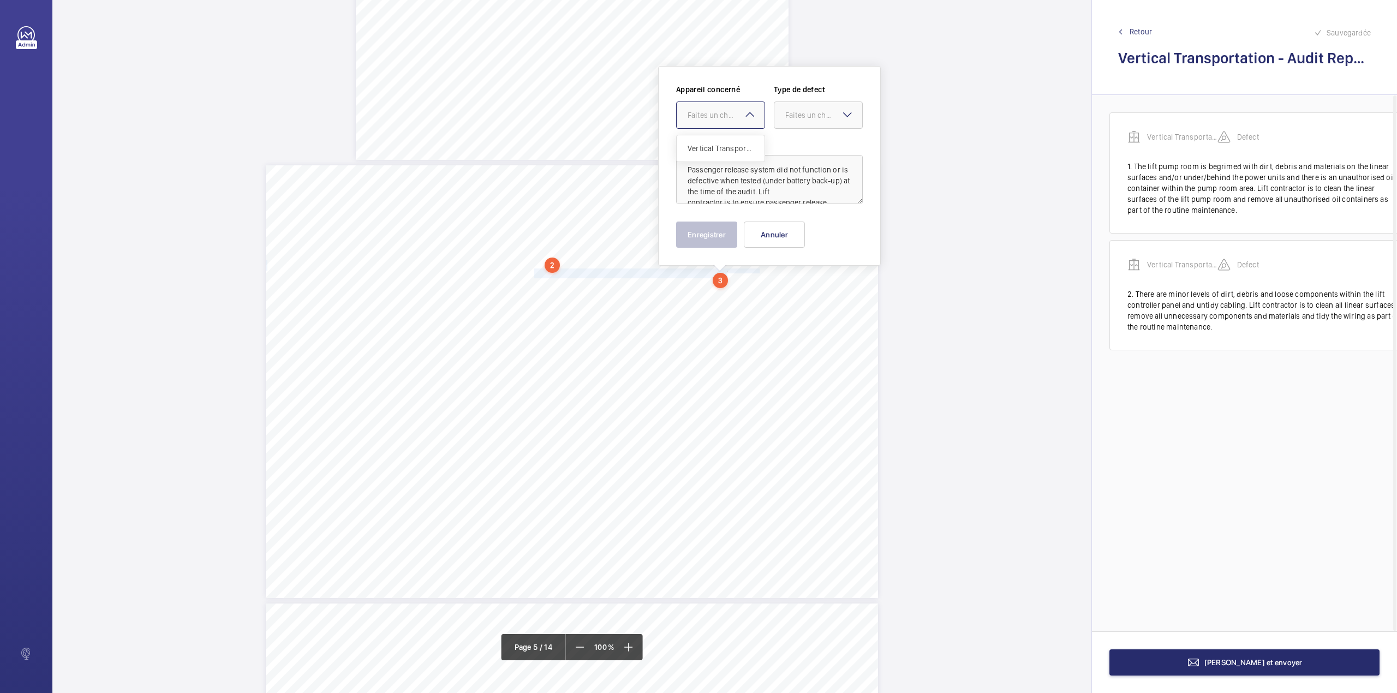
drag, startPoint x: 719, startPoint y: 116, endPoint x: 720, endPoint y: 139, distance: 23.0
drag, startPoint x: 808, startPoint y: 116, endPoint x: 803, endPoint y: 141, distance: 24.9
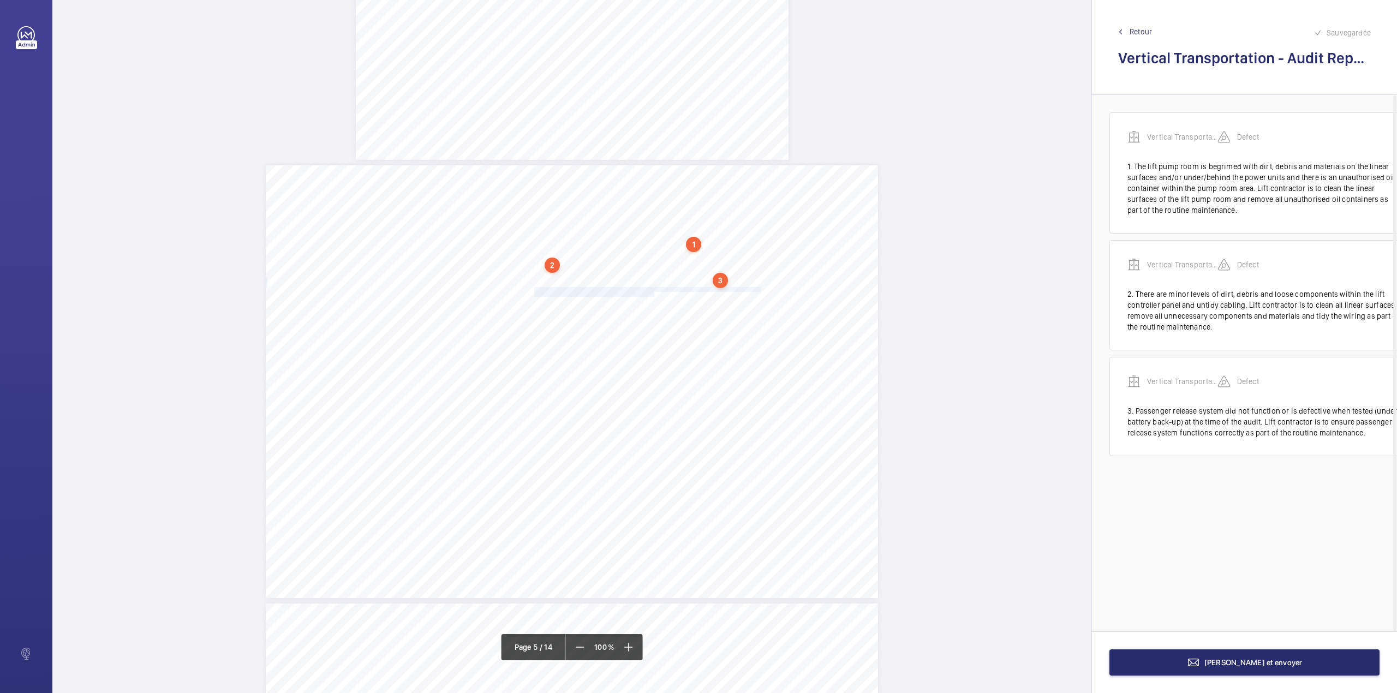
drag, startPoint x: 533, startPoint y: 290, endPoint x: 653, endPoint y: 294, distance: 119.5
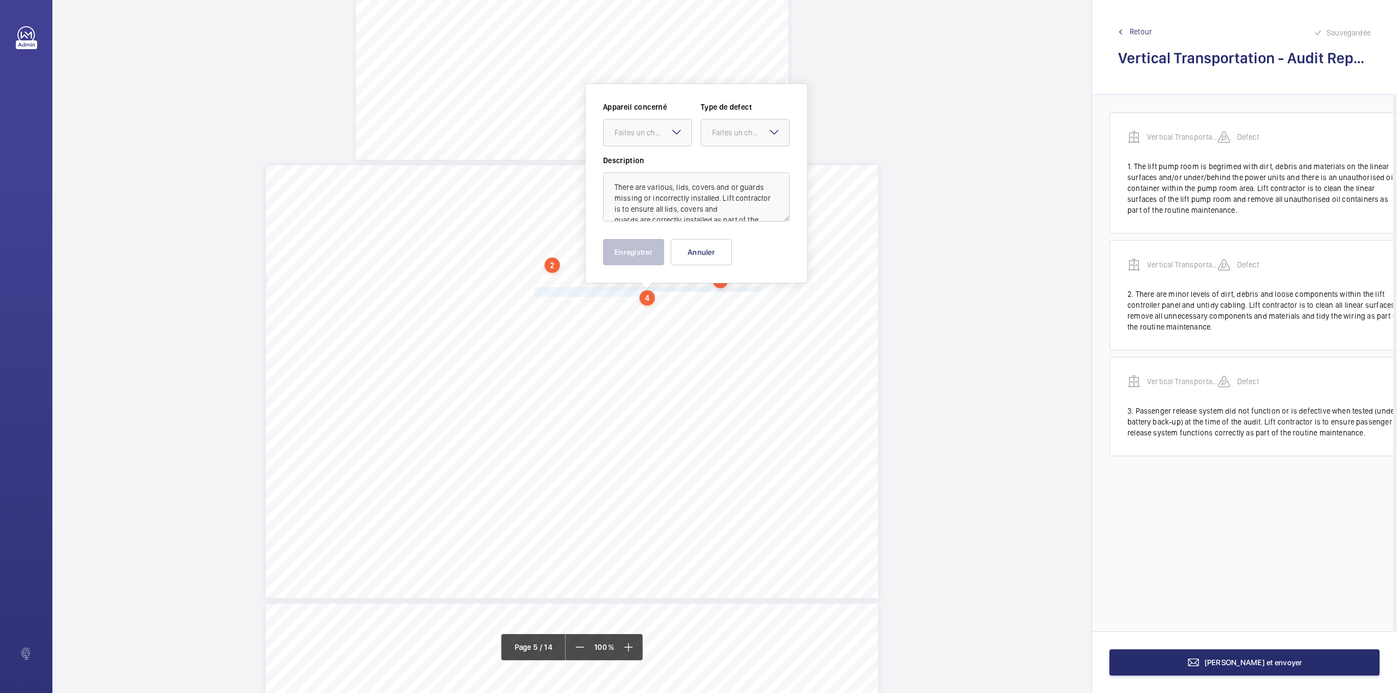
scroll to position [2340, 0]
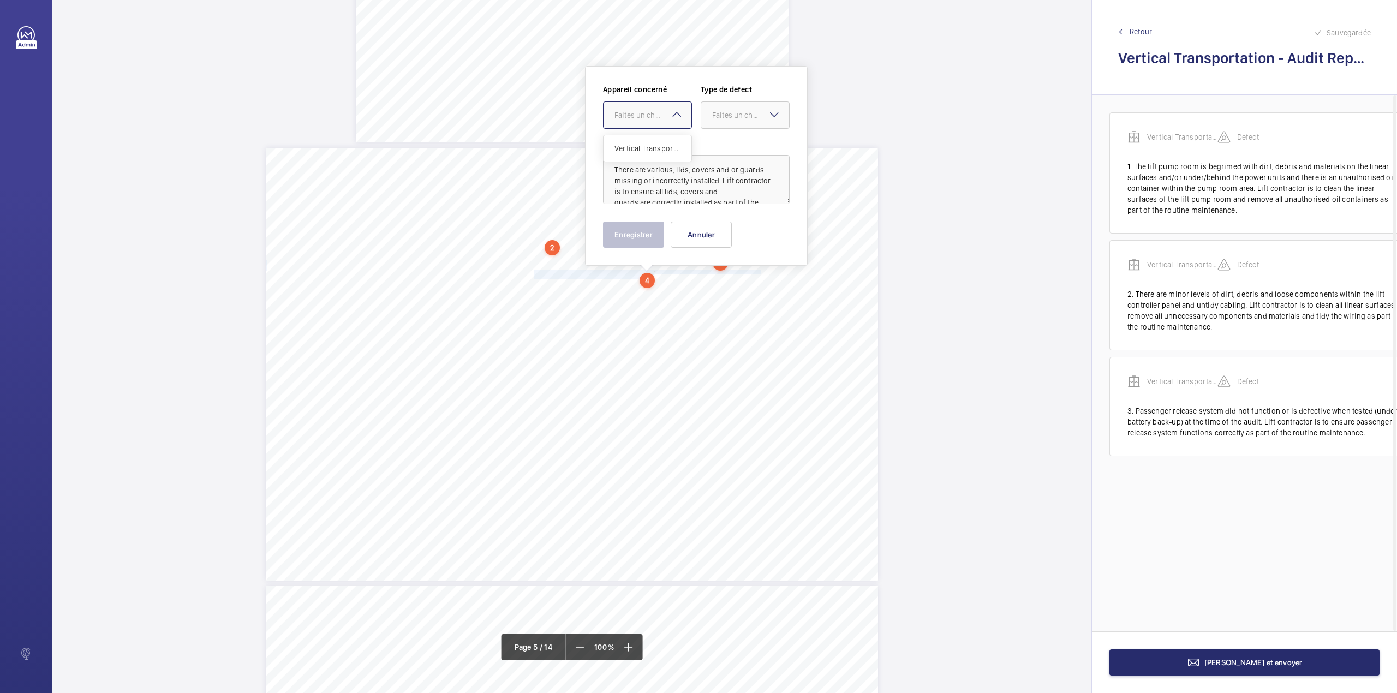
drag, startPoint x: 642, startPoint y: 107, endPoint x: 643, endPoint y: 149, distance: 41.5
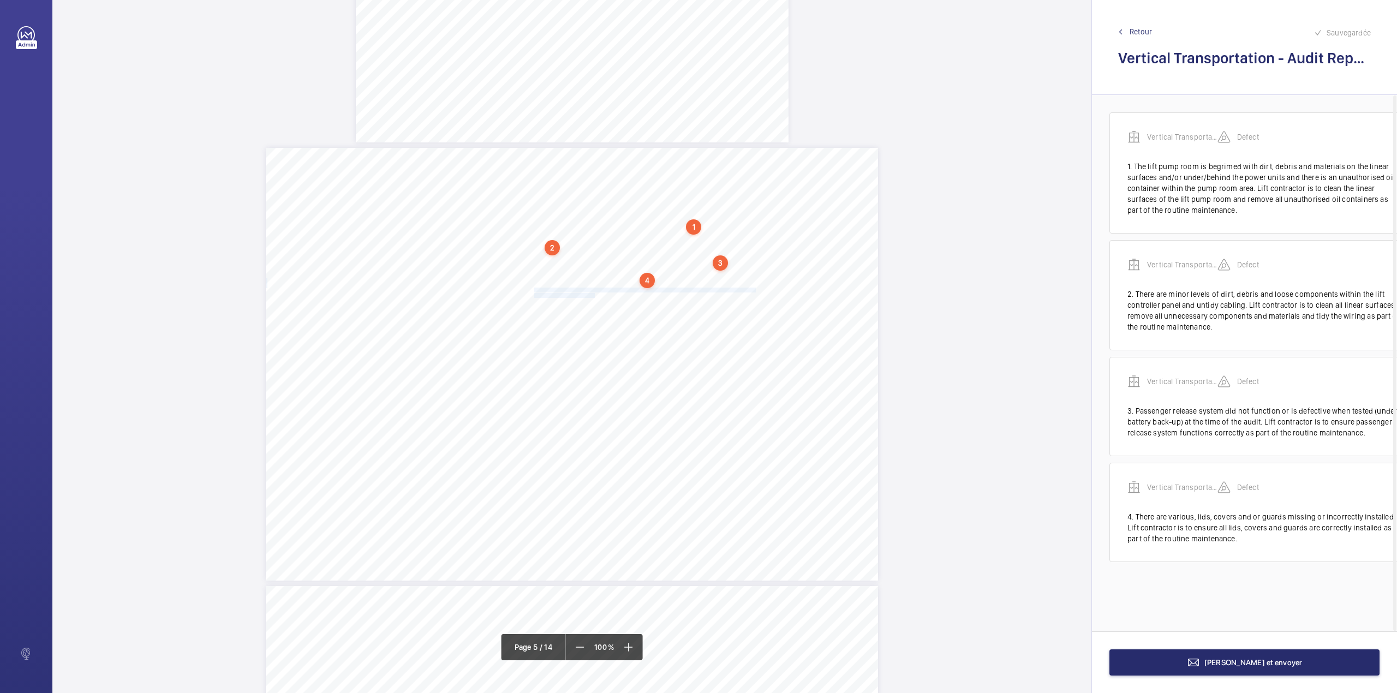
drag, startPoint x: 533, startPoint y: 291, endPoint x: 593, endPoint y: 297, distance: 60.3
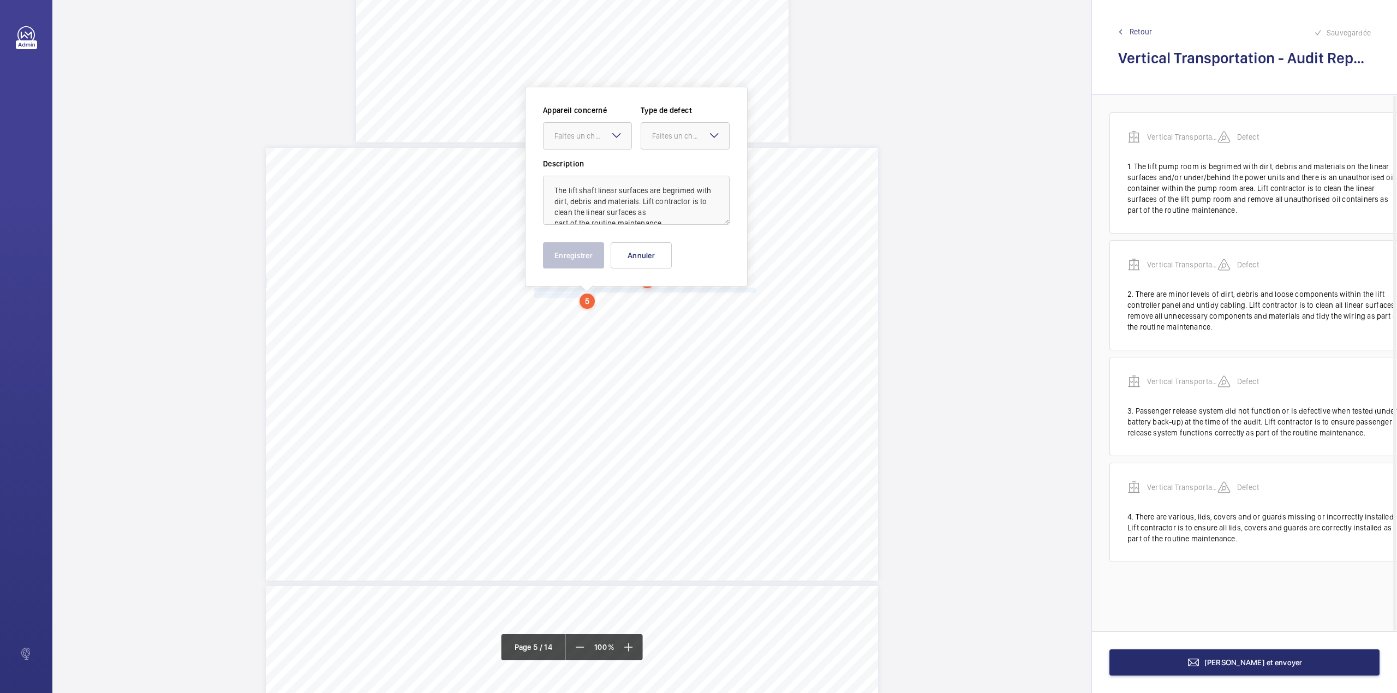
scroll to position [2360, 0]
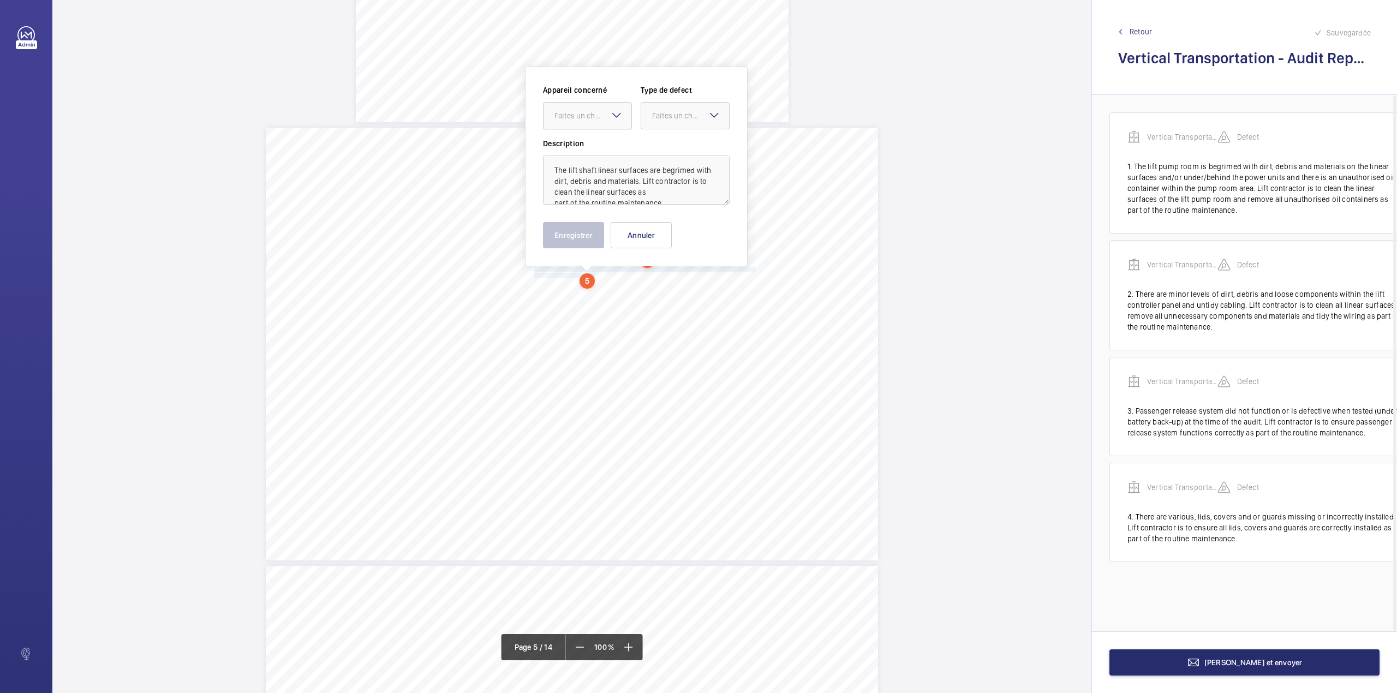
drag, startPoint x: 575, startPoint y: 113, endPoint x: 576, endPoint y: 128, distance: 14.2
drag, startPoint x: 668, startPoint y: 117, endPoint x: 668, endPoint y: 129, distance: 12.0
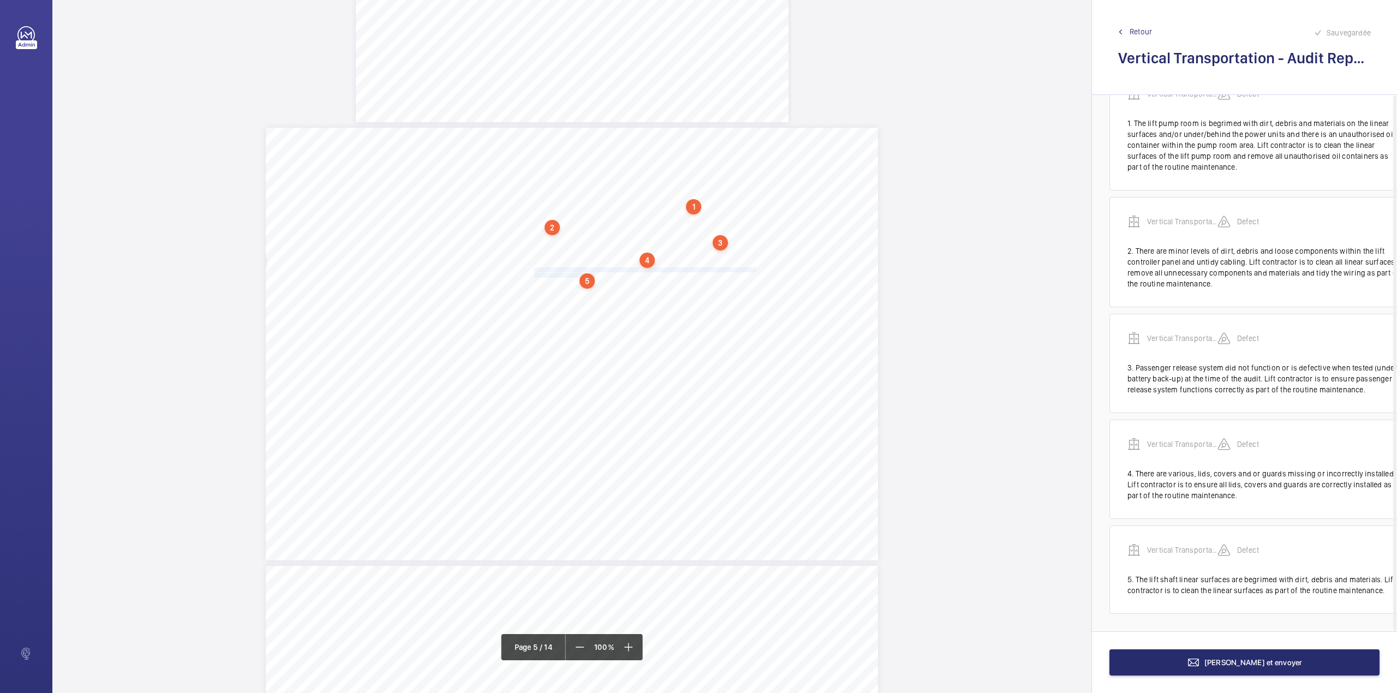
scroll to position [67, 0]
drag, startPoint x: 533, startPoint y: 286, endPoint x: 572, endPoint y: 294, distance: 39.9
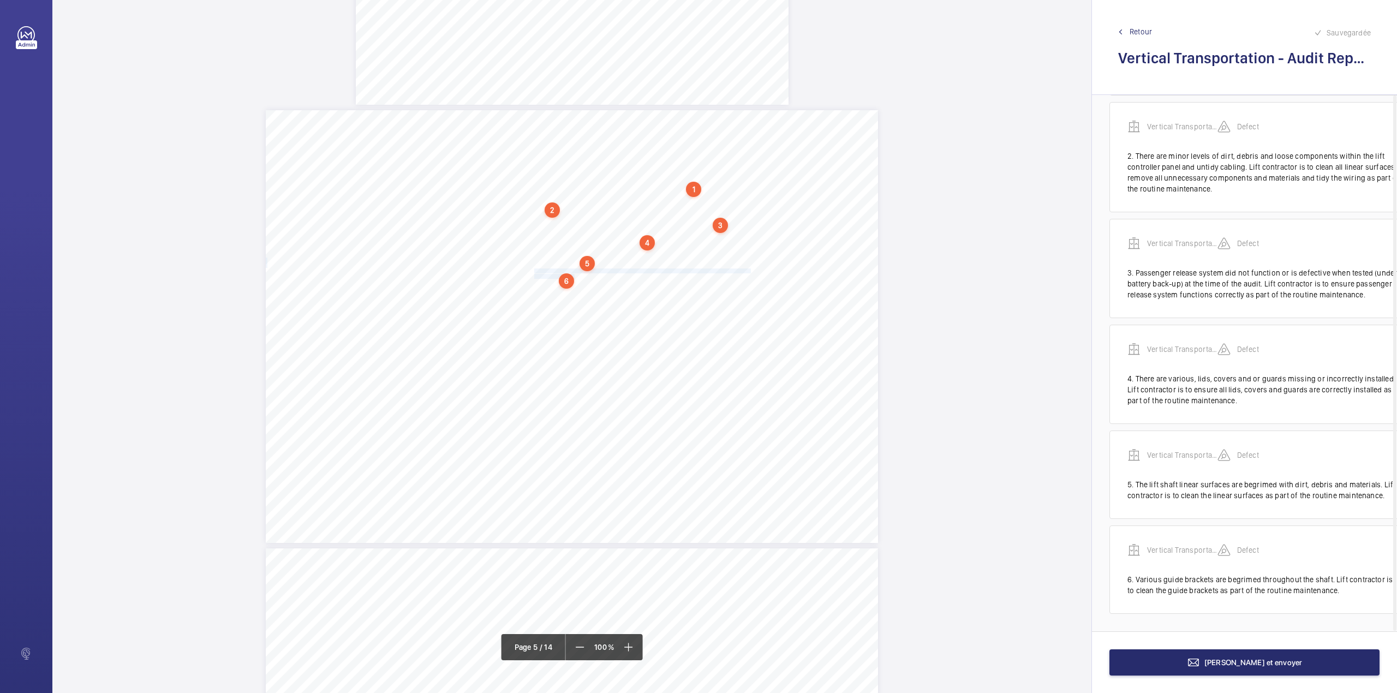
scroll to position [173, 0]
drag, startPoint x: 533, startPoint y: 287, endPoint x: 684, endPoint y: 292, distance: 151.2
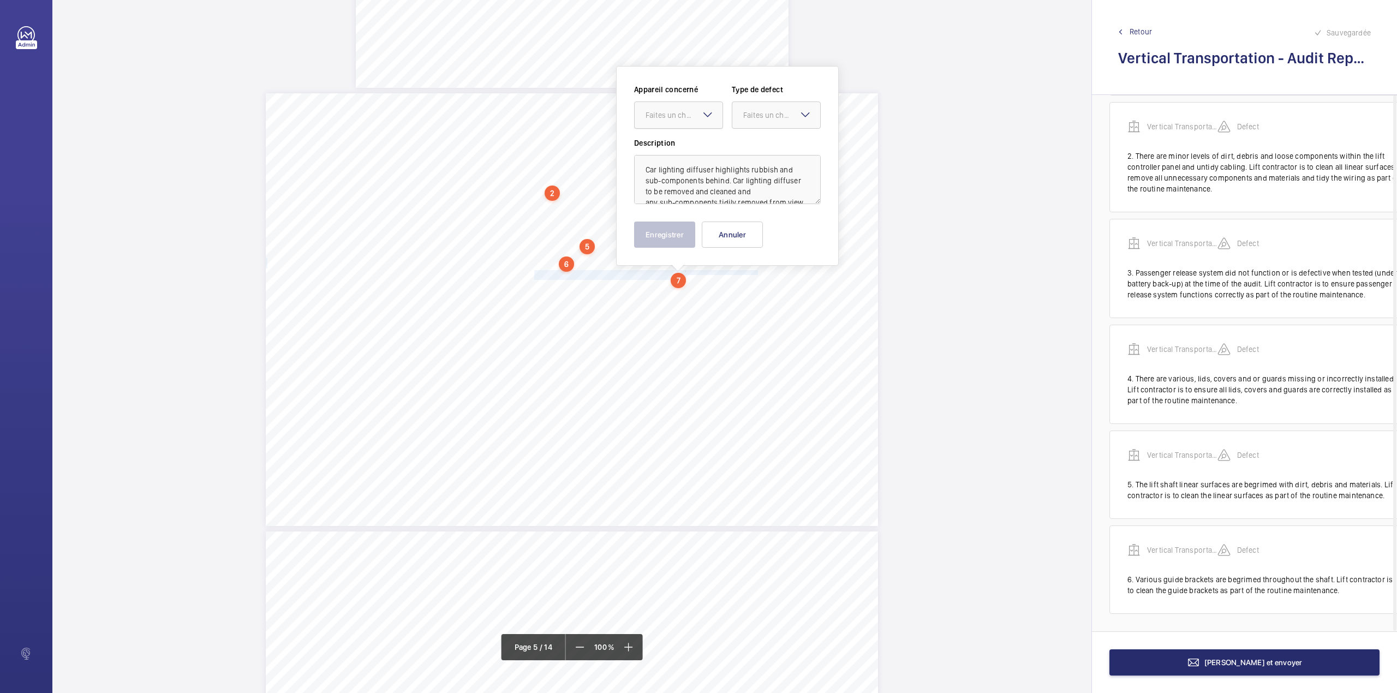
drag, startPoint x: 669, startPoint y: 114, endPoint x: 669, endPoint y: 120, distance: 6.0
drag, startPoint x: 780, startPoint y: 121, endPoint x: 773, endPoint y: 147, distance: 26.5
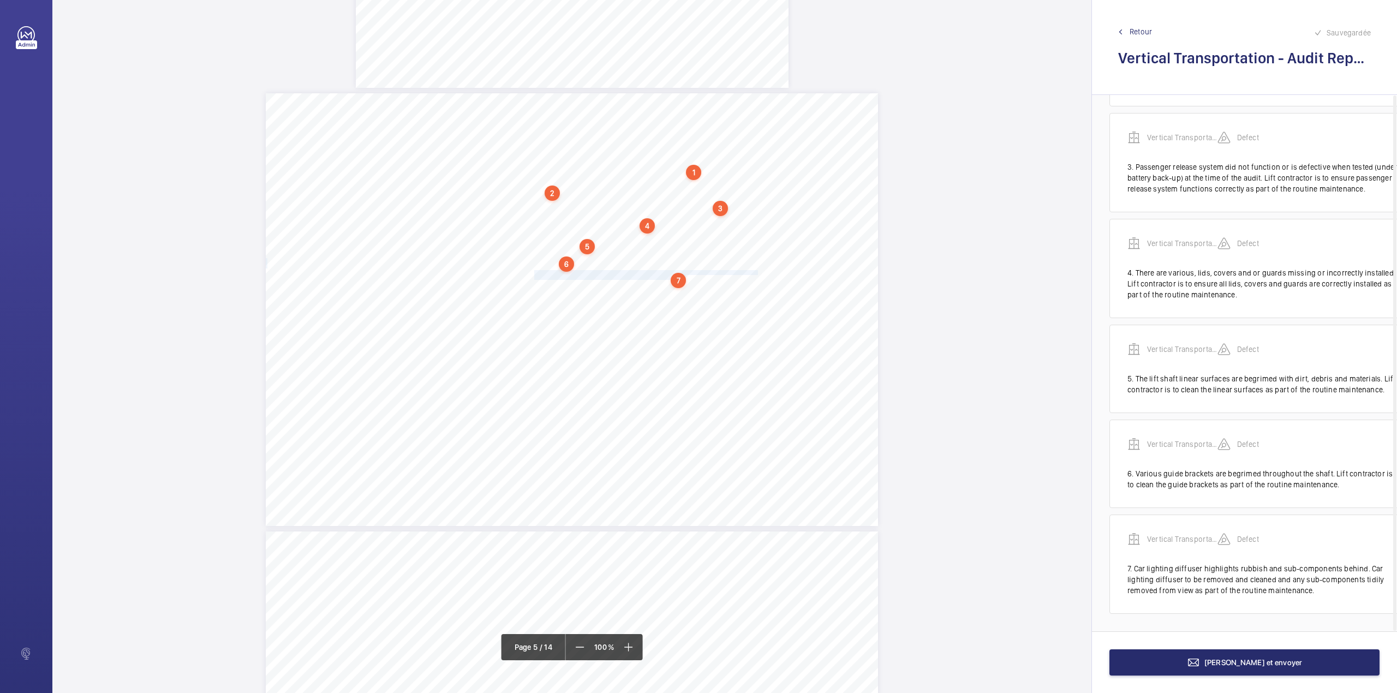
scroll to position [279, 0]
drag, startPoint x: 534, startPoint y: 293, endPoint x: 685, endPoint y: 295, distance: 151.7
drag, startPoint x: 537, startPoint y: 271, endPoint x: 689, endPoint y: 276, distance: 151.2
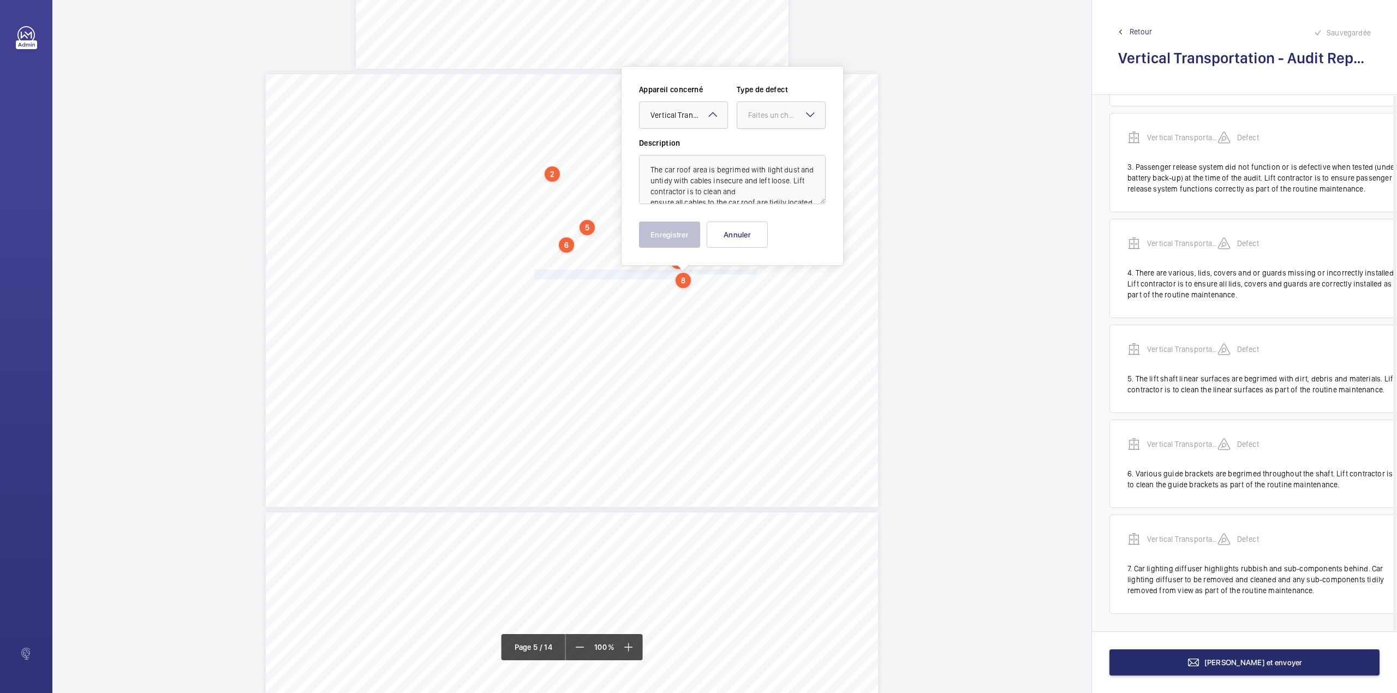
drag, startPoint x: 752, startPoint y: 118, endPoint x: 752, endPoint y: 127, distance: 8.7
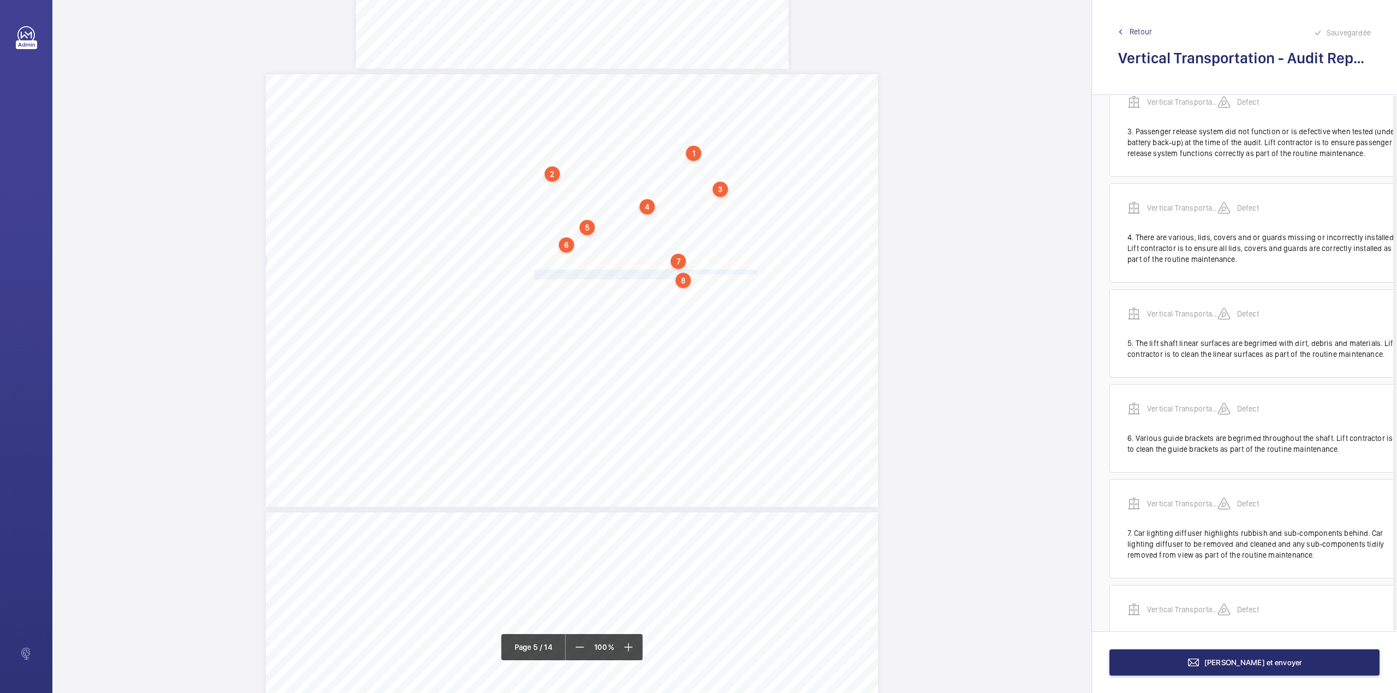
scroll to position [385, 0]
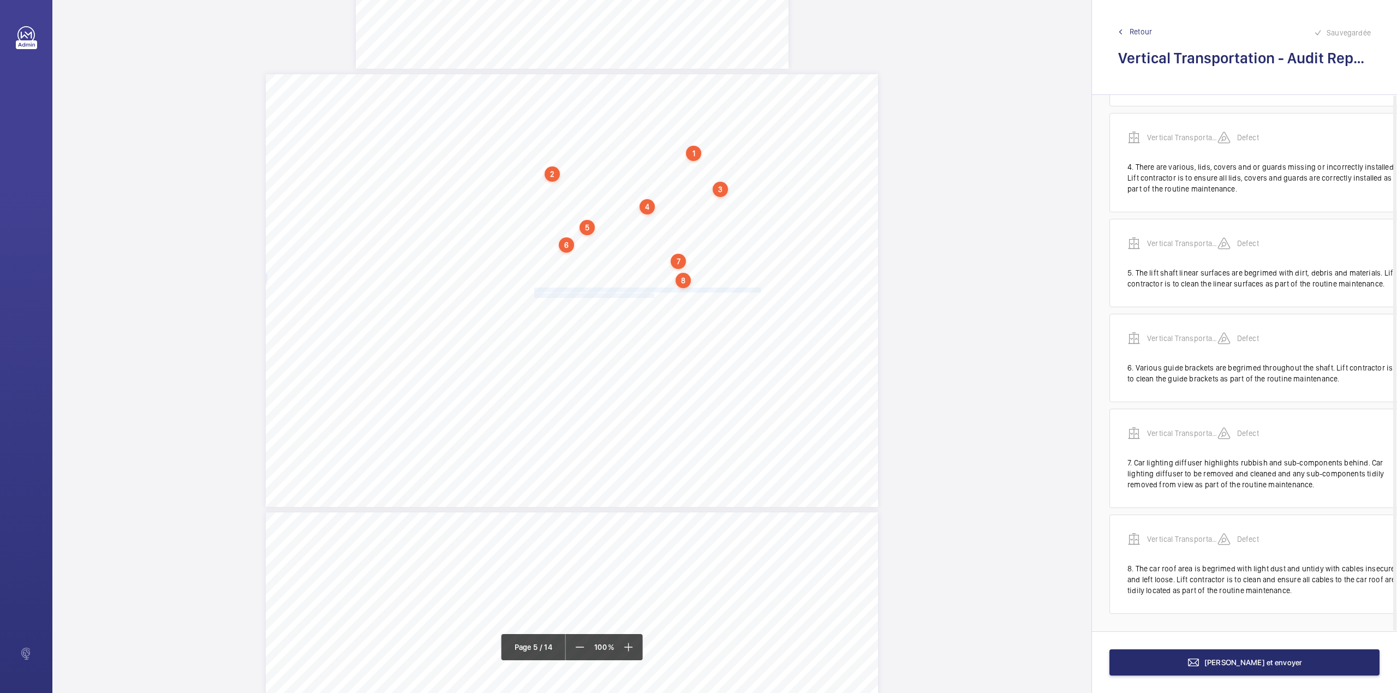
drag, startPoint x: 533, startPoint y: 287, endPoint x: 653, endPoint y: 295, distance: 120.3
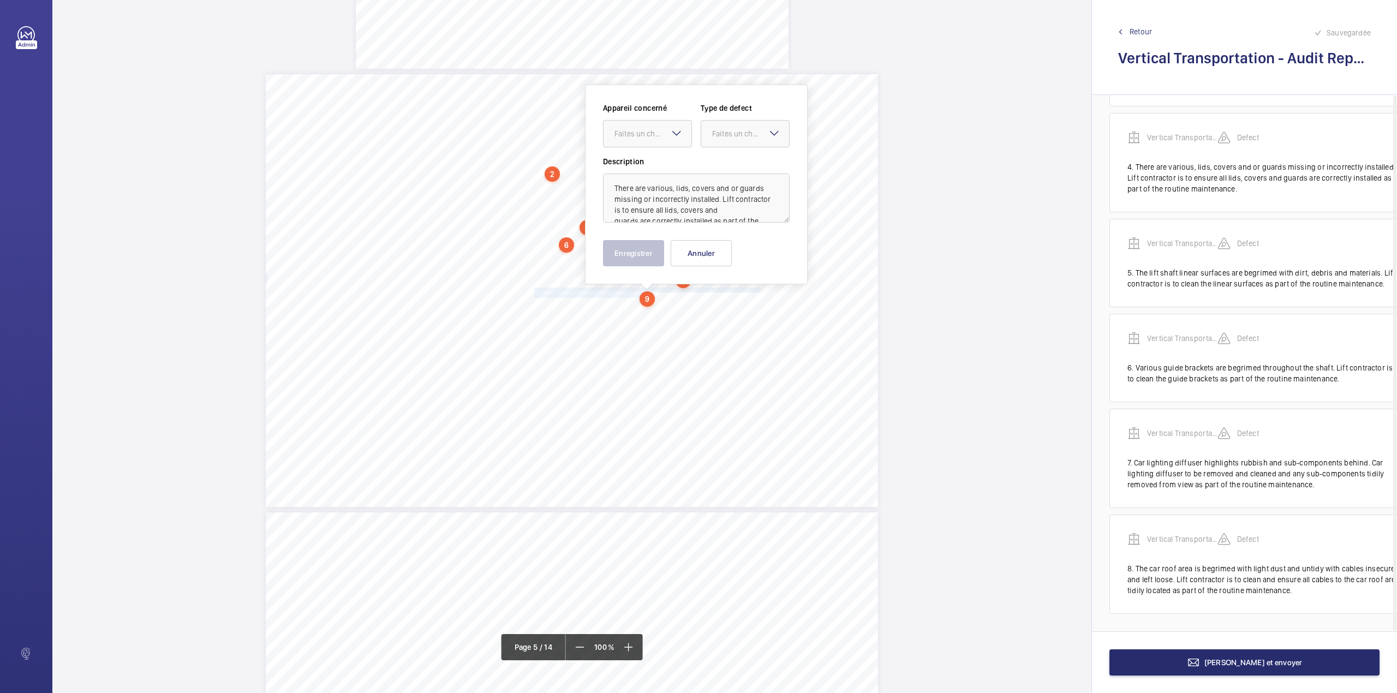
scroll to position [2432, 0]
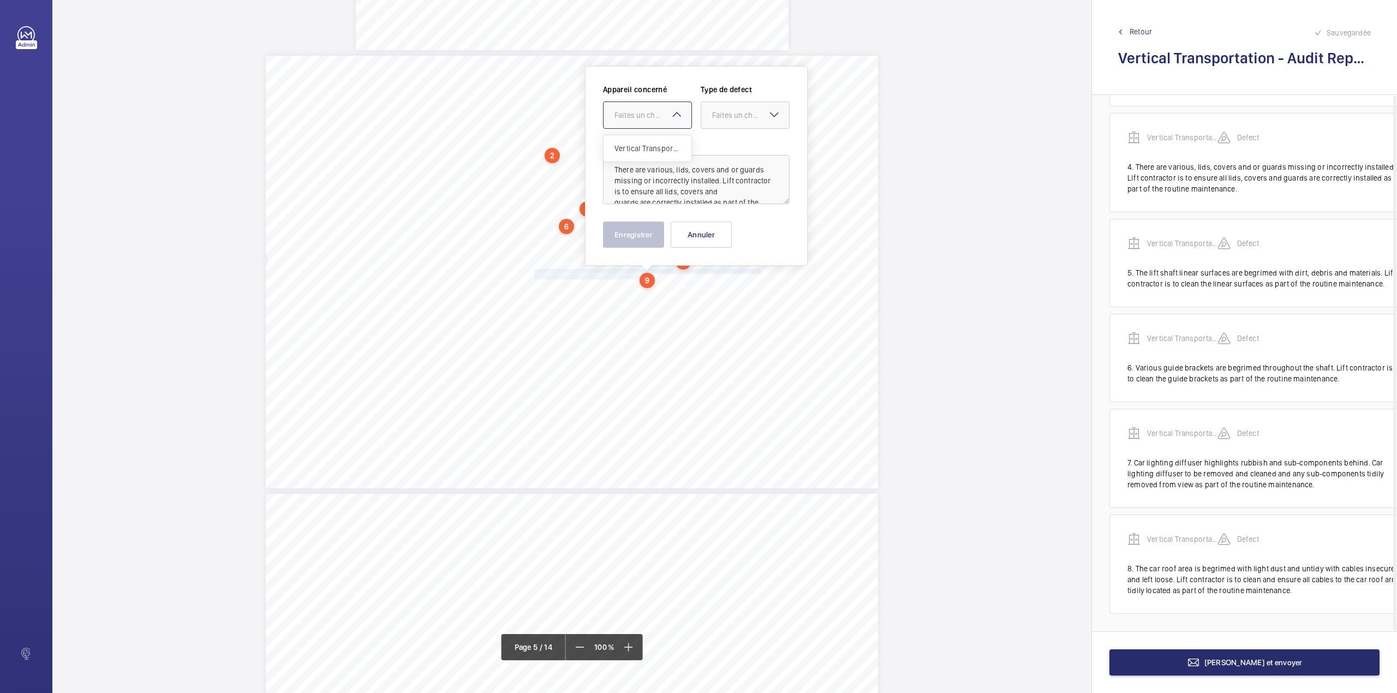
drag, startPoint x: 641, startPoint y: 114, endPoint x: 641, endPoint y: 138, distance: 24.0
drag, startPoint x: 721, startPoint y: 118, endPoint x: 723, endPoint y: 143, distance: 25.2
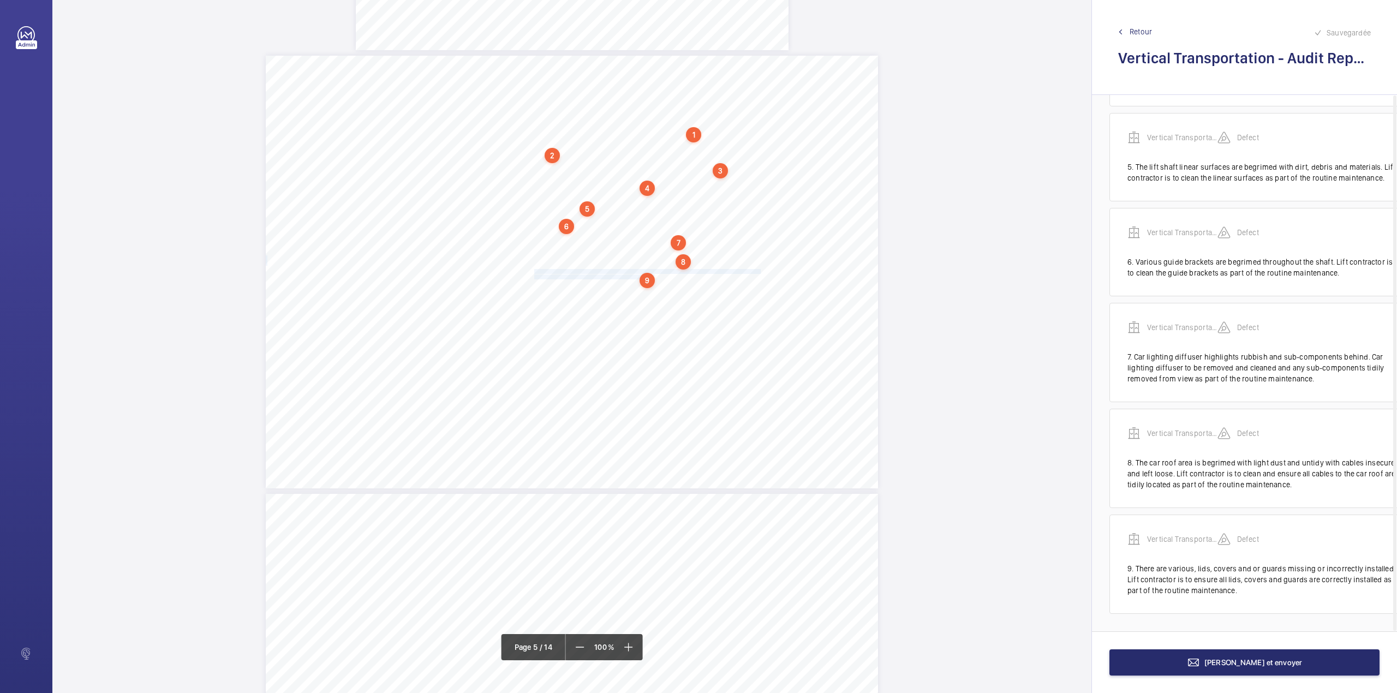
scroll to position [492, 0]
drag, startPoint x: 533, startPoint y: 289, endPoint x: 647, endPoint y: 294, distance: 114.7
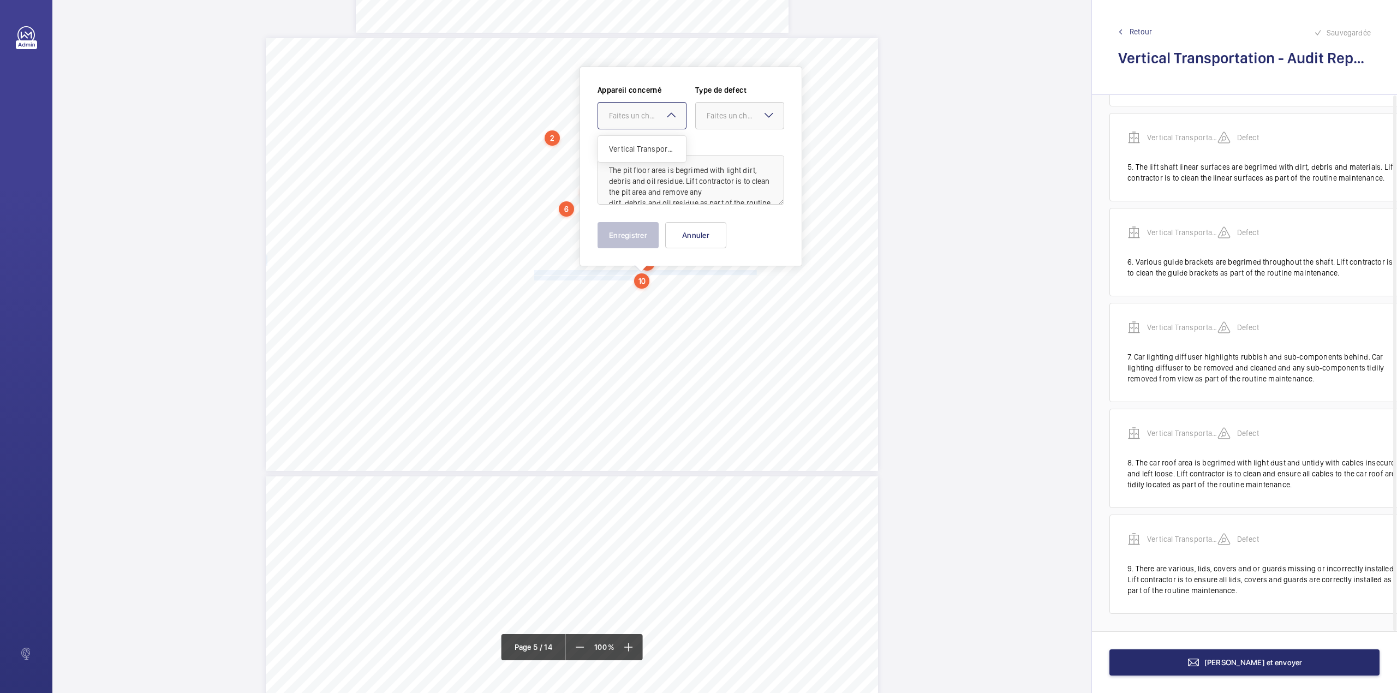
drag, startPoint x: 639, startPoint y: 116, endPoint x: 639, endPoint y: 144, distance: 27.8
drag, startPoint x: 639, startPoint y: 144, endPoint x: 723, endPoint y: 125, distance: 85.6
drag, startPoint x: 727, startPoint y: 123, endPoint x: 727, endPoint y: 130, distance: 6.5
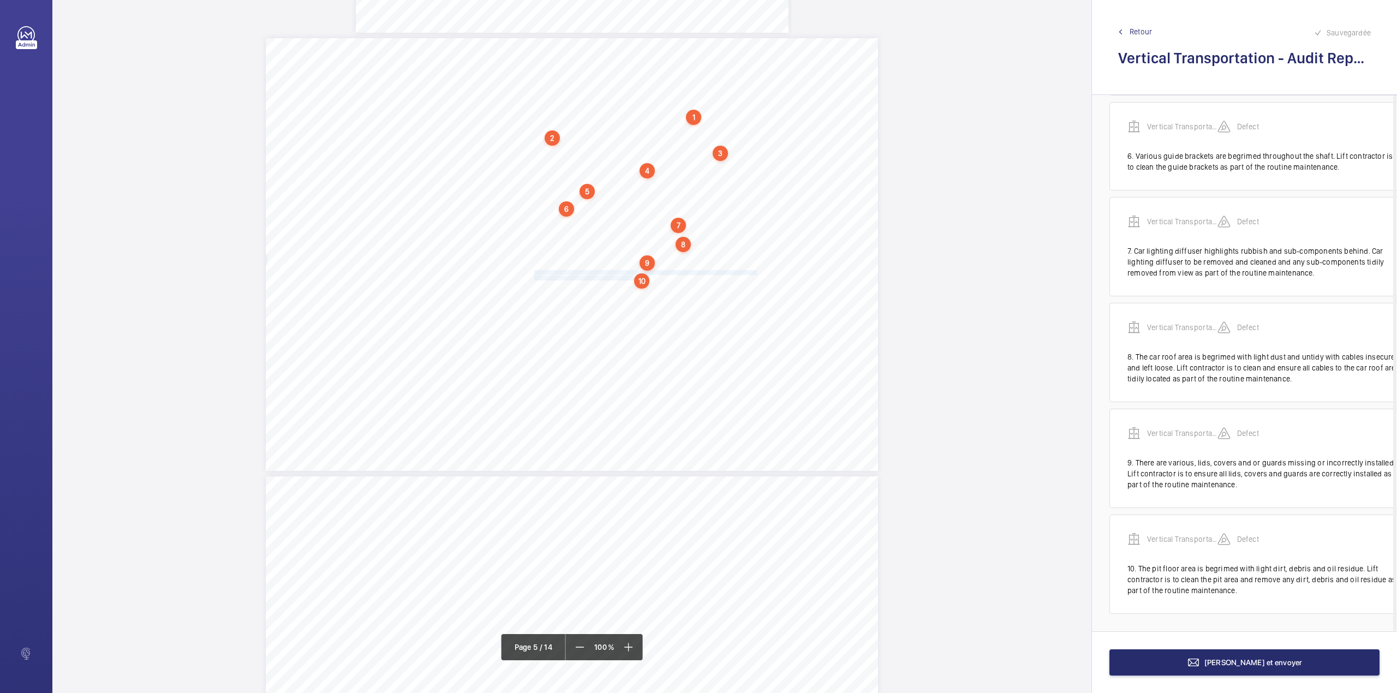
scroll to position [598, 0]
drag, startPoint x: 533, startPoint y: 291, endPoint x: 597, endPoint y: 296, distance: 64.5
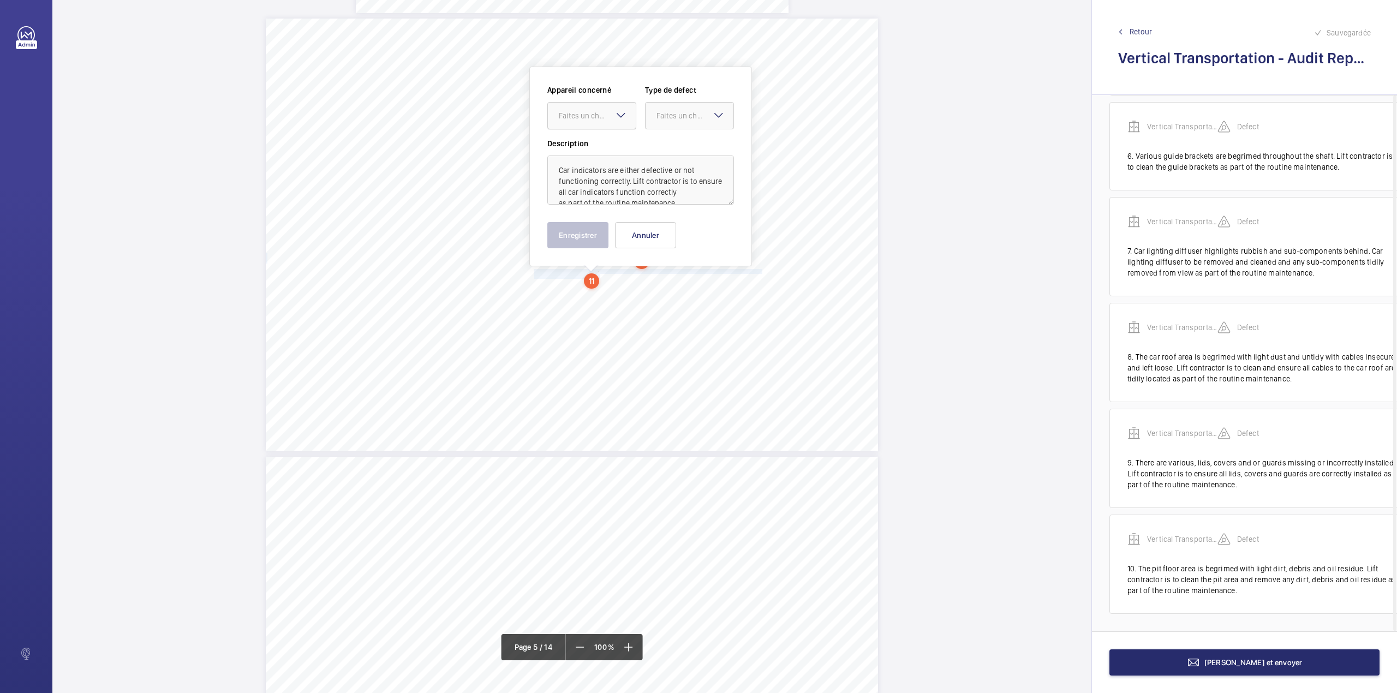
drag, startPoint x: 590, startPoint y: 116, endPoint x: 590, endPoint y: 123, distance: 6.5
drag, startPoint x: 602, startPoint y: 121, endPoint x: 602, endPoint y: 134, distance: 13.1
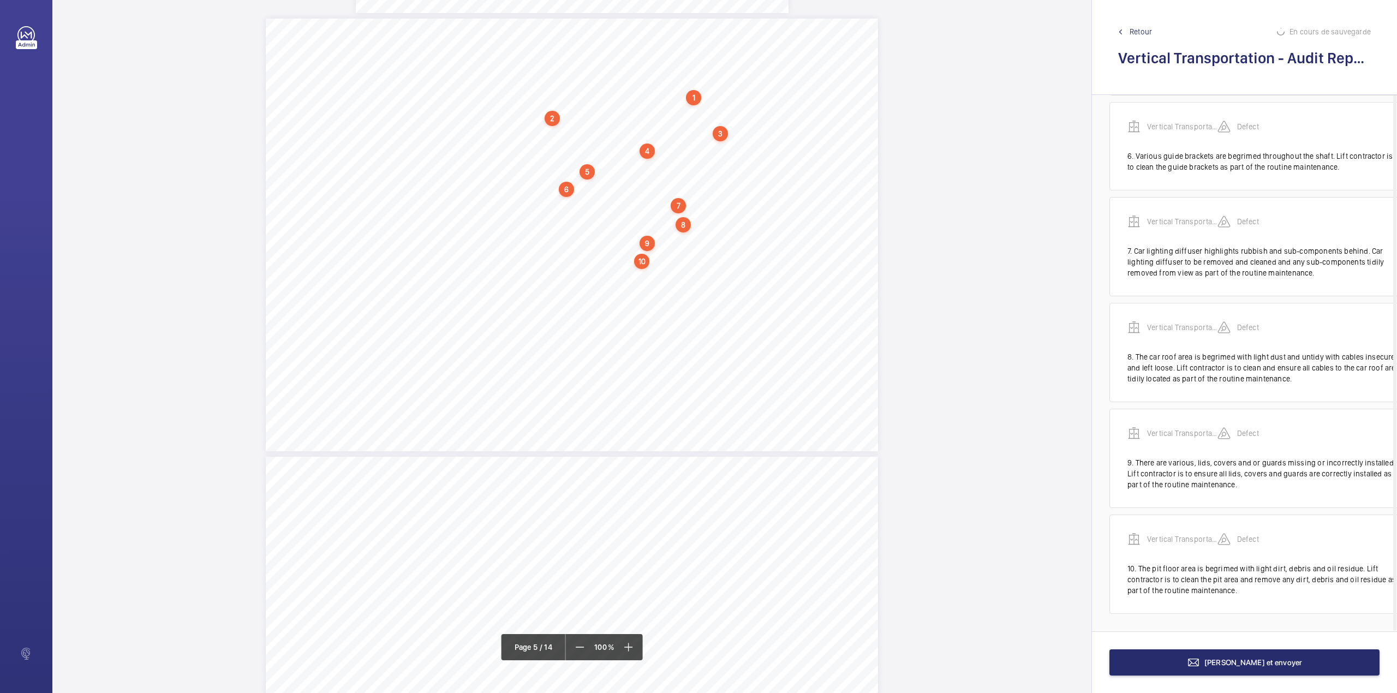
scroll to position [704, 0]
drag, startPoint x: 533, startPoint y: 289, endPoint x: 631, endPoint y: 295, distance: 98.9
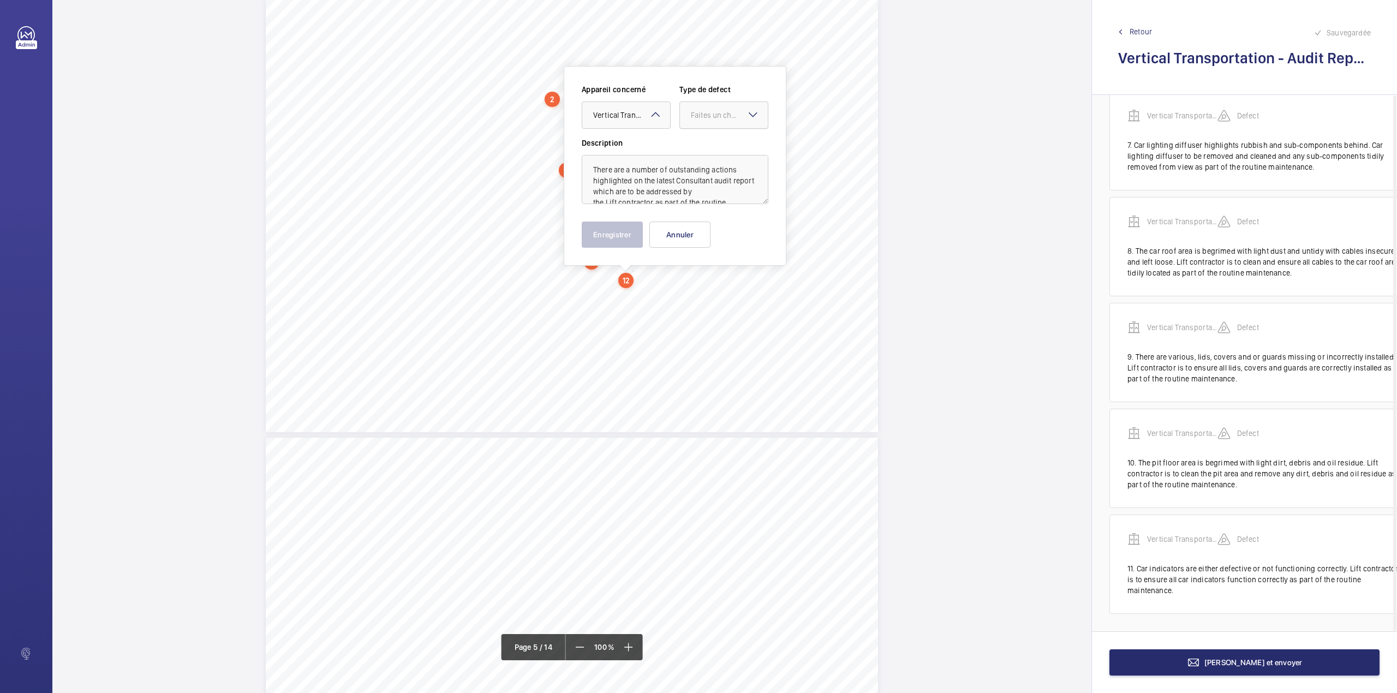
drag, startPoint x: 712, startPoint y: 118, endPoint x: 712, endPoint y: 131, distance: 12.5
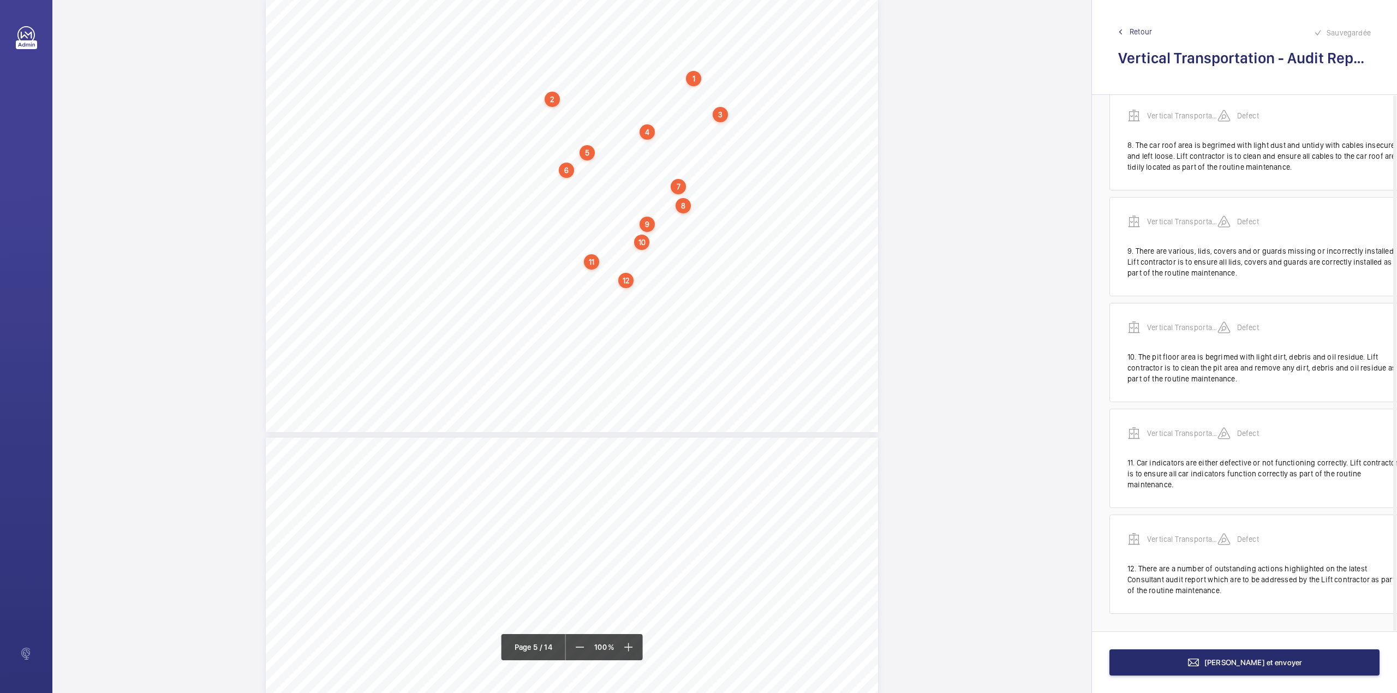
scroll to position [810, 0]
drag, startPoint x: 533, startPoint y: 292, endPoint x: 744, endPoint y: 289, distance: 211.2
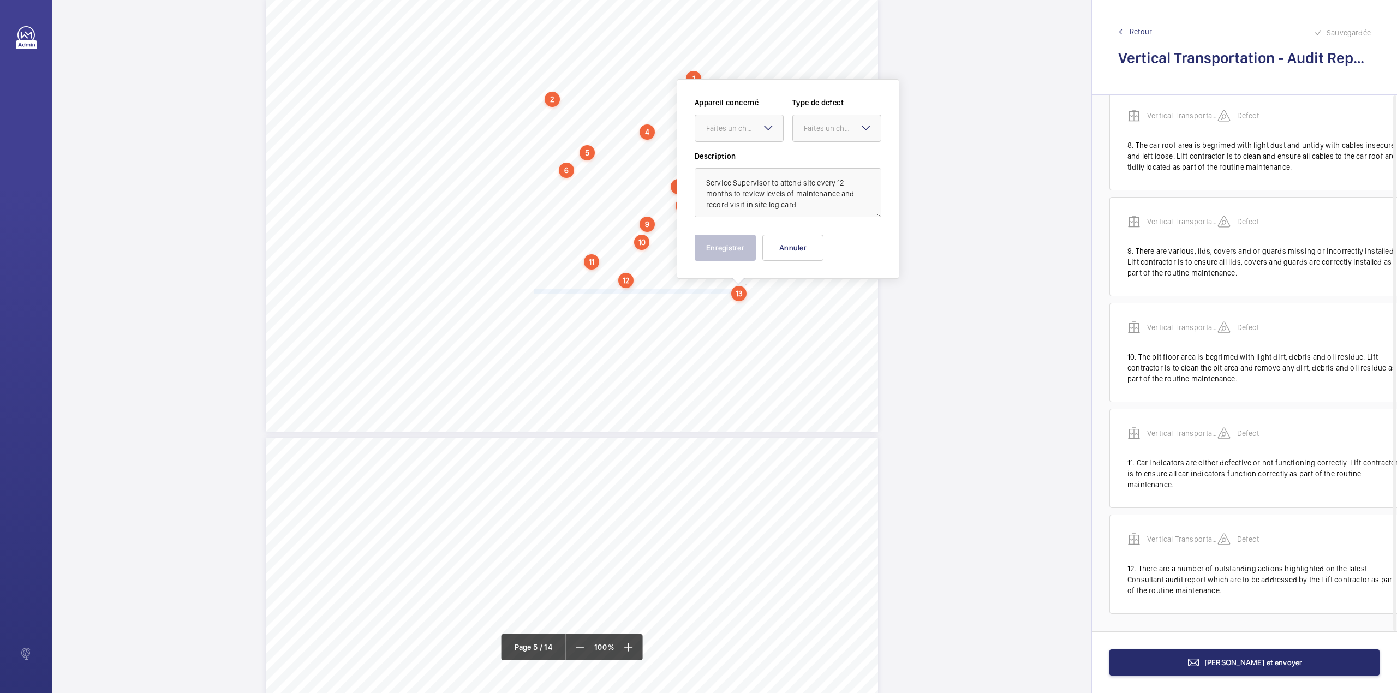
scroll to position [2502, 0]
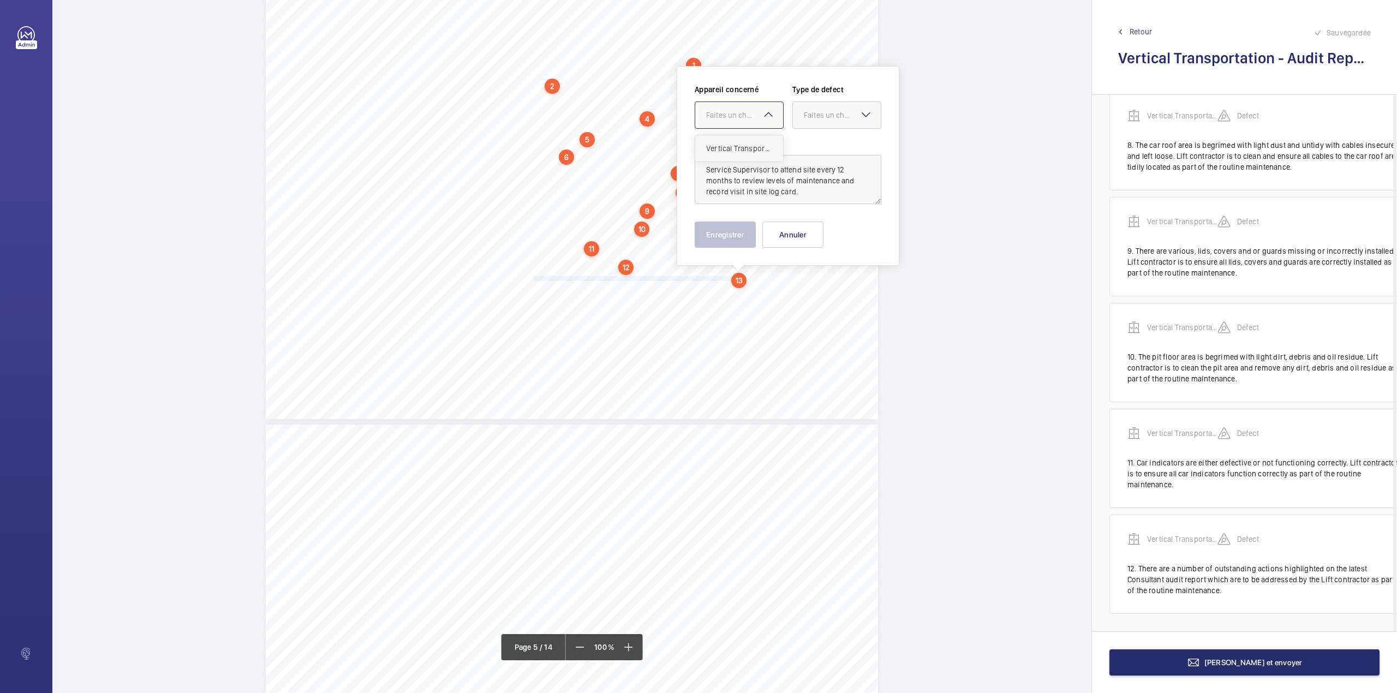
drag, startPoint x: 734, startPoint y: 140, endPoint x: 802, endPoint y: 125, distance: 68.7
drag, startPoint x: 808, startPoint y: 121, endPoint x: 809, endPoint y: 133, distance: 12.0
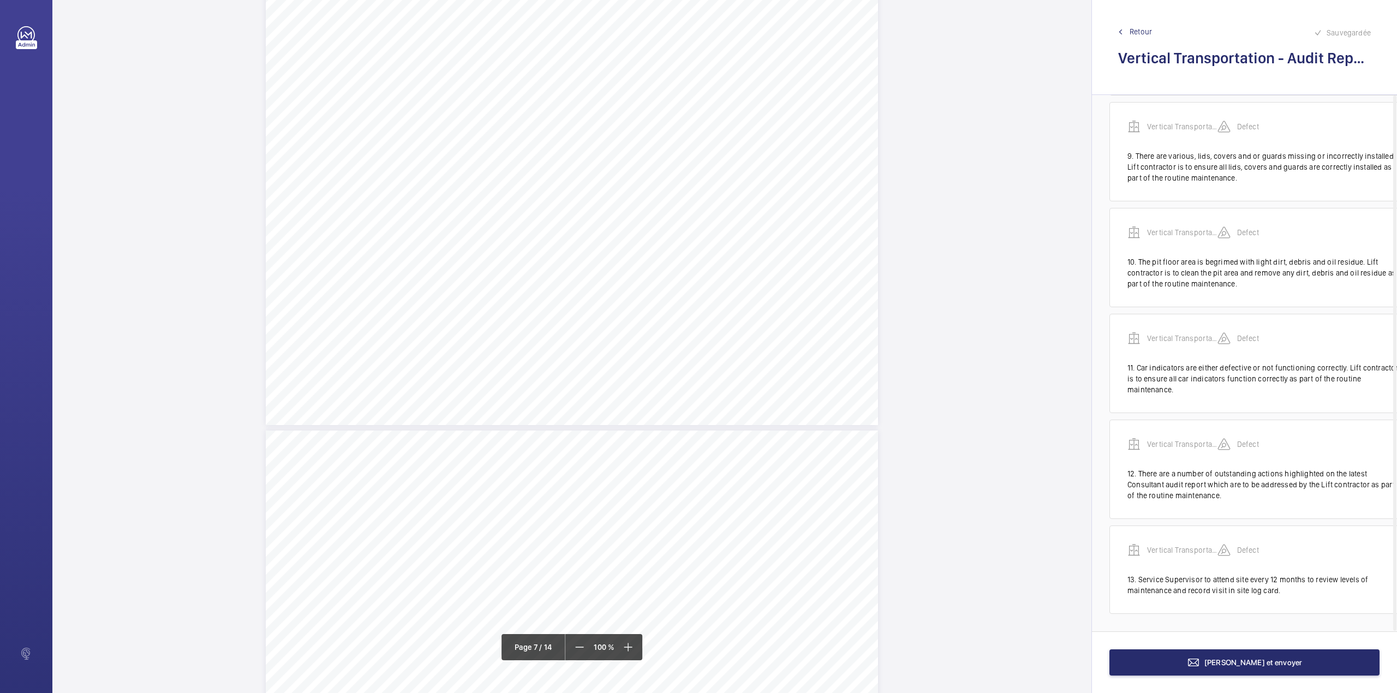
scroll to position [3375, 0]
drag, startPoint x: 549, startPoint y: 104, endPoint x: 596, endPoint y: 122, distance: 50.5
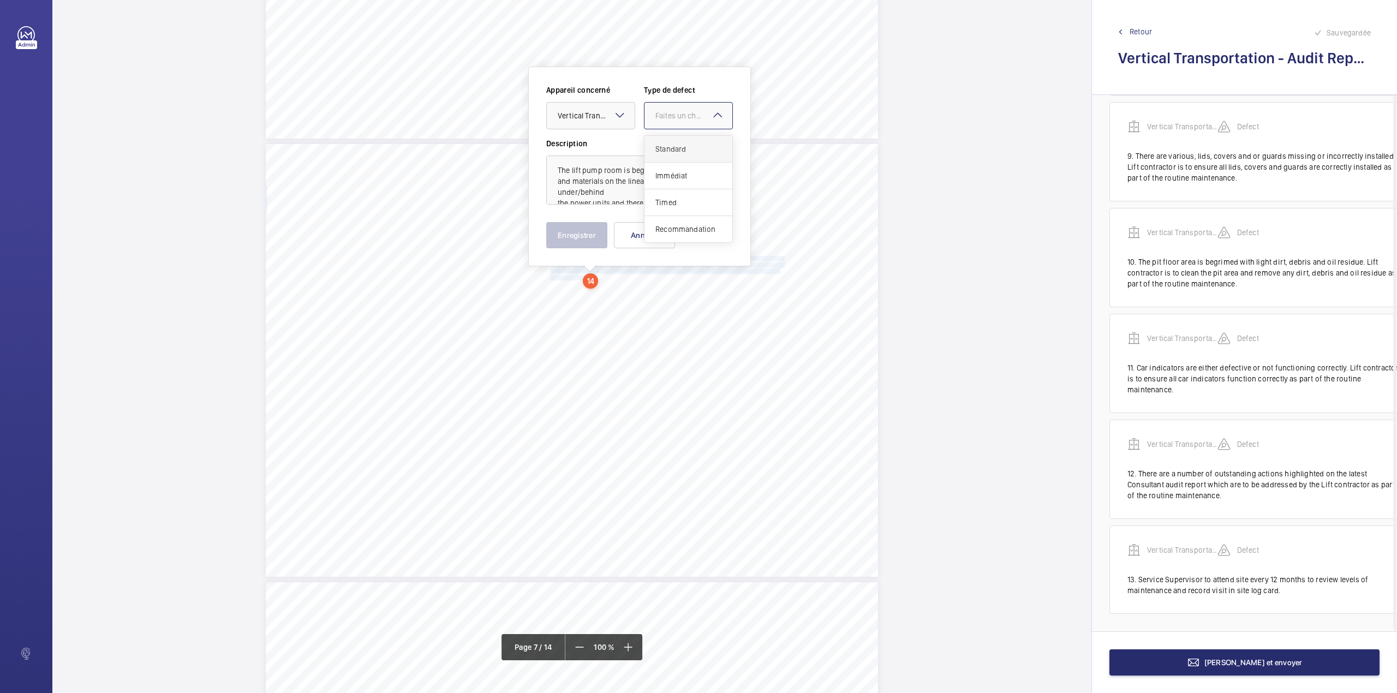
drag, startPoint x: 677, startPoint y: 147, endPoint x: 671, endPoint y: 156, distance: 10.9
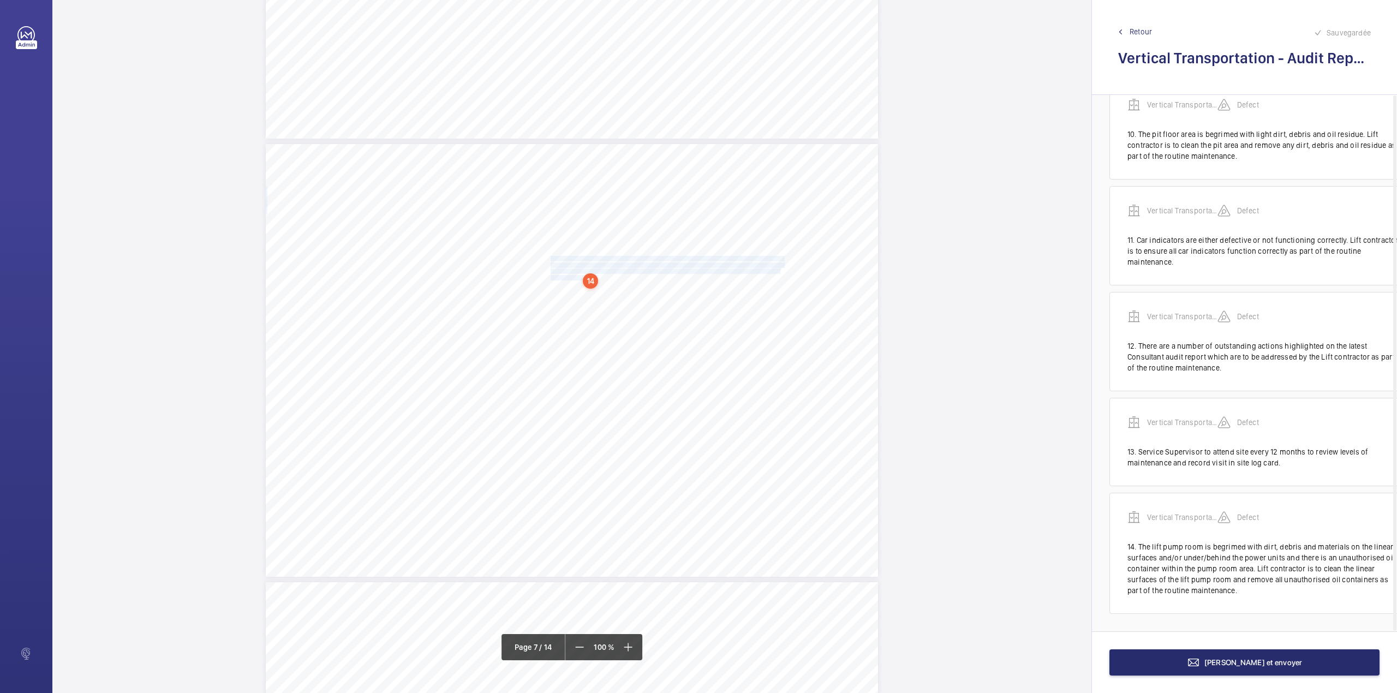
scroll to position [1033, 0]
drag, startPoint x: 550, startPoint y: 339, endPoint x: 668, endPoint y: 354, distance: 119.4
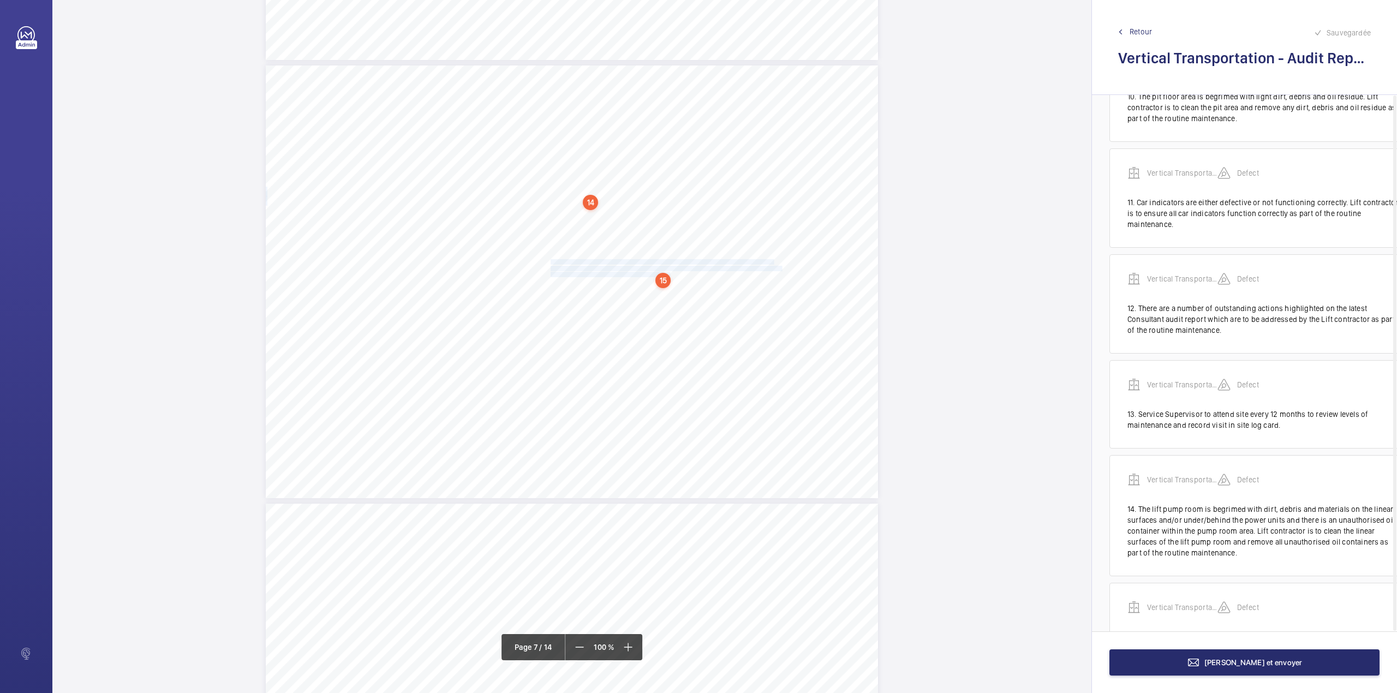
scroll to position [1151, 0]
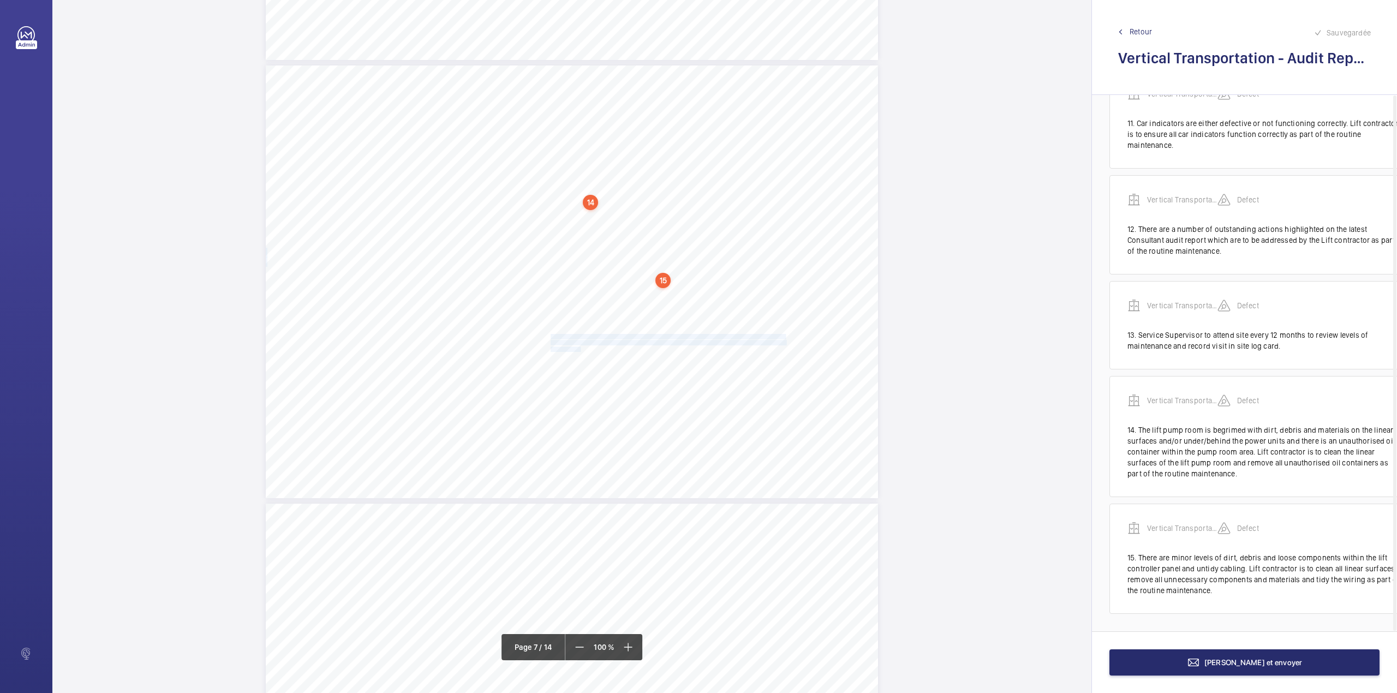
drag, startPoint x: 549, startPoint y: 337, endPoint x: 579, endPoint y: 348, distance: 31.9
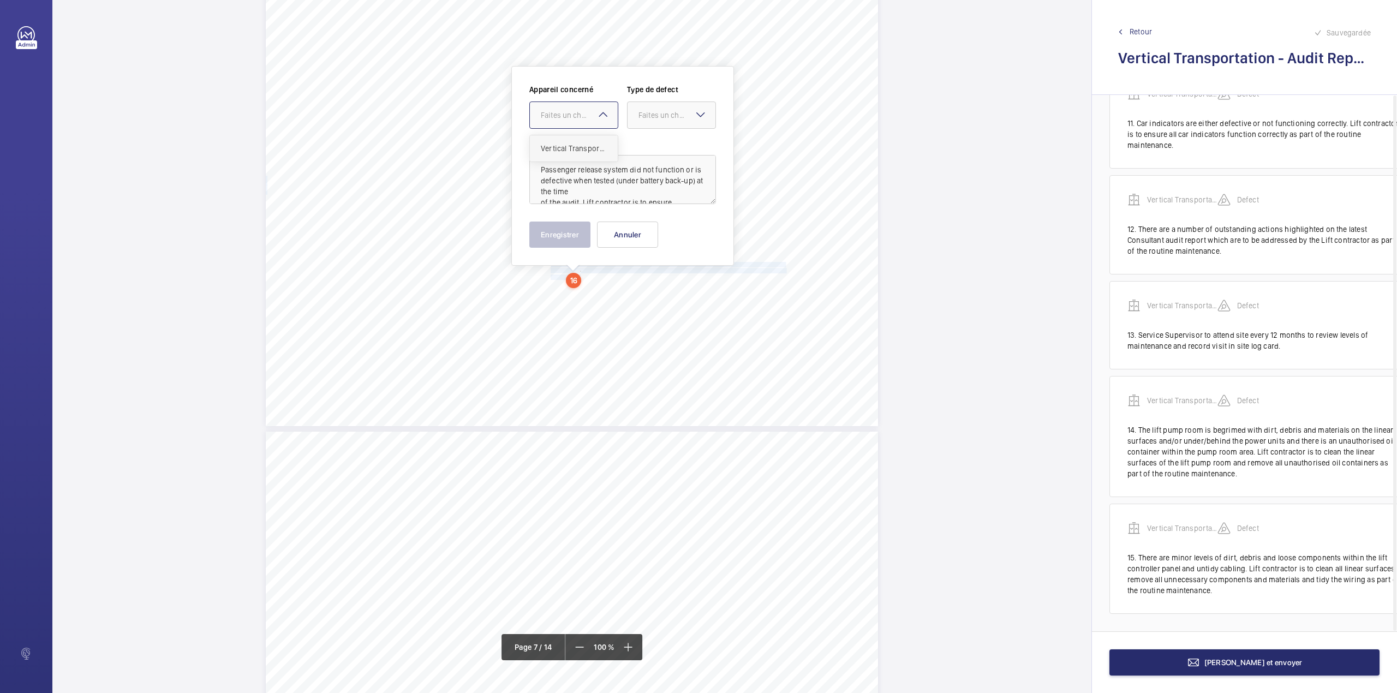
drag, startPoint x: 575, startPoint y: 152, endPoint x: 677, endPoint y: 116, distance: 107.7
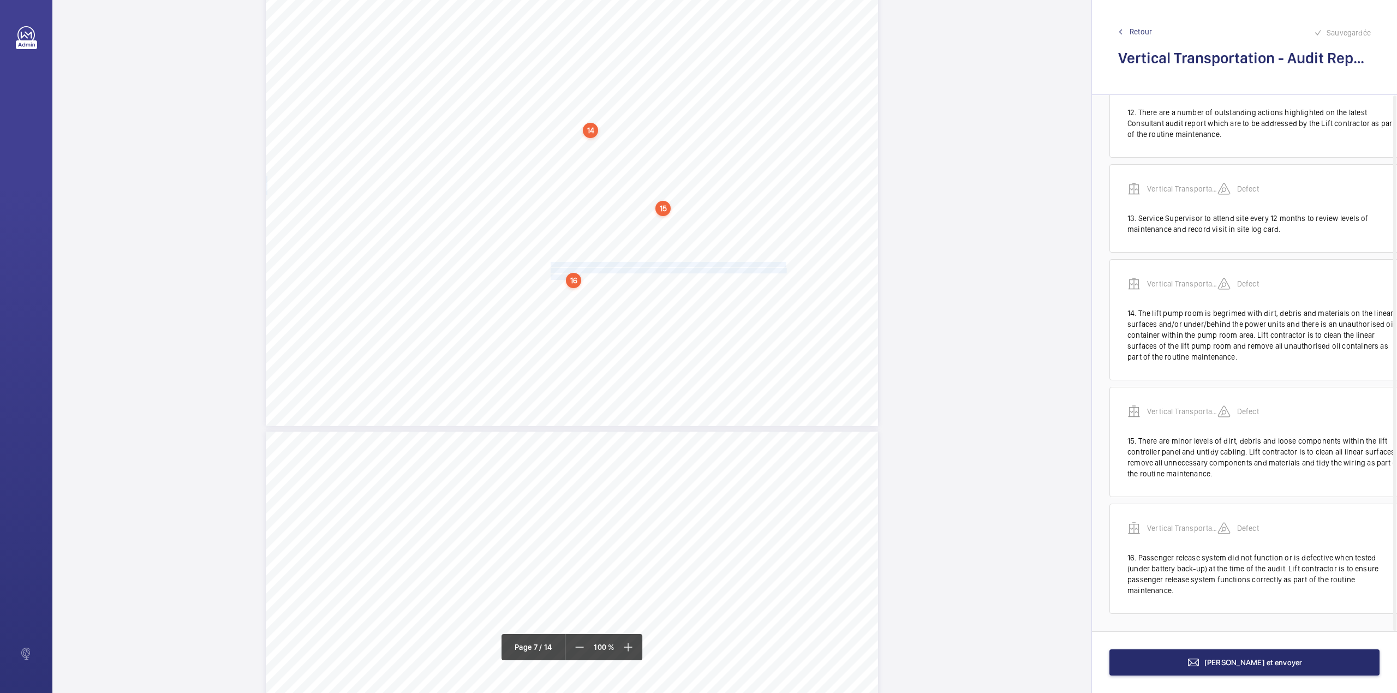
scroll to position [1268, 0]
drag, startPoint x: 549, startPoint y: 293, endPoint x: 729, endPoint y: 296, distance: 180.1
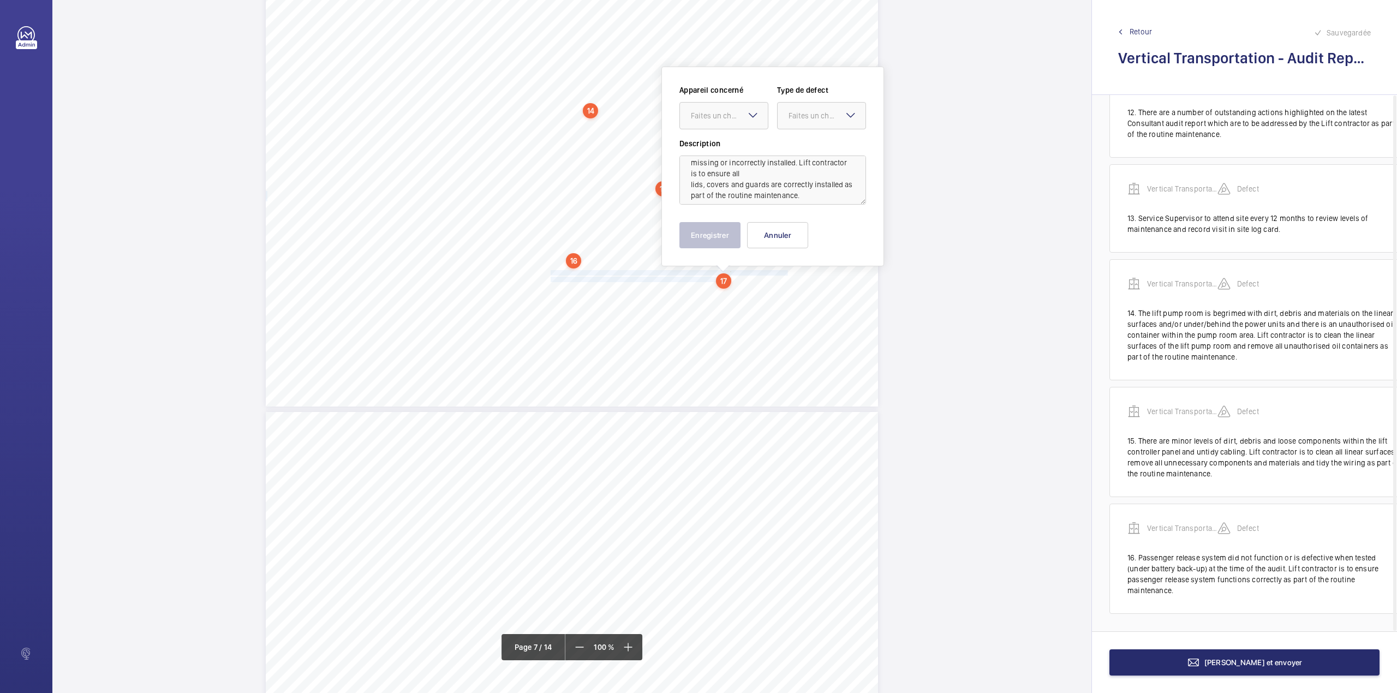
scroll to position [24, 0]
drag, startPoint x: 732, startPoint y: 116, endPoint x: 732, endPoint y: 138, distance: 22.4
drag, startPoint x: 814, startPoint y: 112, endPoint x: 814, endPoint y: 140, distance: 27.3
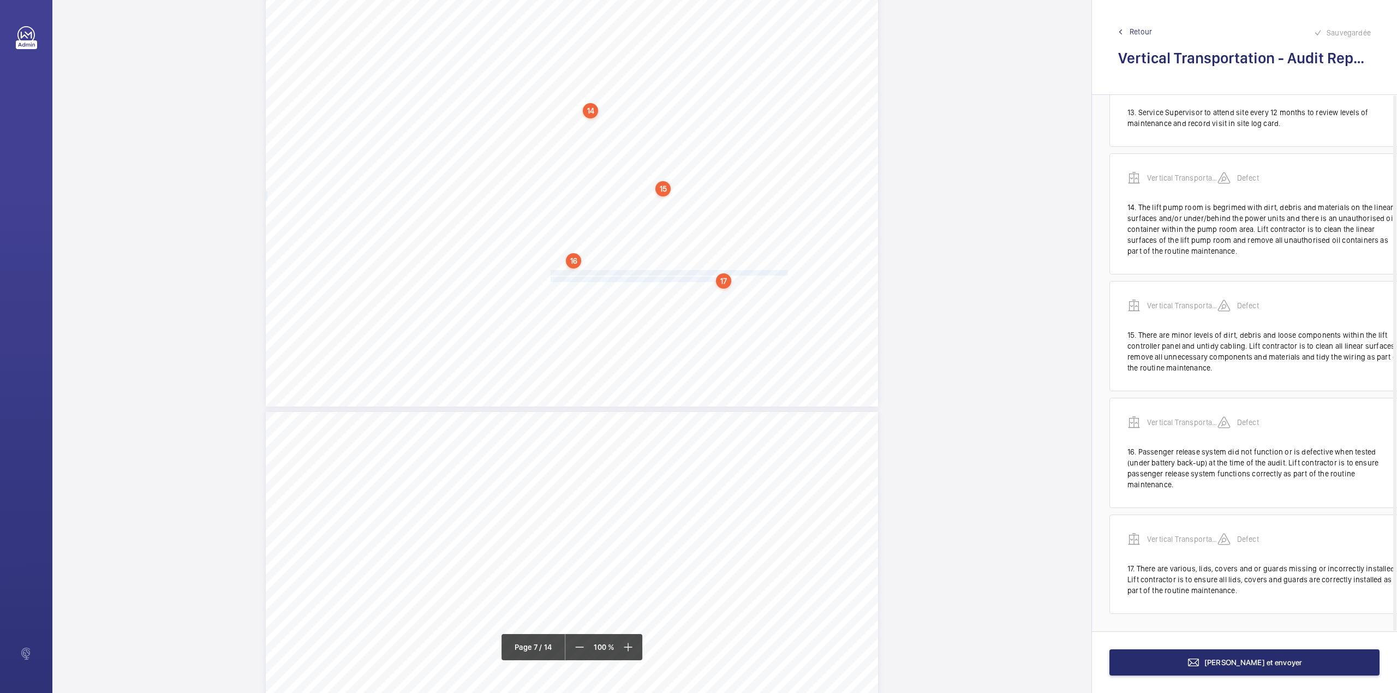
scroll to position [1374, 0]
drag, startPoint x: 549, startPoint y: 319, endPoint x: 660, endPoint y: 328, distance: 111.7
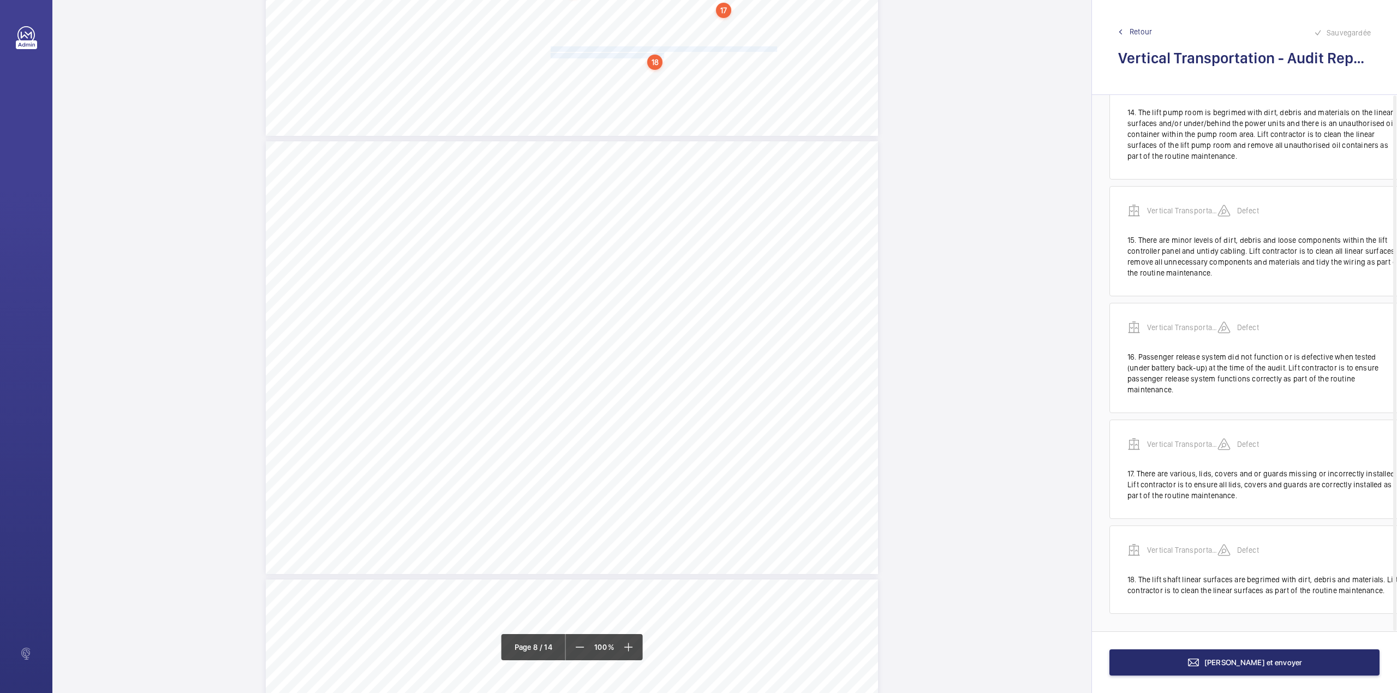
scroll to position [1480, 0]
drag, startPoint x: 548, startPoint y: 288, endPoint x: 568, endPoint y: 287, distance: 19.7
drag, startPoint x: 550, startPoint y: 276, endPoint x: 620, endPoint y: 283, distance: 70.2
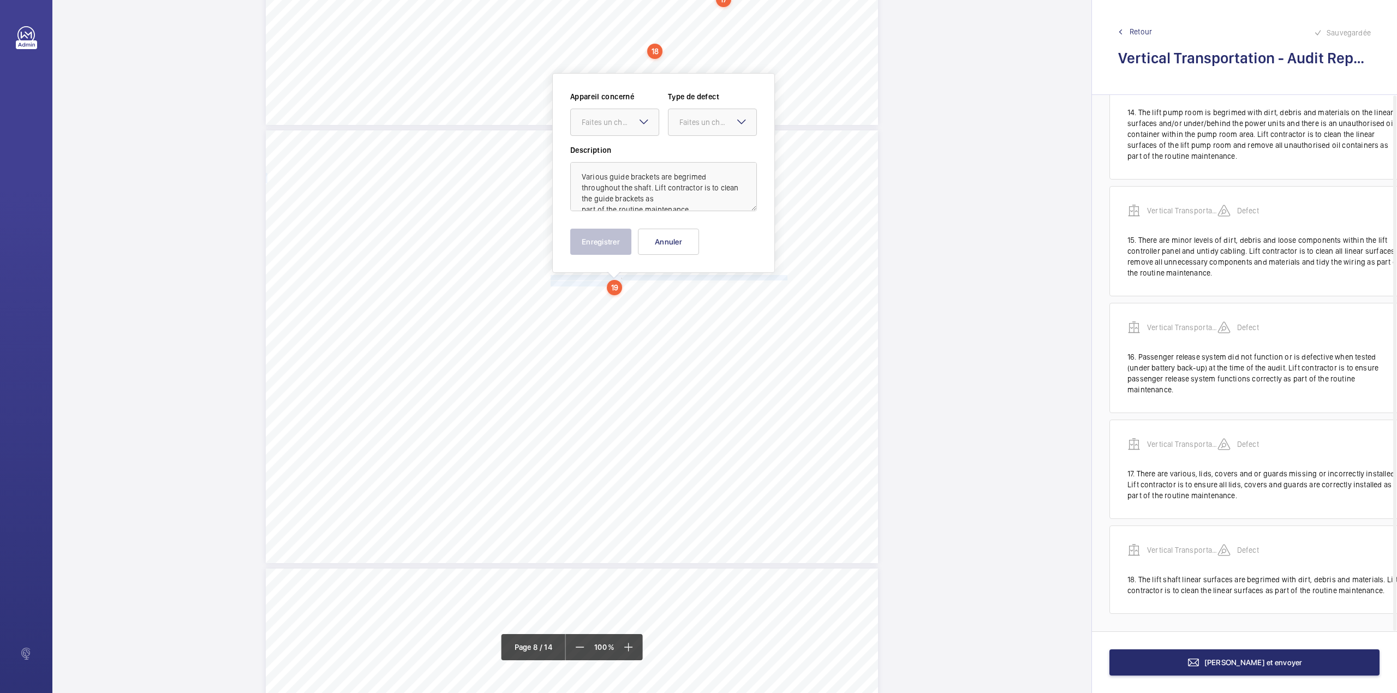
scroll to position [3679, 0]
drag, startPoint x: 620, startPoint y: 120, endPoint x: 619, endPoint y: 129, distance: 8.8
drag, startPoint x: 629, startPoint y: 152, endPoint x: 686, endPoint y: 122, distance: 63.9
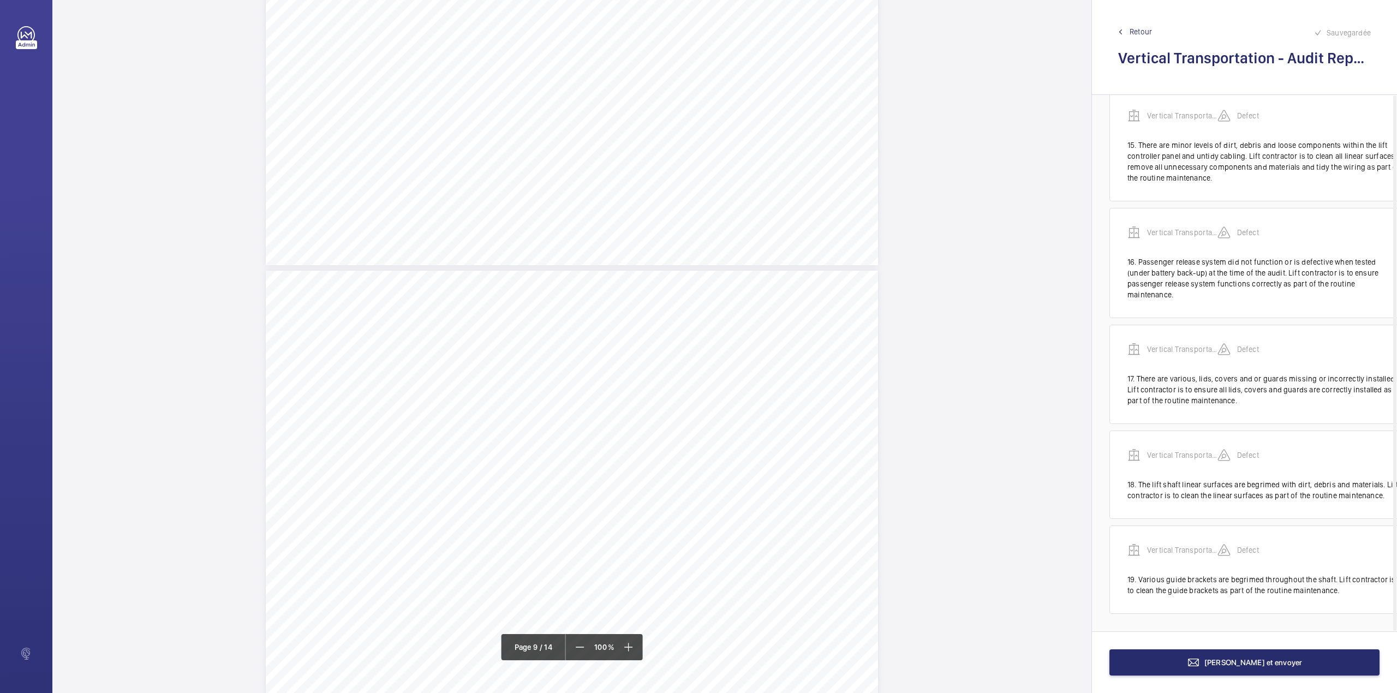
scroll to position [1587, 0]
drag, startPoint x: 572, startPoint y: 341, endPoint x: 769, endPoint y: 348, distance: 197.6
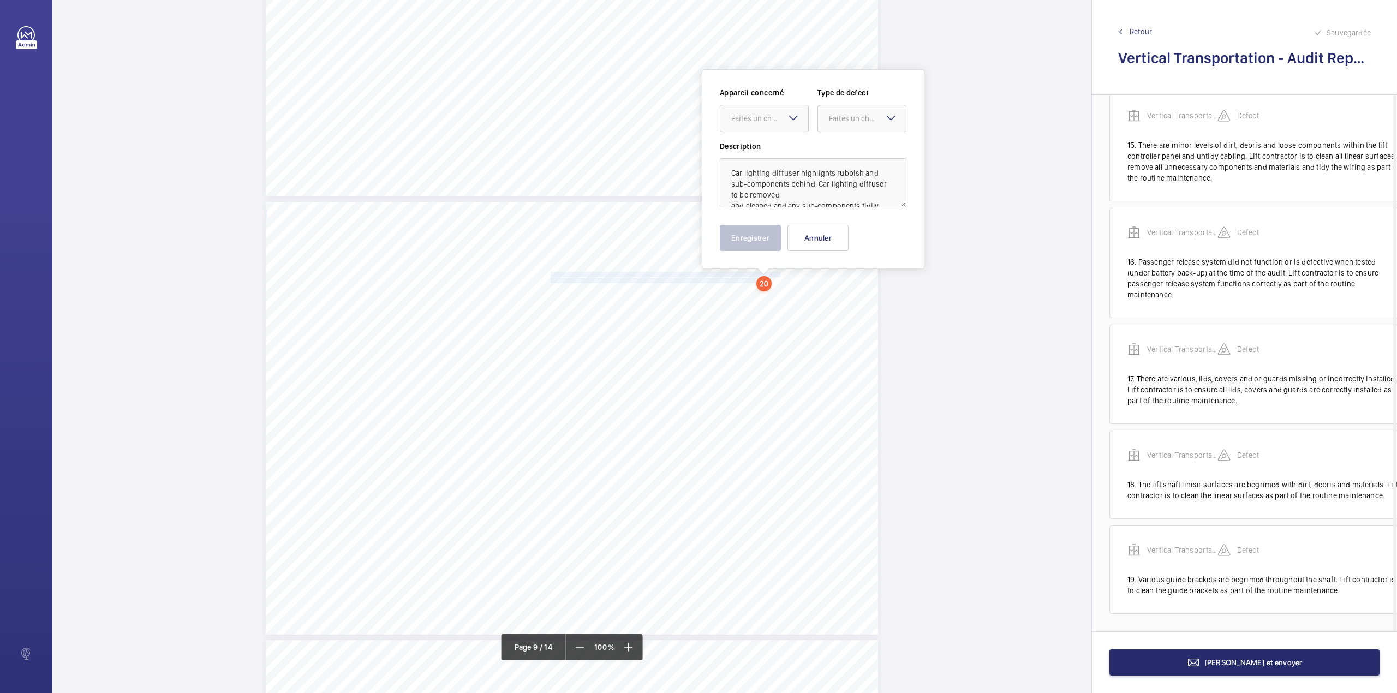
scroll to position [4042, 0]
drag, startPoint x: 846, startPoint y: 116, endPoint x: 841, endPoint y: 144, distance: 28.2
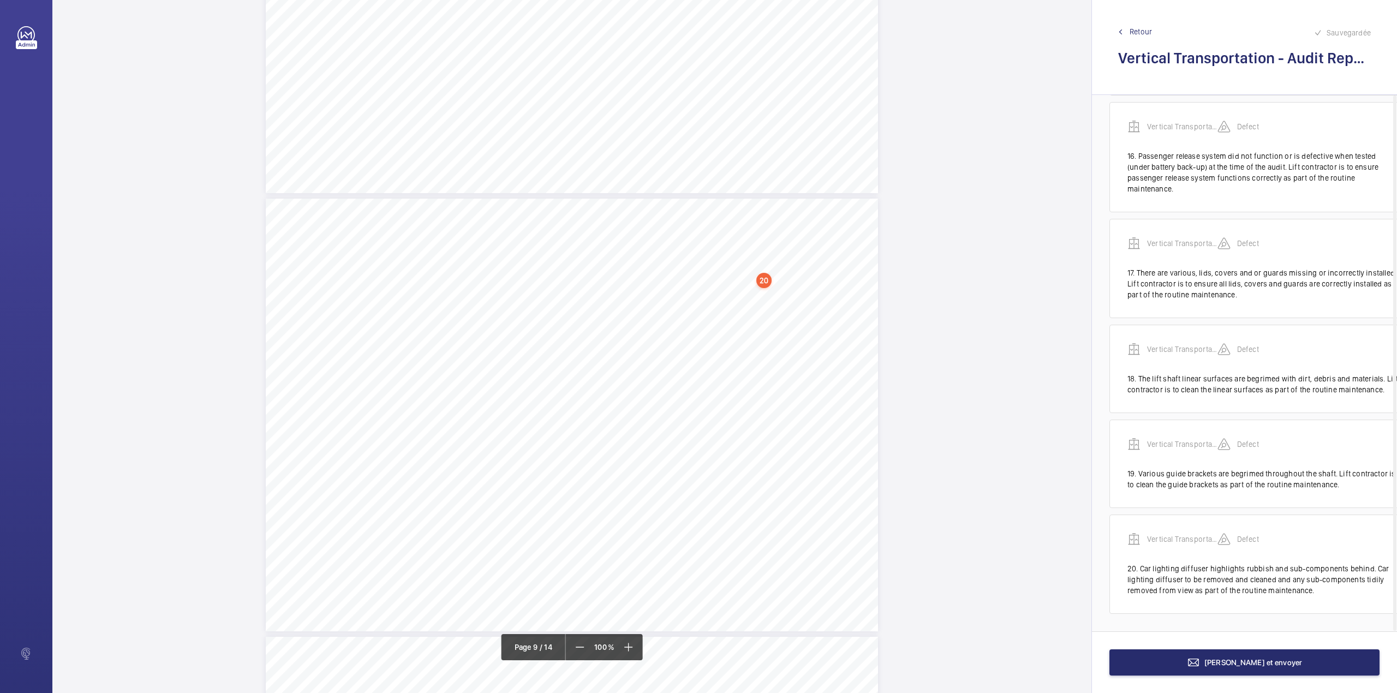
scroll to position [4060, 0]
drag, startPoint x: 549, startPoint y: 278, endPoint x: 770, endPoint y: 286, distance: 221.7
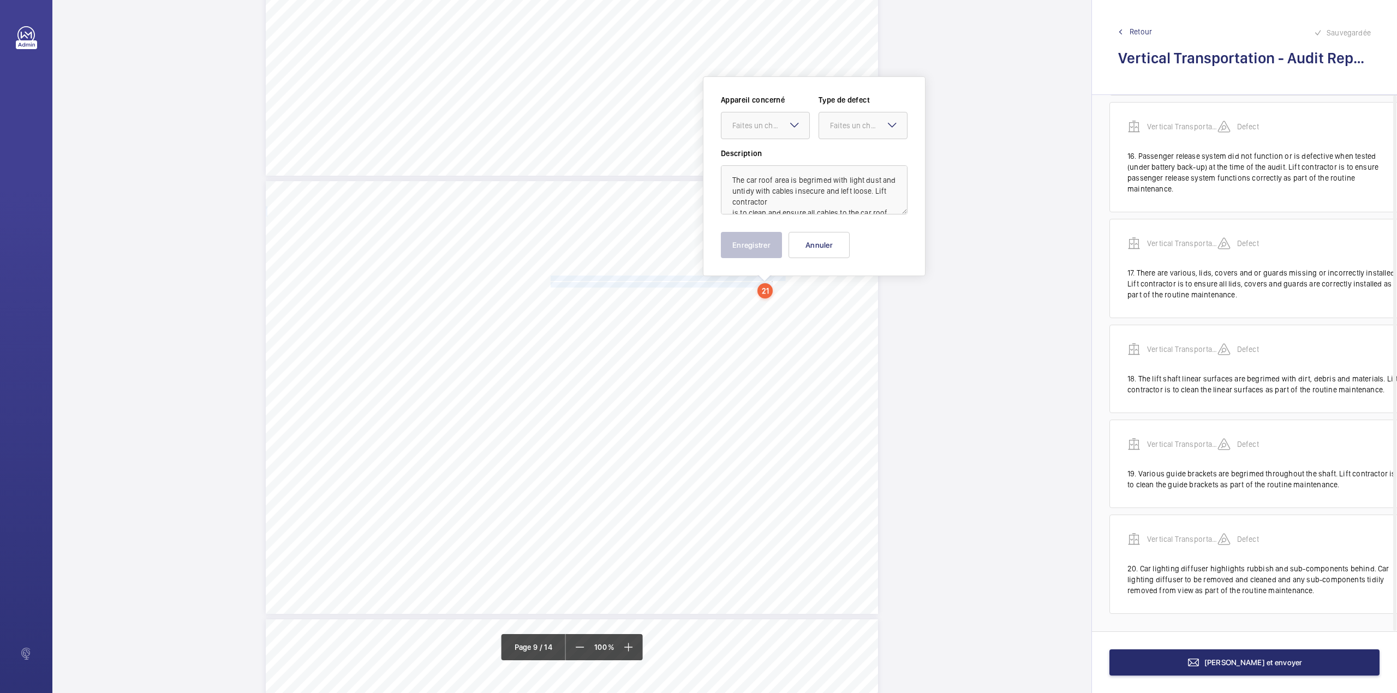
scroll to position [4069, 0]
drag, startPoint x: 839, startPoint y: 119, endPoint x: 839, endPoint y: 125, distance: 6.0
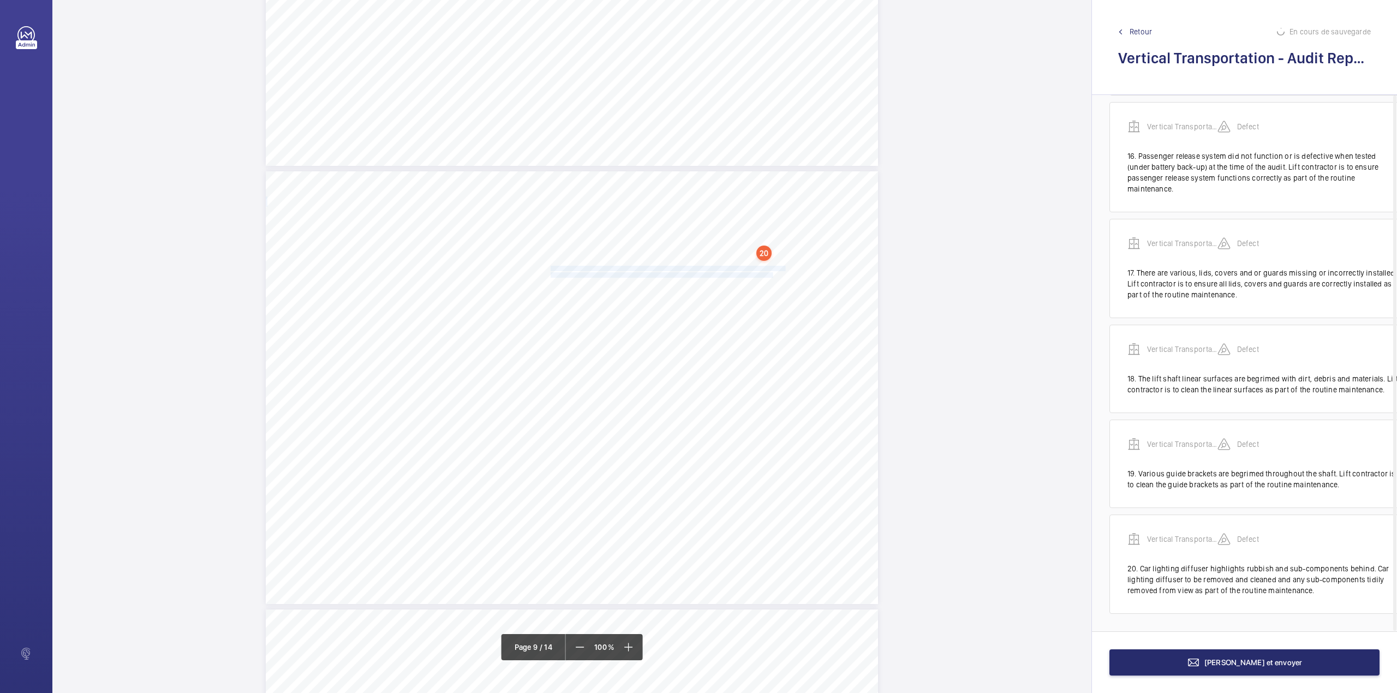
scroll to position [1775, 0]
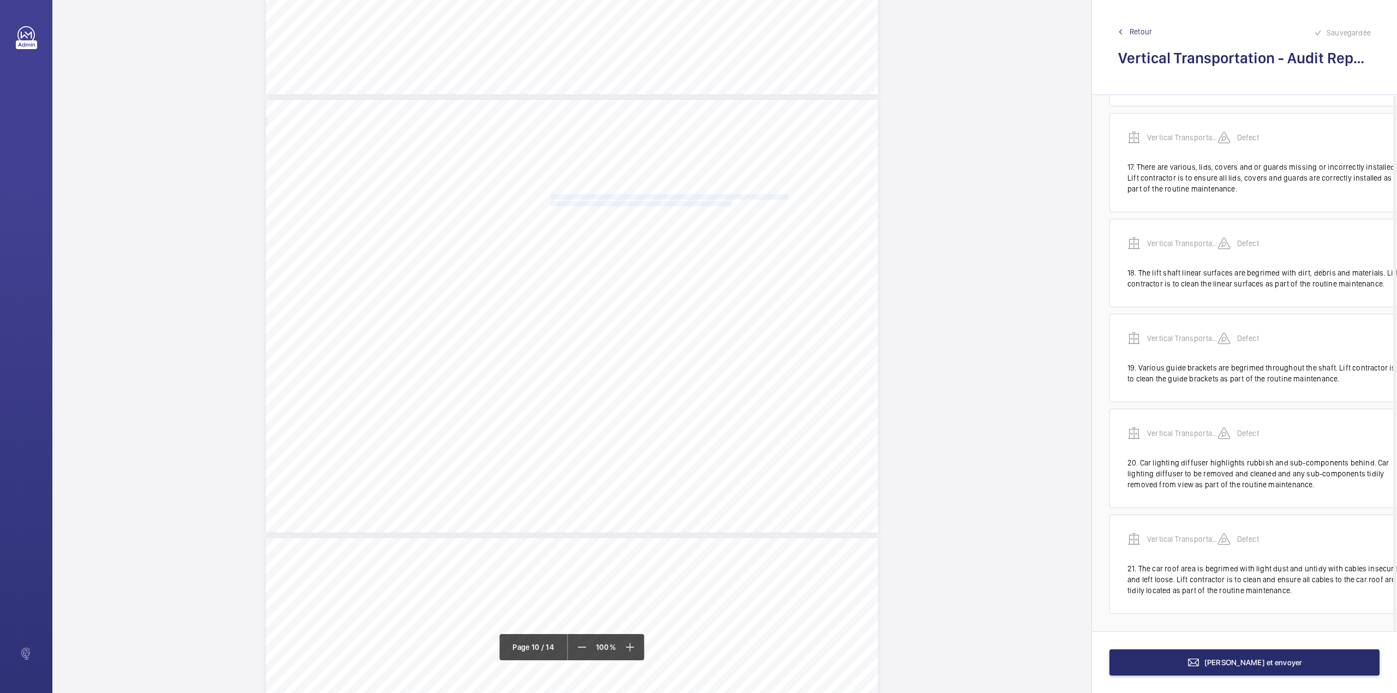
drag, startPoint x: 550, startPoint y: 195, endPoint x: 728, endPoint y: 204, distance: 178.1
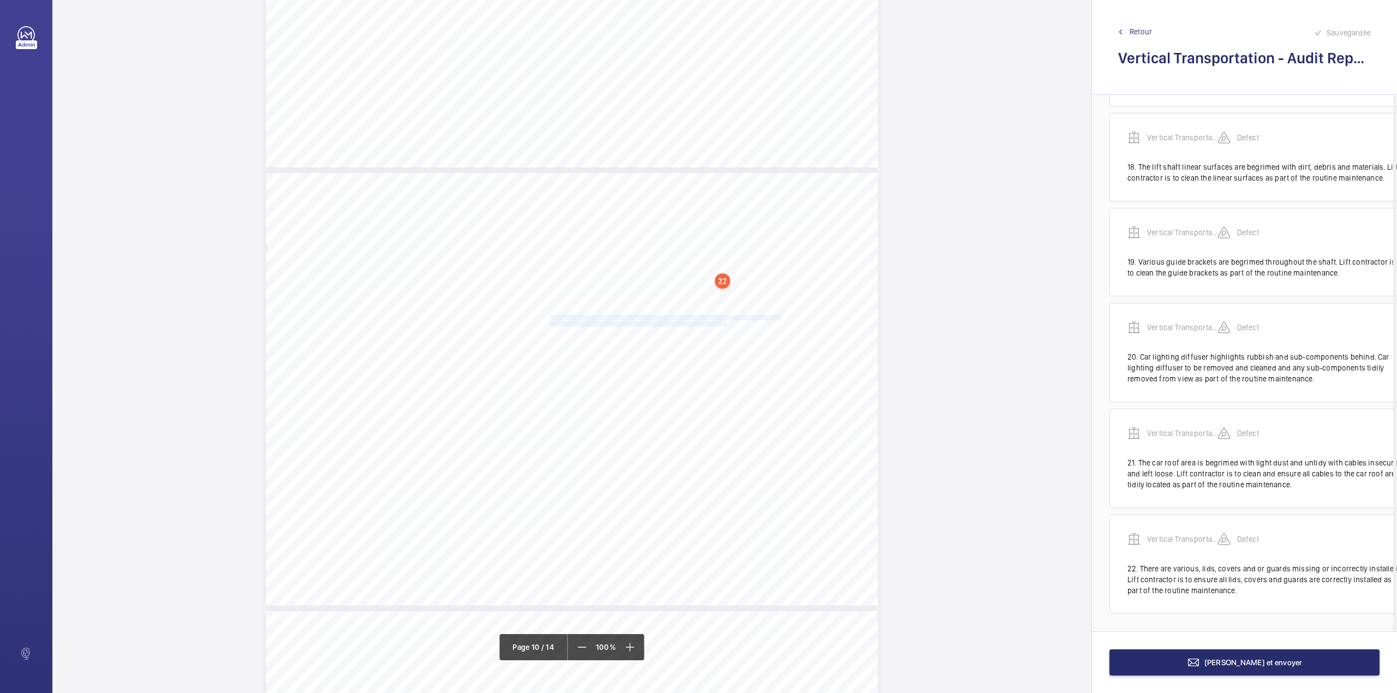
drag, startPoint x: 549, startPoint y: 315, endPoint x: 723, endPoint y: 324, distance: 174.3
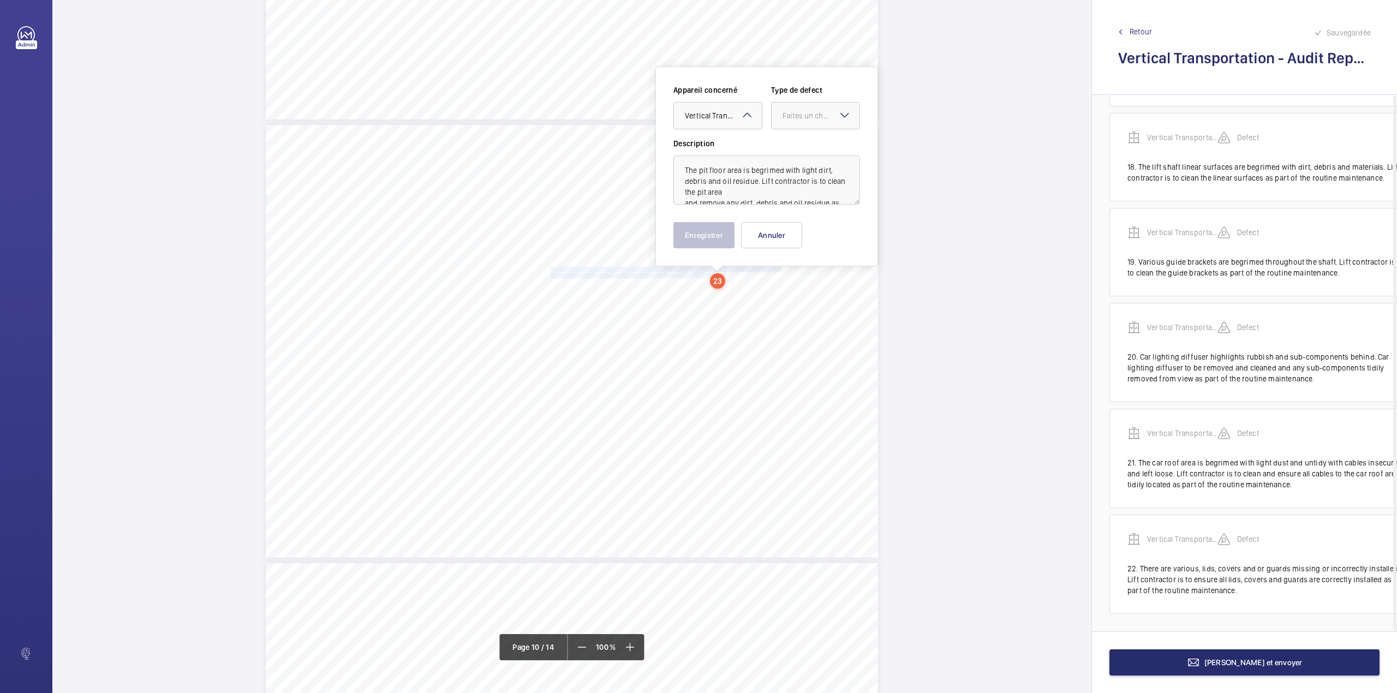
drag, startPoint x: 784, startPoint y: 122, endPoint x: 784, endPoint y: 133, distance: 10.9
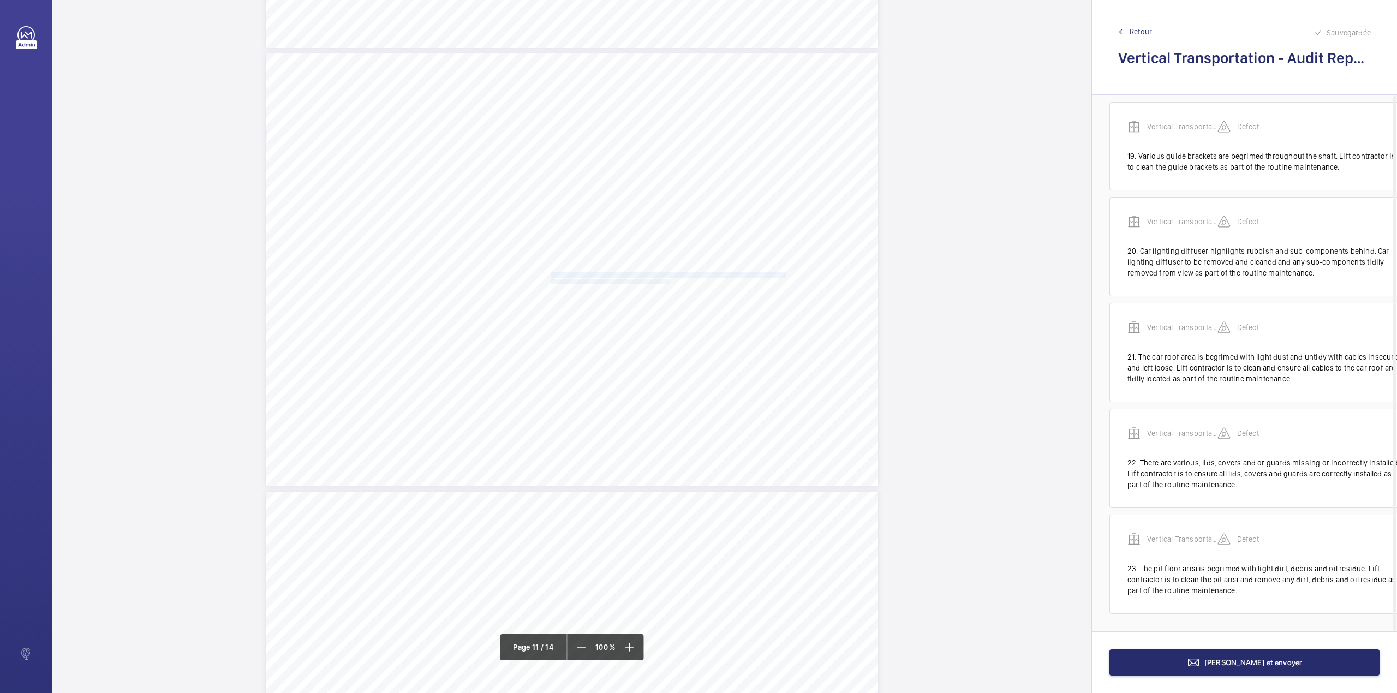
drag, startPoint x: 550, startPoint y: 273, endPoint x: 666, endPoint y: 282, distance: 116.0
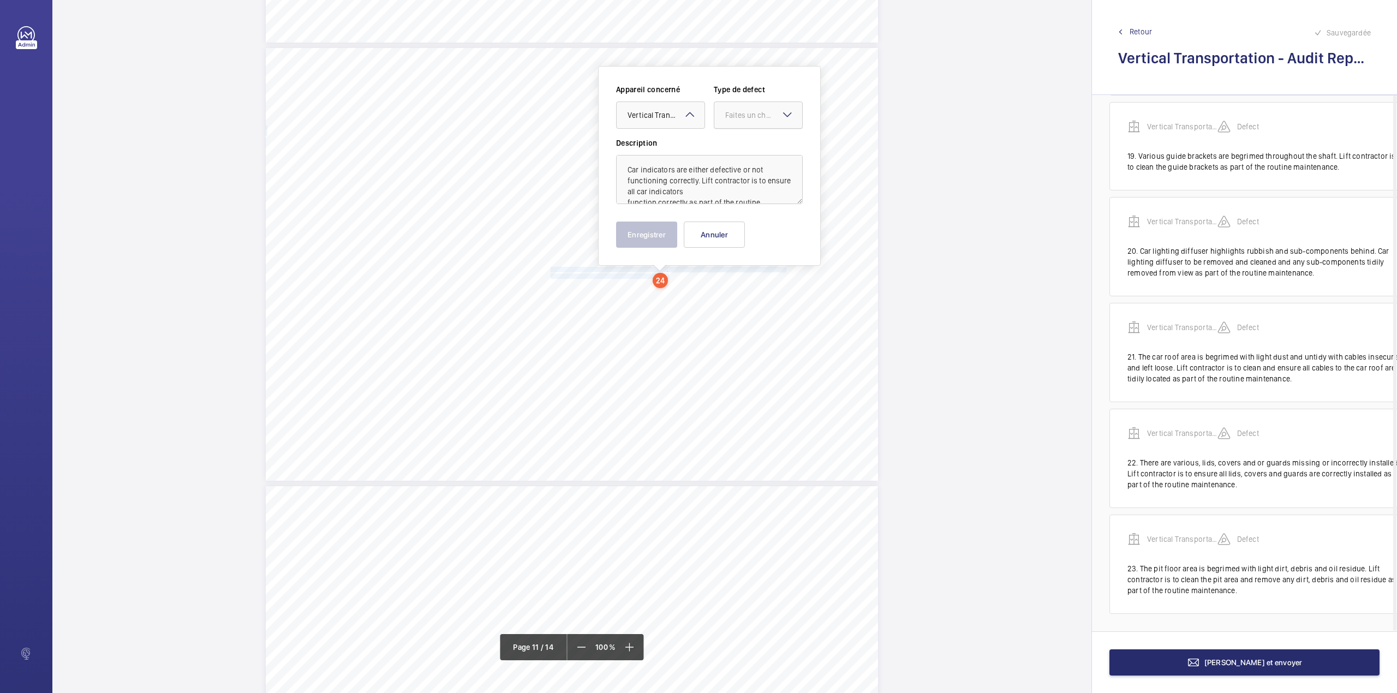
drag, startPoint x: 750, startPoint y: 118, endPoint x: 751, endPoint y: 131, distance: 13.1
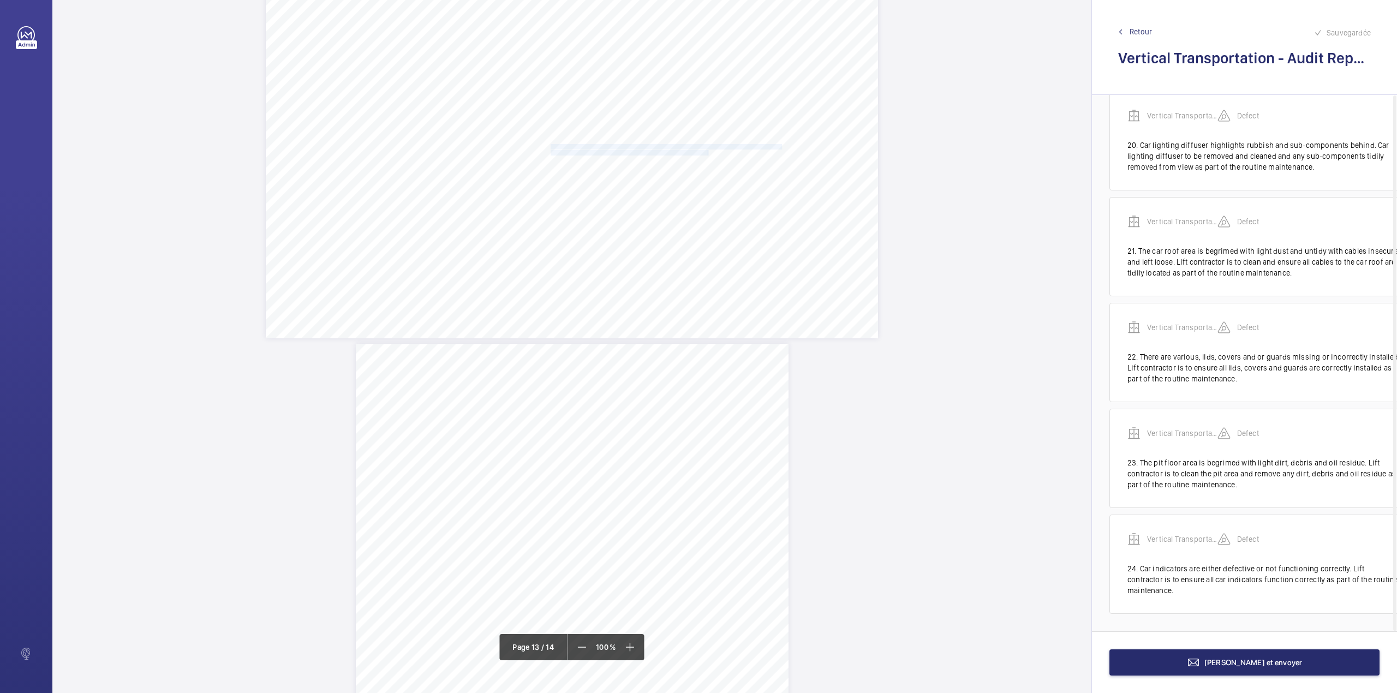
drag, startPoint x: 550, startPoint y: 143, endPoint x: 706, endPoint y: 154, distance: 156.4
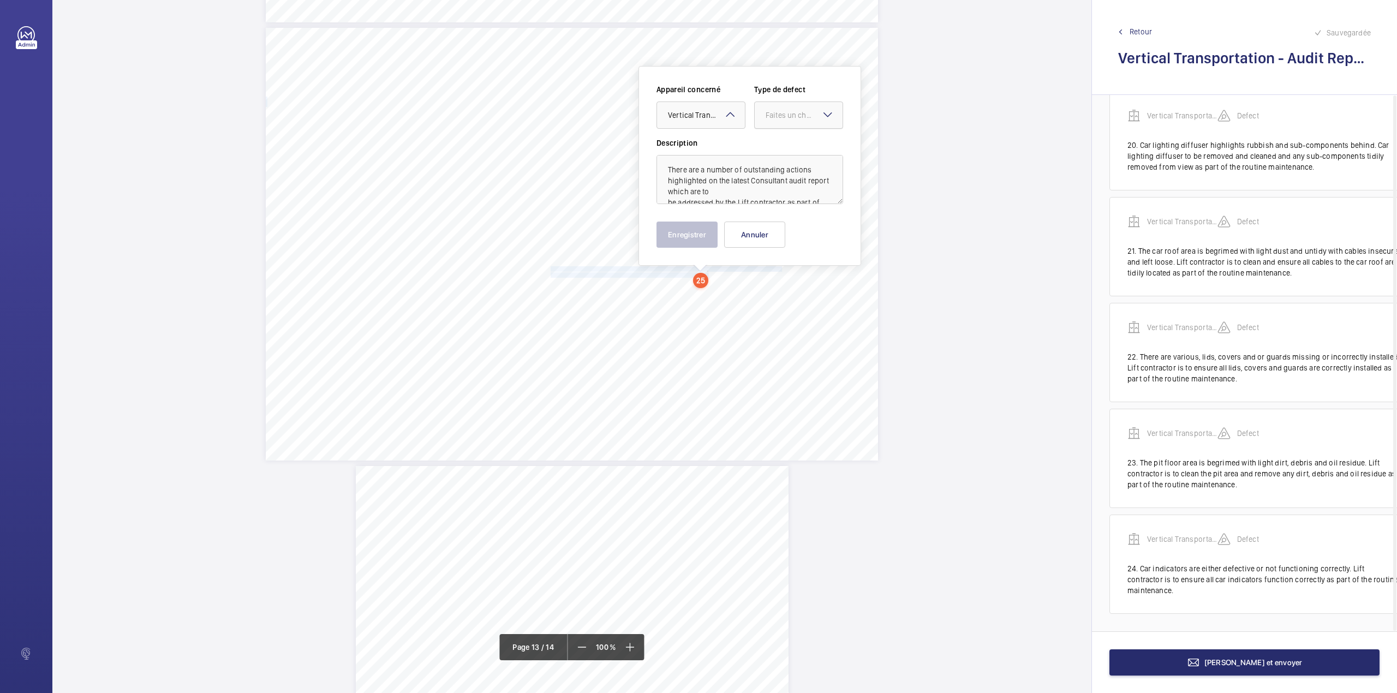
drag, startPoint x: 768, startPoint y: 116, endPoint x: 769, endPoint y: 121, distance: 5.6
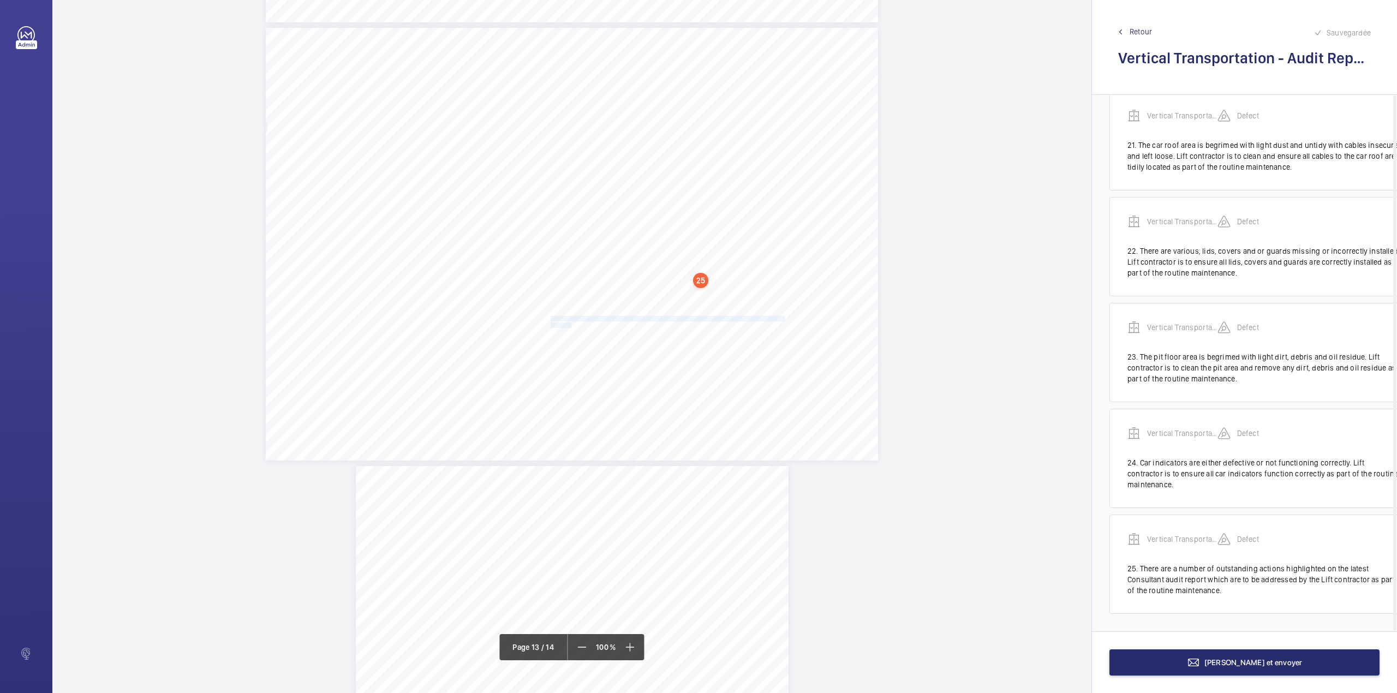
drag, startPoint x: 550, startPoint y: 315, endPoint x: 569, endPoint y: 325, distance: 21.0
drag, startPoint x: 562, startPoint y: 116, endPoint x: 562, endPoint y: 131, distance: 14.7
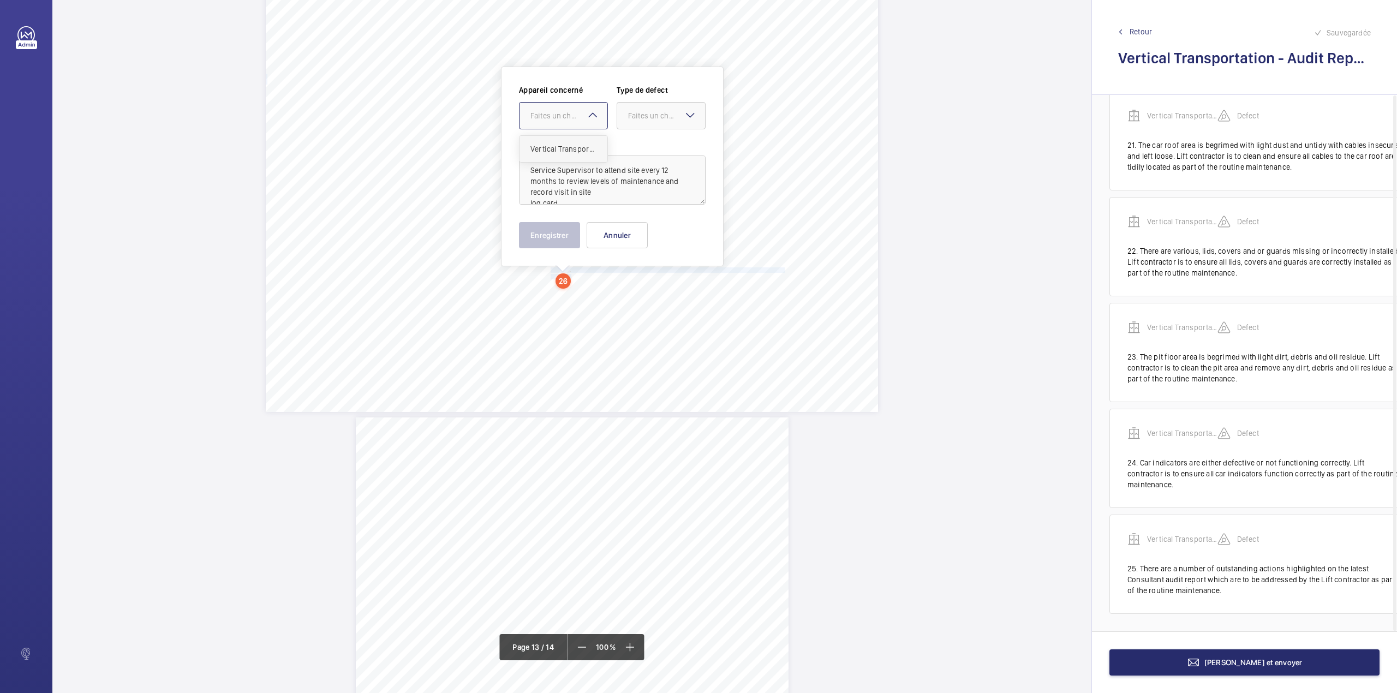
drag, startPoint x: 563, startPoint y: 142, endPoint x: 634, endPoint y: 125, distance: 72.8
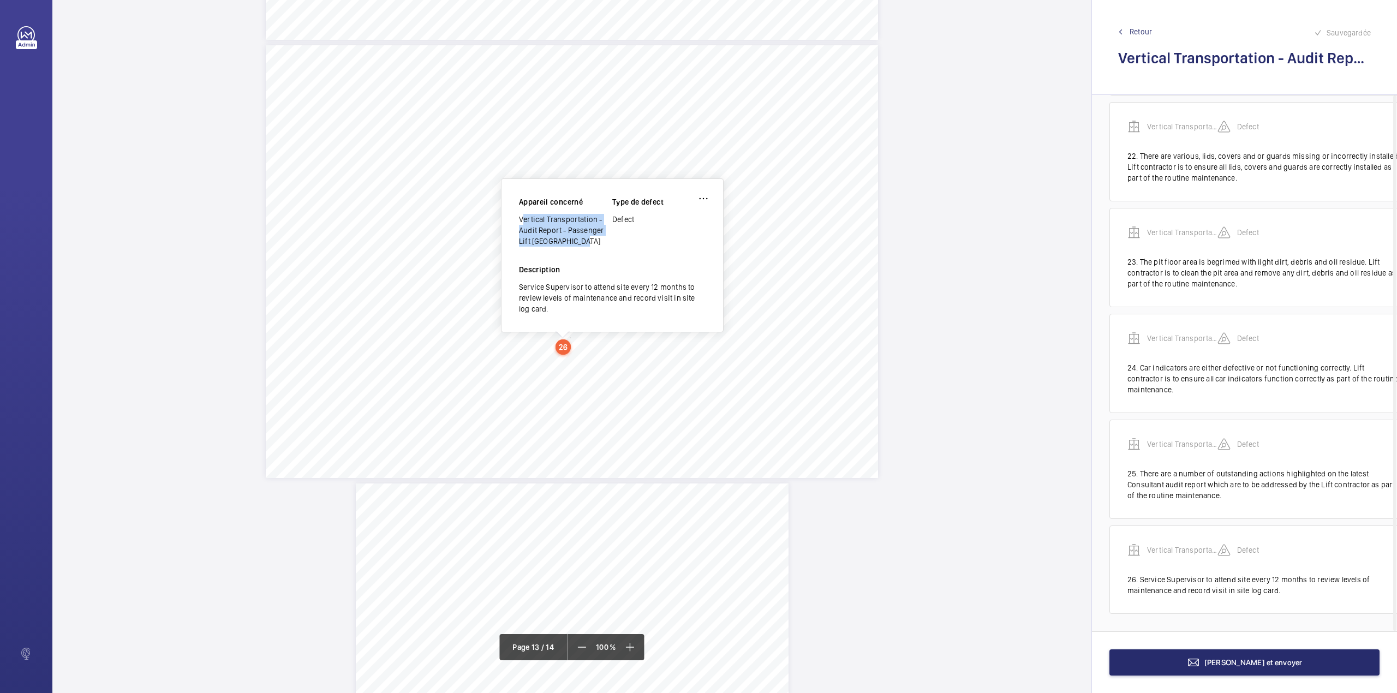
drag, startPoint x: 519, startPoint y: 217, endPoint x: 575, endPoint y: 239, distance: 60.0
